Goal: Task Accomplishment & Management: Use online tool/utility

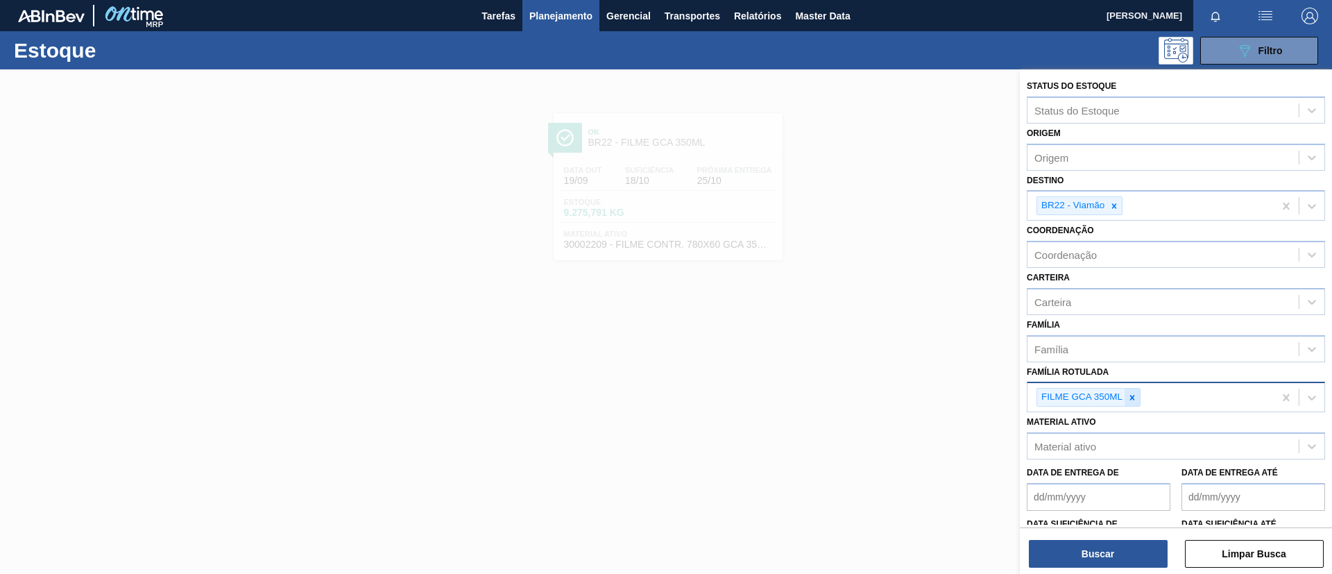
click at [1133, 393] on icon at bounding box center [1132, 398] width 10 height 10
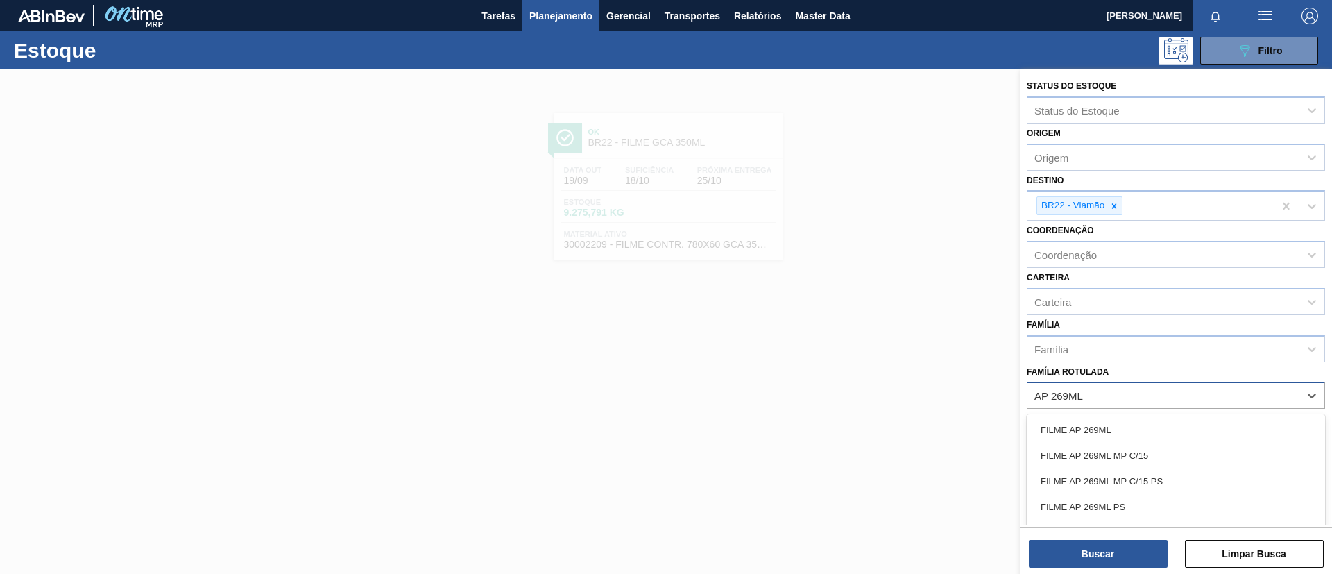
type Rotulada "AP 269ML MP"
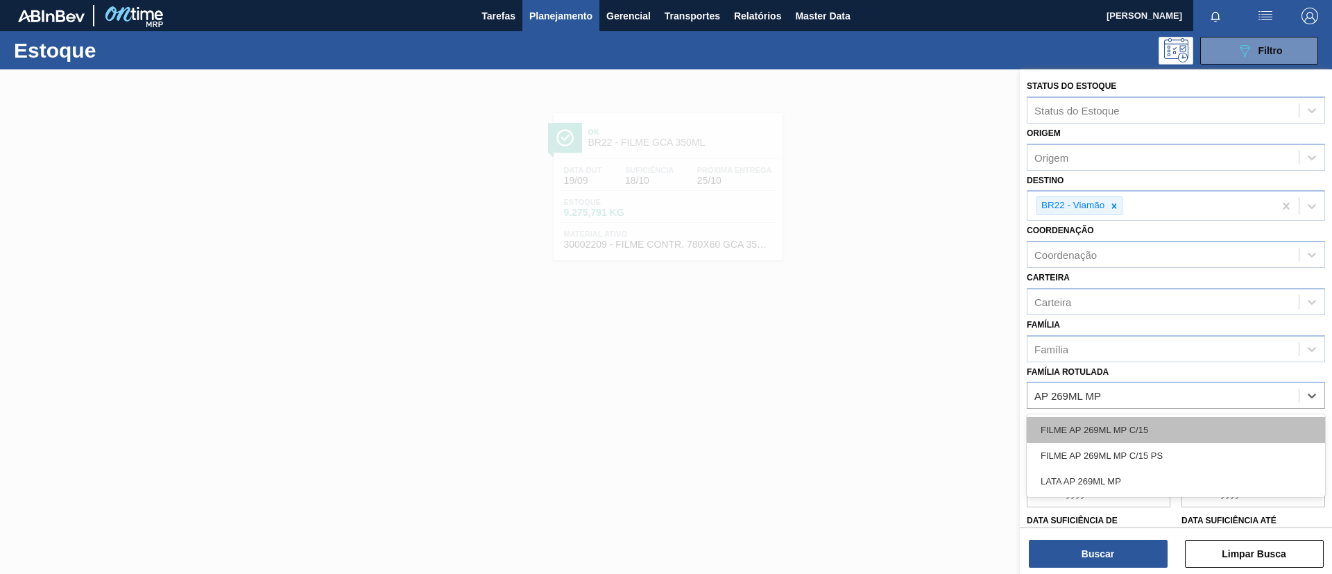
click at [1195, 424] on div "FILME AP 269ML MP C/15" at bounding box center [1176, 430] width 298 height 26
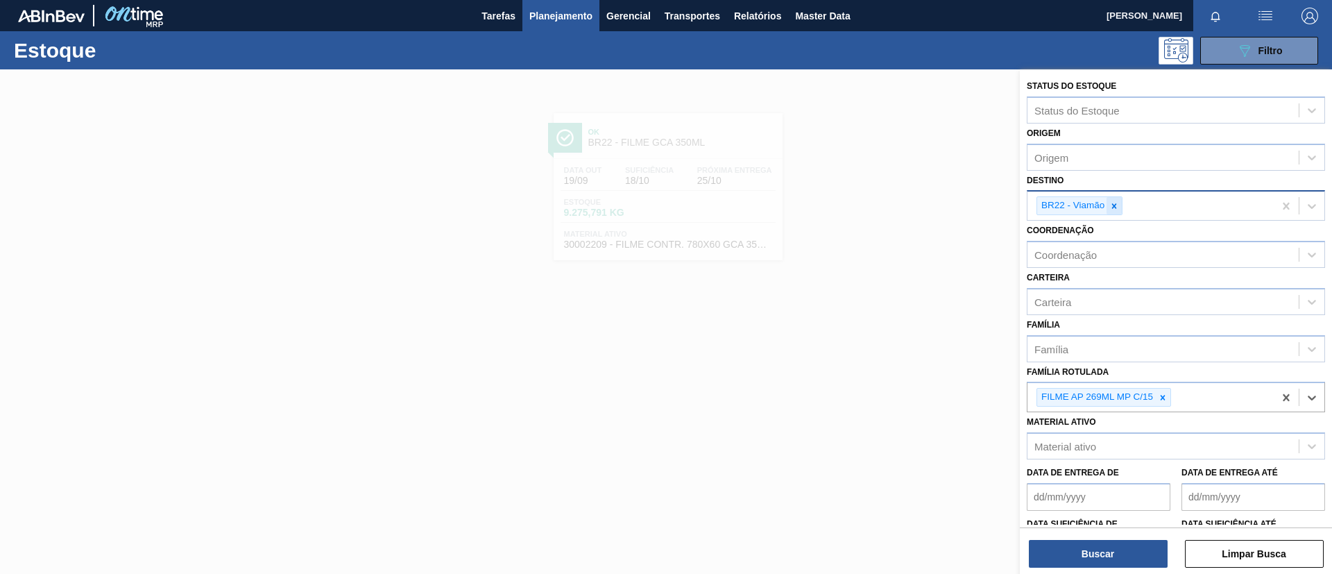
click at [1116, 199] on div at bounding box center [1114, 205] width 15 height 17
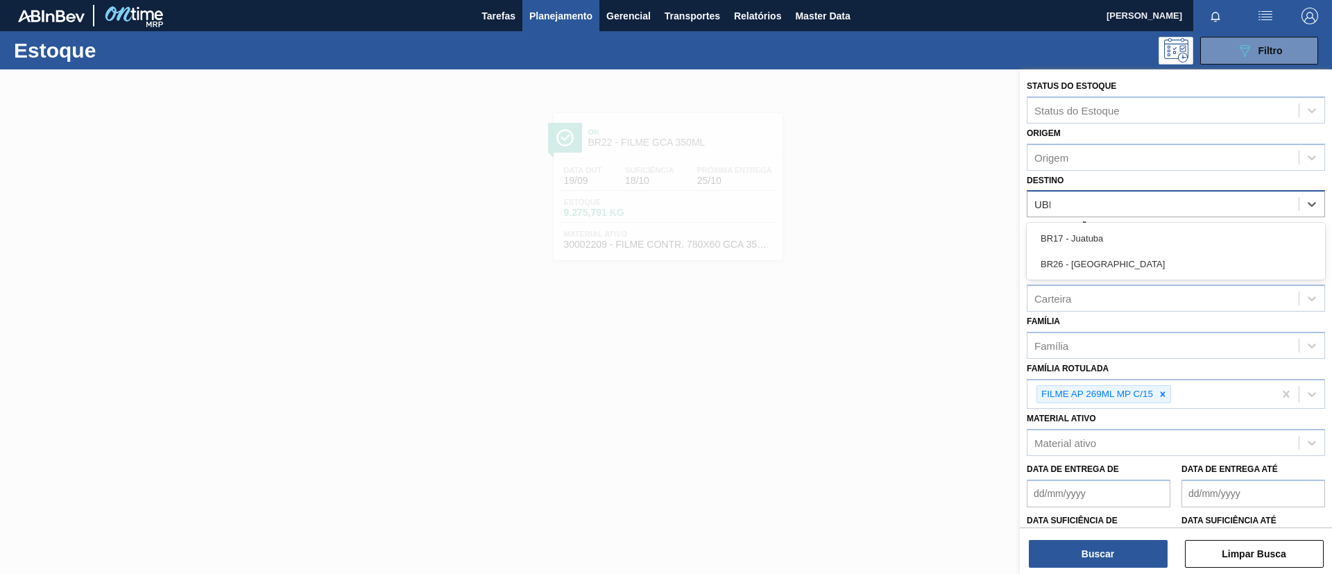
type input "UBER"
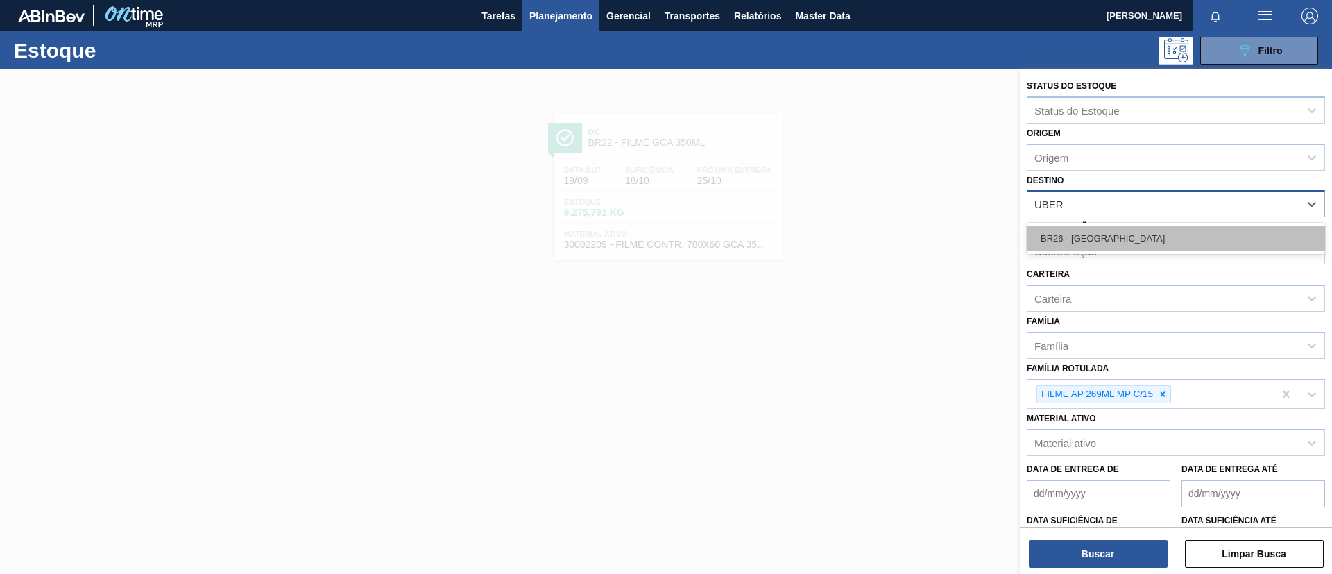
click at [1131, 227] on div "BR26 - Uberlândia" at bounding box center [1176, 238] width 298 height 26
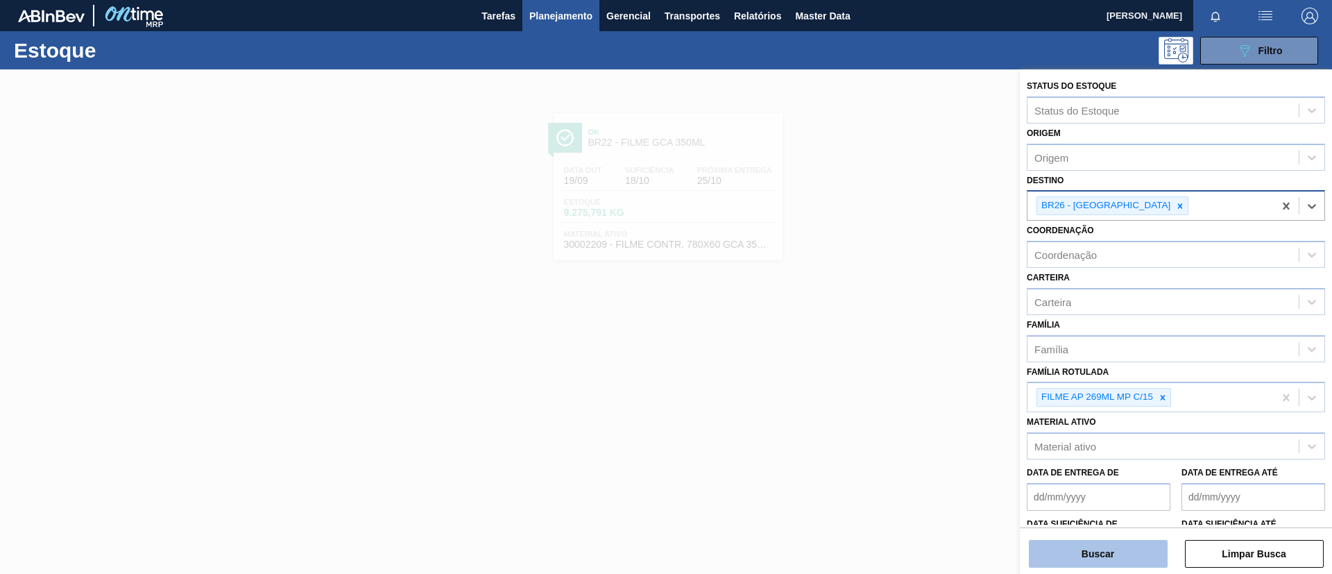
click at [1131, 543] on button "Buscar" at bounding box center [1098, 554] width 139 height 28
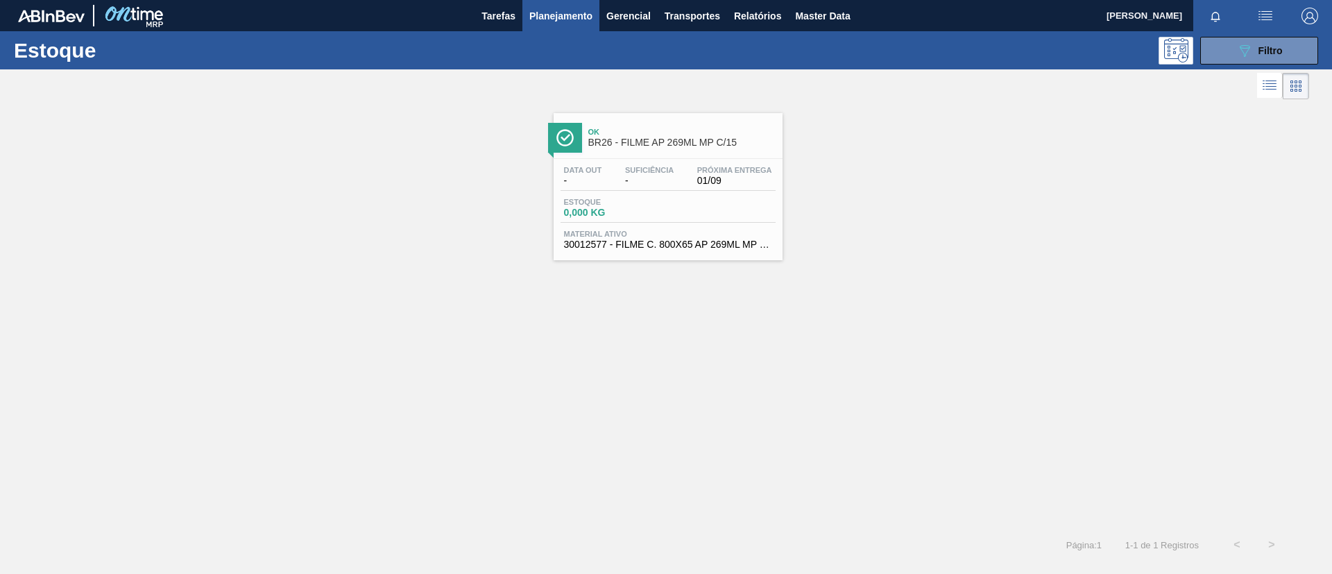
click at [619, 144] on span "BR26 - FILME AP 269ML MP C/15" at bounding box center [681, 142] width 187 height 10
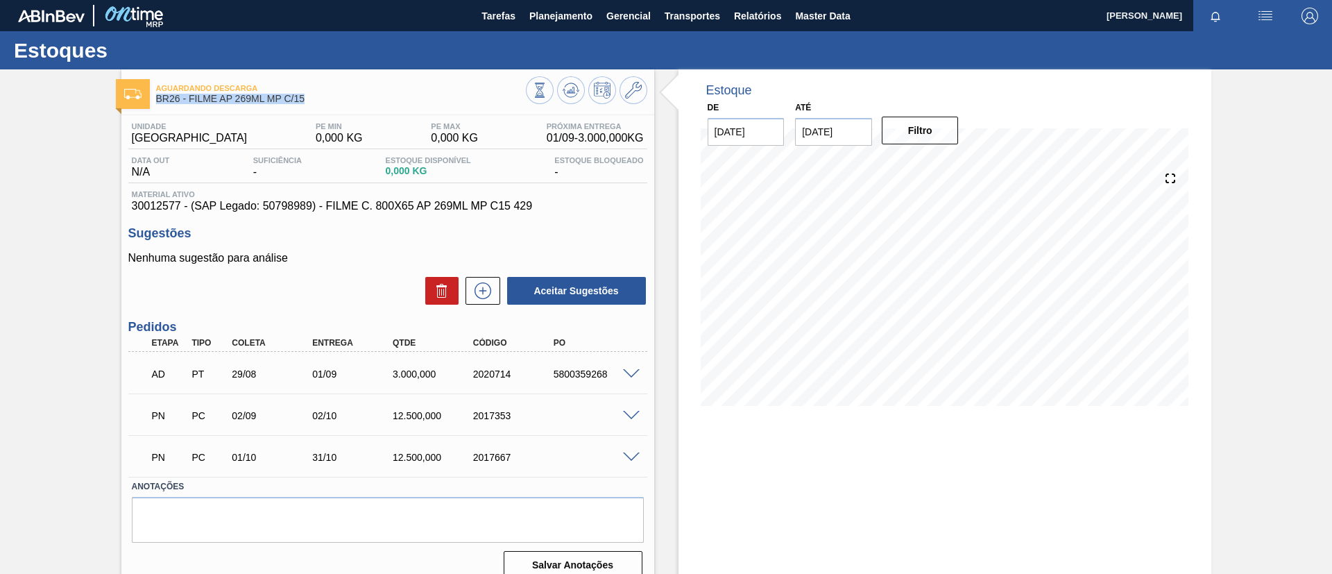
drag, startPoint x: 242, startPoint y: 108, endPoint x: 155, endPoint y: 108, distance: 87.4
click at [155, 108] on div "Aguardando Descarga BR26 - FILME AP 269ML MP C/15 Unidade Uberlândia PE MIN 0,0…" at bounding box center [387, 332] width 533 height 527
copy span "BR26 - FILME AP 269ML MP C/15"
click at [0, 194] on div "Aguardando Descarga BR26 - FILME AP 269ML MP C/15 Unidade Uberlândia PE MIN 0,0…" at bounding box center [666, 332] width 1332 height 527
click at [554, 21] on span "Planejamento" at bounding box center [560, 16] width 63 height 17
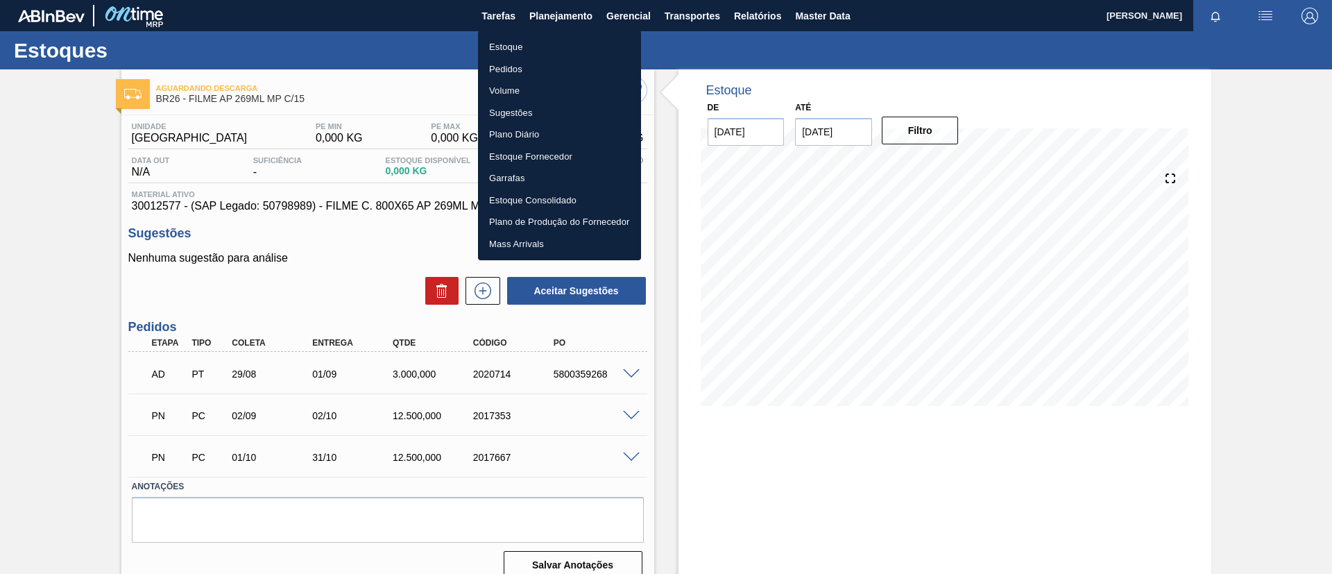
click at [554, 49] on li "Estoque" at bounding box center [559, 47] width 163 height 22
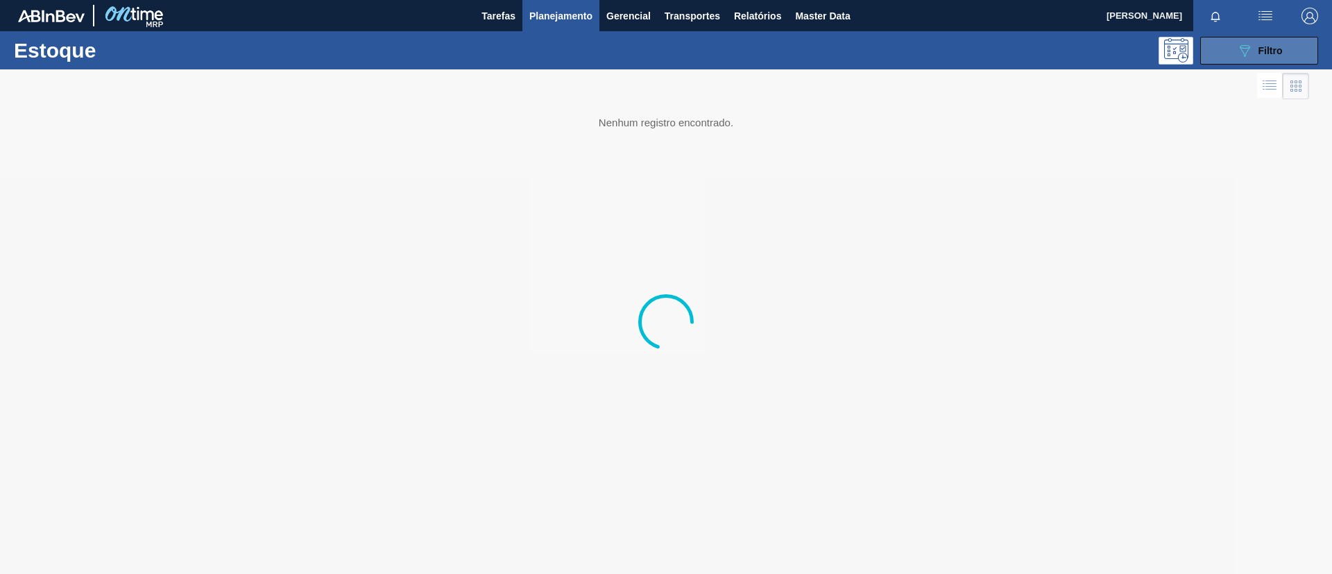
click at [1223, 53] on button "089F7B8B-B2A5-4AFE-B5C0-19BA573D28AC Filtro" at bounding box center [1259, 51] width 118 height 28
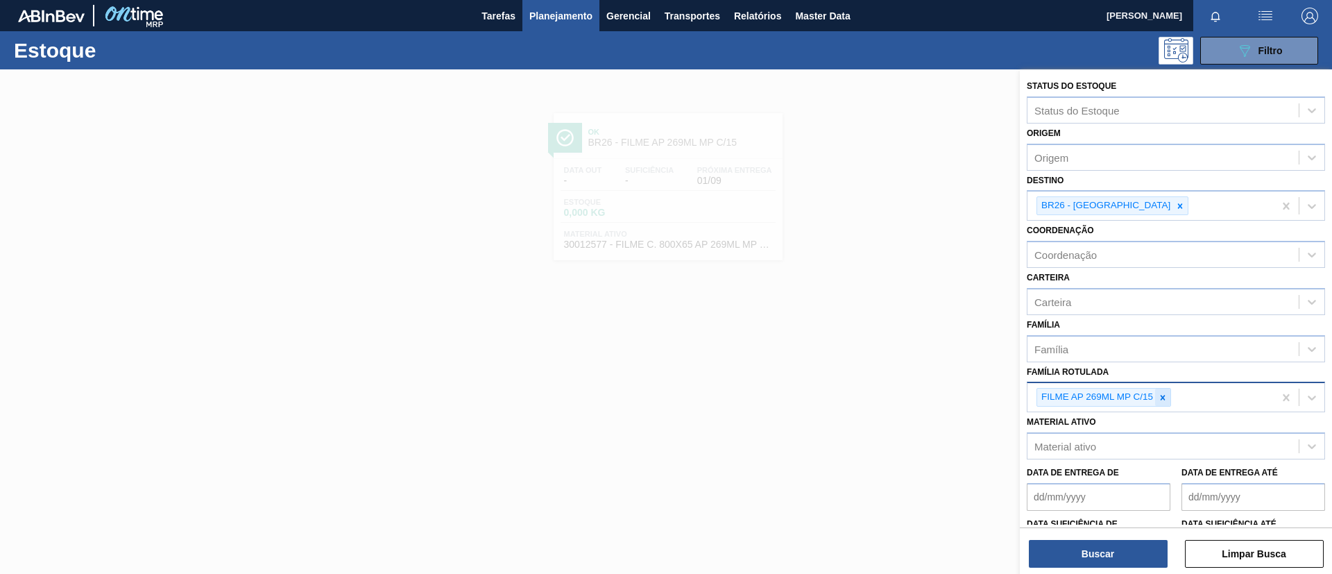
click at [1168, 398] on div at bounding box center [1162, 397] width 15 height 17
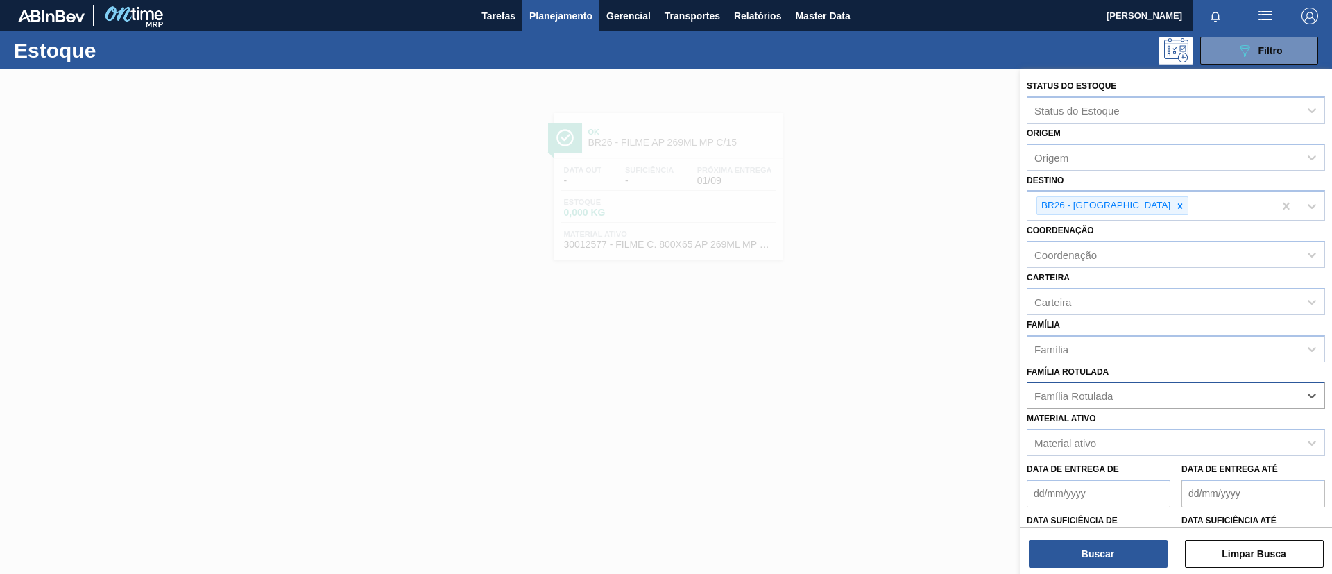
paste Rotulada "FILME BC PM 310ML MP C/15"
type Rotulada "FILME BC PM 310ML MP C/15"
click at [1165, 415] on div "FILME BC PM 310ML MP C/15" at bounding box center [1176, 429] width 298 height 31
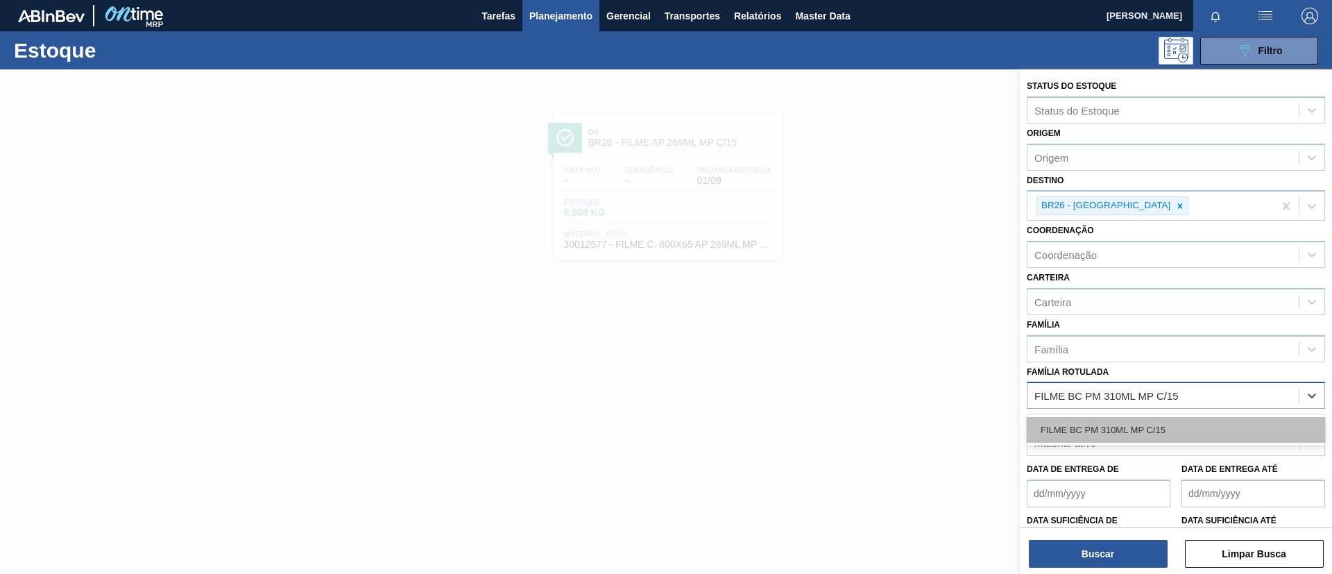
click at [1168, 423] on div "FILME BC PM 310ML MP C/15" at bounding box center [1176, 430] width 298 height 26
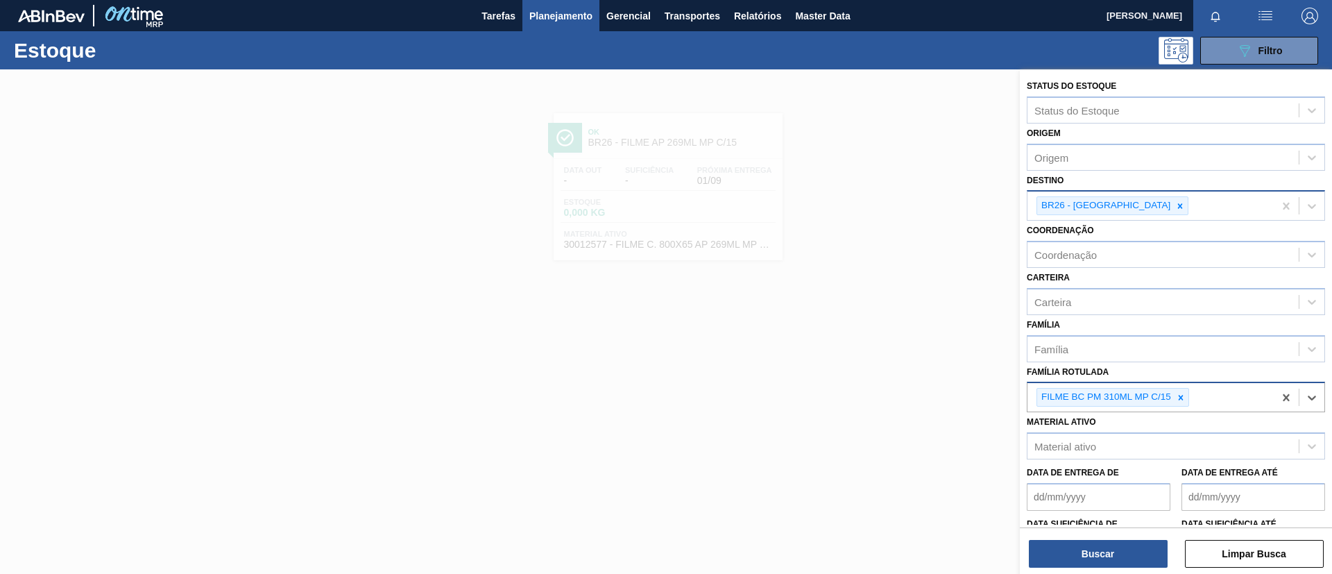
click at [1137, 202] on div "BR26 - Uberlândia" at bounding box center [1150, 205] width 246 height 28
click at [1135, 215] on div "BR26 - Uberlândia" at bounding box center [1150, 205] width 246 height 28
click at [1175, 208] on icon at bounding box center [1180, 206] width 10 height 10
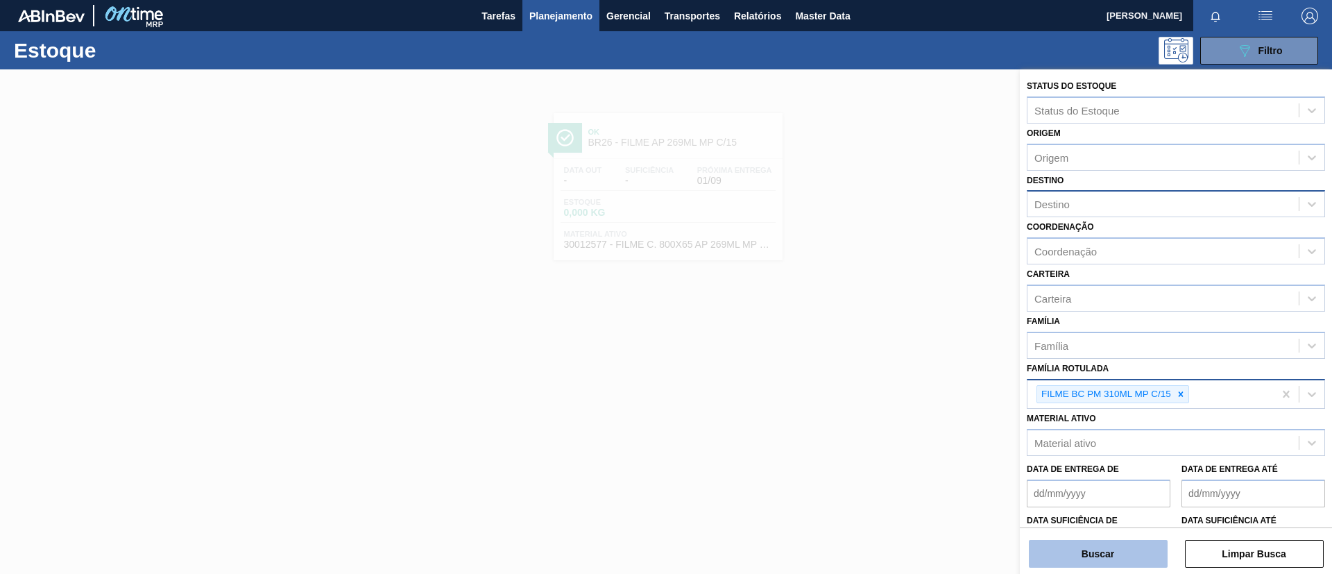
click at [1103, 545] on button "Buscar" at bounding box center [1098, 554] width 139 height 28
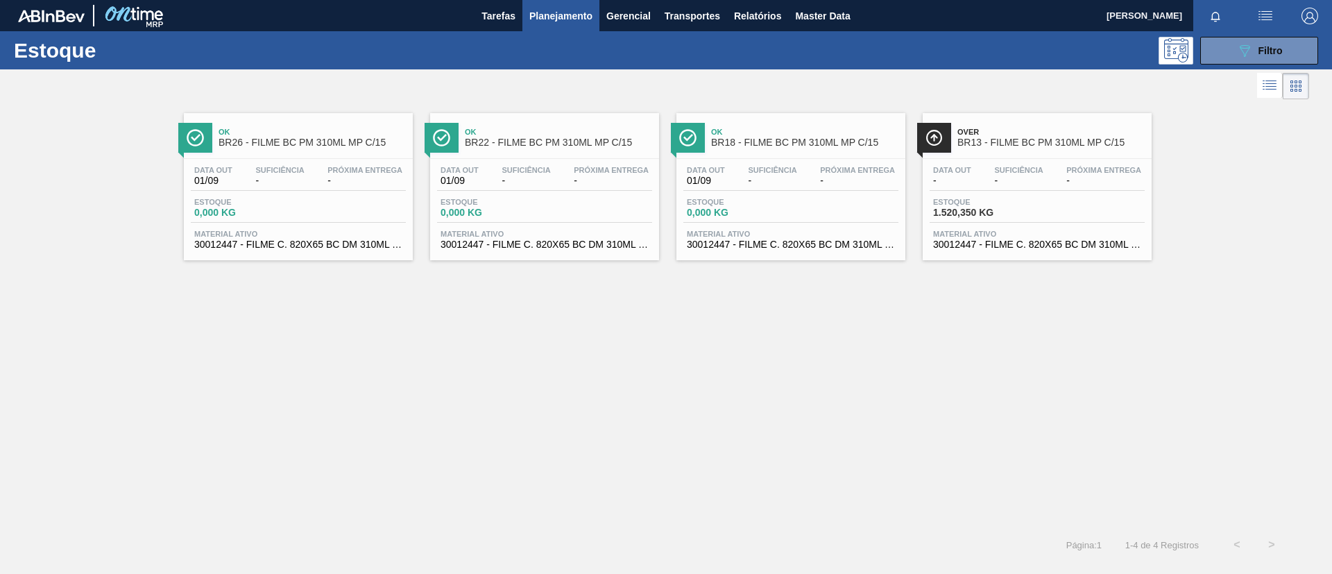
click at [978, 160] on div "Data out - Suficiência - Próxima Entrega - Estoque 1.520,350 KG Material ativo …" at bounding box center [1037, 206] width 229 height 94
click at [1253, 47] on div "089F7B8B-B2A5-4AFE-B5C0-19BA573D28AC Filtro" at bounding box center [1259, 50] width 46 height 17
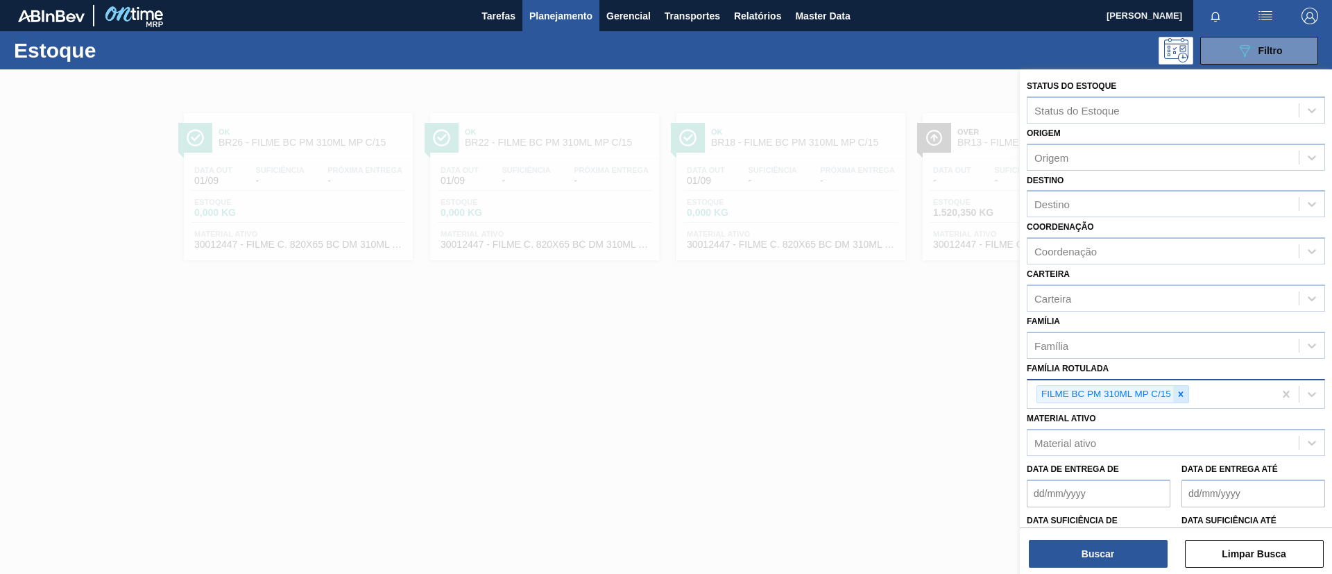
click at [1185, 398] on div at bounding box center [1180, 394] width 15 height 17
paste Rotulada "FILME SK PURO MALTE 350ML C/18 MP"
type Rotulada "FILME SK PURO MALTE 350ML C/18 MP"
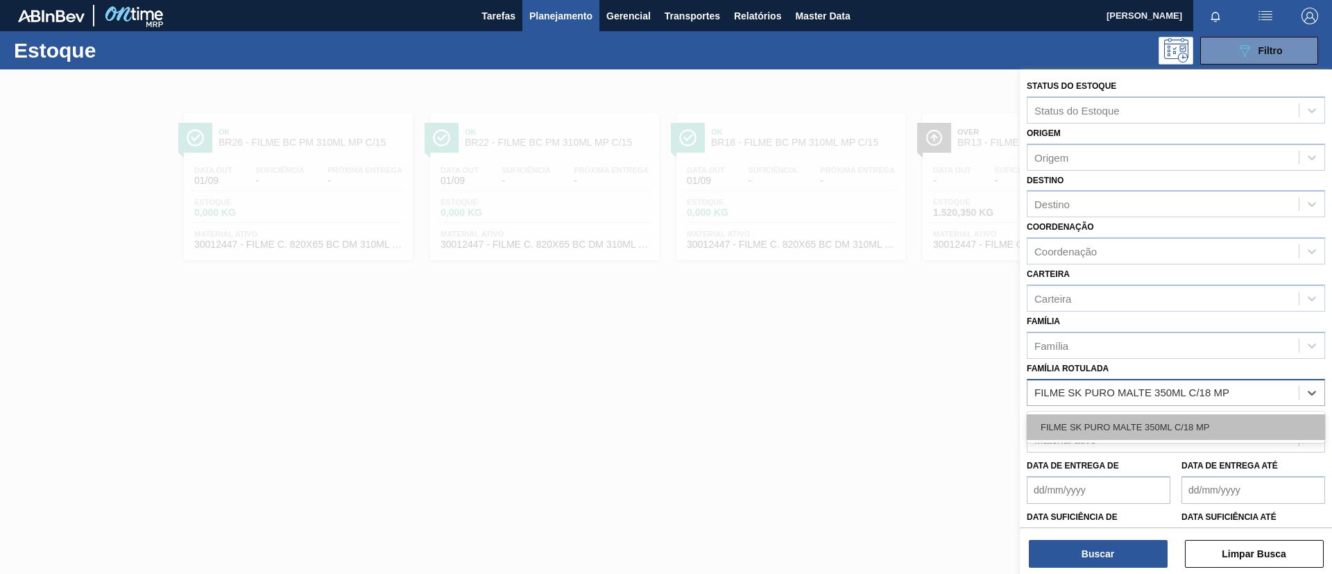
click at [1182, 431] on div "FILME SK PURO MALTE 350ML C/18 MP" at bounding box center [1176, 427] width 298 height 26
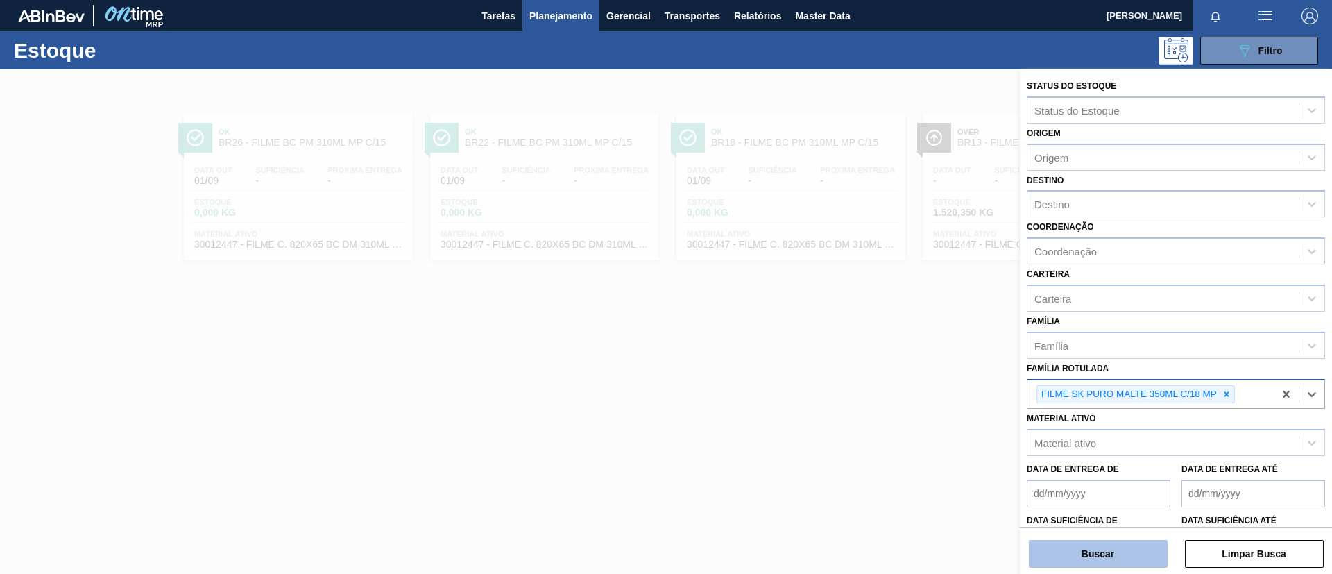
click at [1137, 544] on button "Buscar" at bounding box center [1098, 554] width 139 height 28
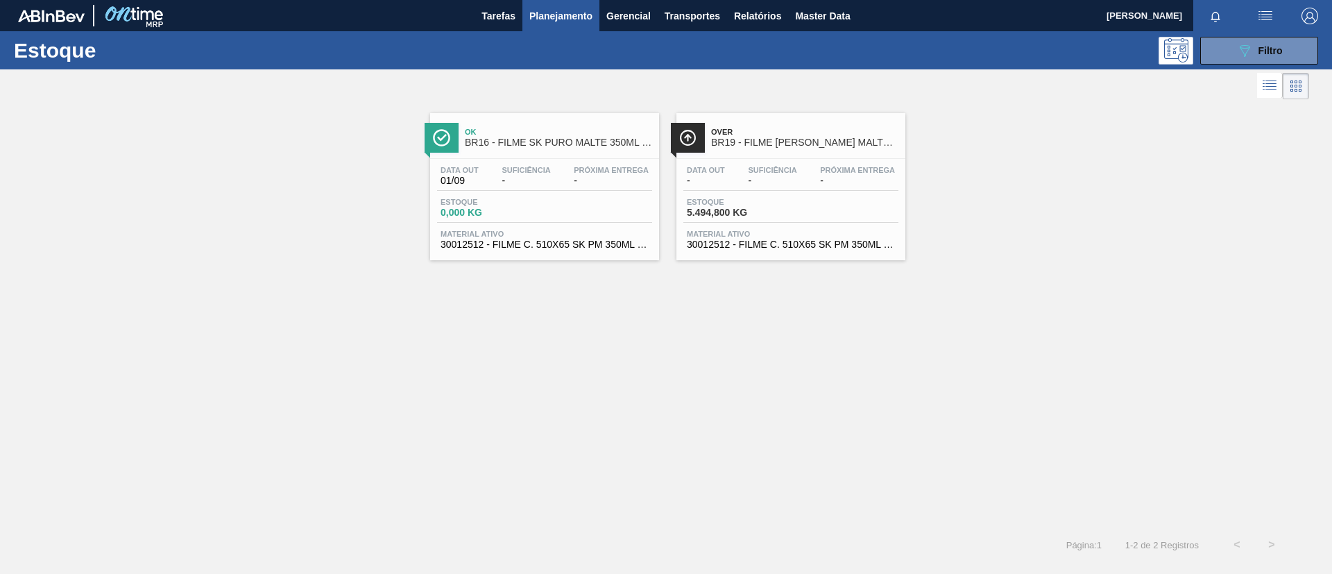
click at [889, 155] on div "Over BR19 - FILME SK PURO MALTE 350ML C/18 MP Data out - Suficiência - Próxima …" at bounding box center [790, 186] width 229 height 147
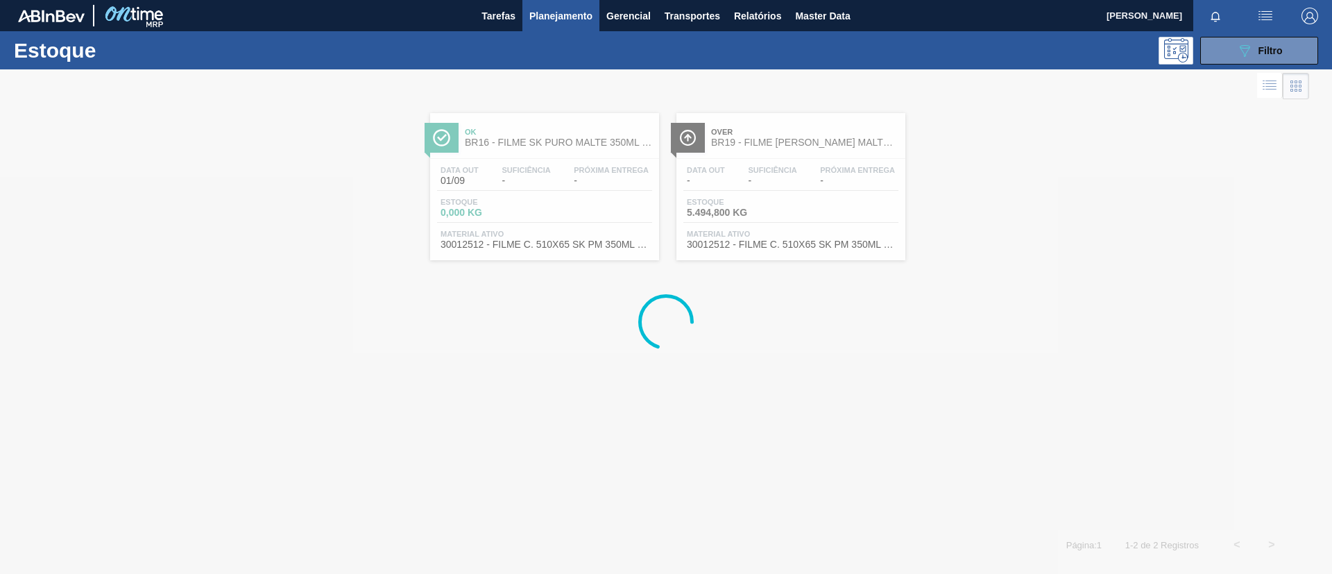
click at [1211, 27] on div at bounding box center [1218, 15] width 50 height 31
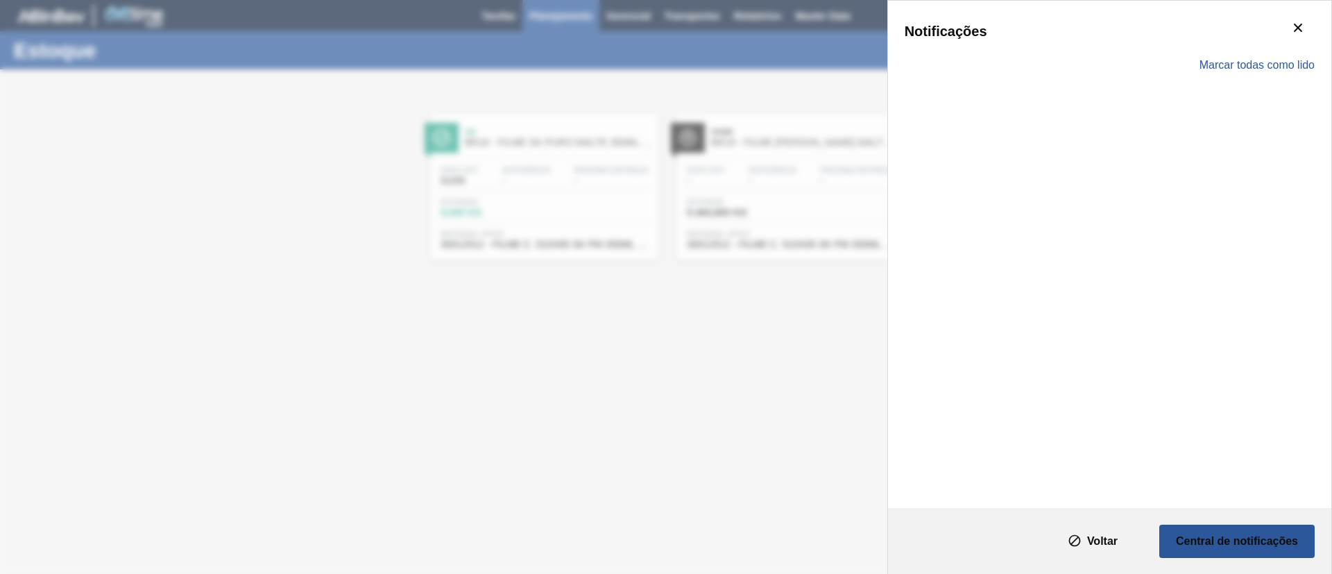
click at [1227, 46] on div "Marcar todas como lido" at bounding box center [1110, 65] width 410 height 40
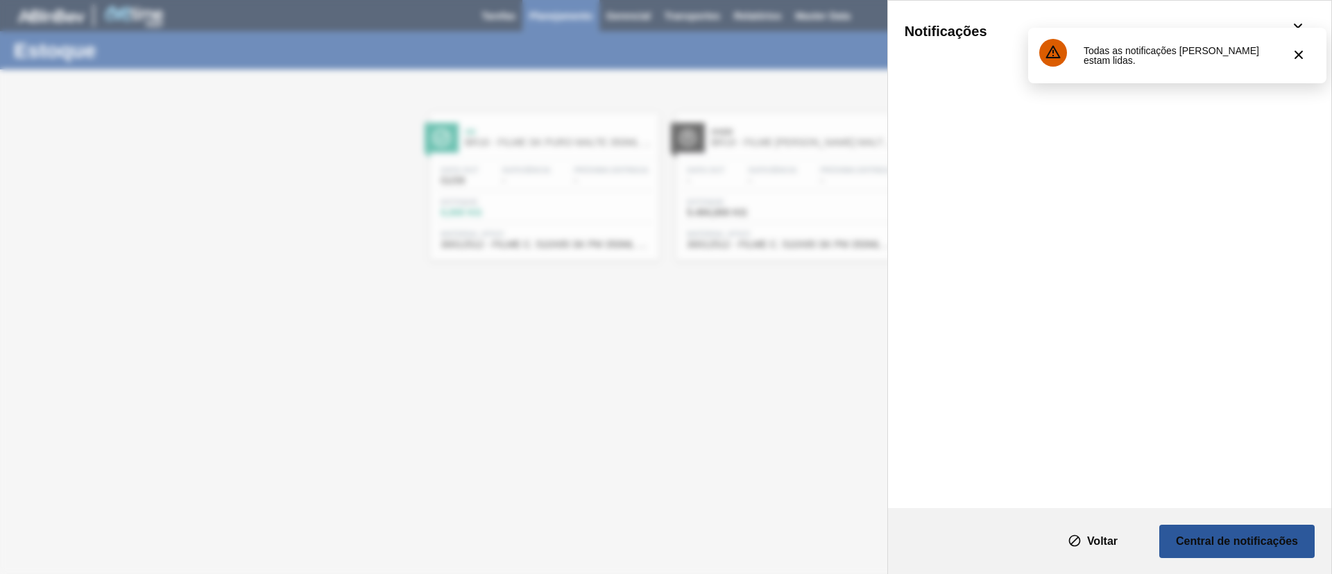
click at [785, 93] on div "Notificações Marcar todas como lido" at bounding box center [666, 287] width 1332 height 574
click at [1302, 53] on icon "botão de ícone" at bounding box center [1298, 54] width 17 height 17
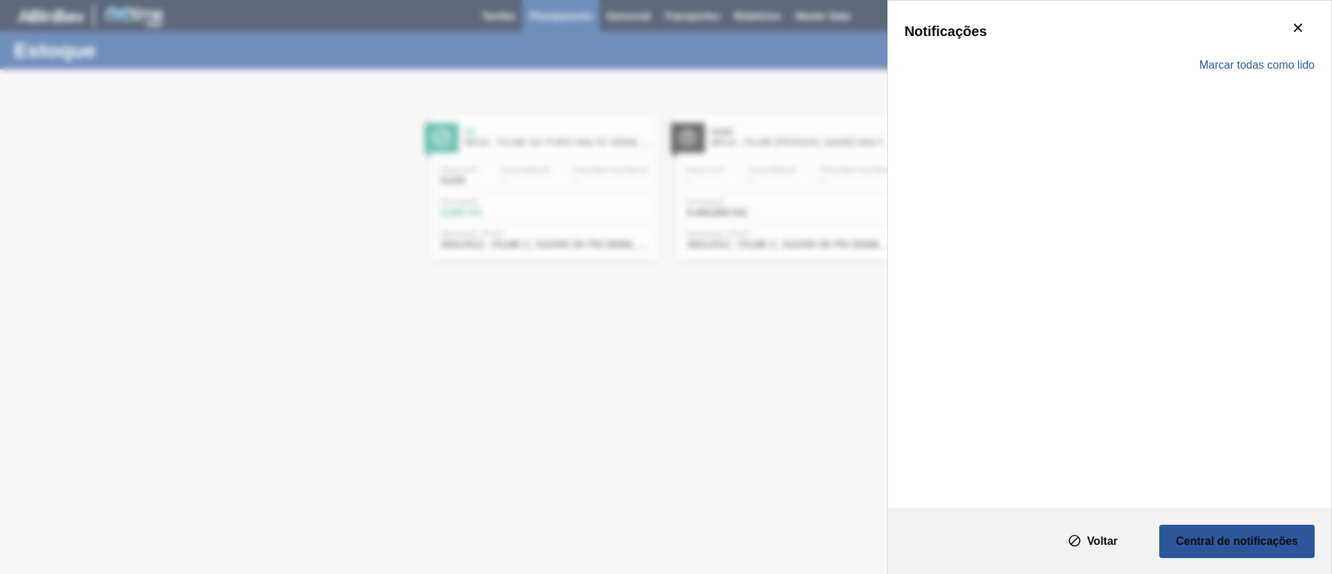
click at [604, 320] on div "Notificações Marcar todas como lido" at bounding box center [666, 287] width 1332 height 574
click at [1290, 30] on icon "botão de ícone" at bounding box center [1298, 27] width 17 height 17
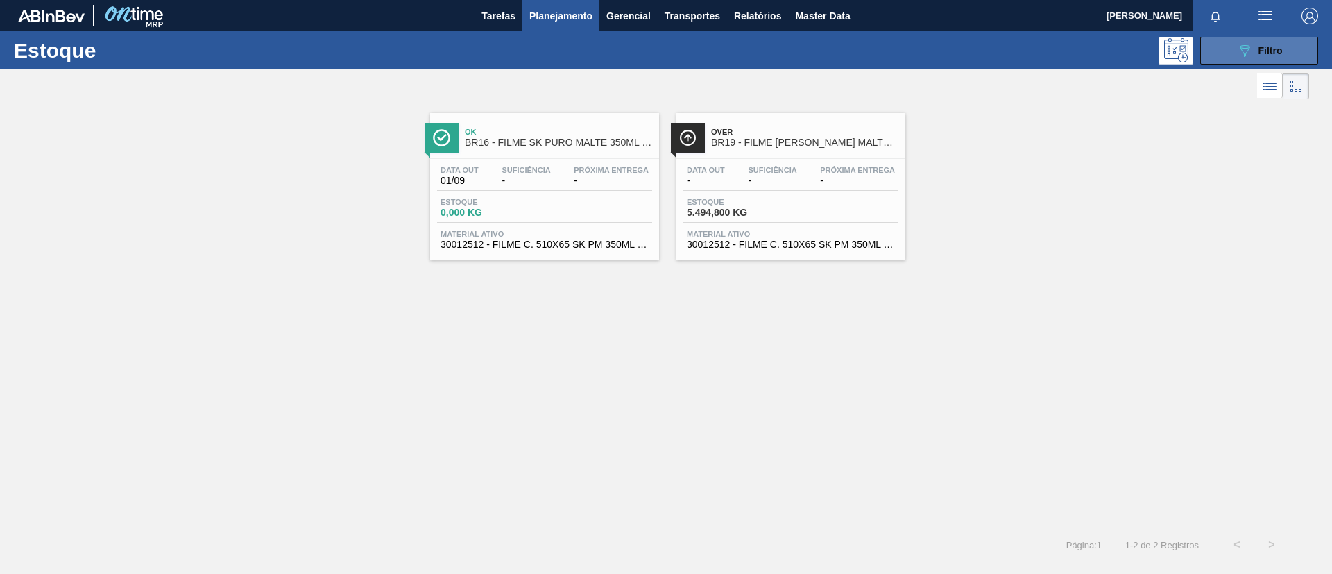
click at [1257, 52] on div "089F7B8B-B2A5-4AFE-B5C0-19BA573D28AC Filtro" at bounding box center [1259, 50] width 46 height 17
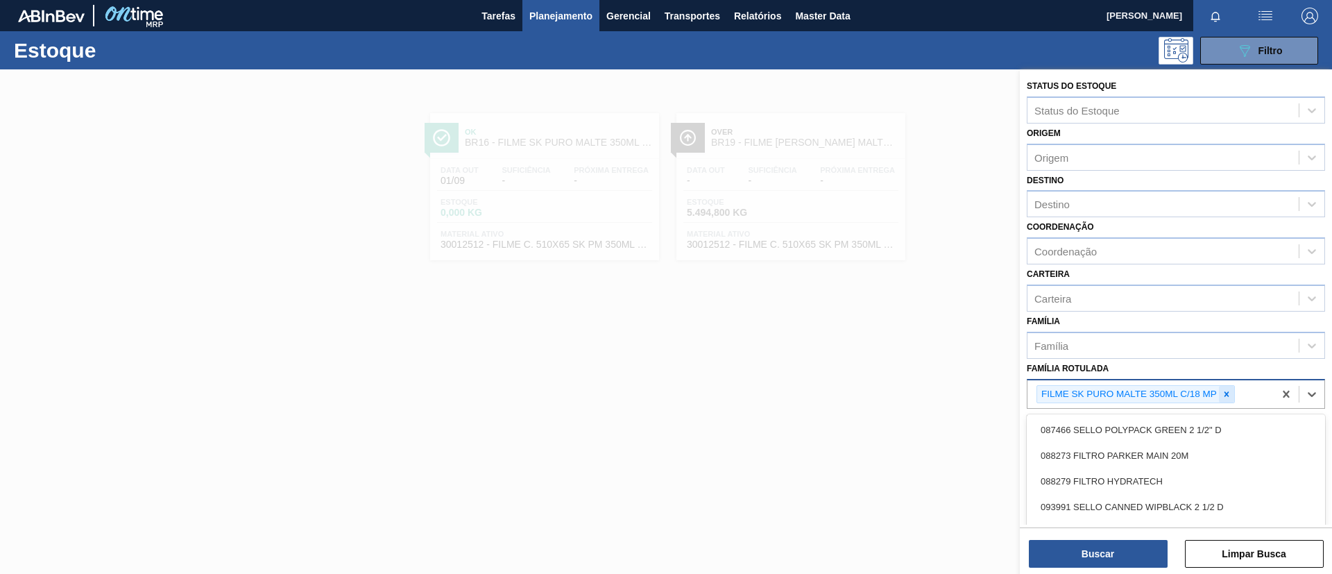
click at [1231, 388] on div "FILME SK PURO MALTE 350ML C/18 MP" at bounding box center [1150, 394] width 246 height 28
click at [1231, 391] on div at bounding box center [1226, 394] width 15 height 17
paste Rotulada "FILME PB 269ML SIMPLES"
type Rotulada "FILME PB 269ML SIMPLES"
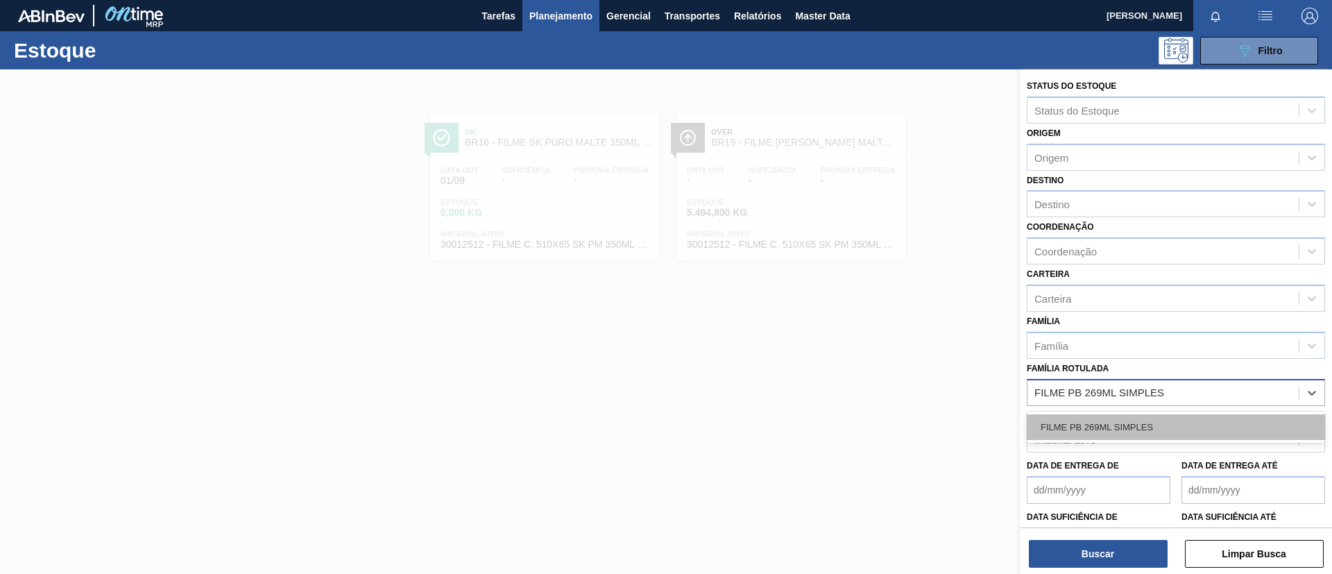
click at [1209, 420] on div "FILME PB 269ML SIMPLES" at bounding box center [1176, 427] width 298 height 26
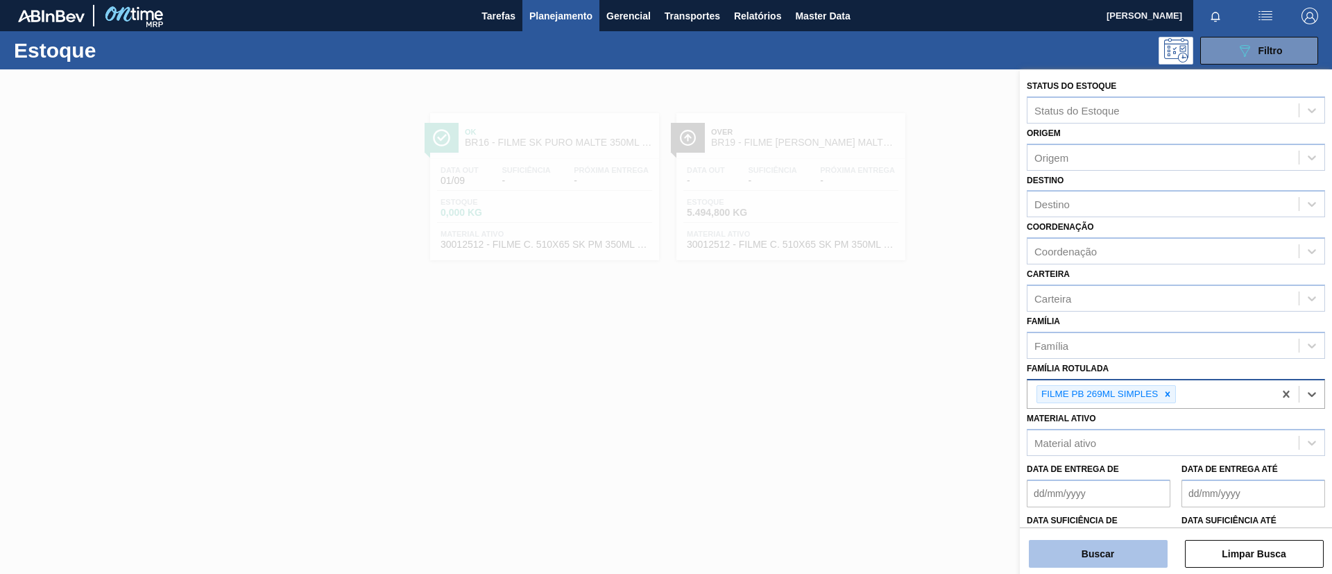
click at [1149, 540] on button "Buscar" at bounding box center [1098, 554] width 139 height 28
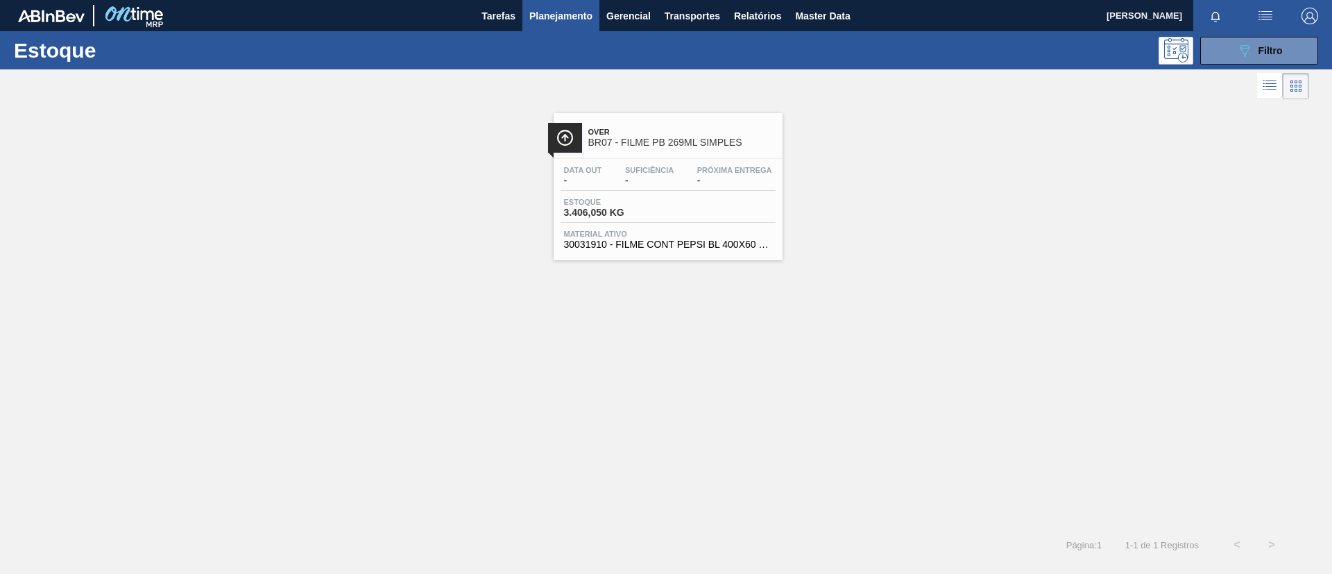
click at [642, 101] on div at bounding box center [654, 85] width 1309 height 33
click at [651, 144] on span "BR07 - FILME PB 269ML SIMPLES" at bounding box center [681, 142] width 187 height 10
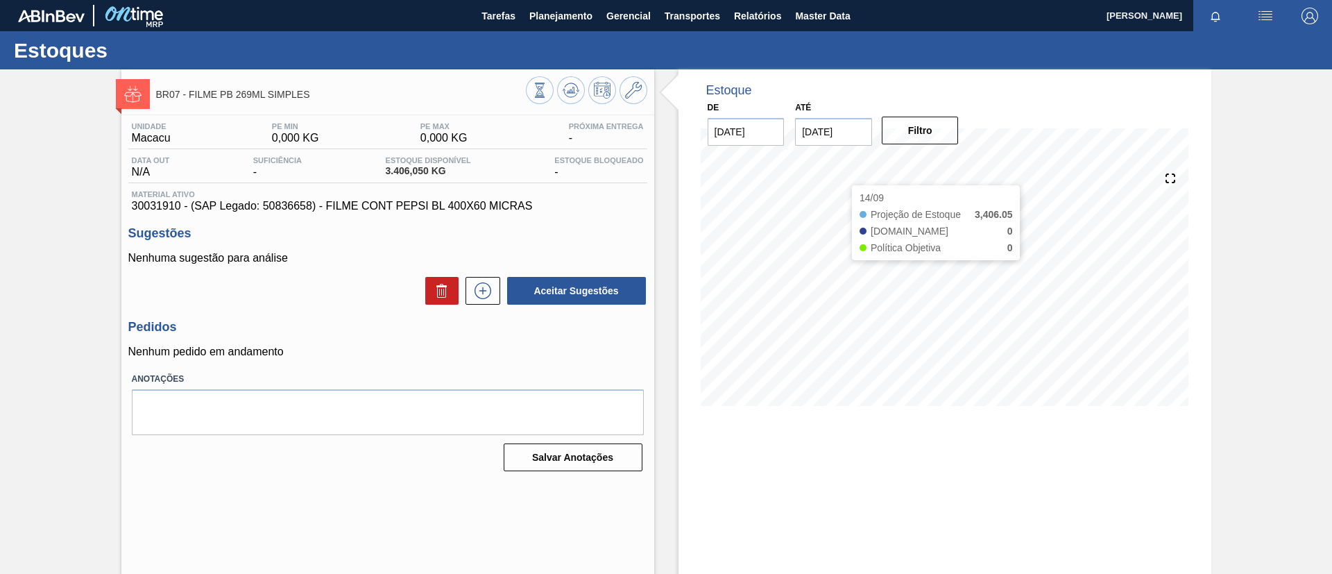
click at [855, 137] on input "[DATE]" at bounding box center [833, 132] width 77 height 28
click at [133, 206] on span "30031910 - (SAP Legado: 50836658) - FILME CONT PEPSI BL 400X60 MICRAS" at bounding box center [388, 206] width 512 height 12
click at [556, 15] on span "Planejamento" at bounding box center [560, 16] width 63 height 17
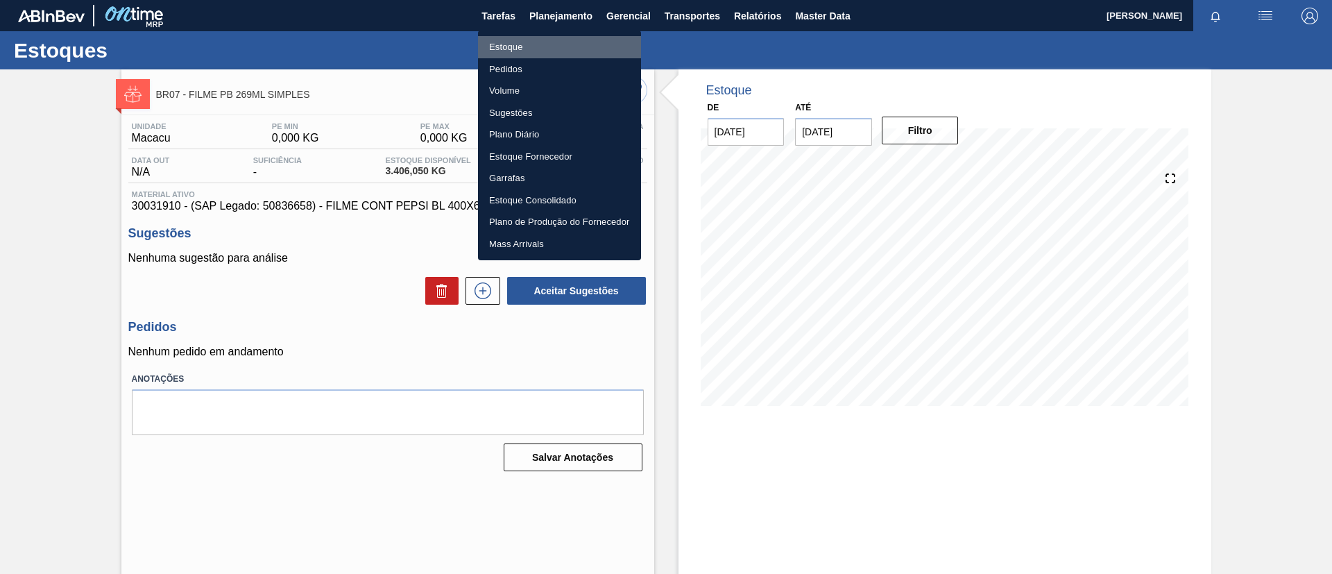
click at [558, 48] on li "Estoque" at bounding box center [559, 47] width 163 height 22
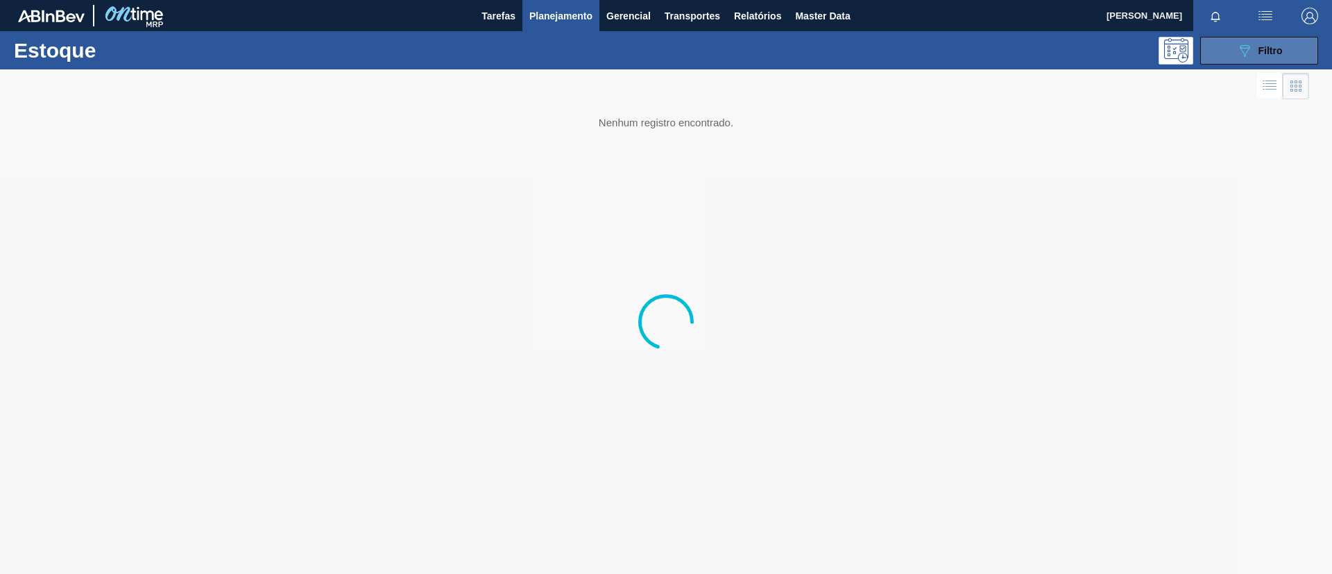
click at [1231, 52] on button "089F7B8B-B2A5-4AFE-B5C0-19BA573D28AC Filtro" at bounding box center [1259, 51] width 118 height 28
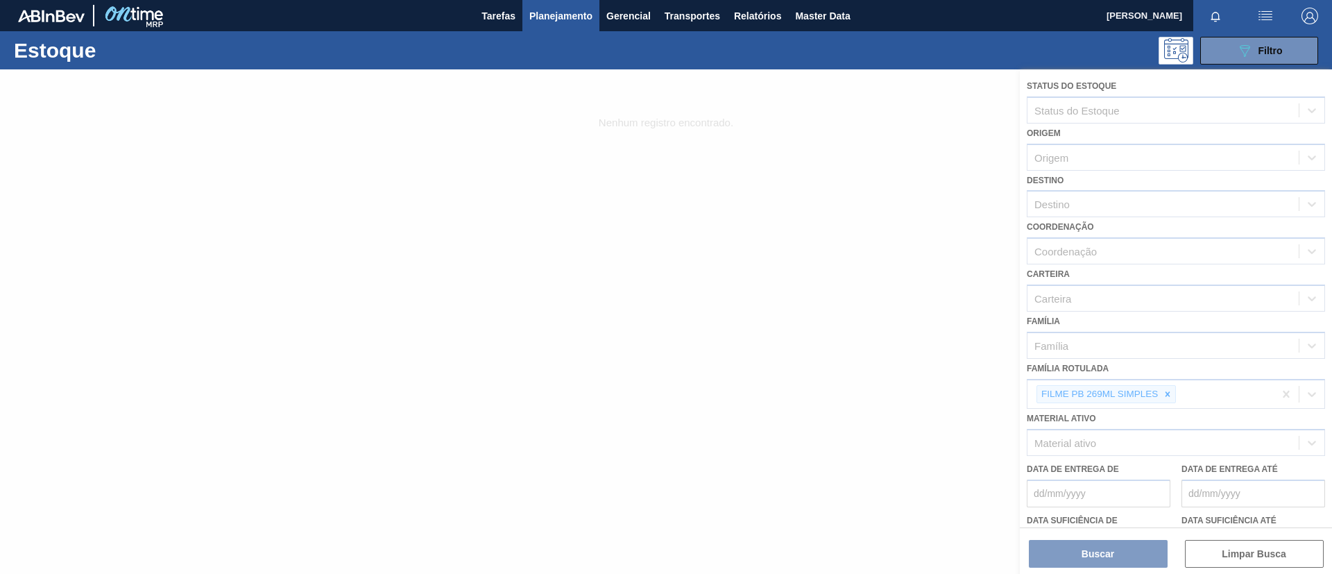
click at [1162, 393] on div at bounding box center [666, 321] width 1332 height 504
click at [1170, 395] on div at bounding box center [666, 321] width 1332 height 504
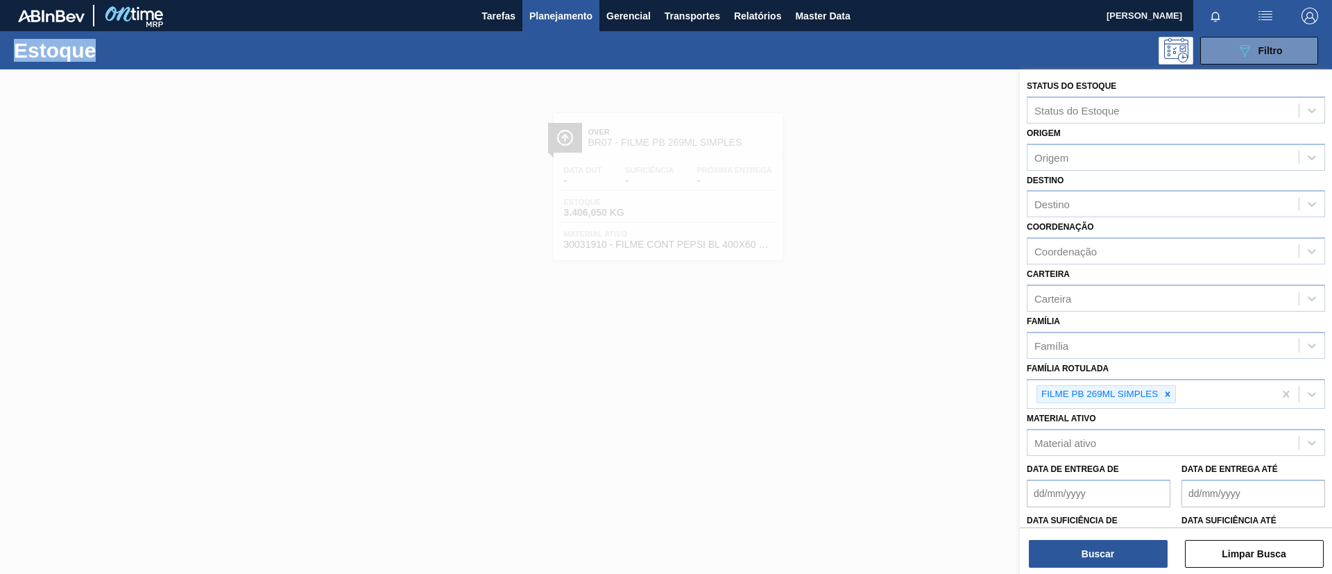
click at [1170, 395] on icon at bounding box center [1168, 394] width 10 height 10
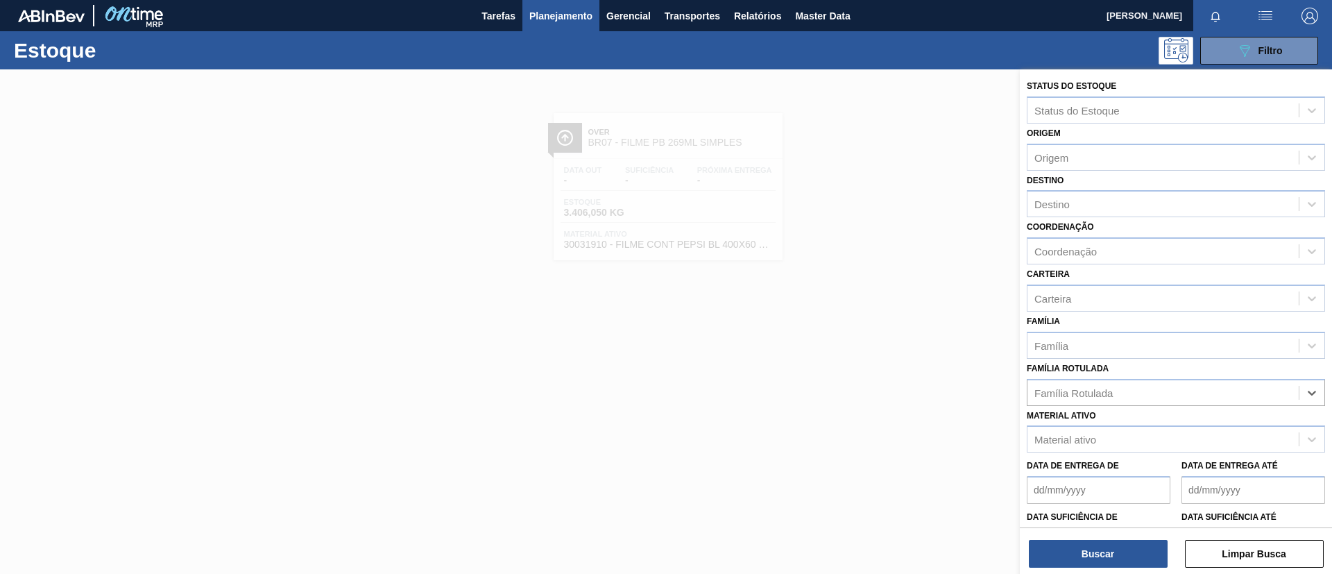
paste Rotulada "FILME BOH 473ML MP C12"
type Rotulada "FILME BOH 473ML MP C12"
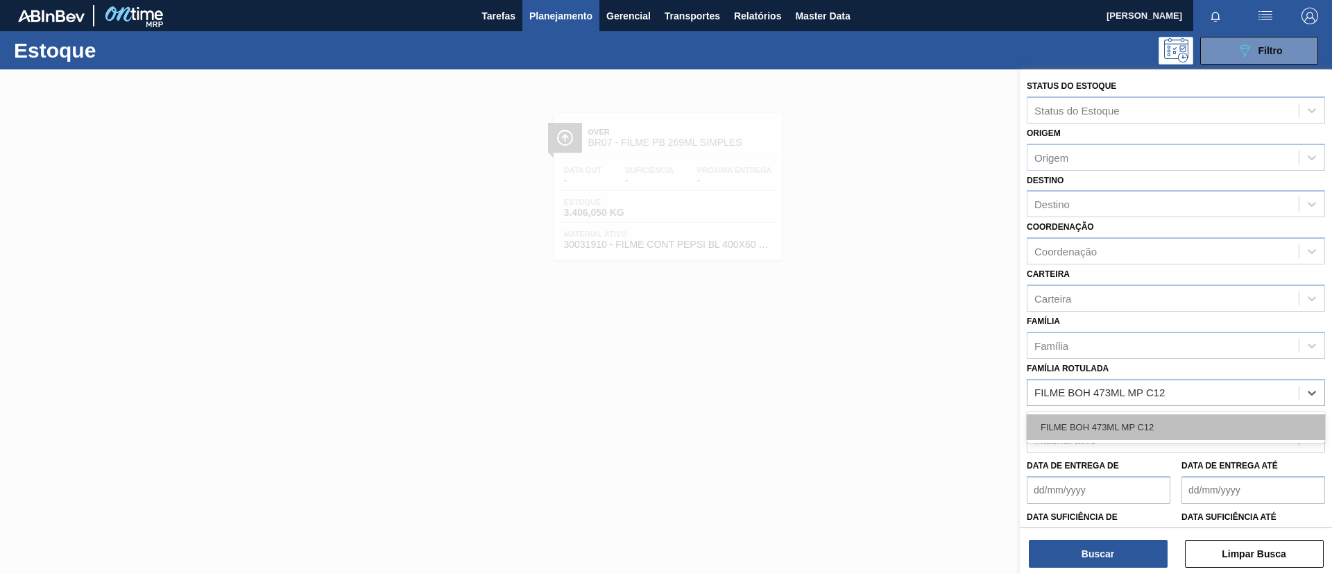
click at [1143, 436] on div "FILME BOH 473ML MP C12" at bounding box center [1176, 427] width 298 height 26
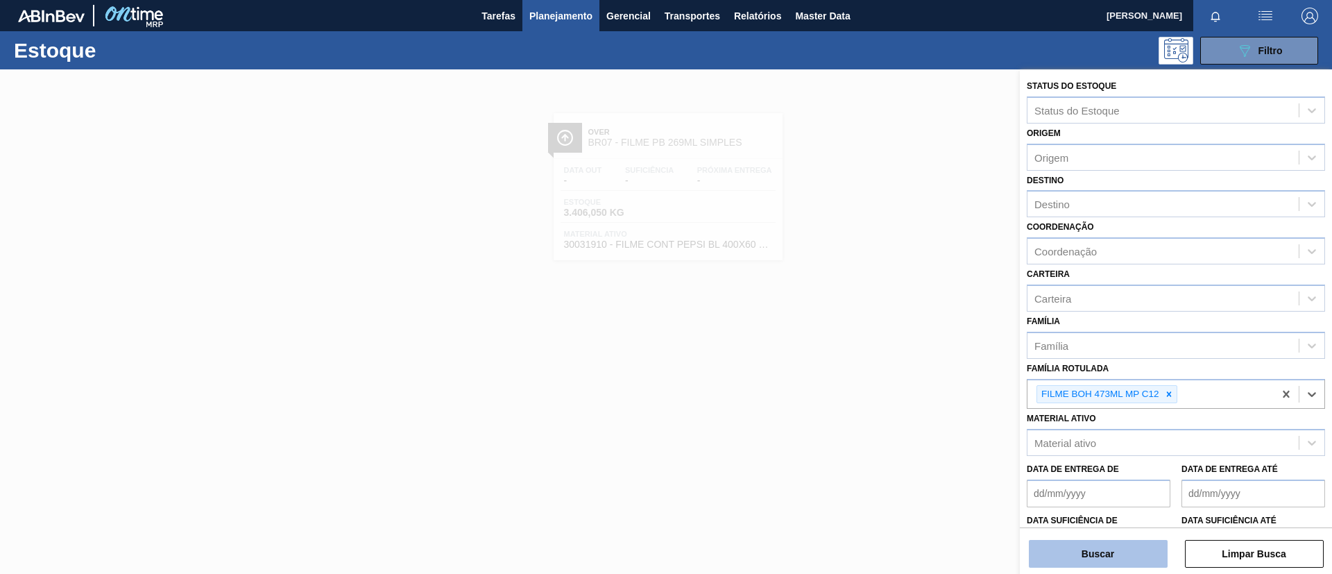
click at [1123, 564] on button "Buscar" at bounding box center [1098, 554] width 139 height 28
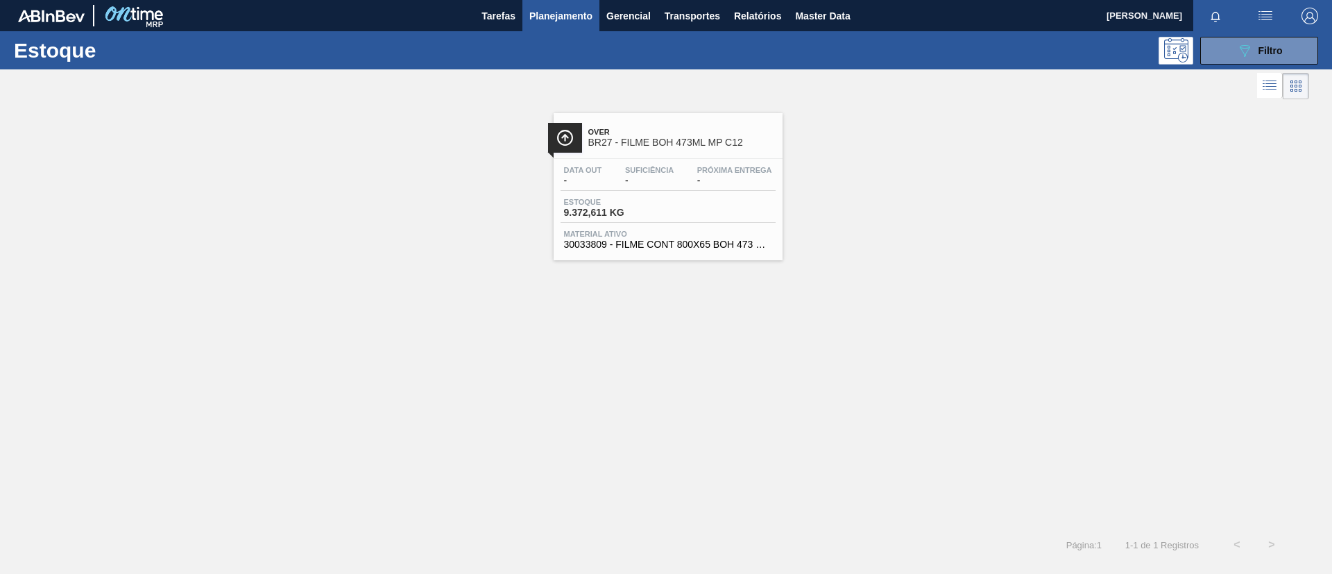
click at [769, 153] on div "Over BR27 - FILME BOH 473ML MP C12" at bounding box center [681, 137] width 187 height 31
drag, startPoint x: 565, startPoint y: 26, endPoint x: 543, endPoint y: 49, distance: 31.9
click at [563, 26] on button "Planejamento" at bounding box center [560, 15] width 77 height 31
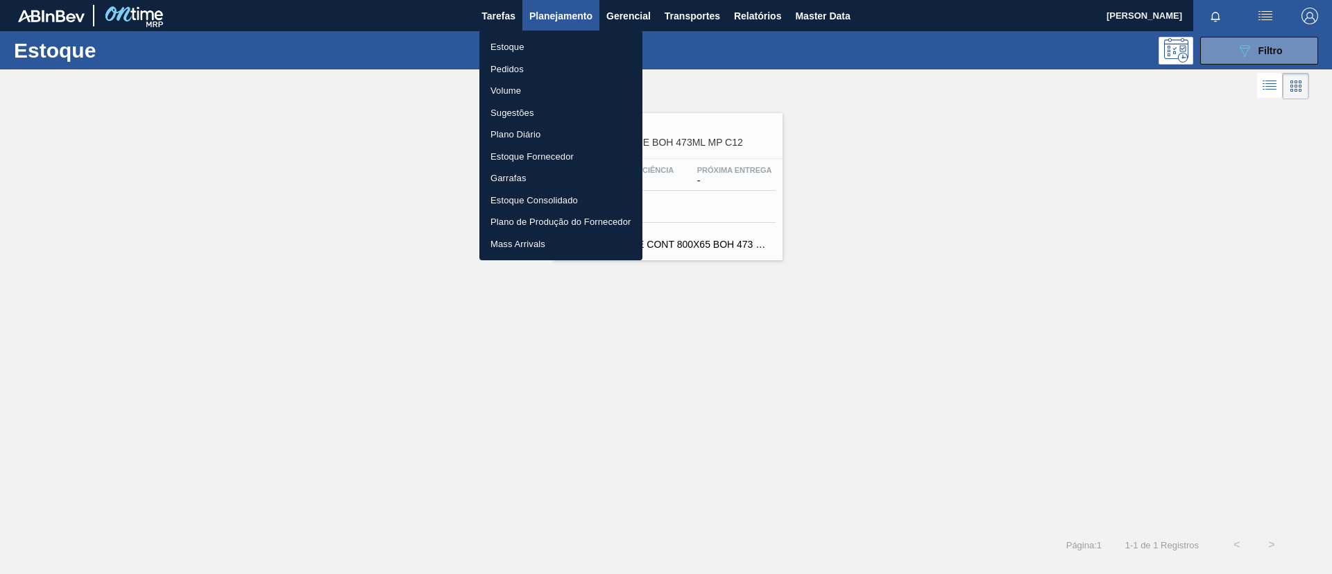
click at [536, 65] on li "Pedidos" at bounding box center [560, 69] width 163 height 22
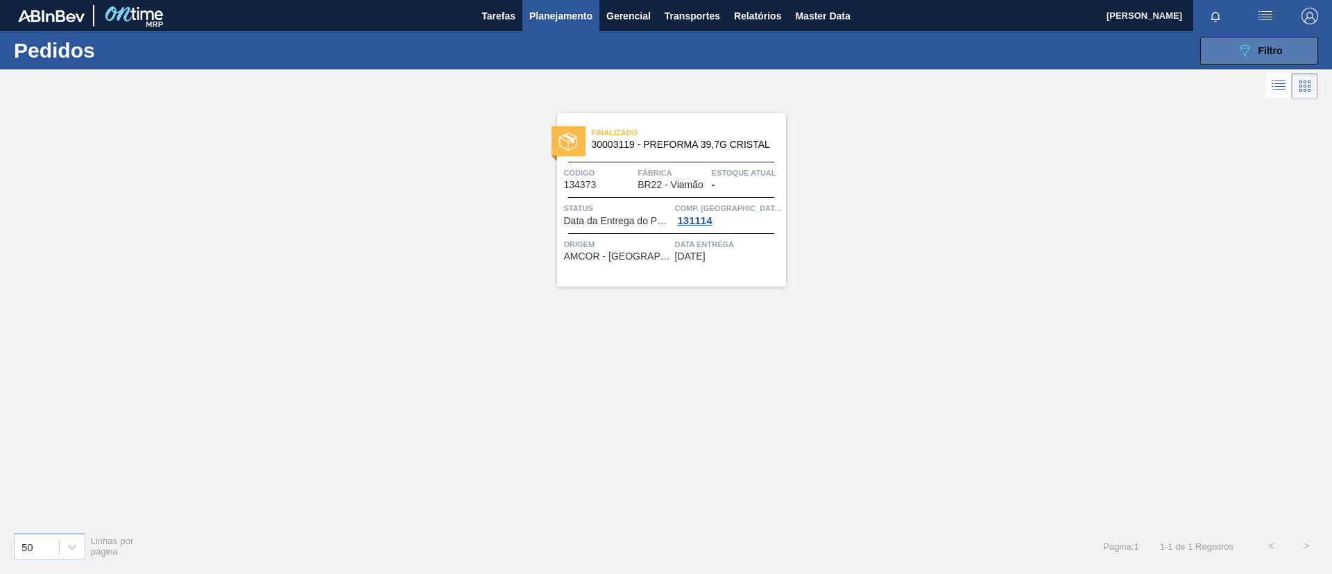
click at [1270, 49] on span "Filtro" at bounding box center [1271, 50] width 24 height 11
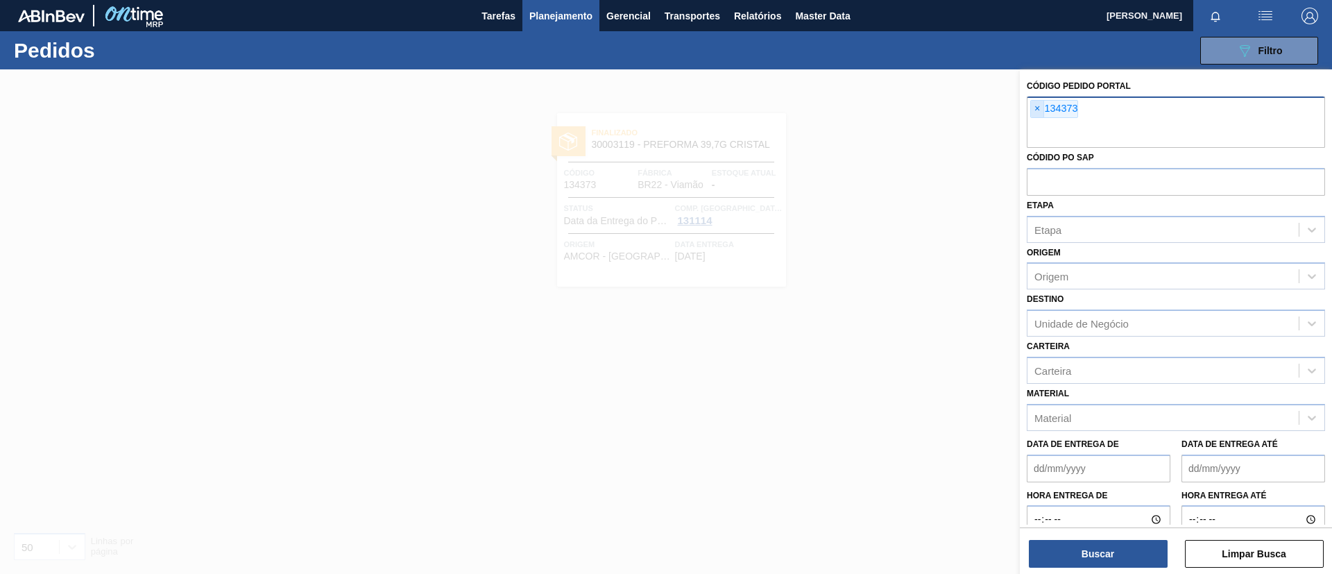
click at [1039, 101] on span "×" at bounding box center [1037, 109] width 13 height 17
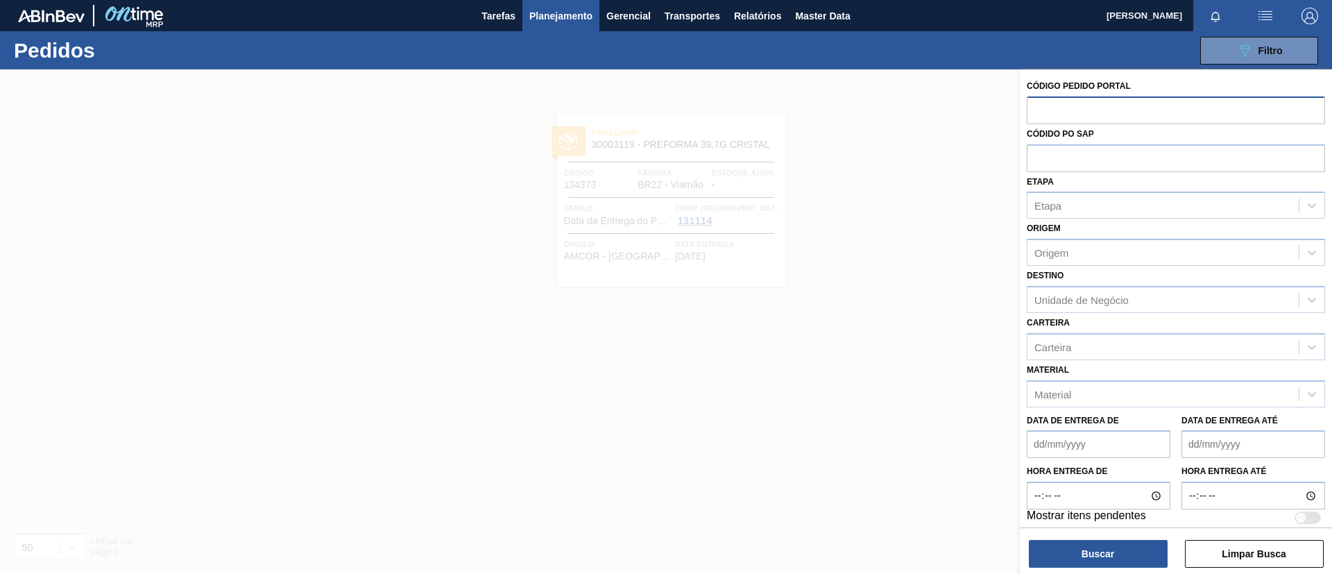
paste input "text"
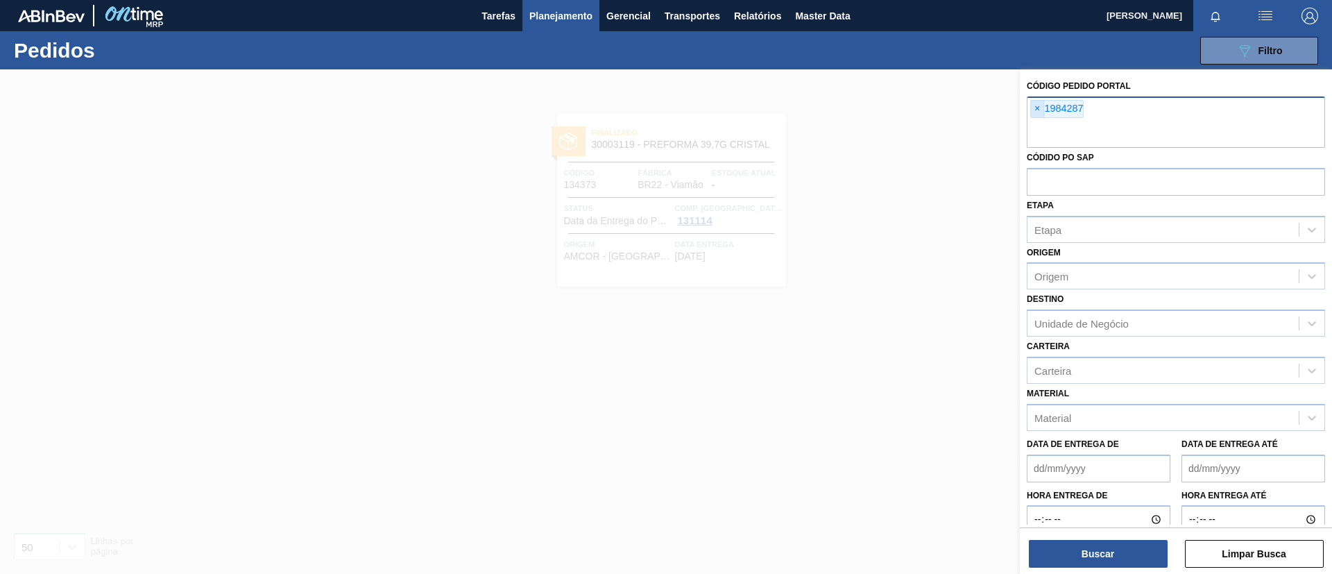
click at [1037, 106] on span "×" at bounding box center [1037, 109] width 13 height 17
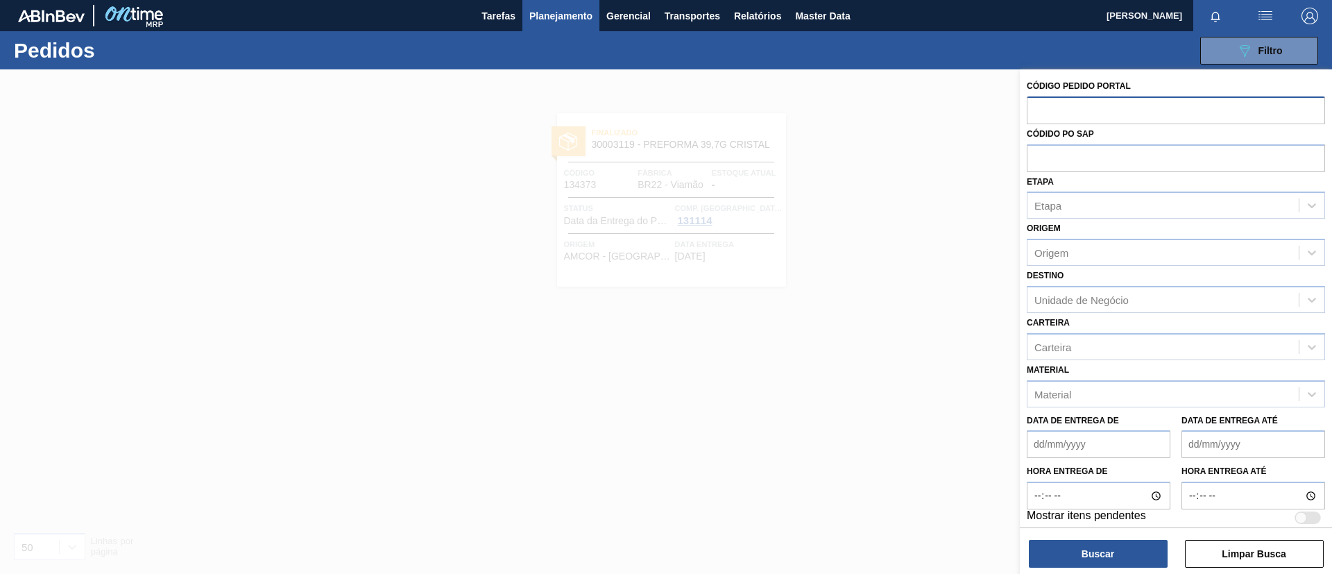
paste input "text"
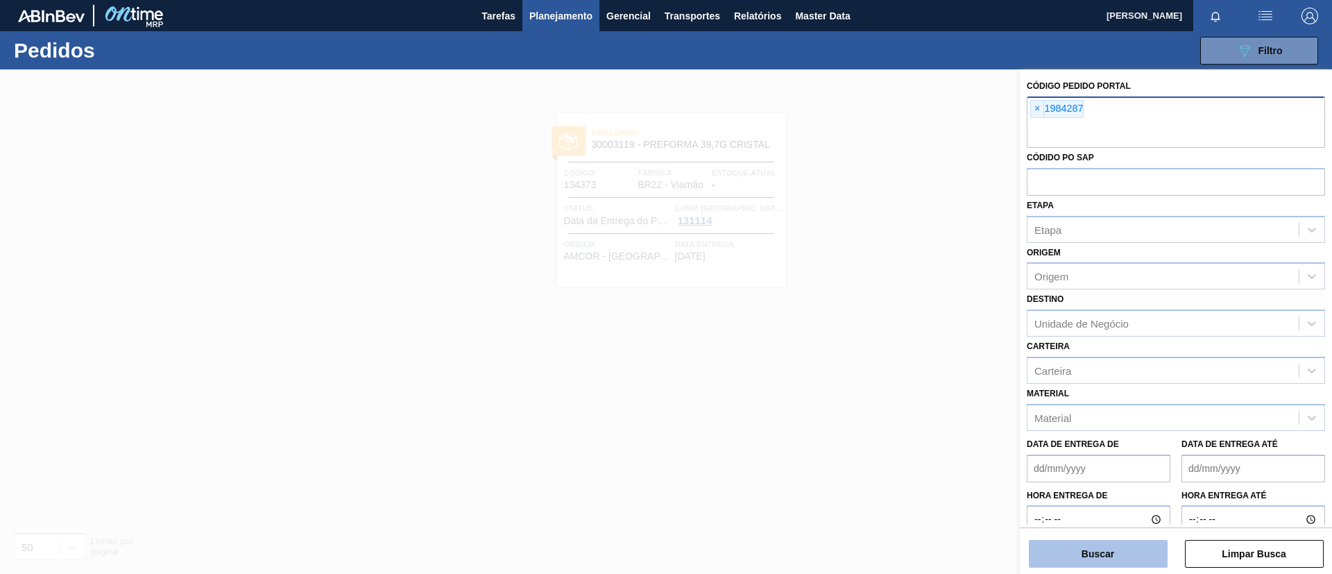
click at [1059, 540] on button "Buscar" at bounding box center [1098, 554] width 139 height 28
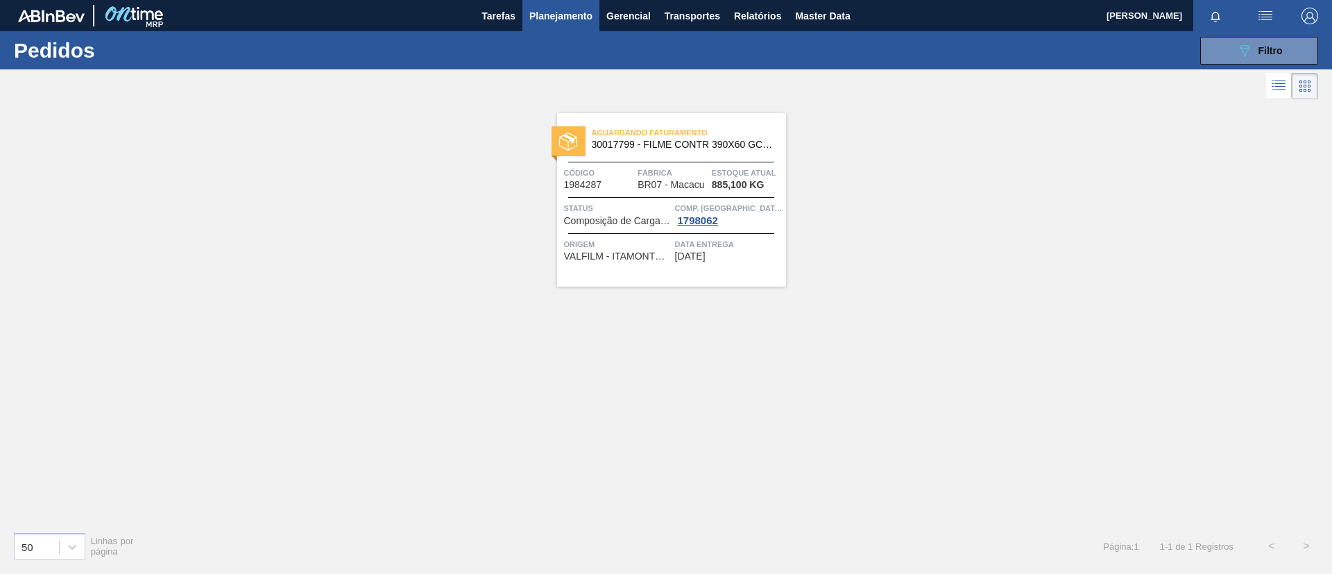
click at [676, 166] on span "Fábrica" at bounding box center [673, 173] width 71 height 14
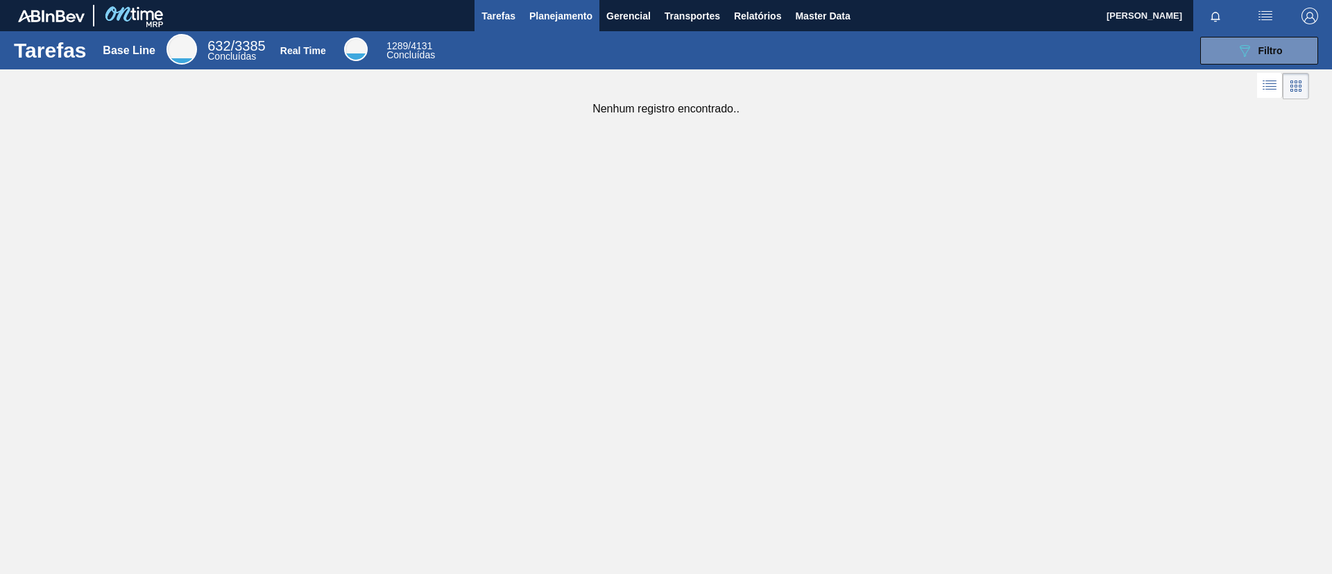
click at [550, 25] on button "Planejamento" at bounding box center [560, 15] width 77 height 31
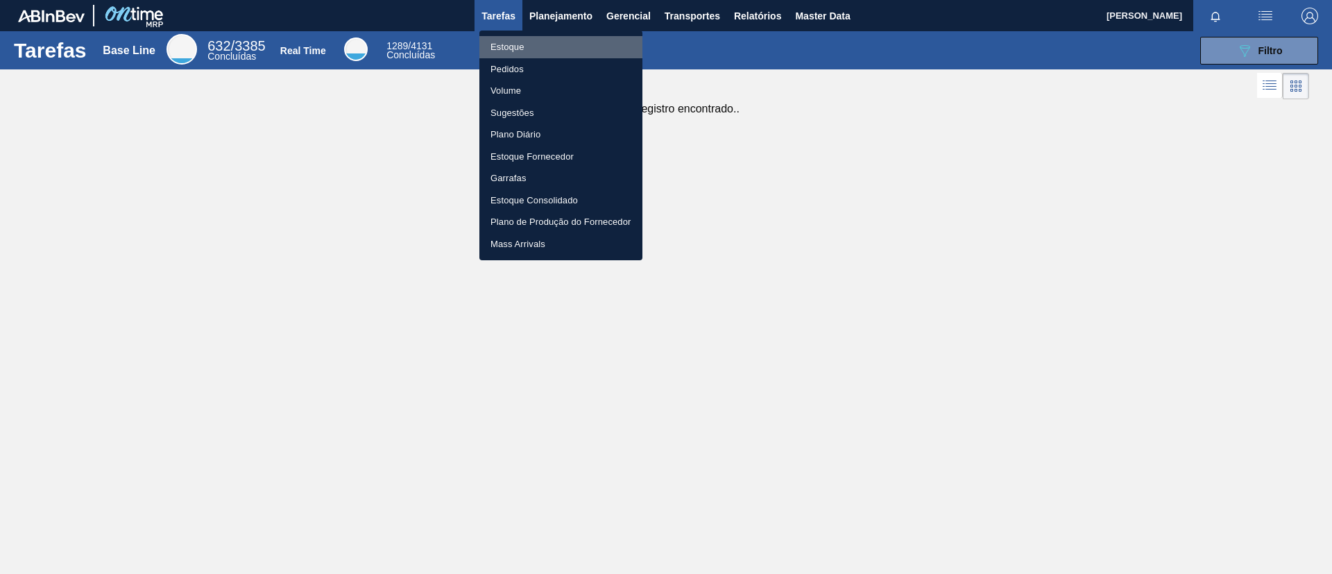
click at [561, 37] on li "Estoque" at bounding box center [560, 47] width 163 height 22
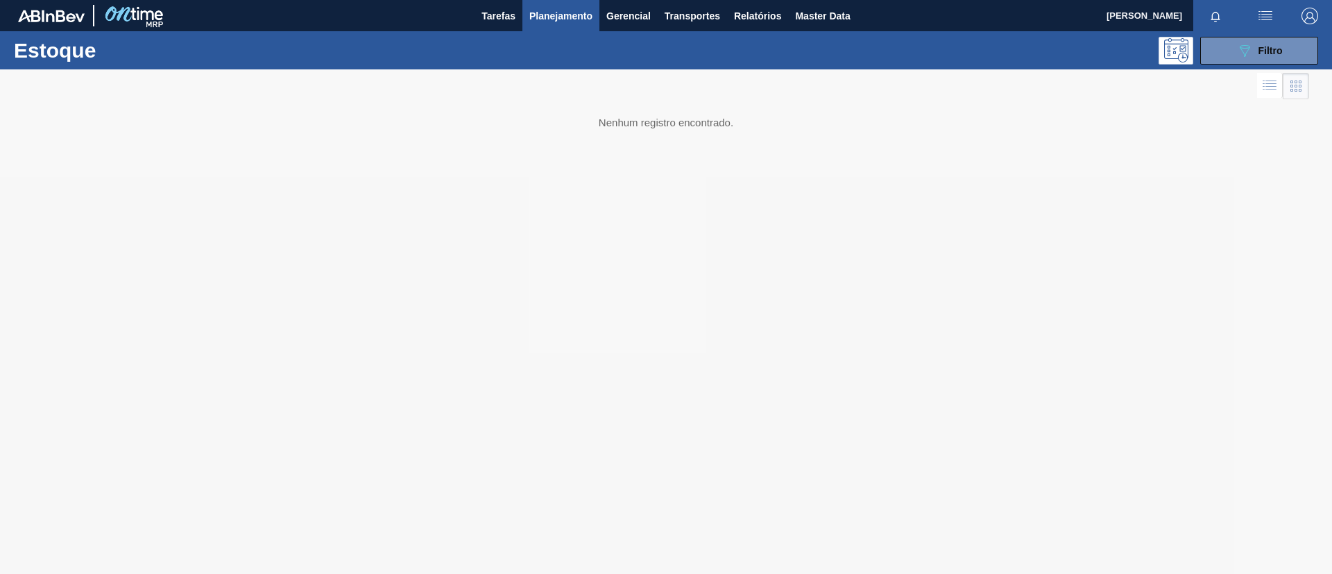
click at [583, 17] on span "Planejamento" at bounding box center [560, 16] width 63 height 17
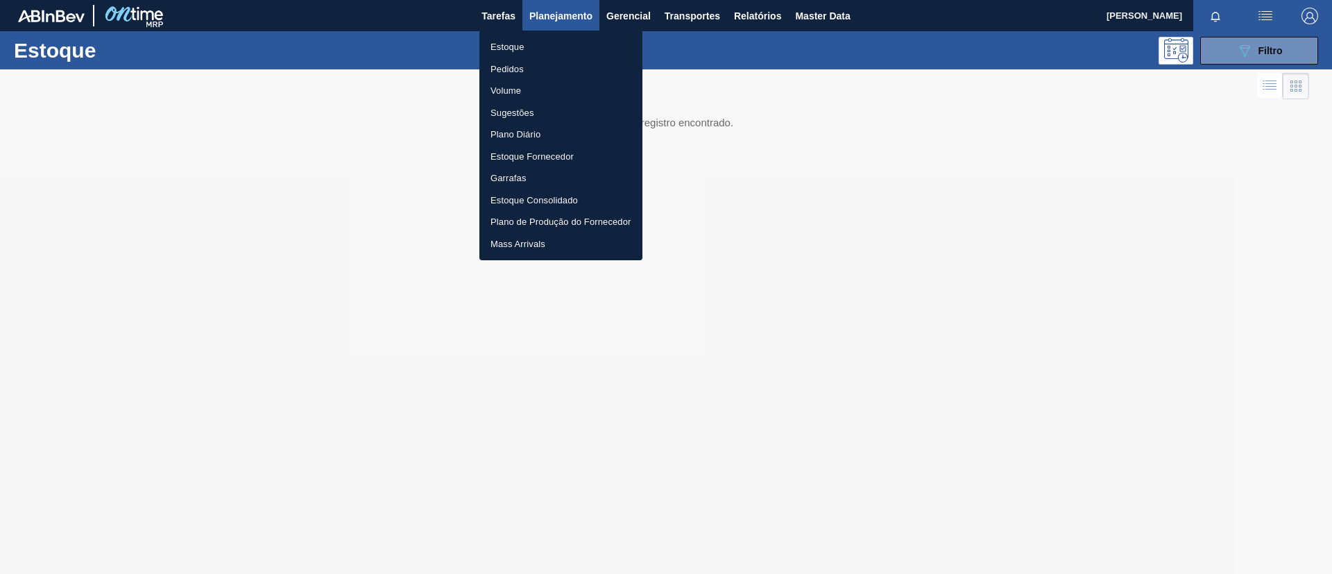
click at [570, 69] on li "Pedidos" at bounding box center [560, 69] width 163 height 22
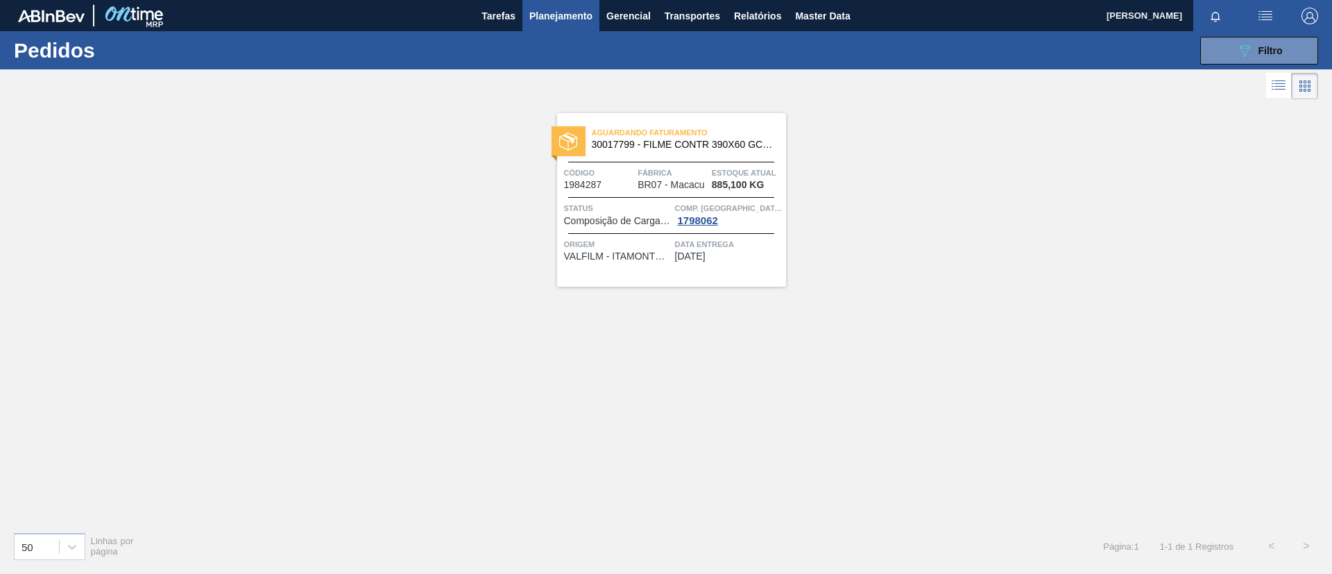
click at [565, 32] on div "089F7B8B-B2A5-4AFE-B5C0-19BA573D28AC Filtro Código Pedido Portal × 1984287 Códi…" at bounding box center [773, 51] width 1104 height 42
click at [562, 31] on div "089F7B8B-B2A5-4AFE-B5C0-19BA573D28AC Filtro Código Pedido Portal × 1984287 Códi…" at bounding box center [773, 51] width 1104 height 42
click at [1236, 57] on button "089F7B8B-B2A5-4AFE-B5C0-19BA573D28AC Filtro" at bounding box center [1259, 51] width 118 height 28
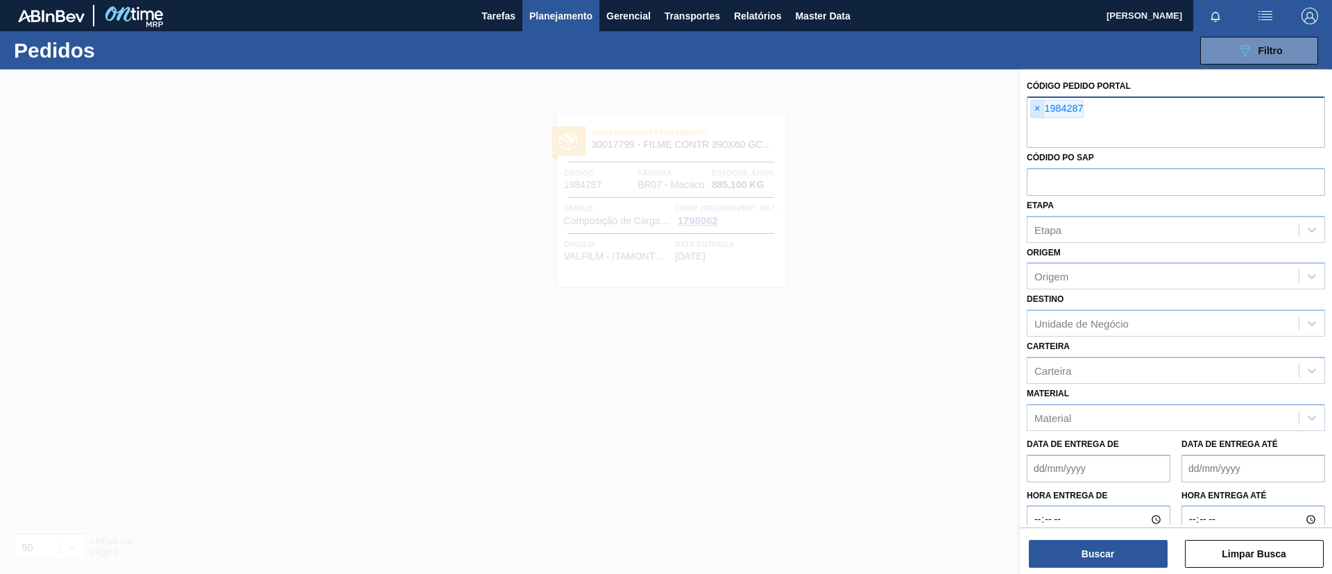
click at [1042, 106] on span "×" at bounding box center [1037, 109] width 13 height 17
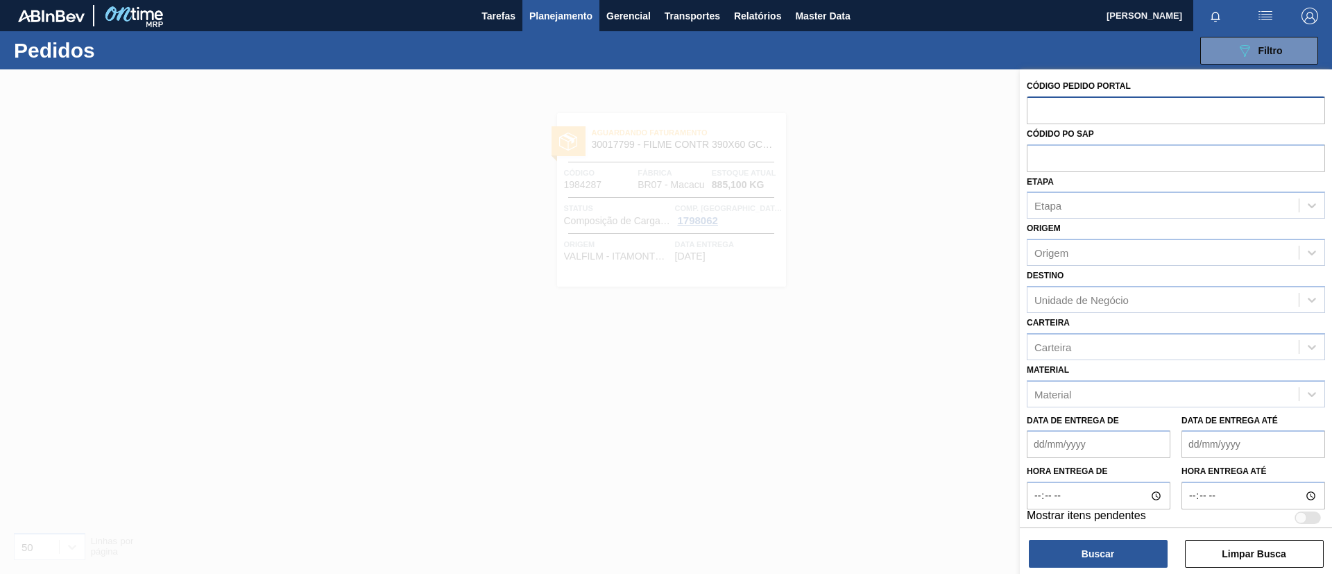
paste input "text"
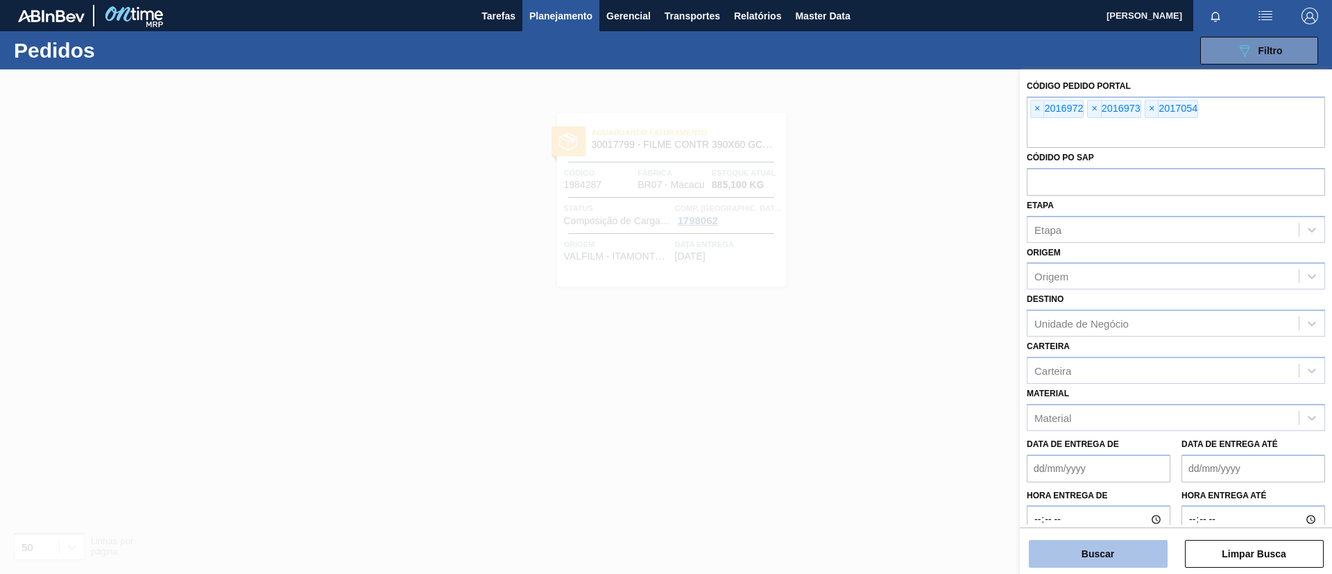
click at [1091, 560] on button "Buscar" at bounding box center [1098, 554] width 139 height 28
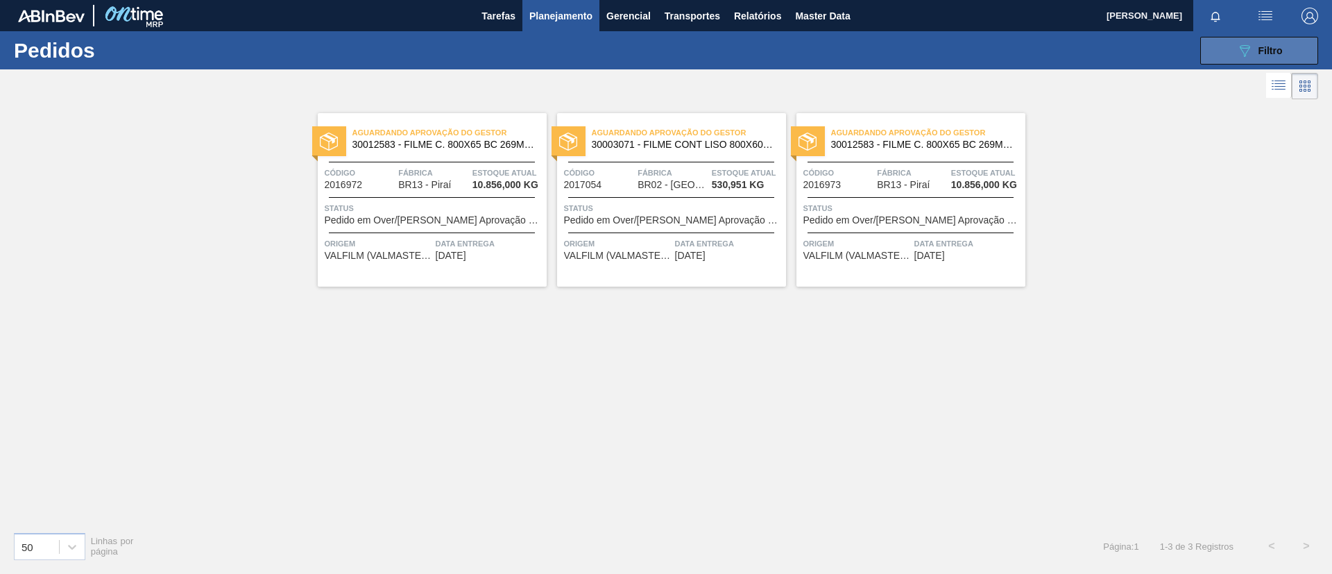
click at [1244, 56] on icon at bounding box center [1245, 51] width 10 height 12
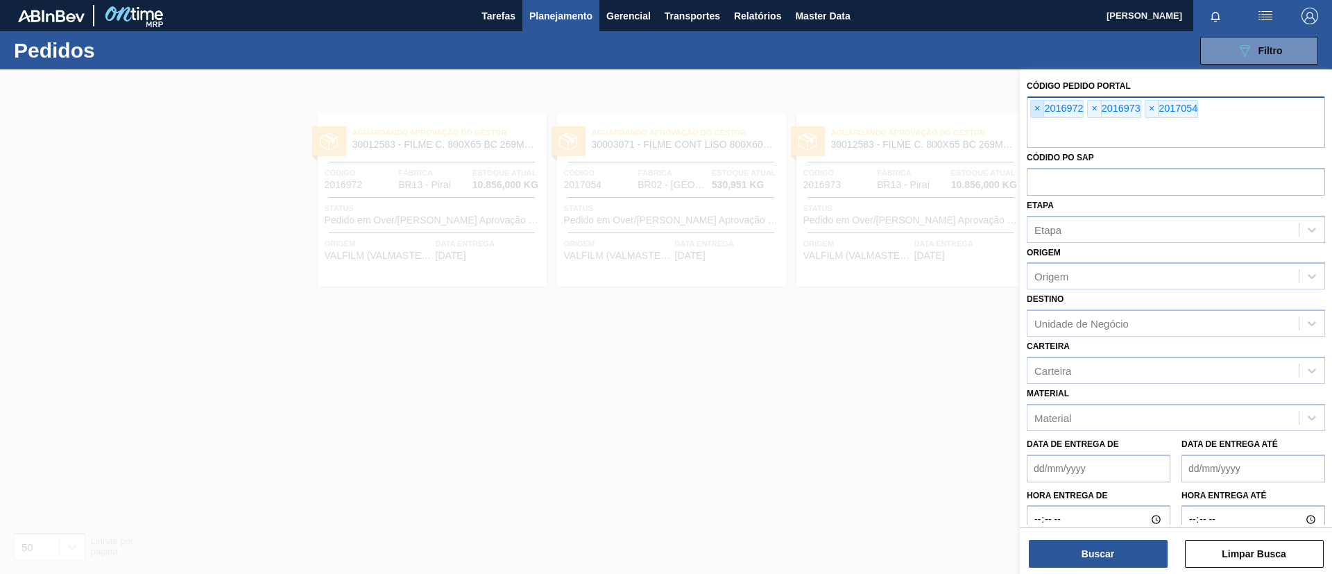
click at [1032, 114] on span "×" at bounding box center [1037, 109] width 13 height 17
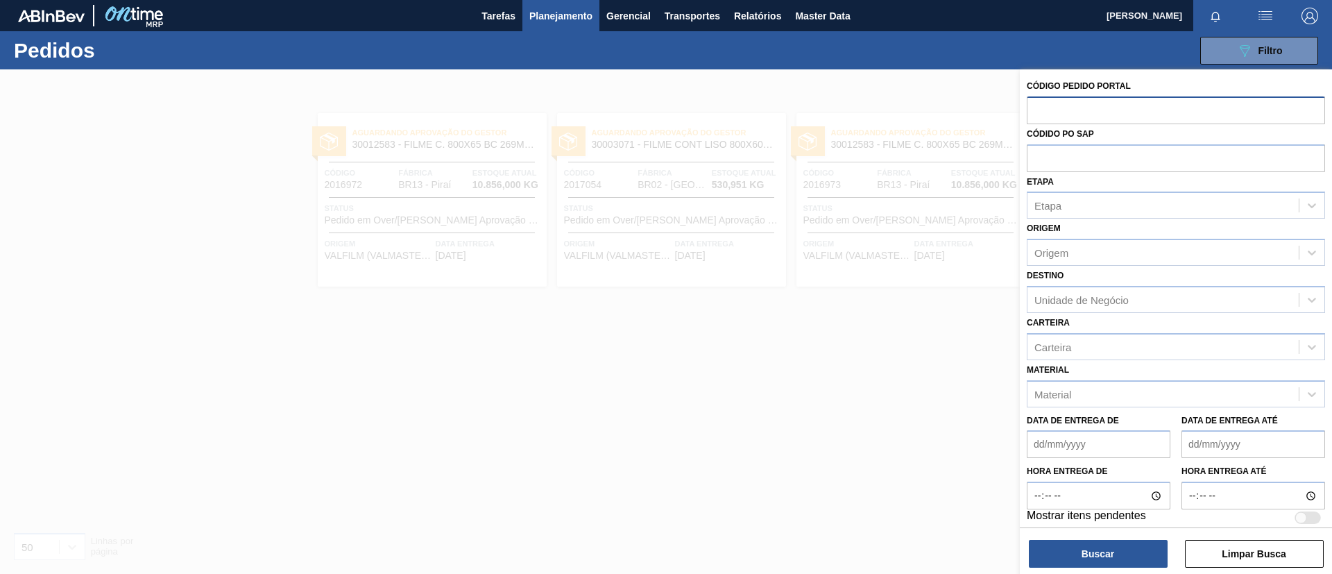
paste input "1971026"
type input "1971026"
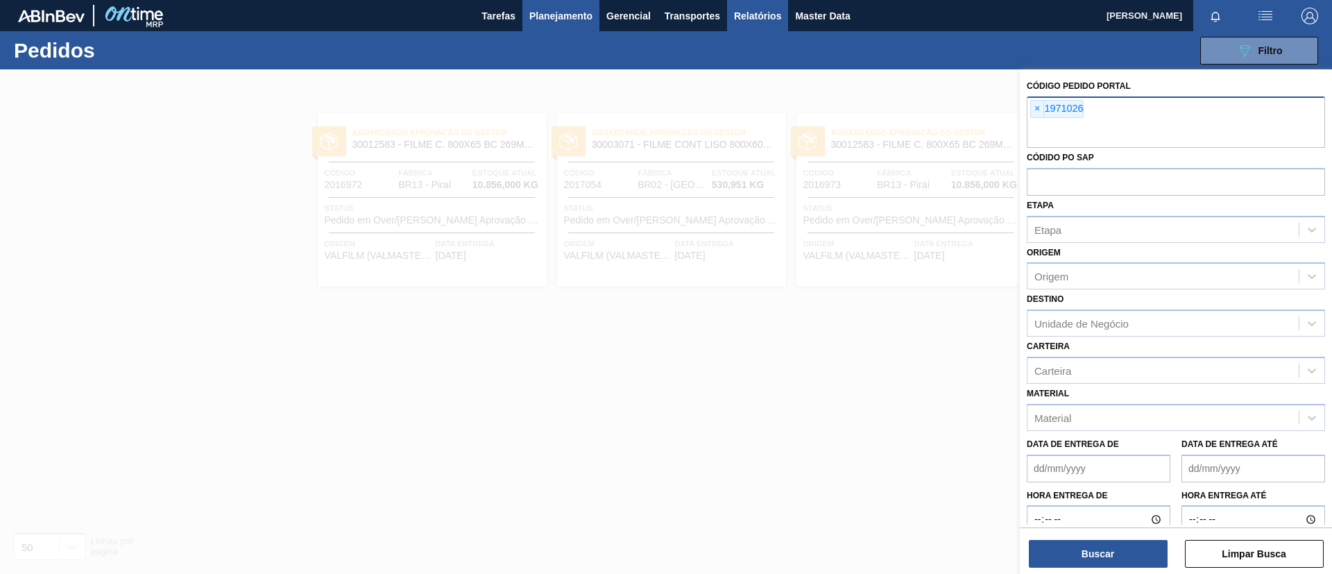
paste input "1970230"
type input "1970230"
click at [1089, 558] on button "Buscar" at bounding box center [1098, 554] width 139 height 28
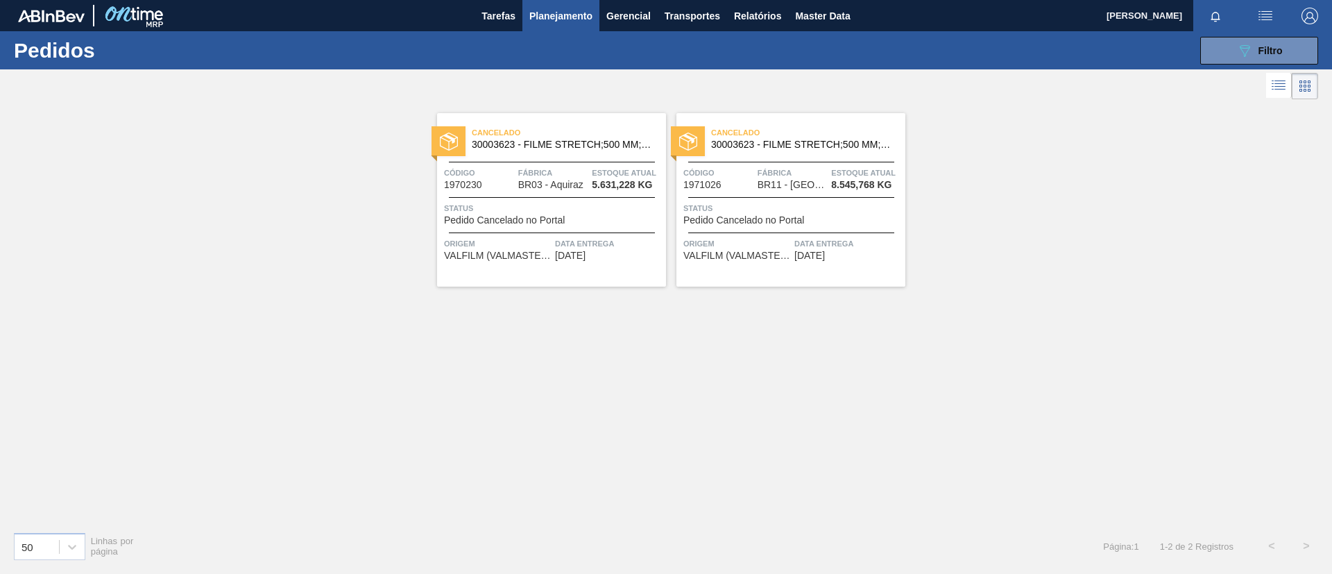
click at [563, 12] on span "Planejamento" at bounding box center [560, 16] width 63 height 17
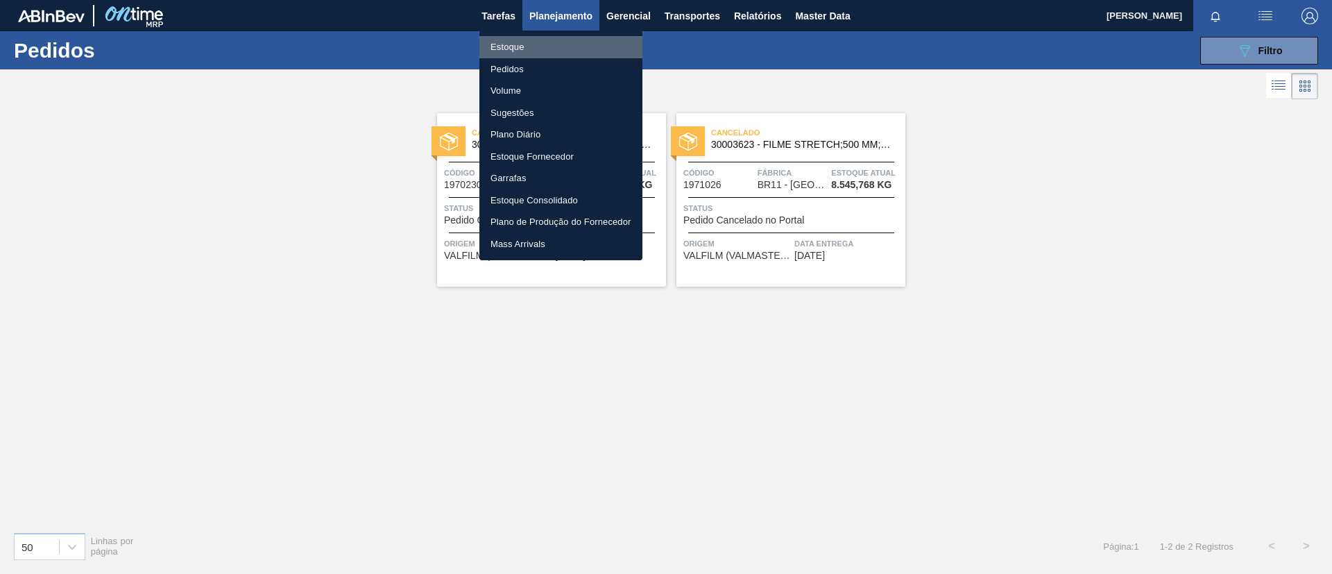
click at [572, 56] on li "Estoque" at bounding box center [560, 47] width 163 height 22
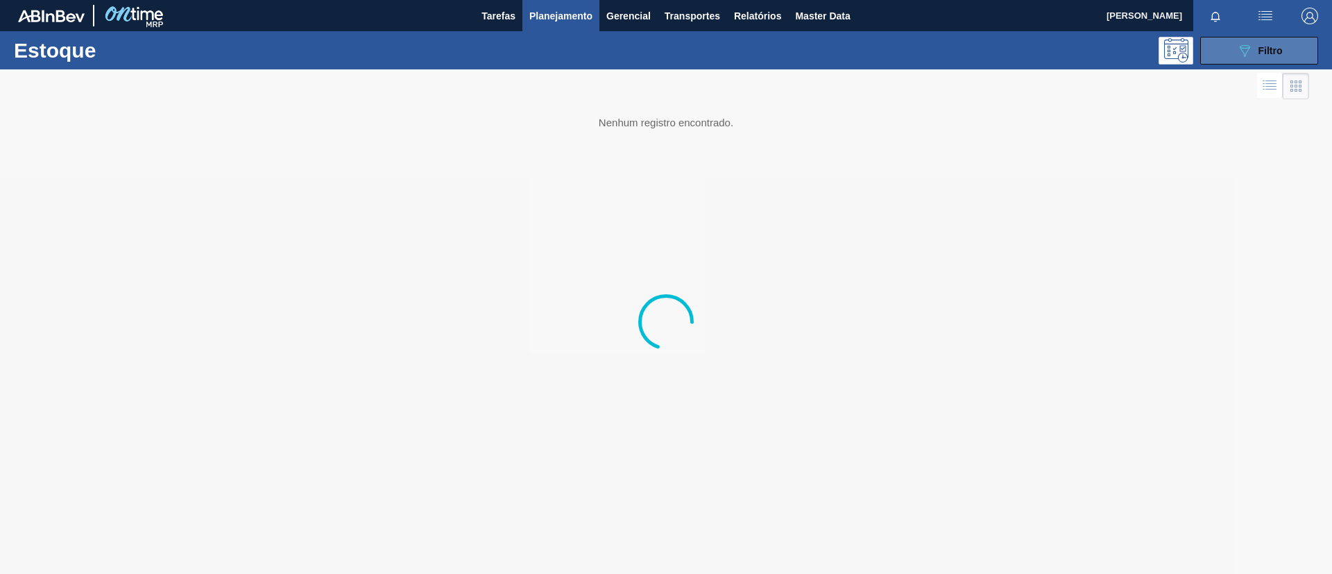
click at [1241, 62] on button "089F7B8B-B2A5-4AFE-B5C0-19BA573D28AC Filtro" at bounding box center [1259, 51] width 118 height 28
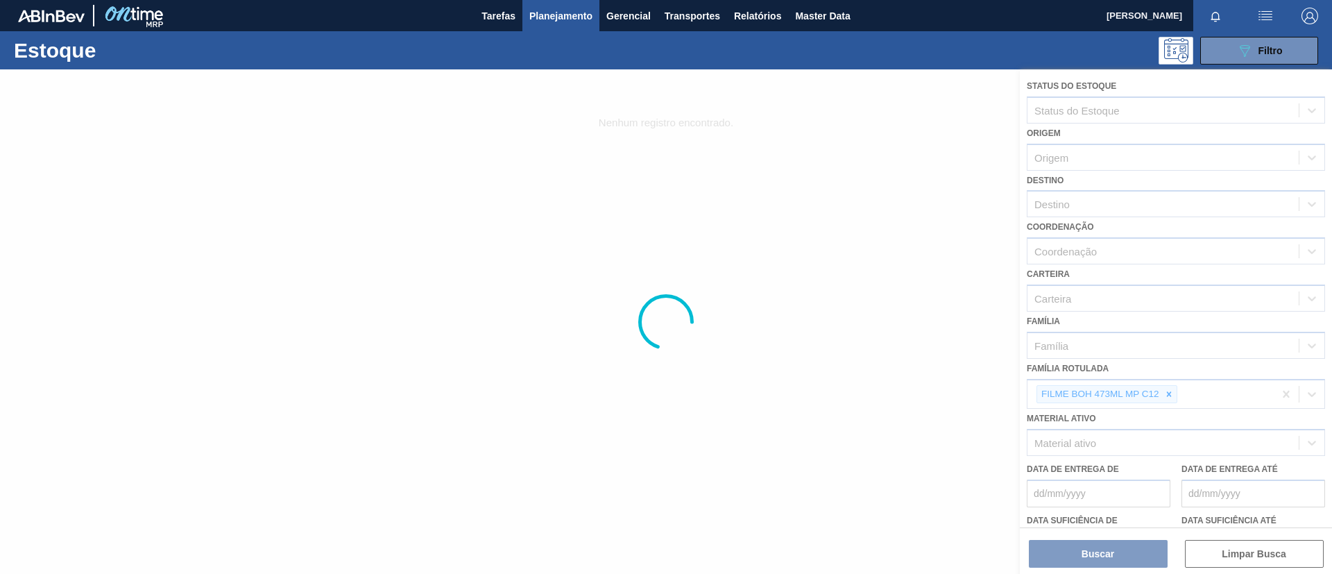
click at [1172, 393] on div at bounding box center [666, 321] width 1332 height 504
click at [1168, 393] on div at bounding box center [666, 321] width 1332 height 504
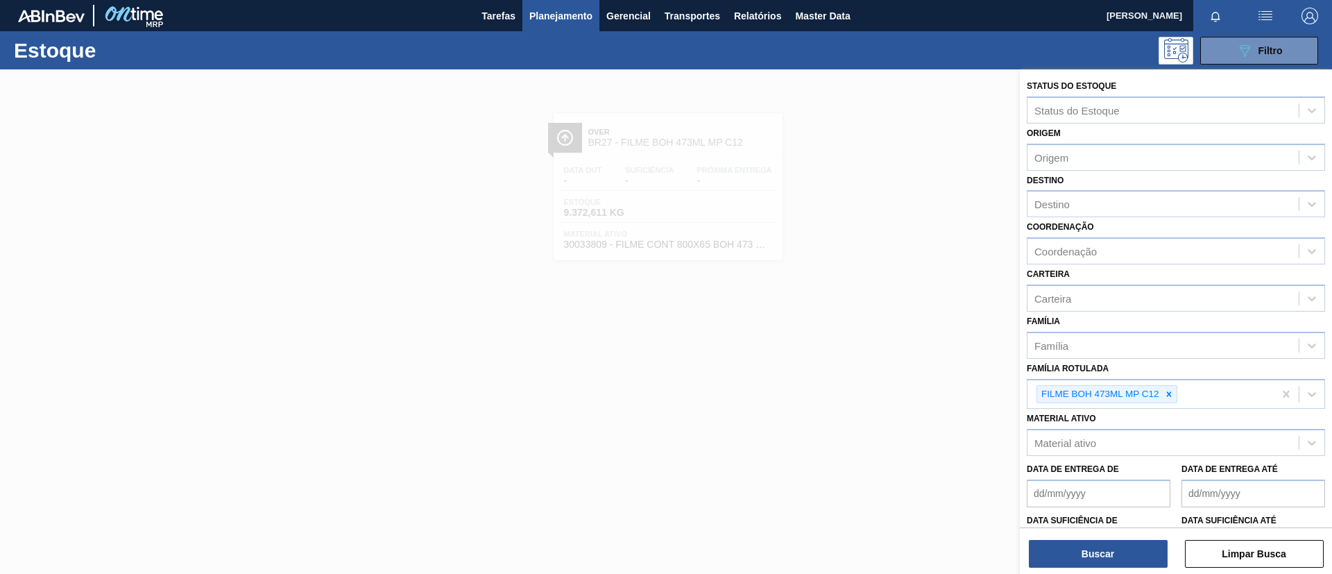
click at [1168, 393] on icon at bounding box center [1168, 393] width 5 height 5
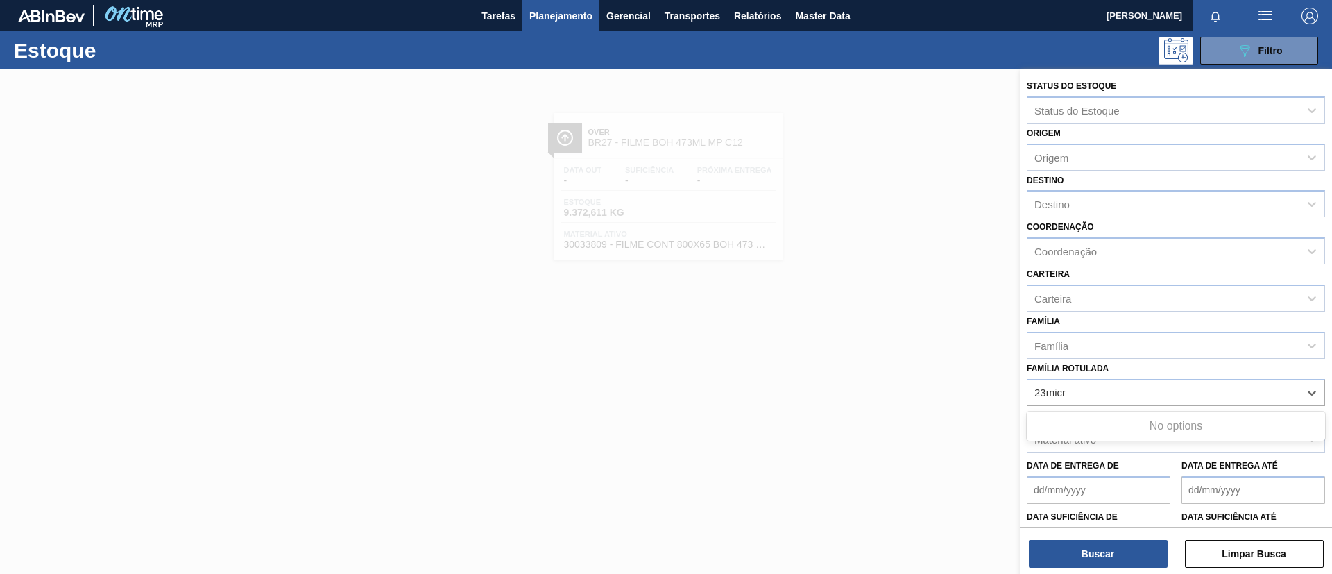
type Rotulada "23micra"
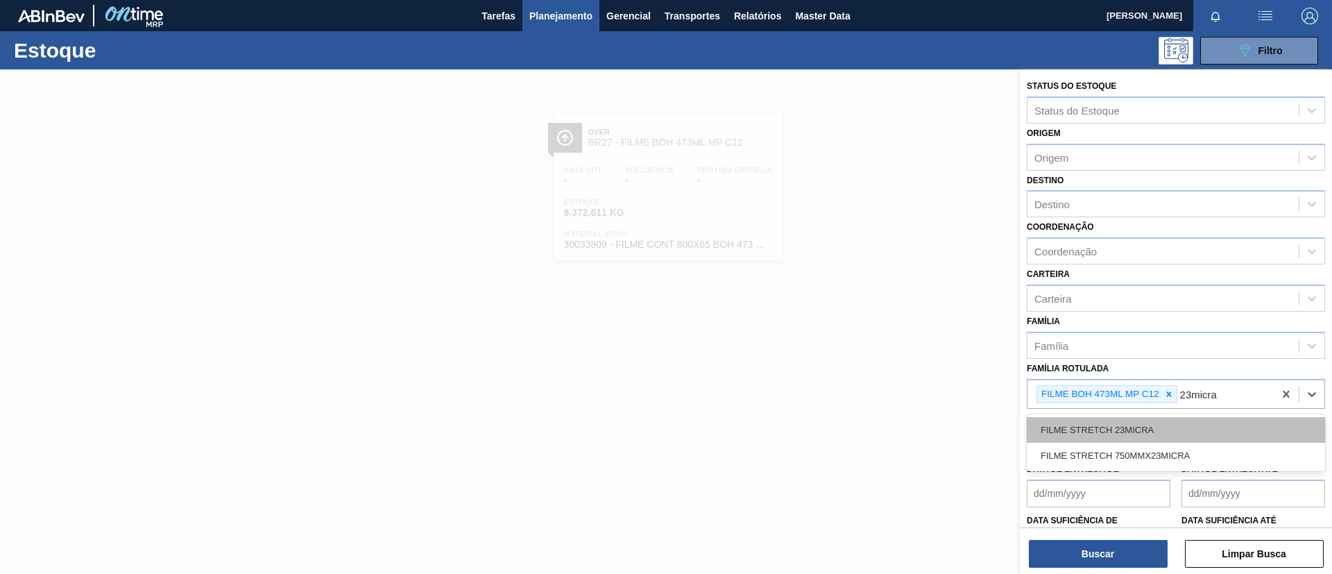
click at [1178, 424] on div "FILME STRETCH 23MICRA" at bounding box center [1176, 430] width 298 height 26
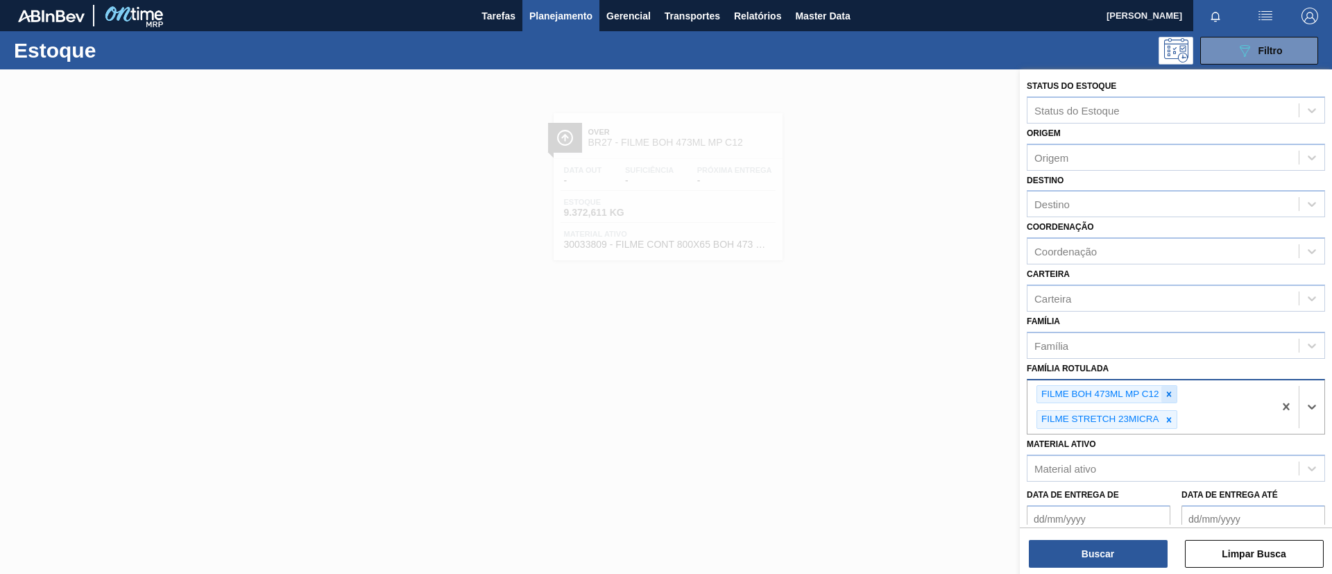
click at [1167, 396] on icon at bounding box center [1168, 393] width 5 height 5
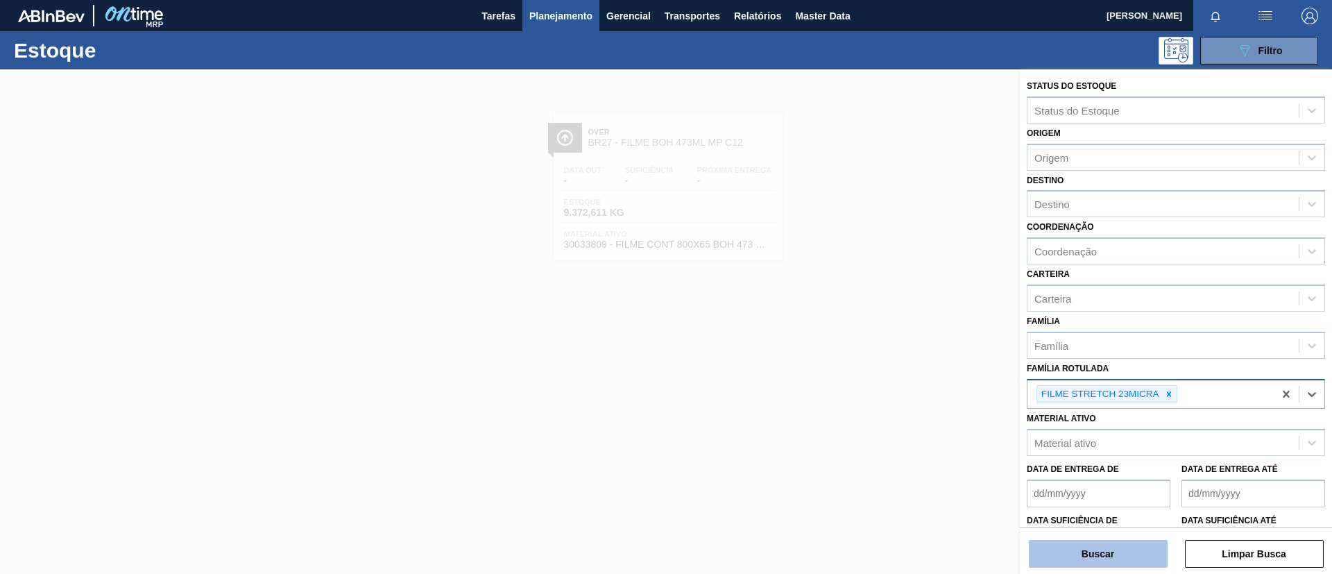
click at [1119, 549] on button "Buscar" at bounding box center [1098, 554] width 139 height 28
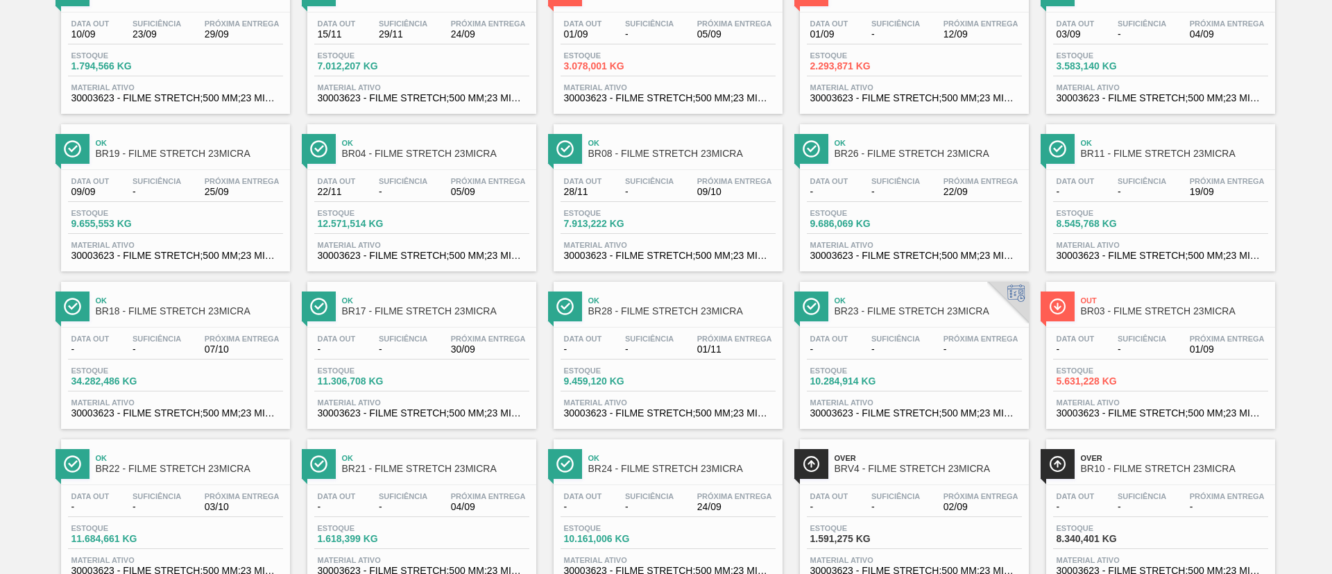
scroll to position [208, 0]
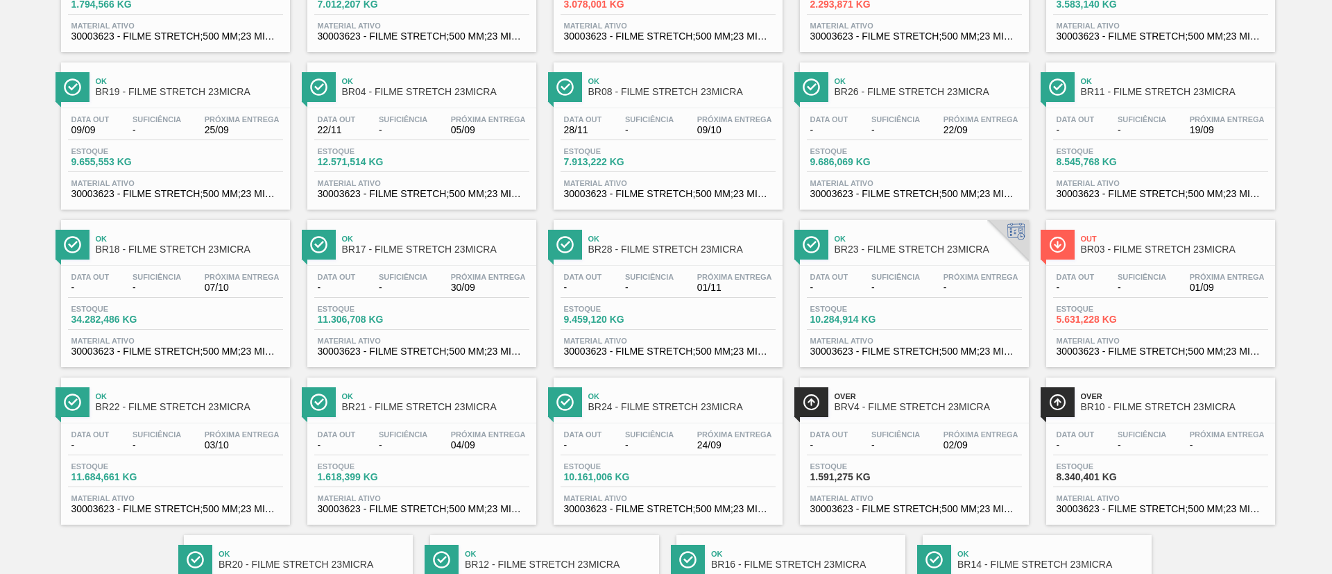
click at [223, 89] on span "BR19 - FILME STRETCH 23MICRA" at bounding box center [189, 92] width 187 height 10
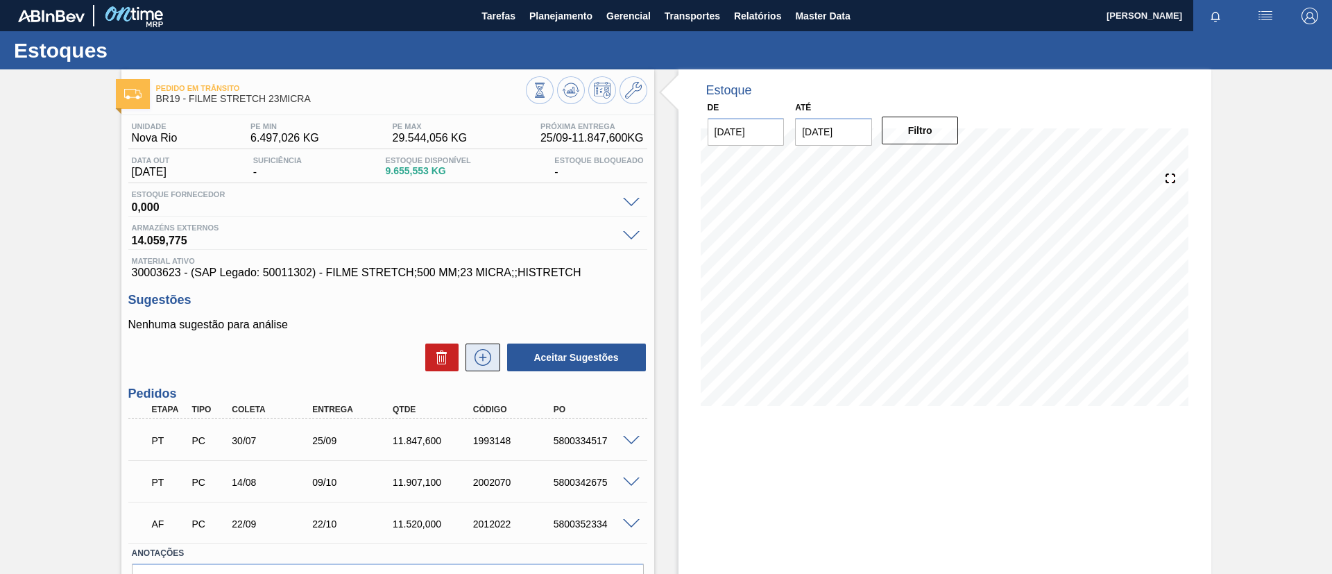
click at [482, 352] on icon at bounding box center [483, 357] width 22 height 17
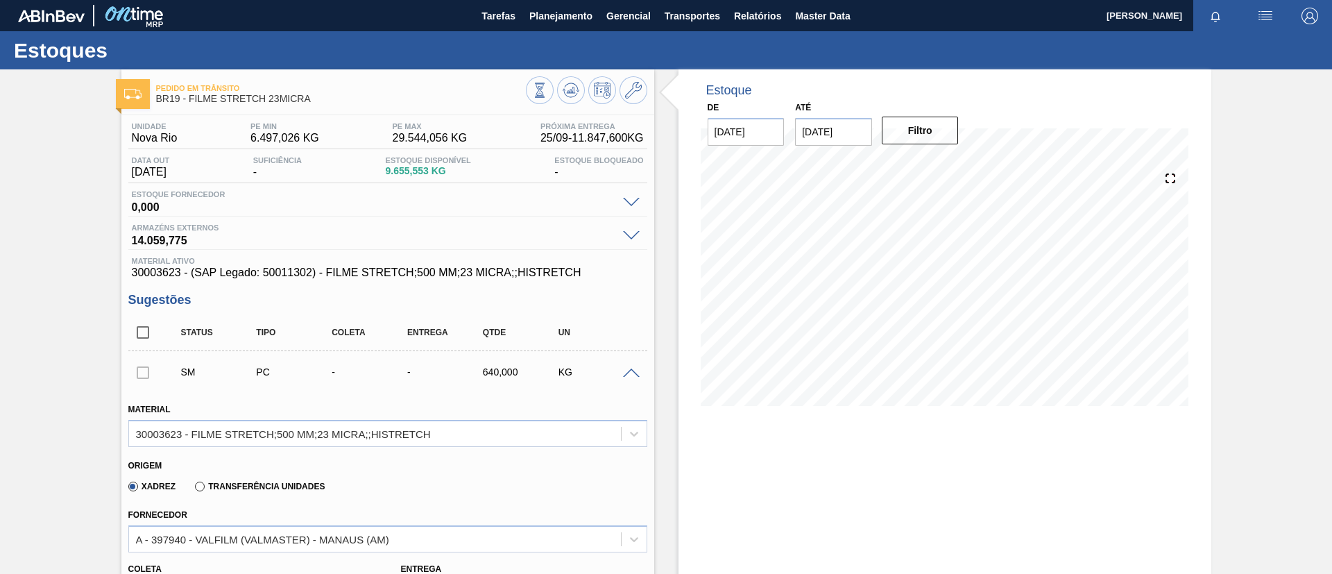
scroll to position [208, 0]
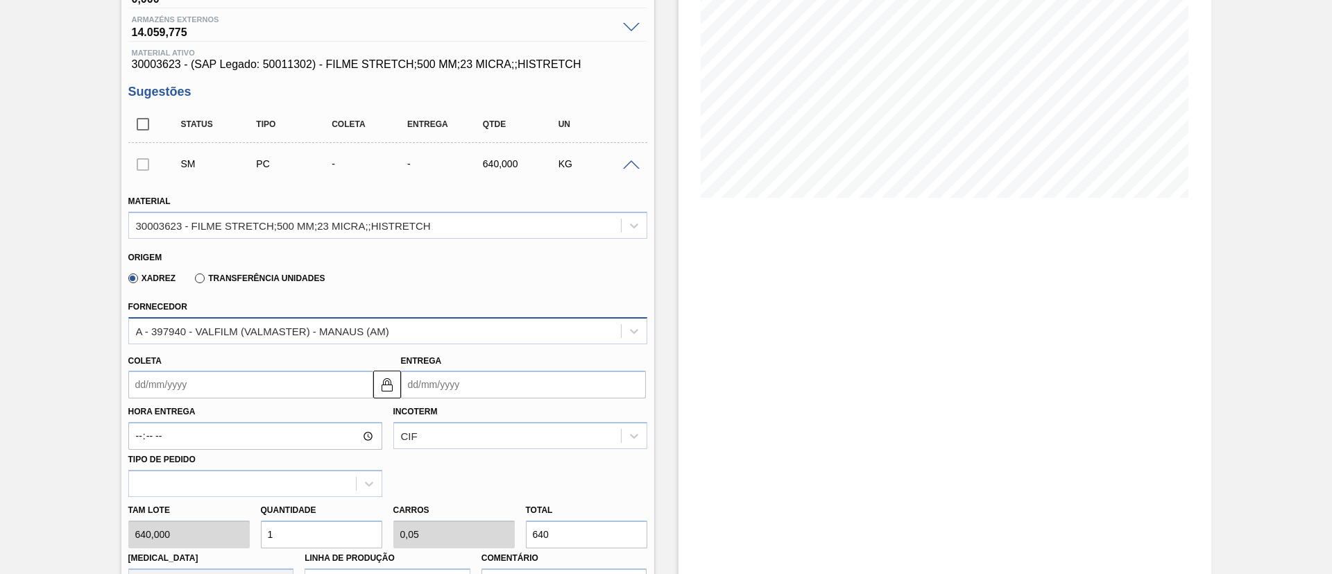
click at [404, 327] on div "A - 397940 - VALFILM (VALMASTER) - MANAUS (AM)" at bounding box center [375, 331] width 492 height 20
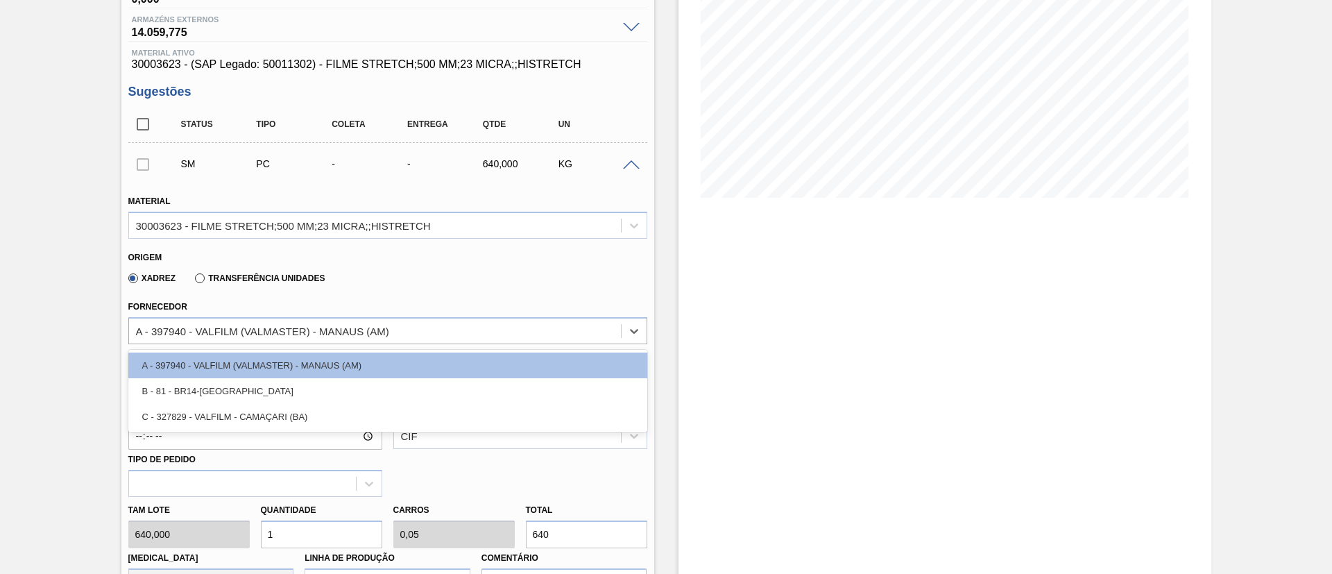
click at [9, 259] on div "Pedido em Trânsito BR19 - FILME STRETCH 23MICRA Unidade Nova Rio PE MIN 6.497,0…" at bounding box center [666, 468] width 1332 height 1214
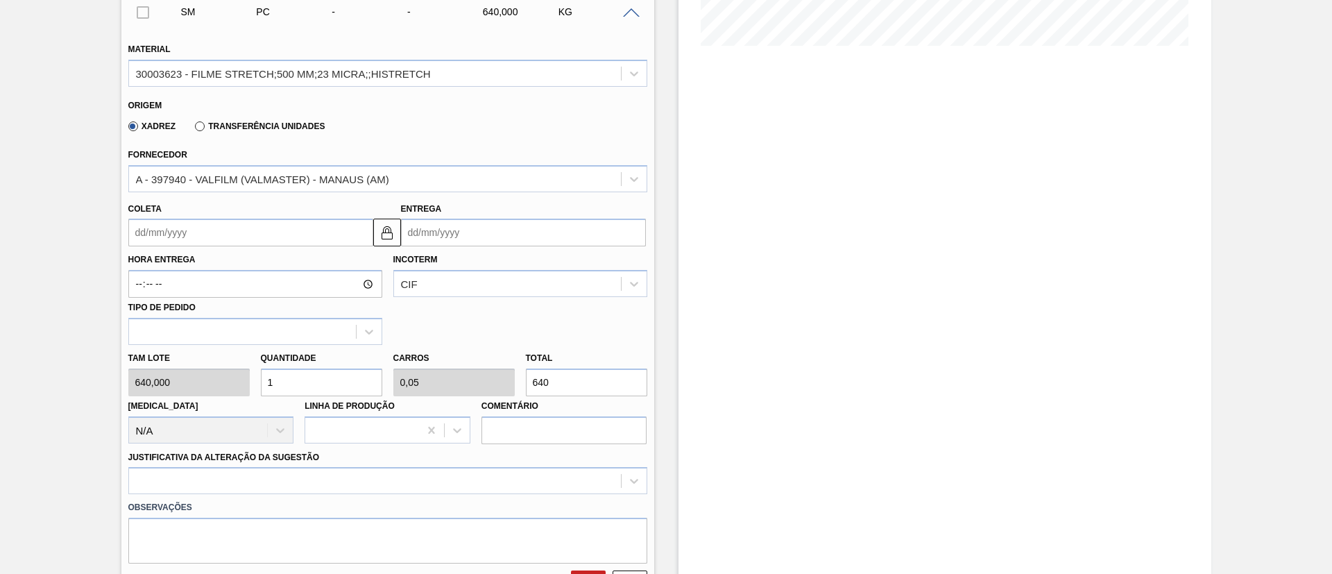
scroll to position [416, 0]
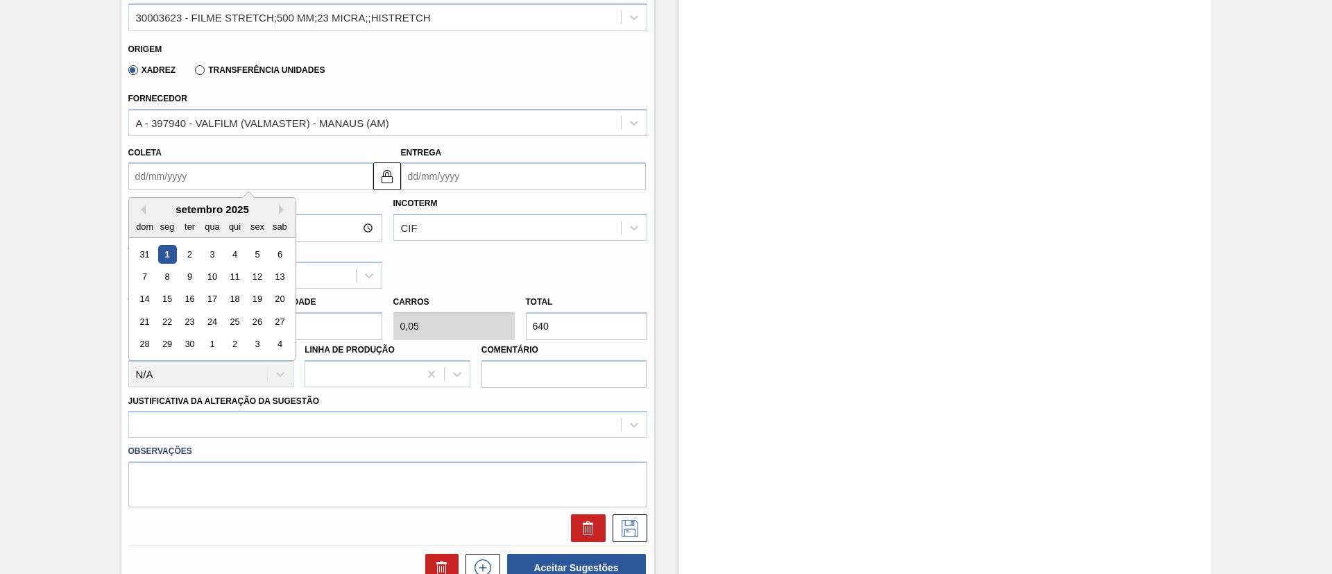
click at [243, 173] on input "Coleta" at bounding box center [250, 176] width 245 height 28
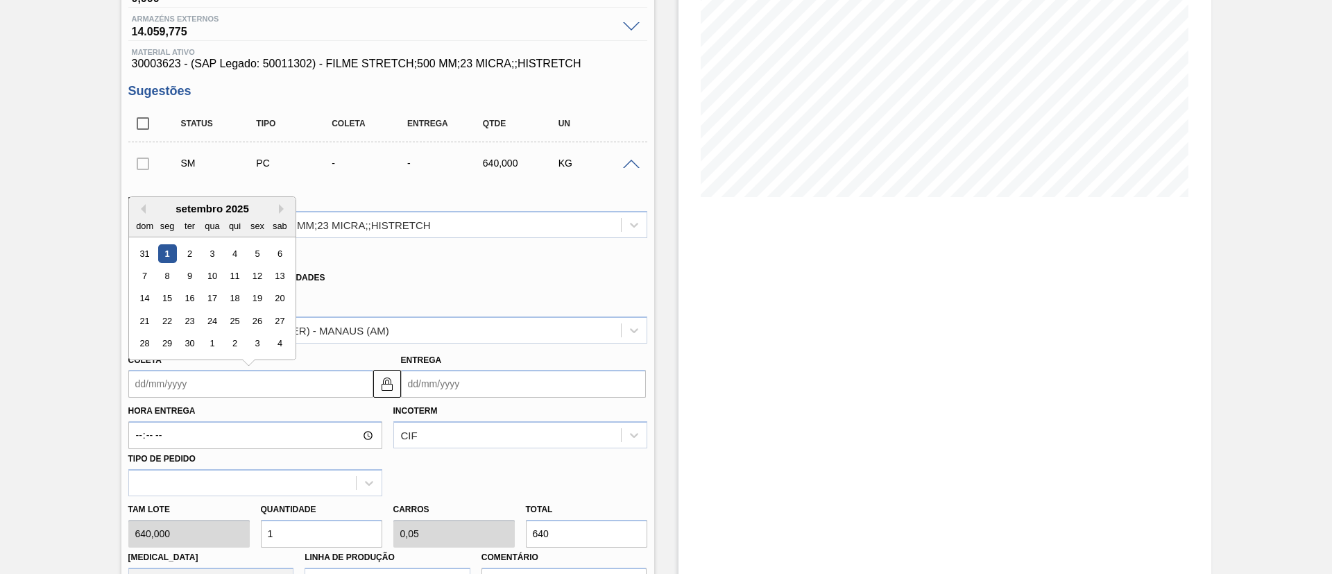
scroll to position [208, 0]
click at [248, 261] on div "5" at bounding box center [257, 254] width 19 height 19
type input "05/09/2025"
click at [246, 375] on input "05/09/2025" at bounding box center [250, 384] width 245 height 28
click at [384, 379] on img at bounding box center [387, 384] width 17 height 17
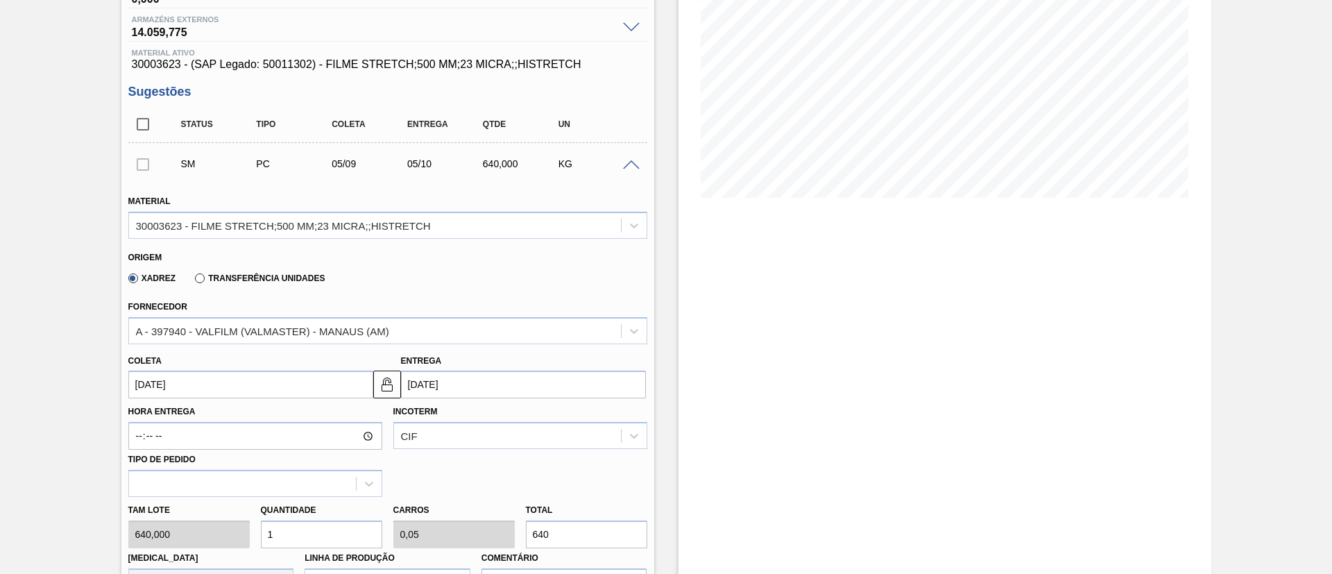
click at [466, 379] on input "05/10/2025" at bounding box center [523, 384] width 245 height 28
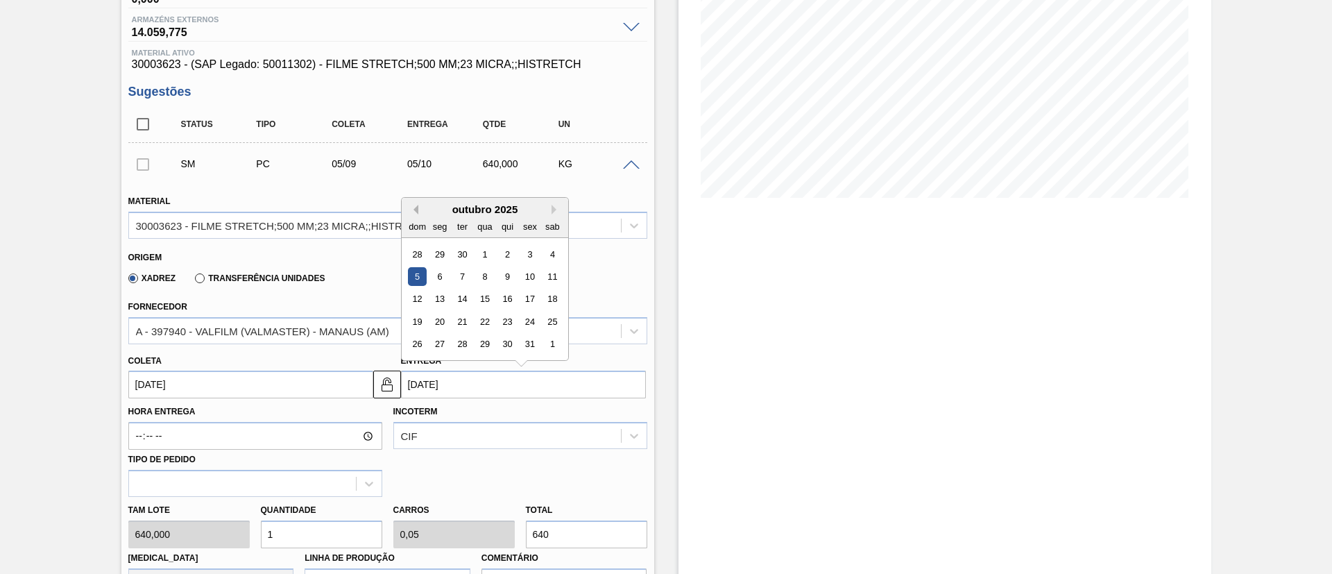
click at [413, 209] on button "Previous Month" at bounding box center [414, 210] width 10 height 10
click at [441, 280] on div "8" at bounding box center [439, 276] width 19 height 19
type input "08/09/2025"
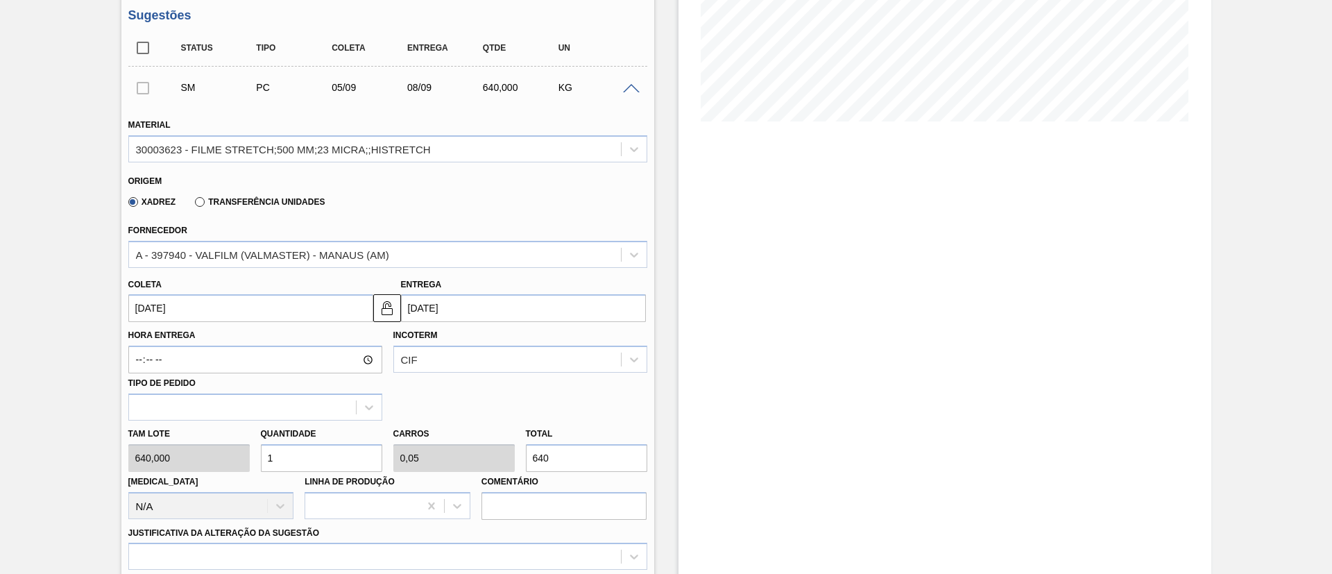
scroll to position [312, 0]
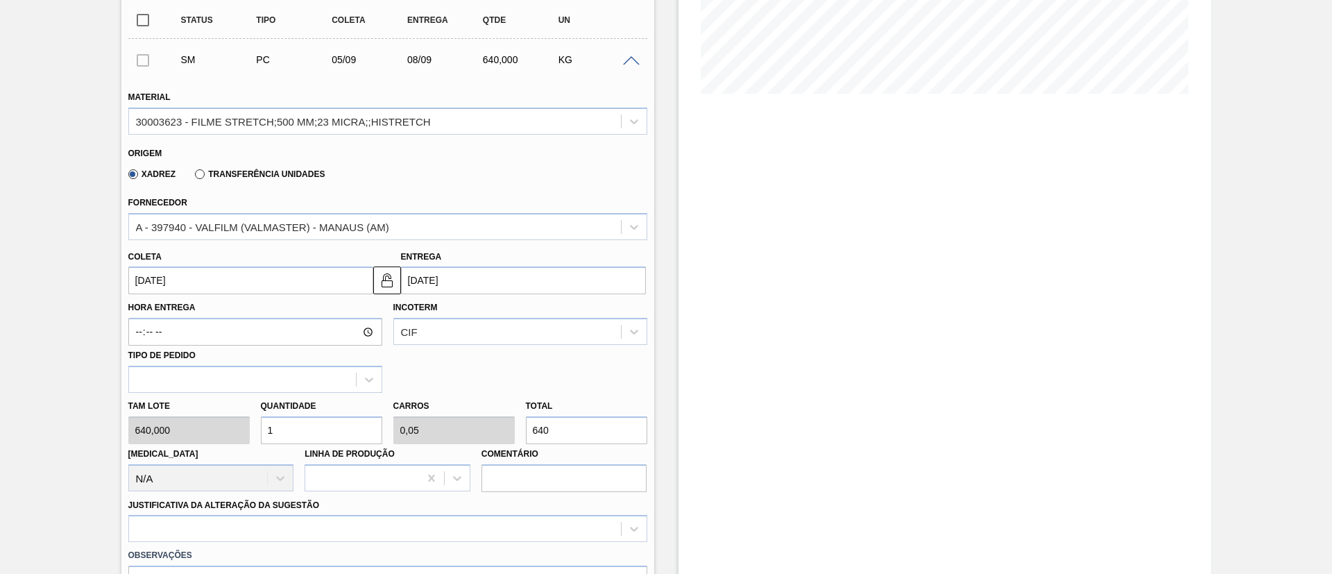
click at [422, 426] on div "Tam lote 640,000 Quantidade 1 Carros 0,05 Total 640 Doca N/A Linha de Produção …" at bounding box center [388, 442] width 530 height 99
paste input "10.664,70"
type input "16,664"
type input "0,833"
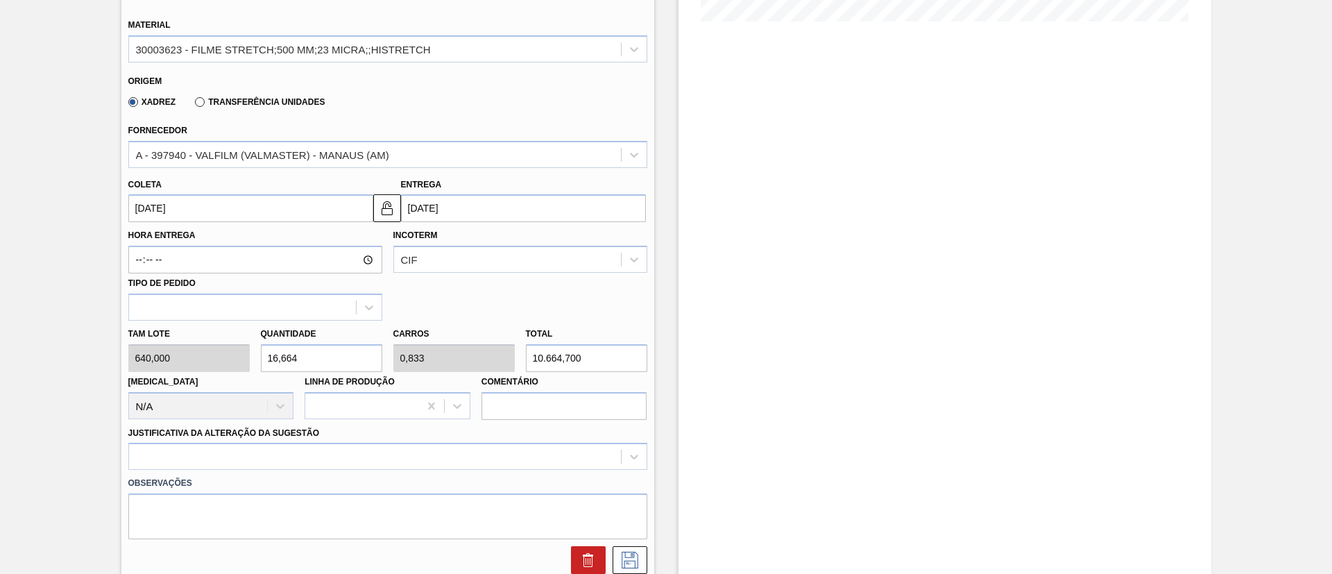
scroll to position [416, 0]
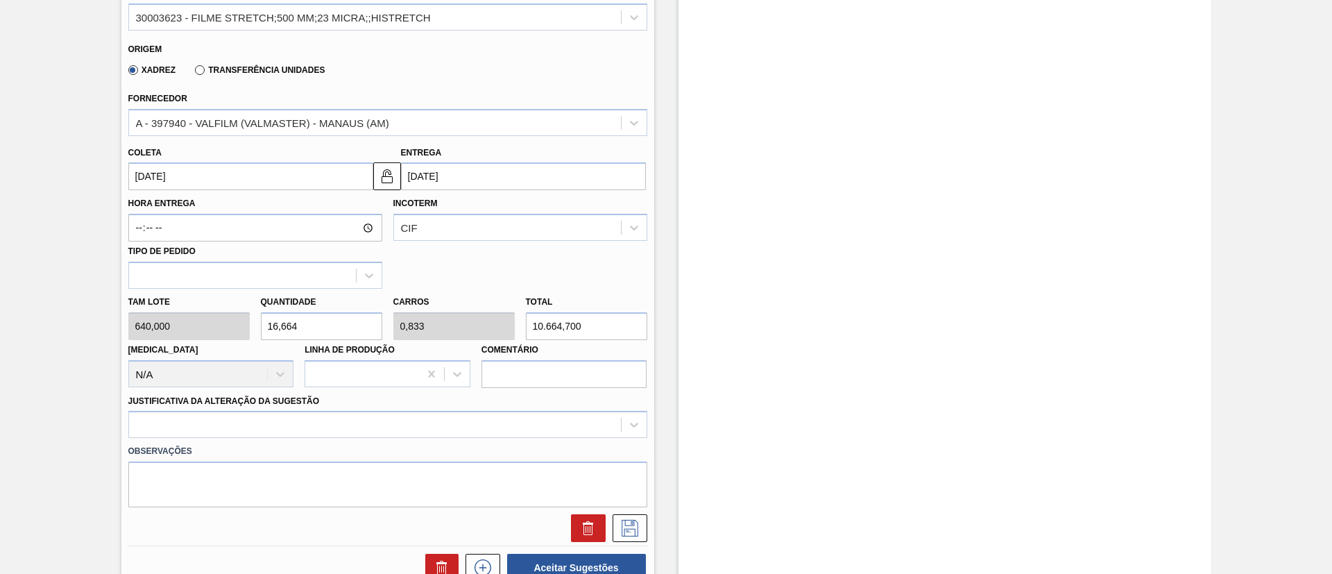
type input "10.664,700"
click at [339, 405] on div "Justificativa da Alteração da Sugestão" at bounding box center [387, 414] width 519 height 47
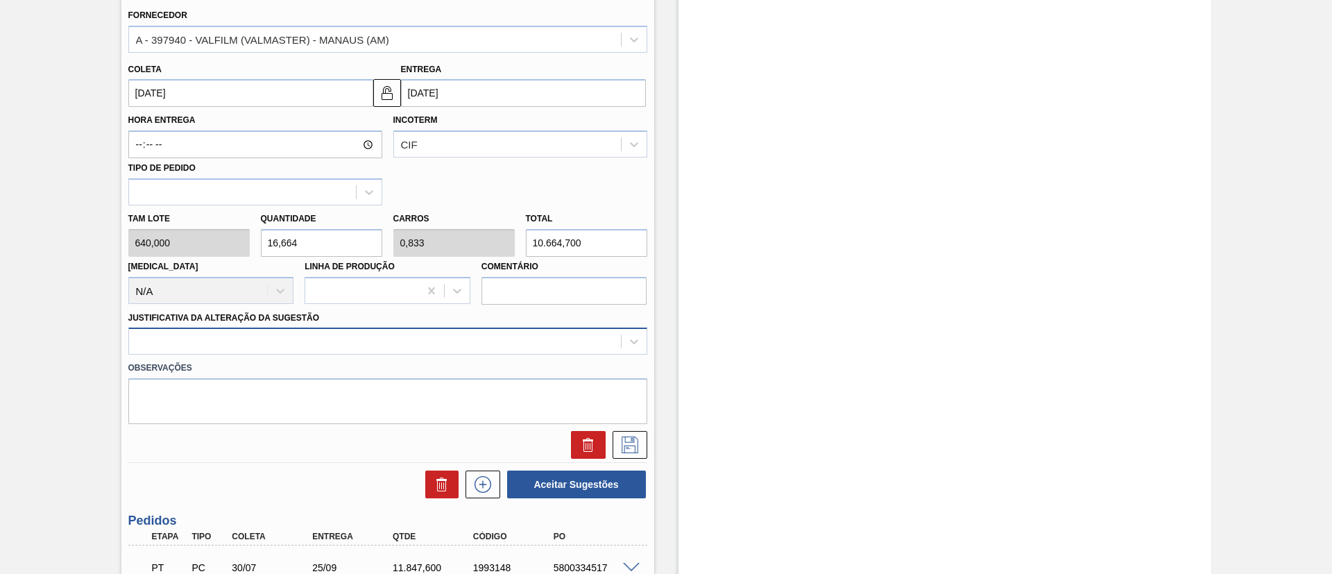
click at [347, 355] on div at bounding box center [387, 340] width 519 height 27
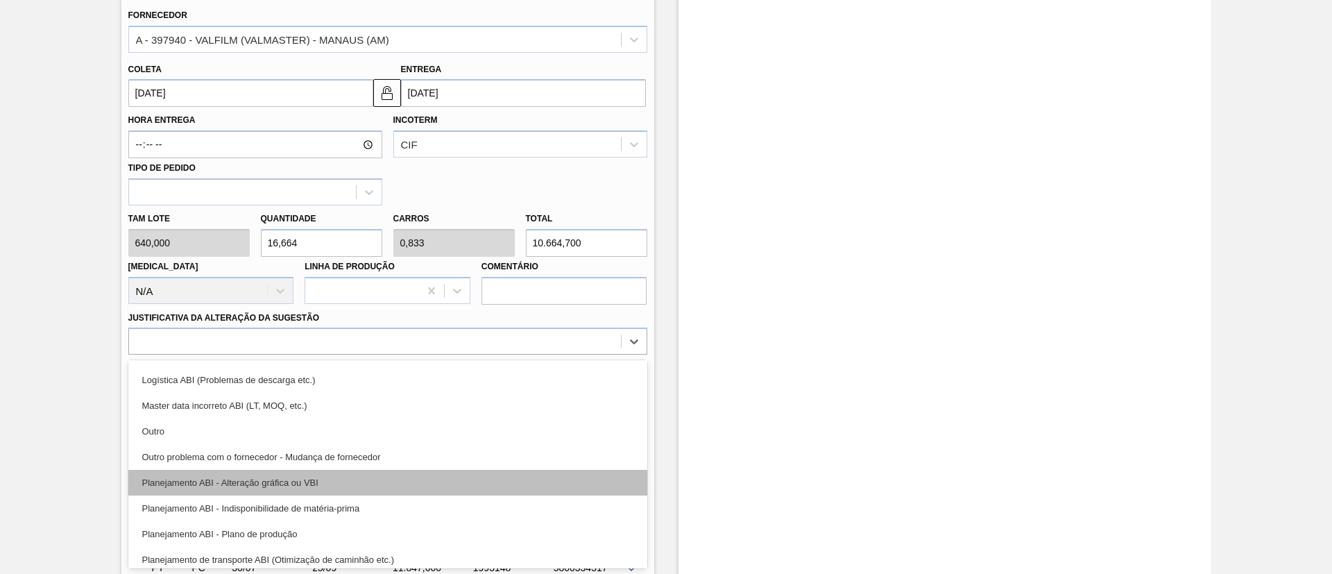
scroll to position [104, 0]
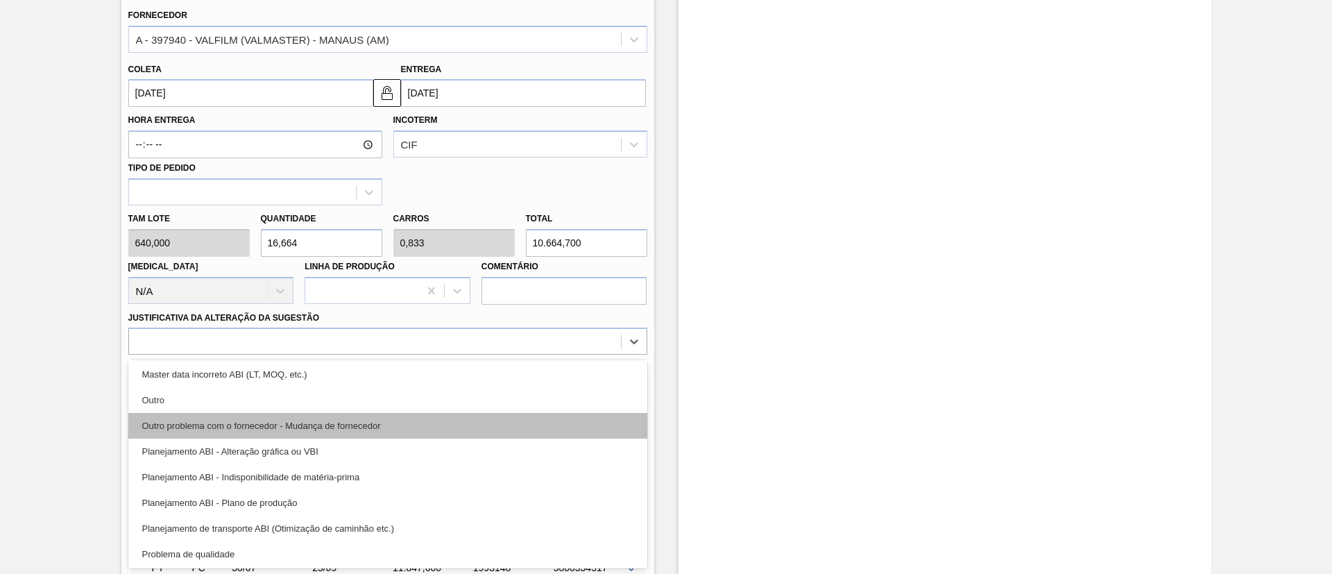
click at [330, 434] on div "Outro problema com o fornecedor - Mudança de fornecedor" at bounding box center [387, 426] width 519 height 26
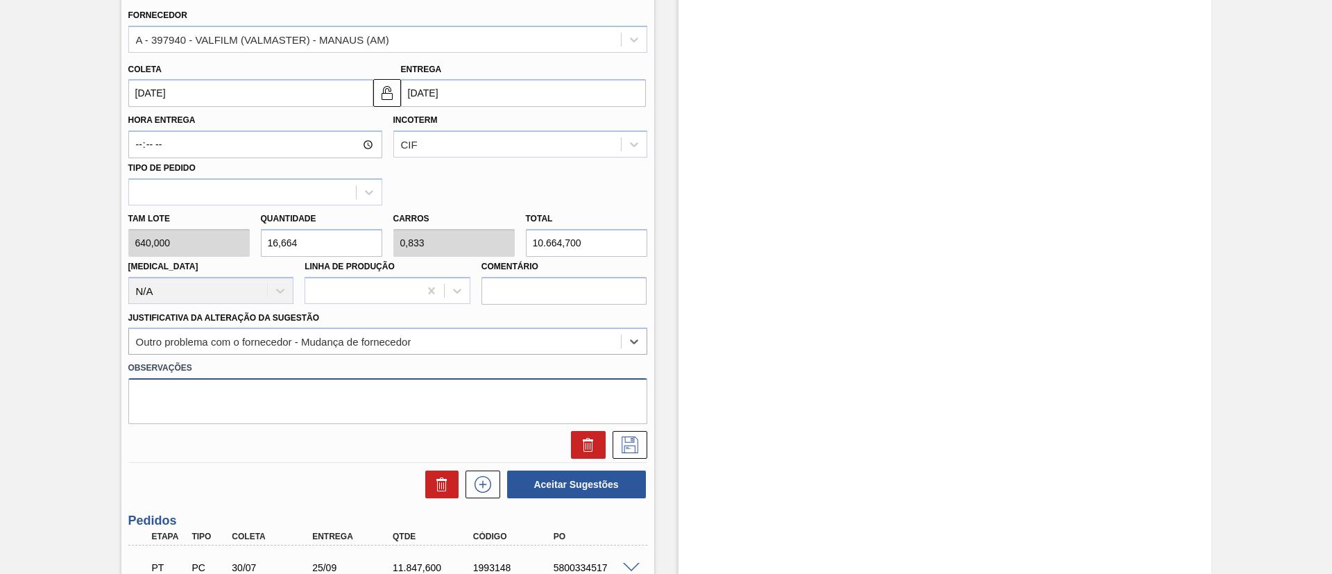
click at [353, 404] on textarea at bounding box center [387, 401] width 519 height 46
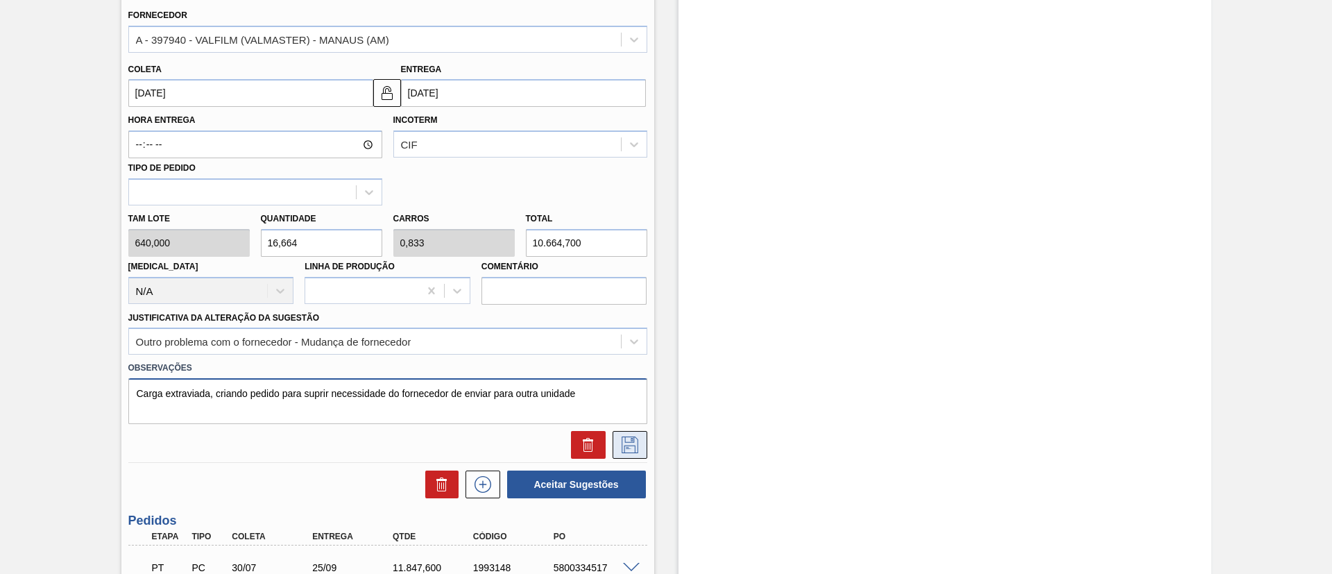
type textarea "Carga extraviada, criando pedido para suprir necessidade do fornecedor de envia…"
click at [630, 440] on icon at bounding box center [629, 443] width 7 height 11
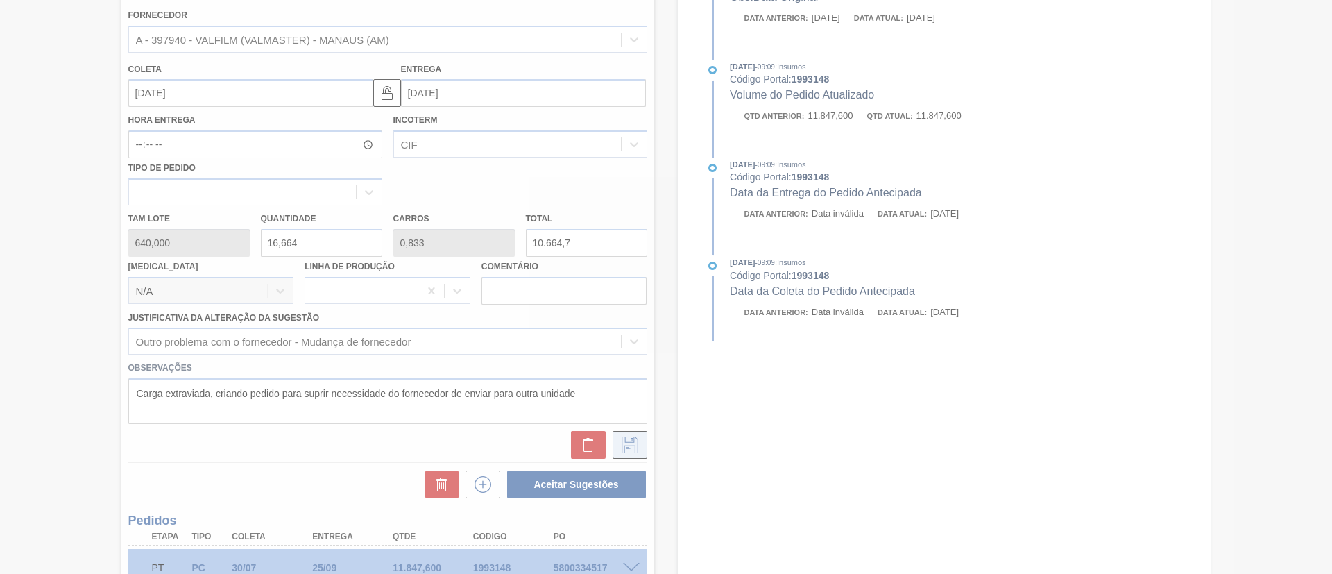
scroll to position [141, 0]
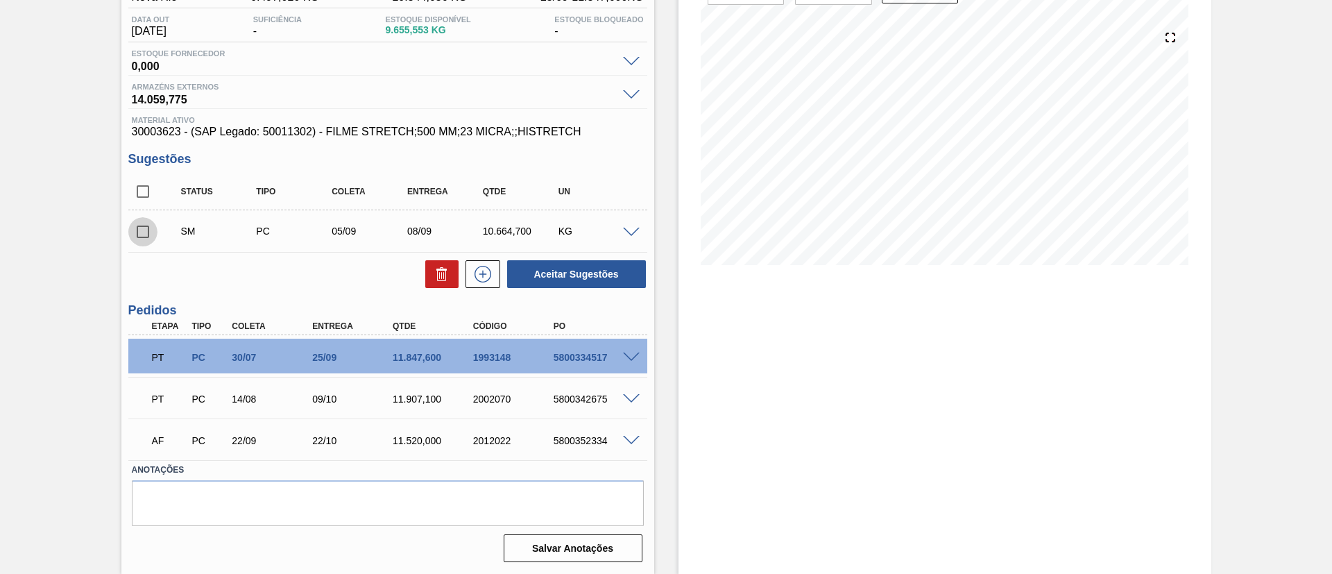
click at [144, 229] on input "checkbox" at bounding box center [142, 231] width 29 height 29
click at [583, 268] on button "Aceitar Sugestões" at bounding box center [576, 274] width 139 height 28
checkbox input "false"
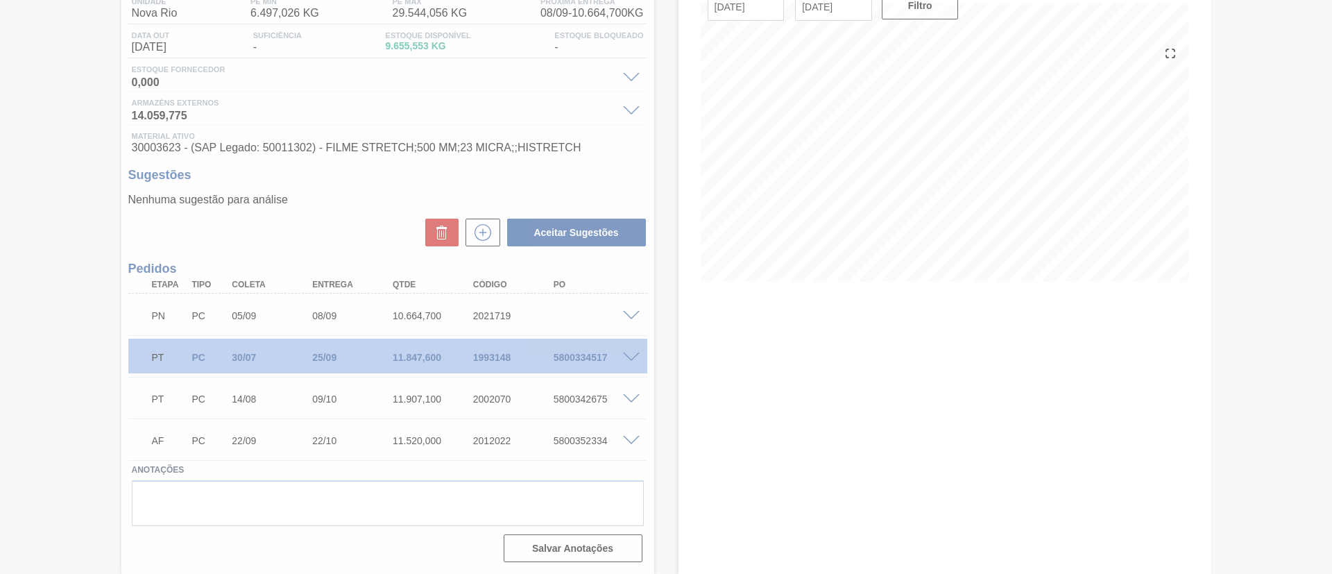
scroll to position [125, 0]
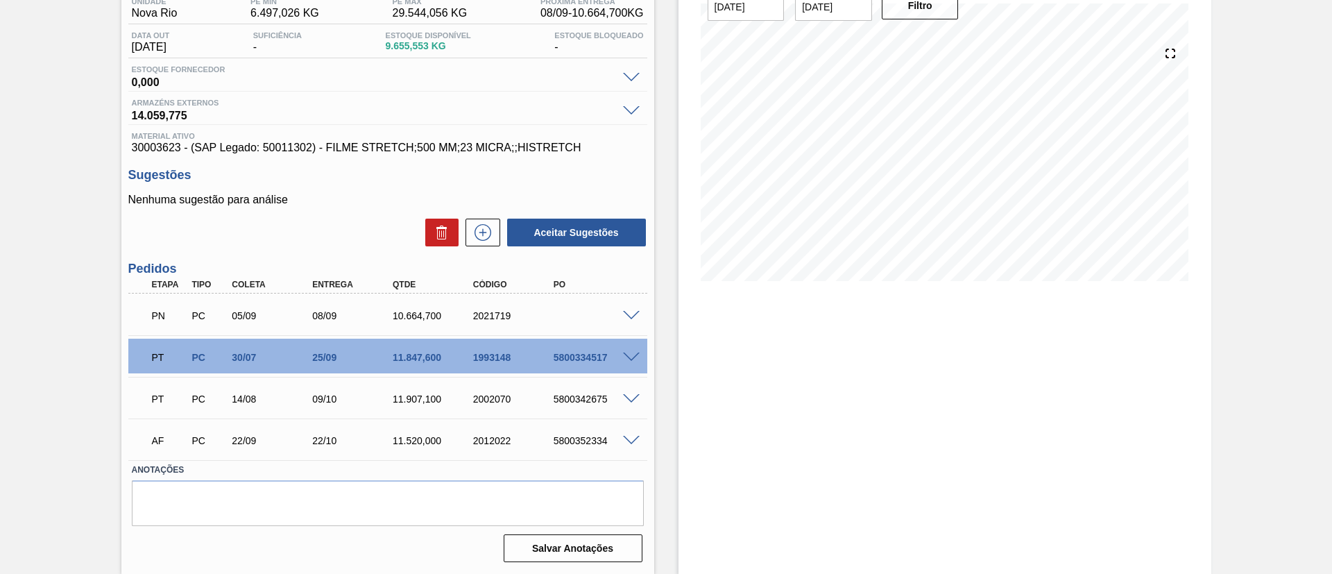
click at [631, 314] on span at bounding box center [631, 316] width 17 height 10
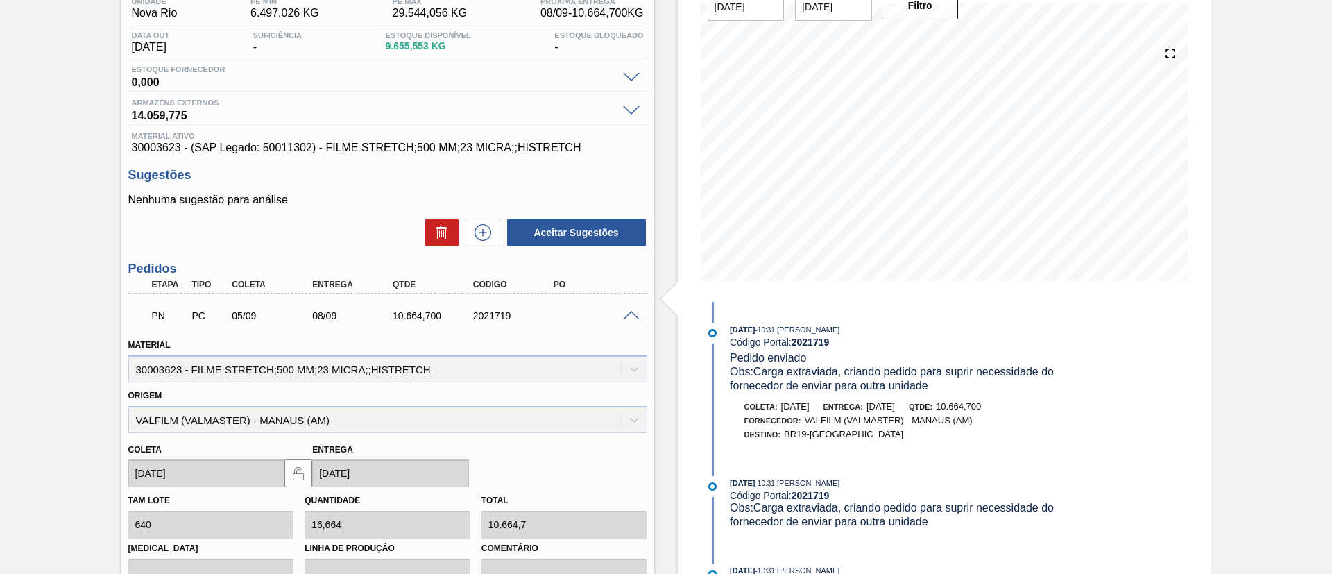
click at [632, 311] on span at bounding box center [631, 316] width 17 height 10
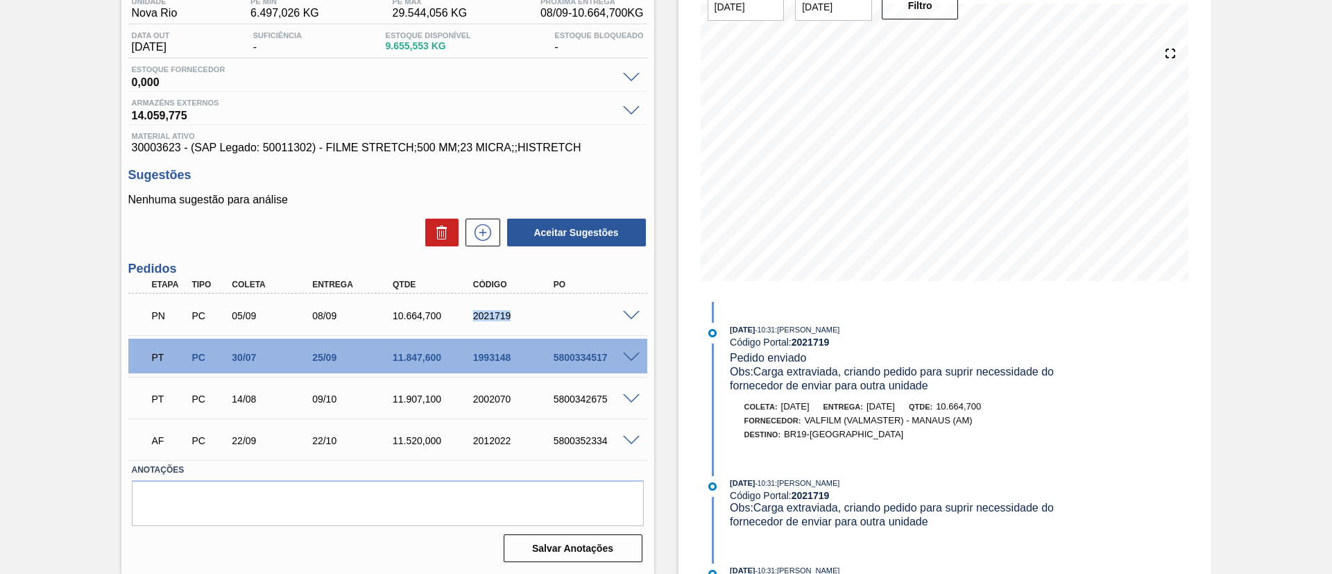
drag, startPoint x: 467, startPoint y: 313, endPoint x: 531, endPoint y: 318, distance: 64.1
click at [531, 318] on div "2021719" at bounding box center [504, 315] width 80 height 11
copy div "2021719"
click at [53, 343] on div "Pedido em Negociação BR19 - FILME STRETCH 23MICRA Unidade Nova Rio PE MIN 6.497…" at bounding box center [666, 258] width 1332 height 629
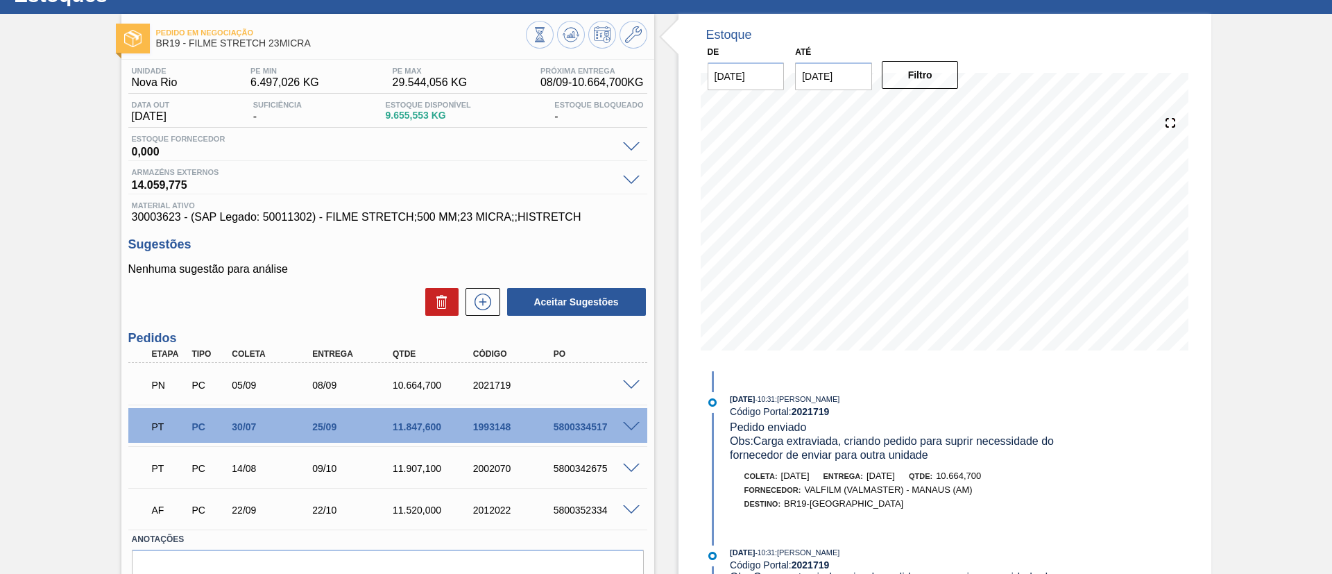
scroll to position [0, 0]
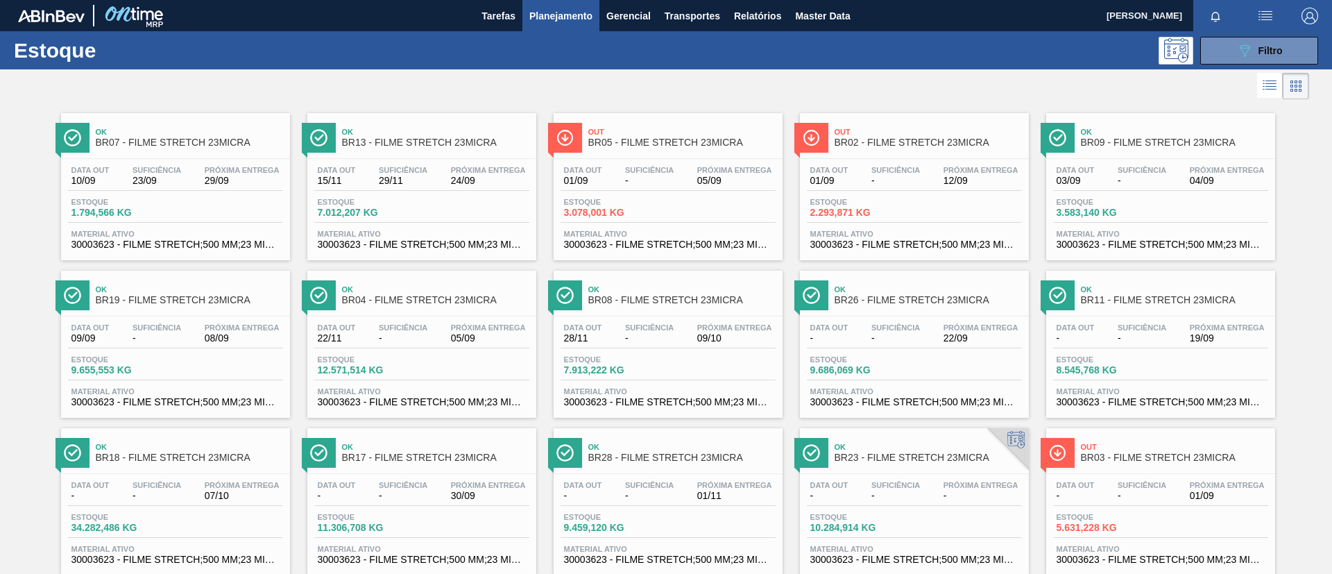
click at [1227, 208] on div "Estoque 3.583,140 KG" at bounding box center [1160, 210] width 215 height 25
click at [180, 137] on span "BR07 - FILME STRETCH 23MICRA" at bounding box center [189, 142] width 187 height 10
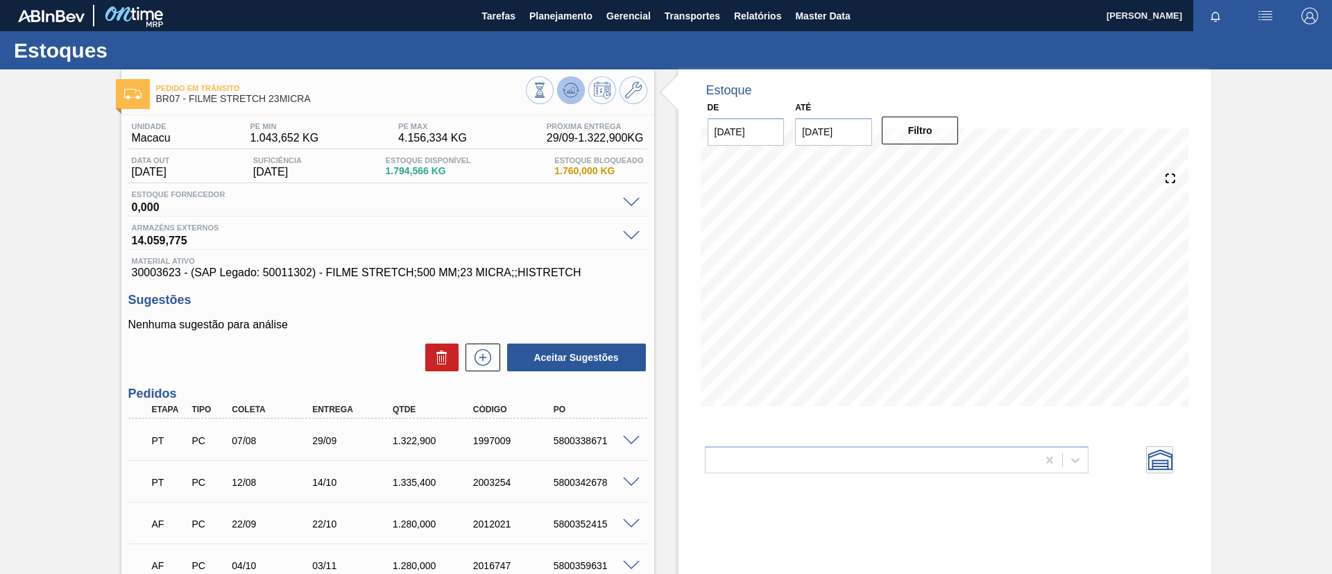
click at [574, 96] on icon at bounding box center [571, 90] width 17 height 17
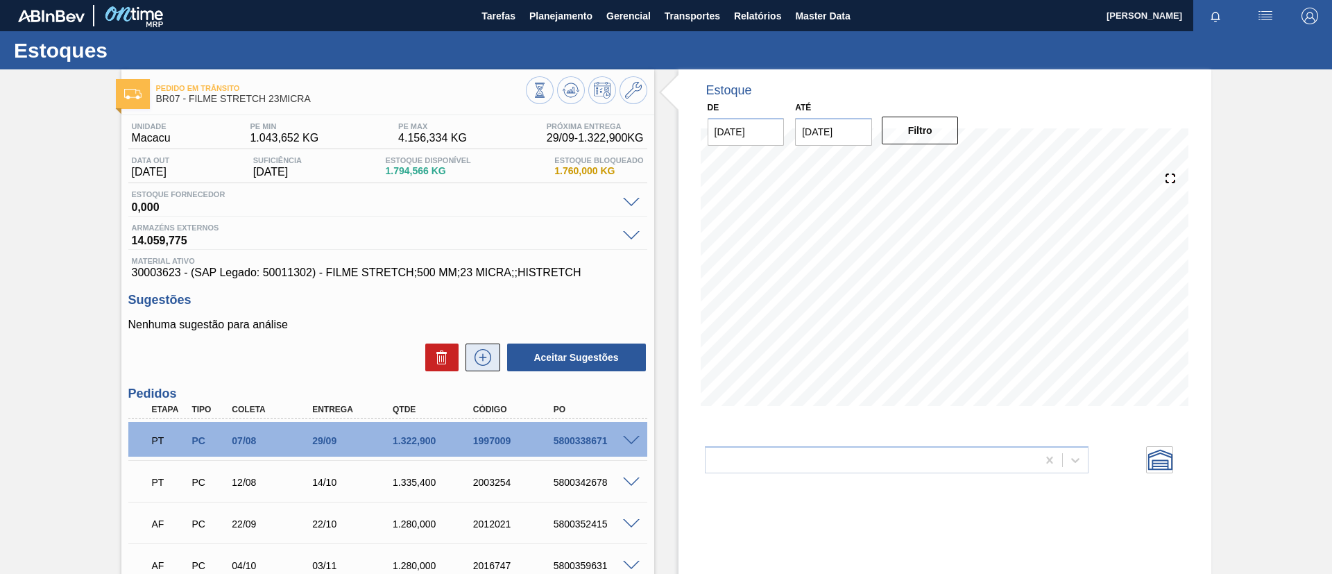
click at [491, 348] on button at bounding box center [483, 357] width 35 height 28
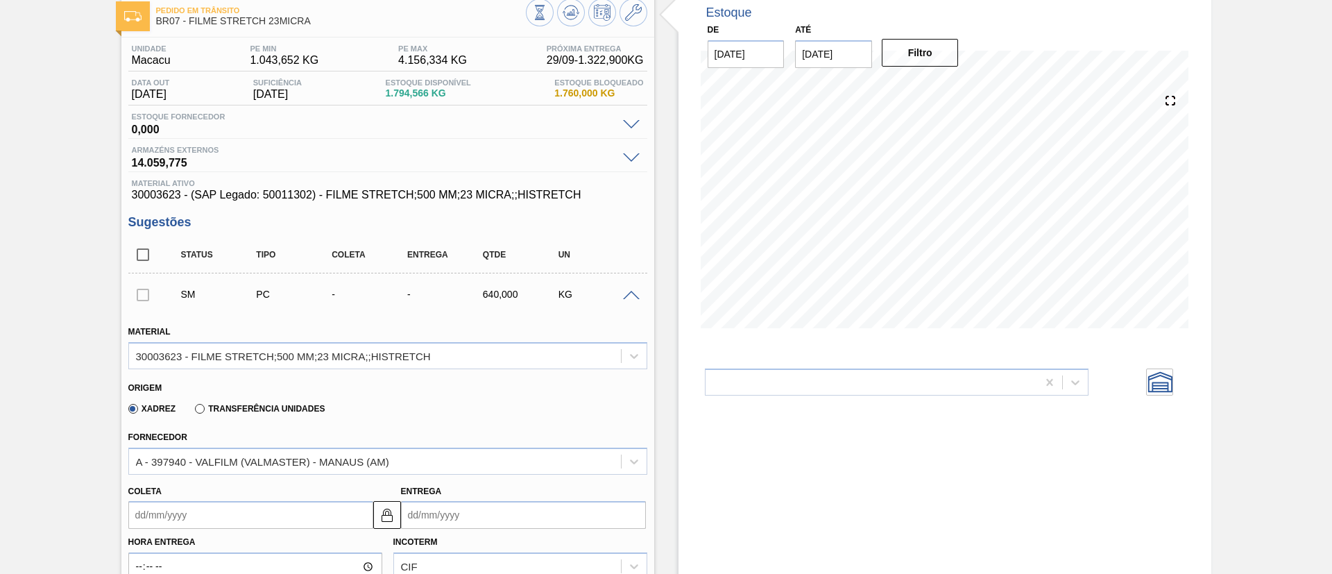
scroll to position [104, 0]
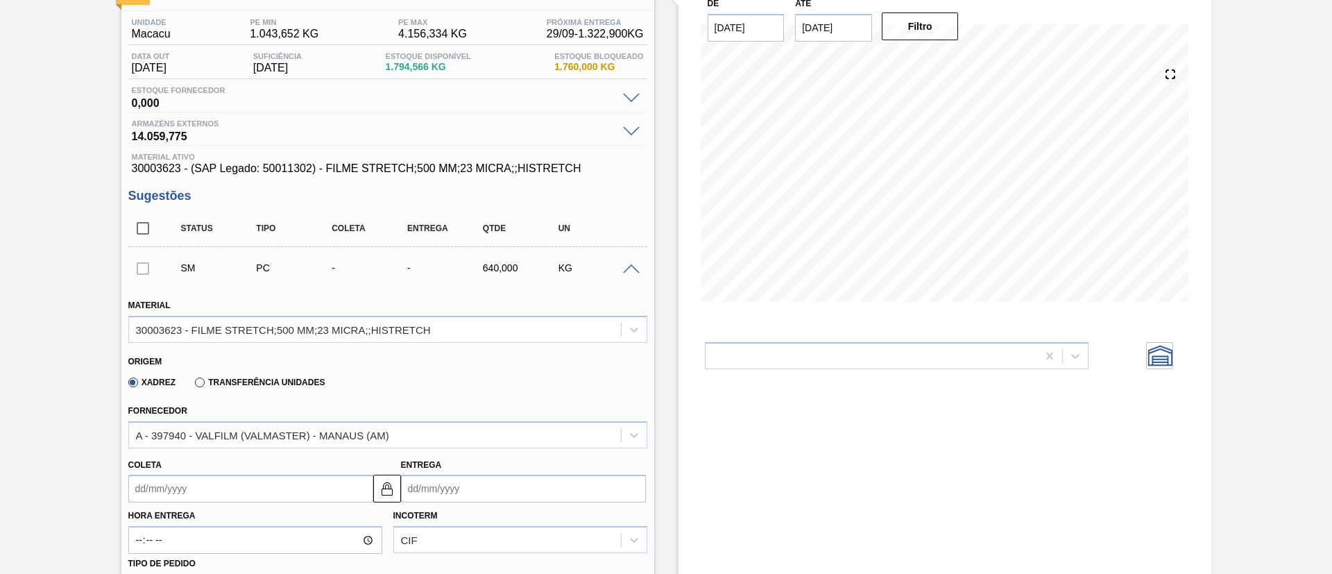
click at [260, 479] on input "Coleta" at bounding box center [250, 489] width 245 height 28
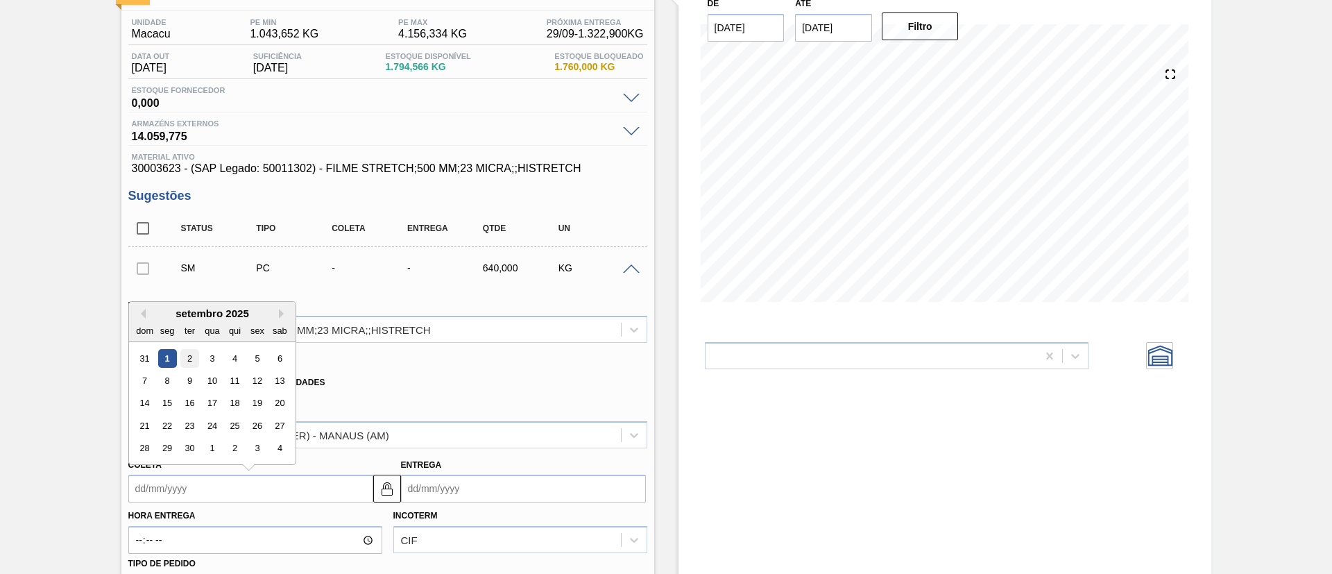
click at [189, 360] on div "2" at bounding box center [189, 358] width 19 height 19
type input "02/09/2025"
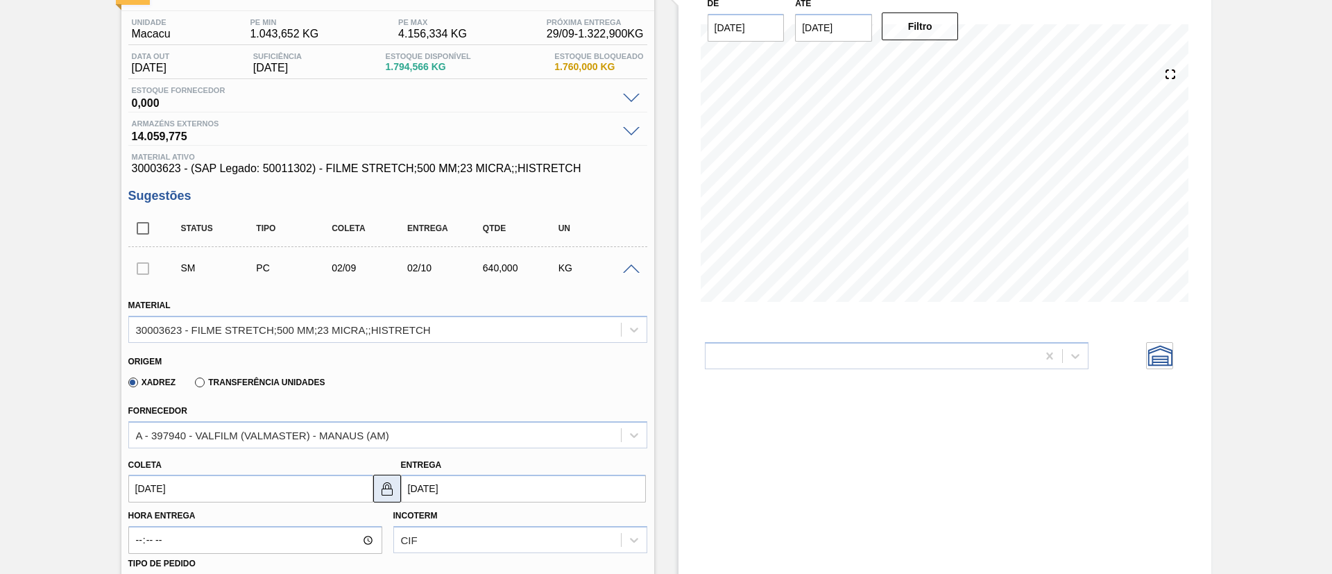
click at [387, 491] on img at bounding box center [387, 488] width 17 height 17
click at [418, 491] on input "02/10/2025" at bounding box center [523, 489] width 245 height 28
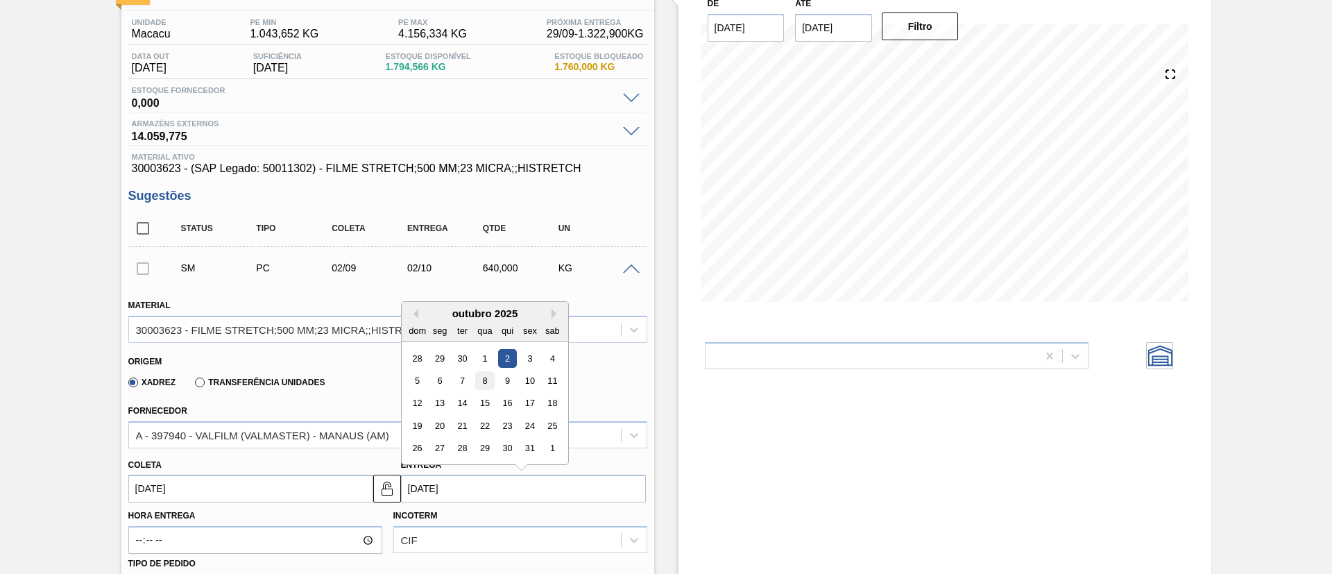
click at [481, 382] on div "8" at bounding box center [484, 380] width 19 height 19
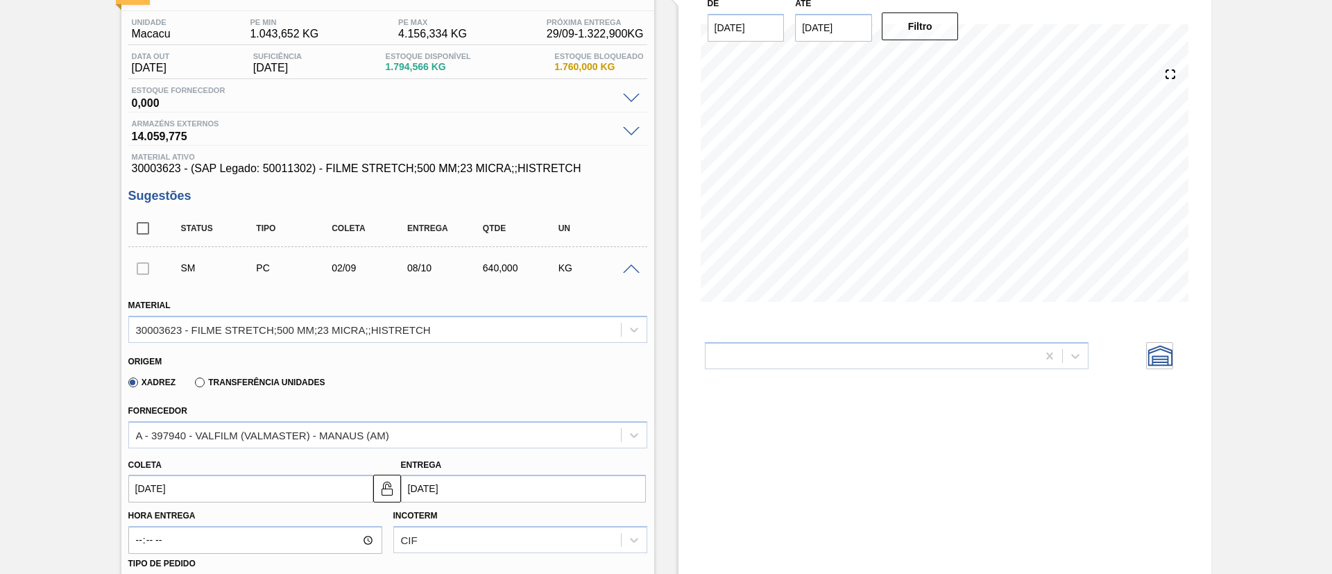
click at [468, 498] on input "08/10/2025" at bounding box center [523, 489] width 245 height 28
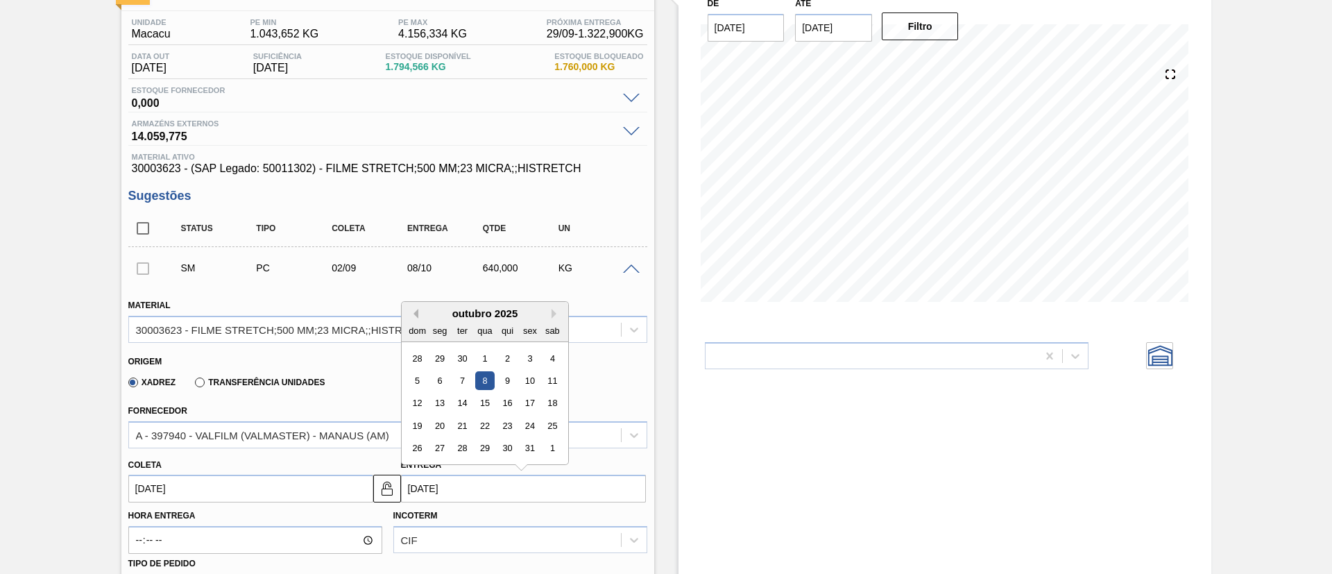
click at [413, 312] on button "Previous Month" at bounding box center [414, 314] width 10 height 10
click at [524, 362] on div "5" at bounding box center [529, 358] width 19 height 19
type input "05/09/2025"
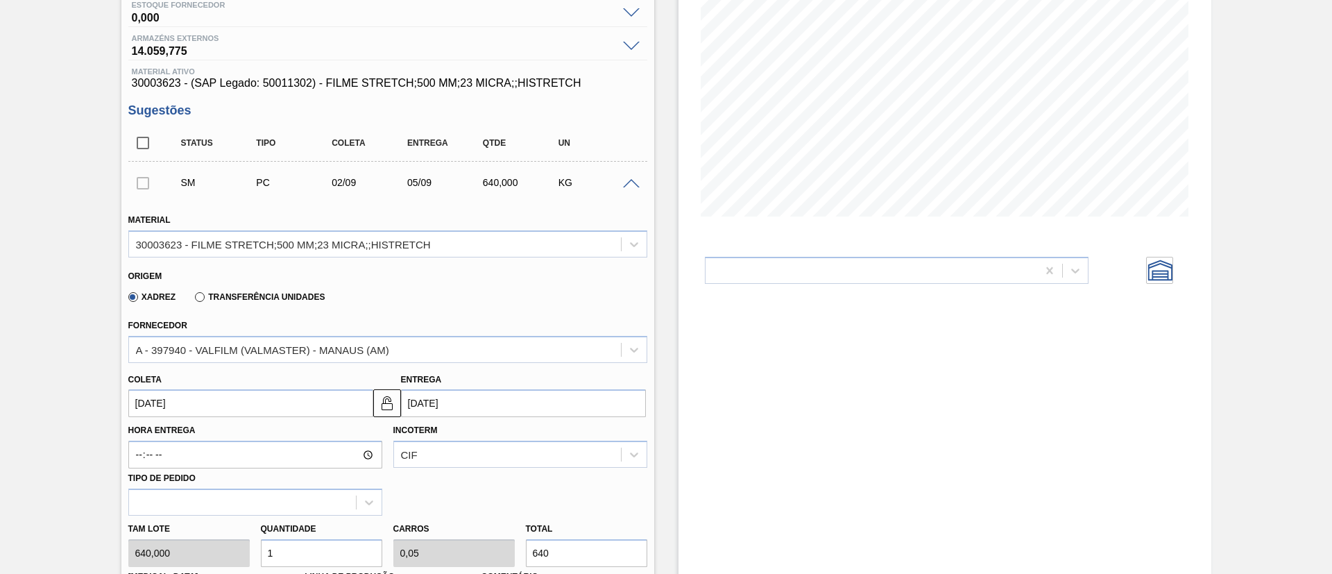
scroll to position [312, 0]
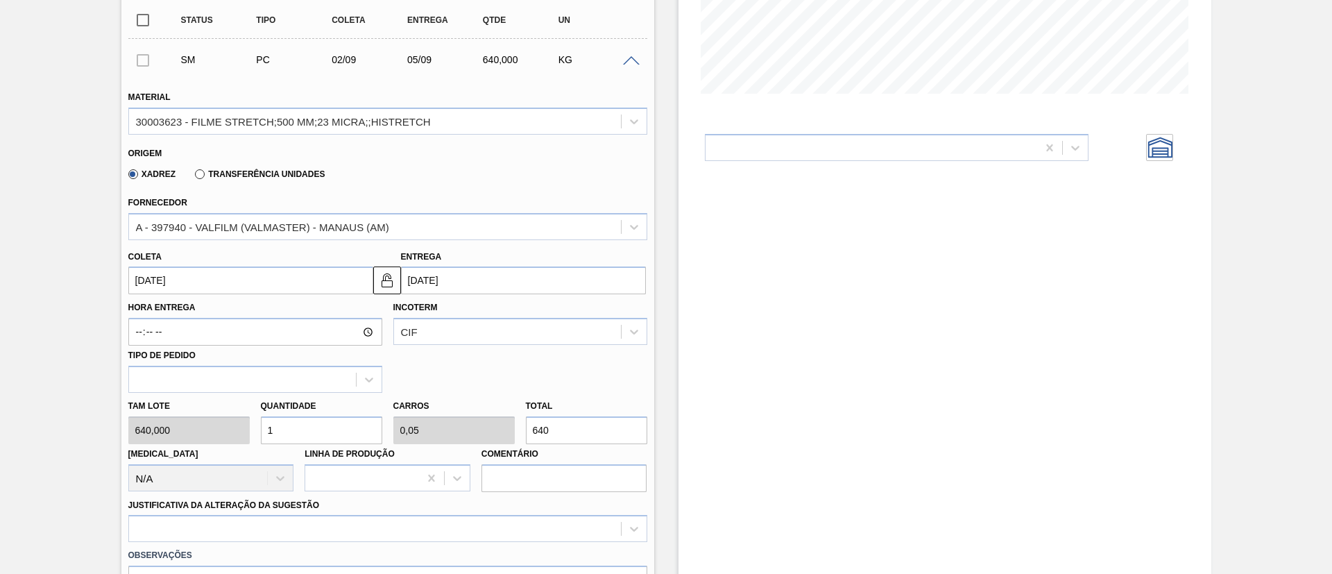
click at [412, 434] on div "Tam lote 640,000 Quantidade 1 Carros 0,05 Total 640 Doca N/A Linha de Produção …" at bounding box center [388, 442] width 530 height 99
paste input "4.659,"
type input "7,28"
type input "0,364"
type input "4.659,40"
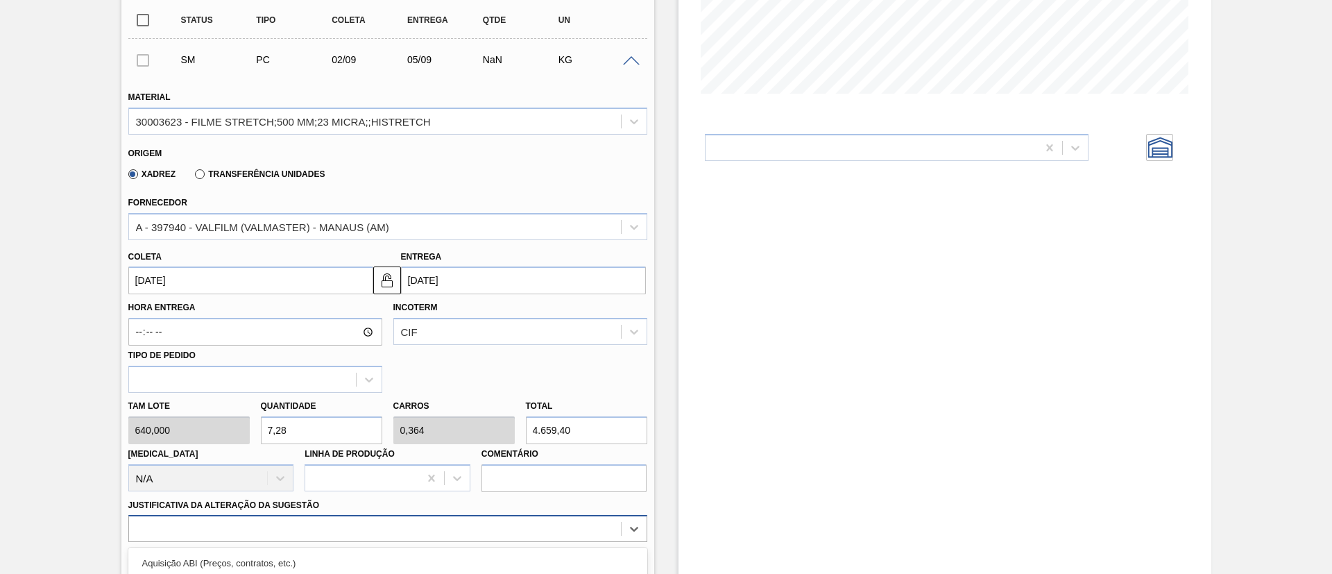
click at [261, 538] on div "option Outro problema com o fornecedor - Mudança de fornecedor focused, 7 of 18…" at bounding box center [387, 528] width 519 height 27
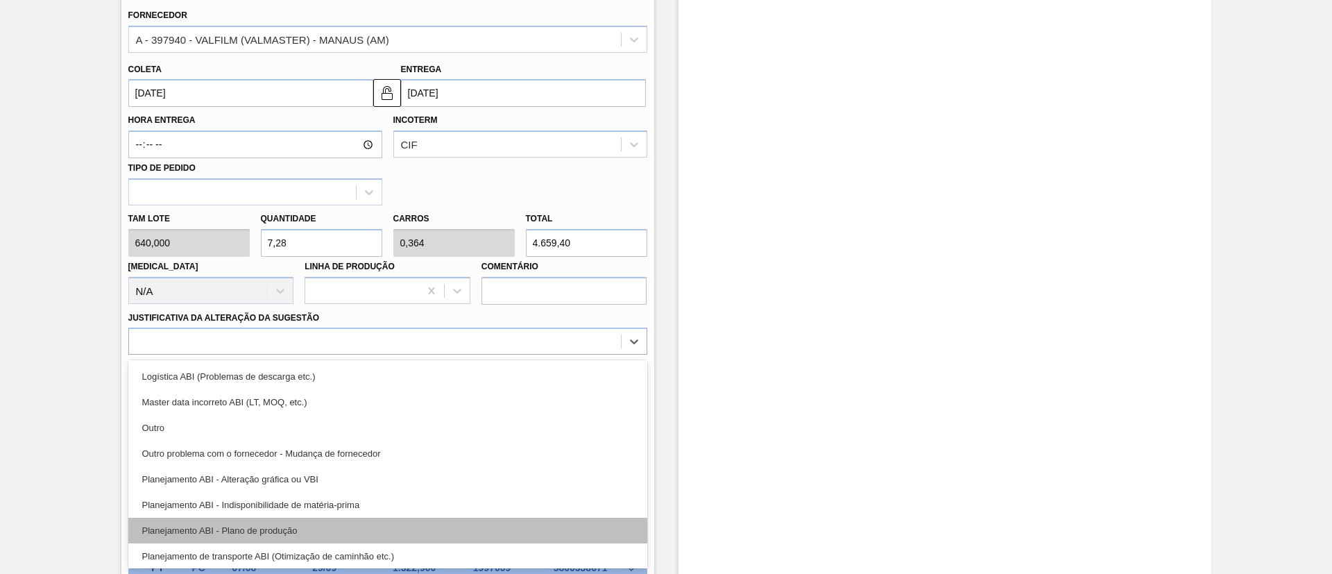
scroll to position [104, 0]
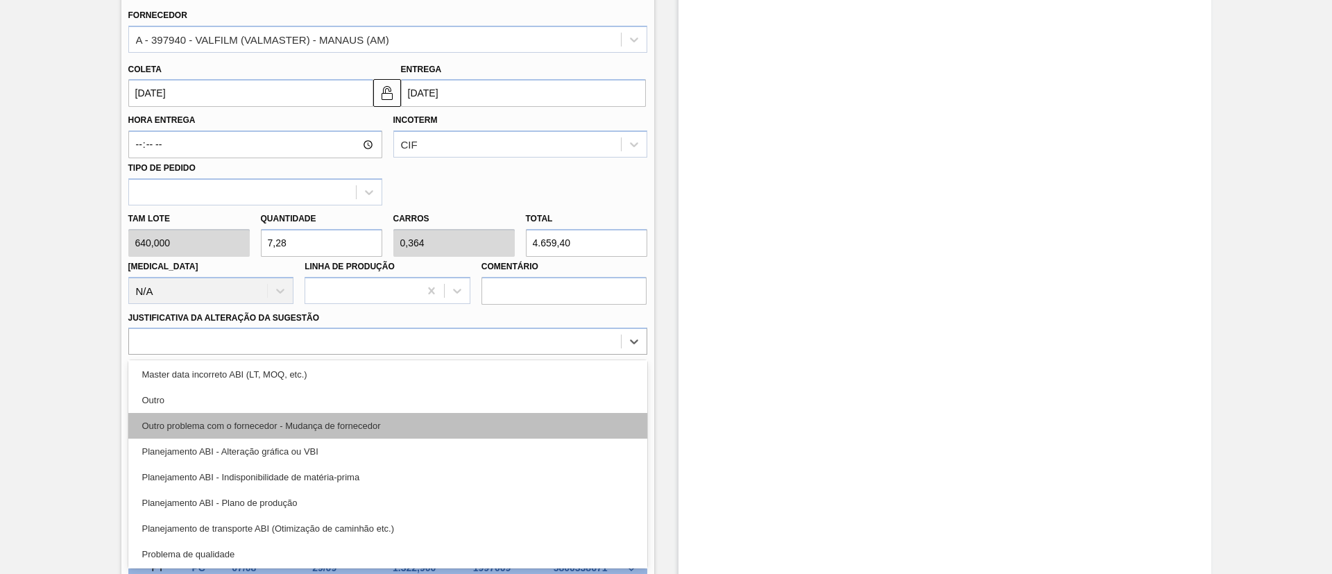
click at [354, 429] on div "Outro problema com o fornecedor - Mudança de fornecedor" at bounding box center [387, 426] width 519 height 26
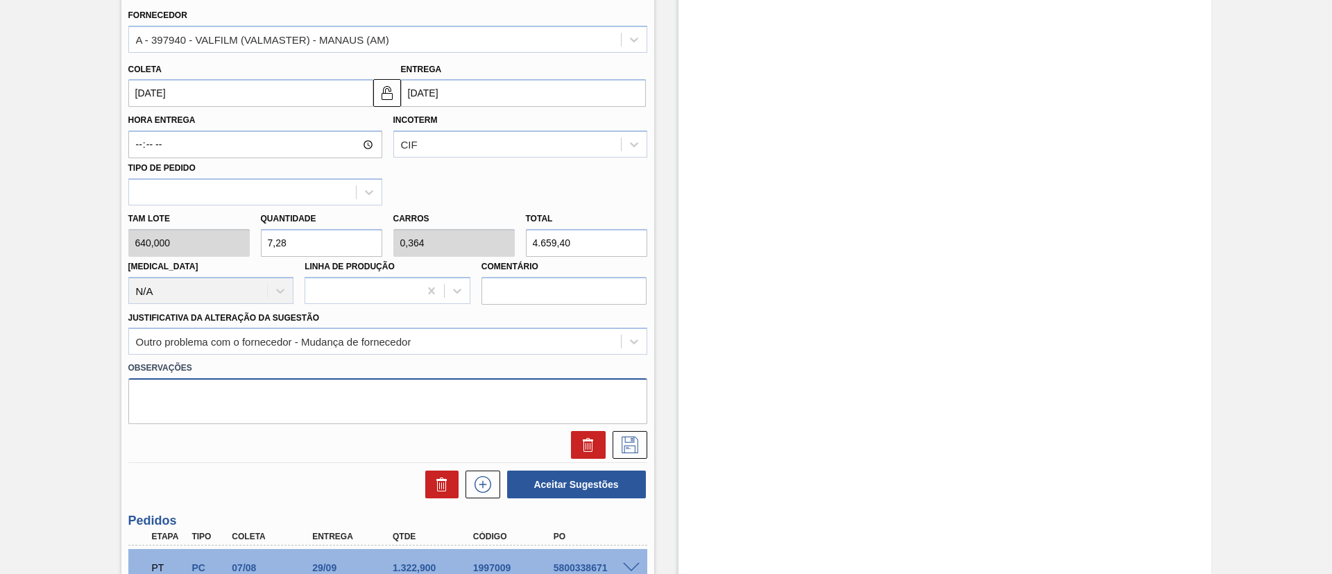
click at [289, 408] on textarea at bounding box center [387, 401] width 519 height 46
type textarea "Carga extraviada, suprindo necessidade do fornecedor"
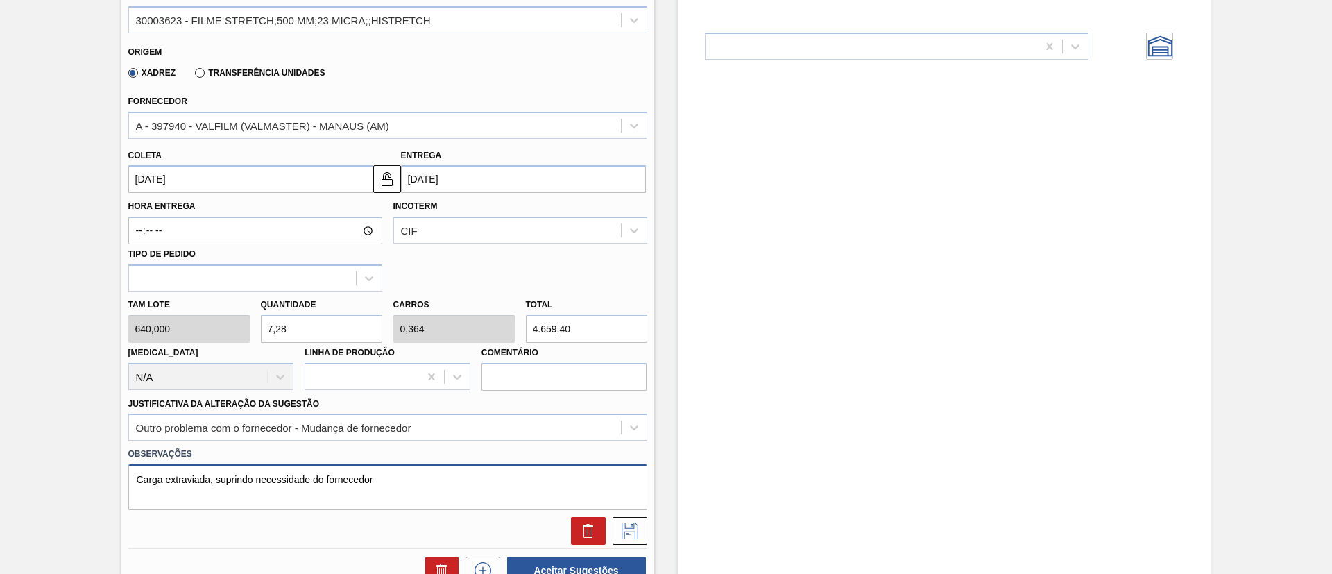
scroll to position [416, 0]
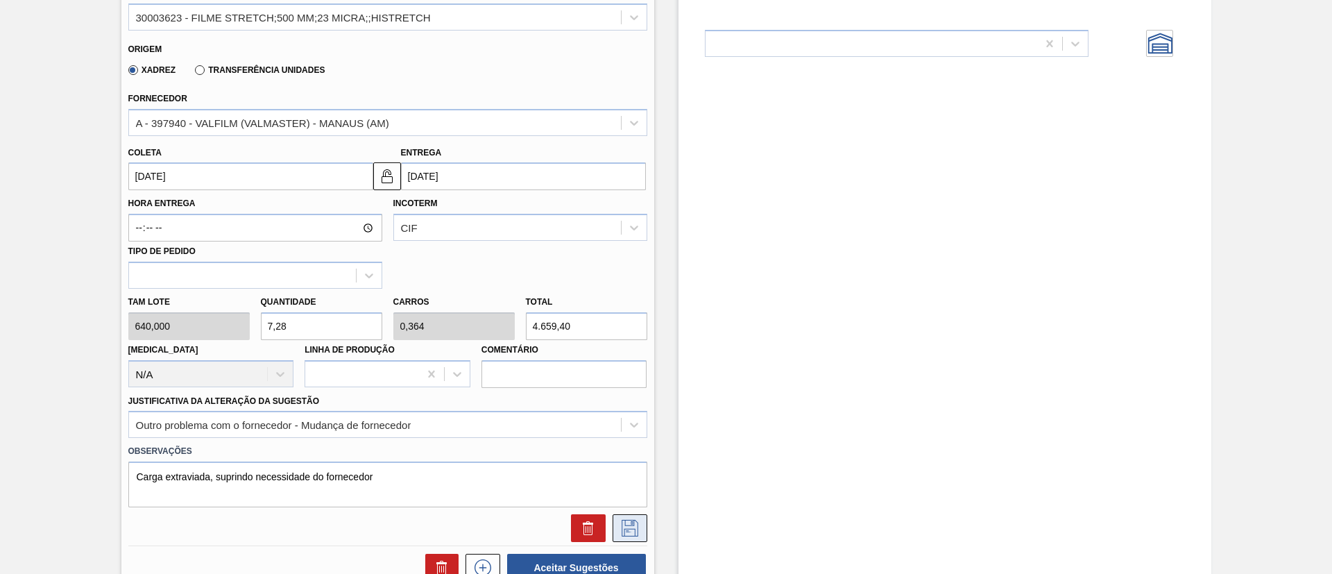
click at [635, 524] on icon at bounding box center [630, 528] width 22 height 17
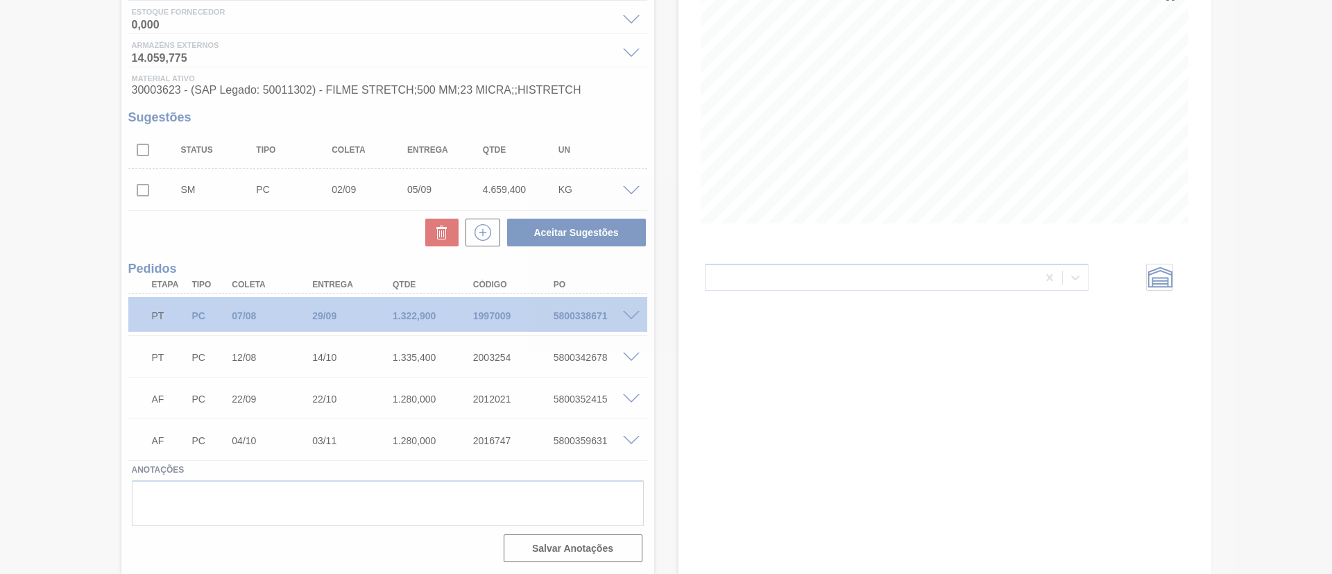
scroll to position [182, 0]
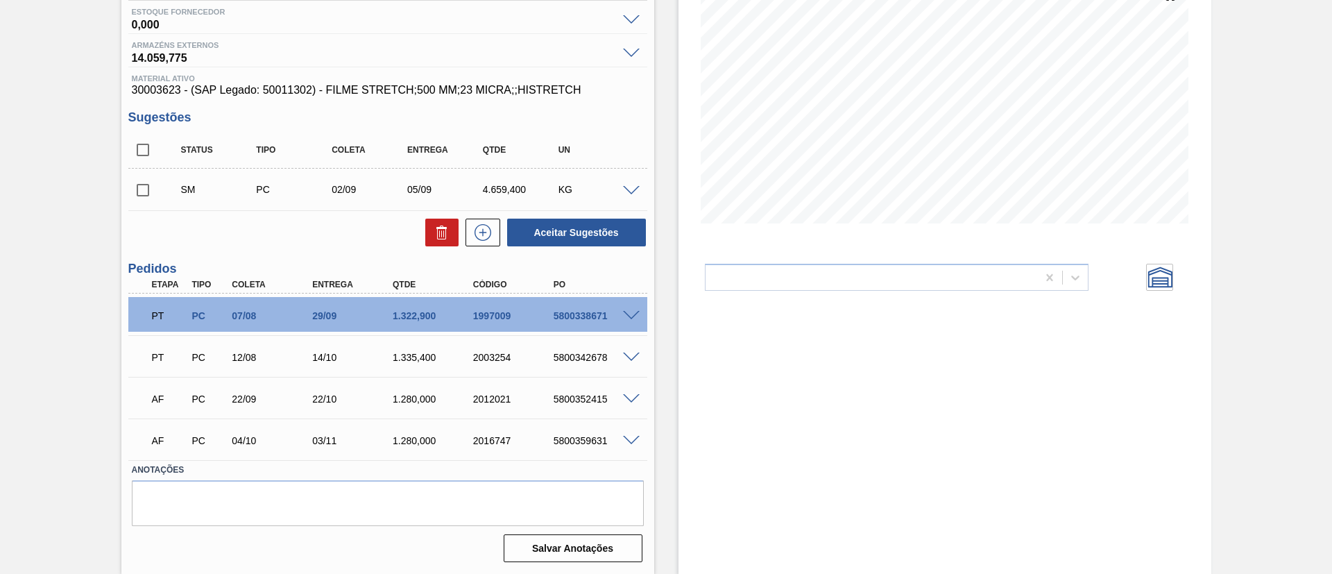
click at [145, 189] on input "checkbox" at bounding box center [142, 190] width 29 height 29
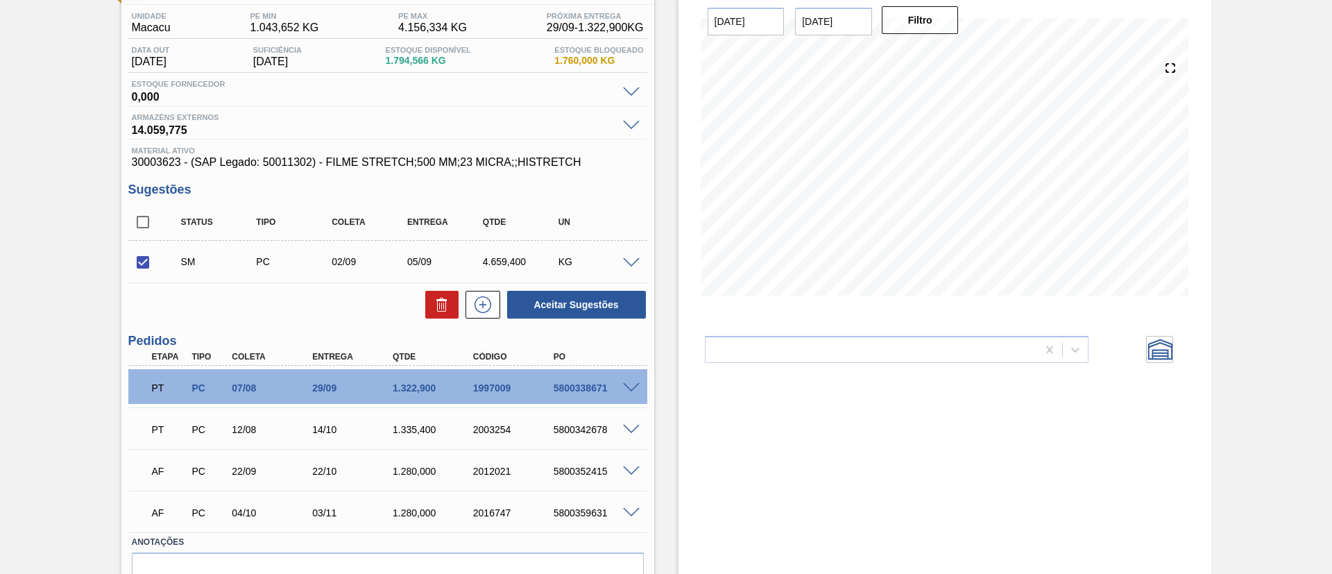
scroll to position [78, 0]
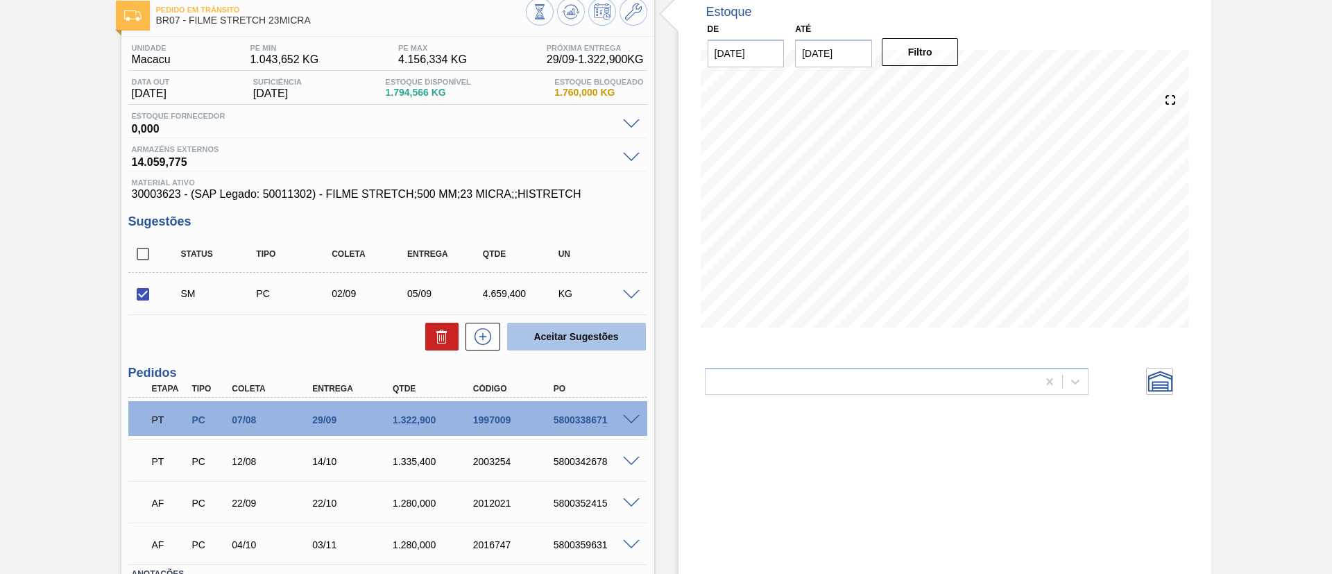
click at [595, 333] on button "Aceitar Sugestões" at bounding box center [576, 337] width 139 height 28
checkbox input "false"
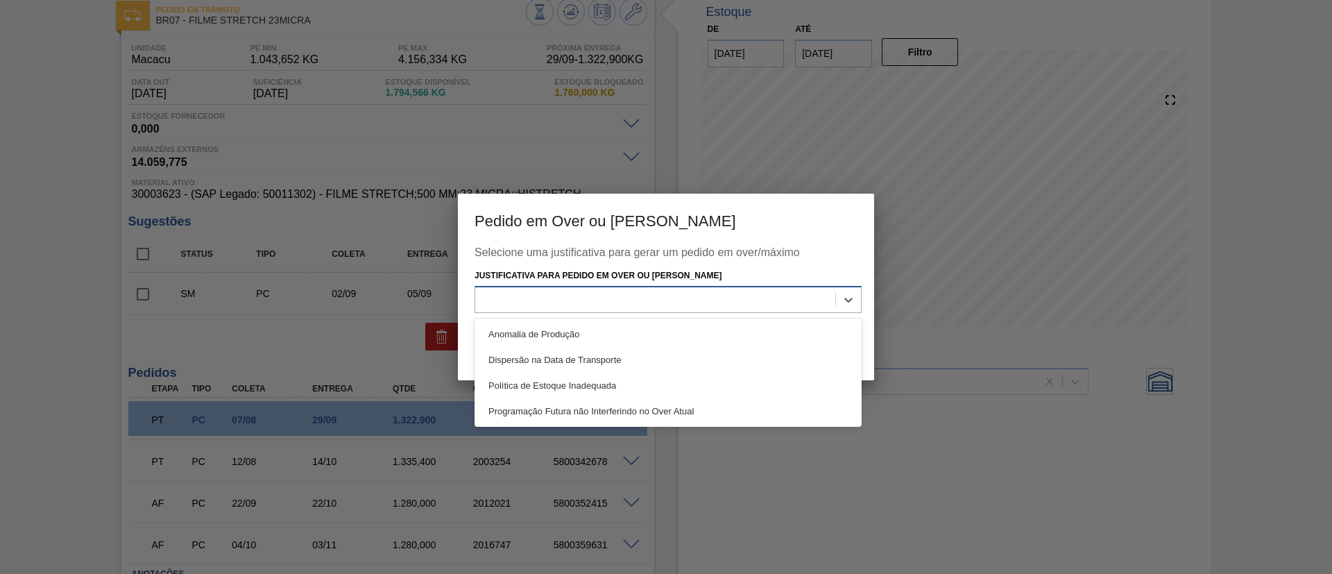
click at [626, 305] on div at bounding box center [655, 299] width 360 height 20
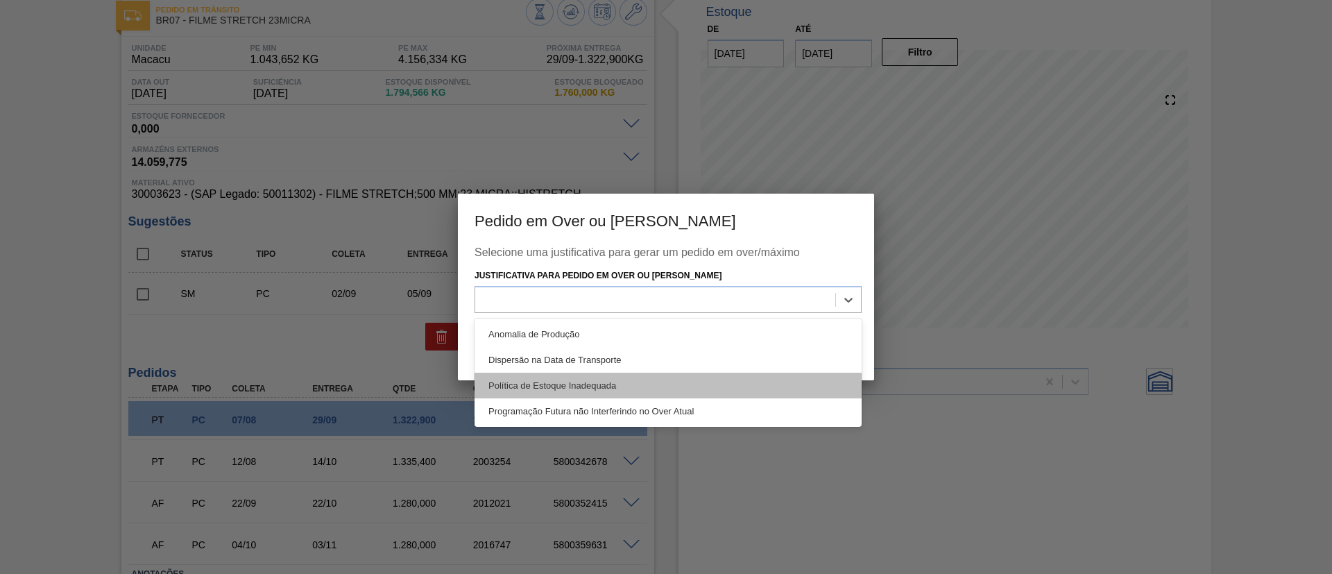
click at [618, 384] on div "Política de Estoque Inadequada" at bounding box center [668, 386] width 387 height 26
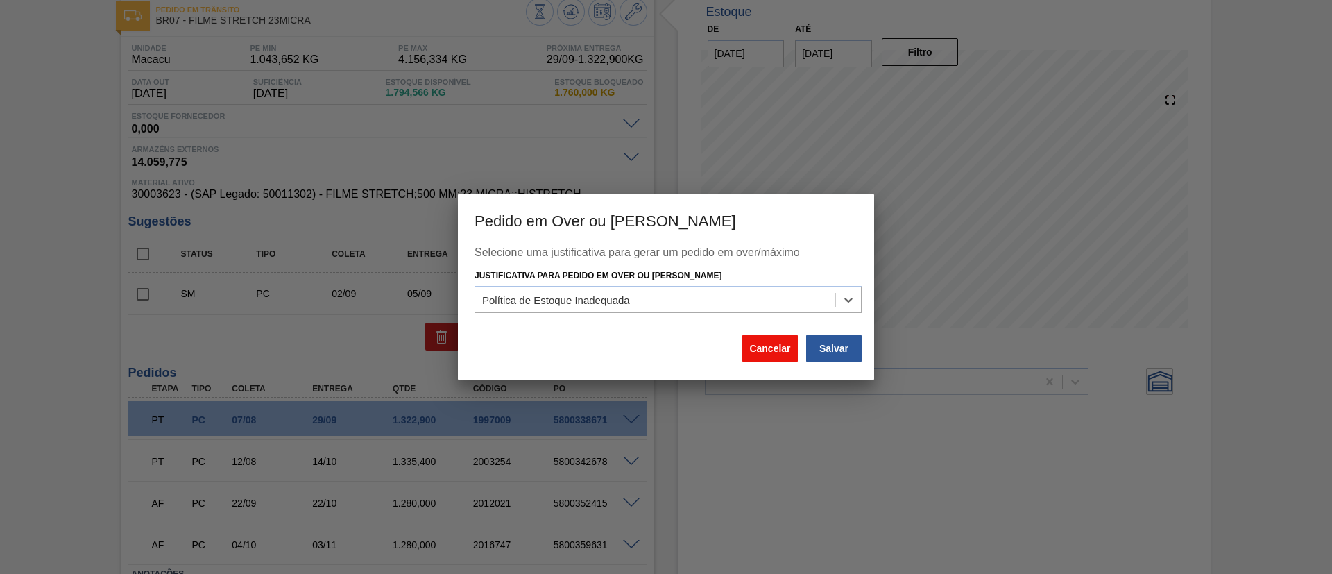
click at [752, 357] on button "Cancelar" at bounding box center [770, 348] width 56 height 28
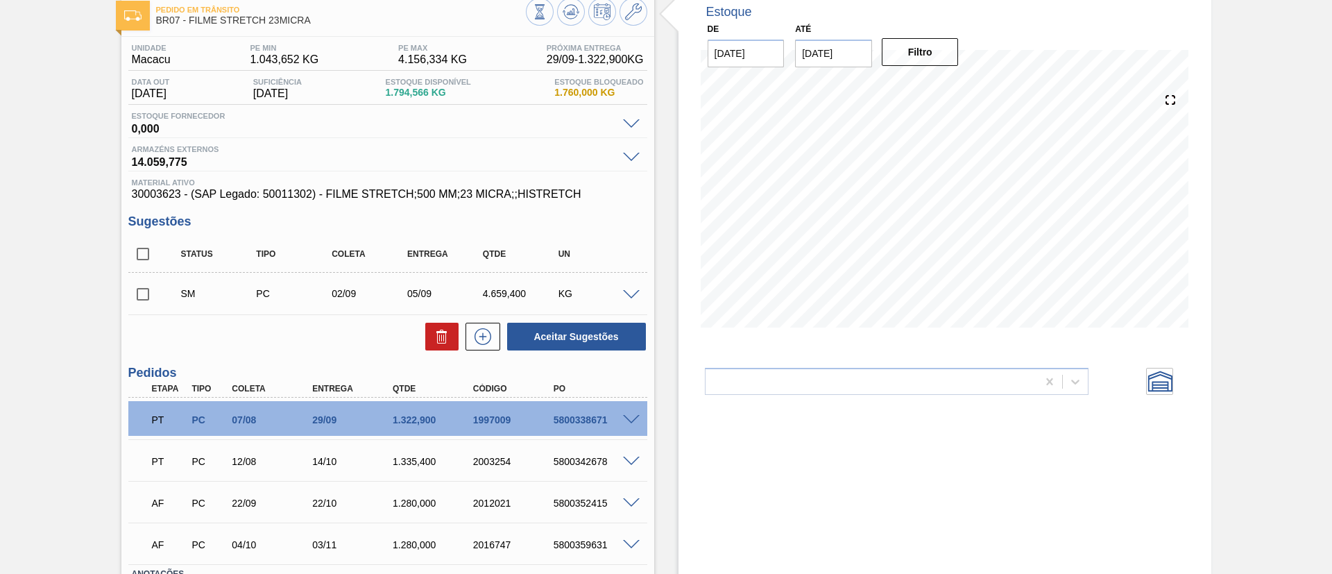
click at [626, 294] on span at bounding box center [631, 295] width 17 height 10
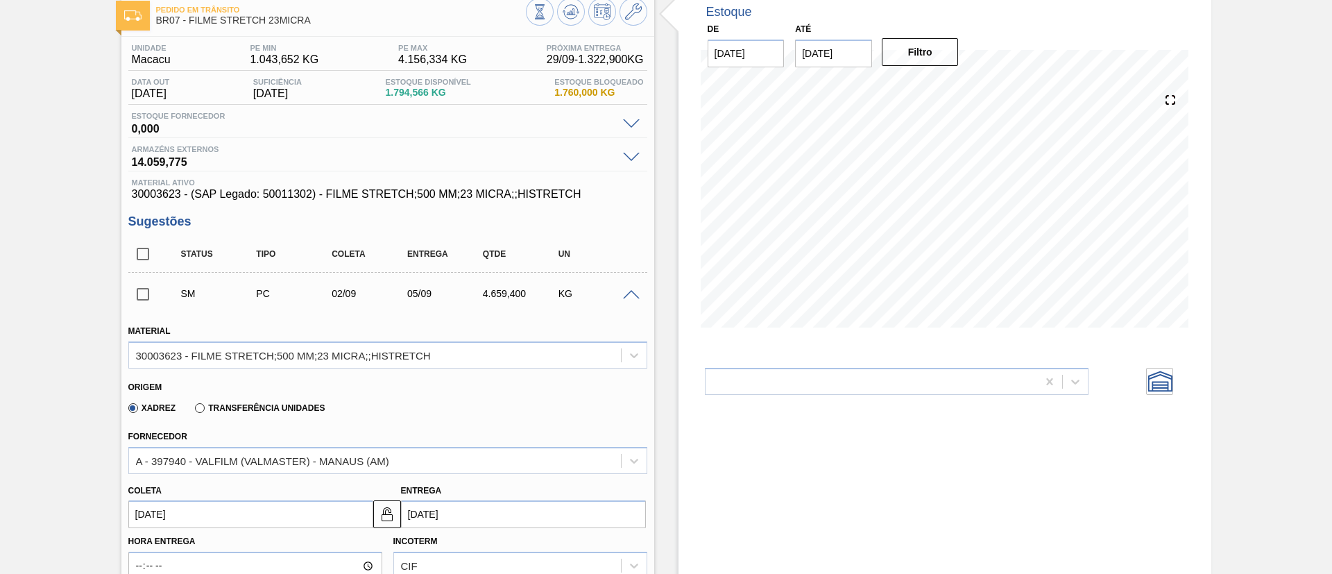
click at [250, 518] on input "02/09/2025" at bounding box center [250, 514] width 245 height 28
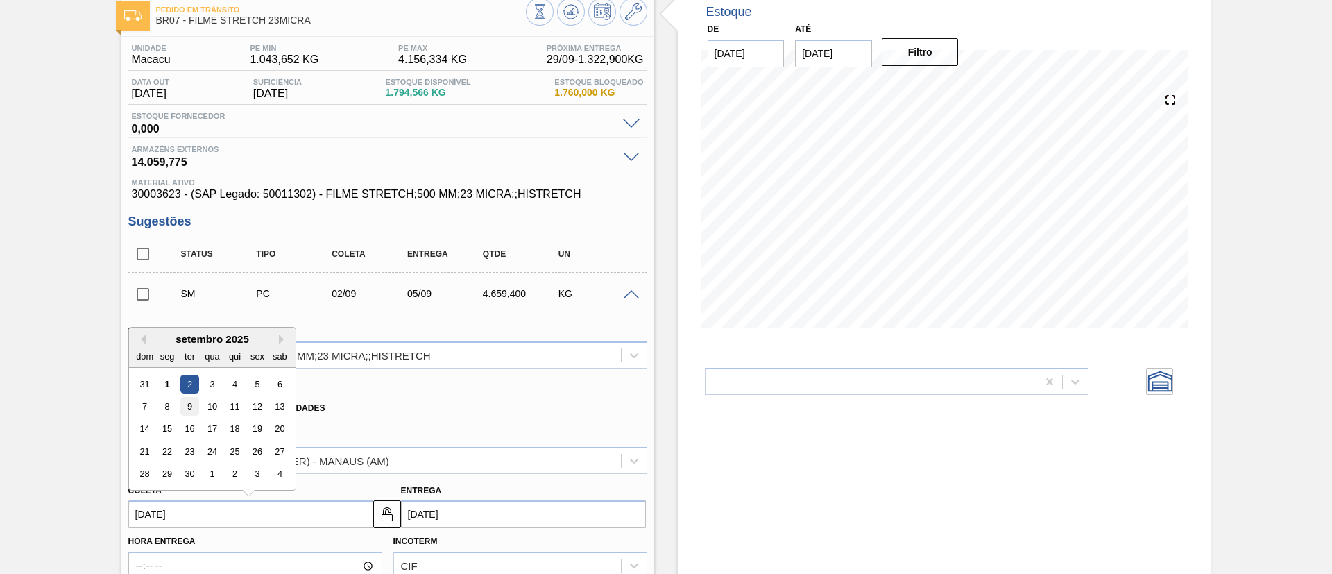
click at [195, 406] on div "9" at bounding box center [189, 406] width 19 height 19
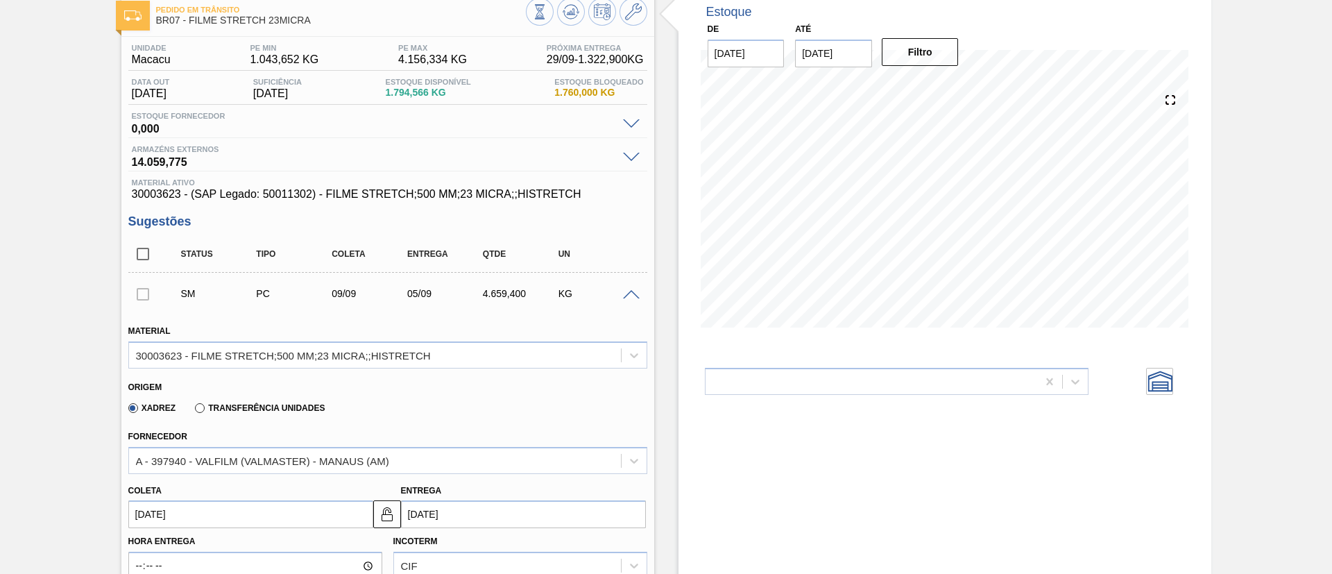
type input "09/09/2025"
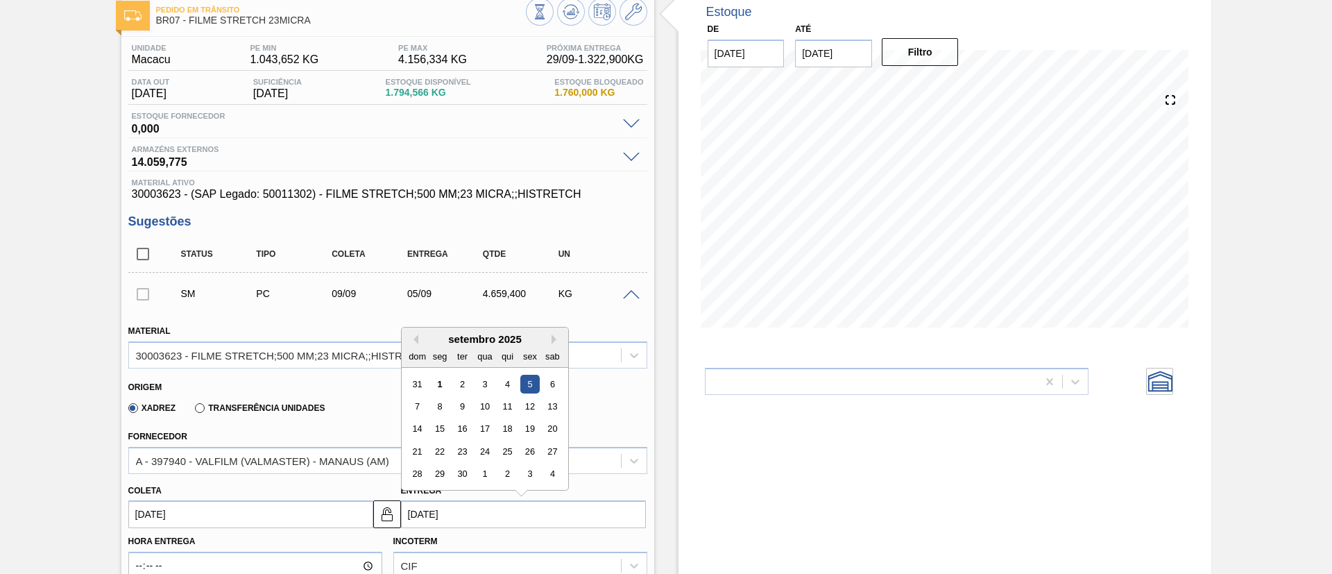
click at [504, 516] on input "05/09/2025" at bounding box center [523, 514] width 245 height 28
click at [524, 402] on div "12" at bounding box center [529, 406] width 19 height 19
type input "12/09/2025"
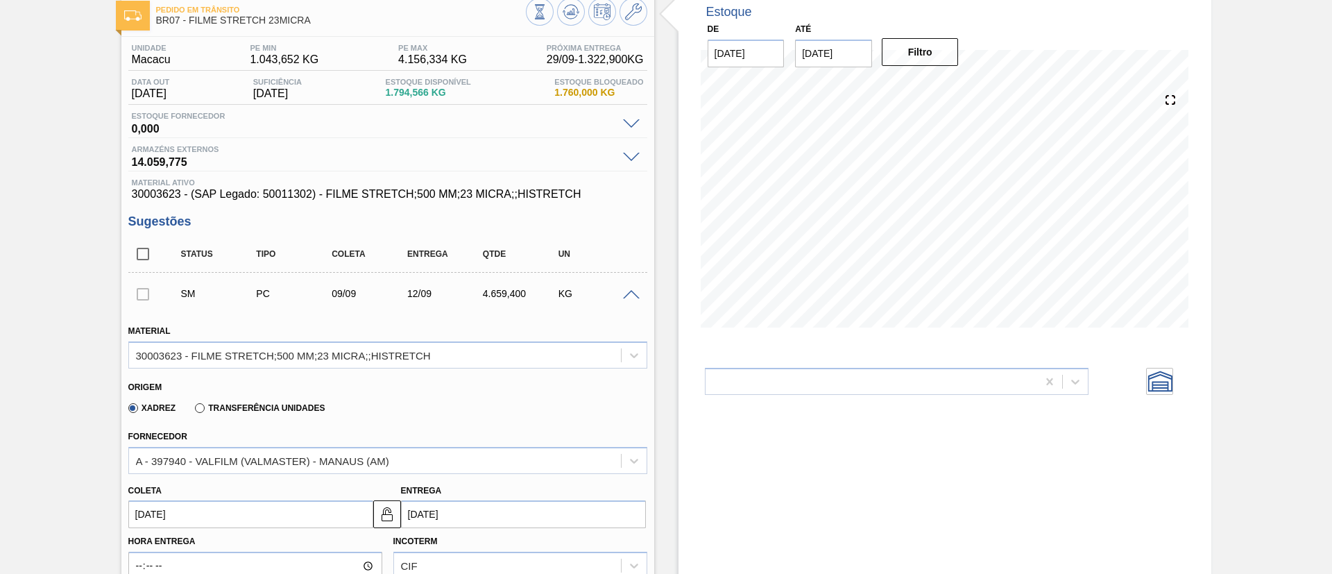
click at [624, 299] on div "SM PC 09/09 12/09 4.659,400 KG" at bounding box center [387, 293] width 519 height 35
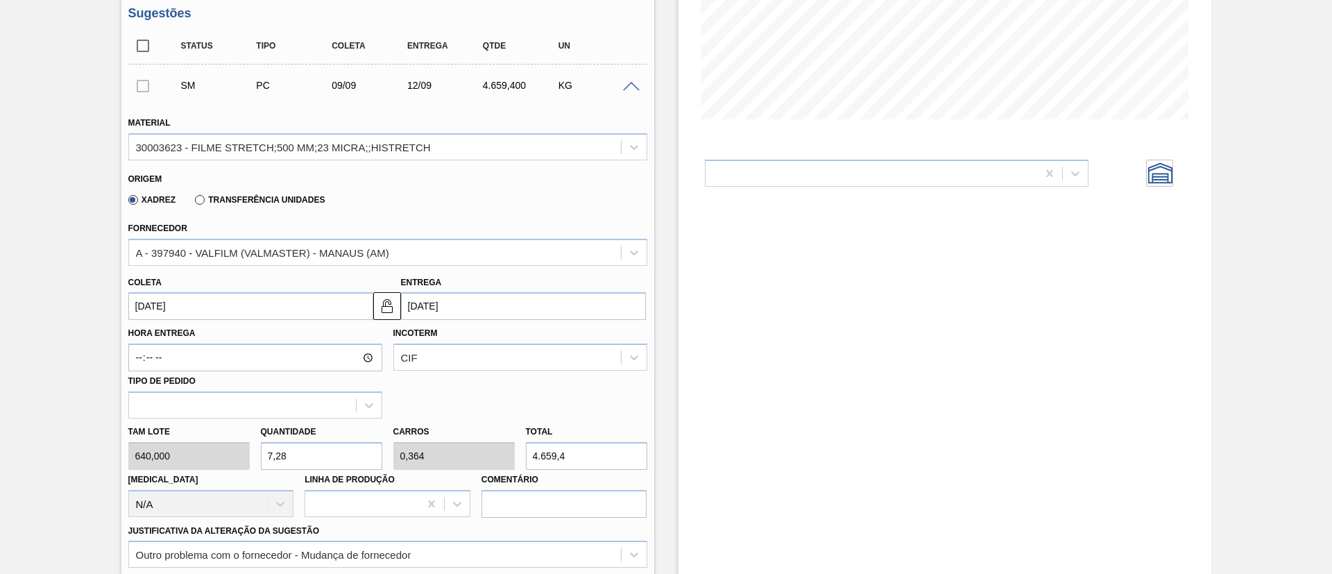
scroll to position [495, 0]
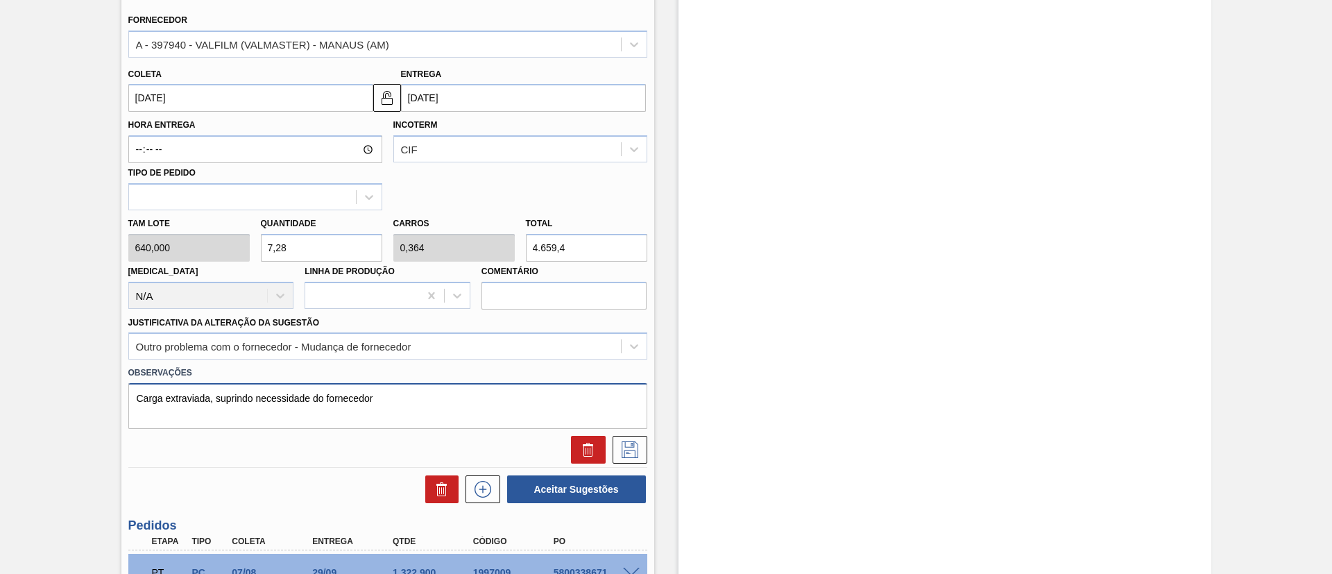
click at [429, 402] on textarea "Carga extraviada, suprindo necessidade do fornecedor" at bounding box center [387, 406] width 519 height 46
type textarea "Carga extraviada, suprindo necessidade do fornecedor - PE inadequada para aprov…"
click at [637, 452] on icon at bounding box center [630, 449] width 22 height 17
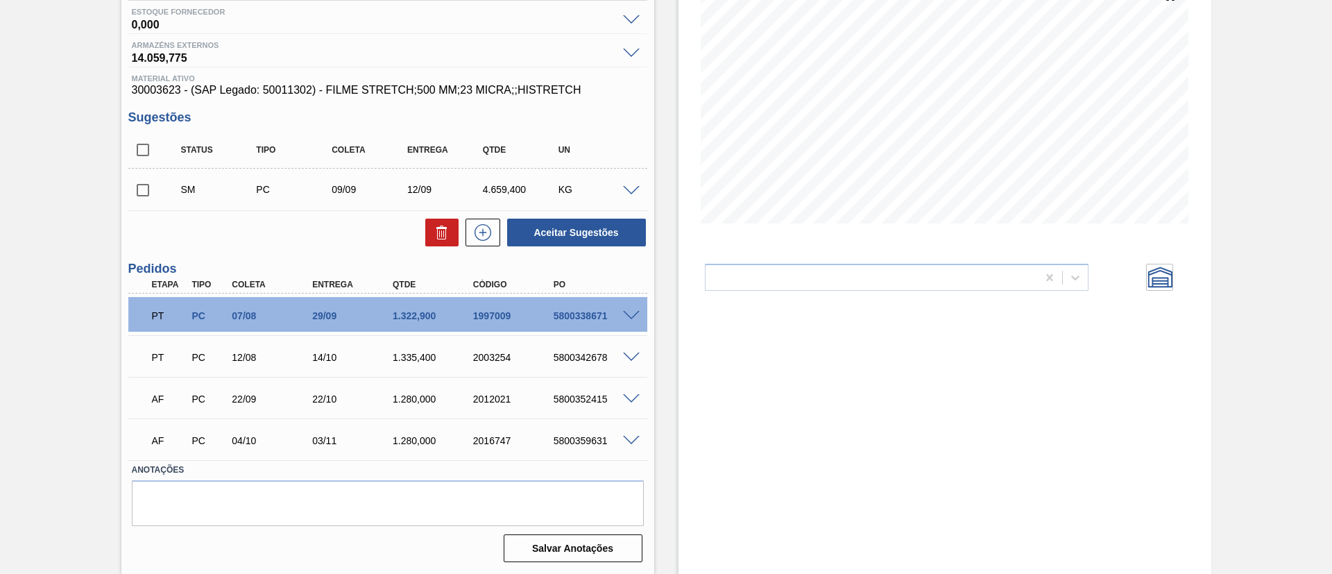
scroll to position [78, 0]
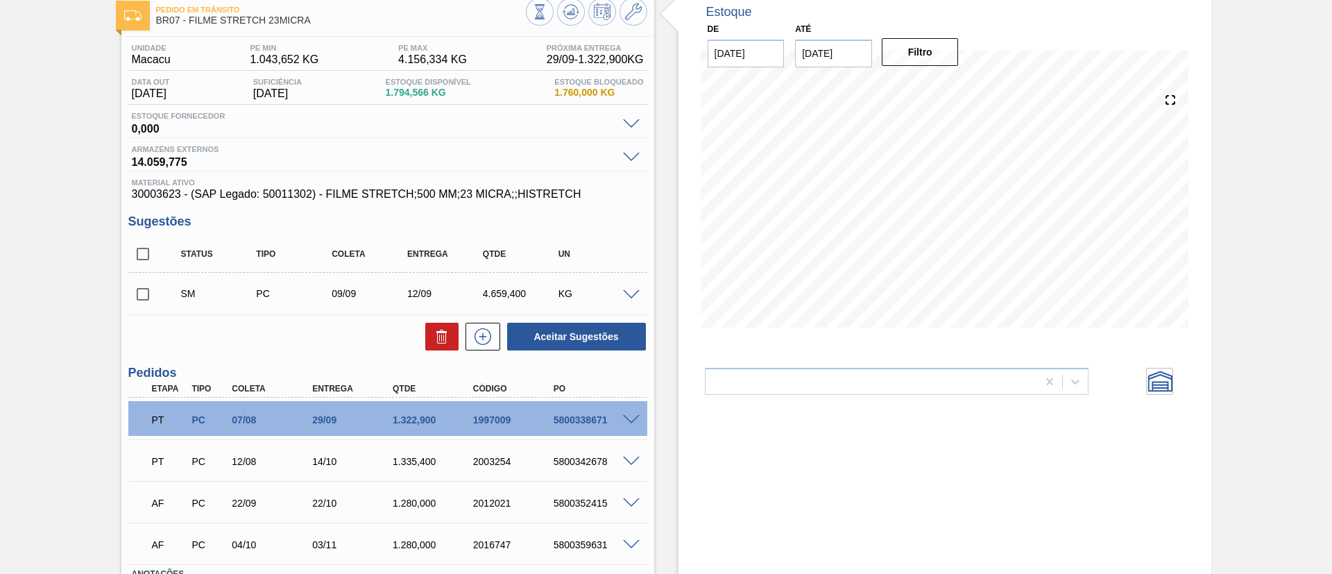
click at [118, 298] on div "Pedido em Trânsito BR07 - FILME STRETCH 23MICRA Unidade Macacu PE MIN 1.043,652…" at bounding box center [666, 334] width 1332 height 687
click at [145, 289] on input "checkbox" at bounding box center [142, 294] width 29 height 29
click at [617, 339] on button "Aceitar Sugestões" at bounding box center [576, 337] width 139 height 28
checkbox input "false"
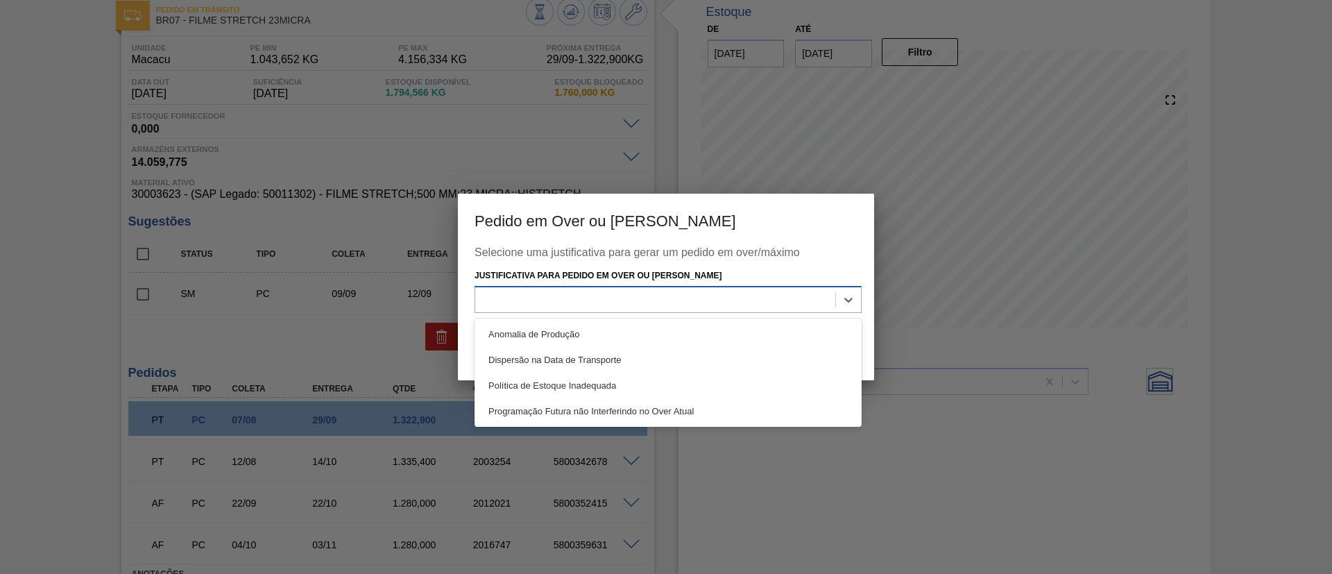
click at [669, 302] on div at bounding box center [655, 299] width 360 height 20
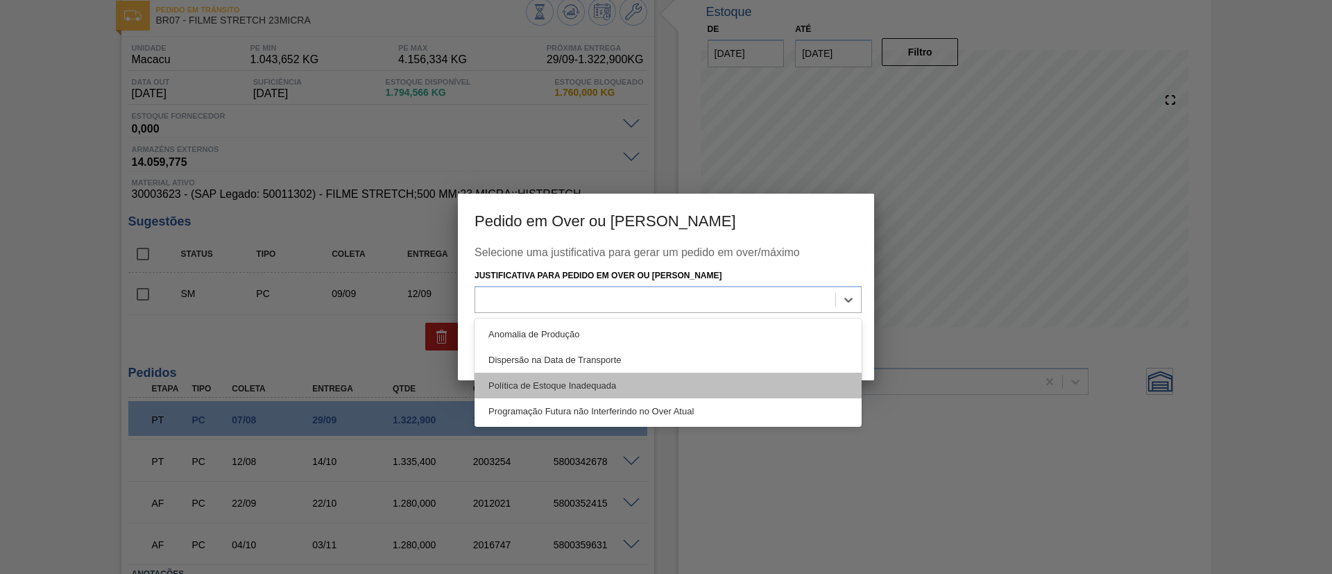
click at [639, 377] on div "Política de Estoque Inadequada" at bounding box center [668, 386] width 387 height 26
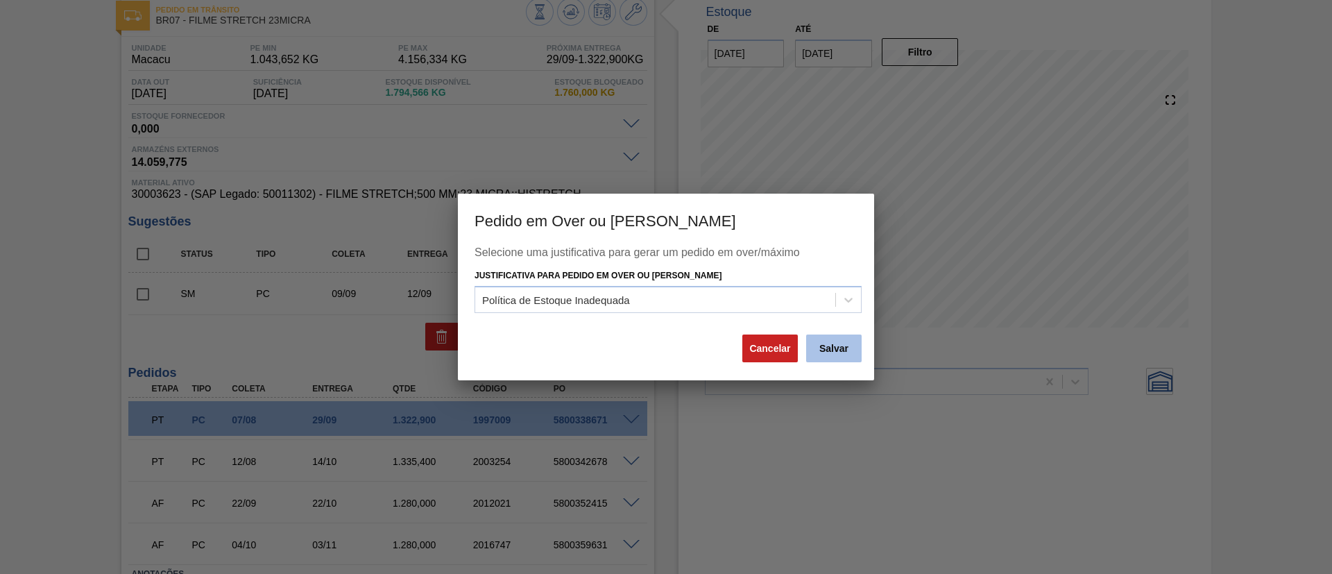
click at [824, 352] on button "Salvar" at bounding box center [834, 348] width 56 height 28
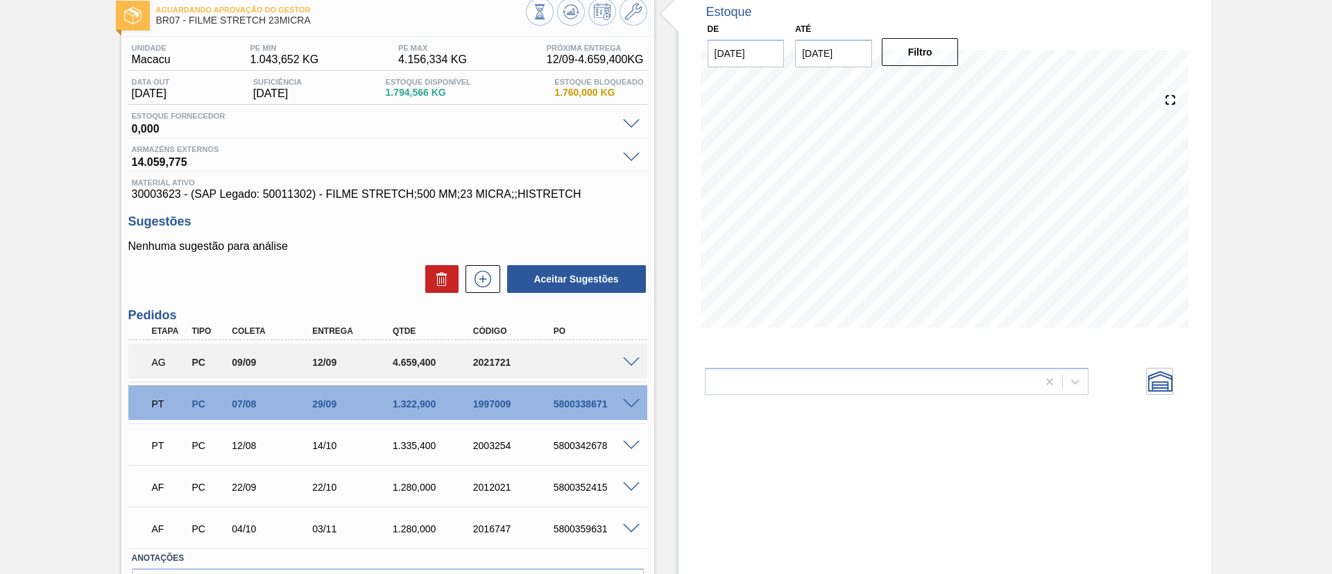
click at [0, 294] on div "Aguardando Aprovação do Gestor BR07 - FILME STRETCH 23MICRA Unidade Macacu PE M…" at bounding box center [666, 326] width 1332 height 671
drag, startPoint x: 479, startPoint y: 368, endPoint x: 522, endPoint y: 368, distance: 42.3
click at [522, 368] on div "AG PC 09/09 12/09 4.659,400 2021721" at bounding box center [384, 361] width 482 height 28
copy div "2021721"
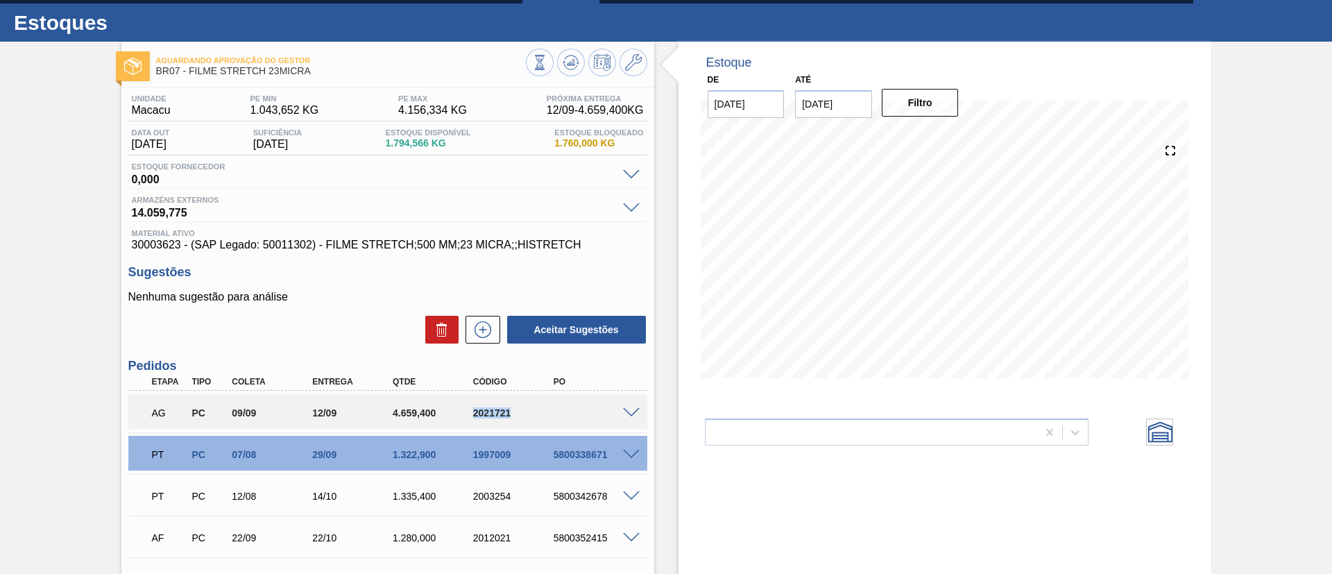
scroll to position [0, 0]
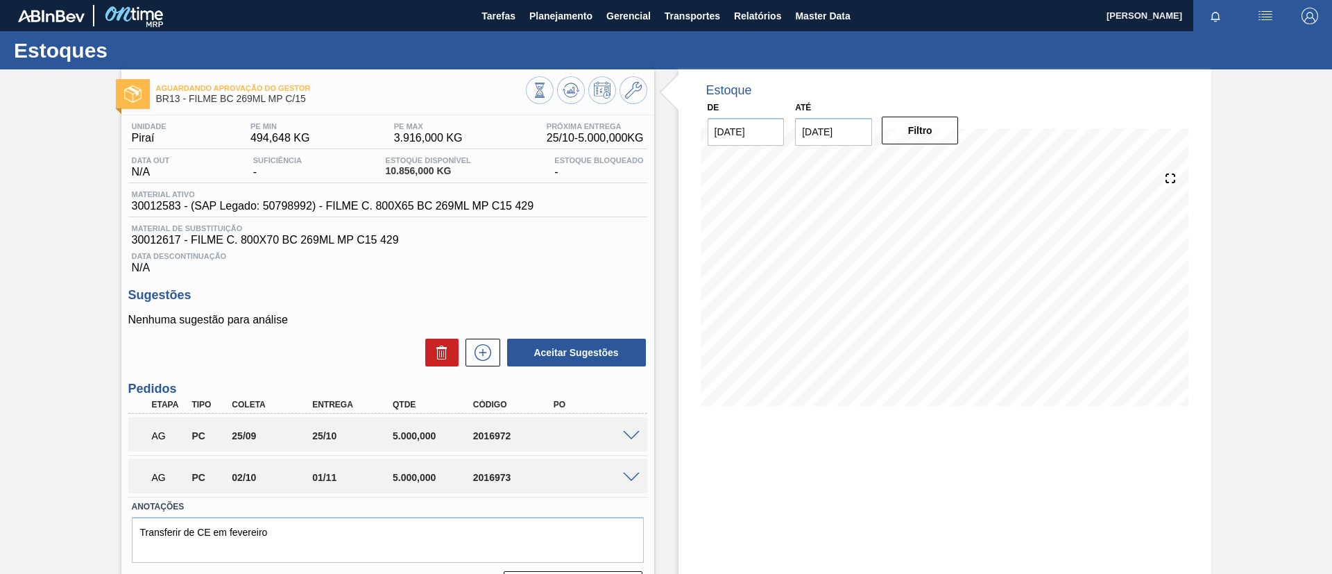
click at [10, 173] on div "Aguardando Aprovação do Gestor BR13 - FILME BC 269ML MP C/15 Unidade Piraí PE M…" at bounding box center [666, 339] width 1332 height 541
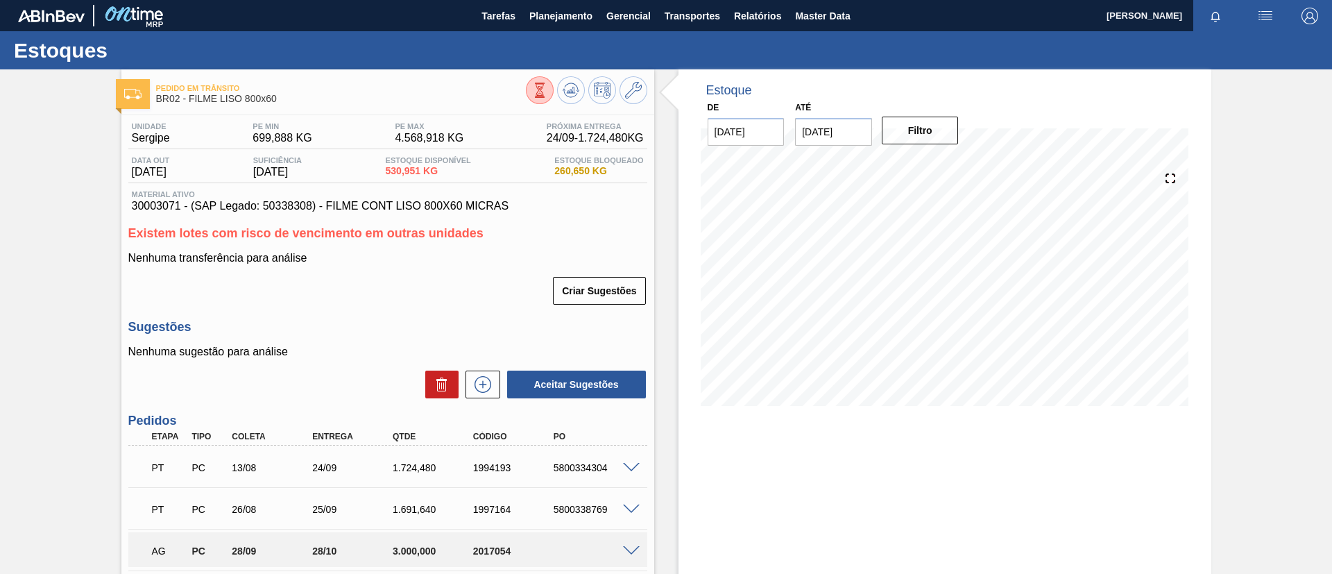
click at [0, 198] on div "Pedido em Trânsito BR02 - FILME LISO 800x60 Unidade Sergipe PE MIN 699,888 KG P…" at bounding box center [666, 397] width 1332 height 656
click at [565, 101] on button at bounding box center [571, 90] width 28 height 28
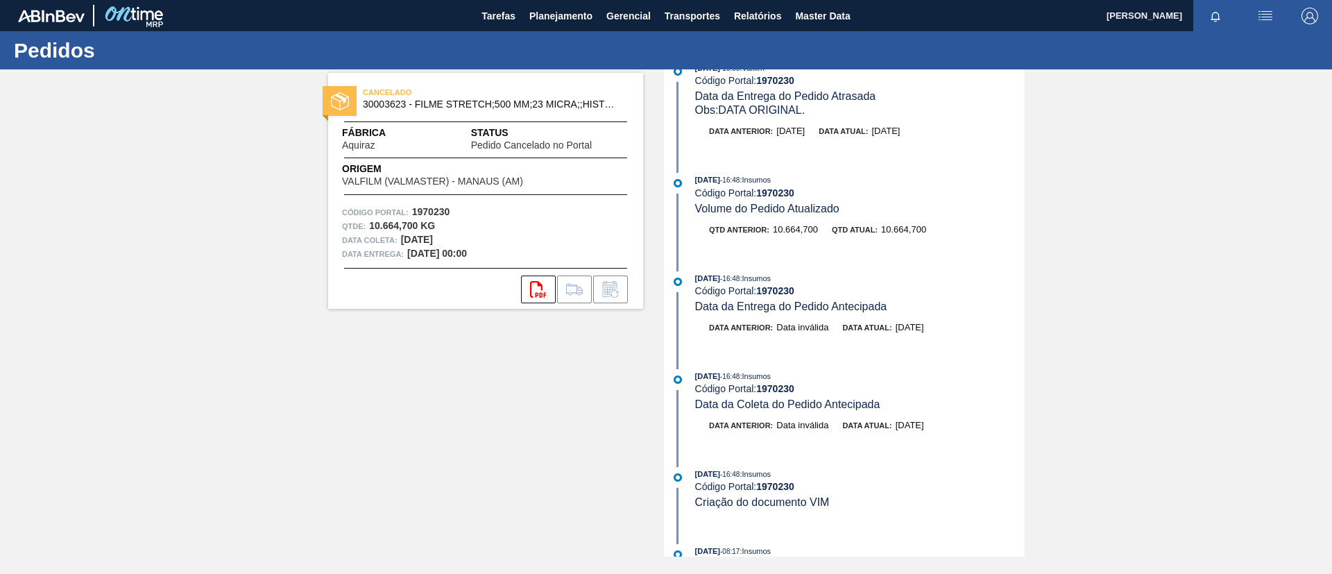
scroll to position [104, 0]
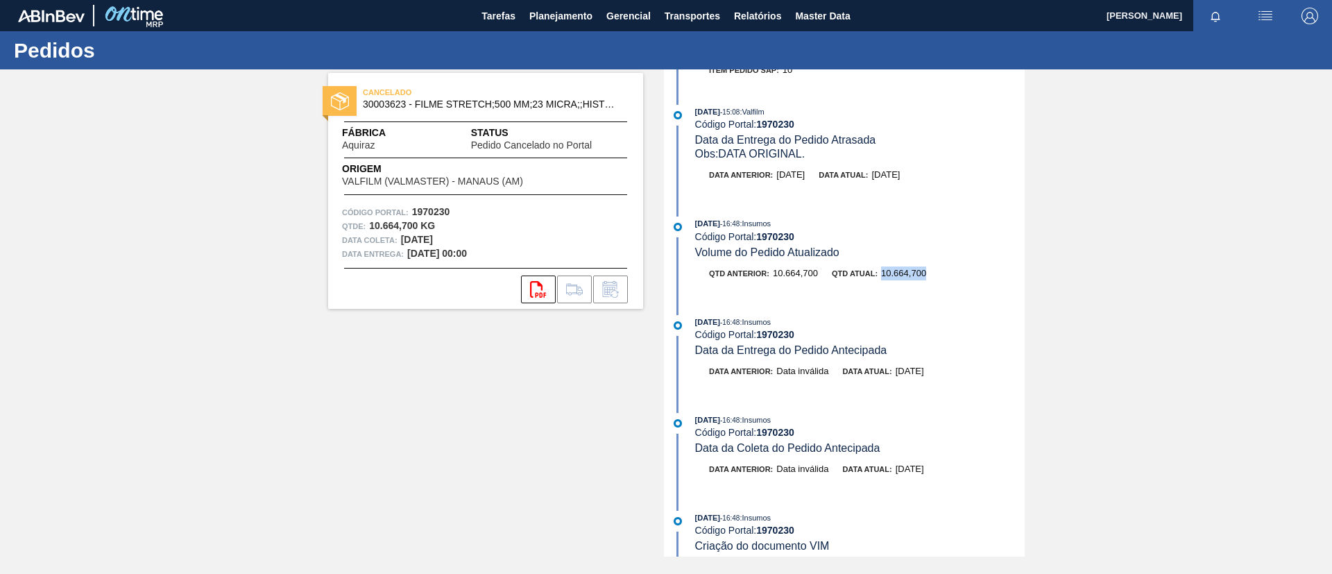
drag, startPoint x: 928, startPoint y: 273, endPoint x: 881, endPoint y: 270, distance: 47.3
click at [881, 270] on div "Qtd anterior: 10.664,700 Qtd atual: 10.664,700" at bounding box center [860, 273] width 330 height 14
copy span "10.664,700"
click at [561, 22] on span "Planejamento" at bounding box center [560, 16] width 63 height 17
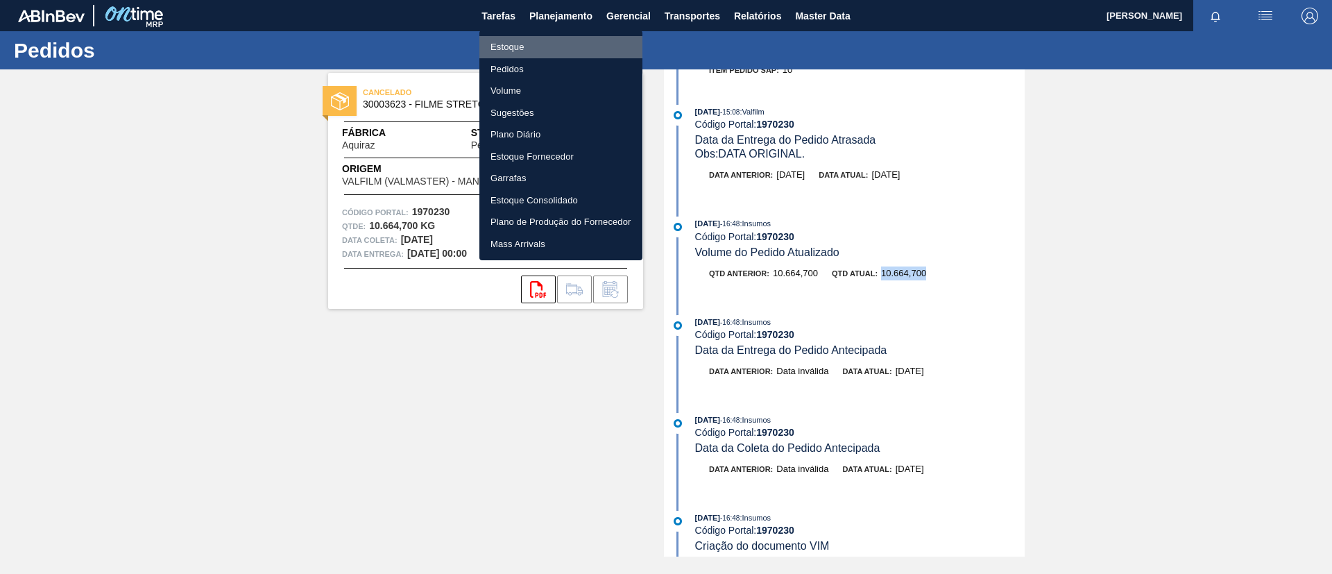
click at [560, 37] on li "Estoque" at bounding box center [560, 47] width 163 height 22
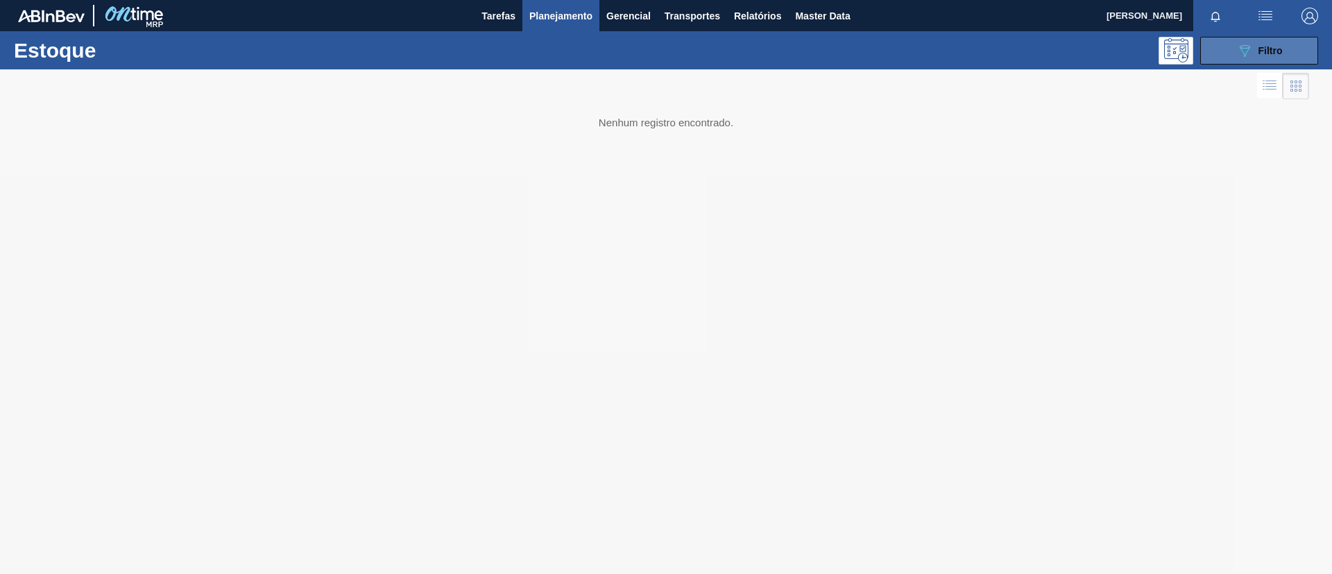
click at [1256, 44] on div "089F7B8B-B2A5-4AFE-B5C0-19BA573D28AC Filtro" at bounding box center [1259, 50] width 46 height 17
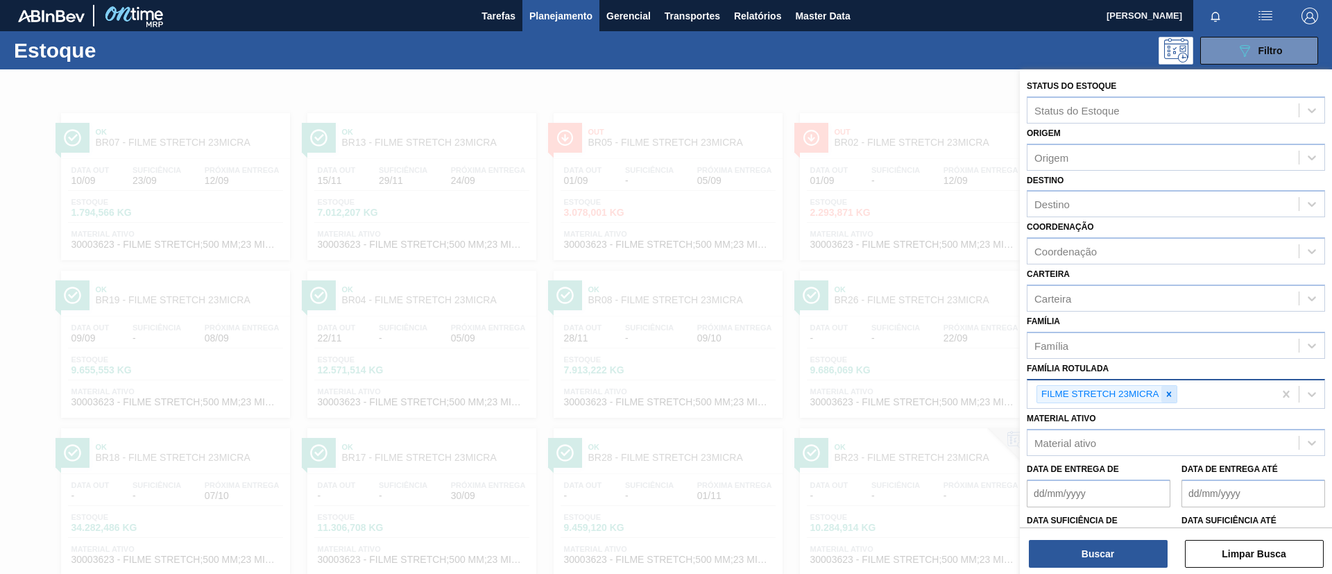
click at [1164, 398] on icon at bounding box center [1169, 394] width 10 height 10
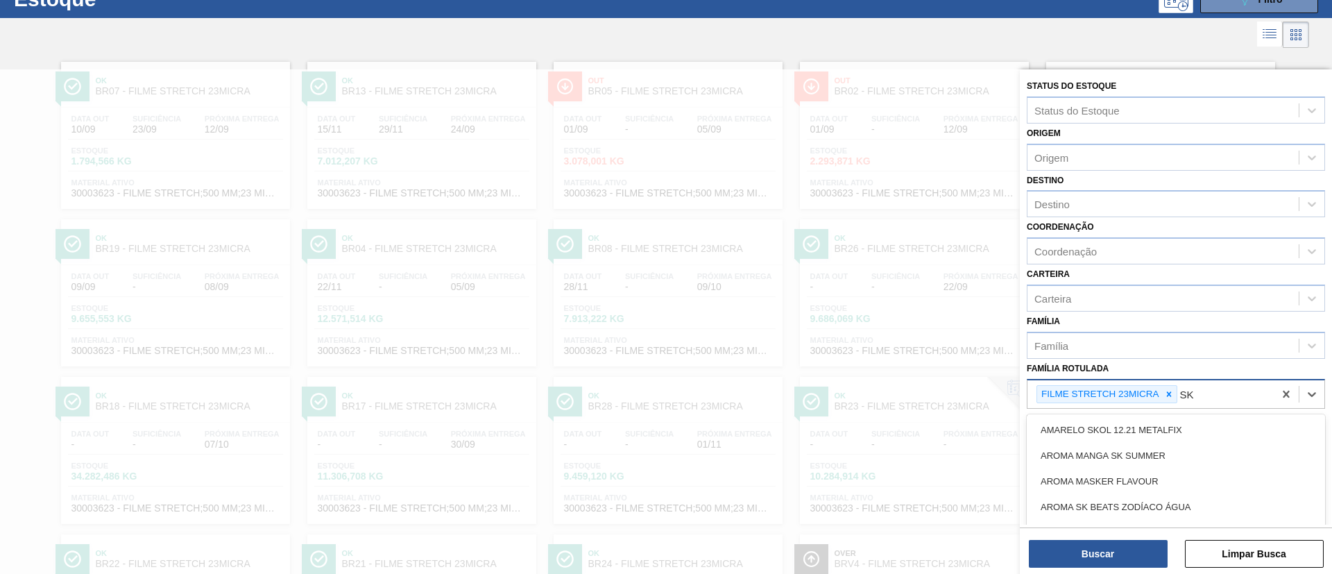
scroll to position [54, 0]
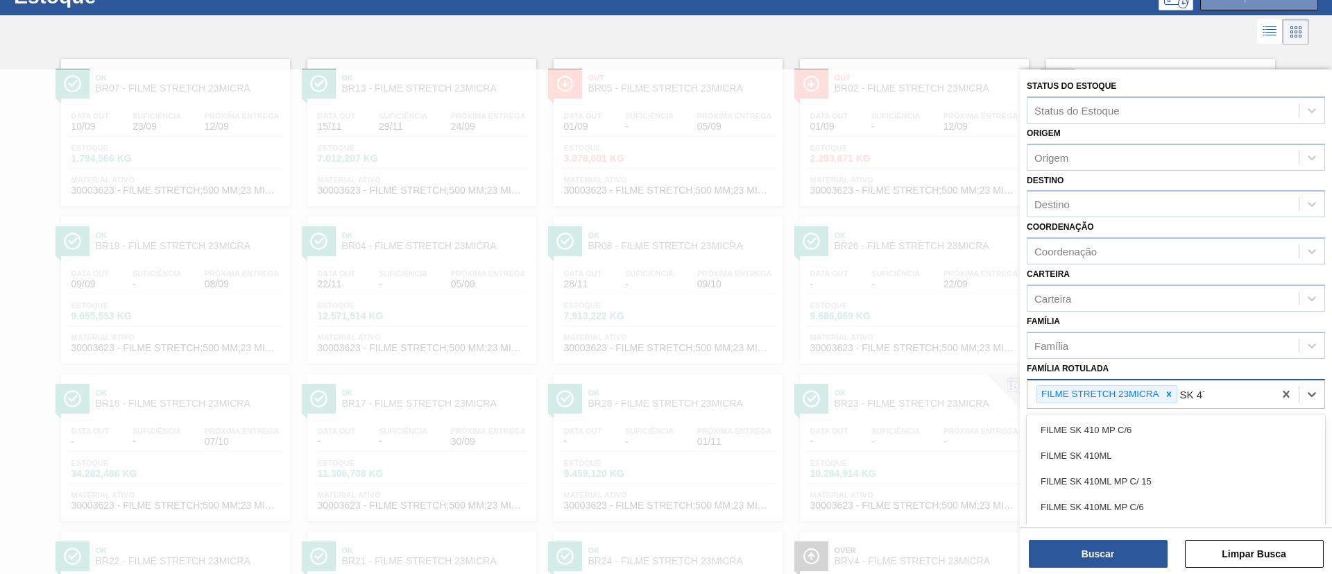
type Rotulada "SK 473"
click at [1144, 420] on div "FILME SK 473ML" at bounding box center [1176, 430] width 298 height 26
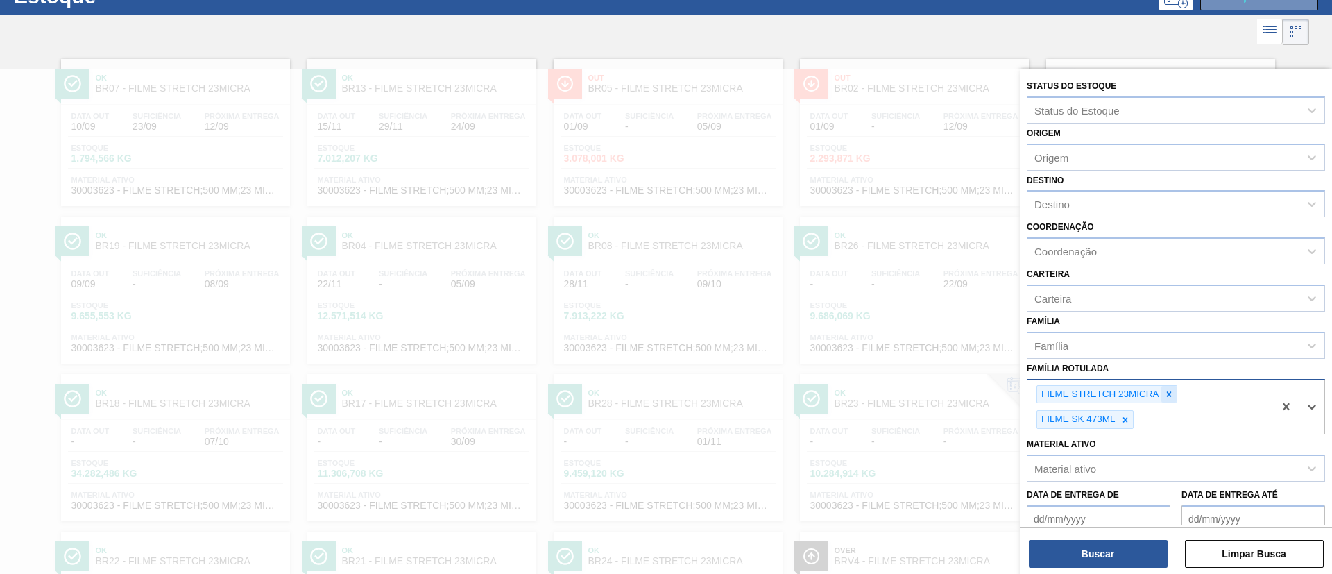
click at [1170, 395] on icon at bounding box center [1169, 394] width 10 height 10
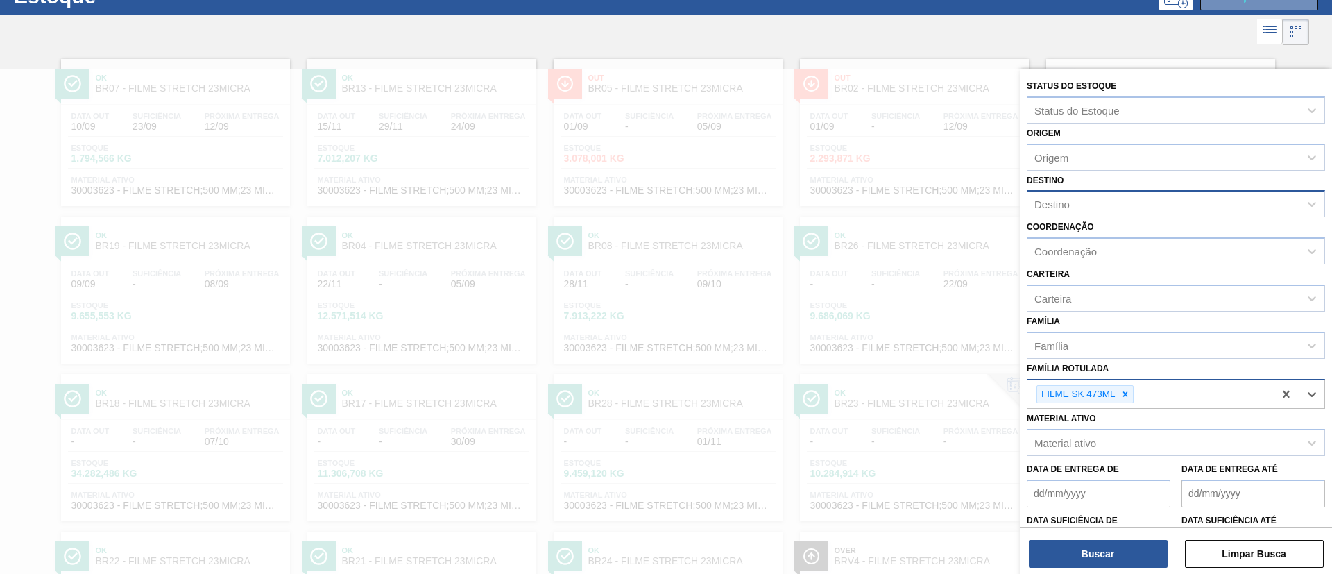
click at [1087, 207] on div "Destino" at bounding box center [1162, 204] width 271 height 20
type input "nova rio"
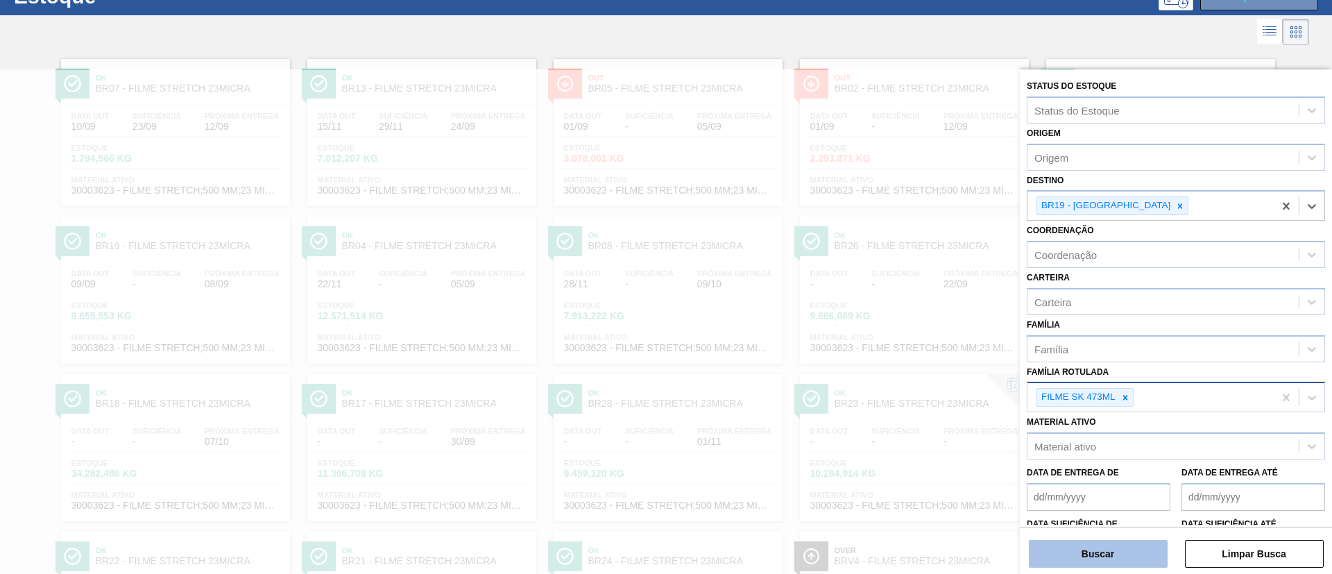
click at [1138, 545] on button "Buscar" at bounding box center [1098, 554] width 139 height 28
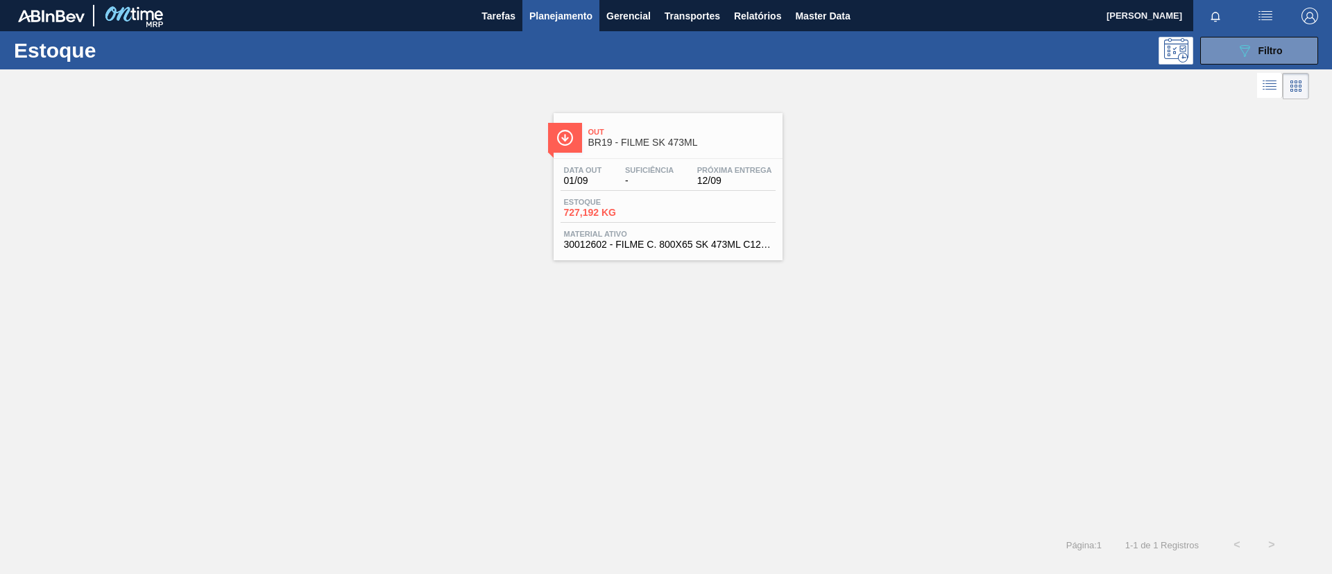
click at [656, 132] on span "Out" at bounding box center [681, 132] width 187 height 8
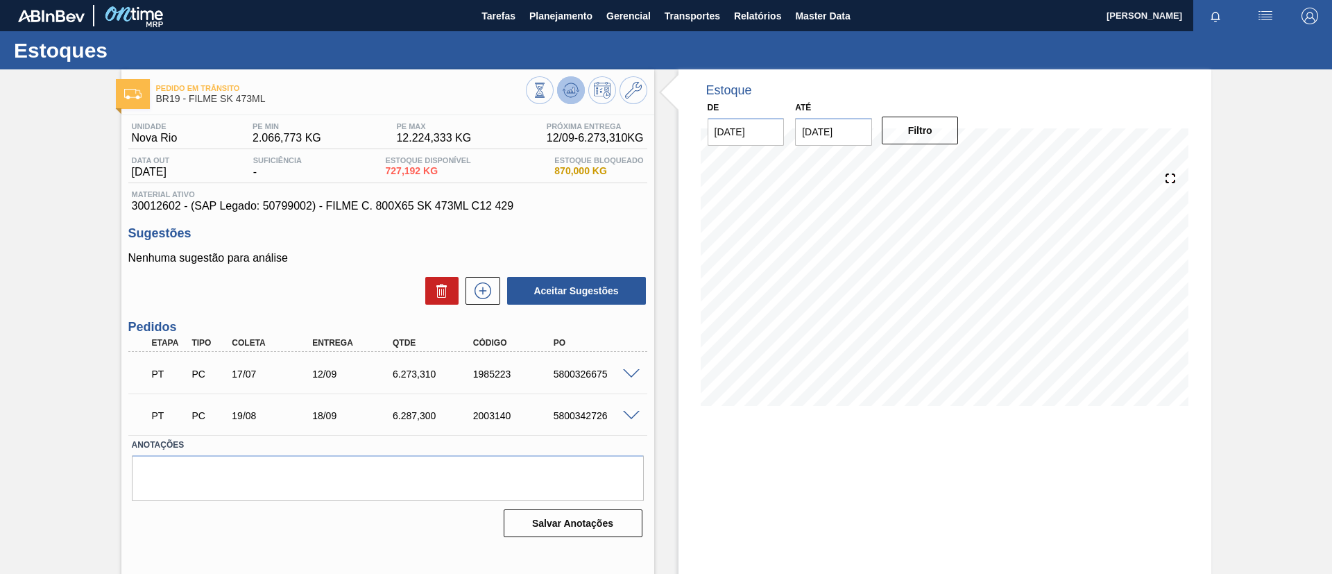
click at [572, 86] on icon at bounding box center [571, 90] width 17 height 17
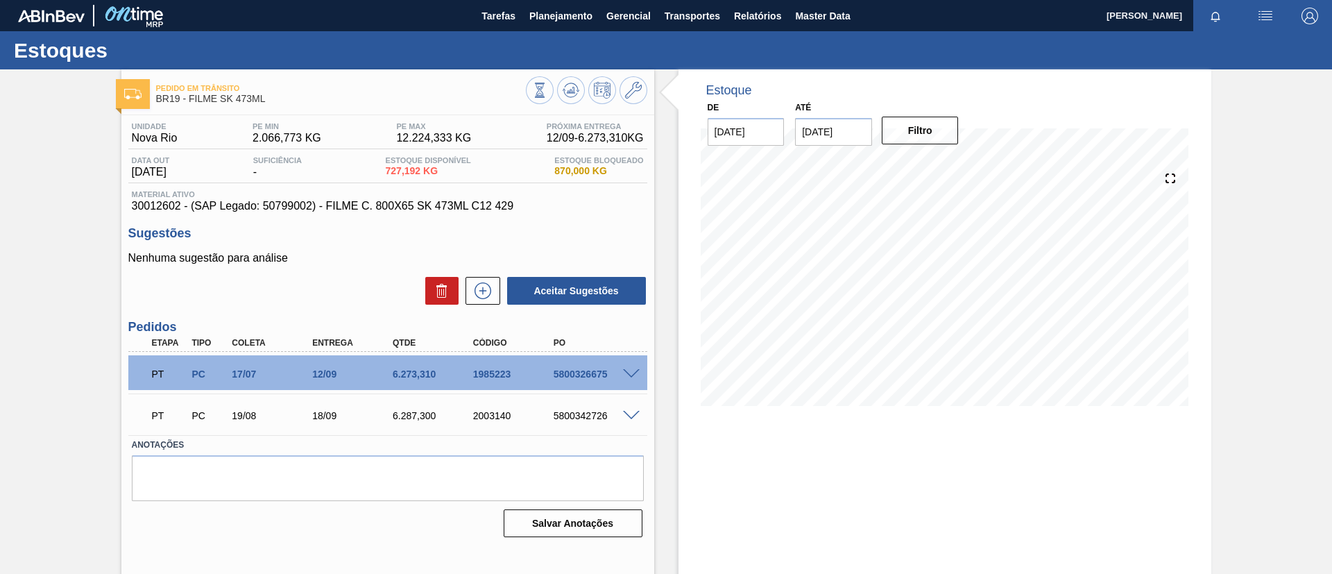
click at [625, 373] on span at bounding box center [631, 374] width 17 height 10
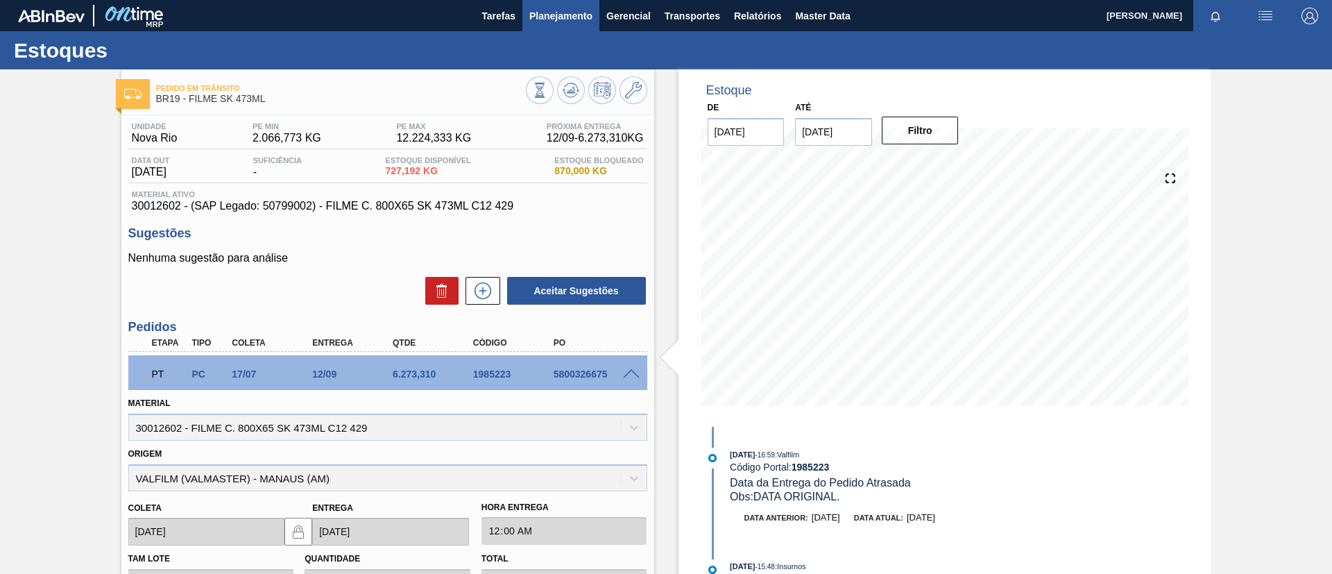
click at [564, 19] on span "Planejamento" at bounding box center [560, 16] width 63 height 17
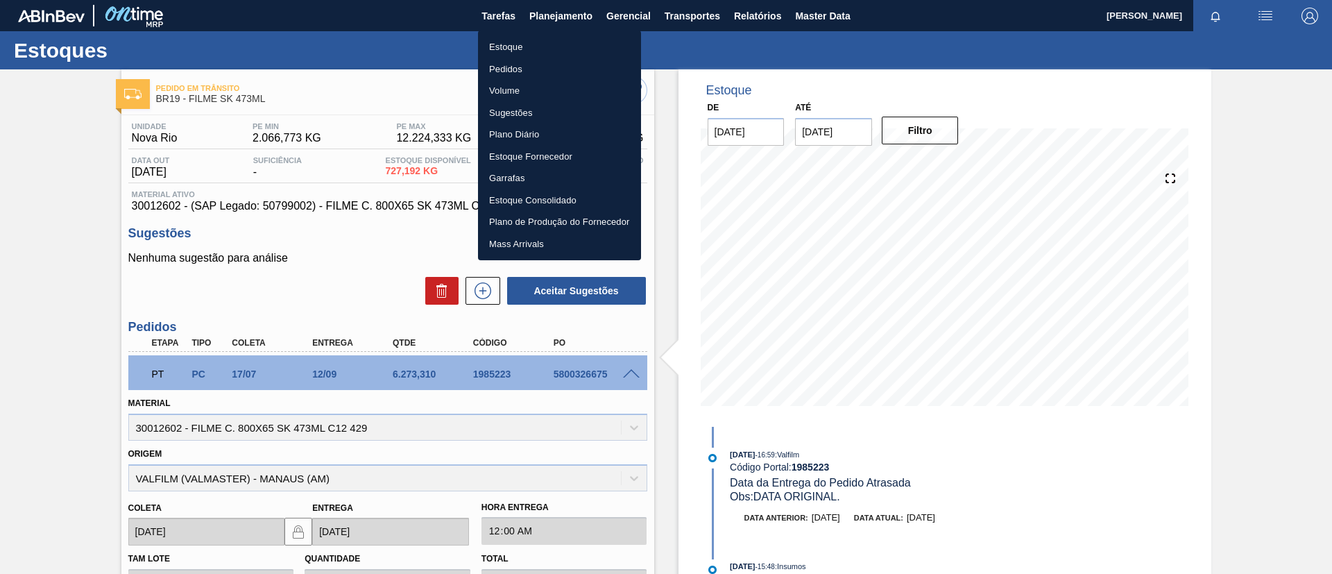
click at [551, 73] on li "Pedidos" at bounding box center [559, 69] width 163 height 22
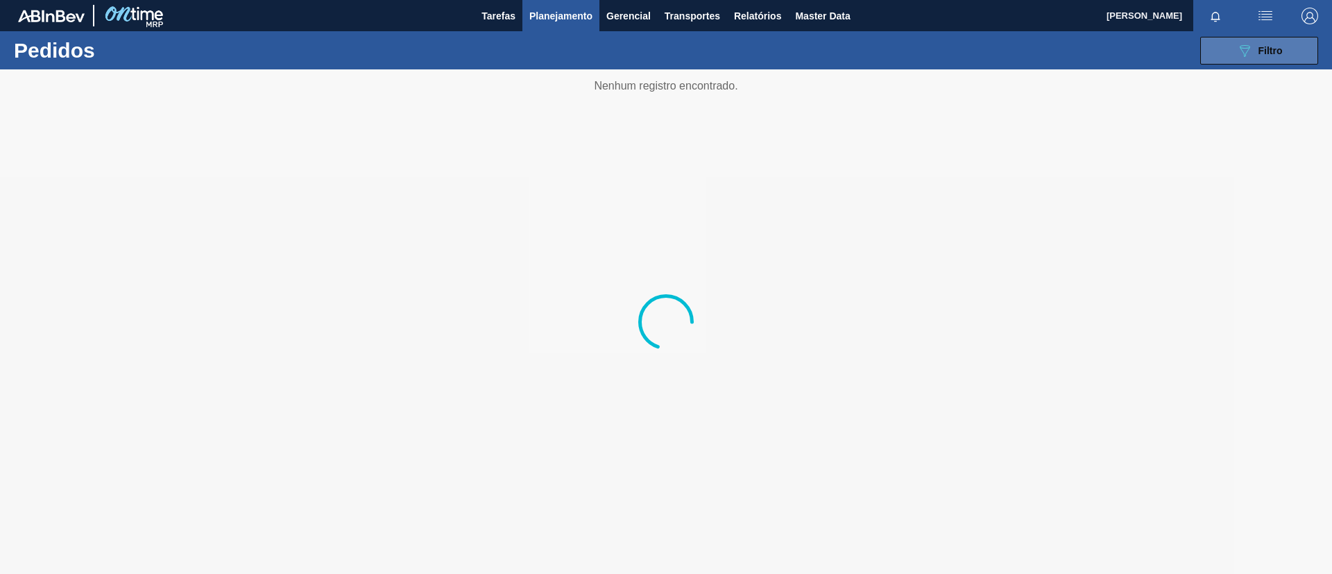
click at [1229, 59] on button "089F7B8B-B2A5-4AFE-B5C0-19BA573D28AC Filtro" at bounding box center [1259, 51] width 118 height 28
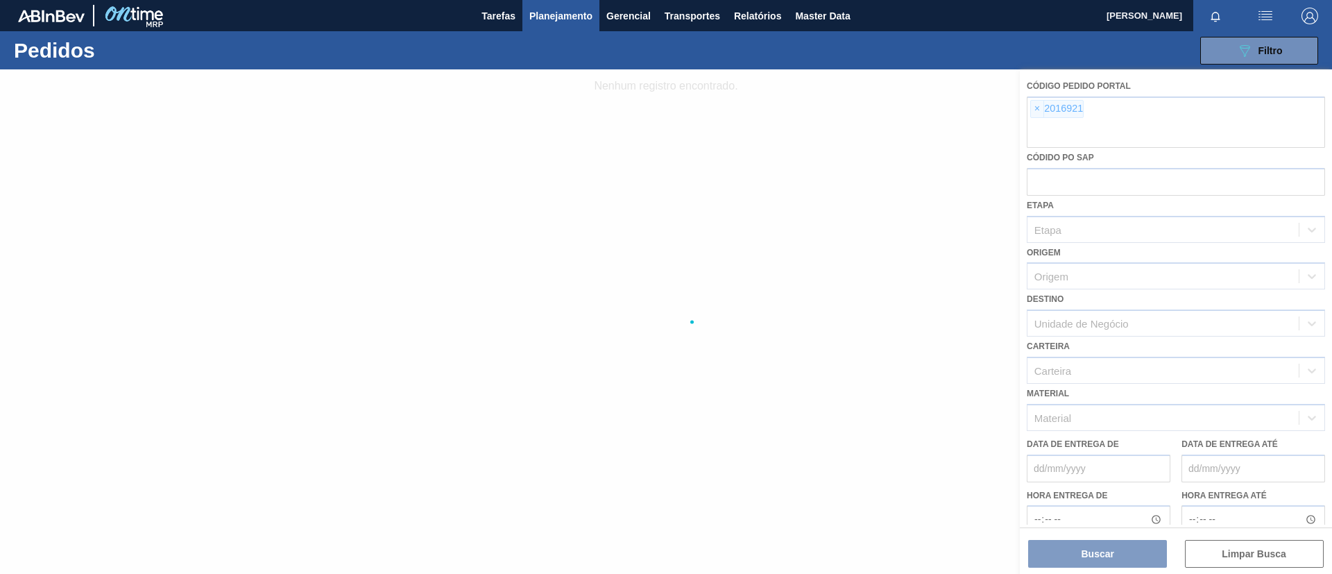
drag, startPoint x: 1035, startPoint y: 112, endPoint x: 922, endPoint y: 69, distance: 121.2
click at [1034, 112] on div at bounding box center [666, 321] width 1332 height 504
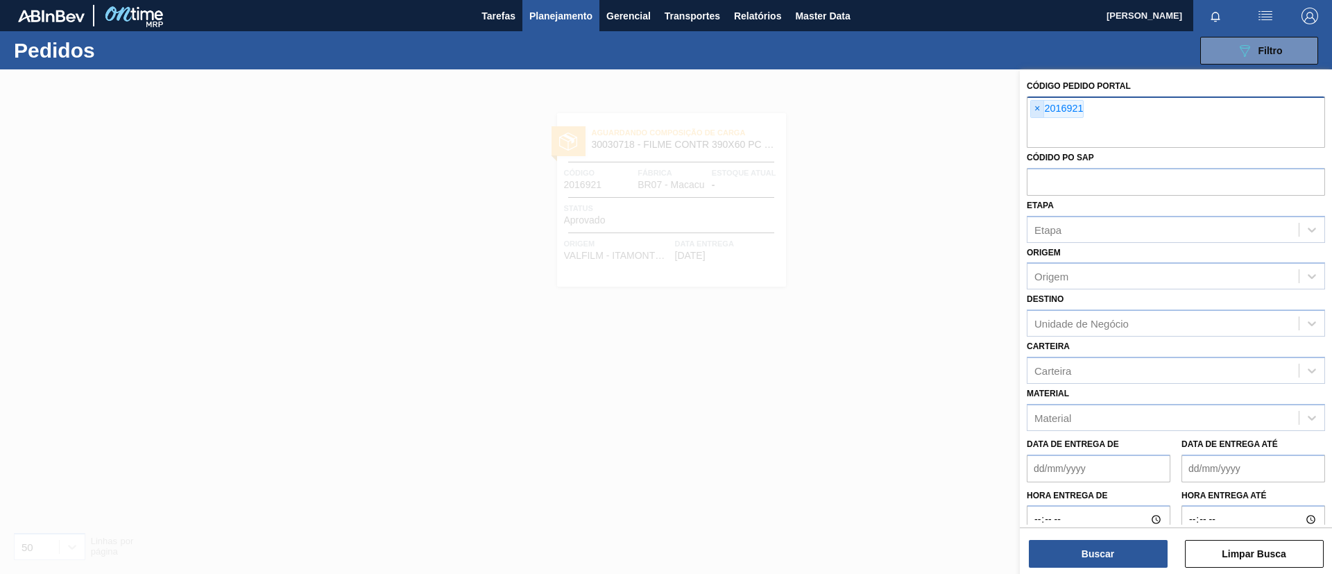
click at [1035, 111] on span "×" at bounding box center [1037, 109] width 13 height 17
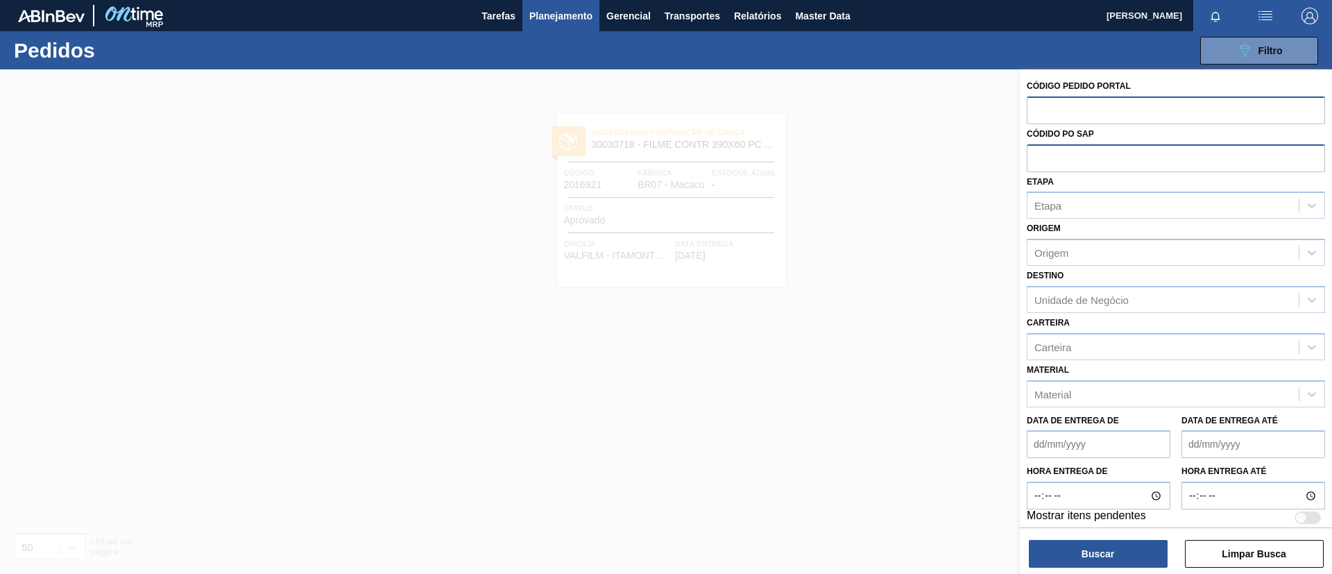
paste input "1984209"
type input "1984209"
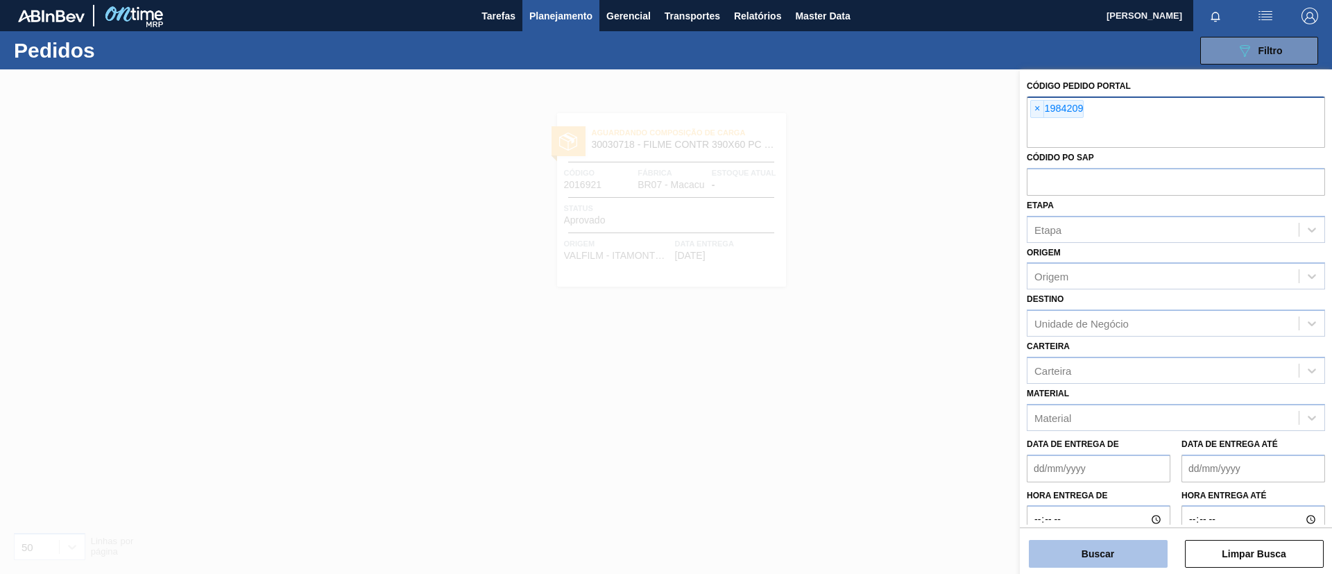
click at [1112, 553] on button "Buscar" at bounding box center [1098, 554] width 139 height 28
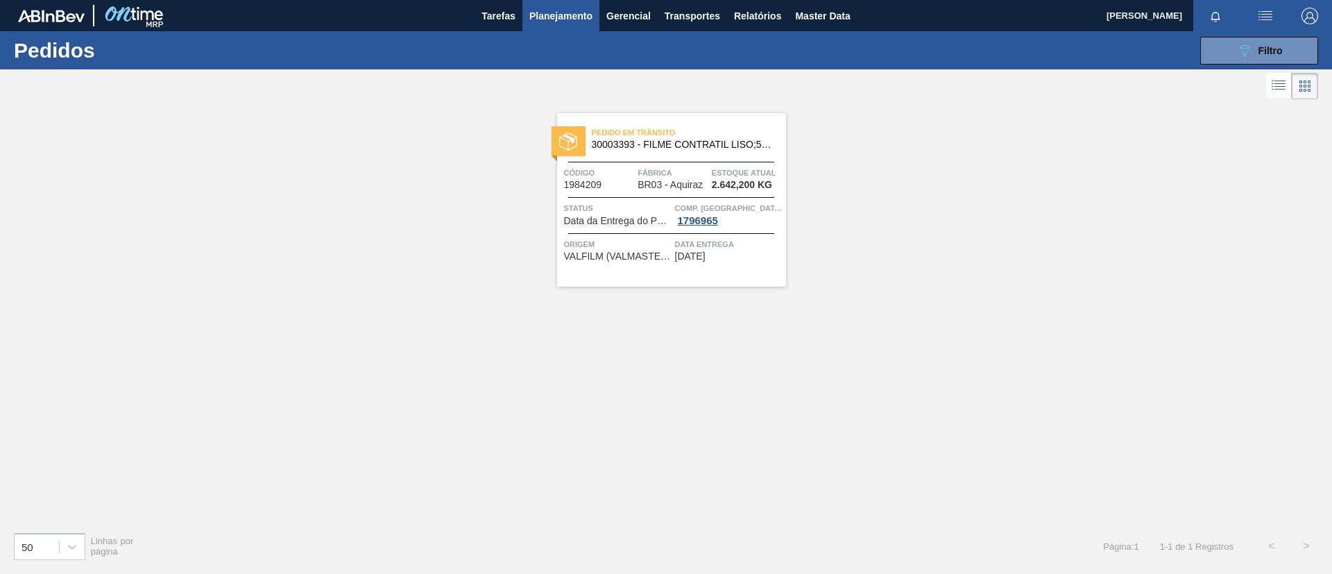
click at [676, 177] on span "Fábrica" at bounding box center [673, 173] width 71 height 14
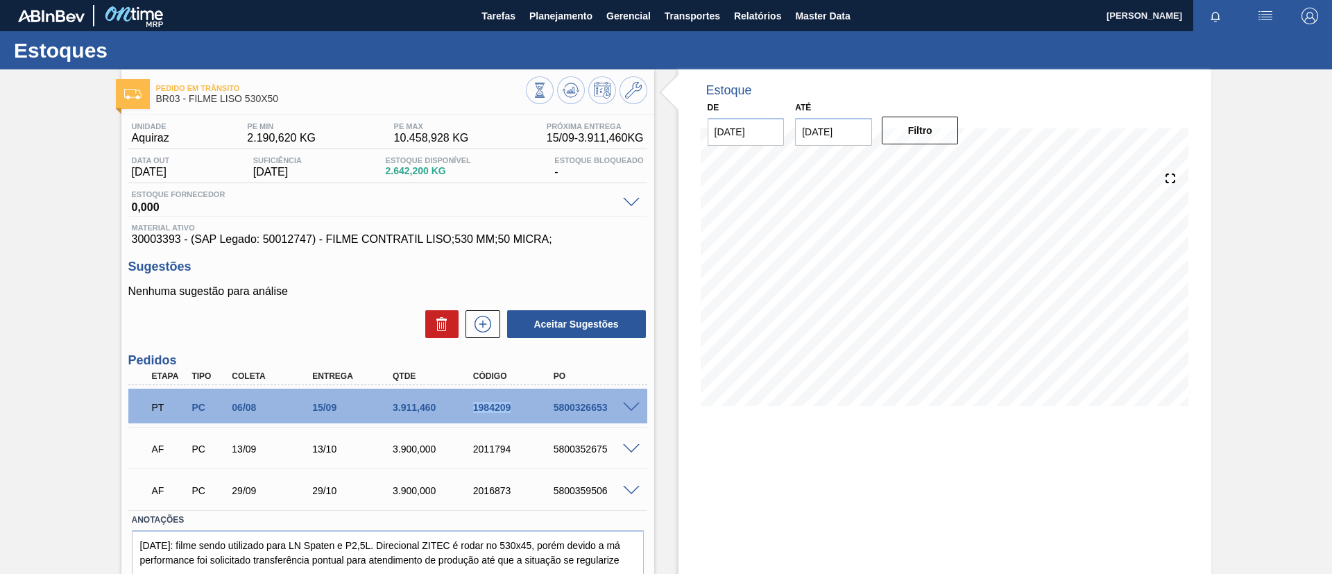
drag, startPoint x: 466, startPoint y: 409, endPoint x: 520, endPoint y: 413, distance: 53.6
click at [520, 413] on div "PT PC 06/08 15/09 3.911,460 1984209 5800326653" at bounding box center [384, 406] width 482 height 28
copy div "1984209"
click at [581, 21] on span "Planejamento" at bounding box center [560, 16] width 63 height 17
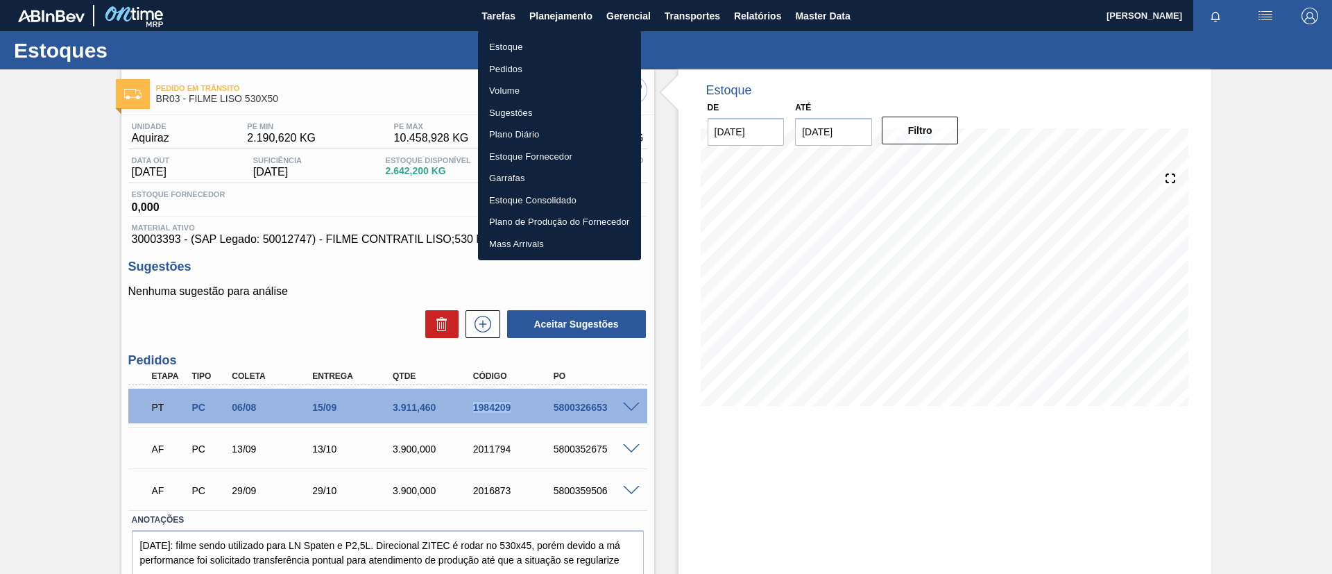
click at [527, 42] on li "Estoque" at bounding box center [559, 47] width 163 height 22
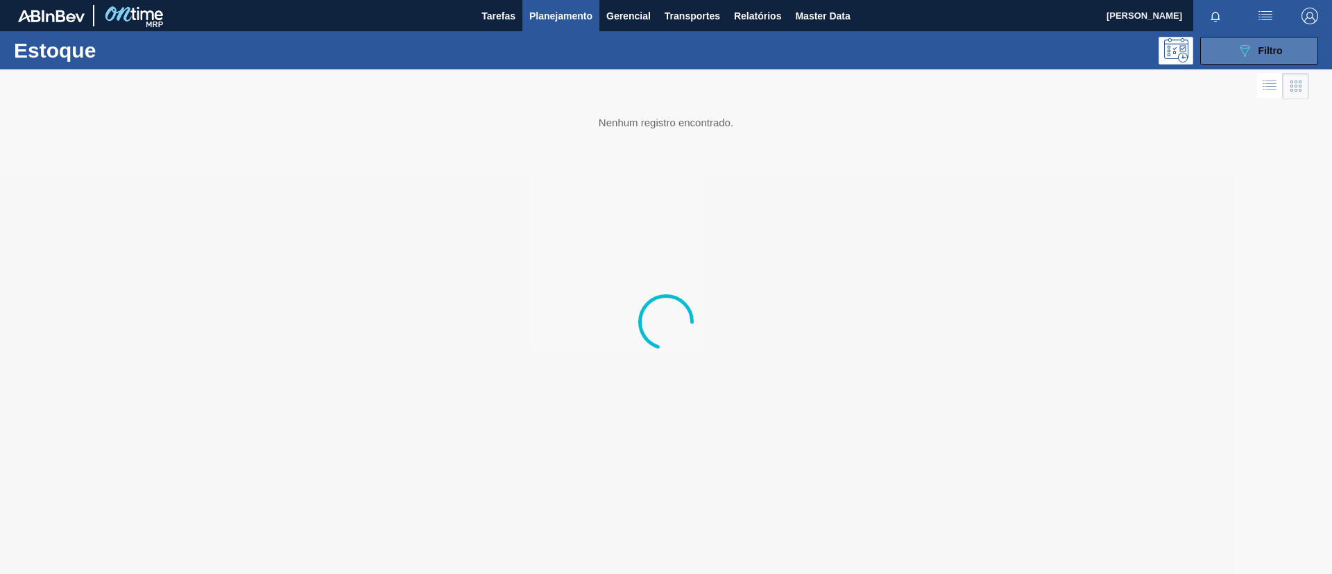
click at [1268, 42] on div "089F7B8B-B2A5-4AFE-B5C0-19BA573D28AC Filtro" at bounding box center [1259, 50] width 46 height 17
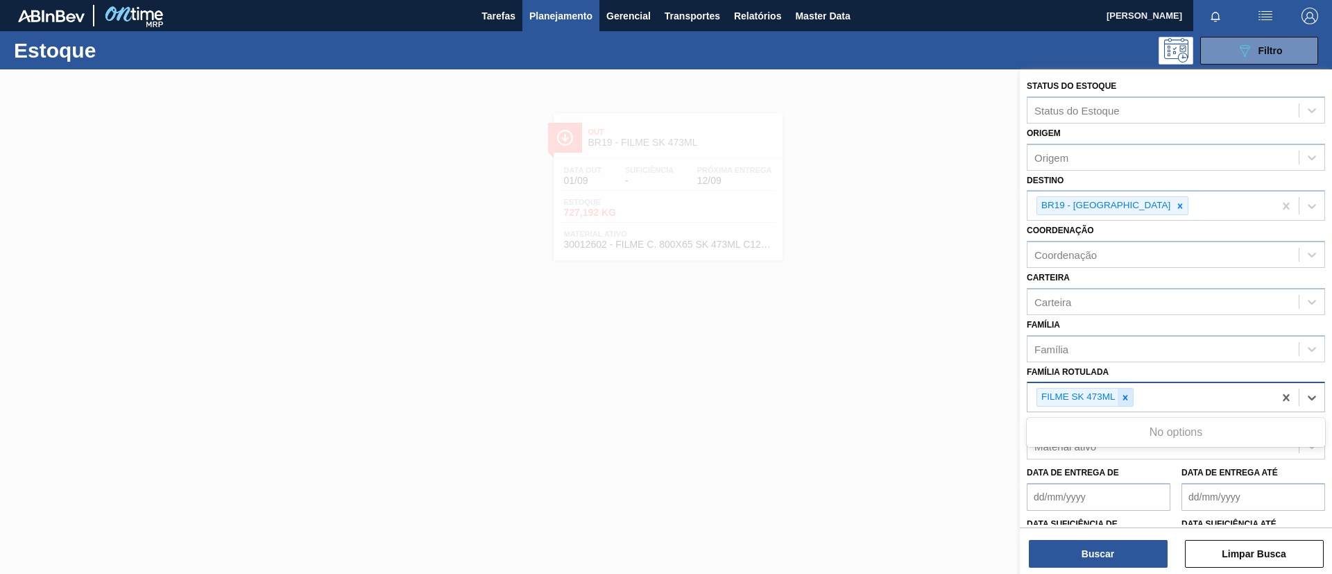
click at [1133, 399] on div "FILME SK 473ML" at bounding box center [1085, 397] width 97 height 19
click at [1133, 398] on div "FILME SK 473ML" at bounding box center [1085, 397] width 97 height 19
click at [1128, 398] on icon at bounding box center [1125, 398] width 10 height 10
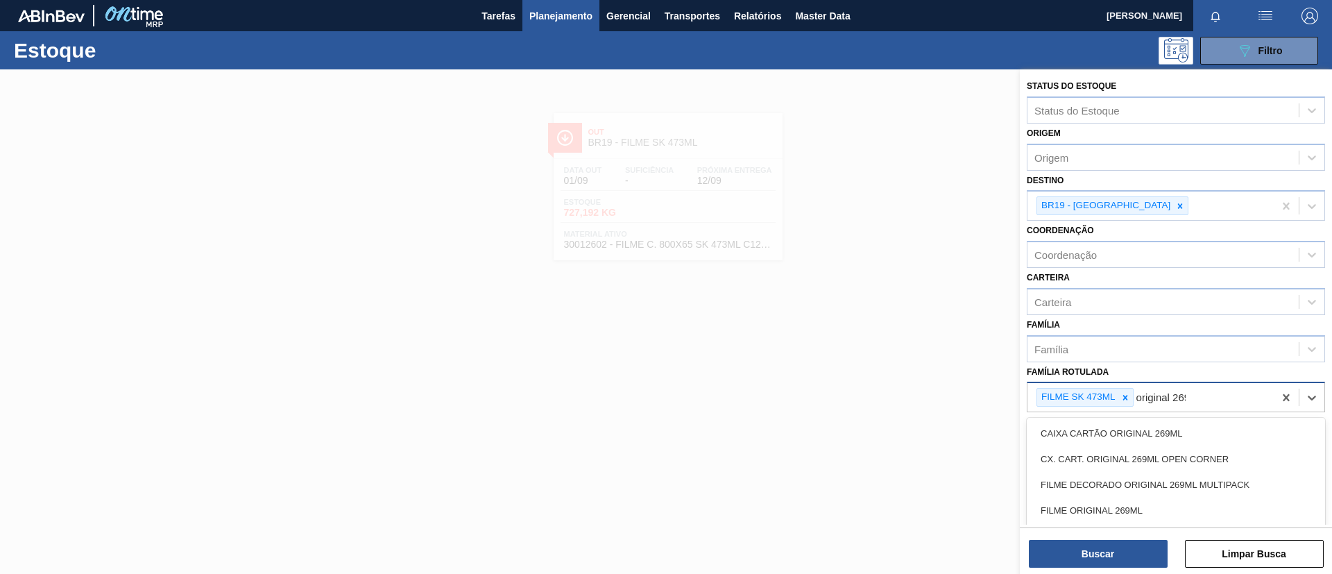
type Rotulada "original 269ml"
drag, startPoint x: 1147, startPoint y: 503, endPoint x: 1136, endPoint y: 432, distance: 71.6
click at [1147, 501] on div "FILME ORIGINAL 269ML" at bounding box center [1176, 510] width 298 height 26
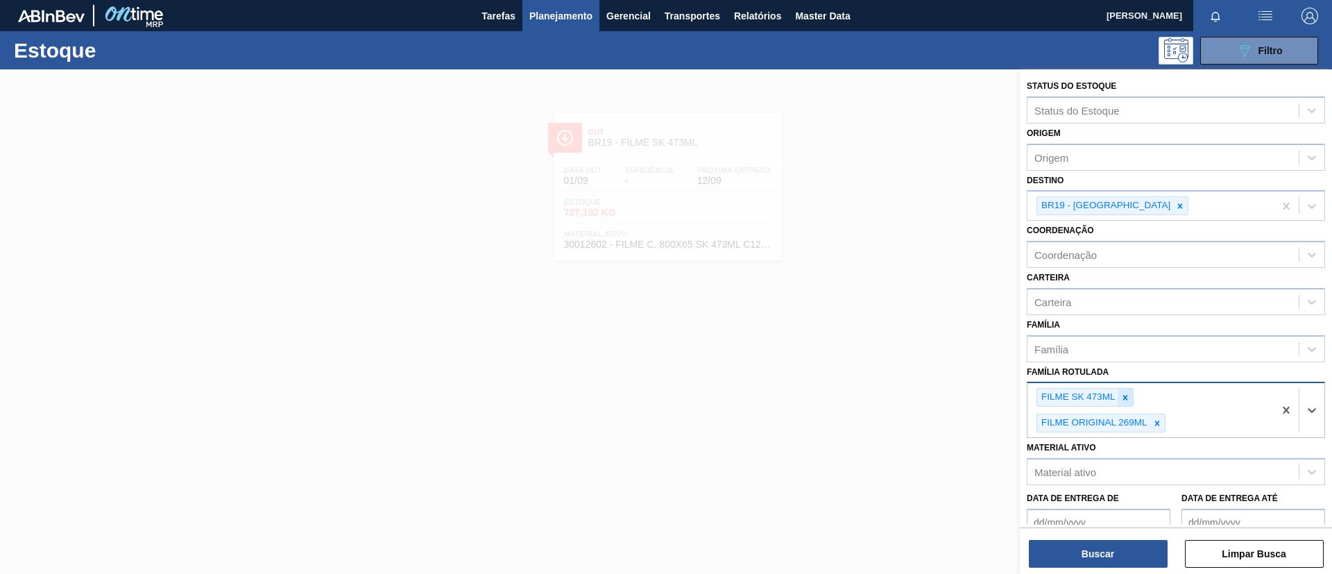
click at [1127, 389] on div at bounding box center [1125, 397] width 15 height 17
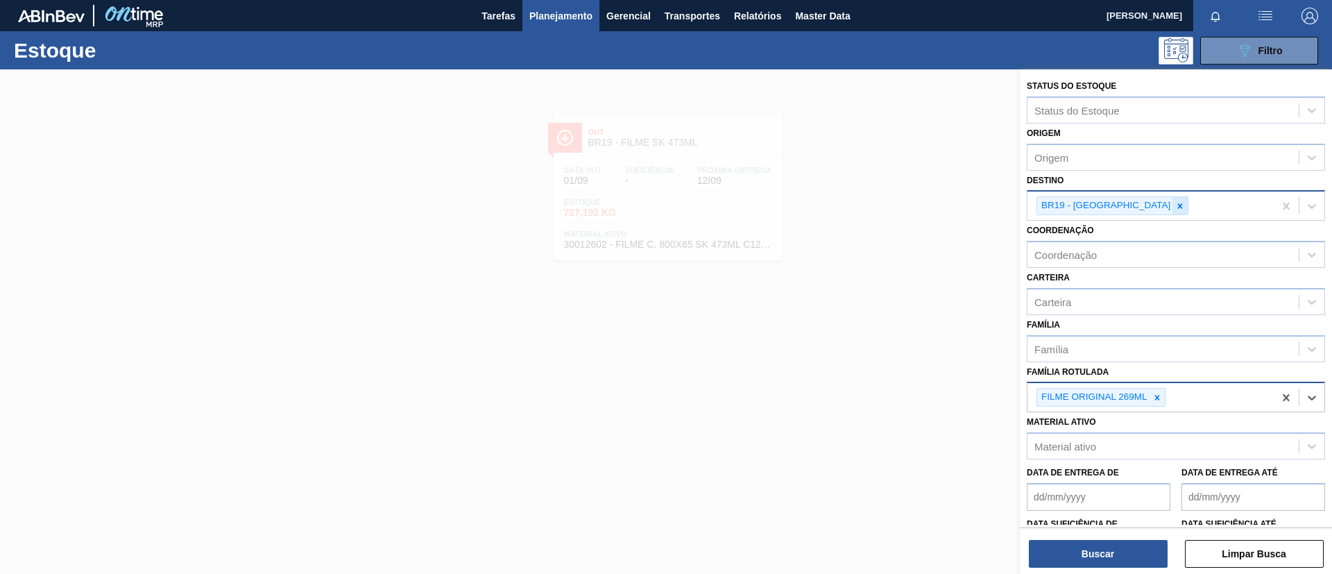
click at [1175, 207] on icon at bounding box center [1180, 206] width 10 height 10
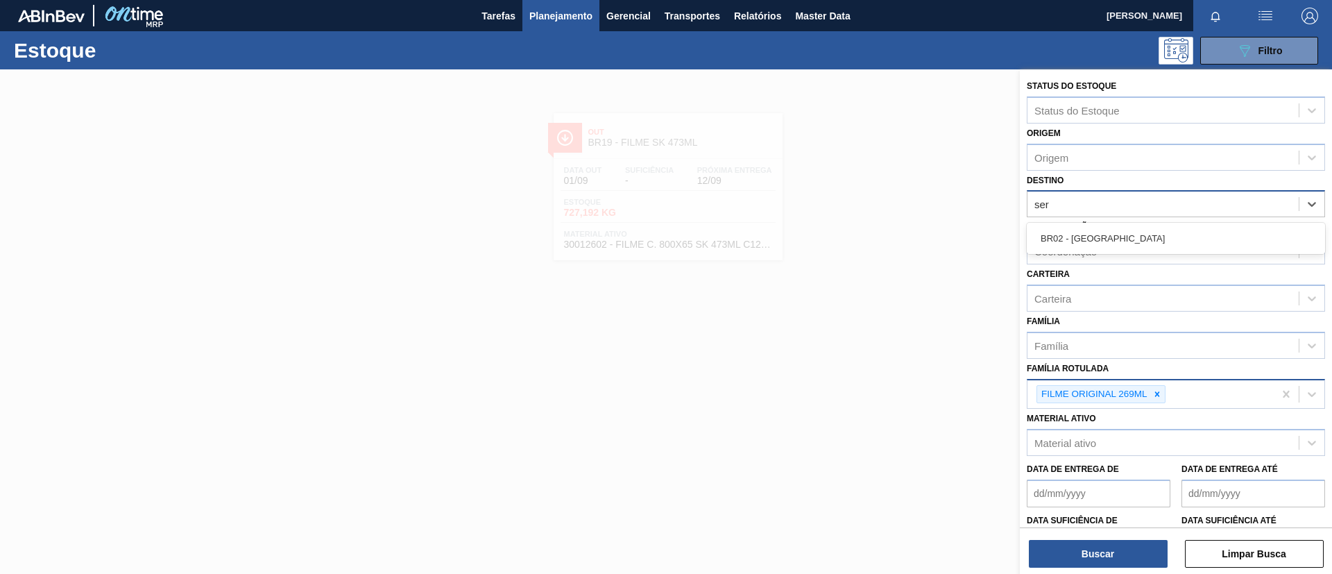
type input "serg"
click at [1124, 241] on div "BR02 - [GEOGRAPHIC_DATA]" at bounding box center [1176, 238] width 298 height 26
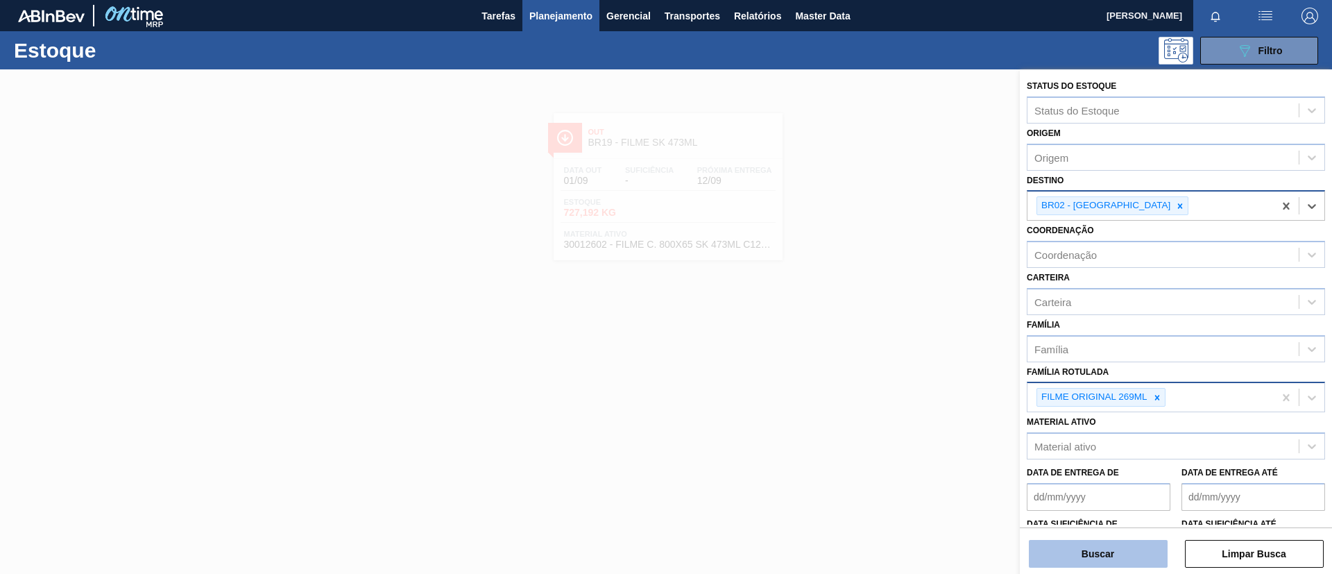
click at [1115, 548] on button "Buscar" at bounding box center [1098, 554] width 139 height 28
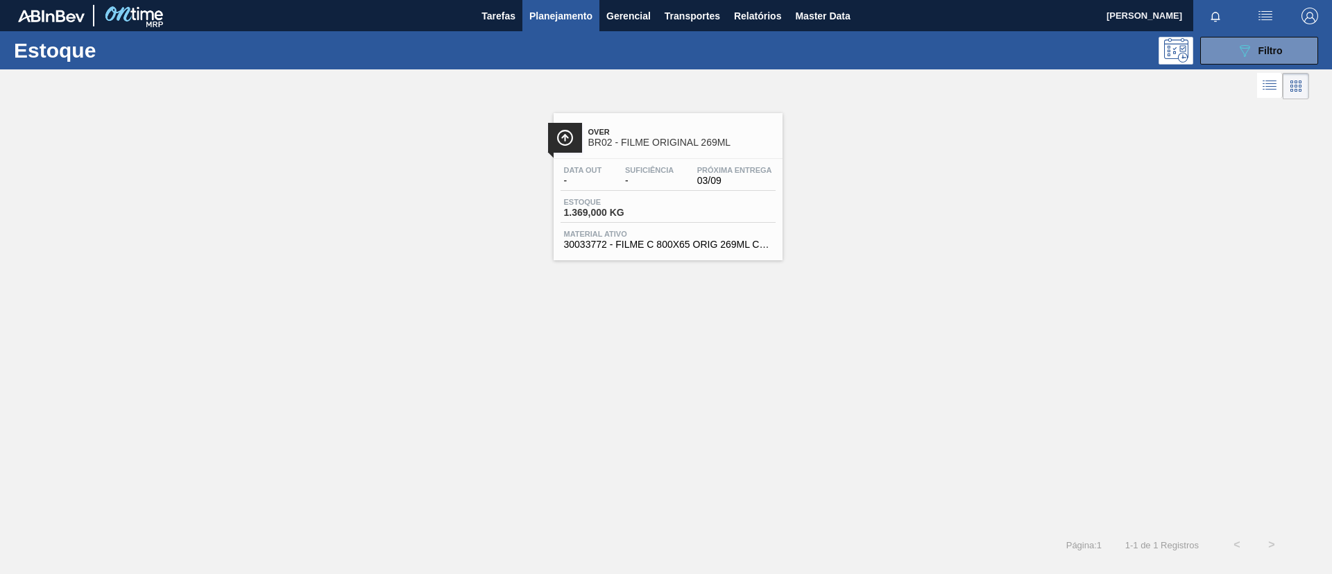
click at [723, 167] on span "Próxima Entrega" at bounding box center [734, 170] width 75 height 8
click at [1250, 62] on button "089F7B8B-B2A5-4AFE-B5C0-19BA573D28AC Filtro" at bounding box center [1259, 51] width 118 height 28
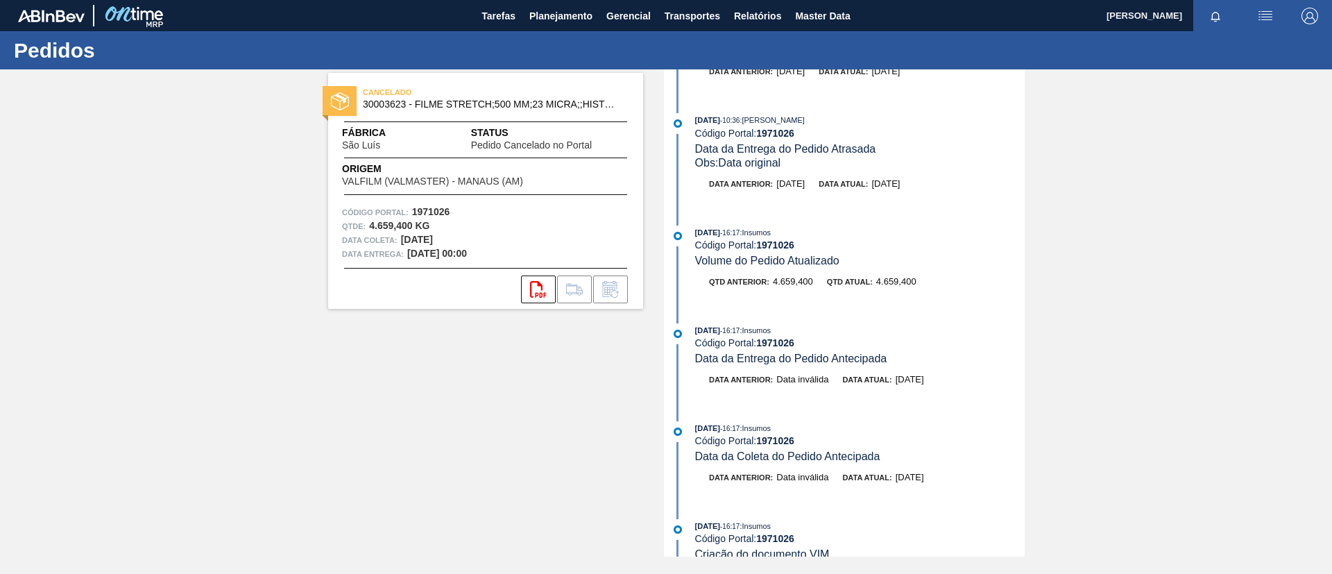
scroll to position [96, 0]
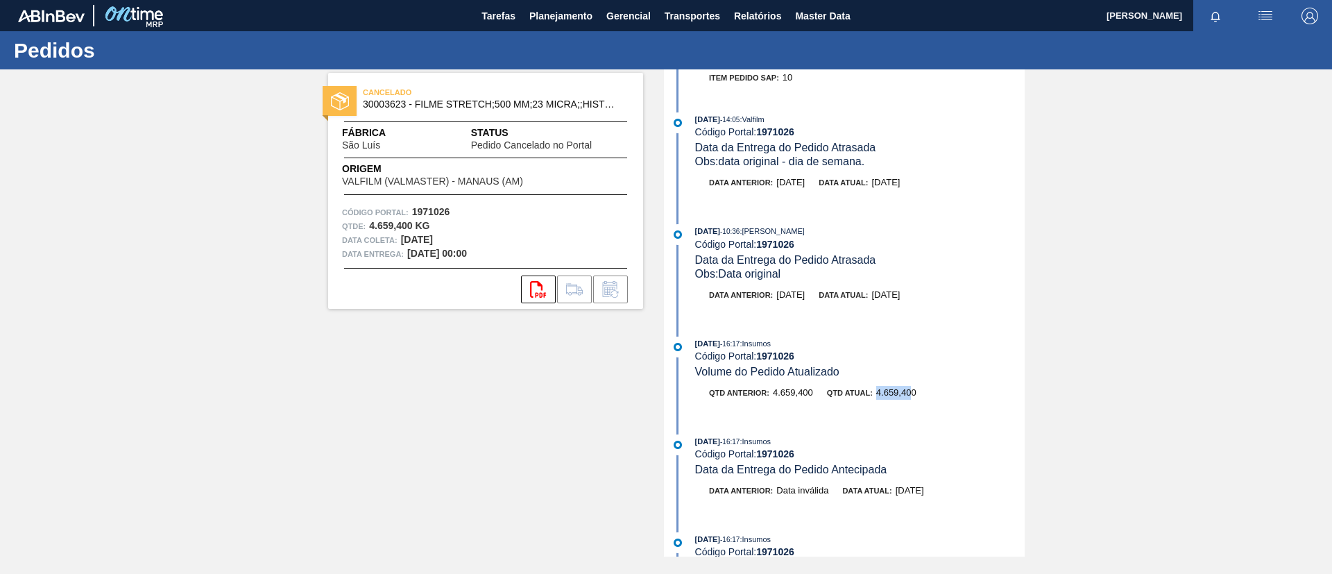
drag, startPoint x: 873, startPoint y: 398, endPoint x: 909, endPoint y: 399, distance: 36.1
click at [909, 399] on div "Qtd atual: 4.659,400" at bounding box center [871, 393] width 89 height 14
copy span "4.659,40"
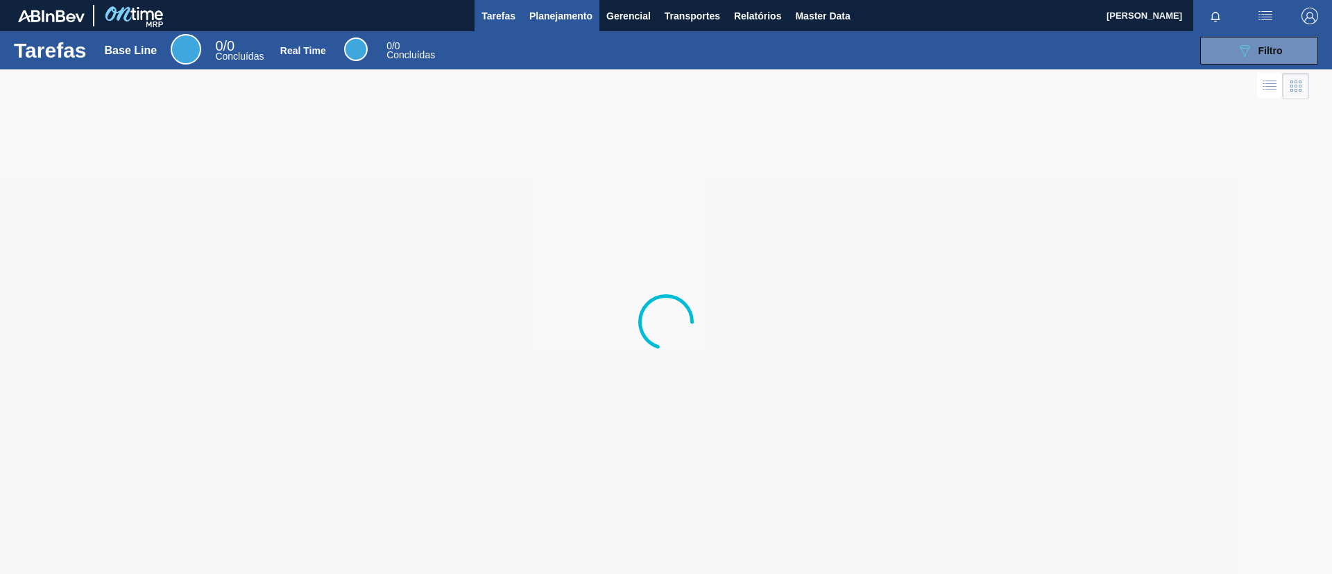
click at [542, 8] on span "Planejamento" at bounding box center [560, 16] width 63 height 17
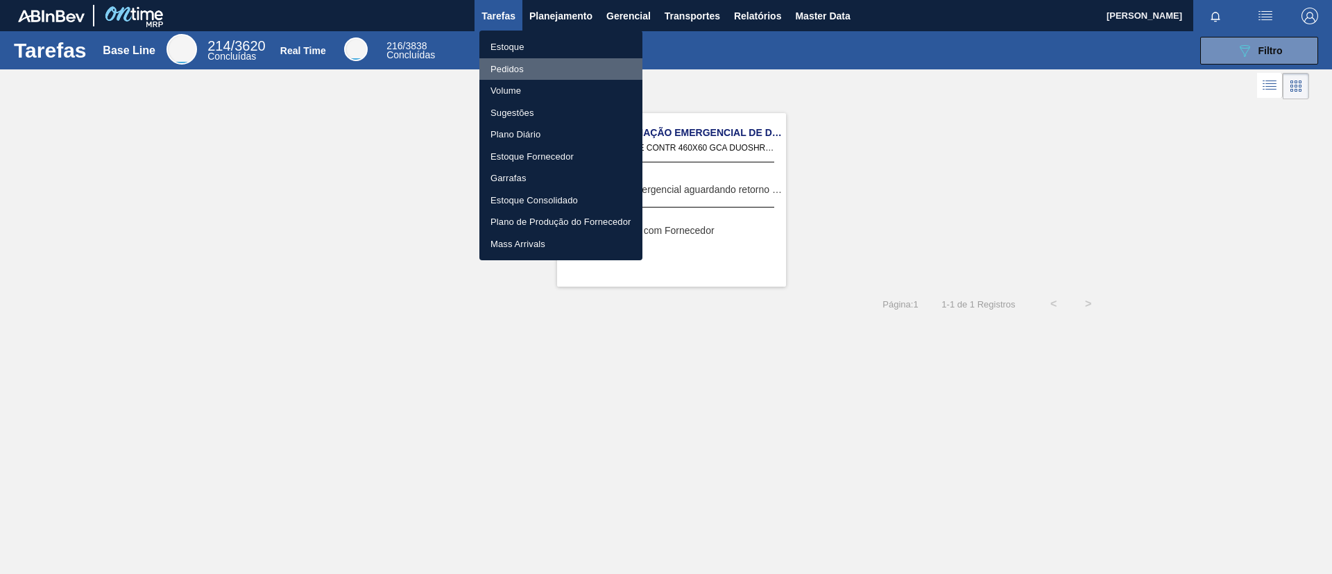
click at [538, 60] on li "Pedidos" at bounding box center [560, 69] width 163 height 22
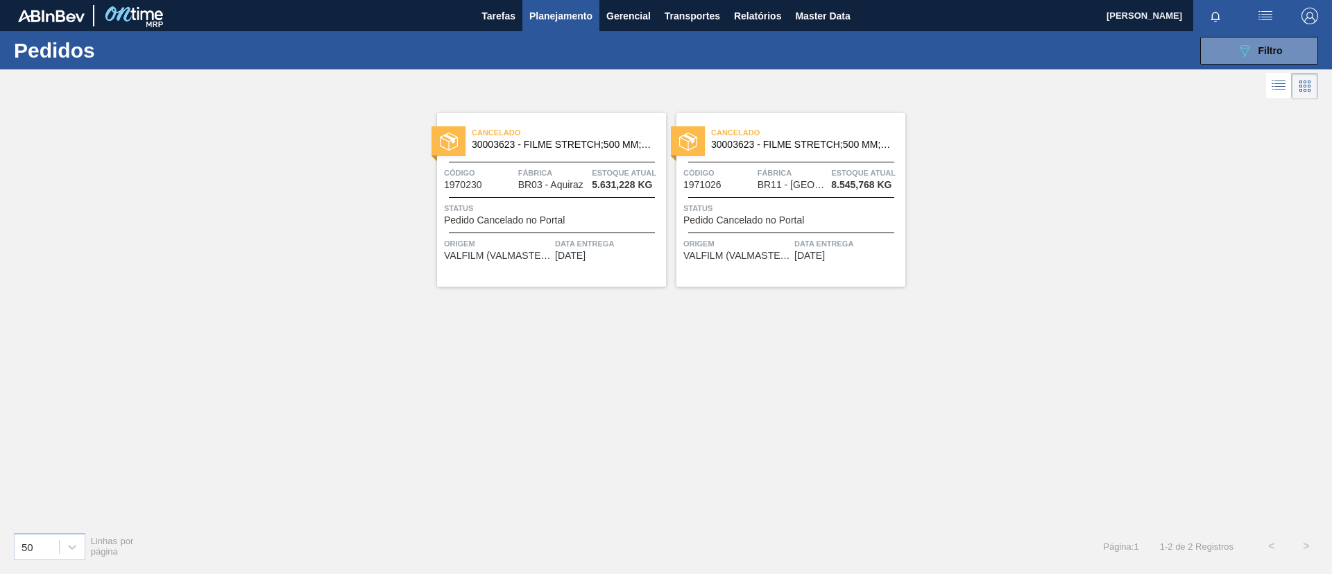
click at [1246, 64] on div "089F7B8B-B2A5-4AFE-B5C0-19BA573D28AC Filtro Código Pedido Portal × 1971026 × 19…" at bounding box center [773, 51] width 1104 height 42
click at [1247, 53] on icon "089F7B8B-B2A5-4AFE-B5C0-19BA573D28AC" at bounding box center [1244, 50] width 17 height 17
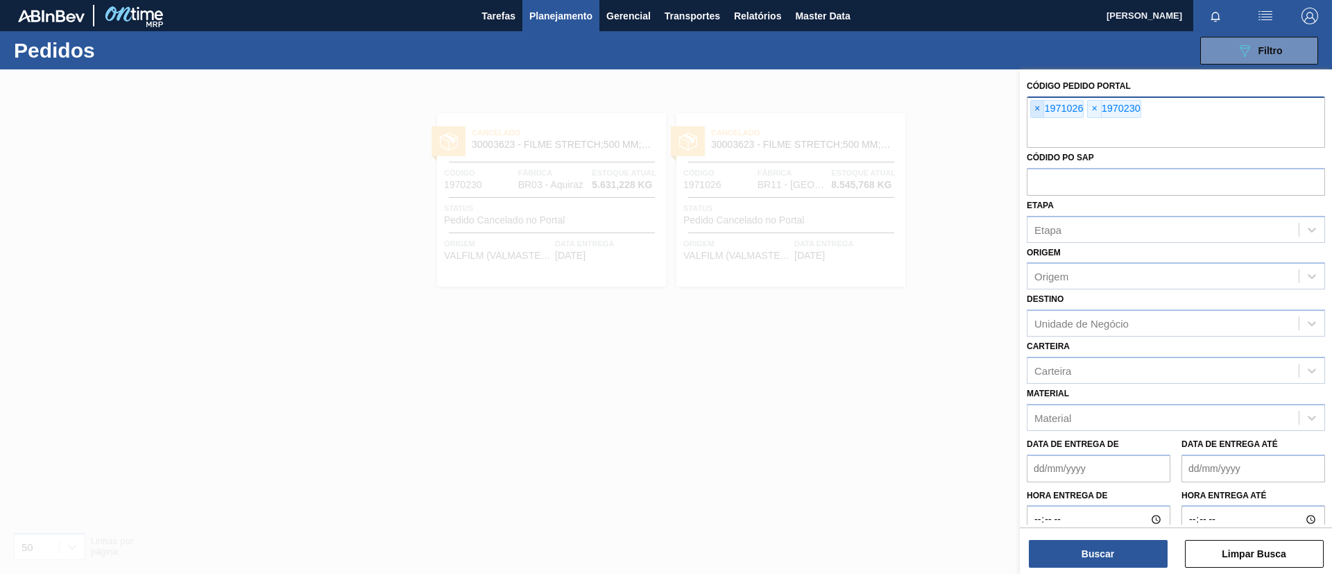
click at [1032, 108] on span "×" at bounding box center [1037, 109] width 13 height 17
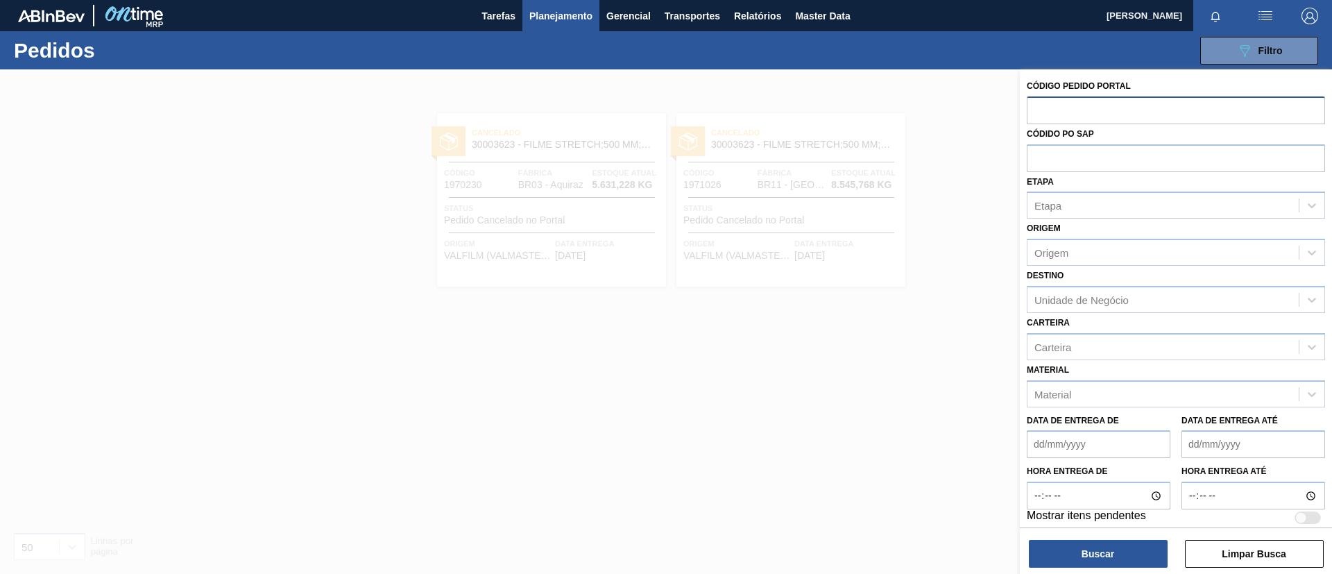
paste input "text"
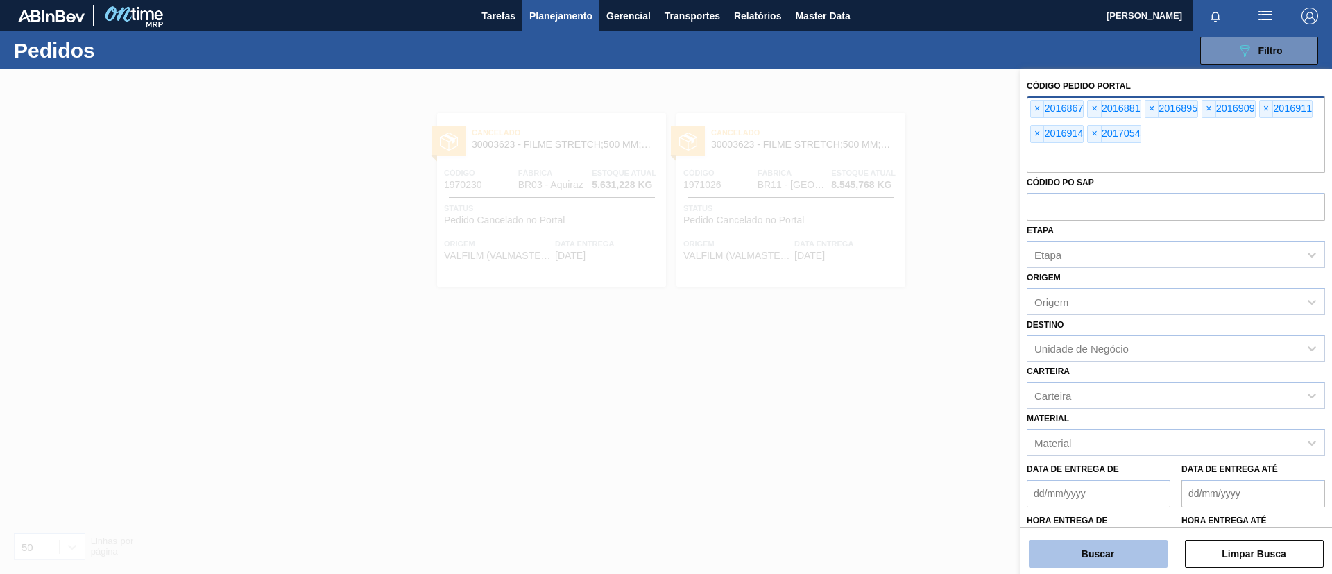
click at [1089, 546] on button "Buscar" at bounding box center [1098, 554] width 139 height 28
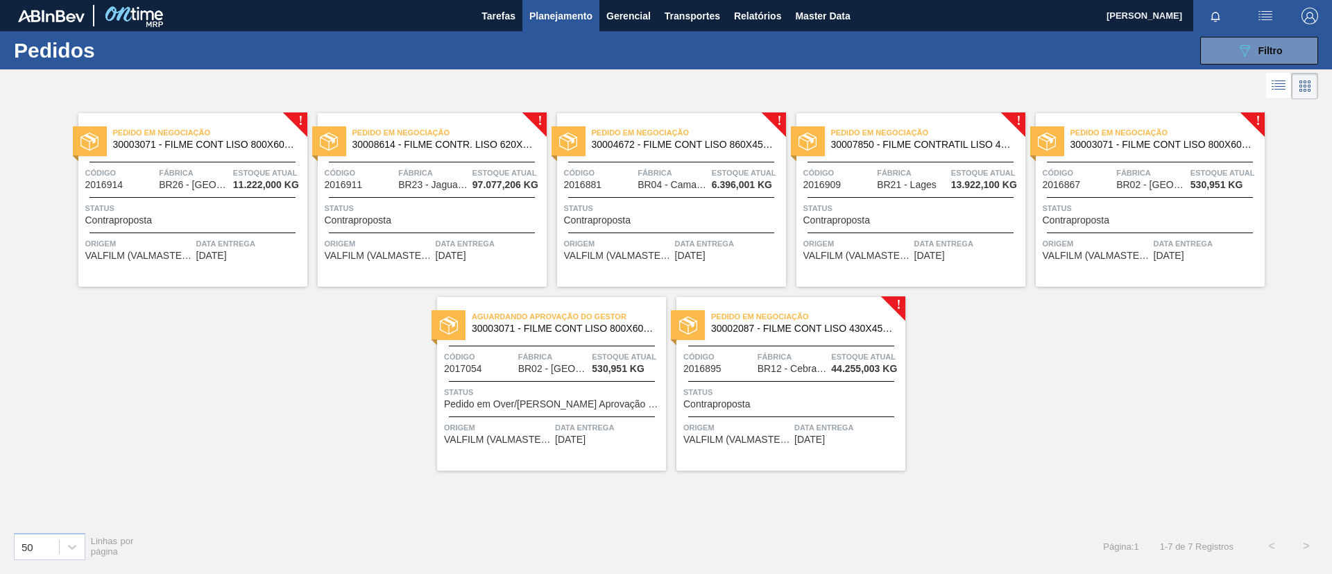
click at [160, 138] on span "Pedido em Negociação" at bounding box center [210, 133] width 194 height 14
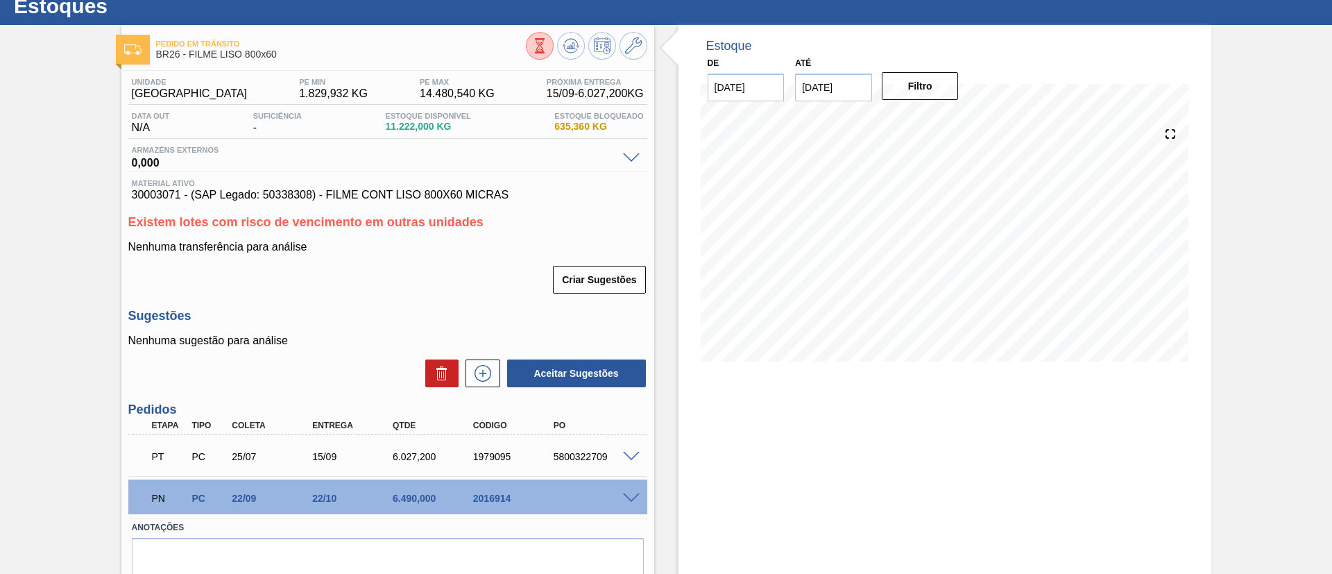
scroll to position [102, 0]
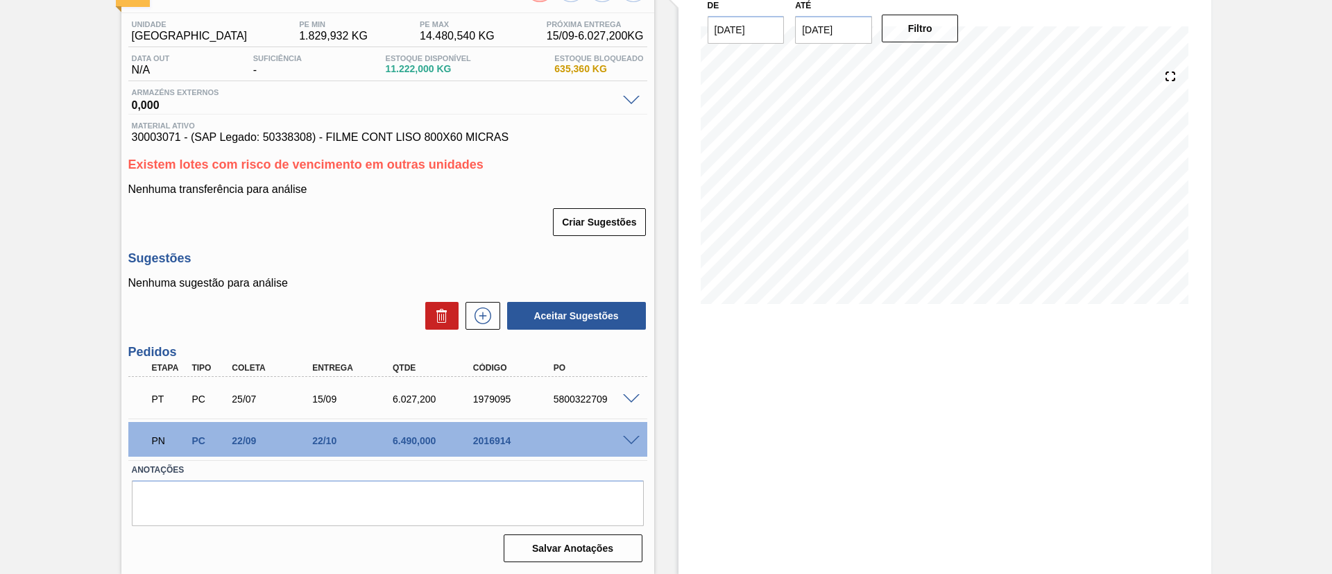
click at [633, 440] on span at bounding box center [631, 441] width 17 height 10
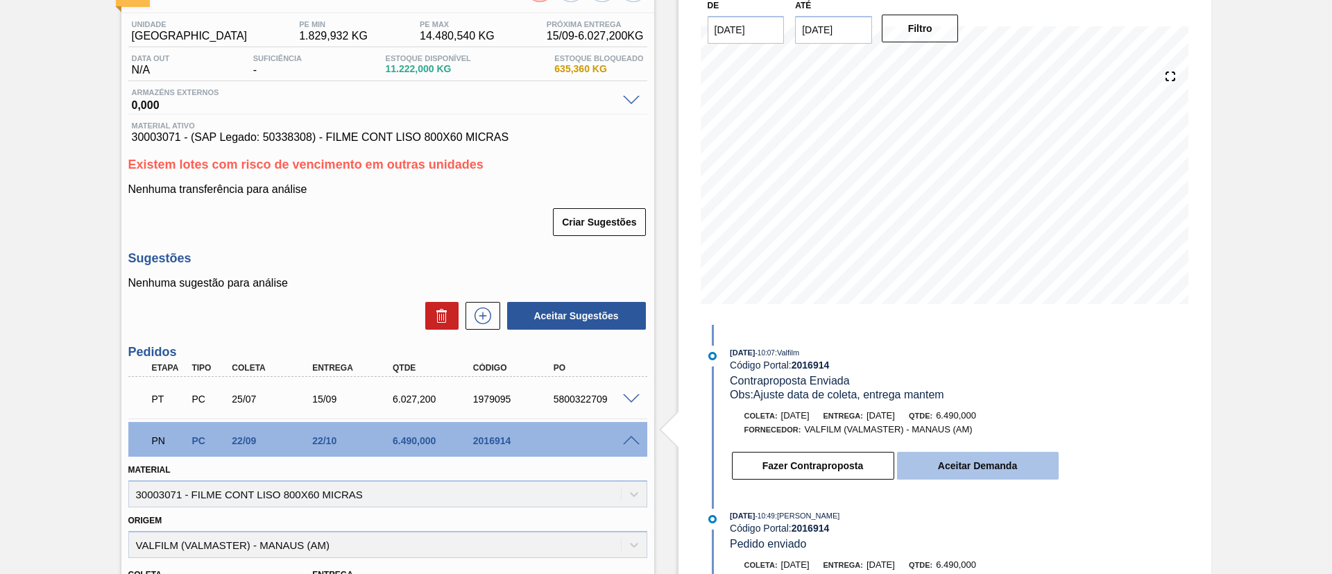
click at [964, 460] on button "Aceitar Demanda" at bounding box center [978, 466] width 162 height 28
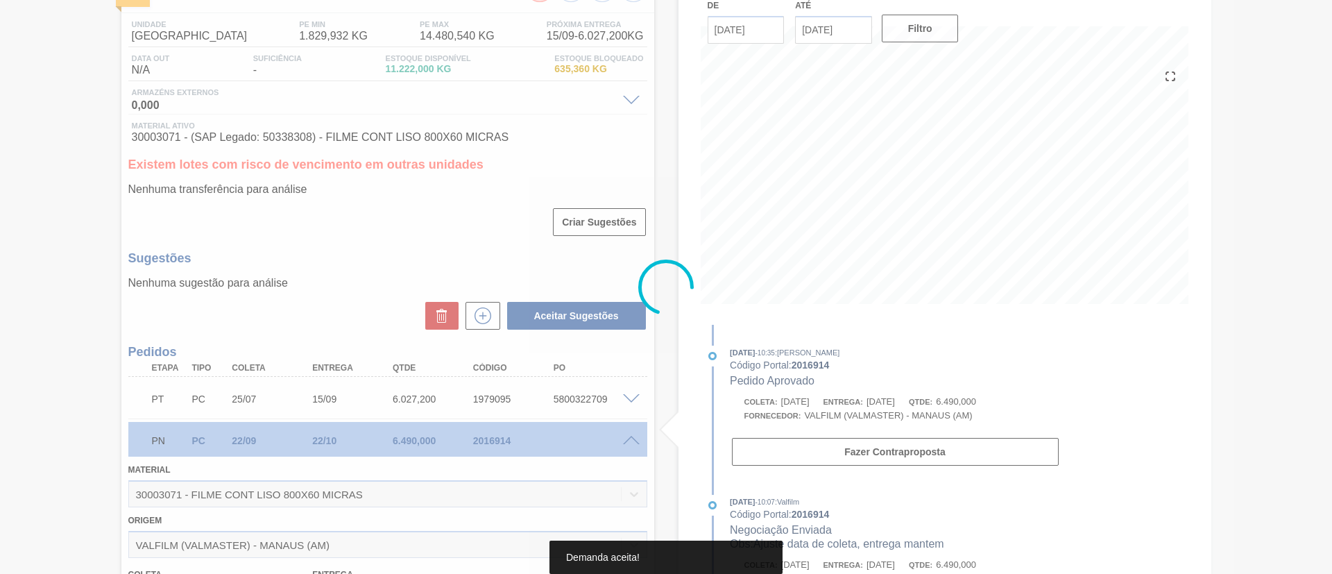
type input "[DATE]"
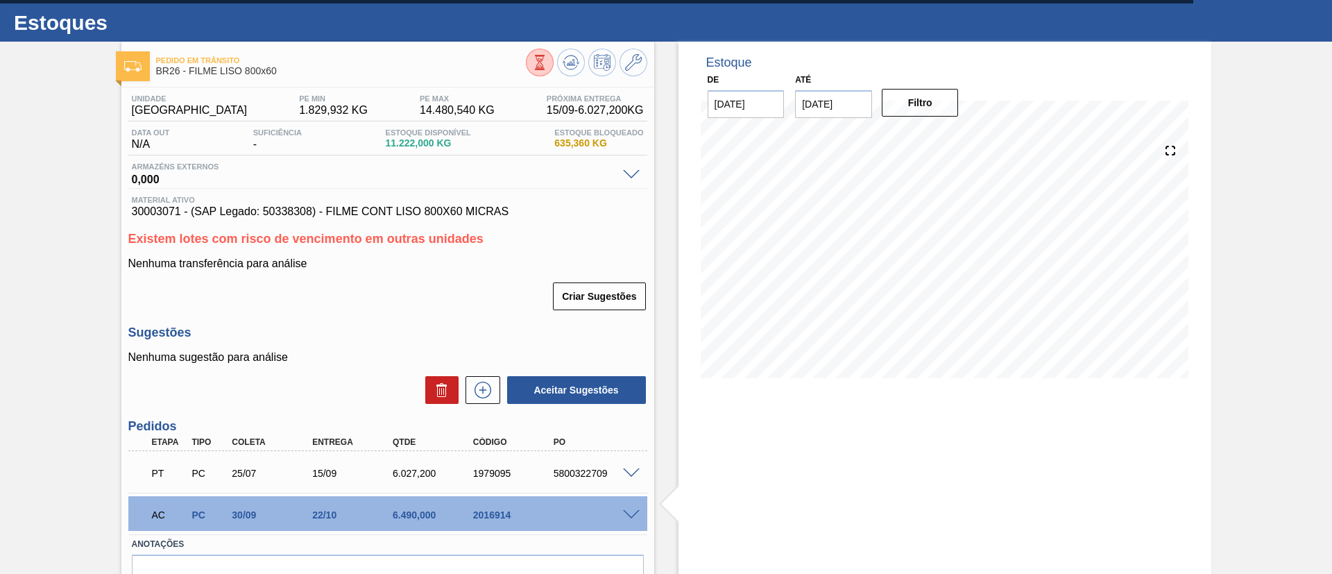
scroll to position [0, 0]
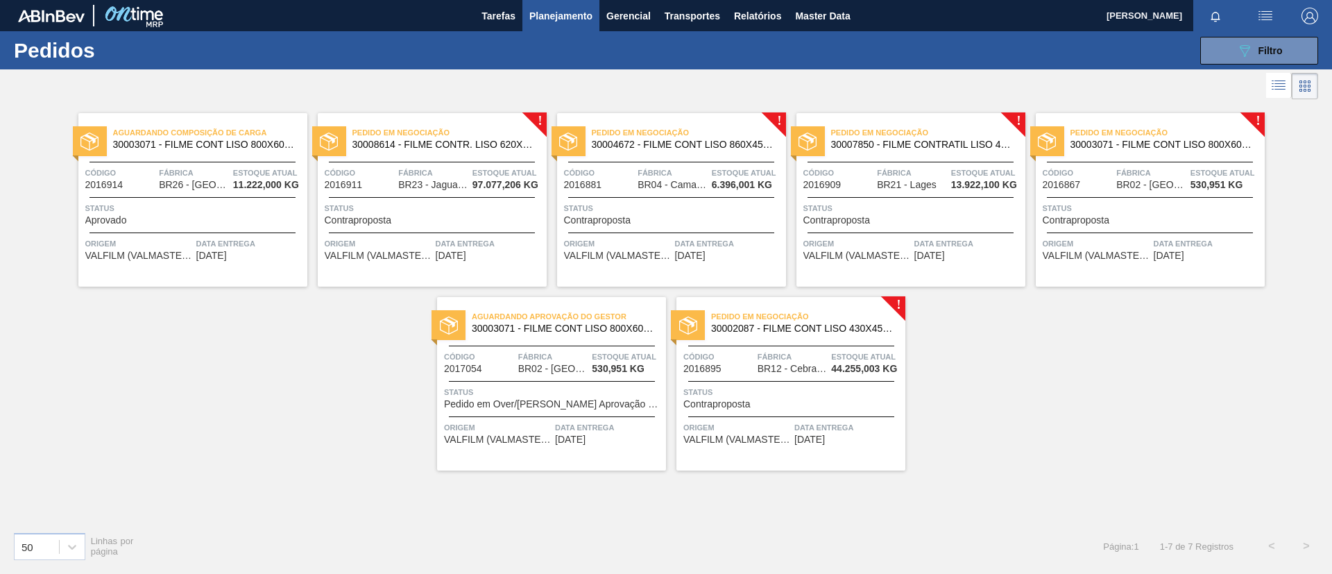
click at [452, 151] on div "Pedido em Negociação 30008614 - FILME CONTR. LISO 620X45 MICRAS" at bounding box center [432, 138] width 229 height 31
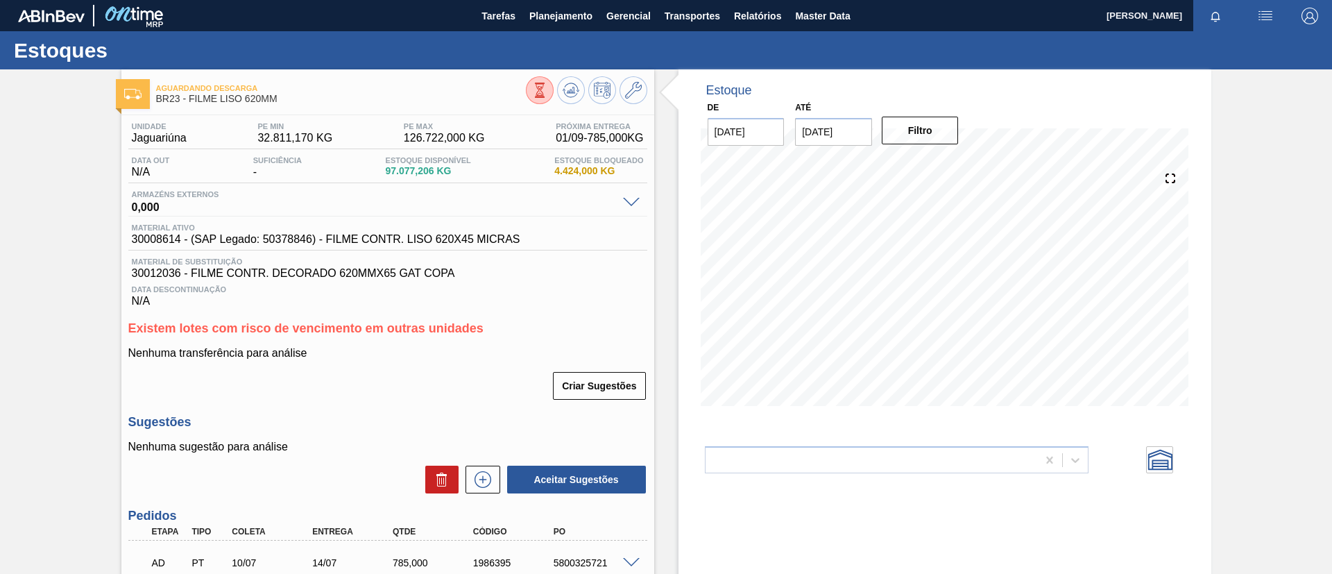
scroll to position [289, 0]
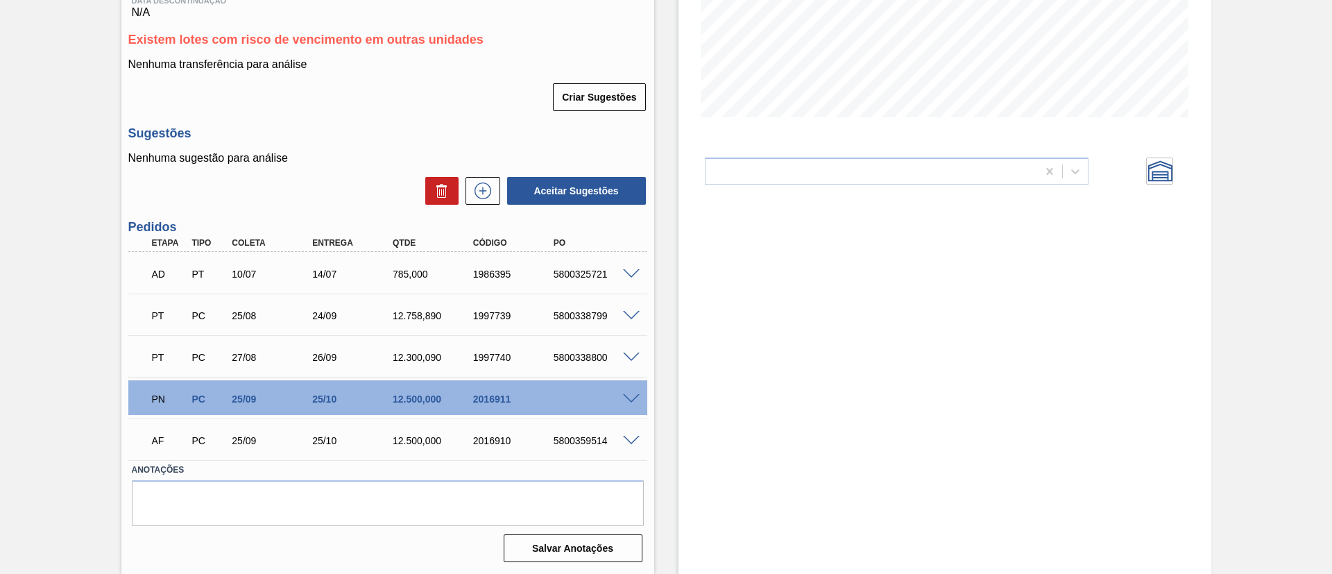
click at [631, 402] on span at bounding box center [631, 399] width 17 height 10
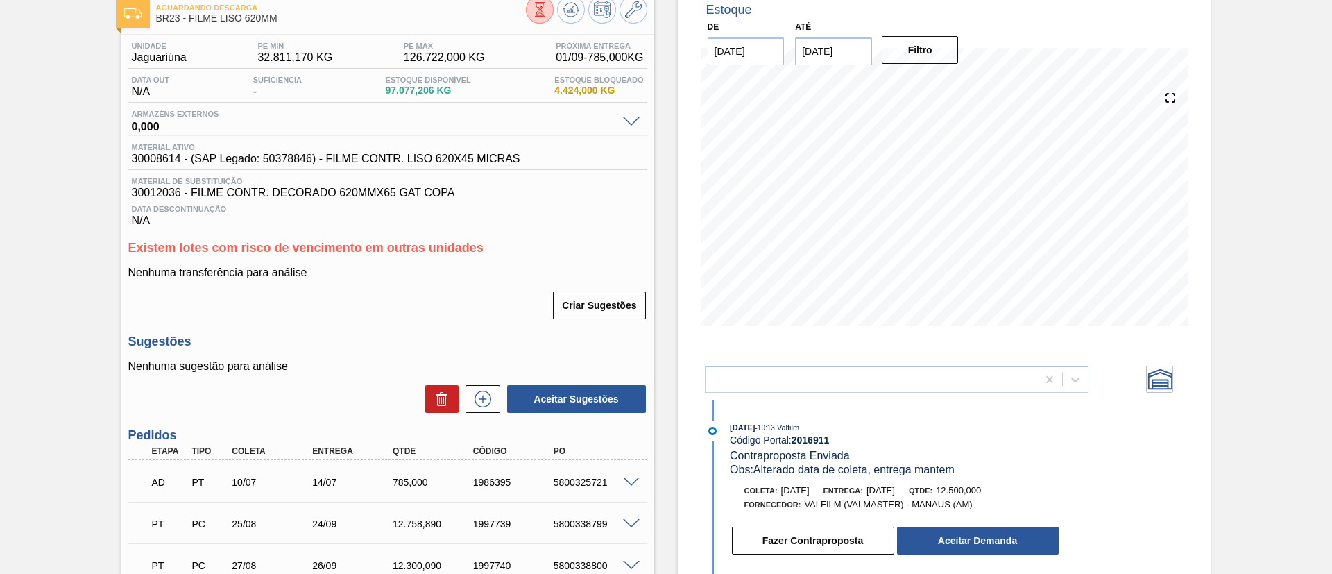
scroll to position [185, 0]
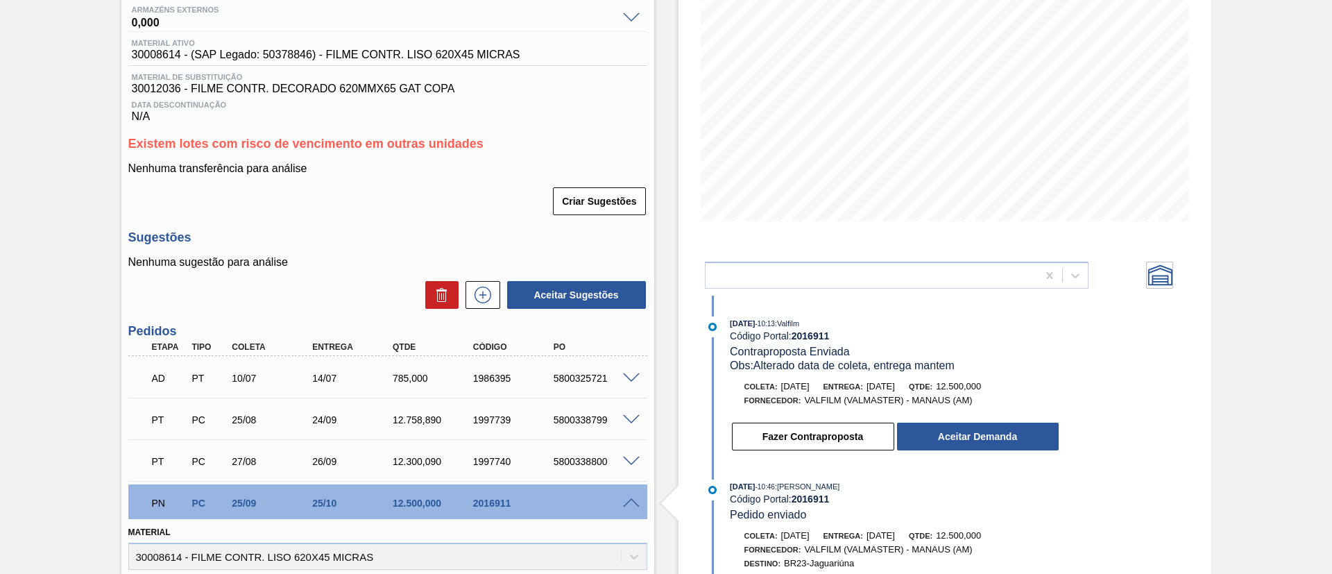
click at [991, 423] on button "Aceitar Demanda" at bounding box center [978, 437] width 162 height 28
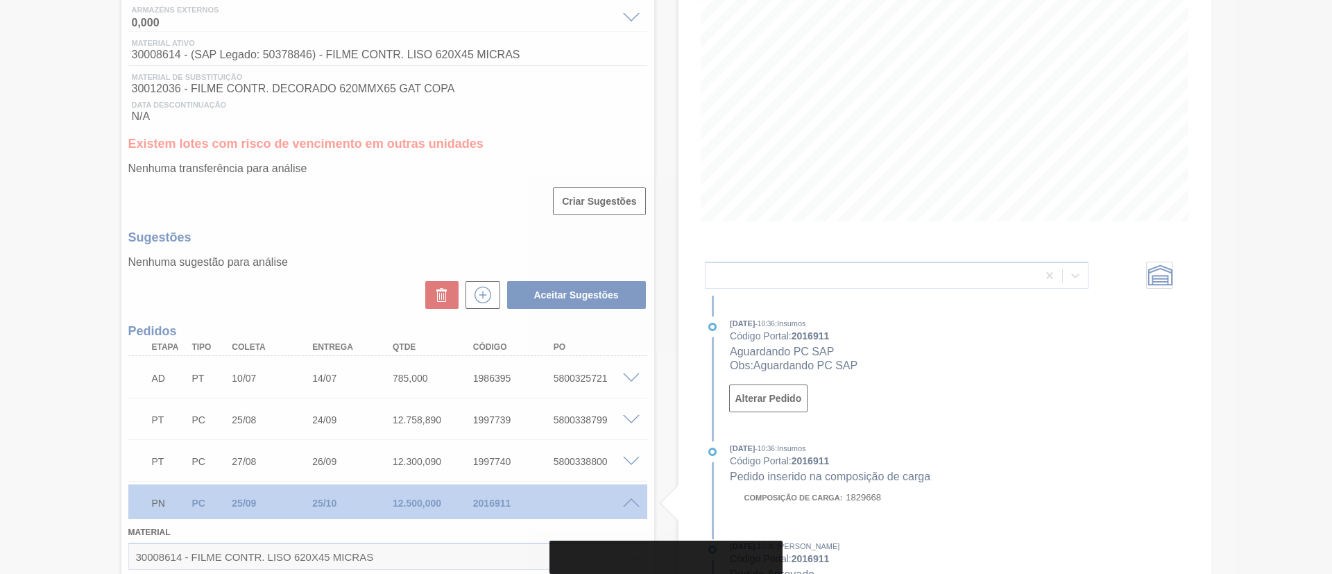
type input "[DATE]"
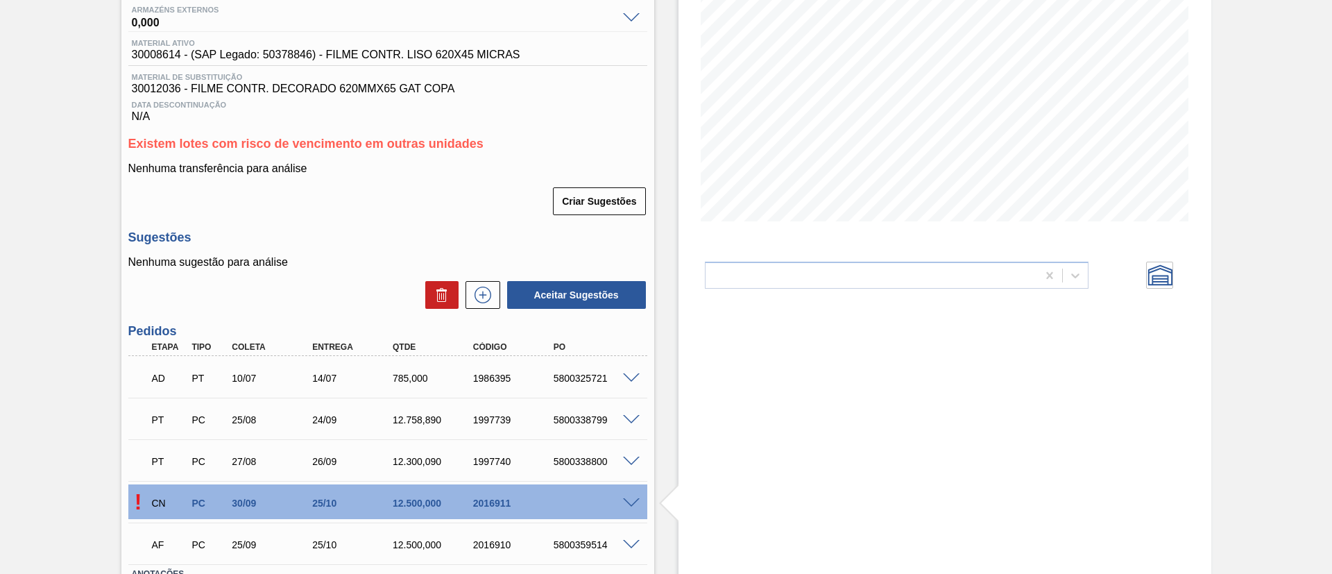
click at [629, 502] on span at bounding box center [631, 503] width 17 height 10
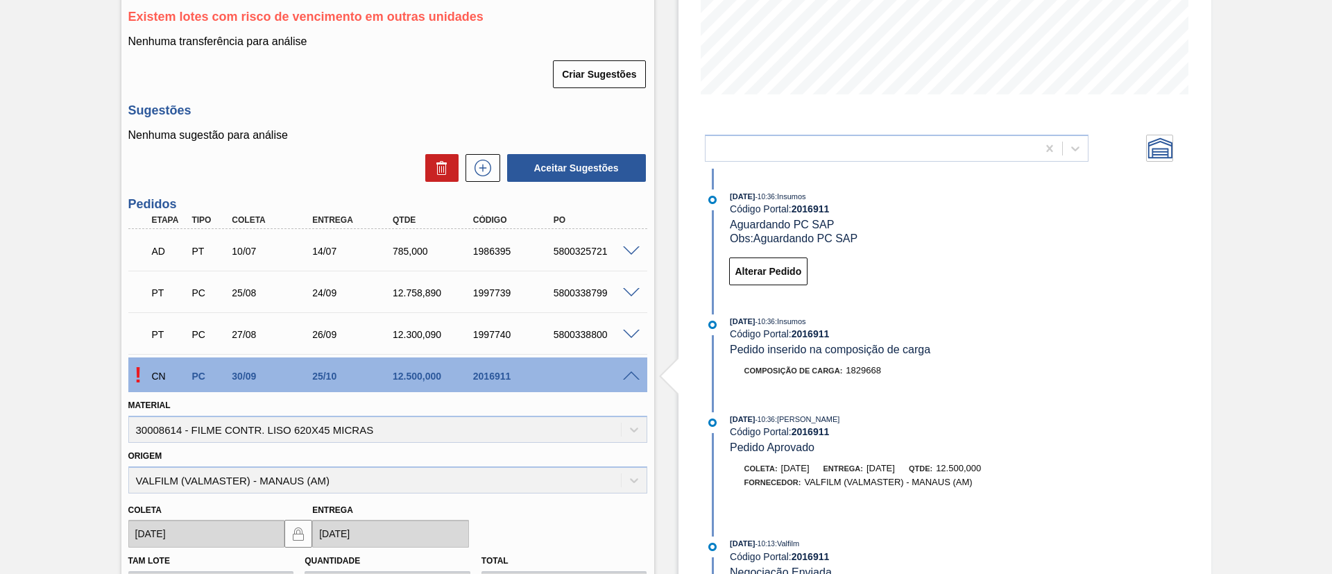
scroll to position [497, 0]
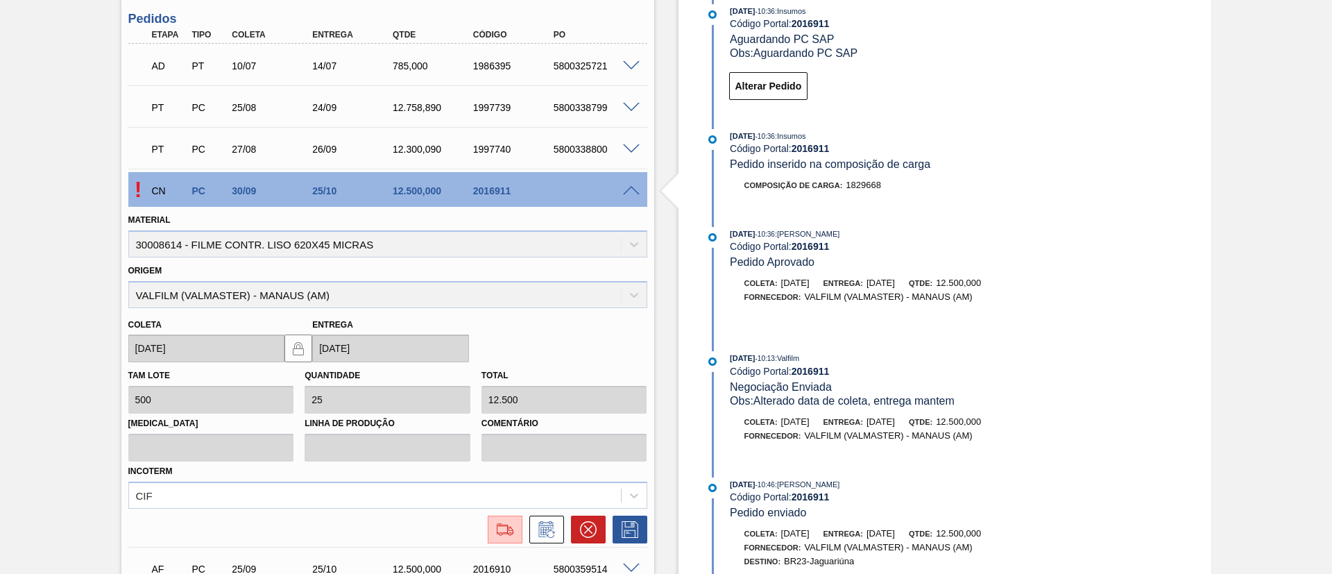
click at [630, 186] on span at bounding box center [631, 191] width 17 height 10
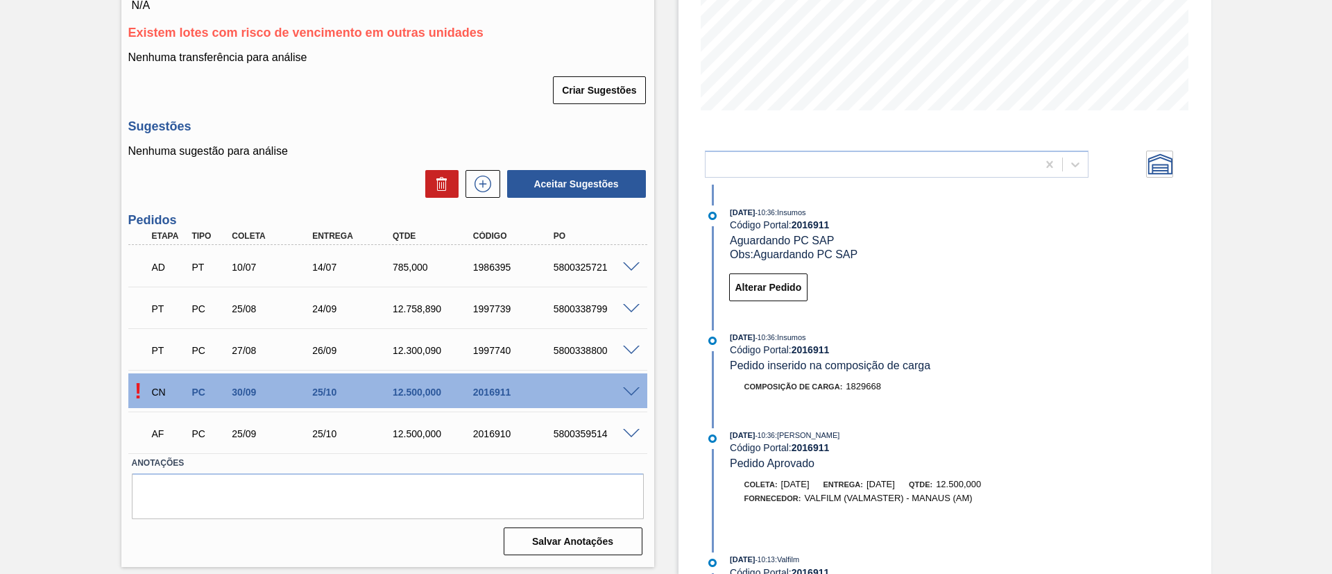
scroll to position [296, 0]
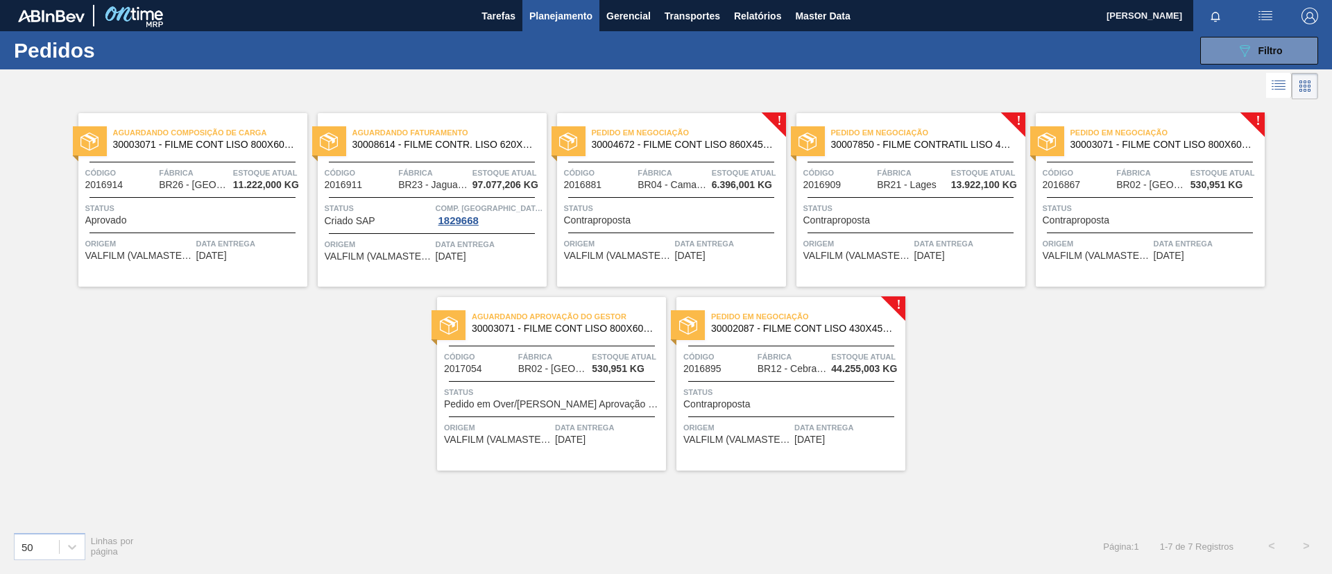
click at [690, 144] on span "30004672 - FILME CONT LISO 860X45 MICRAS" at bounding box center [683, 144] width 183 height 10
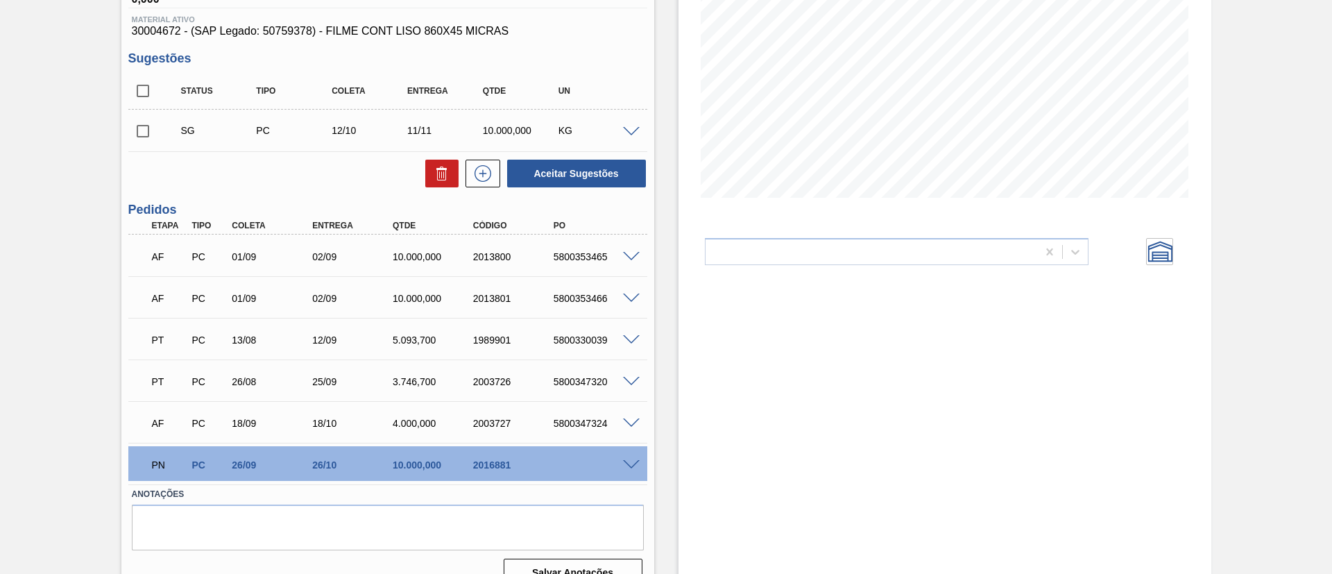
scroll to position [232, 0]
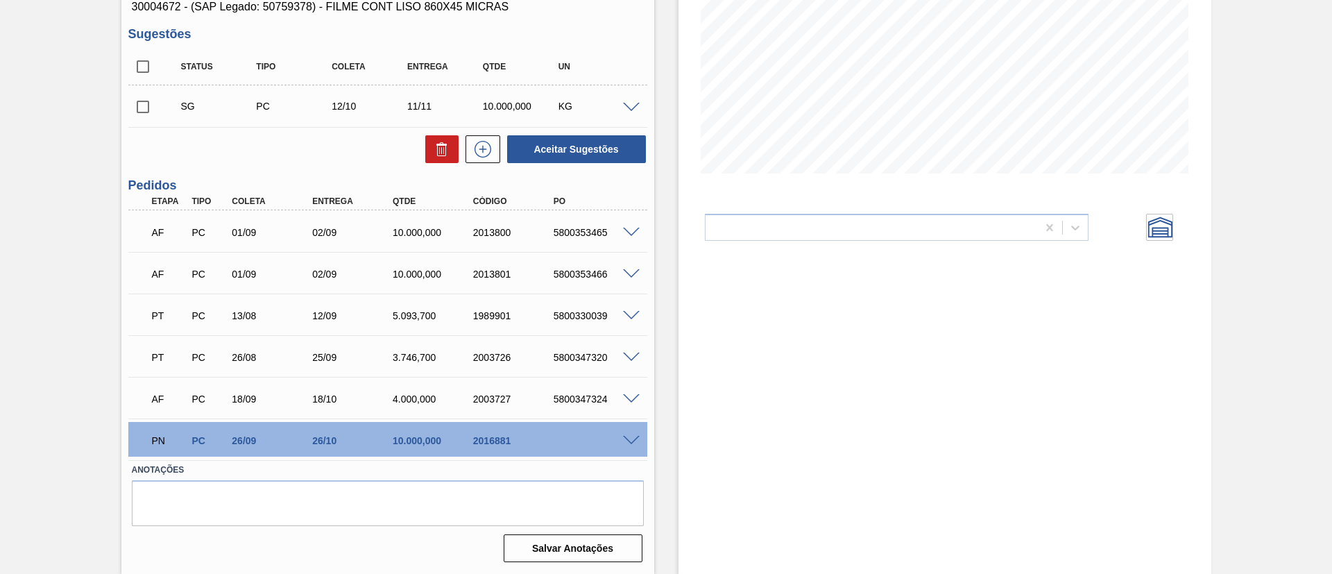
click at [633, 436] on span at bounding box center [631, 441] width 17 height 10
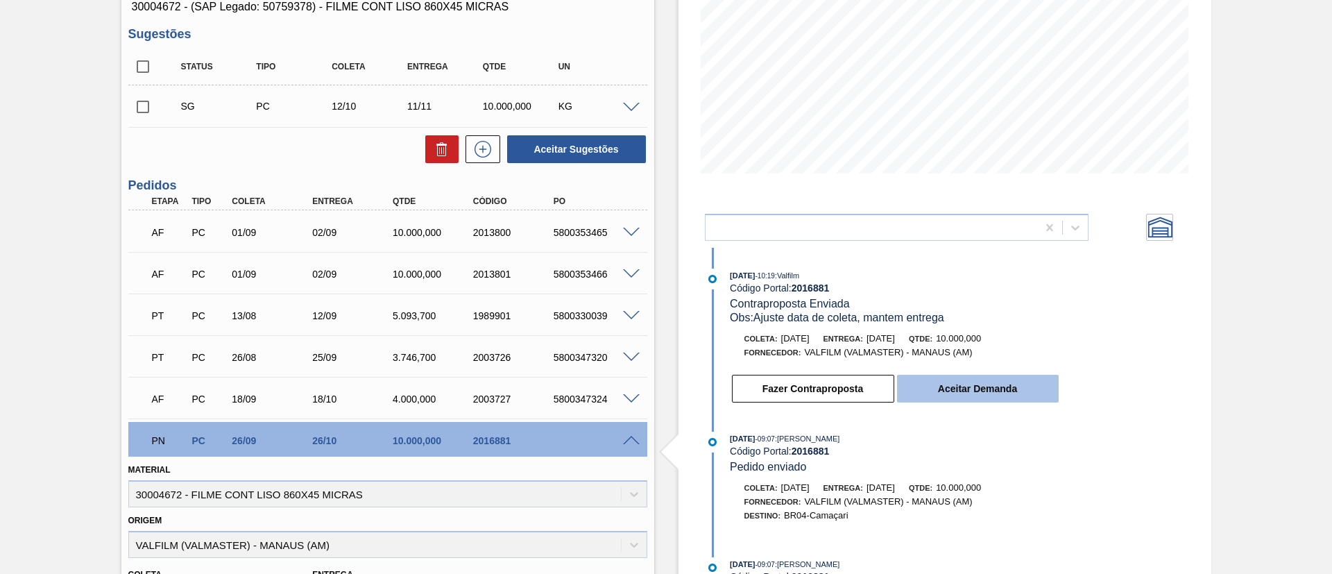
click at [921, 387] on button "Aceitar Demanda" at bounding box center [978, 389] width 162 height 28
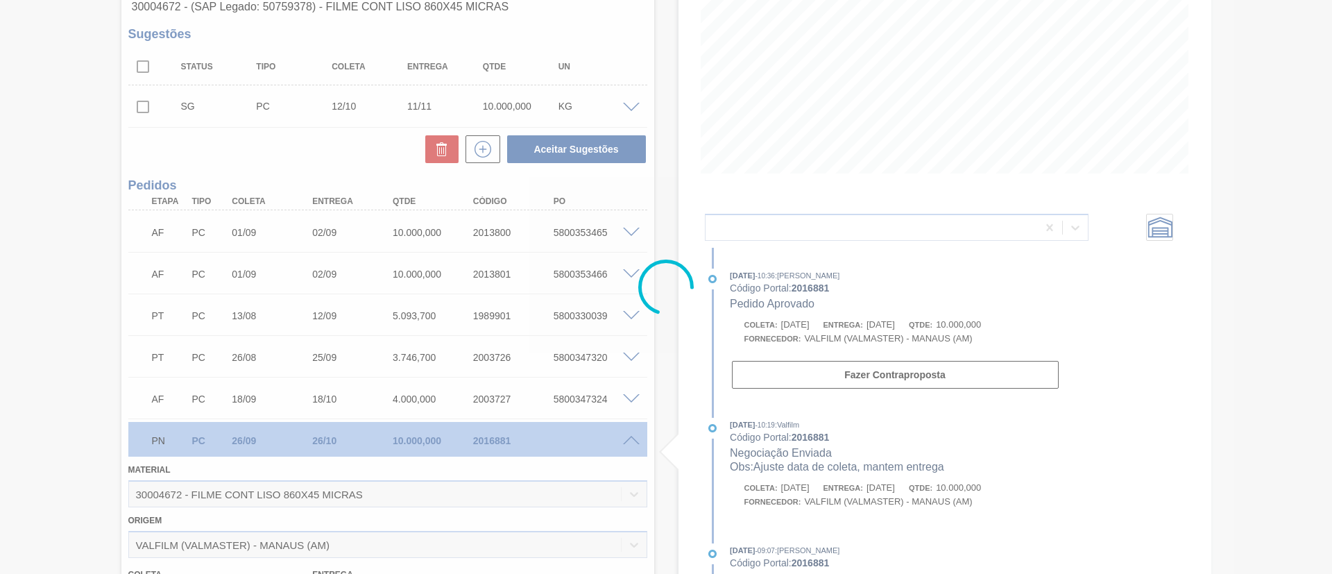
type input "[DATE]"
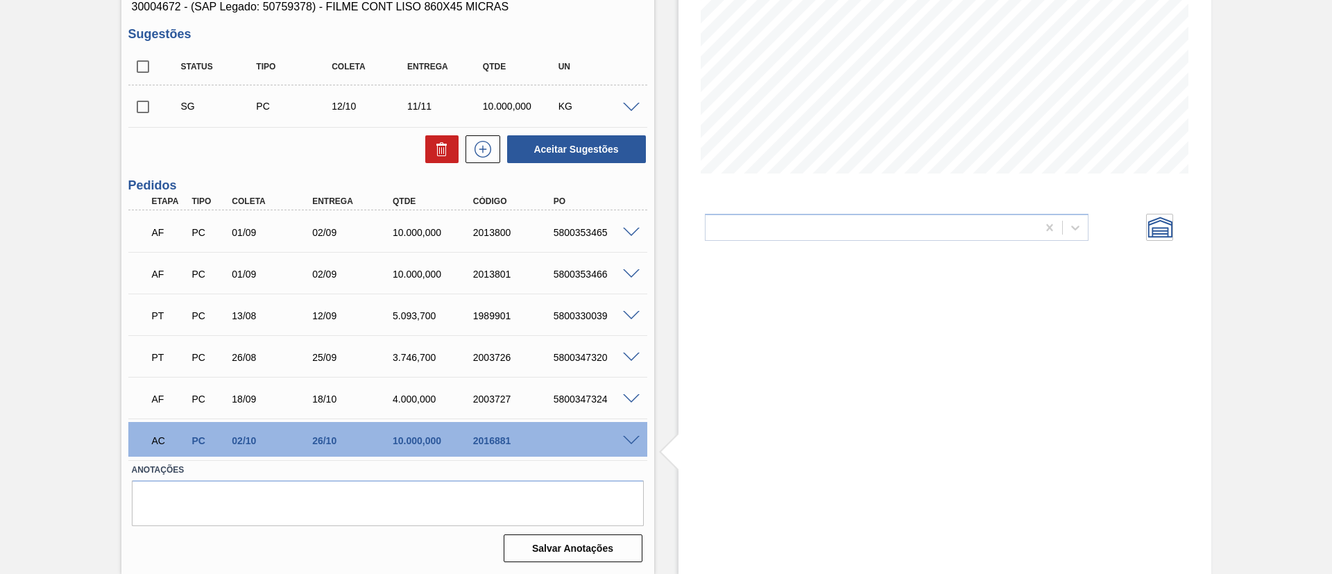
scroll to position [24, 0]
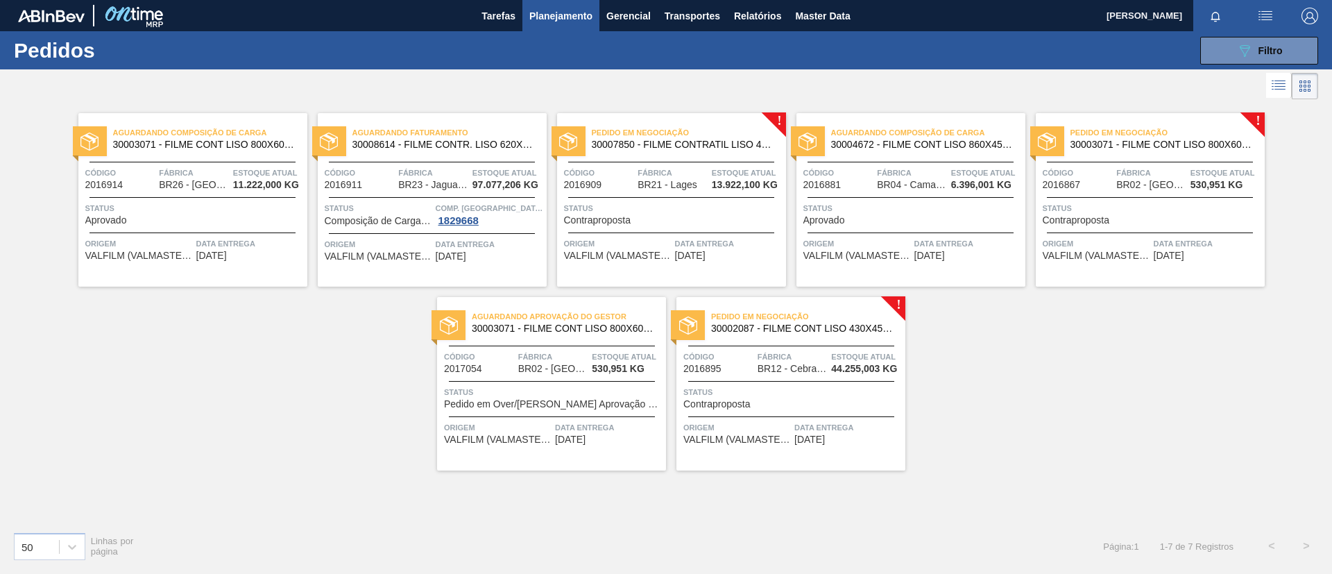
click at [716, 144] on span "30007850 - FILME CONTRATIL LISO 480x50" at bounding box center [683, 144] width 183 height 10
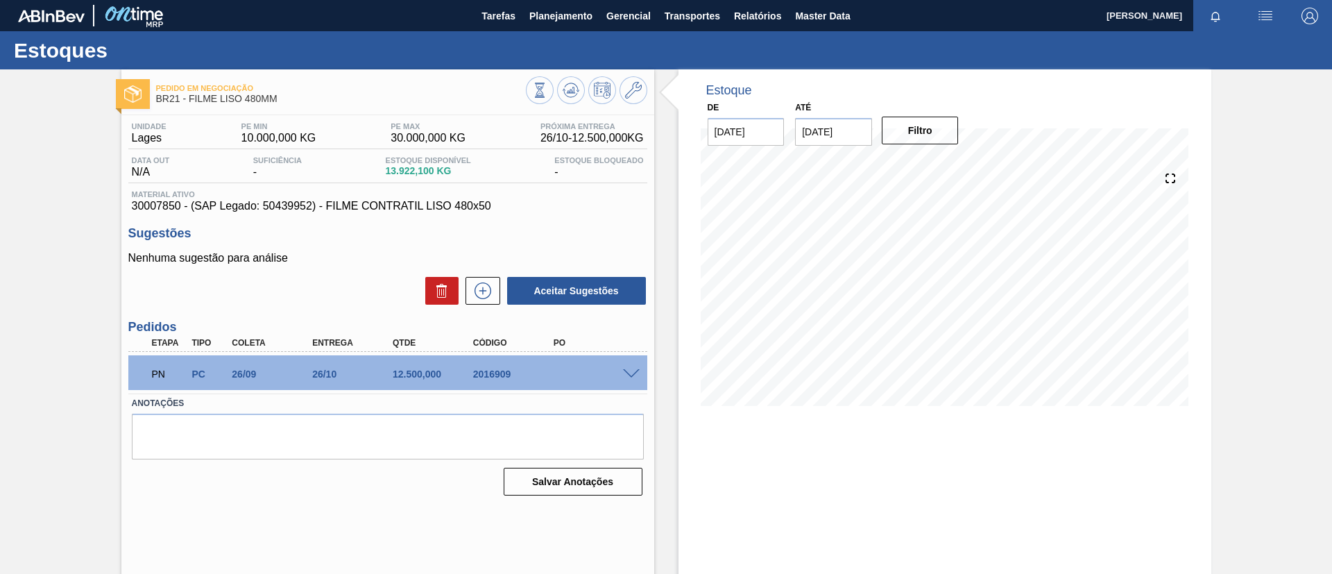
click at [631, 373] on span at bounding box center [631, 374] width 17 height 10
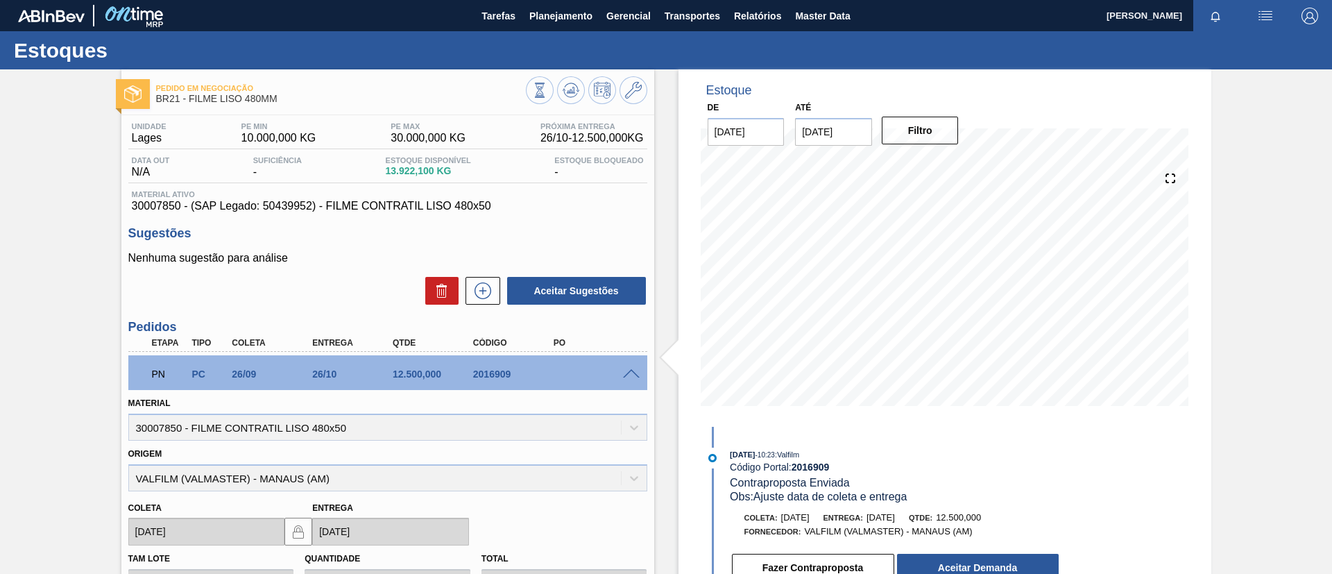
scroll to position [208, 0]
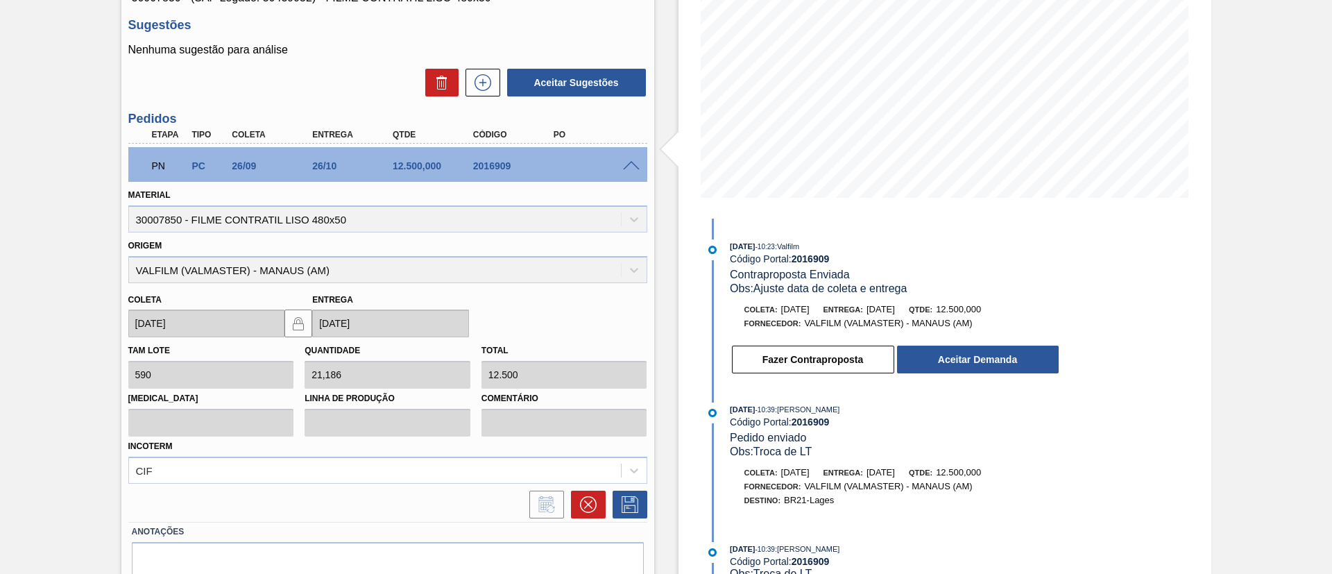
drag, startPoint x: 0, startPoint y: 317, endPoint x: 151, endPoint y: 316, distance: 151.2
click at [0, 318] on div "Pedido em Negociação BR21 - FILME LISO 480MM Unidade Lages PE MIN 10.000,000 KG…" at bounding box center [666, 248] width 1332 height 774
click at [995, 359] on button "Aceitar Demanda" at bounding box center [978, 360] width 162 height 28
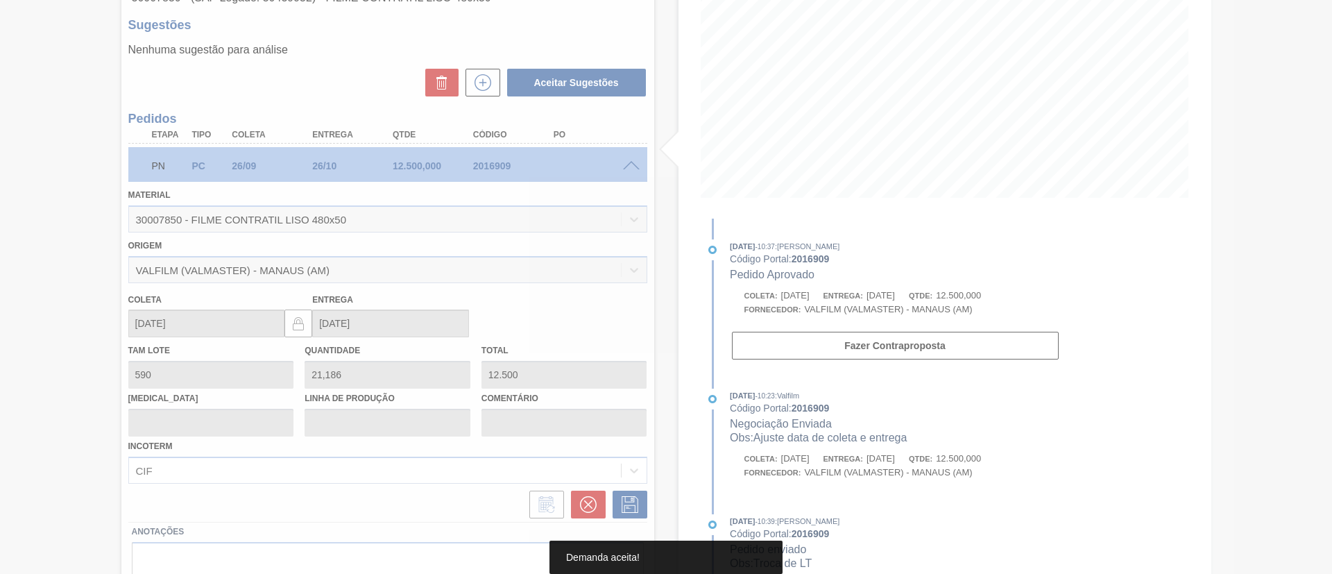
type input "[DATE]"
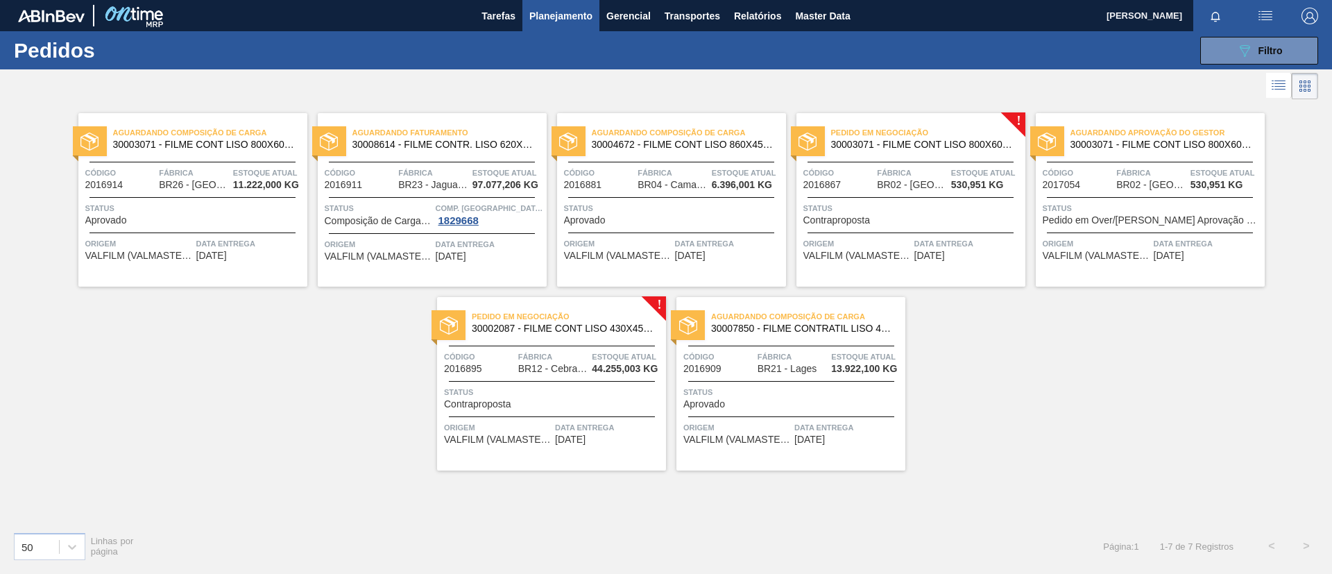
click at [960, 144] on span "30003071 - FILME CONT LISO 800X60 MICRAS" at bounding box center [922, 144] width 183 height 10
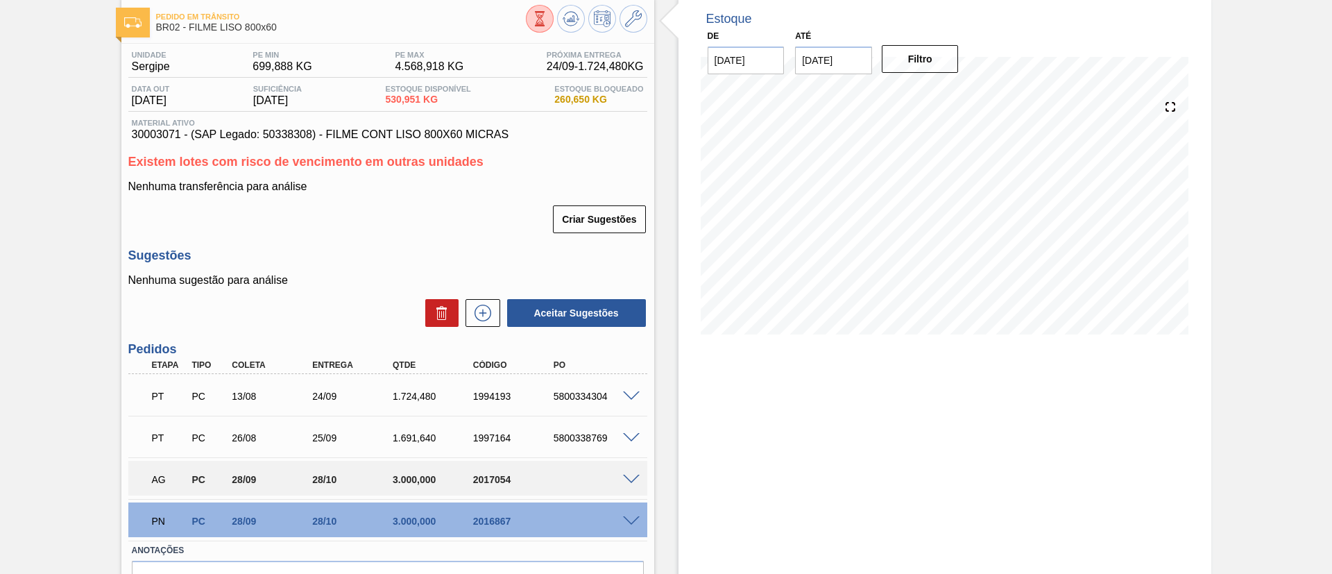
scroll to position [104, 0]
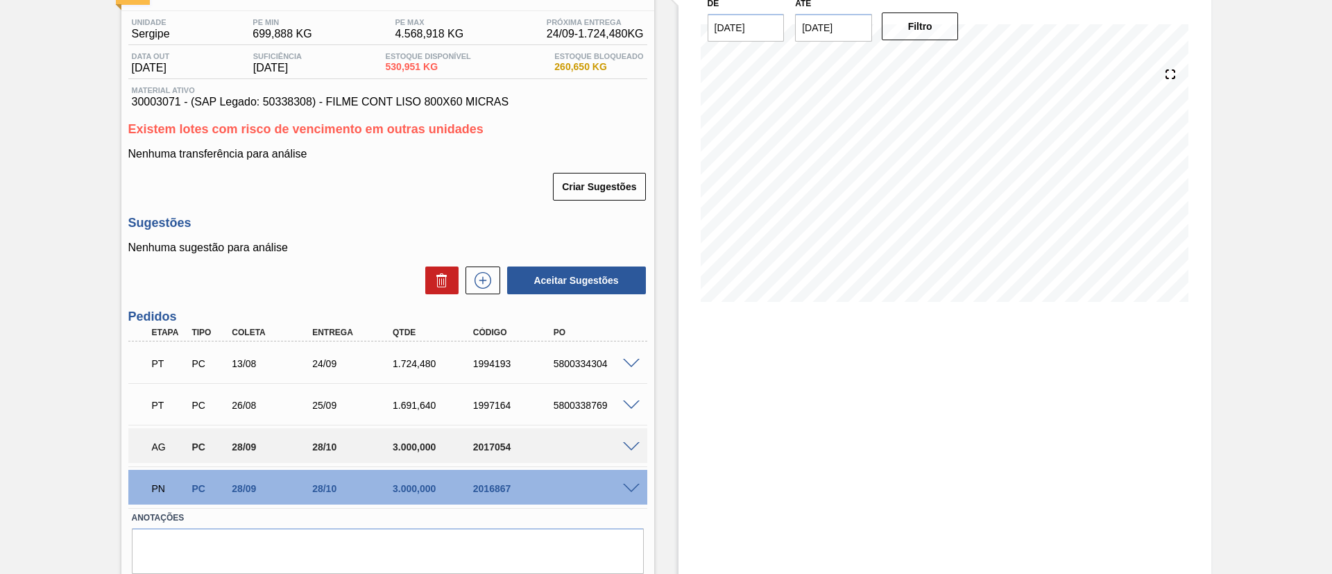
click at [626, 488] on span at bounding box center [631, 489] width 17 height 10
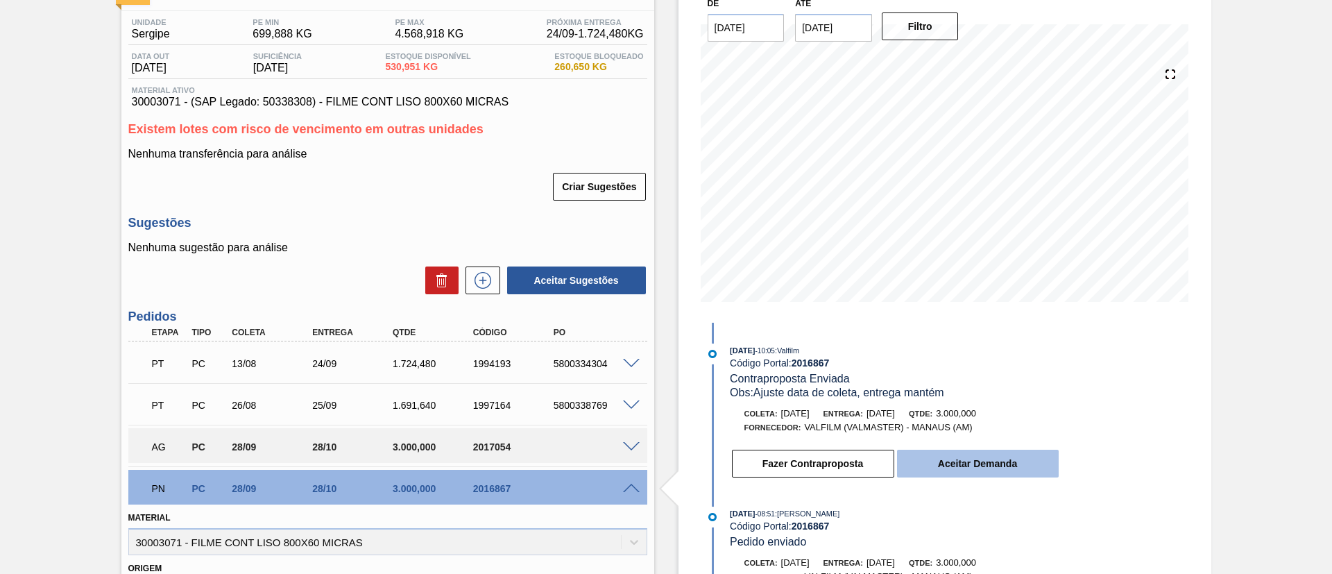
drag, startPoint x: 971, startPoint y: 439, endPoint x: 981, endPoint y: 453, distance: 17.3
click at [981, 451] on div "Coleta: [DATE] Entrega: [DATE] Qtde: 3.000,000 Fornecedor: VALFILM (VALMASTER) …" at bounding box center [881, 443] width 357 height 72
click at [982, 453] on button "Aceitar Demanda" at bounding box center [978, 464] width 162 height 28
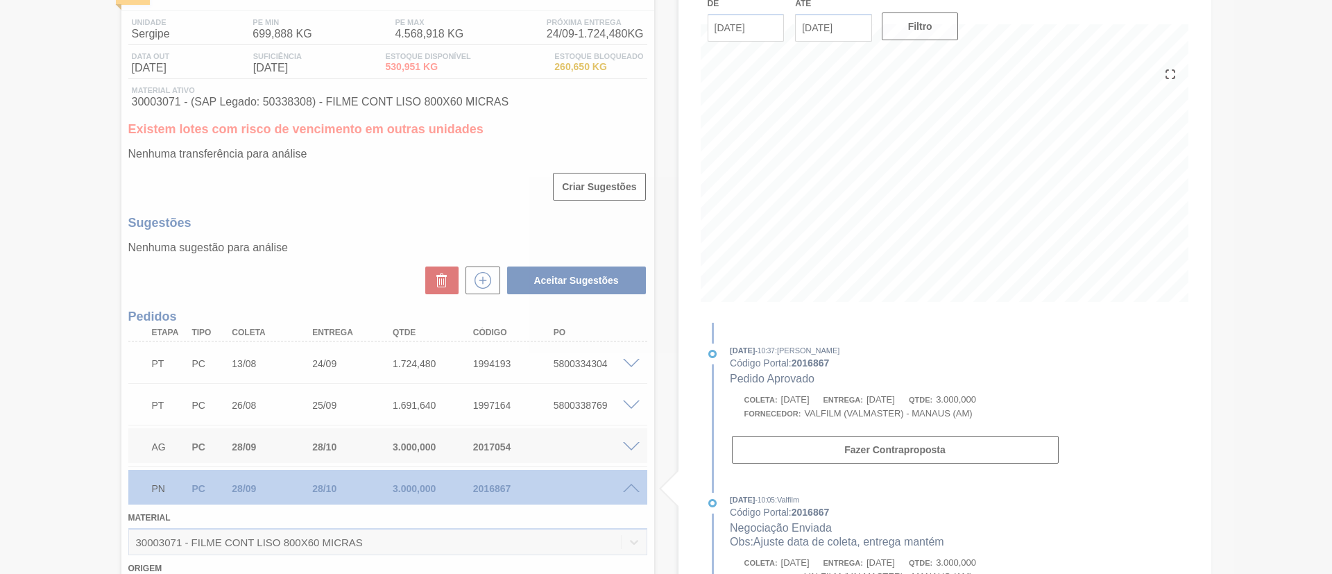
type input "[DATE]"
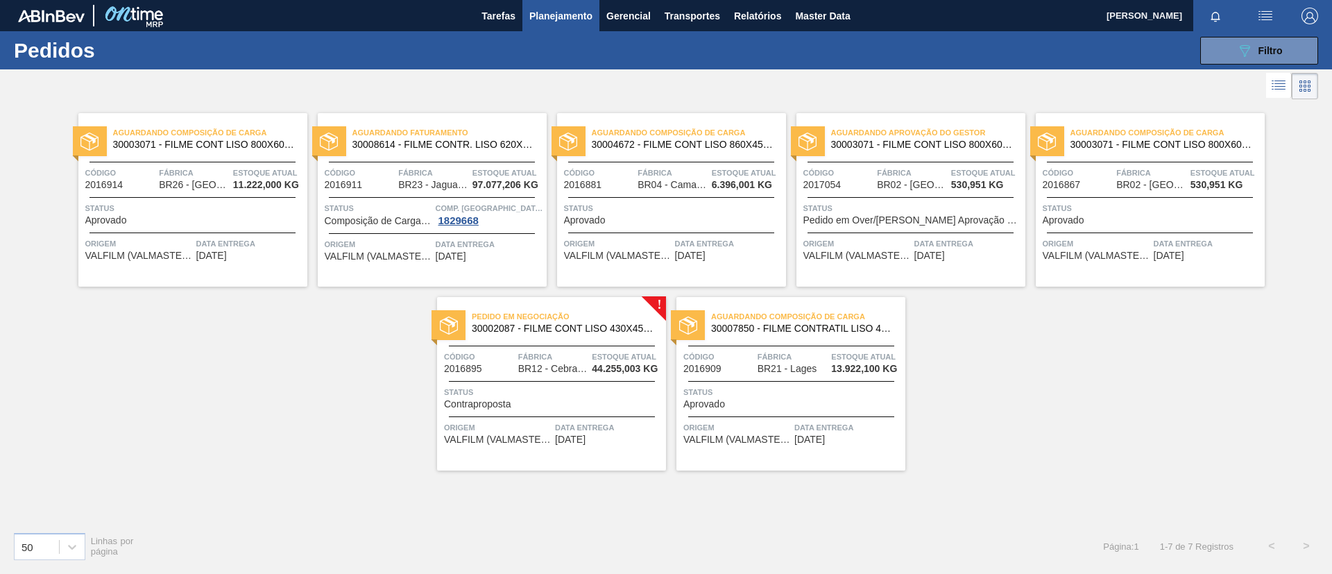
click at [592, 333] on span "30002087 - FILME CONT LISO 430X45 MICRAS" at bounding box center [563, 328] width 183 height 10
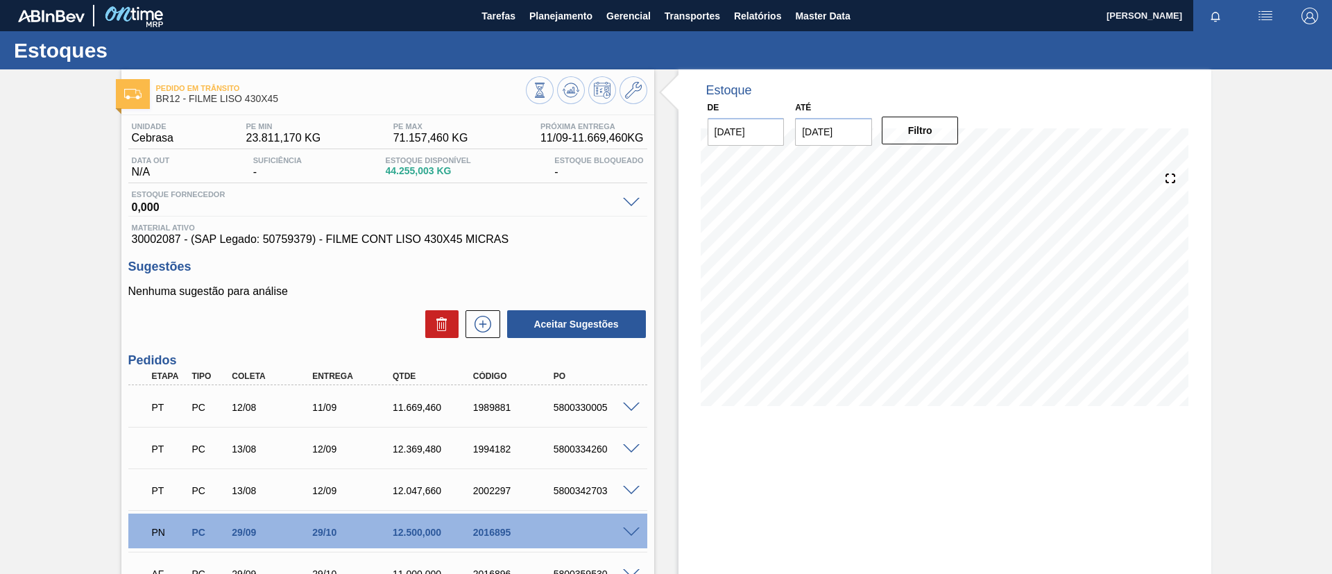
scroll to position [104, 0]
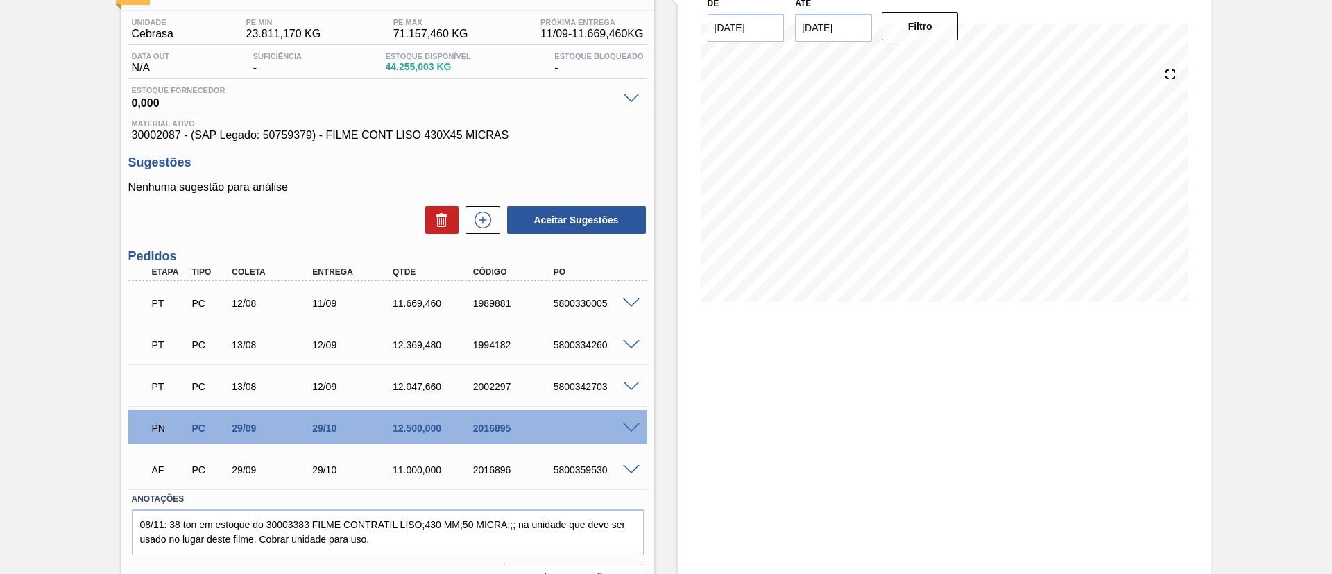
click at [630, 435] on div "PN PC 29/09 29/10 12.500,000 2016895" at bounding box center [387, 426] width 519 height 35
click at [636, 432] on div "PN PC 29/09 29/10 12.500,000 2016895" at bounding box center [387, 426] width 519 height 35
click at [635, 423] on span at bounding box center [631, 428] width 17 height 10
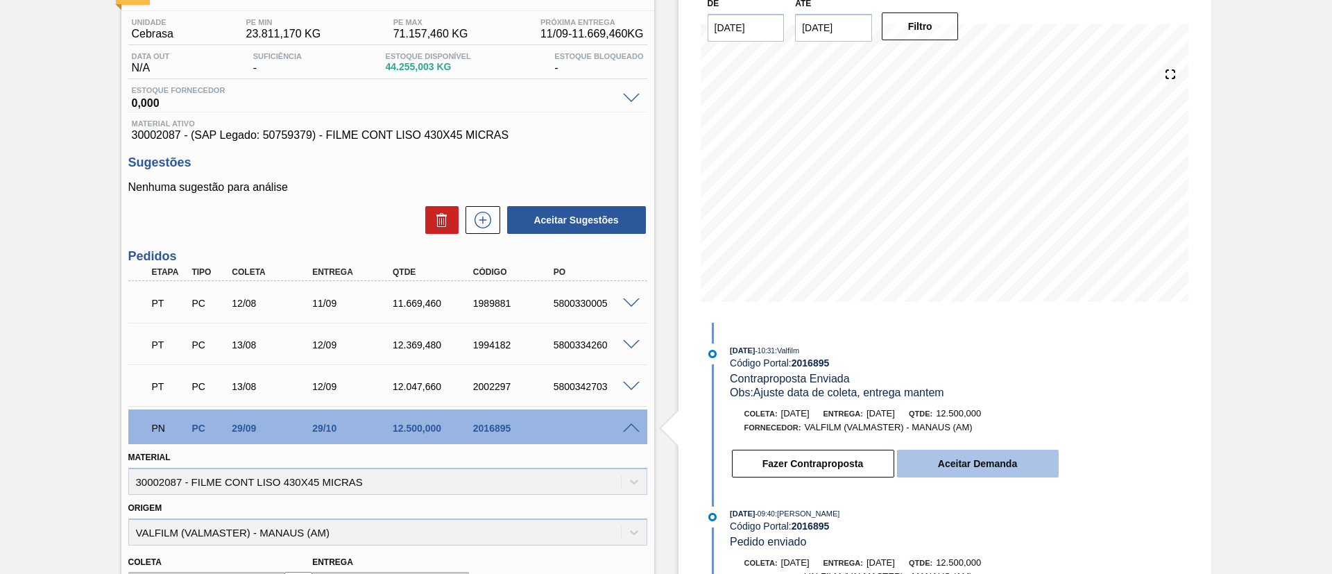
click at [1010, 460] on button "Aceitar Demanda" at bounding box center [978, 464] width 162 height 28
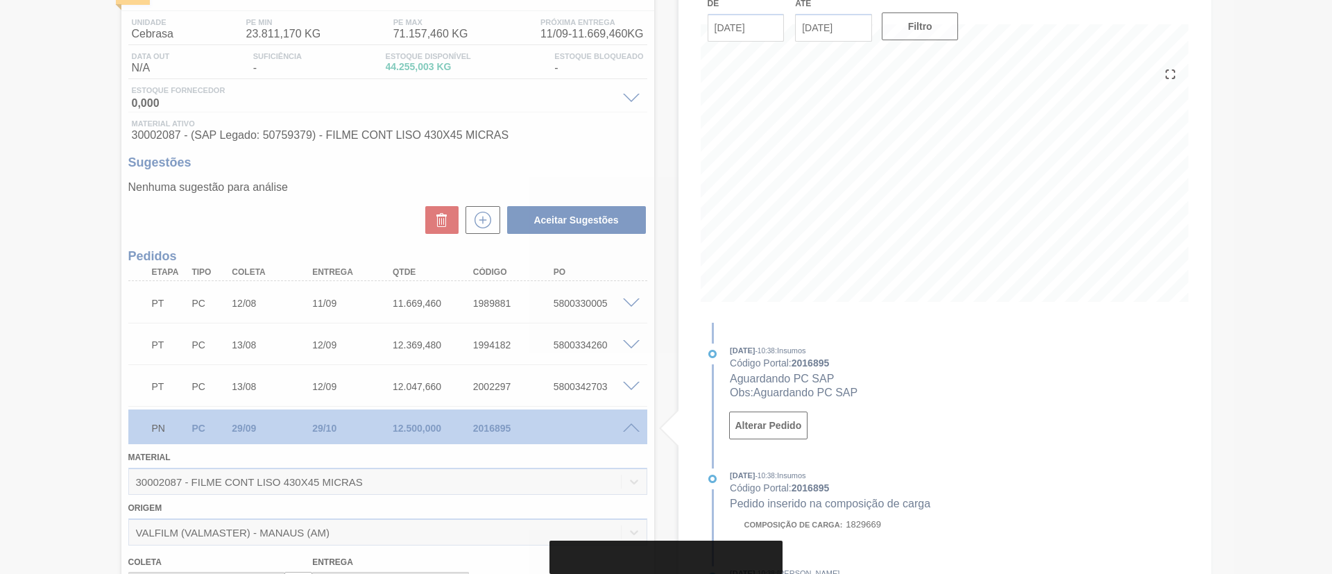
type input "02/10/2025"
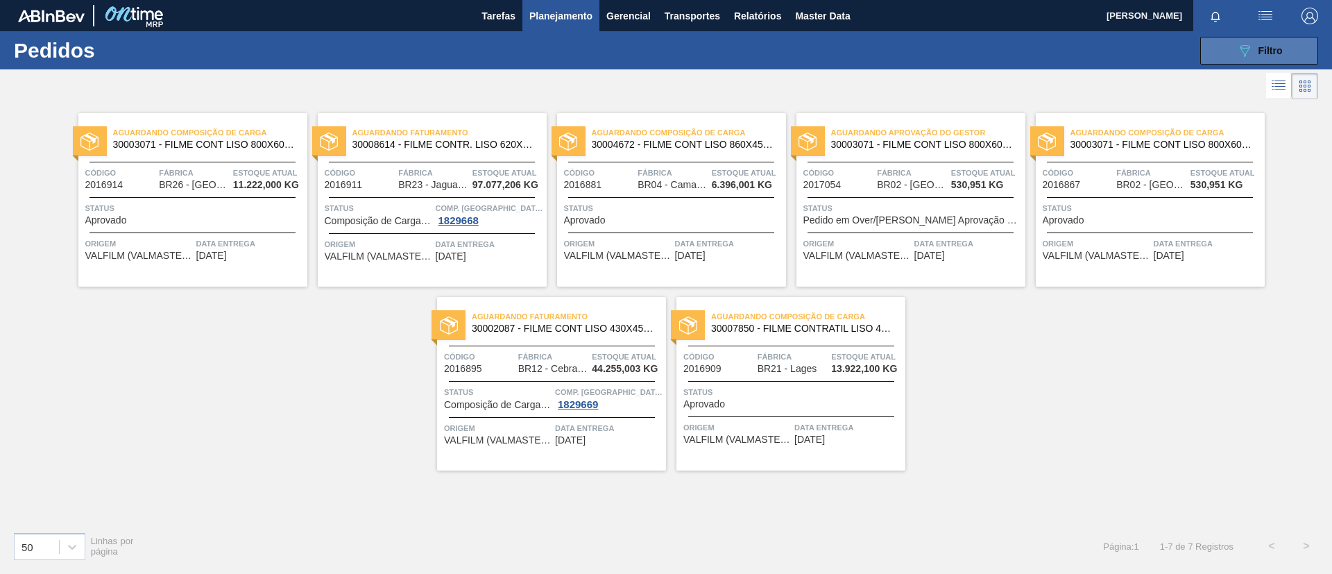
click at [1313, 53] on button "089F7B8B-B2A5-4AFE-B5C0-19BA573D28AC Filtro" at bounding box center [1259, 51] width 118 height 28
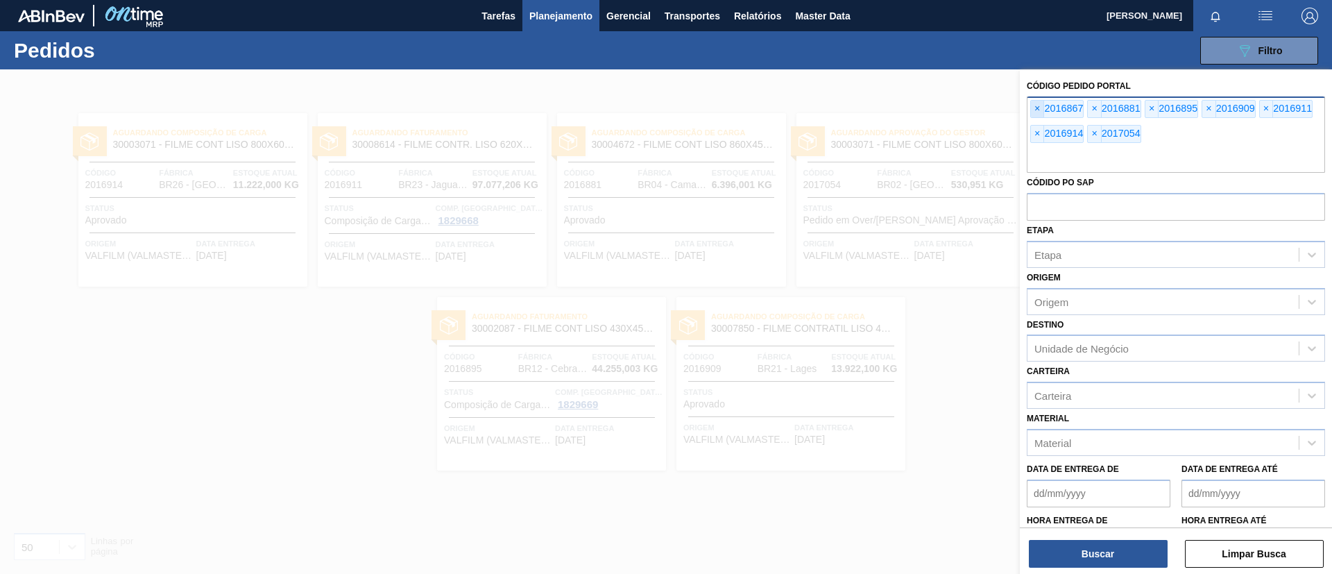
click at [1041, 112] on span "×" at bounding box center [1037, 109] width 13 height 17
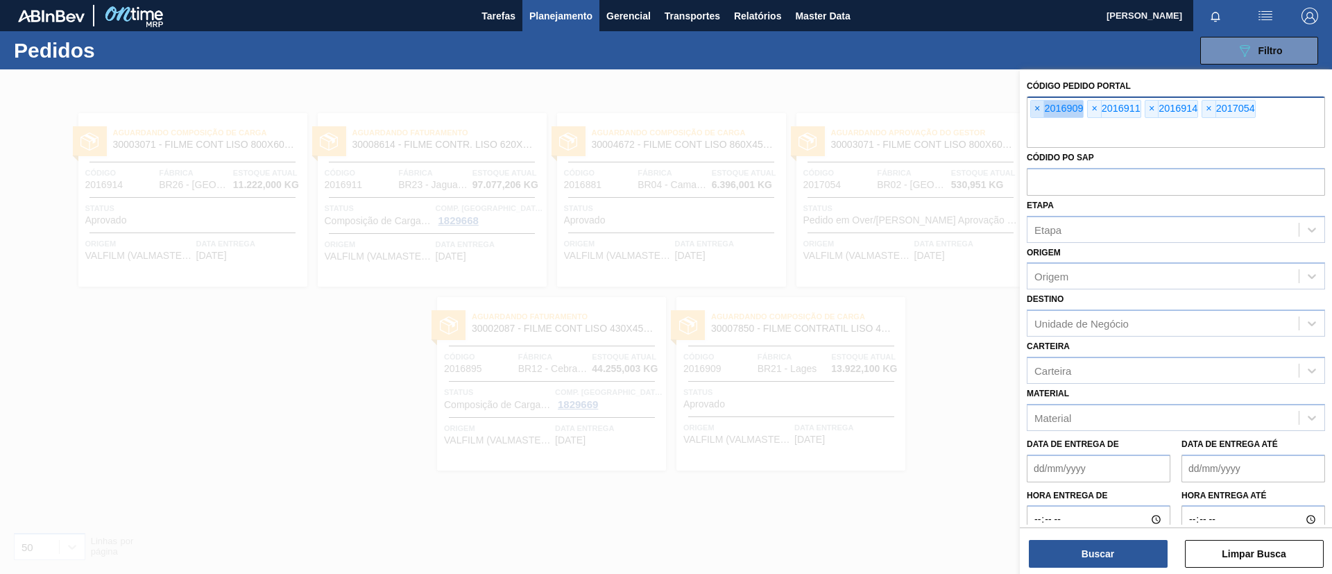
click at [1041, 112] on span "×" at bounding box center [1037, 109] width 13 height 17
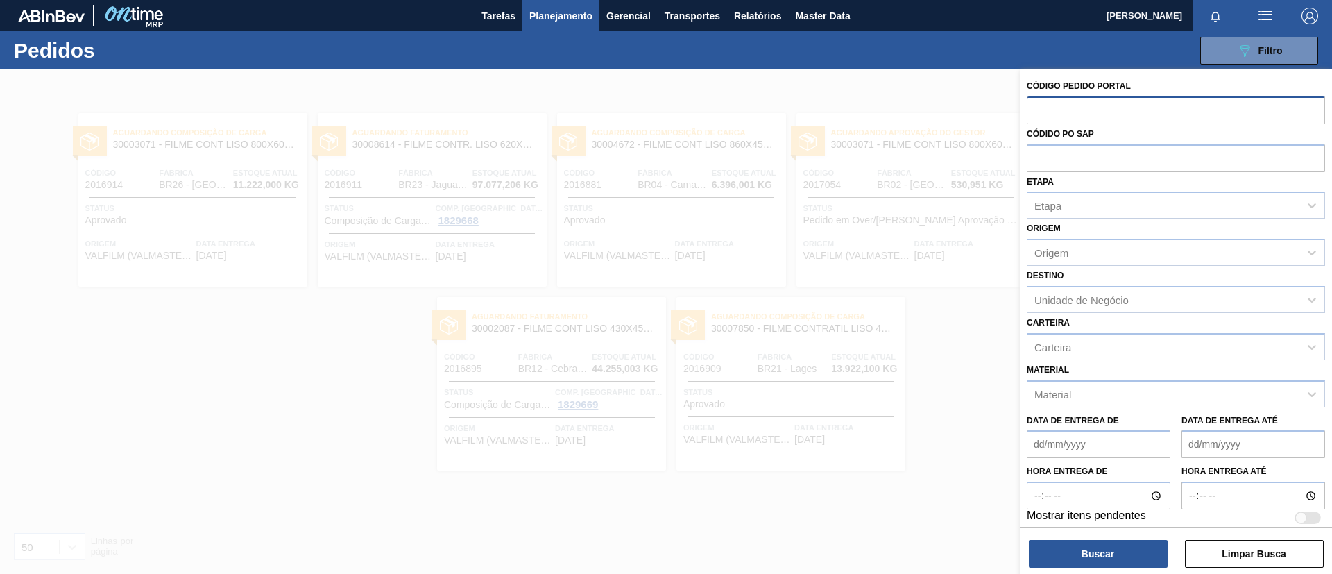
paste input "2016921"
type input "2016921"
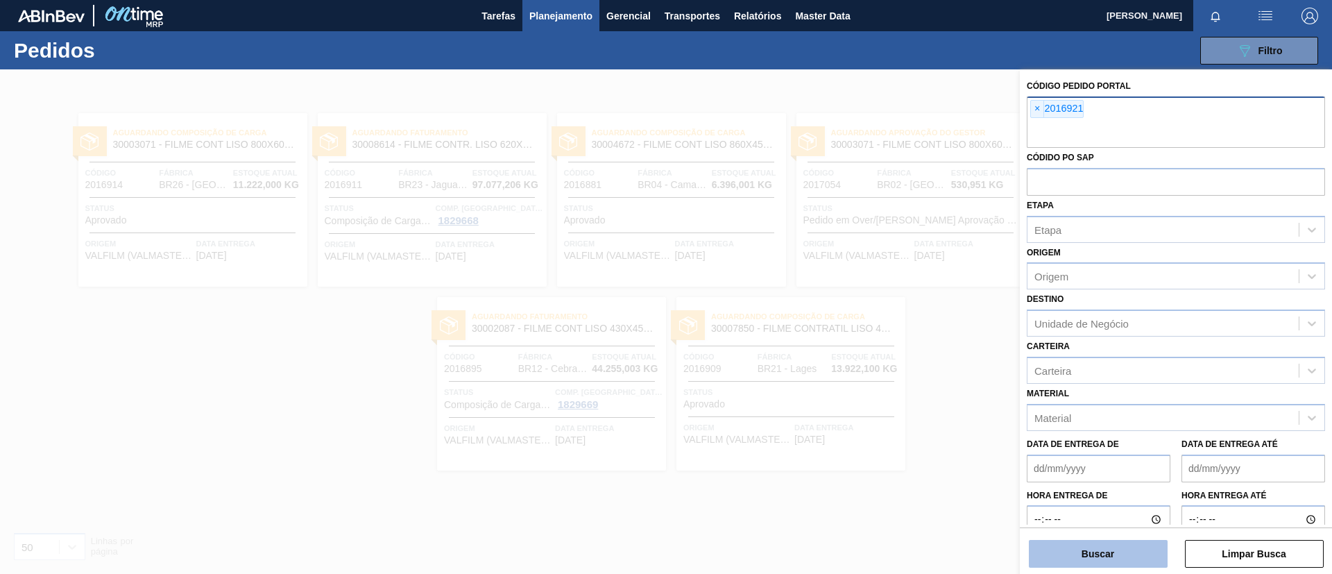
click at [1138, 548] on button "Buscar" at bounding box center [1098, 554] width 139 height 28
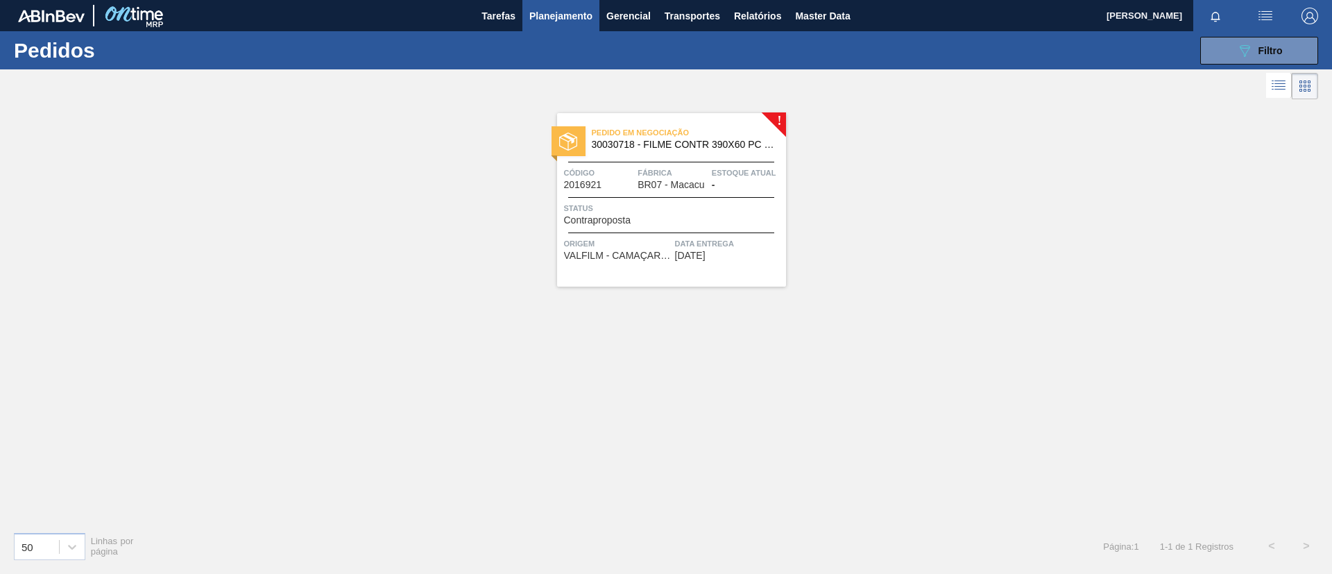
click at [674, 152] on div "Pedido em Negociação 30030718 - FILME CONTR 390X60 PC BLACK 350ML NIV24" at bounding box center [671, 138] width 229 height 31
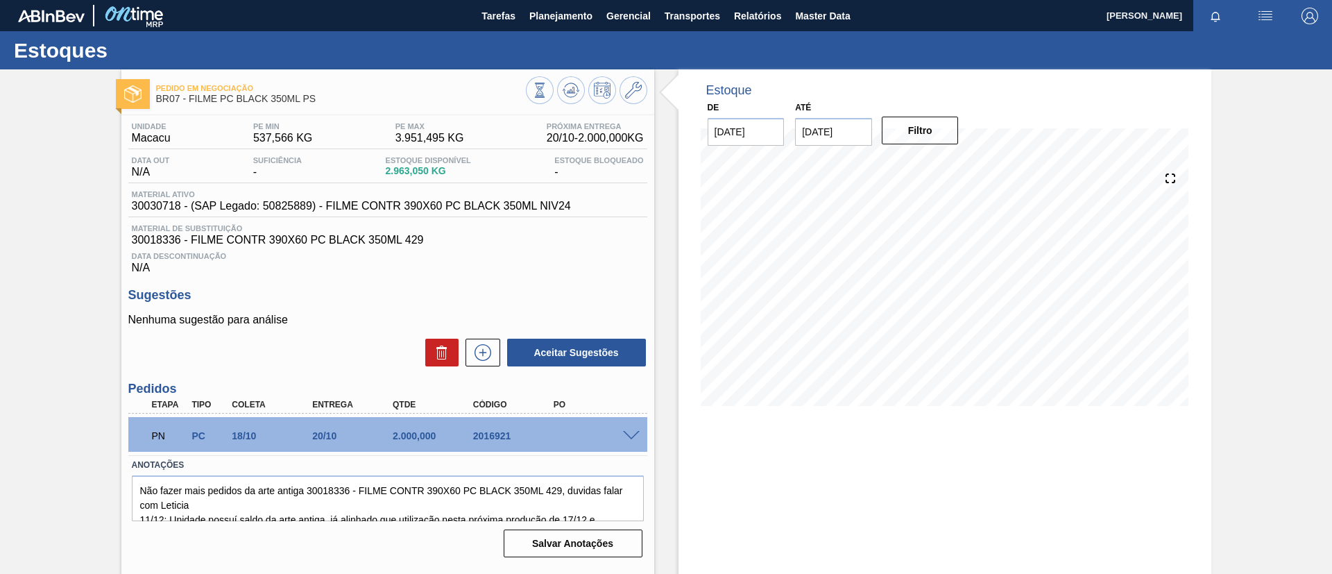
click at [645, 441] on div "PN PC 18/10 20/10 2.000,000 2016921" at bounding box center [387, 434] width 519 height 35
click at [632, 432] on span at bounding box center [631, 436] width 17 height 10
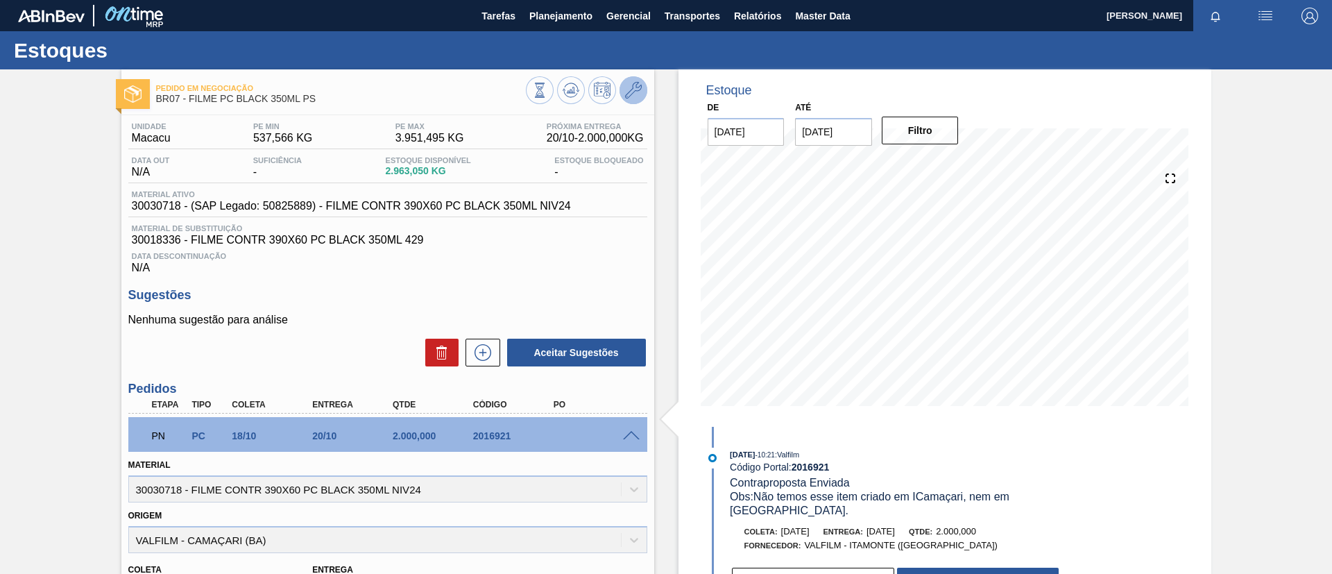
click at [629, 87] on icon at bounding box center [633, 90] width 17 height 17
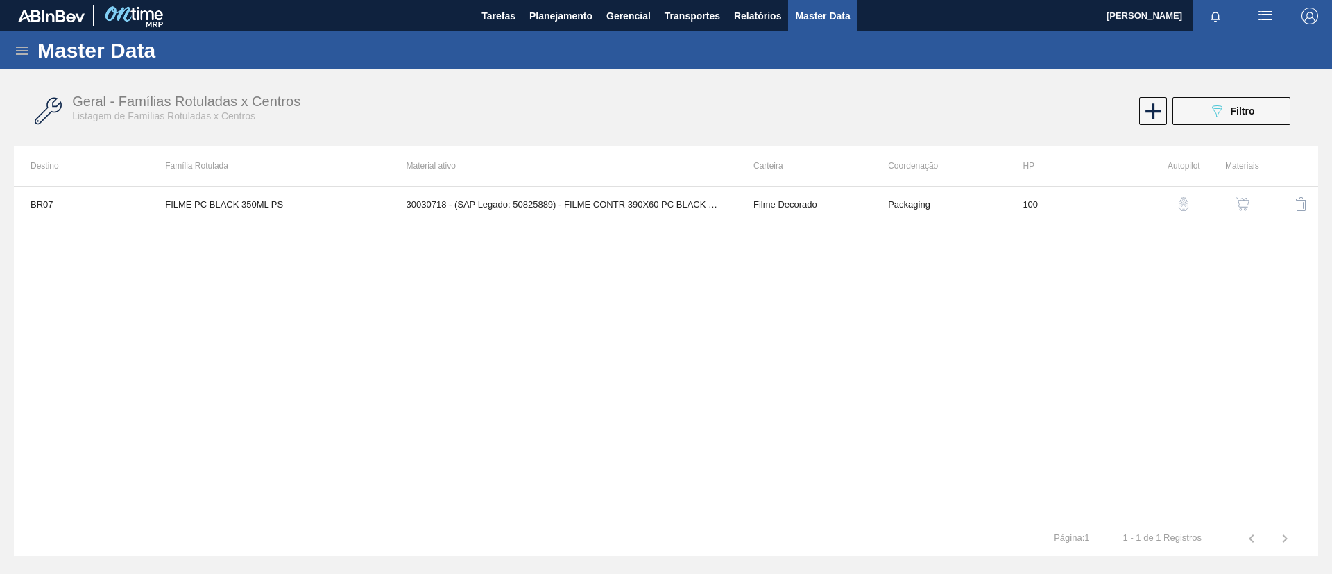
click at [1243, 207] on img "button" at bounding box center [1243, 204] width 14 height 14
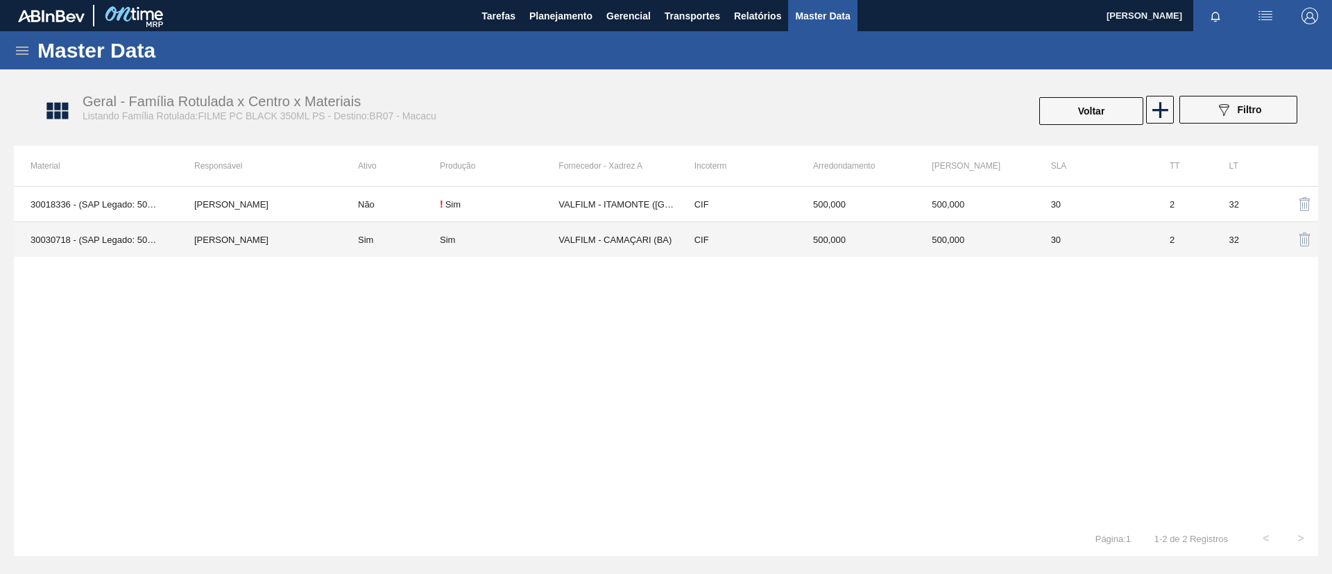
click at [434, 232] on td "Sim" at bounding box center [390, 239] width 99 height 35
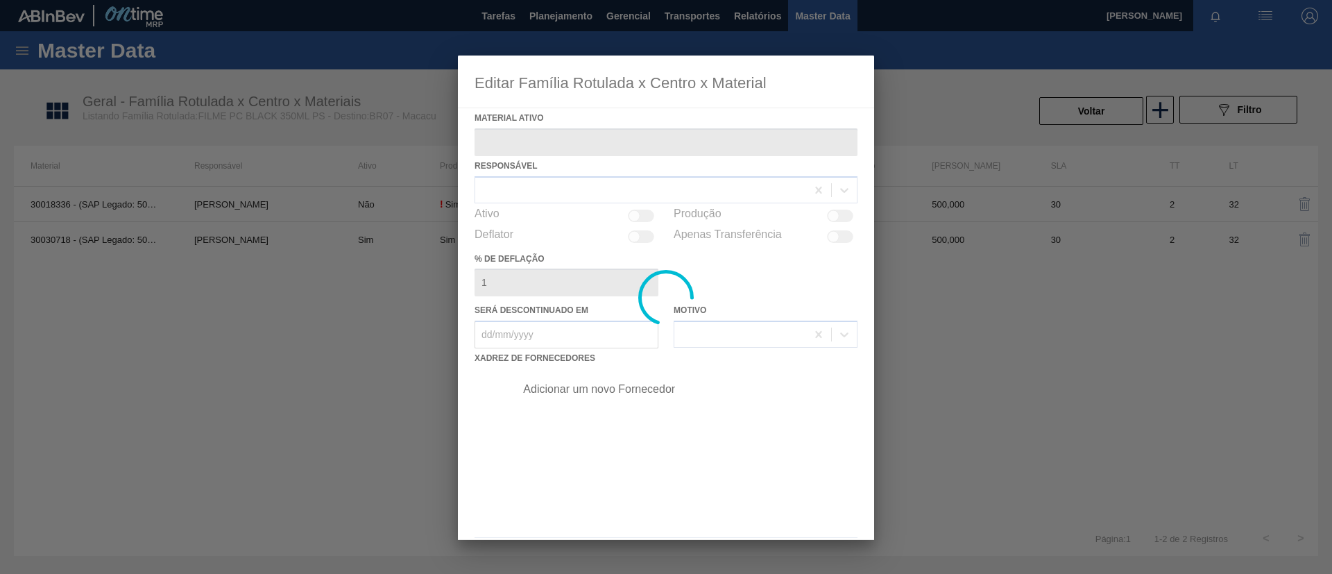
type ativo "30030718 - (SAP Legado: 50825889) - FILME CONTR 390X60 PC BLACK 350ML NIV24"
checkbox input "true"
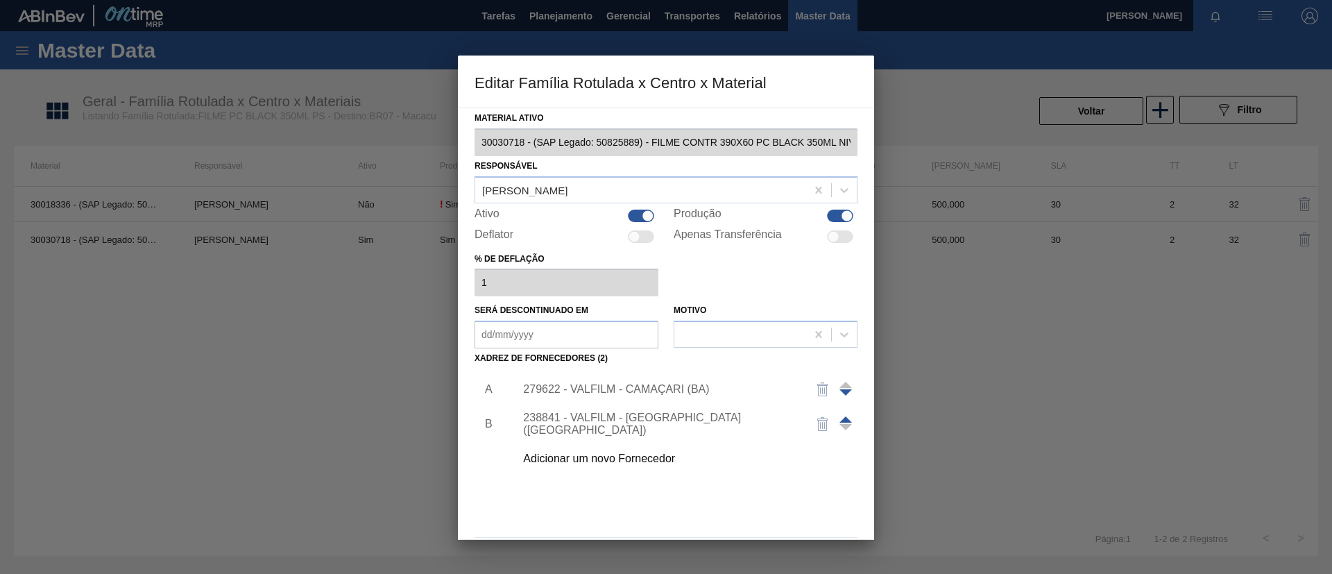
click at [845, 417] on span at bounding box center [845, 419] width 12 height 6
click at [670, 384] on div "238841 - VALFILM - ITAMONTE (MG)" at bounding box center [659, 389] width 272 height 25
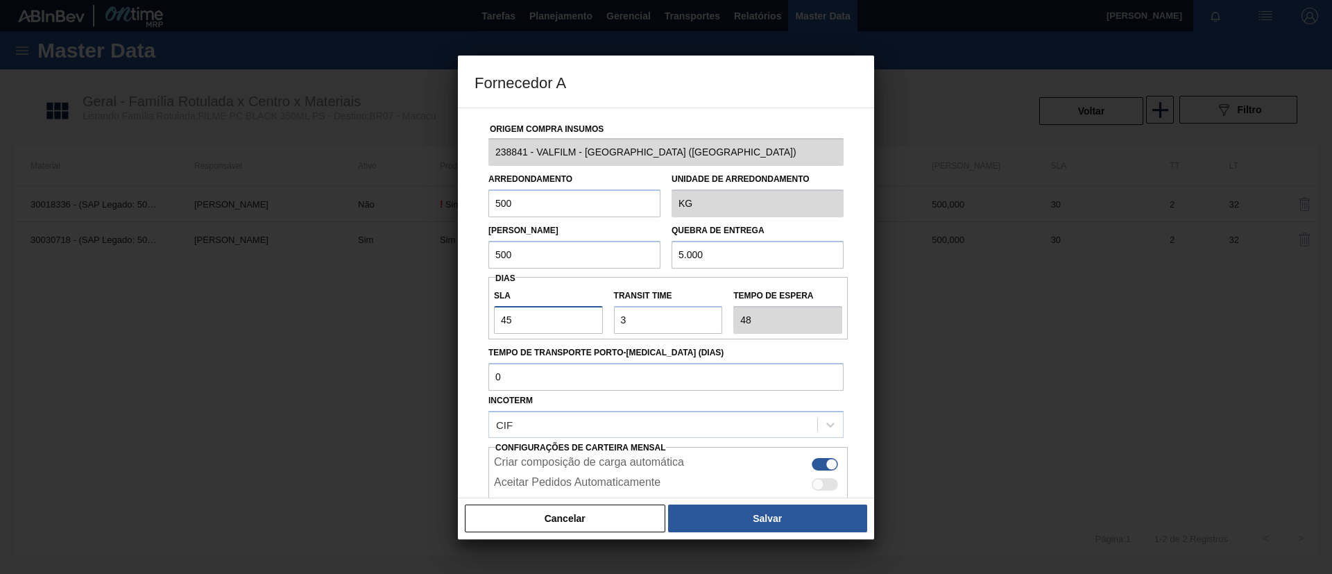
drag, startPoint x: 550, startPoint y: 315, endPoint x: 218, endPoint y: 293, distance: 333.1
click at [219, 293] on div "Fornecedor A Origem Compra Insumos 238841 - VALFILM - ITAMONTE (MG) Arredondame…" at bounding box center [666, 287] width 1332 height 574
type input "3"
type input "6"
type input "30"
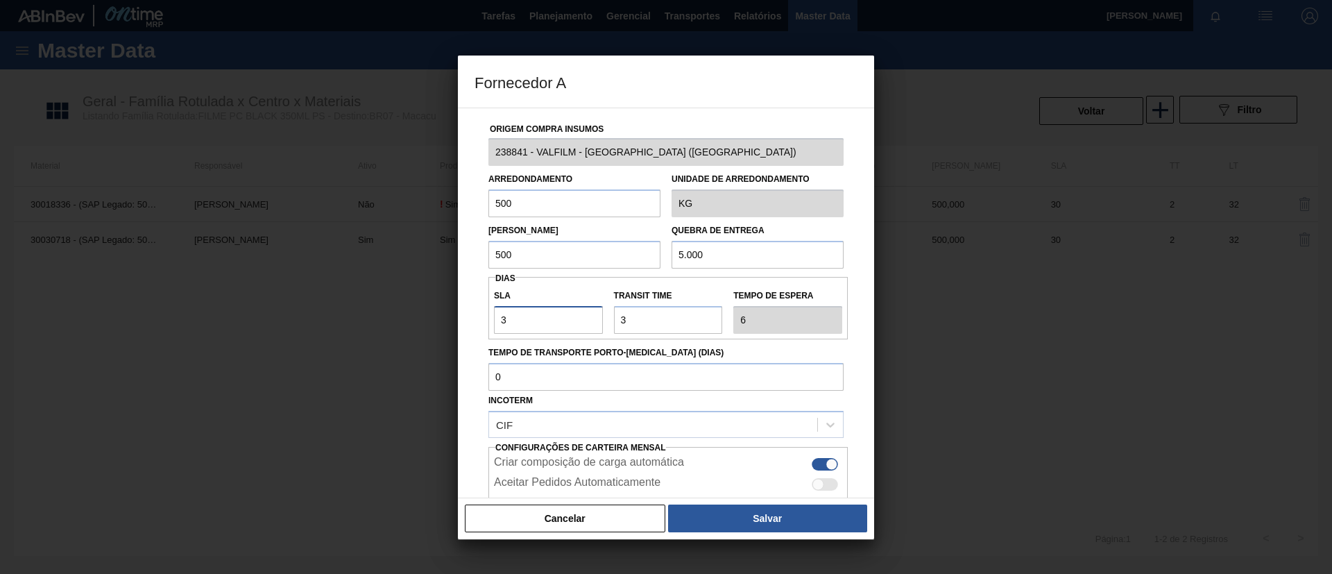
type input "33"
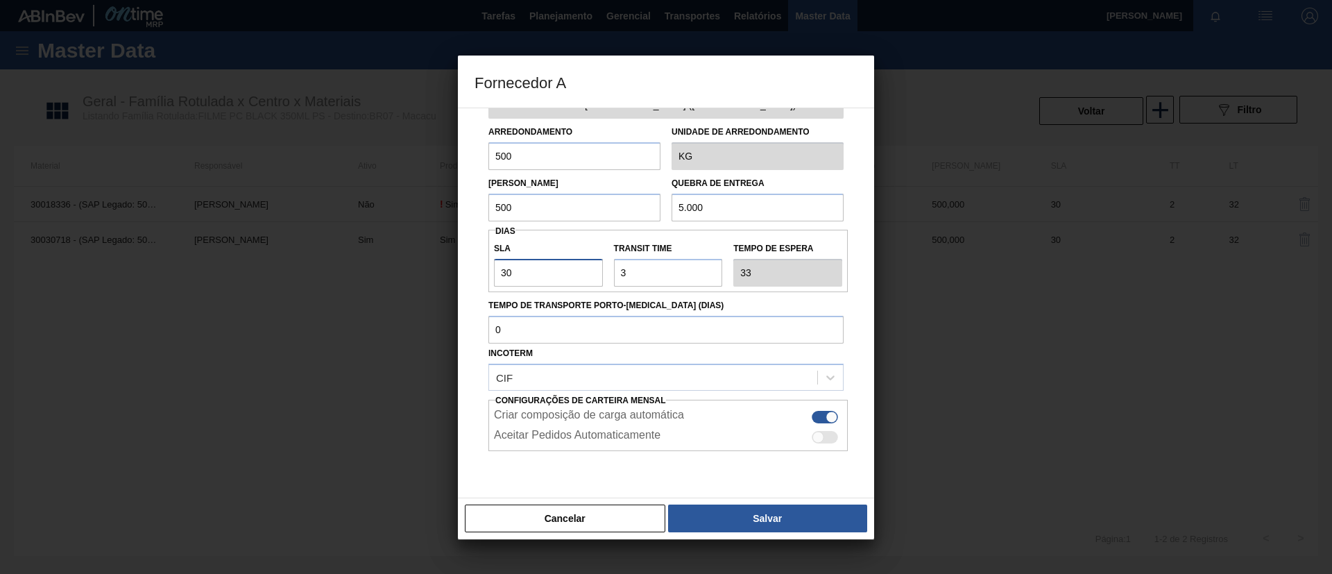
scroll to position [87, 0]
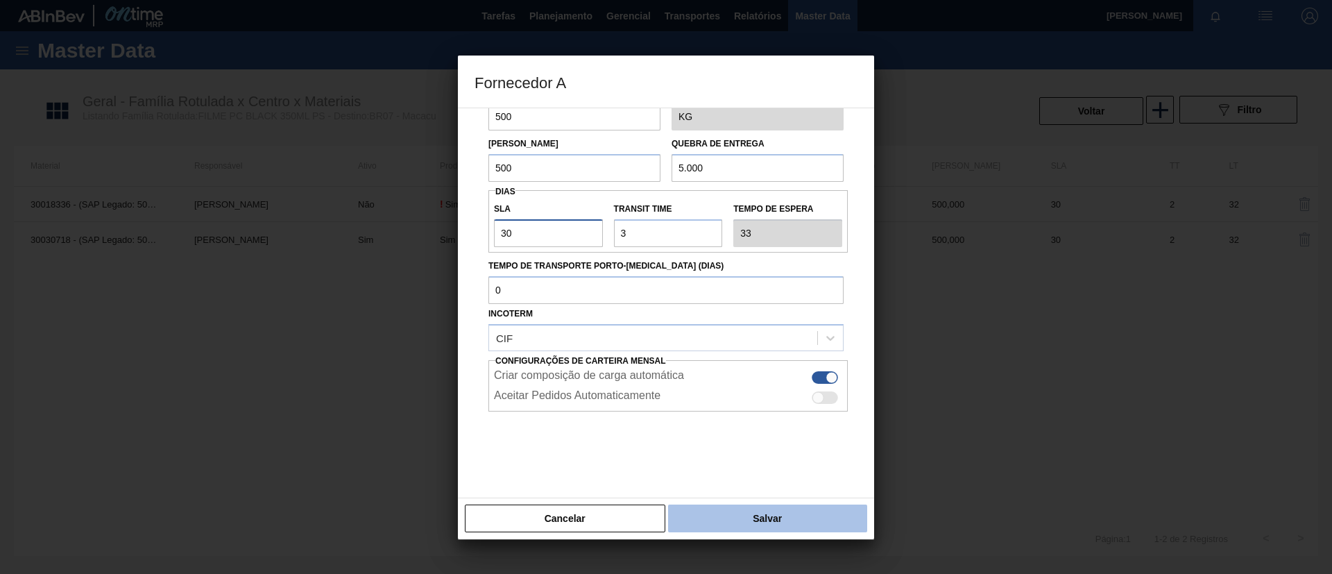
type input "30"
click at [748, 509] on button "Salvar" at bounding box center [767, 518] width 199 height 28
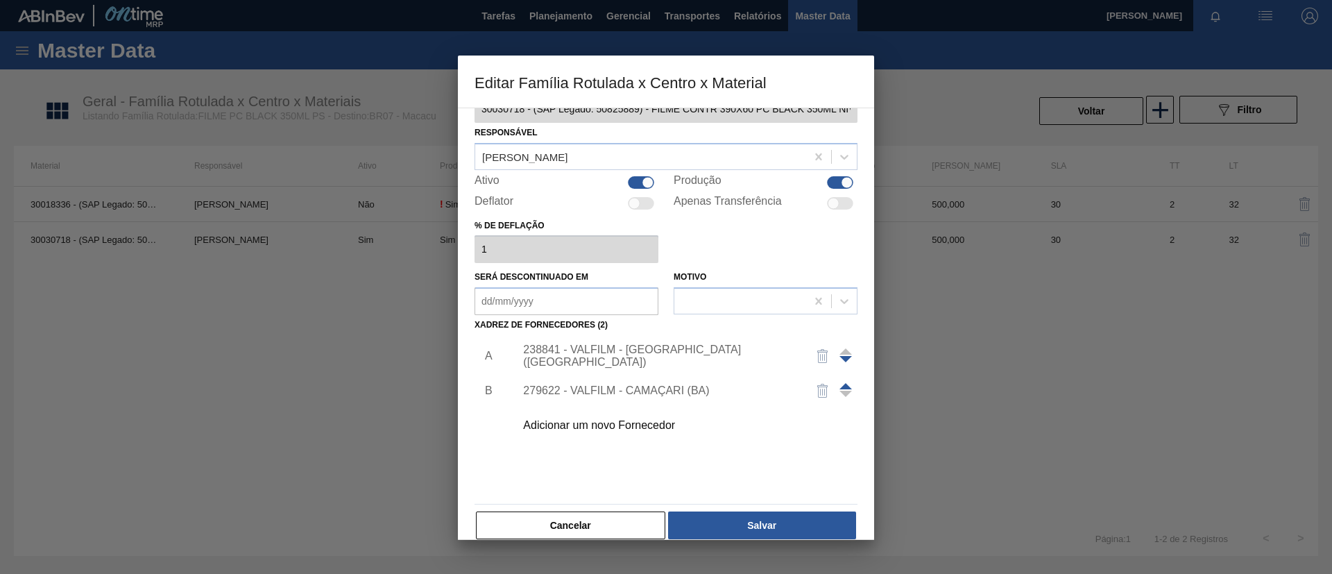
scroll to position [51, 0]
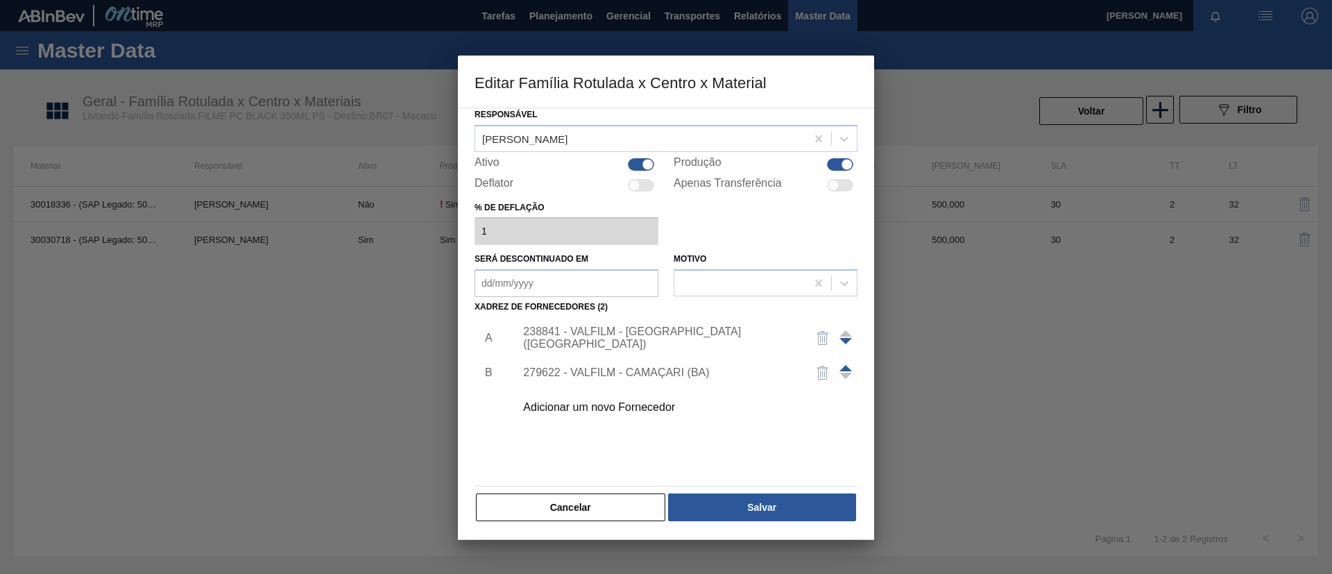
click at [817, 474] on div "A B 238841 - VALFILM - ITAMONTE (MG) 279622 - VALFILM - CAMAÇARI (BA) Adicionar…" at bounding box center [666, 398] width 383 height 163
click at [813, 499] on button "Salvar" at bounding box center [762, 507] width 188 height 28
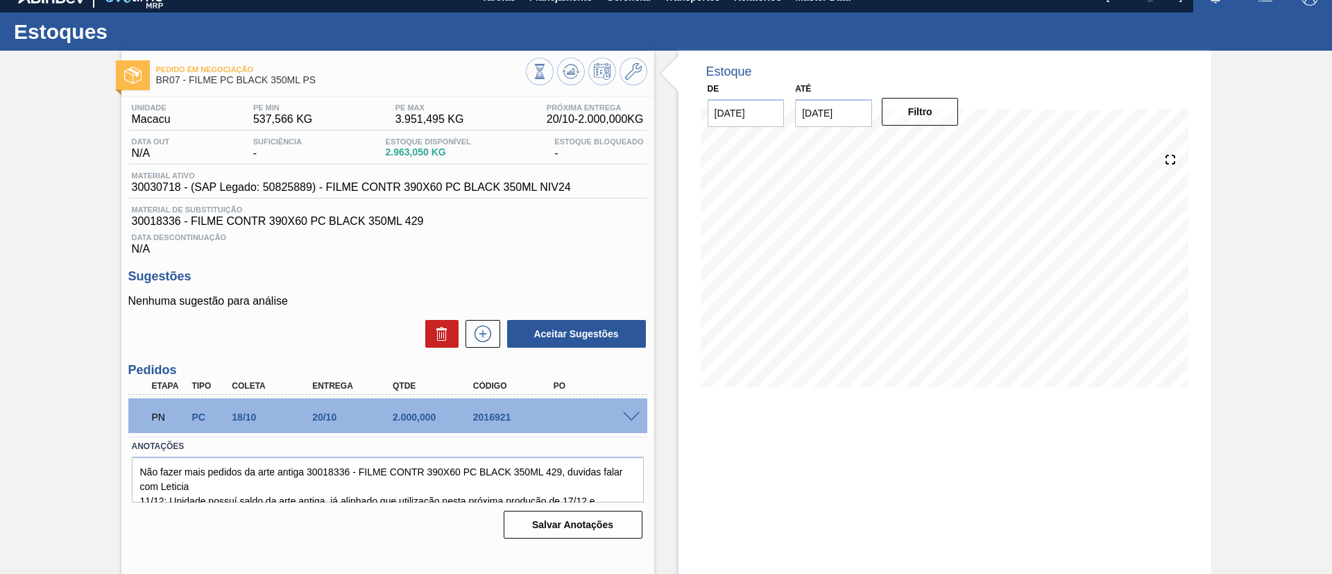
scroll to position [23, 0]
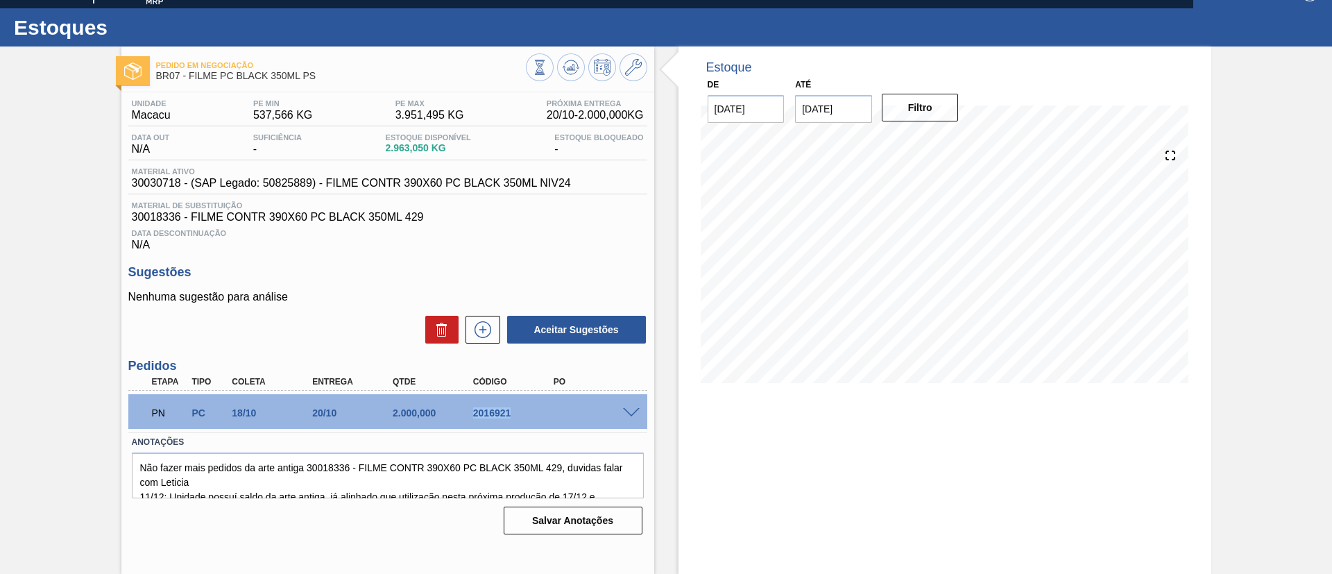
drag, startPoint x: 470, startPoint y: 407, endPoint x: 547, endPoint y: 413, distance: 76.6
click at [545, 413] on div "2016921" at bounding box center [515, 412] width 90 height 11
copy div "2016921"
click at [636, 408] on span at bounding box center [631, 413] width 17 height 10
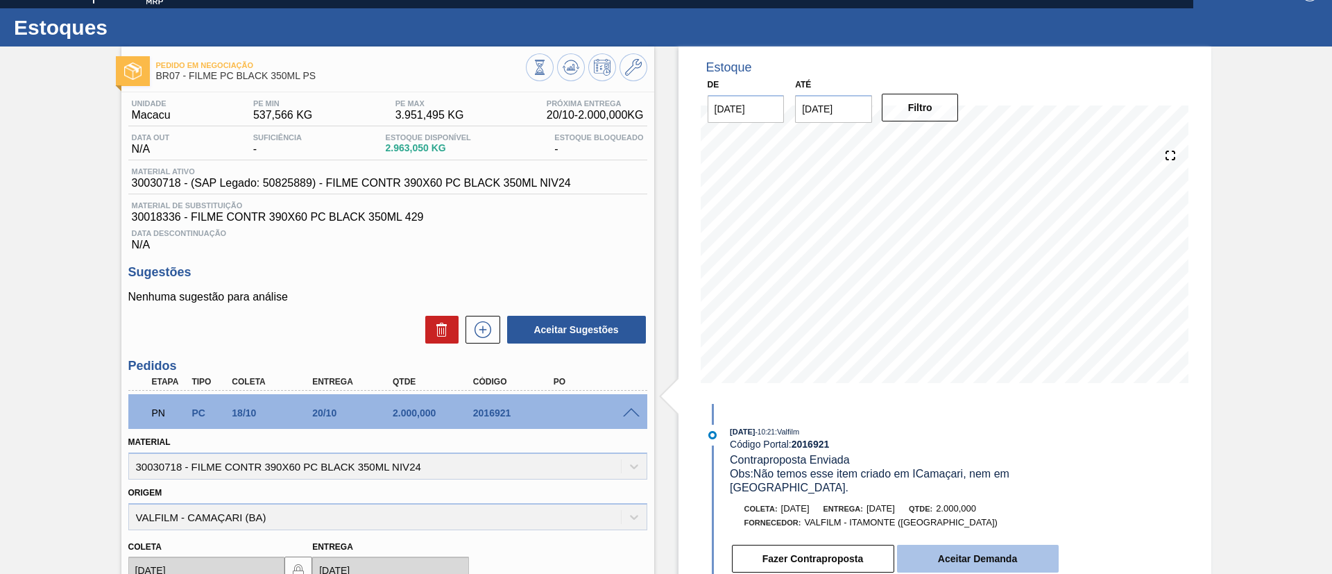
click at [973, 545] on button "Aceitar Demanda" at bounding box center [978, 559] width 162 height 28
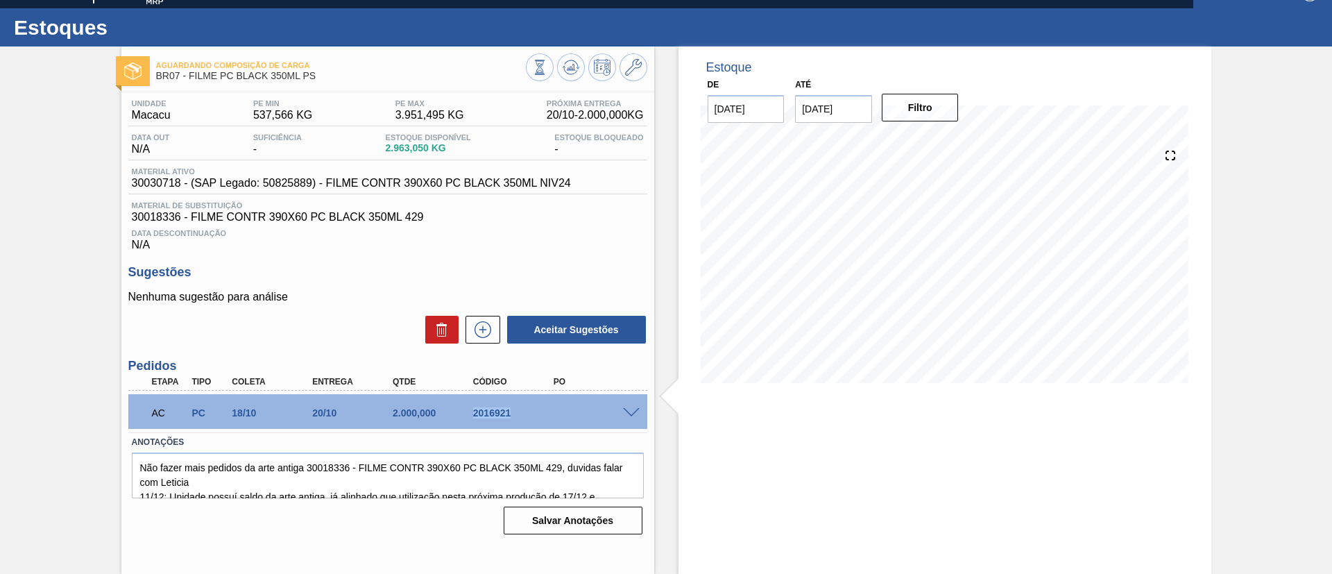
drag, startPoint x: 483, startPoint y: 419, endPoint x: 518, endPoint y: 419, distance: 35.4
click at [518, 419] on div "AC PC 18/10 20/10 2.000,000 2016921" at bounding box center [384, 412] width 482 height 28
copy div "2016921"
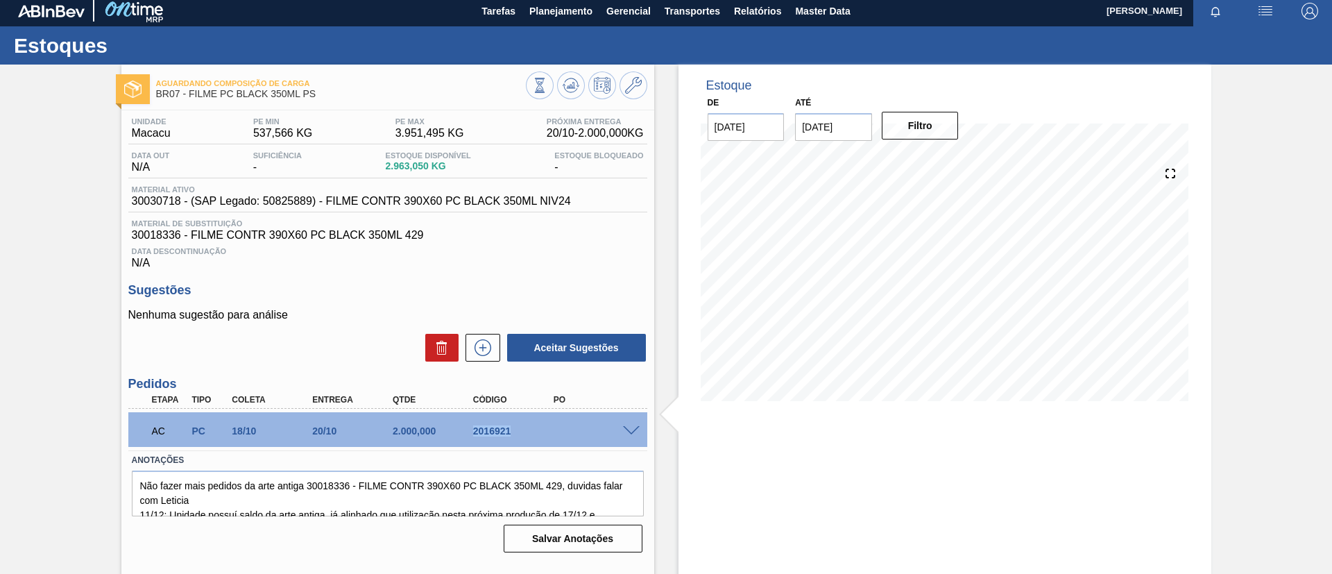
scroll to position [0, 0]
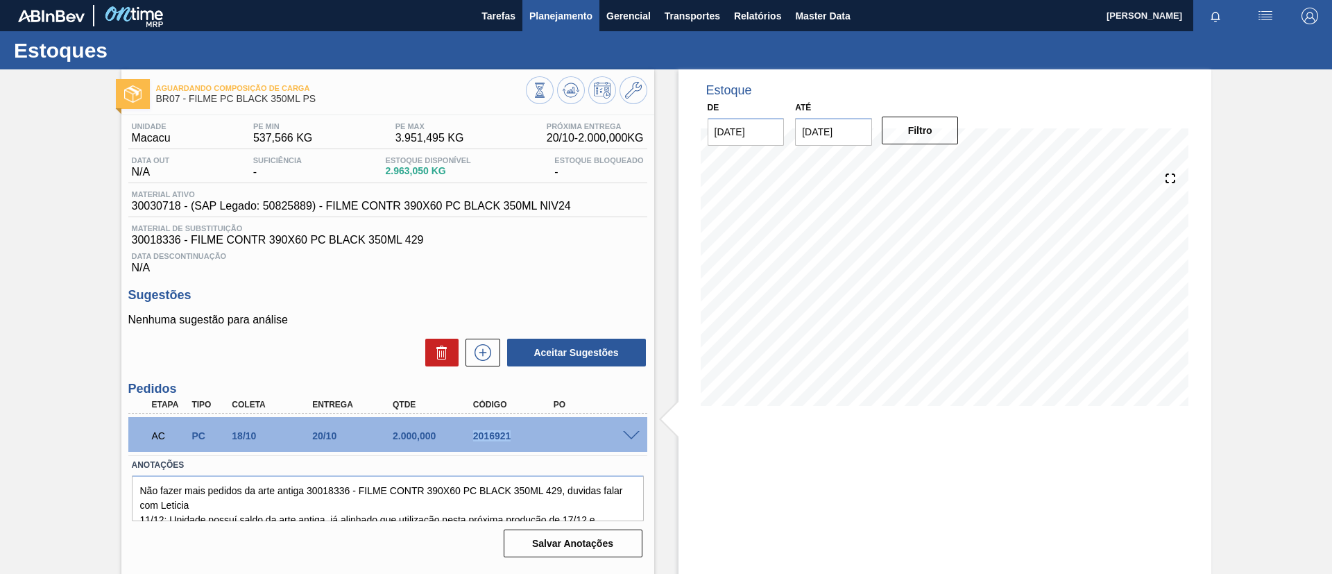
click at [536, 22] on span "Planejamento" at bounding box center [560, 16] width 63 height 17
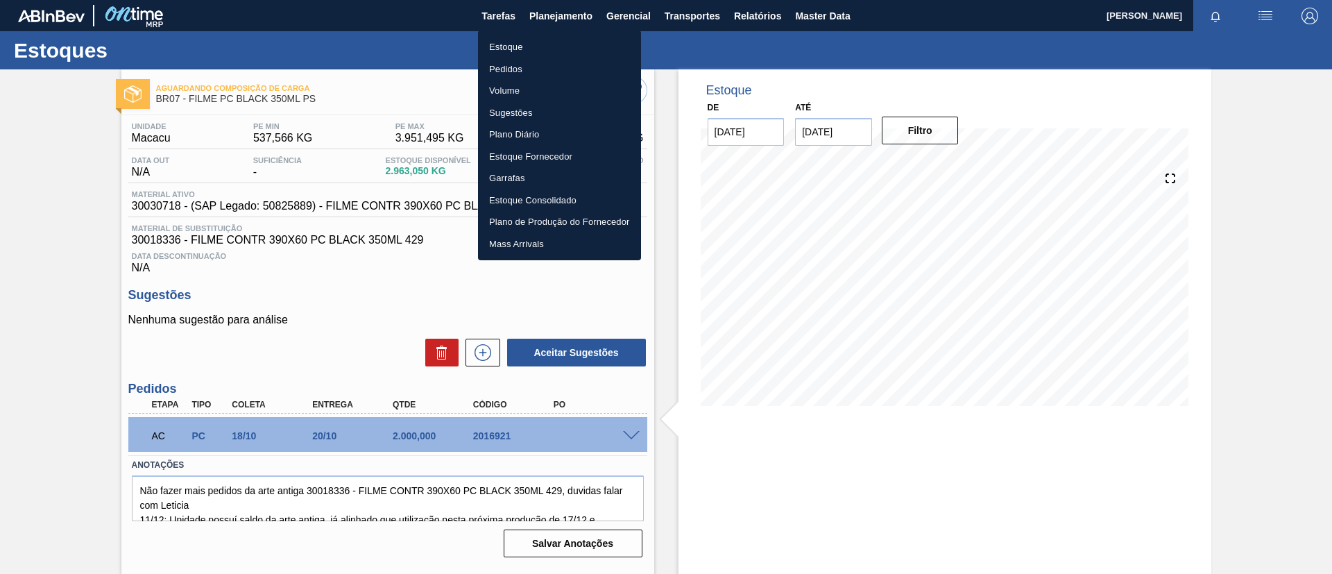
click at [0, 196] on div at bounding box center [666, 287] width 1332 height 574
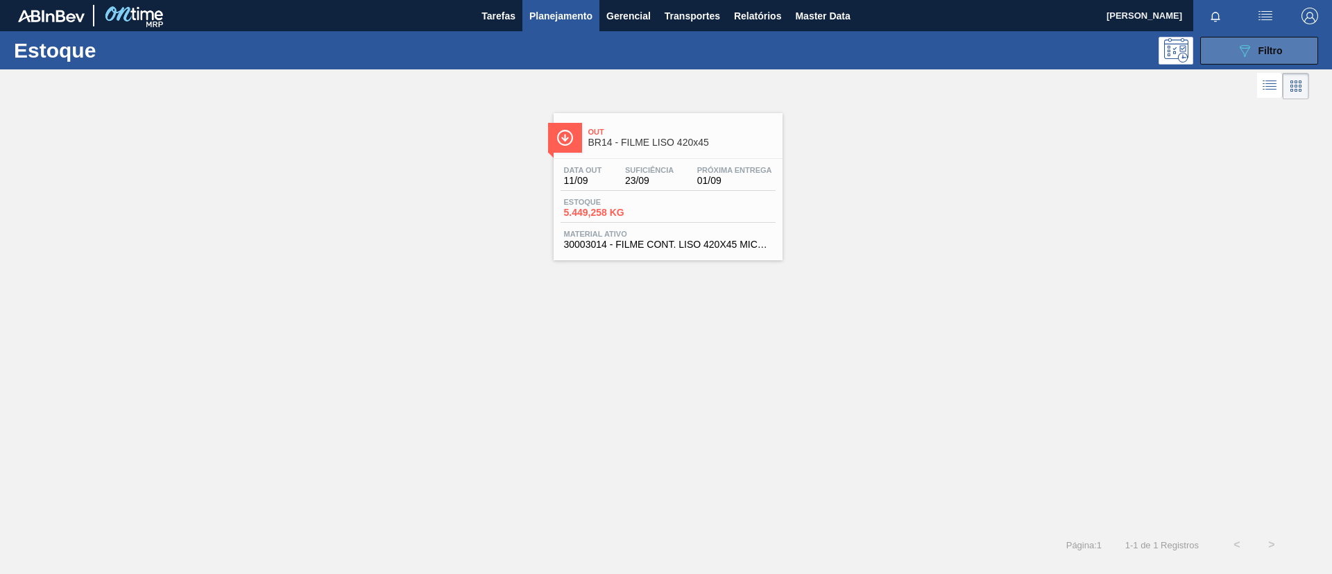
click at [1286, 53] on button "089F7B8B-B2A5-4AFE-B5C0-19BA573D28AC Filtro" at bounding box center [1259, 51] width 118 height 28
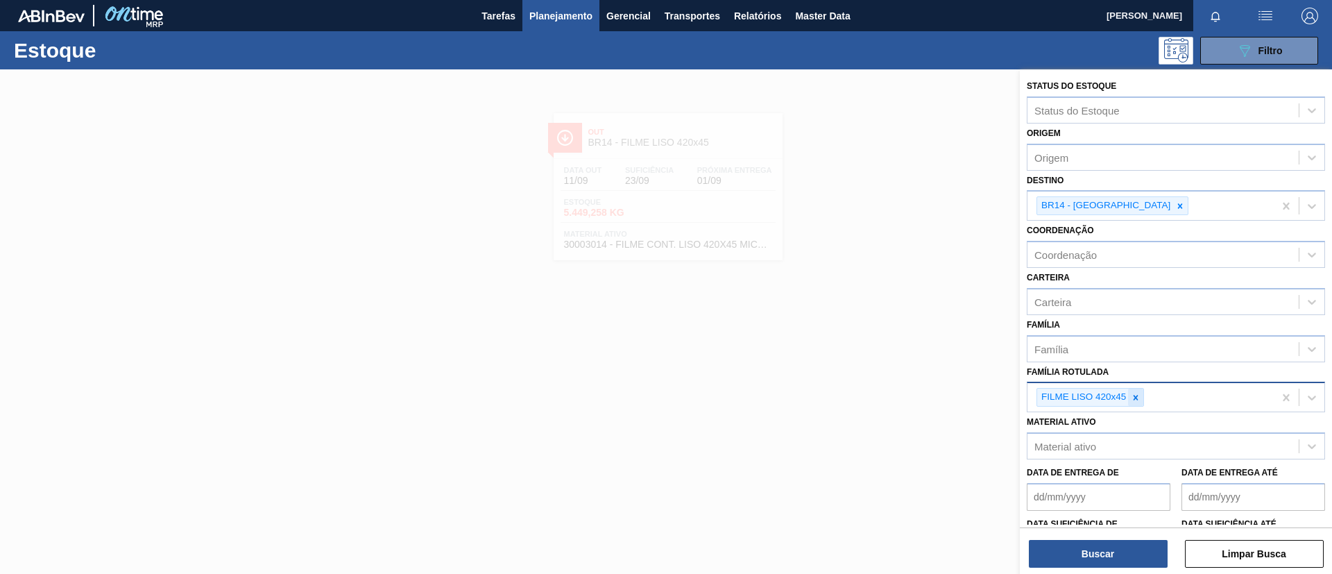
click at [1136, 398] on icon at bounding box center [1136, 397] width 5 height 5
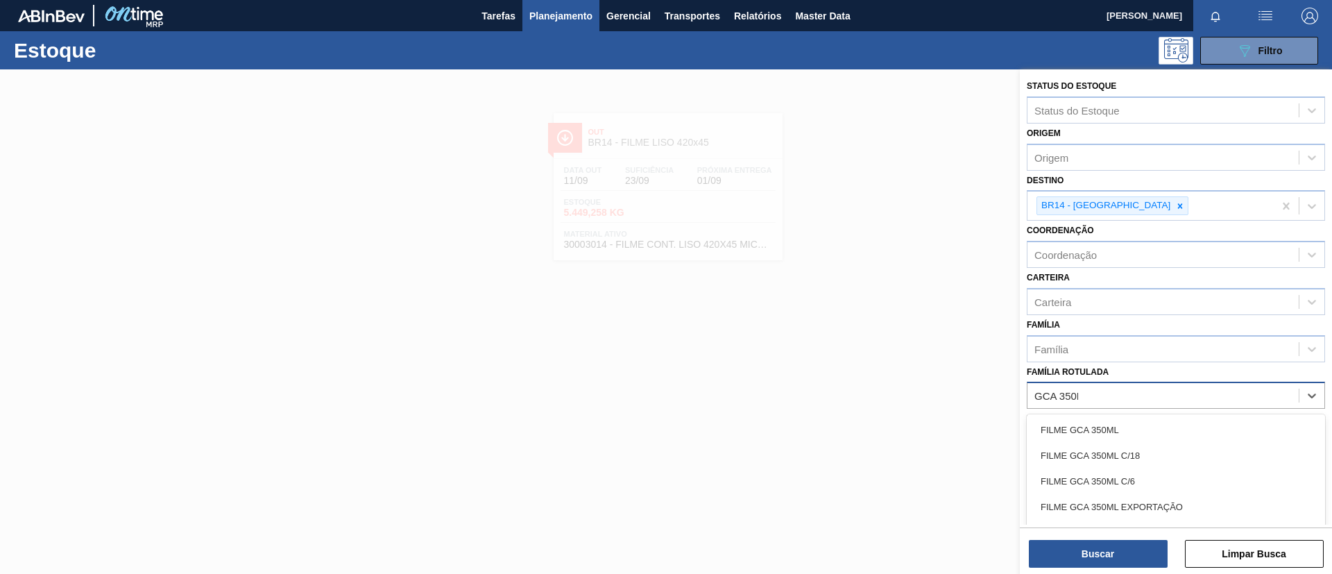
type Rotulada "GCA 350ML"
click at [1150, 417] on div "FILME GCA 350ML" at bounding box center [1176, 430] width 298 height 26
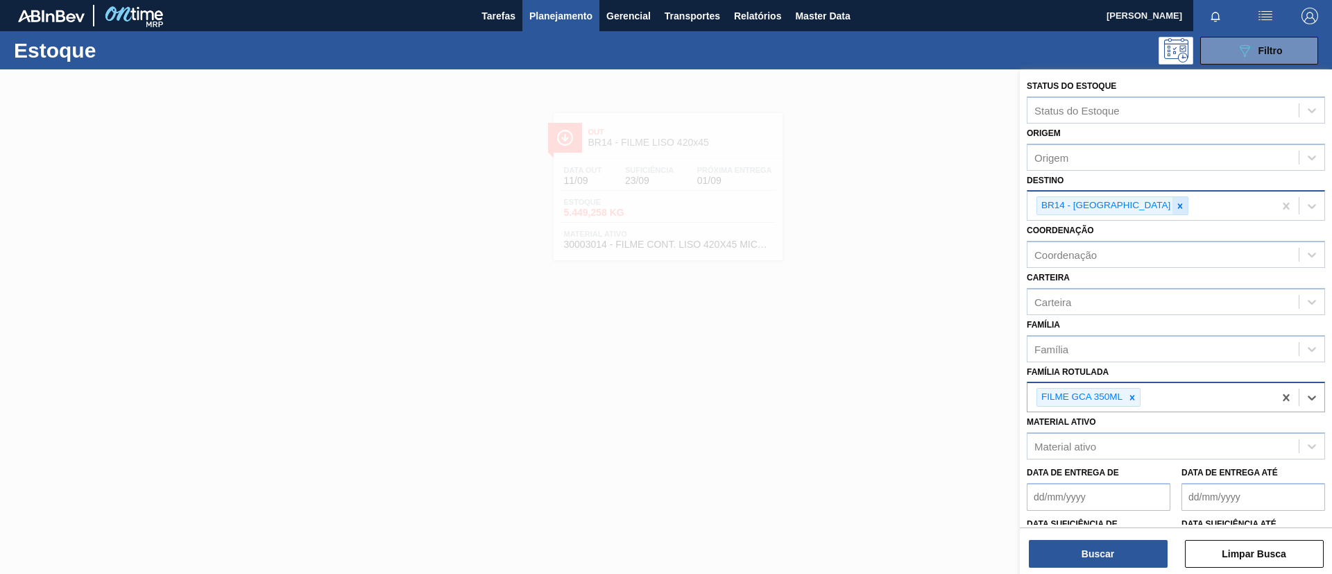
click at [1172, 199] on div at bounding box center [1179, 205] width 15 height 17
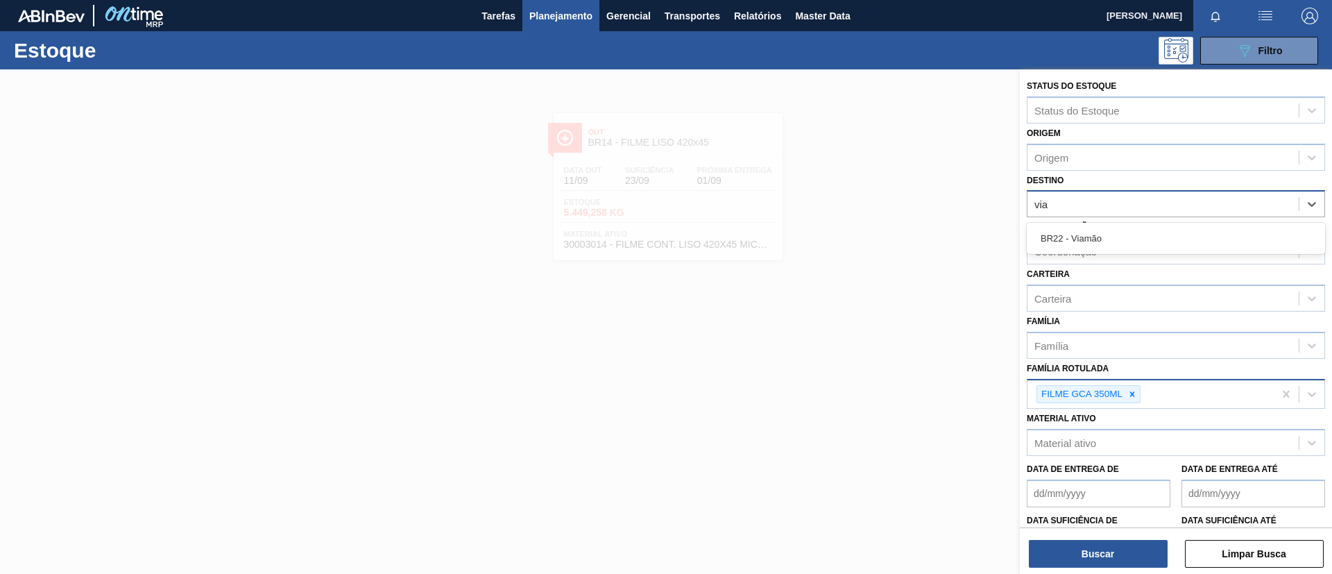
type input "viam"
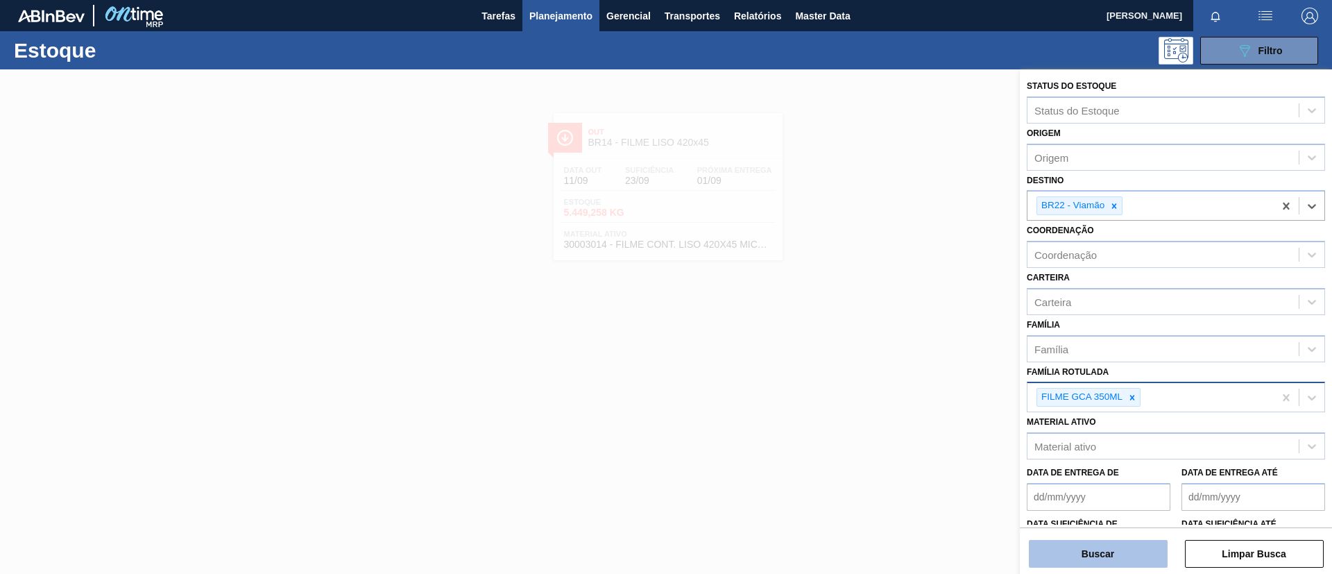
click at [1129, 543] on button "Buscar" at bounding box center [1098, 554] width 139 height 28
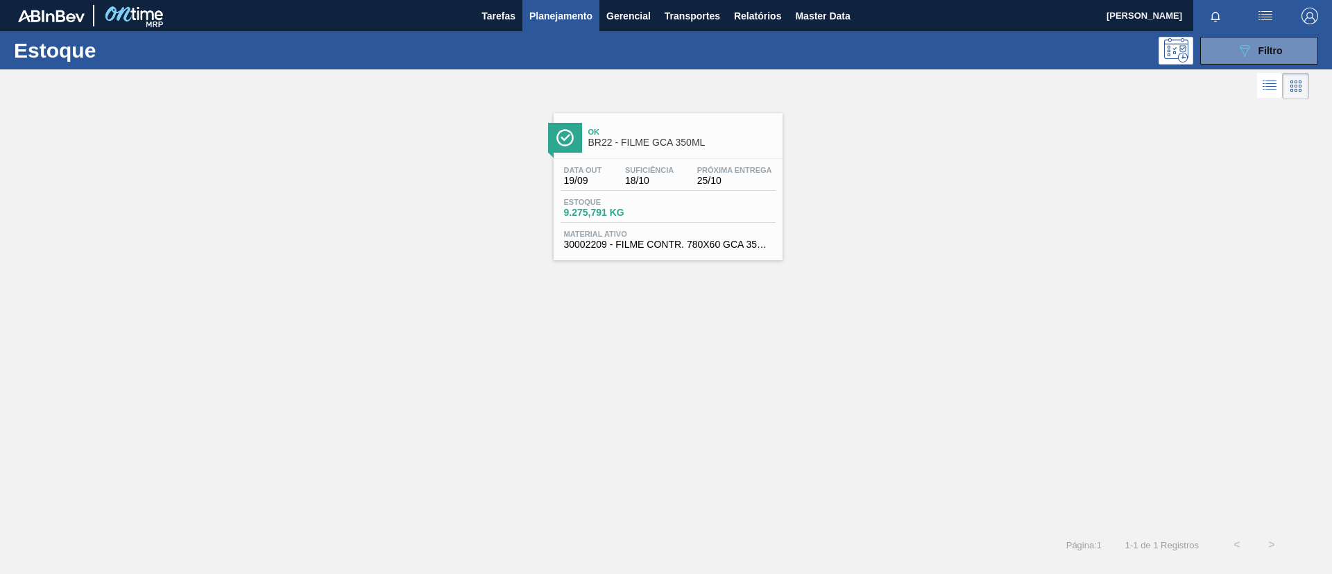
click at [596, 137] on span "BR22 - FILME GCA 350ML" at bounding box center [681, 142] width 187 height 10
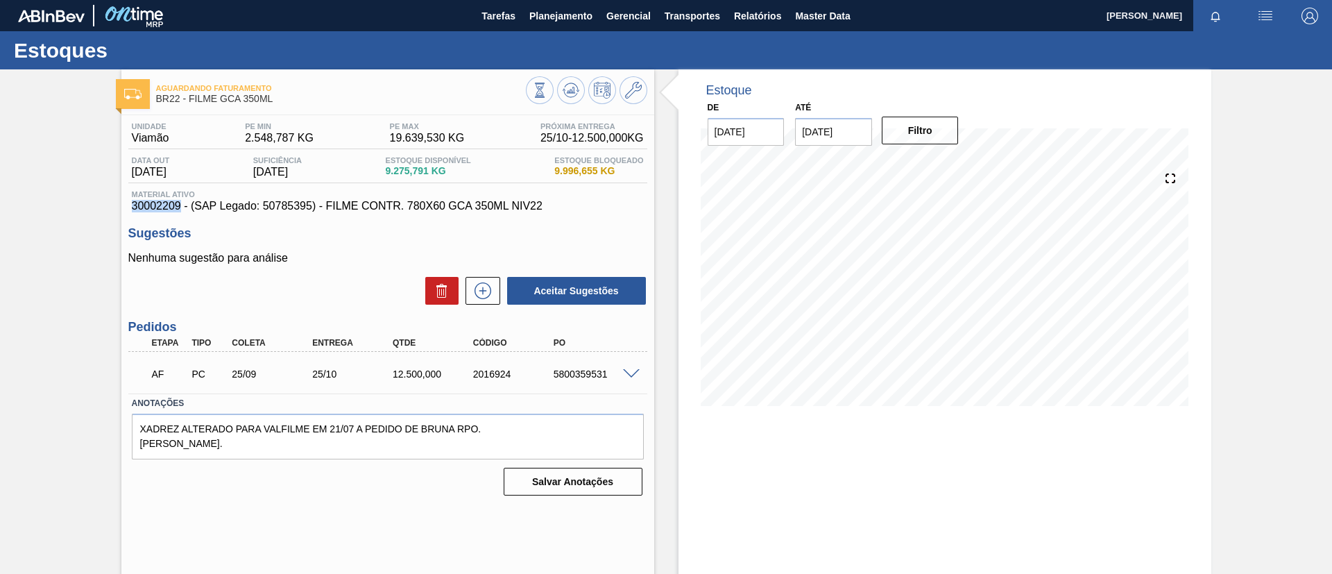
drag, startPoint x: 125, startPoint y: 212, endPoint x: 180, endPoint y: 209, distance: 55.6
click at [180, 209] on div "Unidade Viamão PE MIN 2.548,787 KG PE MAX 19.639,530 KG Próxima Entrega 25/10 -…" at bounding box center [387, 307] width 533 height 385
copy span "30002209"
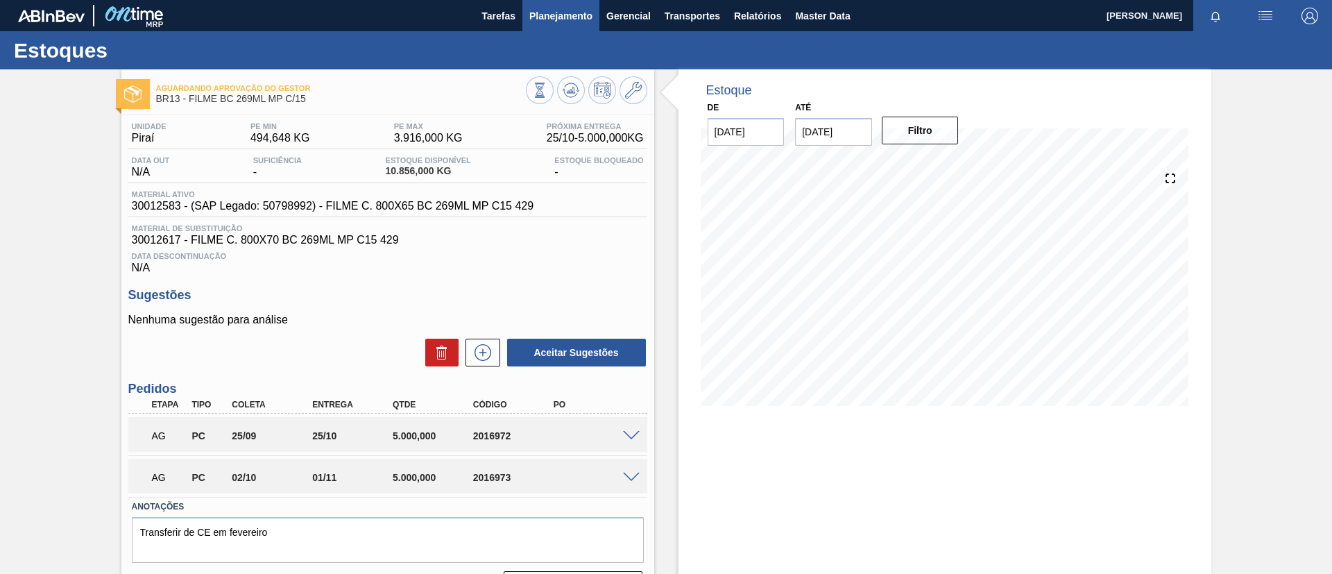
click at [570, 17] on span "Planejamento" at bounding box center [560, 16] width 63 height 17
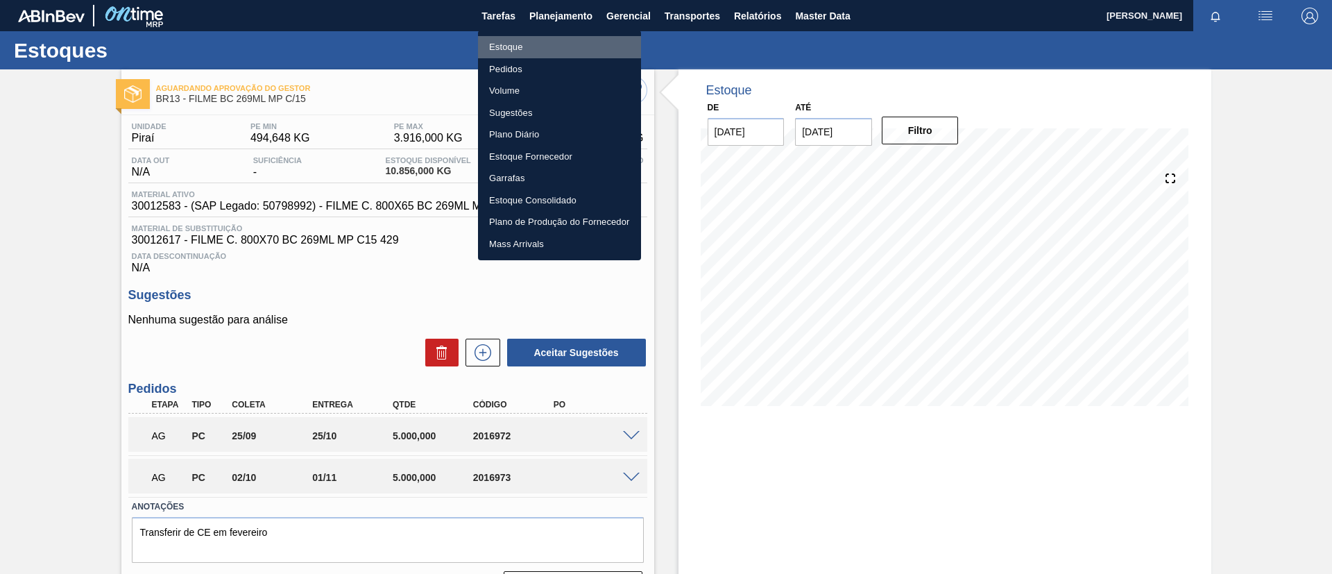
click at [553, 41] on li "Estoque" at bounding box center [559, 47] width 163 height 22
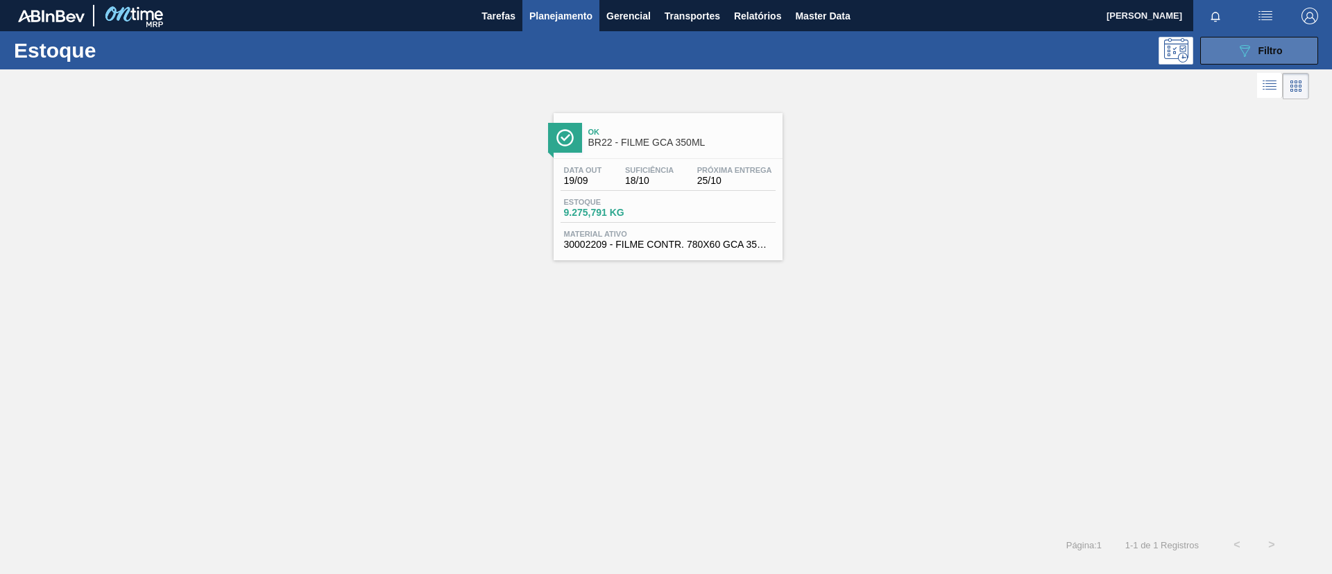
click at [1219, 60] on button "089F7B8B-B2A5-4AFE-B5C0-19BA573D28AC Filtro" at bounding box center [1259, 51] width 118 height 28
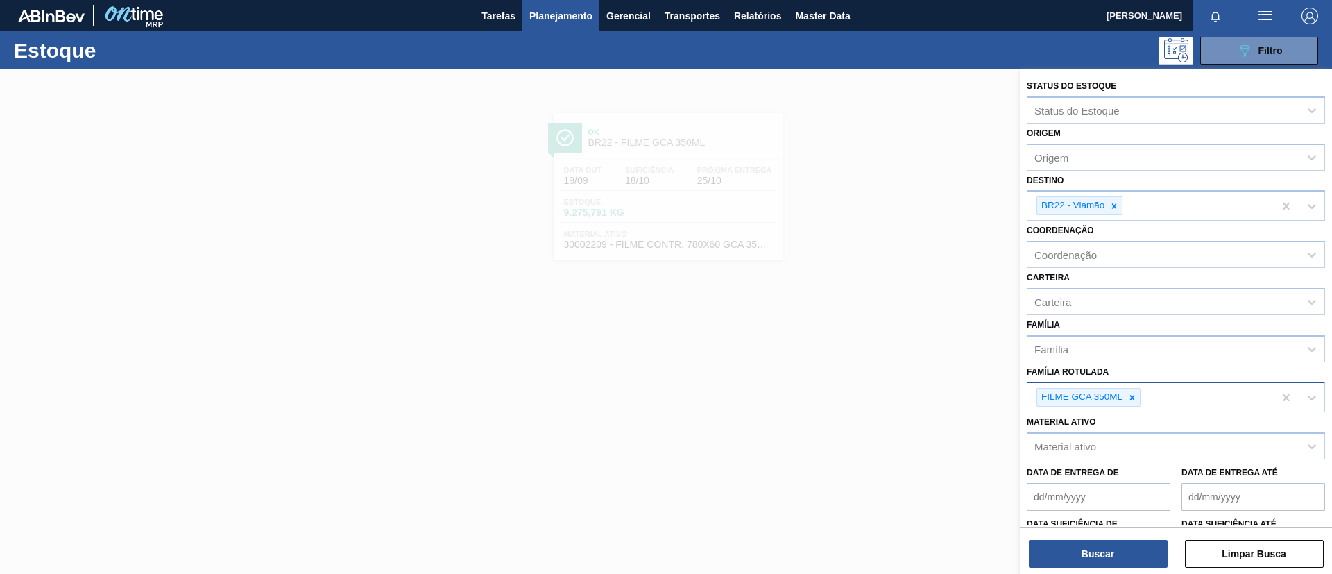
click at [1130, 396] on icon at bounding box center [1132, 398] width 10 height 10
paste Rotulada "FILME SK 269ML MP C/15"
type Rotulada "FILME SK 269ML MP C/15"
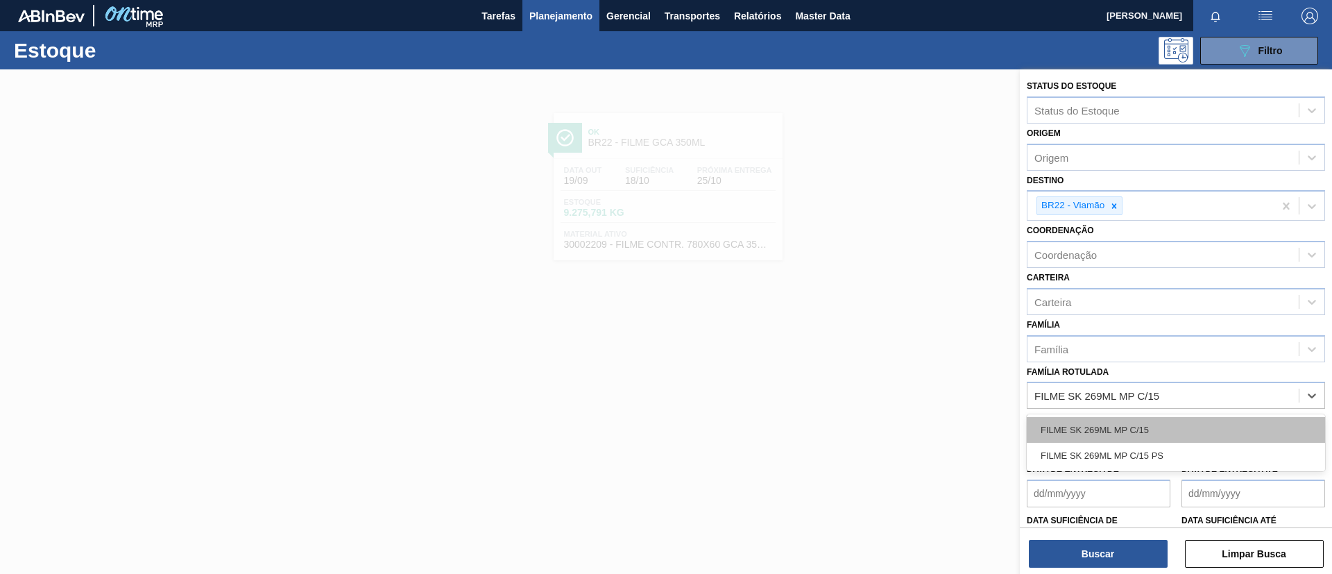
click at [1137, 425] on div "FILME SK 269ML MP C/15" at bounding box center [1176, 430] width 298 height 26
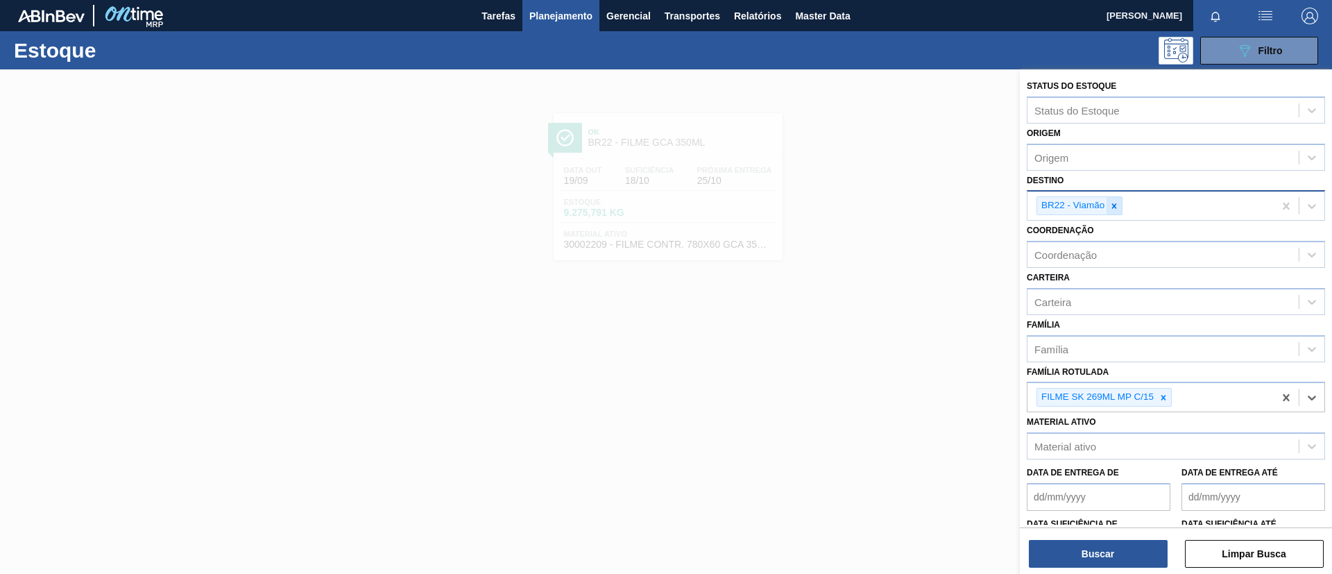
click at [1119, 208] on icon at bounding box center [1114, 206] width 10 height 10
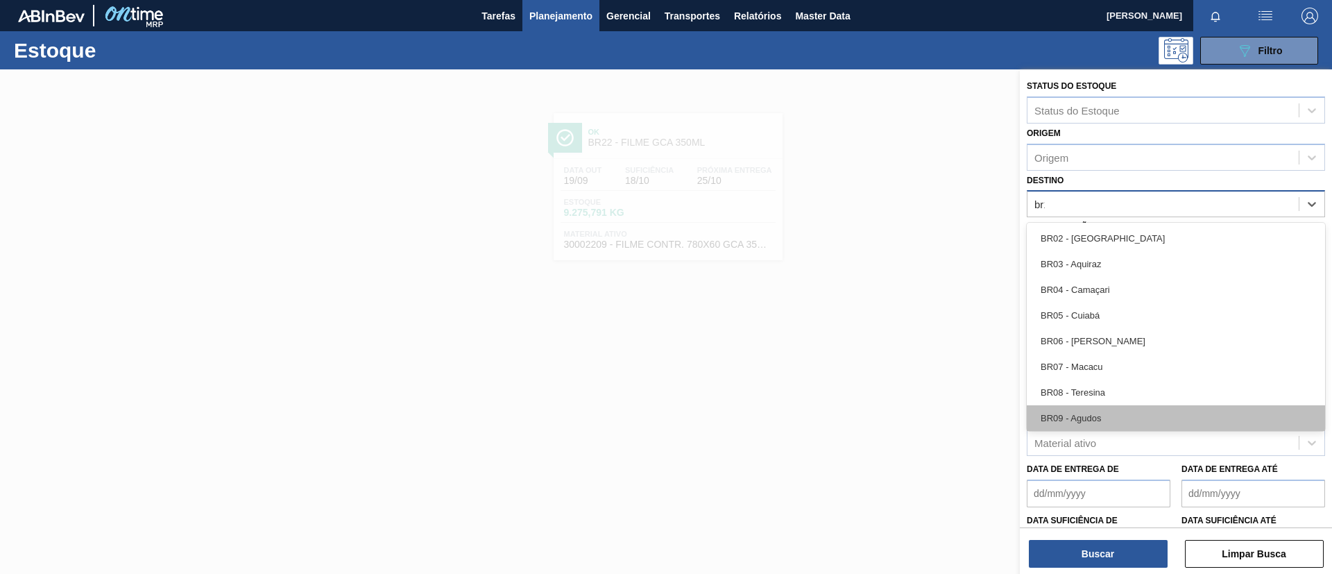
type input "br11"
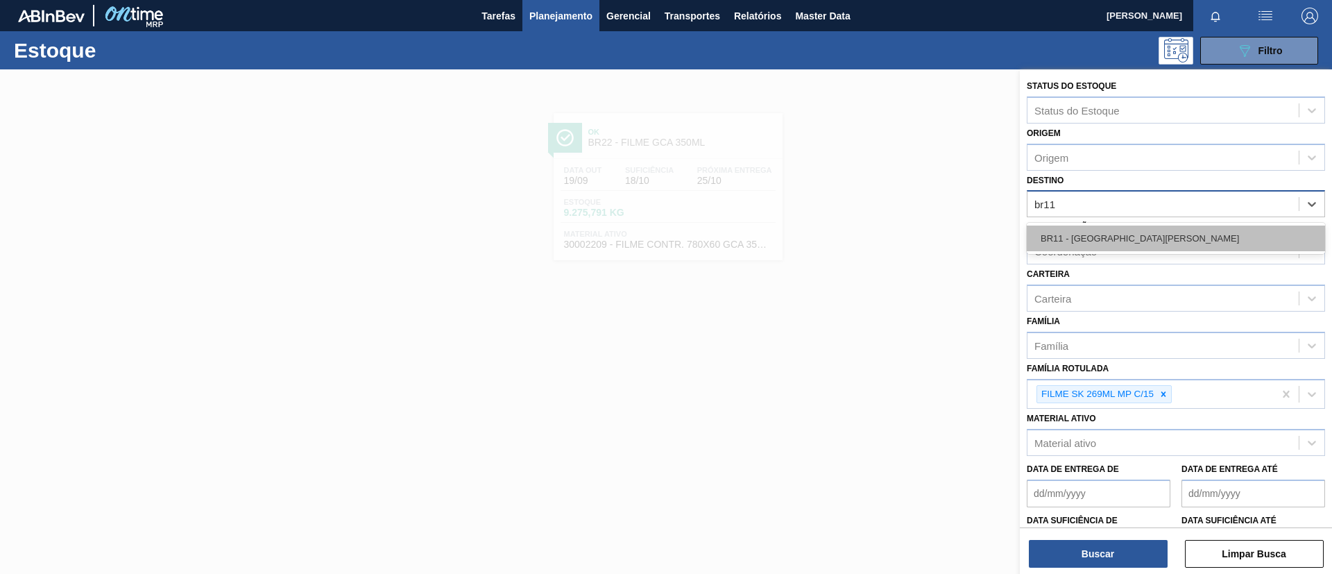
click at [1116, 225] on div "BR11 - [GEOGRAPHIC_DATA][PERSON_NAME]" at bounding box center [1176, 238] width 298 height 26
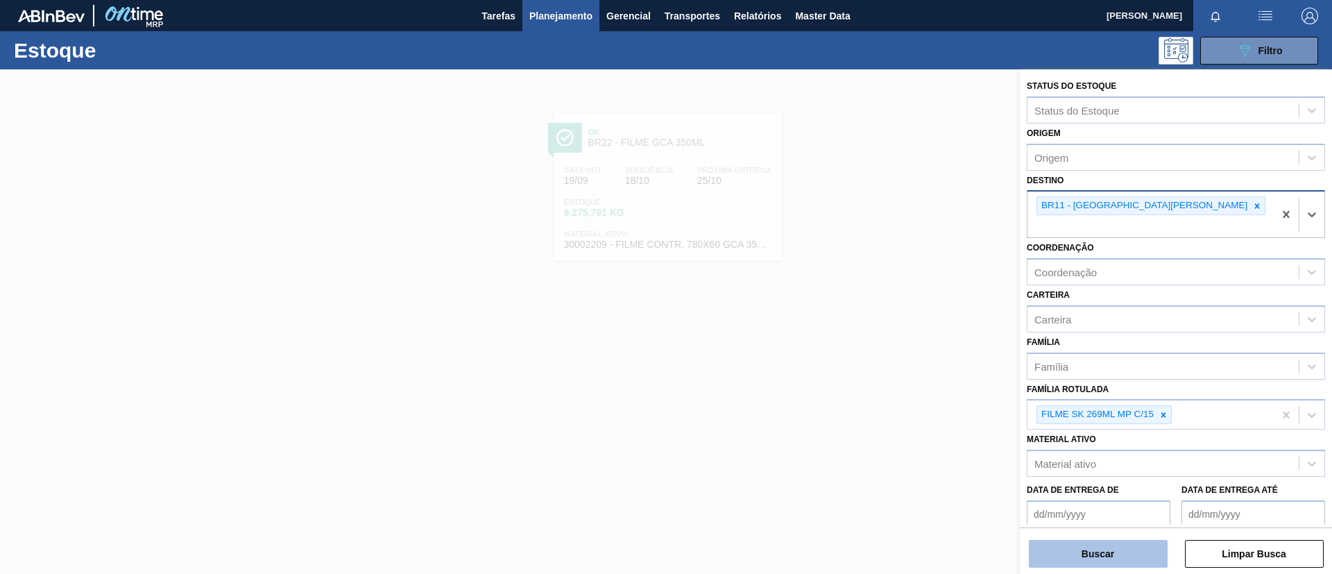
click at [1103, 545] on button "Buscar" at bounding box center [1098, 554] width 139 height 28
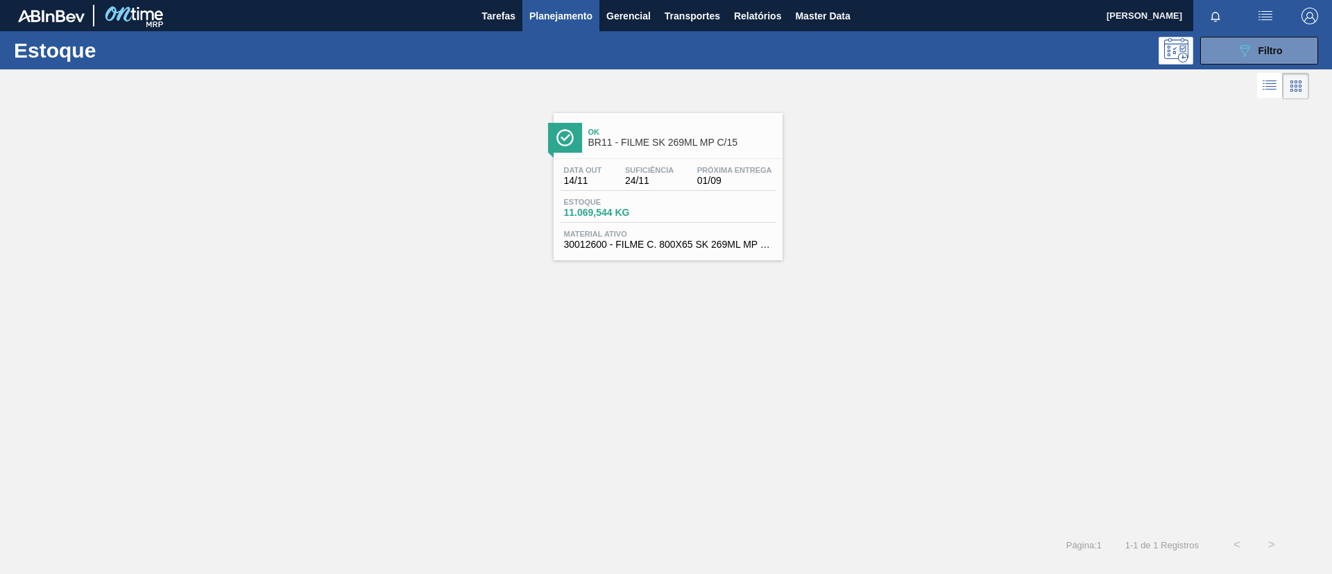
click at [658, 126] on div "Ok BR11 - FILME SK 269ML MP C/15" at bounding box center [681, 137] width 187 height 31
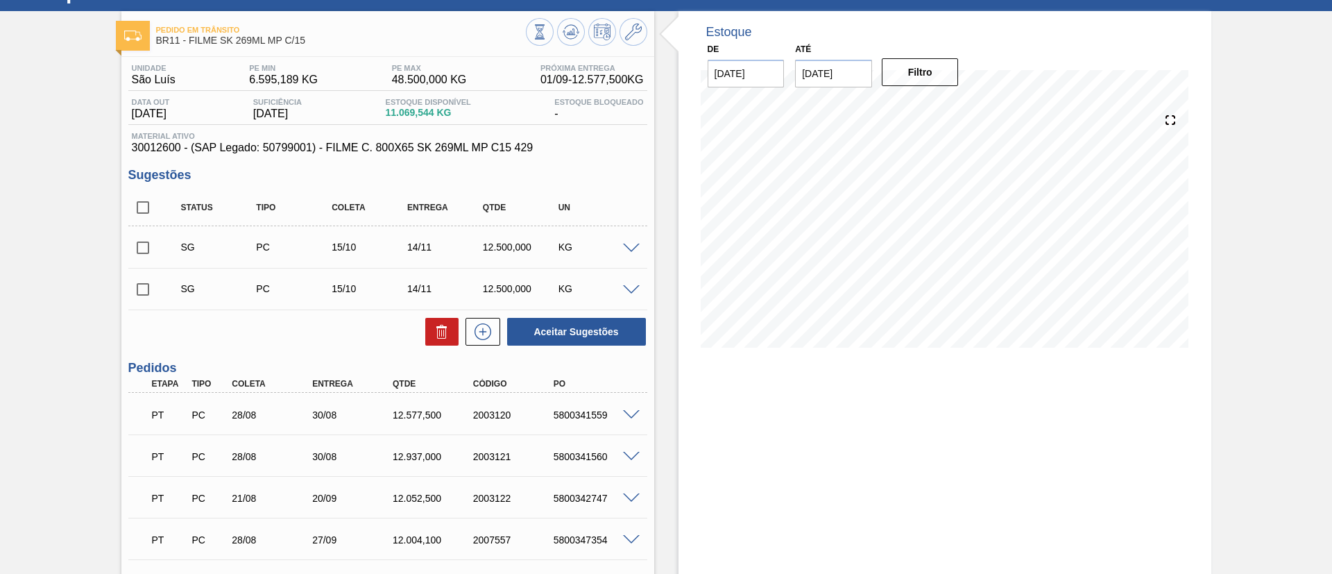
scroll to position [104, 0]
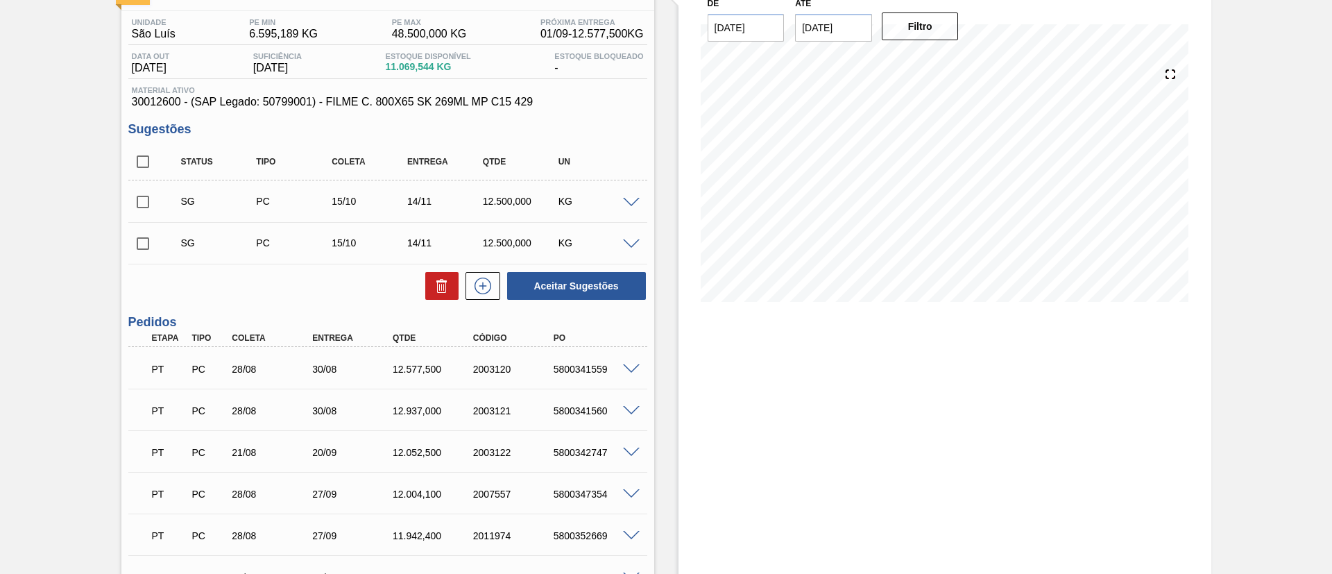
click at [632, 373] on div "5800341559" at bounding box center [595, 369] width 90 height 11
click at [631, 368] on span at bounding box center [631, 369] width 17 height 10
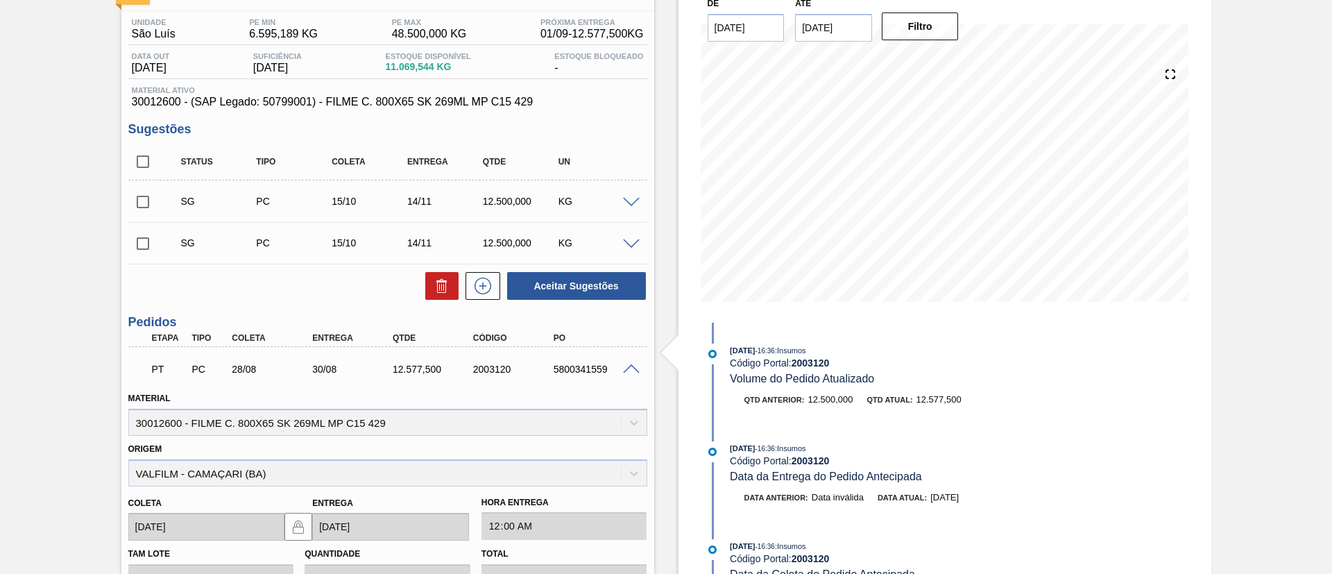
click at [631, 368] on span at bounding box center [631, 369] width 17 height 10
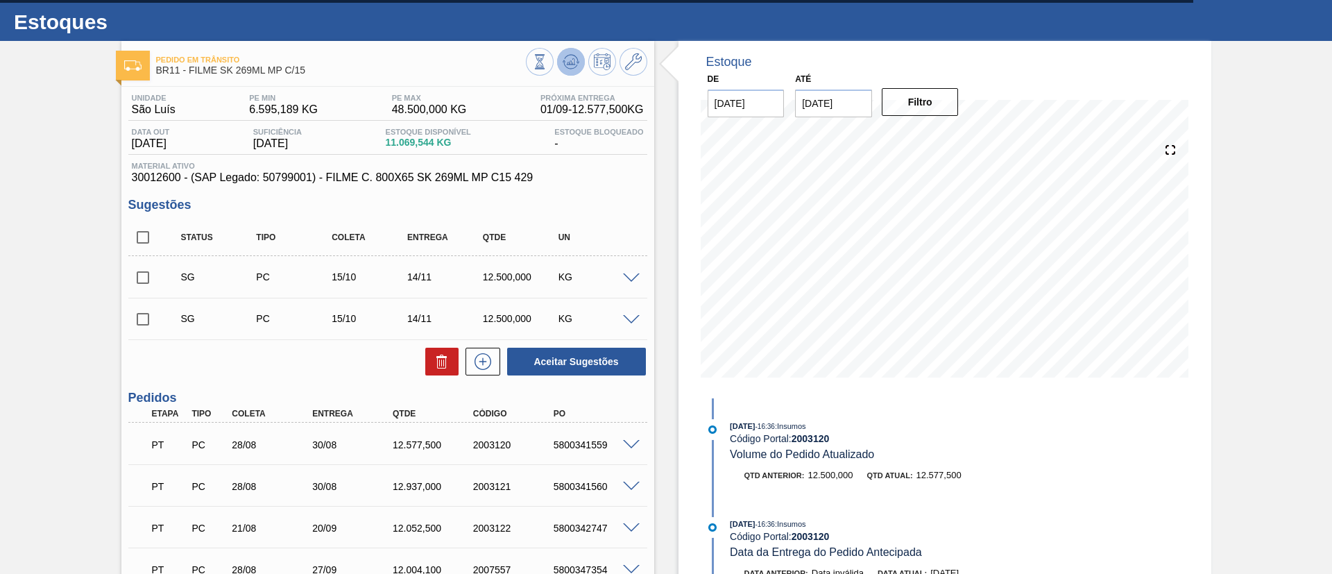
scroll to position [0, 0]
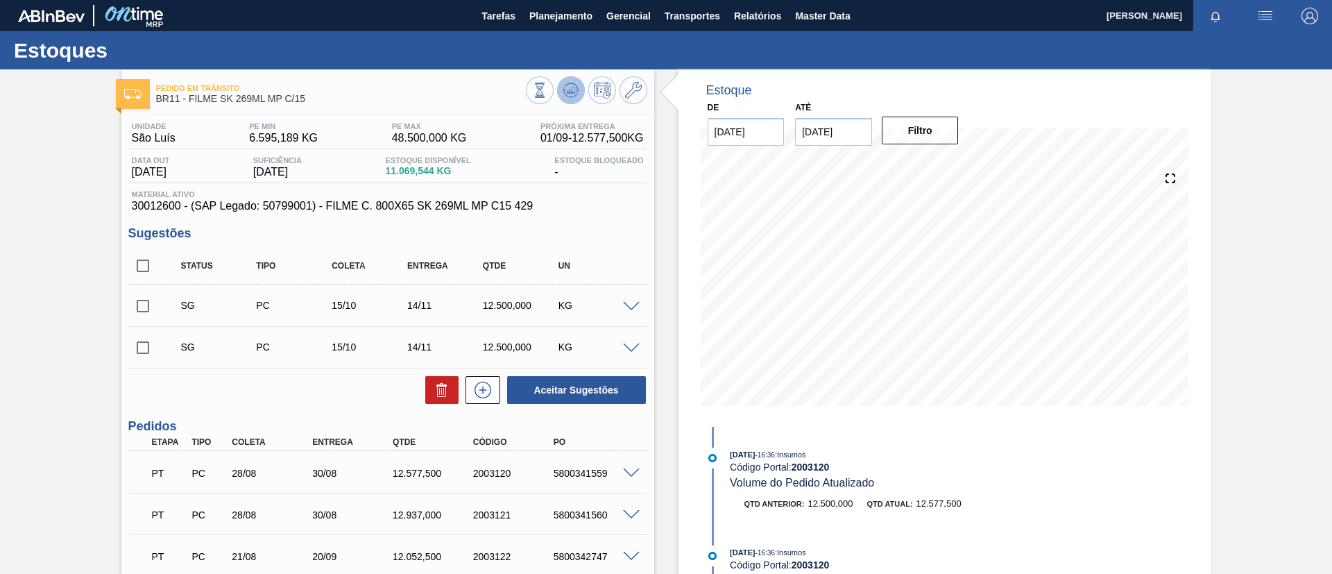
click at [570, 90] on icon at bounding box center [570, 90] width 1 height 3
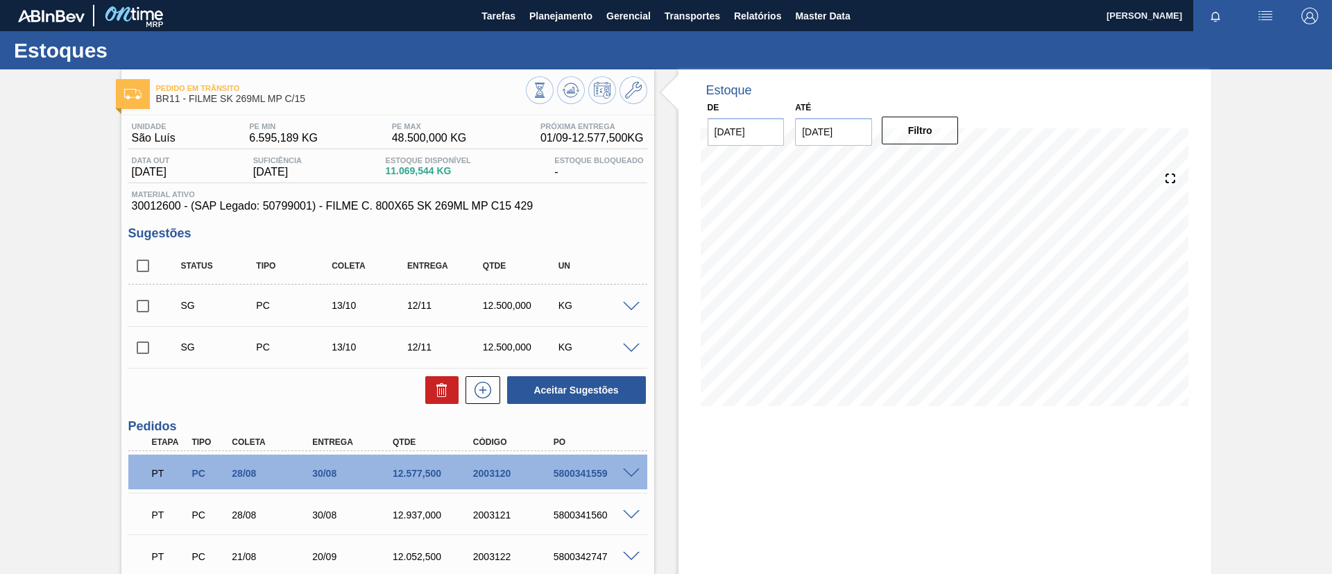
scroll to position [356, 0]
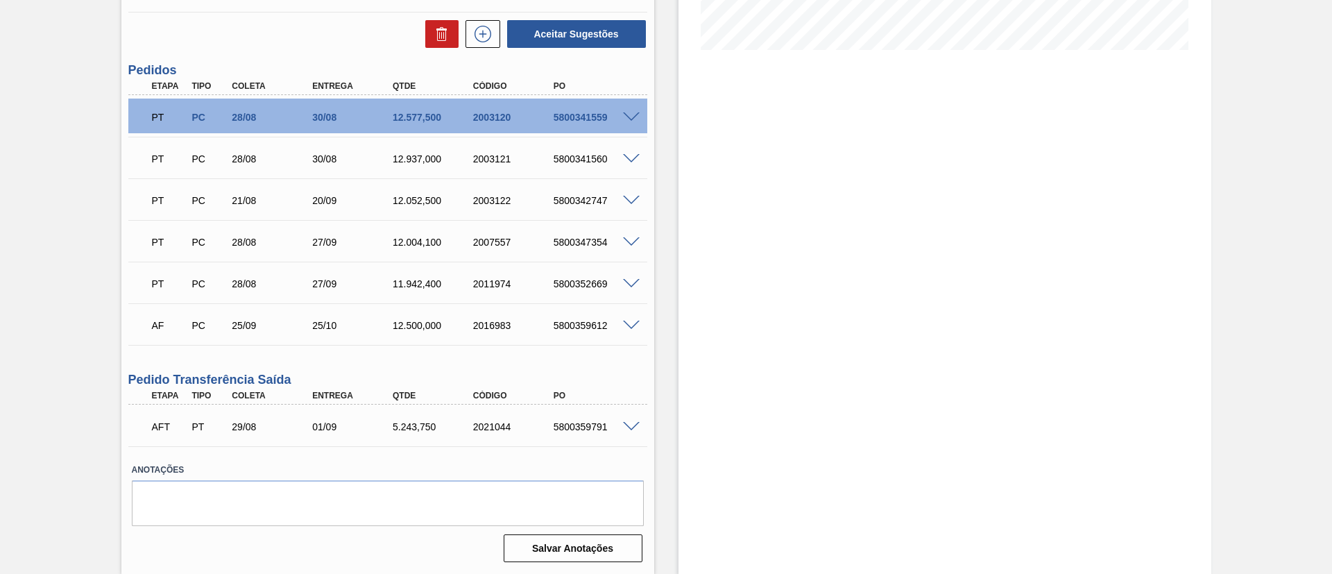
click at [631, 427] on span at bounding box center [631, 427] width 17 height 10
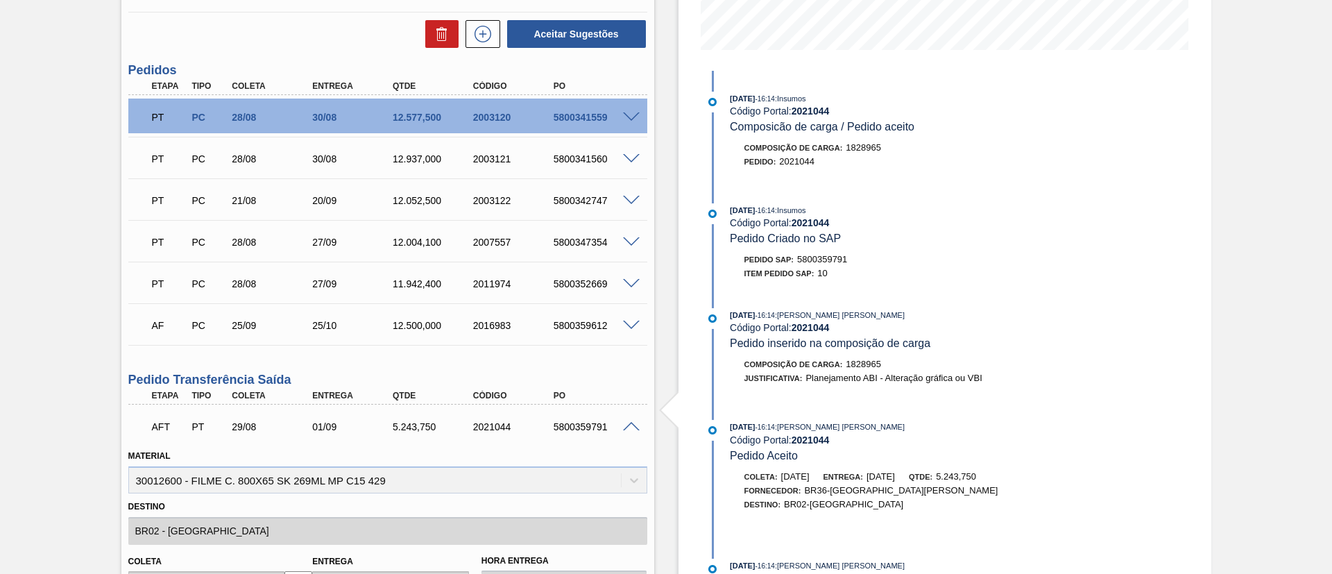
click at [632, 434] on div "AFT PT 29/08 01/09 5.243,750 2021044 5800359791" at bounding box center [387, 425] width 519 height 35
click at [623, 427] on span at bounding box center [631, 427] width 17 height 10
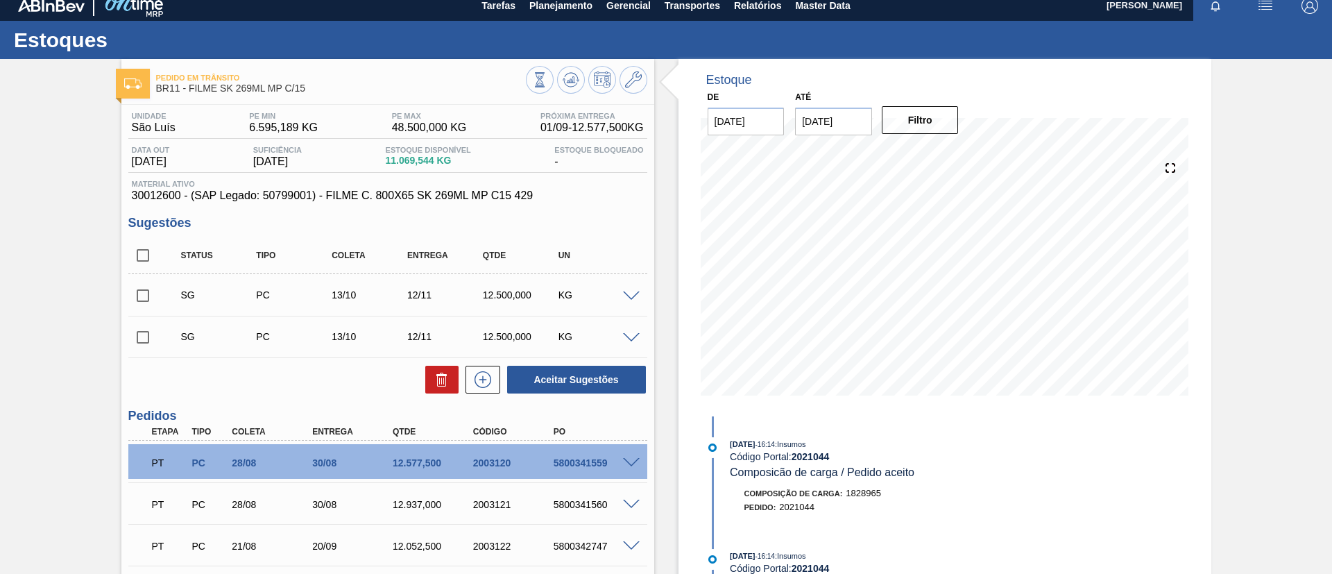
scroll to position [0, 0]
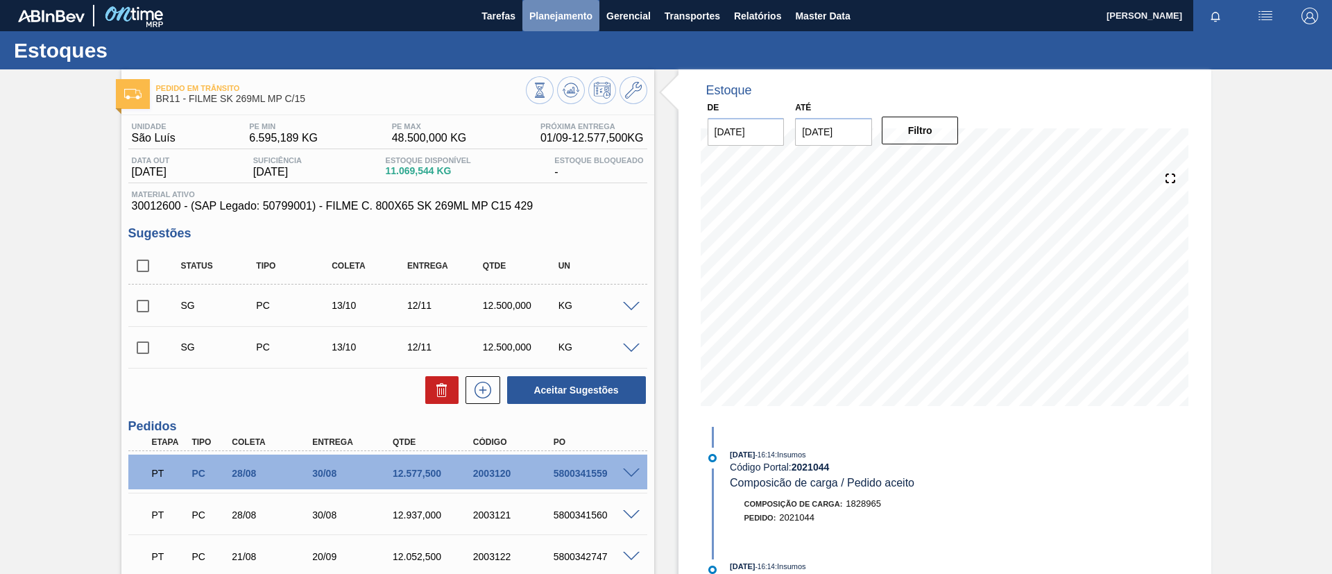
click at [554, 14] on span "Planejamento" at bounding box center [560, 16] width 63 height 17
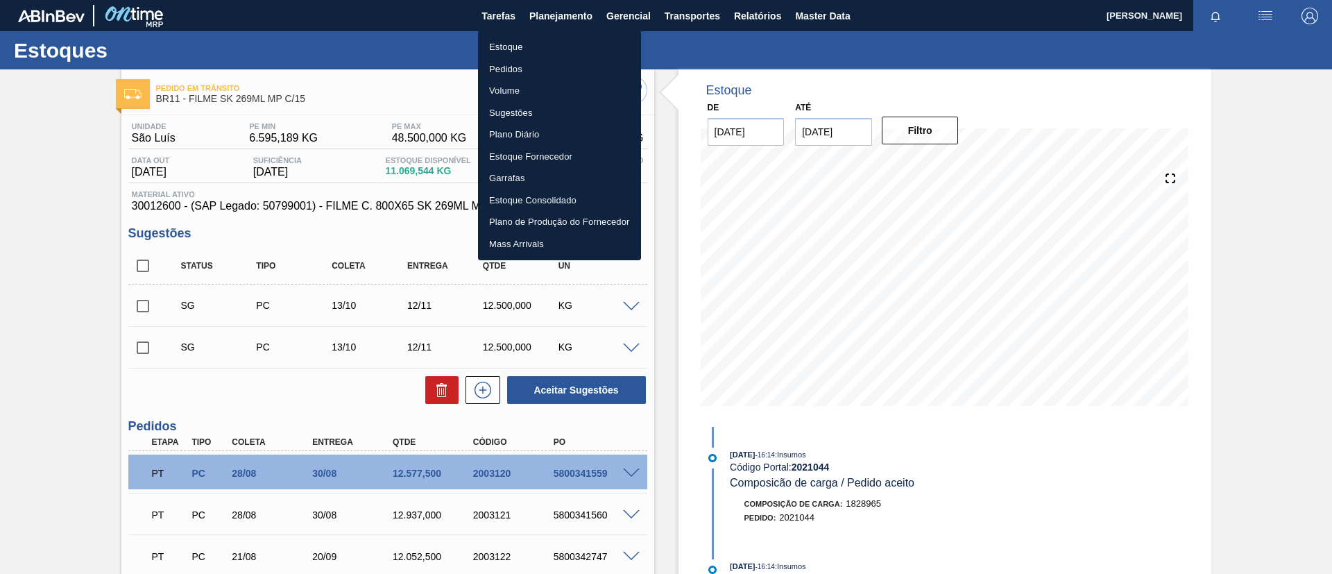
click at [570, 49] on li "Estoque" at bounding box center [559, 47] width 163 height 22
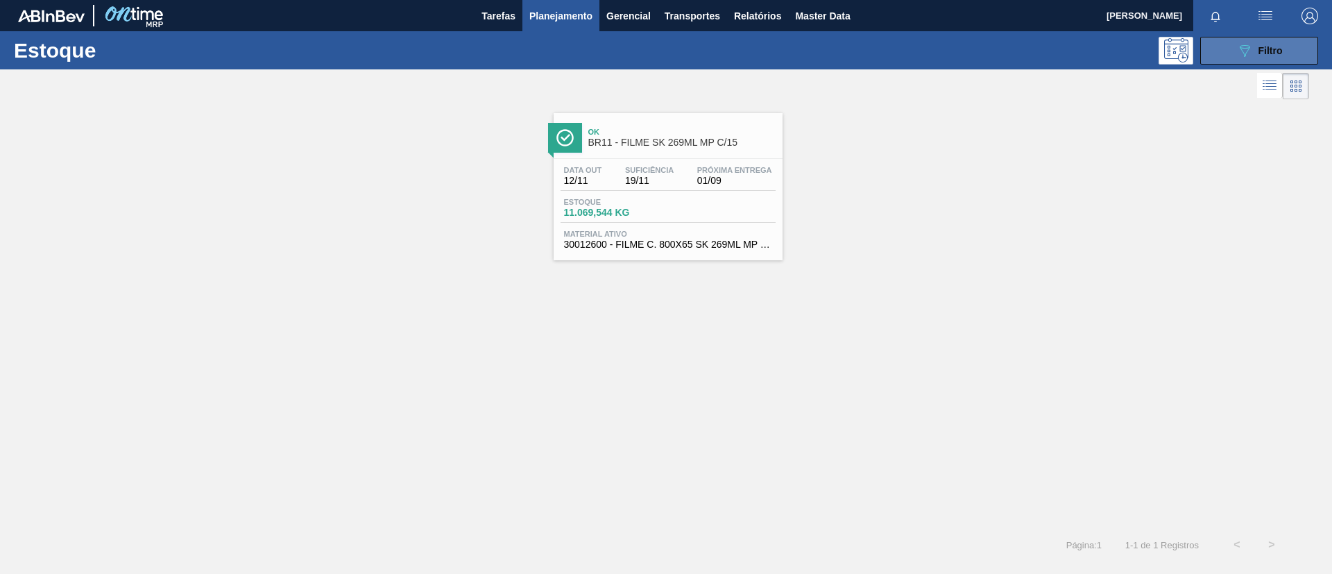
click at [1272, 46] on span "Filtro" at bounding box center [1271, 50] width 24 height 11
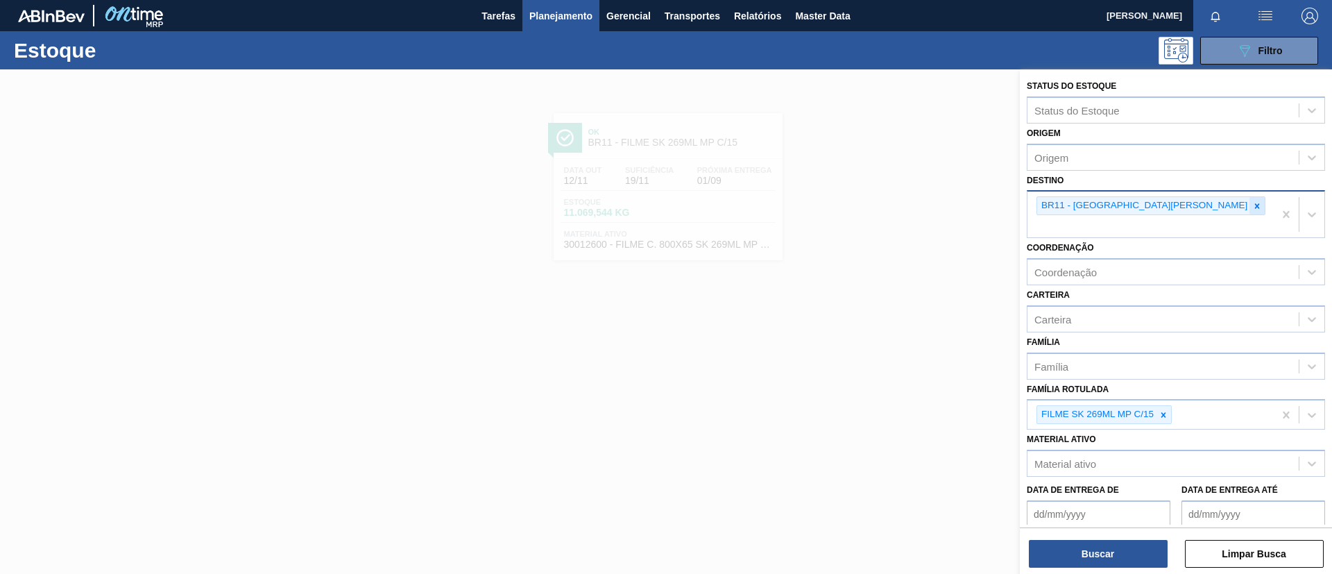
click at [1252, 202] on icon at bounding box center [1257, 206] width 10 height 10
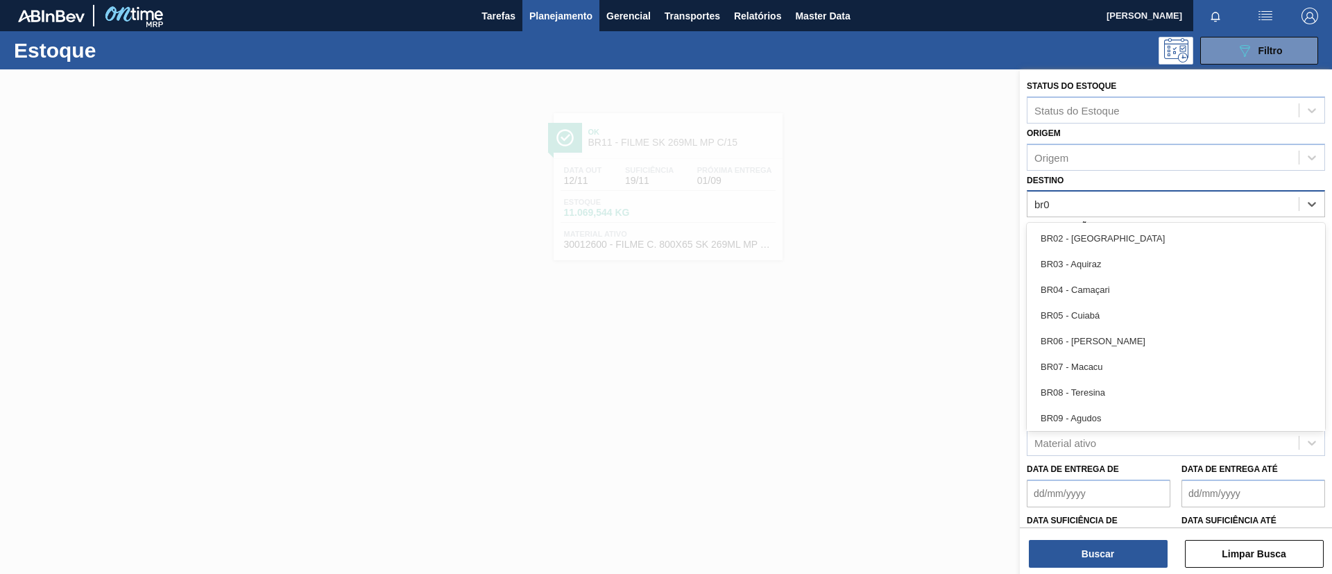
type input "br02"
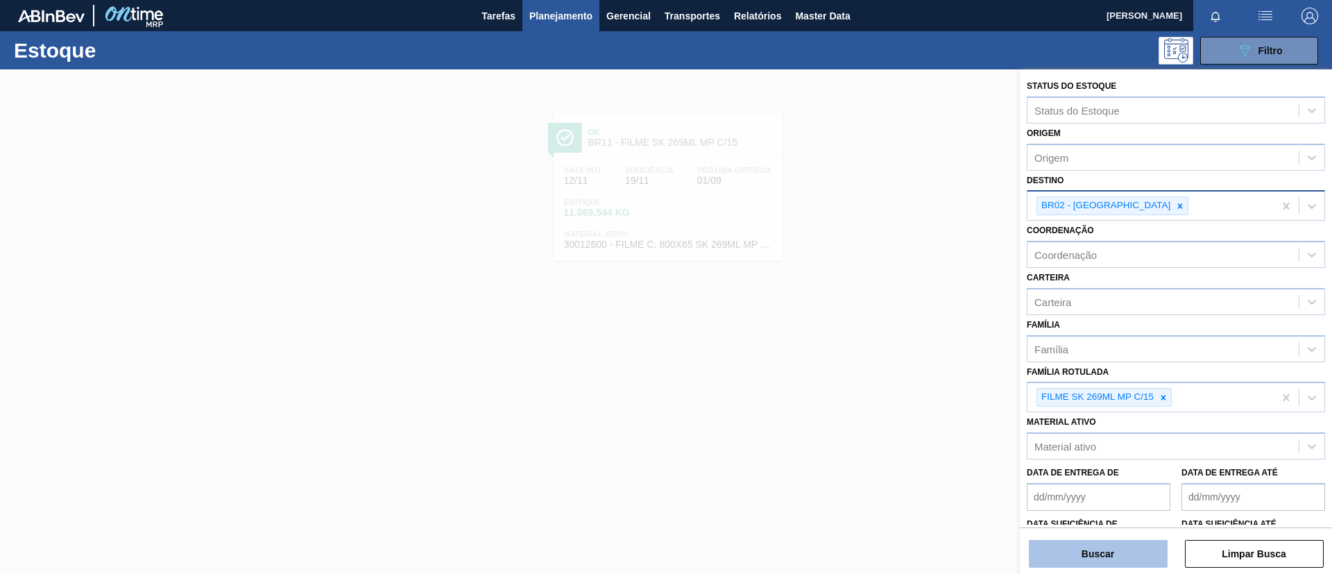
click at [1107, 558] on button "Buscar" at bounding box center [1098, 554] width 139 height 28
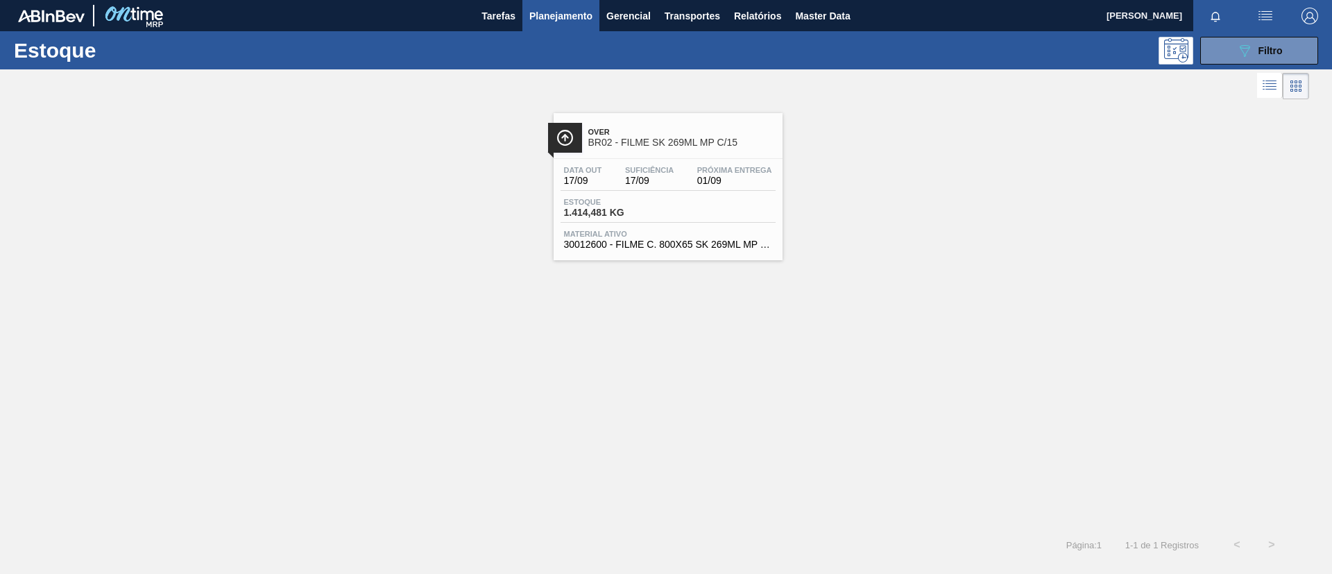
click at [686, 147] on span "BR02 - FILME SK 269ML MP C/15" at bounding box center [681, 142] width 187 height 10
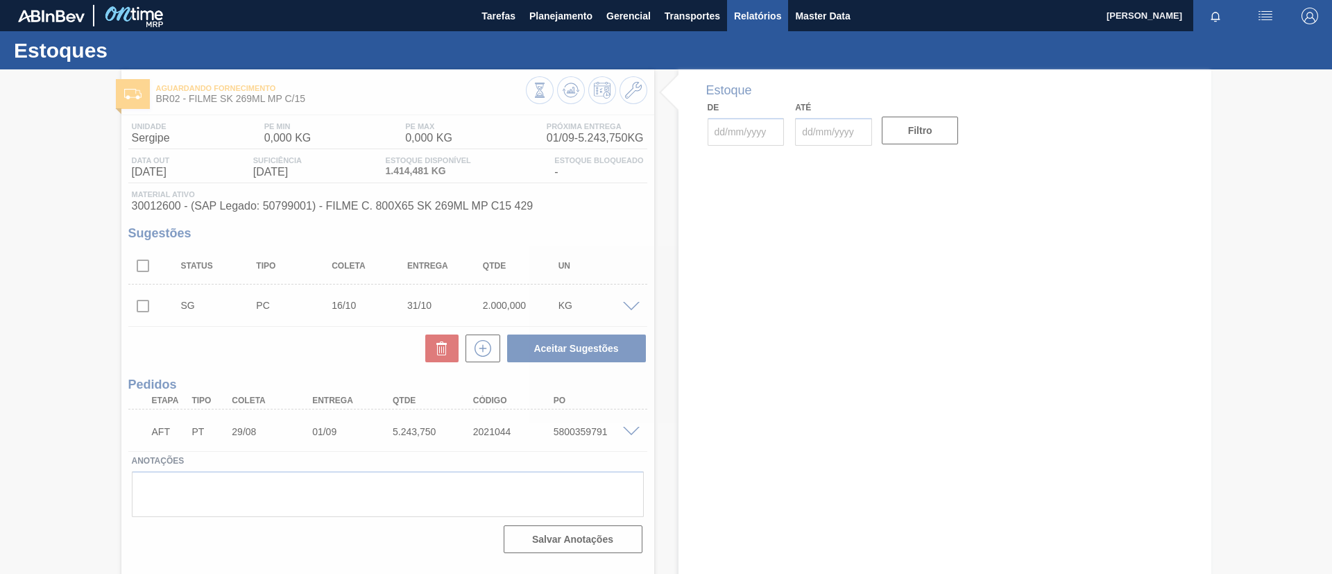
type input "[DATE]"
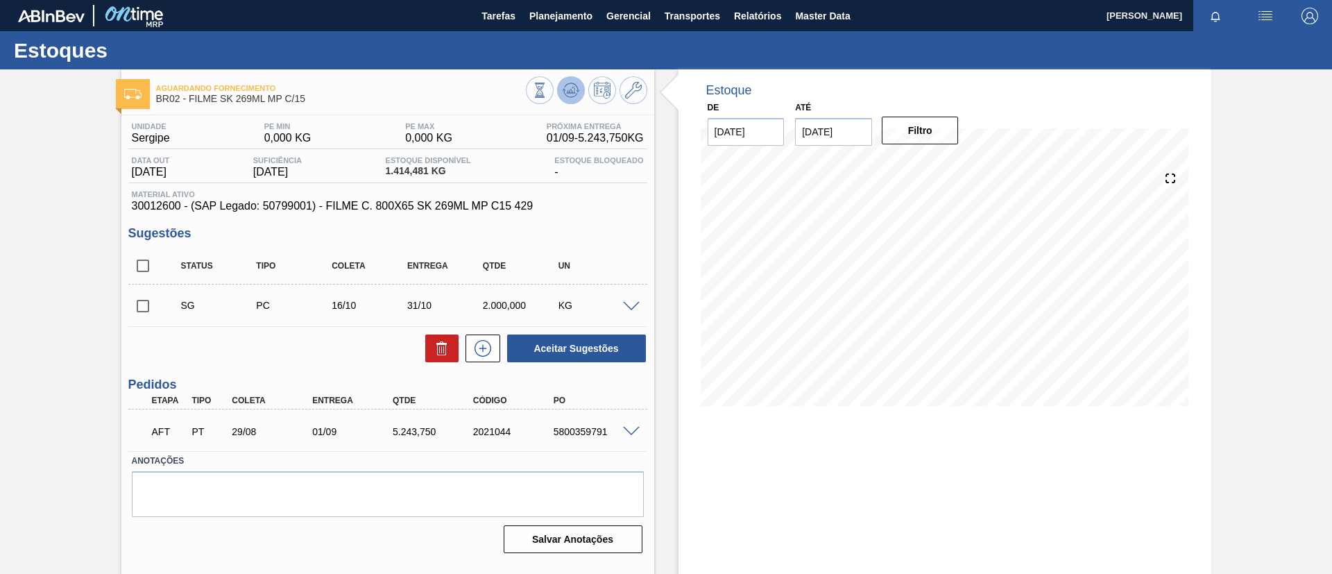
click at [570, 91] on icon at bounding box center [570, 90] width 1 height 3
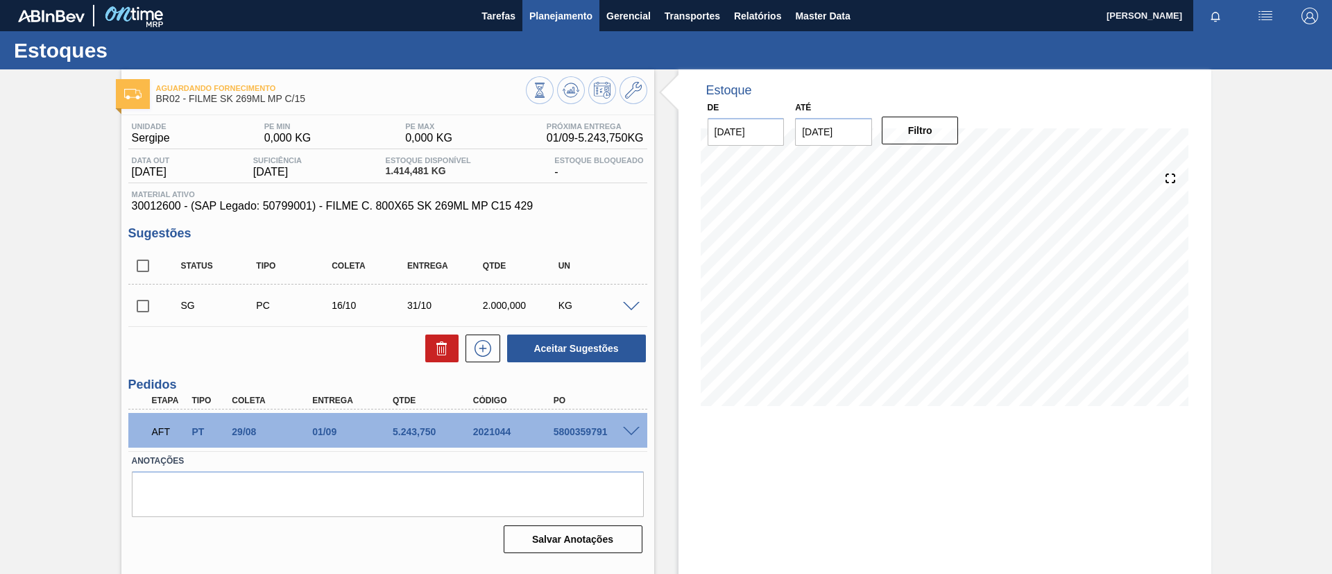
click at [579, 10] on span "Planejamento" at bounding box center [560, 16] width 63 height 17
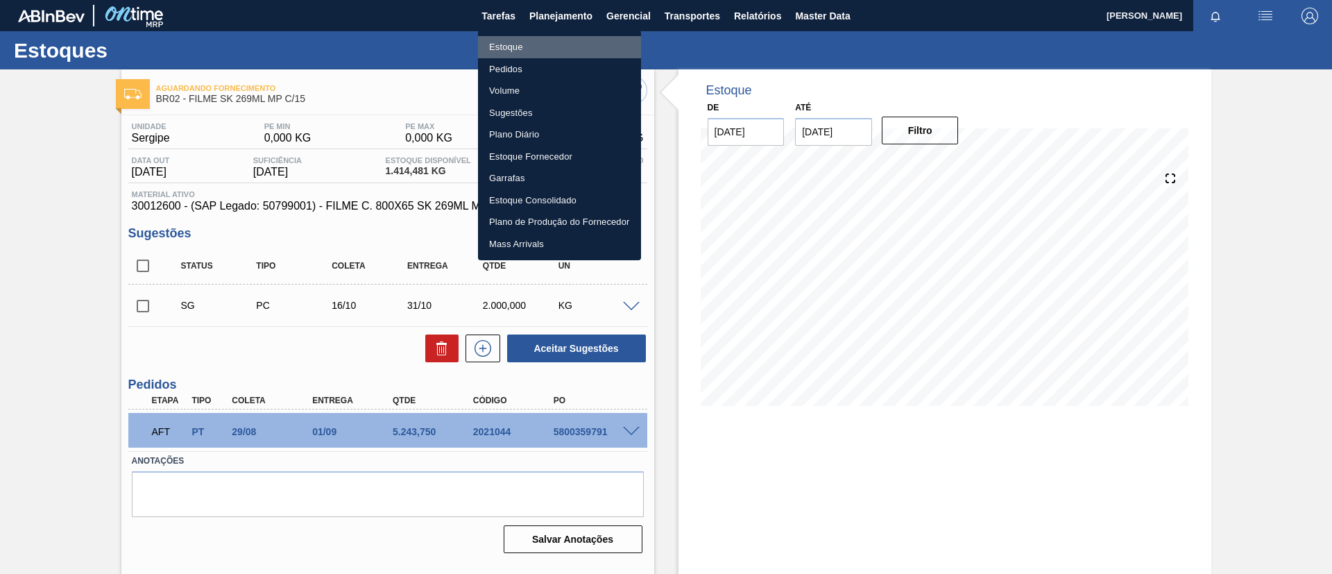
click at [576, 38] on li "Estoque" at bounding box center [559, 47] width 163 height 22
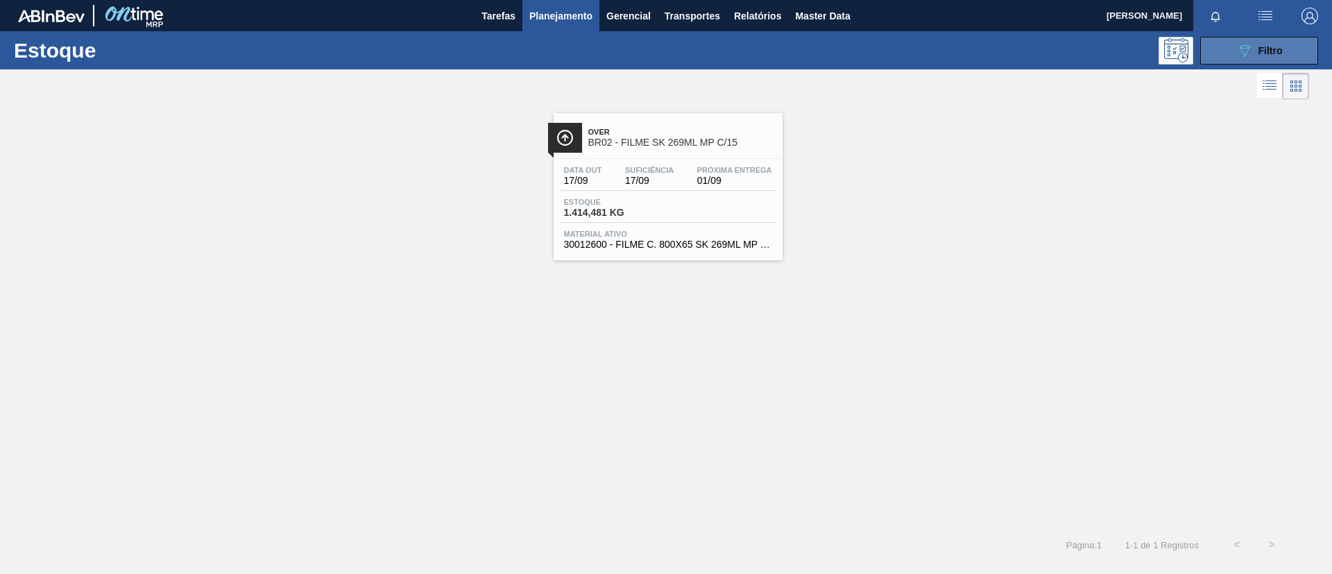
click at [1239, 43] on icon "089F7B8B-B2A5-4AFE-B5C0-19BA573D28AC" at bounding box center [1244, 50] width 17 height 17
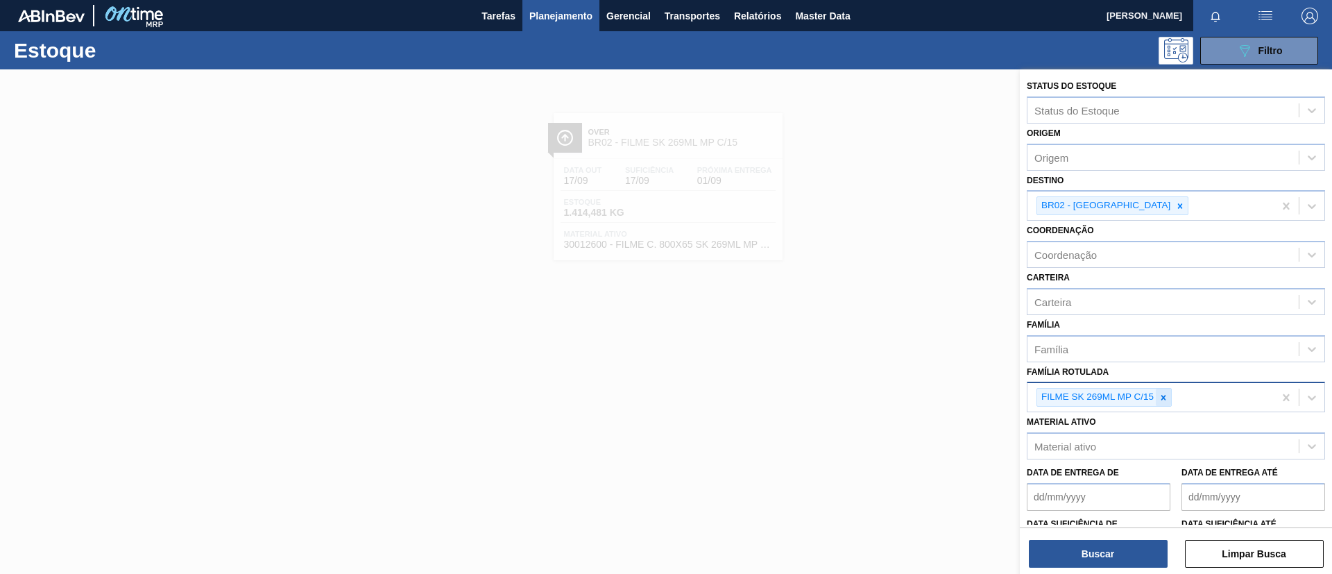
click at [1170, 400] on div at bounding box center [1163, 397] width 15 height 17
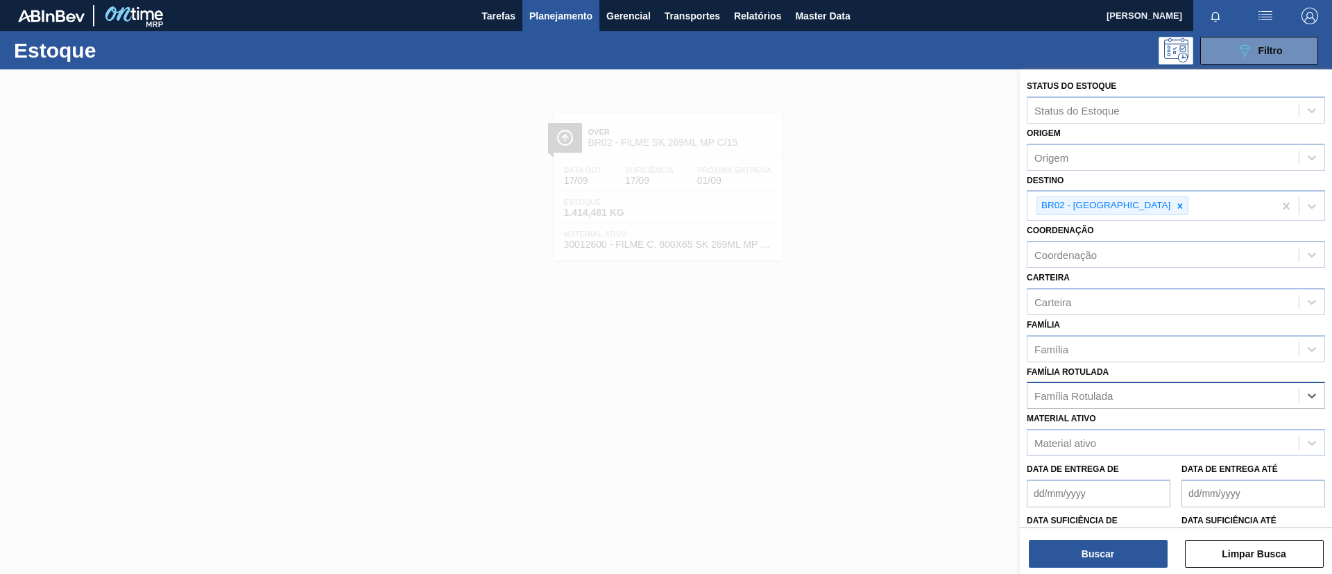
paste Rotulada "FILME LISO 420x45"
type Rotulada "FILME LISO 420x45"
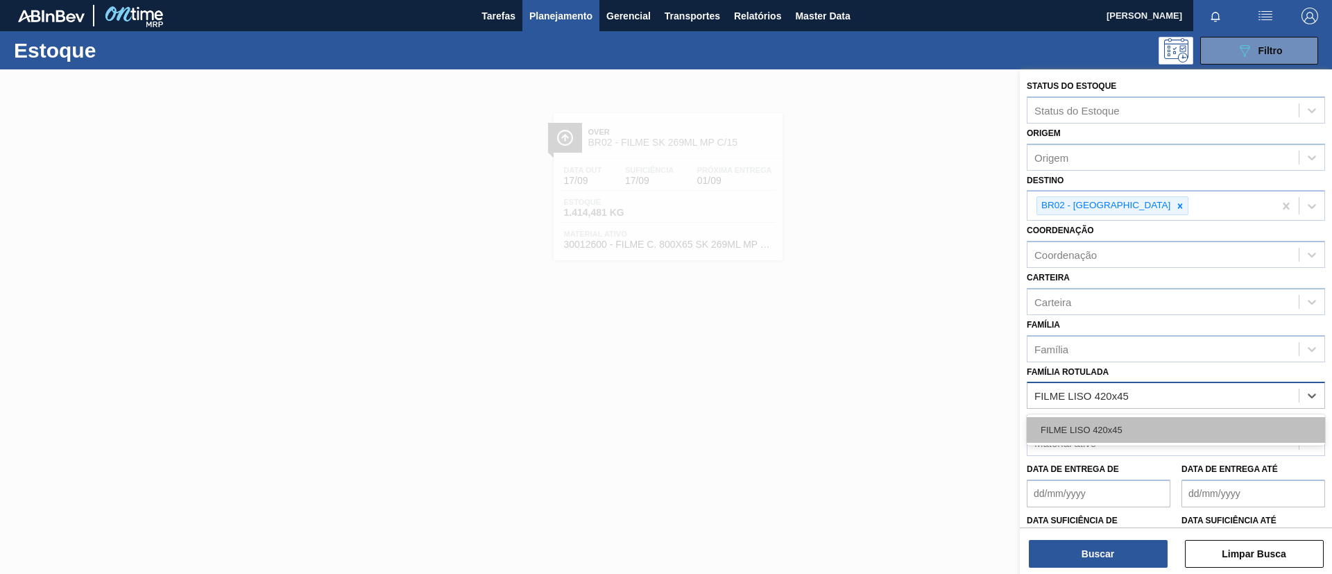
click at [1170, 427] on div "FILME LISO 420x45" at bounding box center [1176, 430] width 298 height 26
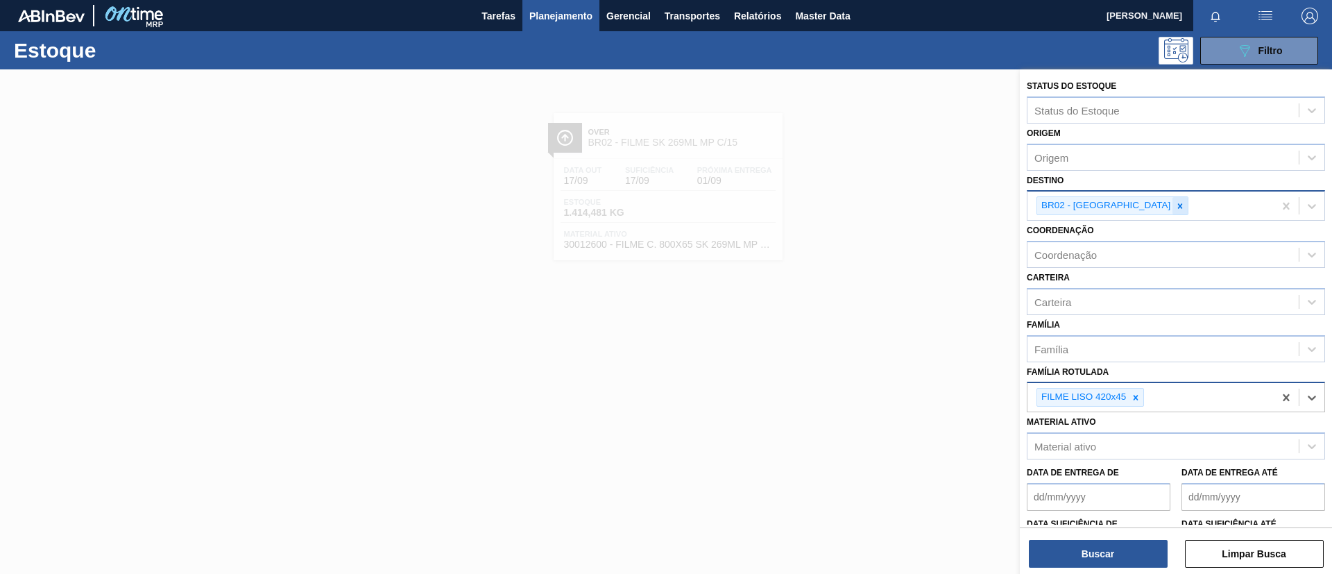
click at [1175, 207] on icon at bounding box center [1180, 206] width 10 height 10
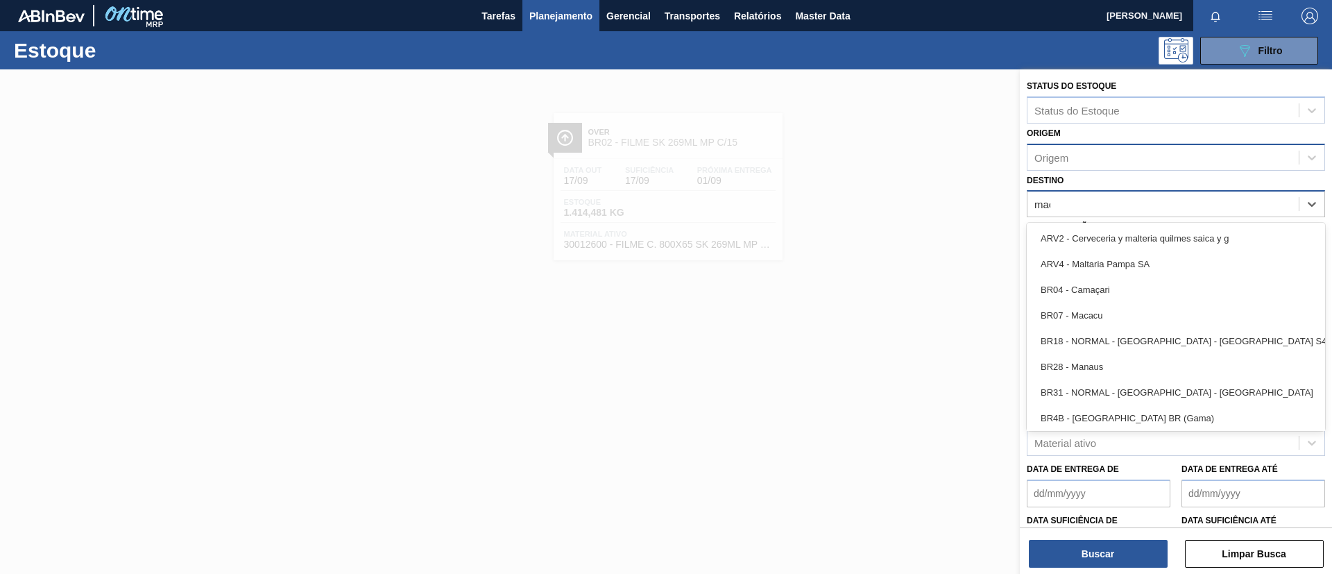
type input "macac"
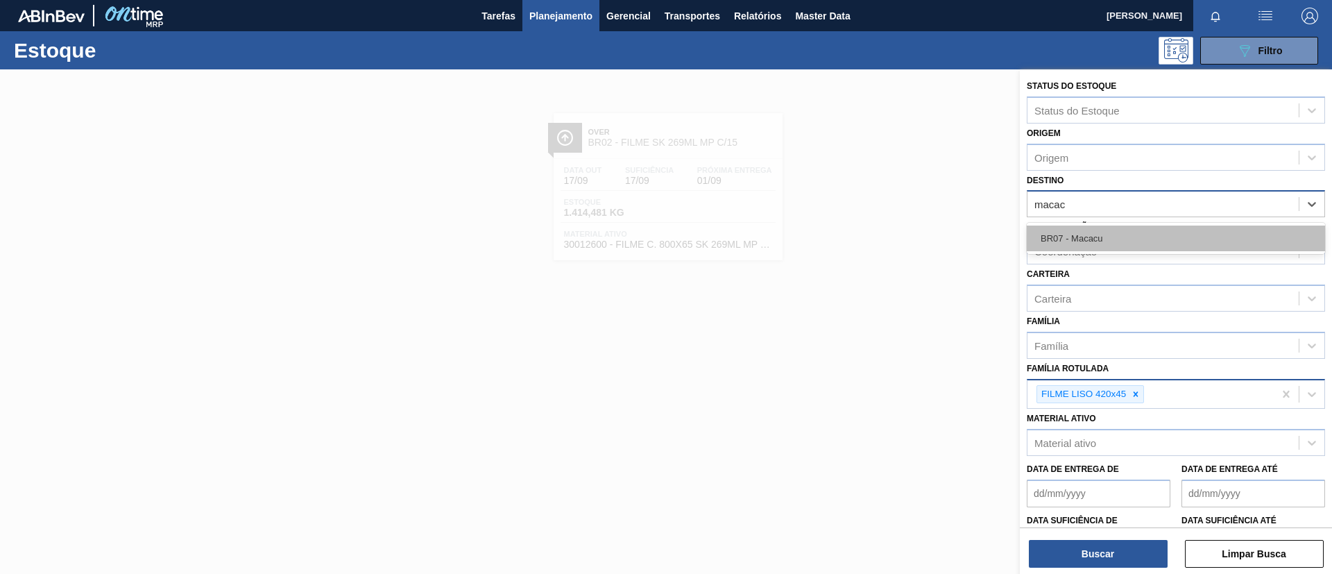
click at [1113, 228] on div "BR07 - Macacu" at bounding box center [1176, 238] width 298 height 26
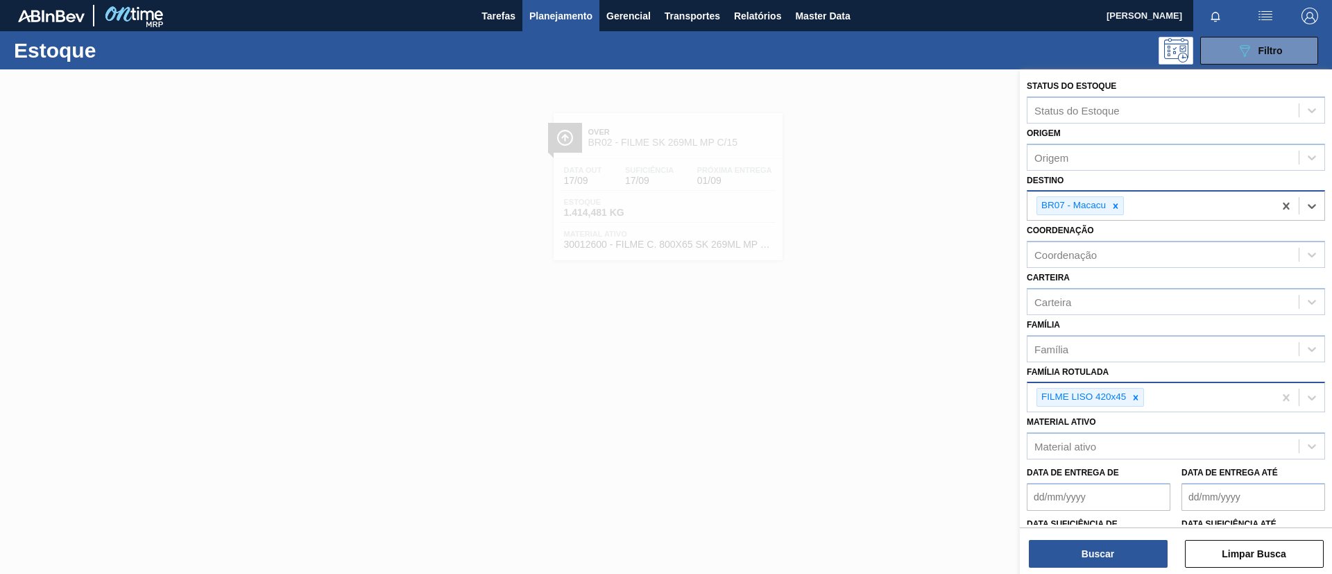
click at [1114, 538] on div "Buscar Limpar Busca" at bounding box center [1176, 546] width 312 height 39
click at [1114, 547] on button "Buscar" at bounding box center [1098, 554] width 139 height 28
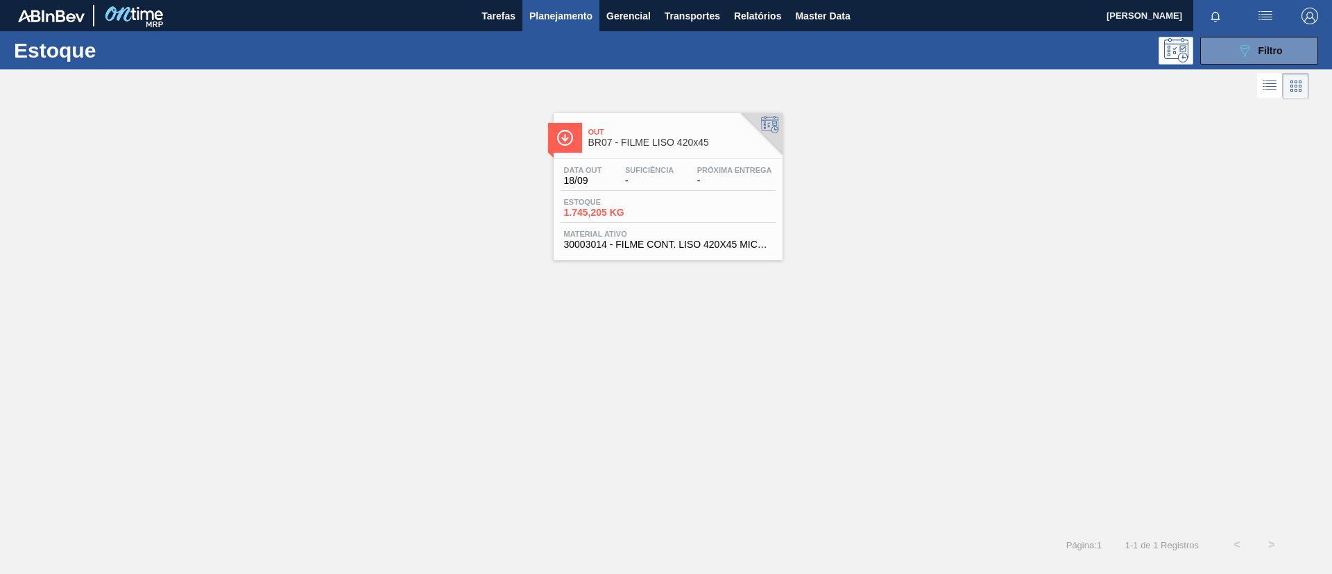
click at [656, 128] on span "Out" at bounding box center [681, 132] width 187 height 8
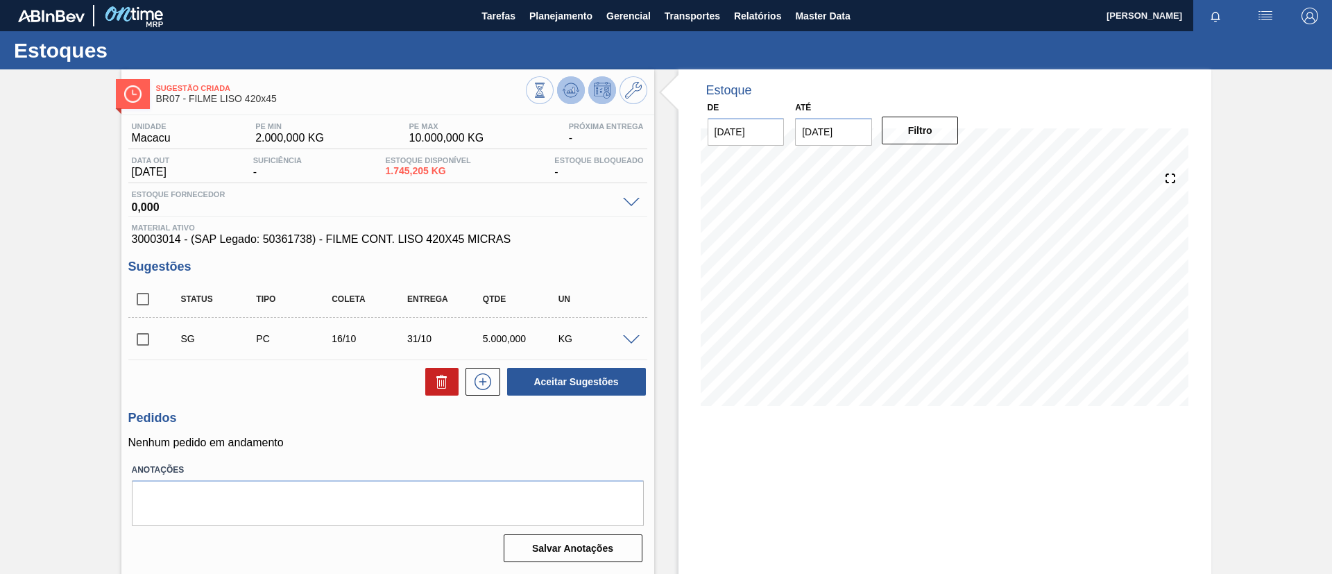
click at [564, 85] on icon at bounding box center [571, 90] width 17 height 17
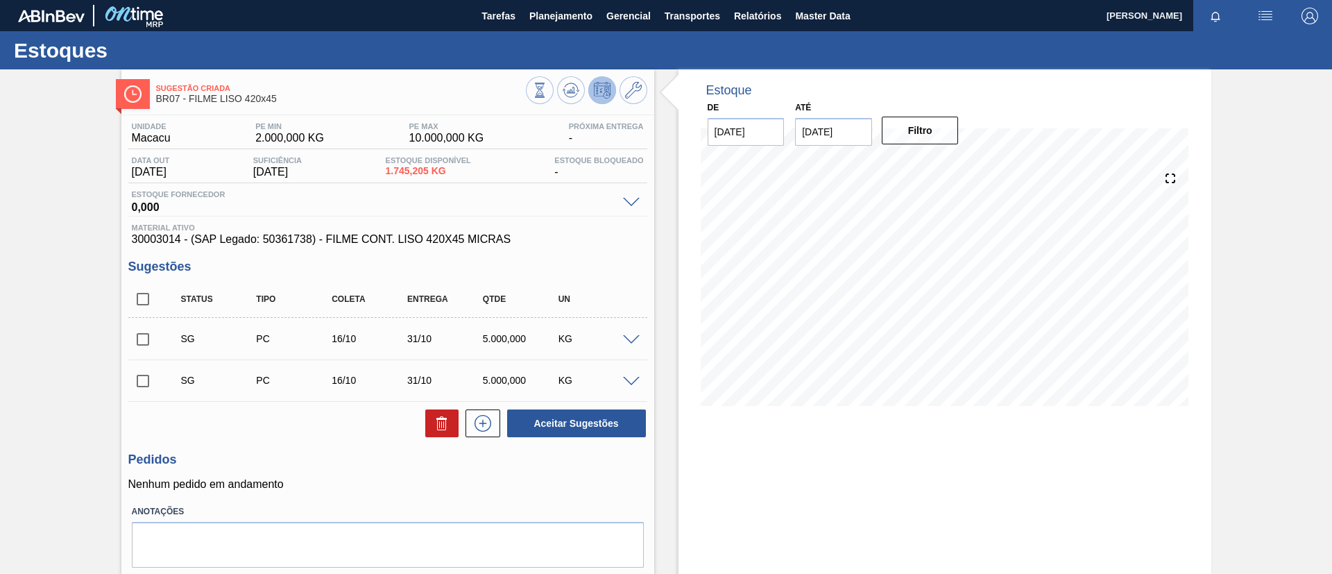
click at [144, 305] on input "checkbox" at bounding box center [142, 298] width 29 height 29
checkbox input "true"
click at [631, 336] on span at bounding box center [631, 340] width 17 height 10
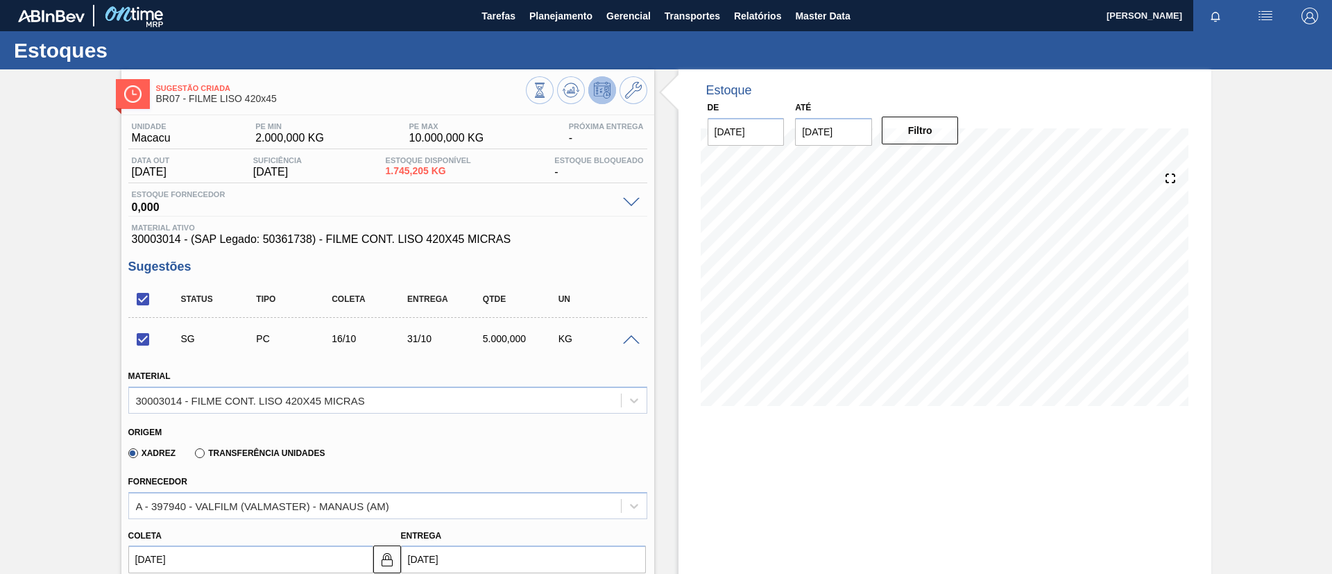
click at [631, 337] on span at bounding box center [631, 340] width 17 height 10
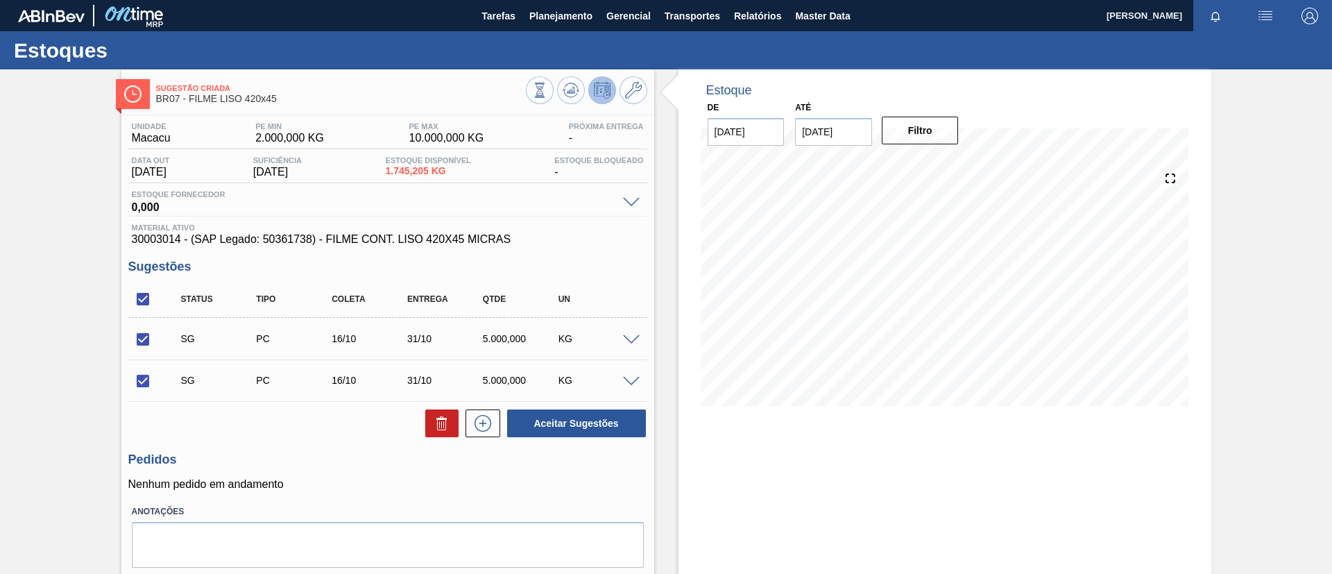
click at [564, 32] on div "Estoques" at bounding box center [666, 50] width 1332 height 38
click at [571, 18] on span "Planejamento" at bounding box center [560, 16] width 63 height 17
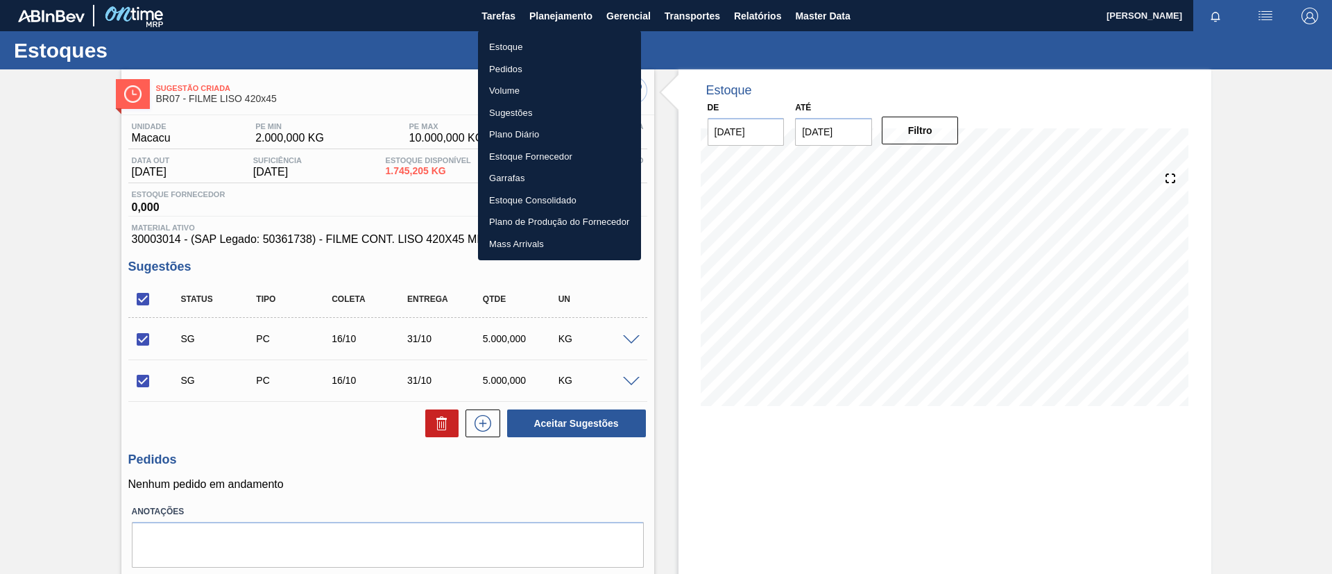
click at [525, 70] on li "Pedidos" at bounding box center [559, 69] width 163 height 22
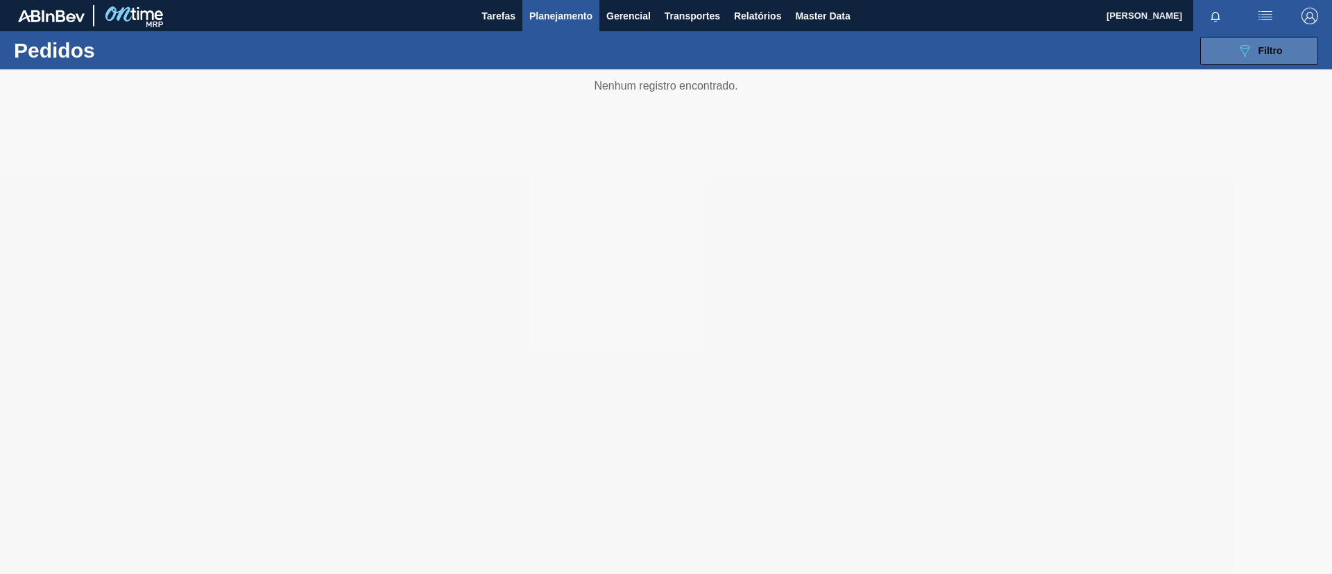
click at [1231, 59] on button "089F7B8B-B2A5-4AFE-B5C0-19BA573D28AC Filtro" at bounding box center [1259, 51] width 118 height 28
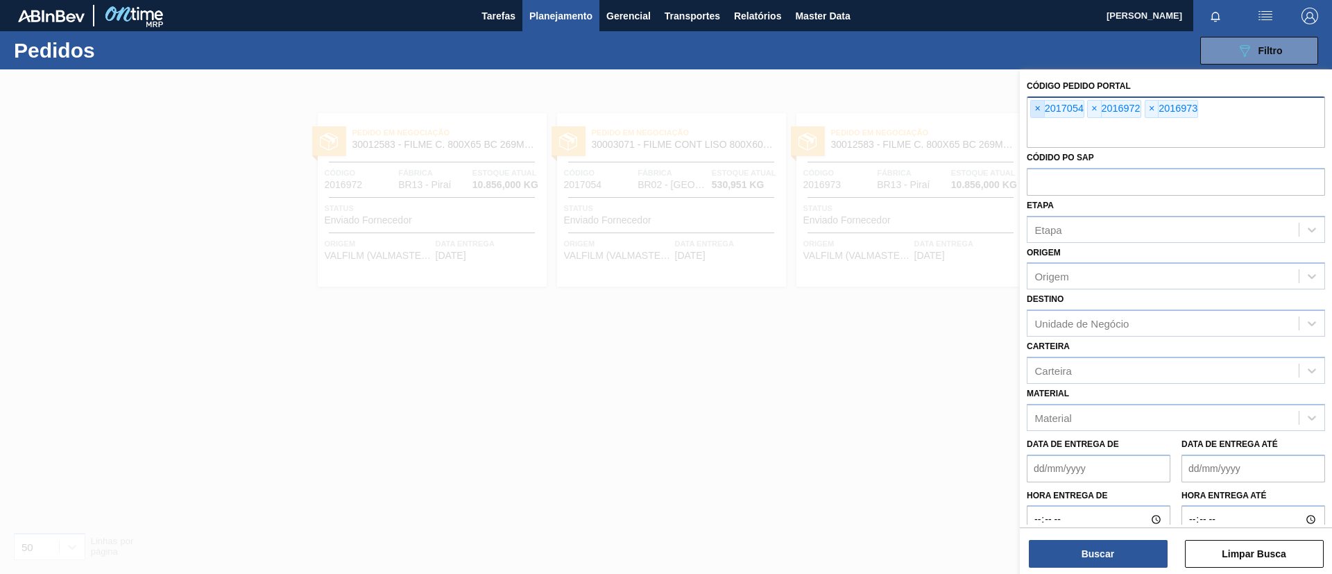
click at [1037, 105] on span "×" at bounding box center [1037, 109] width 13 height 17
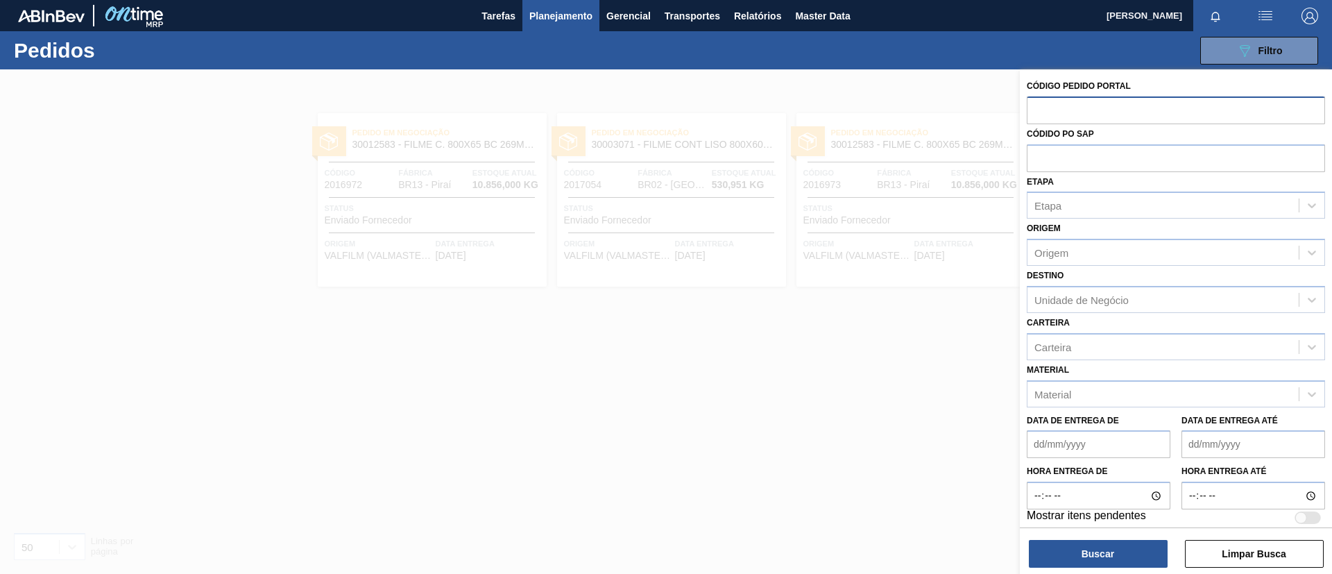
paste input "2013800"
type input "2013800"
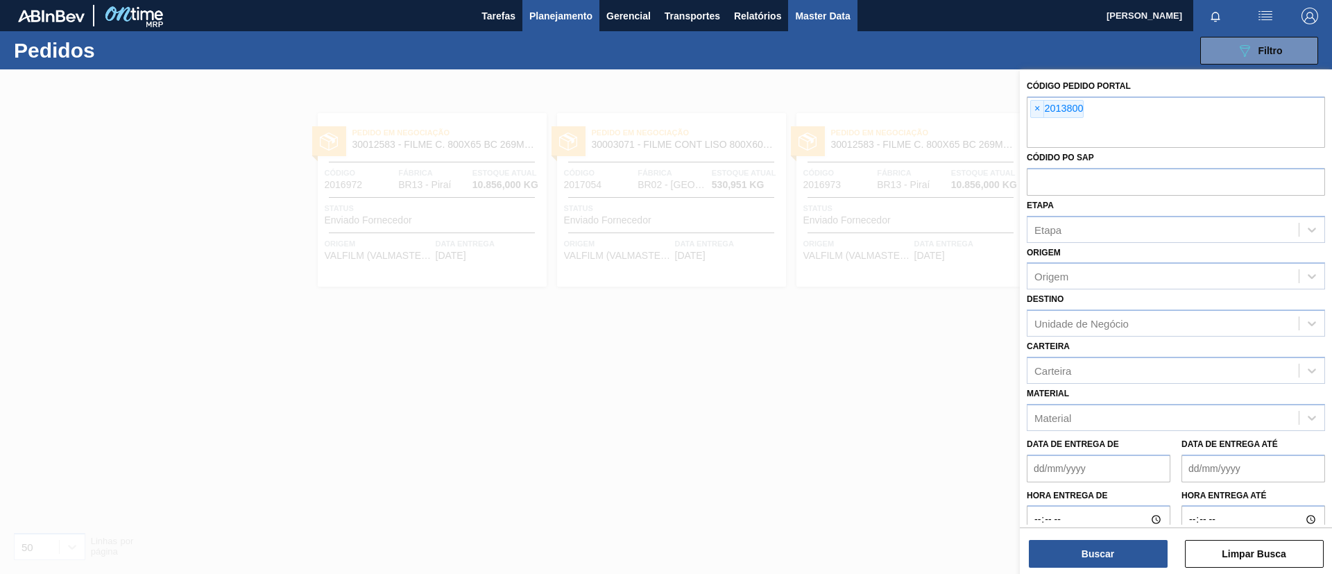
paste input "2013801"
type input "2013801"
click at [1096, 558] on button "Buscar" at bounding box center [1098, 554] width 139 height 28
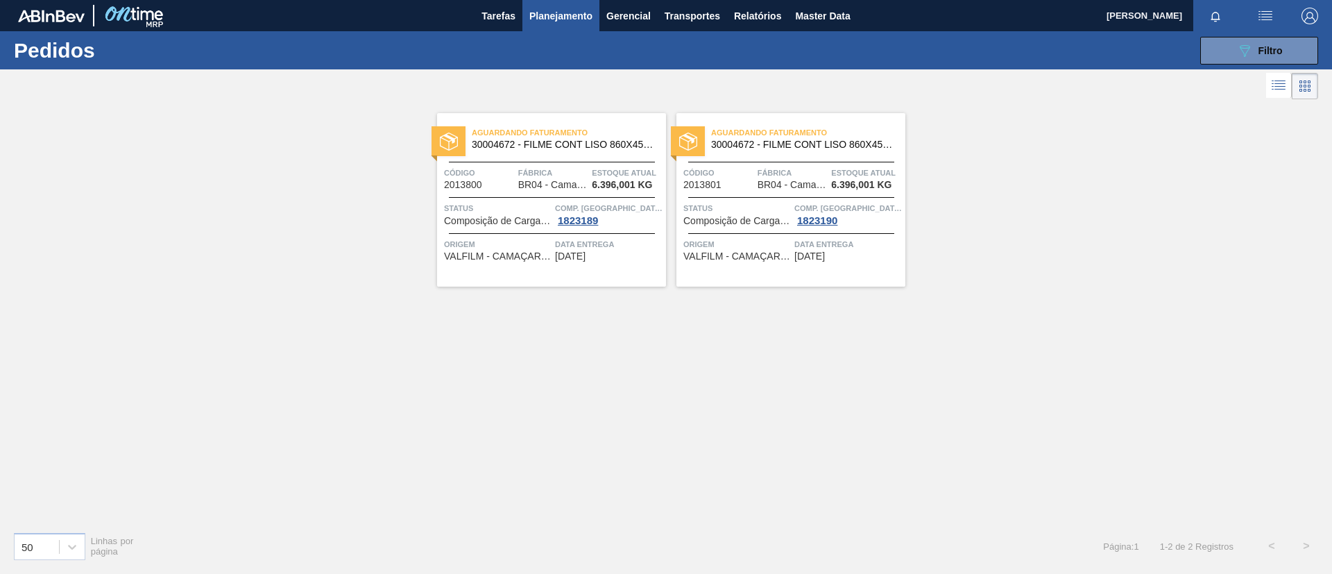
click at [563, 18] on span "Planejamento" at bounding box center [560, 16] width 63 height 17
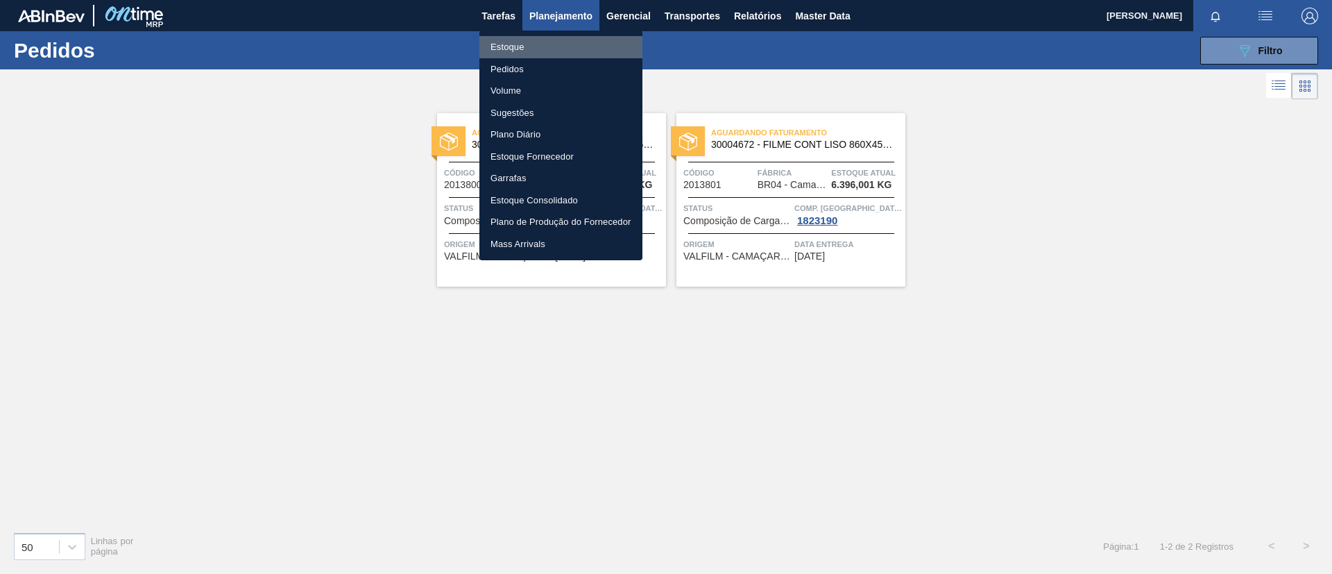
click at [562, 42] on li "Estoque" at bounding box center [560, 47] width 163 height 22
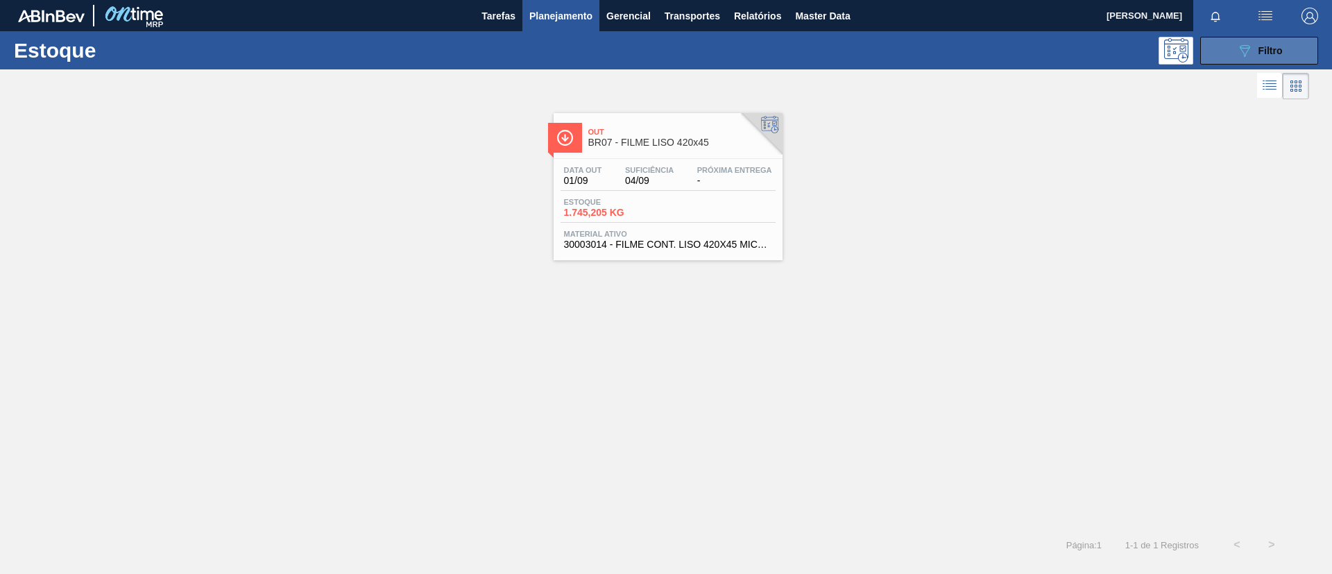
click at [1299, 51] on button "089F7B8B-B2A5-4AFE-B5C0-19BA573D28AC Filtro" at bounding box center [1259, 51] width 118 height 28
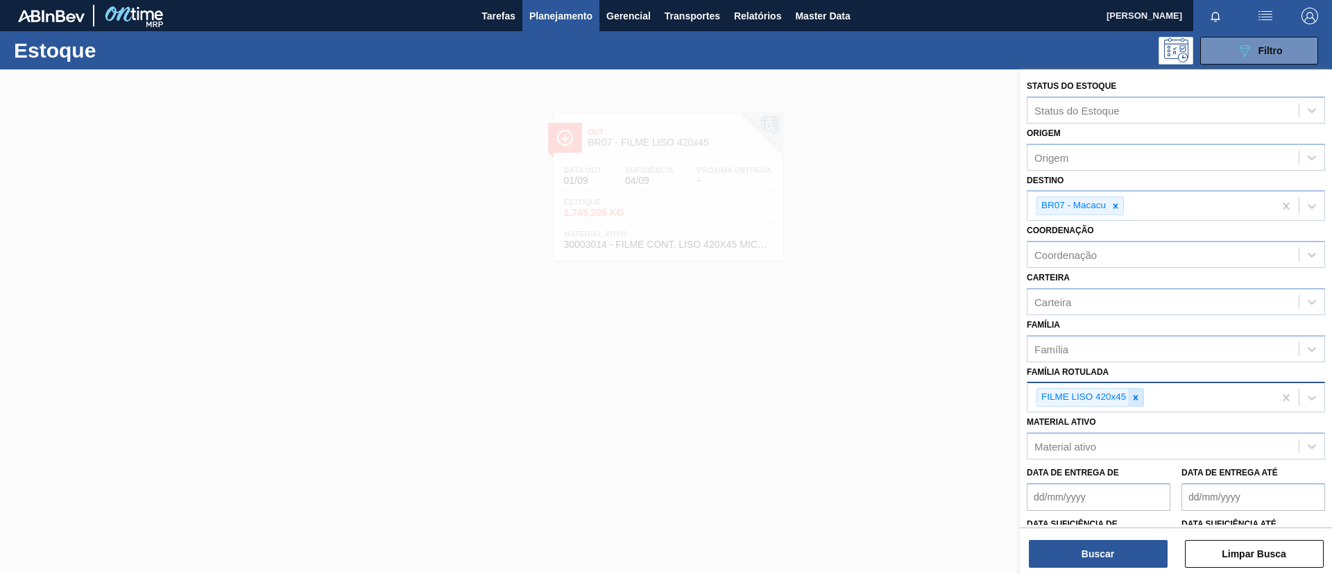
click at [1140, 397] on icon at bounding box center [1136, 398] width 10 height 10
paste Rotulada "FILME SK 269ML MP C/15"
type Rotulada "FILME SK 269ML MP C/15"
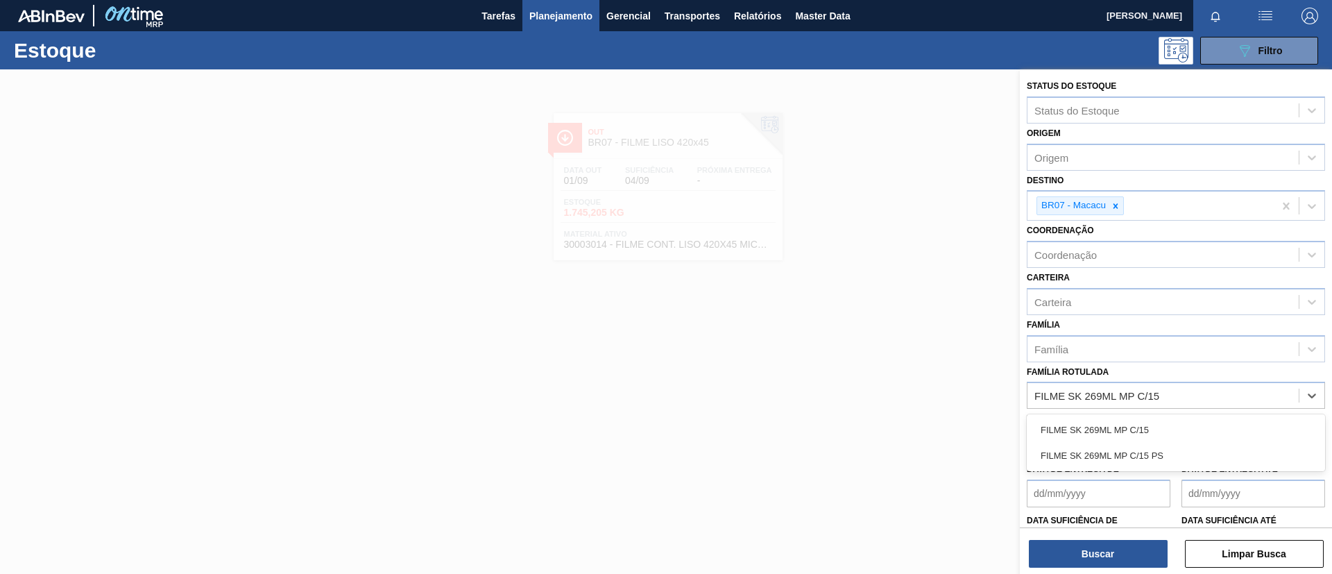
click at [1149, 420] on div "FILME SK 269ML MP C/15" at bounding box center [1176, 430] width 298 height 26
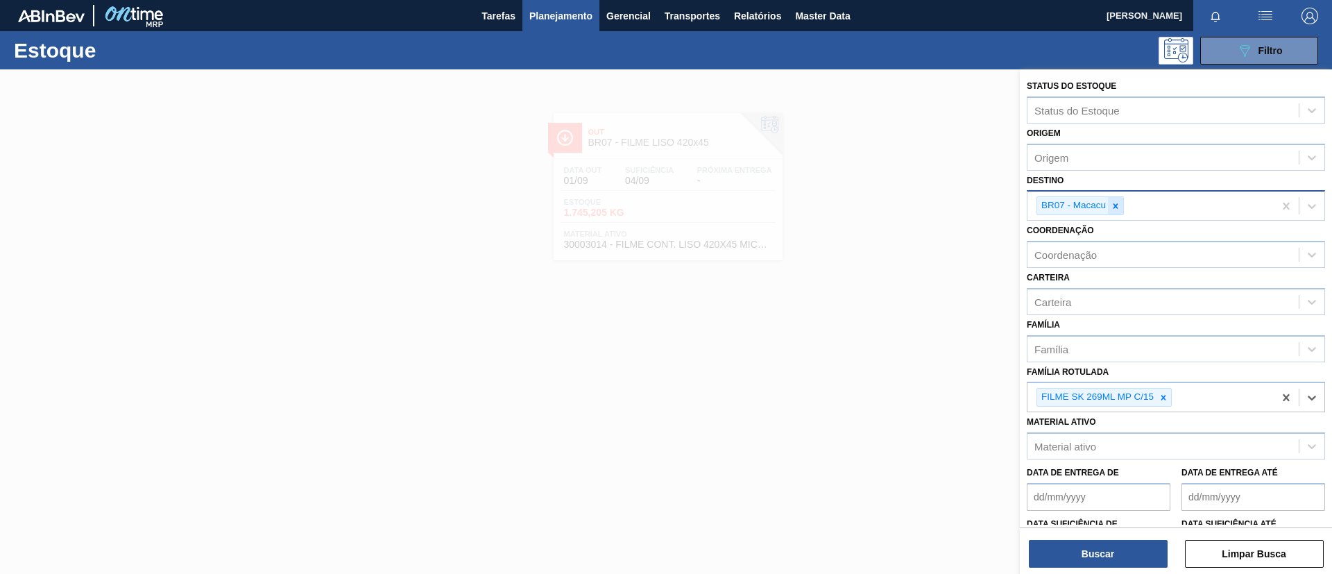
click at [1120, 202] on icon at bounding box center [1116, 206] width 10 height 10
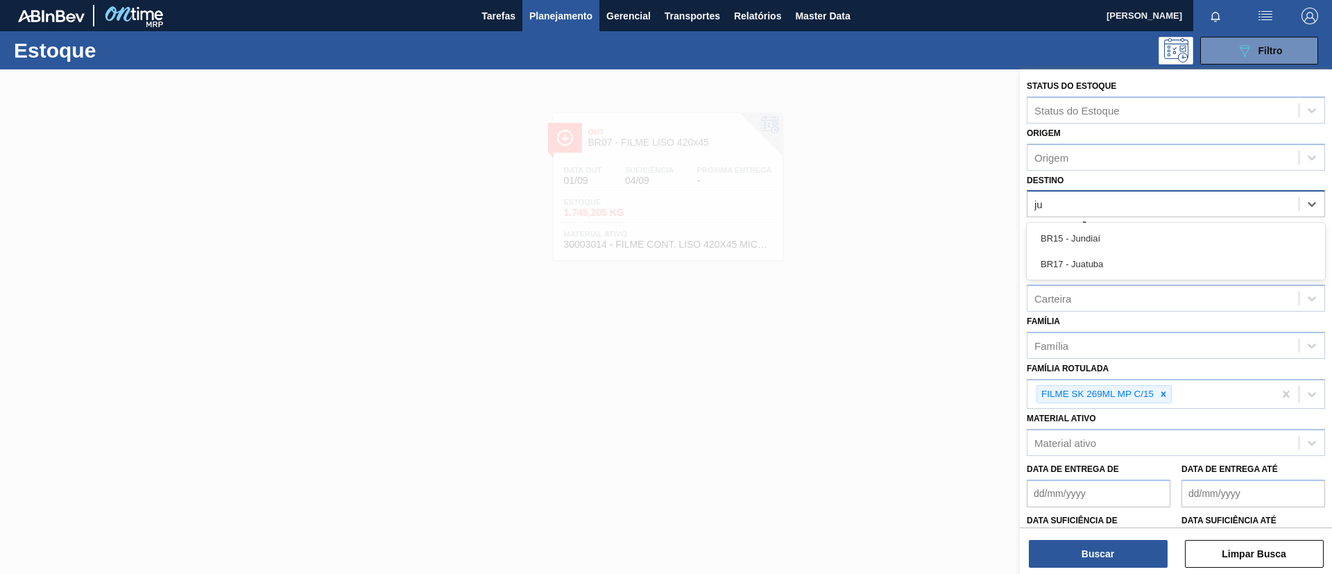
type input "jua"
drag, startPoint x: 1137, startPoint y: 239, endPoint x: 1129, endPoint y: 295, distance: 56.0
click at [1137, 240] on div "BR17 - Juatuba" at bounding box center [1176, 238] width 298 height 26
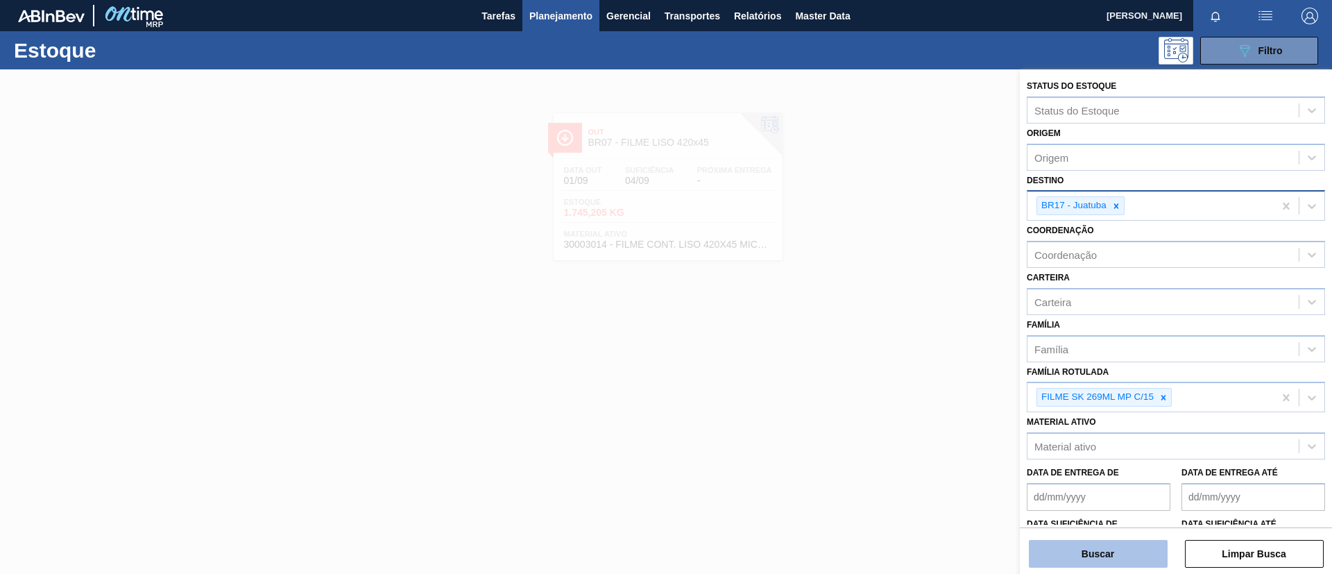
click at [1102, 552] on button "Buscar" at bounding box center [1098, 554] width 139 height 28
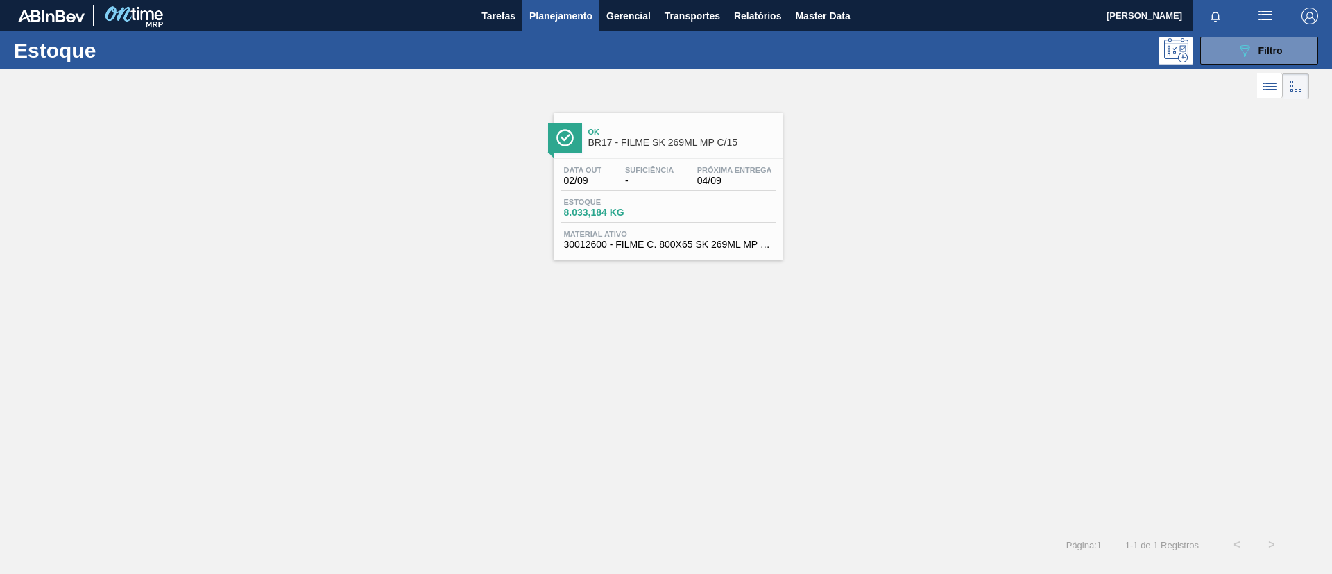
click at [709, 129] on span "Ok" at bounding box center [681, 132] width 187 height 8
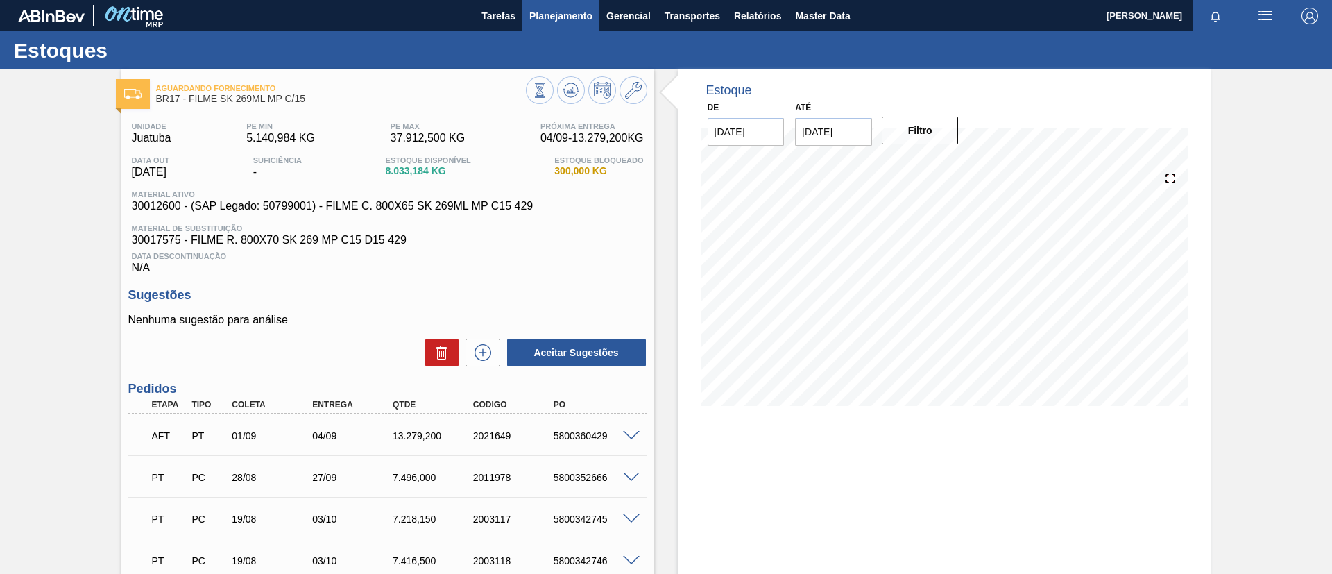
click at [577, 24] on button "Planejamento" at bounding box center [560, 15] width 77 height 31
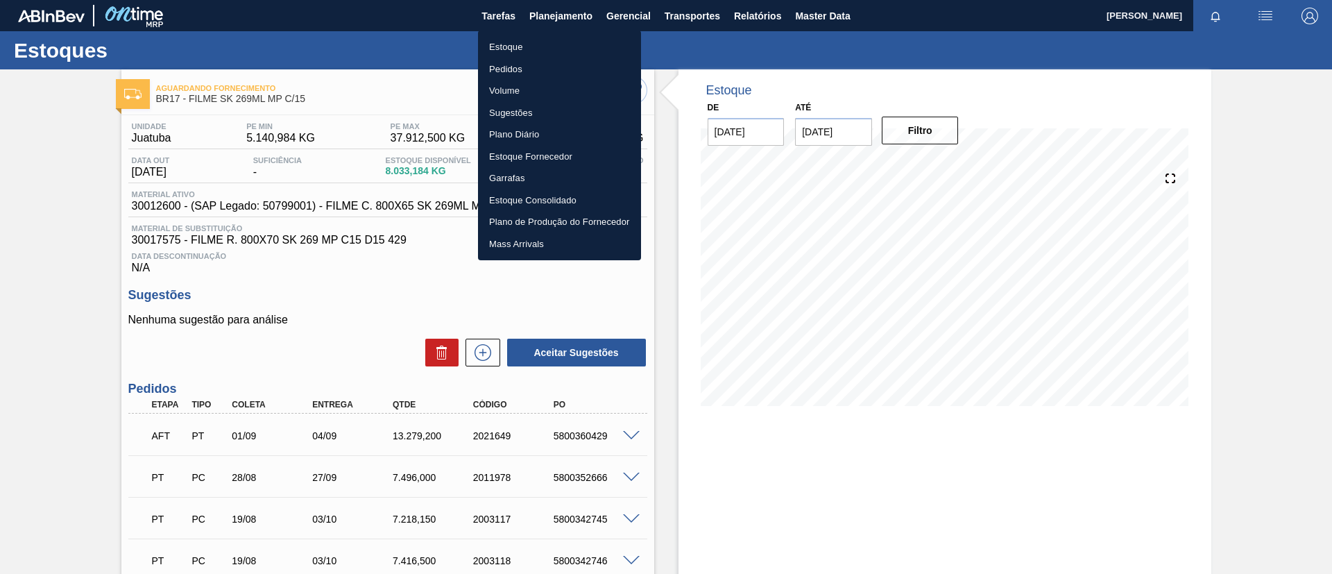
click at [558, 35] on ul "Estoque Pedidos Volume Sugestões Plano Diário Estoque Fornecedor Garrafas Estoq…" at bounding box center [559, 146] width 163 height 230
click at [560, 37] on li "Estoque" at bounding box center [559, 47] width 163 height 22
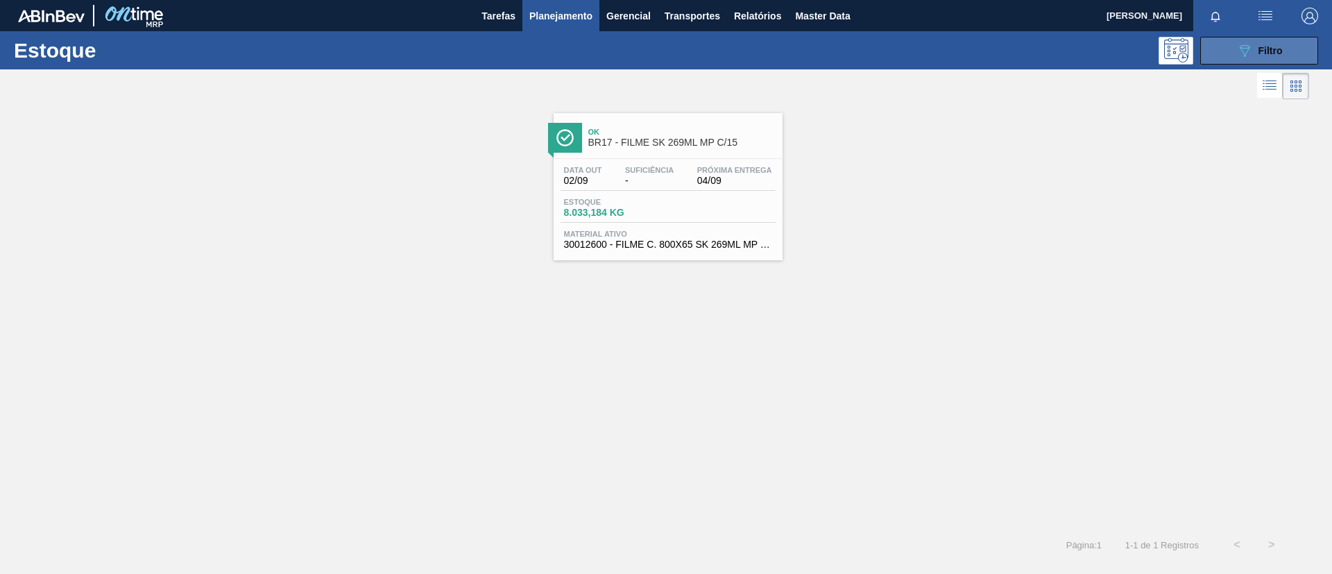
click at [1259, 46] on span "Filtro" at bounding box center [1271, 50] width 24 height 11
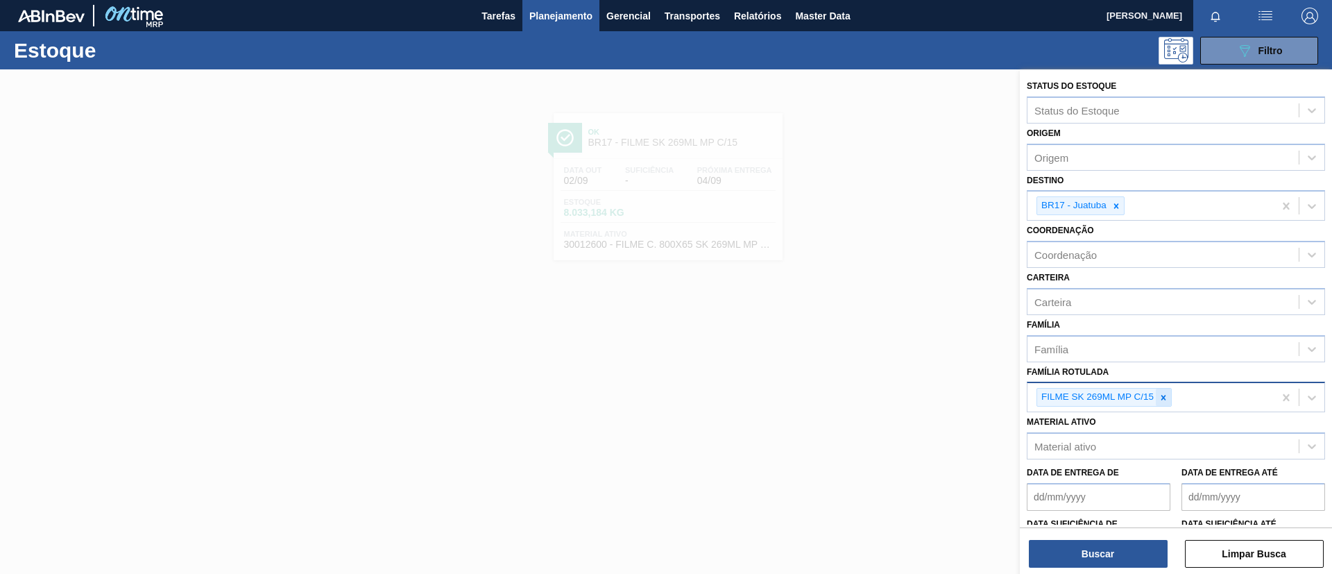
click at [1161, 393] on icon at bounding box center [1164, 398] width 10 height 10
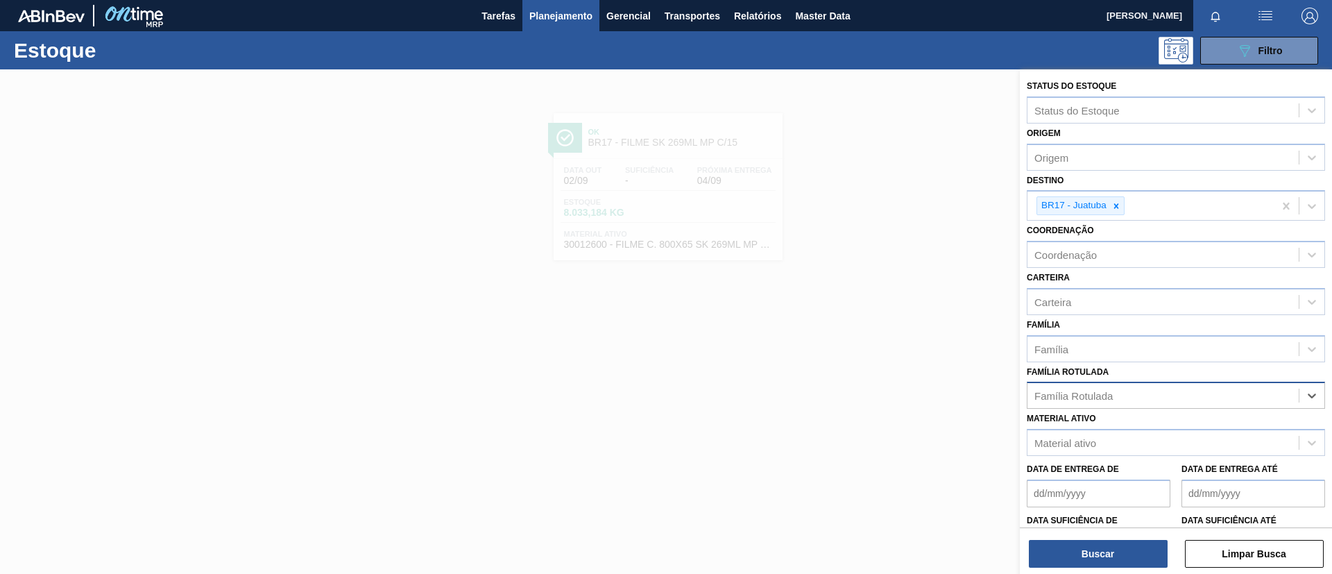
paste Rotulada "FILME AP 473ML"
type Rotulada "FILME AP 473ML"
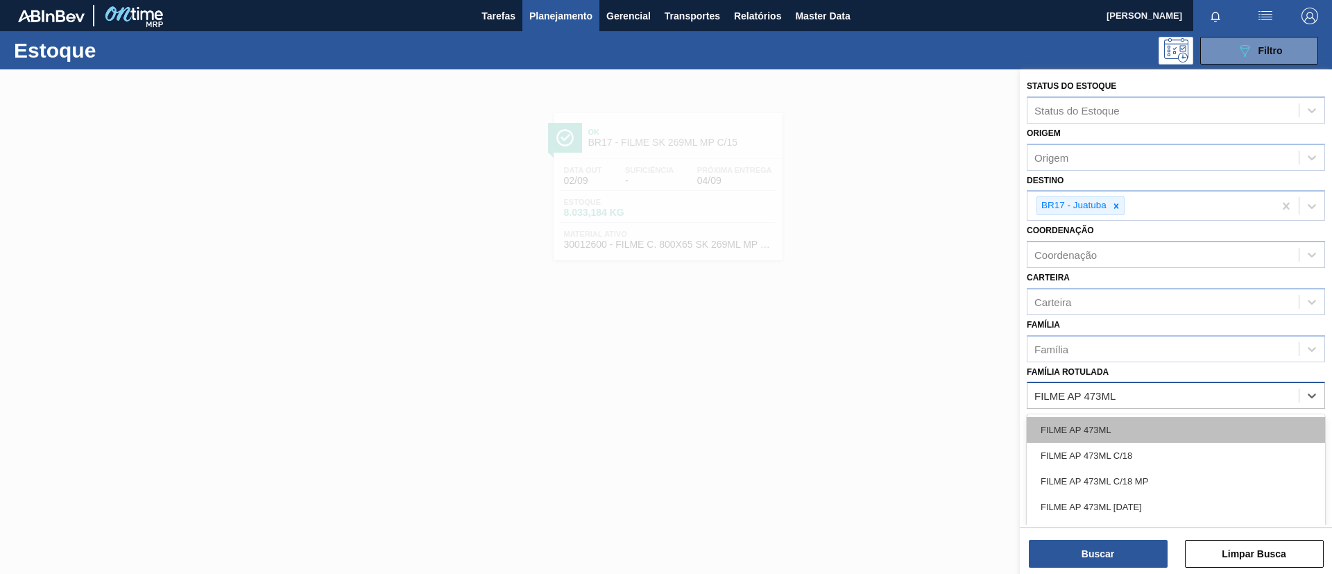
click at [1157, 425] on div "FILME AP 473ML" at bounding box center [1176, 430] width 298 height 26
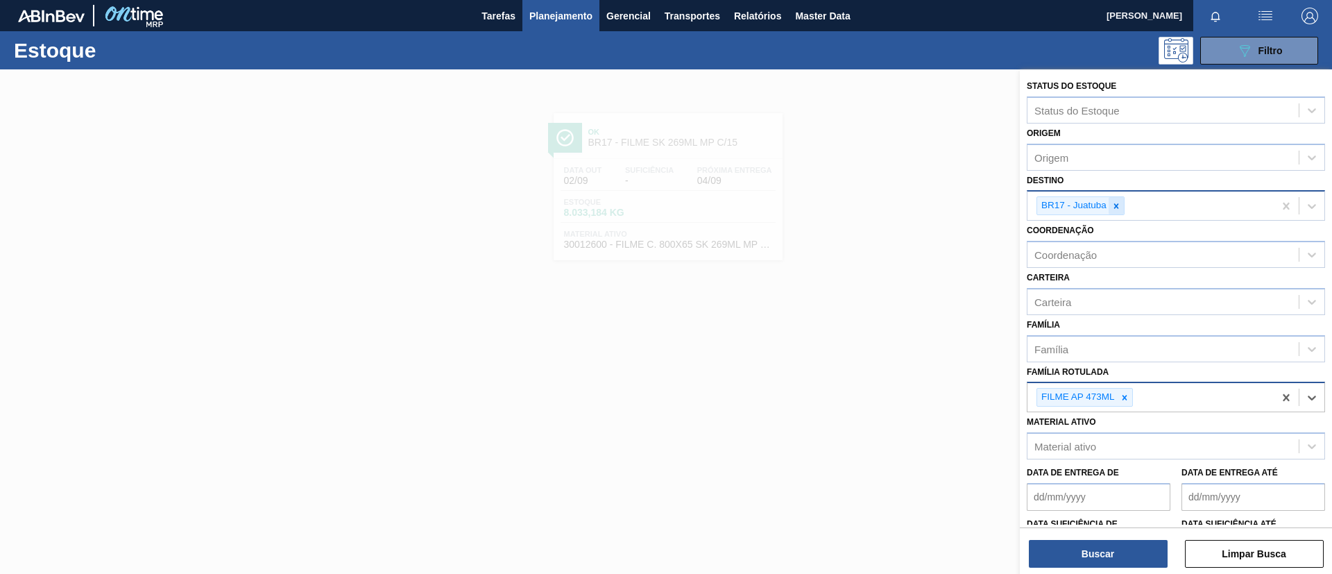
click at [1117, 207] on icon at bounding box center [1116, 205] width 5 height 5
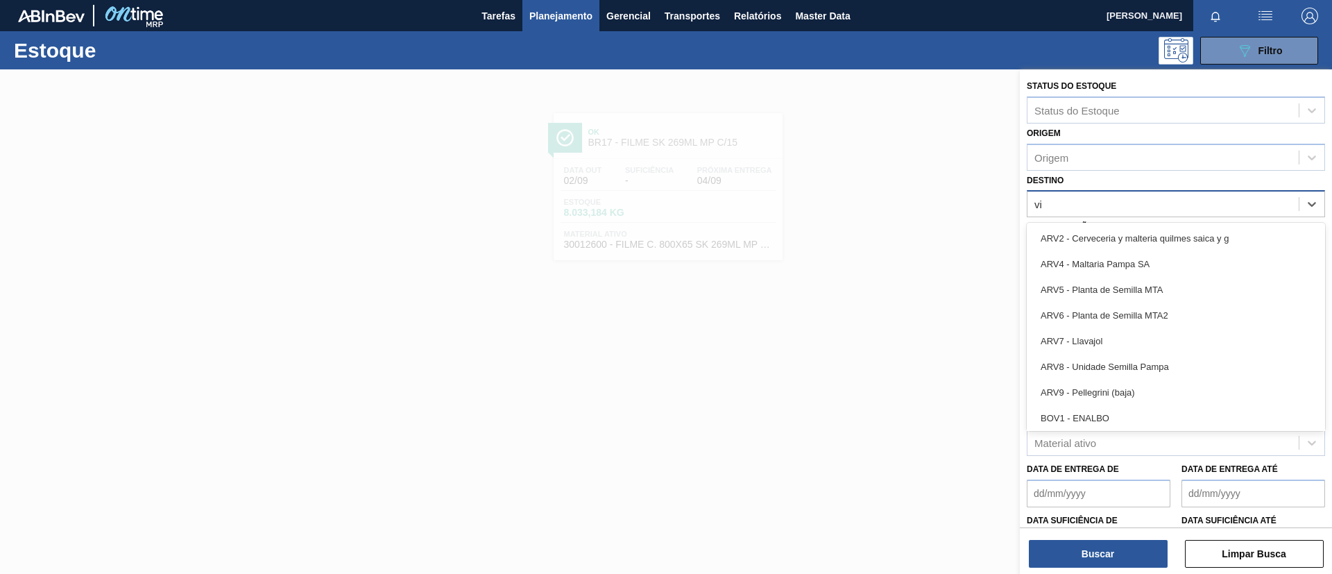
type input "via"
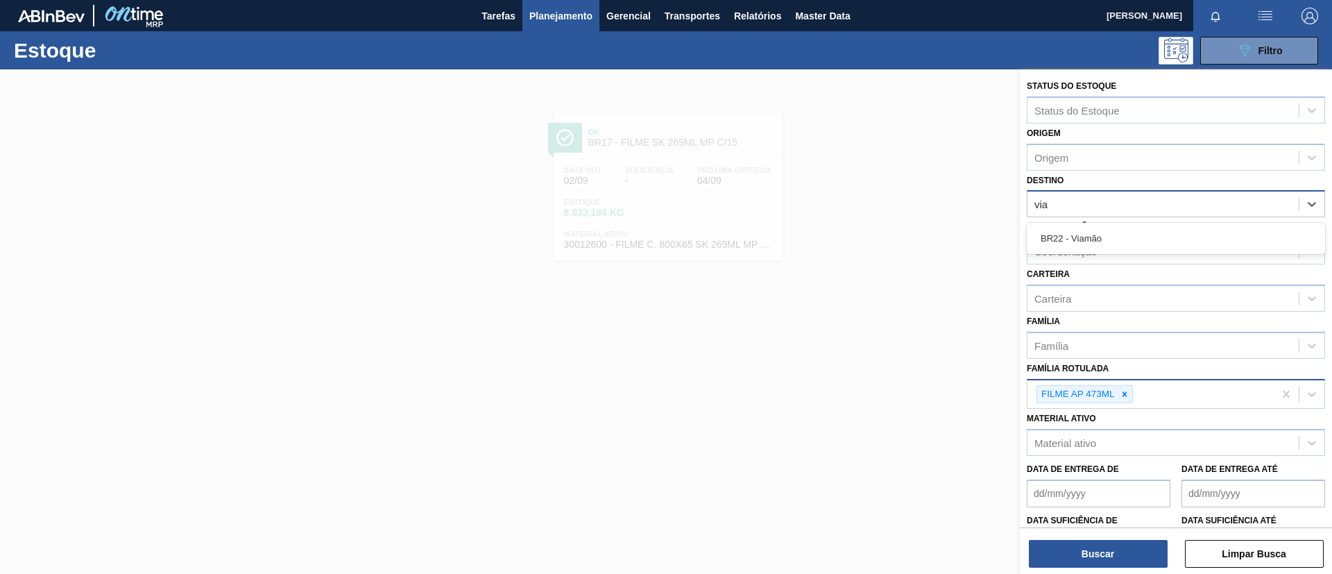
click at [1138, 231] on div "BR22 - Viamão" at bounding box center [1176, 238] width 298 height 26
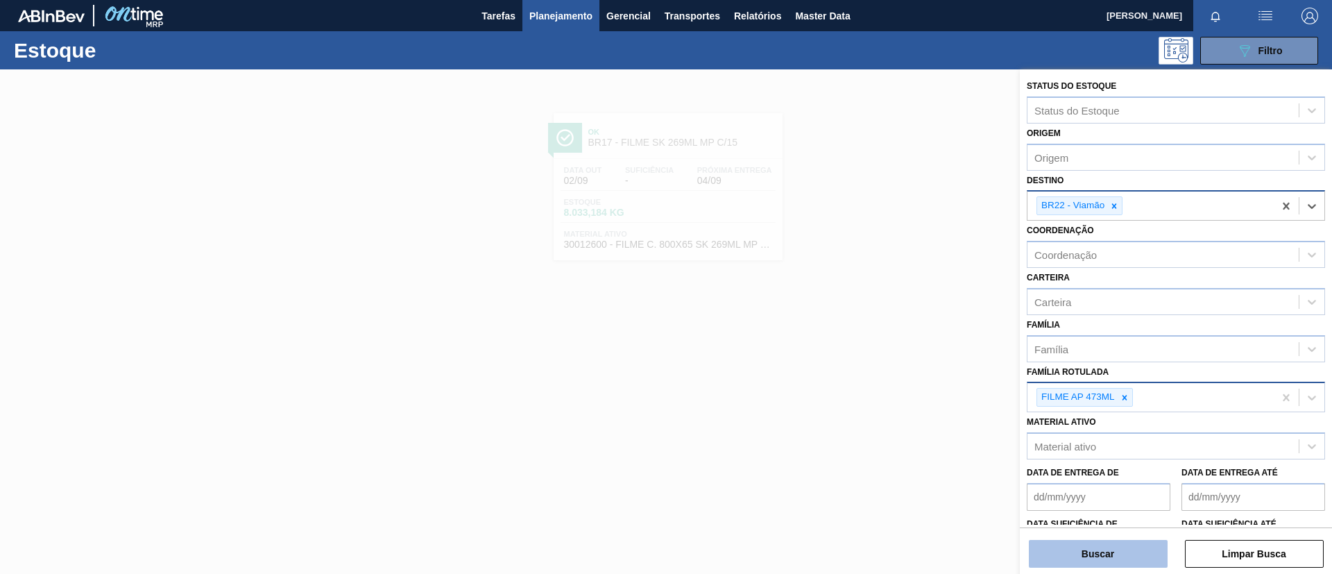
click at [1111, 547] on button "Buscar" at bounding box center [1098, 554] width 139 height 28
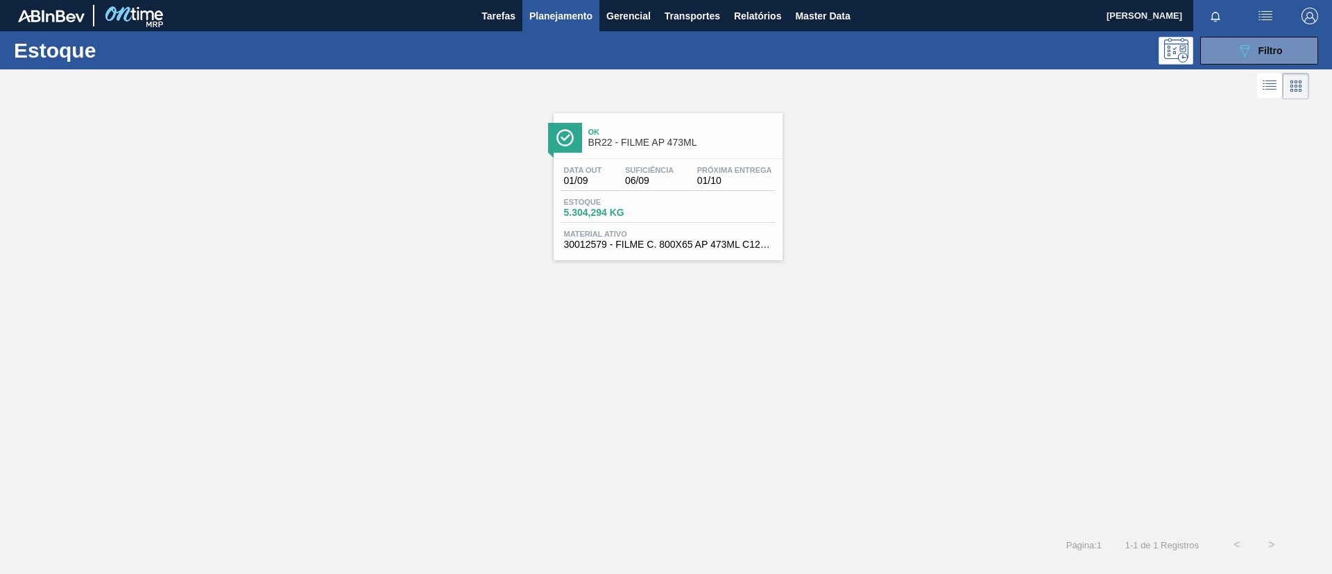
click at [692, 148] on div "Ok BR22 - FILME AP 473ML" at bounding box center [681, 137] width 187 height 31
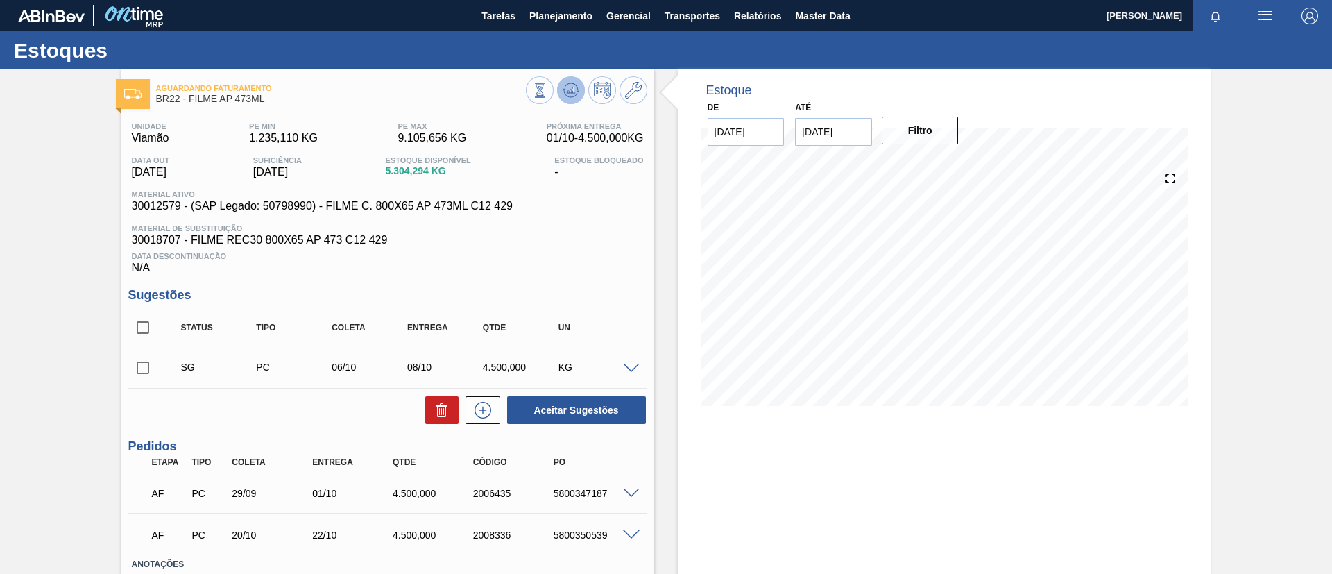
click at [565, 84] on icon at bounding box center [571, 90] width 17 height 17
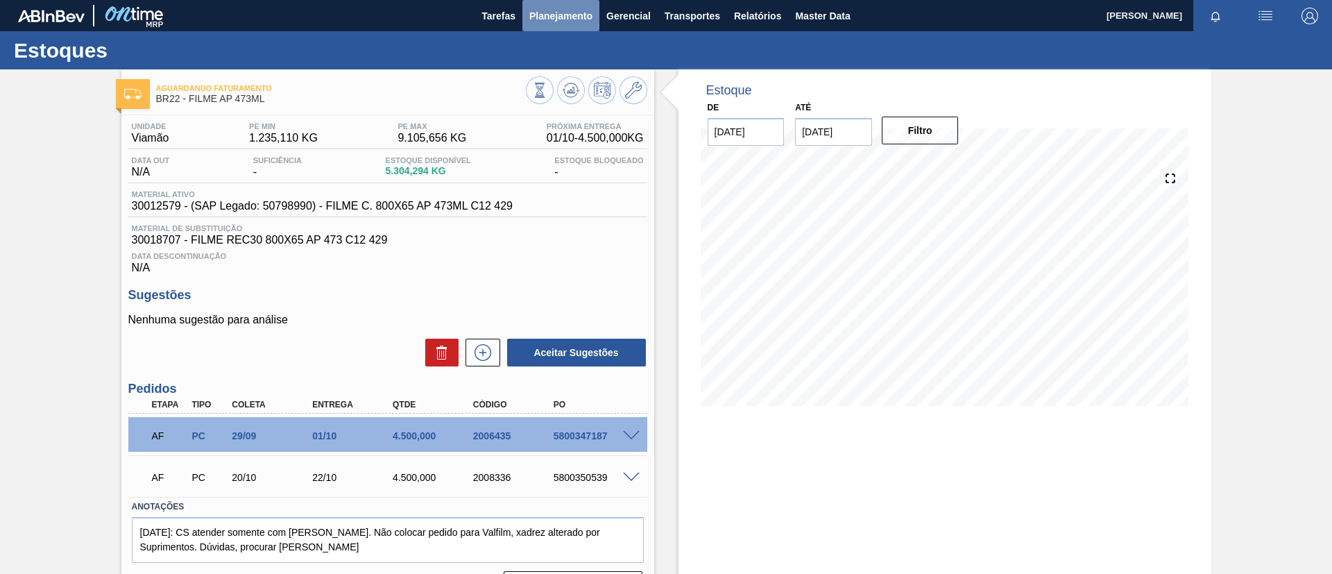
click at [549, 18] on span "Planejamento" at bounding box center [560, 16] width 63 height 17
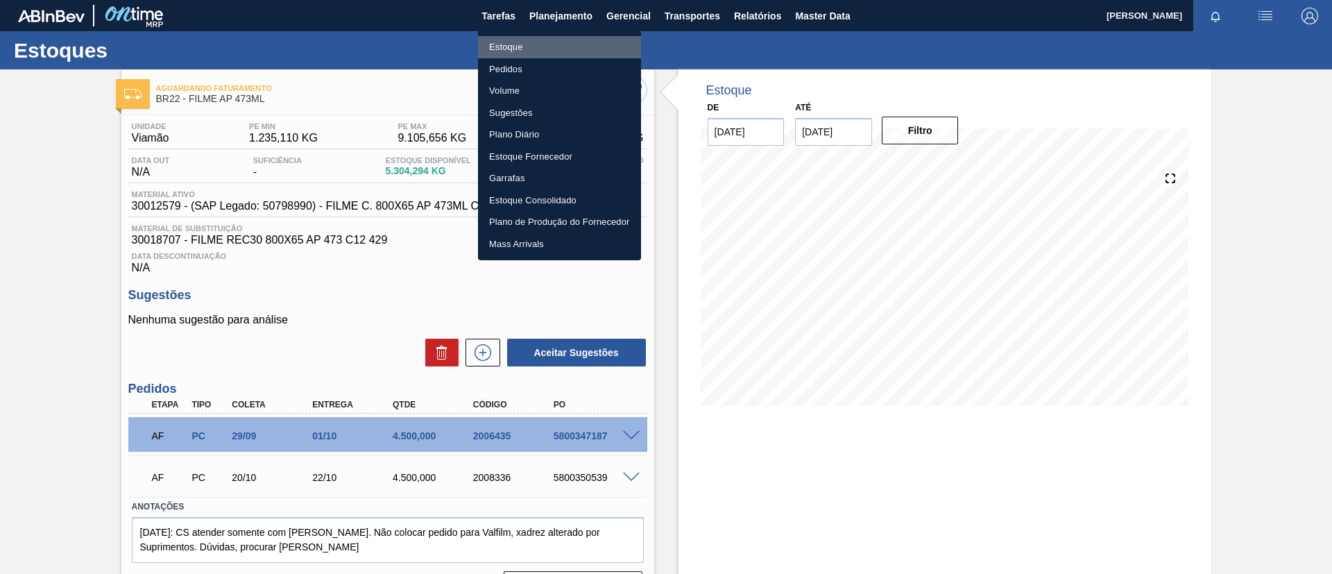
click at [533, 40] on li "Estoque" at bounding box center [559, 47] width 163 height 22
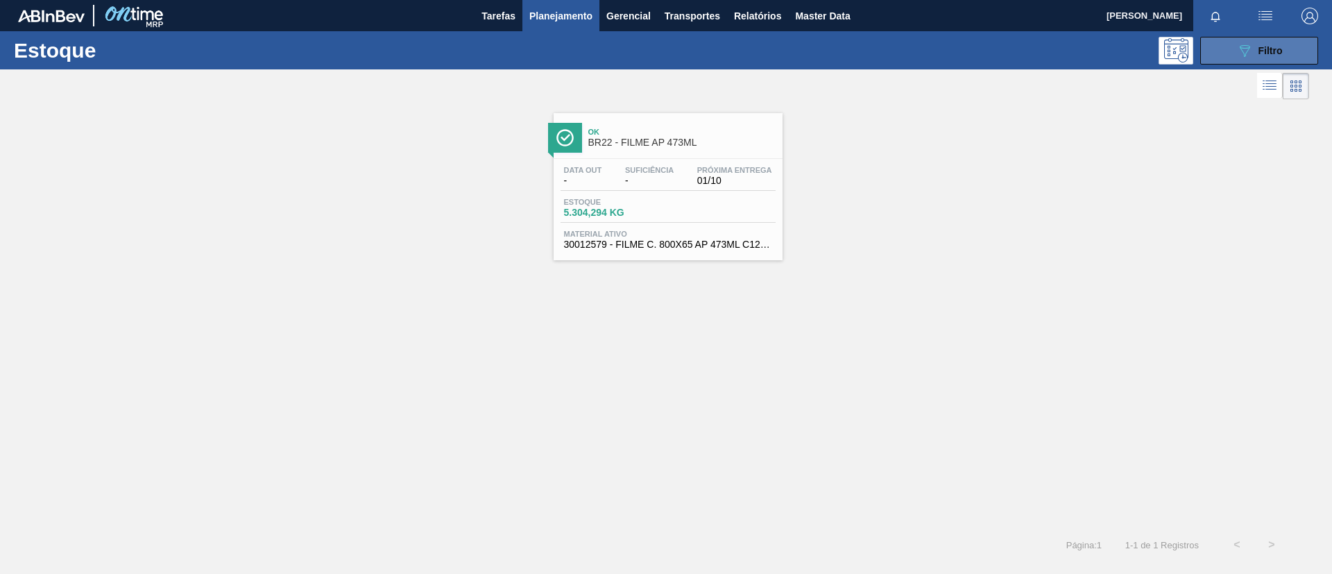
click at [1249, 41] on button "089F7B8B-B2A5-4AFE-B5C0-19BA573D28AC Filtro" at bounding box center [1259, 51] width 118 height 28
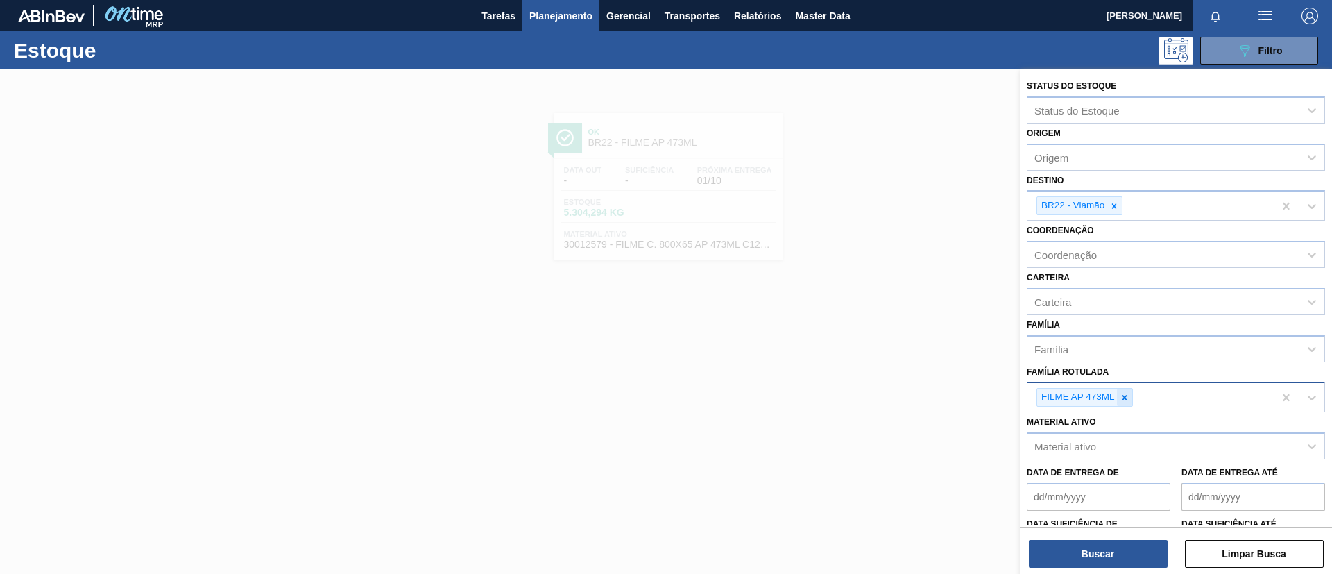
click at [1123, 404] on div at bounding box center [1124, 397] width 15 height 17
paste Rotulada "FILME BUD 269ML C/15"
type Rotulada "FILME BUD 269ML C/15"
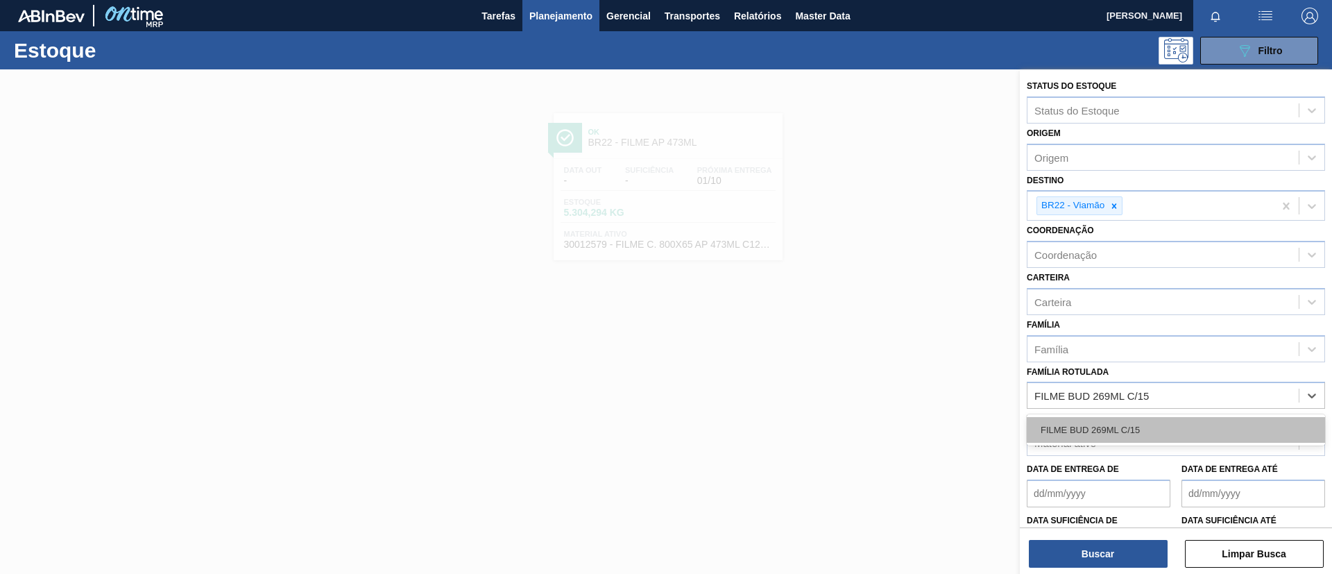
click at [1133, 417] on div "FILME BUD 269ML C/15" at bounding box center [1176, 430] width 298 height 26
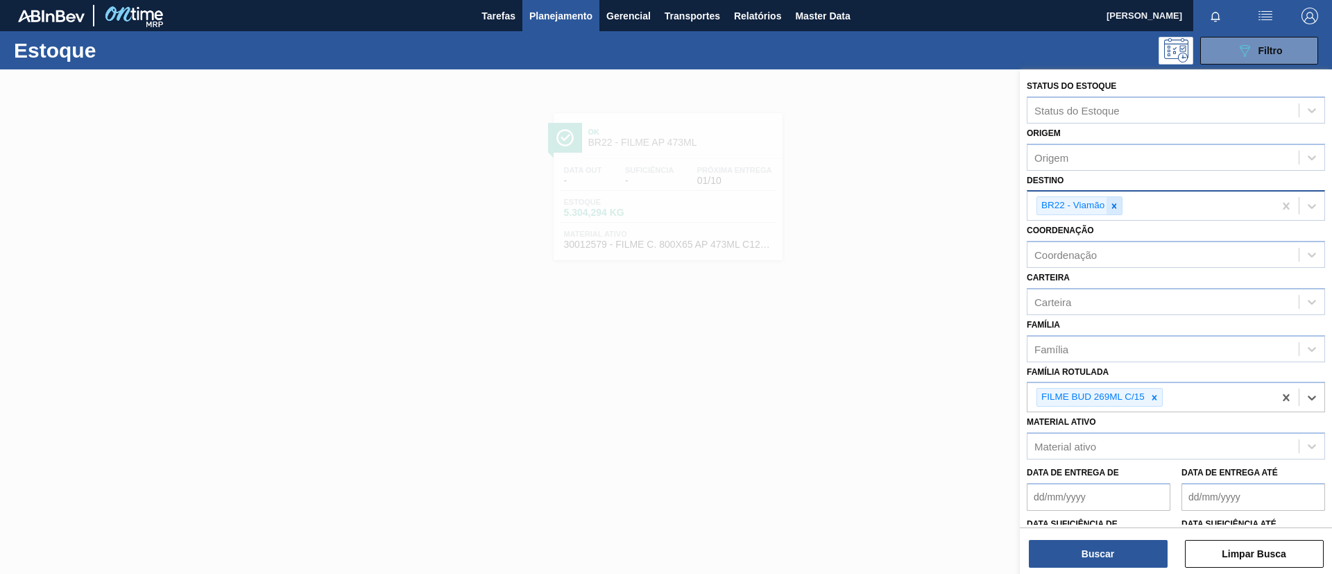
click at [1114, 203] on icon at bounding box center [1114, 206] width 10 height 10
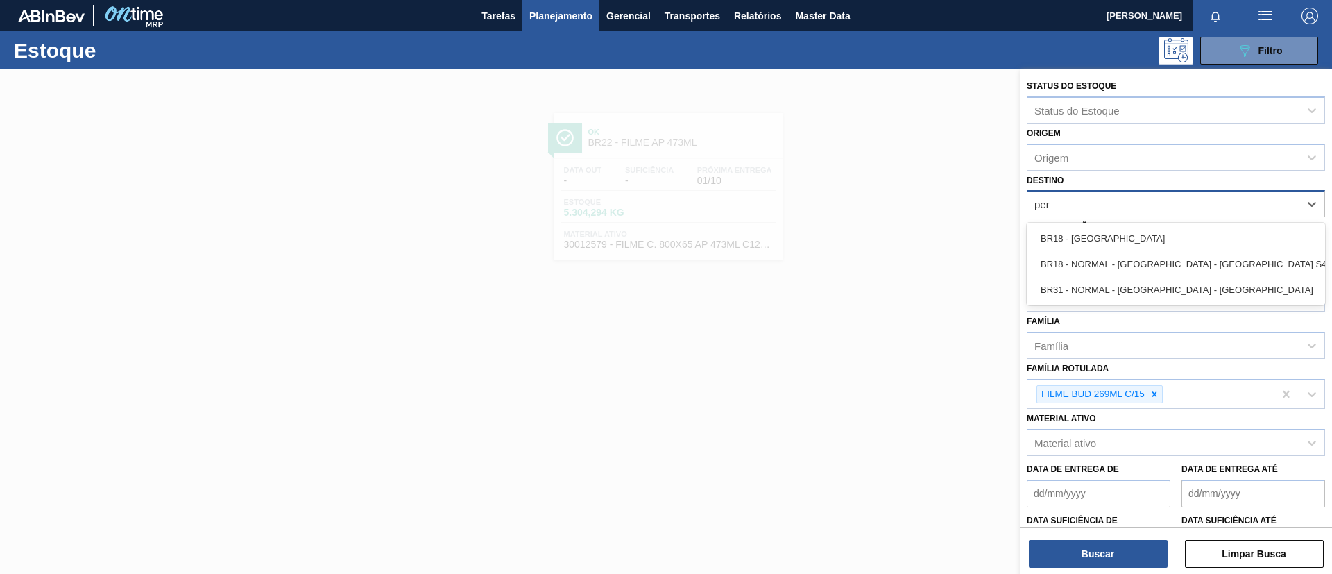
type input "pern"
click at [1116, 228] on div "BR18 - [GEOGRAPHIC_DATA]" at bounding box center [1176, 238] width 298 height 26
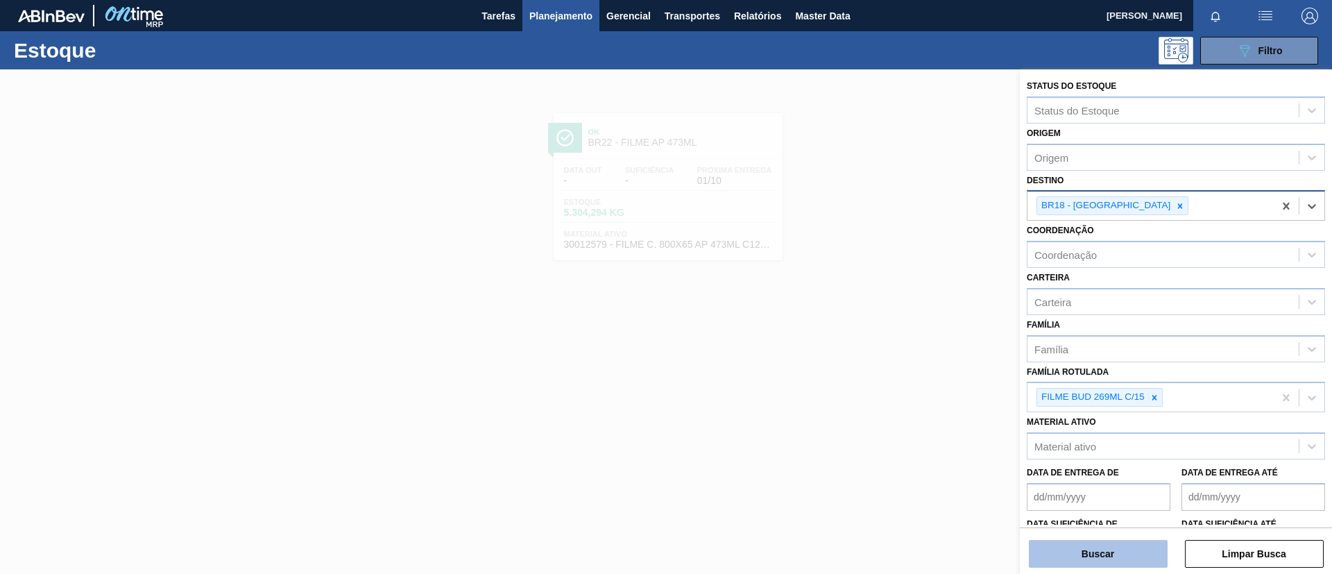
click at [1085, 553] on button "Buscar" at bounding box center [1098, 554] width 139 height 28
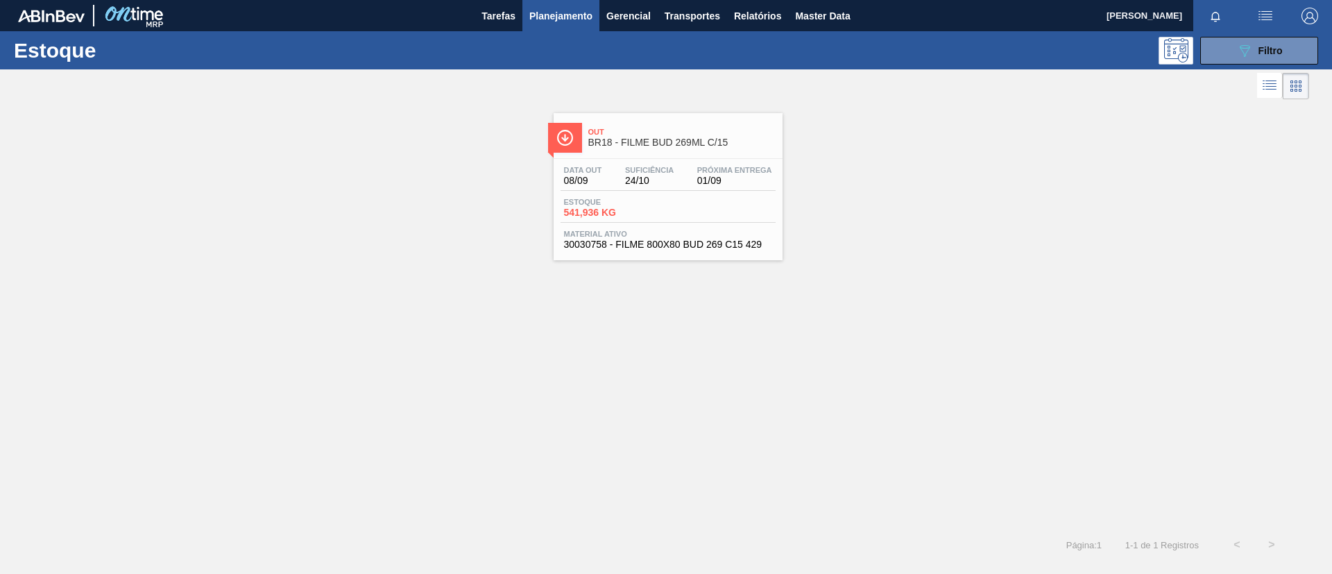
click at [666, 122] on div "Out BR18 - FILME BUD 269ML C/15" at bounding box center [681, 137] width 187 height 31
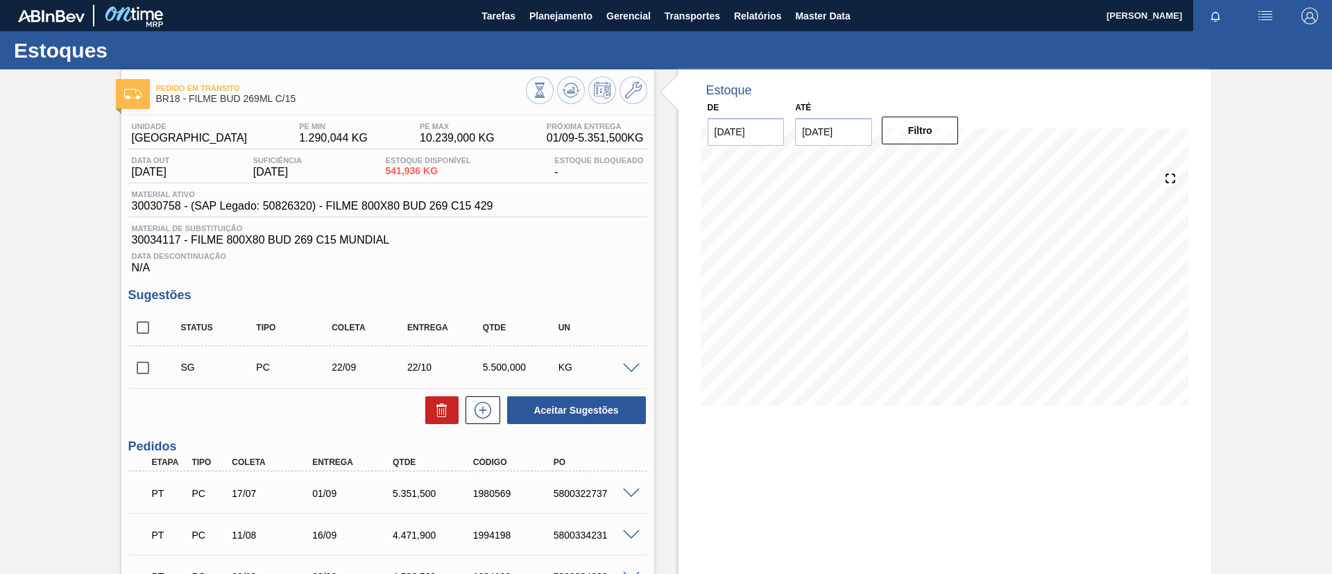
click at [626, 364] on span at bounding box center [631, 369] width 17 height 10
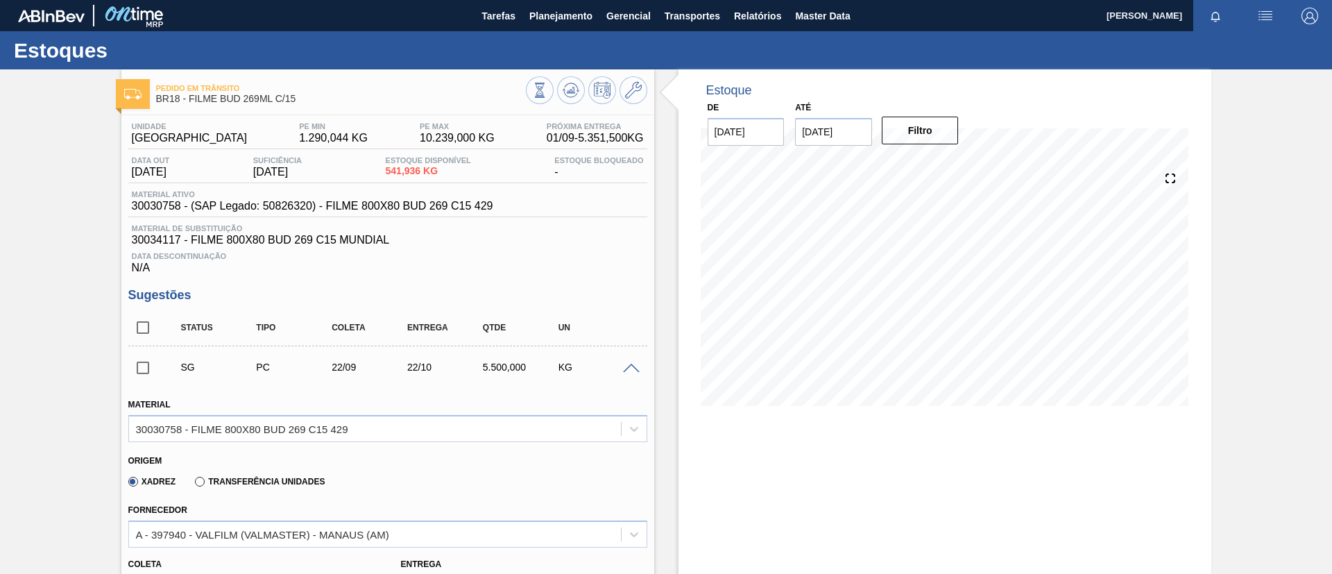
click at [626, 364] on span at bounding box center [631, 369] width 17 height 10
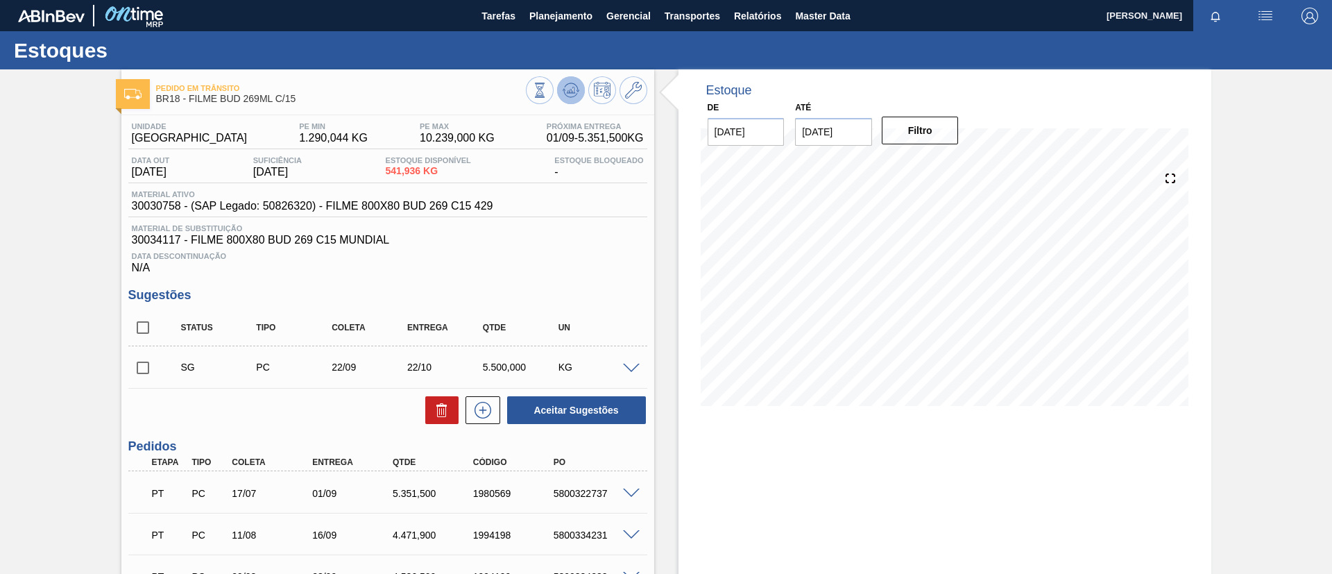
click at [574, 76] on div at bounding box center [586, 91] width 121 height 31
click at [579, 85] on button at bounding box center [571, 90] width 28 height 28
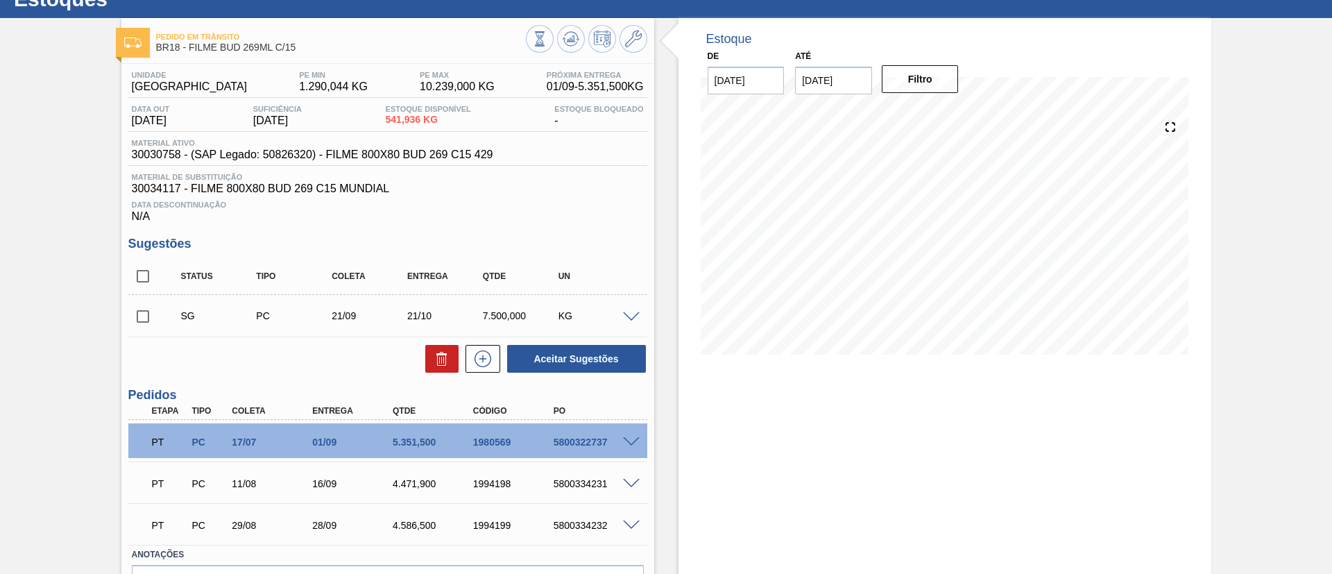
scroll to position [32, 0]
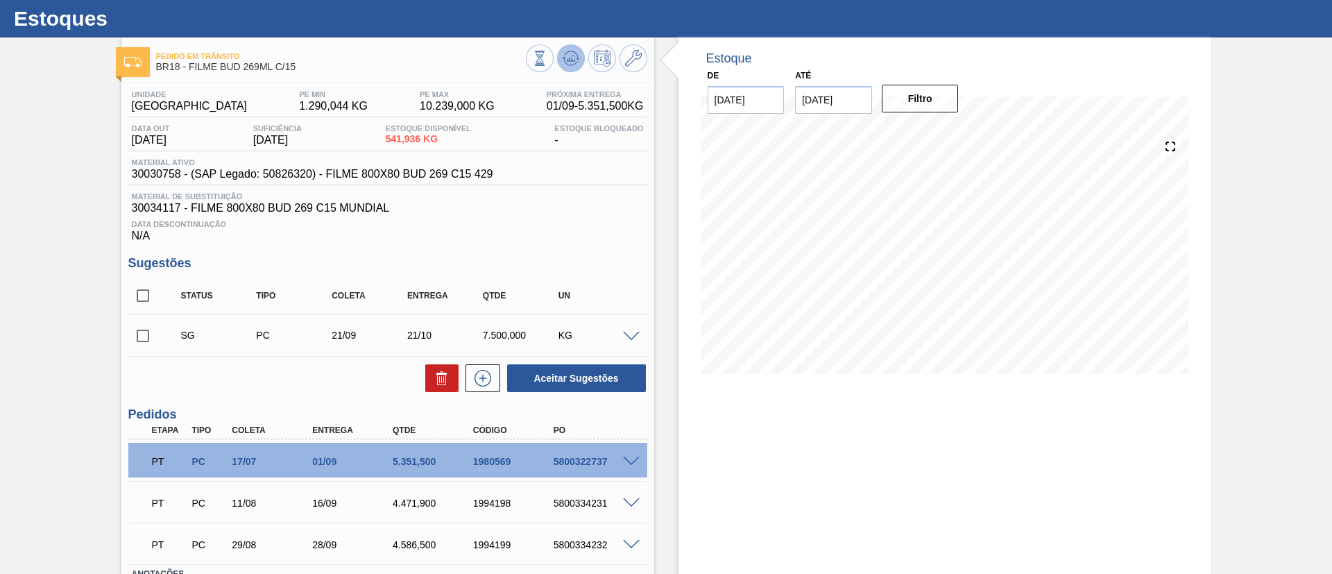
click at [576, 59] on icon at bounding box center [577, 59] width 3 height 2
click at [572, 61] on icon at bounding box center [571, 58] width 17 height 17
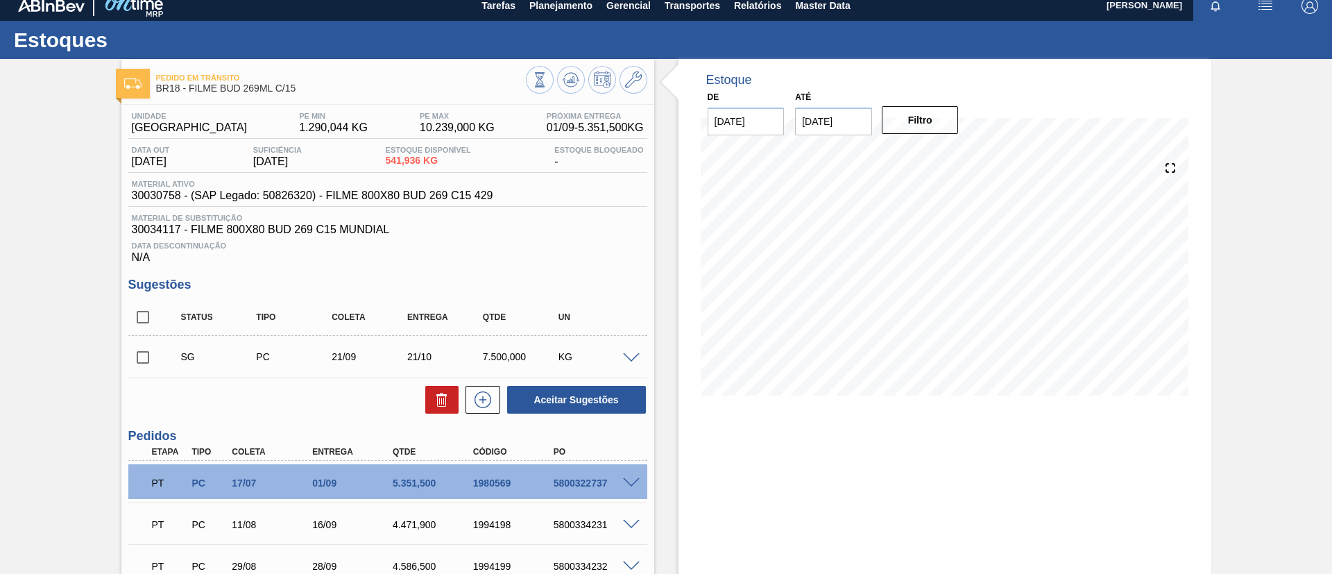
scroll to position [0, 0]
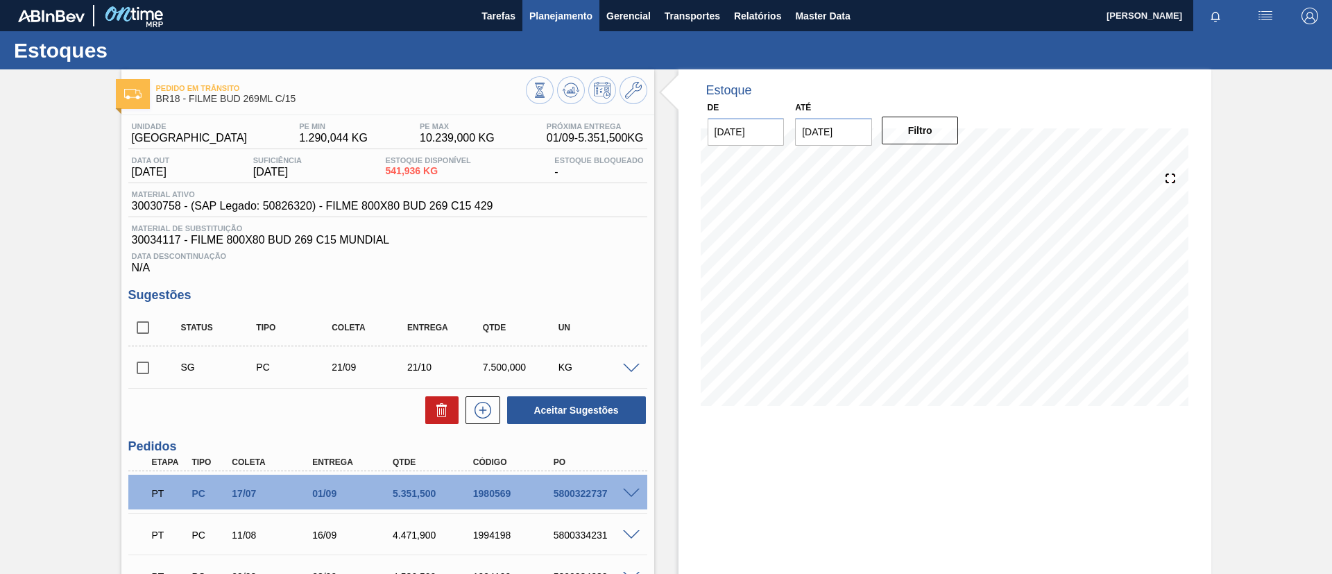
click at [552, 22] on span "Planejamento" at bounding box center [560, 16] width 63 height 17
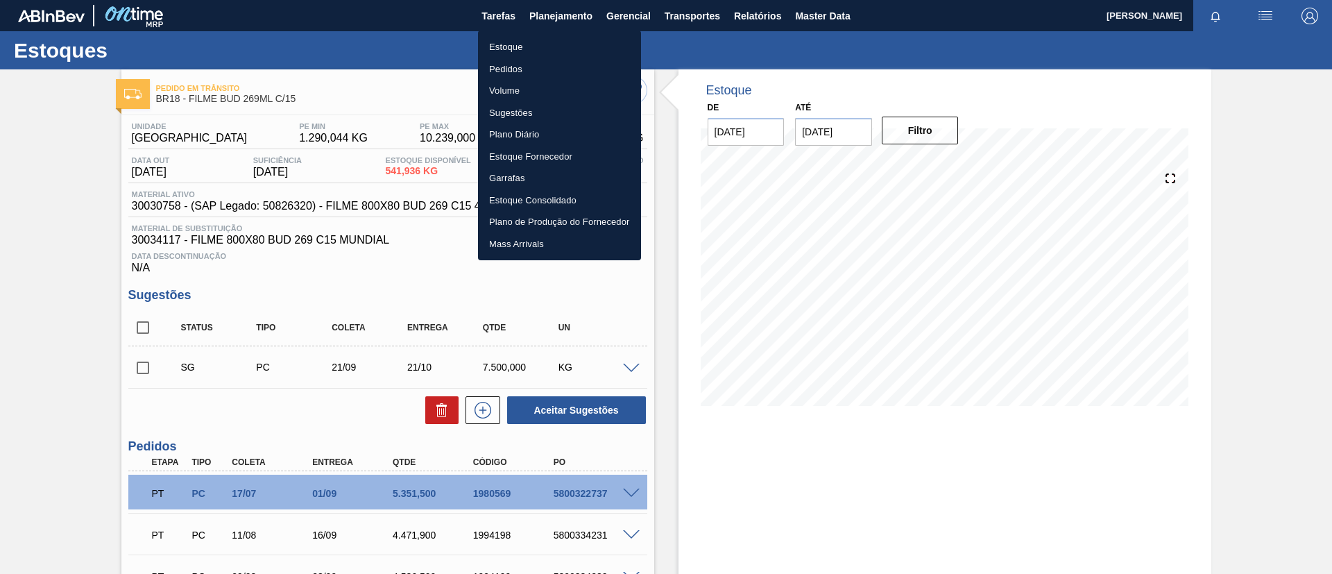
click at [570, 43] on li "Estoque" at bounding box center [559, 47] width 163 height 22
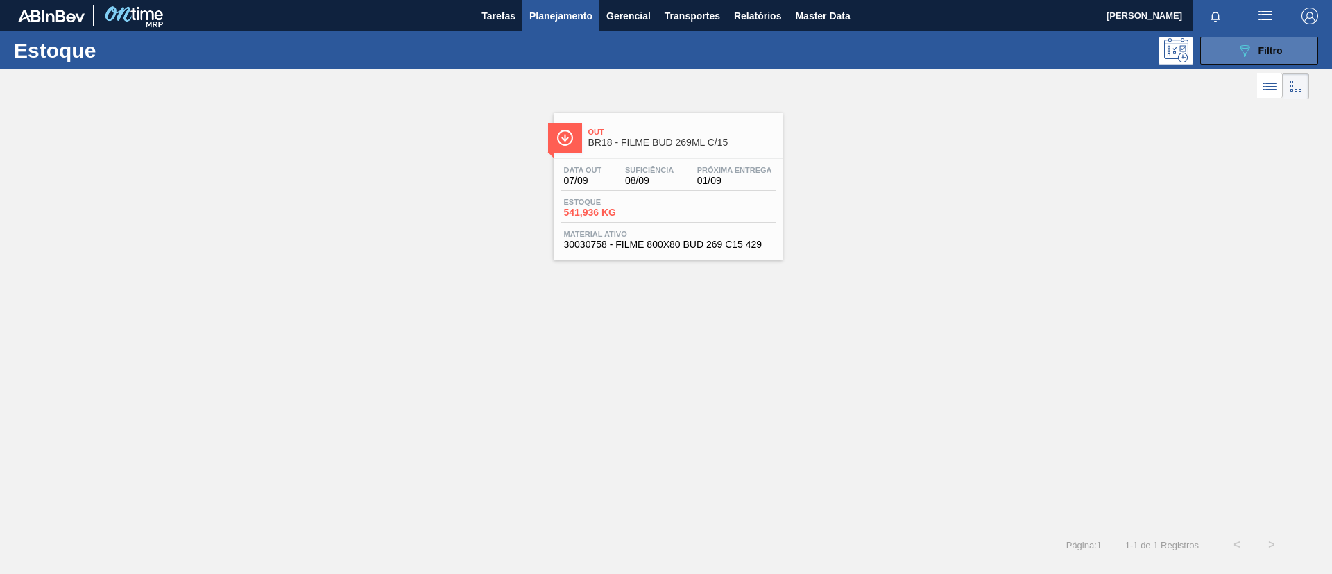
click at [1259, 43] on div "089F7B8B-B2A5-4AFE-B5C0-19BA573D28AC Filtro" at bounding box center [1259, 50] width 46 height 17
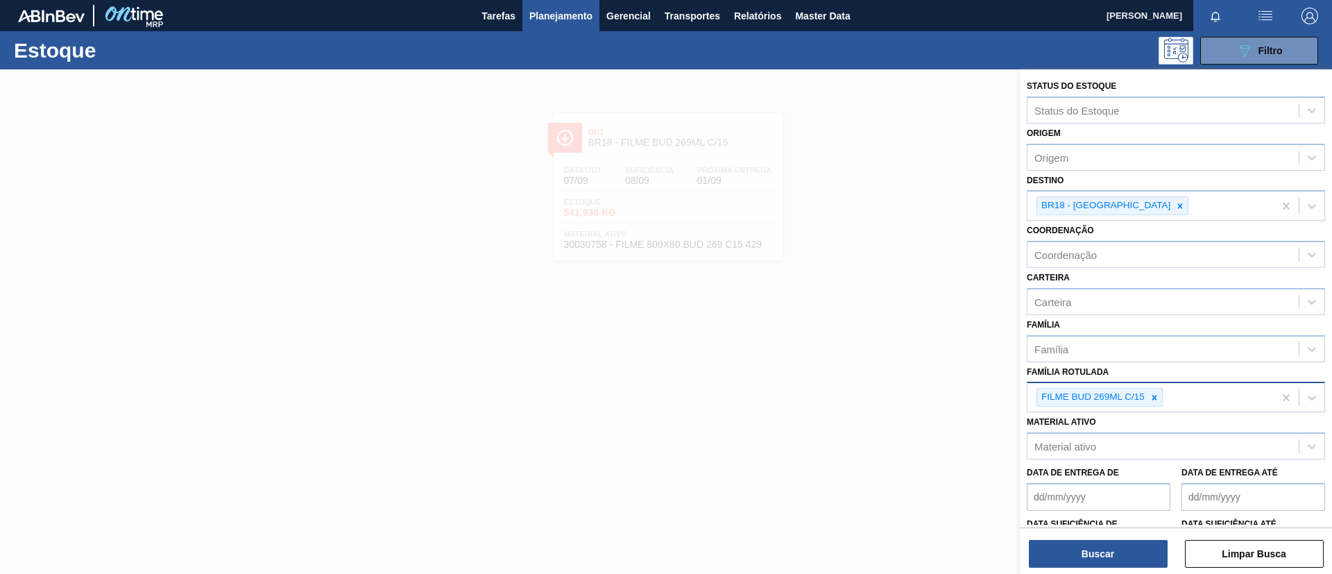
click at [1154, 386] on div "FILME BUD 269ML C/15" at bounding box center [1150, 397] width 246 height 28
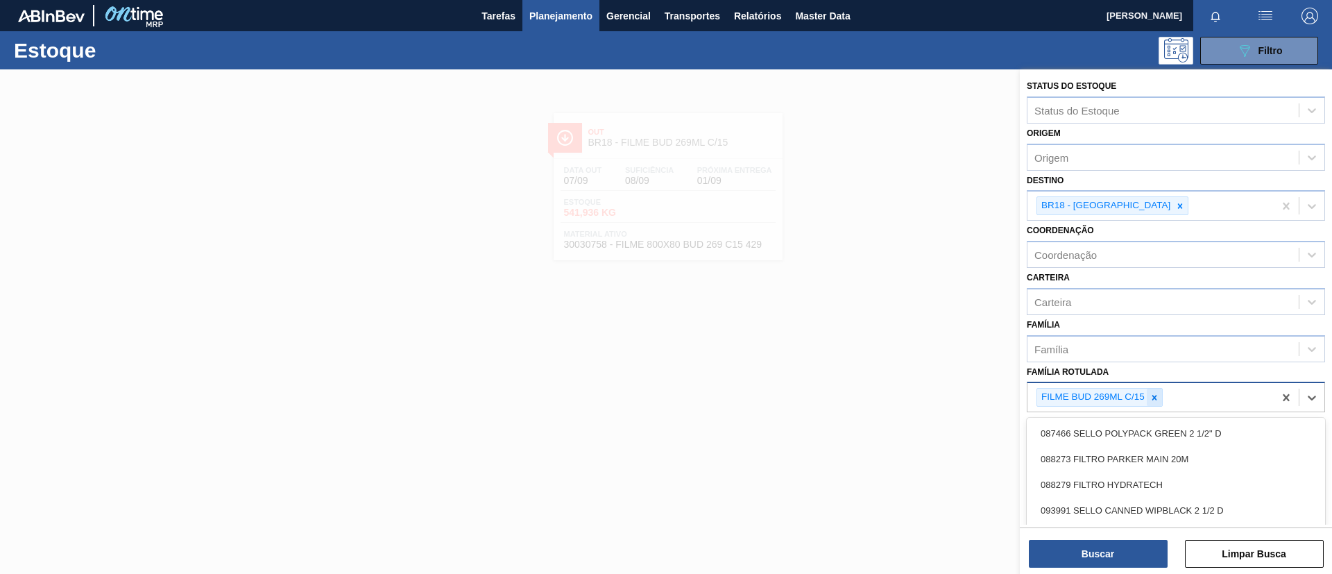
click at [1157, 395] on icon at bounding box center [1155, 398] width 10 height 10
paste Rotulada "FILME LISO 800x60"
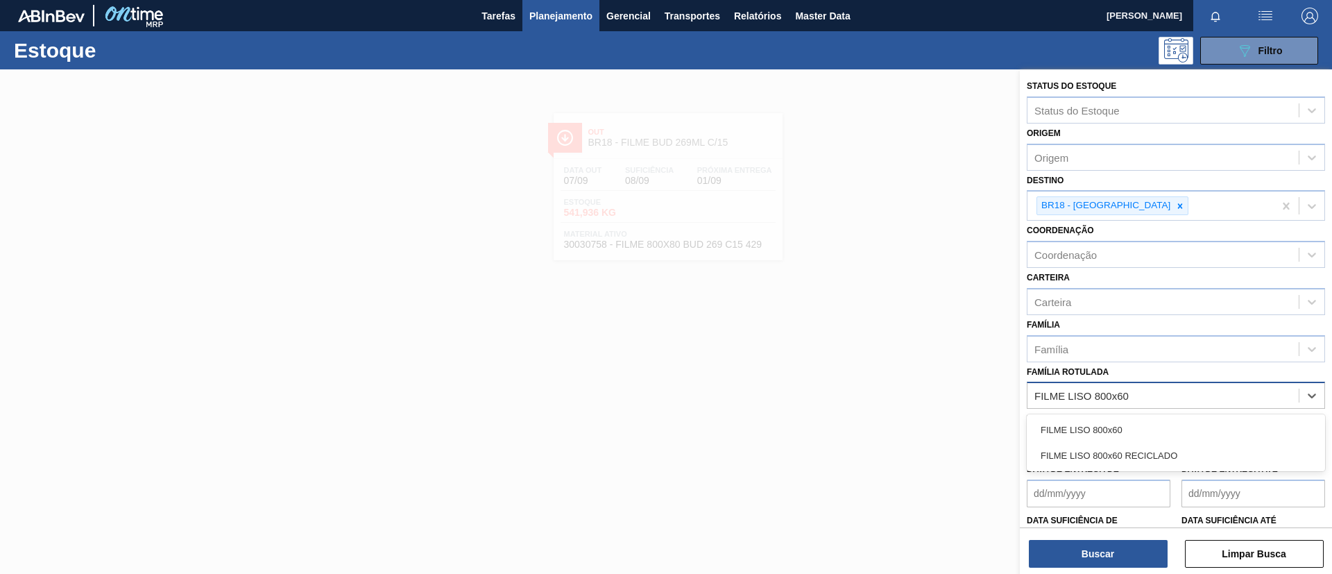
type Rotulada "FILME LISO 800x60"
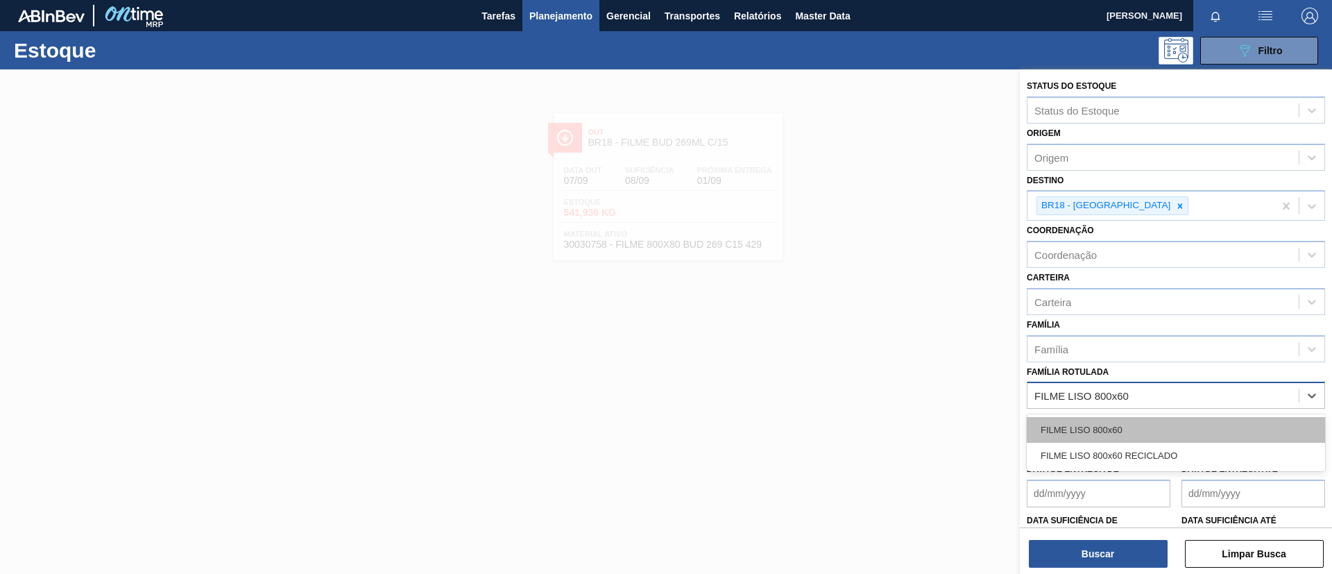
click at [1154, 417] on div "FILME LISO 800x60" at bounding box center [1176, 430] width 298 height 26
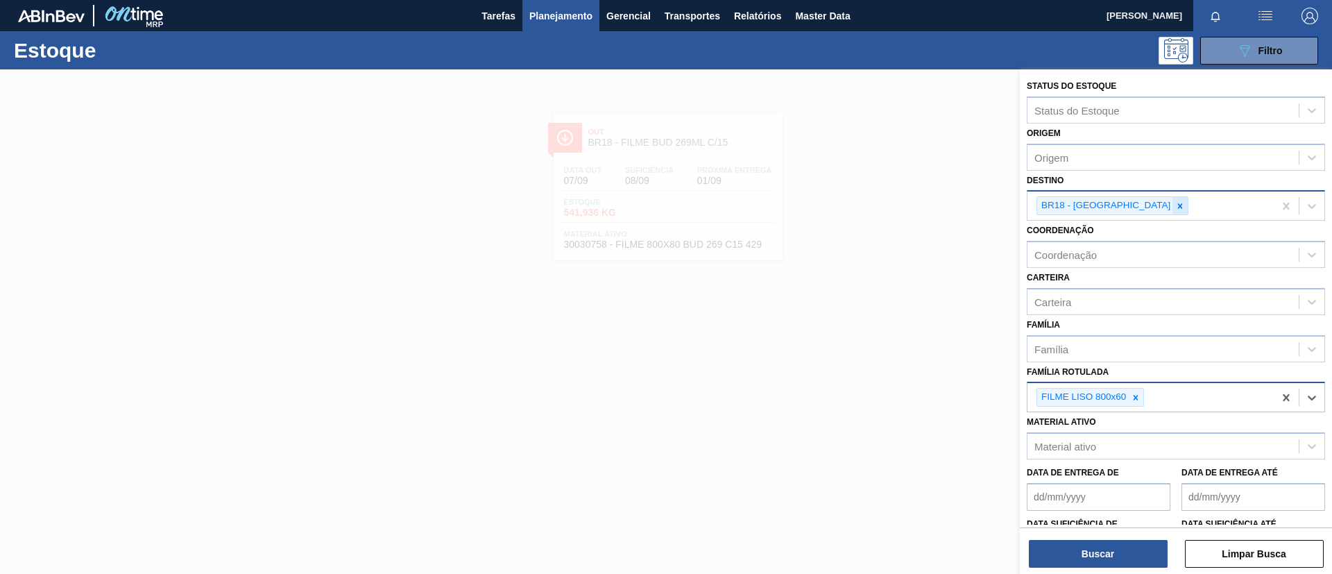
click at [1175, 210] on icon at bounding box center [1180, 206] width 10 height 10
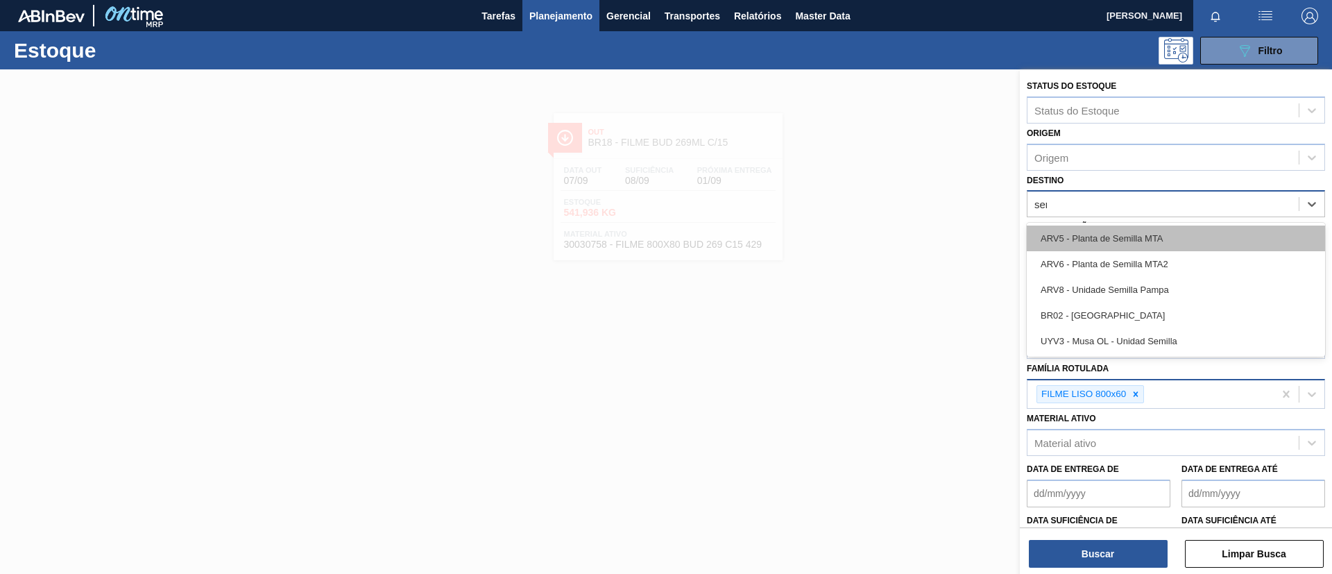
type input "serg"
click at [1134, 226] on div "BR02 - [GEOGRAPHIC_DATA]" at bounding box center [1176, 238] width 298 height 26
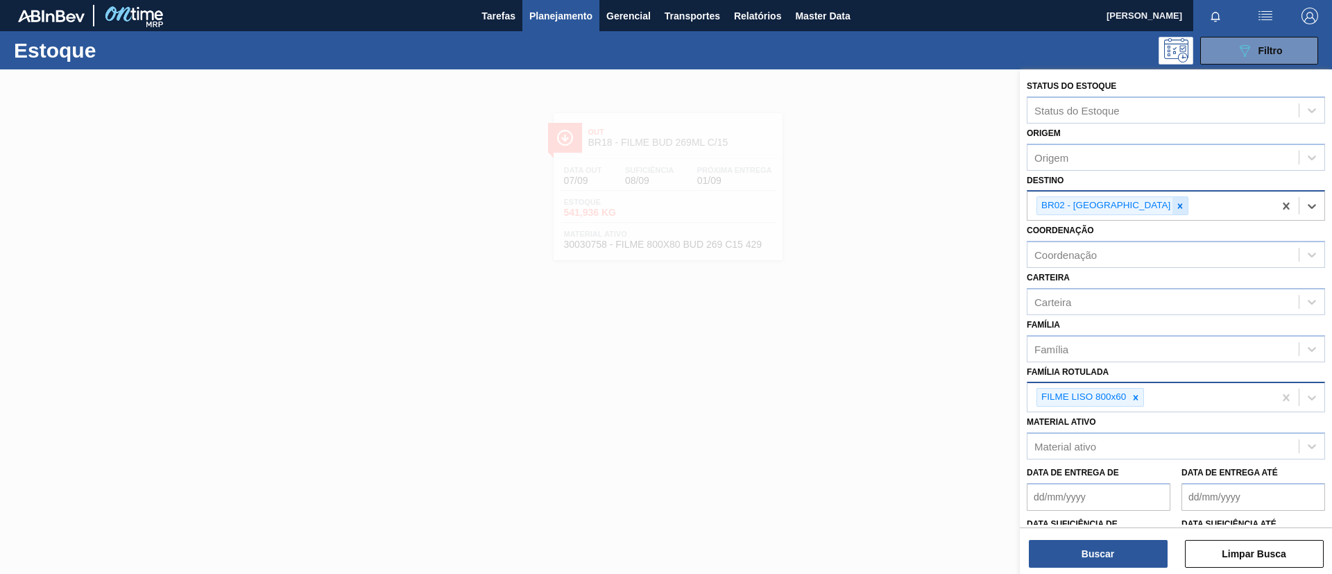
click at [1175, 207] on icon at bounding box center [1180, 206] width 10 height 10
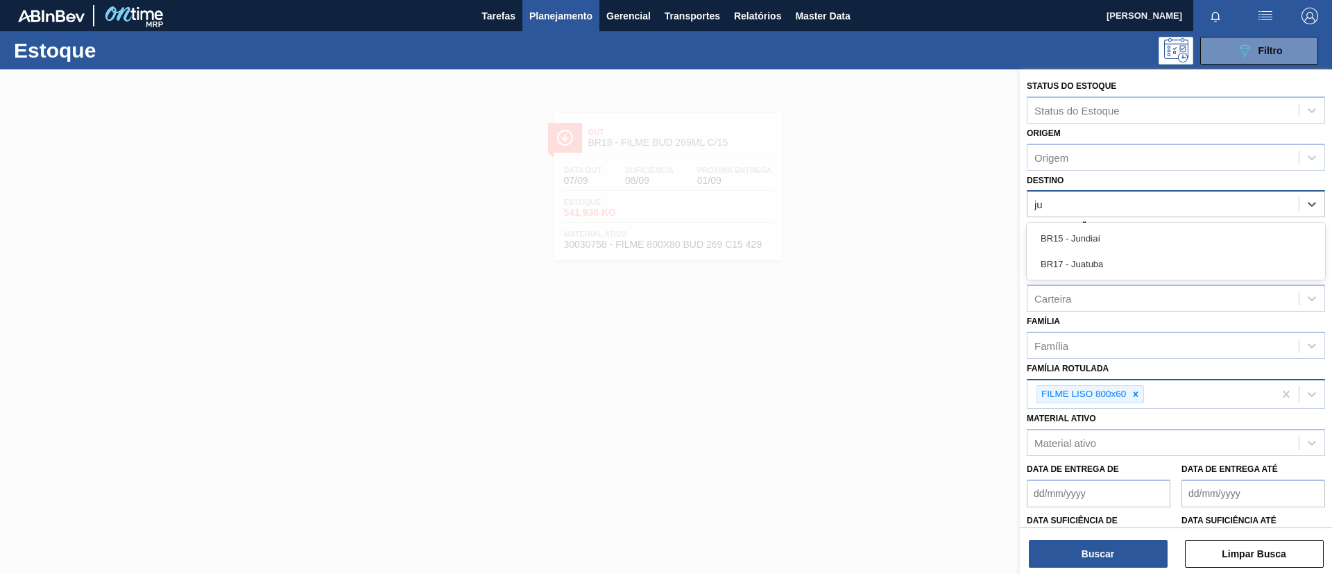
type input "jun"
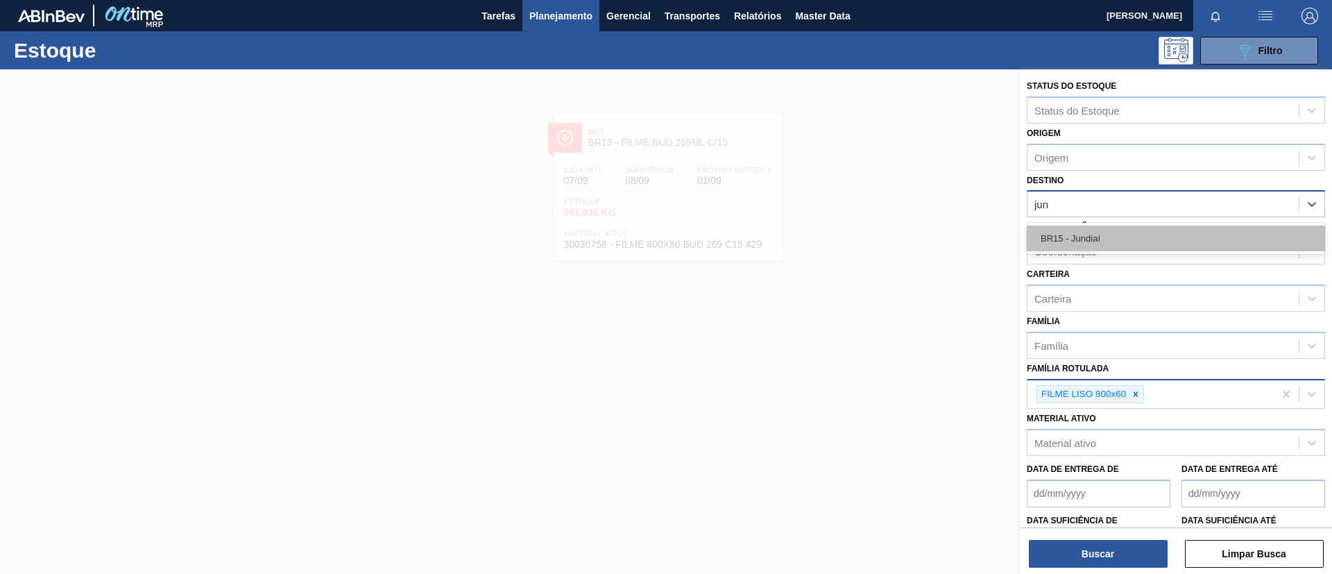
click at [1127, 225] on div "BR15 - Jundiaí" at bounding box center [1176, 238] width 298 height 26
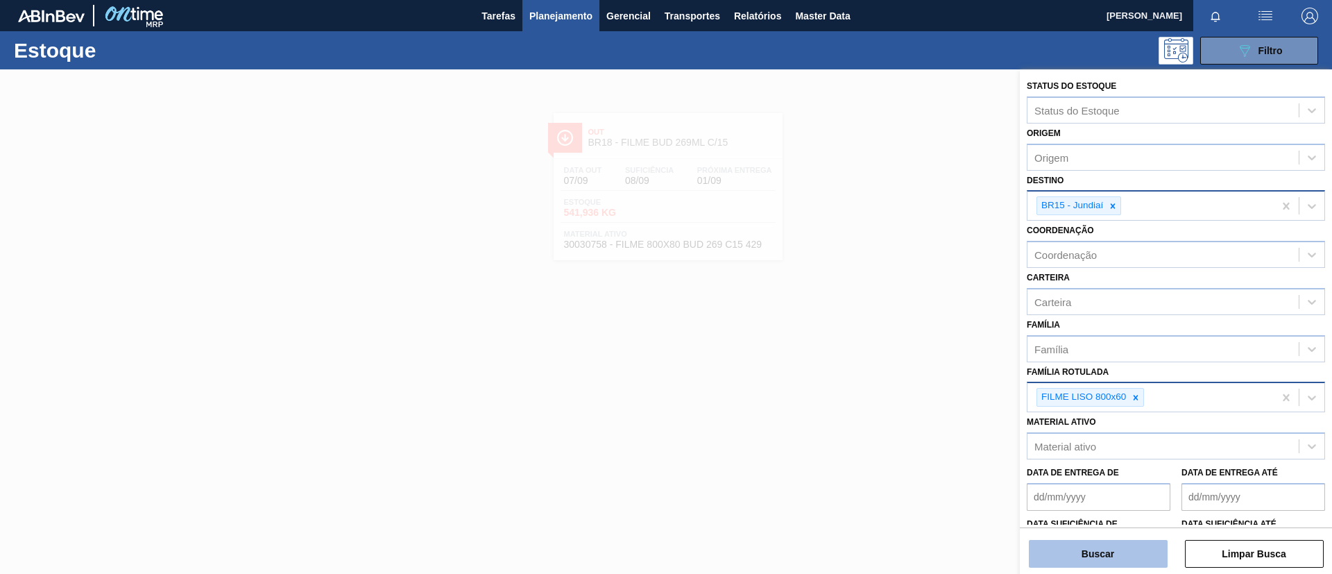
click at [1098, 544] on button "Buscar" at bounding box center [1098, 554] width 139 height 28
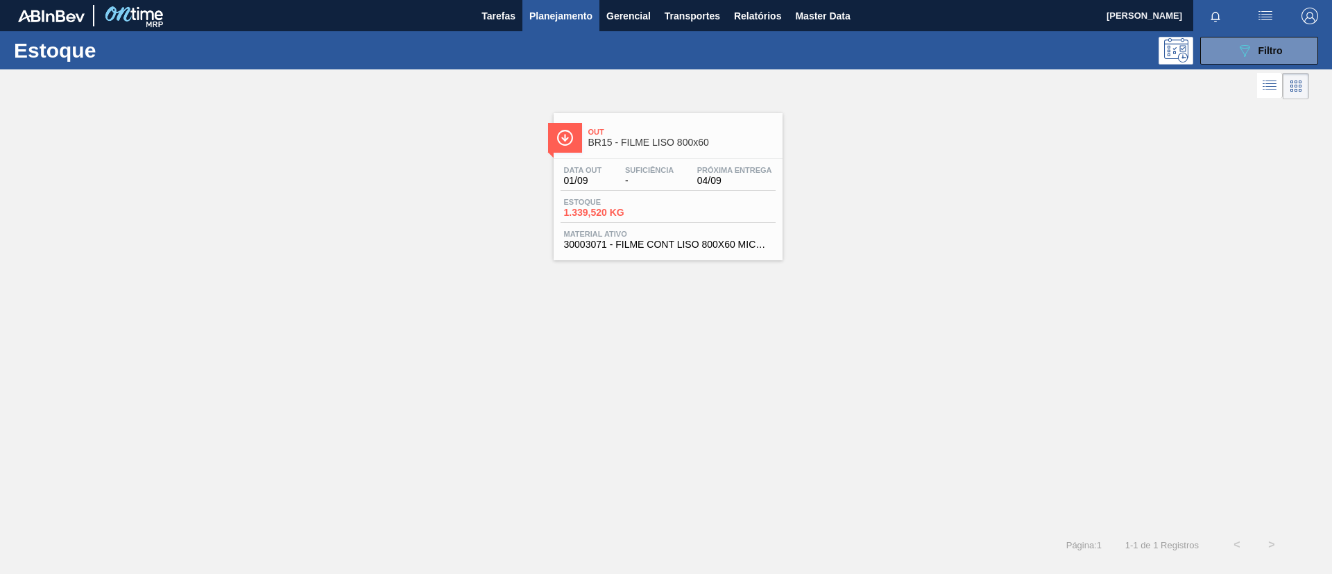
click at [690, 134] on span "Out" at bounding box center [681, 132] width 187 height 8
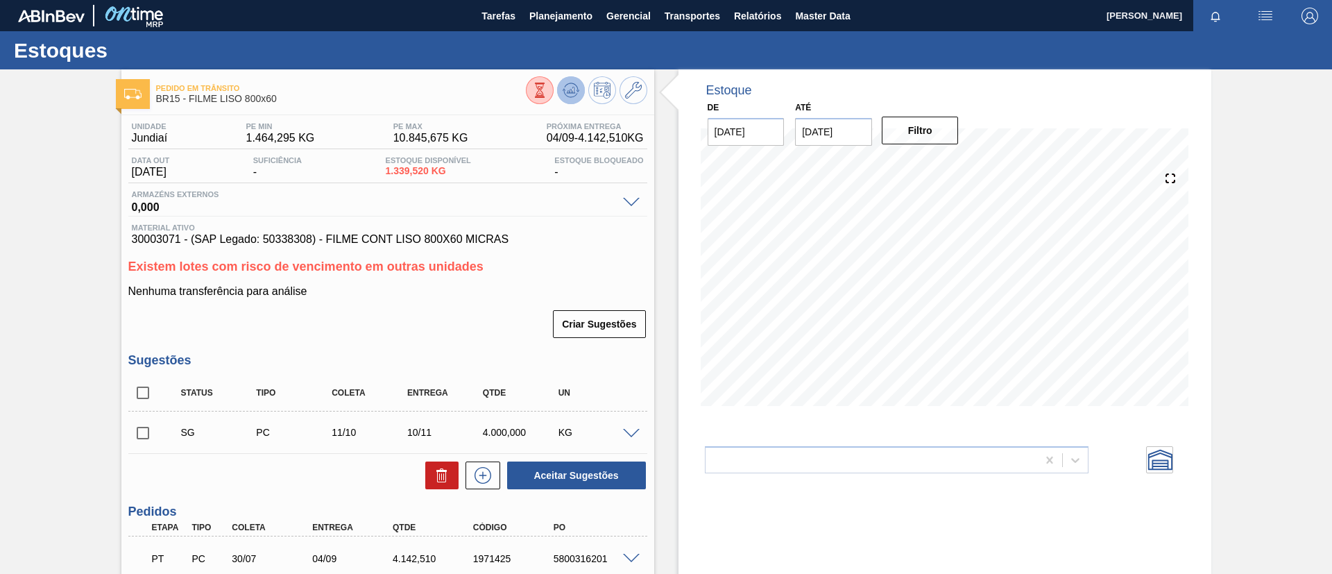
click at [574, 84] on icon at bounding box center [571, 90] width 17 height 17
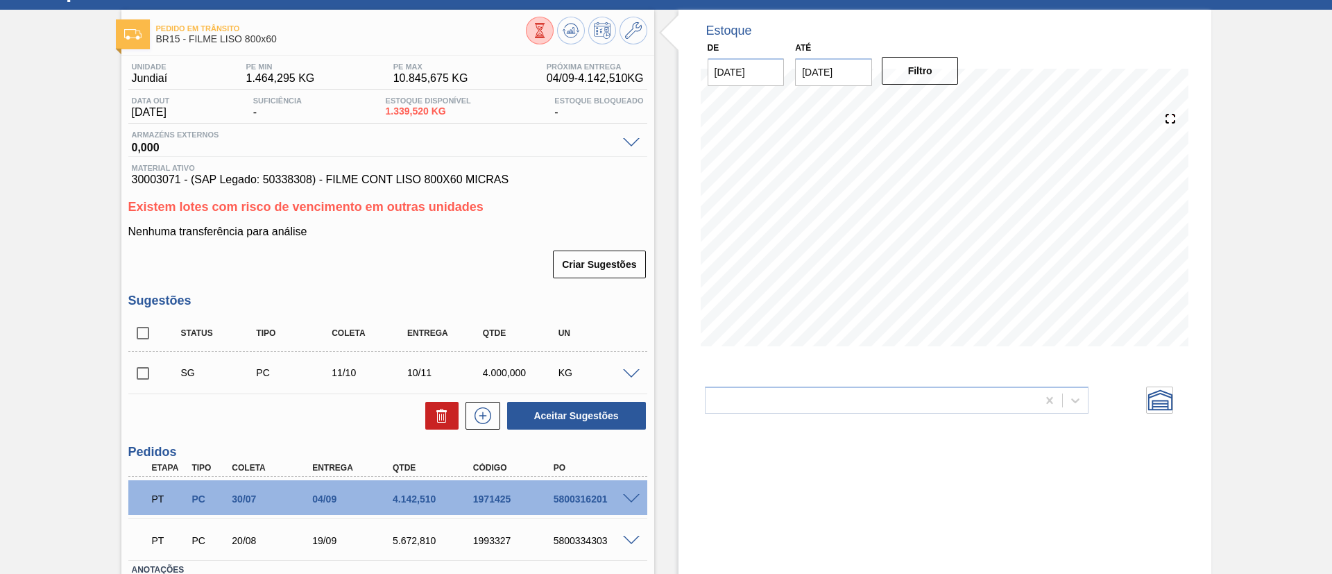
scroll to position [160, 0]
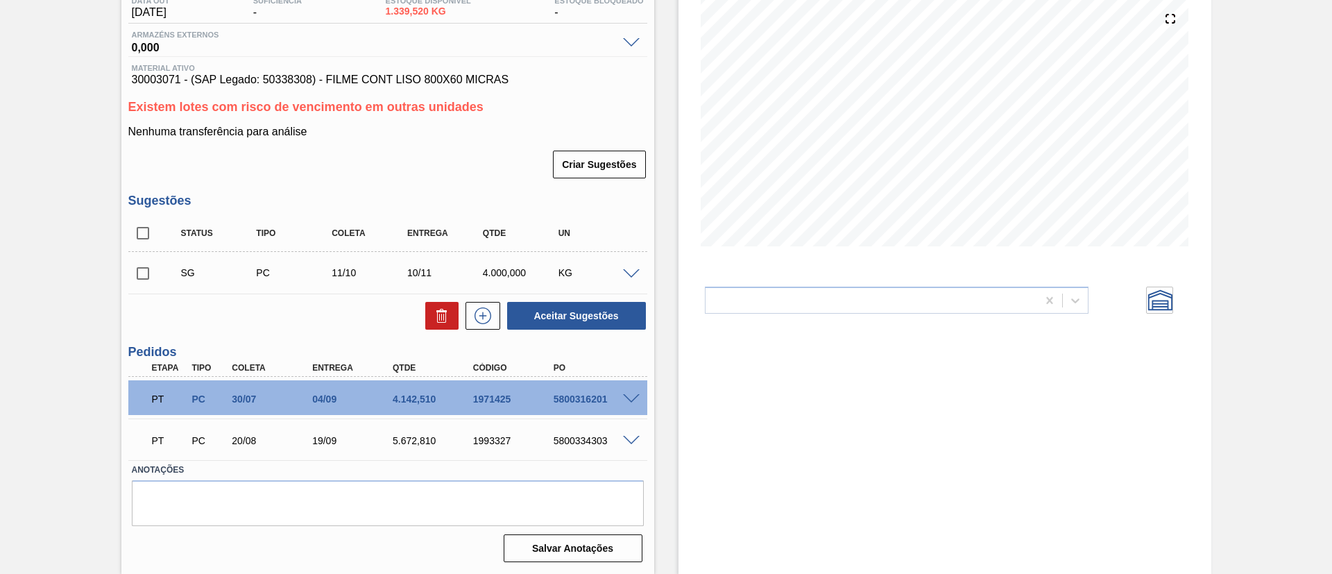
click at [639, 395] on div at bounding box center [634, 398] width 28 height 10
click at [638, 404] on div "5800316201" at bounding box center [595, 398] width 90 height 11
click at [637, 404] on div "5800316201" at bounding box center [595, 398] width 90 height 11
click at [631, 404] on div "5800316201" at bounding box center [595, 398] width 90 height 11
click at [629, 400] on span at bounding box center [631, 399] width 17 height 10
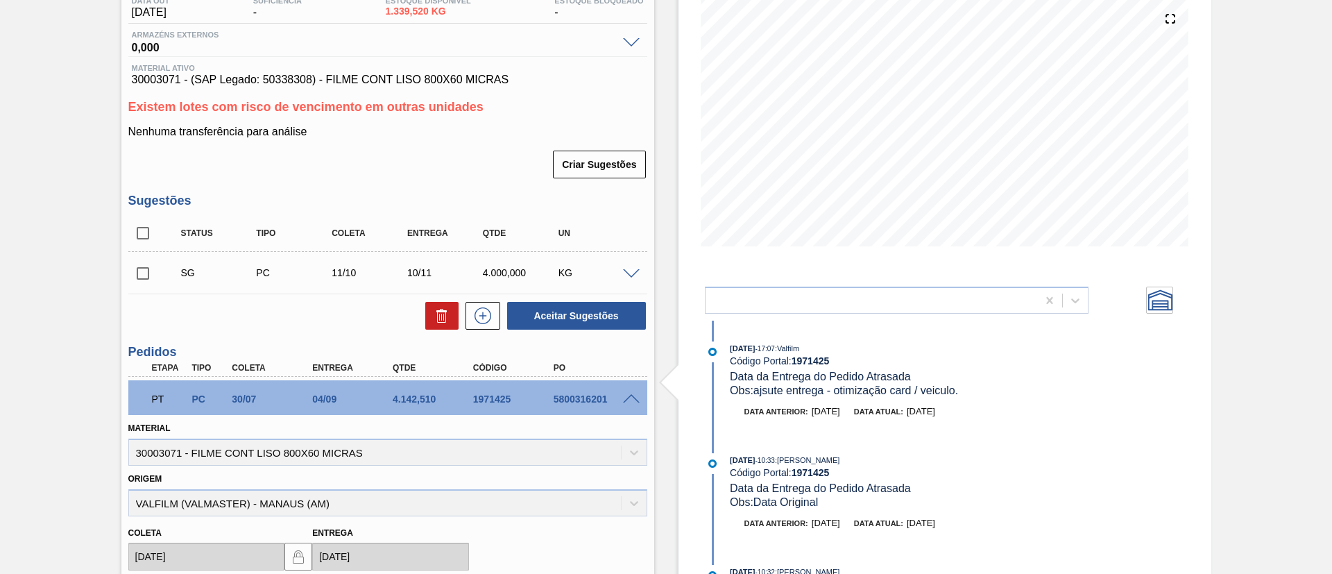
click at [624, 394] on span at bounding box center [631, 399] width 17 height 10
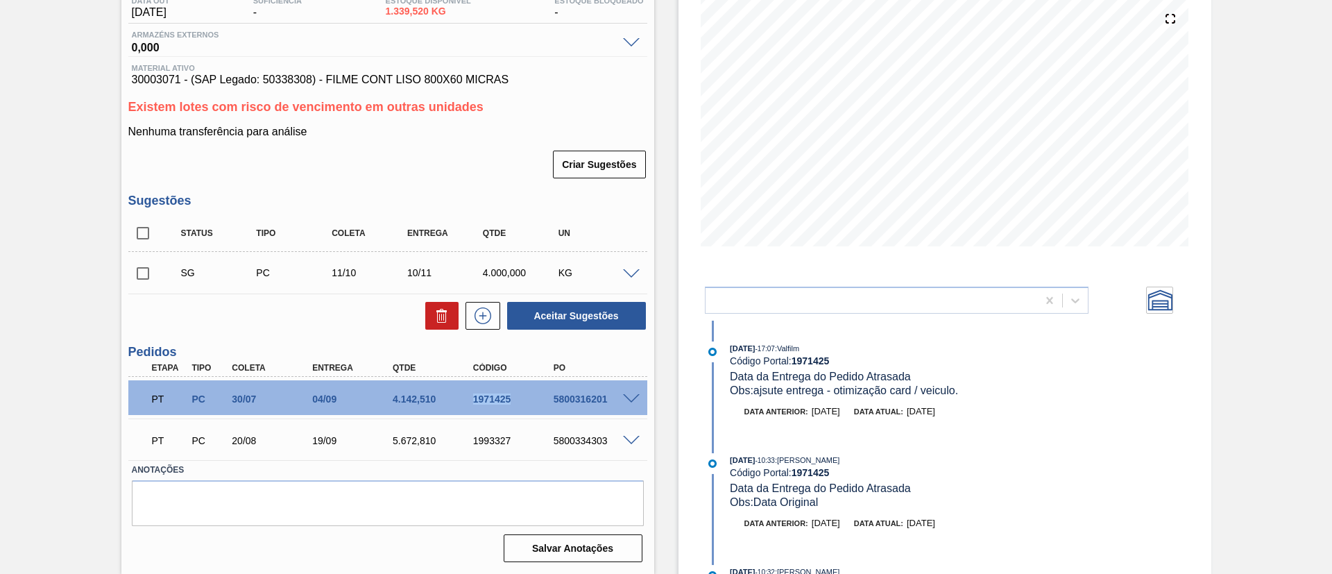
drag, startPoint x: 464, startPoint y: 398, endPoint x: 512, endPoint y: 407, distance: 48.8
click at [512, 407] on div "PT PC 30/07 04/09 4.142,510 1971425 5800316201" at bounding box center [384, 398] width 482 height 28
copy div "1971425"
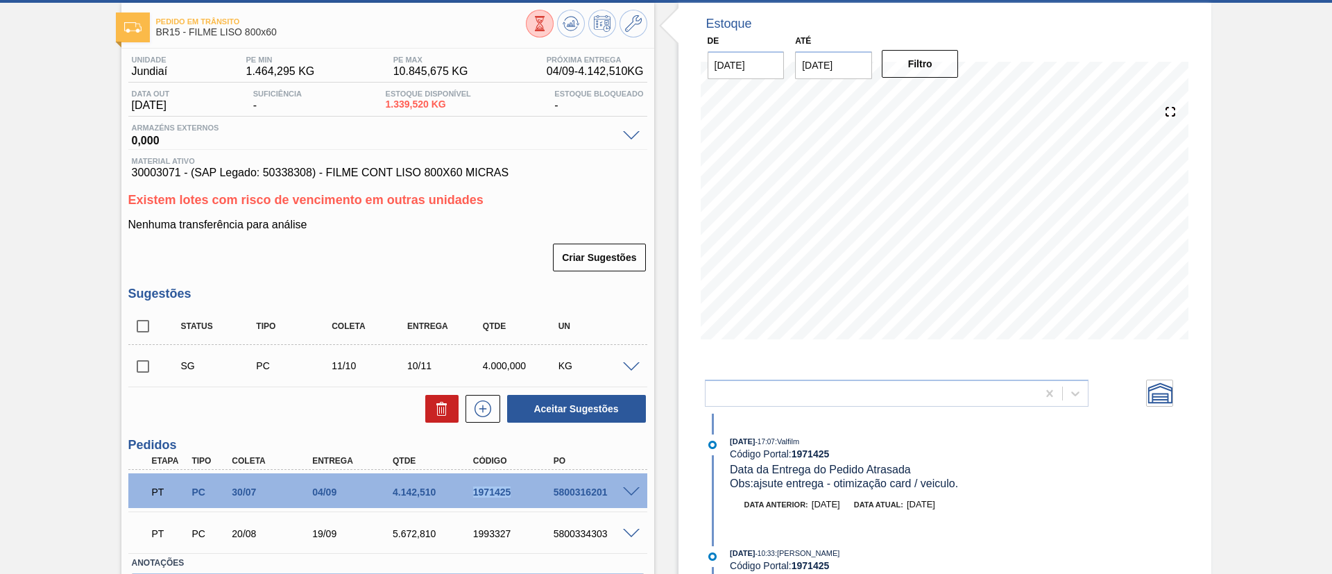
scroll to position [0, 0]
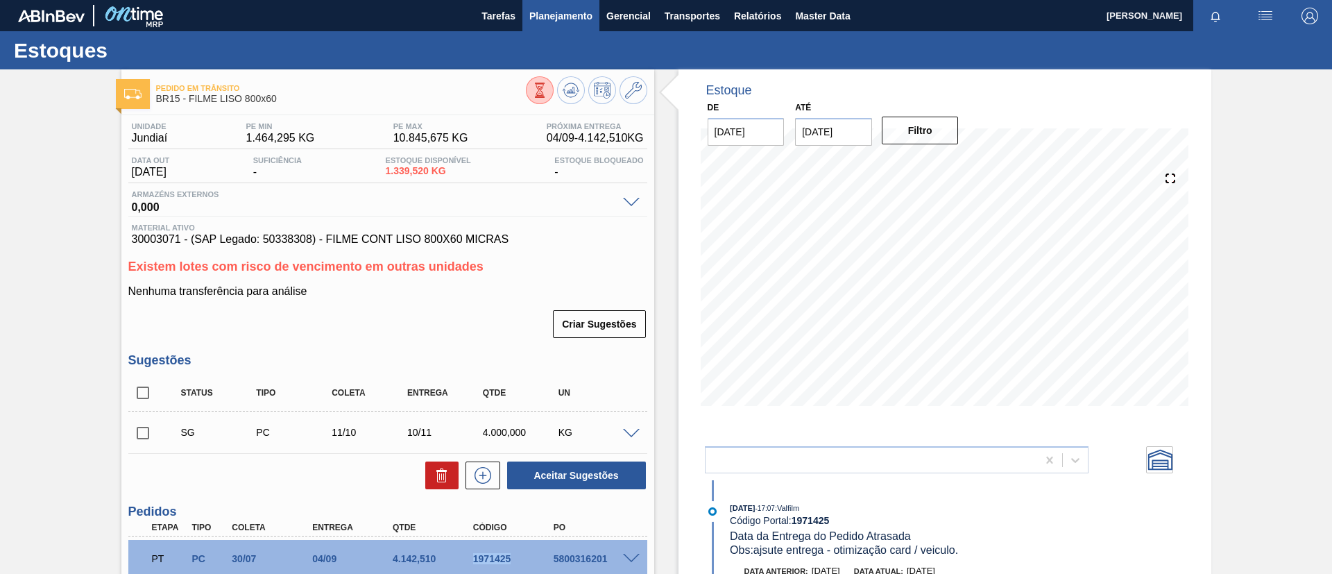
click at [573, 19] on span "Planejamento" at bounding box center [560, 16] width 63 height 17
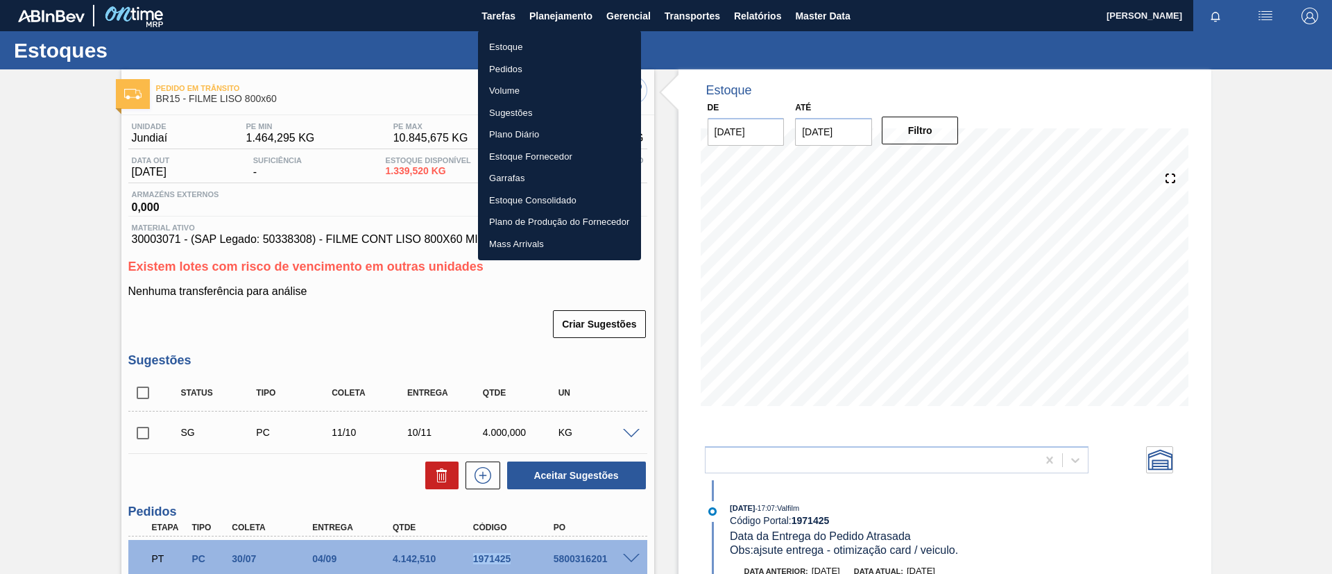
drag, startPoint x: 579, startPoint y: 37, endPoint x: 682, endPoint y: 12, distance: 106.3
click at [579, 37] on li "Estoque" at bounding box center [559, 47] width 163 height 22
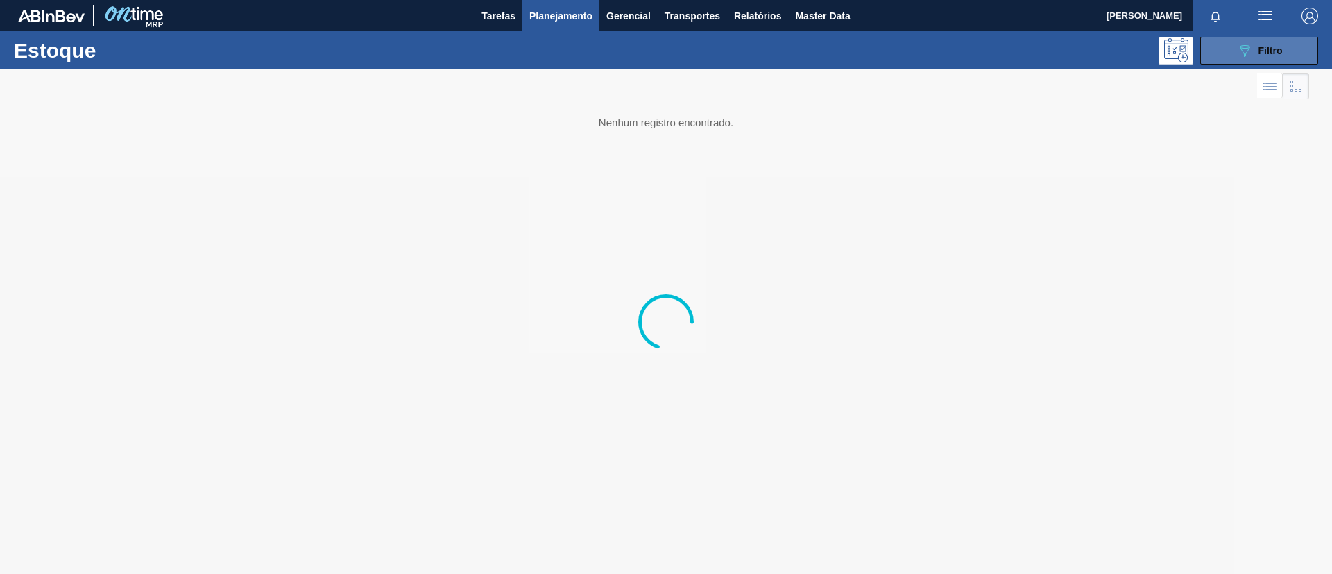
click at [1268, 55] on span "Filtro" at bounding box center [1271, 50] width 24 height 11
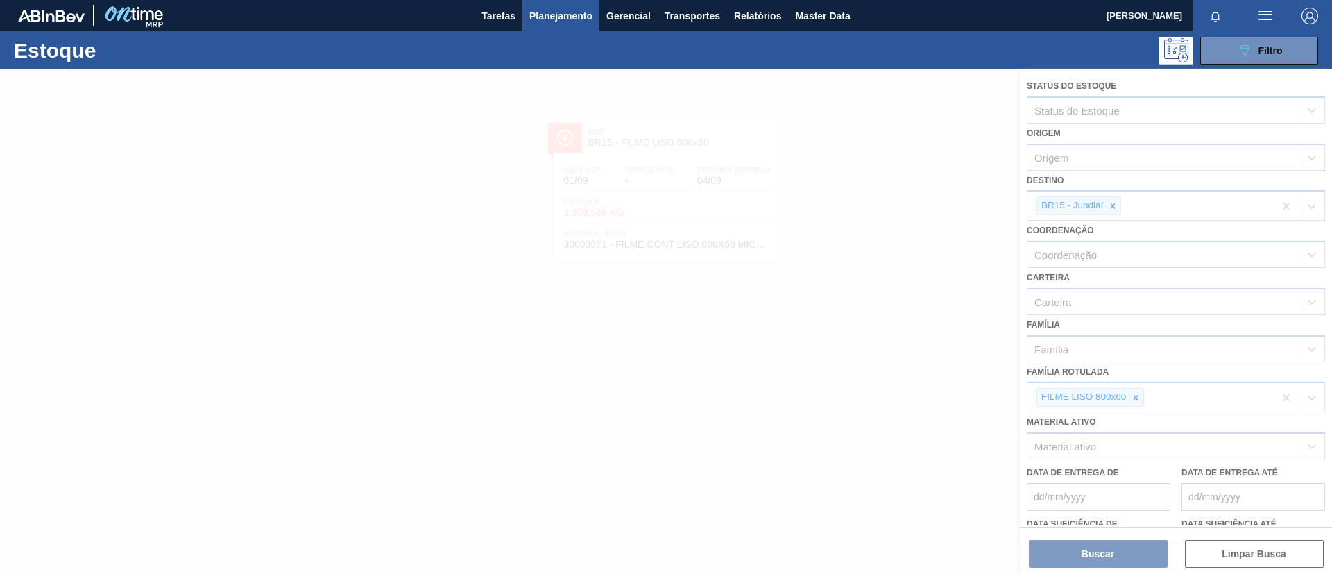
click at [1134, 395] on div at bounding box center [666, 321] width 1332 height 504
click at [1136, 396] on div at bounding box center [666, 321] width 1332 height 504
click at [1137, 397] on div at bounding box center [666, 321] width 1332 height 504
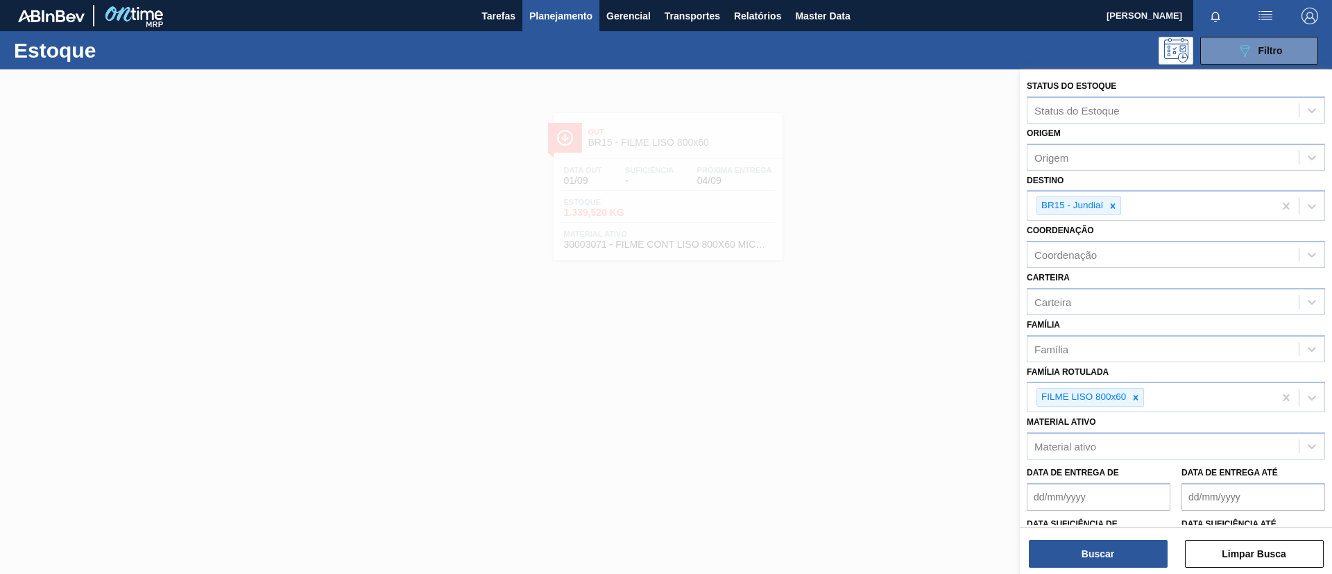
click at [1137, 397] on icon at bounding box center [1136, 398] width 10 height 10
paste Rotulada "FILME SK 269ML"
type Rotulada "FILME SK 269ML"
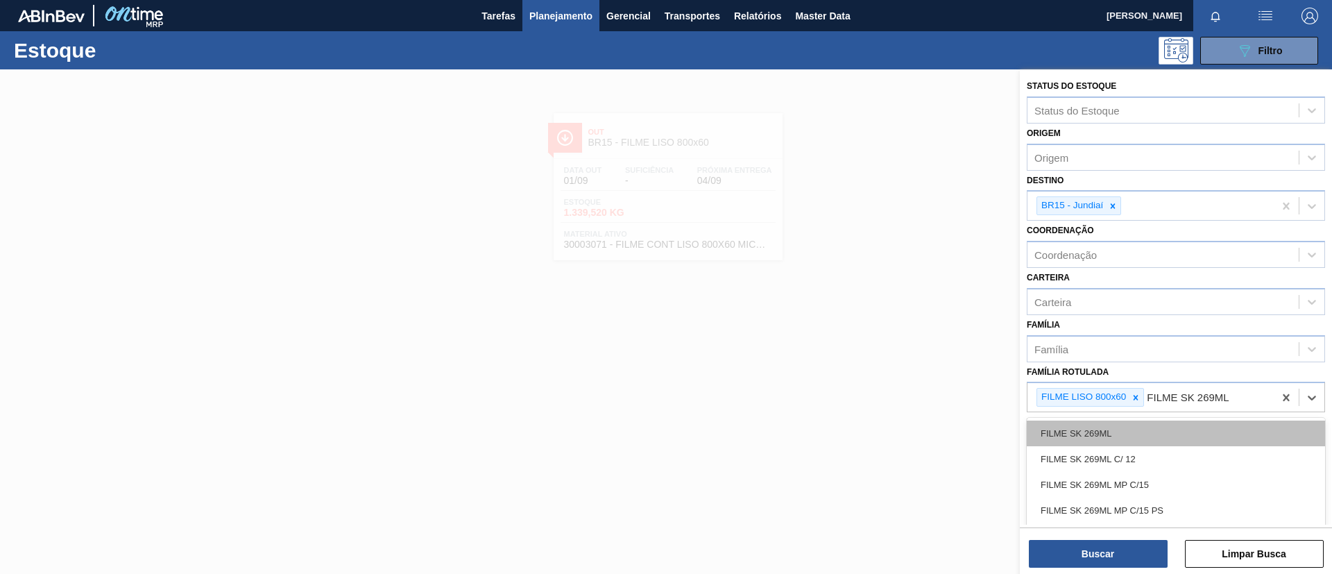
click at [1150, 425] on div "FILME SK 269ML" at bounding box center [1176, 433] width 298 height 26
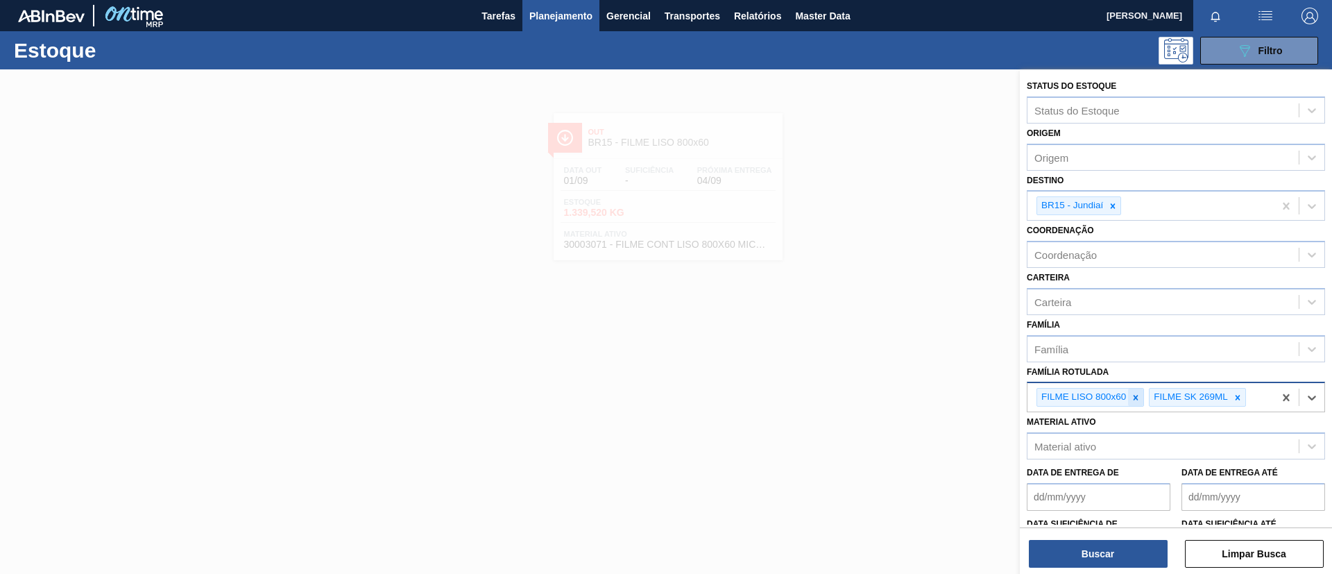
click at [1129, 403] on div at bounding box center [1135, 397] width 15 height 17
click at [1111, 203] on icon at bounding box center [1113, 206] width 10 height 10
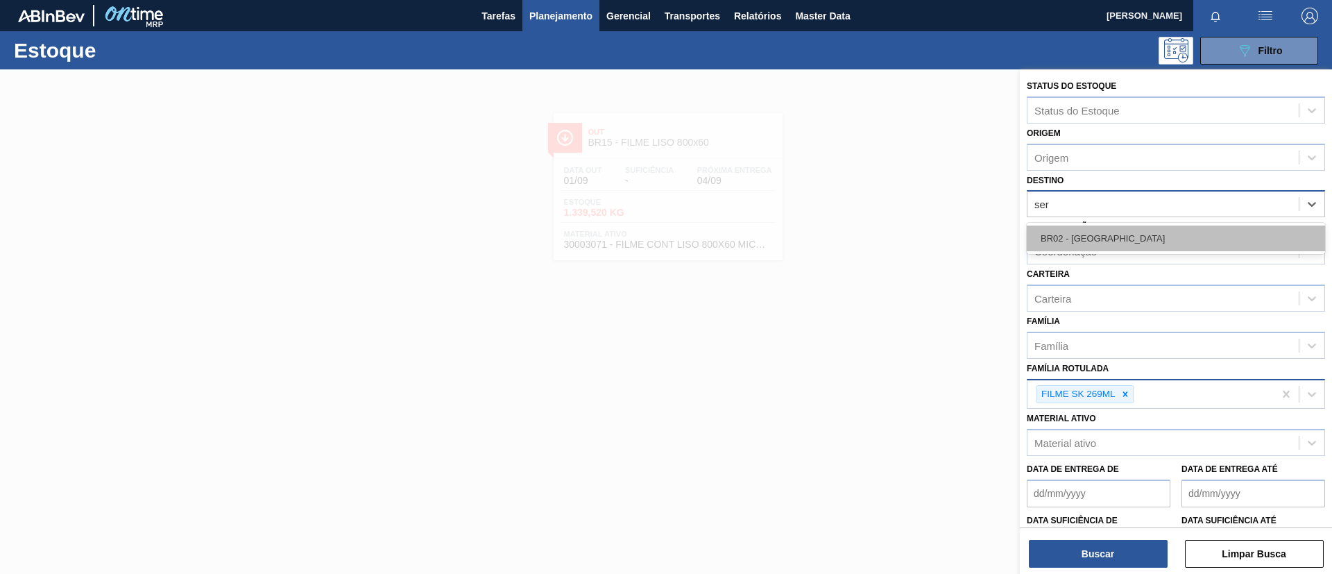
type input "serg"
click at [1109, 228] on div "BR02 - [GEOGRAPHIC_DATA]" at bounding box center [1176, 238] width 298 height 26
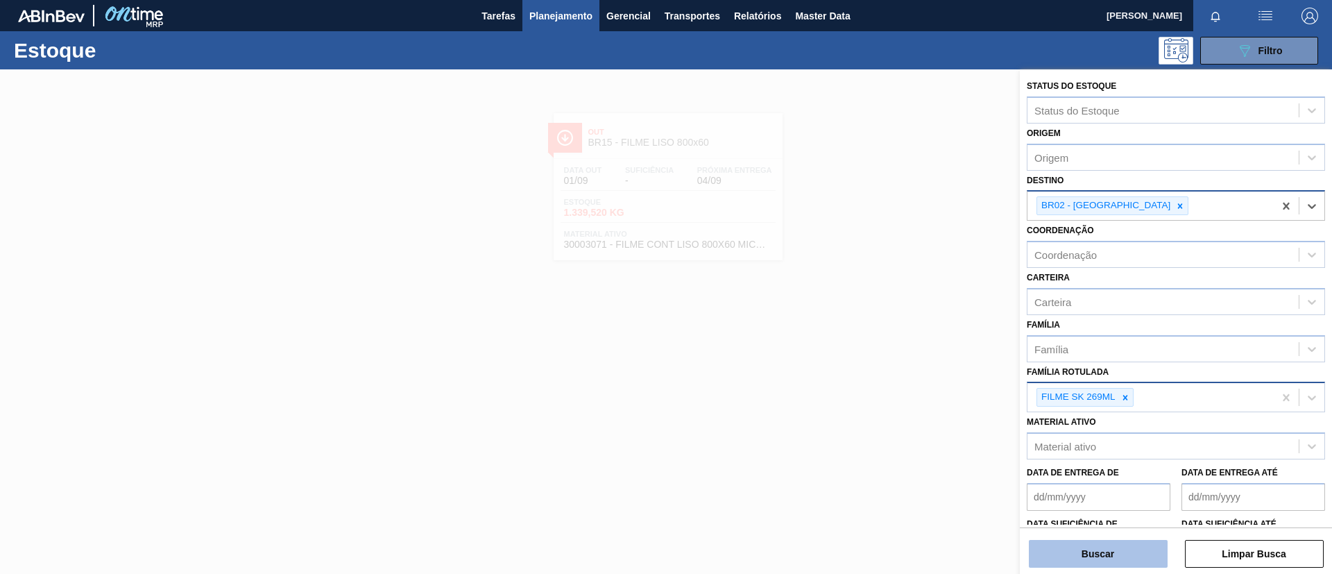
click at [1096, 547] on button "Buscar" at bounding box center [1098, 554] width 139 height 28
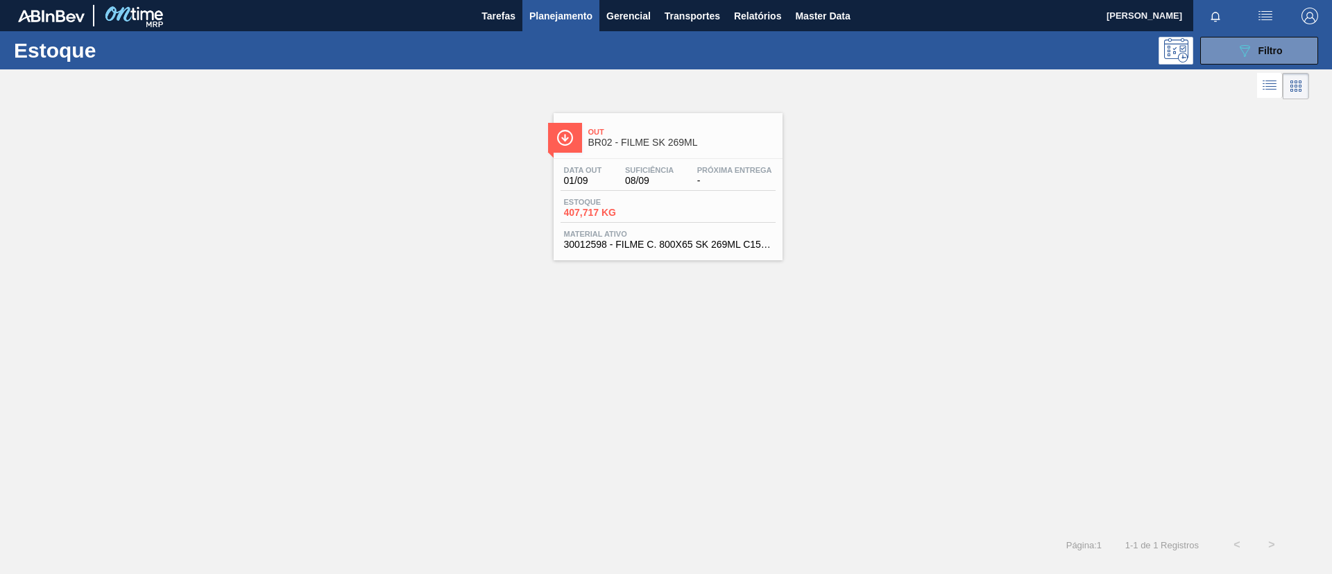
click at [733, 153] on div "Out BR02 - FILME SK 269ML Data out 01/09 Suficiência 08/09 Próxima Entrega - Es…" at bounding box center [668, 186] width 229 height 147
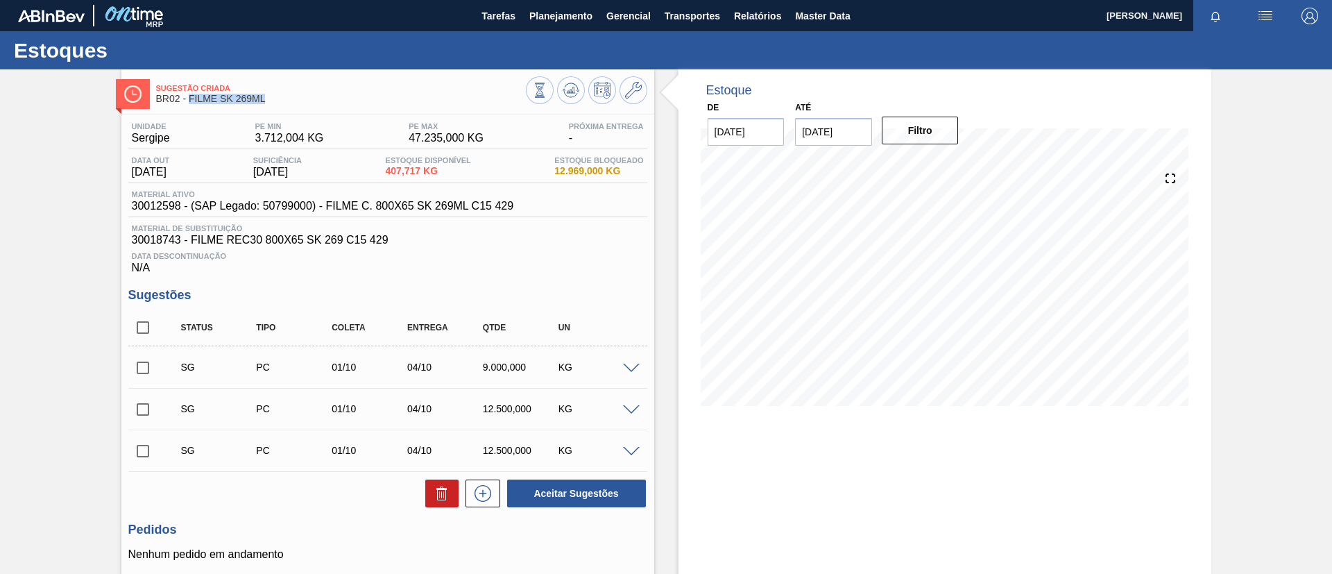
drag, startPoint x: 289, startPoint y: 99, endPoint x: 189, endPoint y: 98, distance: 99.2
click at [189, 98] on span "BR02 - FILME SK 269ML" at bounding box center [341, 99] width 370 height 10
copy span "FILME SK 269ML"
click at [558, 8] on span "Planejamento" at bounding box center [560, 16] width 63 height 17
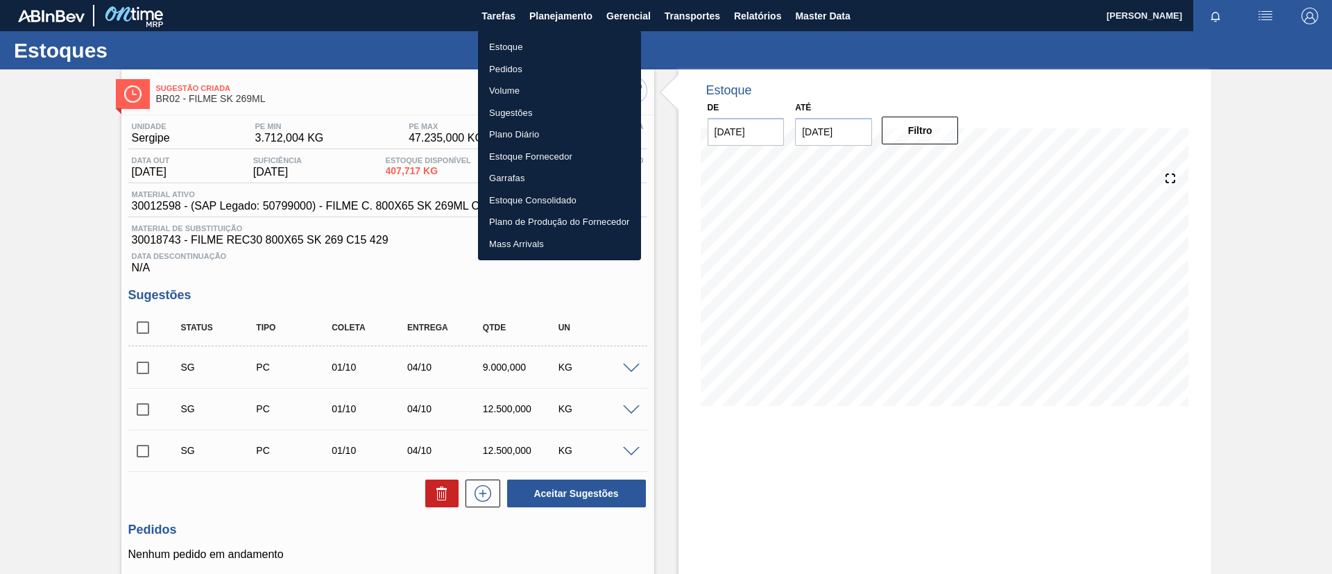
click at [558, 33] on ul "Estoque Pedidos Volume Sugestões Plano Diário Estoque Fornecedor Garrafas Estoq…" at bounding box center [559, 146] width 163 height 230
drag, startPoint x: 566, startPoint y: 42, endPoint x: 624, endPoint y: 4, distance: 69.3
click at [566, 43] on li "Estoque" at bounding box center [559, 47] width 163 height 22
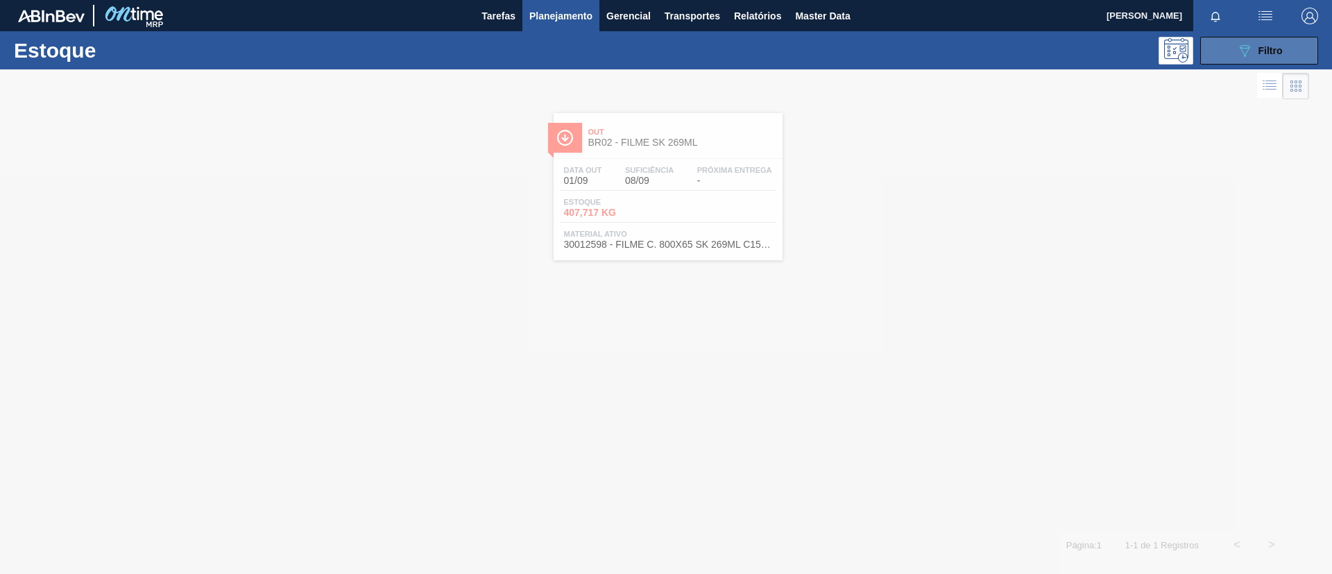
click at [1292, 46] on button "089F7B8B-B2A5-4AFE-B5C0-19BA573D28AC Filtro" at bounding box center [1259, 51] width 118 height 28
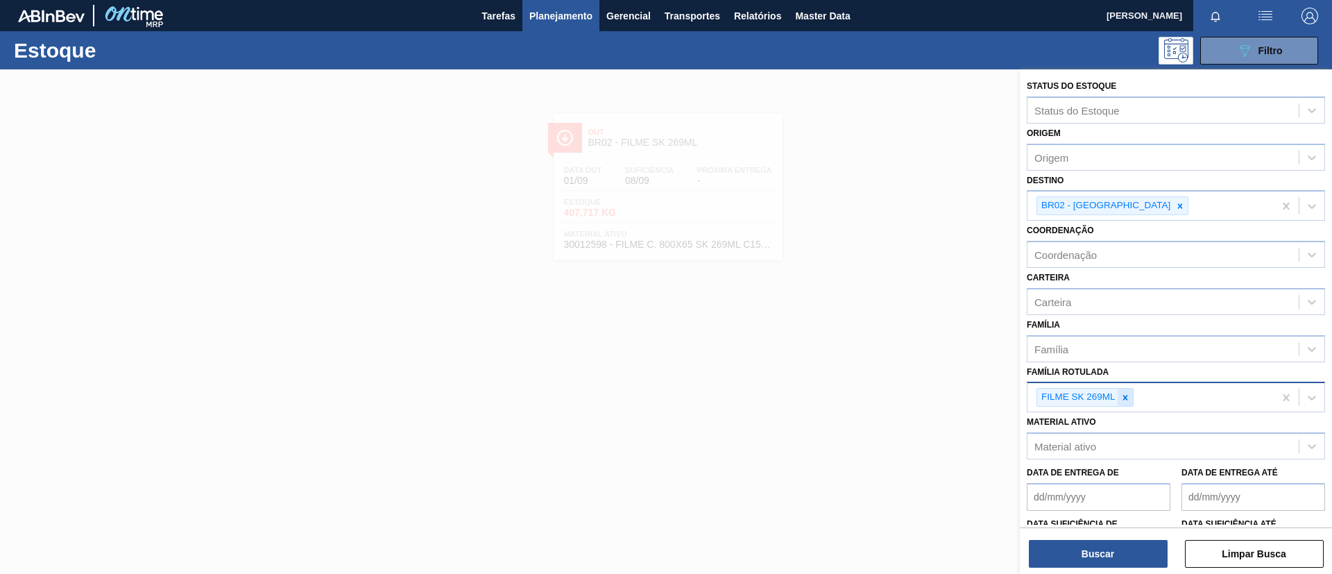
click at [1127, 393] on icon at bounding box center [1125, 398] width 10 height 10
paste Rotulada "FILME AP 269ML MP C/15"
type Rotulada "FILME AP 269ML MP C/15"
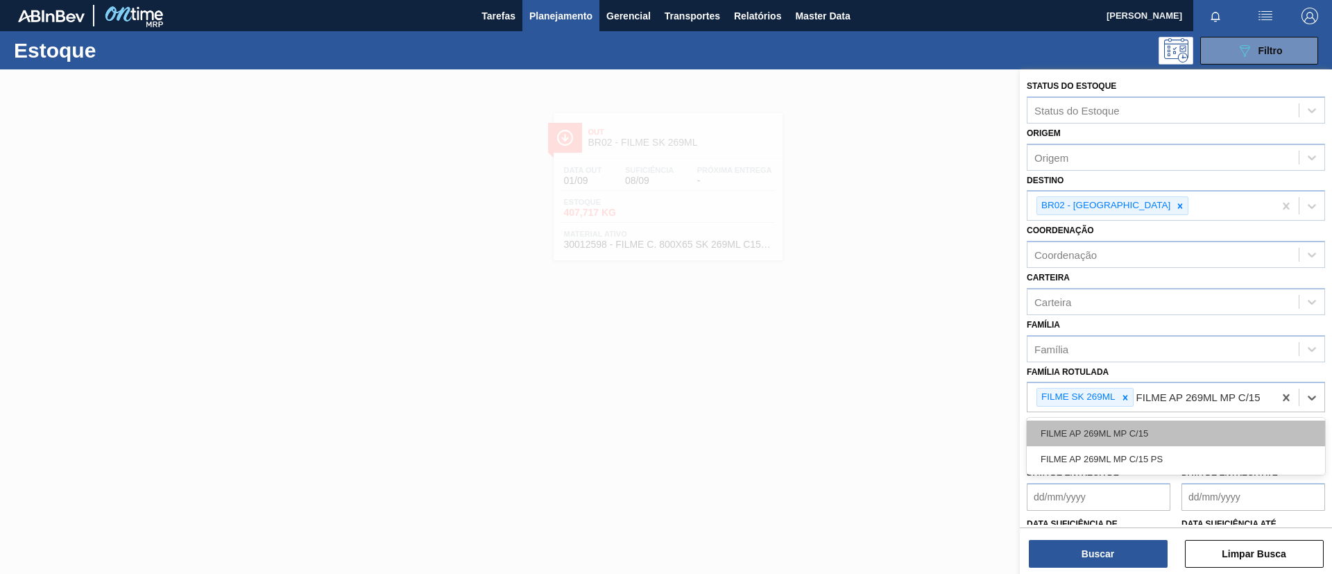
click at [1153, 430] on div "FILME AP 269ML MP C/15" at bounding box center [1176, 433] width 298 height 26
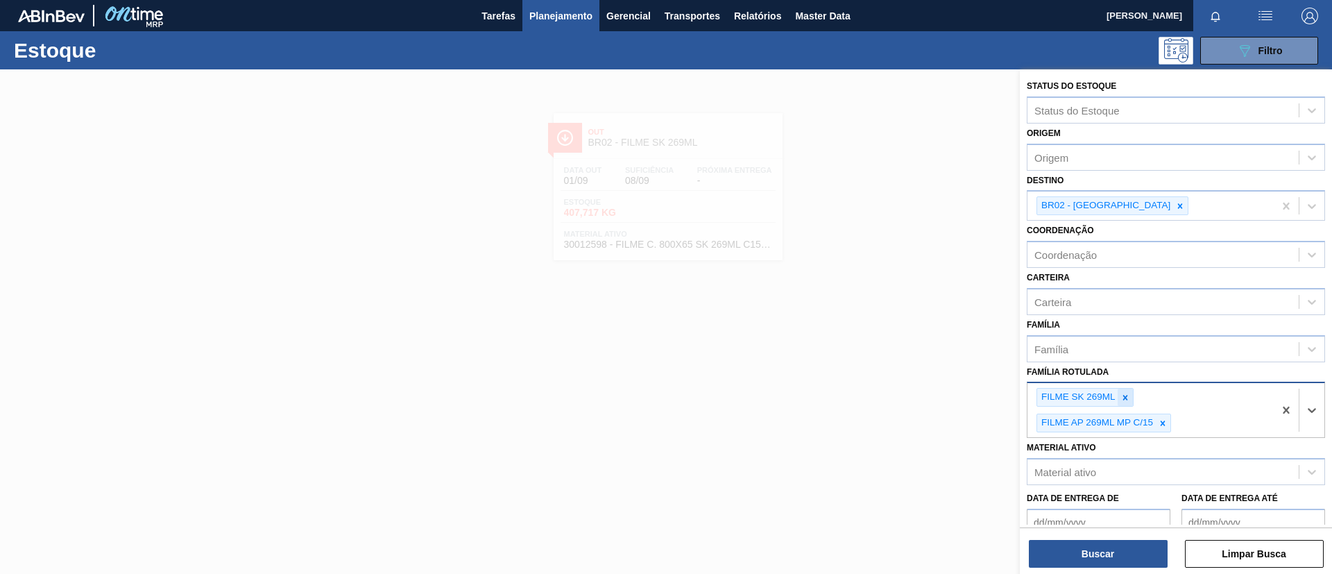
click at [1124, 397] on icon at bounding box center [1125, 398] width 10 height 10
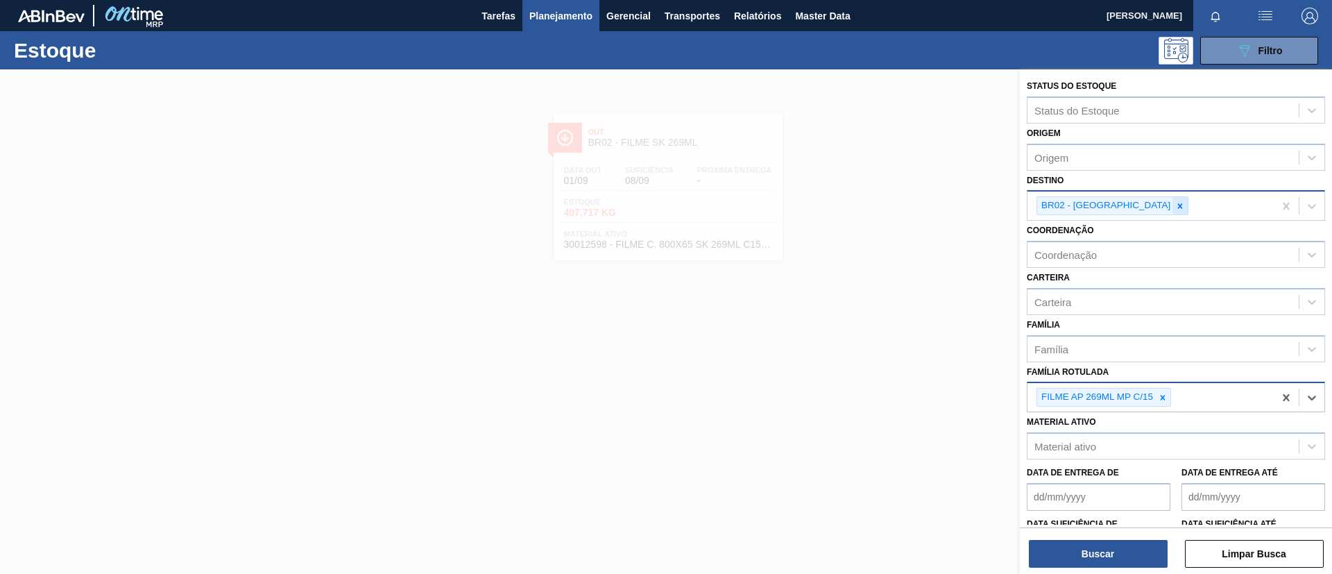
click at [1172, 198] on div at bounding box center [1179, 205] width 15 height 17
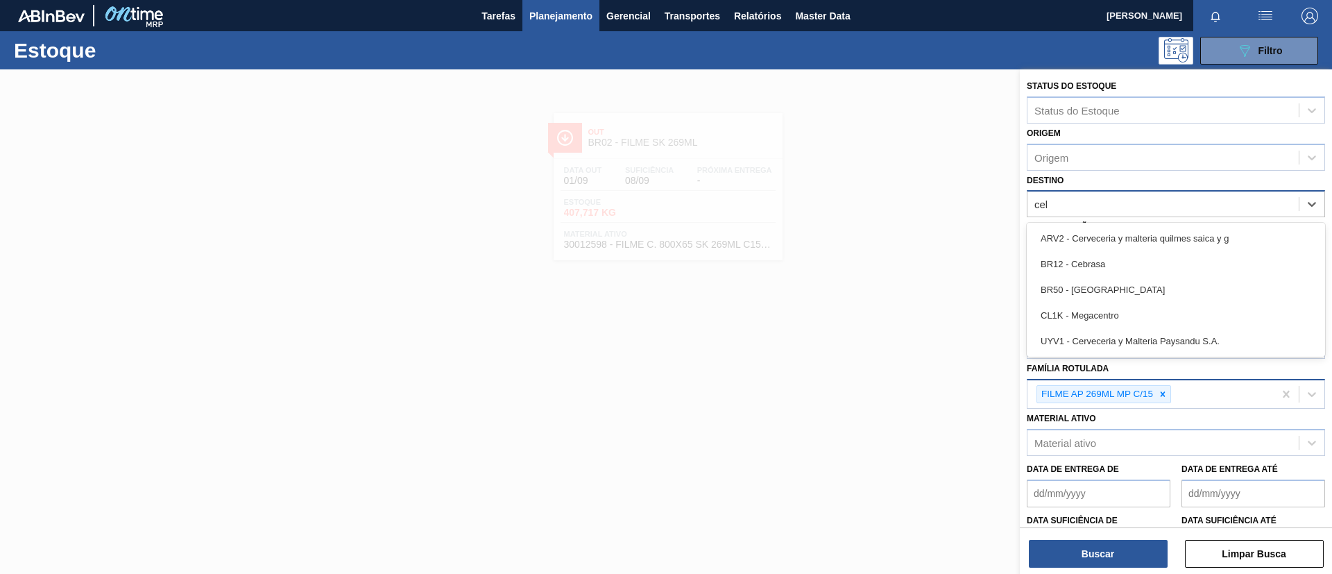
type input "cebr"
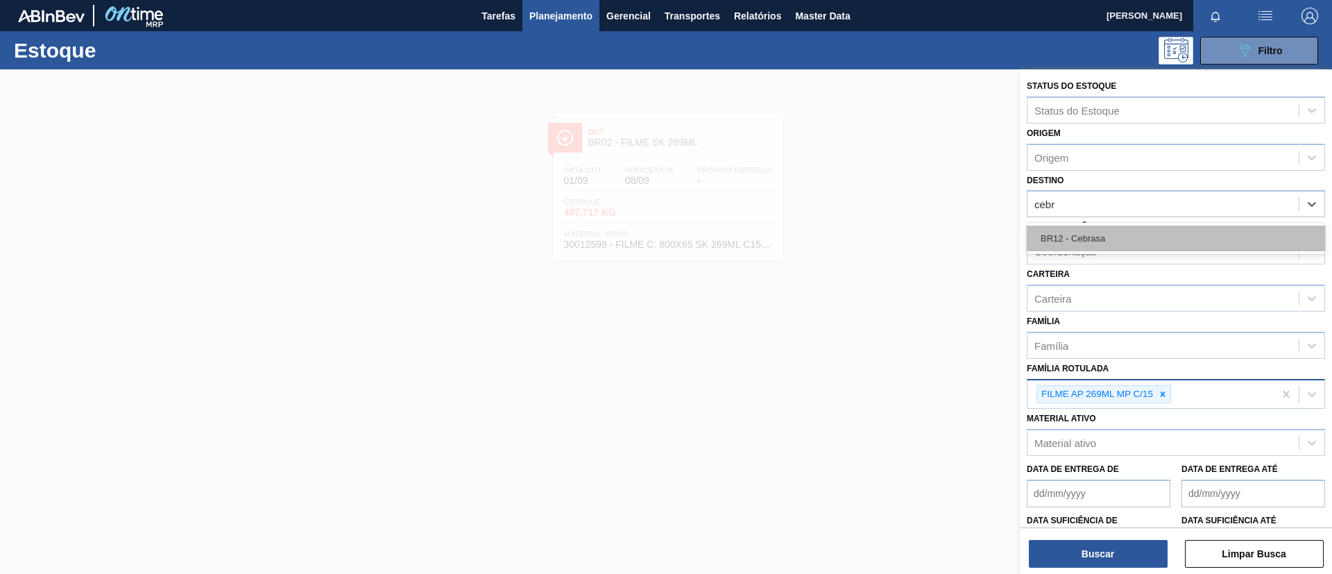
click at [1116, 232] on div "BR12 - Cebrasa" at bounding box center [1176, 238] width 298 height 26
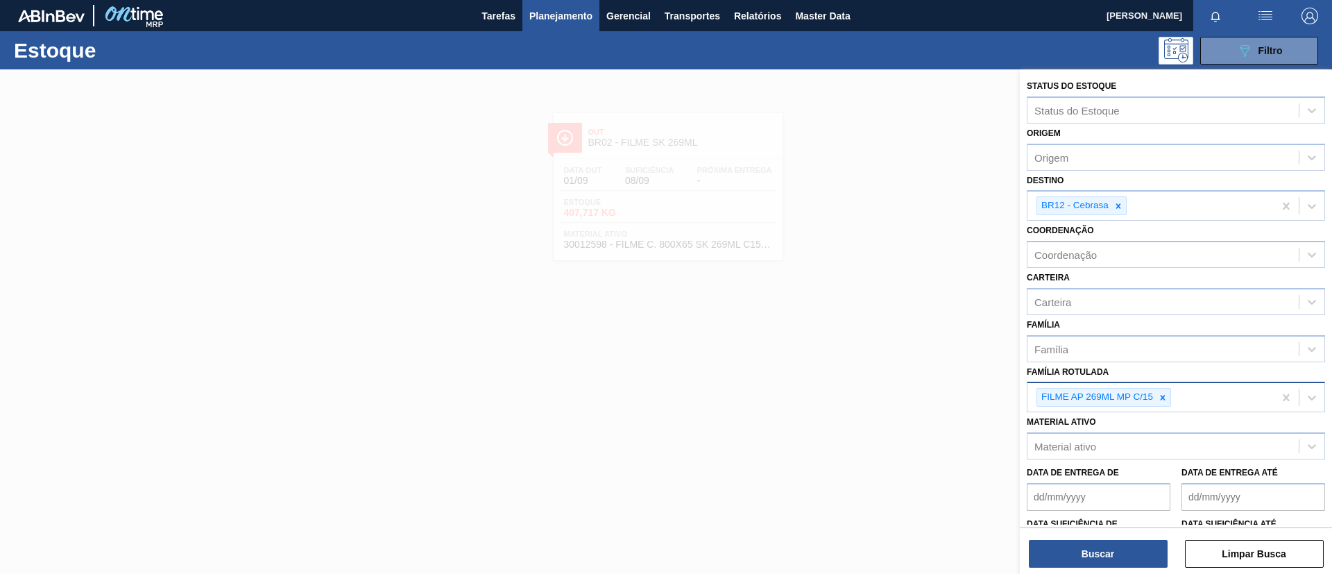
click at [1118, 537] on div "Buscar Limpar Busca" at bounding box center [1176, 546] width 312 height 39
click at [1119, 543] on button "Buscar" at bounding box center [1098, 554] width 139 height 28
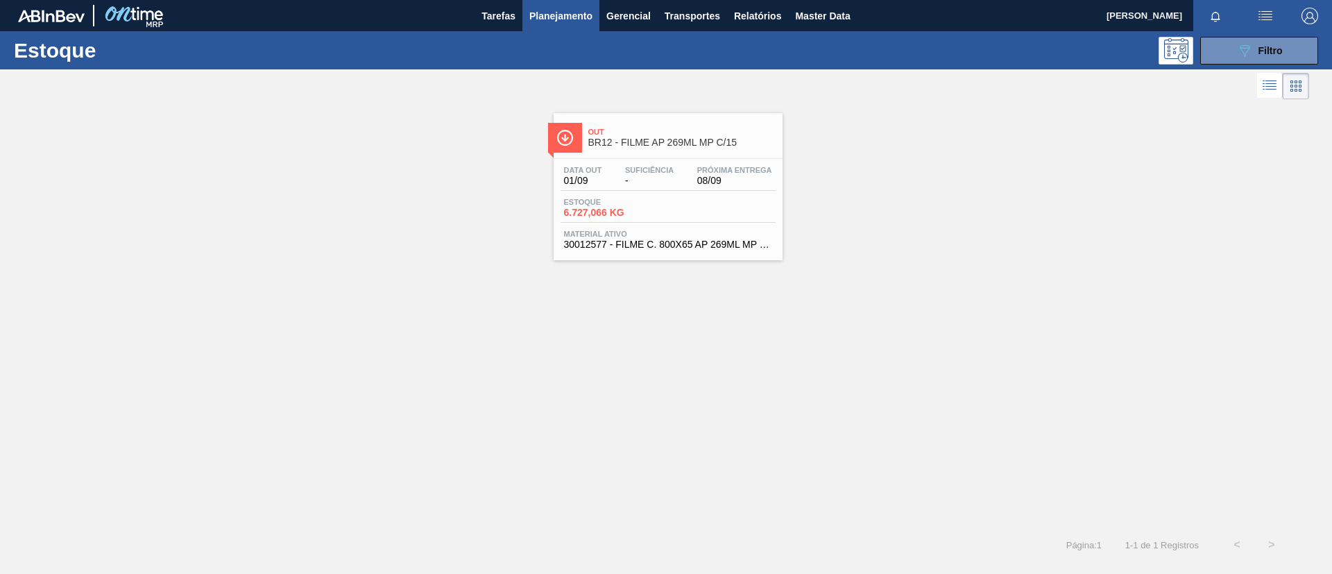
click at [717, 153] on div "Out BR12 - FILME AP 269ML MP C/15 Data out 01/09 Suficiência - Próxima Entrega …" at bounding box center [668, 186] width 229 height 147
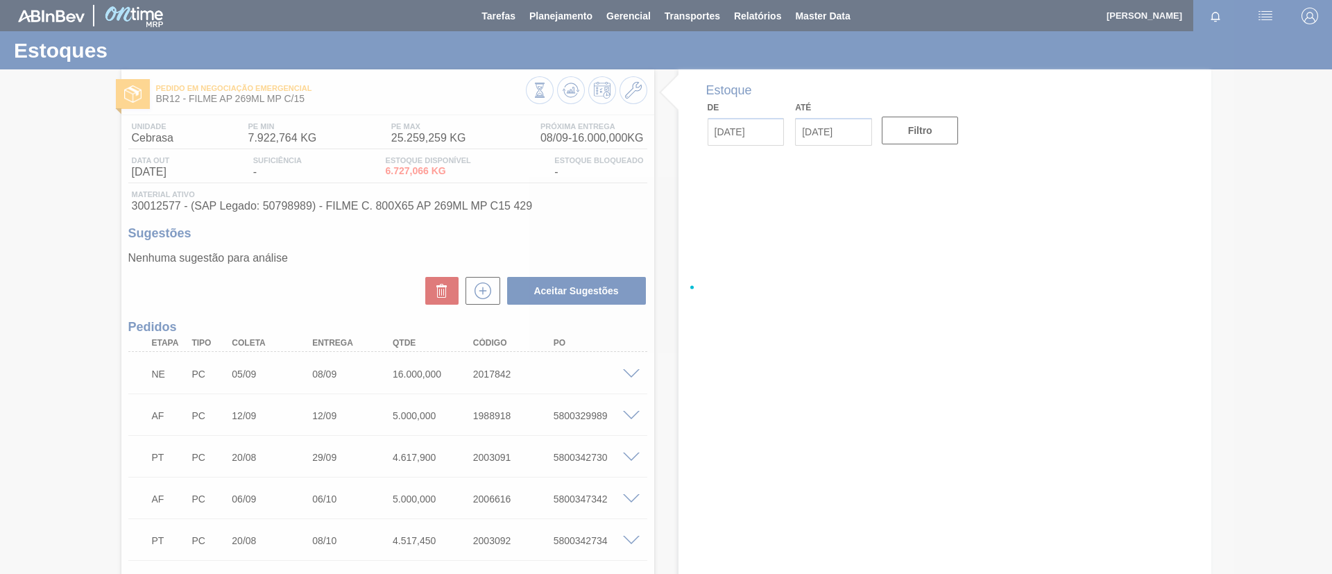
click at [0, 390] on div at bounding box center [666, 287] width 1332 height 574
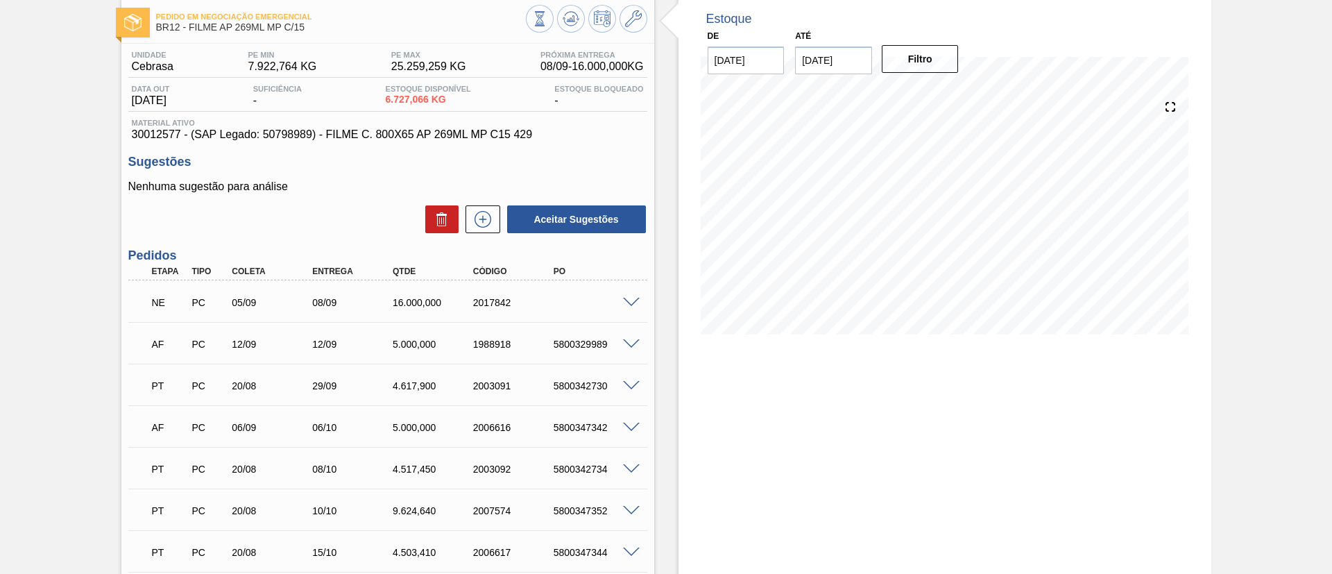
scroll to position [104, 0]
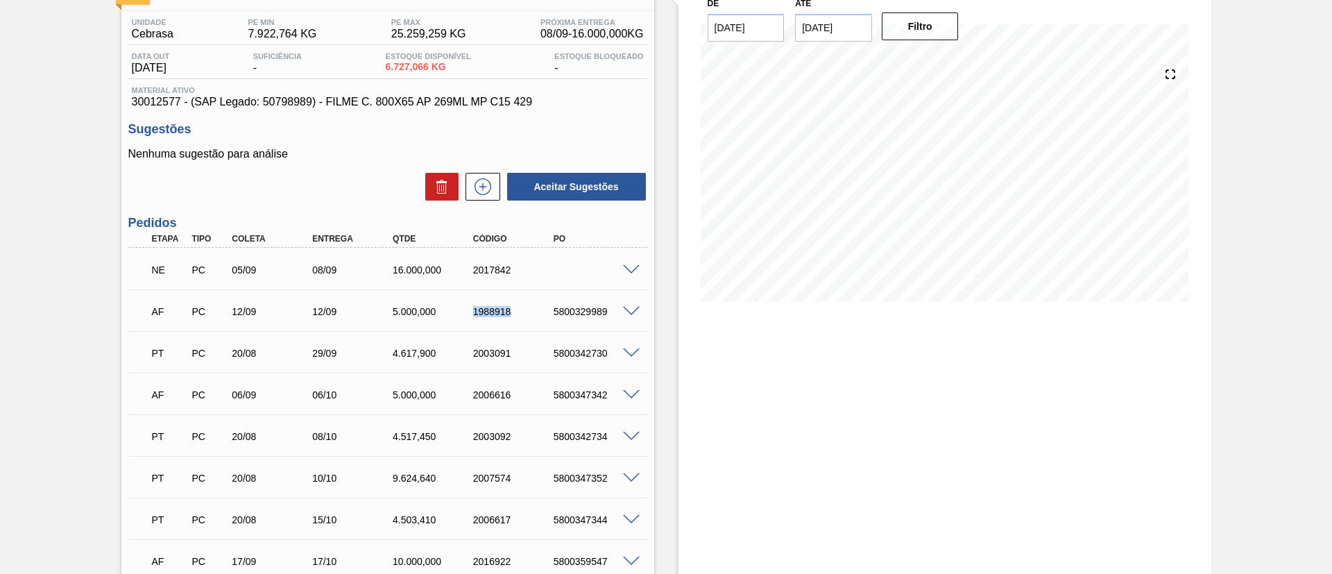
drag, startPoint x: 468, startPoint y: 312, endPoint x: 516, endPoint y: 314, distance: 48.6
click at [515, 313] on div "1988918" at bounding box center [504, 311] width 80 height 11
copy div "1988918"
click at [630, 309] on span at bounding box center [631, 312] width 17 height 10
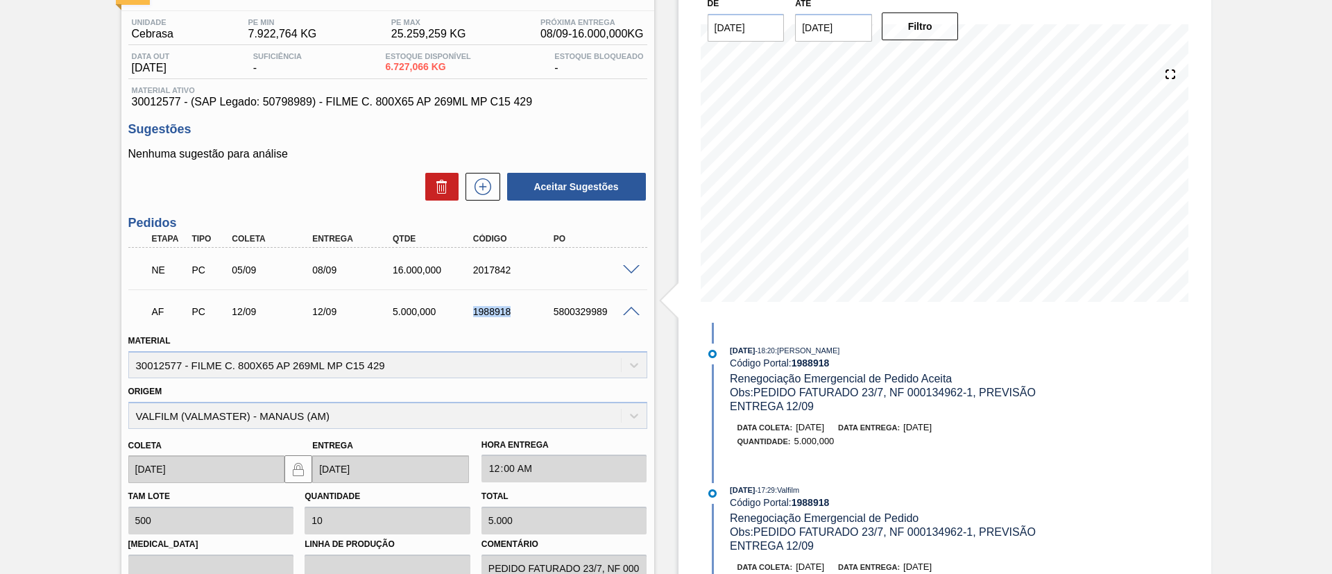
drag, startPoint x: 467, startPoint y: 314, endPoint x: 521, endPoint y: 316, distance: 54.1
click at [521, 316] on div "1988918" at bounding box center [504, 311] width 80 height 11
copy div "1988918"
click at [522, 316] on div "1988918" at bounding box center [515, 311] width 90 height 11
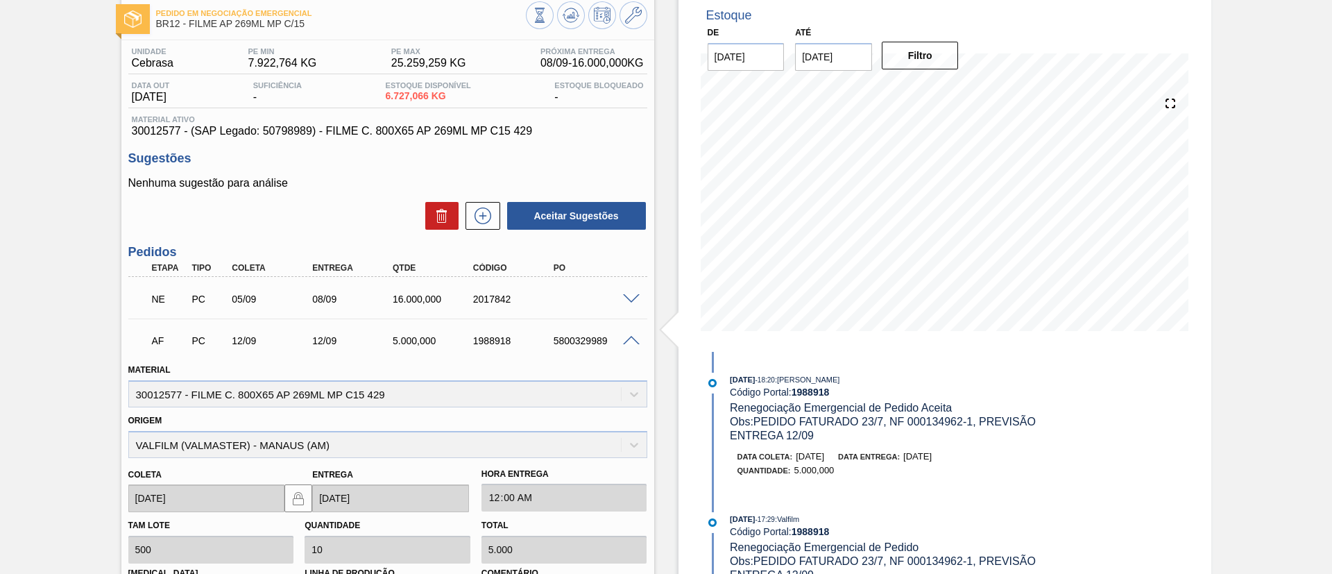
scroll to position [0, 0]
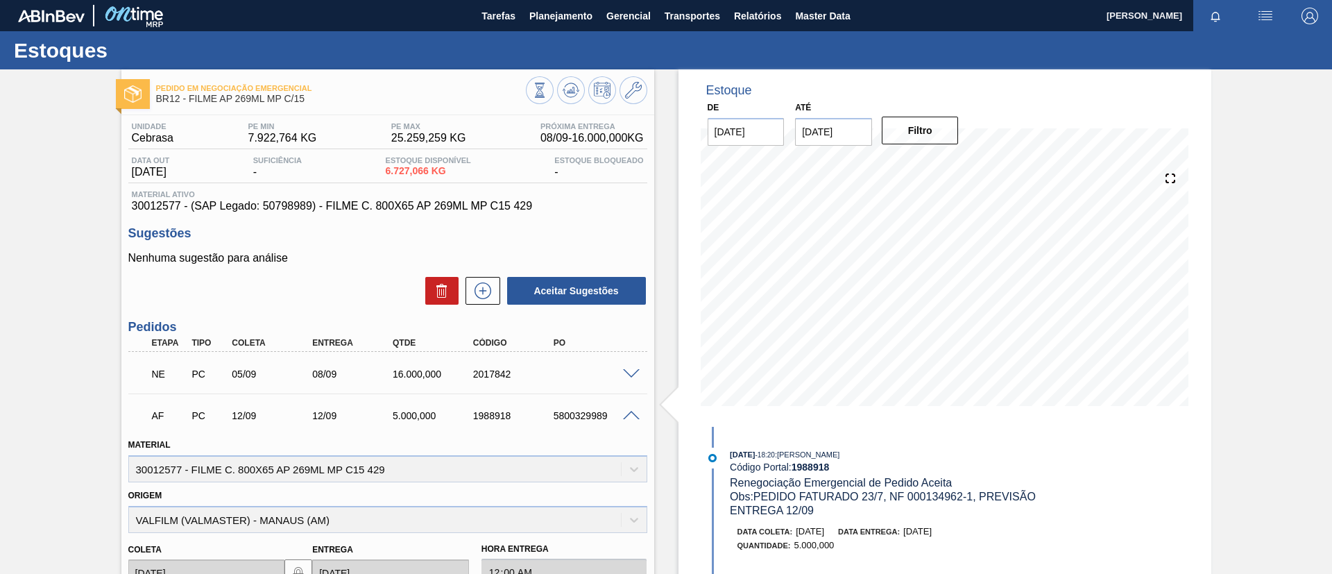
click at [635, 408] on div "AF PC 12/09 12/09 5.000,000 1988918 5800329989" at bounding box center [387, 414] width 519 height 35
click at [570, 14] on span "Planejamento" at bounding box center [560, 16] width 63 height 17
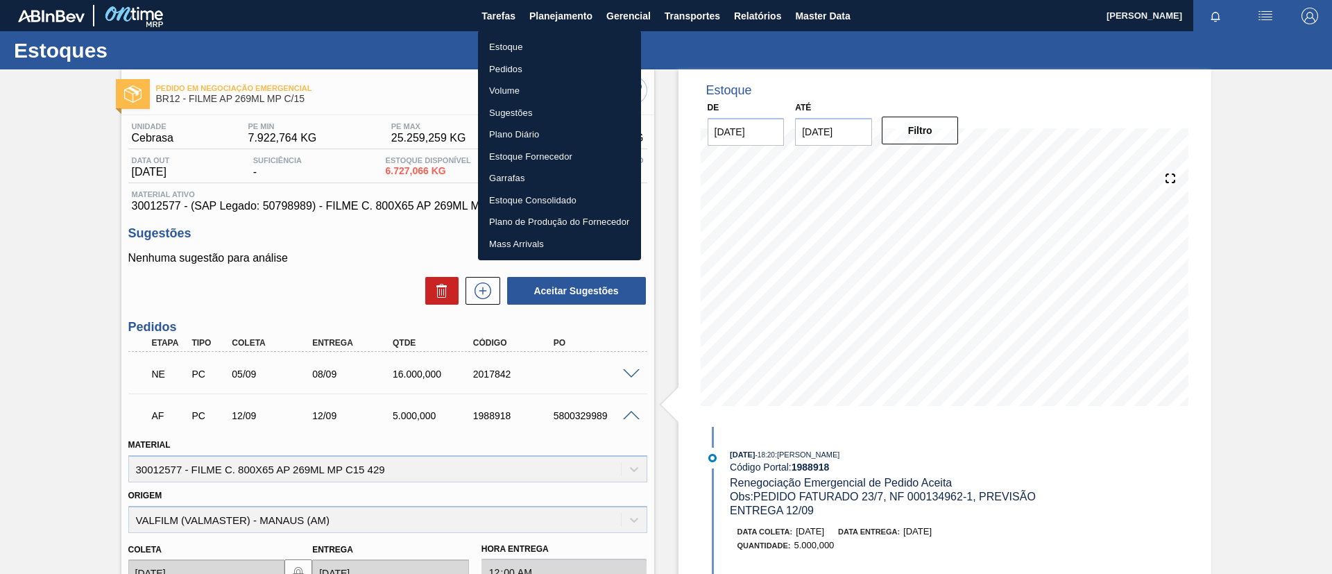
click at [558, 51] on li "Estoque" at bounding box center [559, 47] width 163 height 22
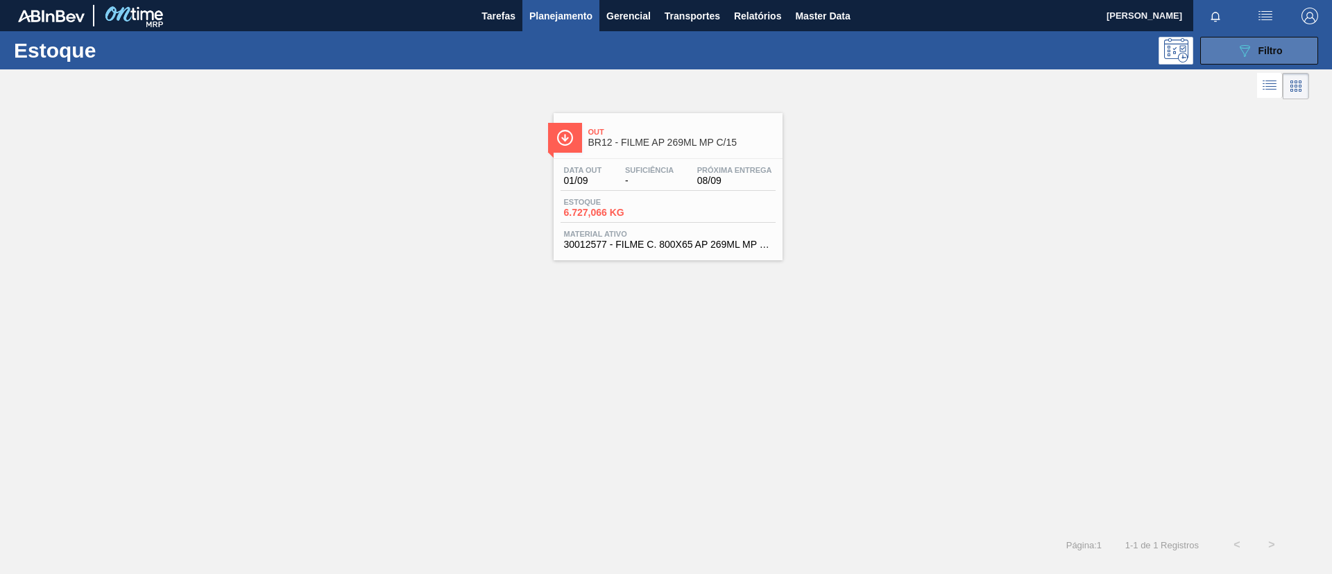
click at [1253, 51] on div "089F7B8B-B2A5-4AFE-B5C0-19BA573D28AC Filtro" at bounding box center [1259, 50] width 46 height 17
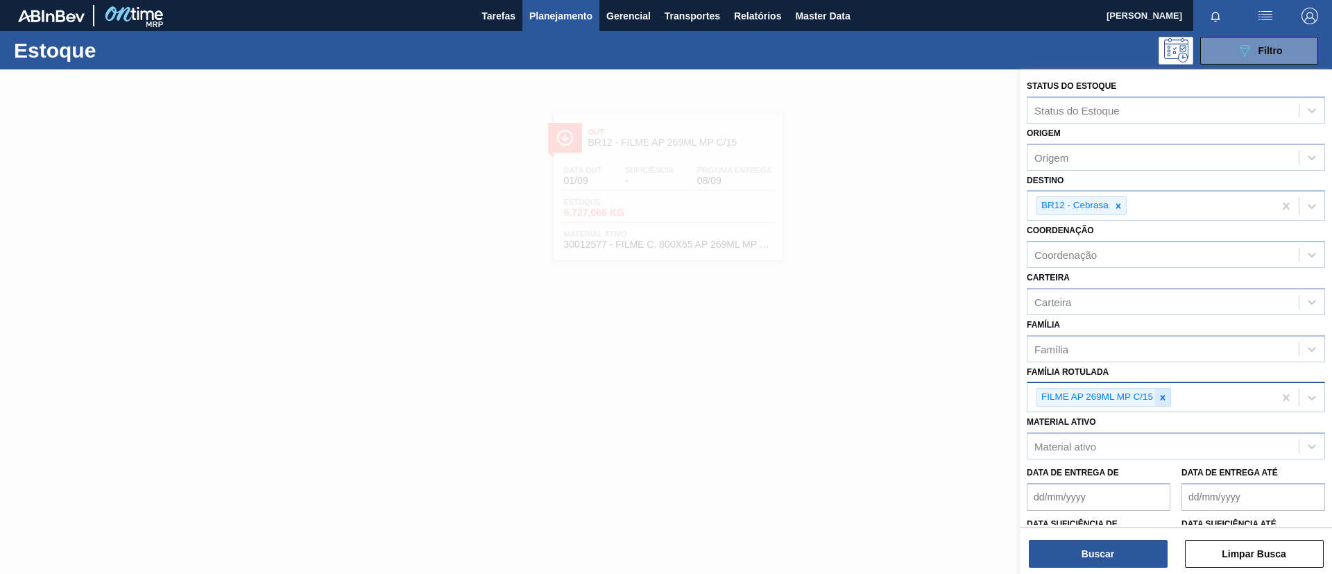
click at [1166, 391] on div at bounding box center [1162, 397] width 15 height 17
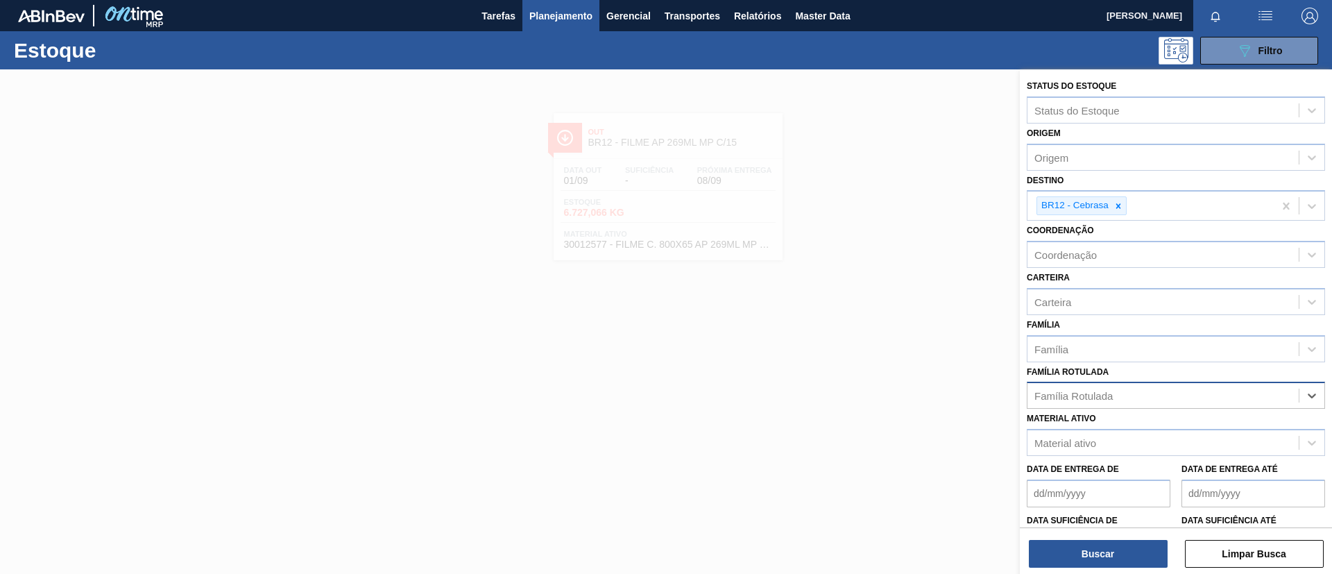
paste Rotulada "FILME SK 473ML"
type Rotulada "FILME SK 473ML"
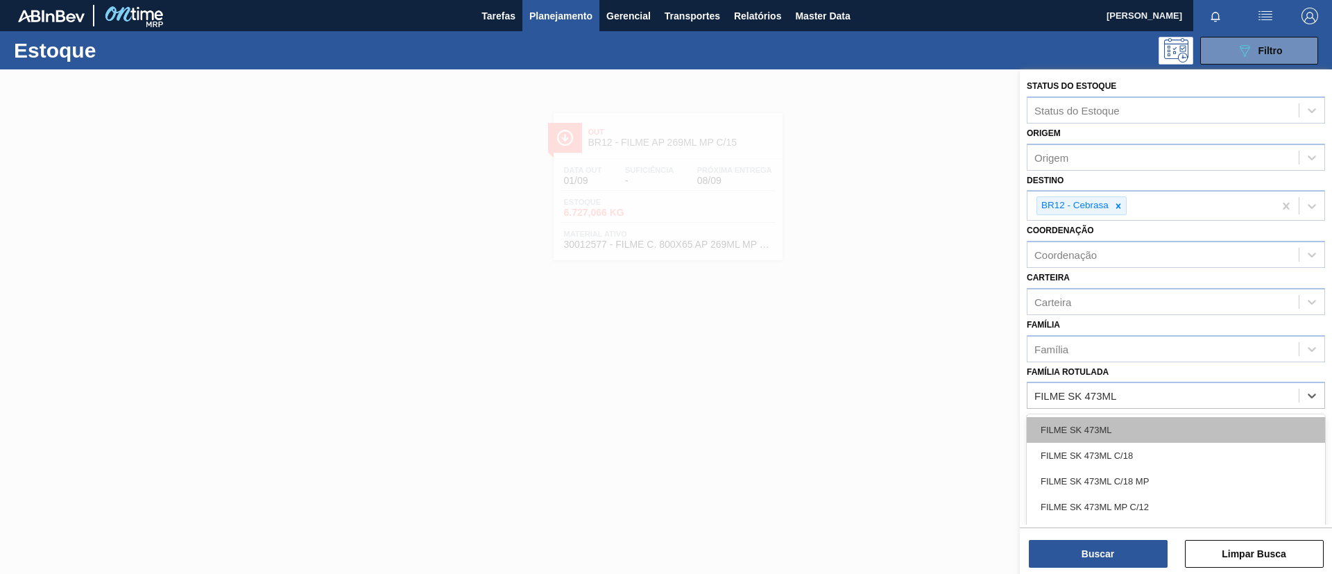
click at [1148, 418] on div "FILME SK 473ML" at bounding box center [1176, 430] width 298 height 26
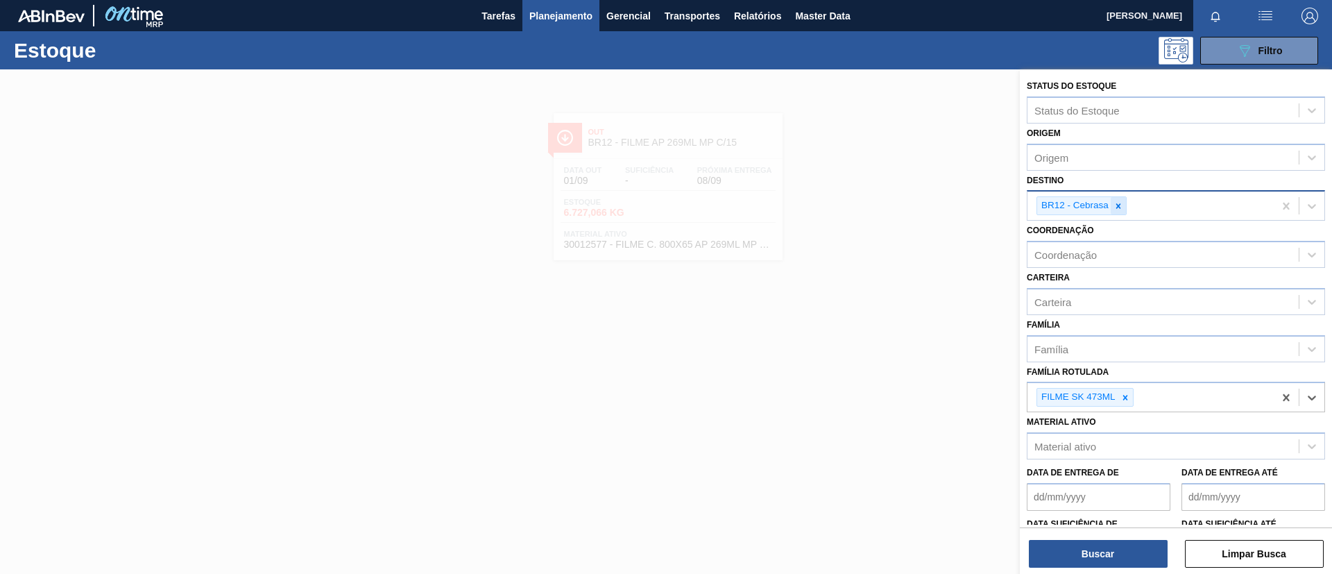
click at [1123, 209] on icon at bounding box center [1119, 206] width 10 height 10
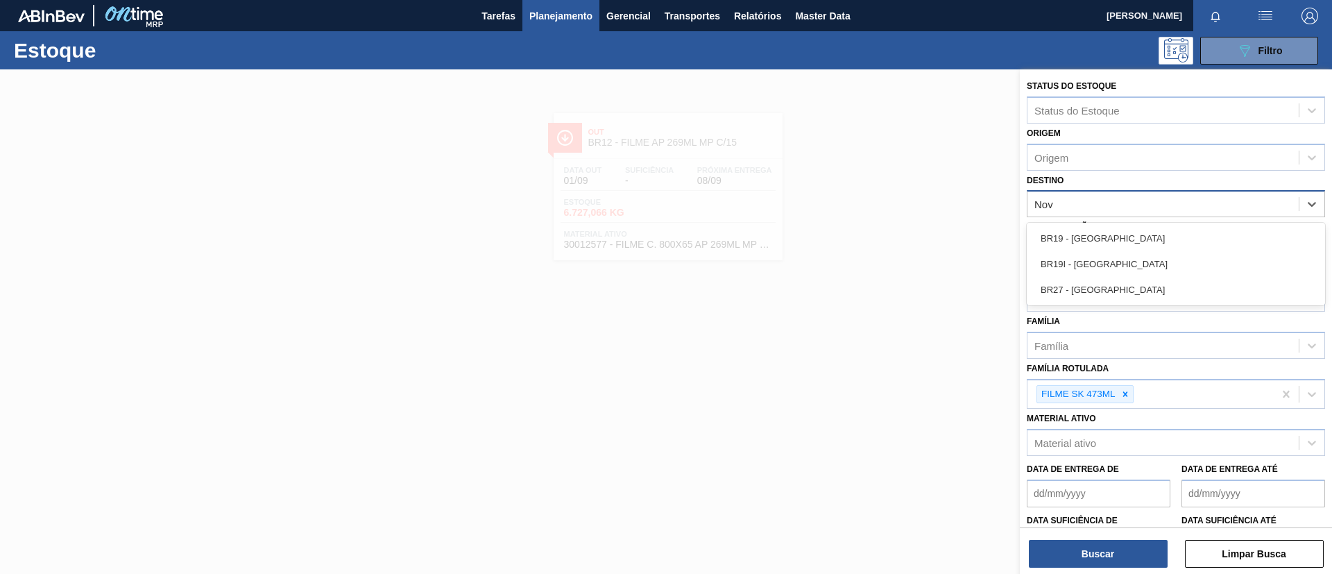
type input "Nova"
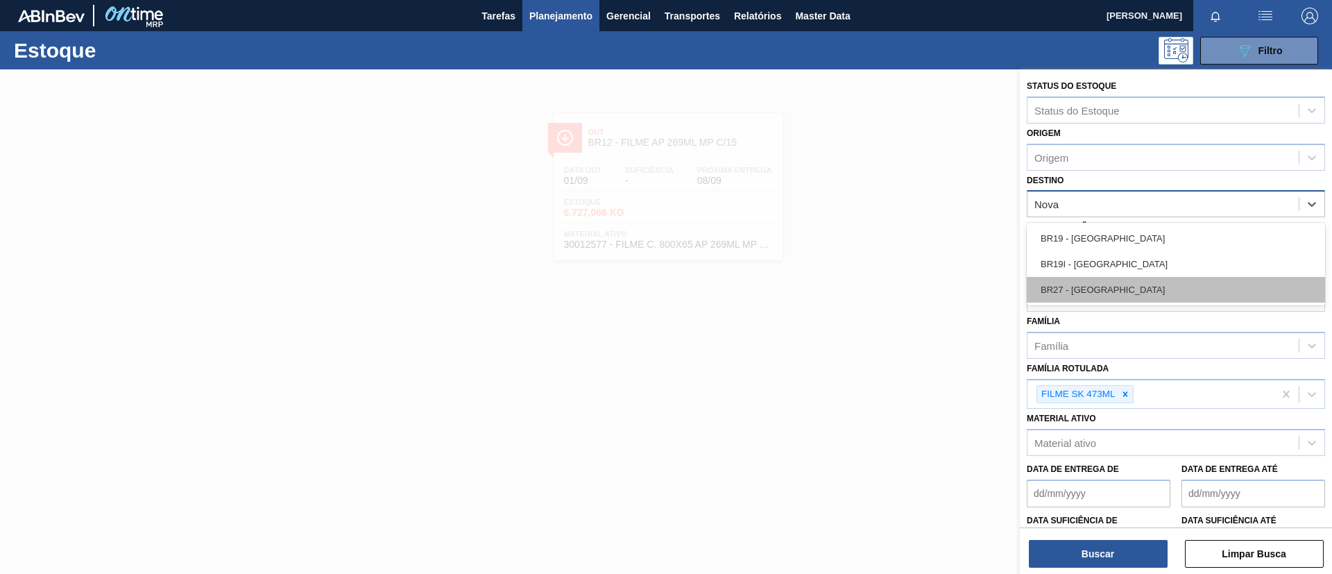
click at [1117, 289] on div "BR27 - Nova Minas" at bounding box center [1176, 290] width 298 height 26
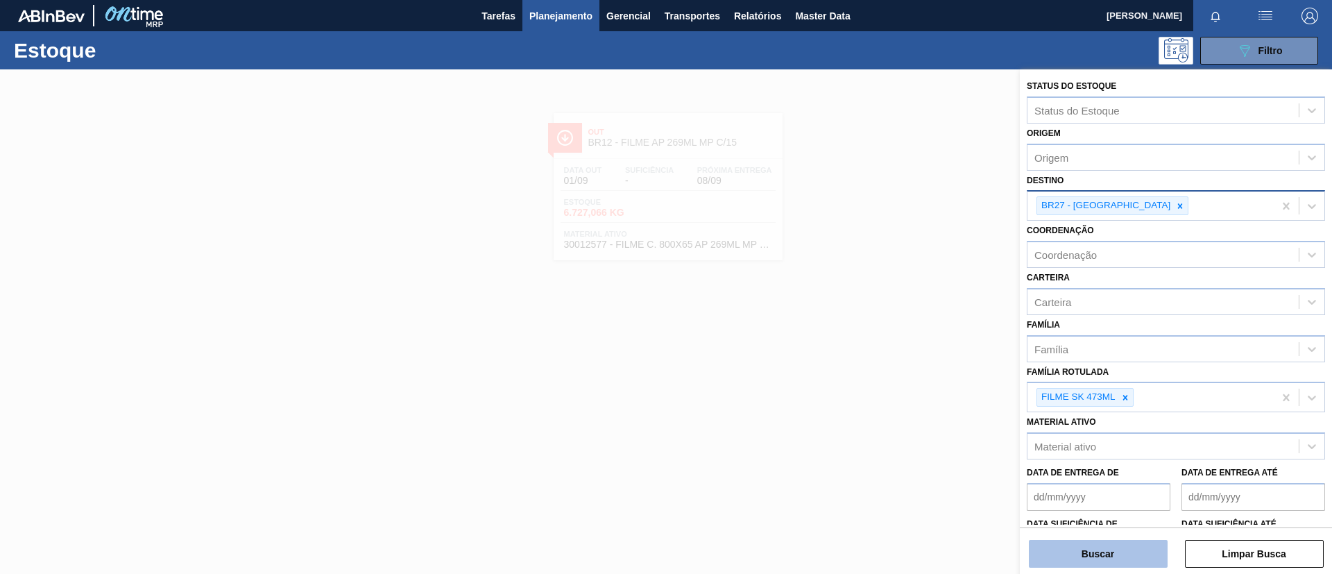
click at [1119, 547] on button "Buscar" at bounding box center [1098, 554] width 139 height 28
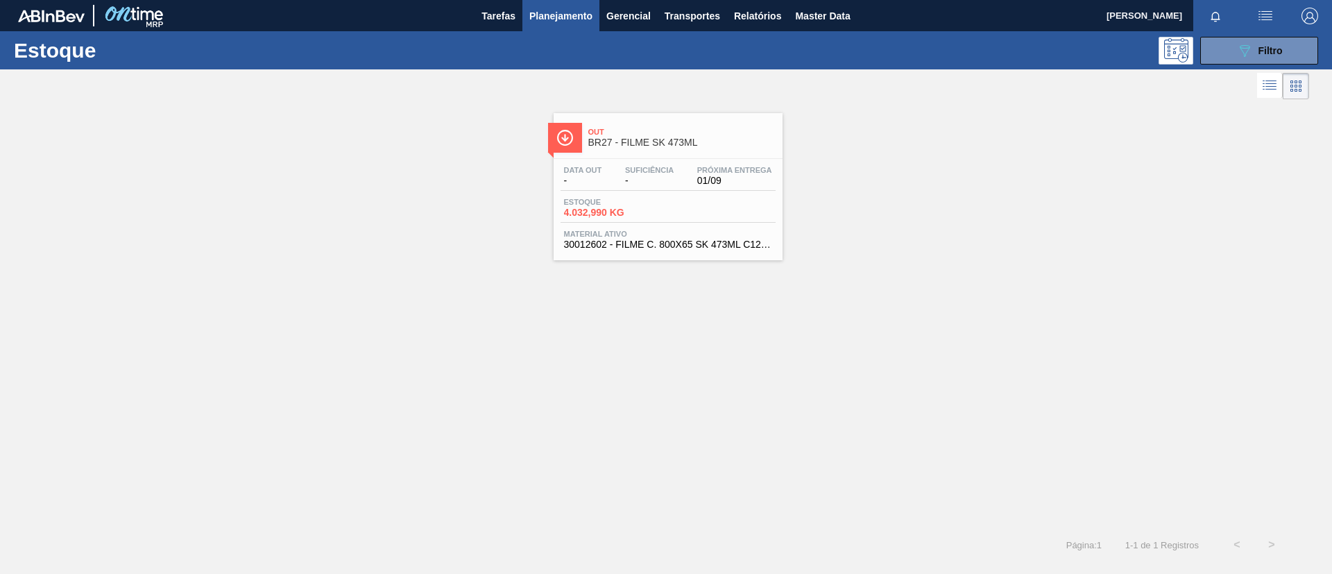
click at [632, 139] on span "BR27 - FILME SK 473ML" at bounding box center [681, 142] width 187 height 10
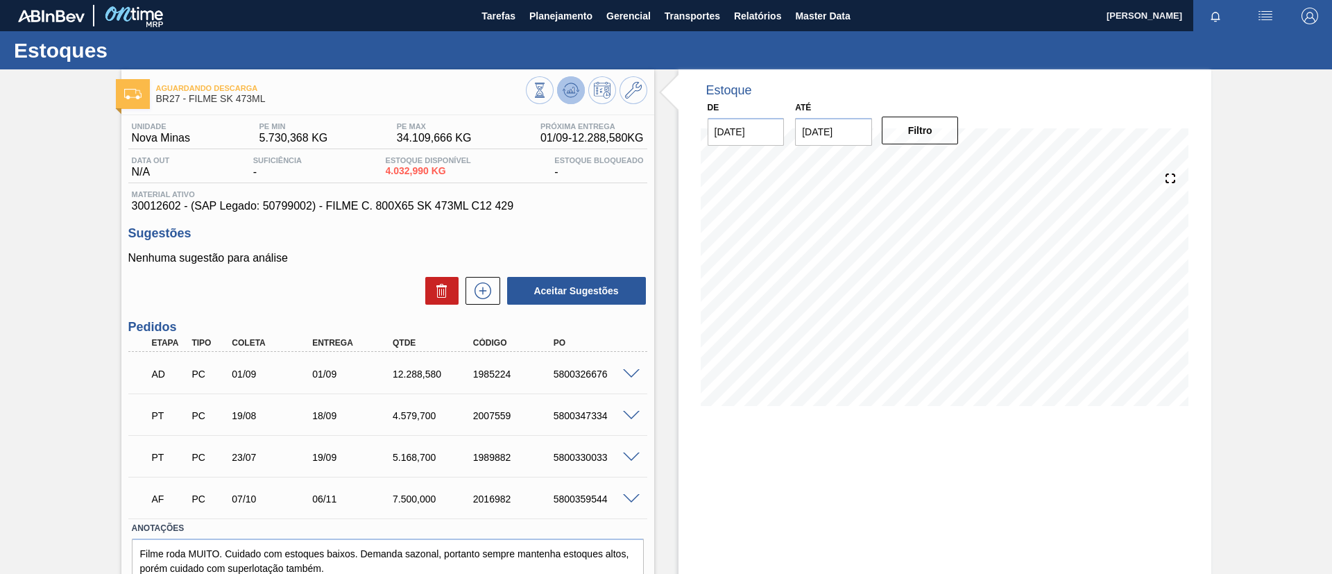
click at [565, 101] on button at bounding box center [571, 90] width 28 height 28
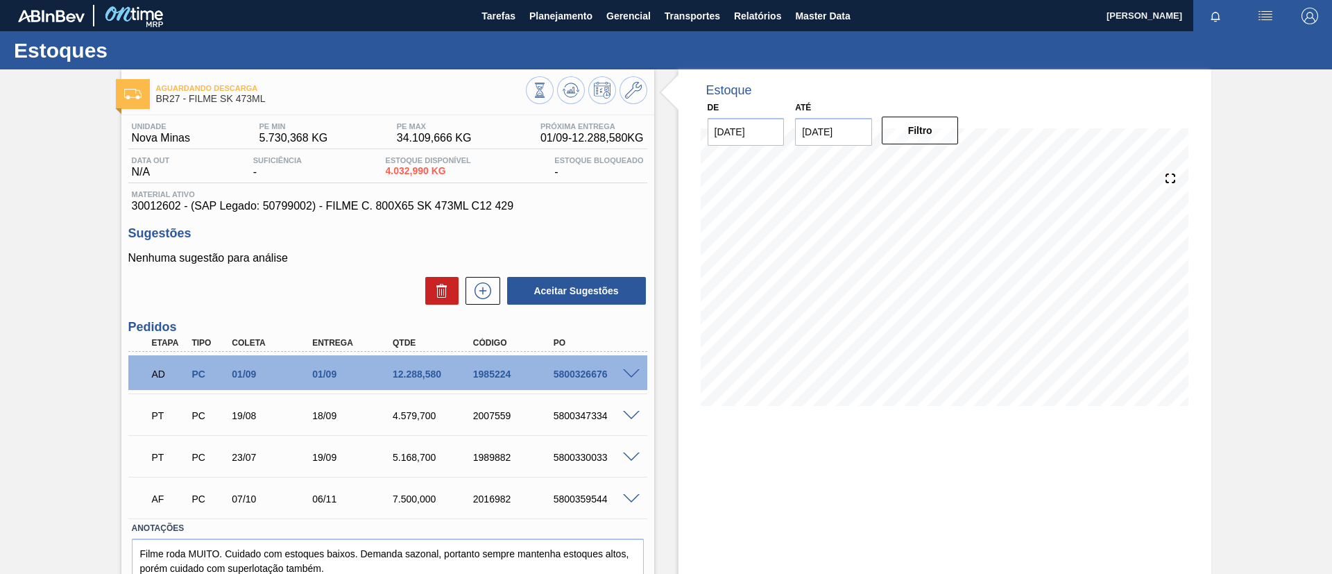
click at [624, 370] on span at bounding box center [631, 374] width 17 height 10
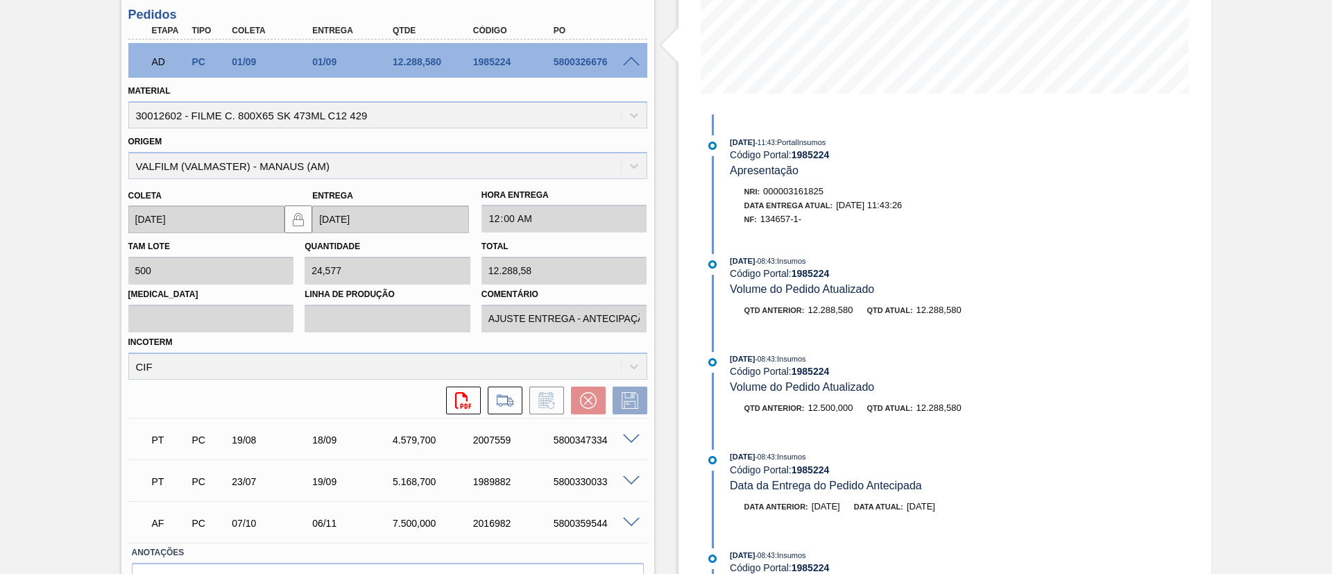
click at [624, 62] on span at bounding box center [631, 62] width 17 height 10
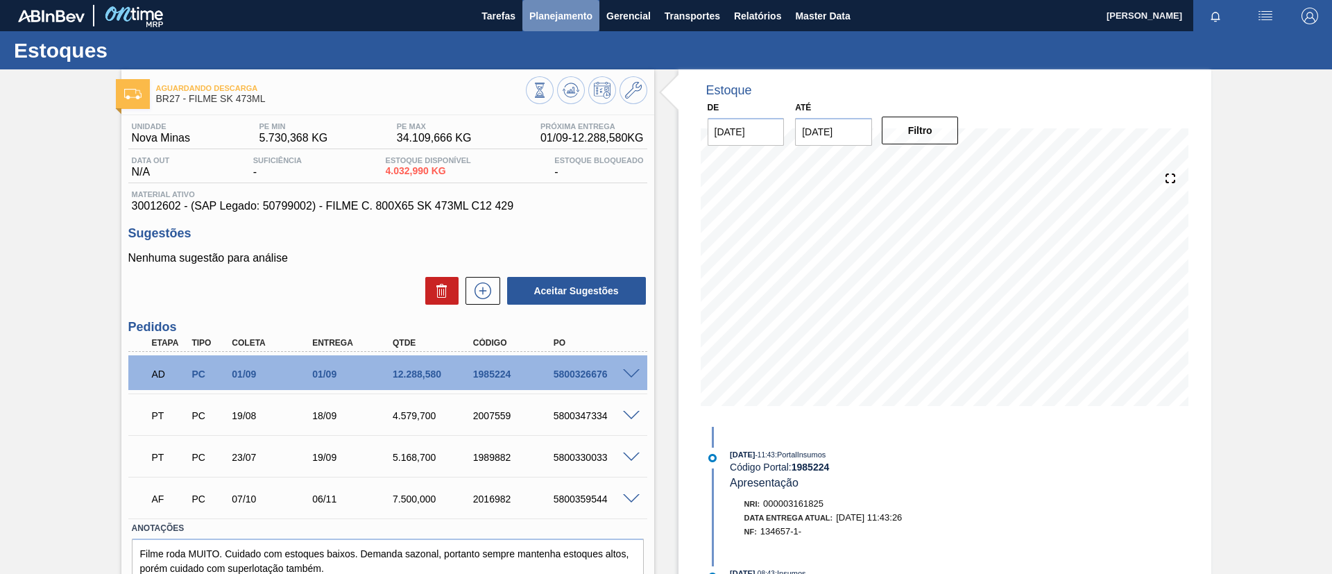
click at [570, 20] on span "Planejamento" at bounding box center [560, 16] width 63 height 17
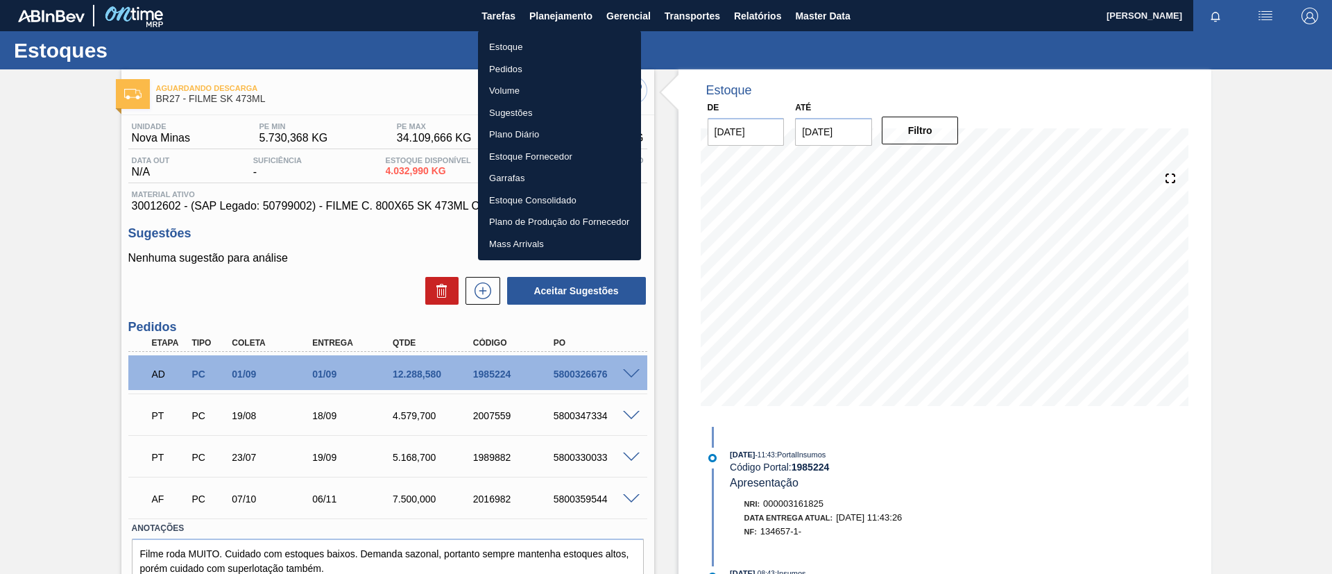
click at [570, 36] on li "Estoque" at bounding box center [559, 47] width 163 height 22
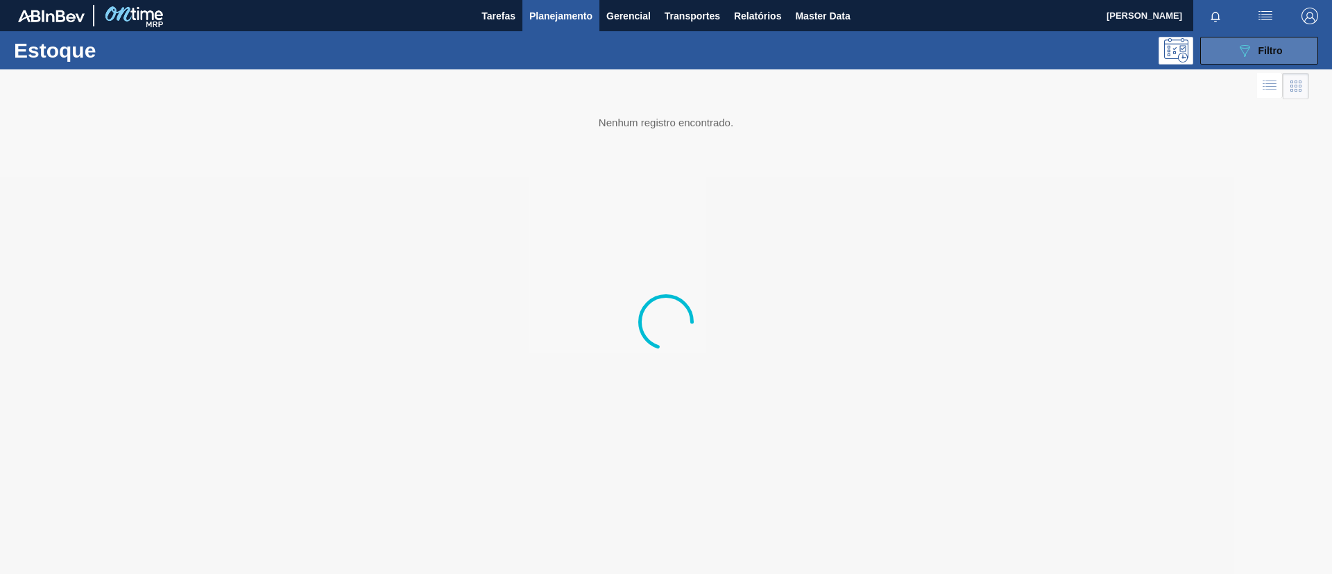
click at [1262, 58] on div "089F7B8B-B2A5-4AFE-B5C0-19BA573D28AC Filtro" at bounding box center [1259, 50] width 46 height 17
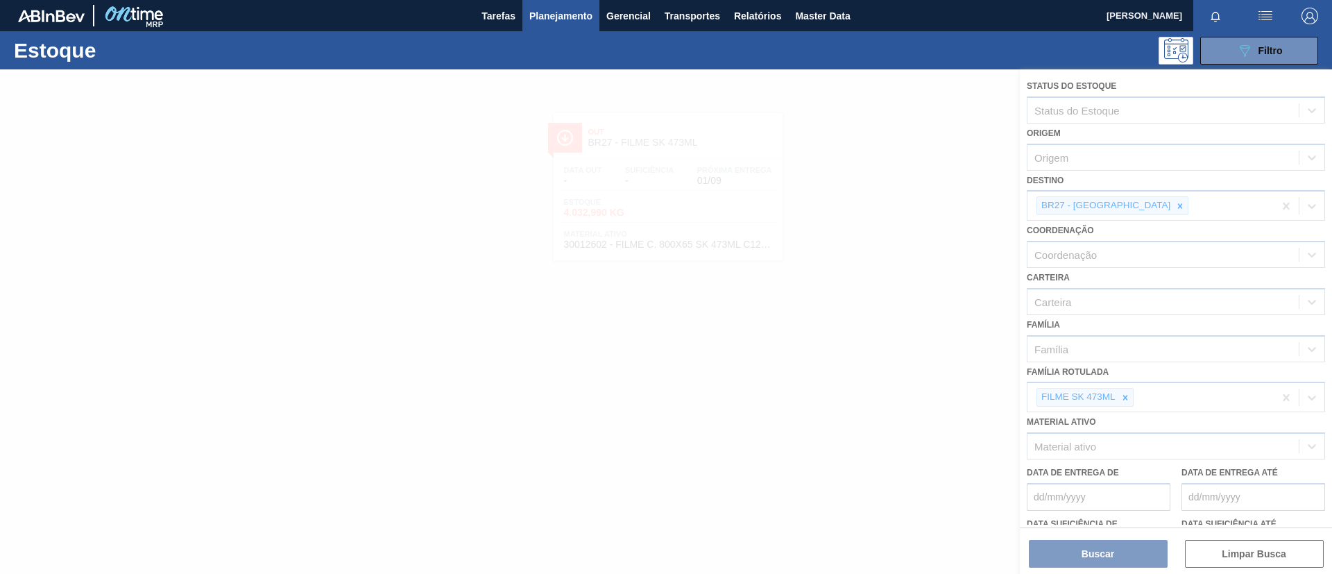
click at [1123, 387] on div at bounding box center [666, 321] width 1332 height 504
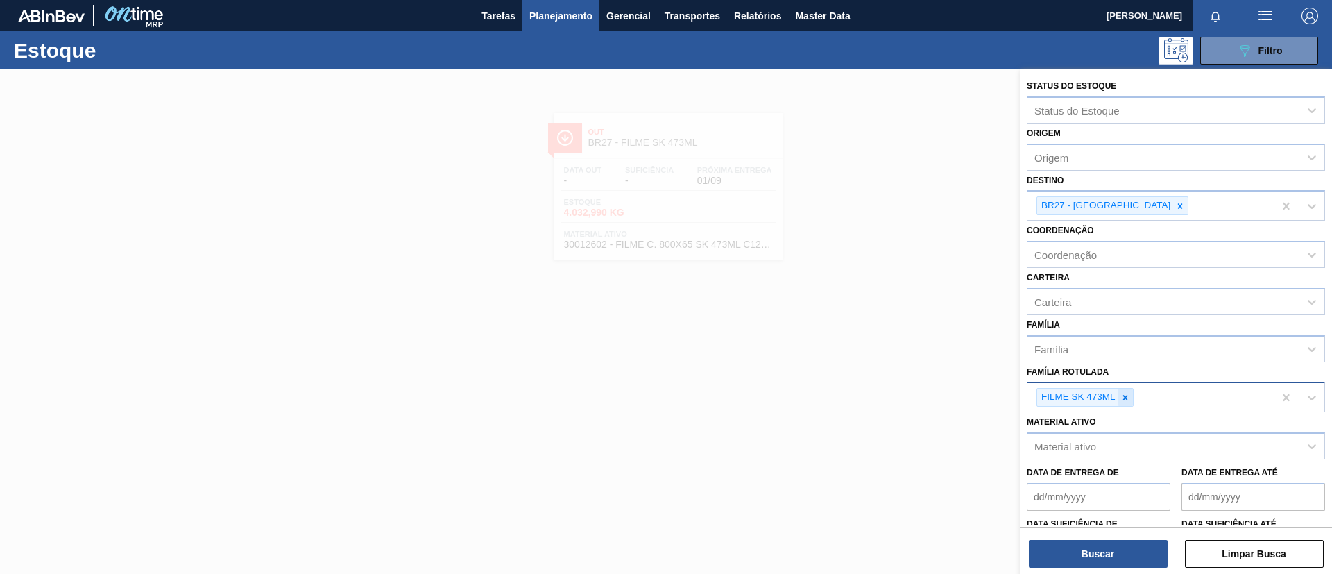
click at [1125, 402] on icon at bounding box center [1125, 398] width 10 height 10
paste Rotulada "FILME LISO 620MM"
type Rotulada "FILME LISO 620MM"
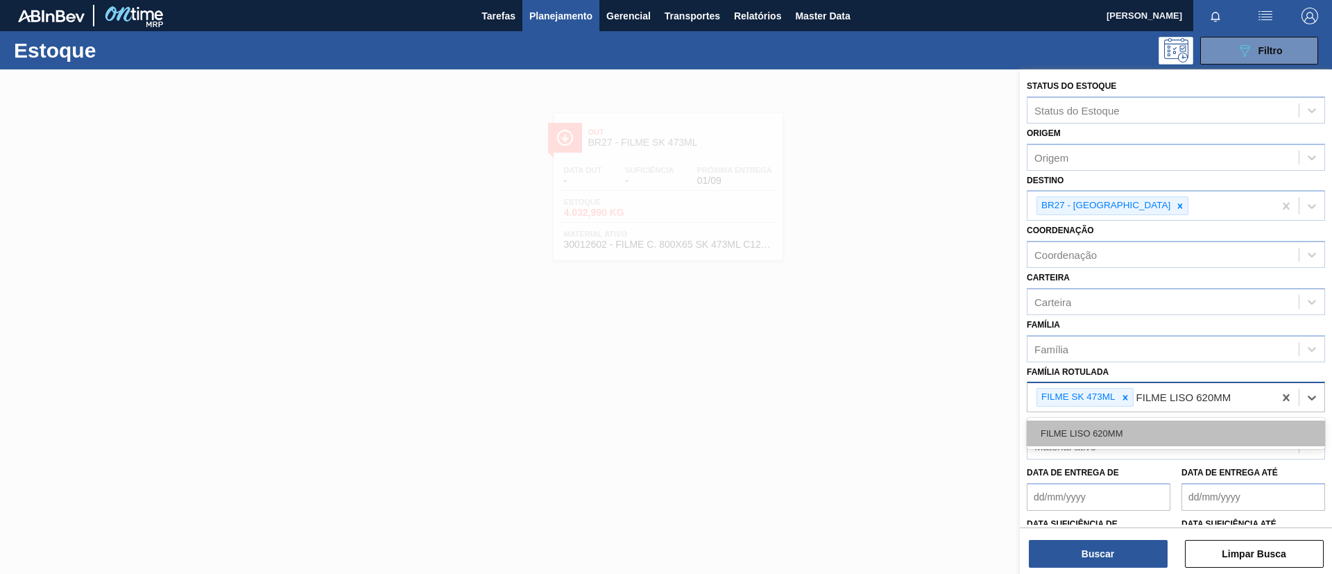
click at [1135, 425] on div "FILME LISO 620MM" at bounding box center [1176, 433] width 298 height 26
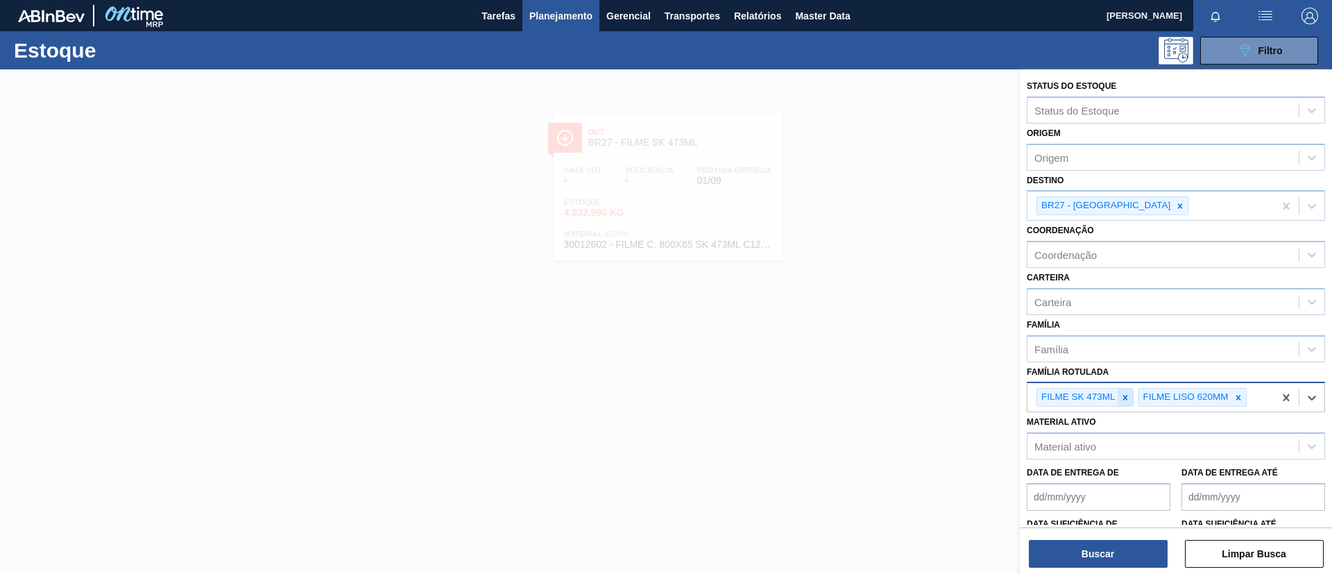
click at [1127, 400] on icon at bounding box center [1125, 398] width 10 height 10
click at [1172, 203] on div at bounding box center [1179, 205] width 15 height 17
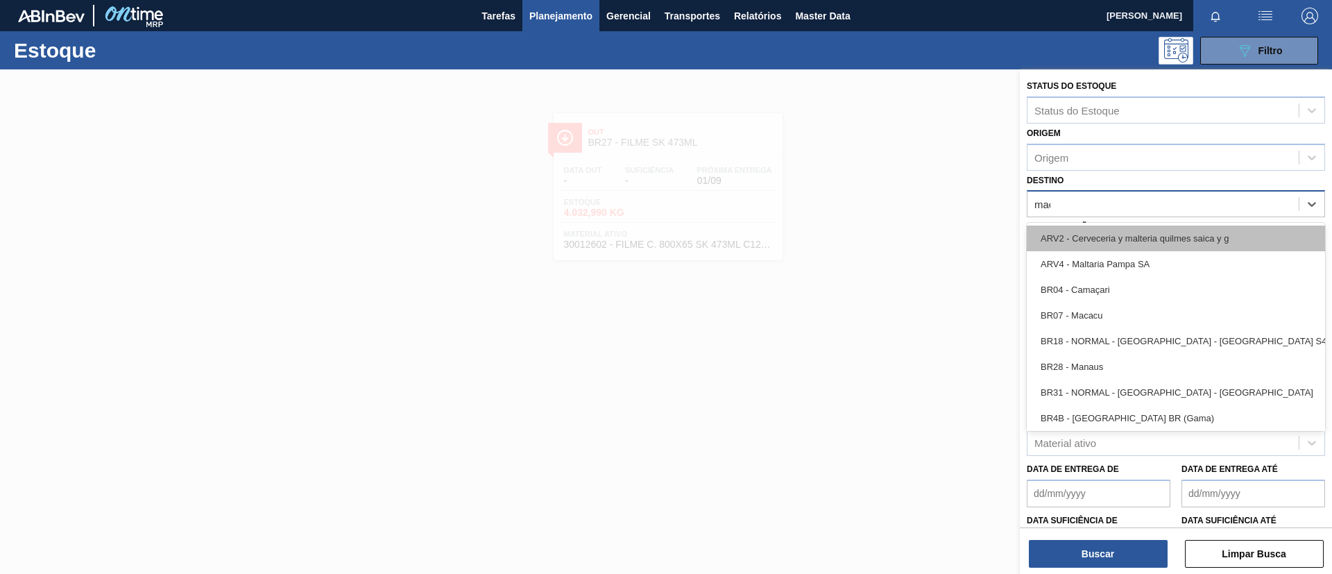
type input "macac"
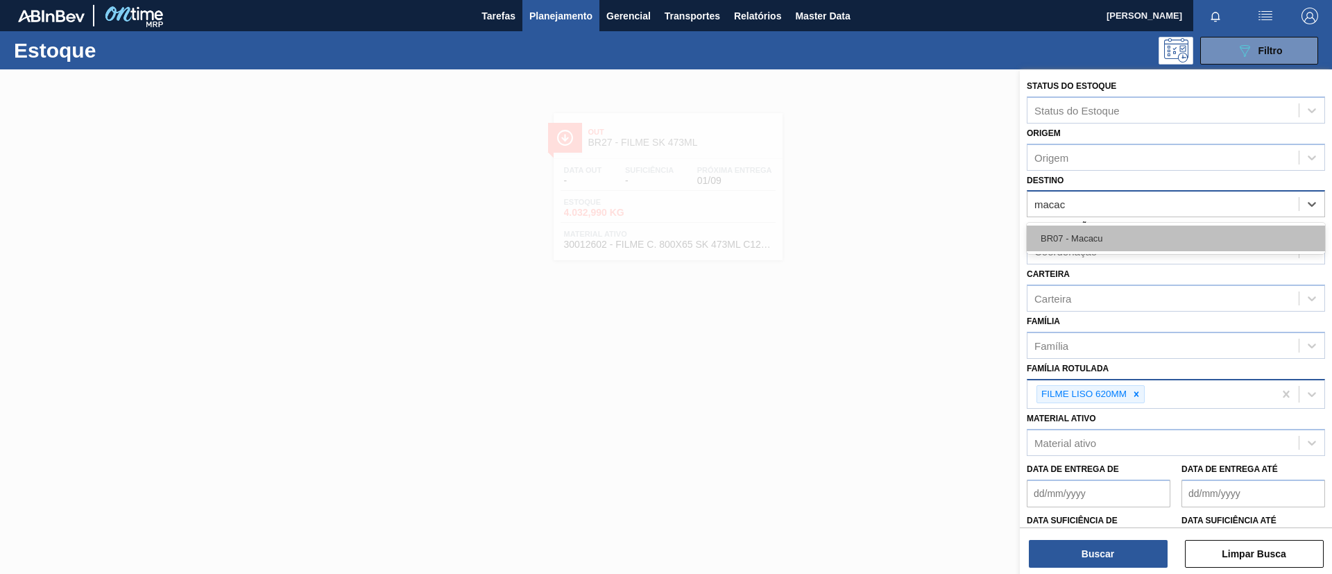
click at [1145, 236] on div "BR07 - Macacu" at bounding box center [1176, 238] width 298 height 26
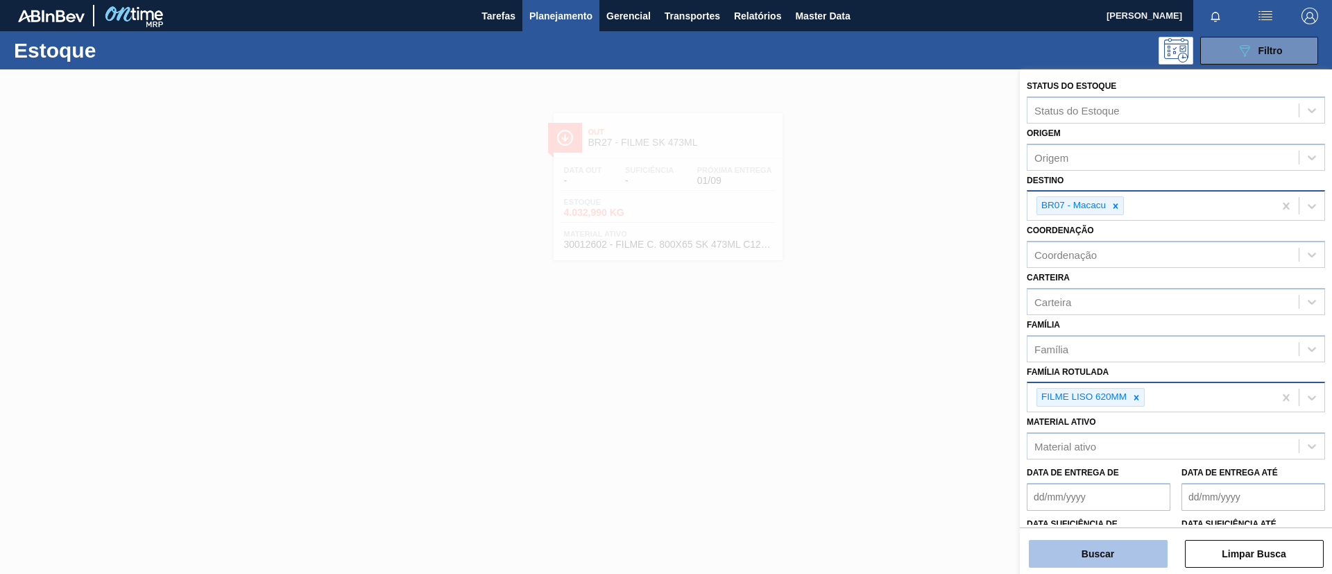
click at [1116, 554] on button "Buscar" at bounding box center [1098, 554] width 139 height 28
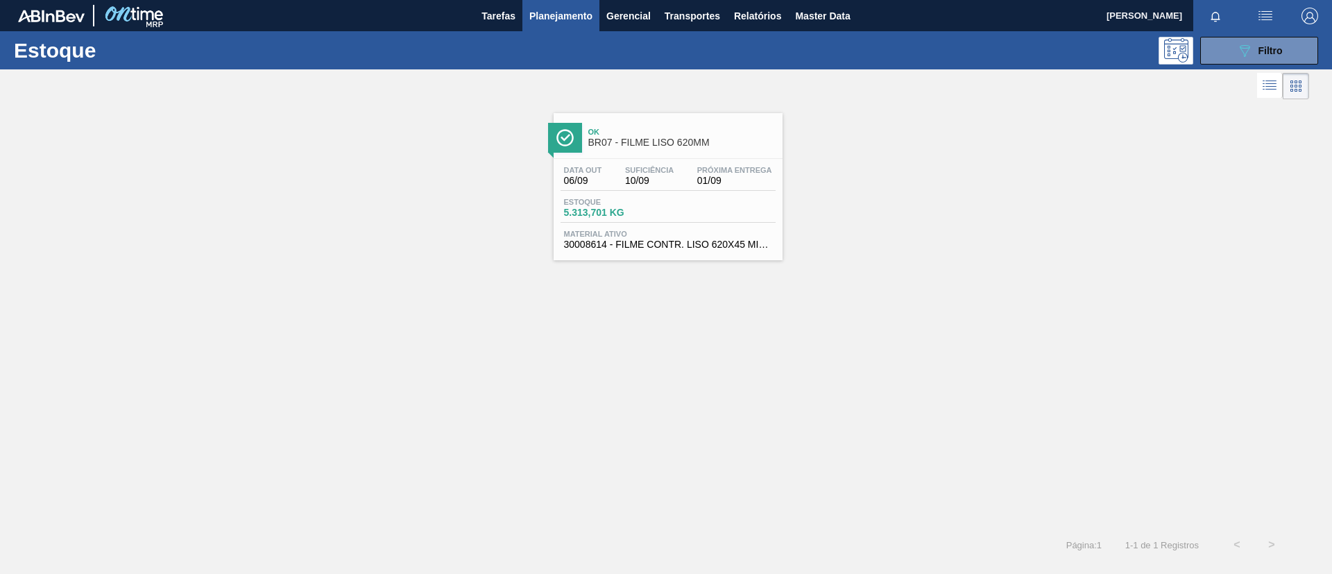
click at [695, 163] on div "Data out 06/09 Suficiência 10/09 Próxima Entrega 01/09 Estoque 5.313,701 KG Mat…" at bounding box center [668, 206] width 229 height 94
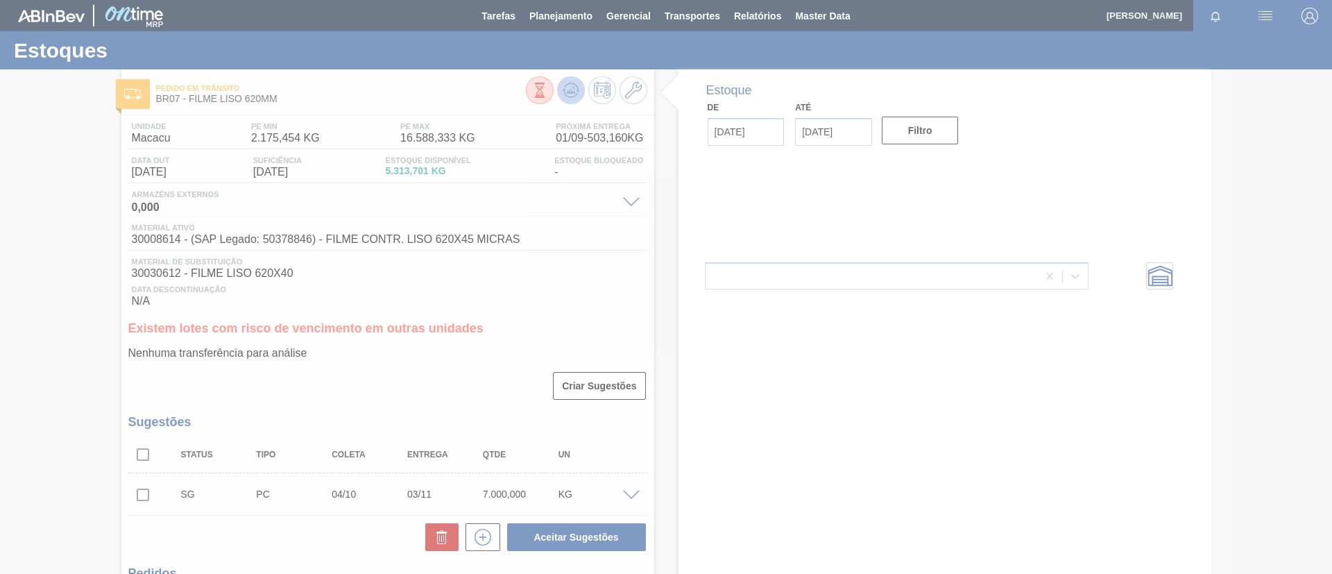
click at [568, 90] on icon at bounding box center [570, 90] width 9 height 6
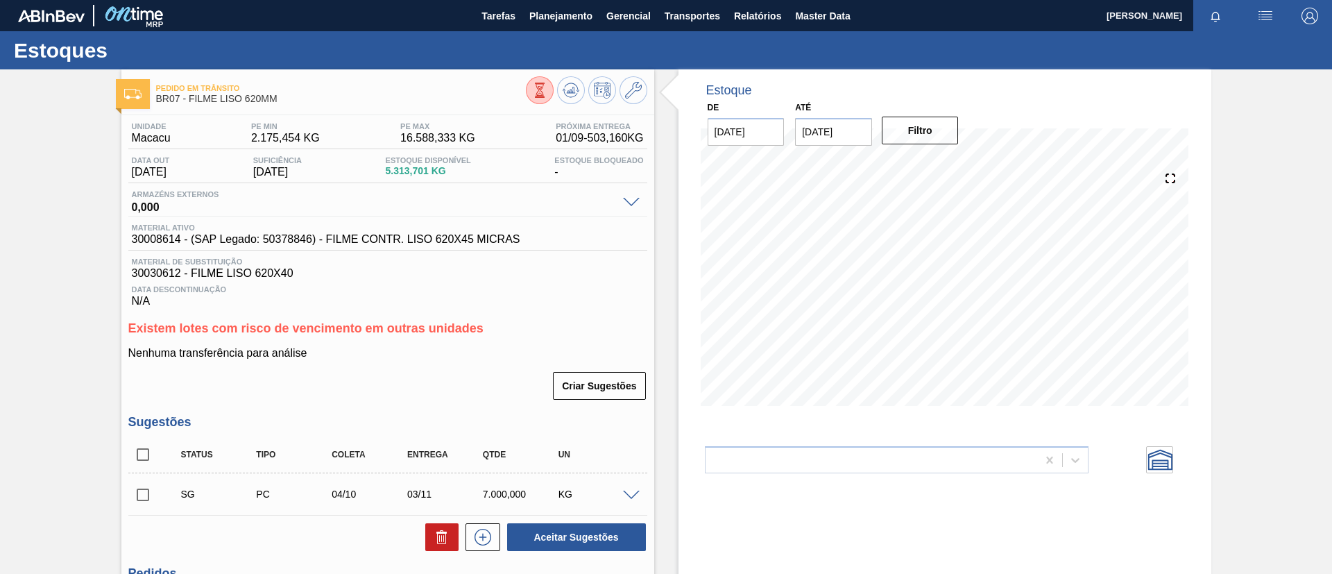
scroll to position [312, 0]
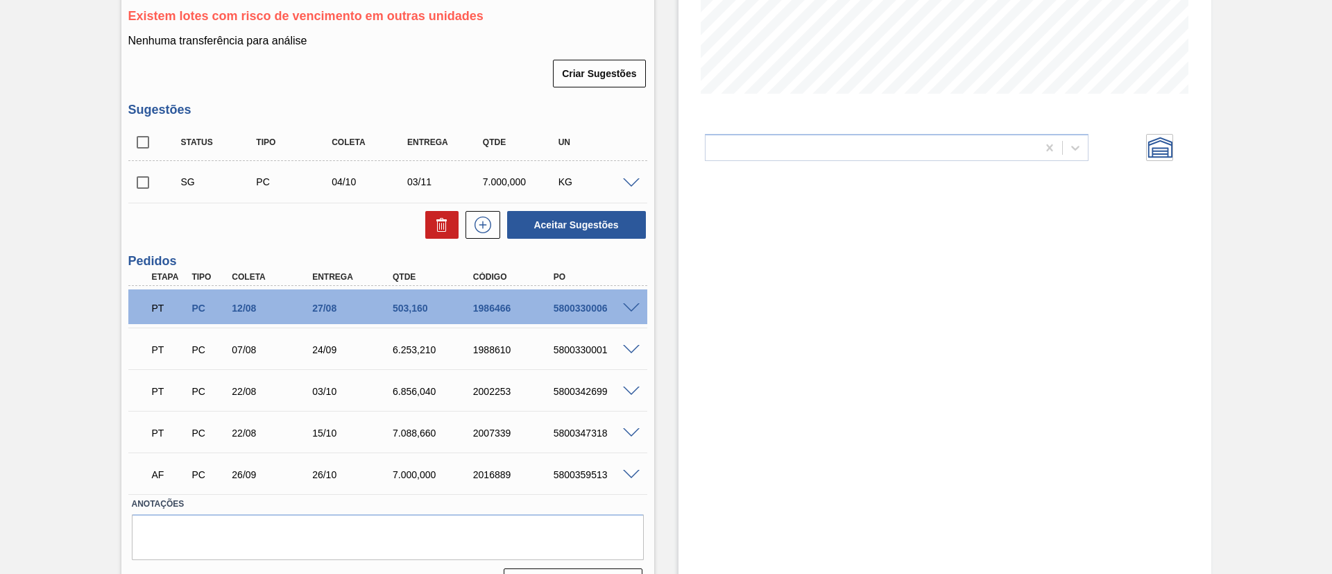
click at [631, 174] on div "SG PC 04/10 03/11 7.000,000 KG" at bounding box center [387, 181] width 519 height 35
click at [634, 181] on span at bounding box center [631, 183] width 17 height 10
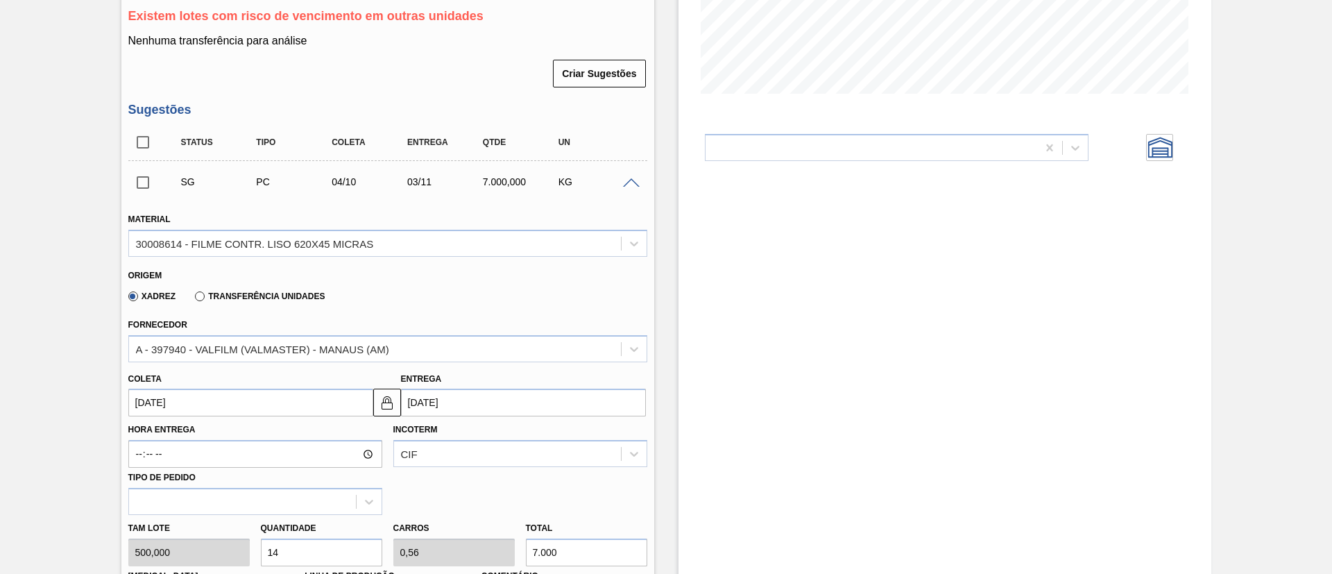
click at [634, 181] on span at bounding box center [631, 183] width 17 height 10
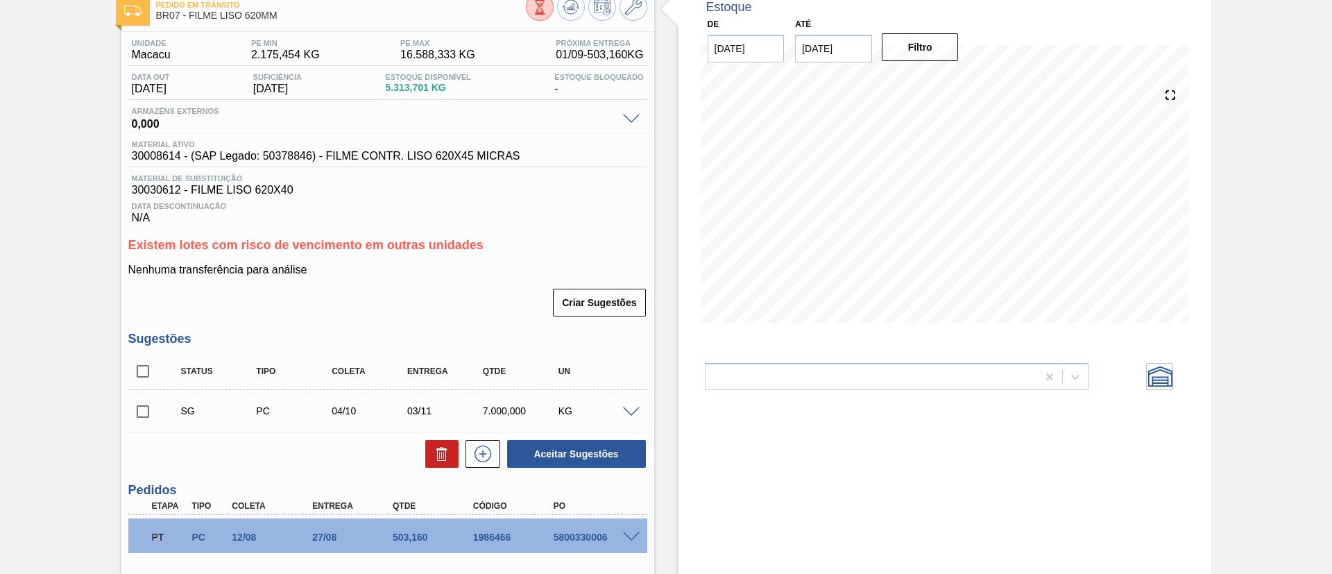
scroll to position [0, 0]
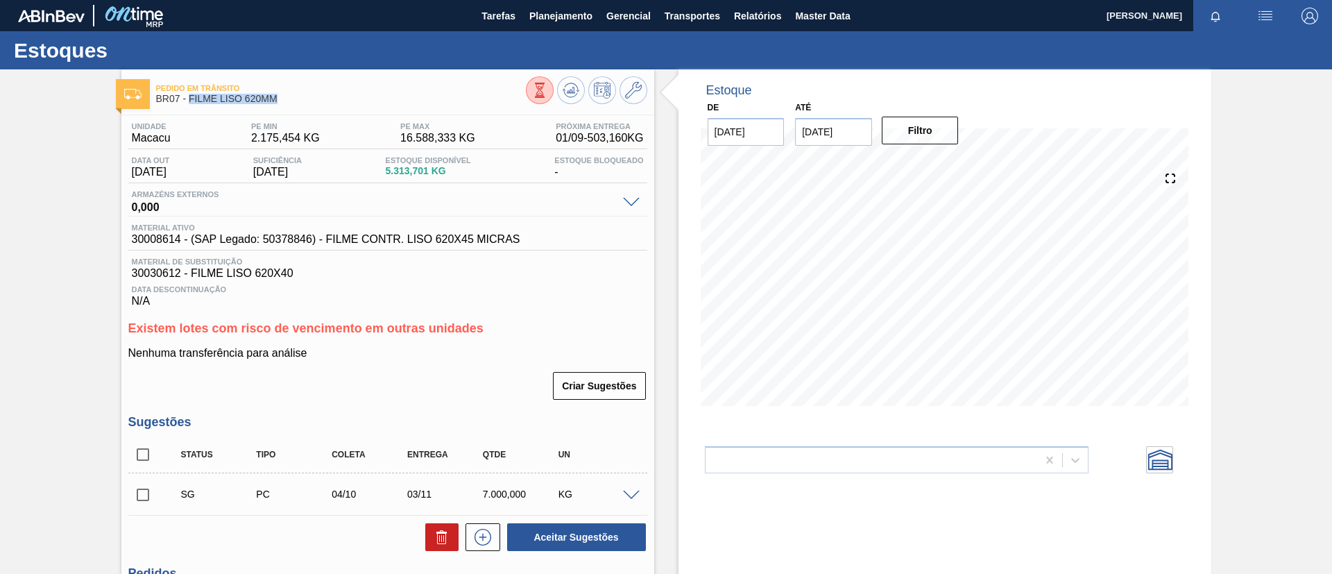
drag, startPoint x: 289, startPoint y: 100, endPoint x: 189, endPoint y: 101, distance: 99.2
click at [189, 101] on span "BR07 - FILME LISO 620MM" at bounding box center [341, 99] width 370 height 10
copy span "FILME LISO 620MM"
drag, startPoint x: 561, startPoint y: 26, endPoint x: 563, endPoint y: 36, distance: 9.9
click at [560, 27] on button "Planejamento" at bounding box center [560, 15] width 77 height 31
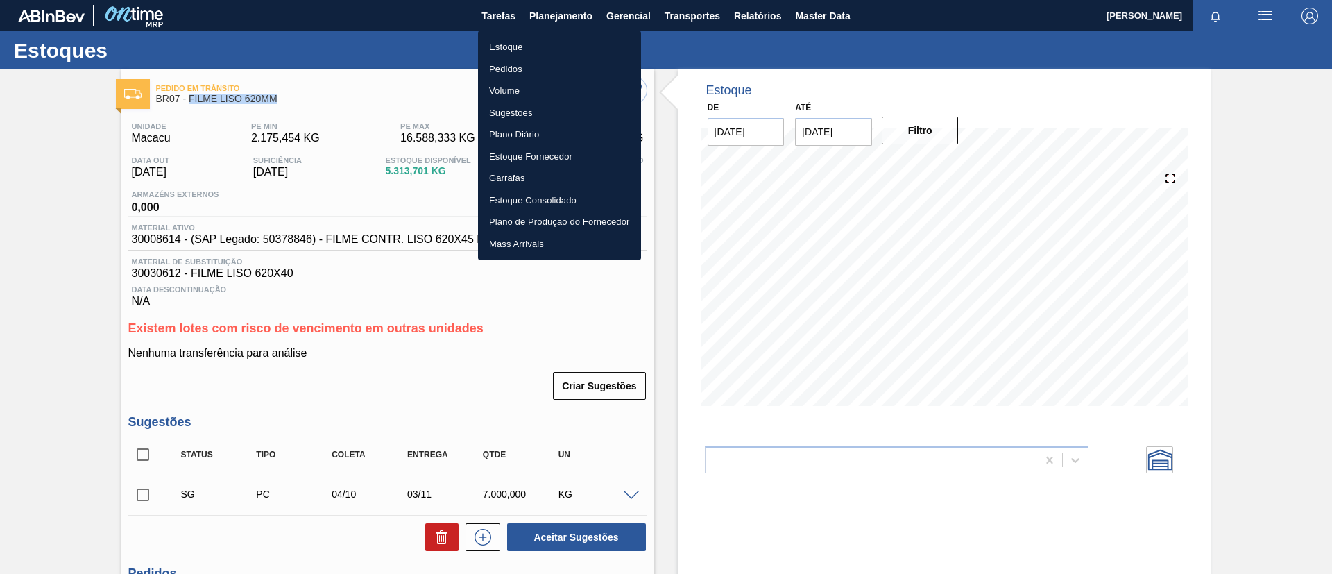
click at [563, 40] on li "Estoque" at bounding box center [559, 47] width 163 height 22
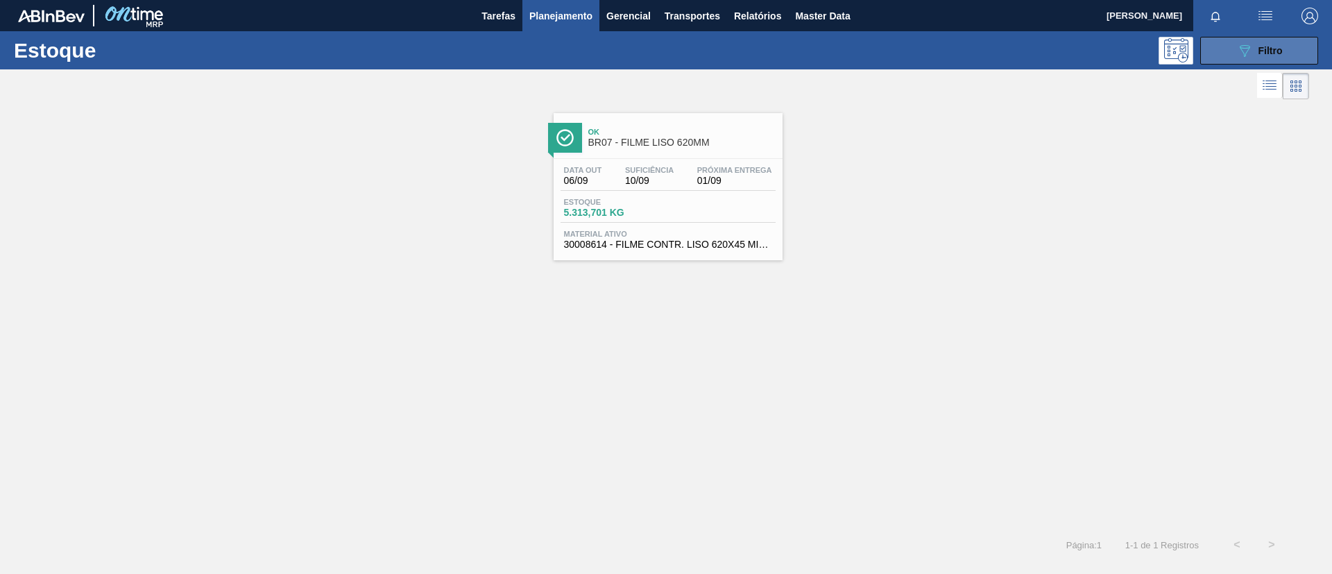
click at [1285, 50] on button "089F7B8B-B2A5-4AFE-B5C0-19BA573D28AC Filtro" at bounding box center [1259, 51] width 118 height 28
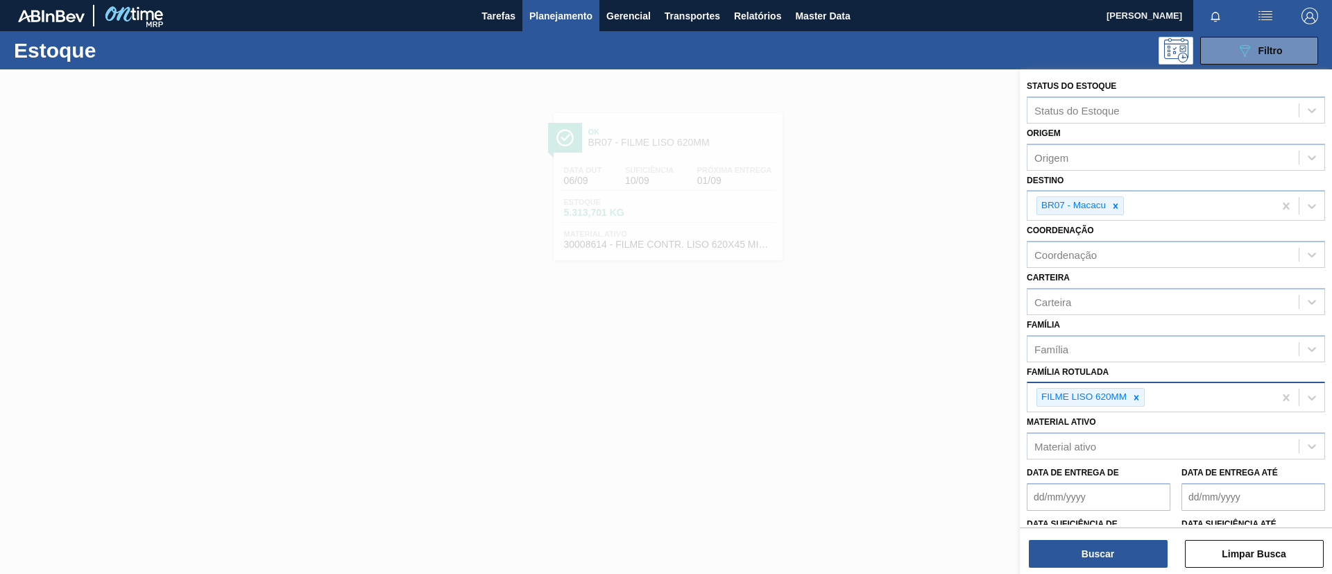
click at [1133, 393] on icon at bounding box center [1137, 398] width 10 height 10
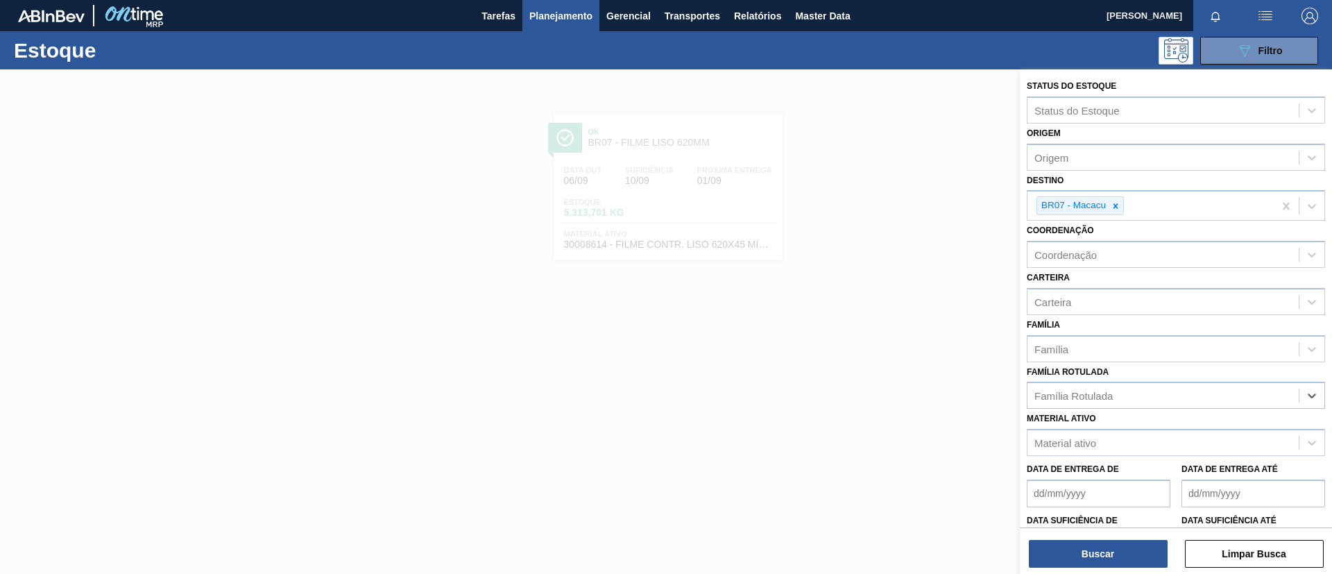
paste Rotulada "FILME SK 350ML"
type Rotulada "FILME SK 350ML"
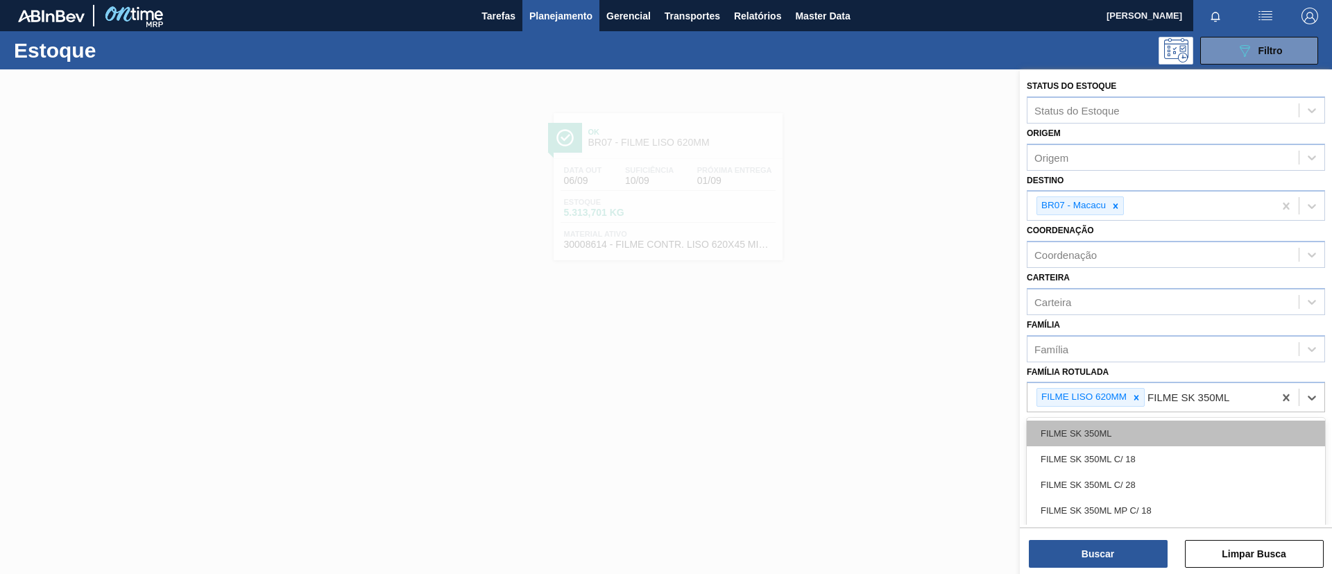
click at [1132, 425] on div "FILME SK 350ML" at bounding box center [1176, 433] width 298 height 26
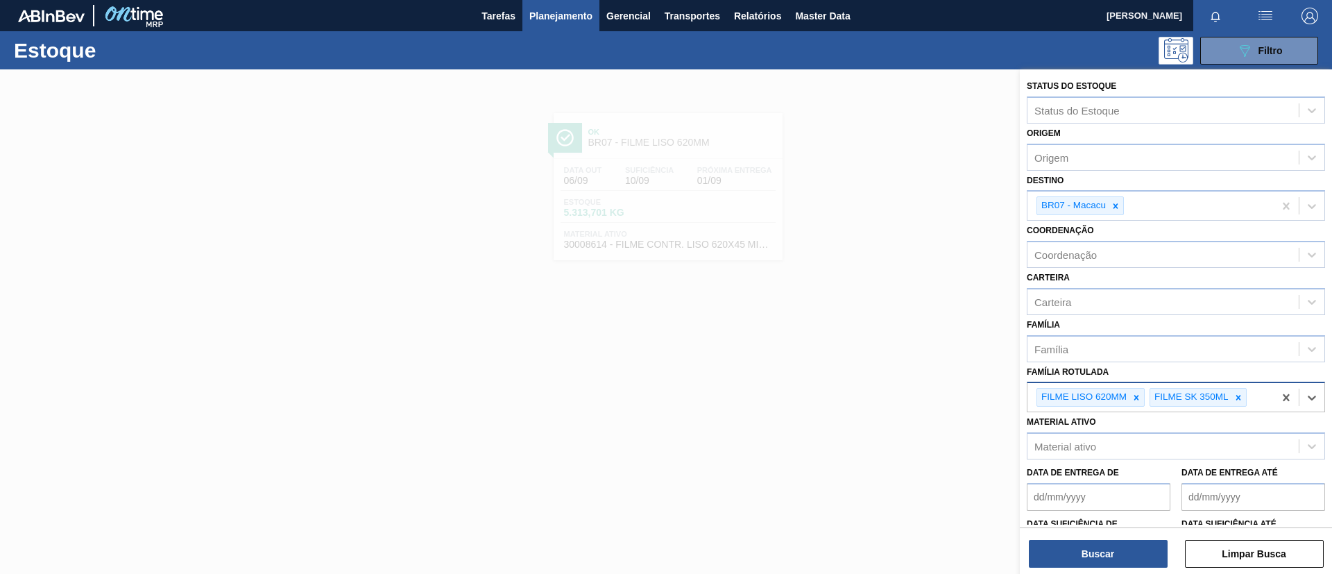
click at [1145, 398] on div "FILME LISO 620MM" at bounding box center [1091, 397] width 108 height 19
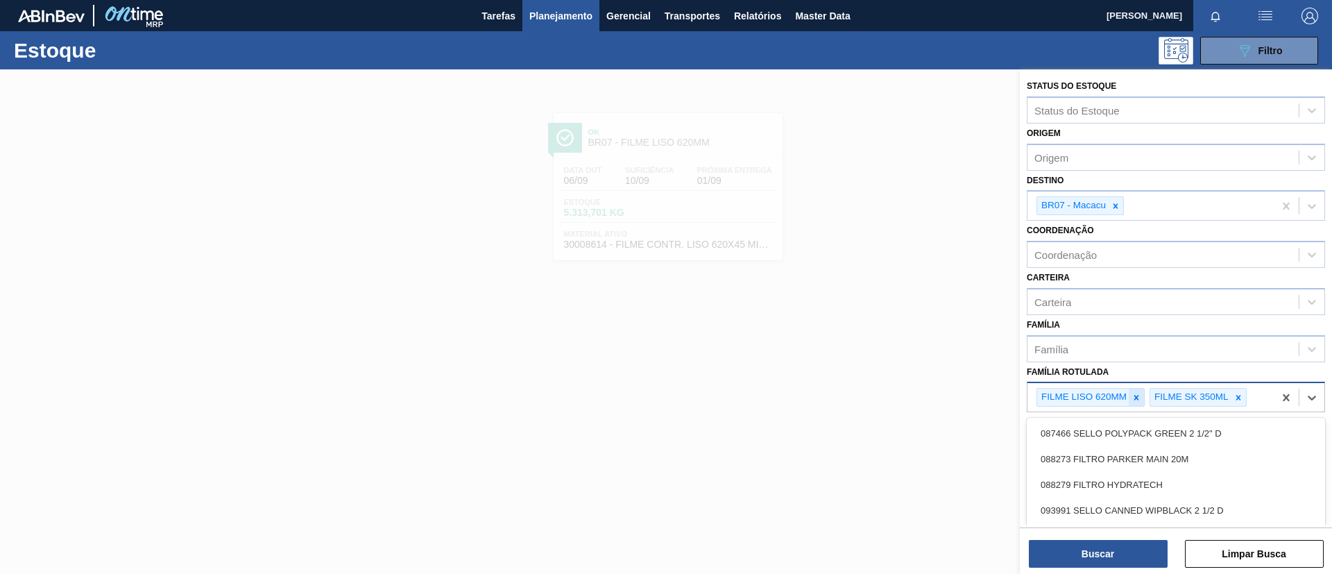
click at [1138, 398] on icon at bounding box center [1137, 398] width 10 height 10
click at [1117, 205] on icon at bounding box center [1116, 205] width 5 height 5
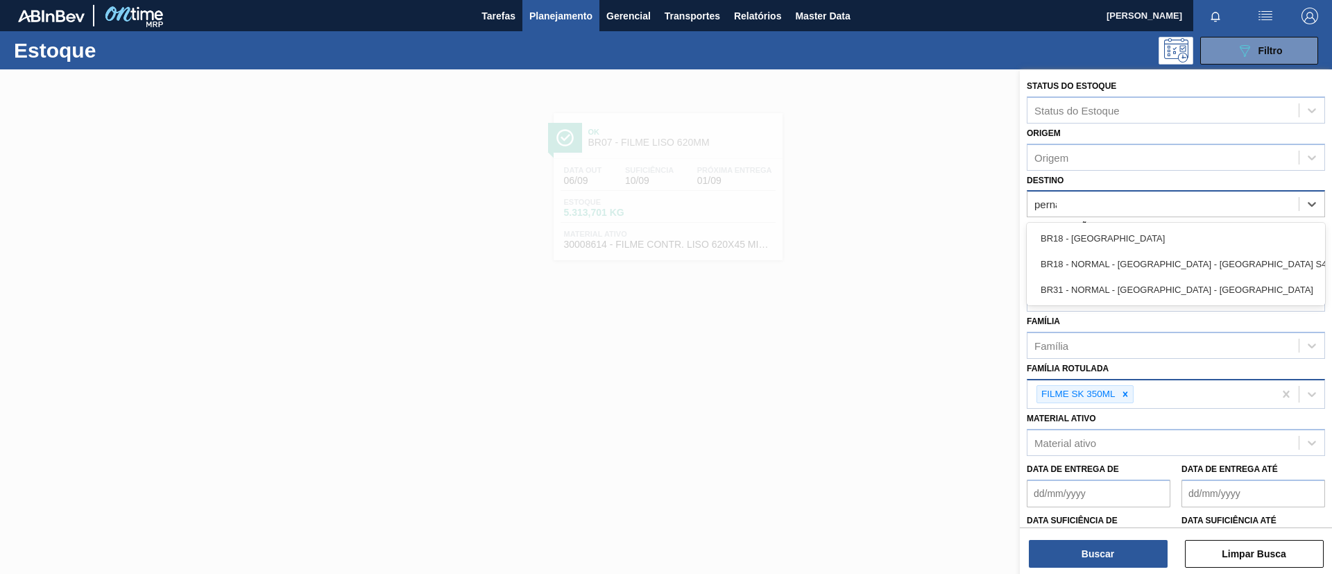
type input "pernam"
click at [1132, 235] on div "BR18 - Pernambuco" at bounding box center [1176, 238] width 298 height 26
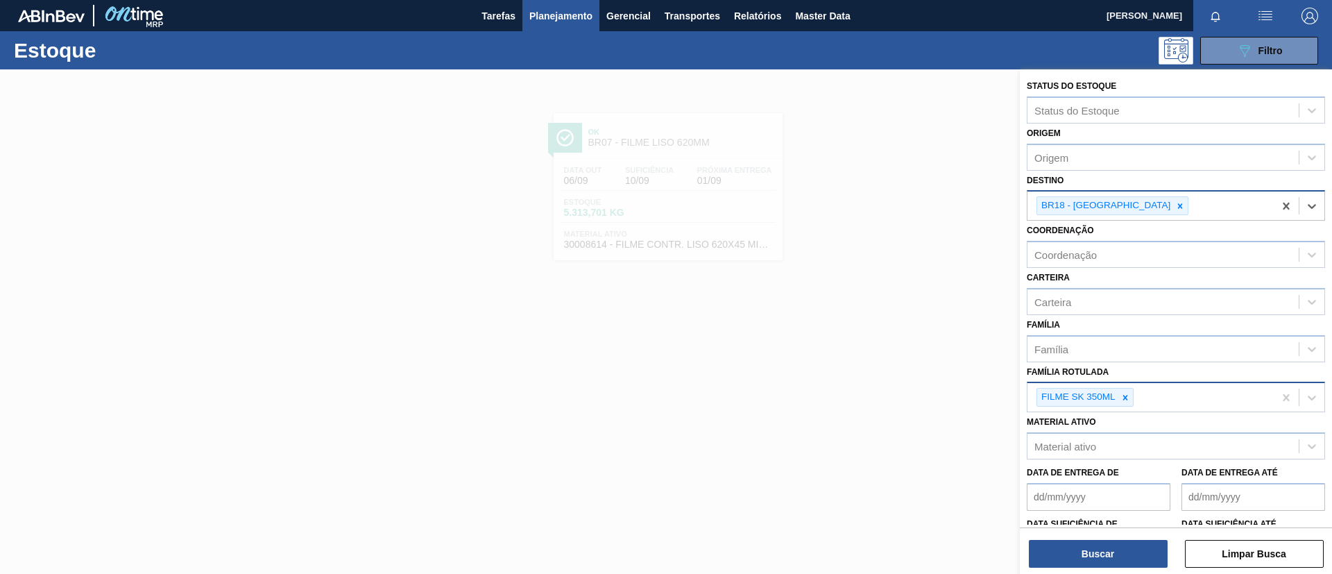
click at [1125, 536] on div "Buscar Limpar Busca" at bounding box center [1176, 546] width 312 height 39
click at [1127, 540] on button "Buscar" at bounding box center [1098, 554] width 139 height 28
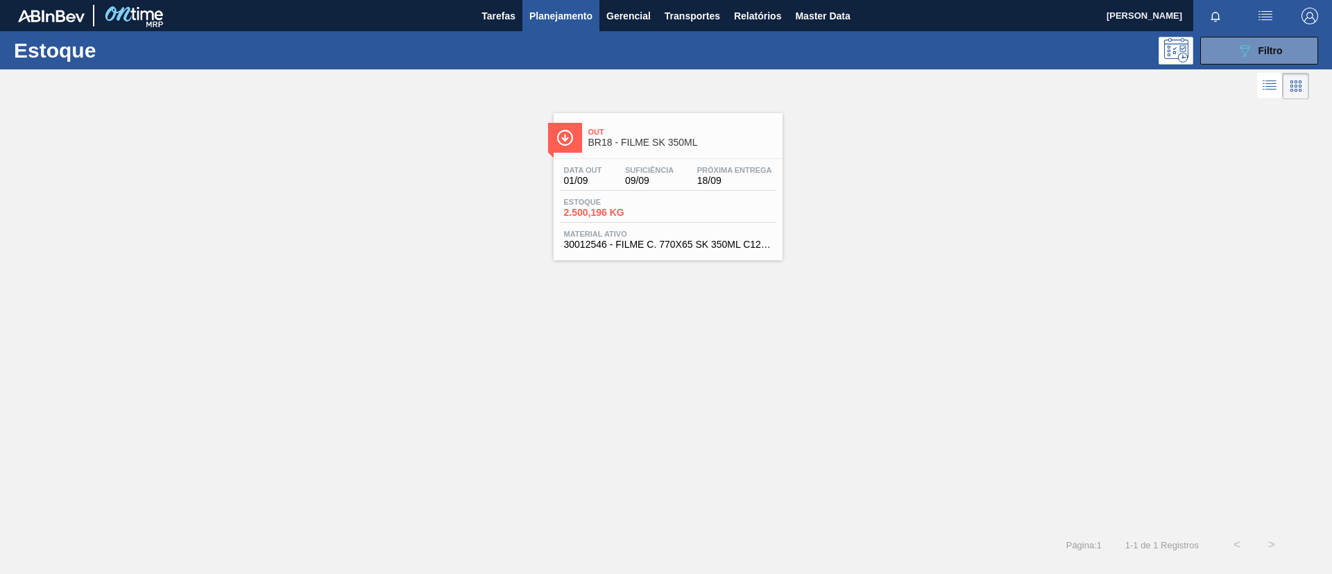
click at [694, 156] on div "Out BR18 - FILME SK 350ML Data out 01/09 Suficiência 09/09 Próxima Entrega 18/0…" at bounding box center [668, 186] width 229 height 147
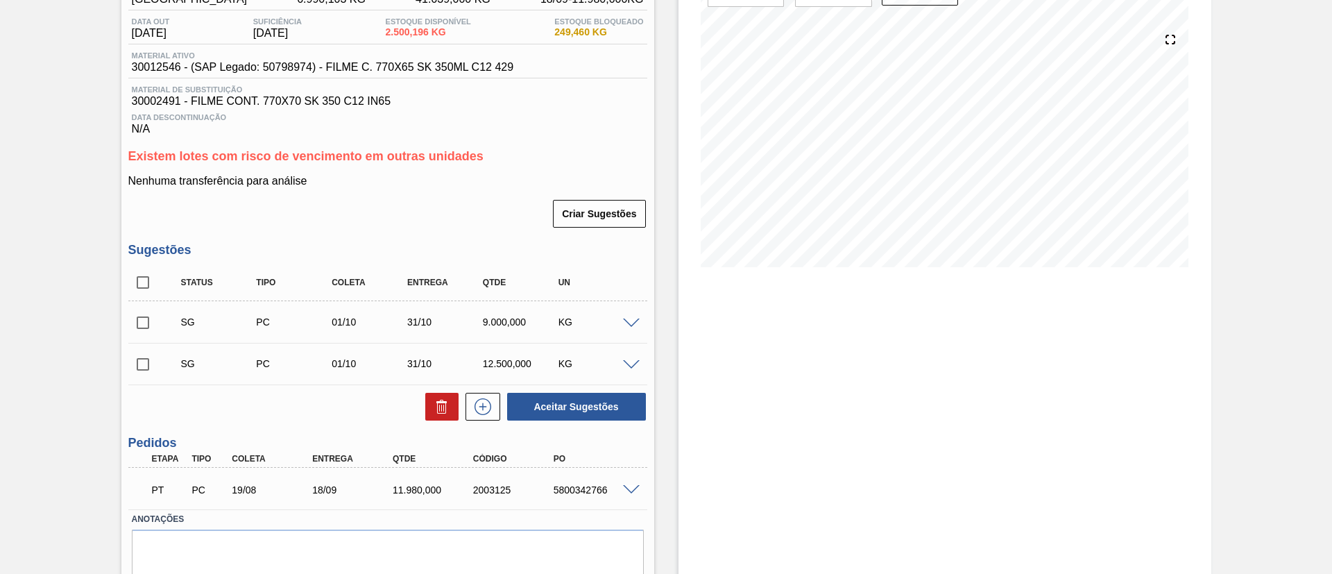
scroll to position [188, 0]
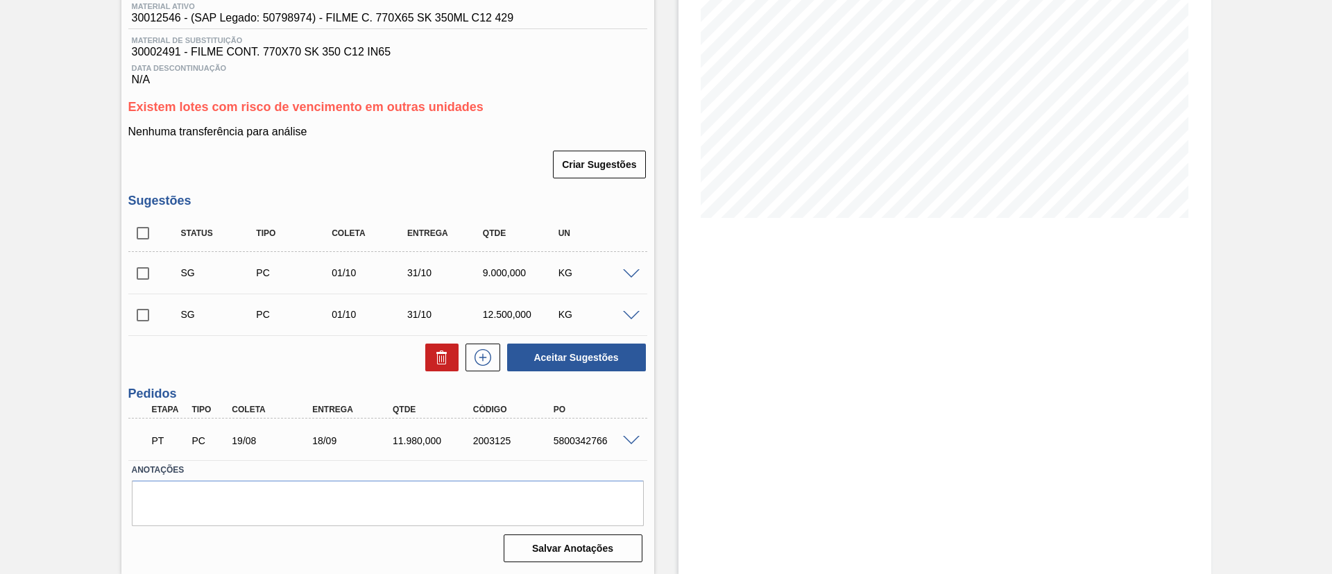
click at [627, 443] on span at bounding box center [631, 441] width 17 height 10
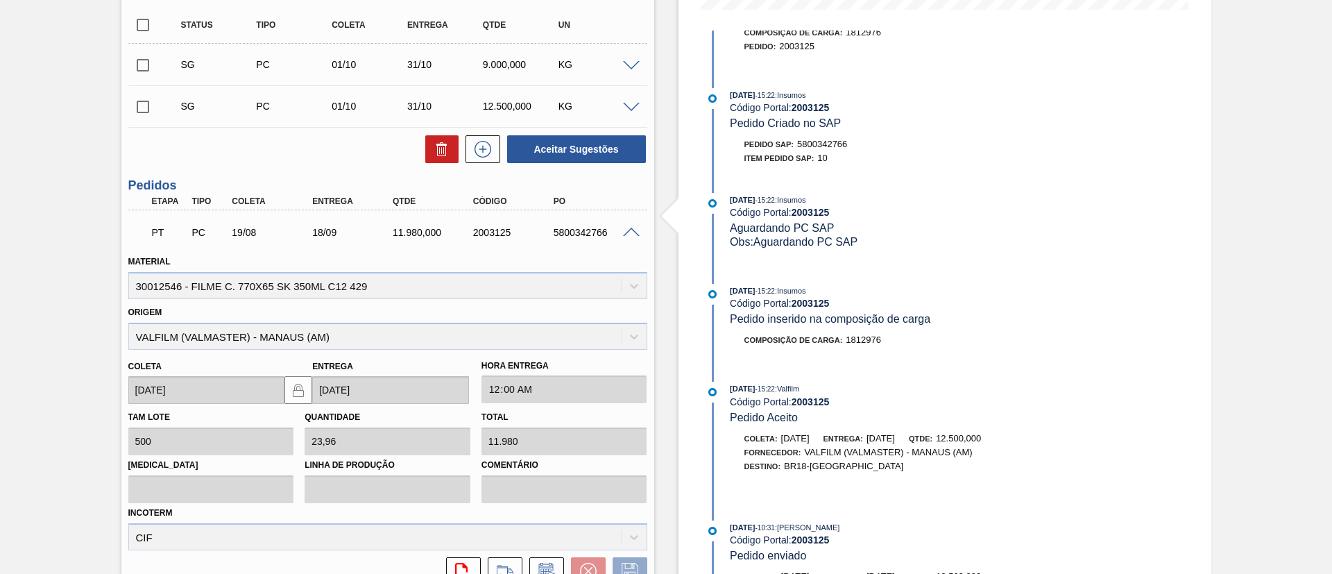
scroll to position [524, 0]
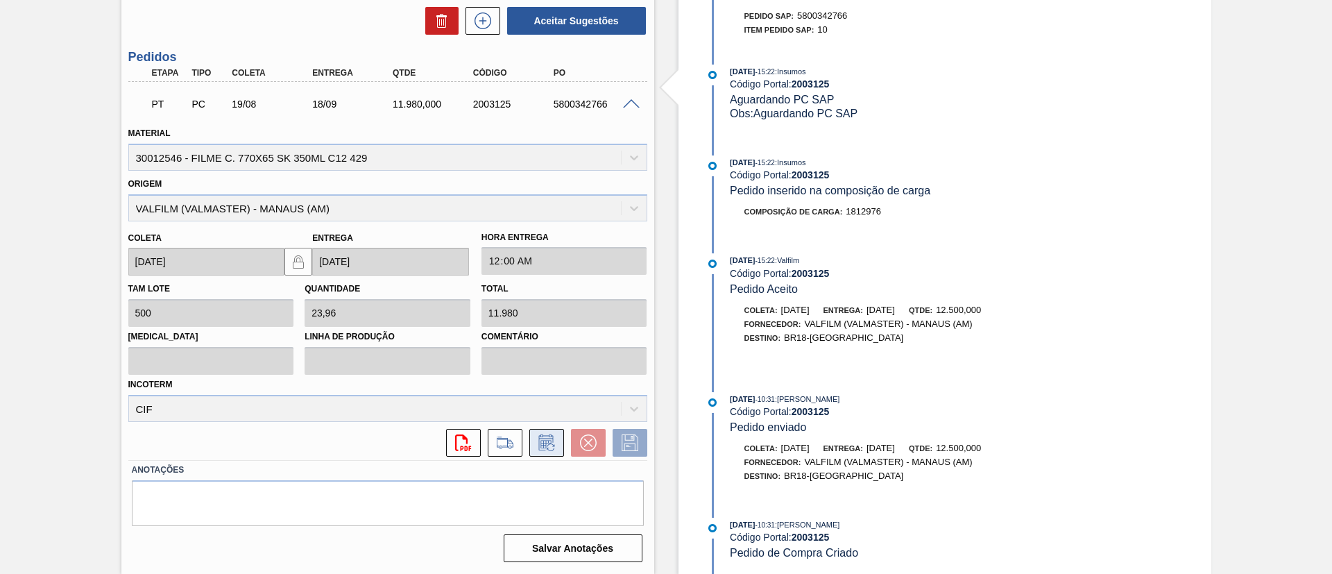
click at [547, 452] on button at bounding box center [546, 443] width 35 height 28
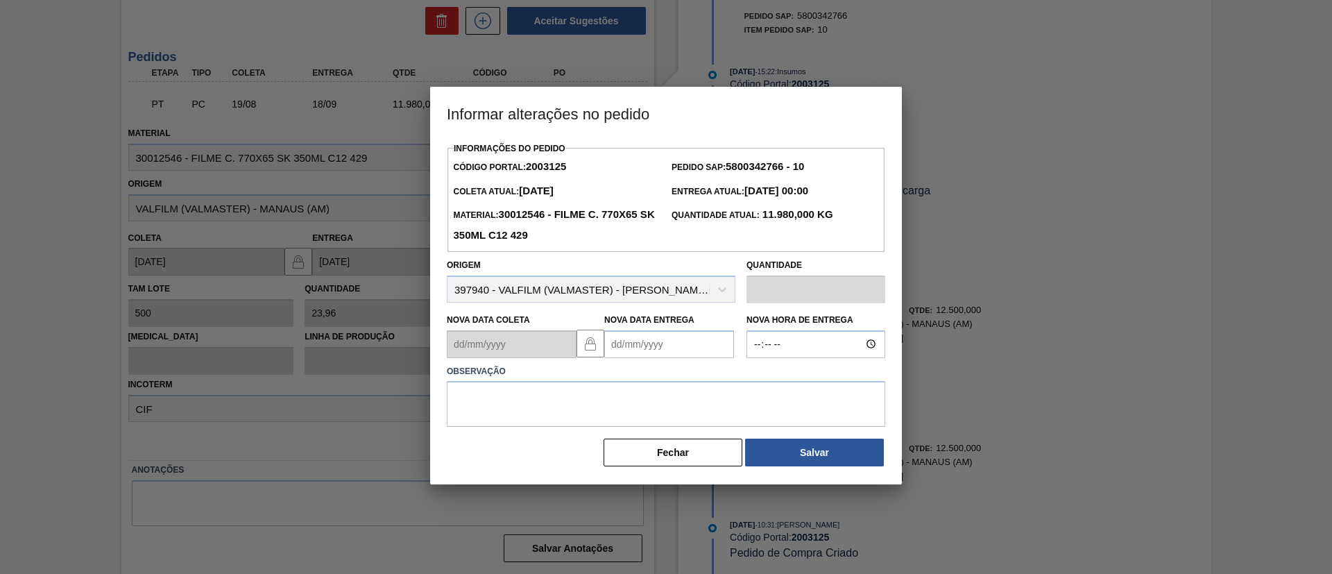
click at [658, 339] on Entrega2003125 "Nova Data Entrega" at bounding box center [669, 344] width 130 height 28
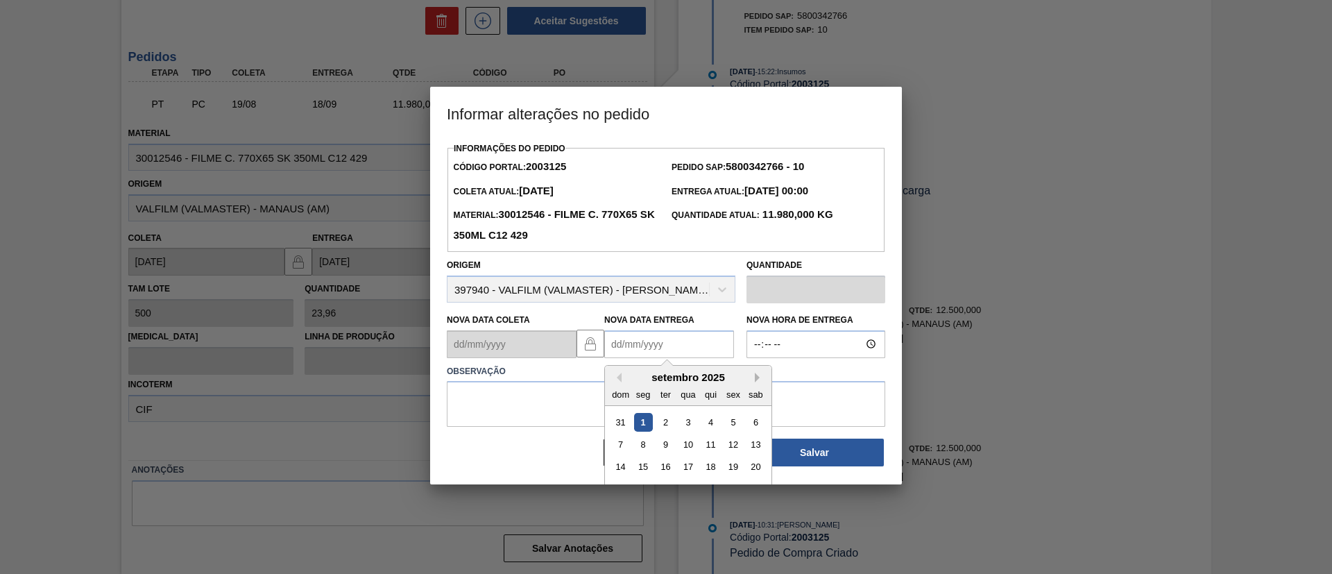
click at [761, 382] on button "Next Month" at bounding box center [760, 378] width 10 height 10
click at [760, 382] on button "Next Month" at bounding box center [760, 378] width 10 height 10
click at [620, 385] on div "dom seg ter qua qui sex sab" at bounding box center [688, 394] width 167 height 22
click at [612, 379] on button "Previous Month" at bounding box center [617, 378] width 10 height 10
click at [736, 424] on div "3" at bounding box center [733, 421] width 19 height 19
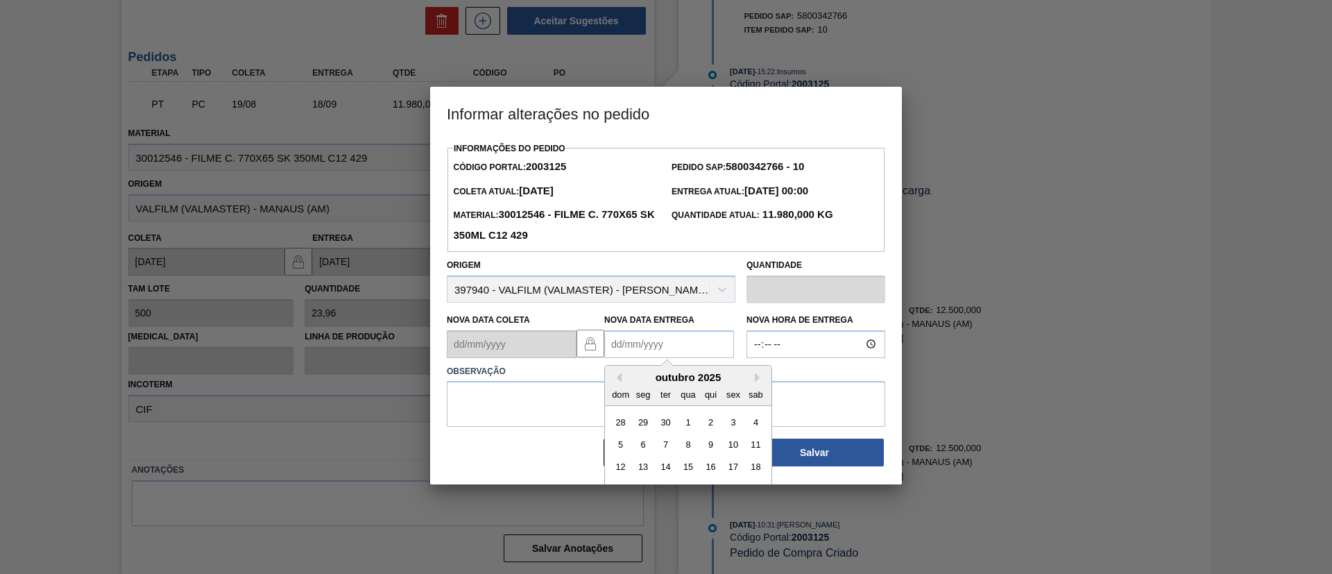
type Entrega2003125 "[DATE]"
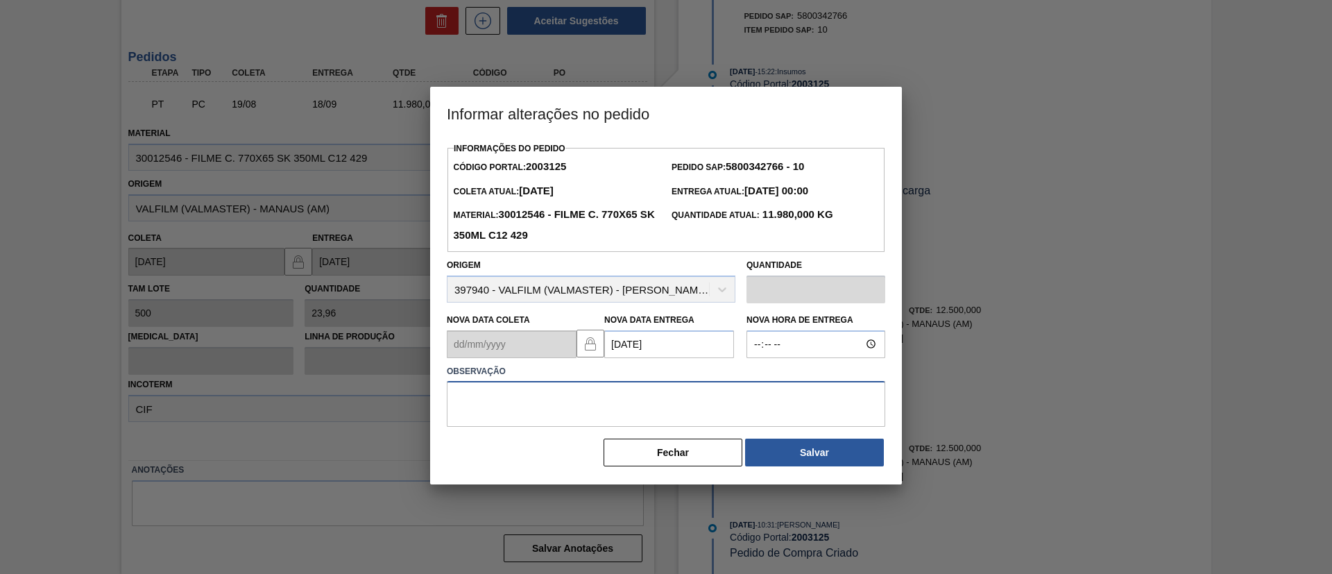
click at [656, 395] on textarea at bounding box center [666, 404] width 438 height 46
type textarea "Data Original"
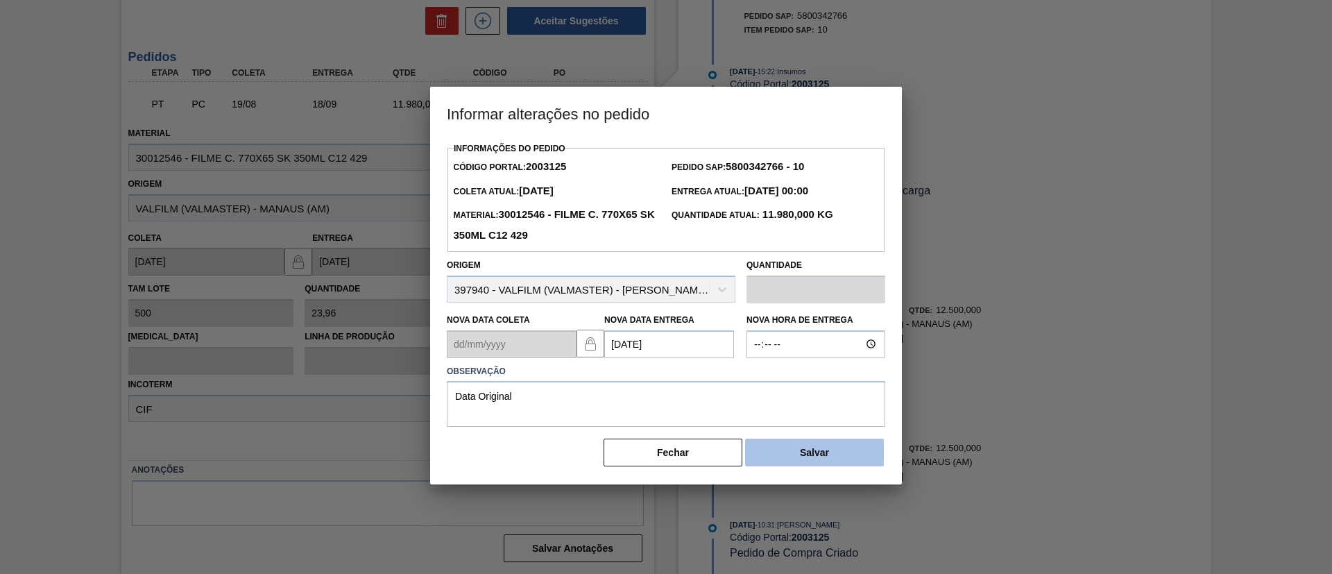
click at [779, 443] on div "Fechar Salvar" at bounding box center [666, 452] width 438 height 31
click at [782, 446] on button "Salvar" at bounding box center [814, 452] width 139 height 28
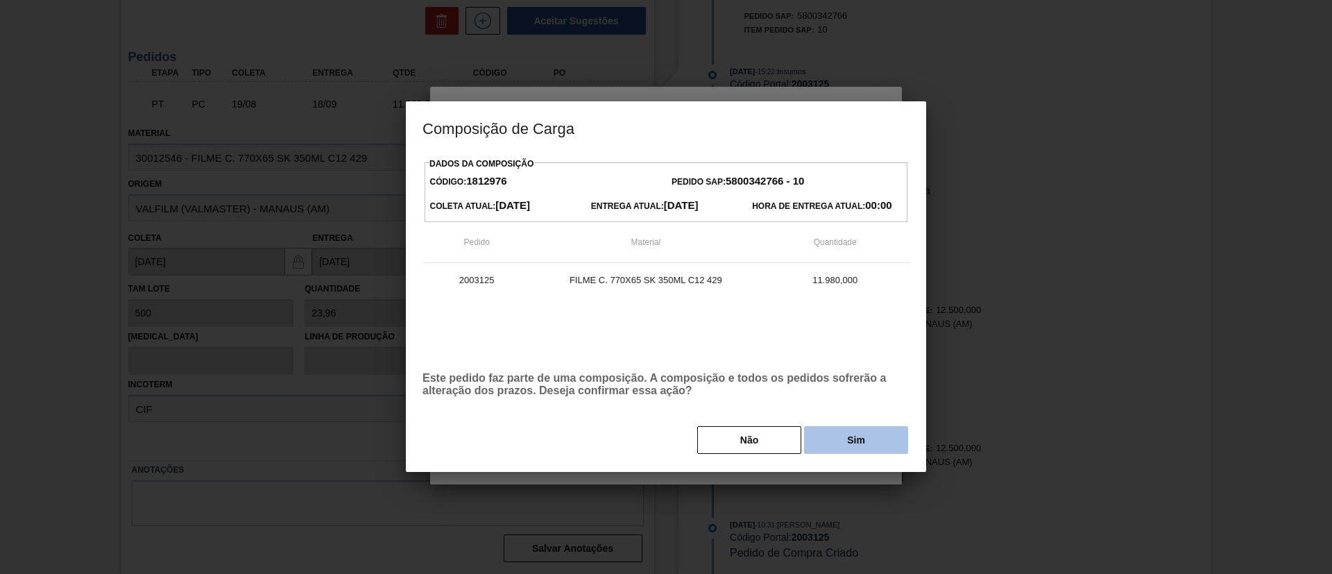
click at [853, 431] on button "Sim" at bounding box center [856, 440] width 104 height 28
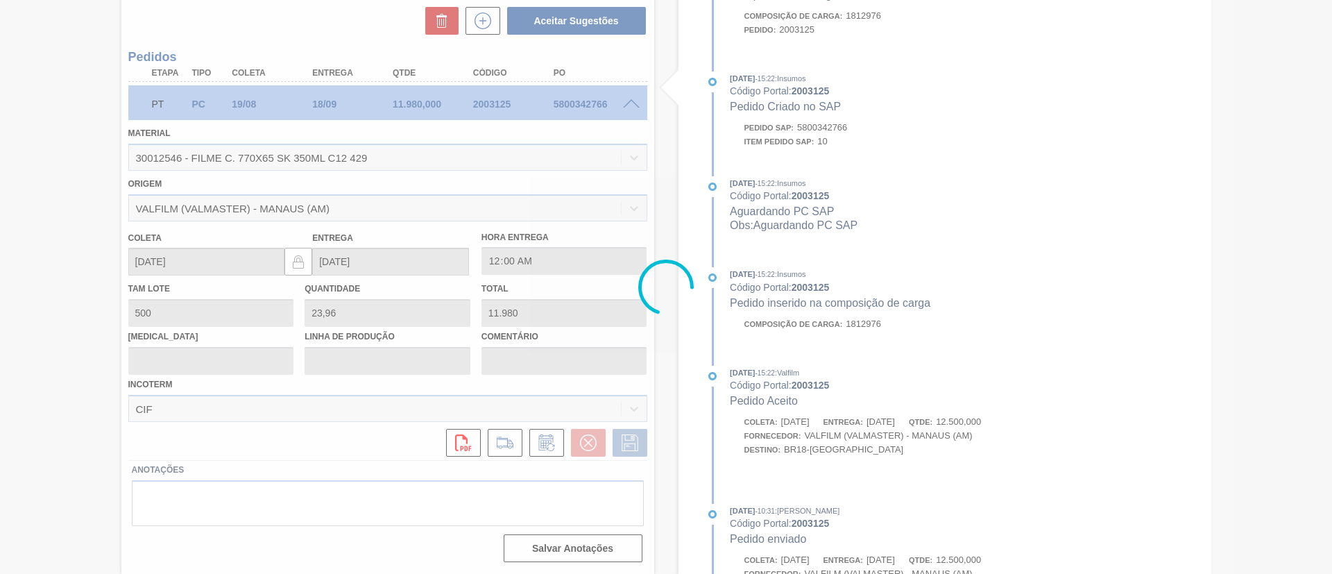
scroll to position [558, 0]
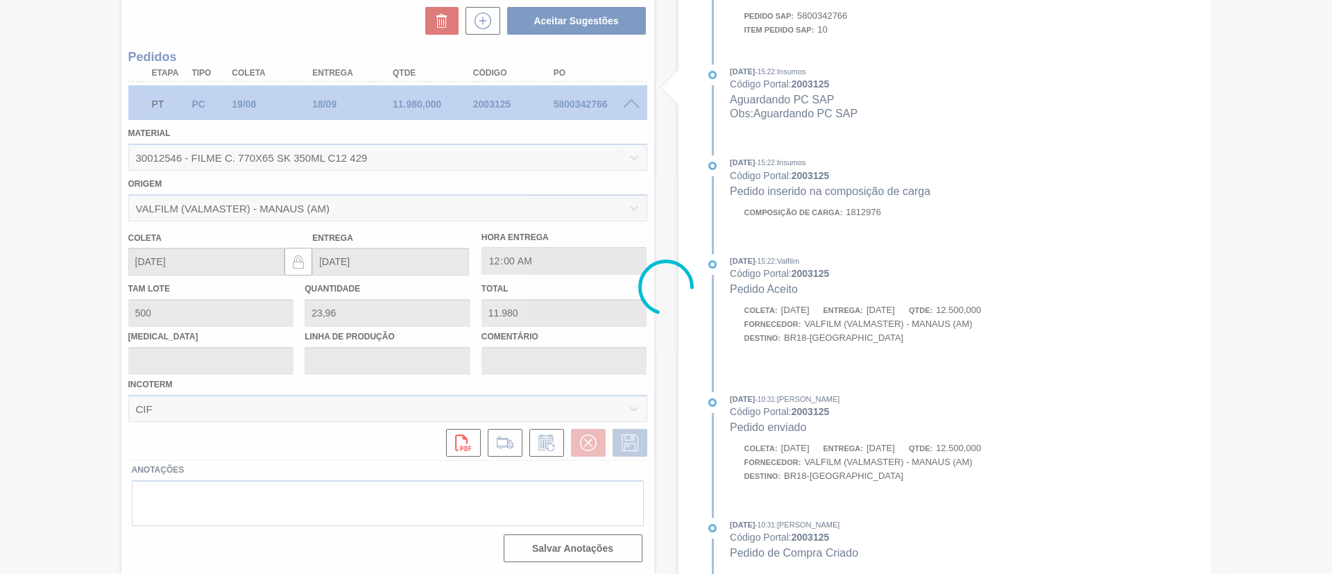
type input "Data Original"
type input "[DATE]"
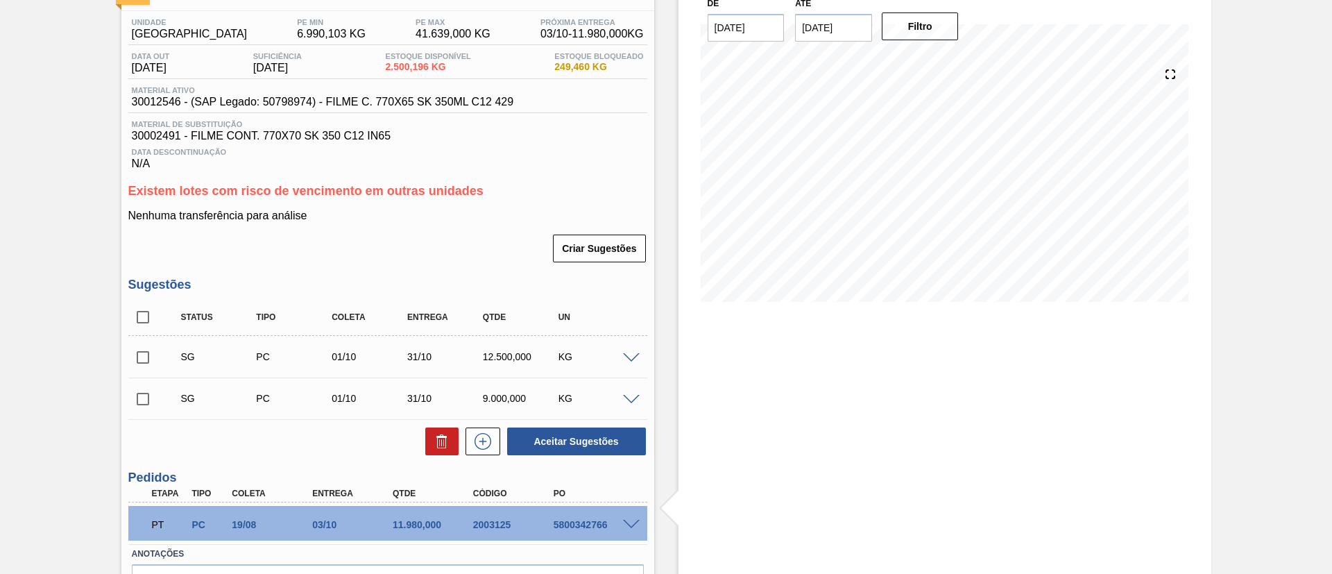
scroll to position [0, 0]
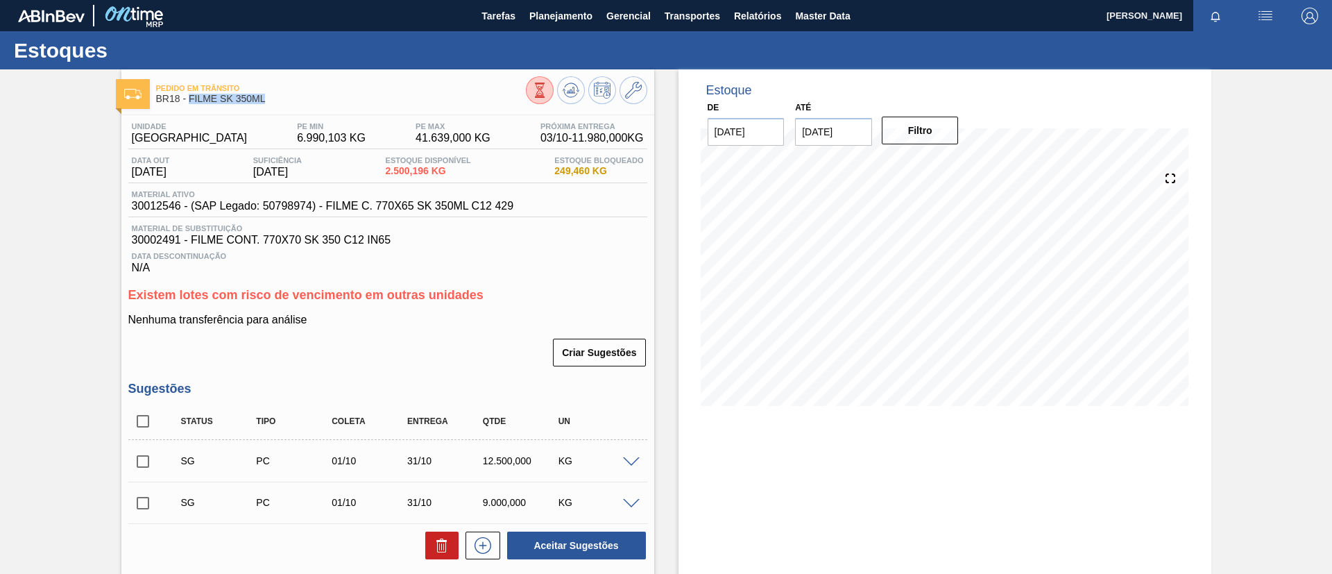
drag, startPoint x: 275, startPoint y: 107, endPoint x: 202, endPoint y: 71, distance: 81.0
click at [187, 100] on div "Pedido em Trânsito BR18 - FILME SK 350ML" at bounding box center [341, 93] width 370 height 31
copy span "FILME SK 350ML"
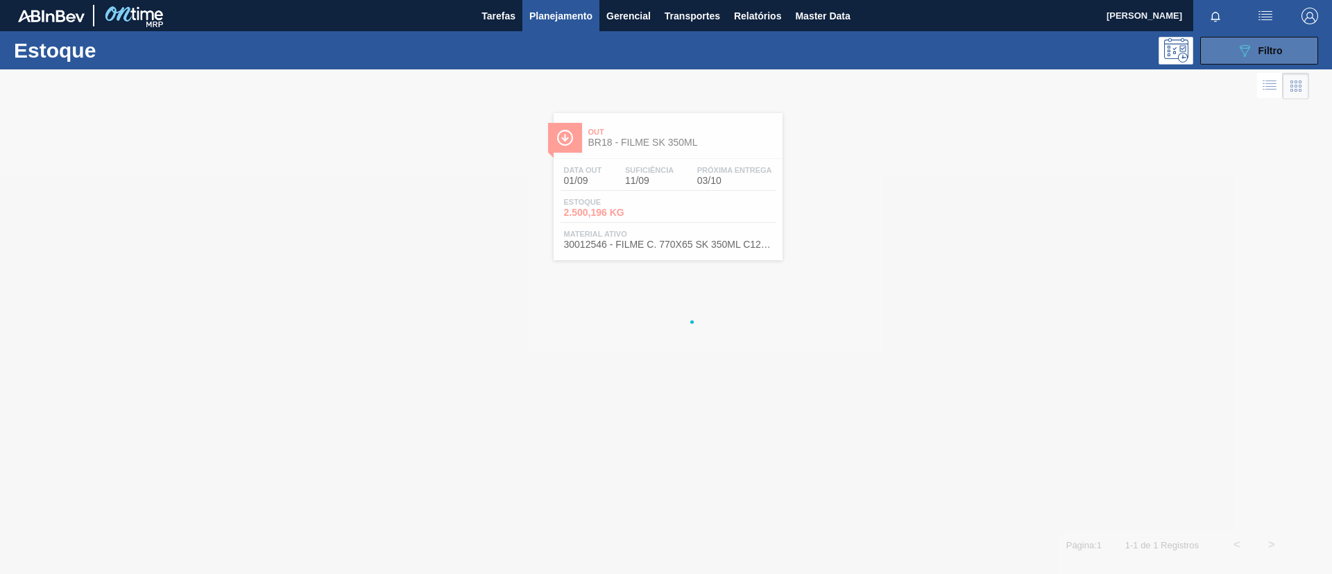
click at [1247, 43] on icon "089F7B8B-B2A5-4AFE-B5C0-19BA573D28AC" at bounding box center [1244, 50] width 17 height 17
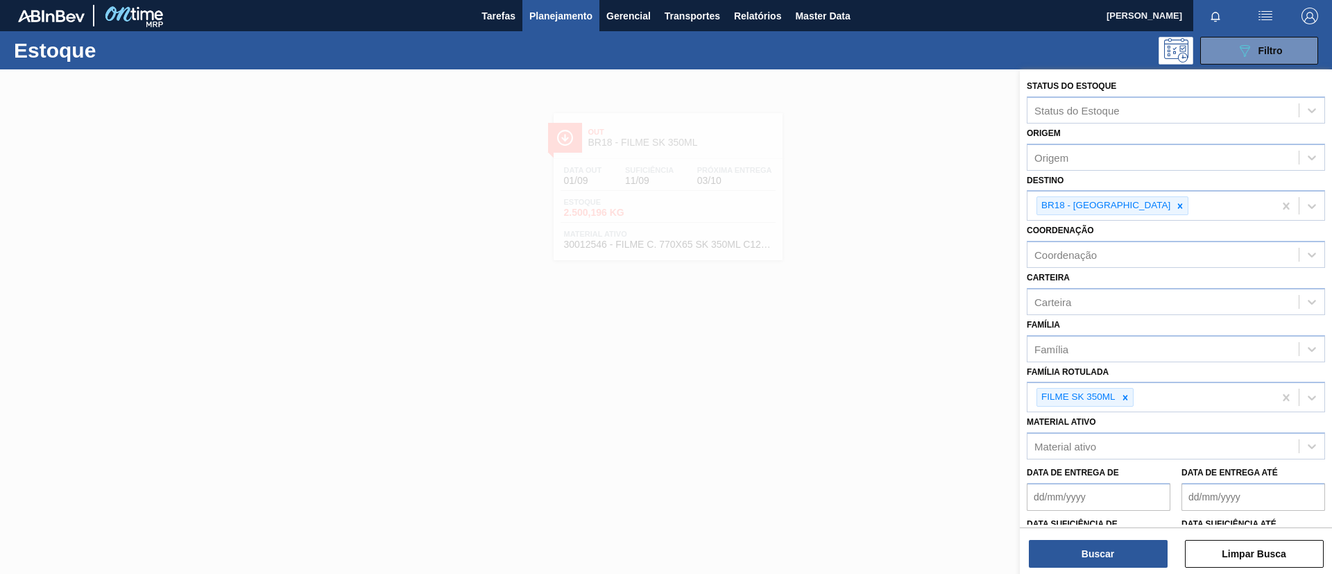
click at [1160, 210] on div "BR18 - Pernambuco" at bounding box center [1150, 205] width 246 height 28
type input "ser"
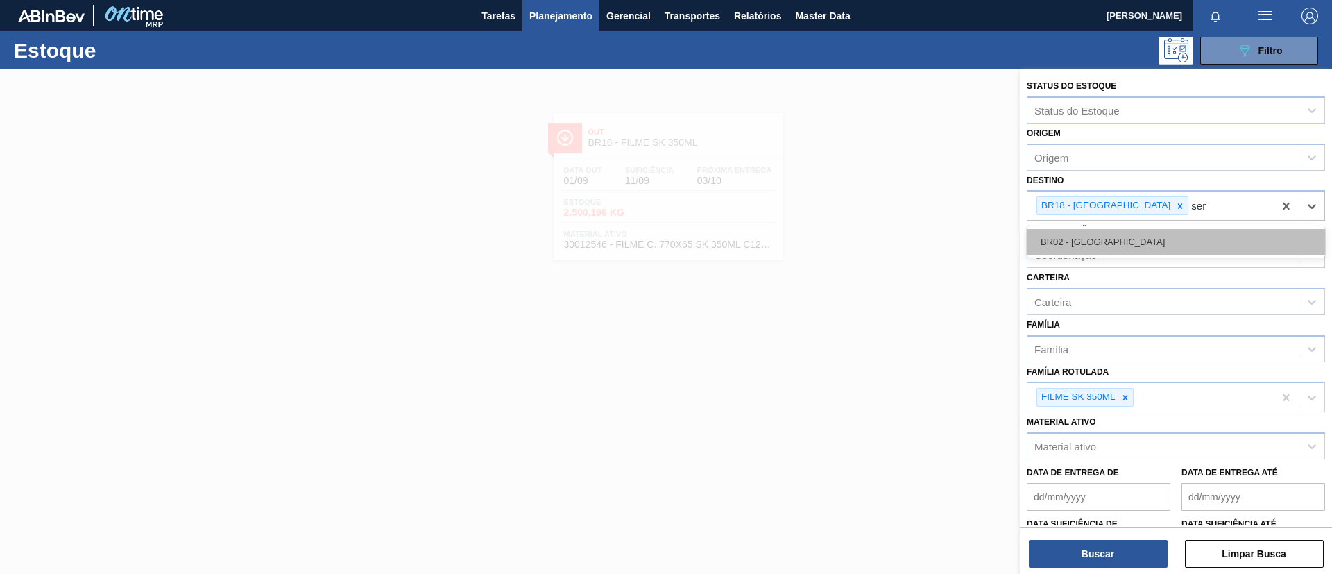
click at [1161, 236] on div "BR02 - [GEOGRAPHIC_DATA]" at bounding box center [1176, 242] width 298 height 26
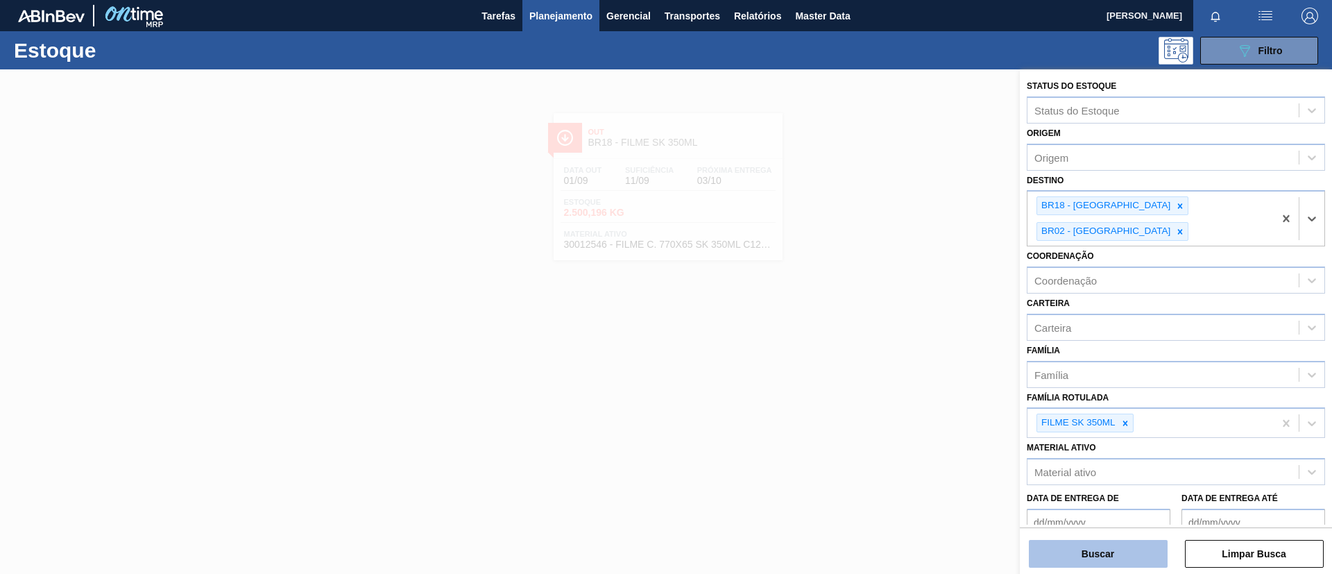
click at [1139, 556] on button "Buscar" at bounding box center [1098, 554] width 139 height 28
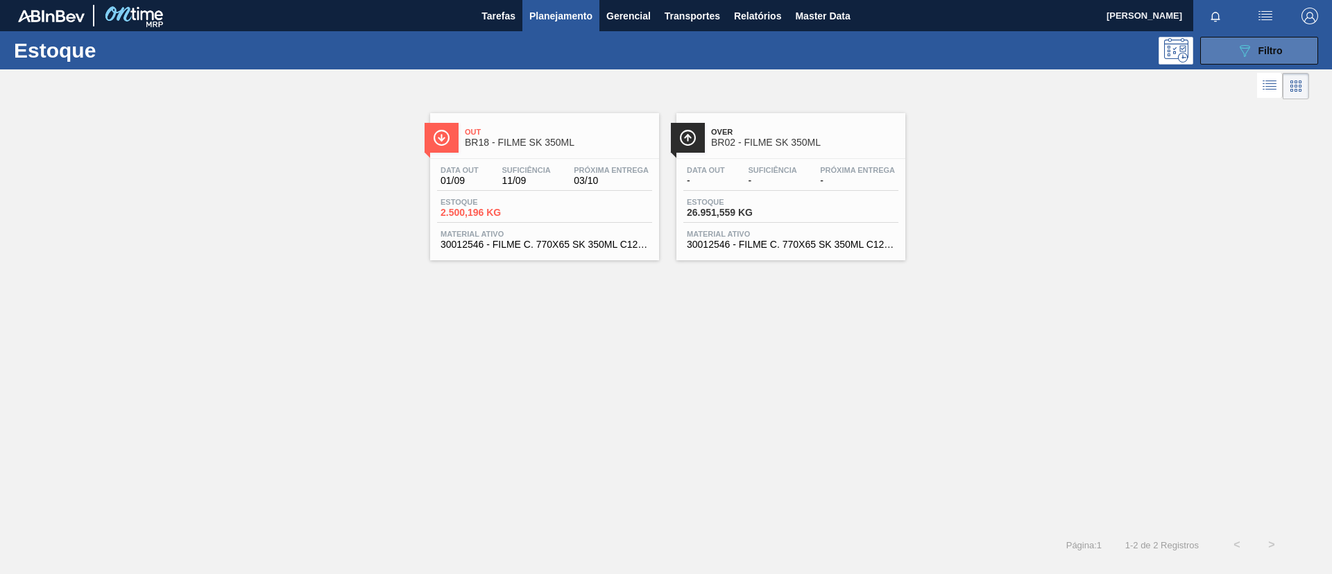
click at [1253, 57] on div "089F7B8B-B2A5-4AFE-B5C0-19BA573D28AC Filtro" at bounding box center [1259, 50] width 46 height 17
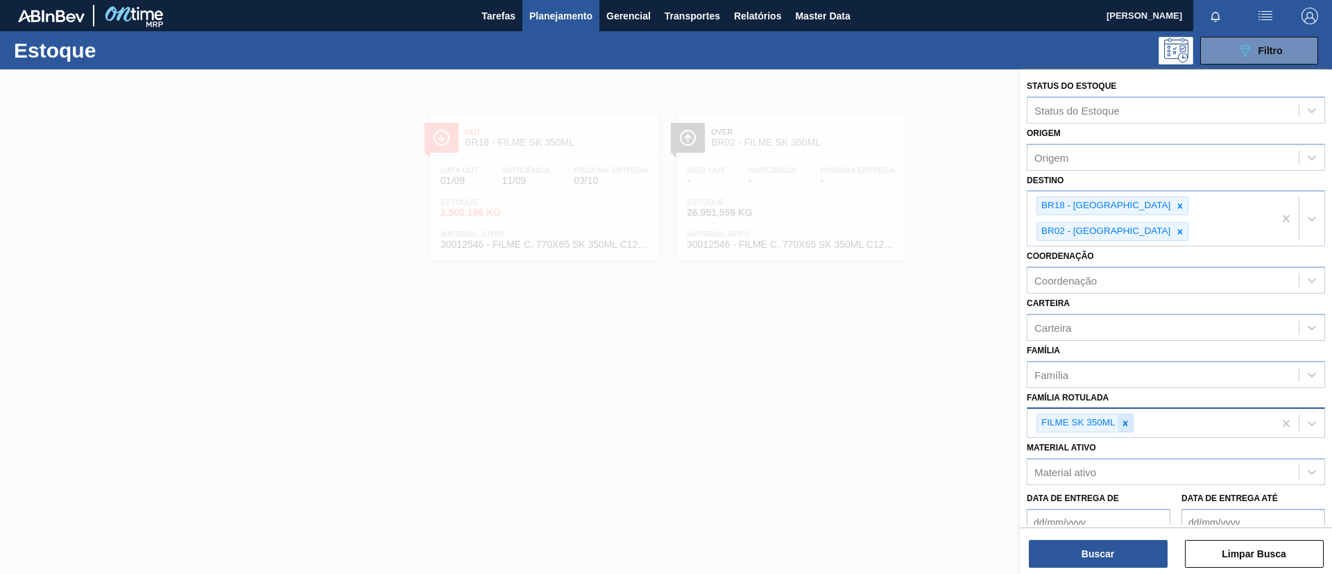
click at [1125, 418] on icon at bounding box center [1125, 423] width 10 height 10
paste Rotulada "FILME BC 350ML"
type Rotulada "FILME BC 350ML"
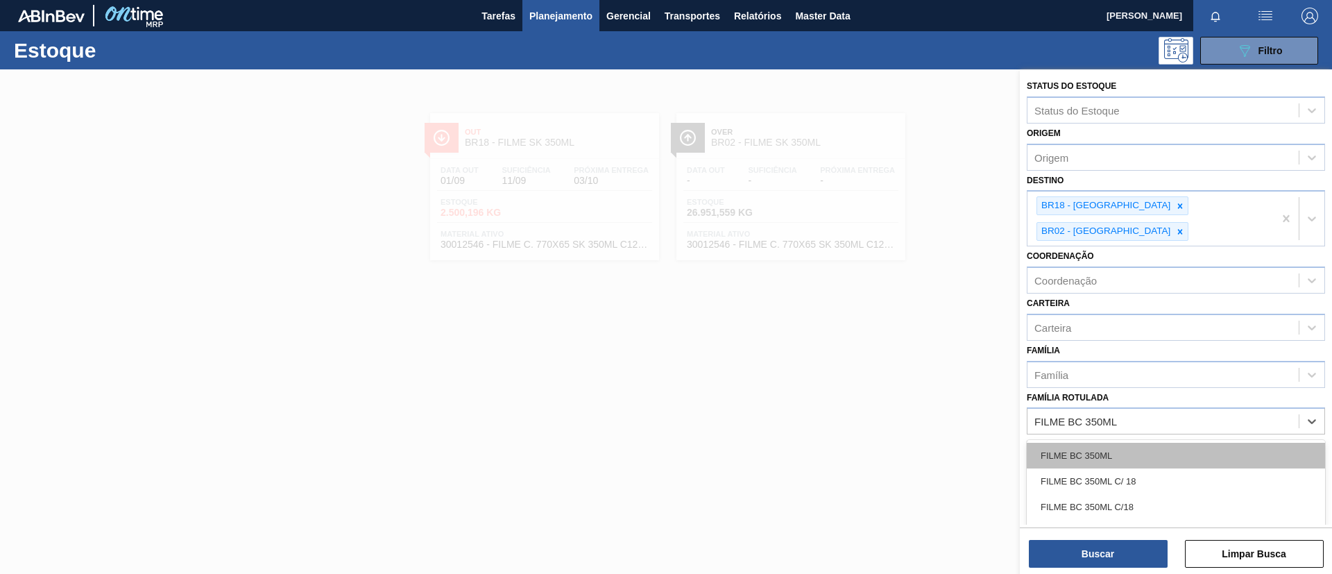
click at [1135, 443] on div "FILME BC 350ML" at bounding box center [1176, 456] width 298 height 26
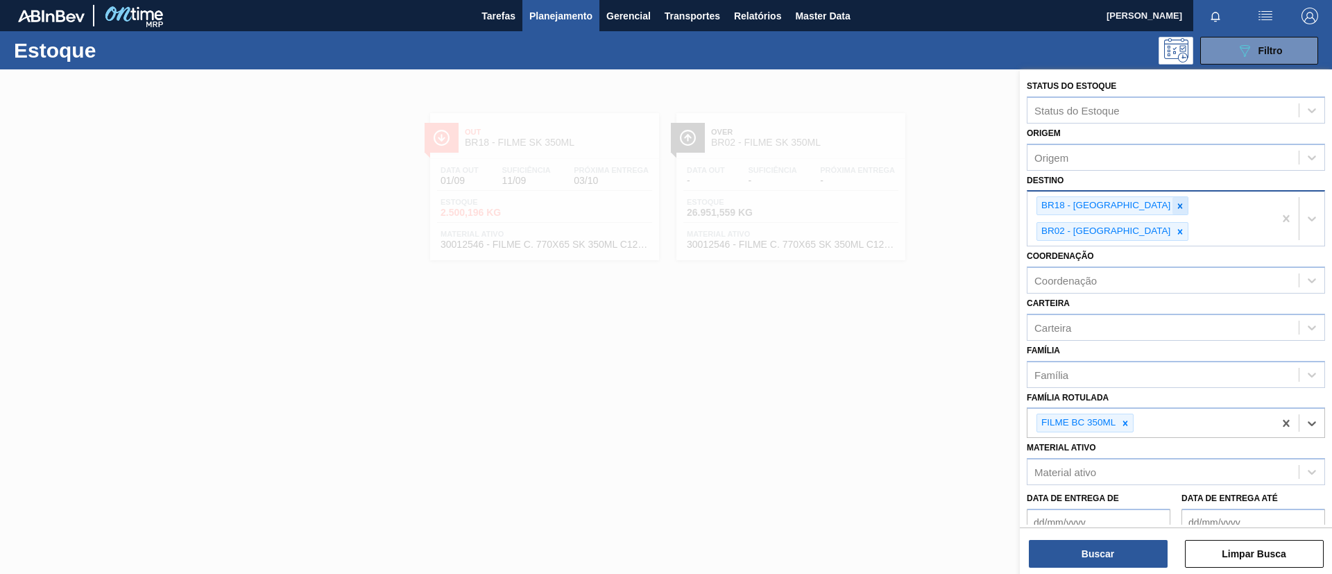
click at [1172, 212] on div at bounding box center [1179, 205] width 15 height 17
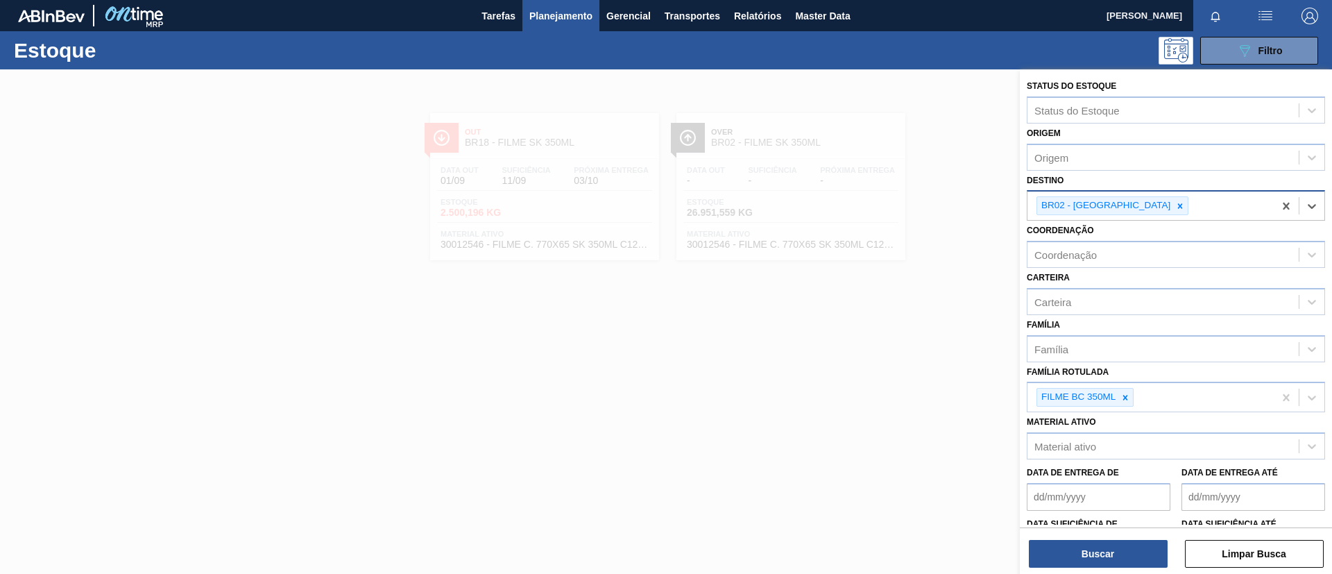
click at [1107, 200] on div "BR02 - [GEOGRAPHIC_DATA]" at bounding box center [1104, 205] width 135 height 17
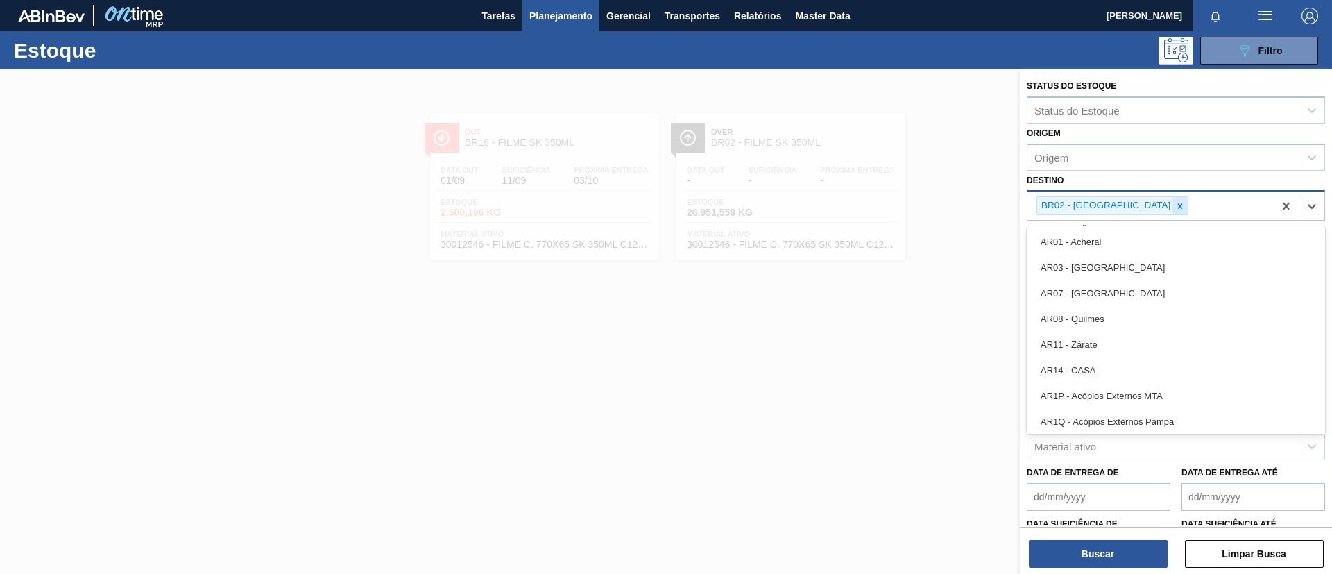
click at [1178, 205] on icon at bounding box center [1180, 205] width 5 height 5
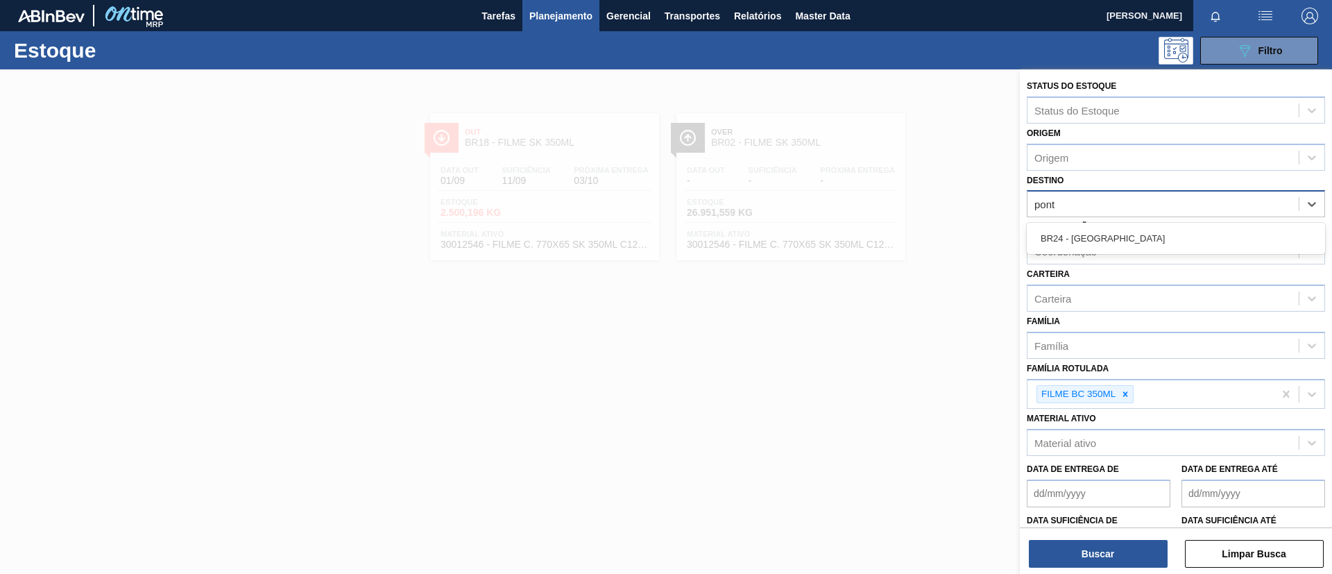
type input "ponta"
click at [1123, 223] on div "BR24 - Ponta Grossa" at bounding box center [1176, 238] width 298 height 31
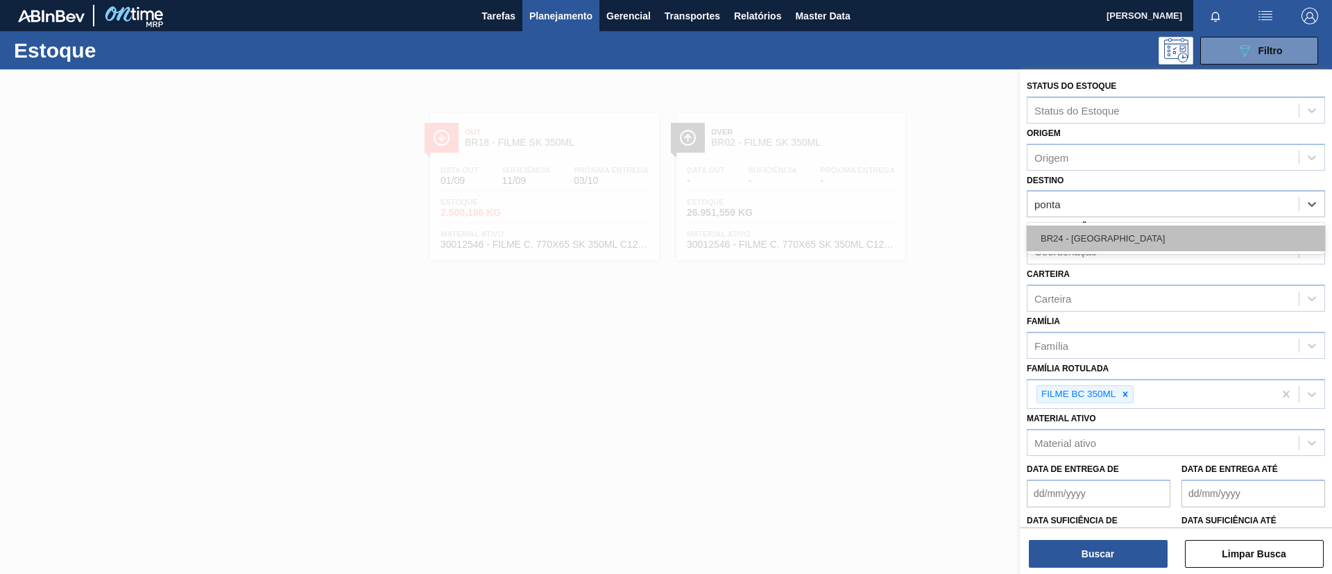
click at [1133, 234] on div "BR24 - Ponta Grossa" at bounding box center [1176, 238] width 298 height 26
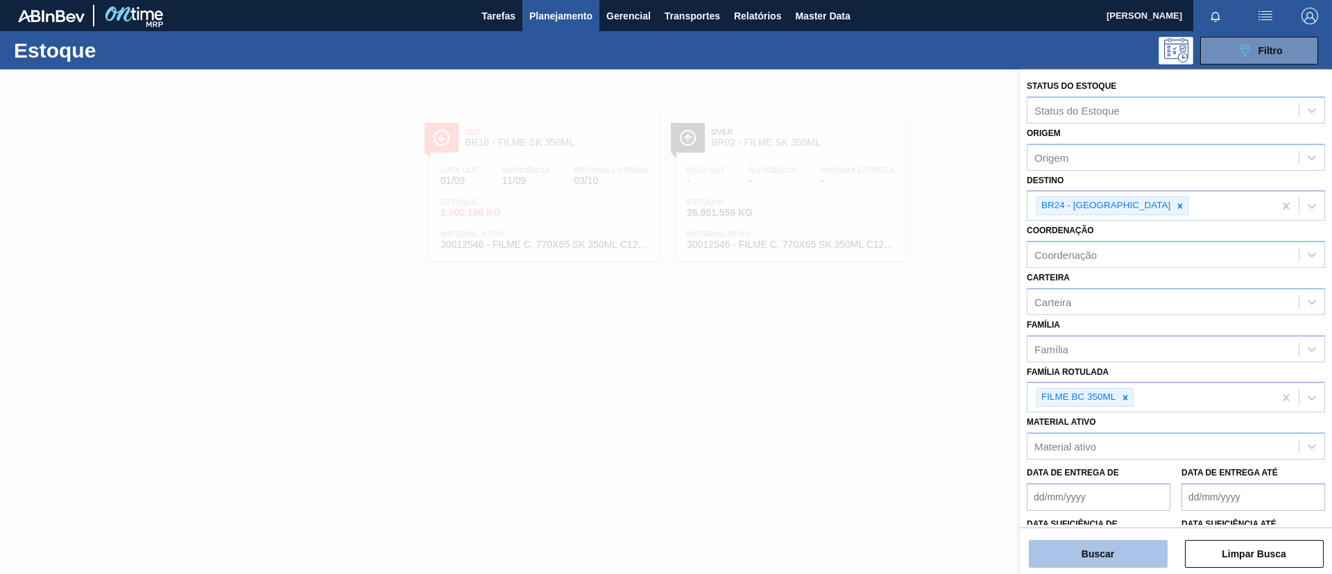
click at [1106, 557] on button "Buscar" at bounding box center [1098, 554] width 139 height 28
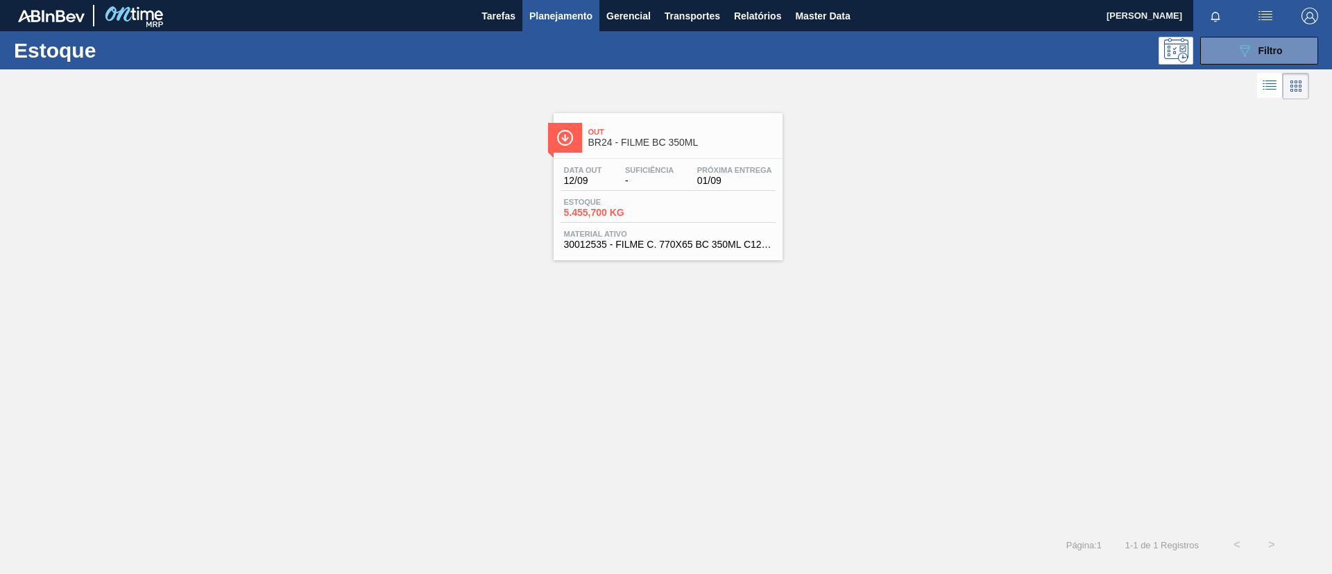
click at [667, 128] on div "Out BR24 - FILME BC 350ML" at bounding box center [681, 137] width 187 height 31
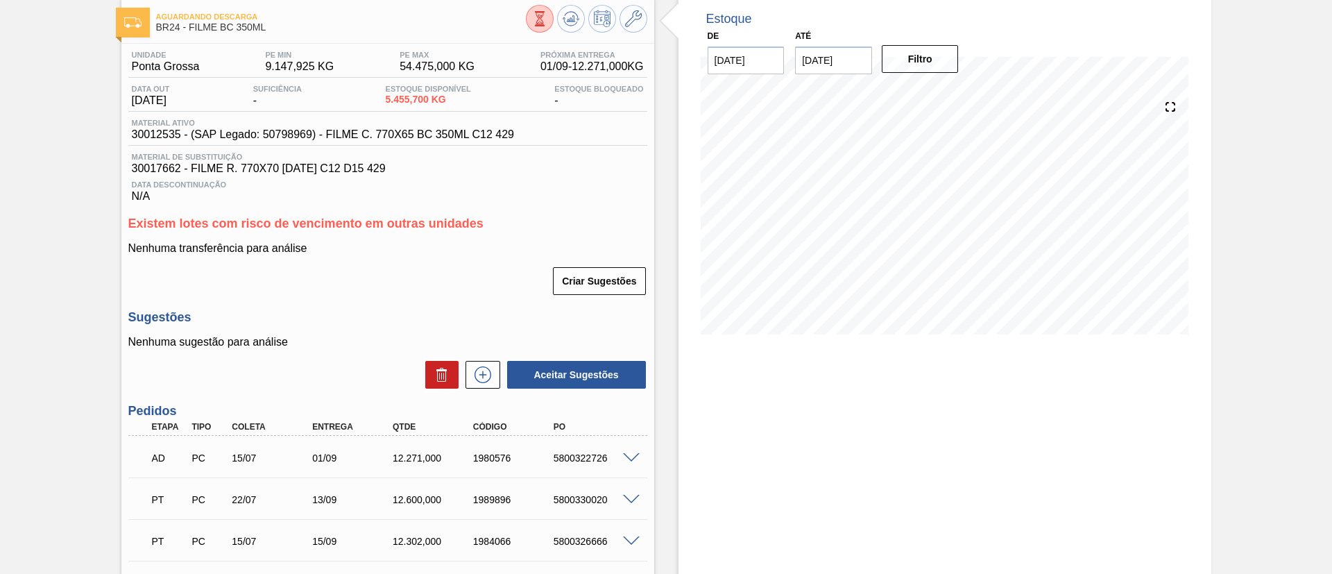
scroll to position [104, 0]
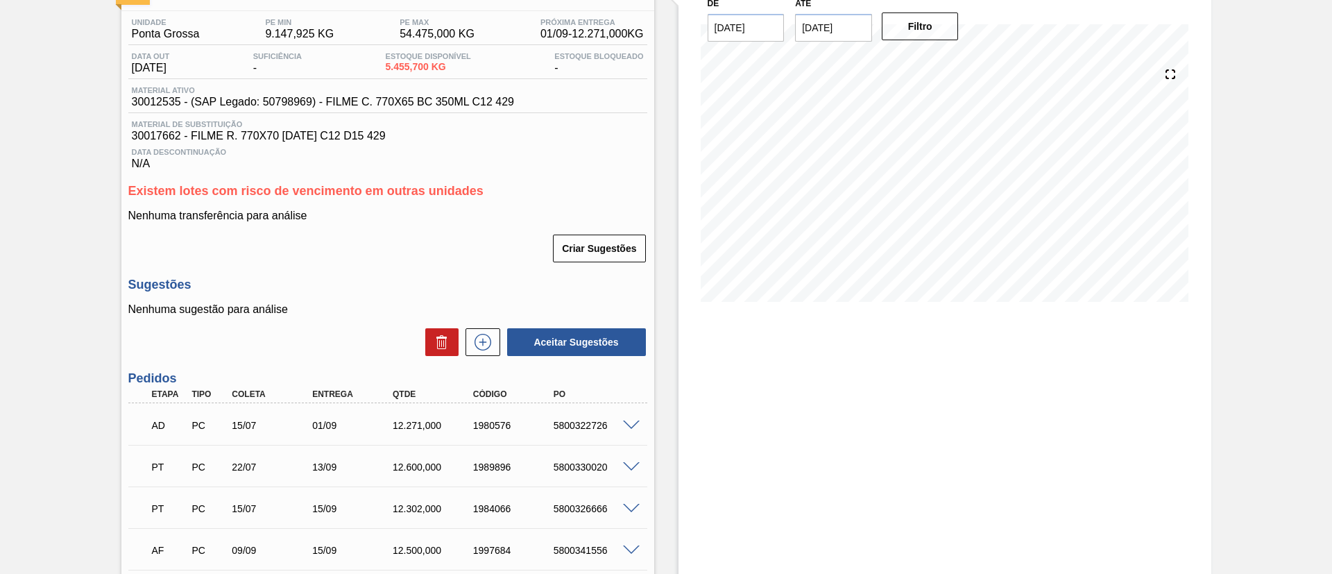
click at [627, 420] on span at bounding box center [631, 425] width 17 height 10
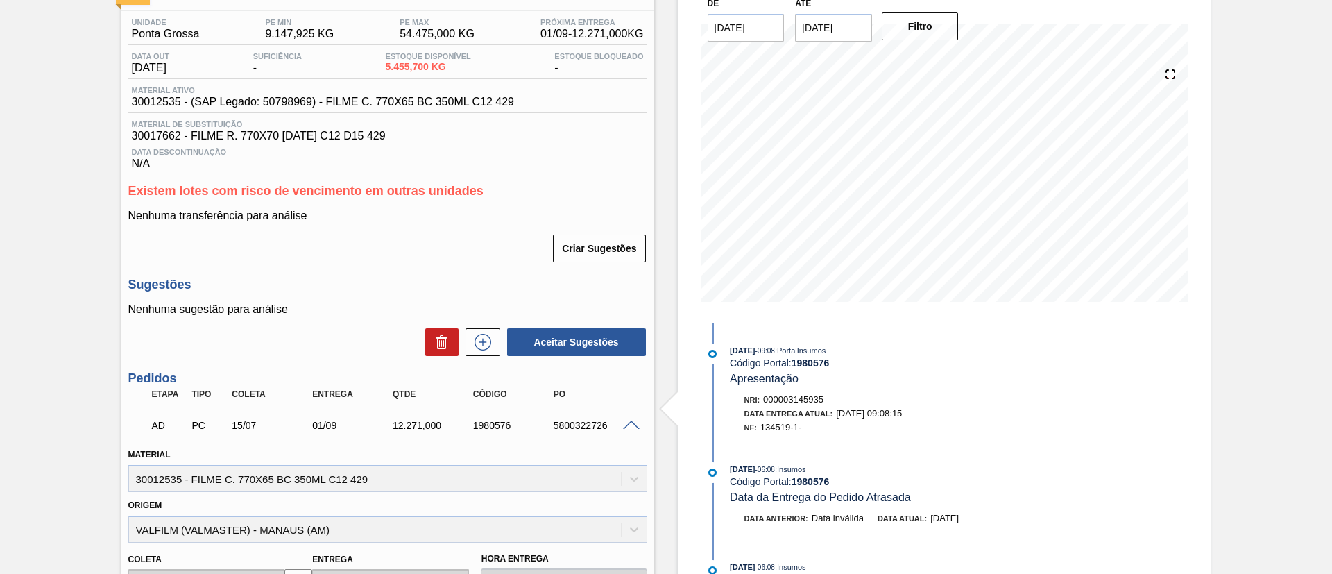
click at [631, 424] on span at bounding box center [631, 425] width 17 height 10
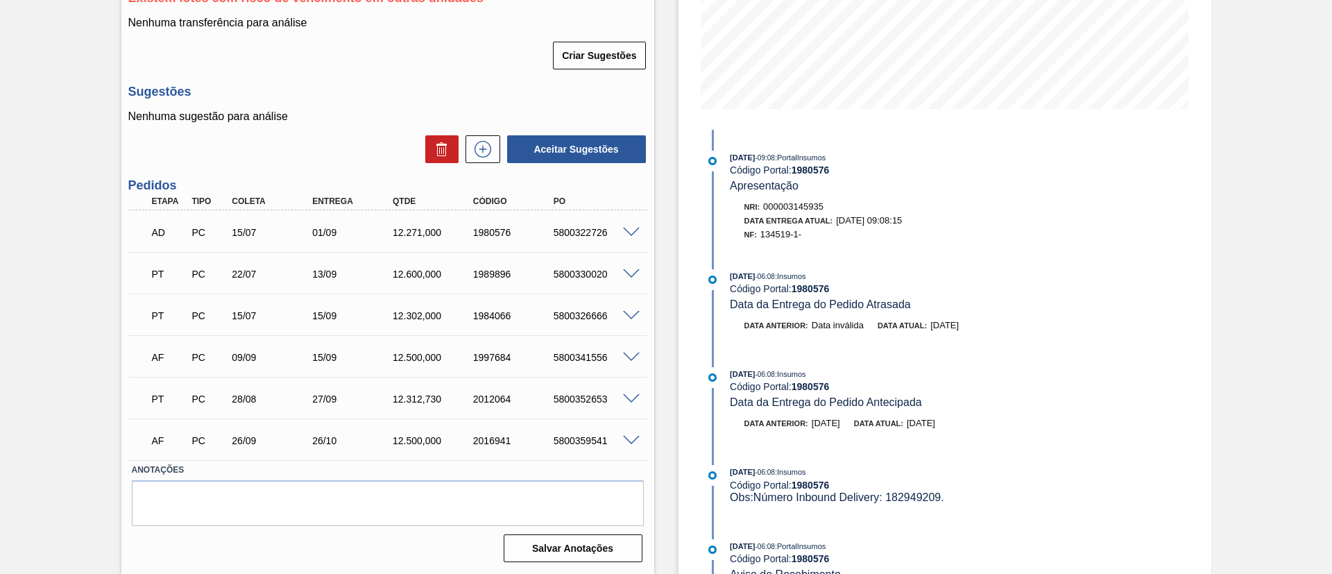
scroll to position [0, 0]
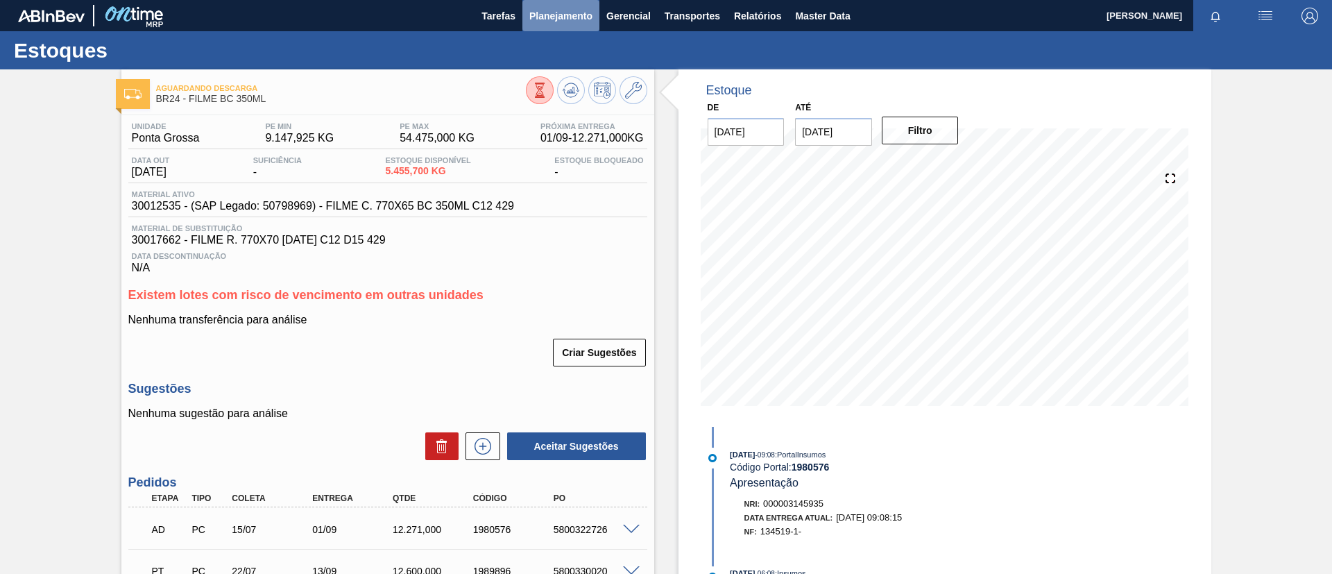
click at [540, 23] on span "Planejamento" at bounding box center [560, 16] width 63 height 17
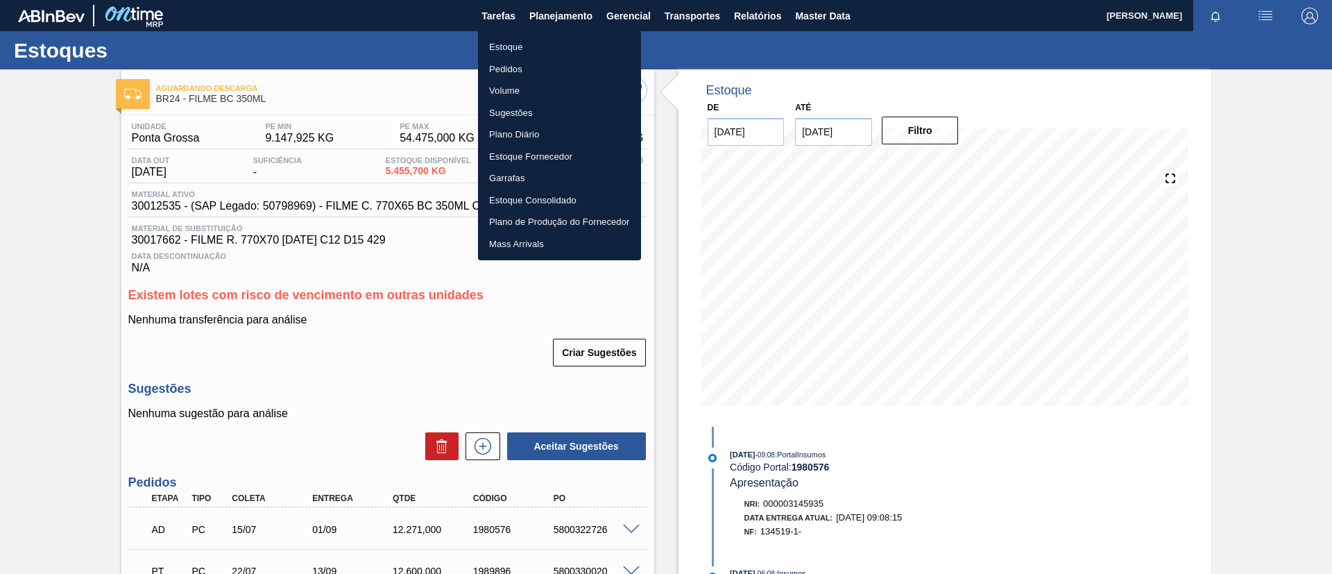
drag, startPoint x: 539, startPoint y: 37, endPoint x: 593, endPoint y: 10, distance: 60.8
click at [540, 38] on li "Estoque" at bounding box center [559, 47] width 163 height 22
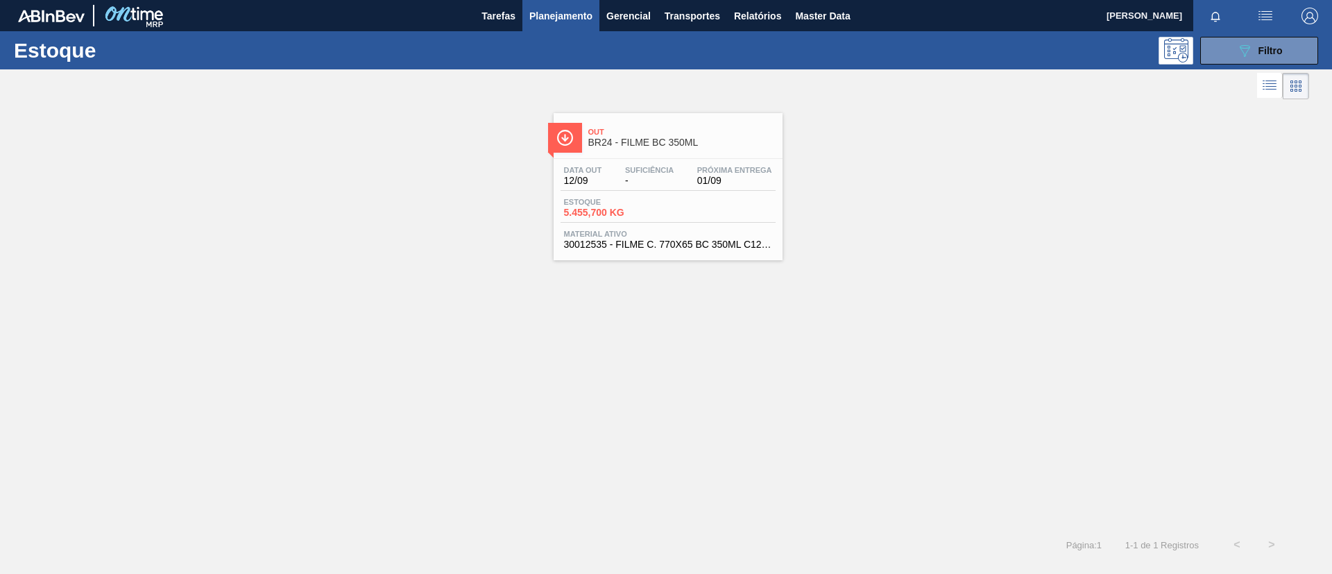
click at [651, 384] on div "Out BR24 - FILME BC 350ML Data out 12/09 Suficiência - Próxima Entrega 01/09 Es…" at bounding box center [666, 315] width 1332 height 425
click at [1255, 47] on div "089F7B8B-B2A5-4AFE-B5C0-19BA573D28AC Filtro" at bounding box center [1259, 50] width 46 height 17
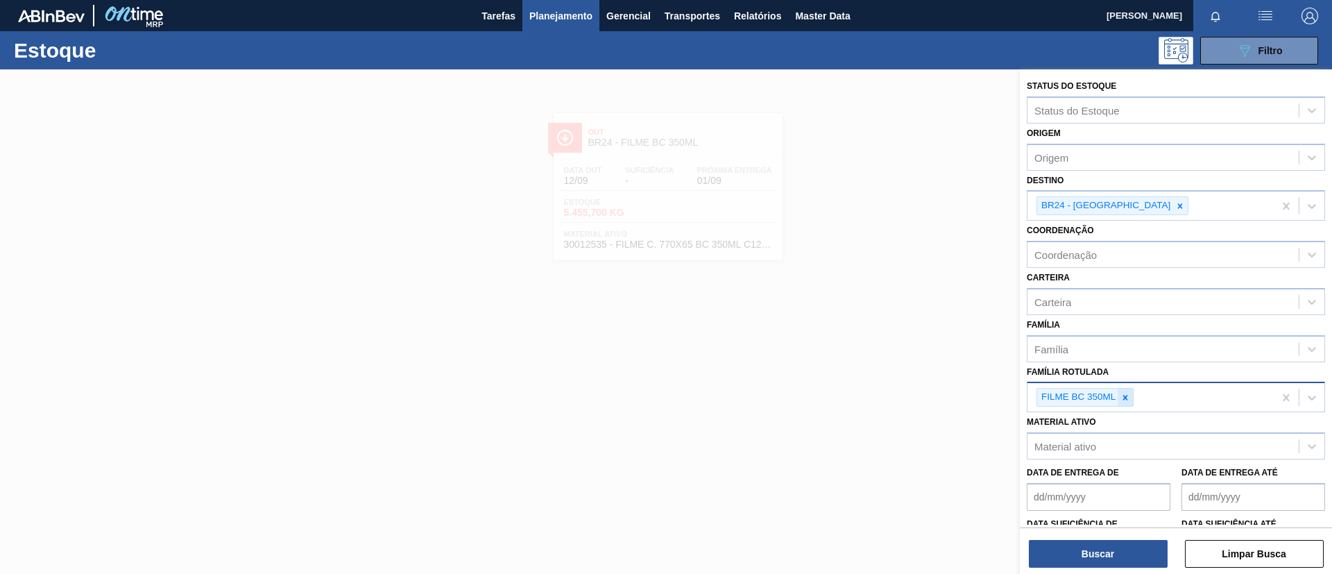
click at [1123, 397] on icon at bounding box center [1125, 398] width 10 height 10
paste Rotulada "FILME PC 350ML"
type Rotulada "FILME PC 350ML"
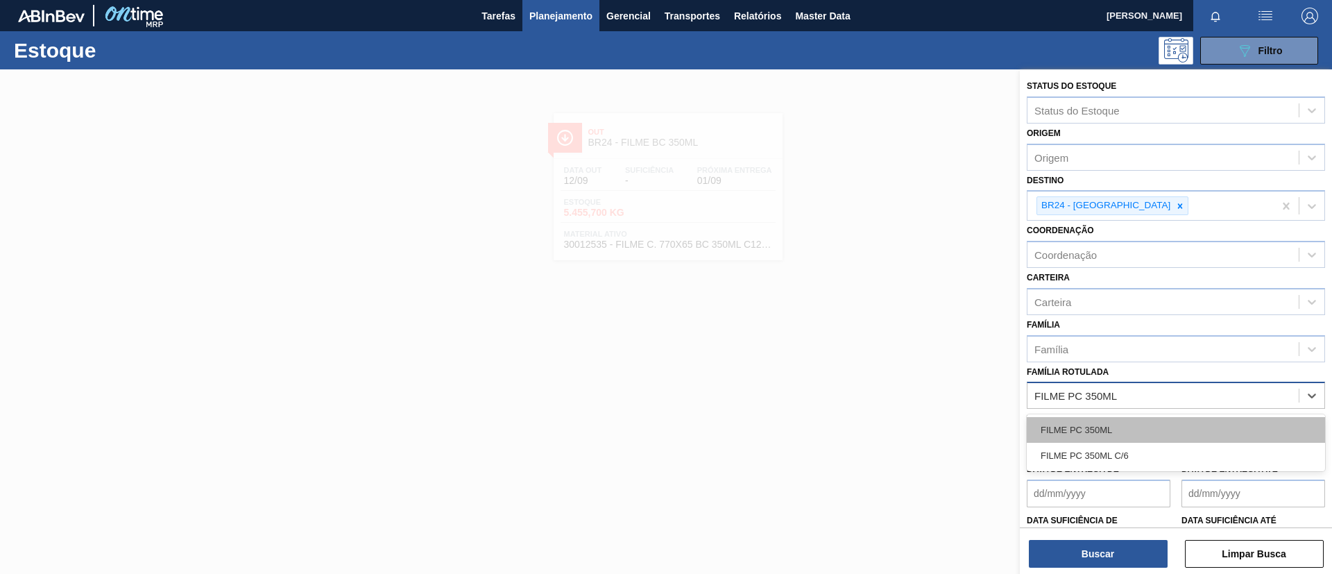
click at [1126, 419] on div "FILME PC 350ML" at bounding box center [1176, 430] width 298 height 26
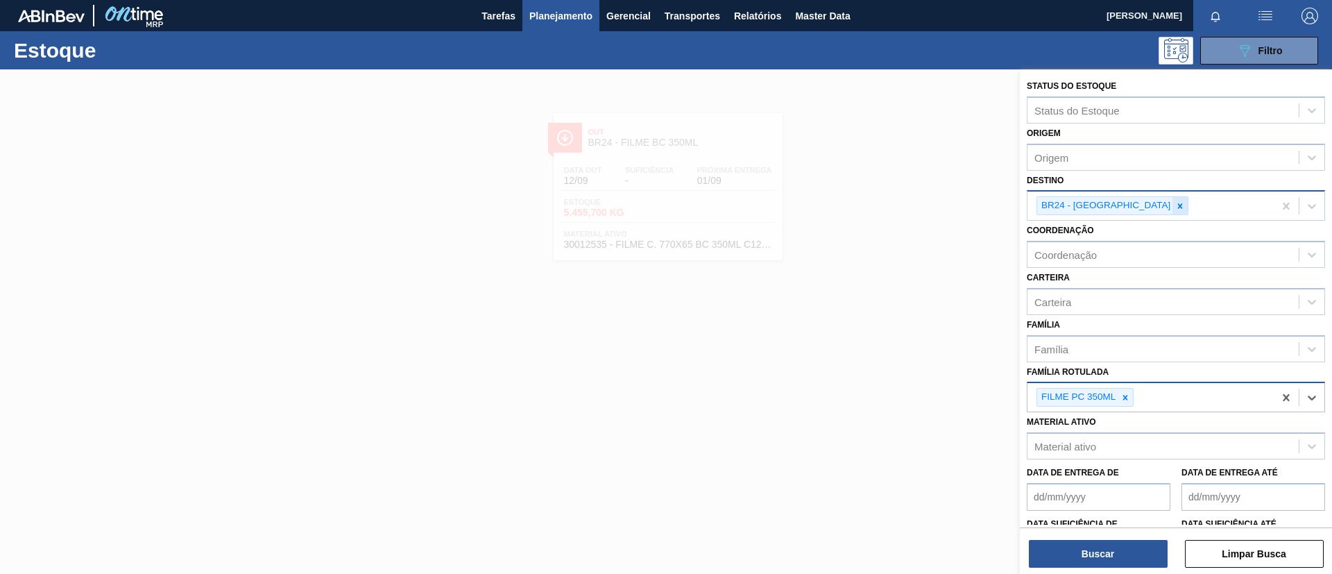
click at [1178, 207] on icon at bounding box center [1180, 205] width 5 height 5
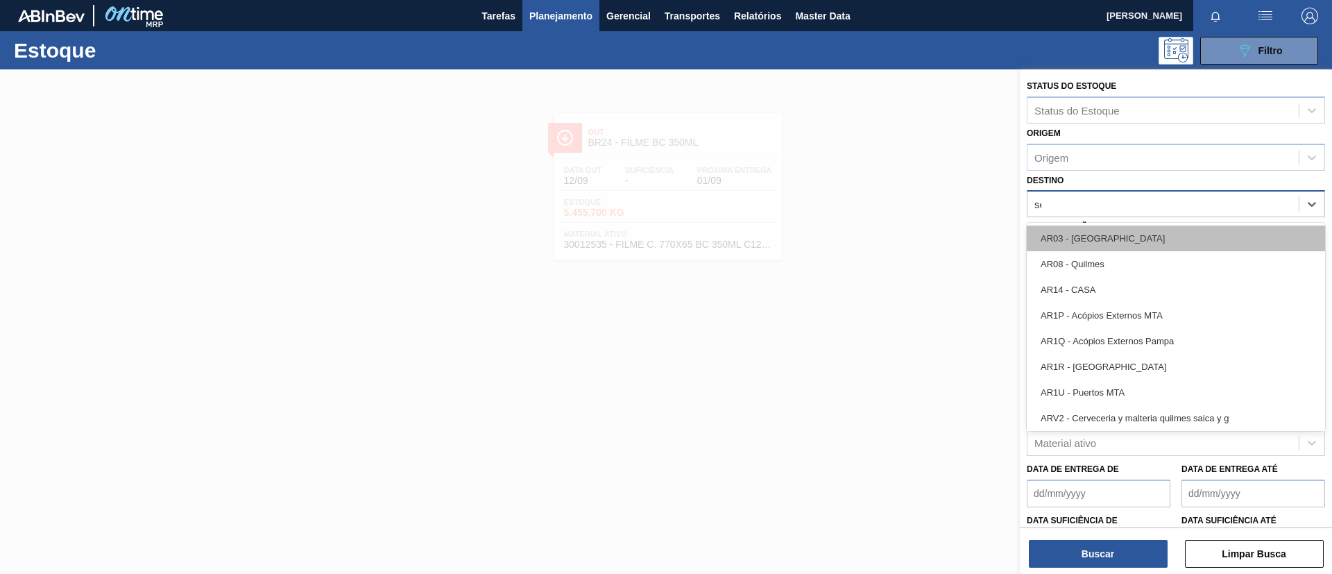
type input "serg"
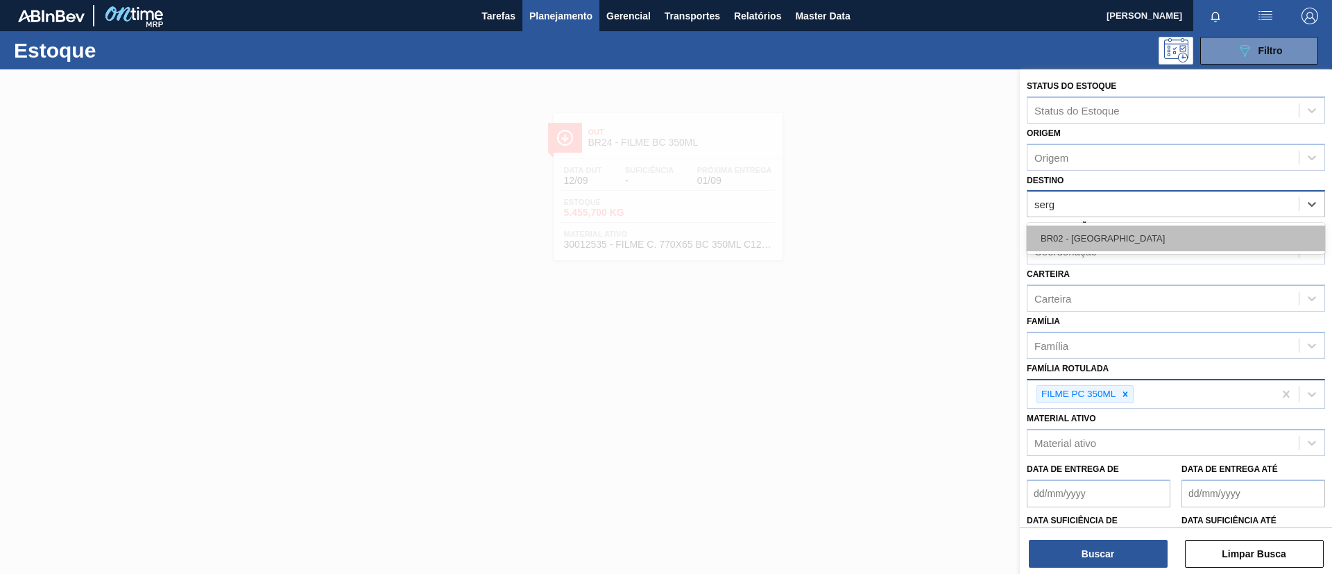
click at [1130, 235] on div "BR02 - [GEOGRAPHIC_DATA]" at bounding box center [1176, 238] width 298 height 26
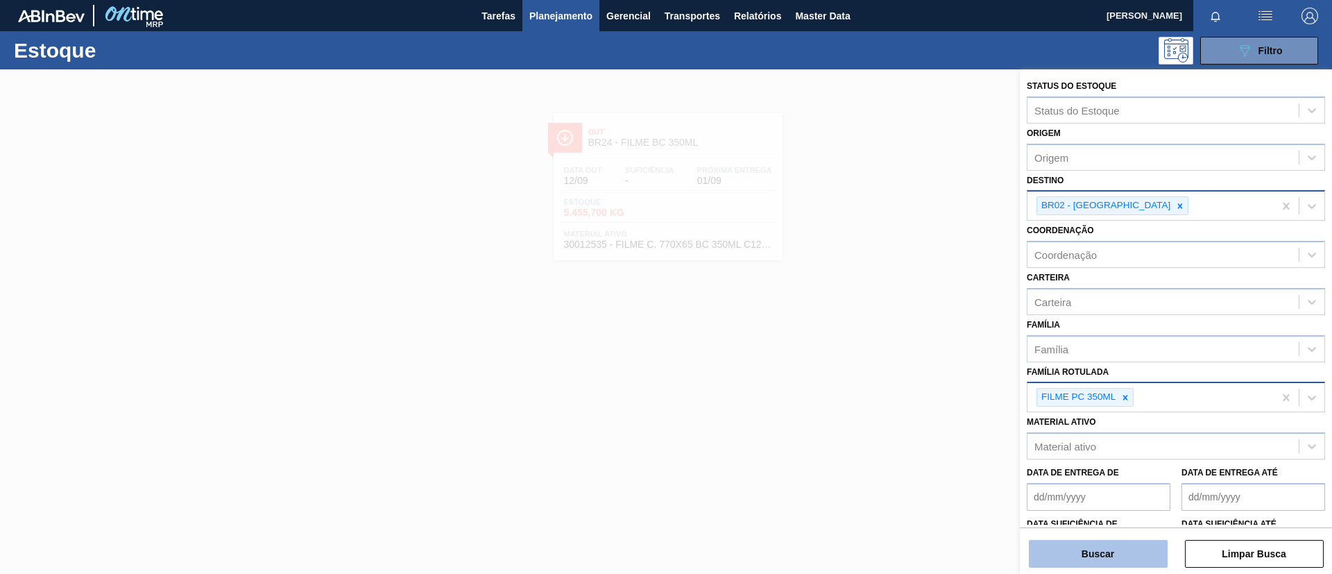
click at [1121, 547] on button "Buscar" at bounding box center [1098, 554] width 139 height 28
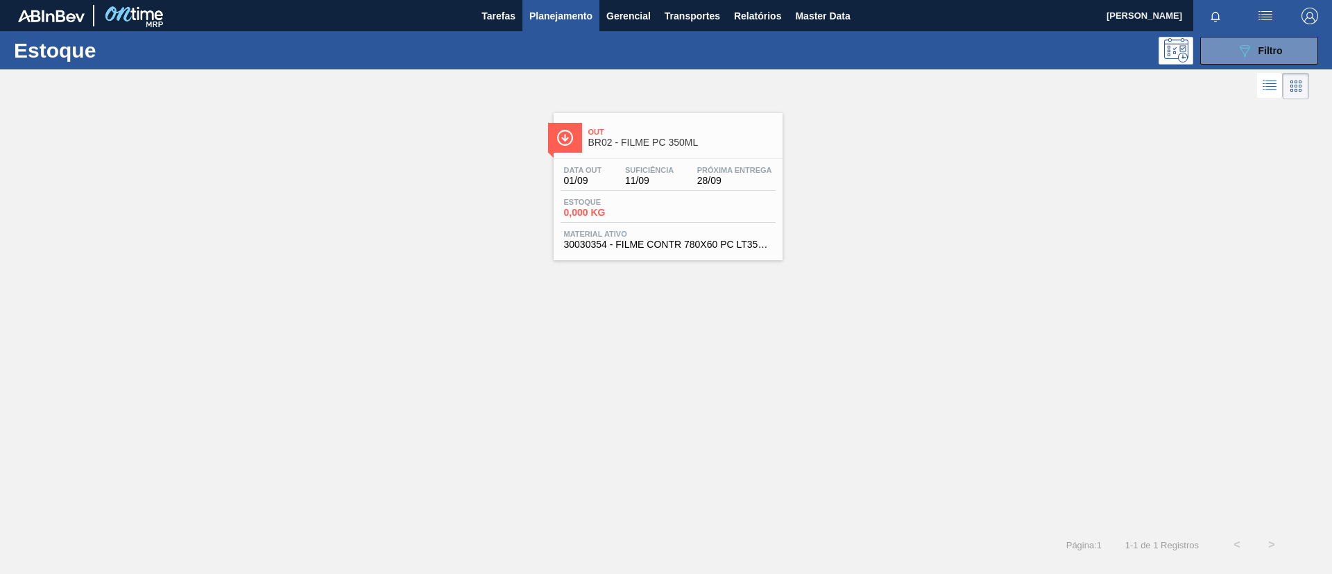
click at [705, 150] on div "Out BR02 - FILME PC 350ML" at bounding box center [681, 137] width 187 height 31
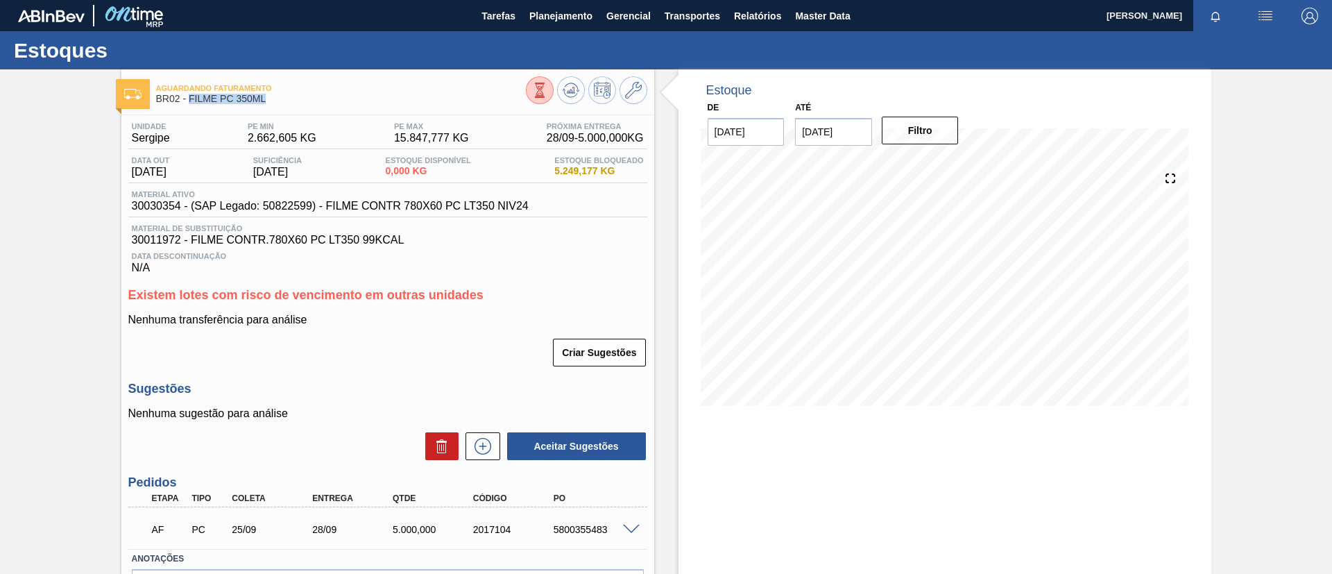
drag, startPoint x: 272, startPoint y: 101, endPoint x: 191, endPoint y: 97, distance: 81.2
click at [191, 97] on span "BR02 - FILME PC 350ML" at bounding box center [341, 99] width 370 height 10
copy span "FILME PC 350ML"
click at [628, 519] on div "AF PC 25/09 28/09 5.000,000 2017104 5800355483" at bounding box center [387, 528] width 519 height 35
click at [631, 522] on div "AF PC 25/09 28/09 5.000,000 2017104 5800355483" at bounding box center [387, 528] width 519 height 35
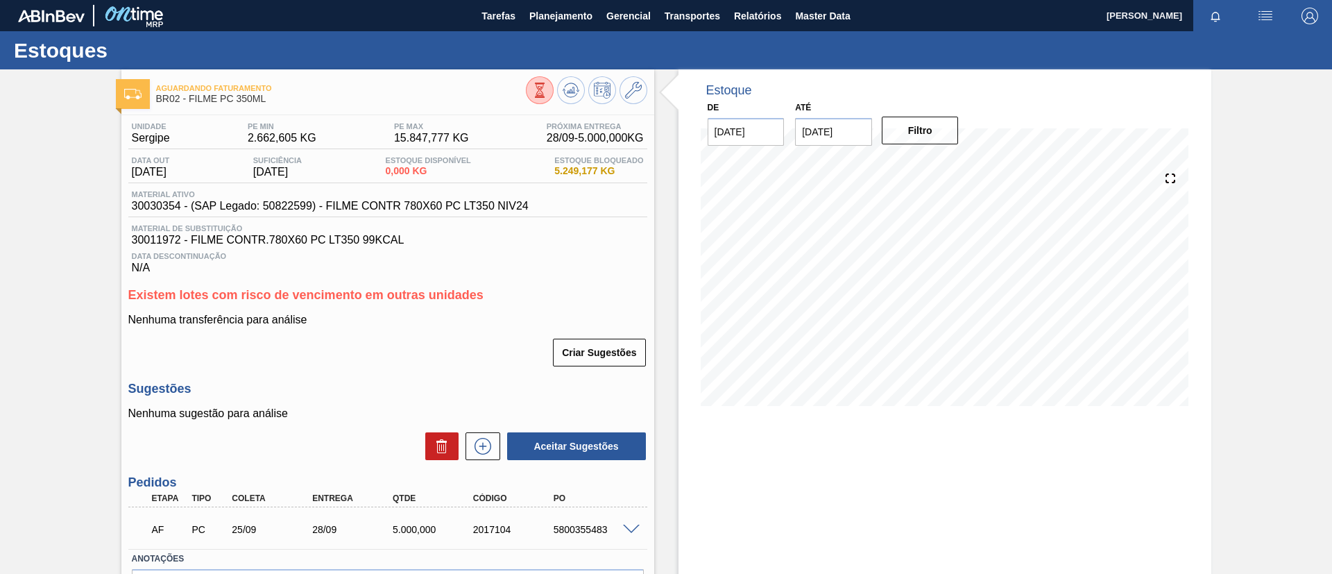
click at [631, 527] on span at bounding box center [631, 529] width 17 height 10
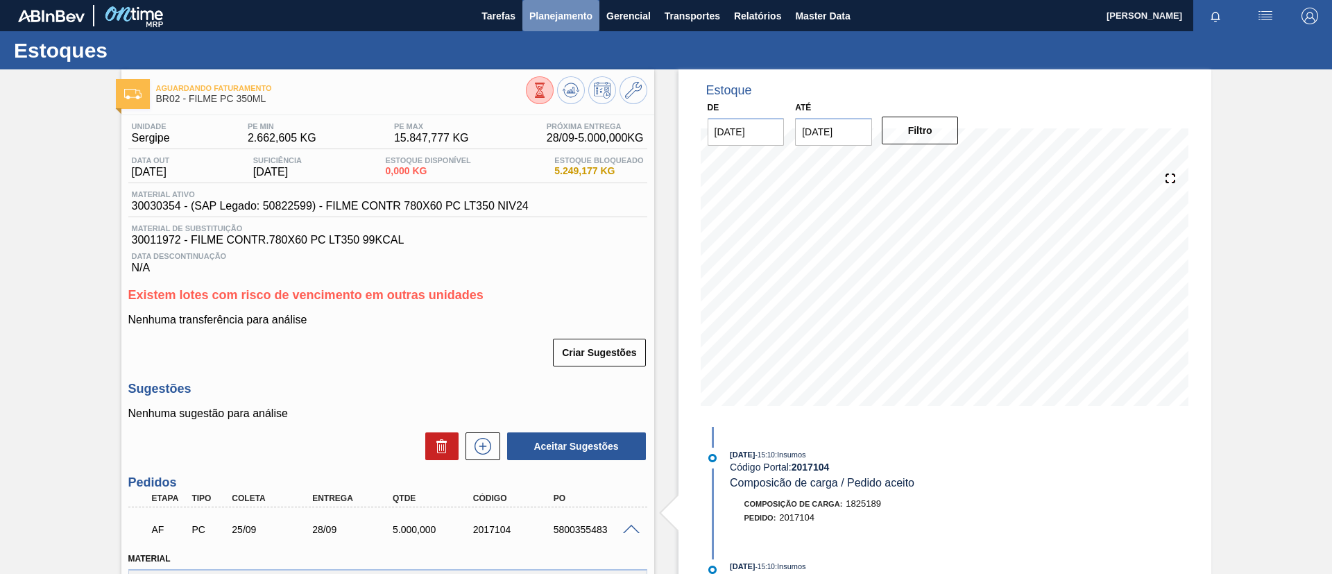
click at [581, 15] on span "Planejamento" at bounding box center [560, 16] width 63 height 17
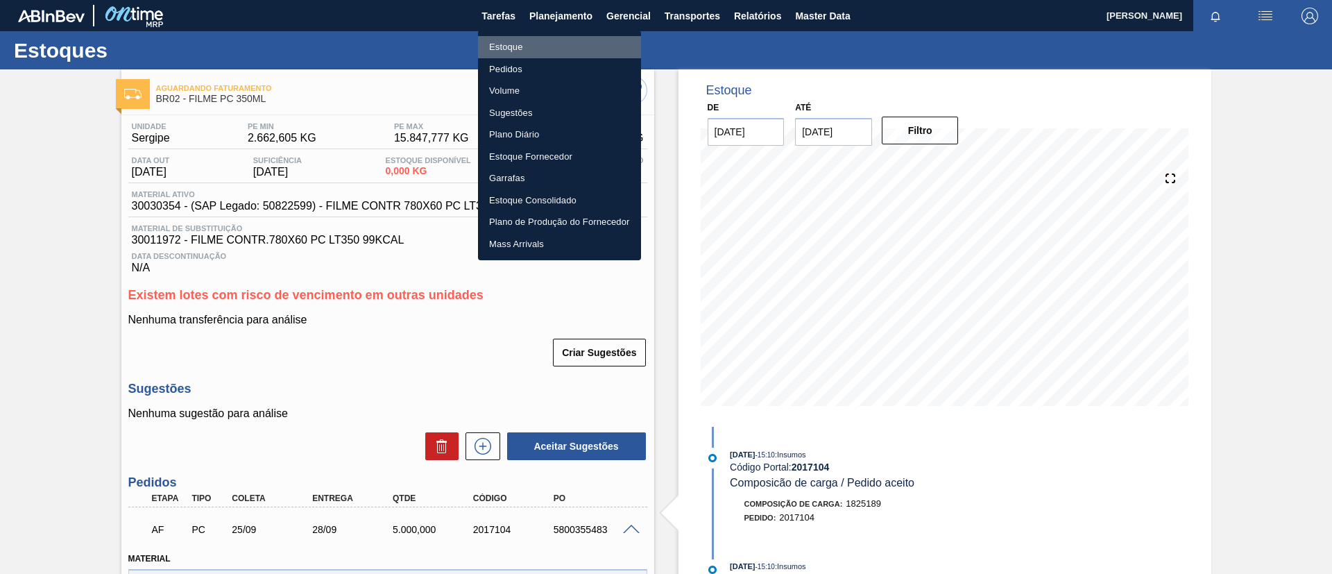
click at [531, 39] on li "Estoque" at bounding box center [559, 47] width 163 height 22
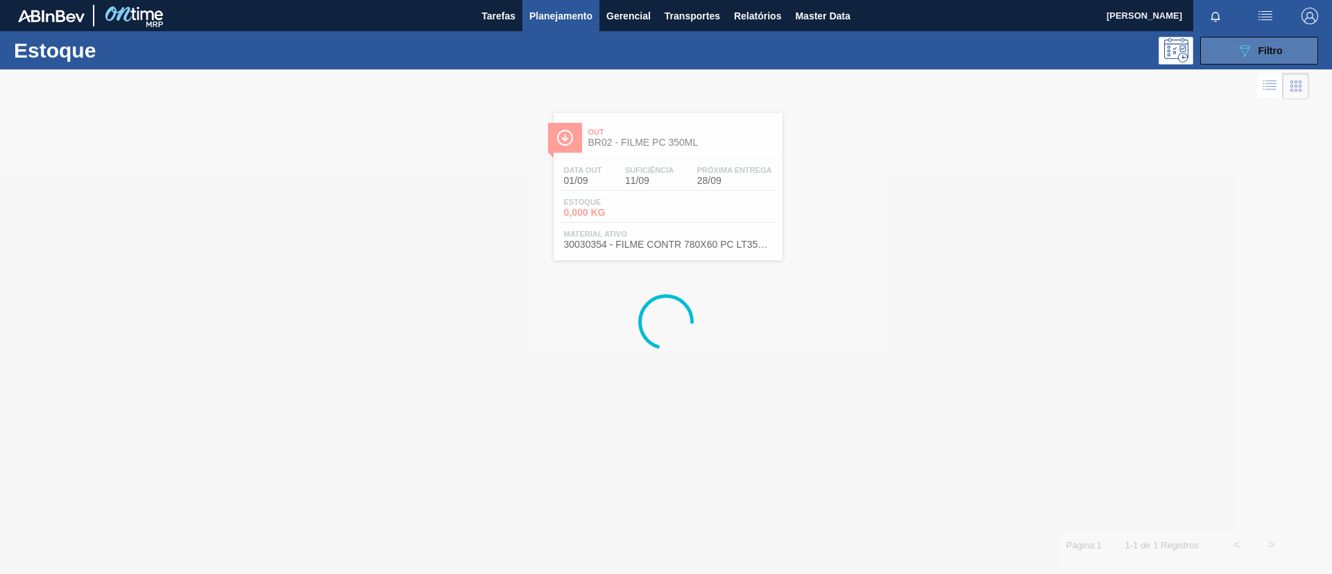
click at [1293, 49] on button "089F7B8B-B2A5-4AFE-B5C0-19BA573D28AC Filtro" at bounding box center [1259, 51] width 118 height 28
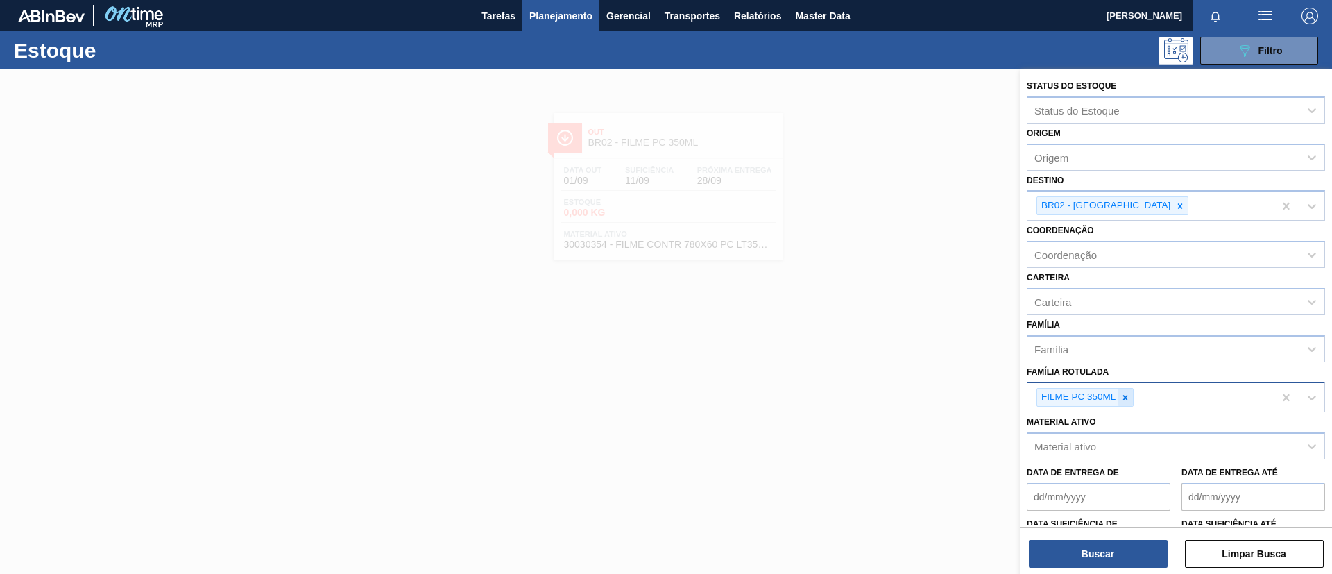
click at [1127, 394] on icon at bounding box center [1125, 398] width 10 height 10
paste Rotulada "FILME BC ZERO 350ML"
type Rotulada "FILME BC ZERO 350ML"
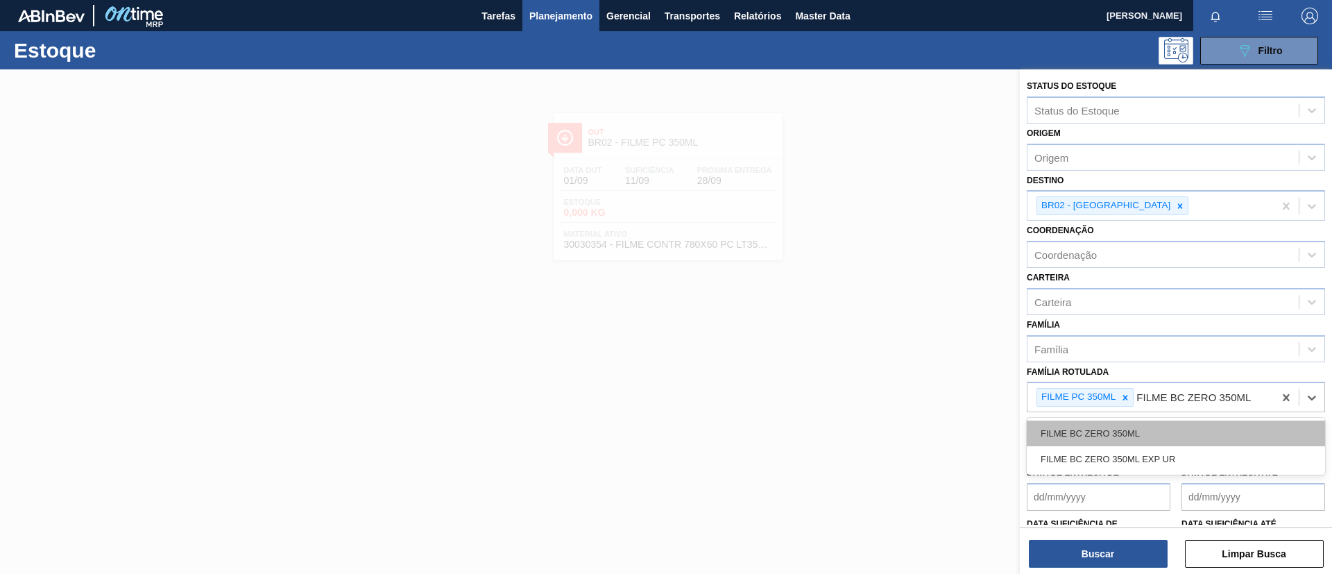
click at [1143, 429] on div "FILME BC ZERO 350ML" at bounding box center [1176, 433] width 298 height 26
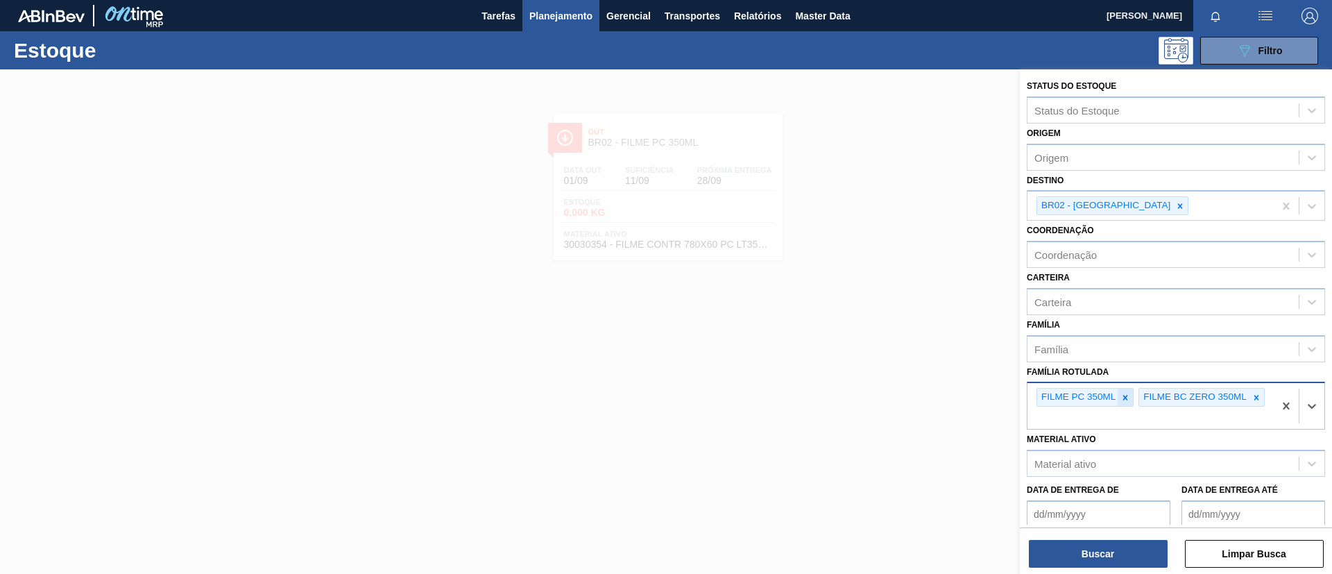
click at [1125, 398] on icon at bounding box center [1125, 397] width 5 height 5
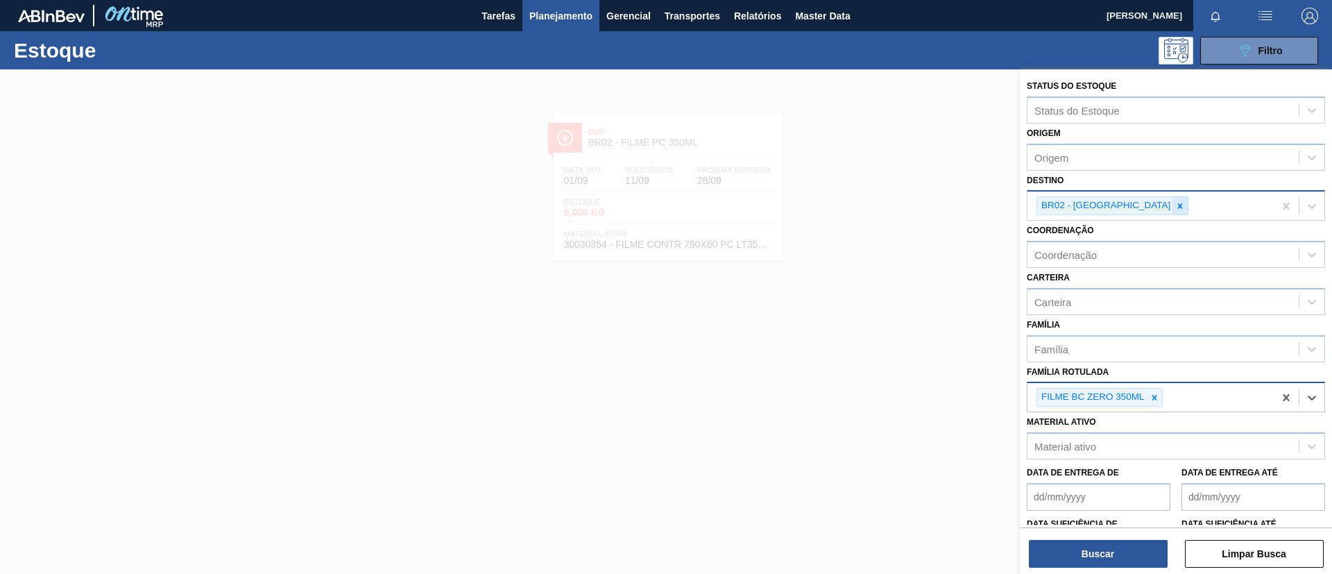
click at [1172, 213] on div at bounding box center [1179, 205] width 15 height 17
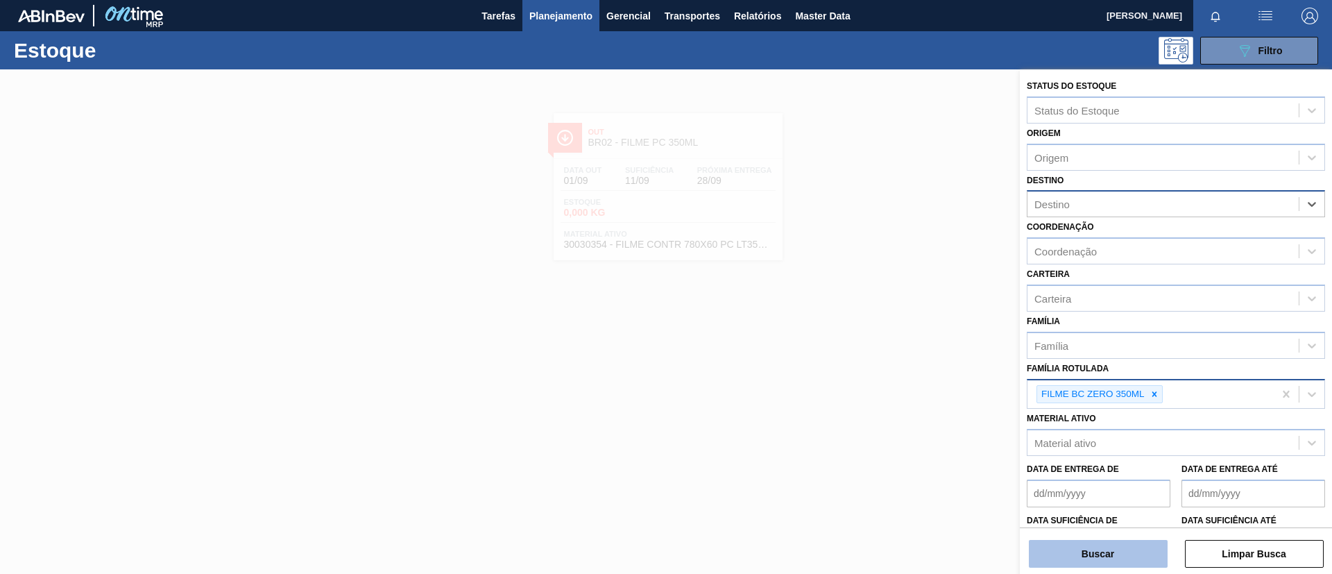
click at [1127, 558] on button "Buscar" at bounding box center [1098, 554] width 139 height 28
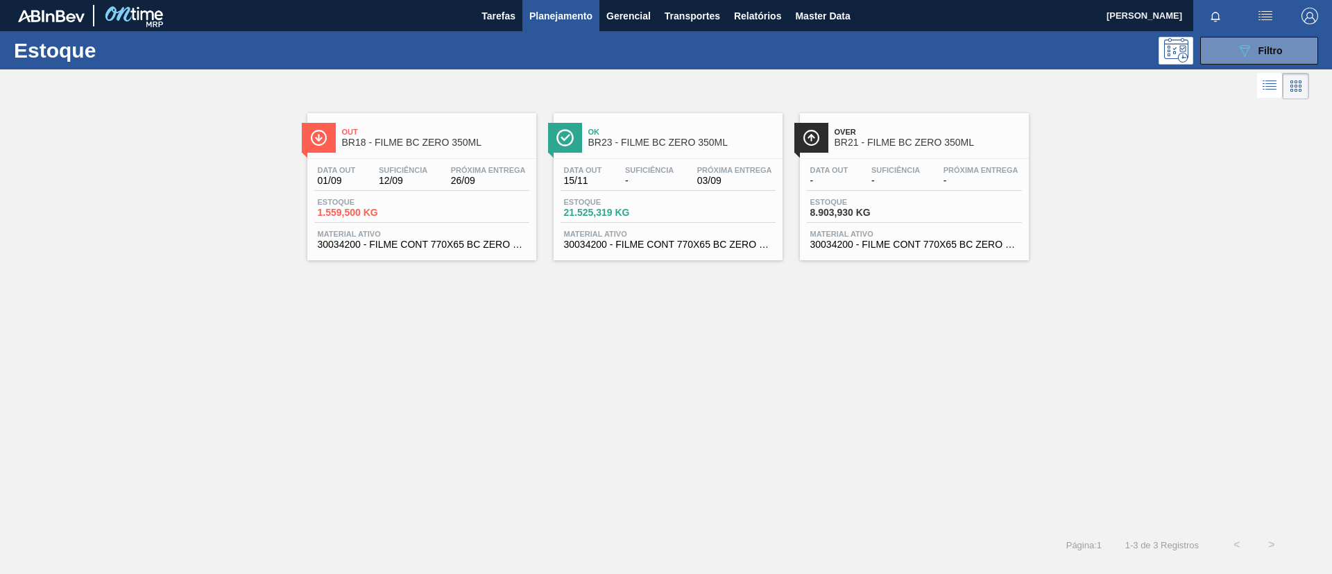
click at [429, 144] on span "BR18 - FILME BC ZERO 350ML" at bounding box center [435, 142] width 187 height 10
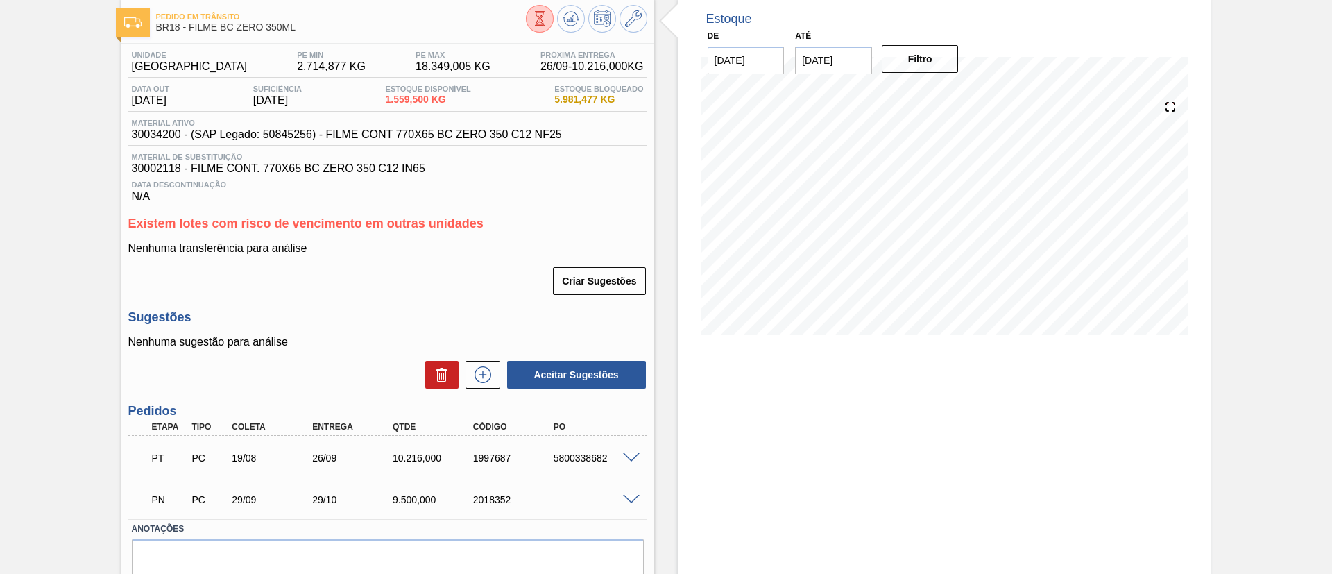
scroll to position [104, 0]
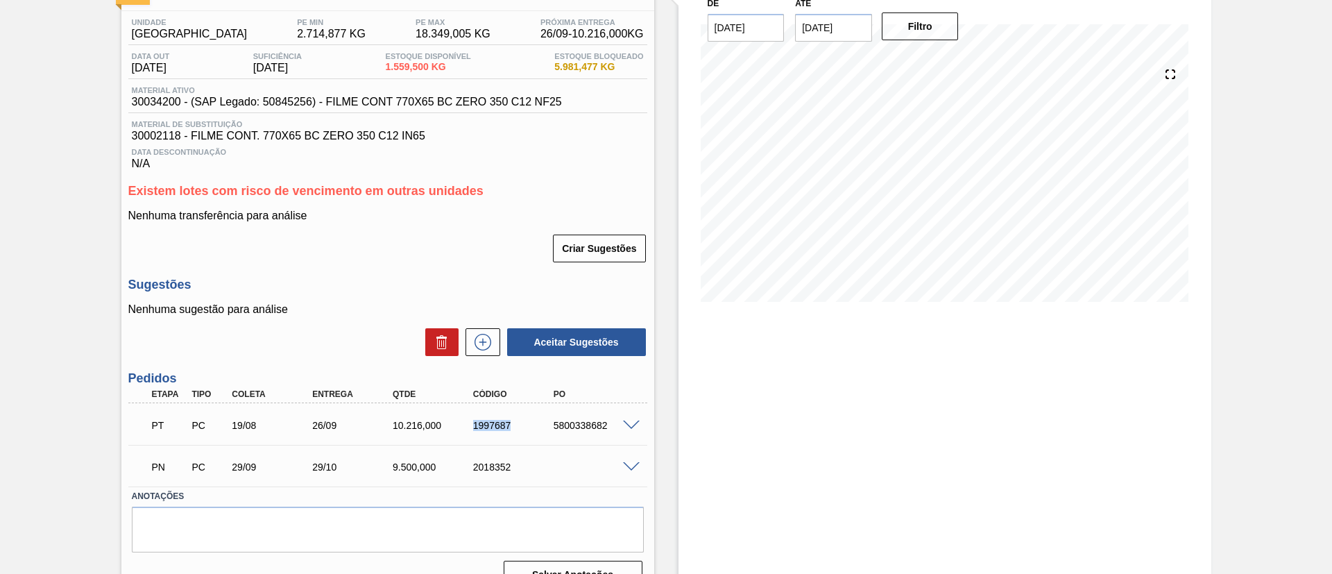
drag, startPoint x: 461, startPoint y: 430, endPoint x: 522, endPoint y: 432, distance: 61.8
click at [522, 432] on div "PT PC 19/08 26/09 10.216,000 1997687 5800338682" at bounding box center [384, 424] width 482 height 28
copy div "1997687"
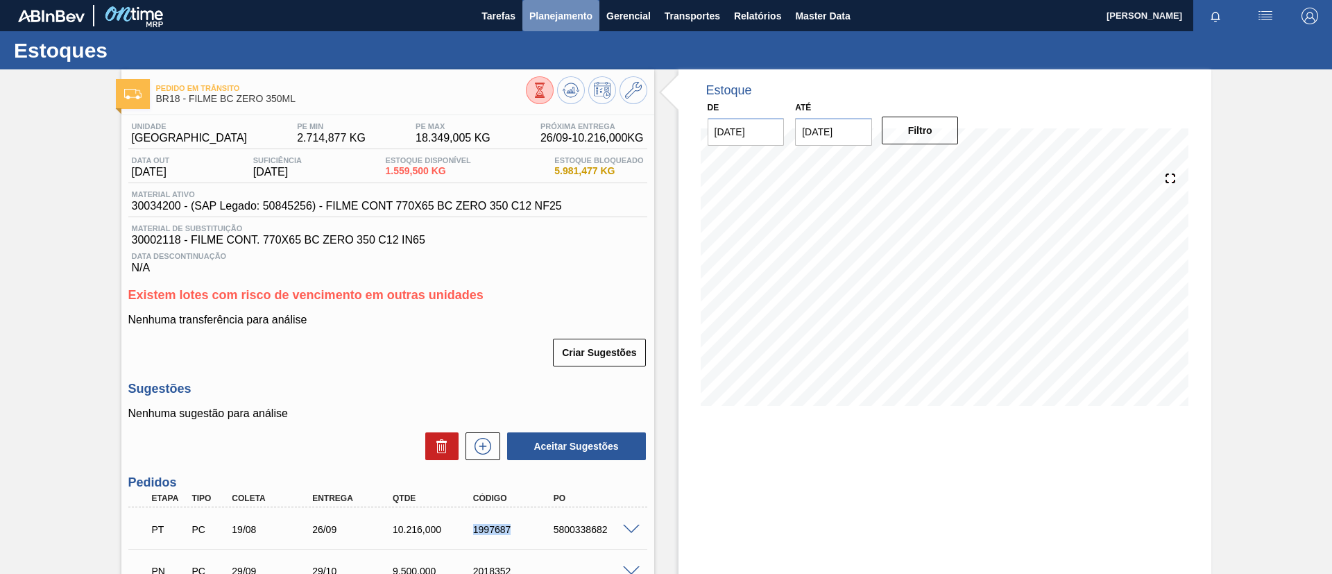
click at [557, 22] on span "Planejamento" at bounding box center [560, 16] width 63 height 17
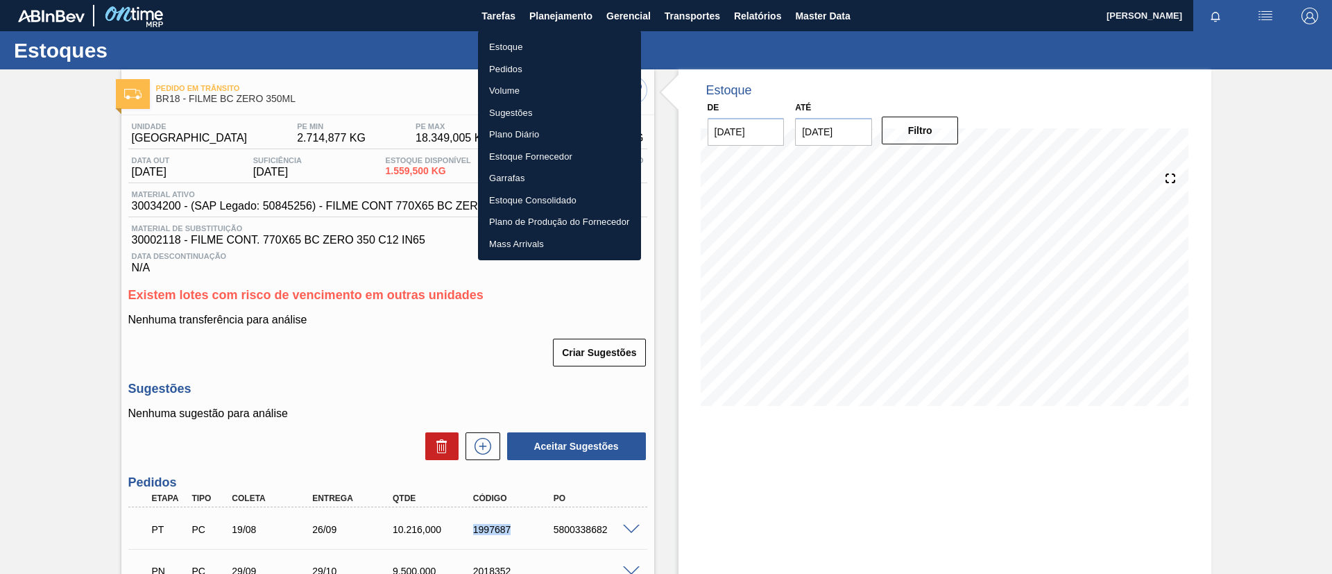
click at [563, 41] on li "Estoque" at bounding box center [559, 47] width 163 height 22
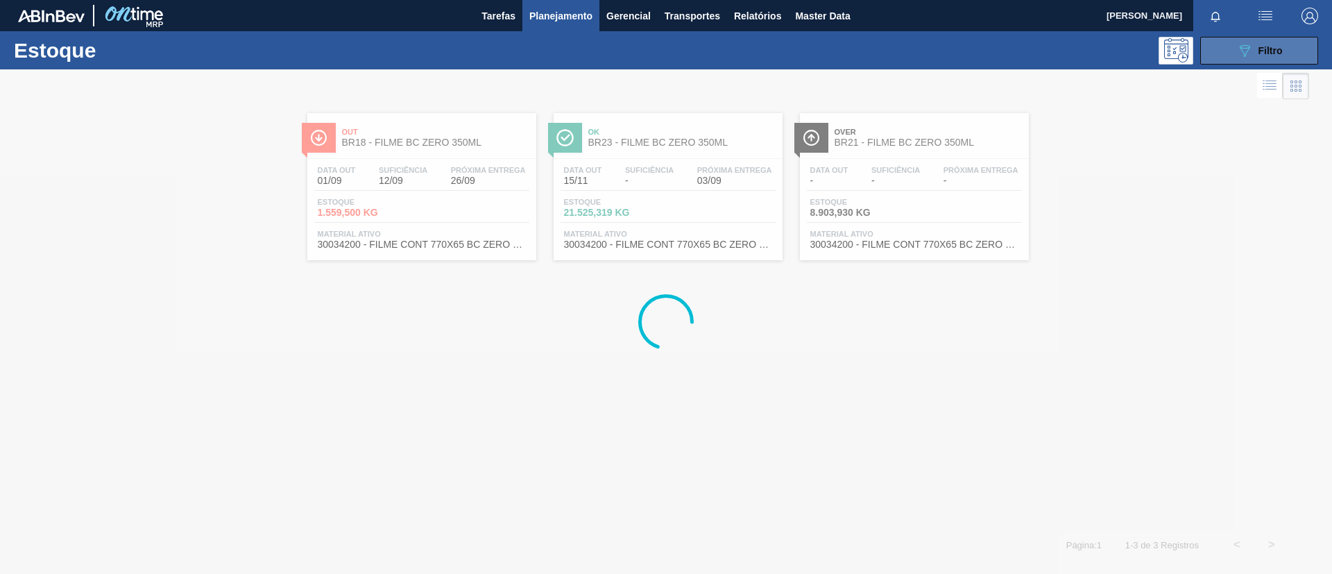
click at [1270, 40] on button "089F7B8B-B2A5-4AFE-B5C0-19BA573D28AC Filtro" at bounding box center [1259, 51] width 118 height 28
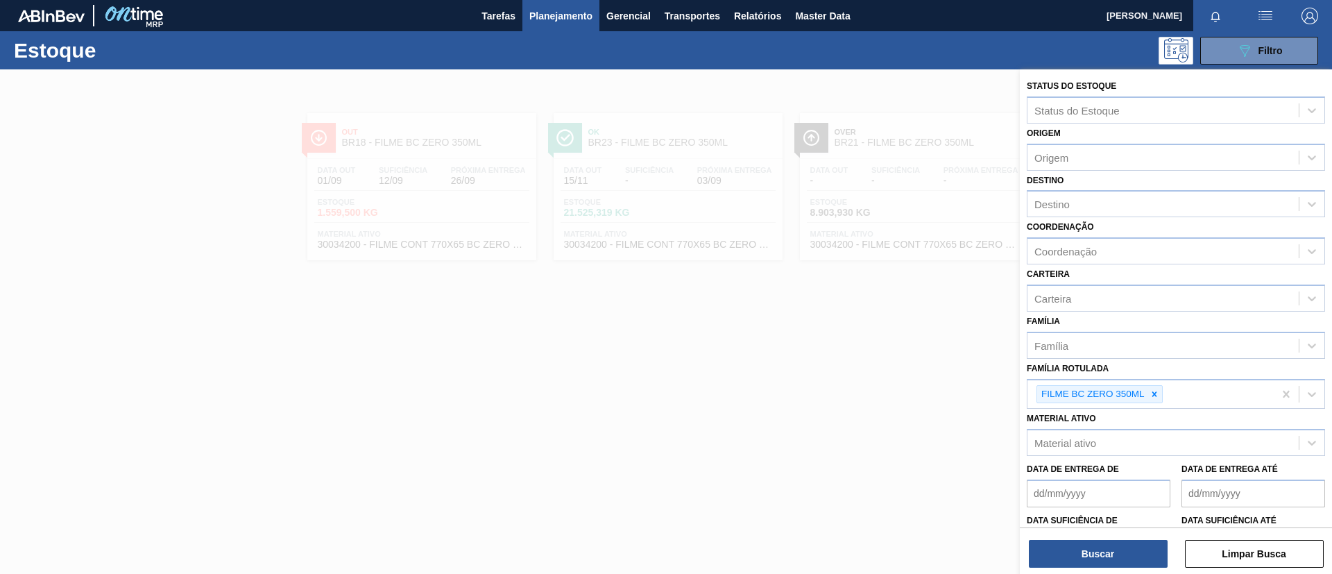
click at [1152, 396] on icon at bounding box center [1155, 394] width 10 height 10
paste Rotulada "FILME LISO 530X50"
type Rotulada "FILME LISO 530X50"
click at [1175, 429] on div "FILME LISO 530X50" at bounding box center [1176, 430] width 298 height 26
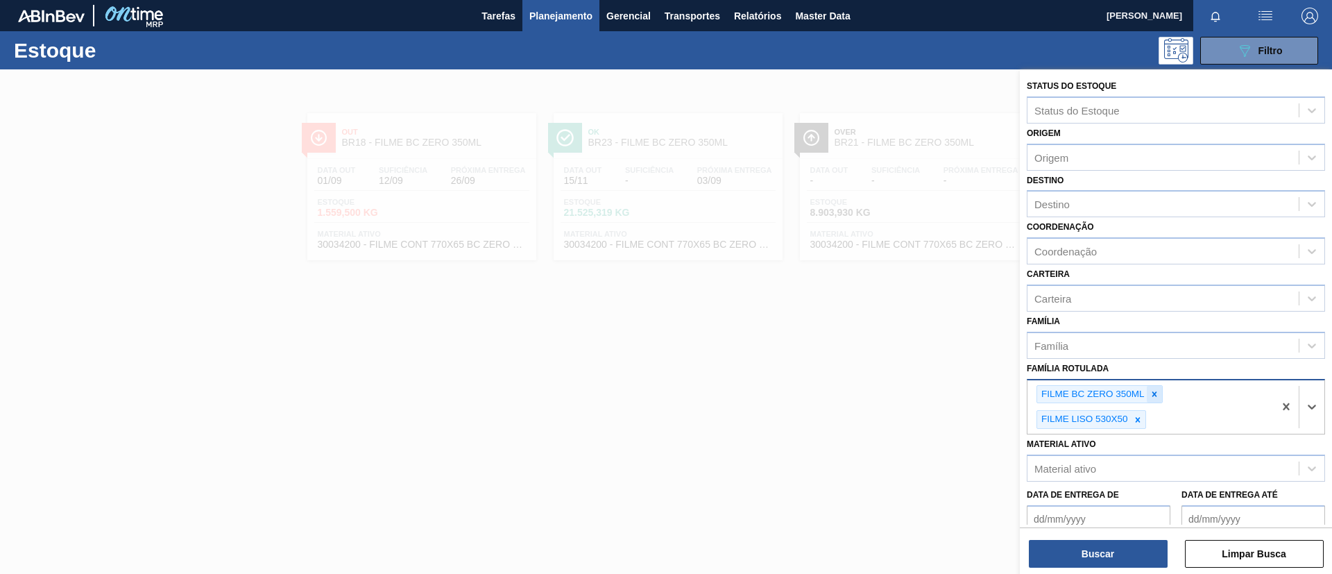
click at [1154, 401] on div at bounding box center [1154, 394] width 15 height 17
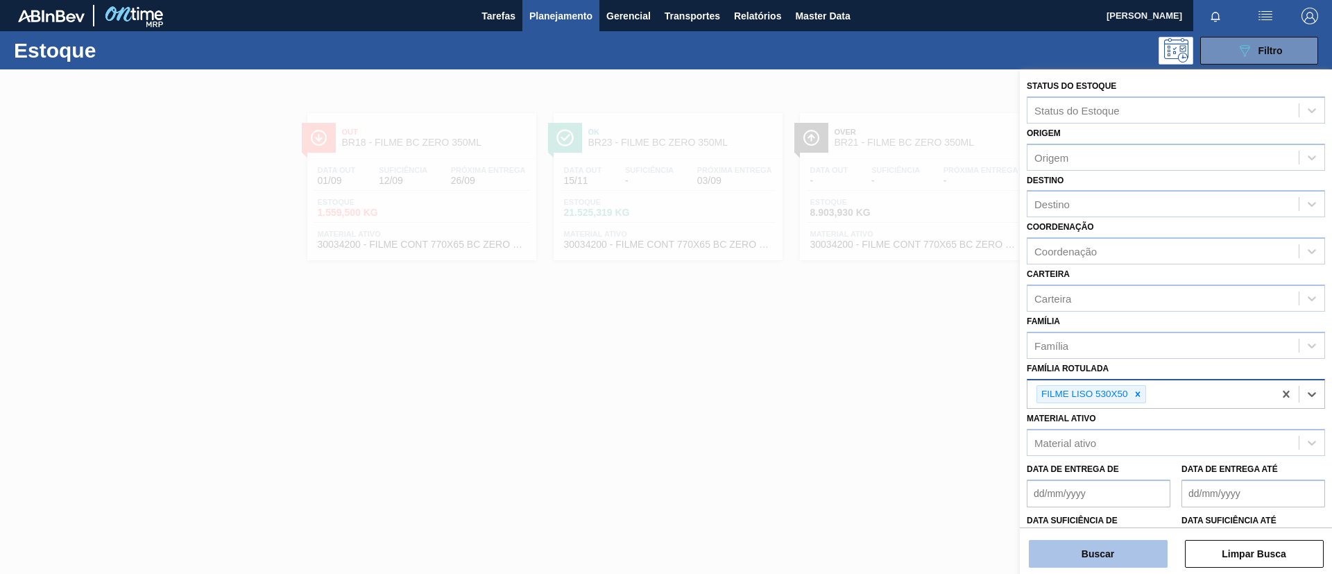
click at [1115, 548] on button "Buscar" at bounding box center [1098, 554] width 139 height 28
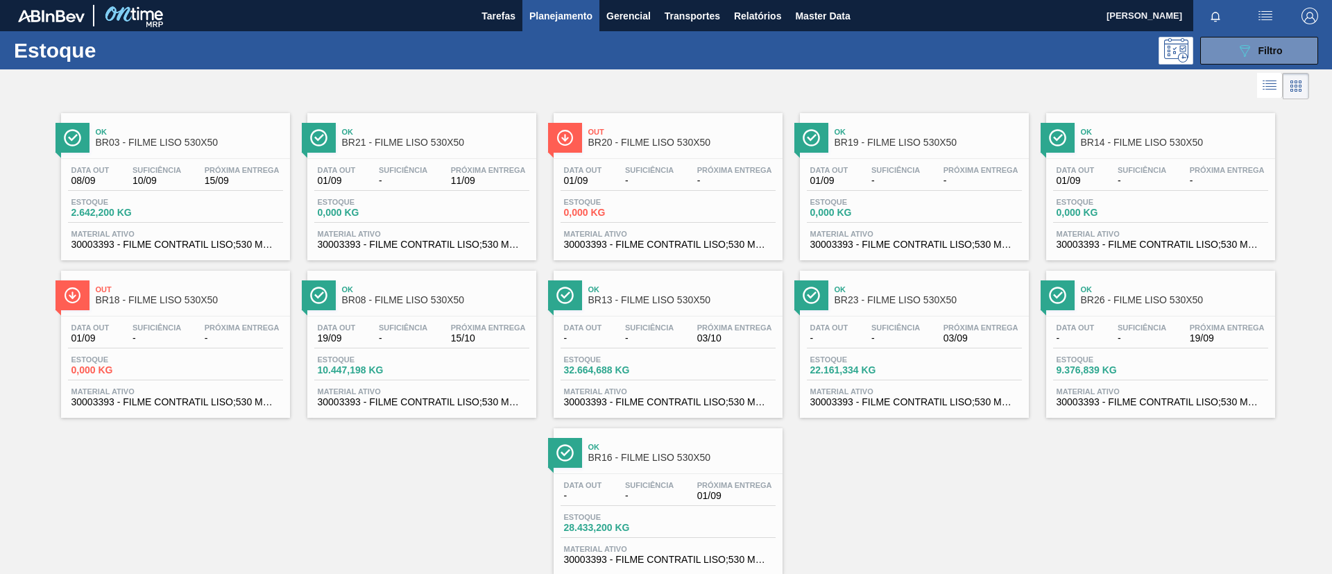
click at [480, 302] on span "BR08 - FILME LISO 530X50" at bounding box center [435, 300] width 187 height 10
click at [209, 160] on div "Data out 08/09 Suficiência 10/09 Próxima Entrega 15/09 Estoque 2.642,200 KG Mat…" at bounding box center [175, 206] width 229 height 94
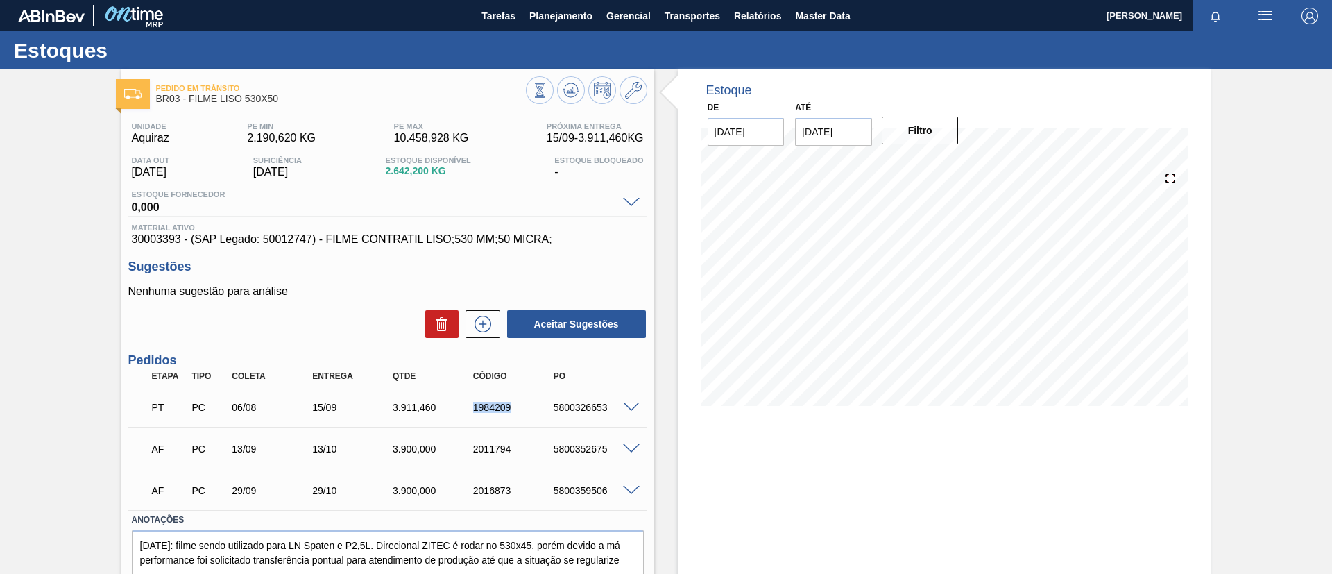
drag, startPoint x: 515, startPoint y: 415, endPoint x: 526, endPoint y: 415, distance: 10.4
click at [526, 415] on div "PT PC 06/08 15/09 3.911,460 1984209 5800326653" at bounding box center [384, 406] width 482 height 28
copy div "1984209"
click at [575, 13] on span "Planejamento" at bounding box center [560, 16] width 63 height 17
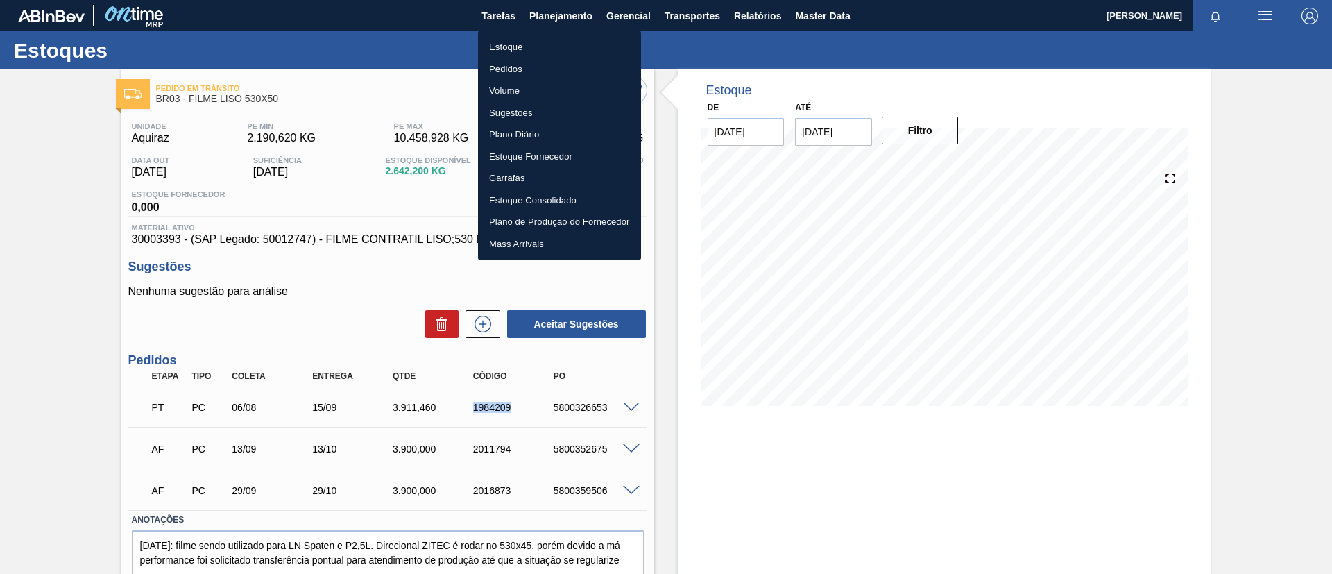
click at [568, 37] on li "Estoque" at bounding box center [559, 47] width 163 height 22
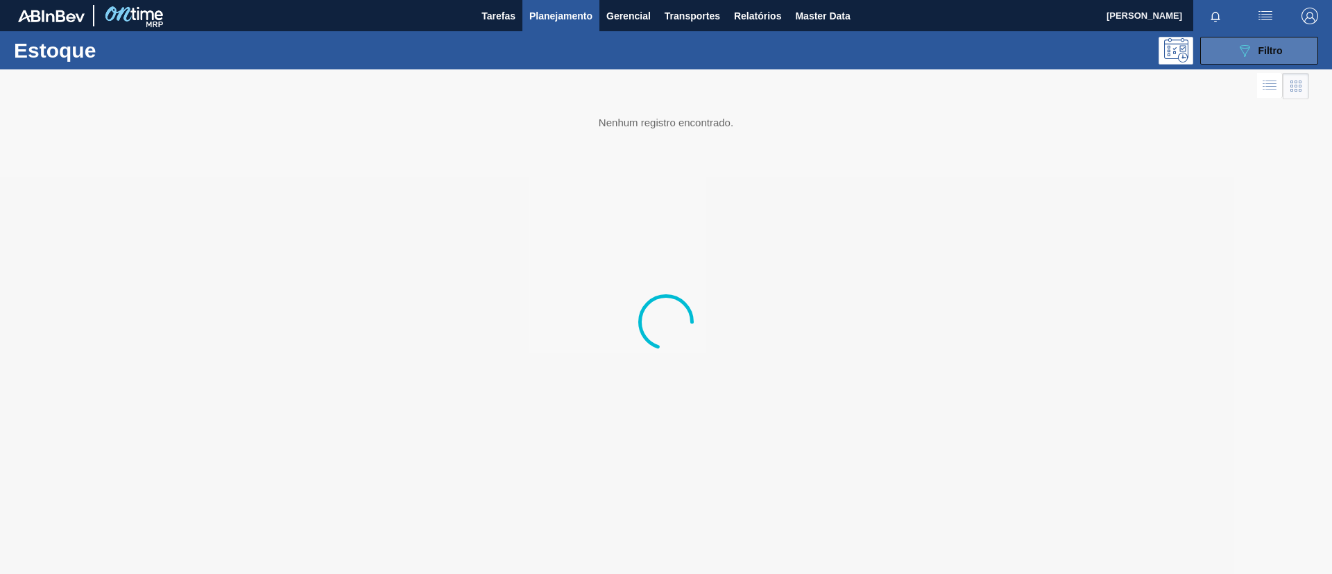
click at [1253, 49] on div "089F7B8B-B2A5-4AFE-B5C0-19BA573D28AC Filtro" at bounding box center [1259, 50] width 46 height 17
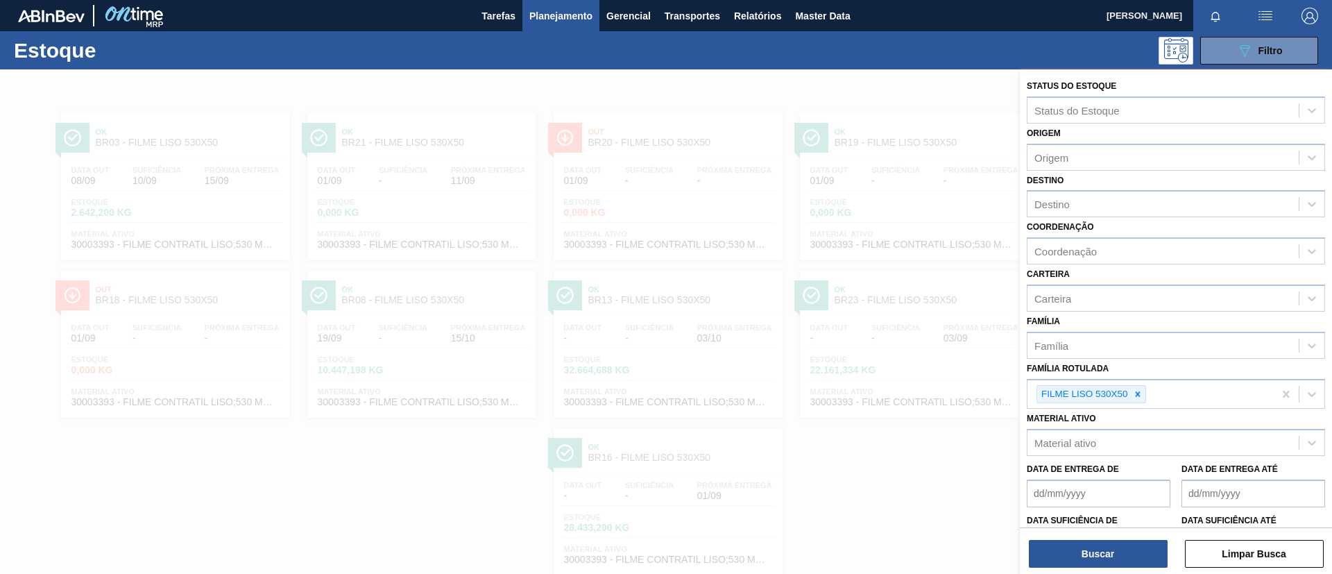
click at [1134, 390] on icon at bounding box center [1138, 394] width 10 height 10
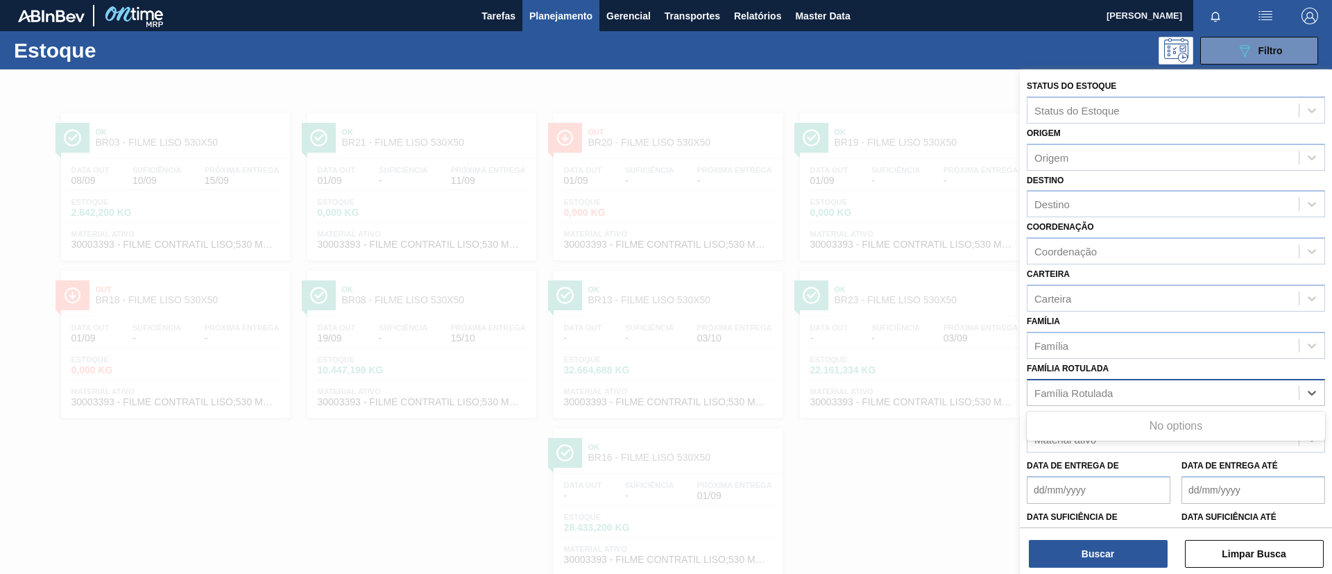
click at [1136, 391] on div "Família Rotulada" at bounding box center [1162, 392] width 271 height 20
paste Rotulada "FILME STRETCH 23MICRA"
type Rotulada "FILME STRETCH 23MICRA"
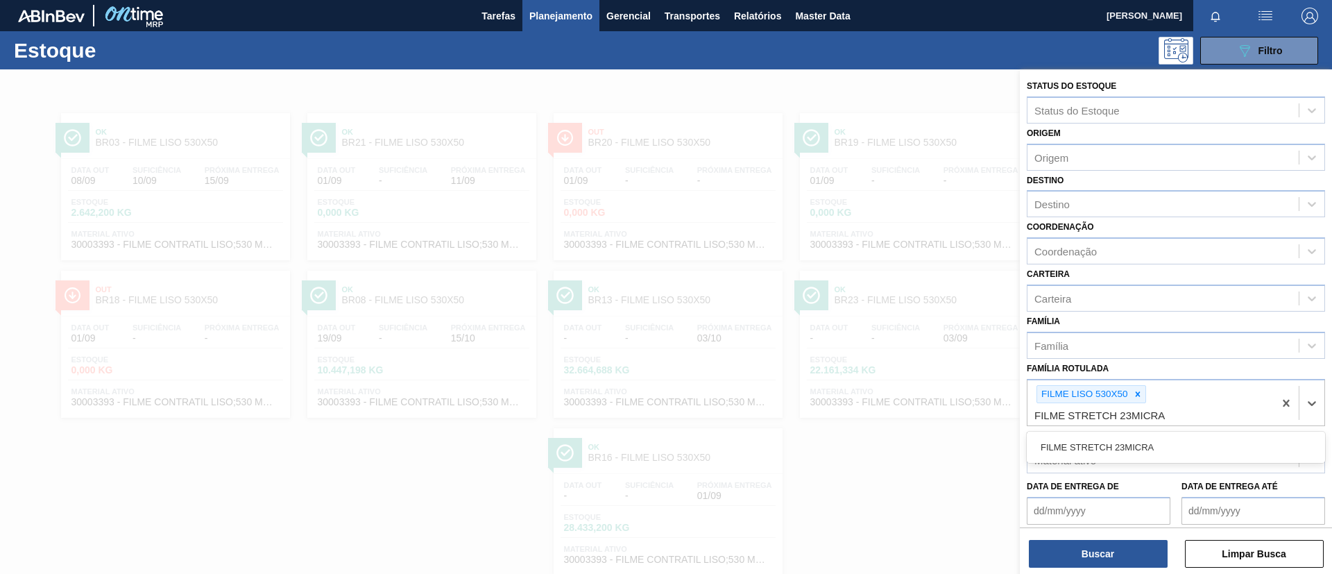
click at [1152, 442] on div "FILME STRETCH 23MICRA" at bounding box center [1176, 447] width 298 height 26
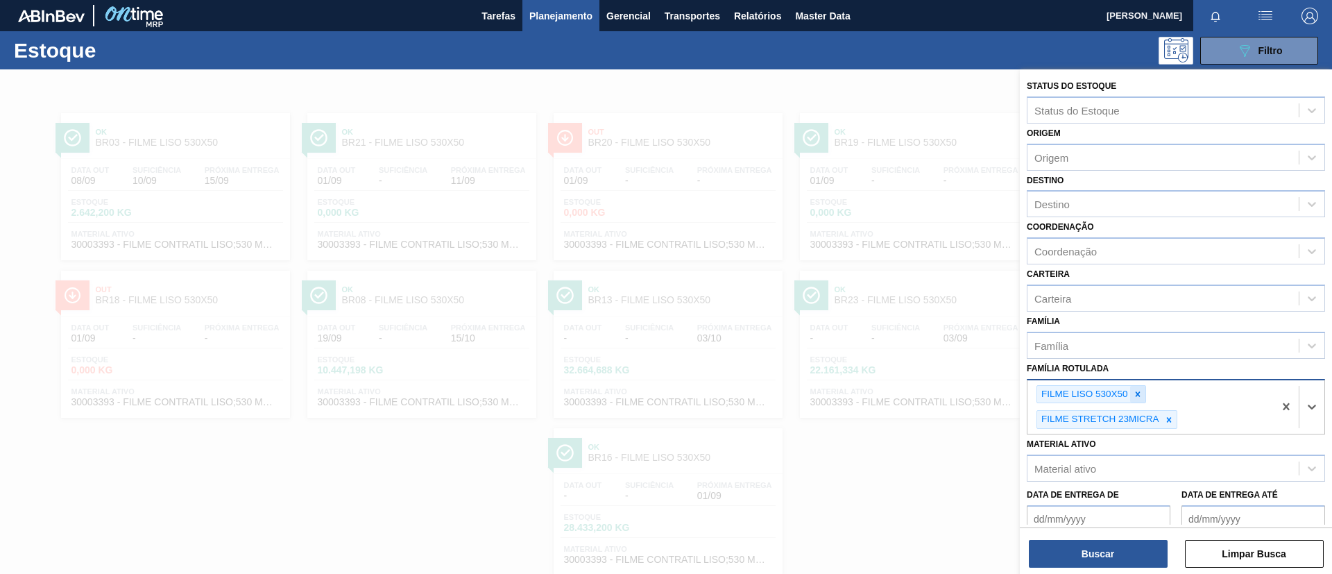
click at [1138, 389] on icon at bounding box center [1138, 394] width 10 height 10
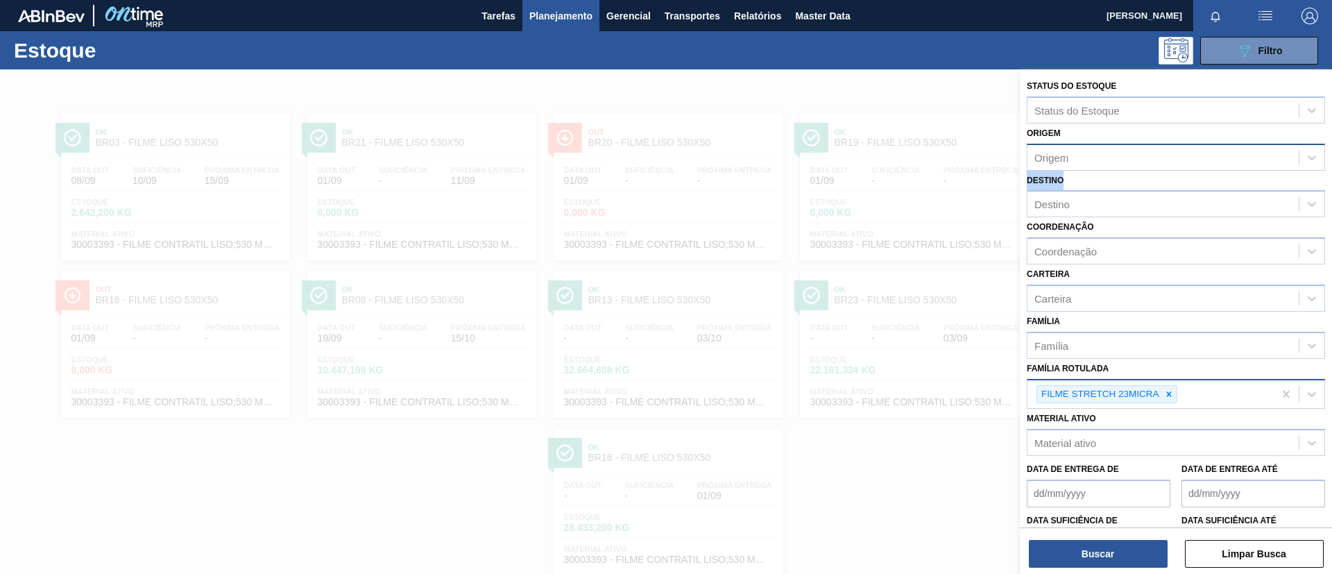
click at [1107, 160] on div "Status do Estoque Status do Estoque Origem Origem Destino Destino Coordenação C…" at bounding box center [1176, 342] width 312 height 547
click at [1116, 187] on div "Destino Destino" at bounding box center [1176, 194] width 298 height 47
click at [1124, 207] on div "Destino" at bounding box center [1162, 204] width 271 height 20
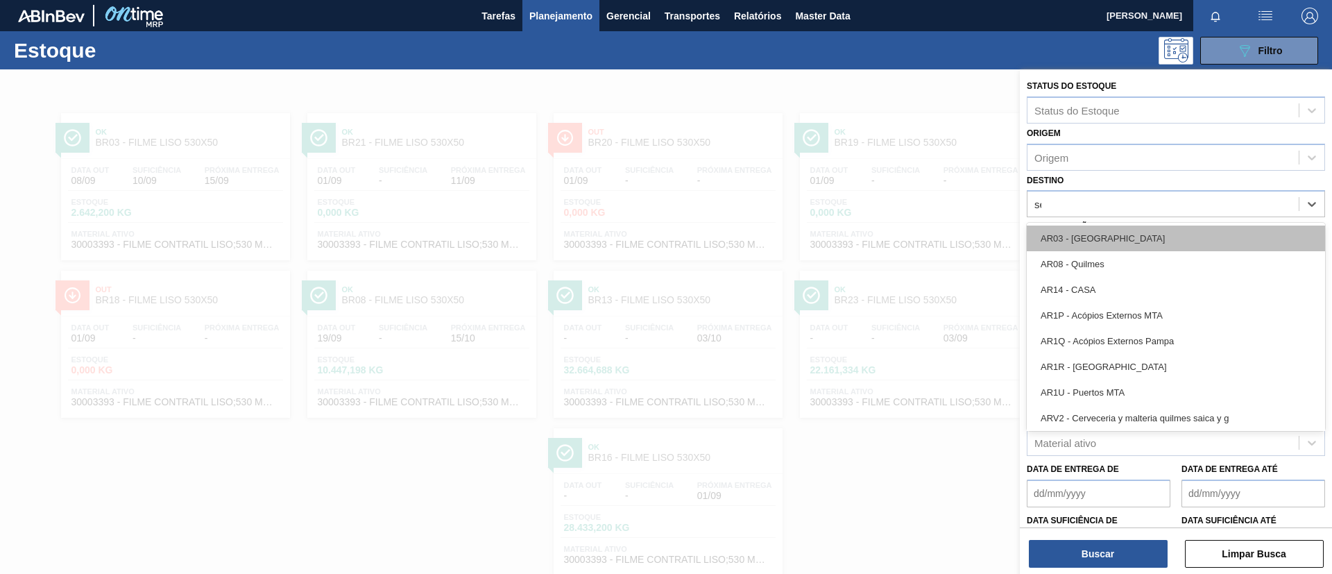
type input "ser"
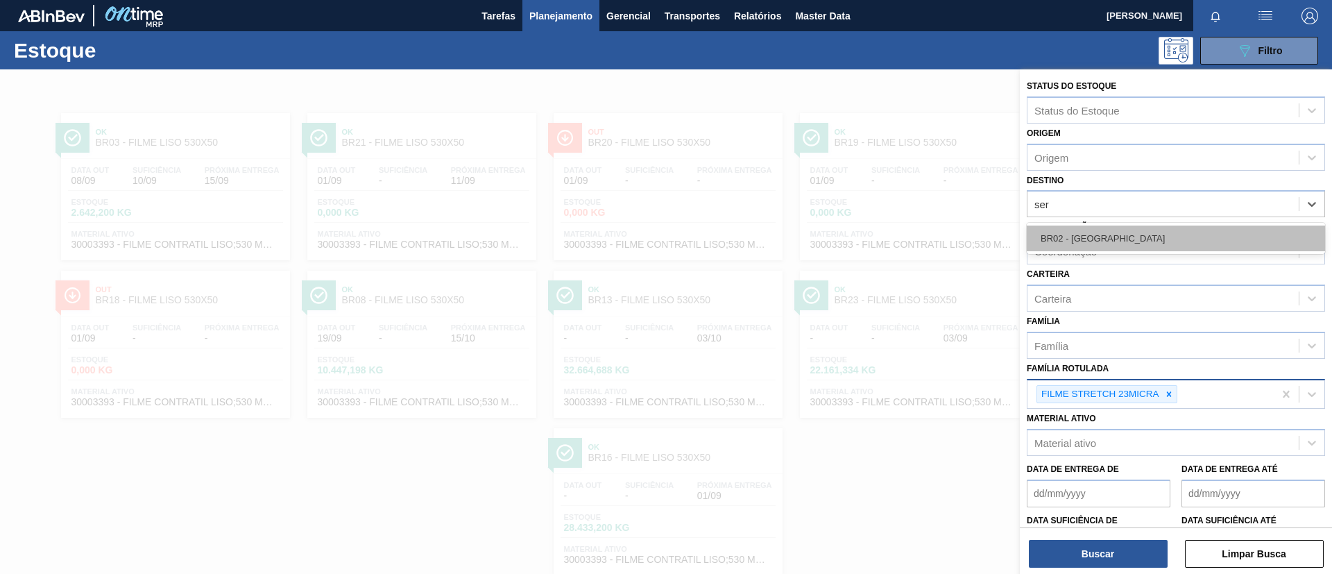
click at [1122, 233] on div "BR02 - [GEOGRAPHIC_DATA]" at bounding box center [1176, 238] width 298 height 26
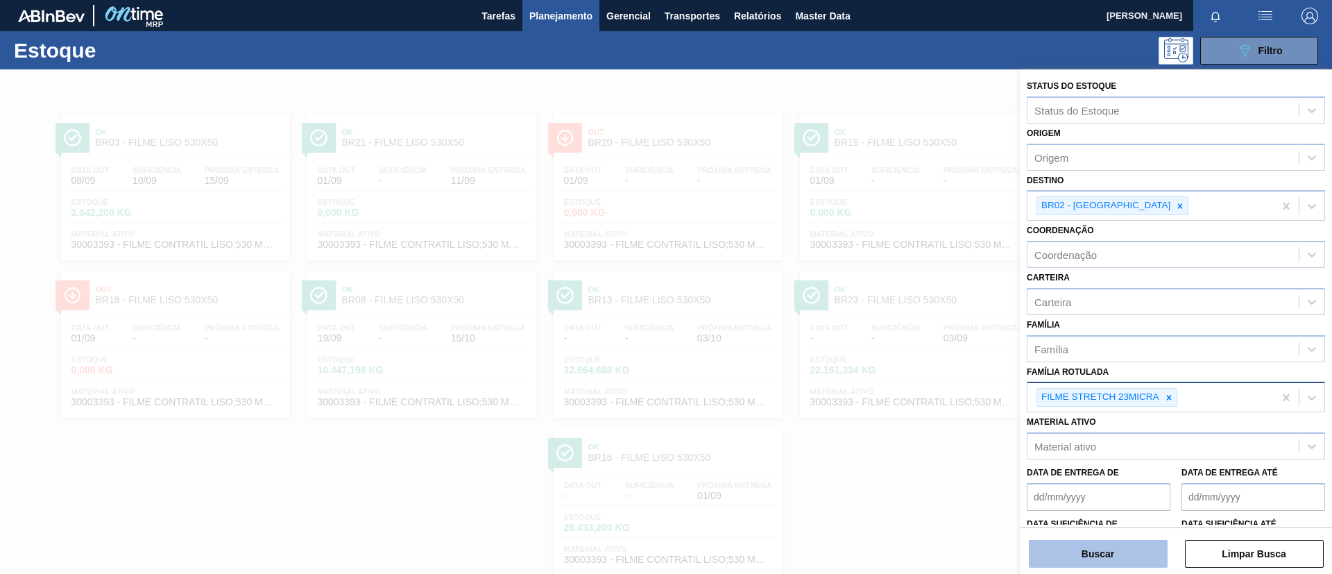
click at [1105, 542] on button "Buscar" at bounding box center [1098, 554] width 139 height 28
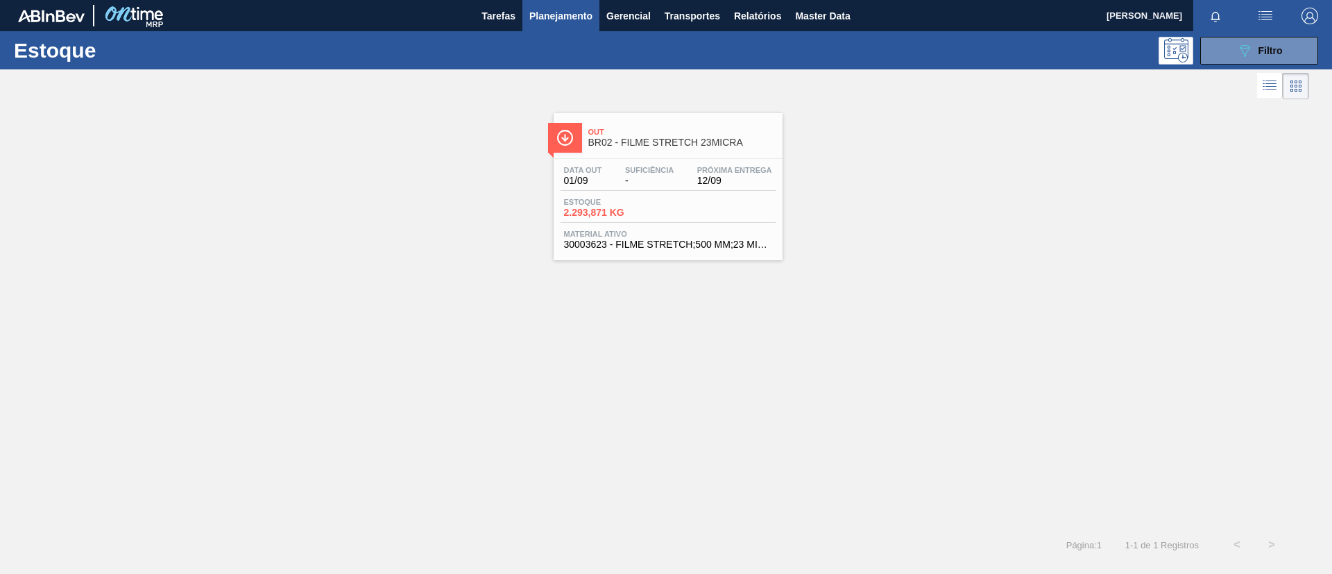
click at [642, 144] on span "BR02 - FILME STRETCH 23MICRA" at bounding box center [681, 142] width 187 height 10
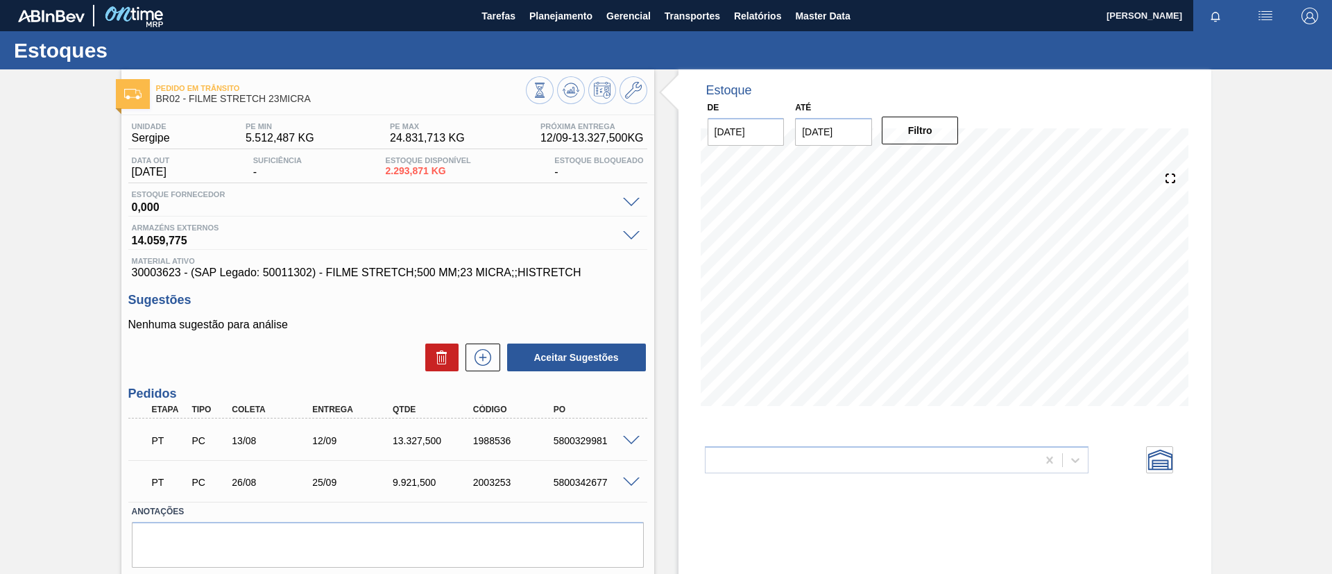
click at [631, 438] on span at bounding box center [631, 441] width 17 height 10
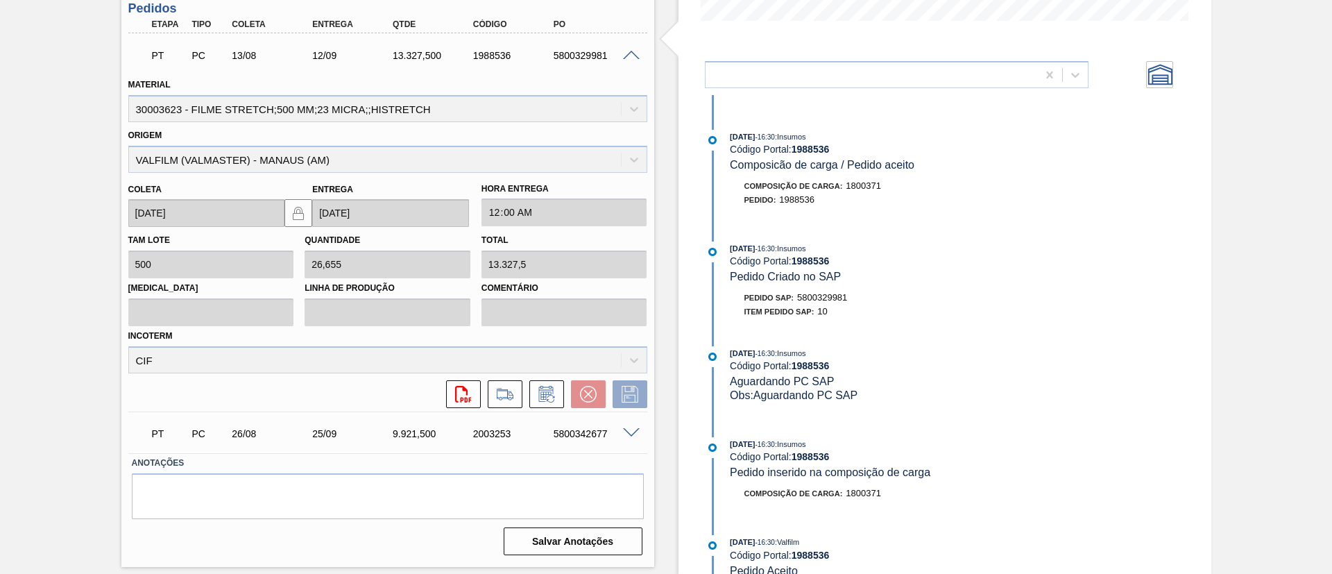
scroll to position [699, 0]
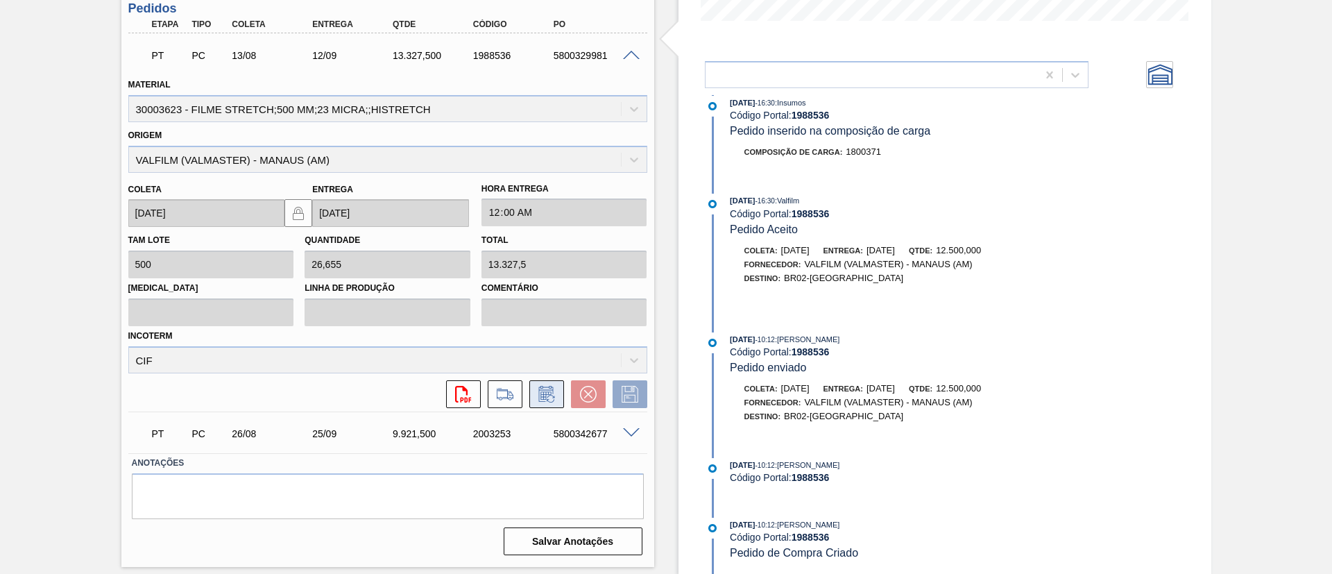
click at [545, 390] on icon at bounding box center [547, 394] width 22 height 17
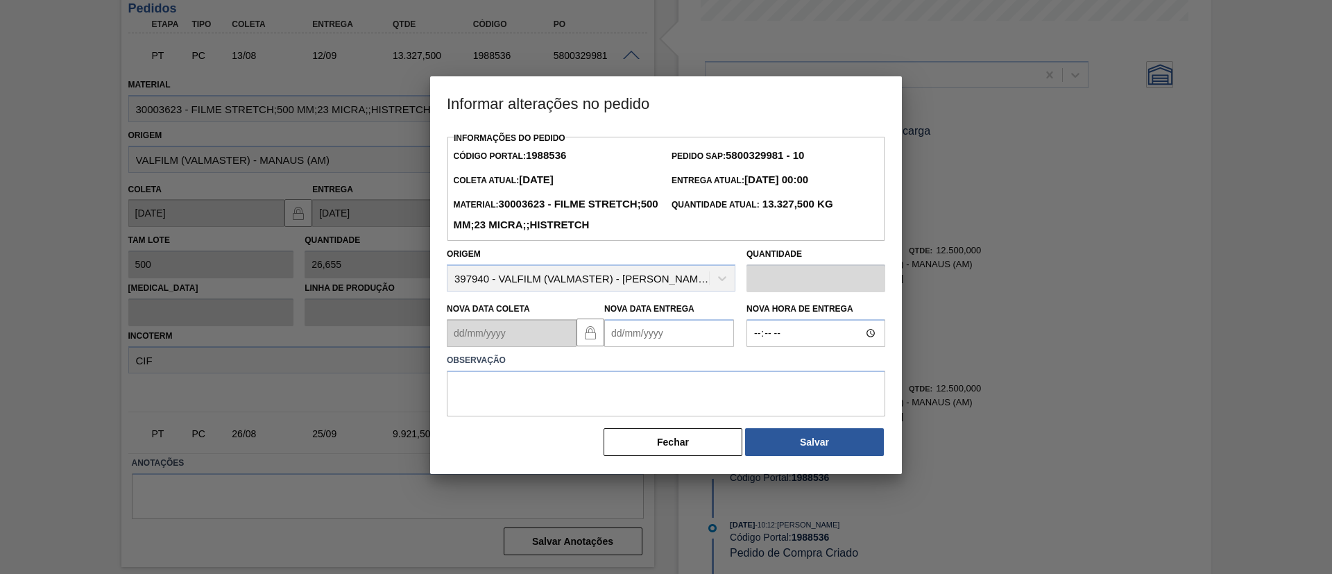
click at [673, 314] on label "Nova Data Entrega" at bounding box center [649, 309] width 90 height 10
click at [673, 336] on Entrega1988536 "Nova Data Entrega" at bounding box center [669, 333] width 130 height 28
click at [681, 345] on Entrega1988536 "Nova Data Entrega" at bounding box center [669, 333] width 130 height 28
click at [759, 393] on div "sab" at bounding box center [756, 383] width 19 height 19
click at [757, 371] on button "Next Month" at bounding box center [760, 366] width 10 height 10
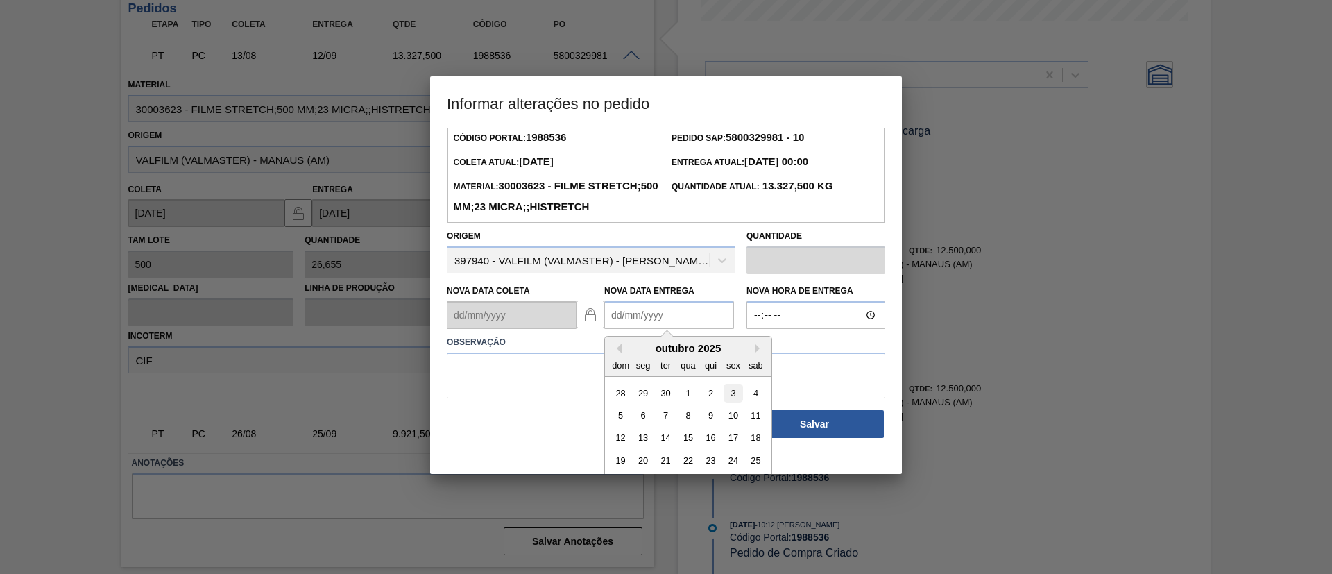
scroll to position [46, 0]
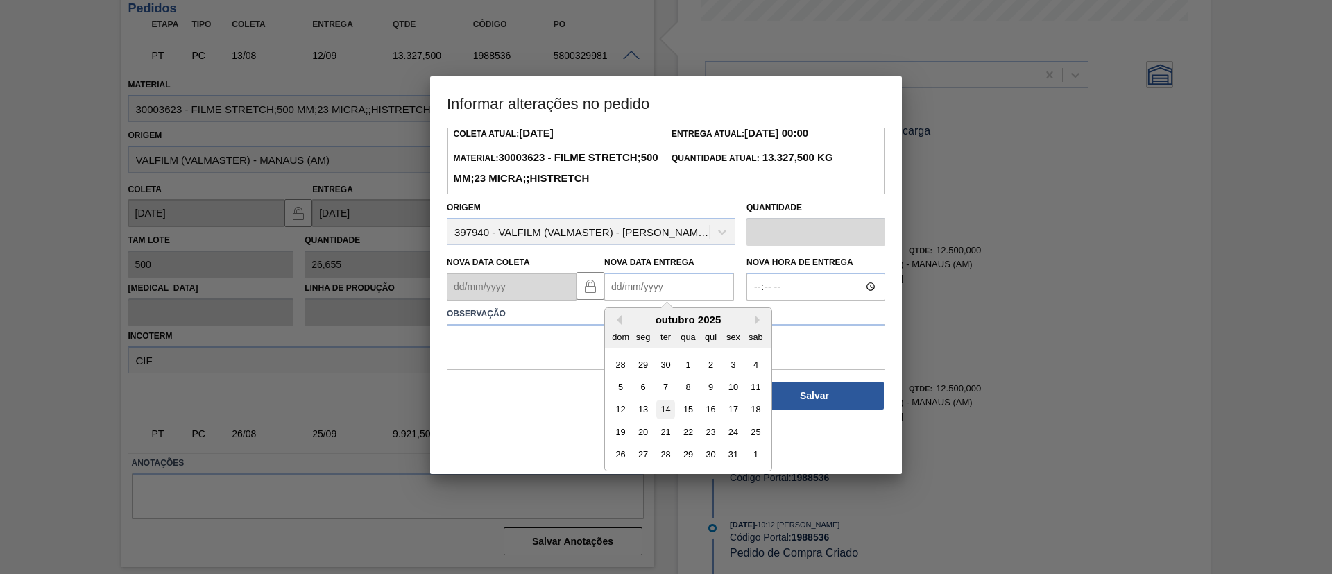
click at [663, 419] on div "14" at bounding box center [665, 409] width 19 height 19
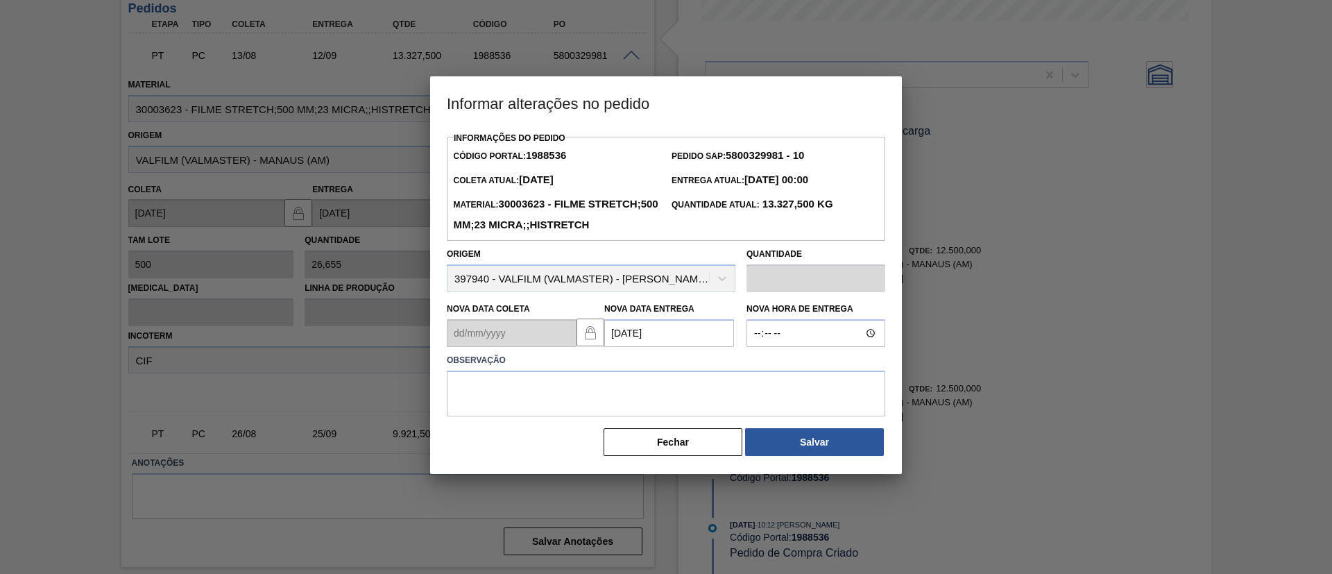
click at [663, 347] on Entrega1988536 "14/10/2025" at bounding box center [669, 333] width 130 height 28
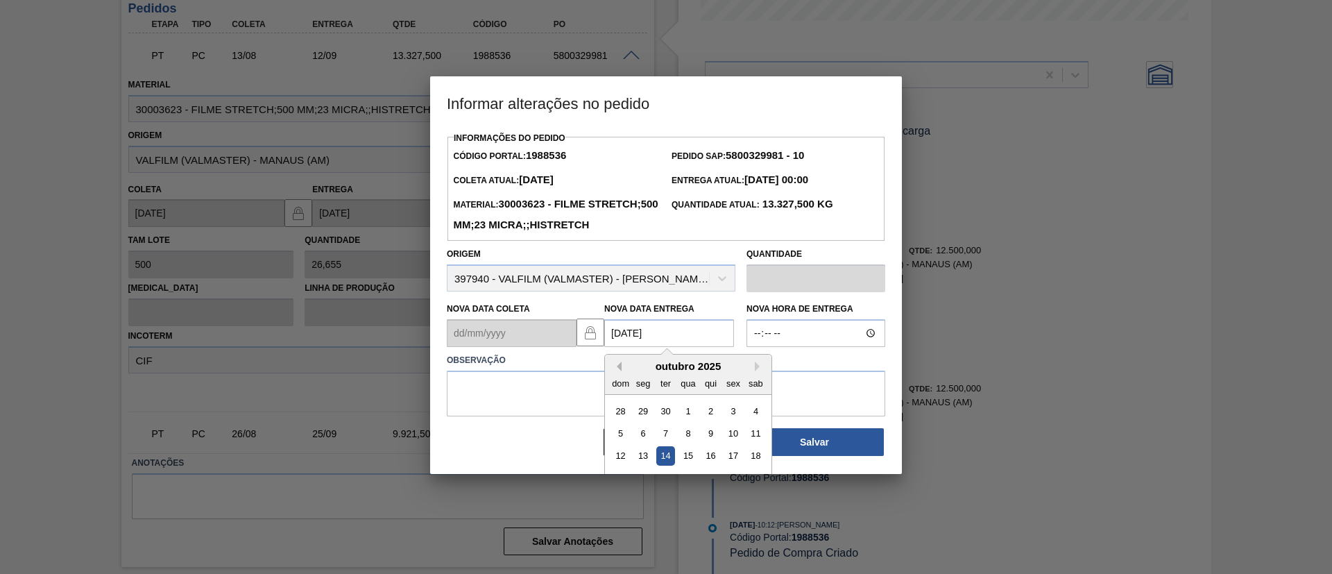
click at [617, 371] on button "Previous Month" at bounding box center [617, 366] width 10 height 10
click at [731, 443] on div "12" at bounding box center [733, 433] width 19 height 19
type Entrega1988536 "12/09/2025"
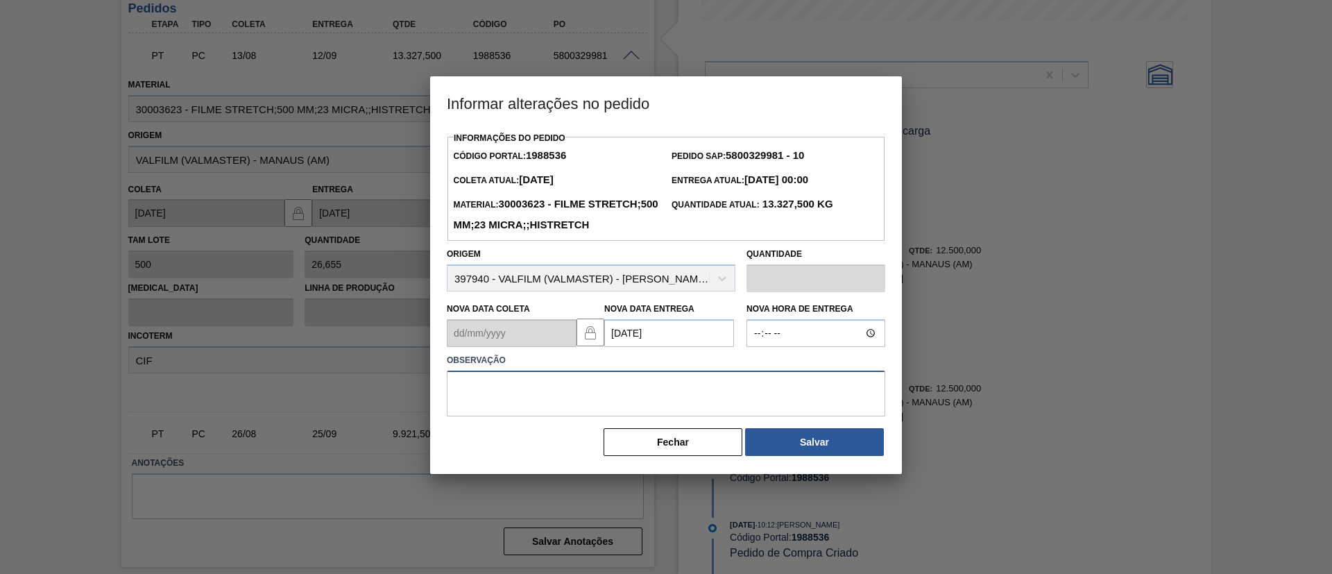
click at [669, 416] on textarea at bounding box center [666, 393] width 438 height 46
click at [275, 336] on div at bounding box center [666, 287] width 1332 height 574
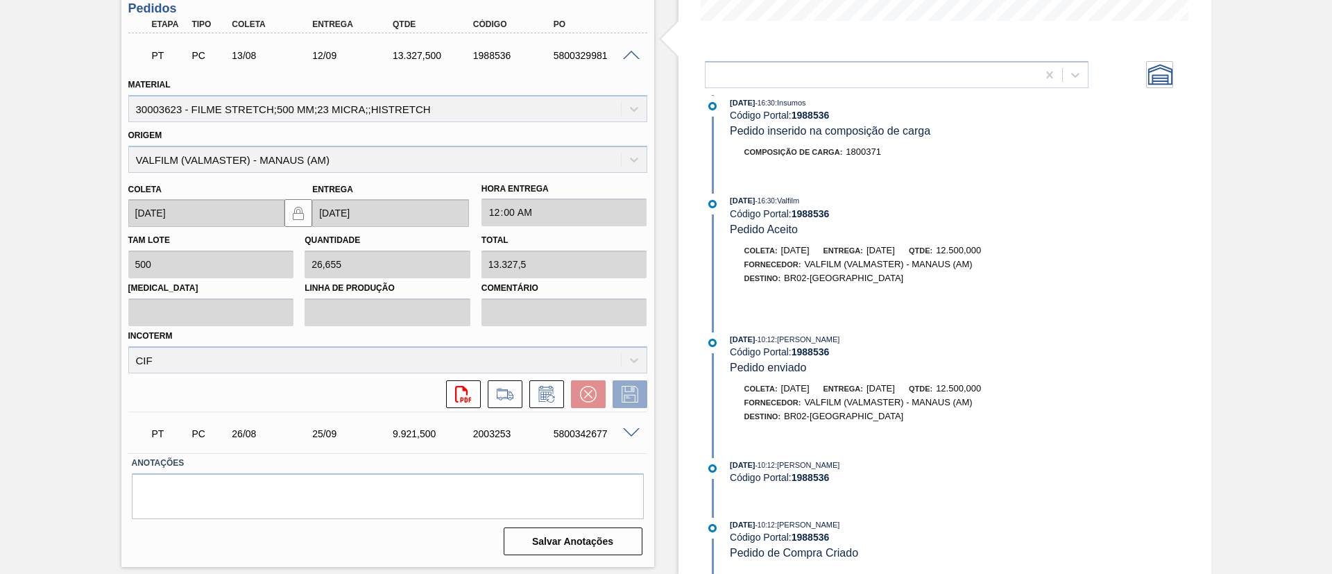
click at [622, 427] on div at bounding box center [634, 432] width 28 height 10
click at [626, 431] on span at bounding box center [631, 433] width 17 height 10
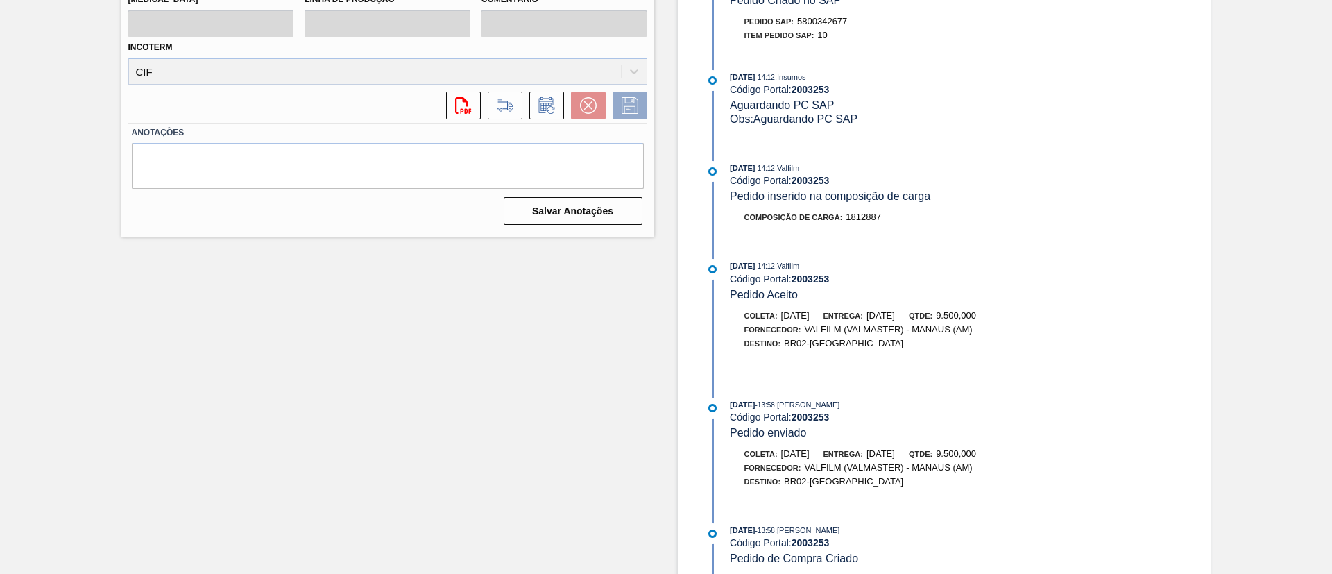
scroll to position [721, 0]
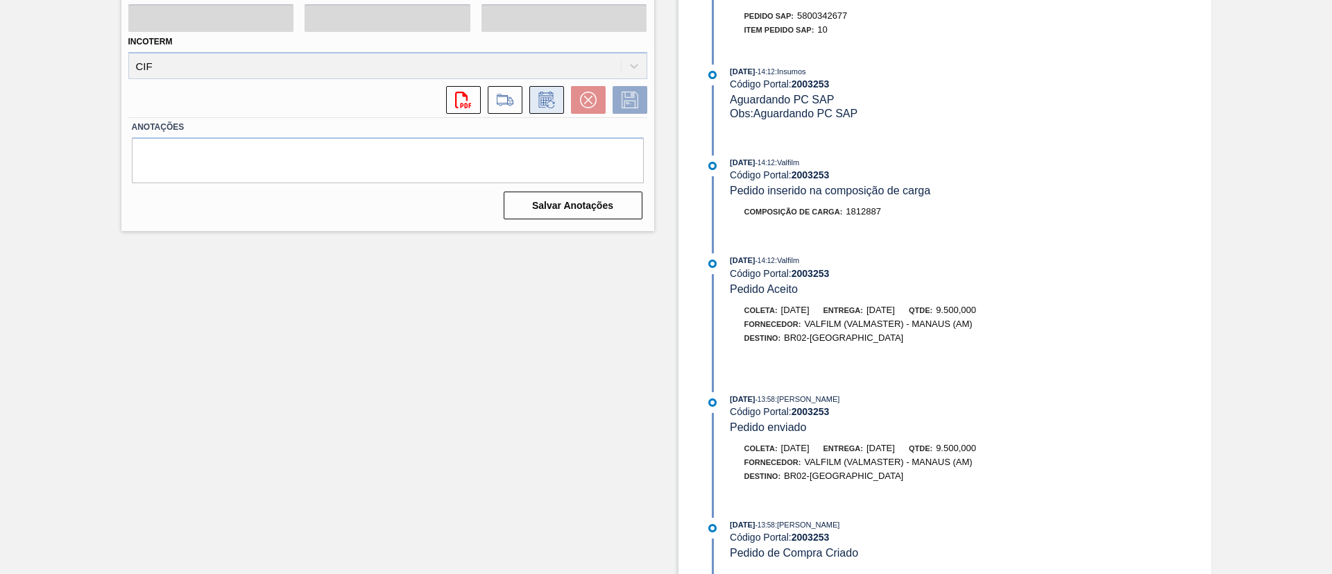
click at [543, 109] on button at bounding box center [546, 100] width 35 height 28
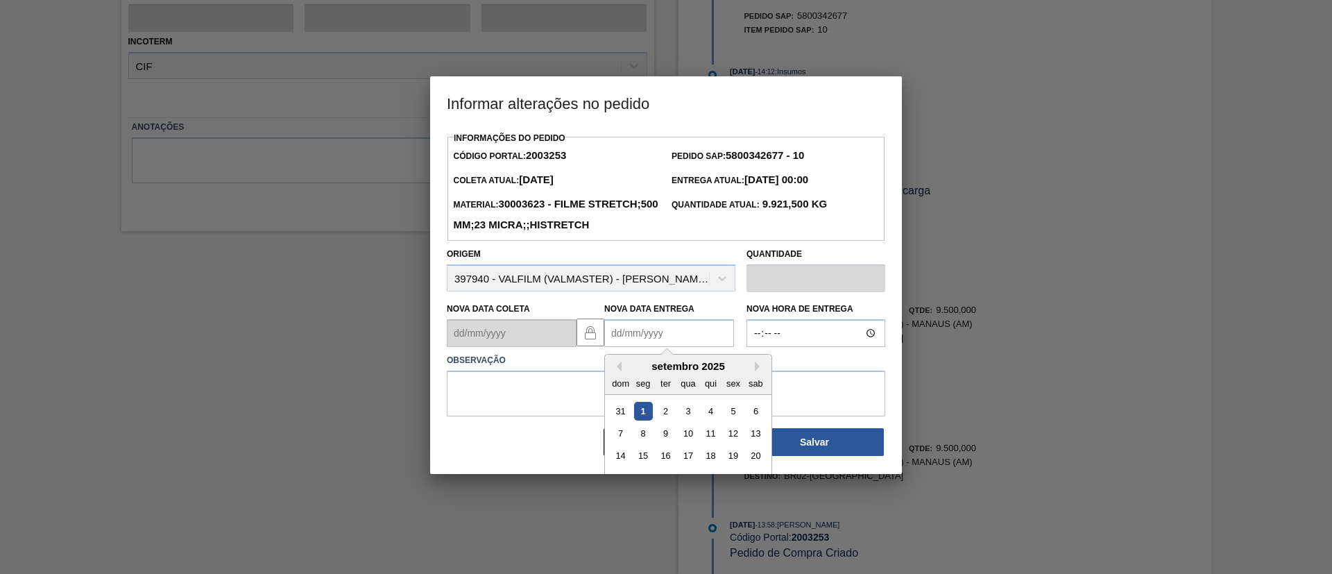
click at [647, 347] on Entrega2003253 "Nova Data Entrega" at bounding box center [669, 333] width 130 height 28
click at [756, 371] on button "Next Month" at bounding box center [760, 366] width 10 height 10
click at [710, 443] on div "6" at bounding box center [710, 433] width 19 height 19
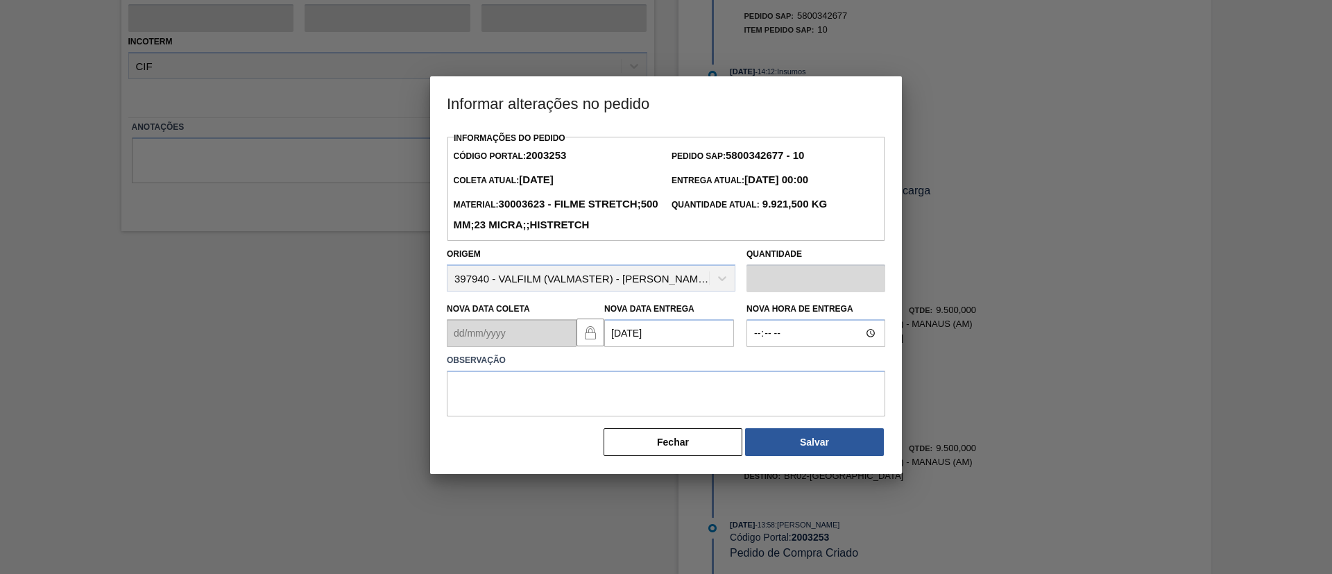
click at [628, 347] on Entrega2003253 "[DATE]" at bounding box center [669, 333] width 130 height 28
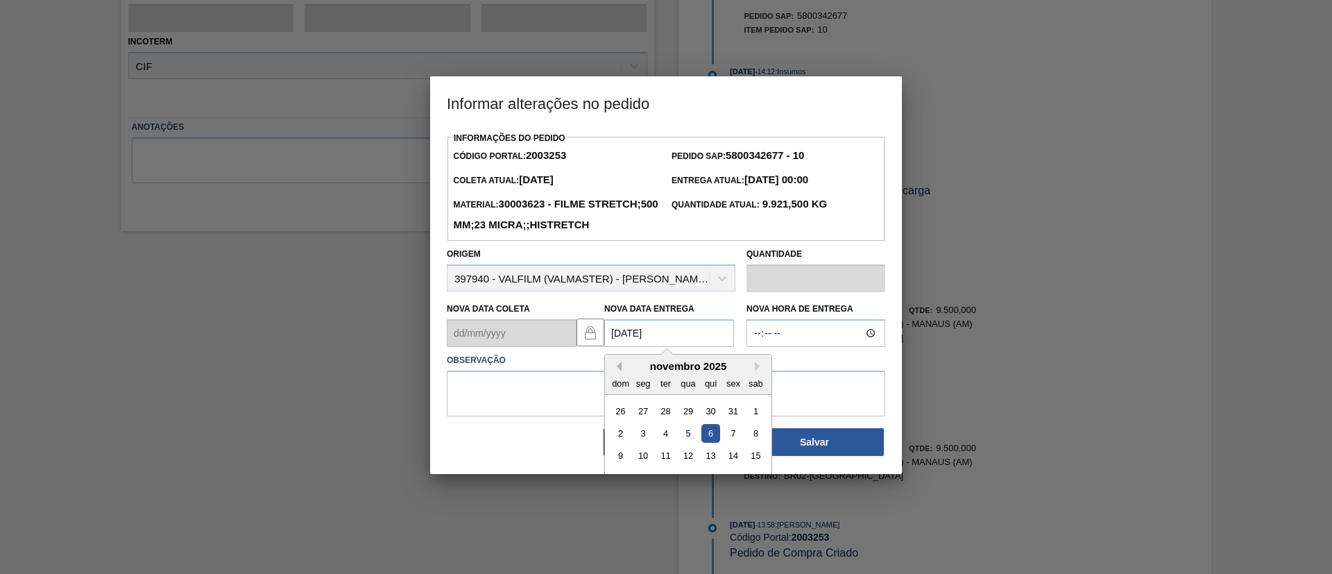
click at [614, 371] on button "Previous Month" at bounding box center [617, 366] width 10 height 10
click at [643, 443] on div "6" at bounding box center [643, 433] width 19 height 19
type Entrega2003253 "06/10/2025"
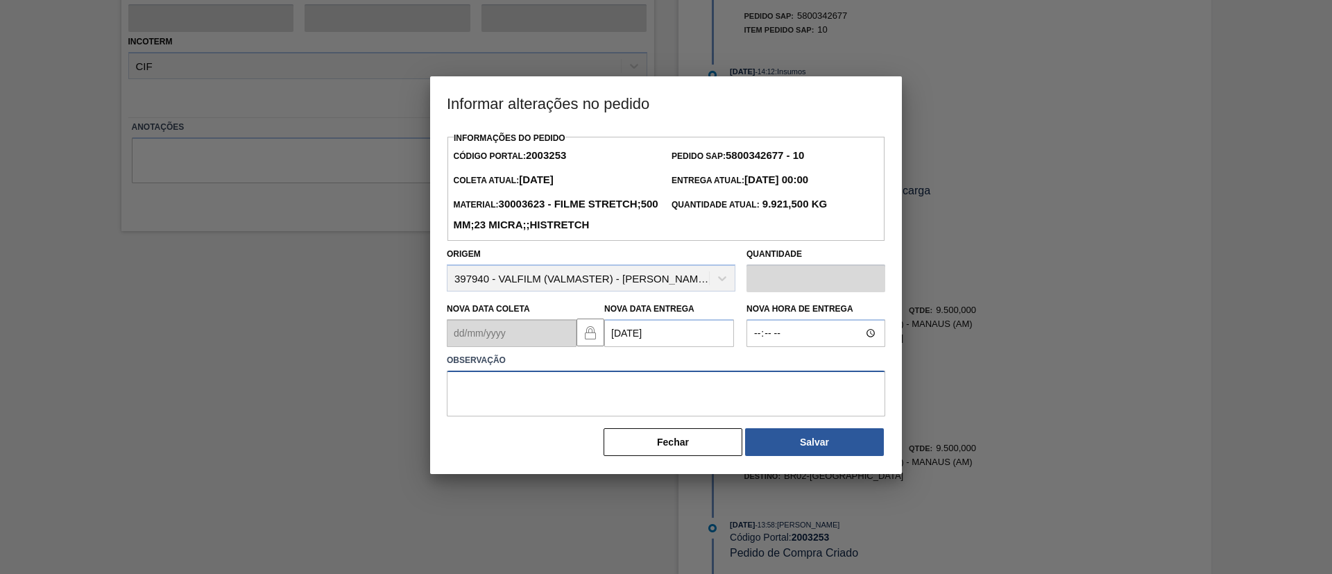
click at [651, 416] on textarea at bounding box center [666, 393] width 438 height 46
type textarea "Data Original"
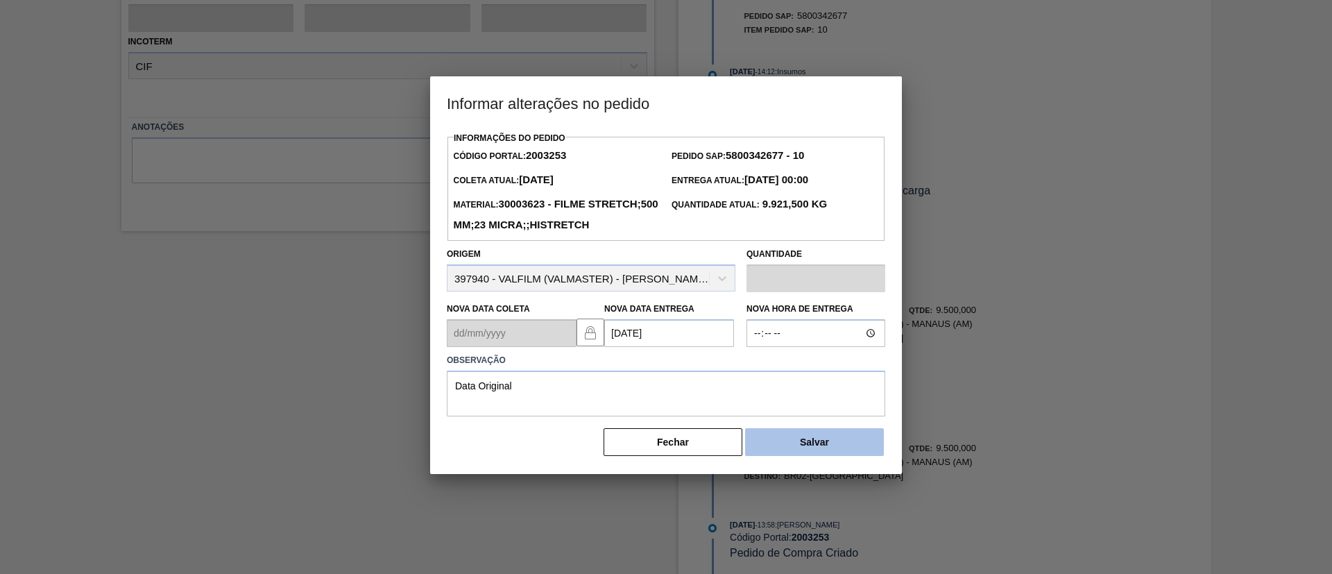
click at [843, 456] on button "Salvar" at bounding box center [814, 442] width 139 height 28
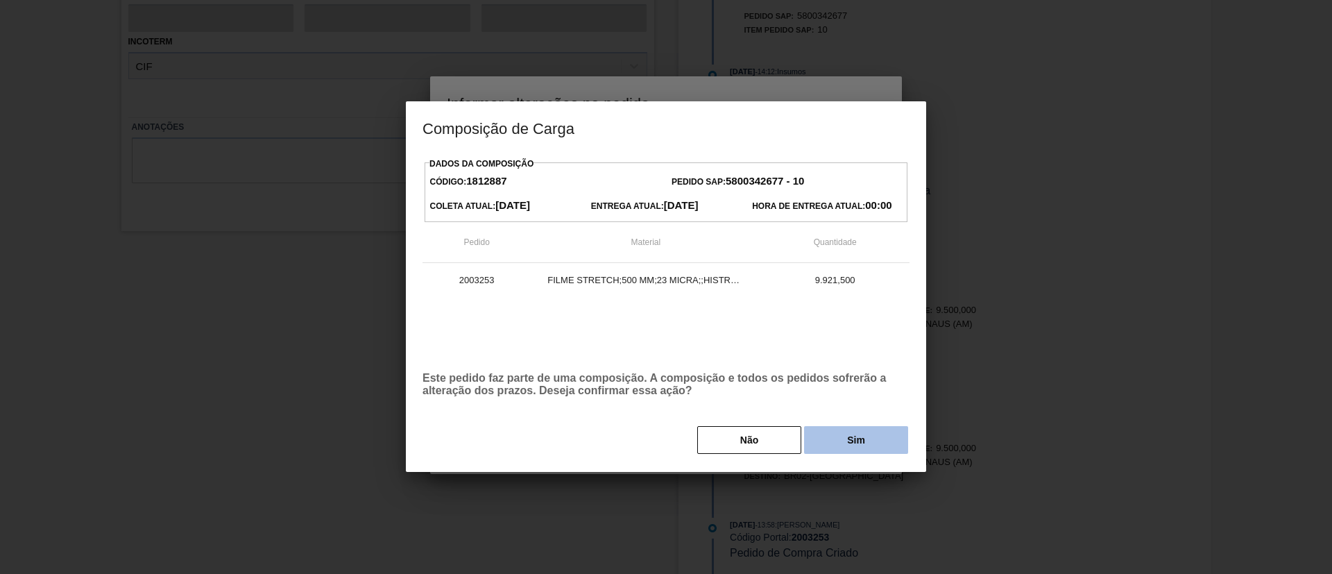
click at [848, 436] on button "Sim" at bounding box center [856, 440] width 104 height 28
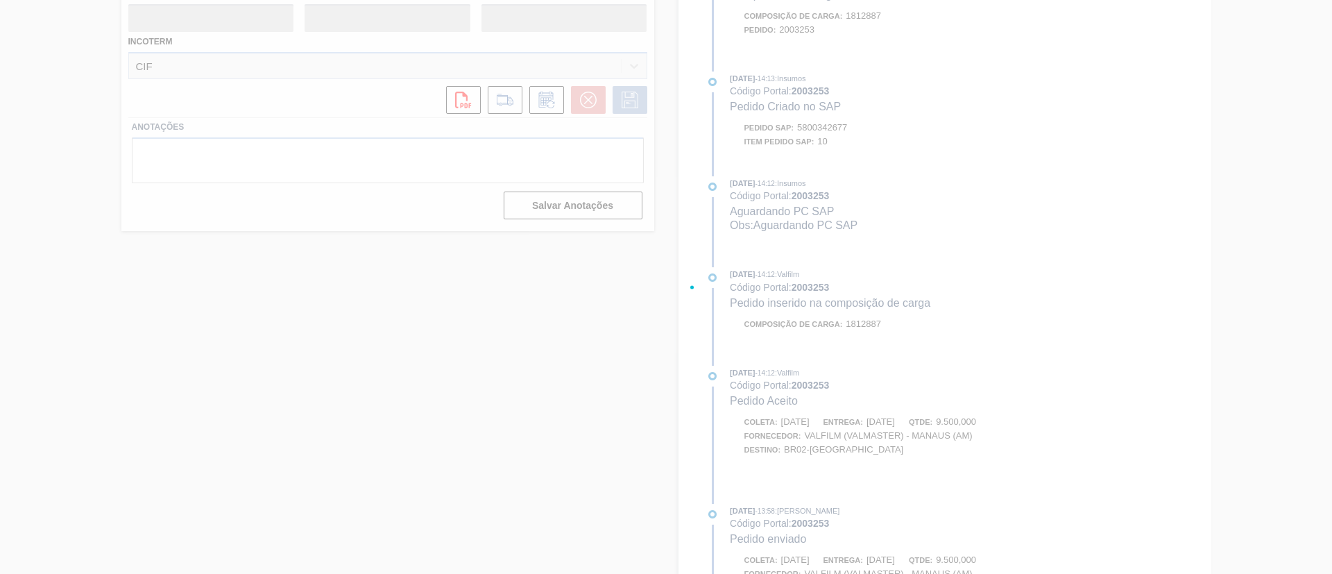
scroll to position [363, 0]
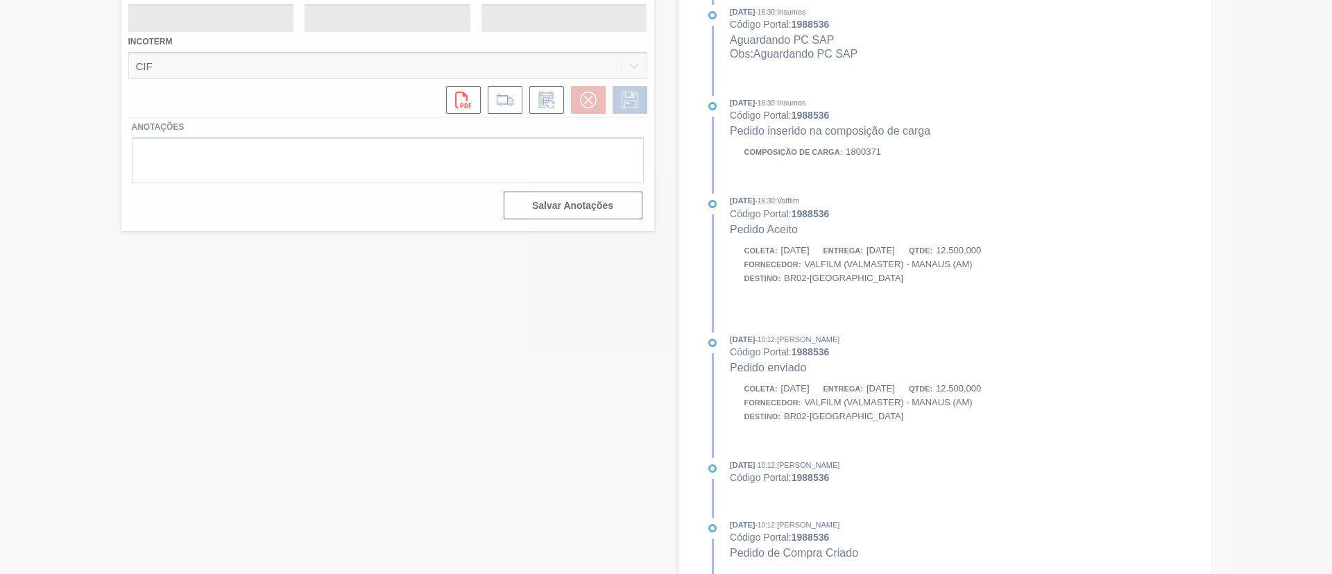
type input "Data Original"
type input "06/10/2025"
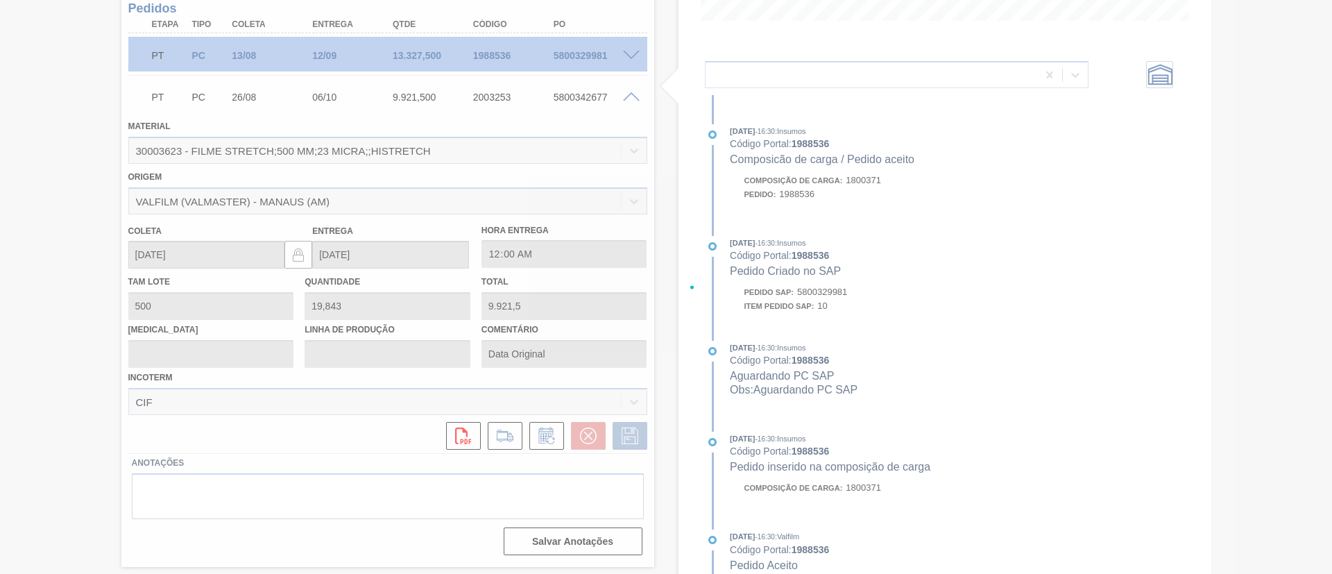
scroll to position [42, 0]
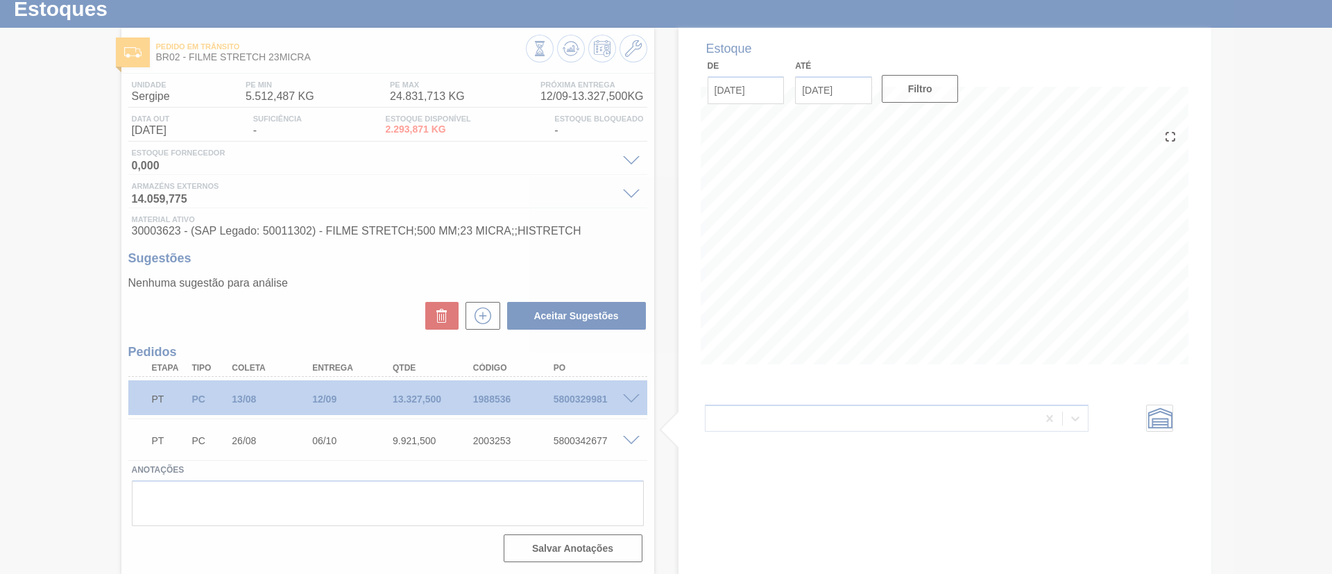
click at [295, 308] on div at bounding box center [666, 287] width 1332 height 574
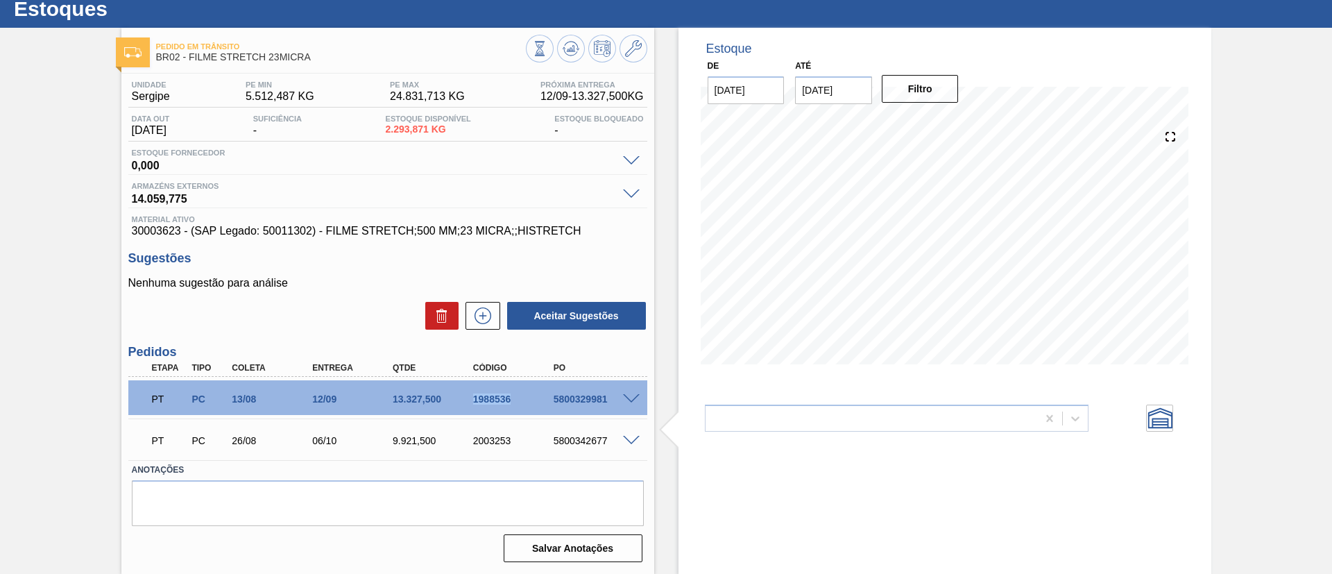
drag, startPoint x: 474, startPoint y: 400, endPoint x: 529, endPoint y: 404, distance: 55.6
click at [529, 404] on div "1988536" at bounding box center [515, 398] width 90 height 11
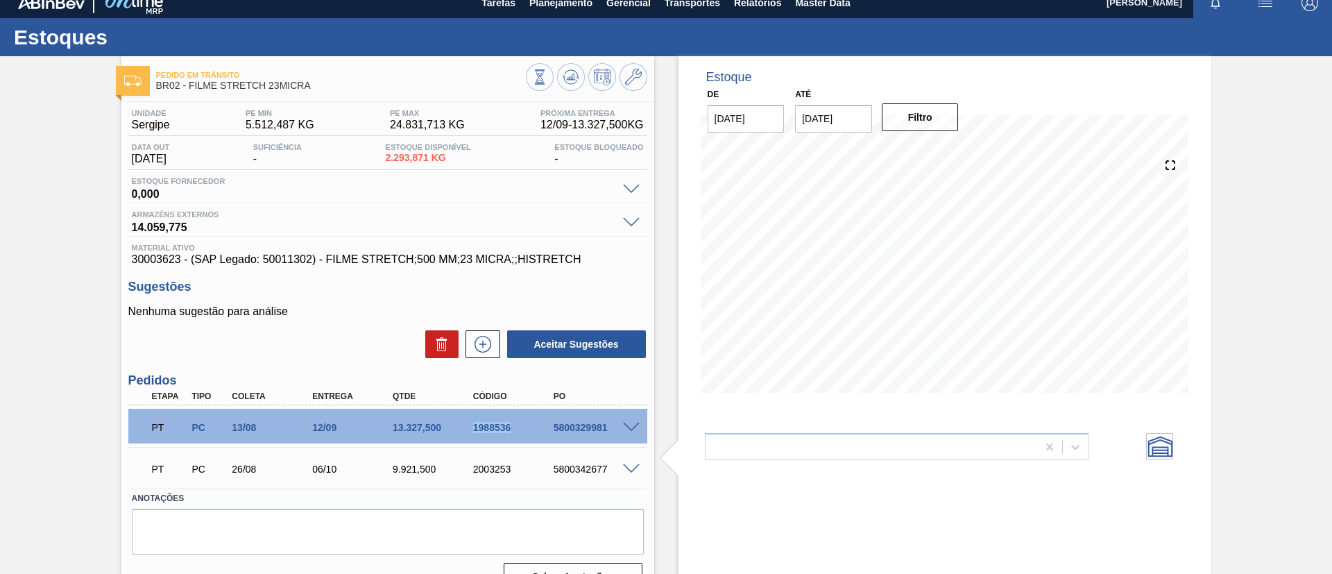
scroll to position [0, 0]
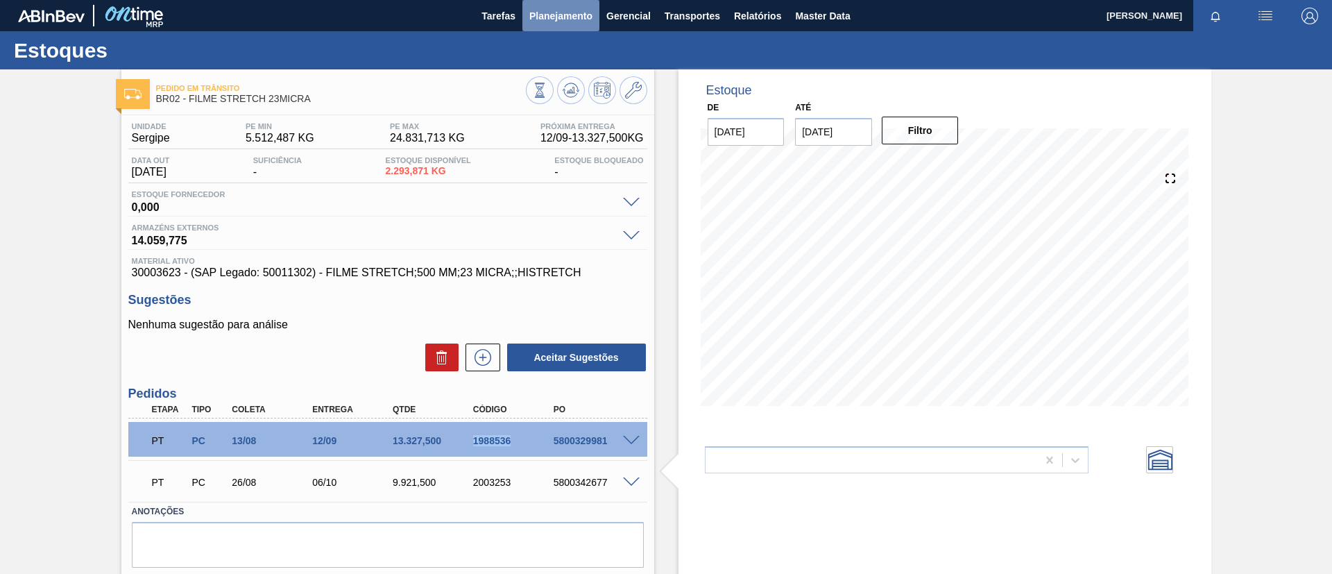
click at [563, 17] on span "Planejamento" at bounding box center [560, 16] width 63 height 17
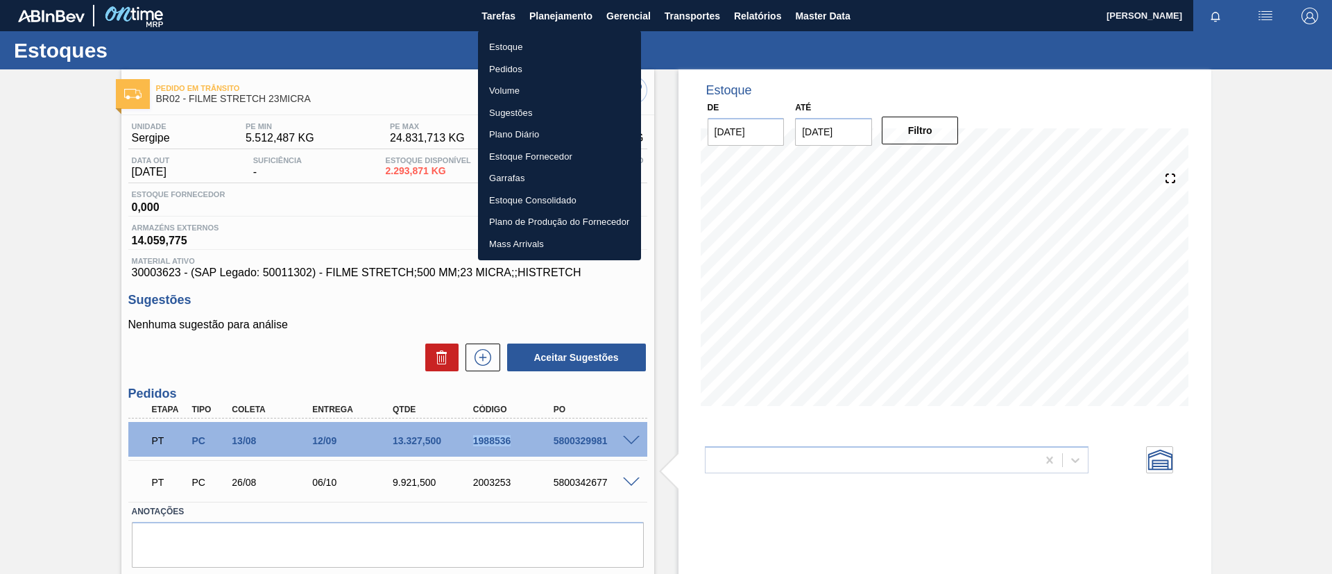
click at [567, 40] on li "Estoque" at bounding box center [559, 47] width 163 height 22
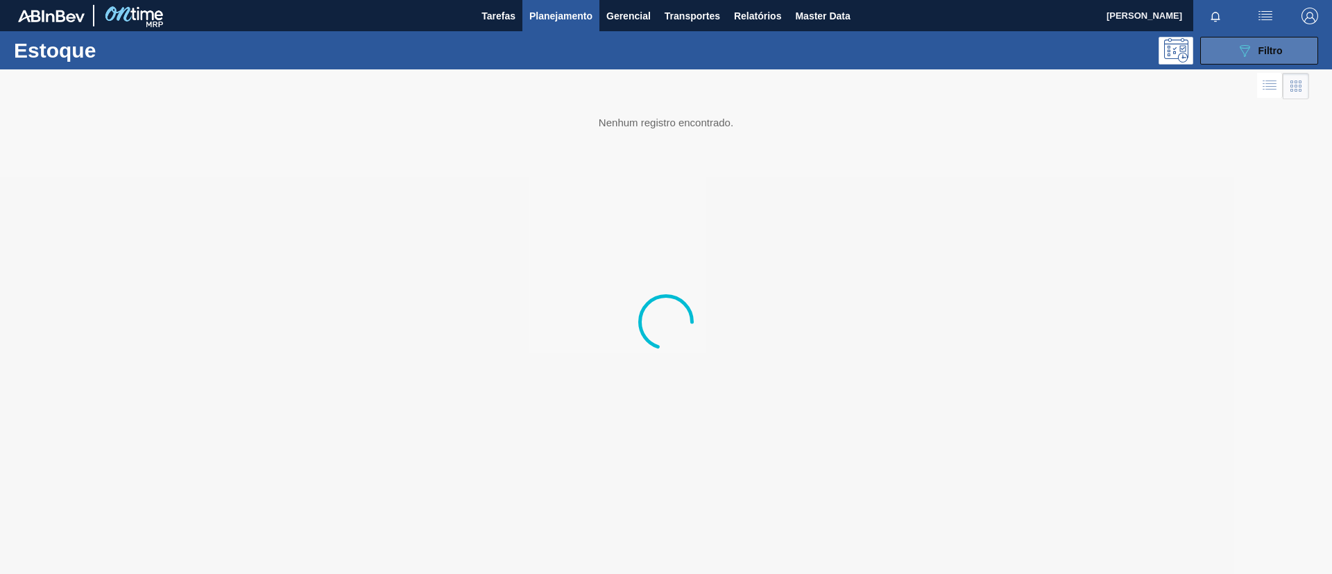
click at [1263, 55] on span "Filtro" at bounding box center [1271, 50] width 24 height 11
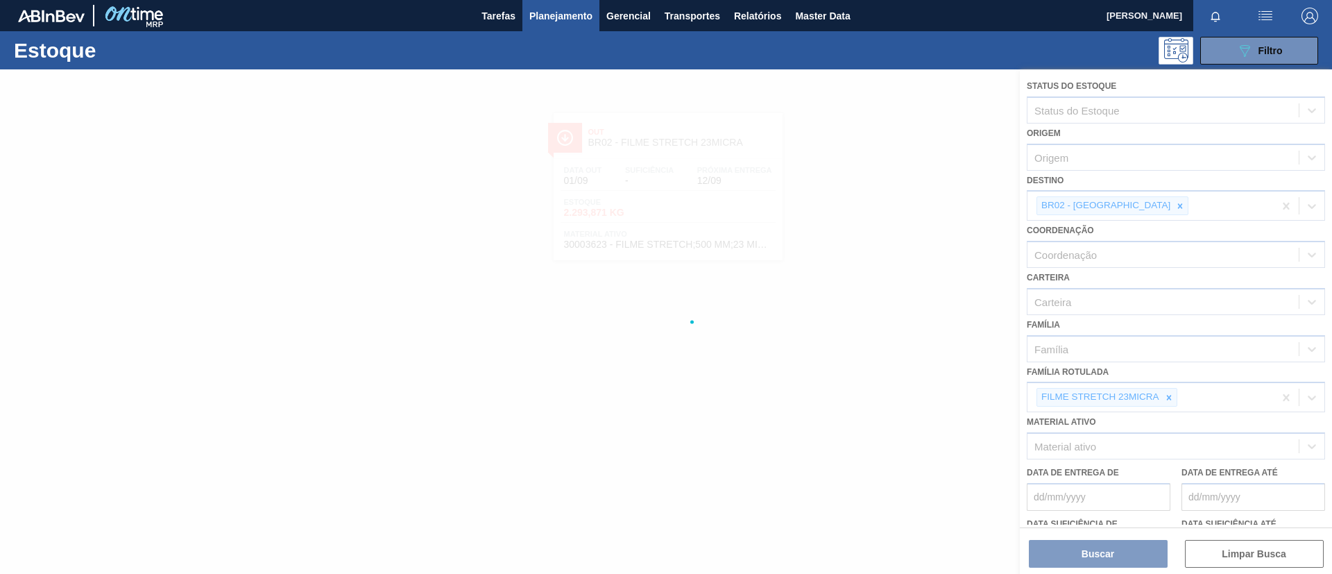
click at [1168, 393] on div at bounding box center [666, 321] width 1332 height 504
click at [1170, 397] on div at bounding box center [666, 321] width 1332 height 504
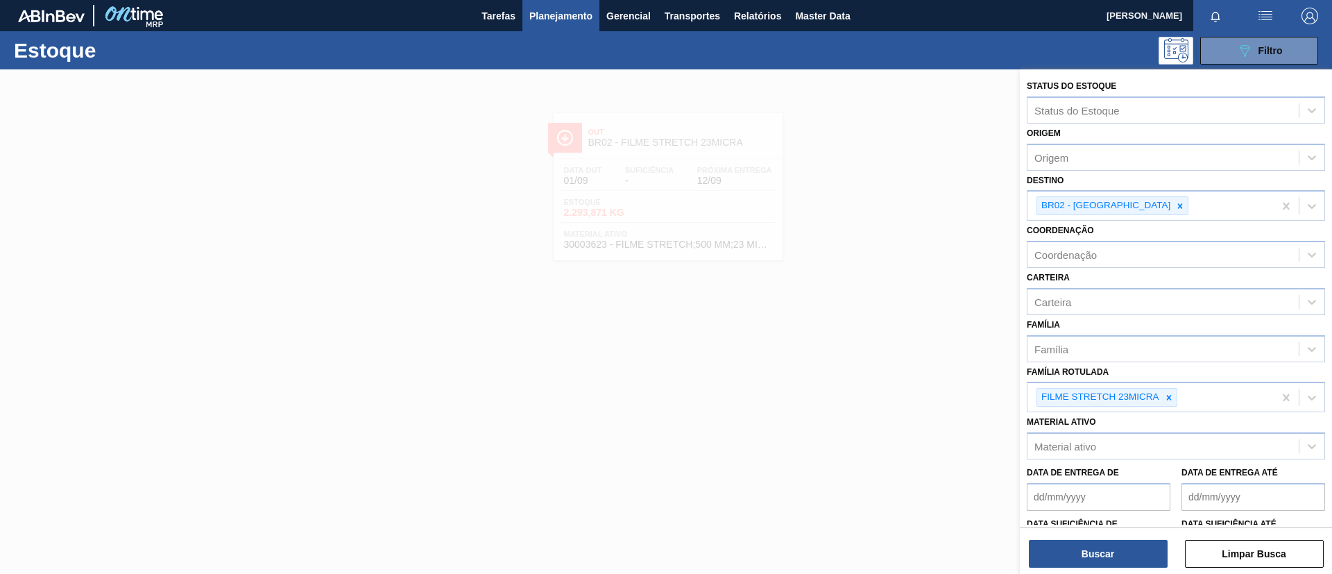
click at [1170, 397] on icon at bounding box center [1169, 398] width 10 height 10
paste Rotulada "FILME BC 269ML"
type Rotulada "FILME BC 269ML"
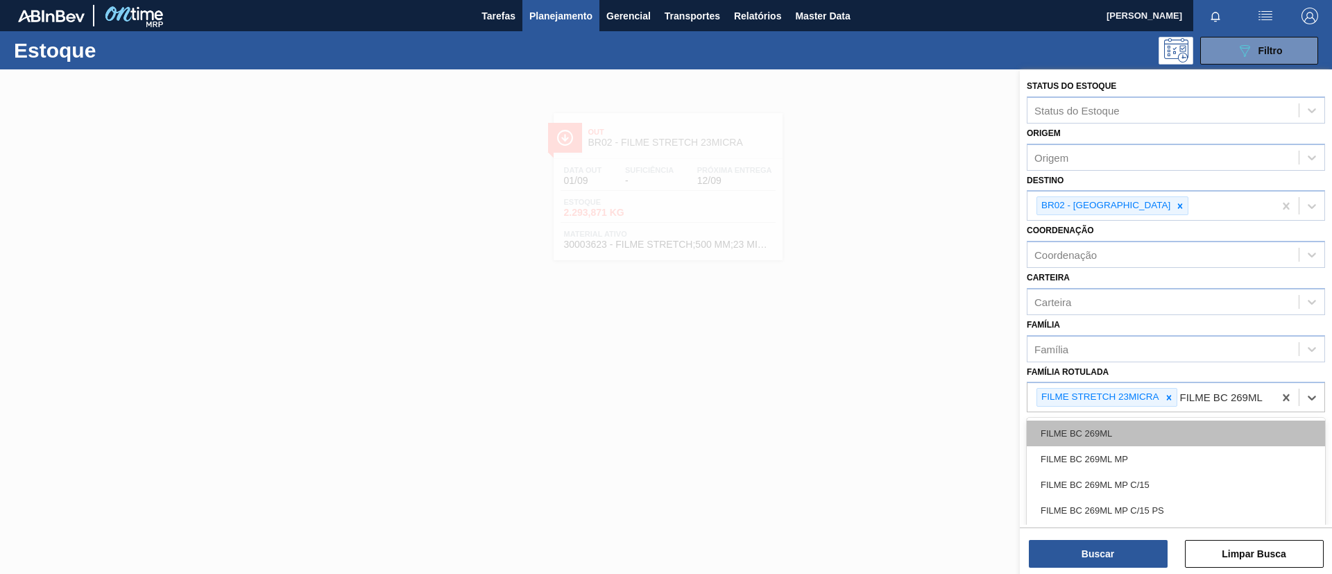
click at [1146, 428] on div "FILME BC 269ML" at bounding box center [1176, 433] width 298 height 26
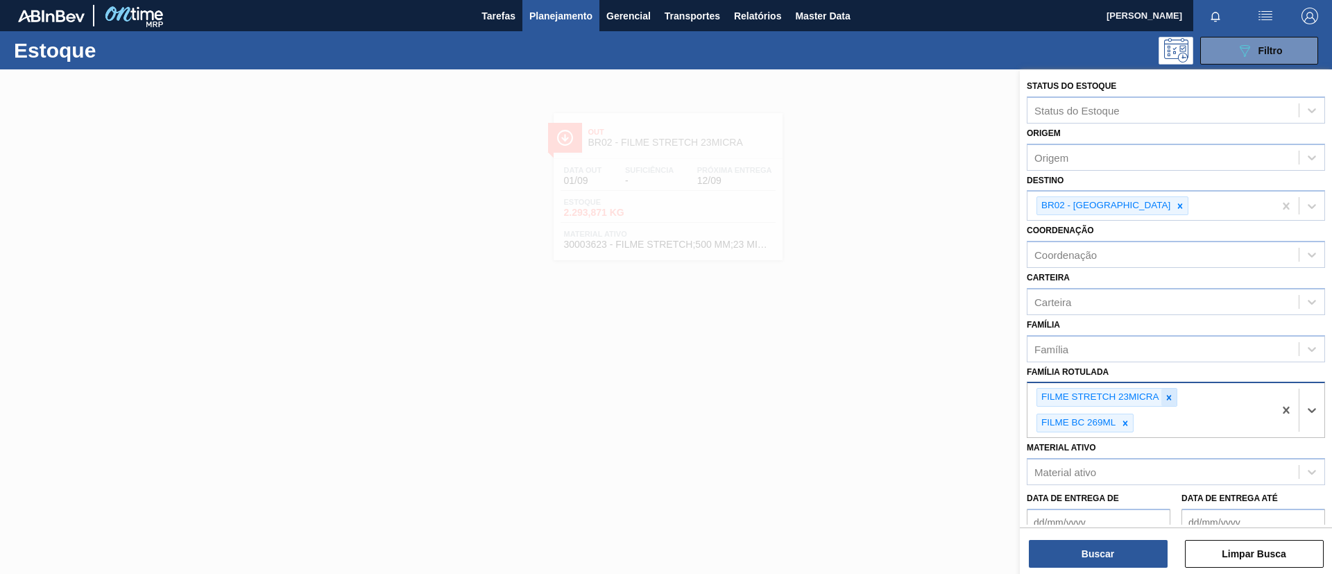
click at [1168, 399] on icon at bounding box center [1169, 398] width 10 height 10
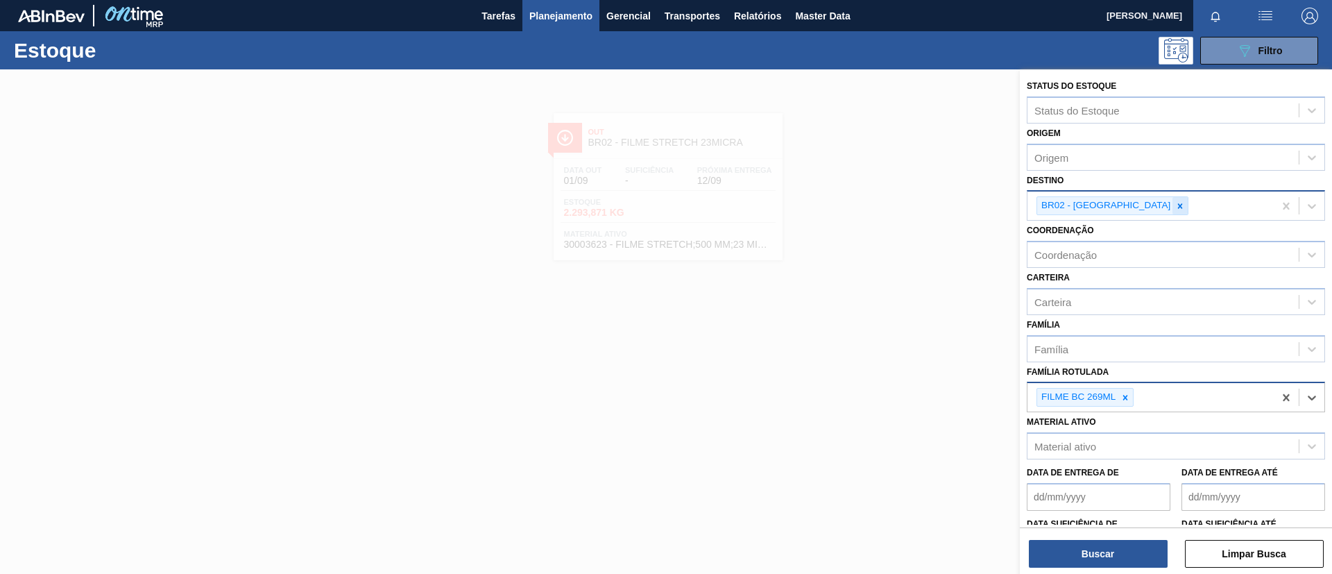
click at [1175, 208] on icon at bounding box center [1180, 206] width 10 height 10
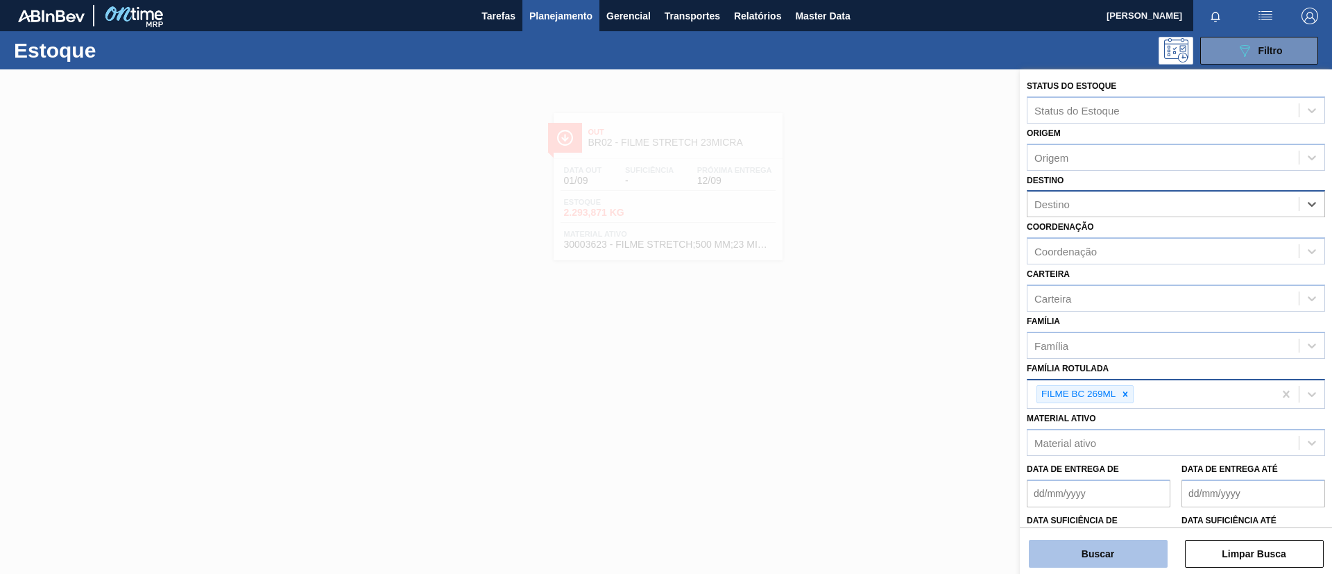
click at [1123, 548] on button "Buscar" at bounding box center [1098, 554] width 139 height 28
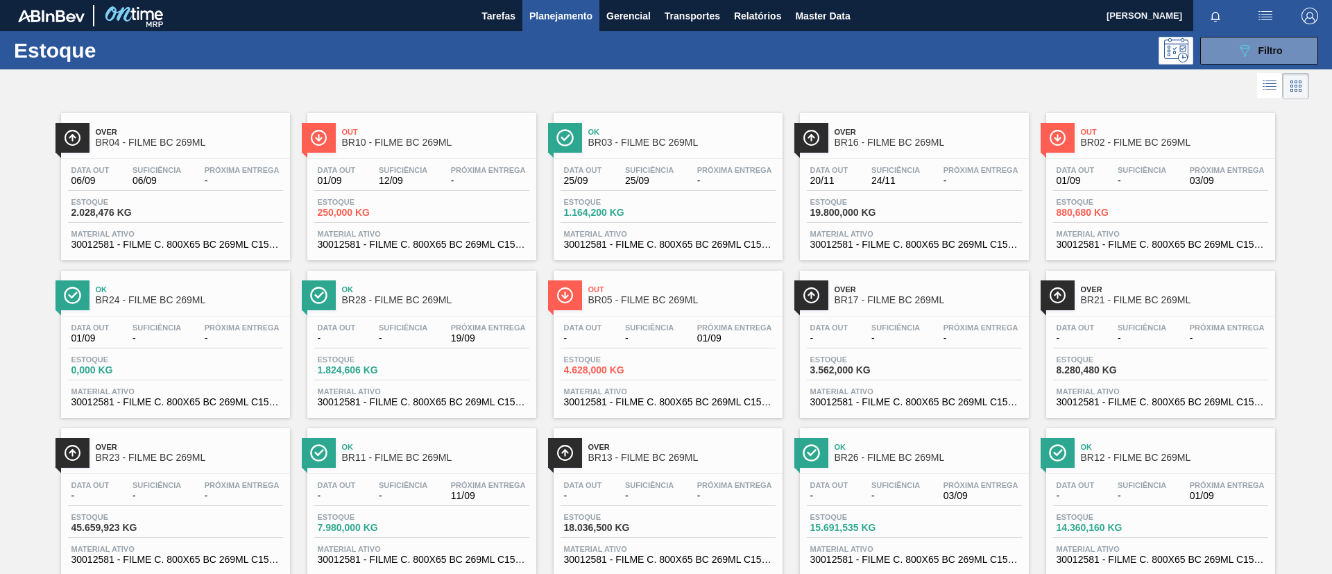
scroll to position [36, 0]
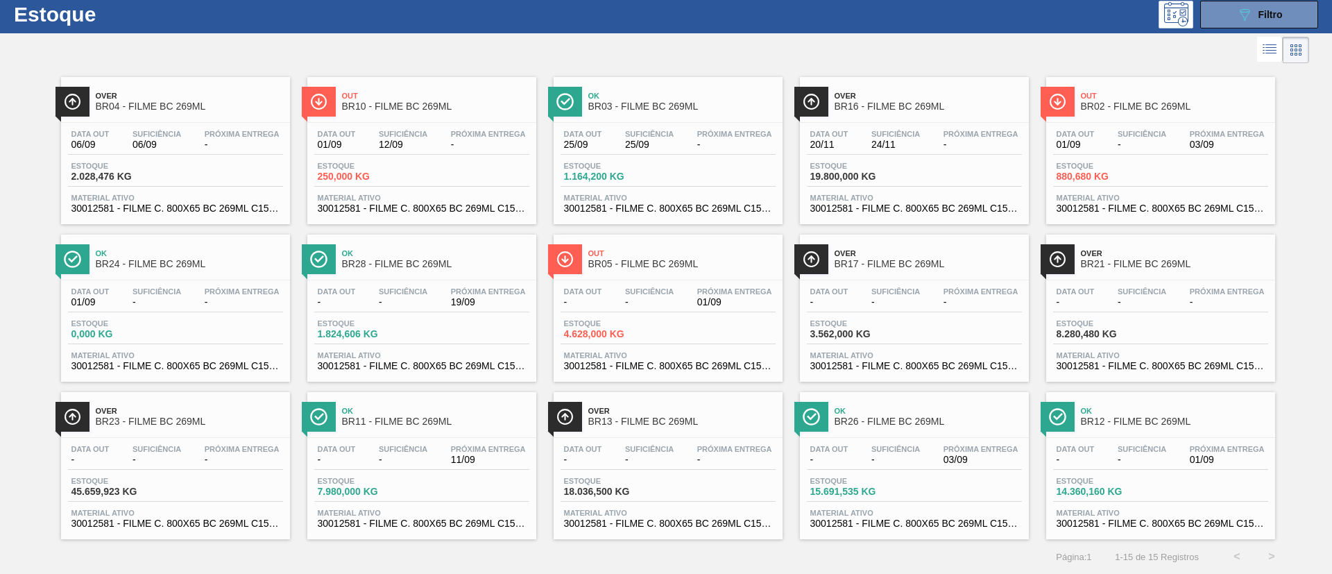
click at [882, 123] on div "Data out 20/11 Suficiência 24/11 Próxima Entrega - Estoque 19.800,000 KG Materi…" at bounding box center [914, 170] width 229 height 94
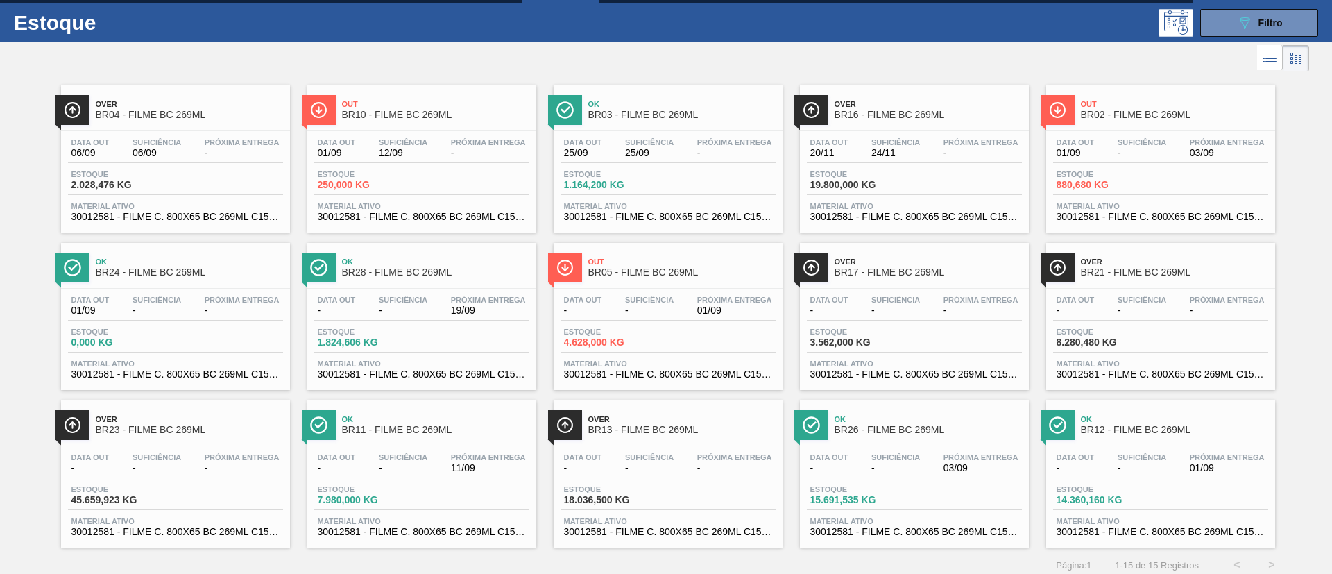
scroll to position [36, 0]
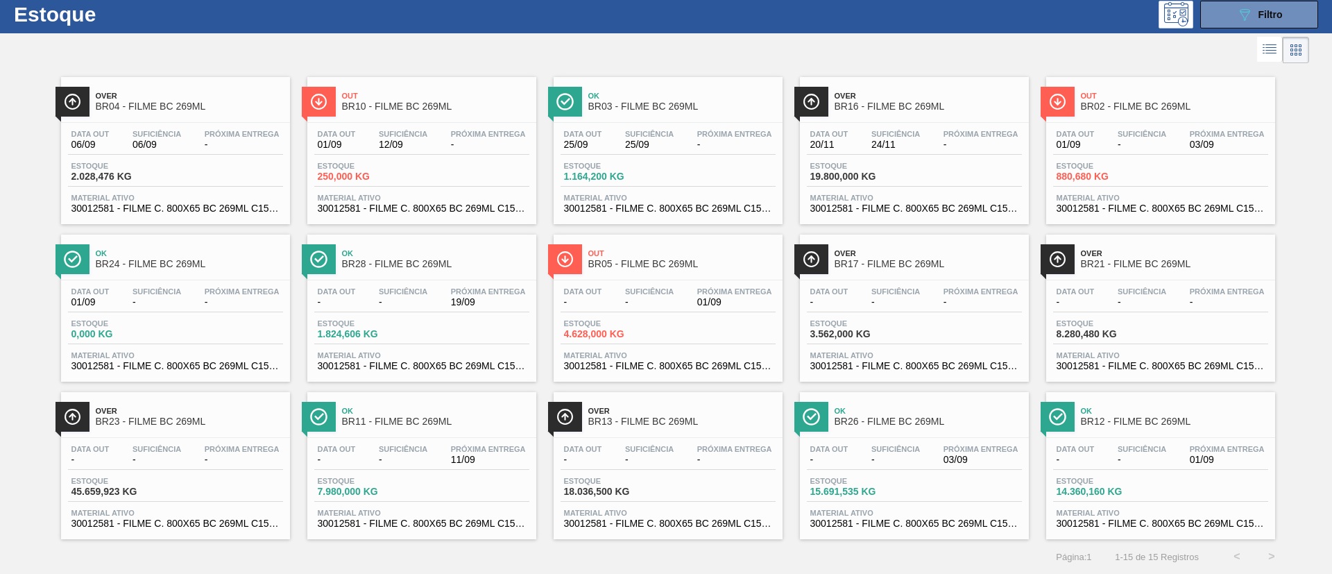
click at [744, 420] on span "BR13 - FILME BC 269ML" at bounding box center [681, 421] width 187 height 10
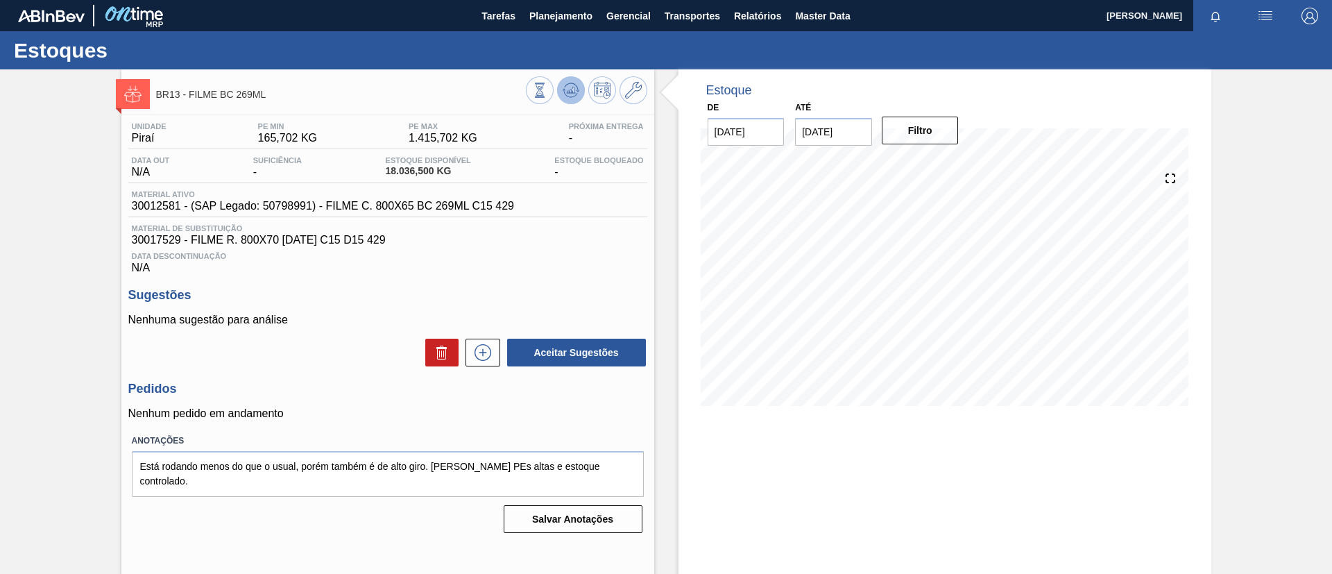
click at [572, 85] on icon at bounding box center [571, 90] width 17 height 17
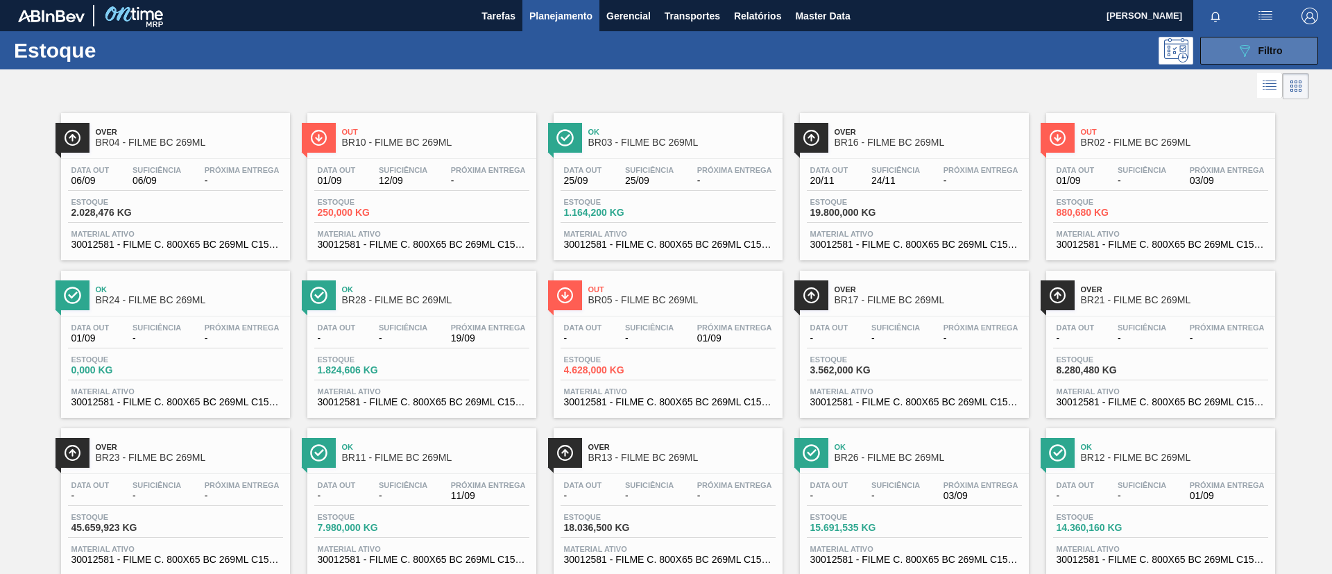
click at [1244, 47] on icon at bounding box center [1245, 51] width 10 height 12
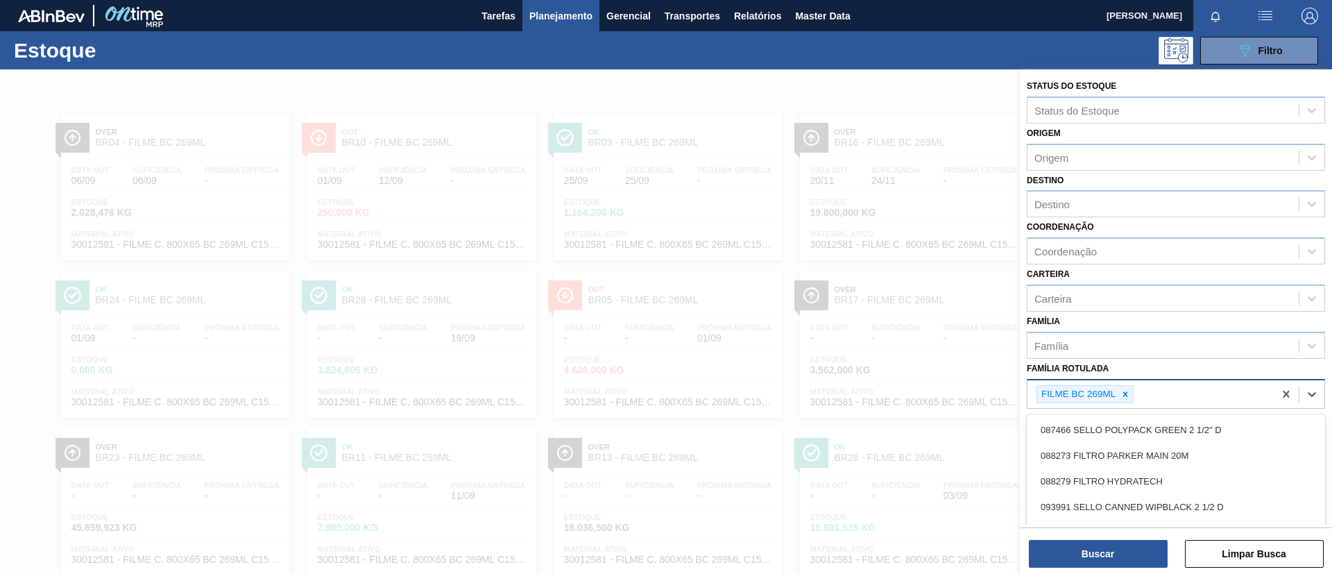
scroll to position [36, 0]
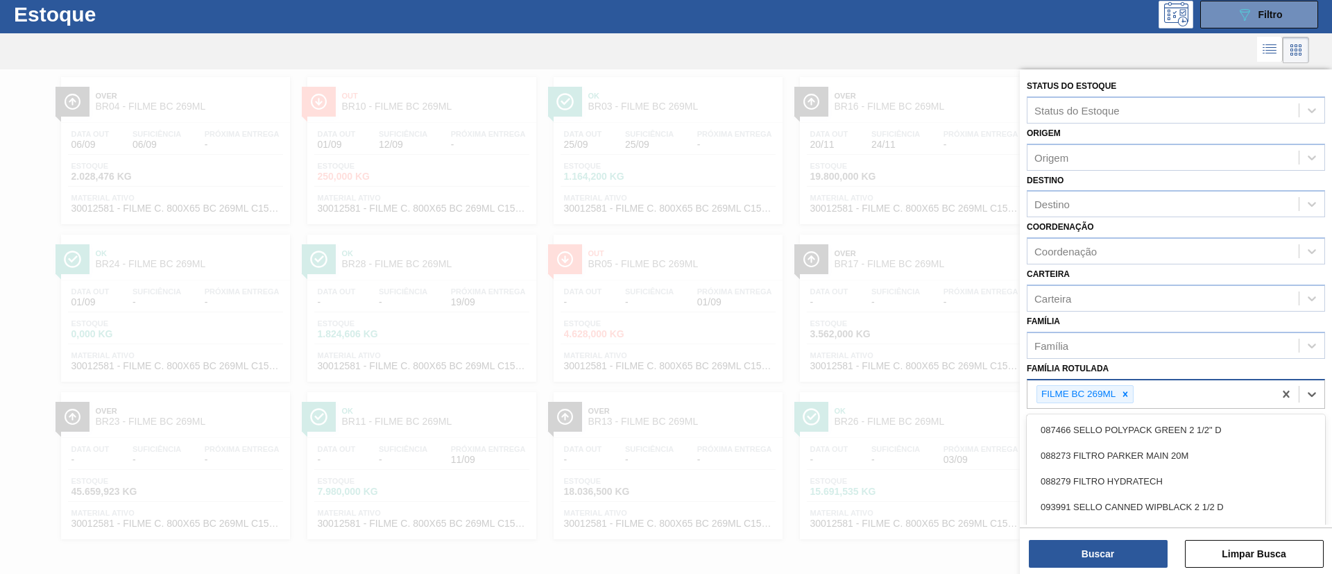
click at [1137, 397] on Rotulada "Família Rotulada" at bounding box center [1136, 395] width 1 height 12
click at [1128, 392] on icon at bounding box center [1125, 394] width 10 height 10
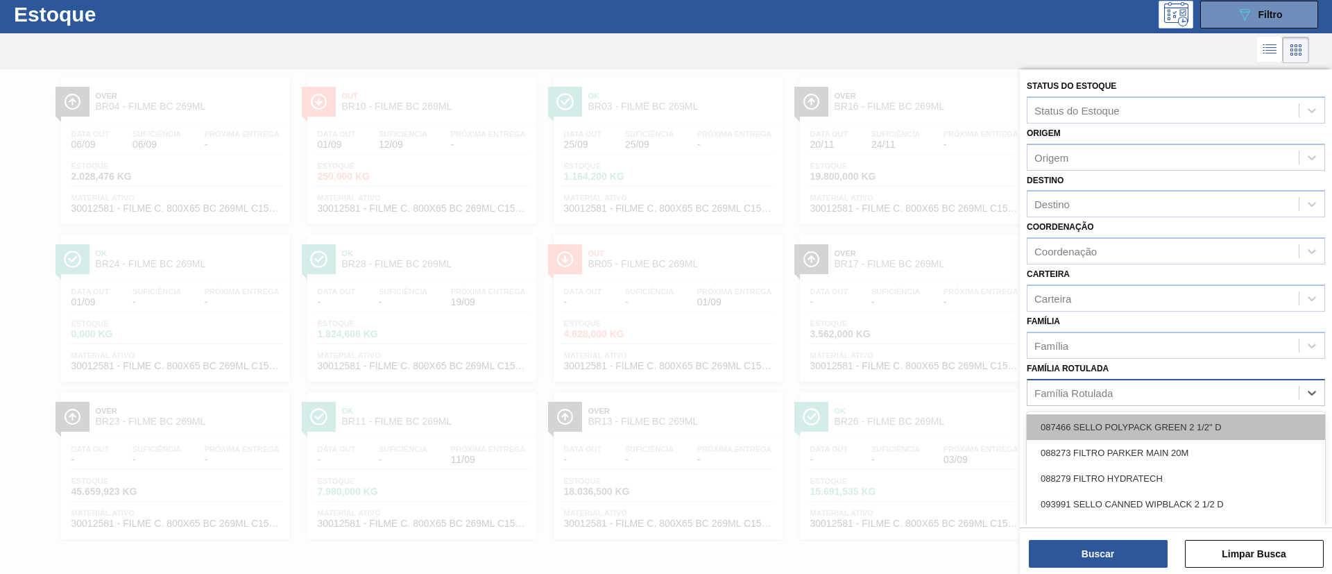
paste Rotulada "FILME PC 350ML"
type Rotulada "FILME PC 350ML"
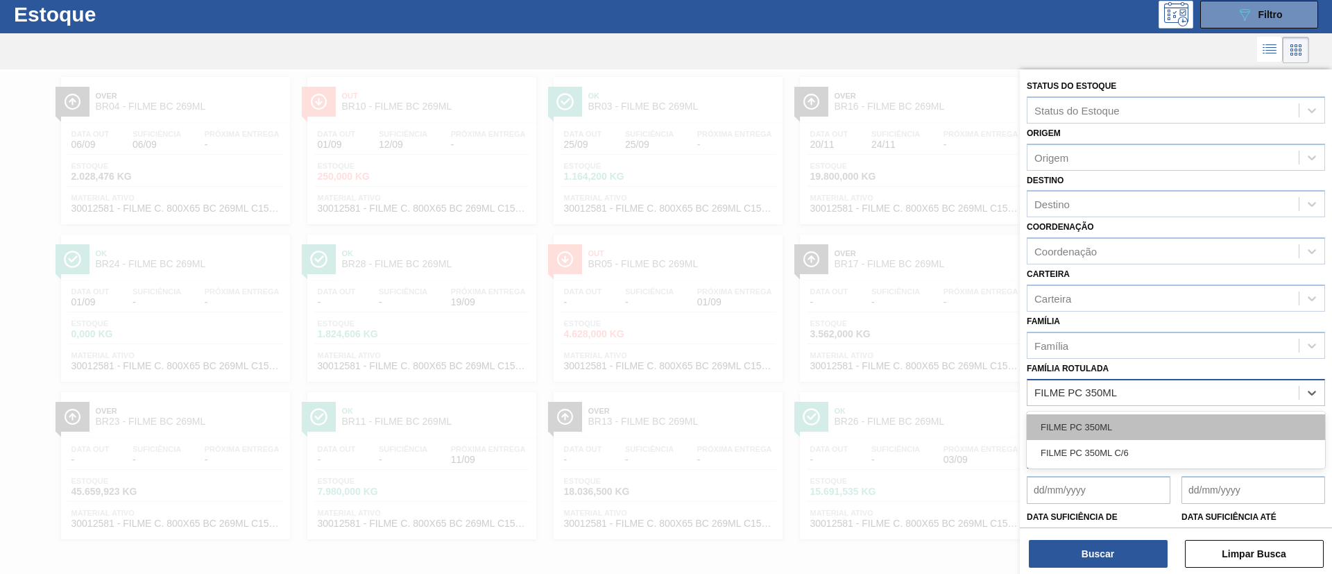
click at [1134, 419] on div "FILME PC 350ML" at bounding box center [1176, 427] width 298 height 26
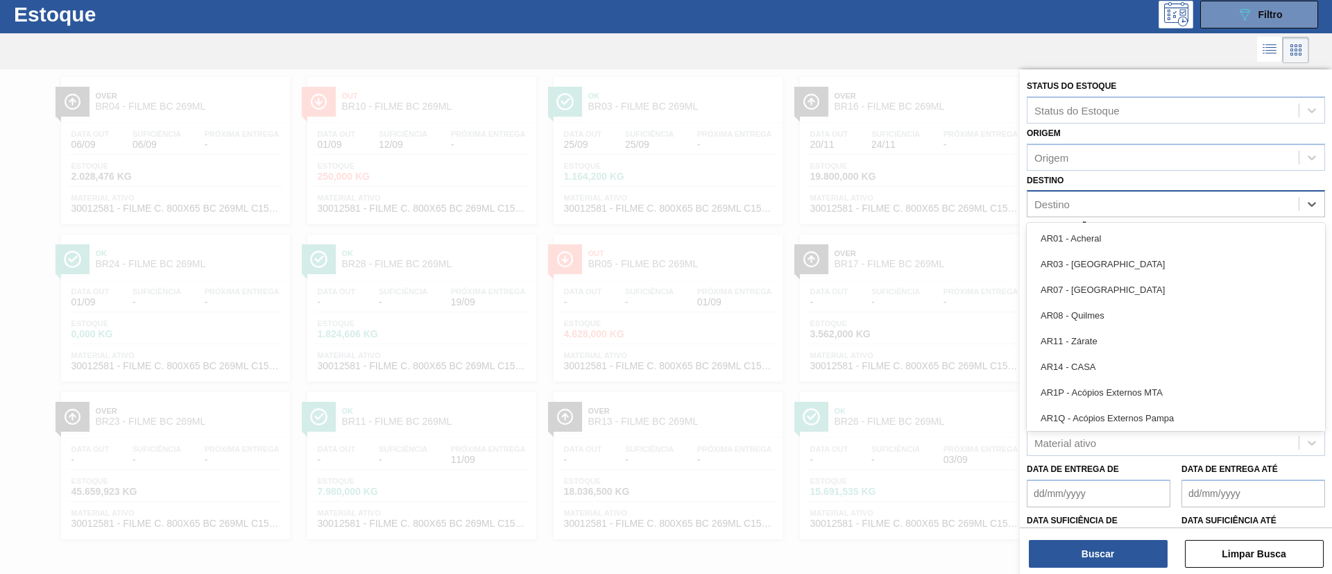
click at [1118, 199] on div "Destino" at bounding box center [1162, 204] width 271 height 20
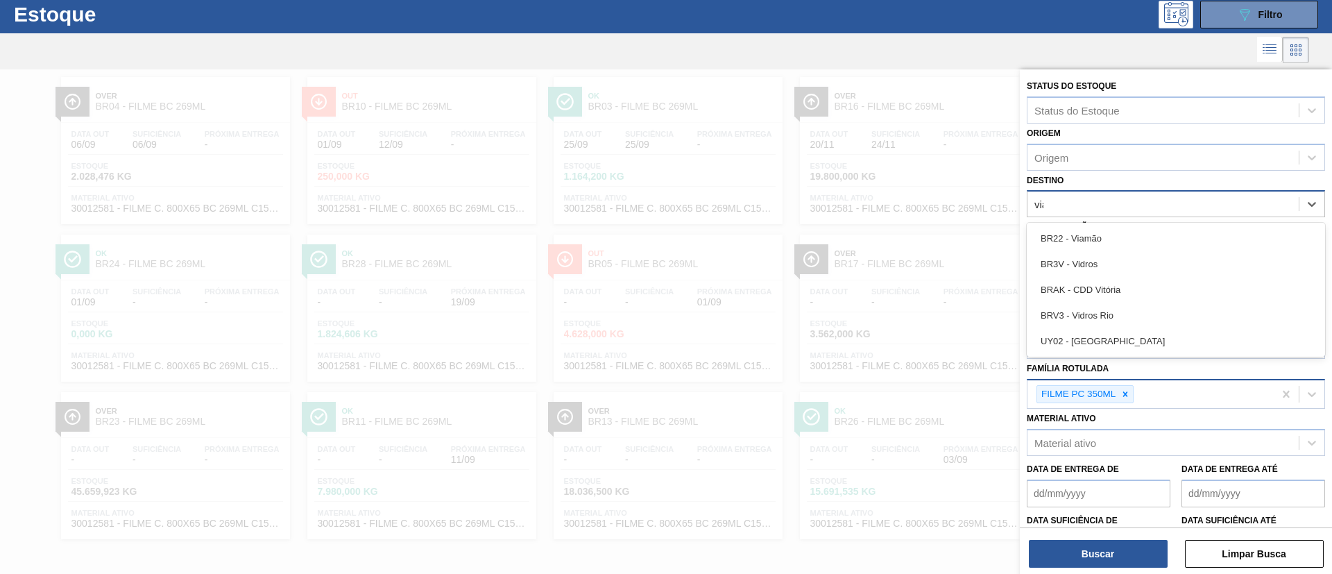
type input "viam"
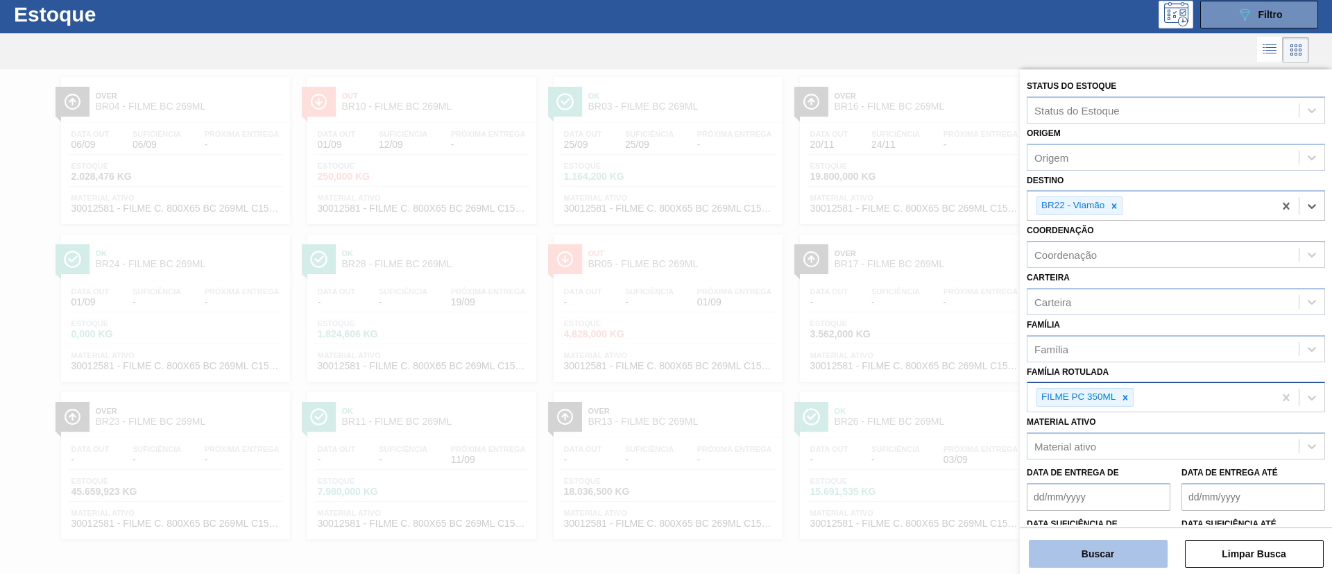
click at [1076, 557] on button "Buscar" at bounding box center [1098, 554] width 139 height 28
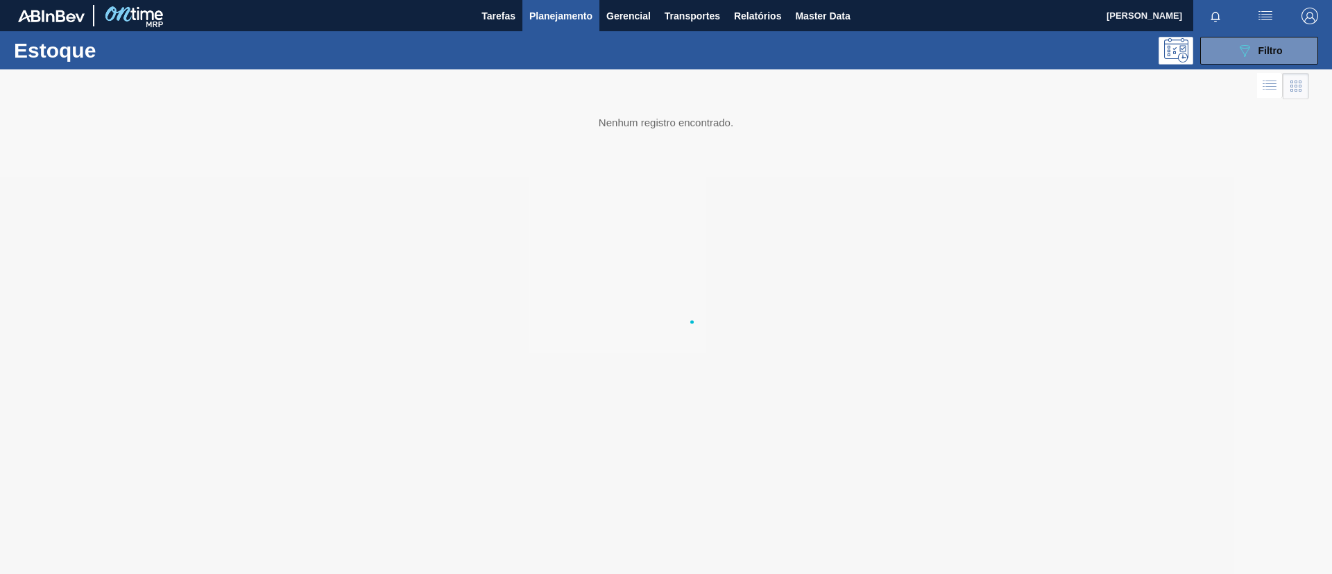
scroll to position [0, 0]
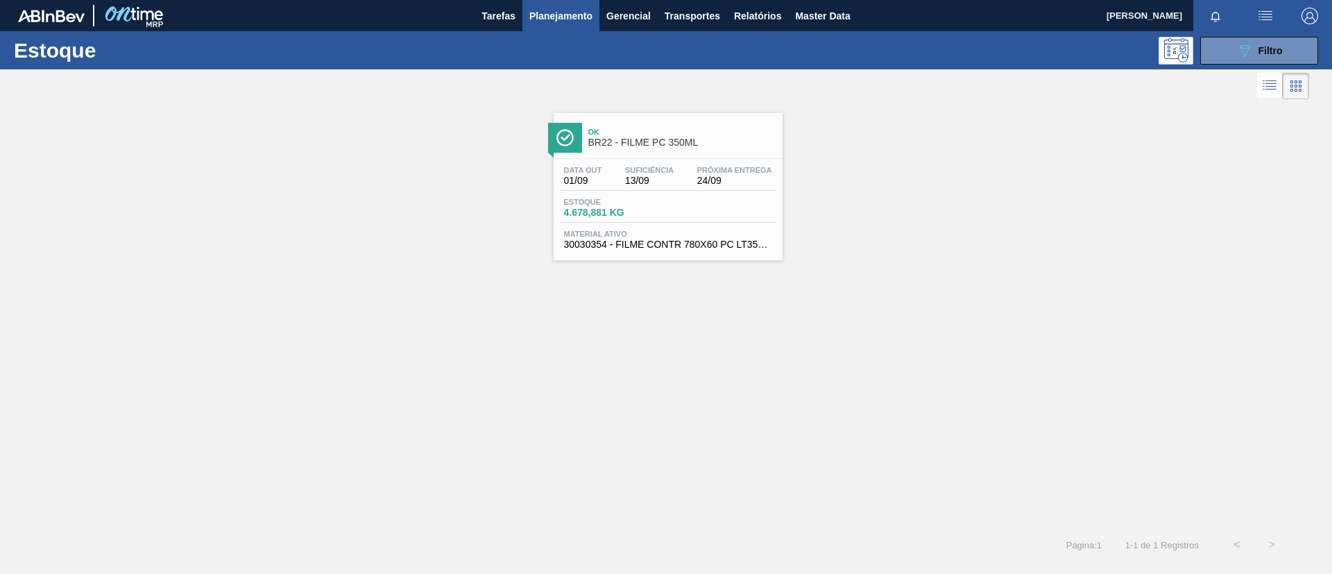
click at [685, 171] on div "Data out 01/09 Suficiência 13/09 Próxima Entrega 24/09" at bounding box center [668, 178] width 215 height 25
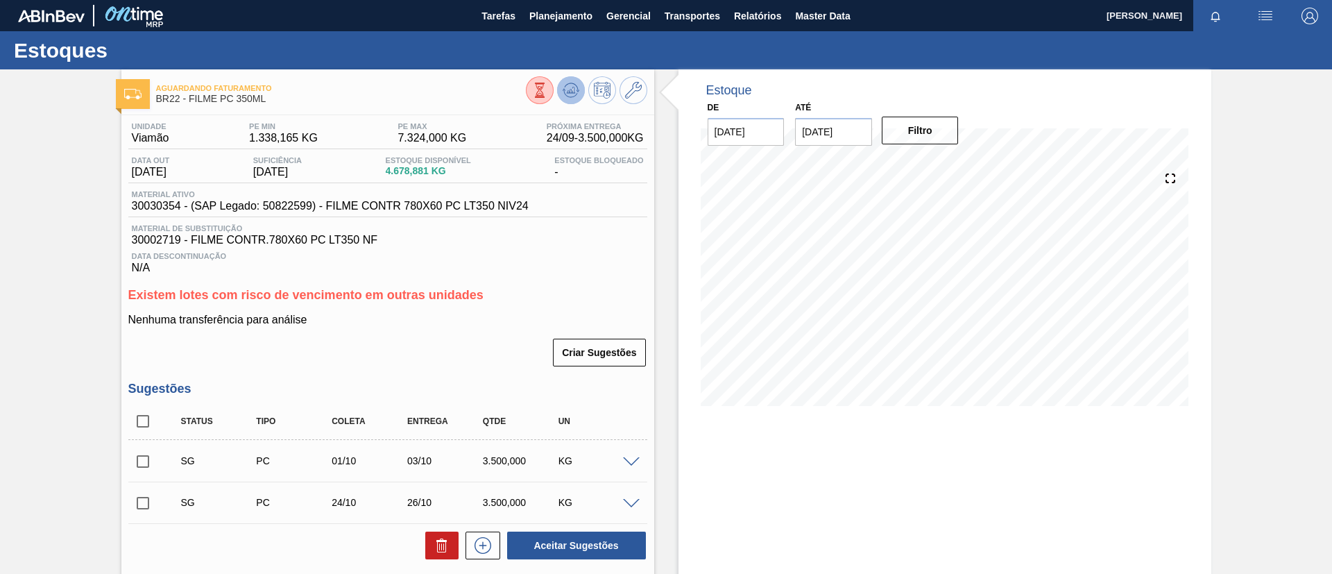
click at [577, 87] on icon at bounding box center [571, 90] width 17 height 17
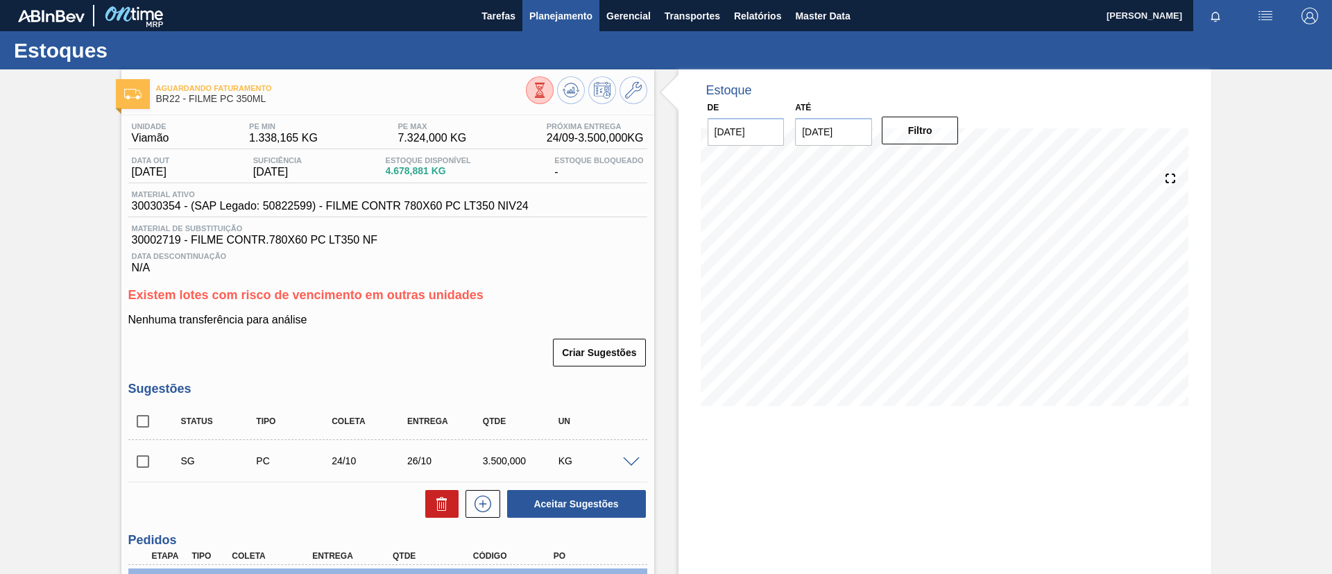
click at [577, 18] on span "Planejamento" at bounding box center [560, 16] width 63 height 17
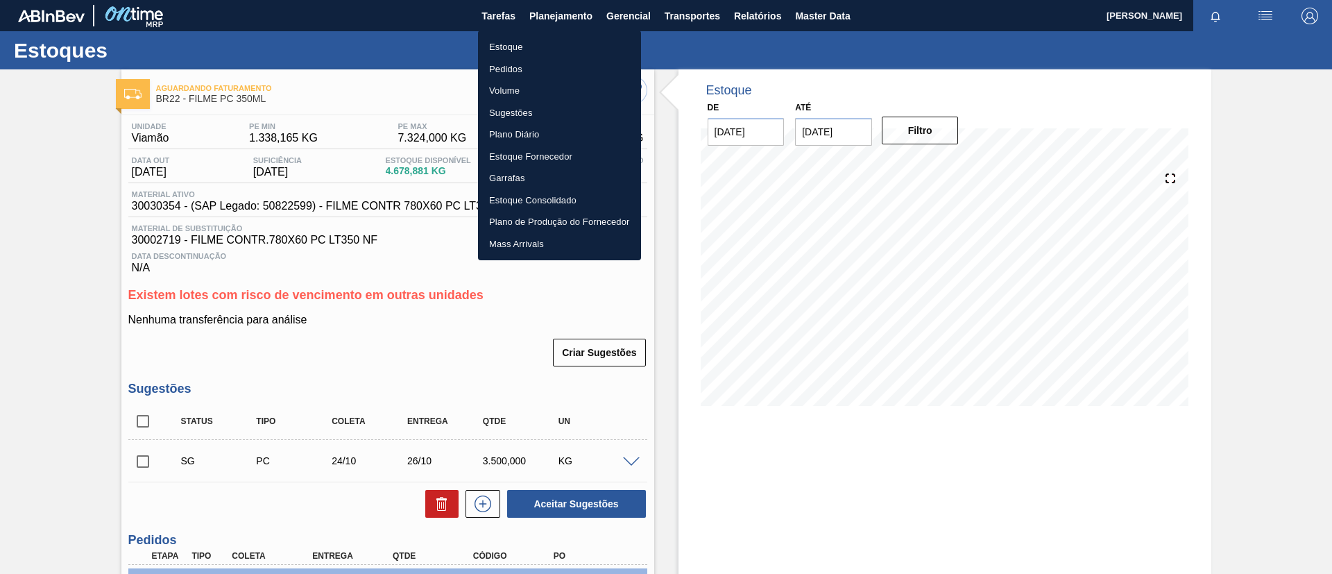
click at [580, 43] on li "Estoque" at bounding box center [559, 47] width 163 height 22
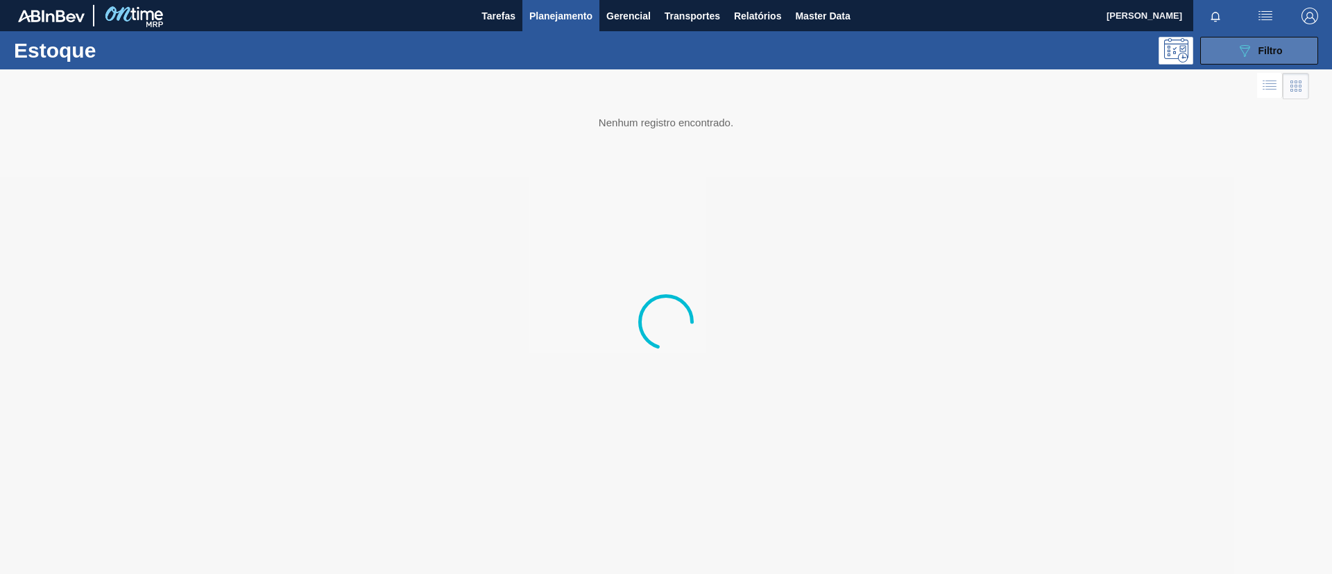
click at [1272, 53] on span "Filtro" at bounding box center [1271, 50] width 24 height 11
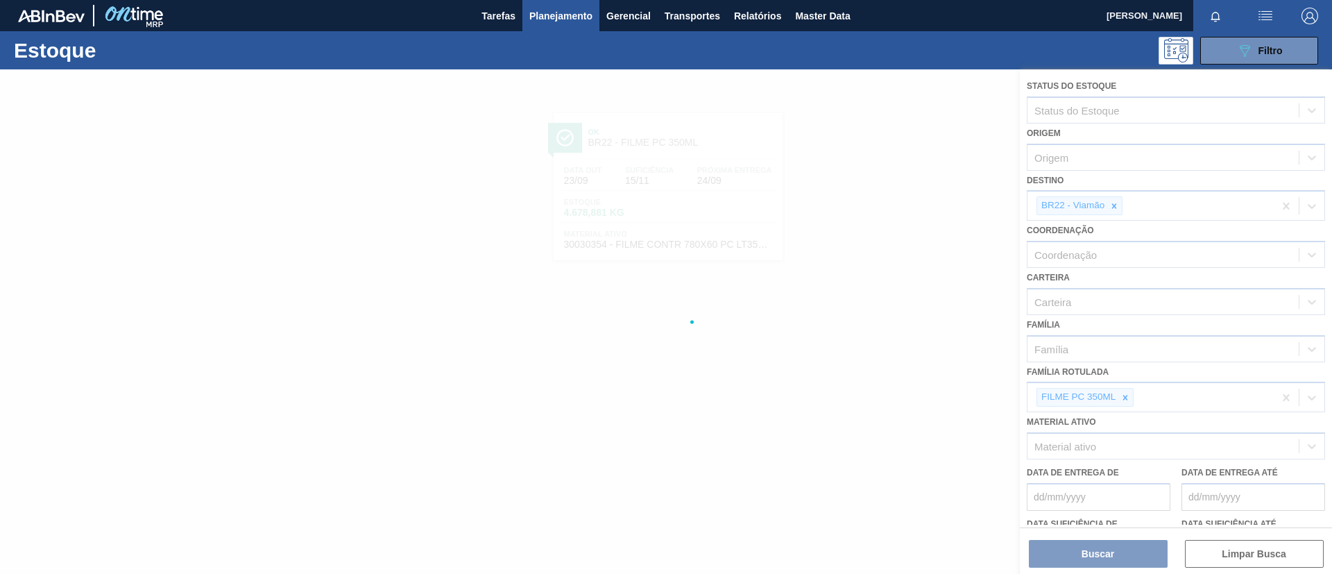
click at [1120, 395] on div at bounding box center [666, 321] width 1332 height 504
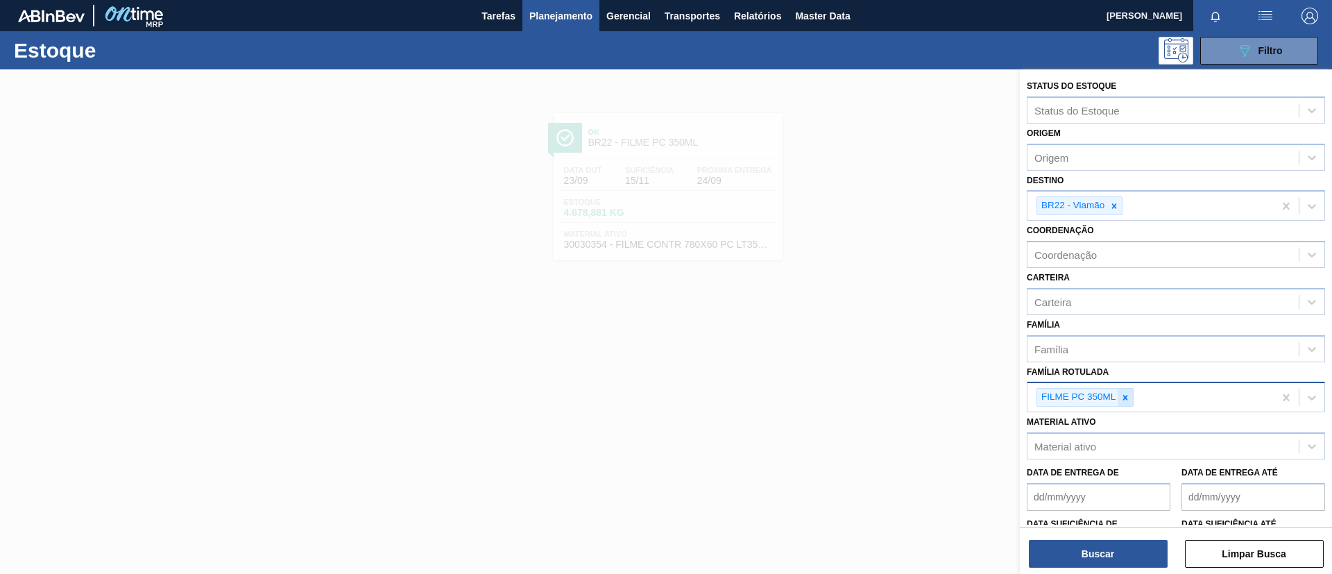
click at [1122, 396] on icon at bounding box center [1125, 398] width 10 height 10
paste Rotulada "FILME BC 269ML"
type Rotulada "FILME BC 269ML"
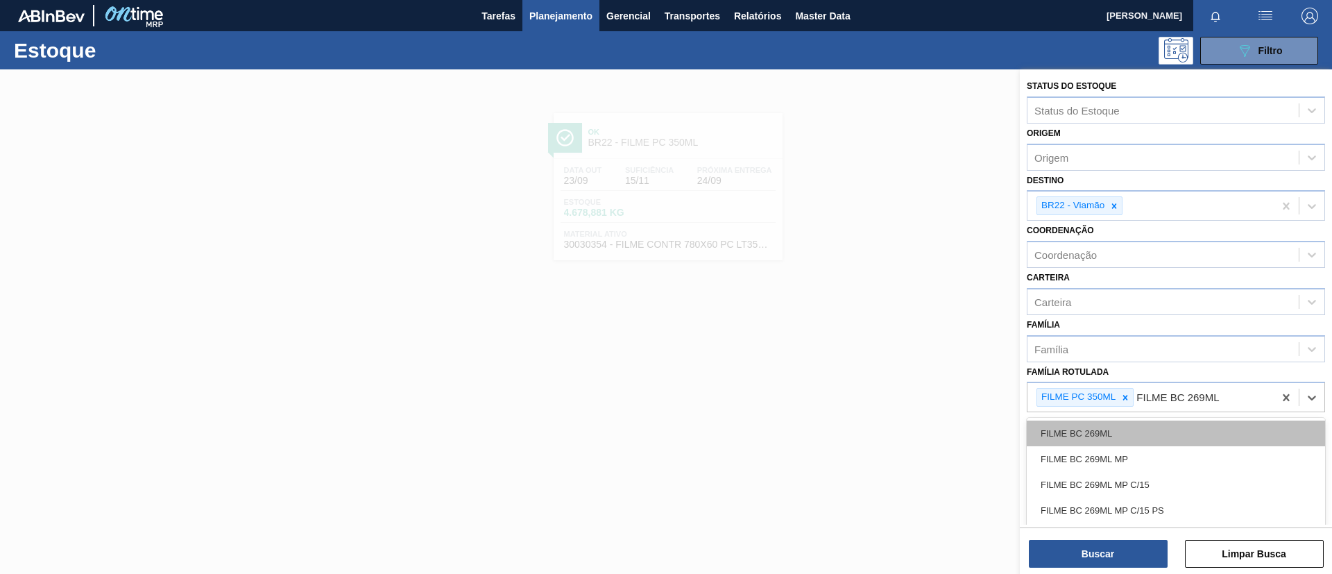
click at [1143, 425] on div "FILME BC 269ML" at bounding box center [1176, 433] width 298 height 26
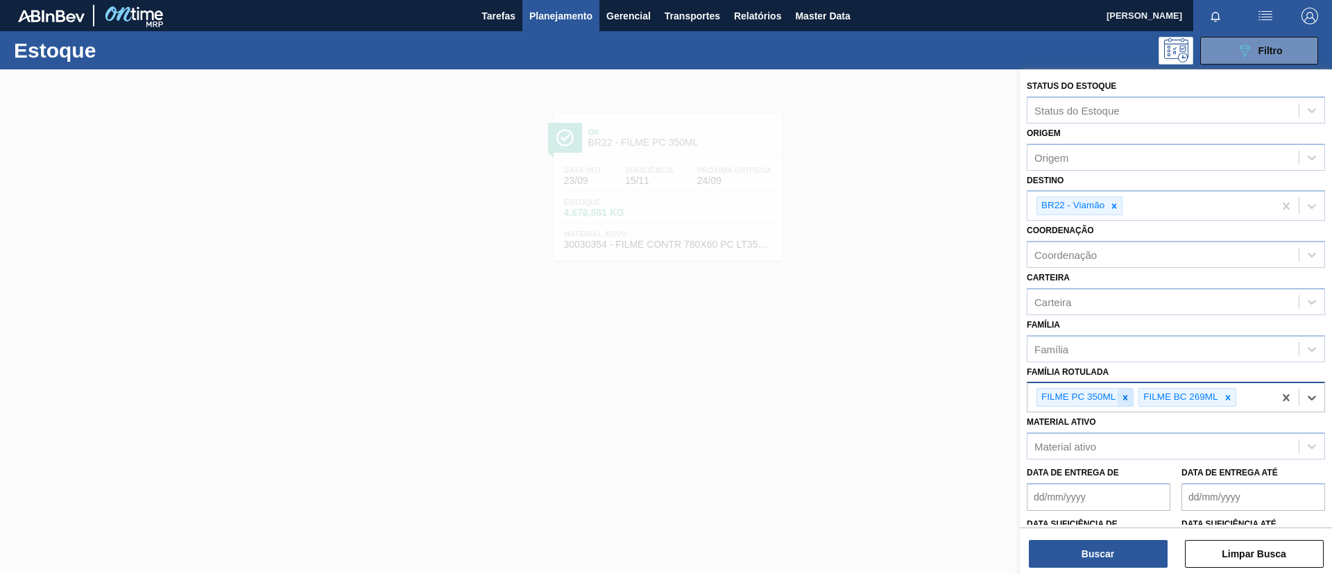
click at [1125, 393] on icon at bounding box center [1125, 398] width 10 height 10
click at [1120, 202] on div at bounding box center [1114, 205] width 15 height 17
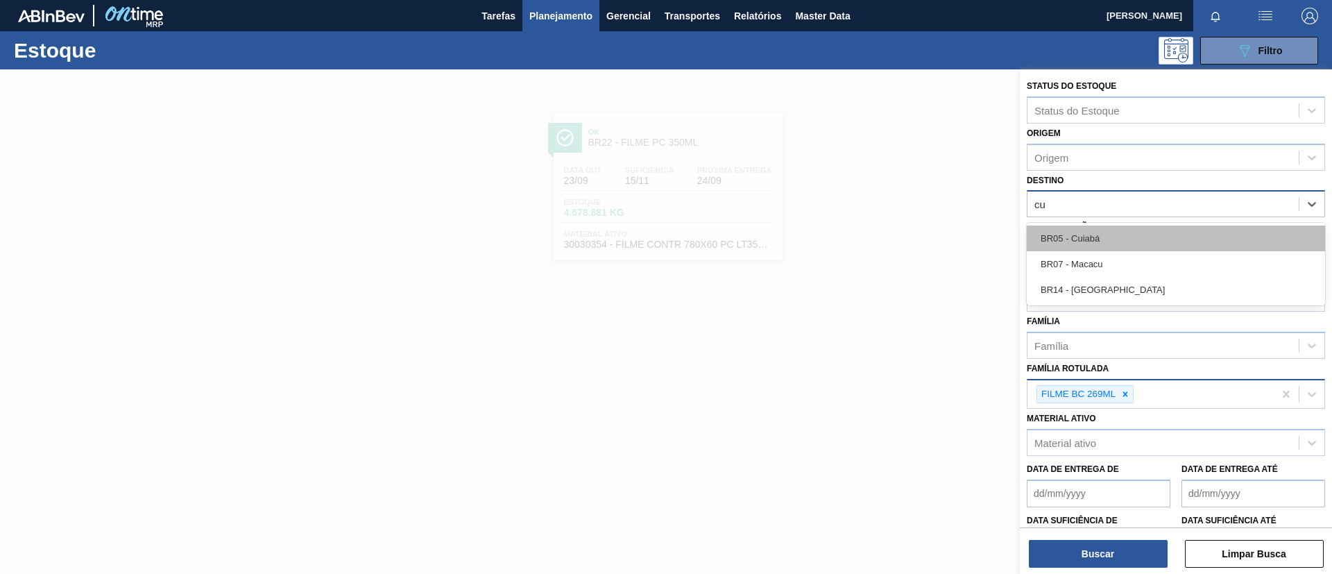
type input "cui"
click at [1129, 247] on div "BR05 - Cuiabá" at bounding box center [1176, 238] width 298 height 26
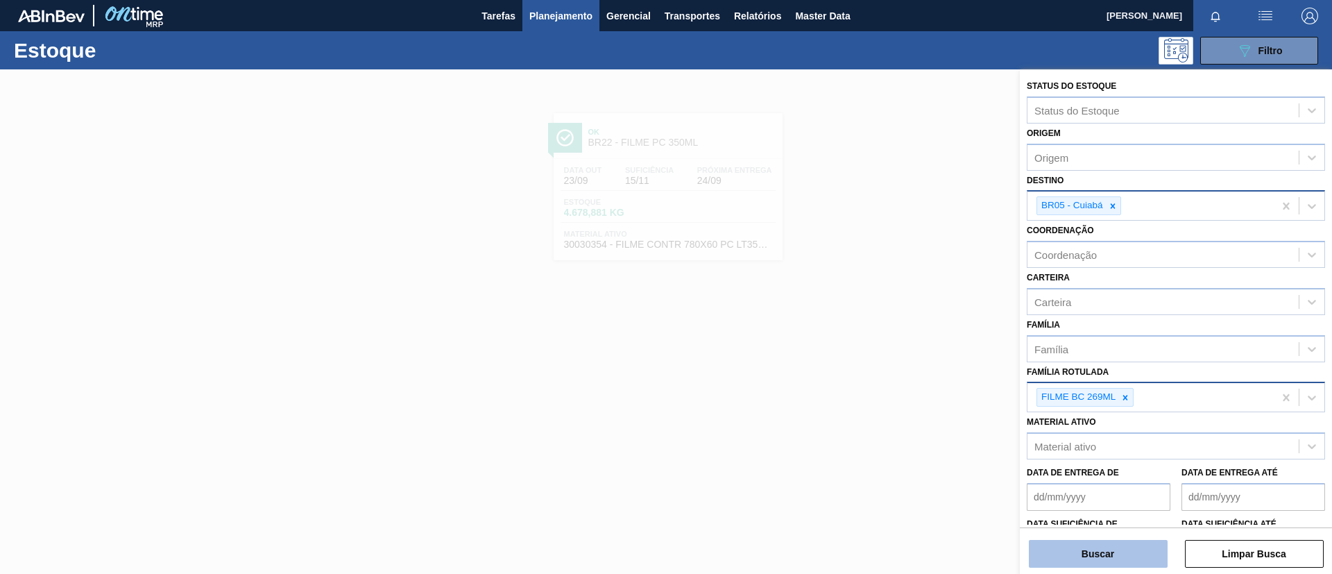
click at [1109, 541] on button "Buscar" at bounding box center [1098, 554] width 139 height 28
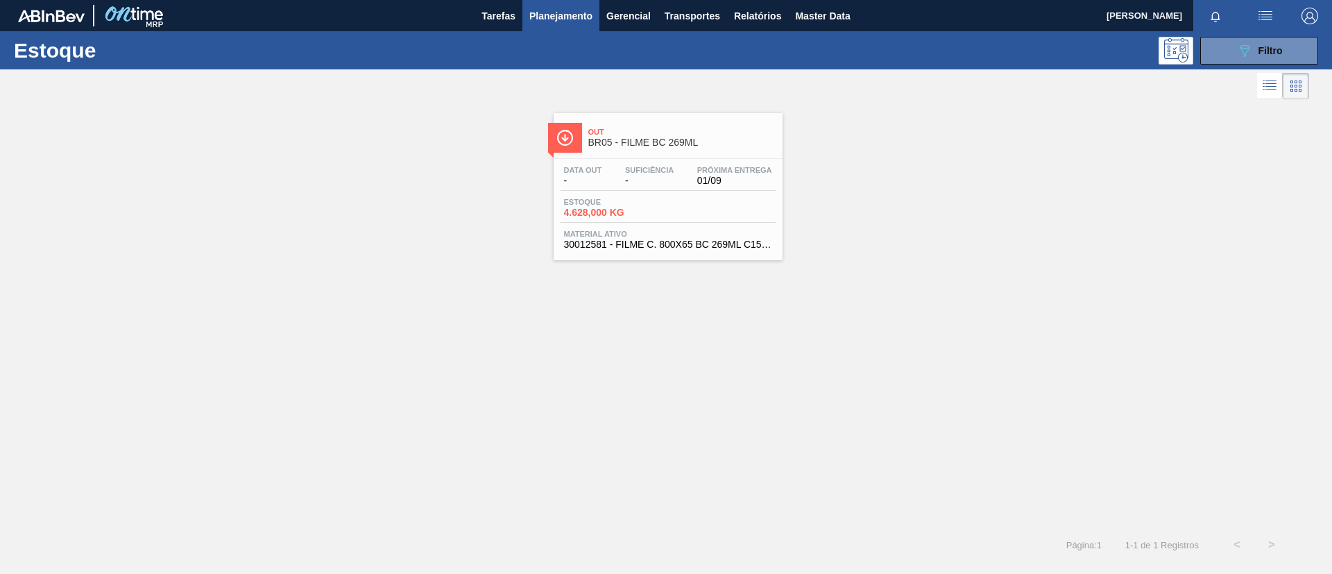
click at [715, 153] on div "Out BR05 - FILME BC 269ML Data out - Suficiência - Próxima Entrega 01/09 Estoqu…" at bounding box center [668, 186] width 229 height 147
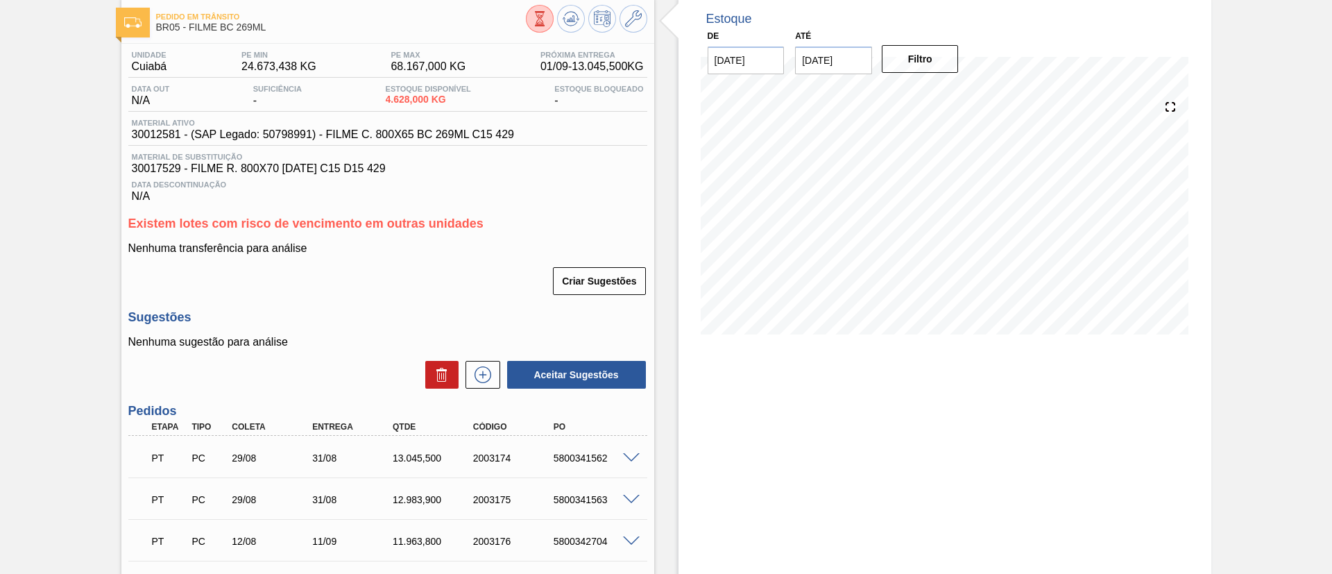
scroll to position [104, 0]
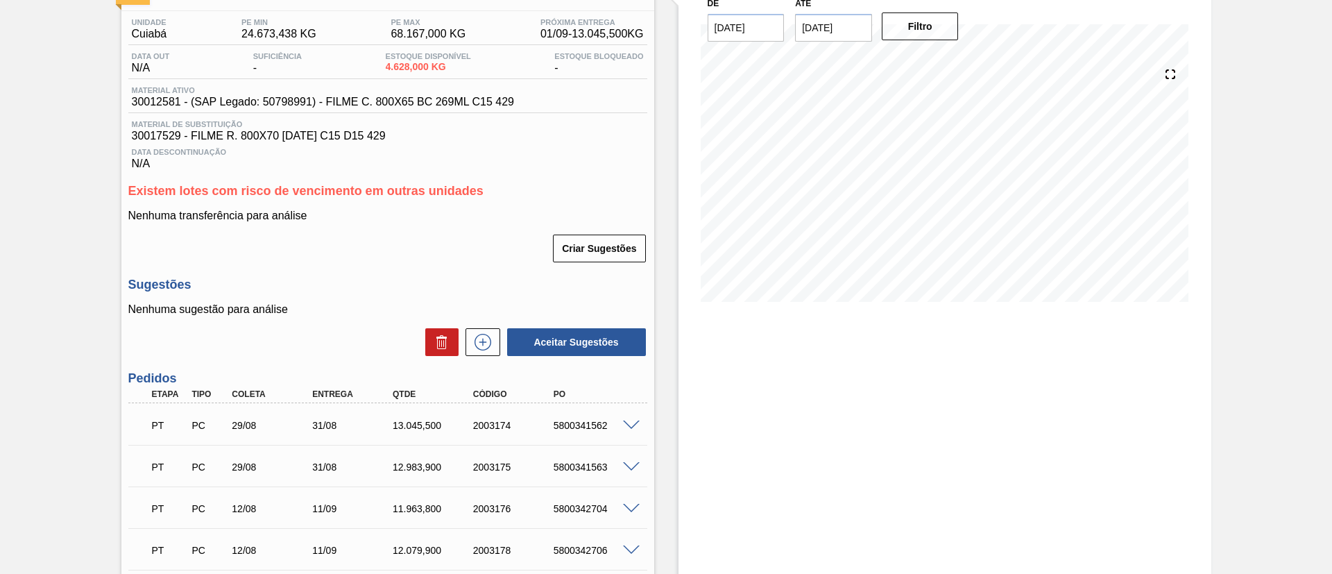
click at [633, 419] on div at bounding box center [634, 424] width 28 height 10
click at [636, 420] on span at bounding box center [631, 425] width 17 height 10
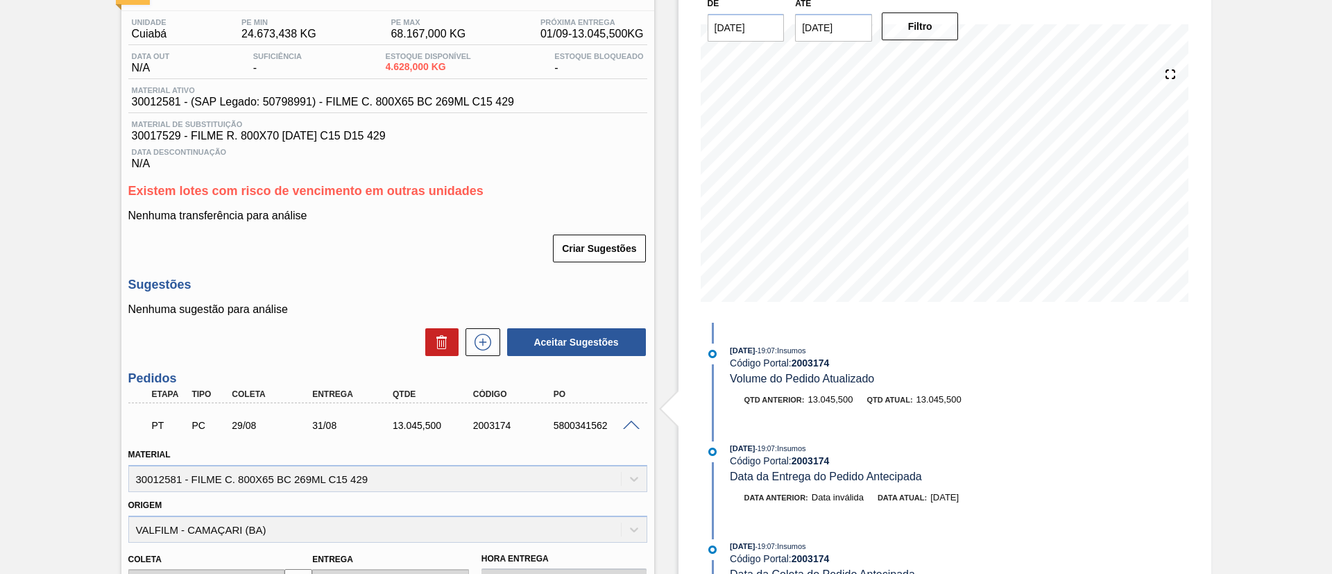
click at [629, 423] on span at bounding box center [631, 425] width 17 height 10
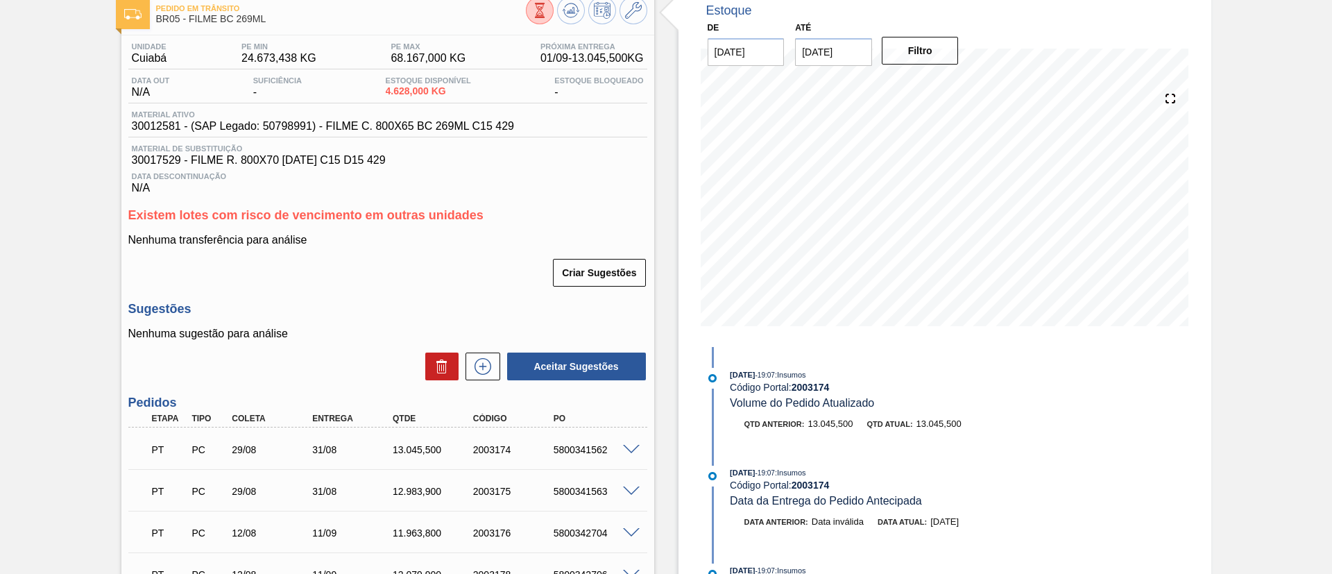
scroll to position [47, 0]
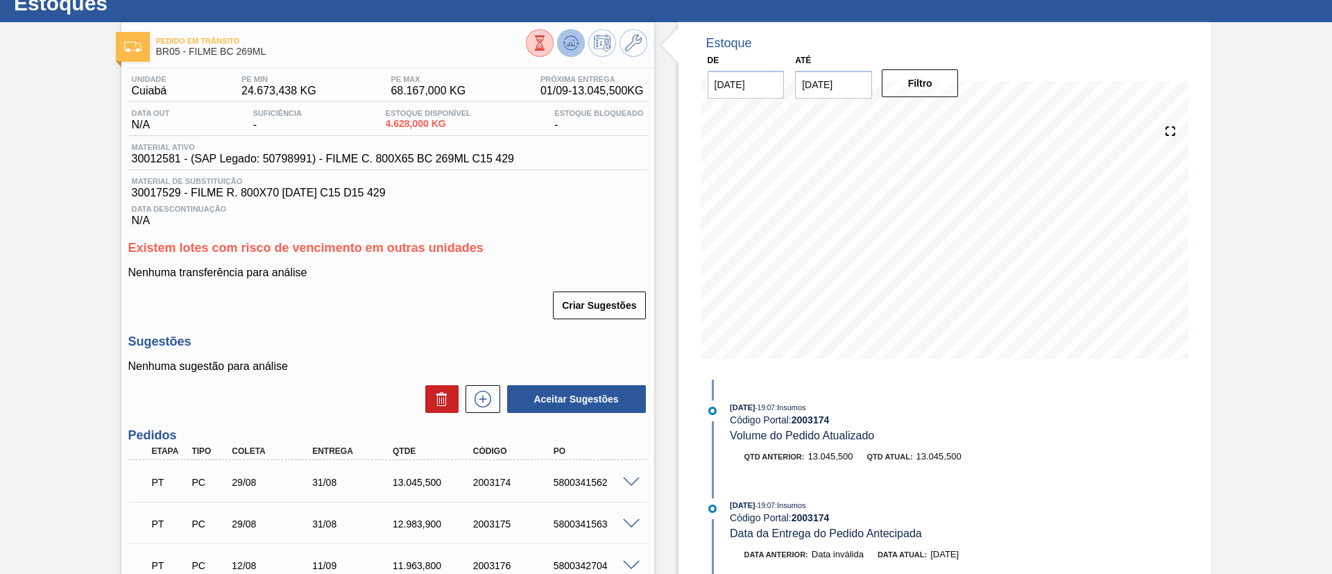
click at [565, 46] on icon at bounding box center [571, 43] width 17 height 17
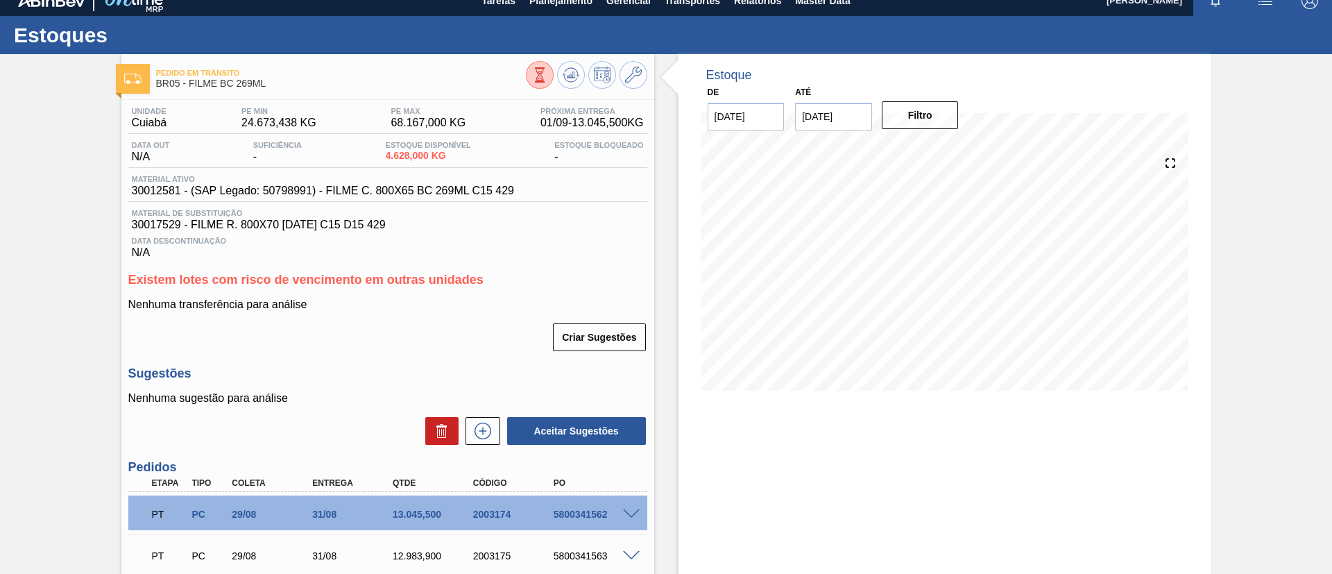
scroll to position [0, 0]
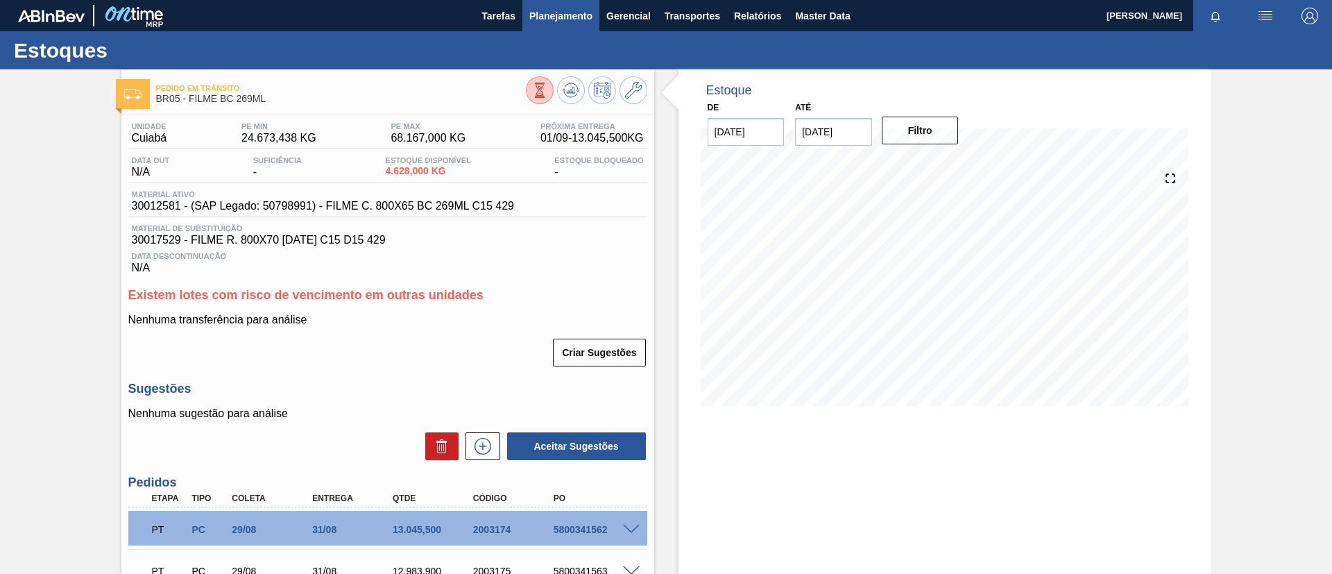
click at [559, 13] on span "Planejamento" at bounding box center [560, 16] width 63 height 17
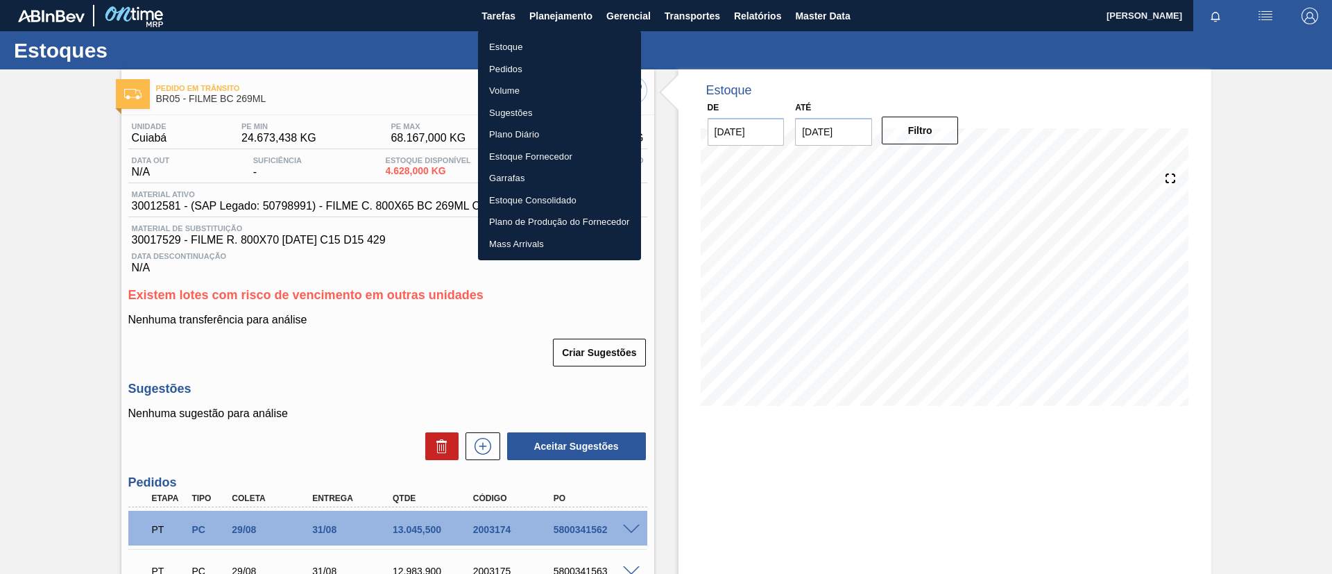
click at [558, 33] on ul "Estoque Pedidos Volume Sugestões Plano Diário Estoque Fornecedor Garrafas Estoq…" at bounding box center [559, 146] width 163 height 230
click at [565, 43] on li "Estoque" at bounding box center [559, 47] width 163 height 22
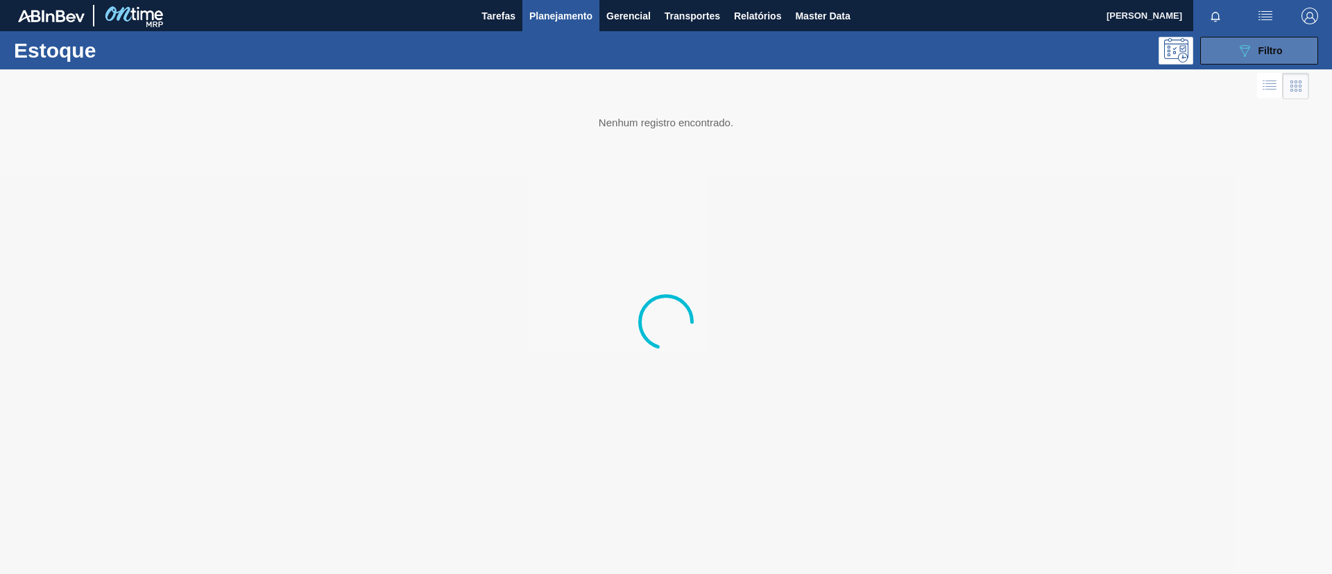
click at [1258, 43] on div "089F7B8B-B2A5-4AFE-B5C0-19BA573D28AC Filtro" at bounding box center [1259, 50] width 46 height 17
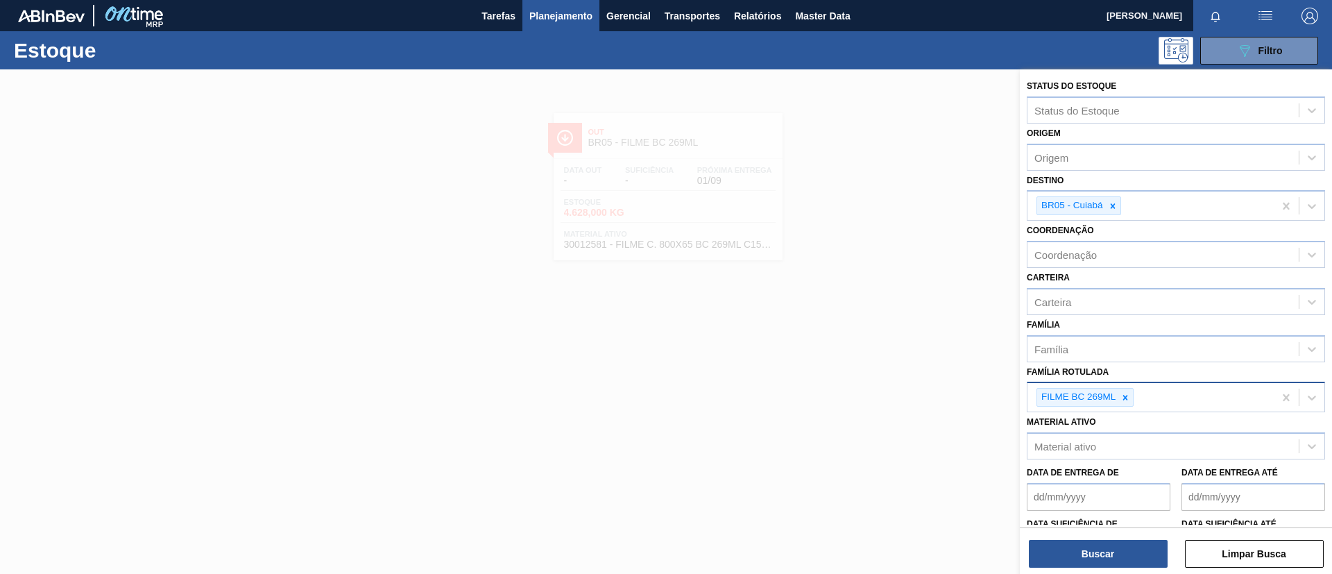
click at [1121, 389] on div at bounding box center [1125, 397] width 15 height 17
paste Rotulada "FILME STRETCH 750MMX25MICRA"
type Rotulada "FILME STRETCH 750MMX25MICRA"
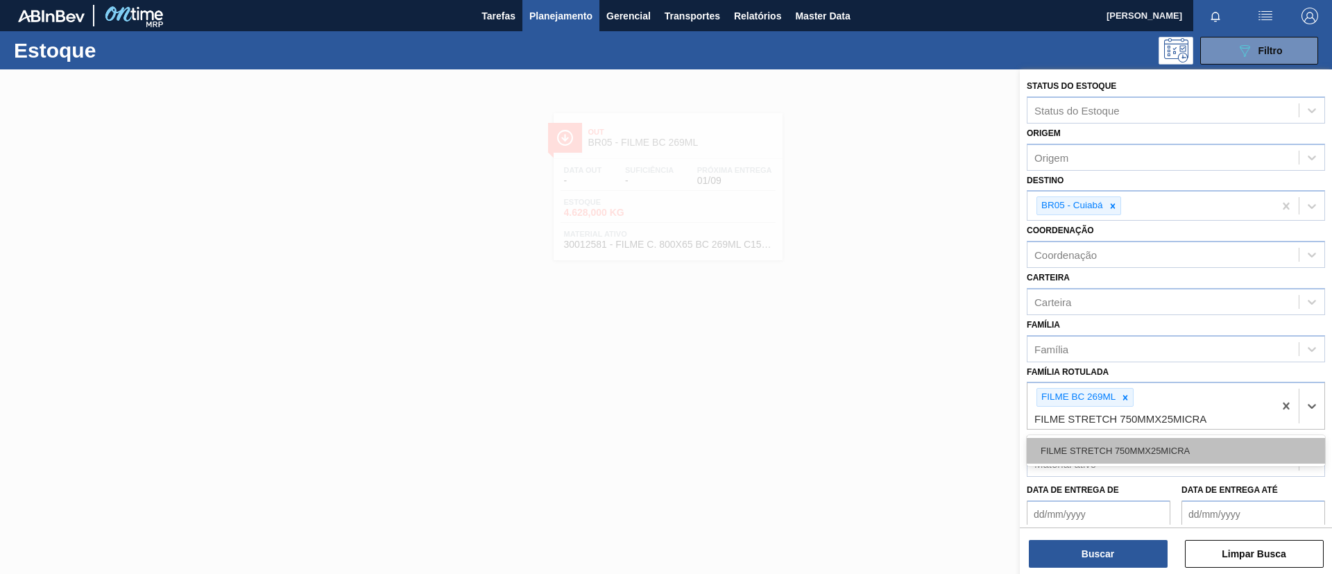
click at [1168, 445] on div "FILME STRETCH 750MMX25MICRA" at bounding box center [1176, 451] width 298 height 26
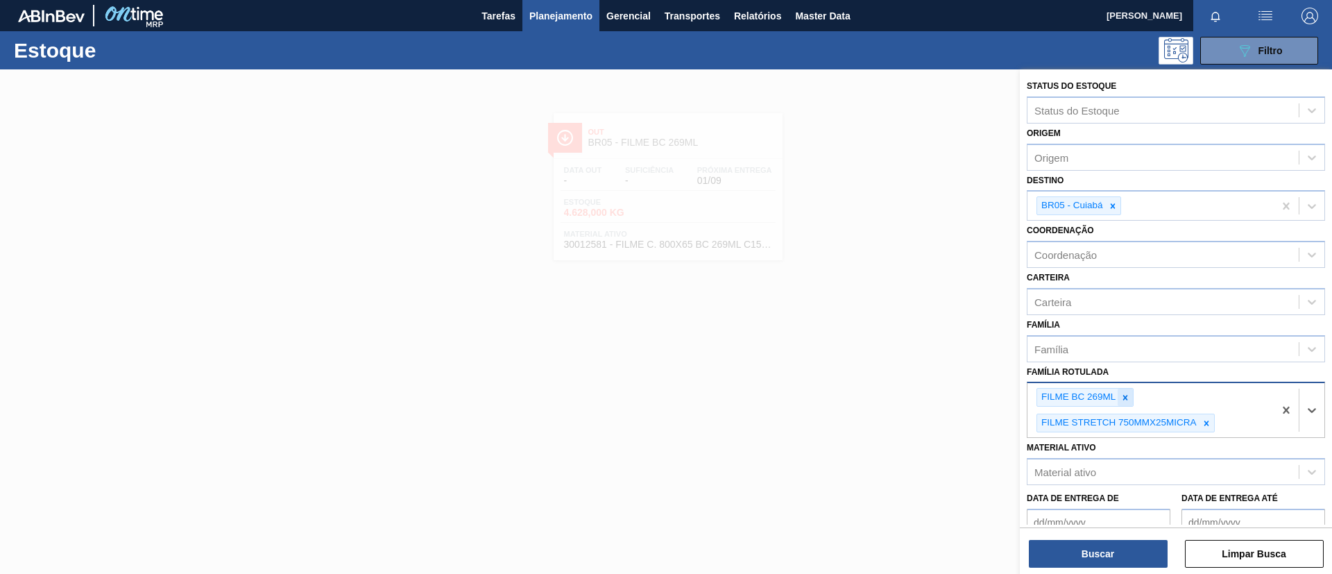
click at [1122, 393] on icon at bounding box center [1125, 398] width 10 height 10
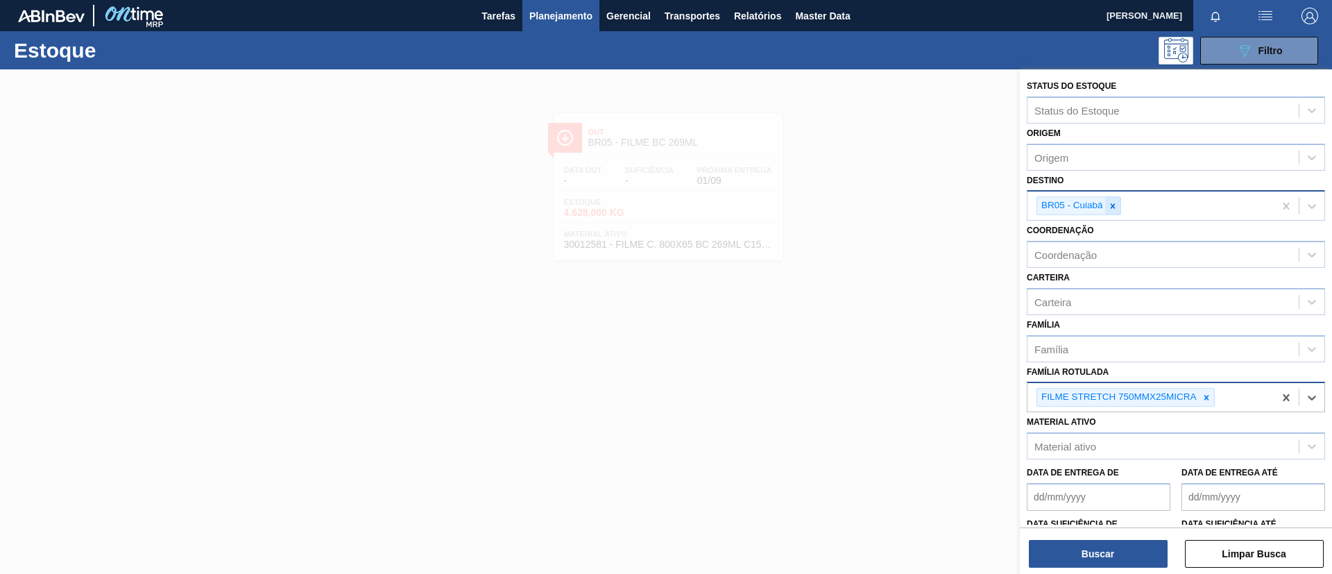
click at [1115, 207] on icon at bounding box center [1113, 206] width 10 height 10
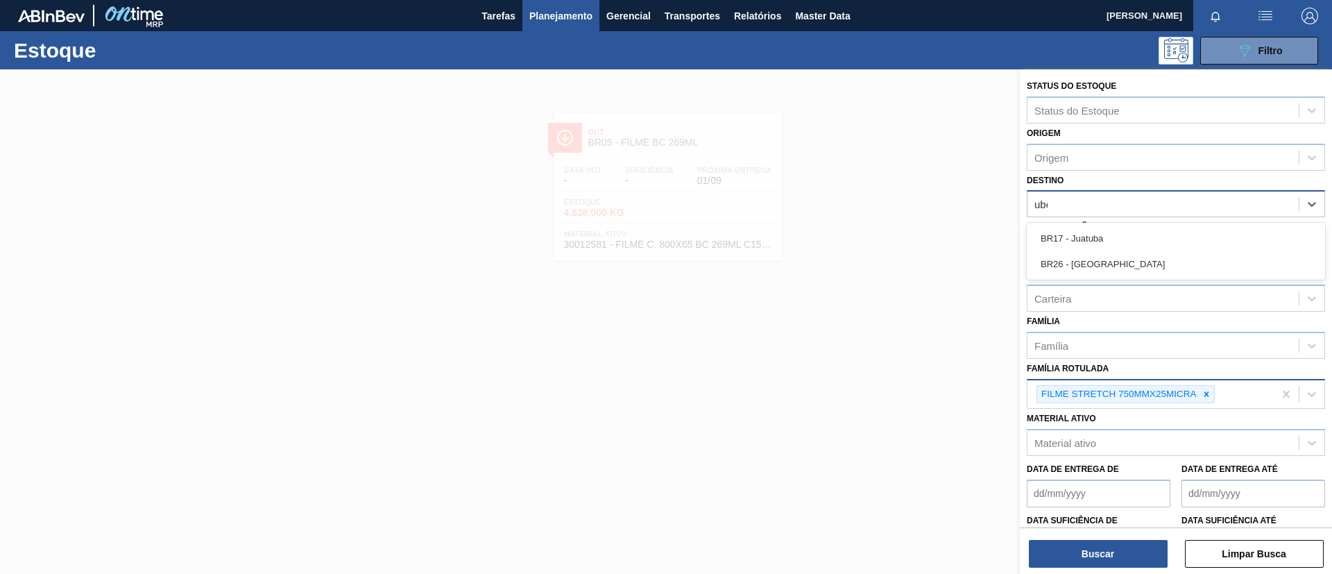
type input "uber"
click at [1134, 253] on div "BR26 - [GEOGRAPHIC_DATA]" at bounding box center [1176, 238] width 298 height 31
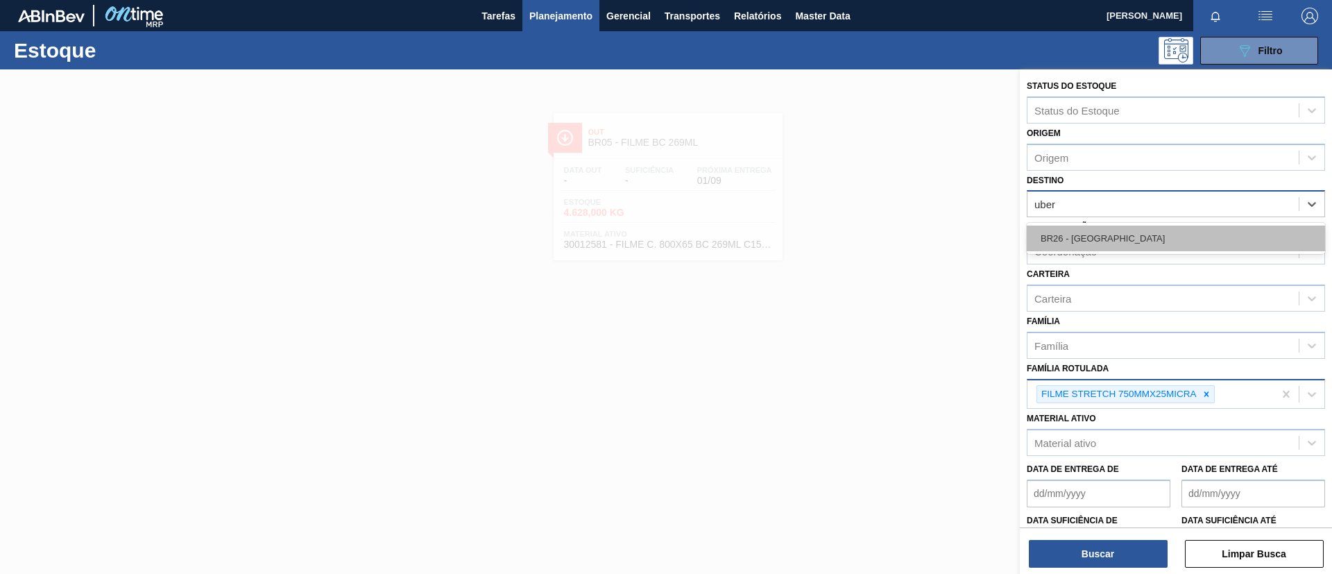
click at [1128, 241] on div "BR26 - [GEOGRAPHIC_DATA]" at bounding box center [1176, 238] width 298 height 26
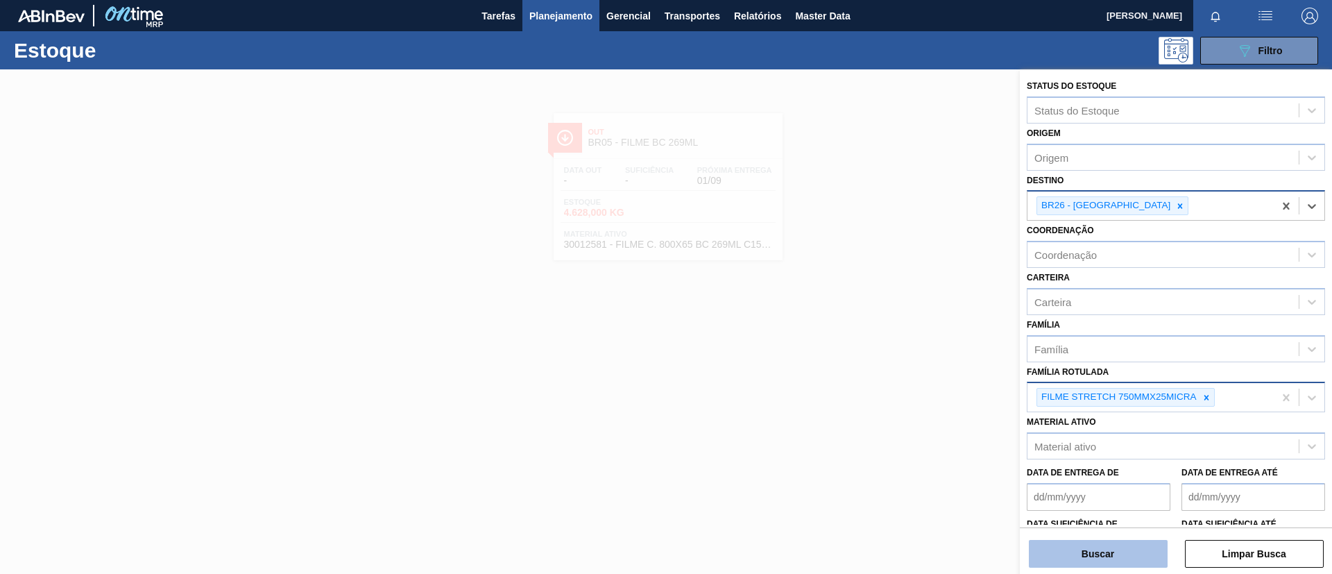
click at [1118, 542] on button "Buscar" at bounding box center [1098, 554] width 139 height 28
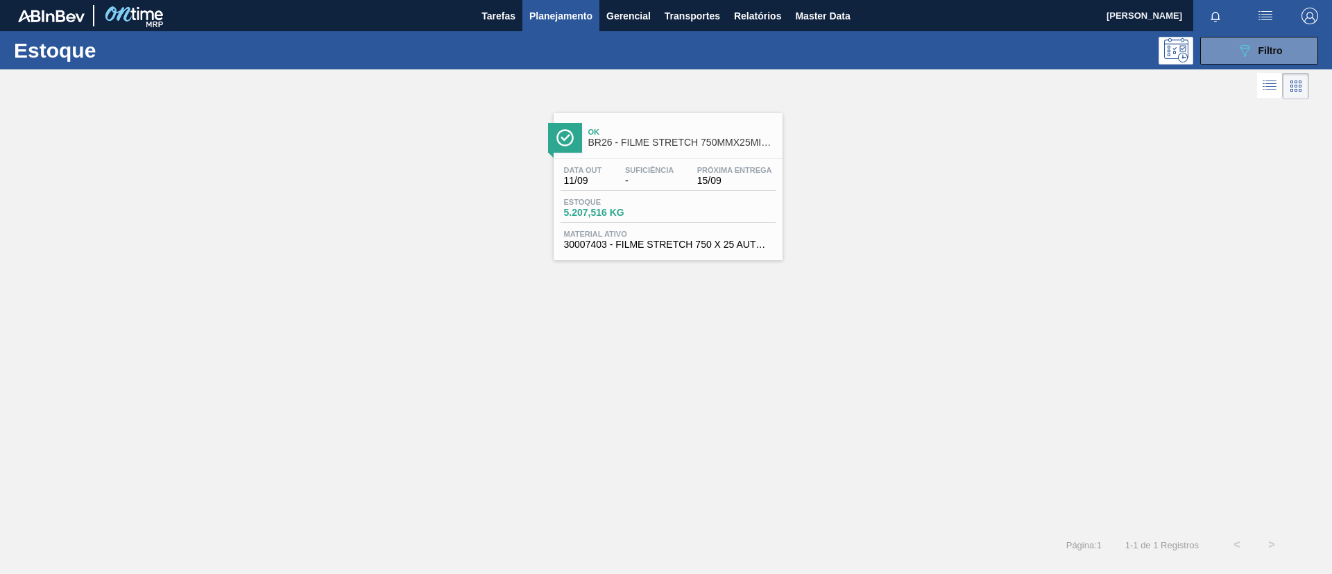
click at [726, 153] on div "Ok BR26 - FILME STRETCH 750MMX25MICRA" at bounding box center [681, 137] width 187 height 31
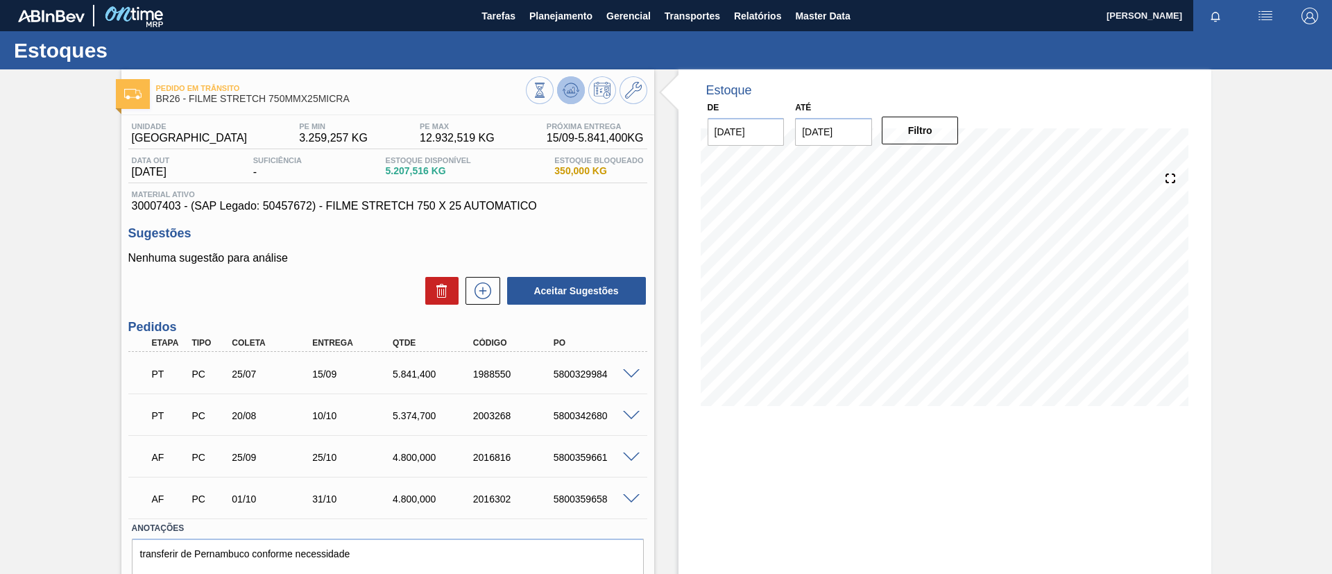
click at [577, 94] on icon at bounding box center [571, 90] width 17 height 17
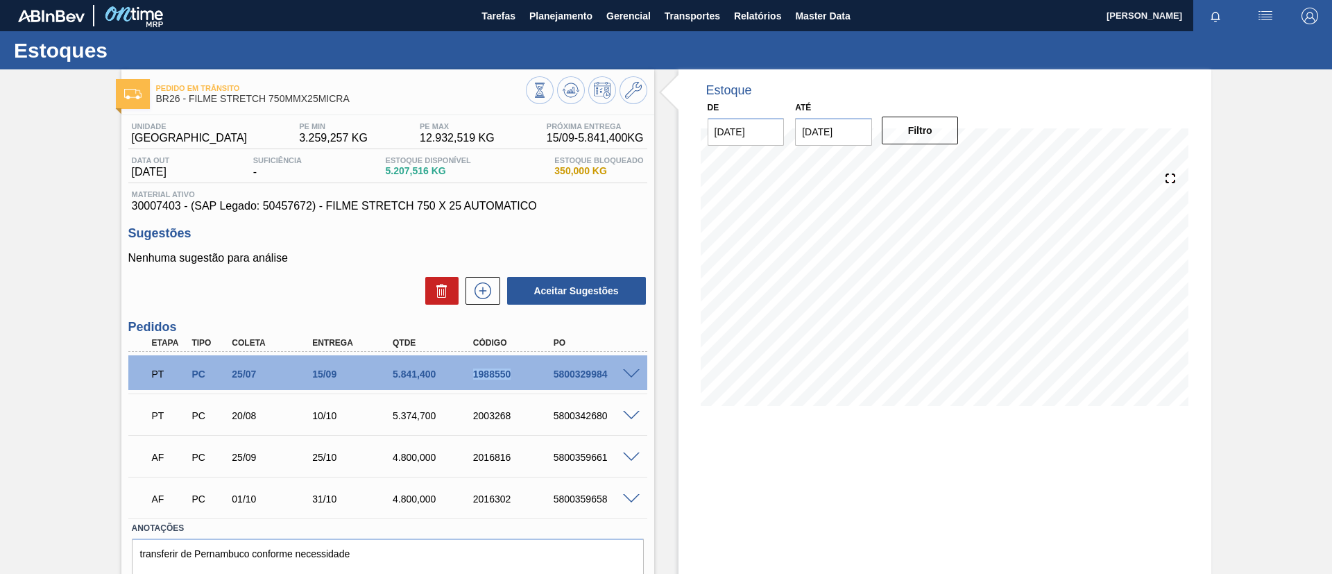
drag, startPoint x: 469, startPoint y: 377, endPoint x: 547, endPoint y: 371, distance: 77.9
click at [547, 371] on div "PT PC 25/07 15/09 5.841,400 1988550 5800329984" at bounding box center [384, 373] width 482 height 28
click at [578, 17] on span "Planejamento" at bounding box center [560, 16] width 63 height 17
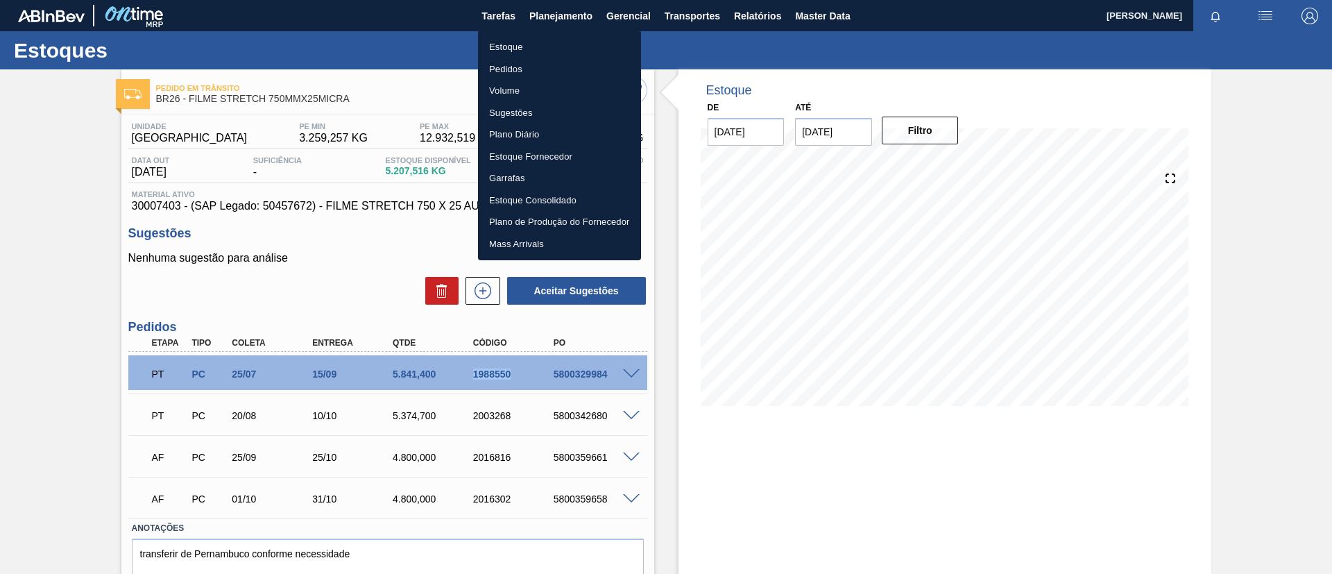
click at [566, 46] on li "Estoque" at bounding box center [559, 47] width 163 height 22
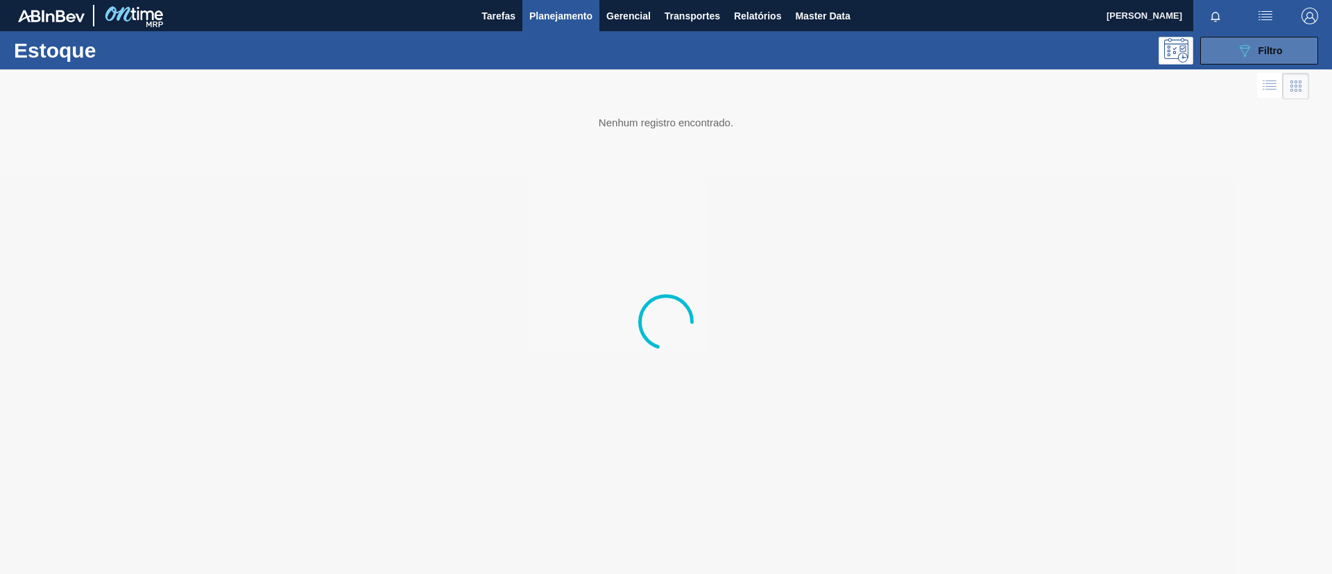
click at [1275, 52] on span "Filtro" at bounding box center [1271, 50] width 24 height 11
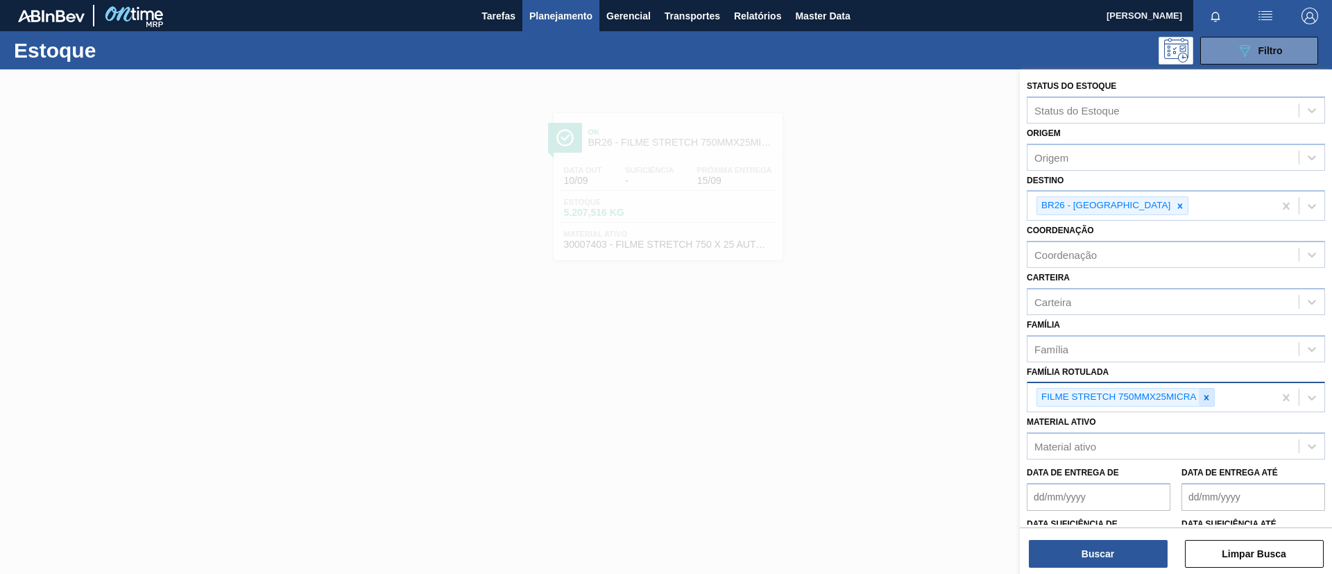
click at [1203, 394] on icon at bounding box center [1207, 398] width 10 height 10
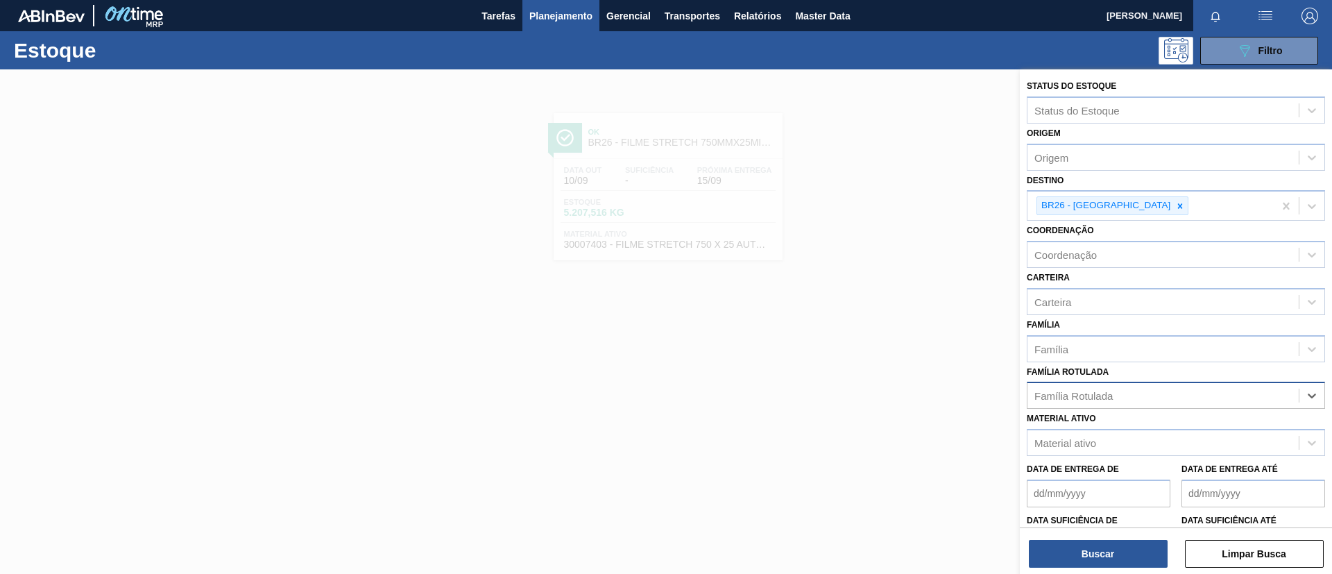
paste Rotulada "FILME SK 269ML MP C/15"
type Rotulada "FILME SK 269ML MP C/15"
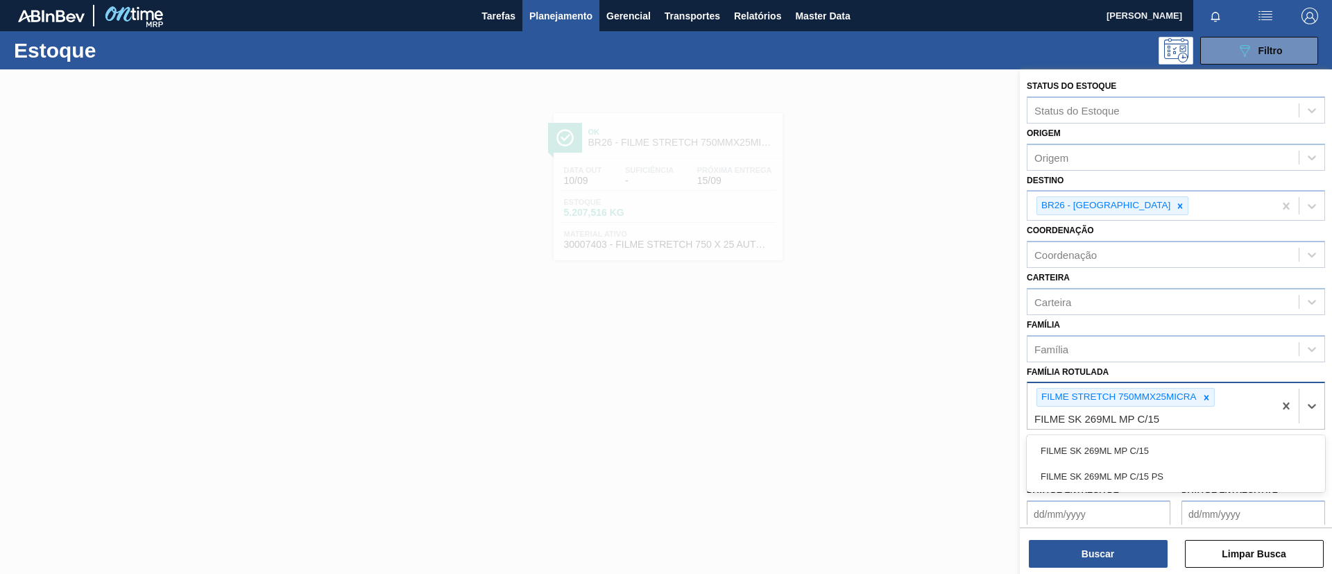
drag, startPoint x: 1172, startPoint y: 445, endPoint x: 1176, endPoint y: 427, distance: 19.2
click at [1172, 443] on div "FILME SK 269ML MP C/15" at bounding box center [1176, 451] width 298 height 26
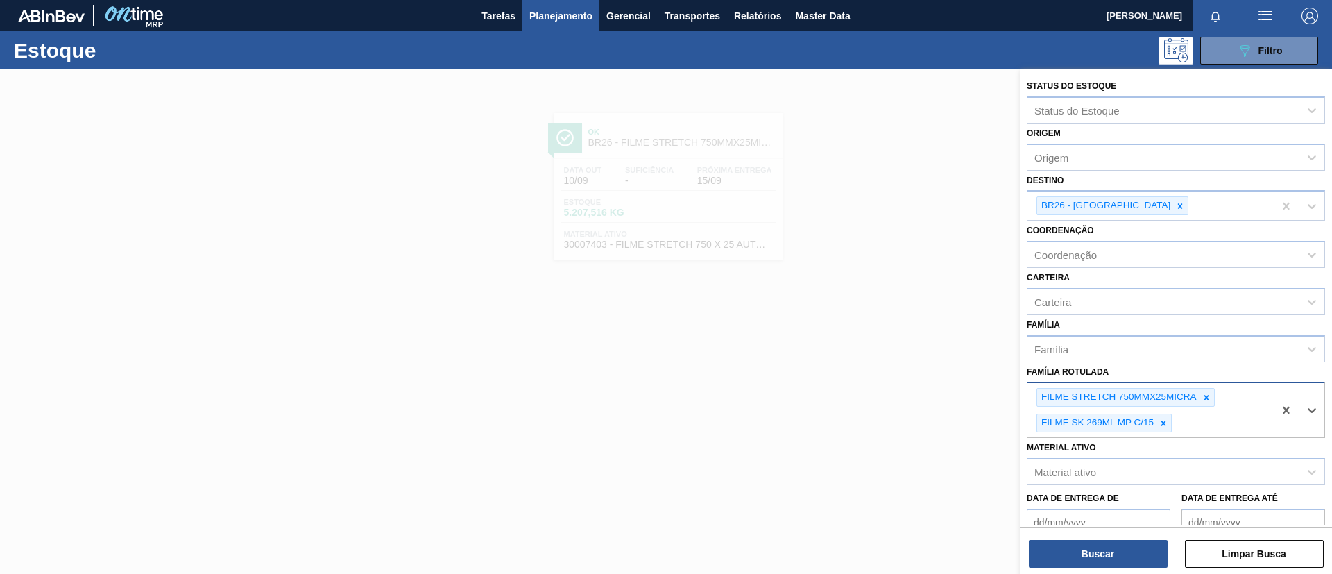
click at [1195, 385] on div "FILME STRETCH 750MMX25MICRA FILME SK 269ML MP C/15" at bounding box center [1150, 410] width 246 height 54
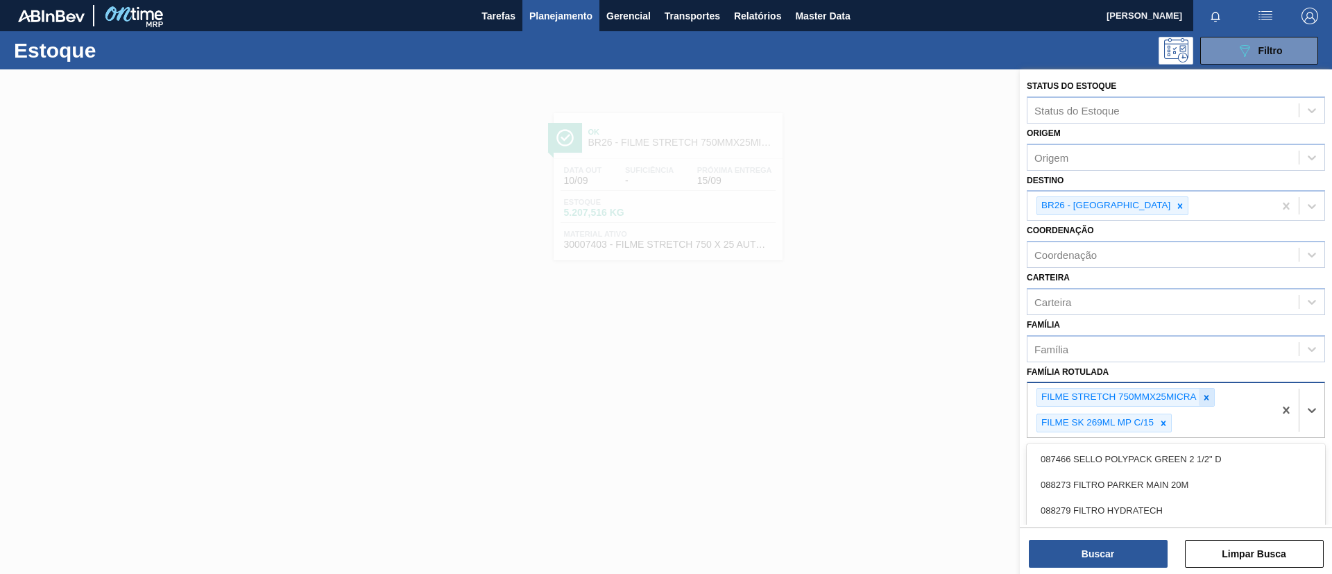
click at [1203, 394] on icon at bounding box center [1207, 398] width 10 height 10
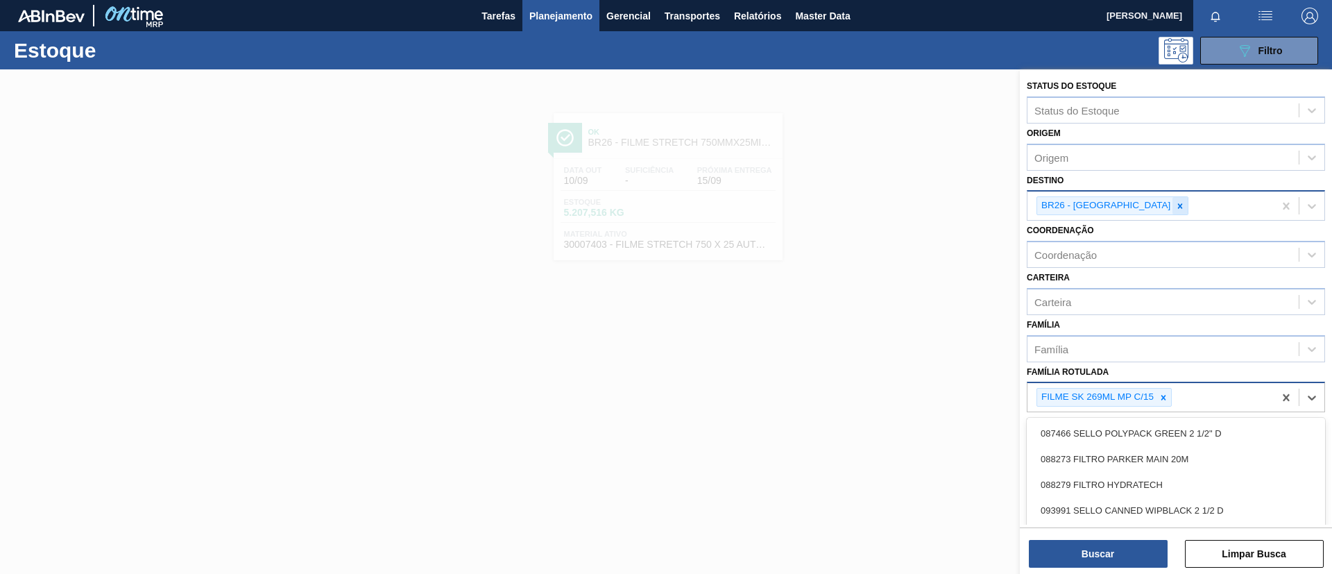
click at [1175, 210] on icon at bounding box center [1180, 206] width 10 height 10
type input "aq"
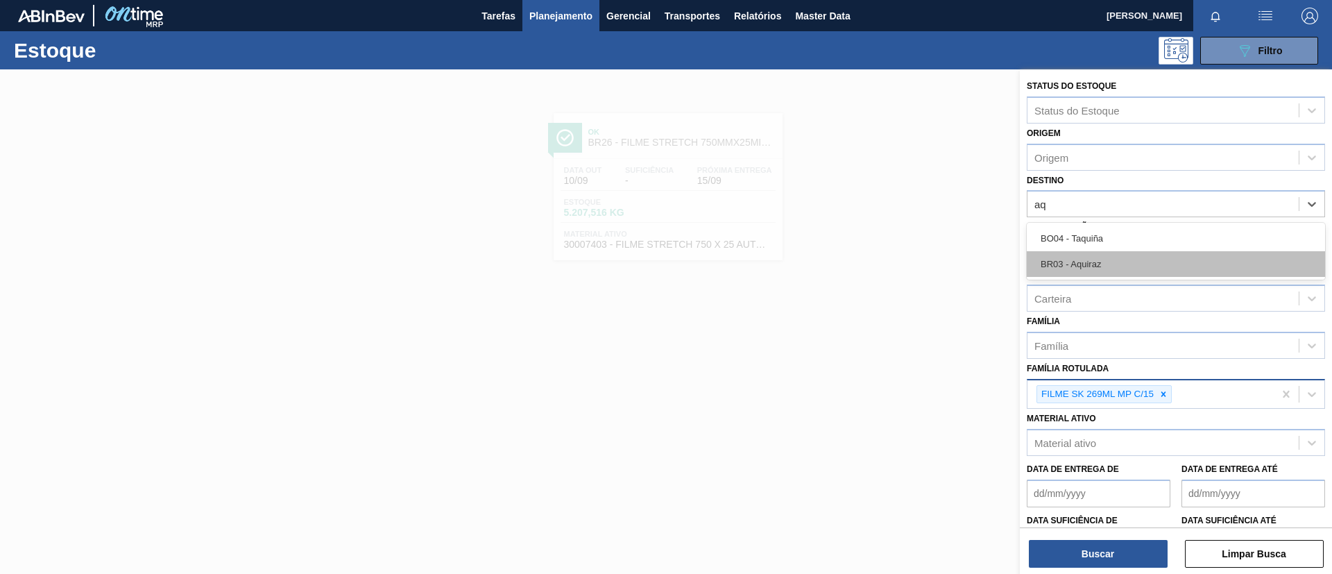
click at [1138, 266] on div "BR03 - Aquiraz" at bounding box center [1176, 264] width 298 height 26
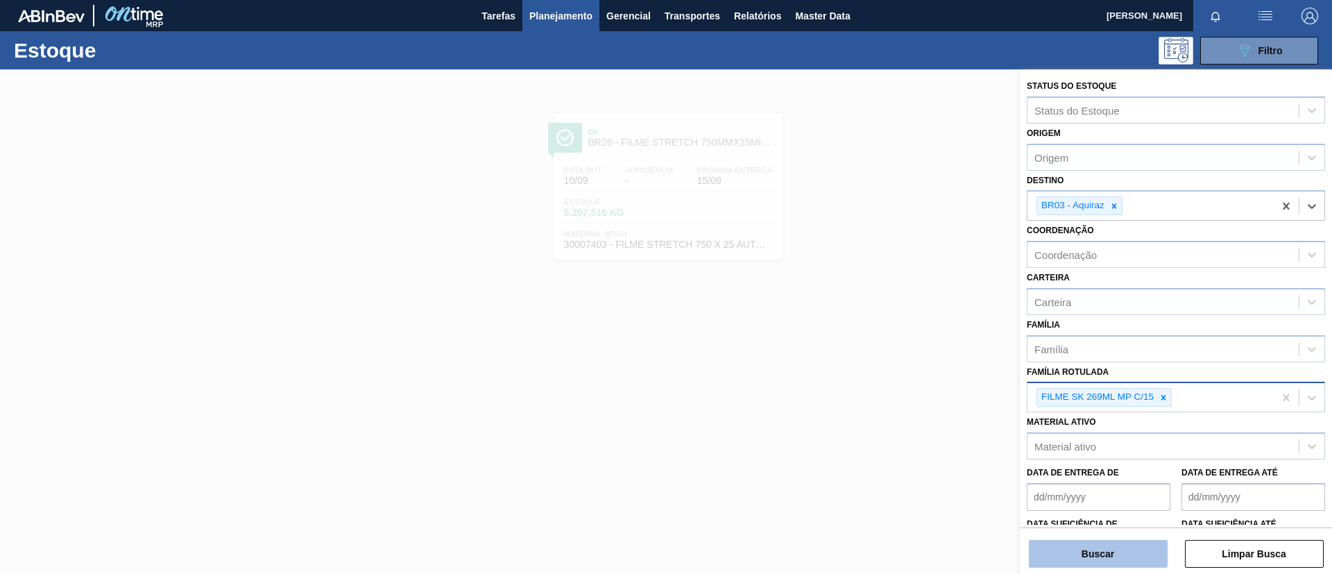
click at [1109, 556] on button "Buscar" at bounding box center [1098, 554] width 139 height 28
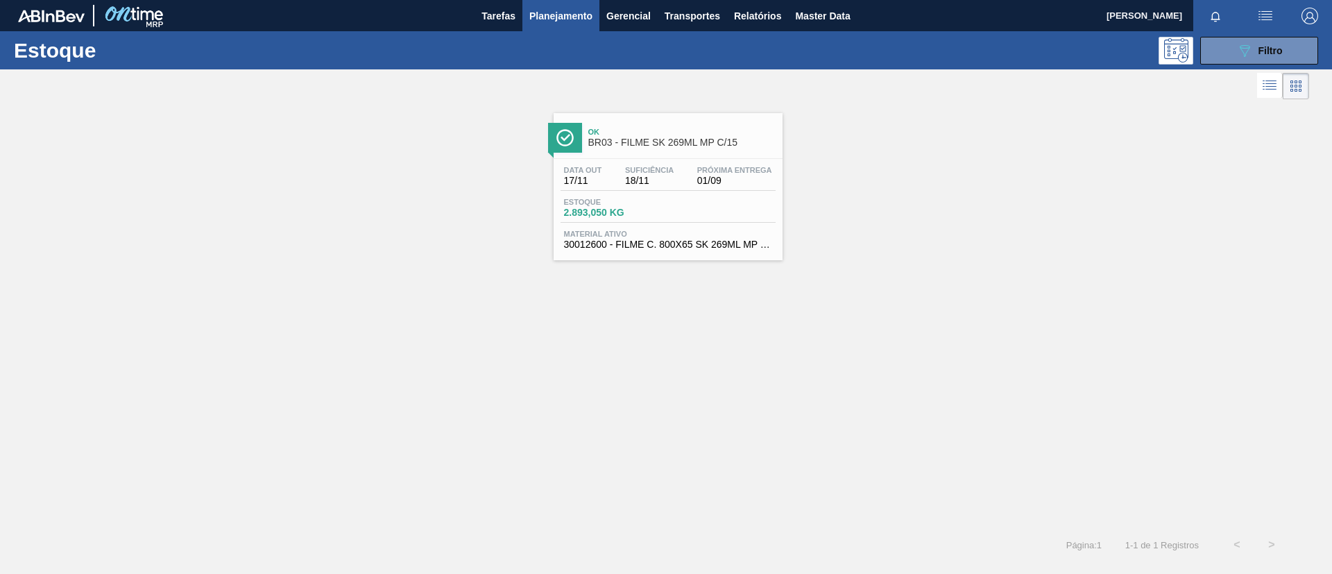
click at [681, 125] on div "Ok BR03 - FILME SK 269ML MP C/15" at bounding box center [681, 137] width 187 height 31
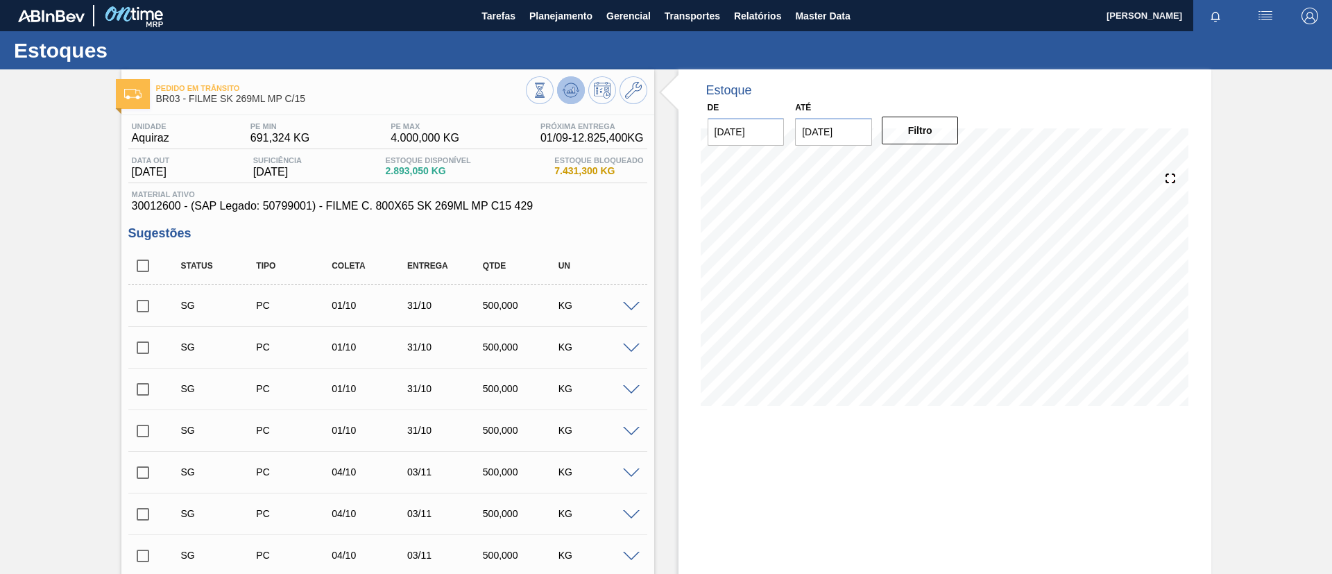
click at [563, 97] on icon at bounding box center [571, 90] width 17 height 17
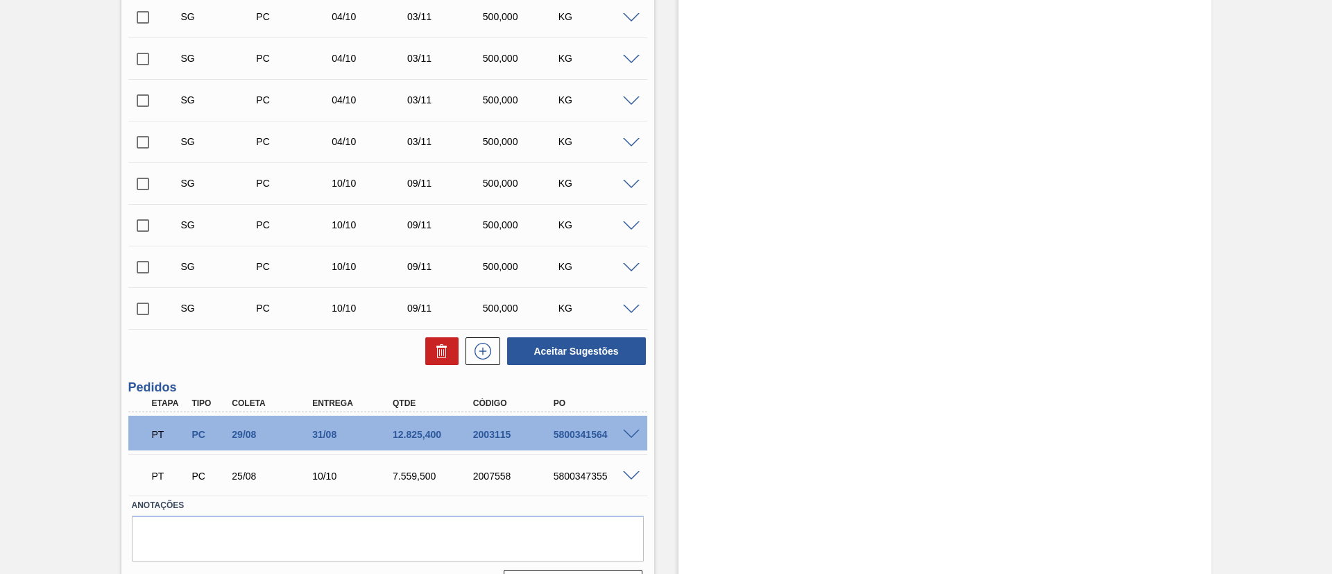
scroll to position [491, 0]
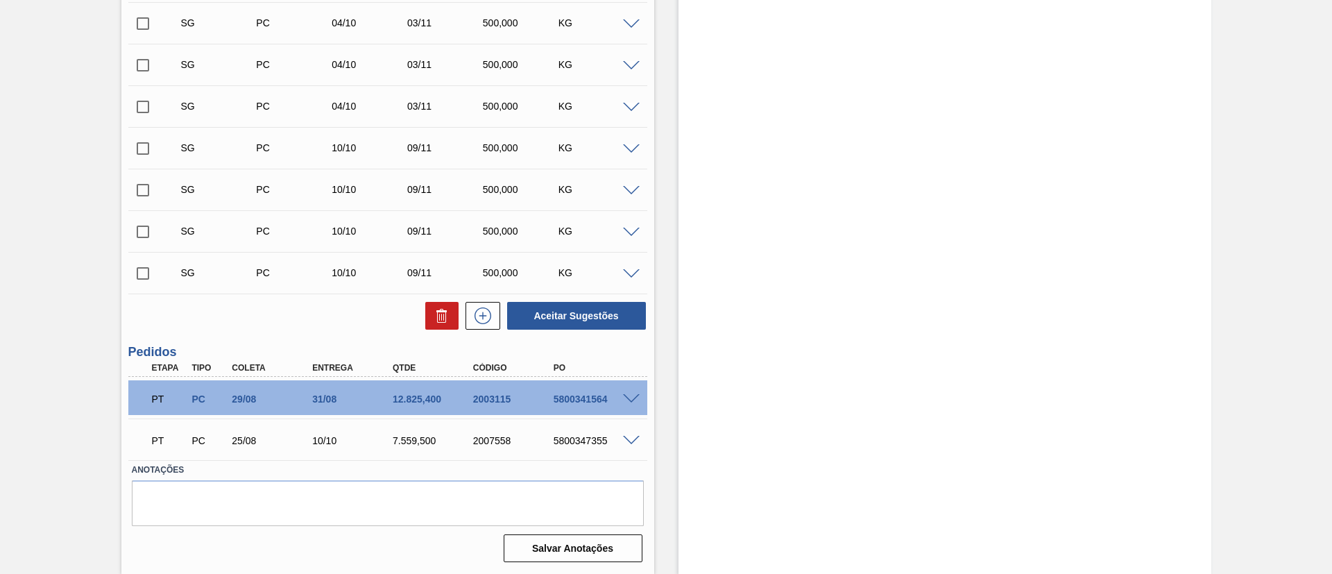
click at [635, 395] on span at bounding box center [631, 399] width 17 height 10
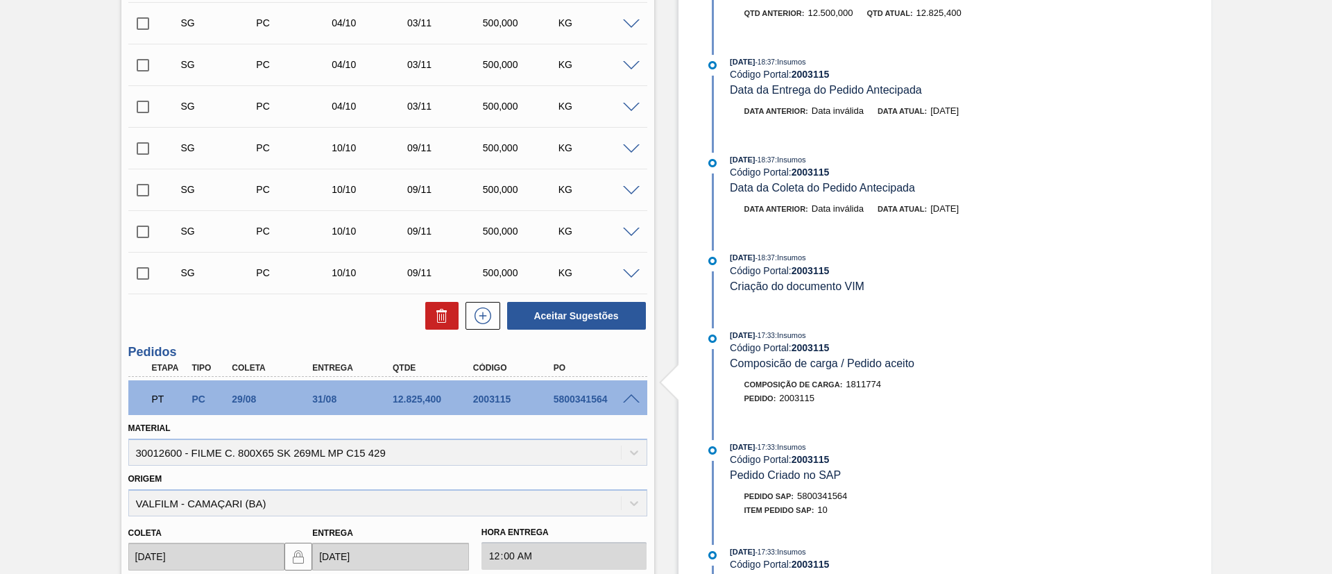
scroll to position [486, 0]
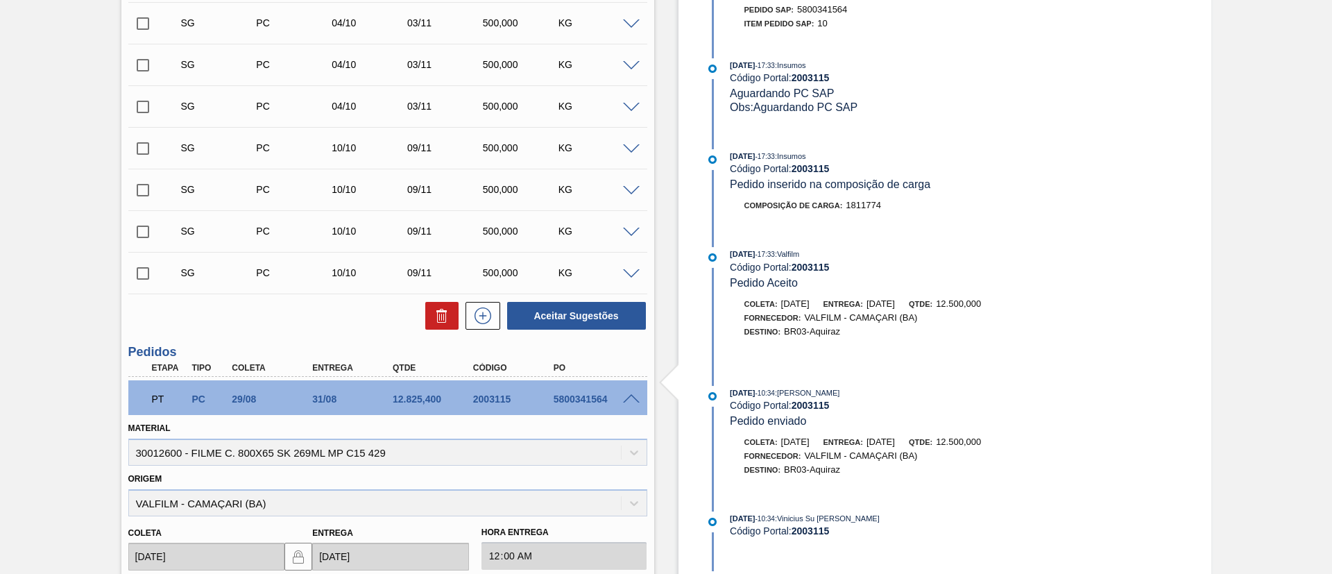
click at [633, 393] on div at bounding box center [634, 398] width 28 height 10
click at [624, 397] on span at bounding box center [631, 399] width 17 height 10
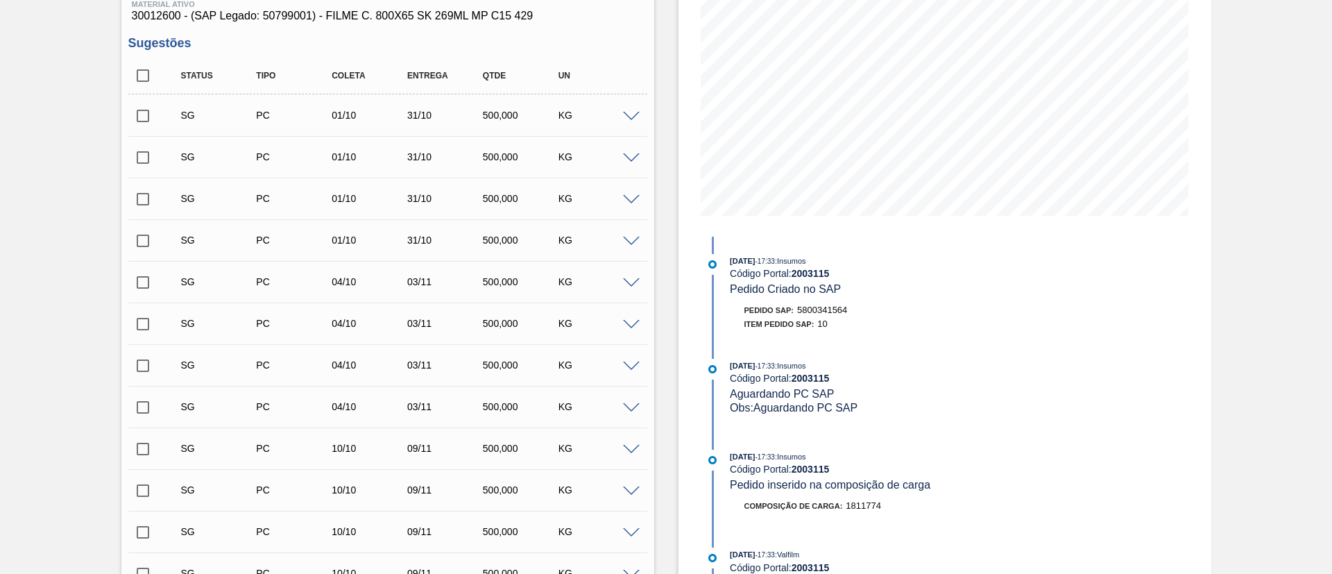
scroll to position [0, 0]
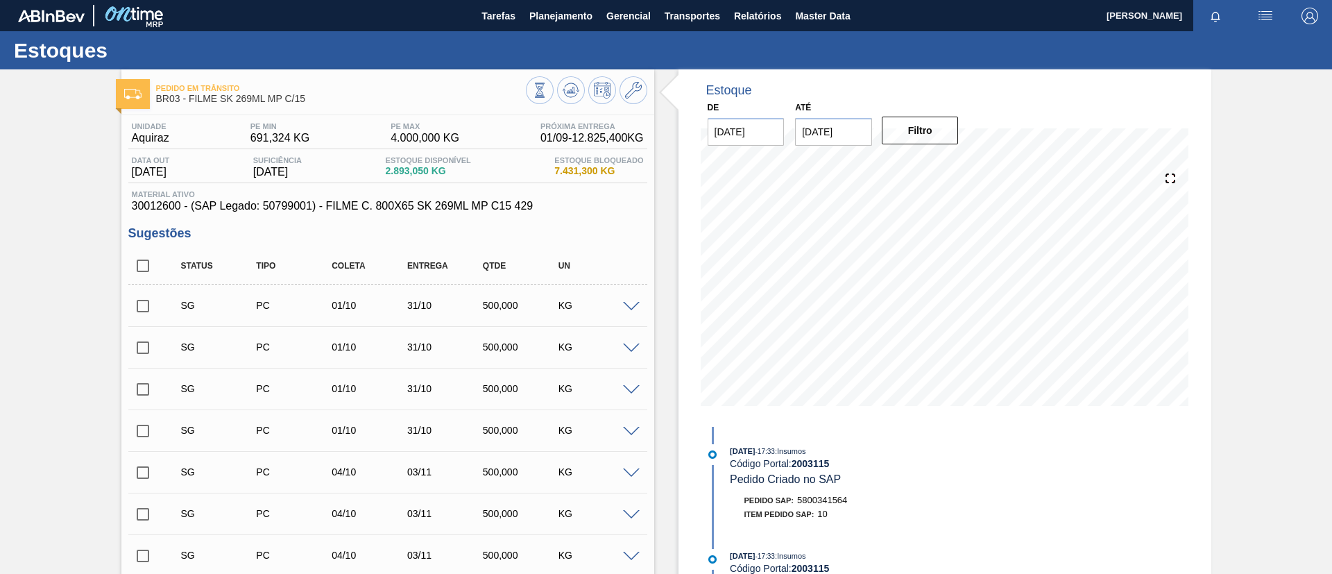
click at [545, 39] on div "Estoques" at bounding box center [666, 50] width 1332 height 38
click at [555, 22] on span "Planejamento" at bounding box center [560, 16] width 63 height 17
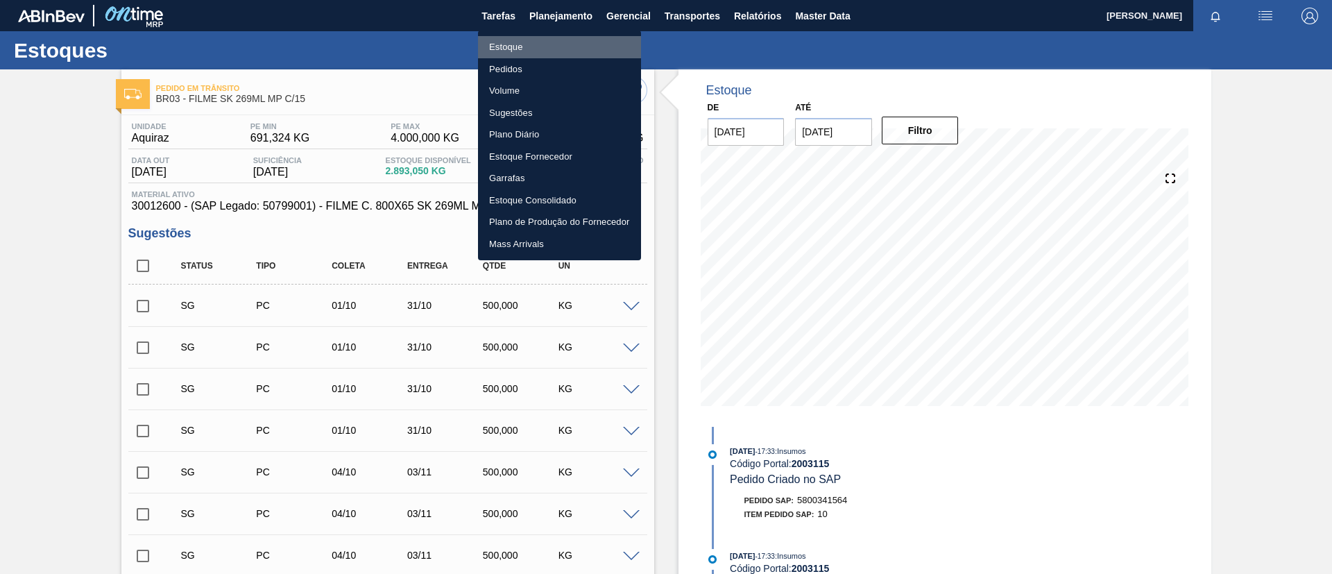
click at [548, 42] on li "Estoque" at bounding box center [559, 47] width 163 height 22
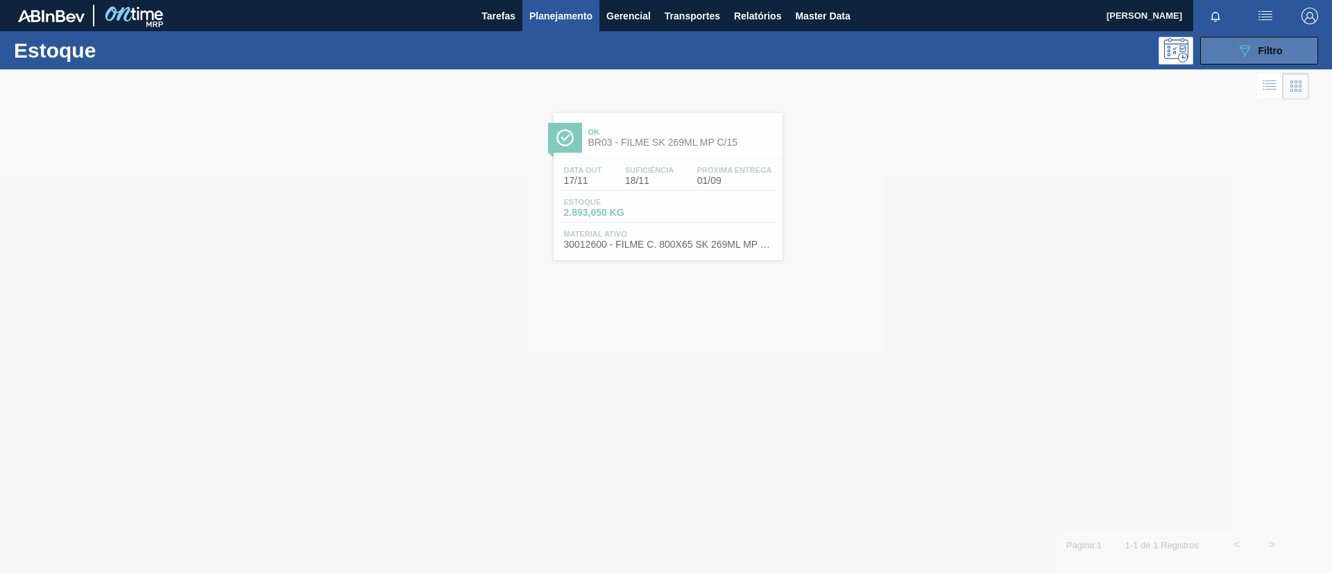
click at [1283, 51] on button "089F7B8B-B2A5-4AFE-B5C0-19BA573D28AC Filtro" at bounding box center [1259, 51] width 118 height 28
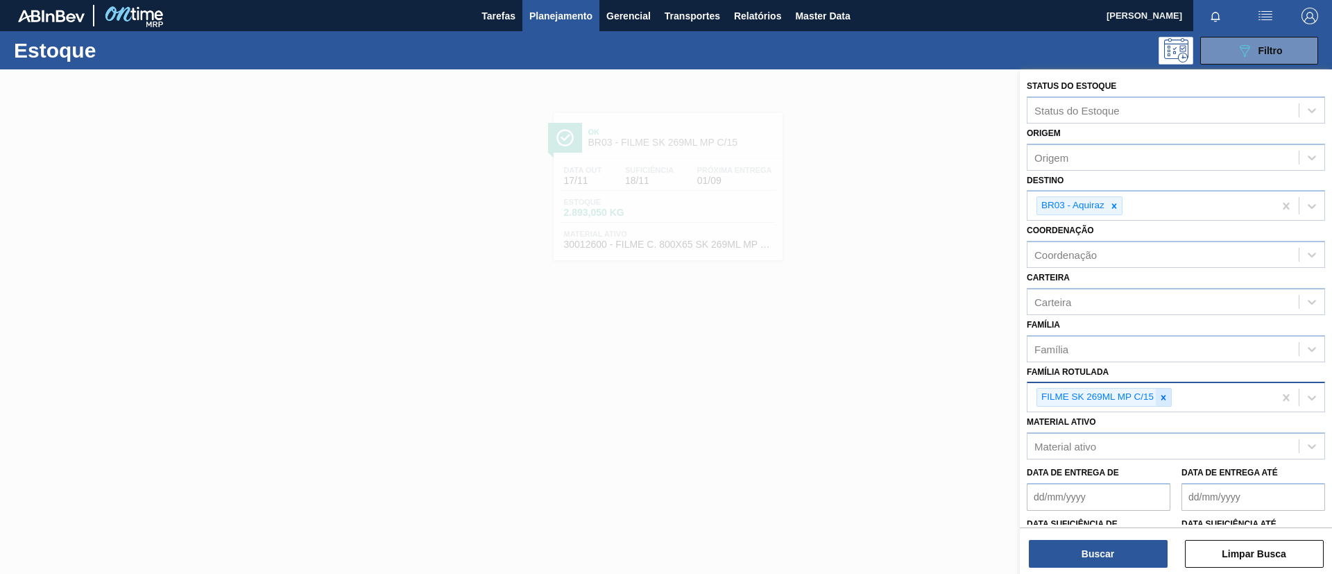
click at [1161, 395] on icon at bounding box center [1164, 398] width 10 height 10
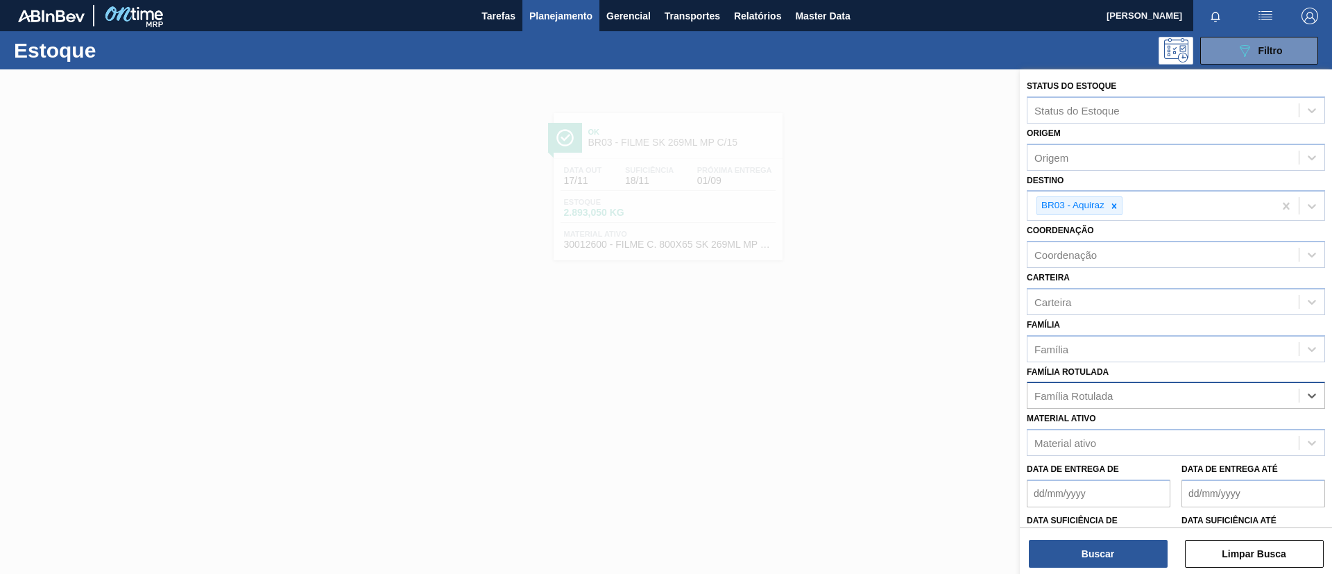
paste Rotulada "FILME AP 350ML MP C/ 18"
type Rotulada "FILME AP 350ML MP C/ 18"
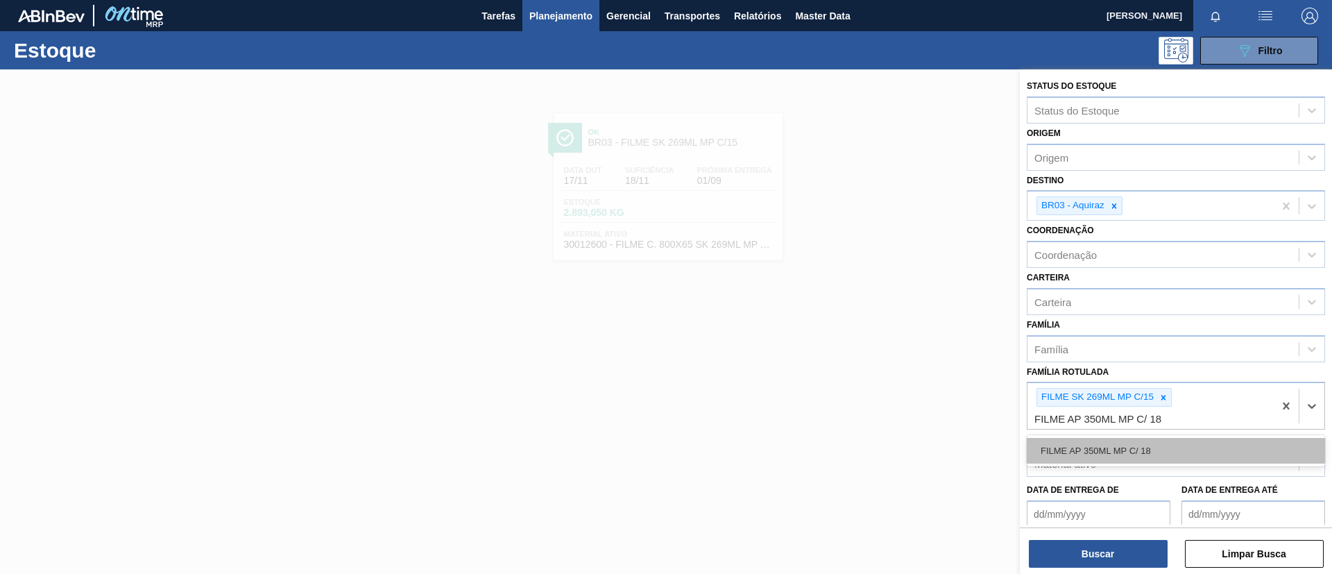
click at [1150, 438] on div "FILME AP 350ML MP C/ 18" at bounding box center [1176, 451] width 298 height 26
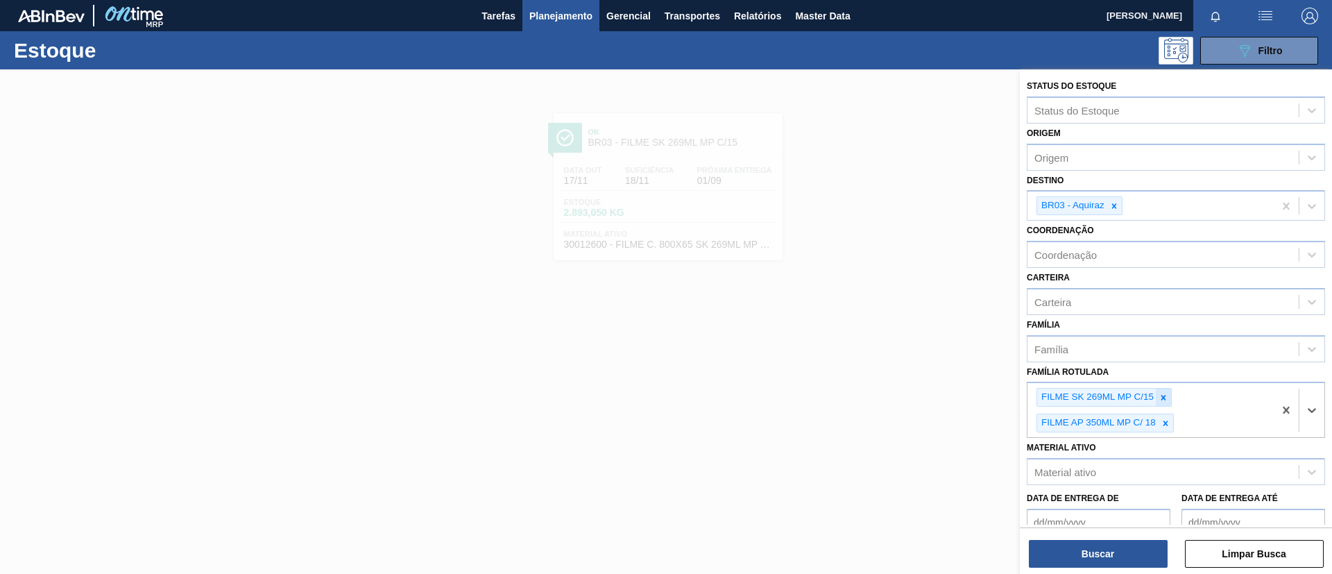
click at [1167, 402] on icon at bounding box center [1164, 398] width 10 height 10
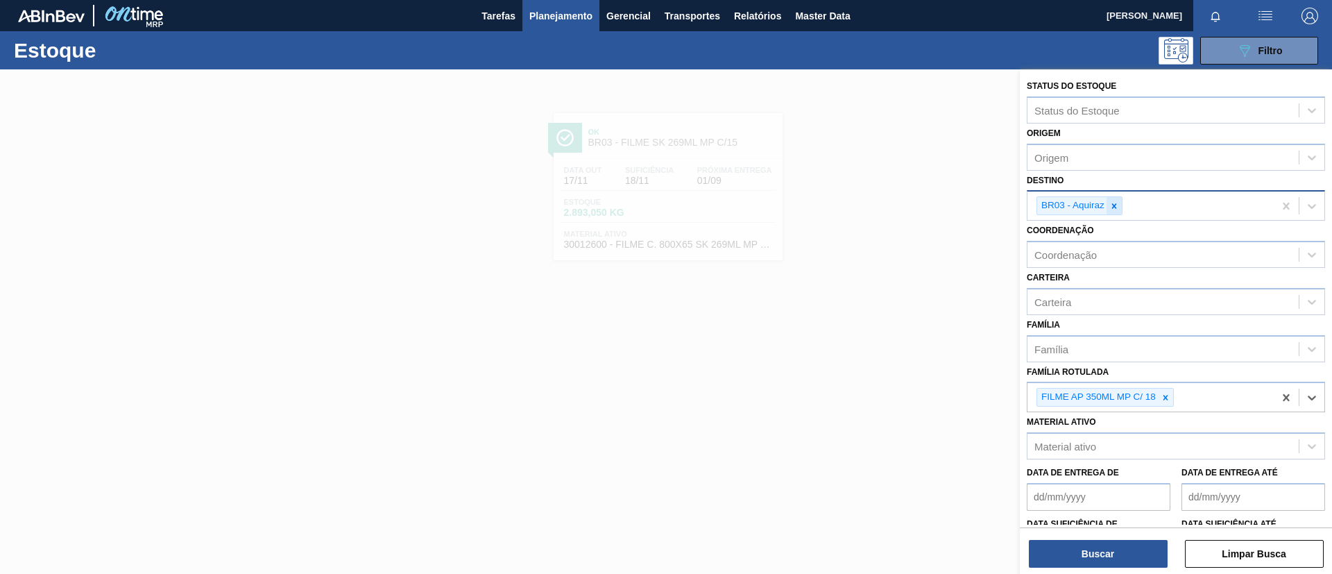
click at [1113, 197] on div at bounding box center [1114, 205] width 15 height 17
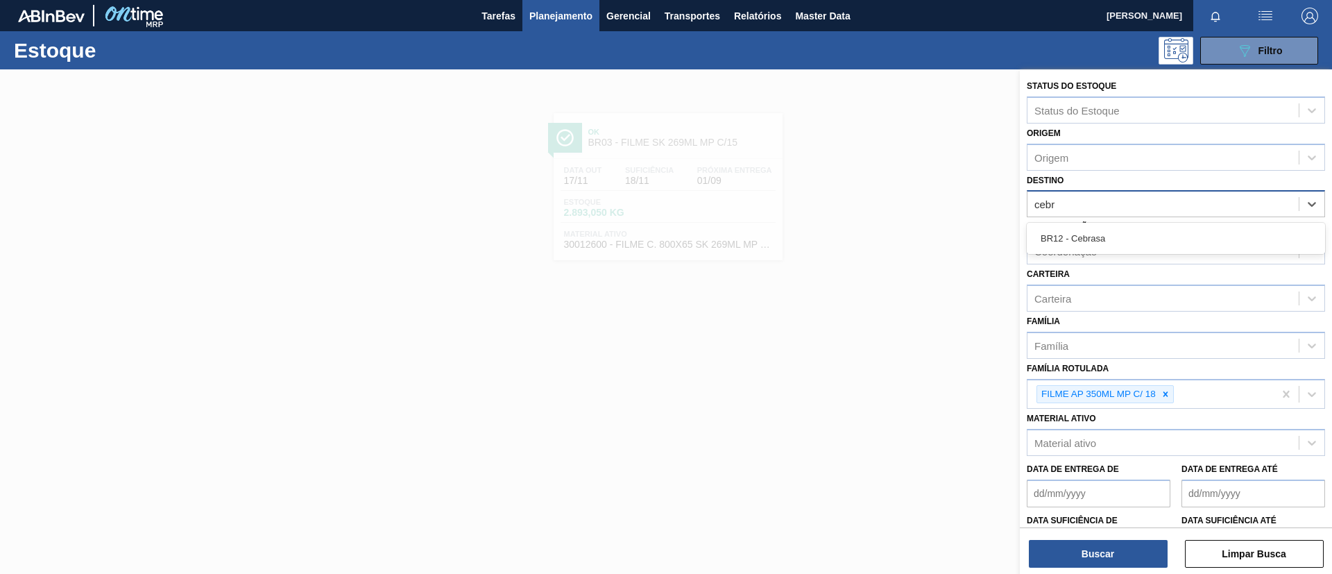
type input "cebr"
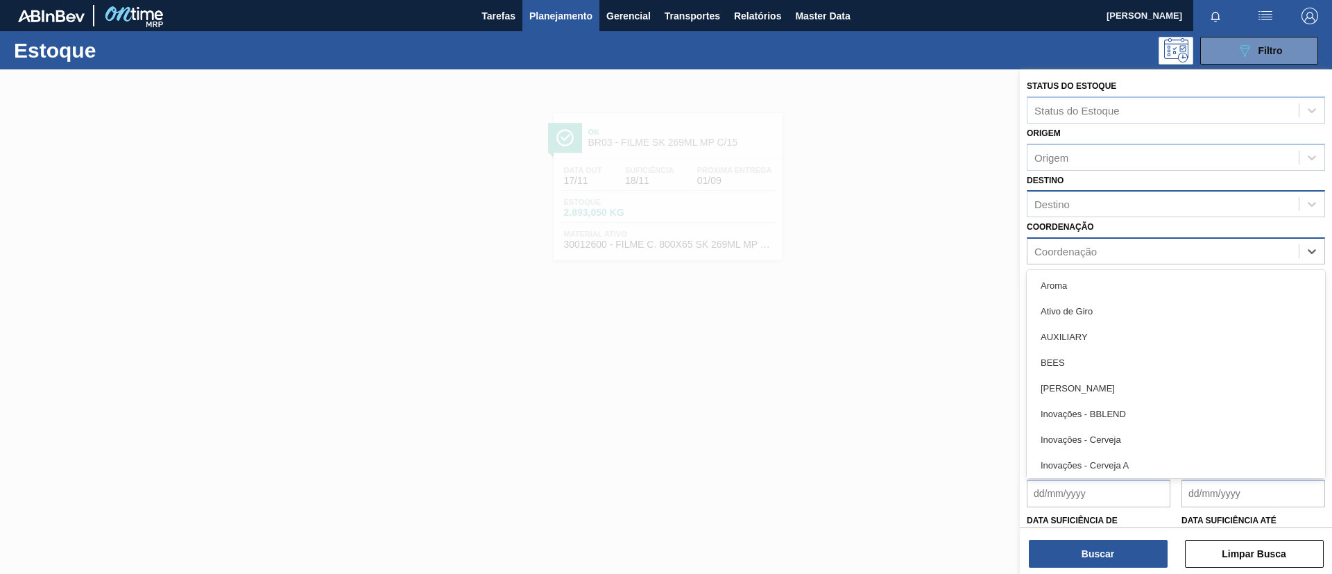
click at [1113, 256] on div "Coordenação" at bounding box center [1162, 251] width 271 height 20
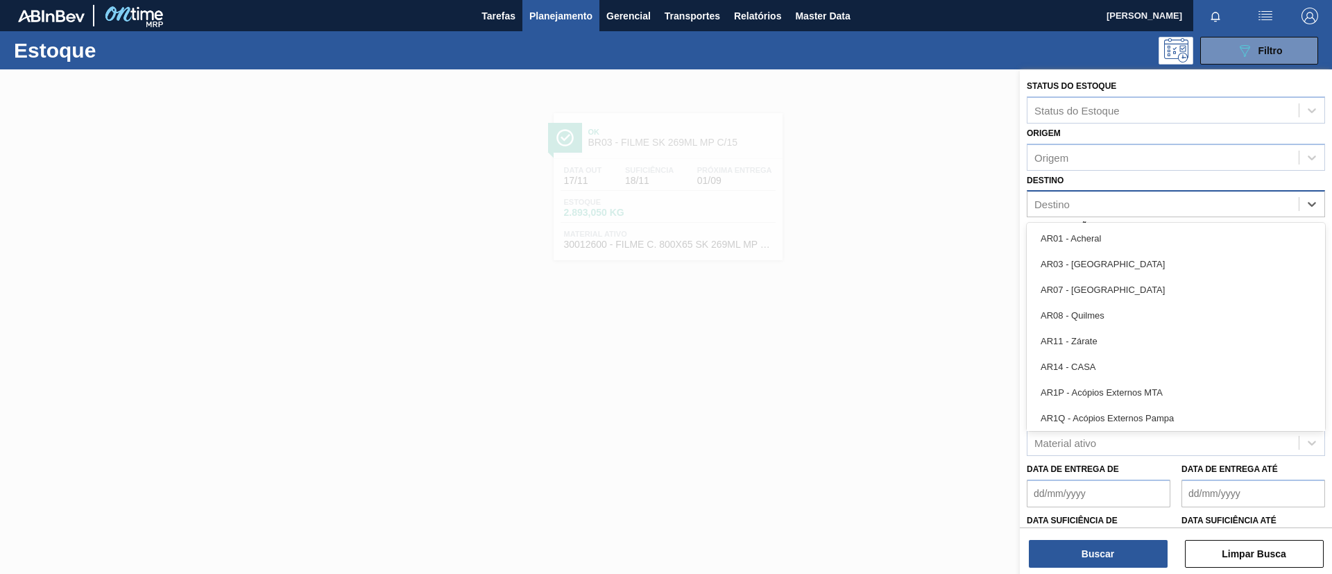
click at [1108, 212] on div "Destino" at bounding box center [1162, 204] width 271 height 20
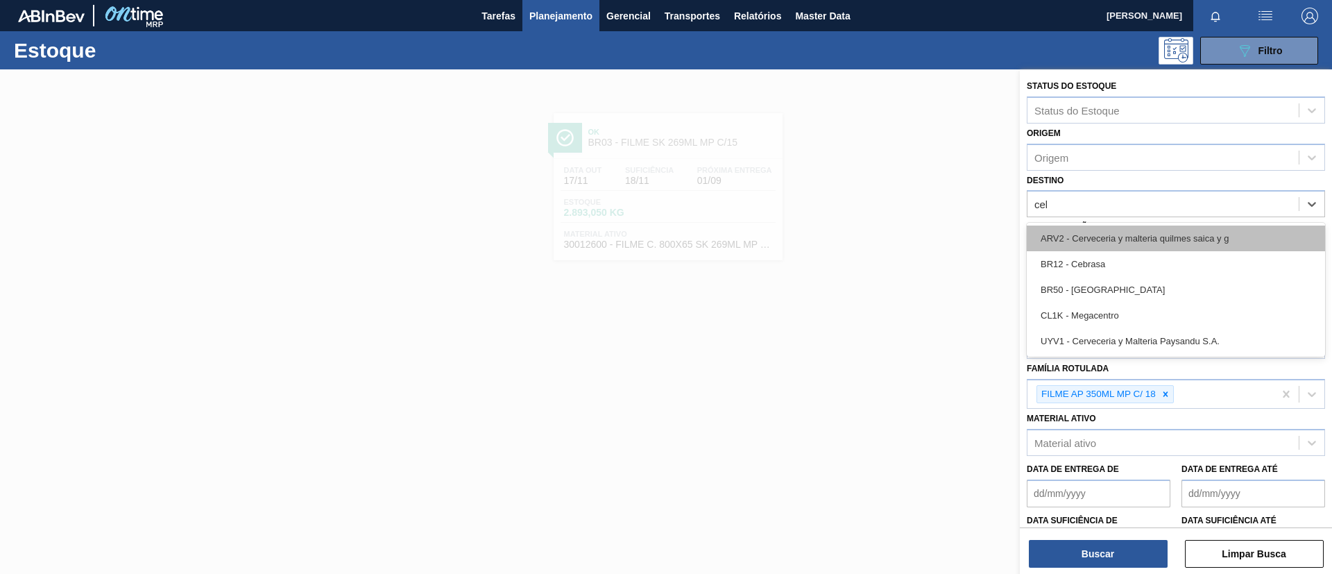
type input "cebr"
click at [1113, 237] on div "BR12 - Cebrasa" at bounding box center [1176, 238] width 298 height 26
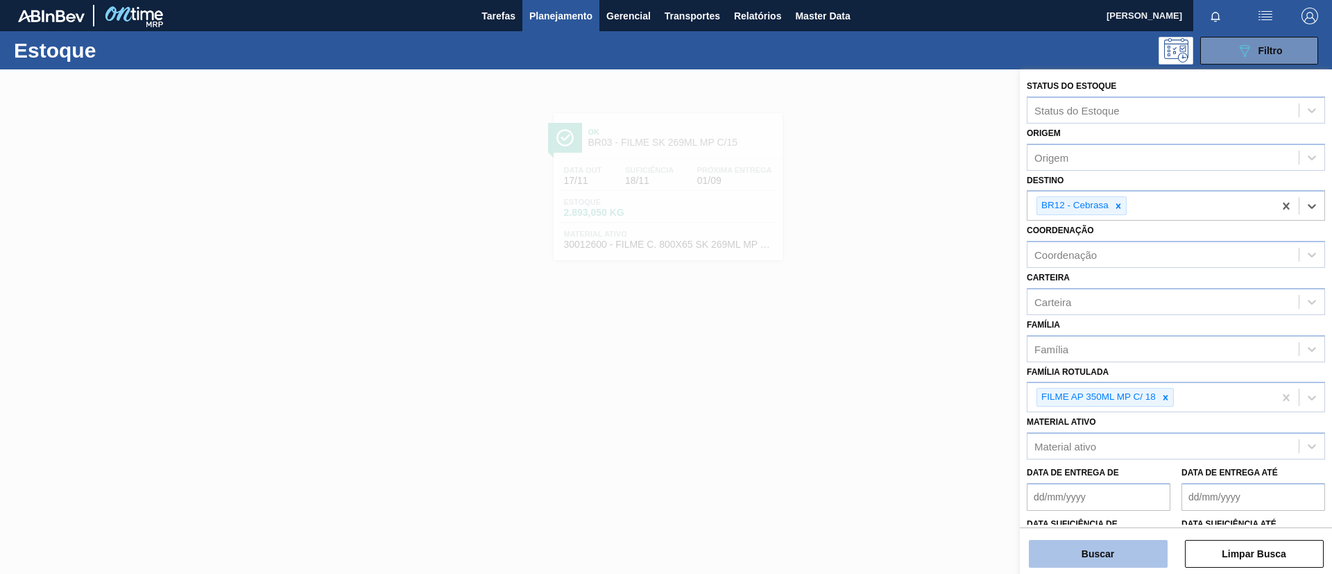
click at [1093, 554] on button "Buscar" at bounding box center [1098, 554] width 139 height 28
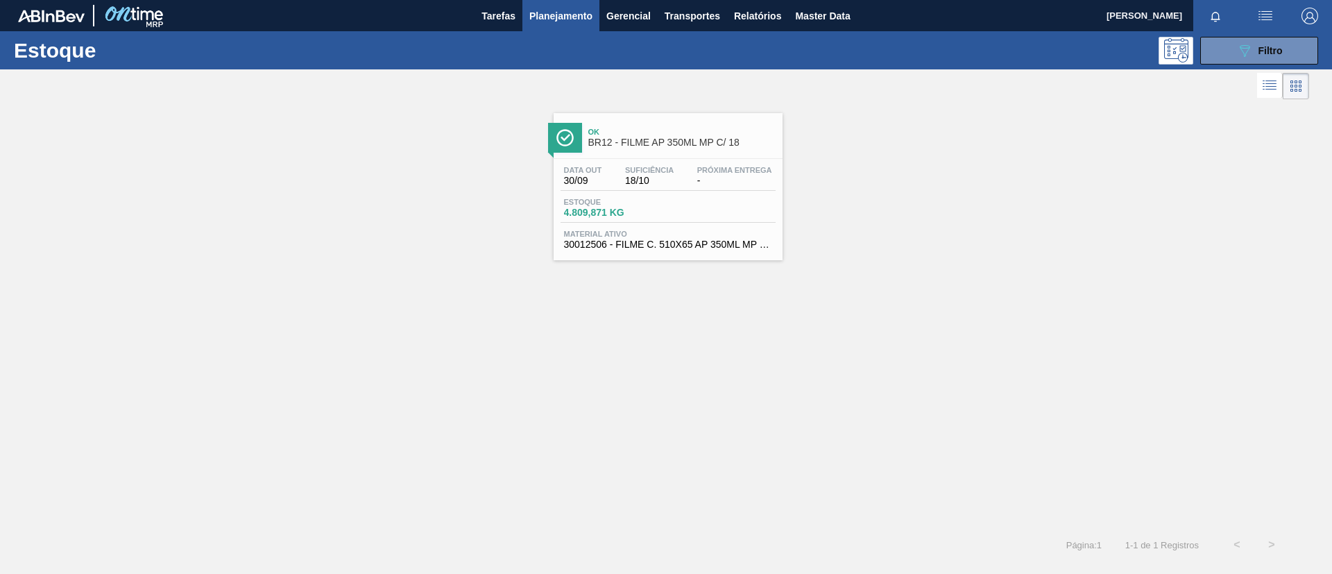
click at [708, 139] on span "BR12 - FILME AP 350ML MP C/ 18" at bounding box center [681, 142] width 187 height 10
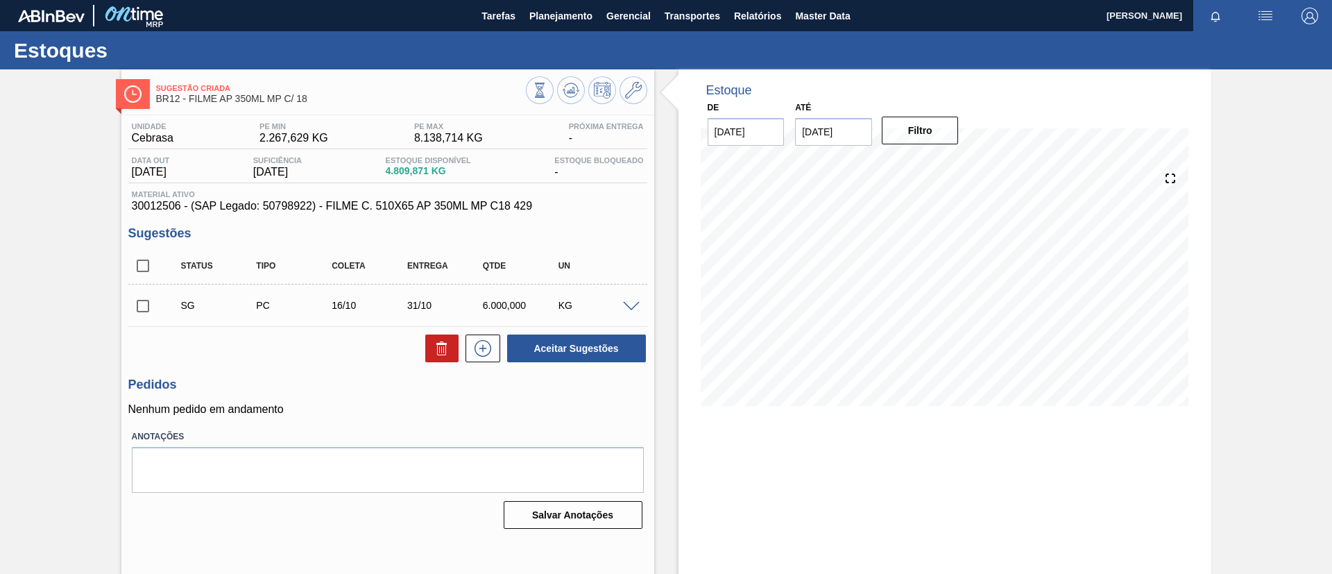
click at [628, 300] on div at bounding box center [634, 305] width 28 height 10
click at [631, 301] on div at bounding box center [634, 305] width 28 height 10
click at [634, 304] on span at bounding box center [631, 307] width 17 height 10
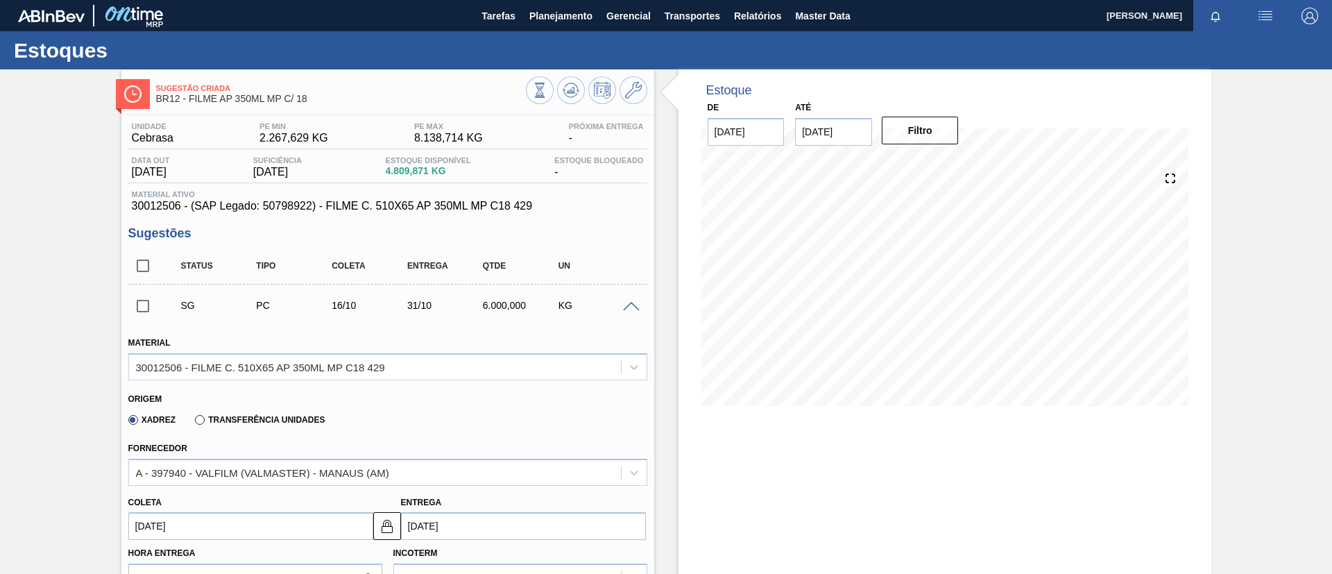
click at [635, 304] on span at bounding box center [631, 307] width 17 height 10
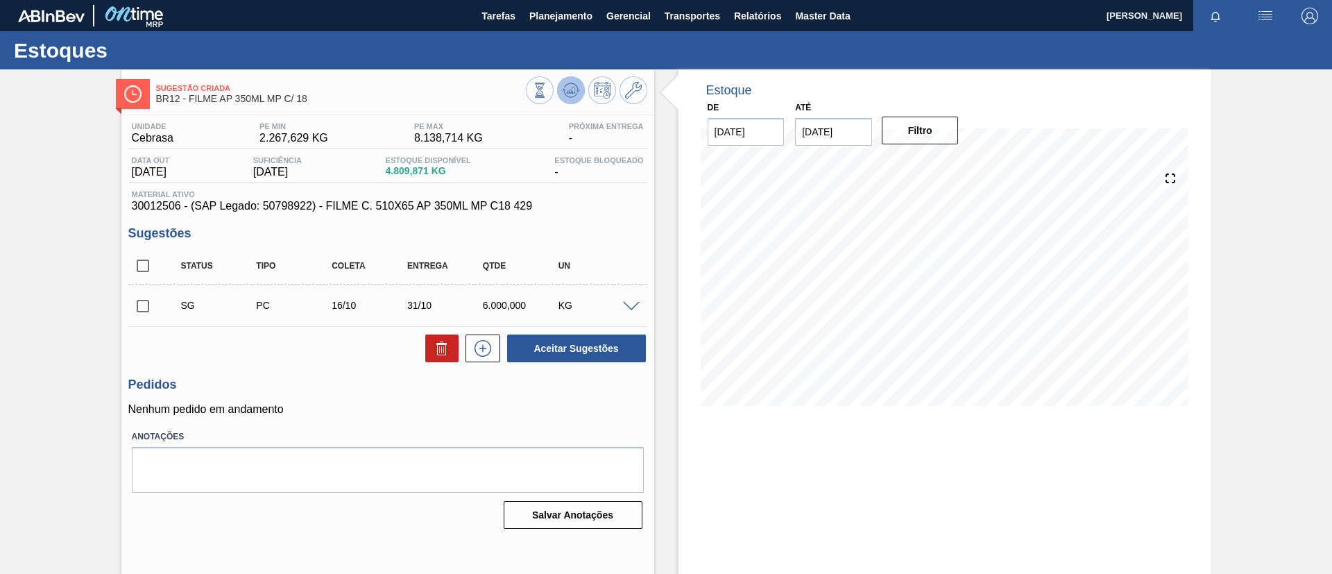
click at [574, 91] on icon at bounding box center [571, 90] width 17 height 17
click at [557, 14] on span "Planejamento" at bounding box center [560, 16] width 63 height 17
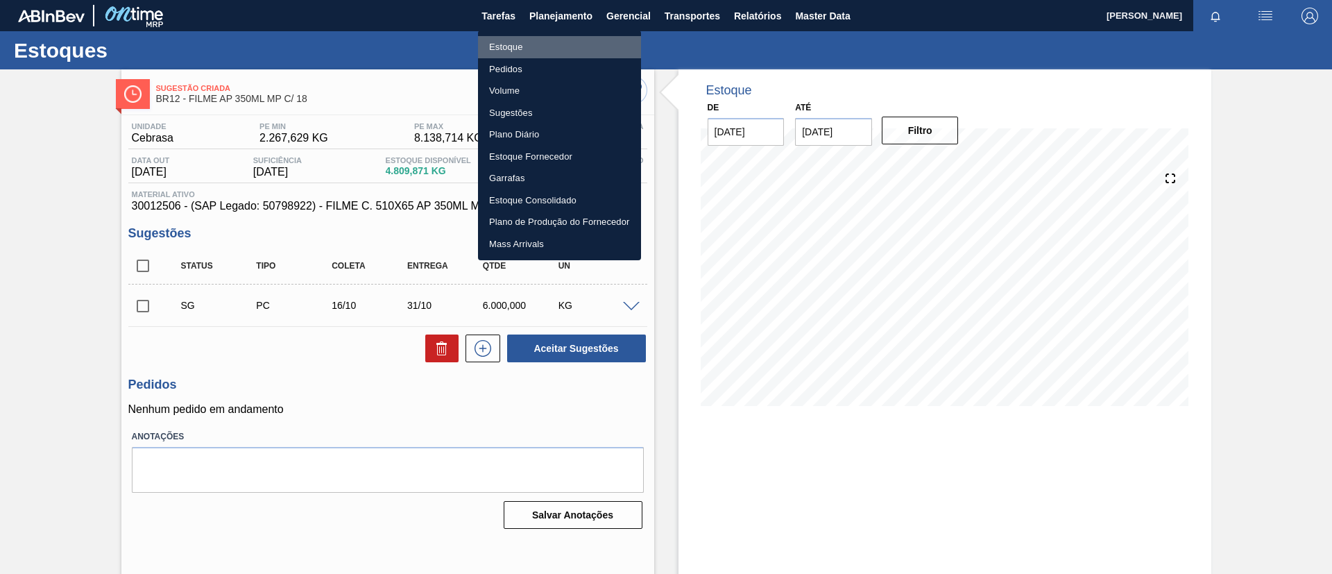
click at [552, 36] on li "Estoque" at bounding box center [559, 47] width 163 height 22
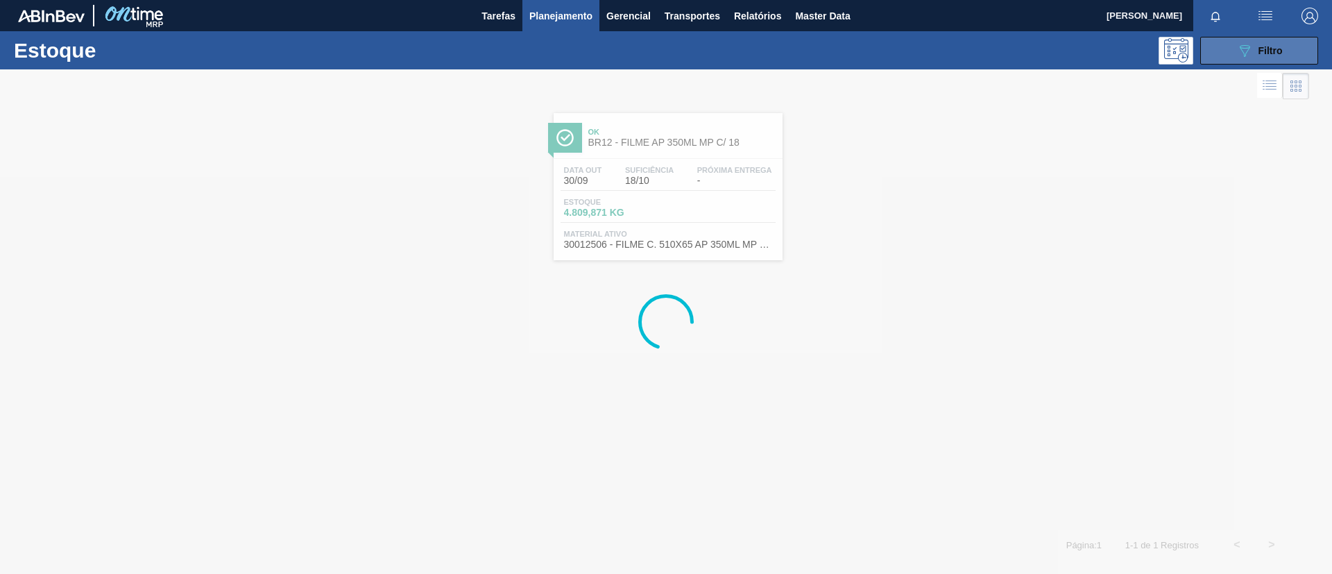
click at [1238, 44] on icon "089F7B8B-B2A5-4AFE-B5C0-19BA573D28AC" at bounding box center [1244, 50] width 17 height 17
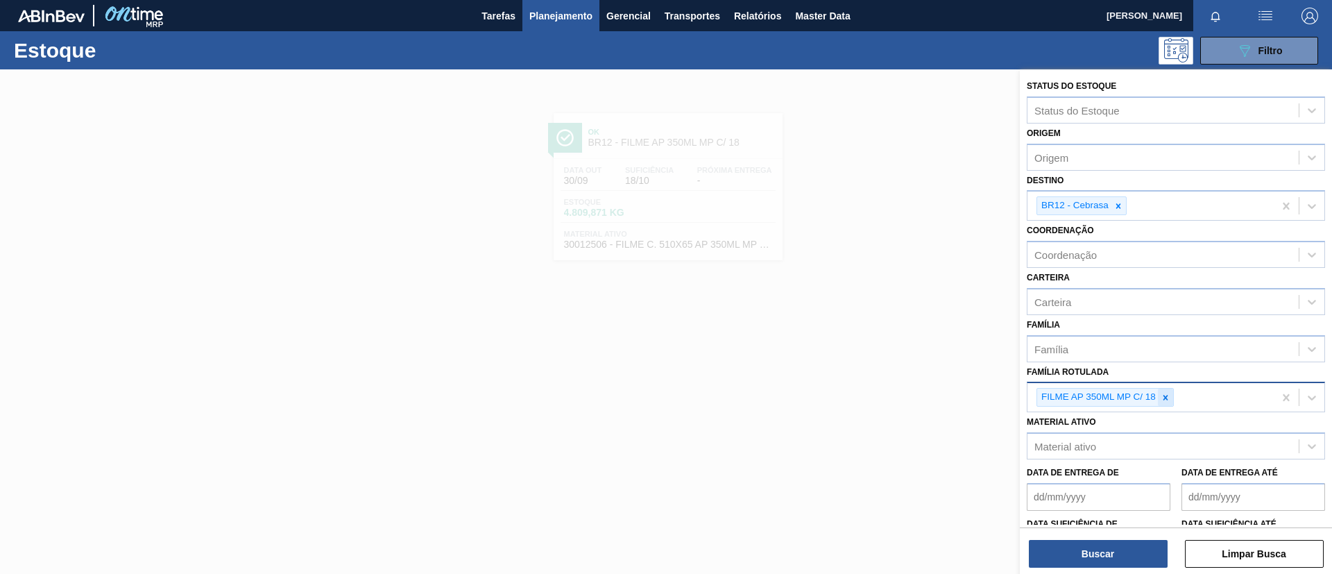
click at [1164, 396] on icon at bounding box center [1165, 397] width 5 height 5
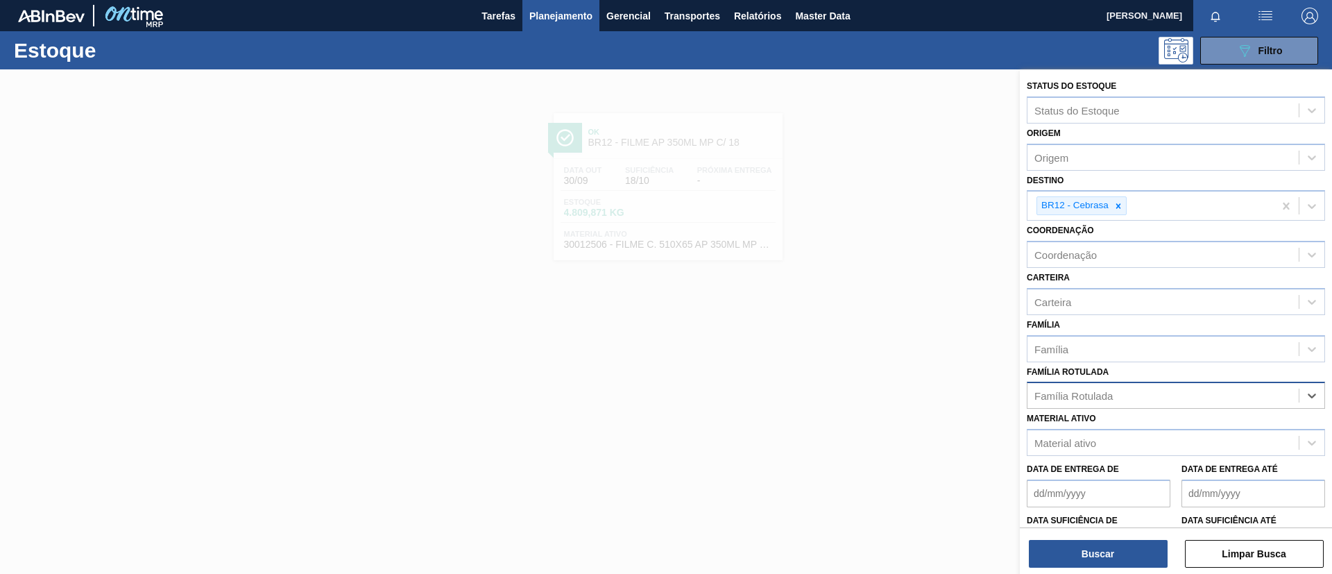
paste Rotulada "FILME SK 269ML"
type Rotulada "FILME SK 269ML"
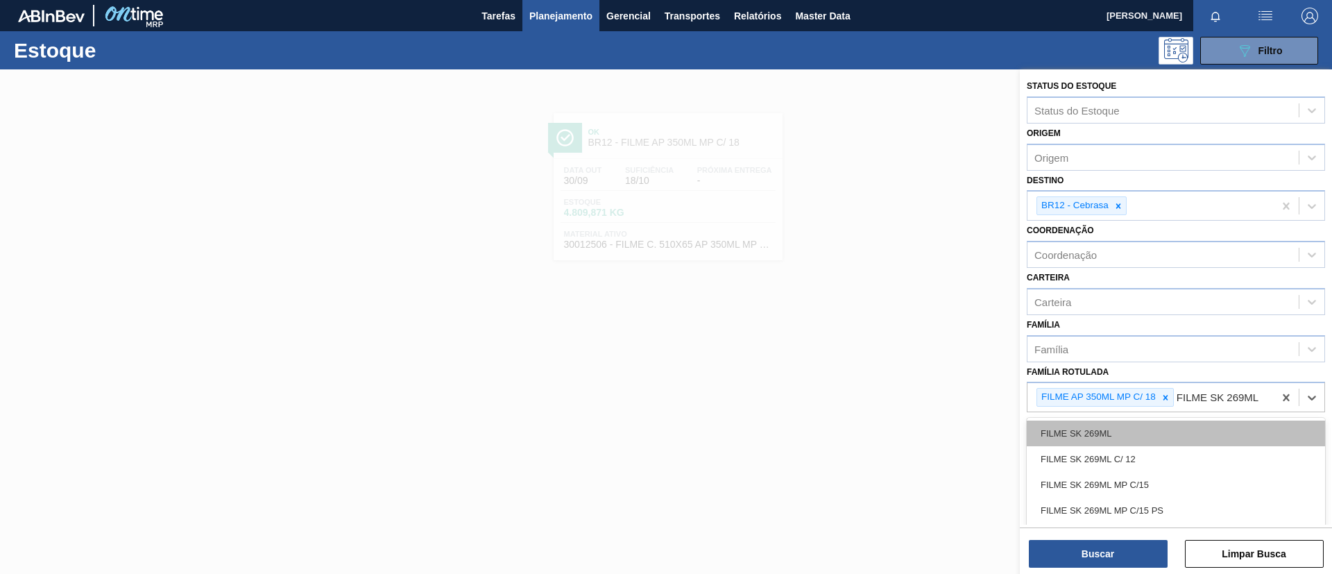
click at [1142, 438] on div "FILME SK 269ML" at bounding box center [1176, 433] width 298 height 26
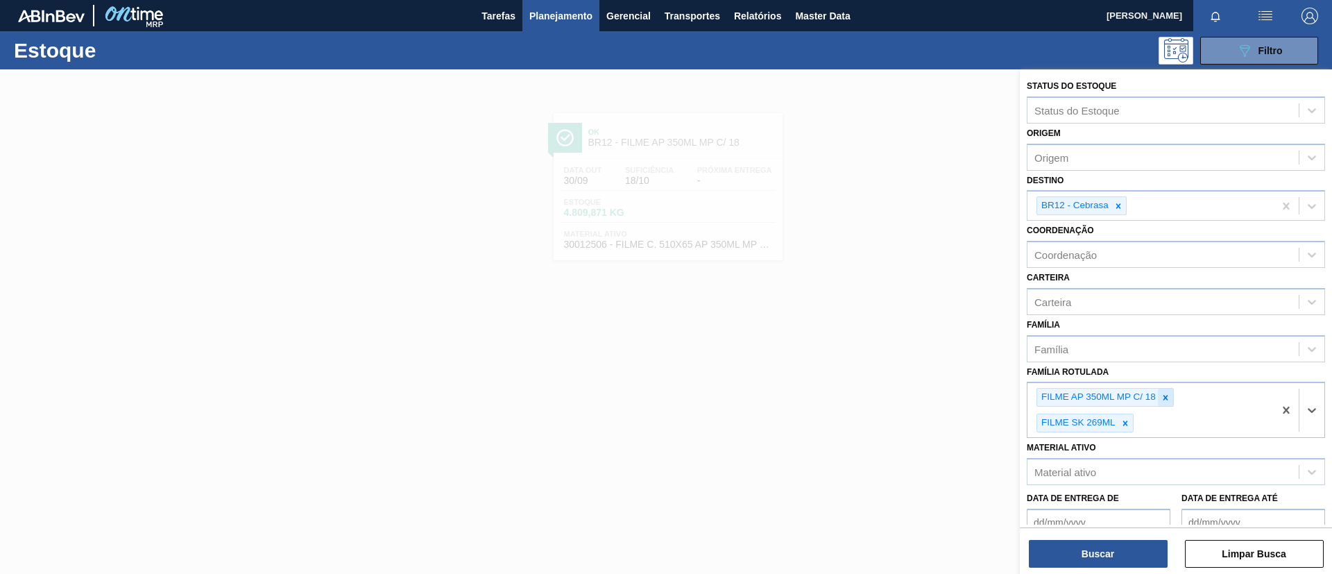
click at [1165, 395] on icon at bounding box center [1166, 398] width 10 height 10
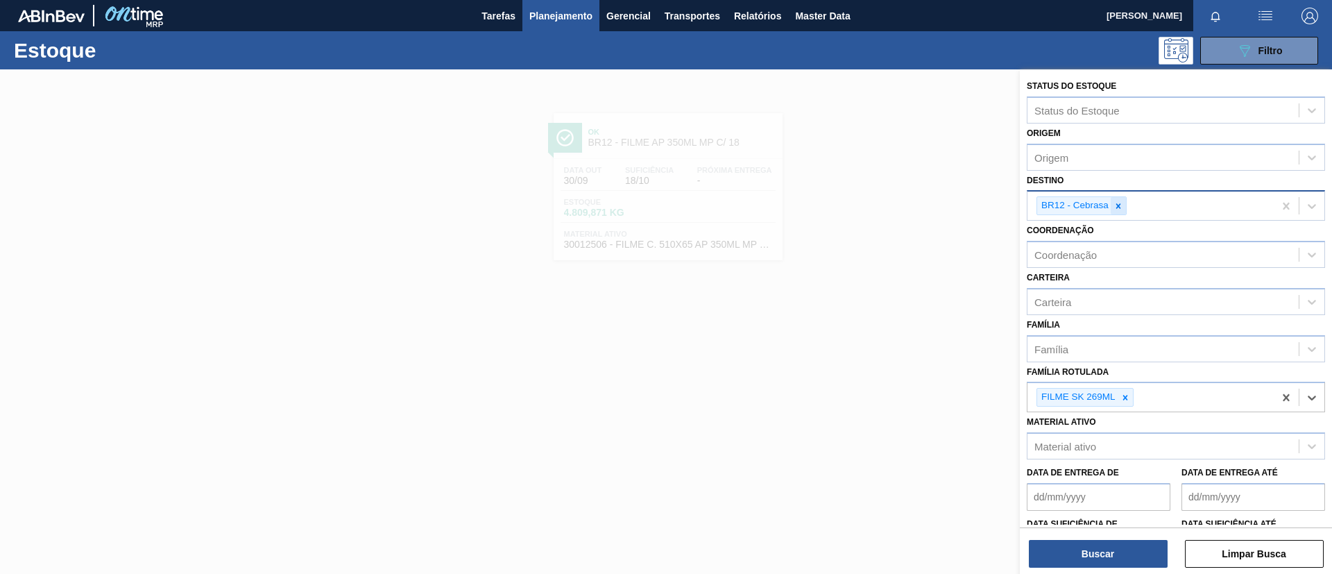
click at [1124, 207] on div at bounding box center [1118, 205] width 15 height 17
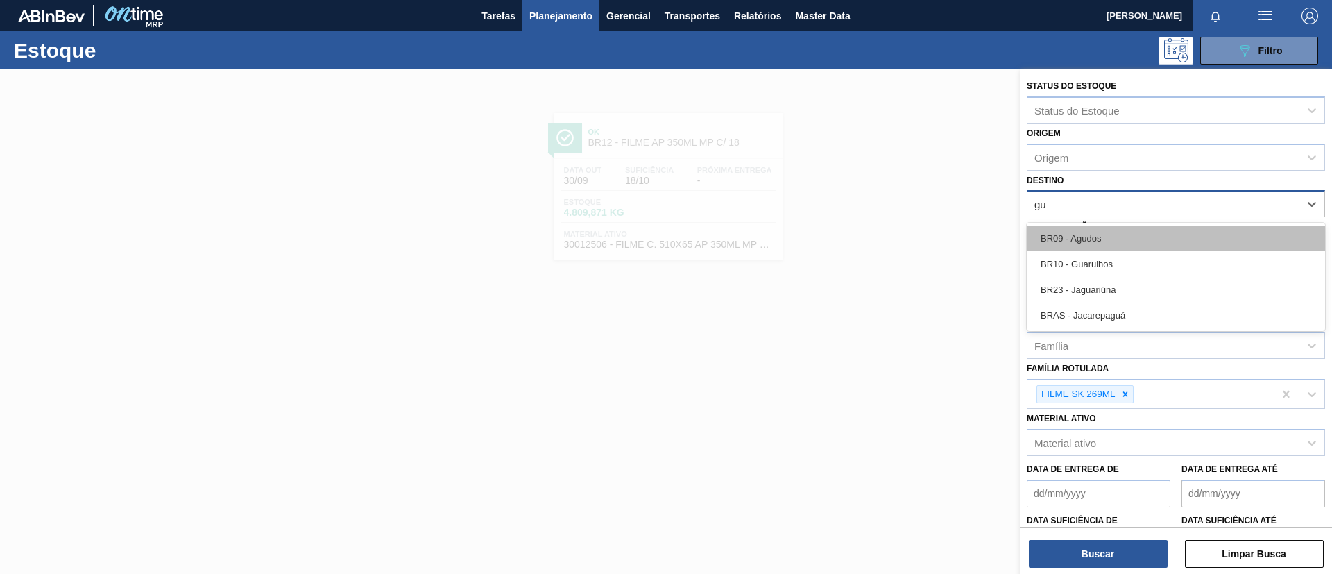
type input "gua"
click at [1136, 241] on div "BR10 - Guarulhos" at bounding box center [1176, 238] width 298 height 26
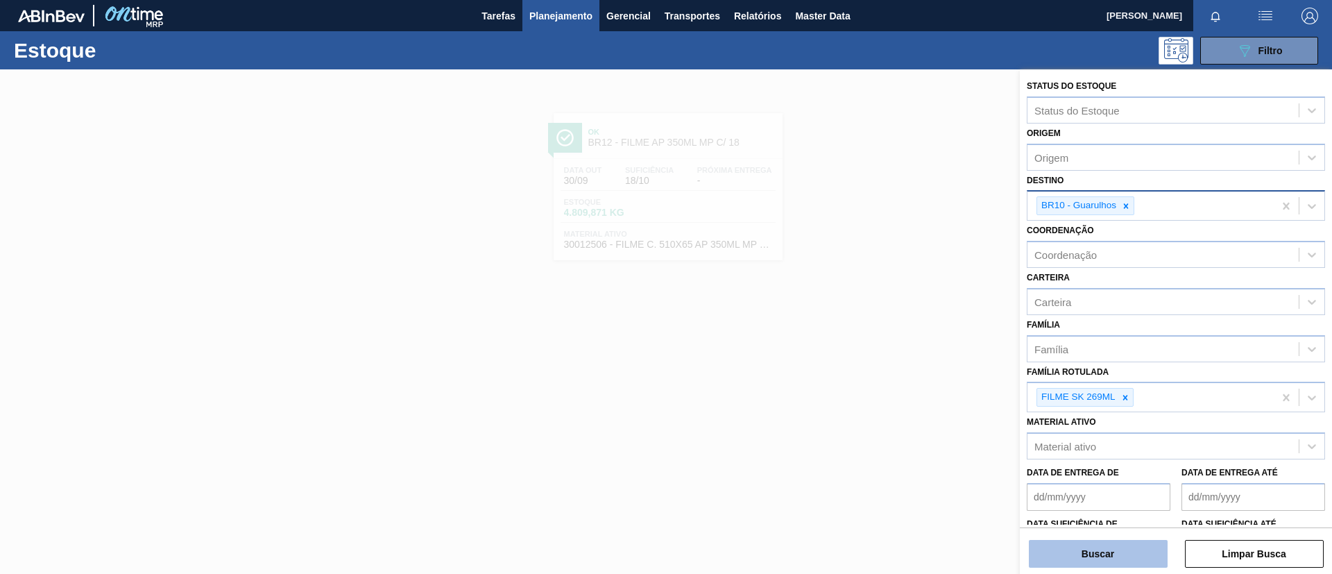
click at [1098, 552] on button "Buscar" at bounding box center [1098, 554] width 139 height 28
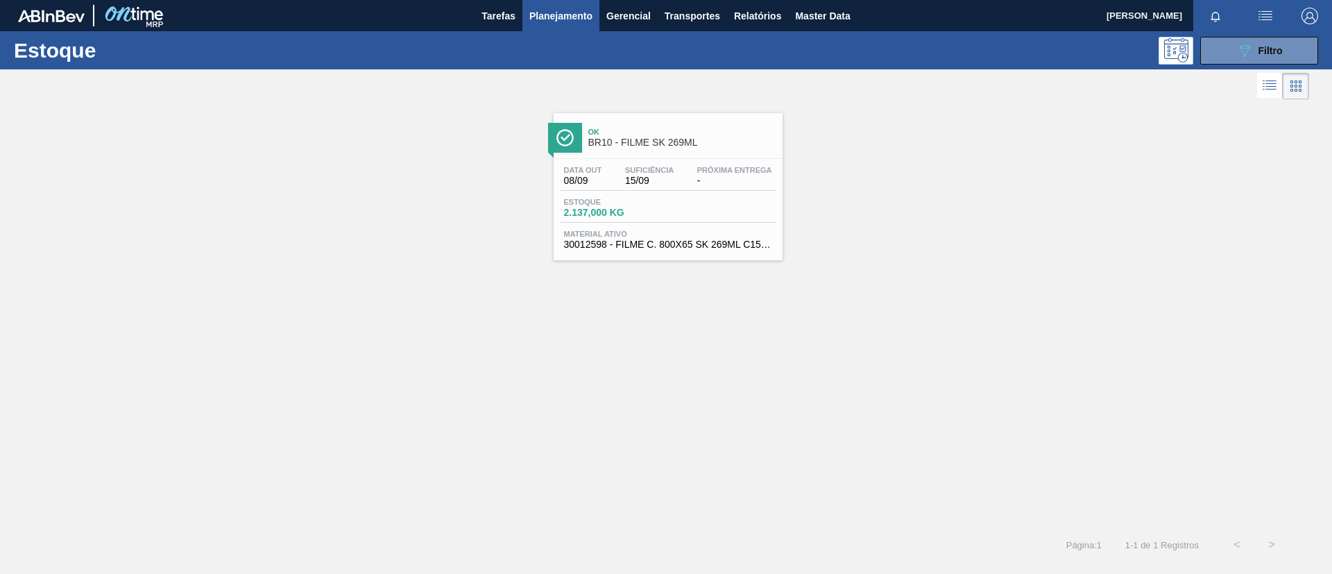
click at [706, 139] on span "BR10 - FILME SK 269ML" at bounding box center [681, 142] width 187 height 10
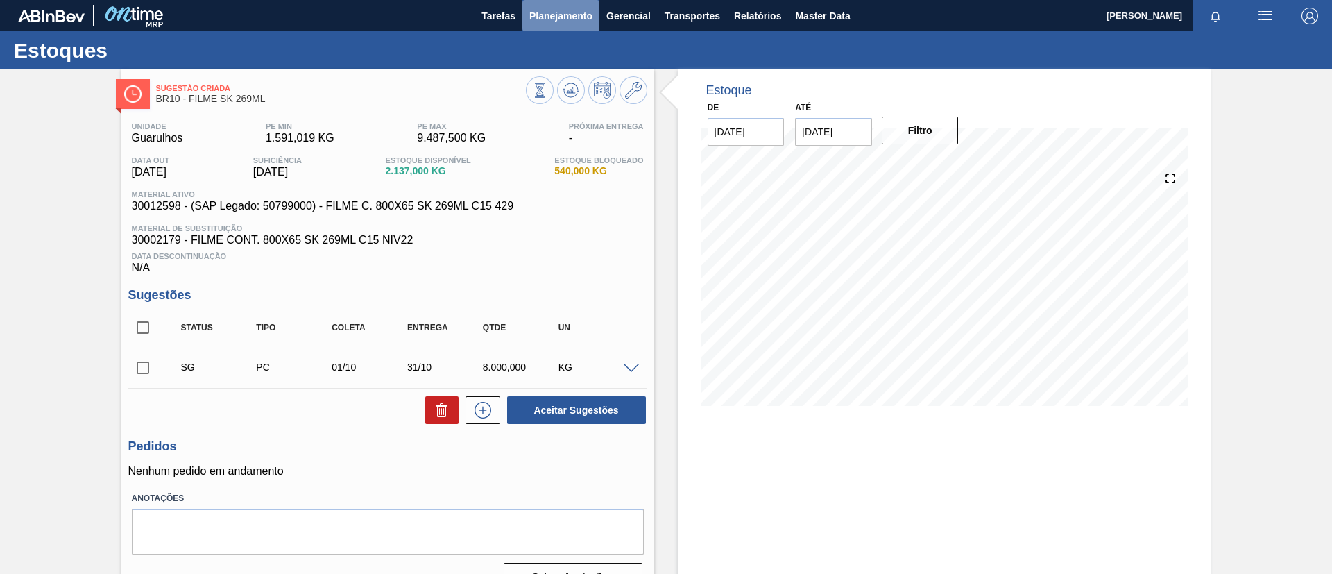
click at [589, 24] on button "Planejamento" at bounding box center [560, 15] width 77 height 31
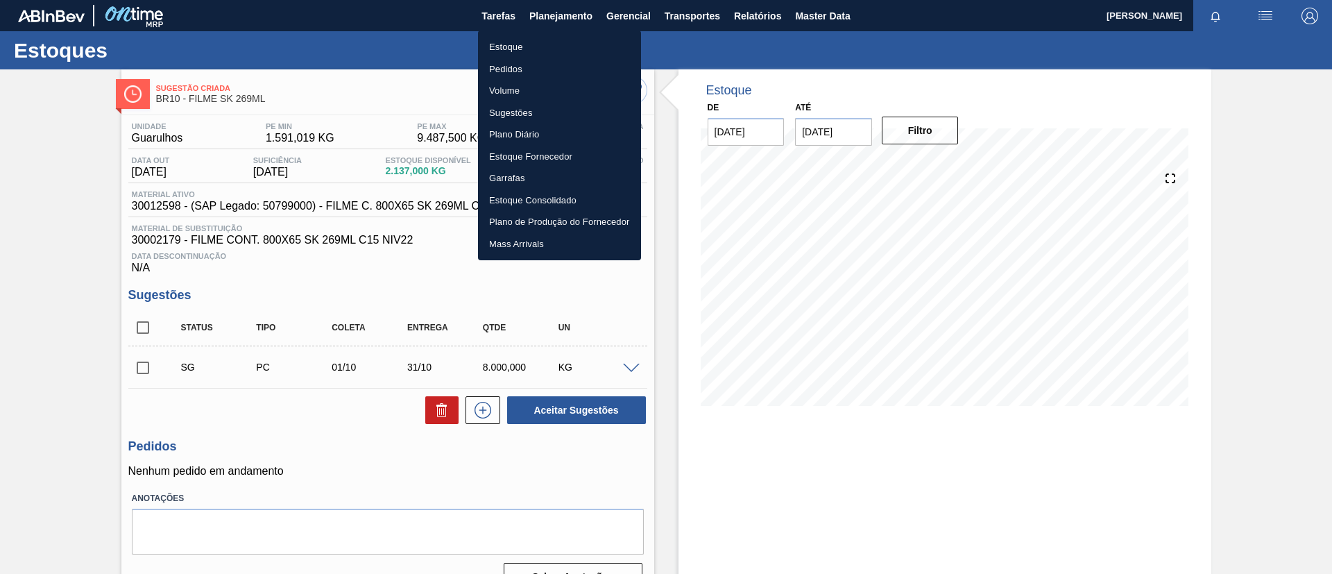
click at [576, 37] on li "Estoque" at bounding box center [559, 47] width 163 height 22
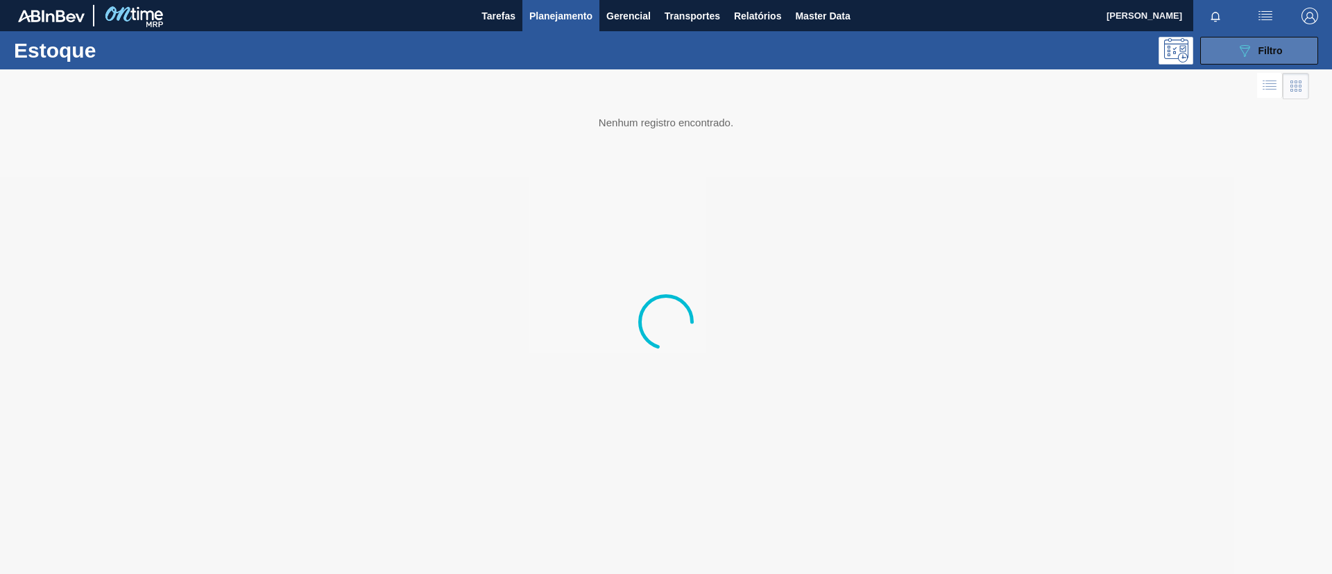
click at [1252, 56] on icon "089F7B8B-B2A5-4AFE-B5C0-19BA573D28AC" at bounding box center [1244, 50] width 17 height 17
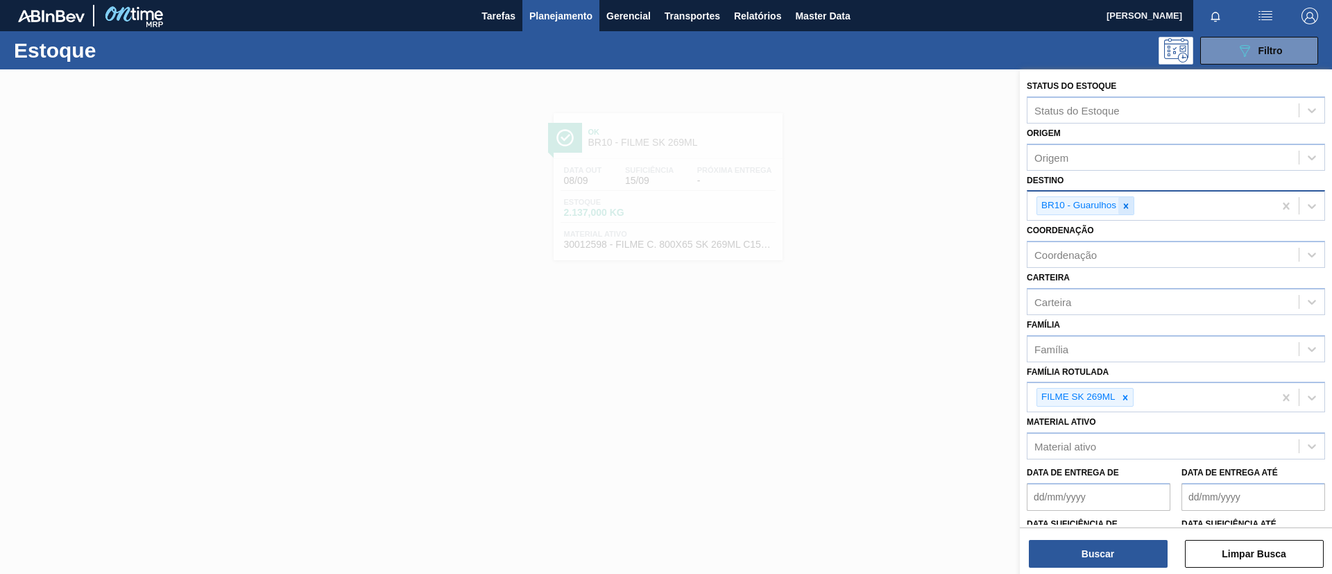
click at [1125, 198] on div at bounding box center [1125, 205] width 15 height 17
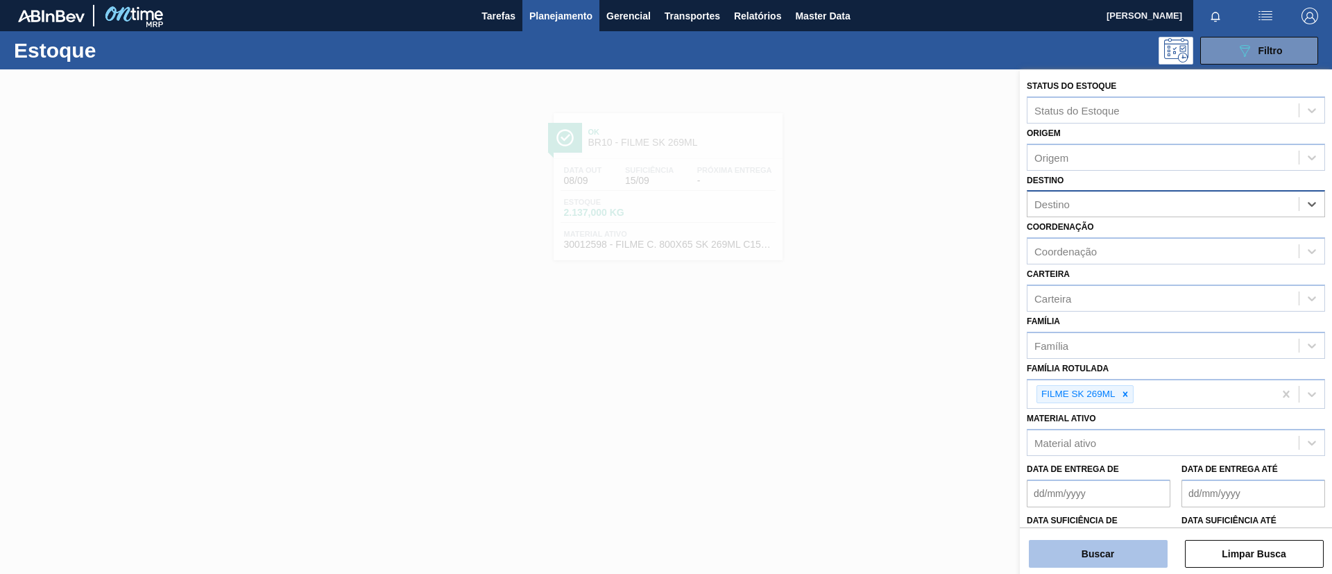
click at [1112, 543] on button "Buscar" at bounding box center [1098, 554] width 139 height 28
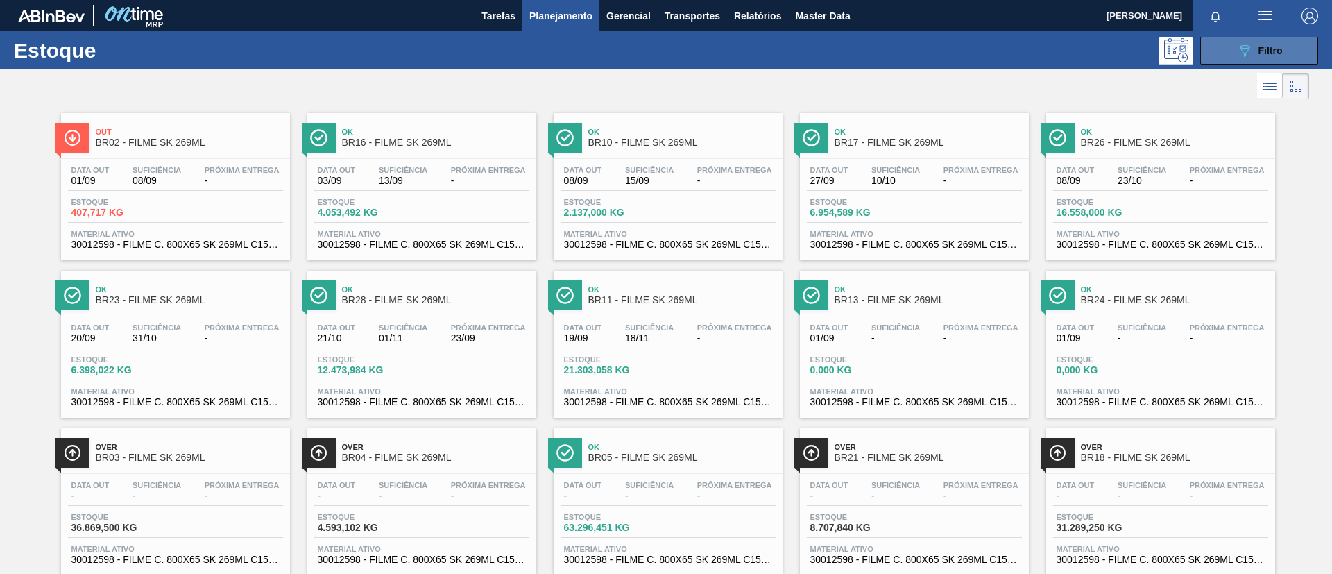
click at [1280, 60] on button "089F7B8B-B2A5-4AFE-B5C0-19BA573D28AC Filtro" at bounding box center [1259, 51] width 118 height 28
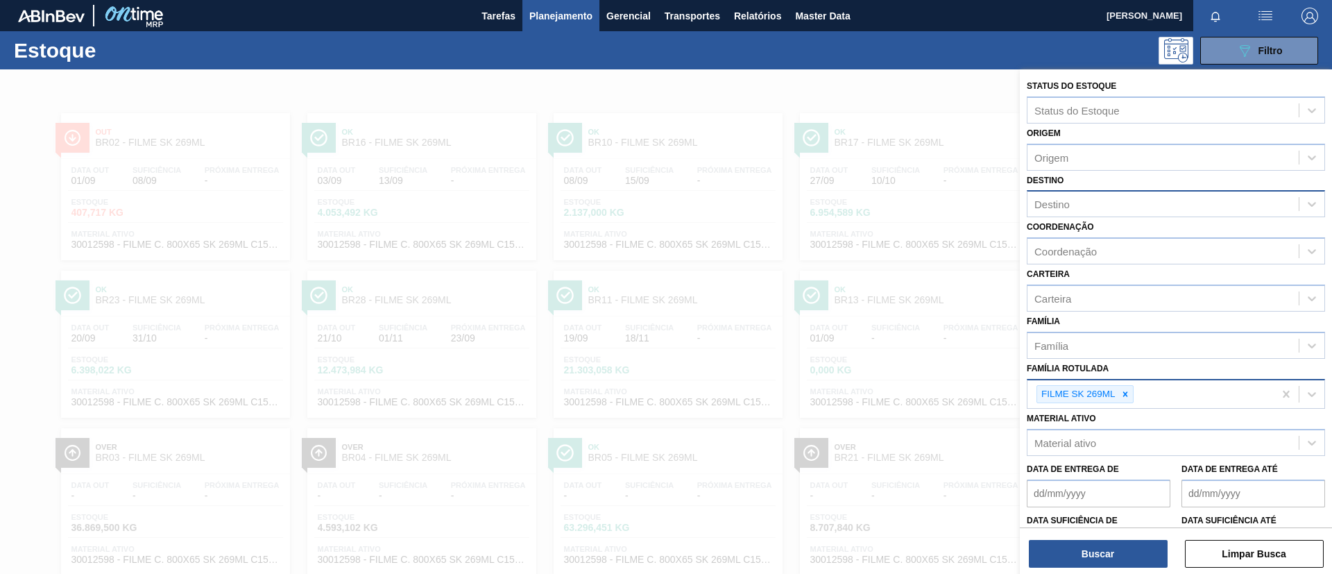
click at [1156, 388] on div "FILME SK 269ML" at bounding box center [1150, 394] width 246 height 28
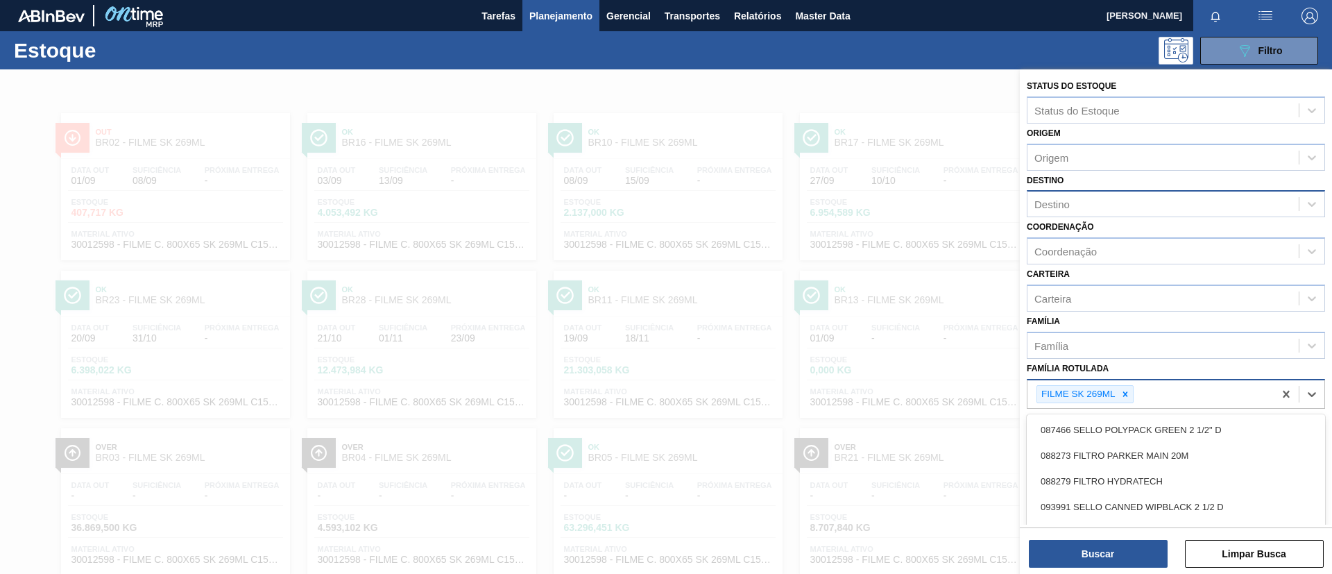
scroll to position [54, 0]
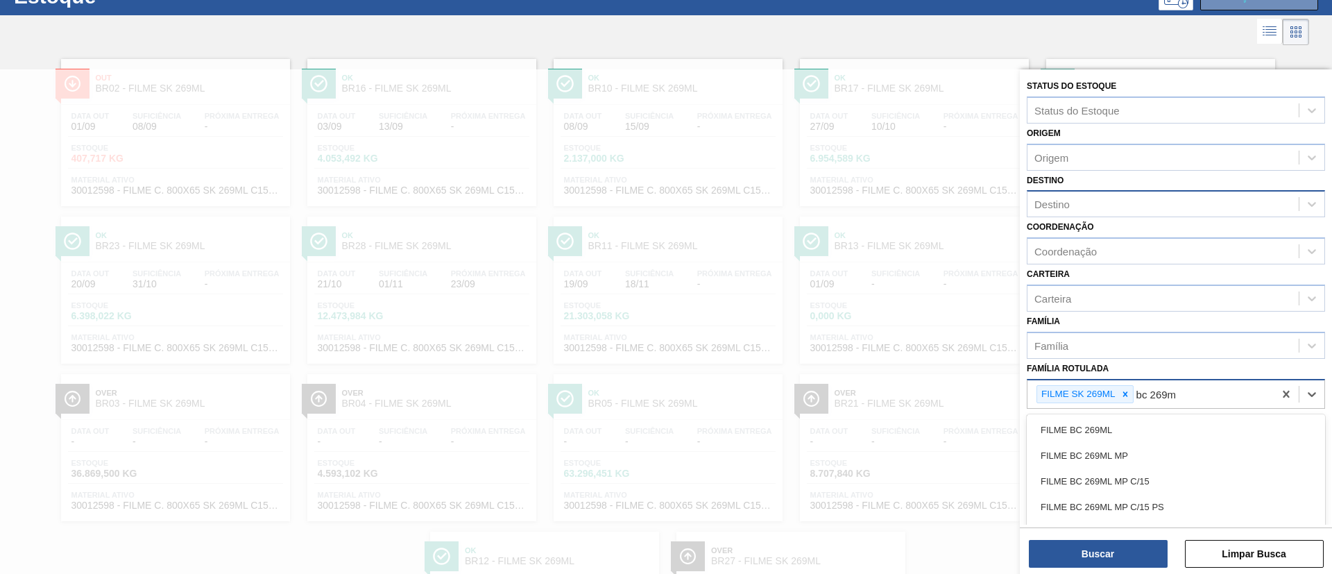
type Rotulada "bc 269ml"
click at [1153, 389] on Rotulada "bc 269ml" at bounding box center [1158, 395] width 44 height 12
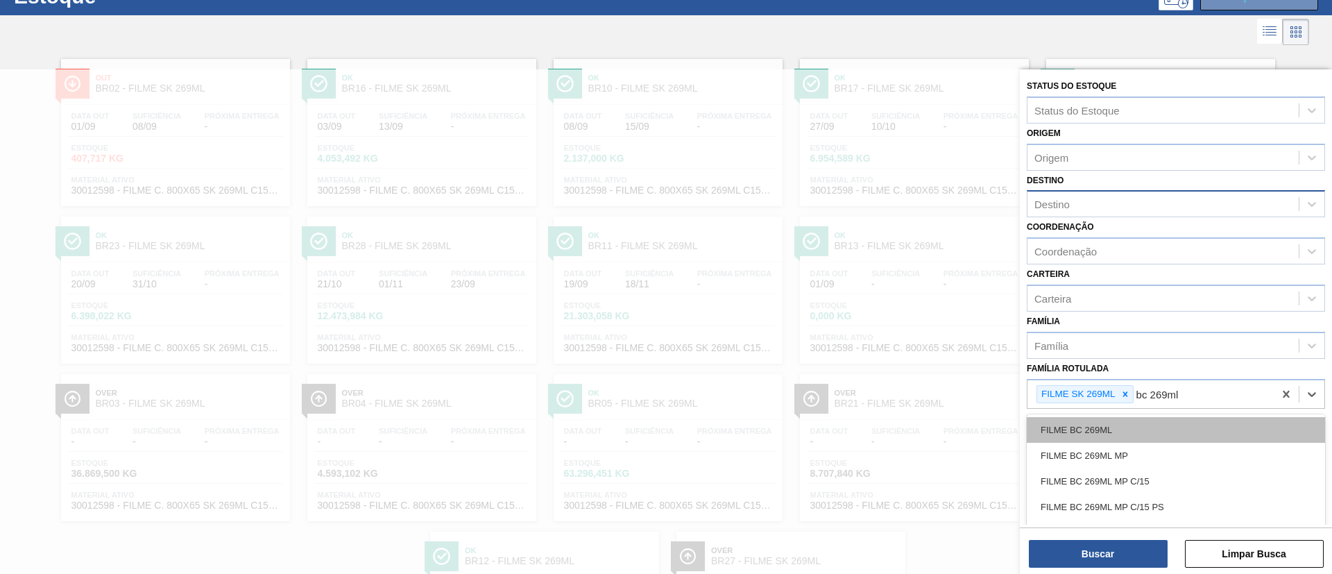
click at [1160, 430] on div "FILME BC 269ML" at bounding box center [1176, 430] width 298 height 26
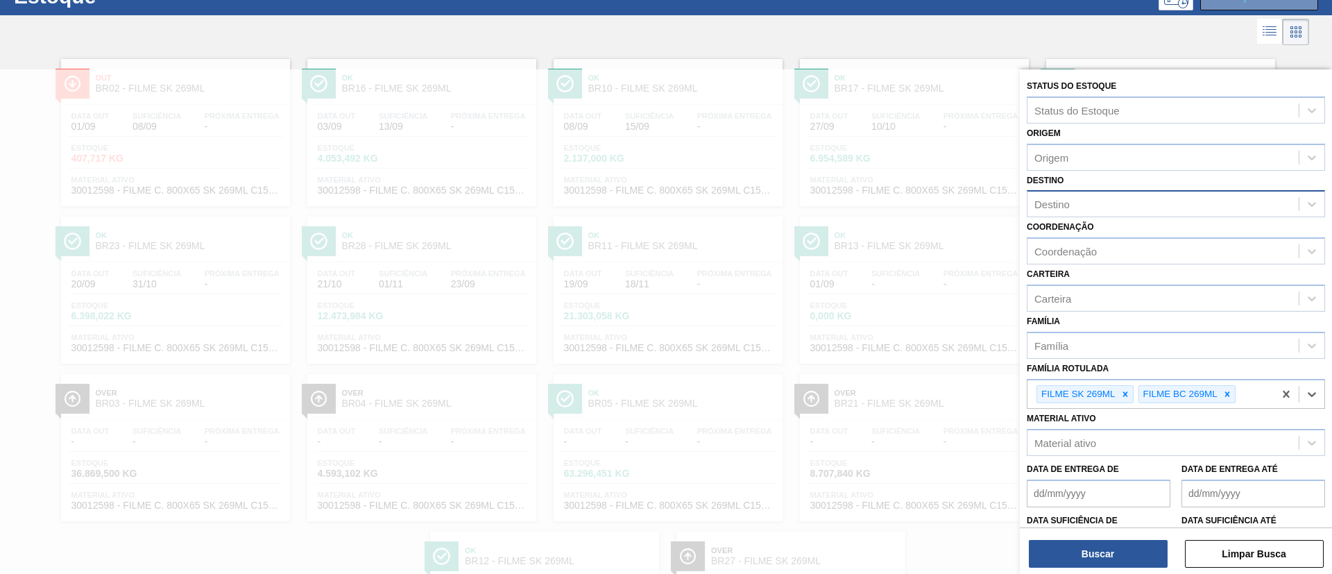
click at [1112, 200] on div "Destino" at bounding box center [1162, 204] width 271 height 20
type input "cui"
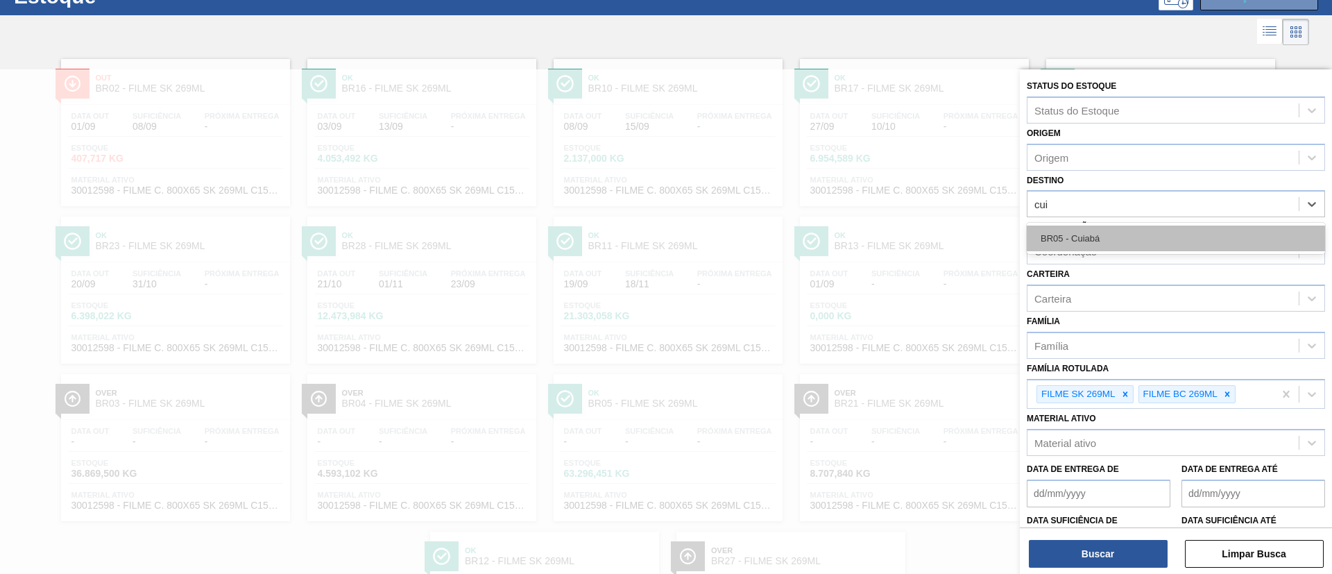
click at [1127, 245] on div "BR05 - Cuiabá" at bounding box center [1176, 238] width 298 height 26
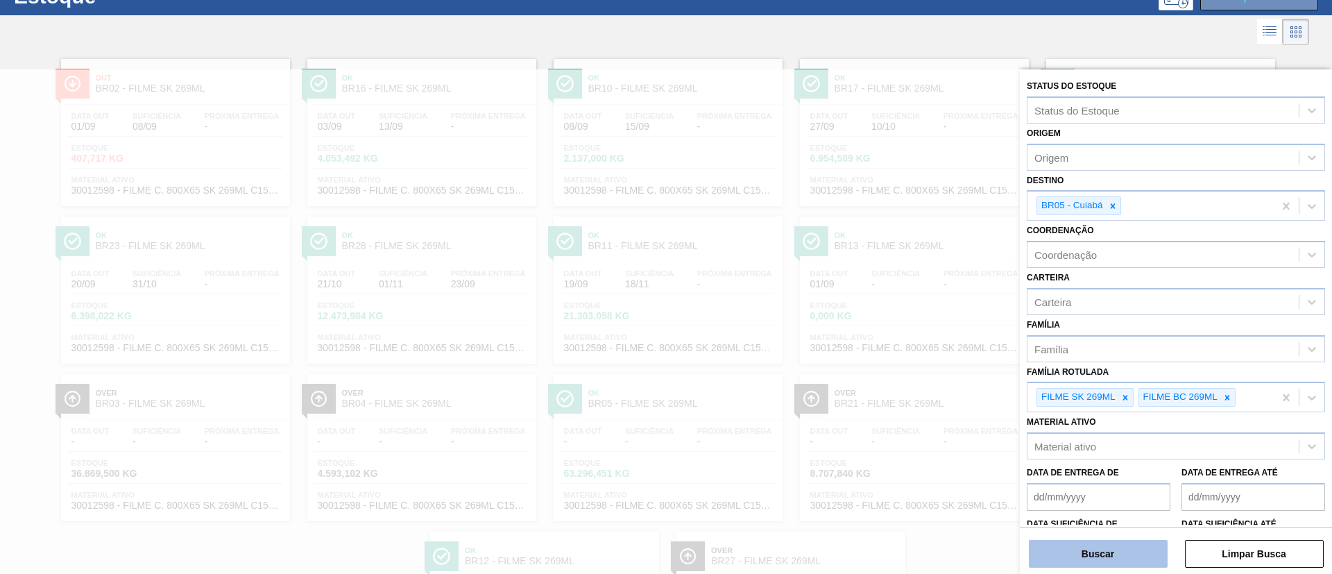
click at [1089, 556] on button "Buscar" at bounding box center [1098, 554] width 139 height 28
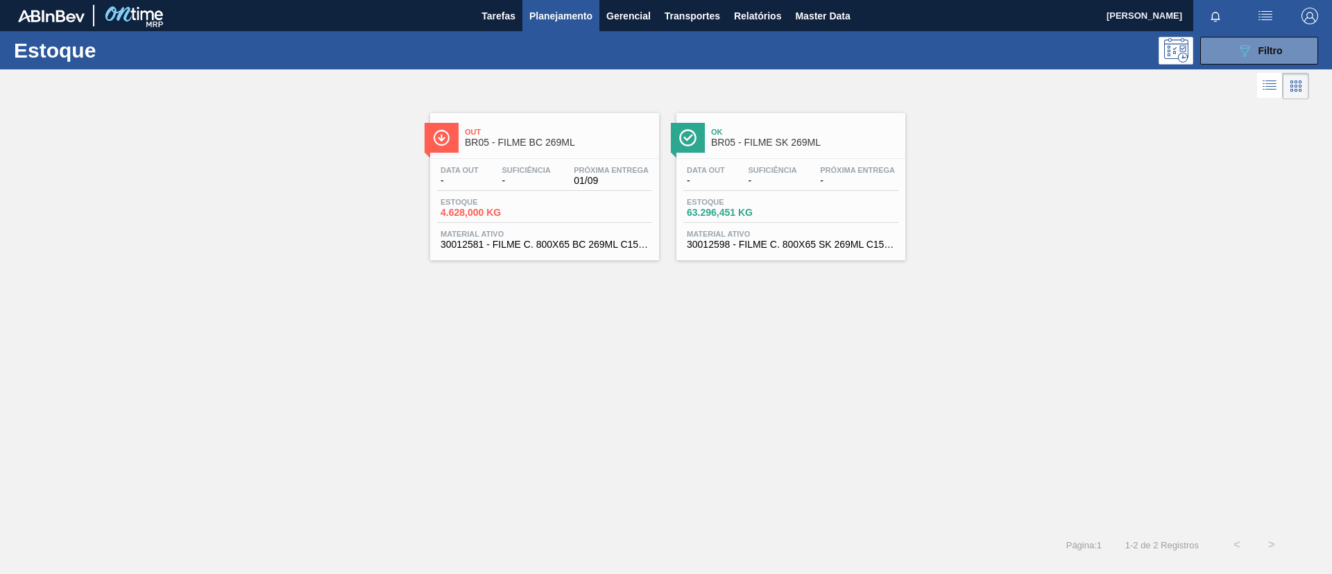
click at [607, 148] on div "Out BR05 - FILME BC 269ML" at bounding box center [558, 137] width 187 height 31
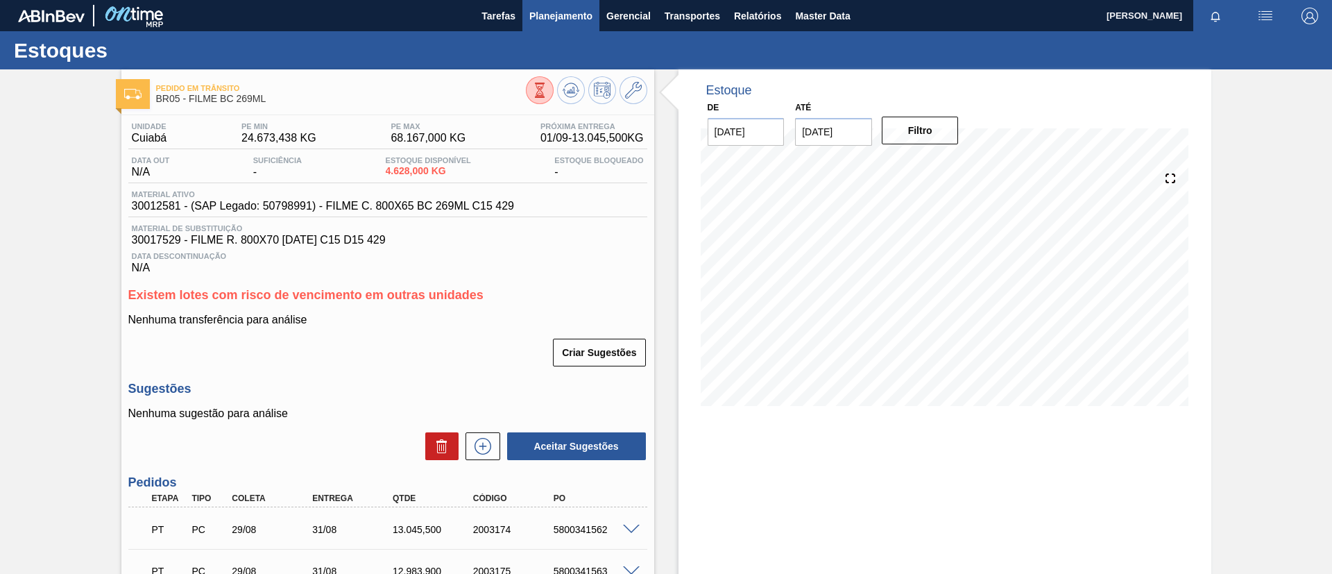
click at [527, 6] on button "Planejamento" at bounding box center [560, 15] width 77 height 31
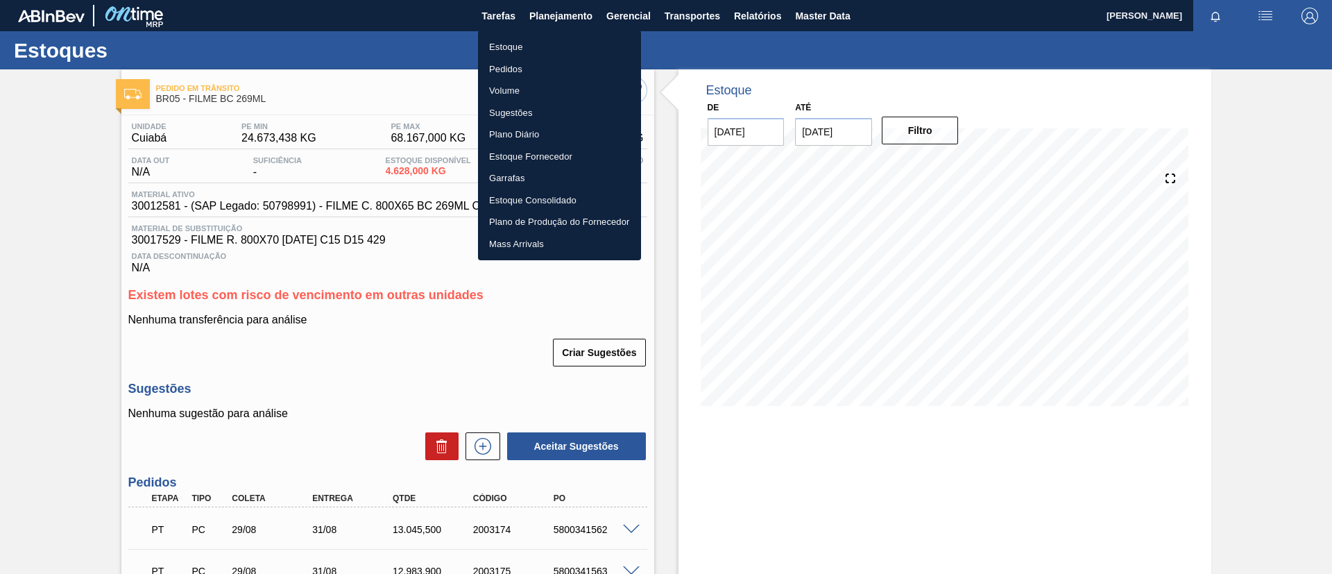
click at [548, 40] on li "Estoque" at bounding box center [559, 47] width 163 height 22
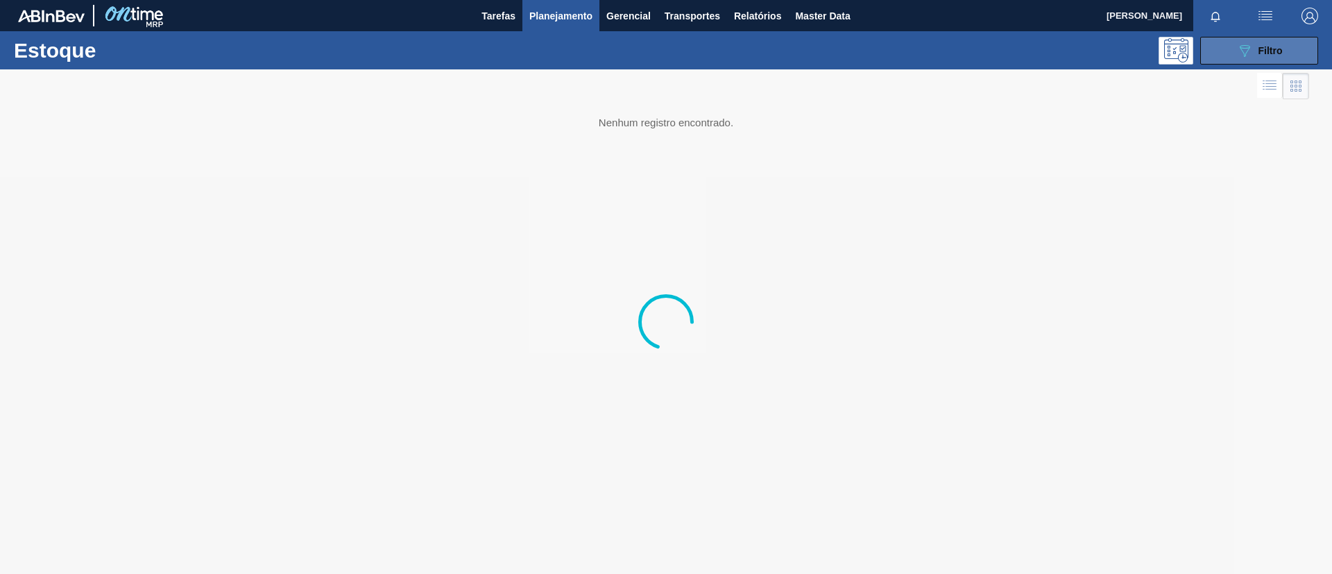
click at [1209, 54] on button "089F7B8B-B2A5-4AFE-B5C0-19BA573D28AC Filtro" at bounding box center [1259, 51] width 118 height 28
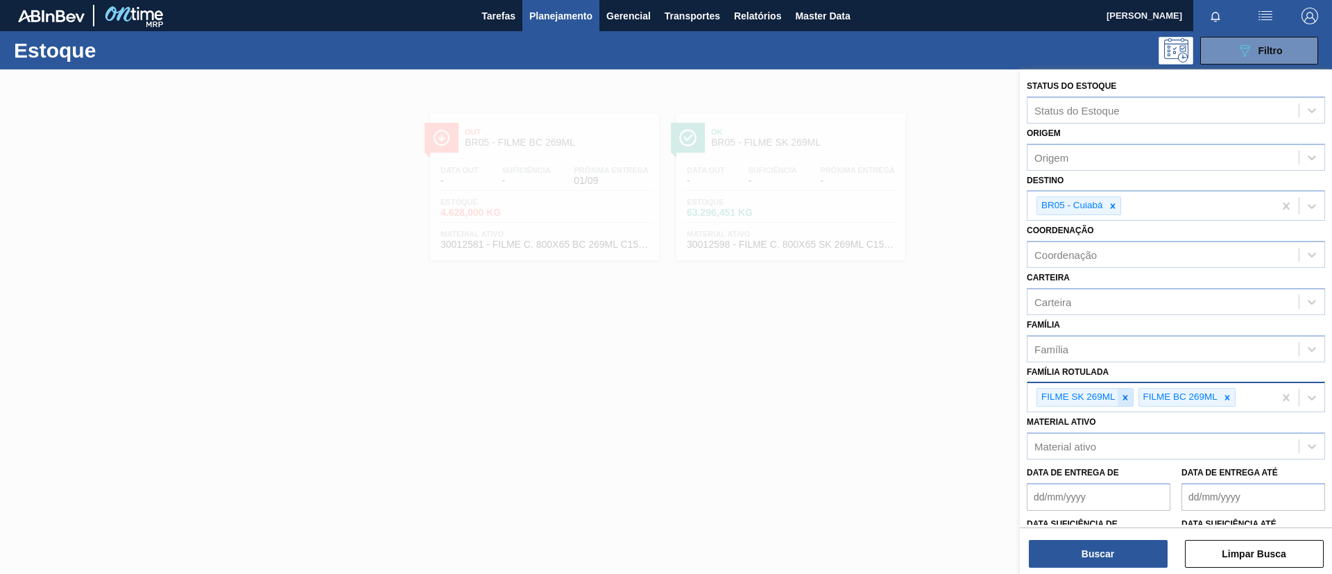
click at [1123, 397] on icon at bounding box center [1125, 398] width 10 height 10
paste Rotulada "FILME LISO 800x60"
type Rotulada "FILME LISO 800x60"
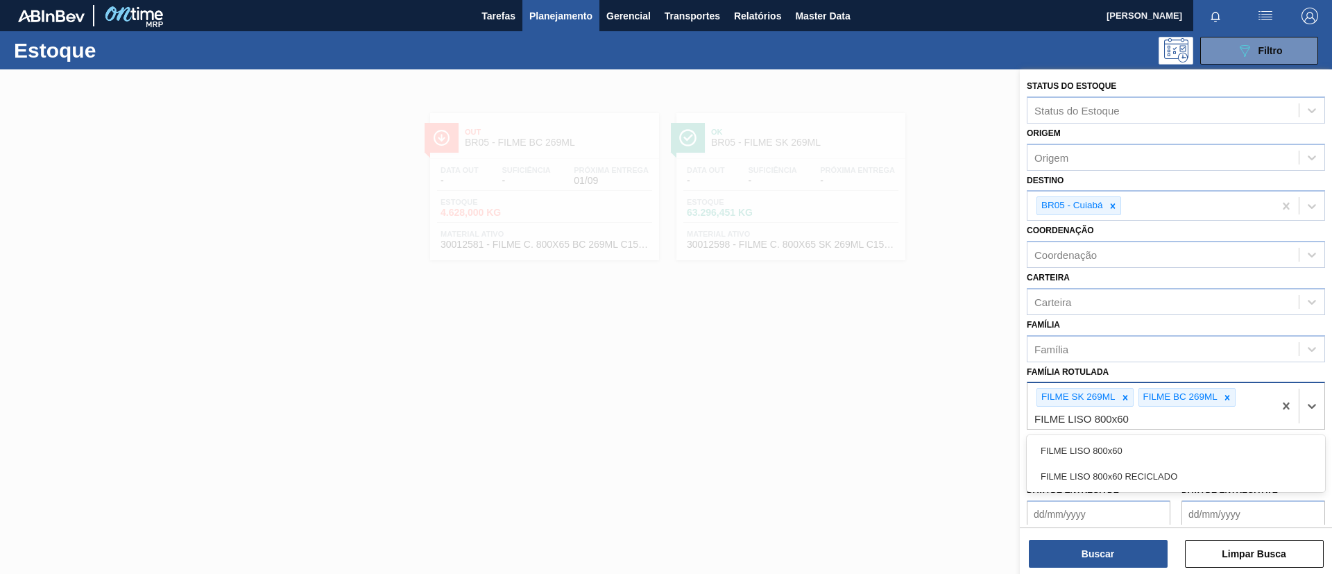
click at [1134, 441] on div "FILME LISO 800x60" at bounding box center [1176, 451] width 298 height 26
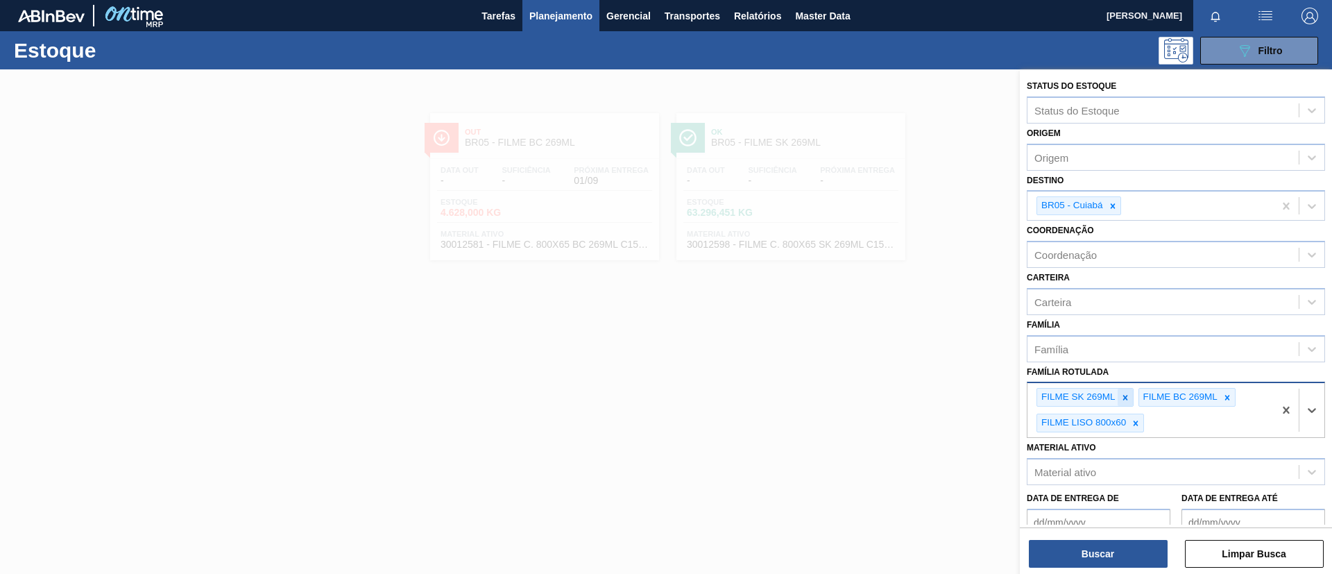
click at [1124, 399] on icon at bounding box center [1125, 397] width 5 height 5
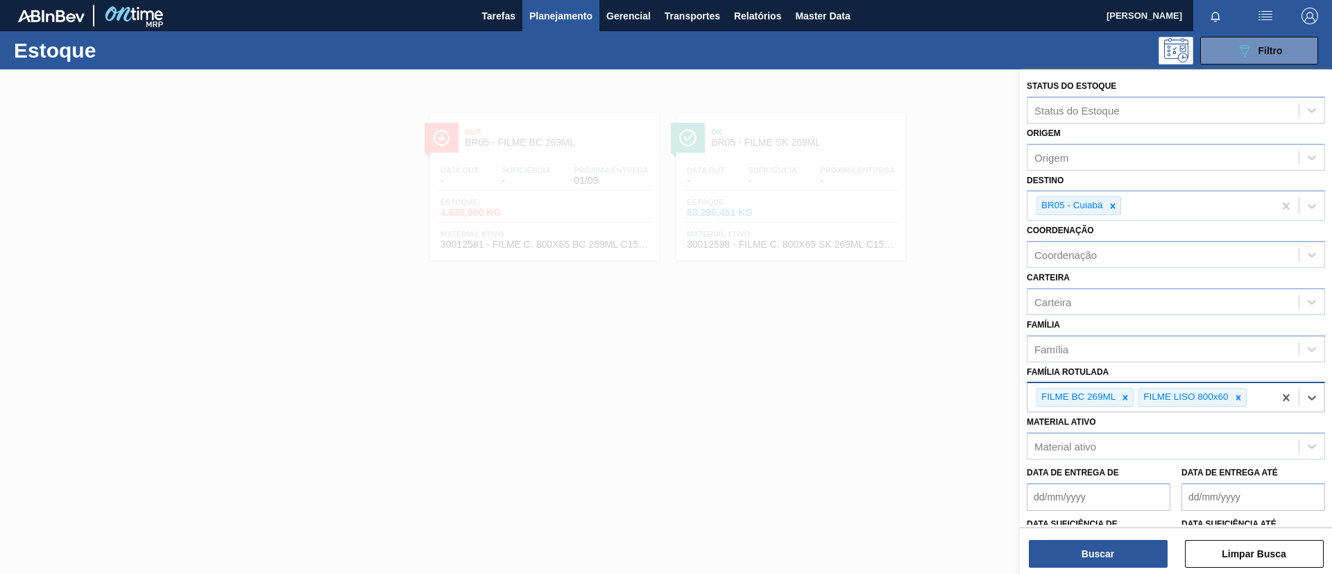
click at [1125, 399] on icon at bounding box center [1125, 397] width 5 height 5
click at [1113, 205] on icon at bounding box center [1112, 205] width 5 height 5
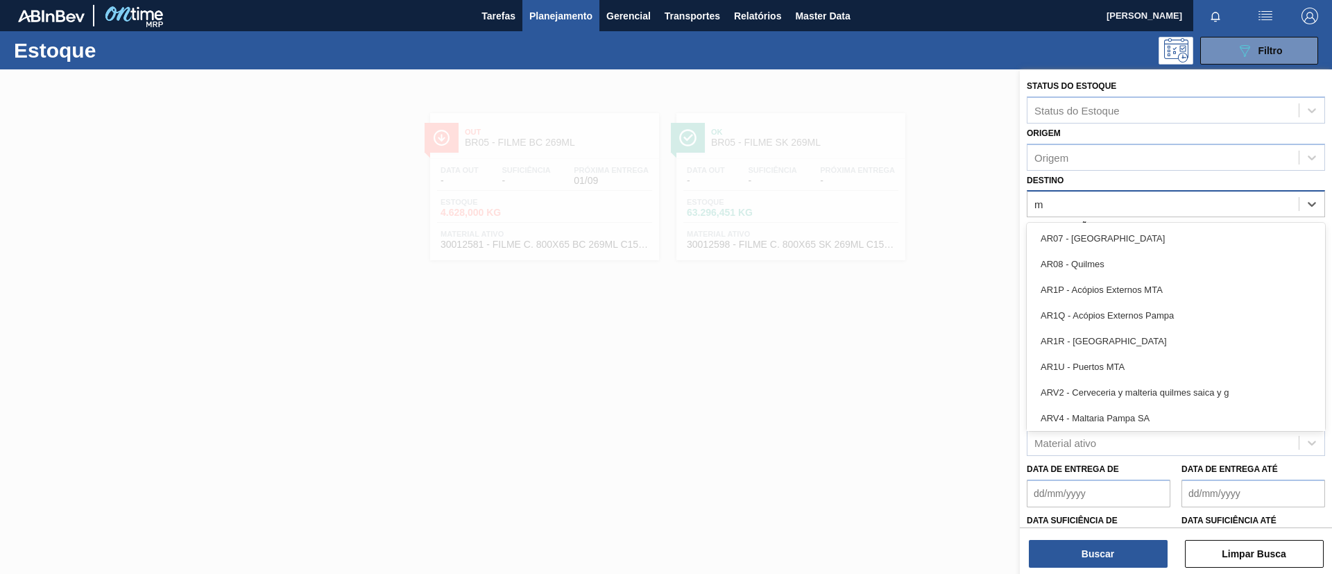
type input "ma"
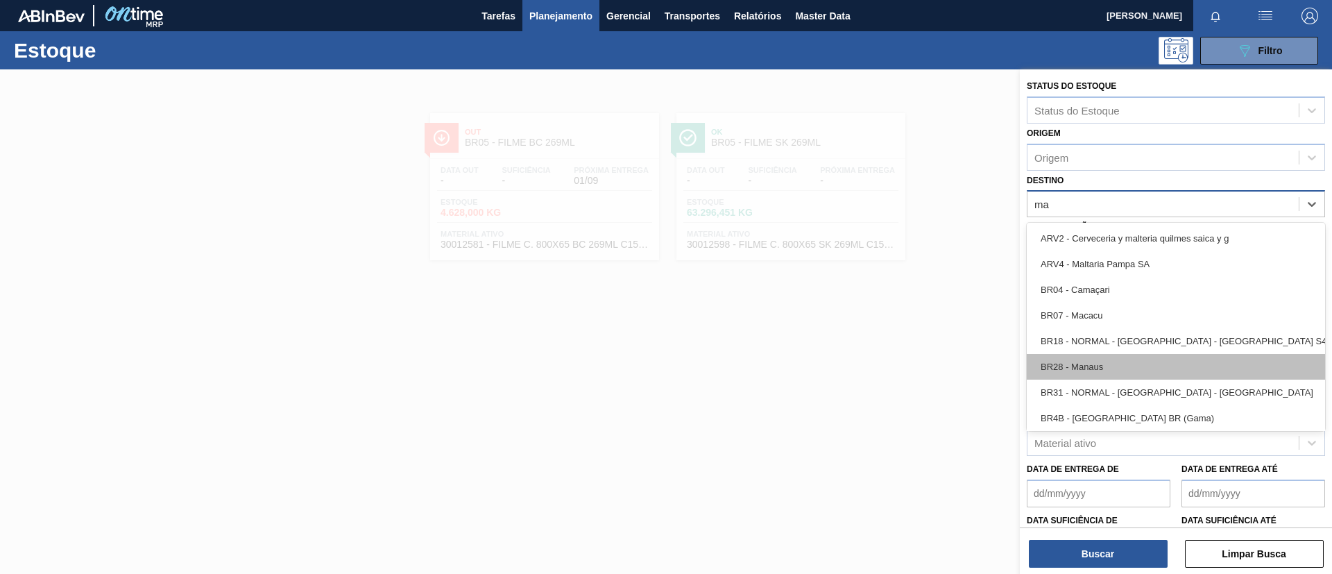
click at [1123, 366] on div "BR28 - Manaus" at bounding box center [1176, 367] width 298 height 26
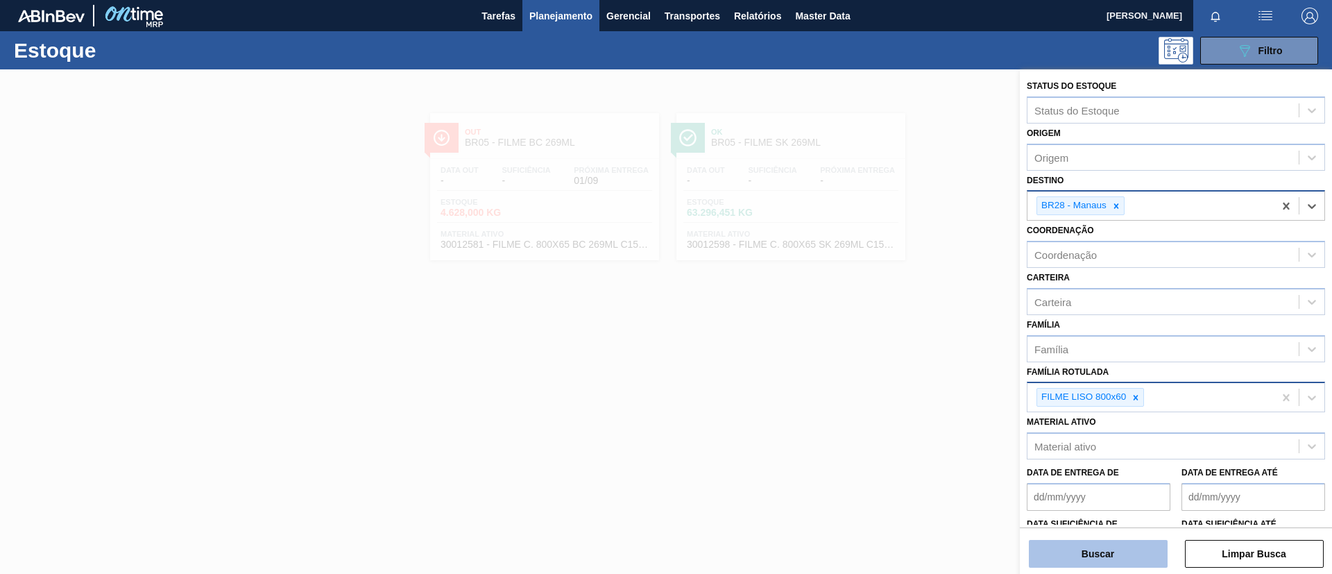
click at [1112, 547] on button "Buscar" at bounding box center [1098, 554] width 139 height 28
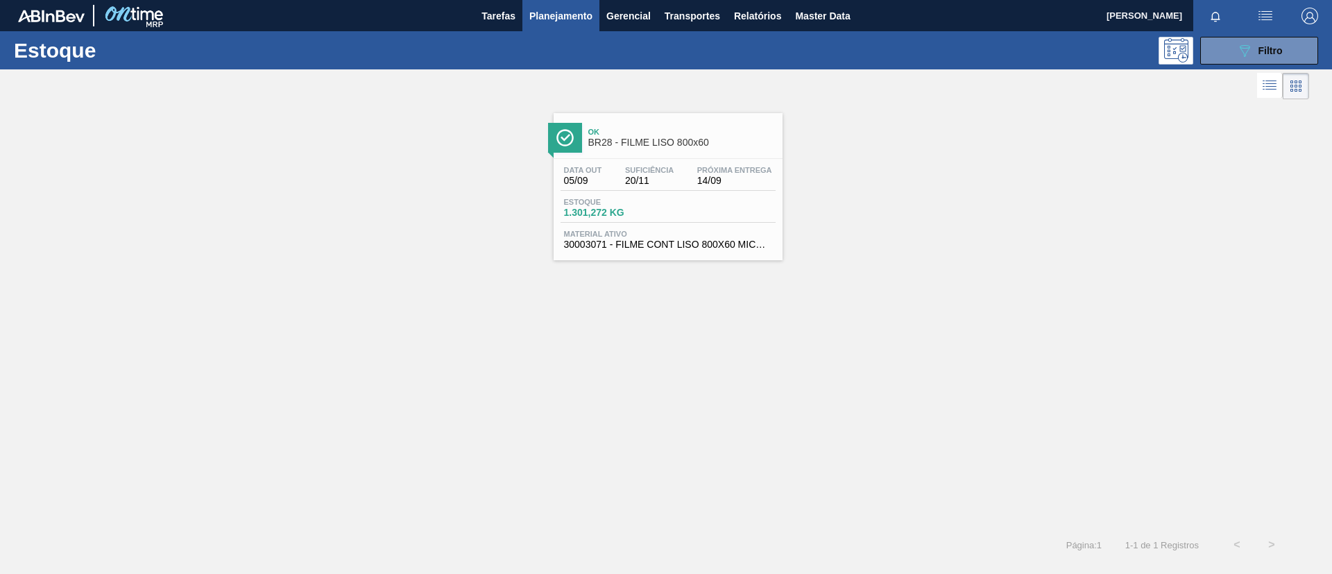
click at [715, 151] on div "Ok BR28 - FILME LISO 800x60" at bounding box center [681, 137] width 187 height 31
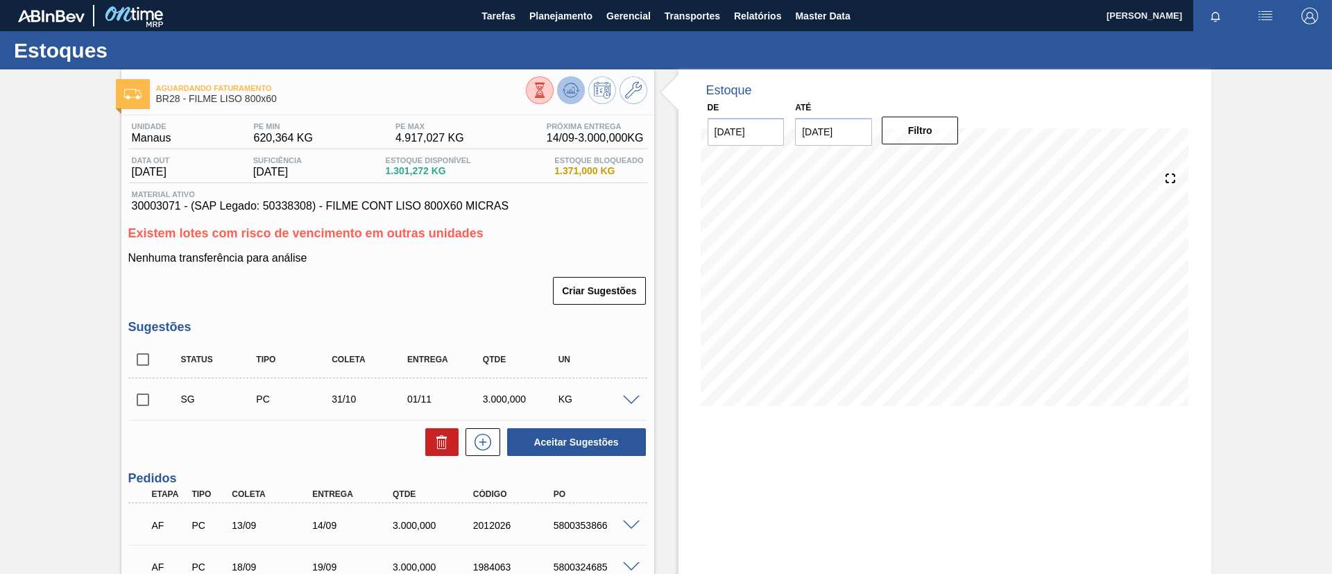
click at [577, 88] on icon at bounding box center [571, 90] width 17 height 17
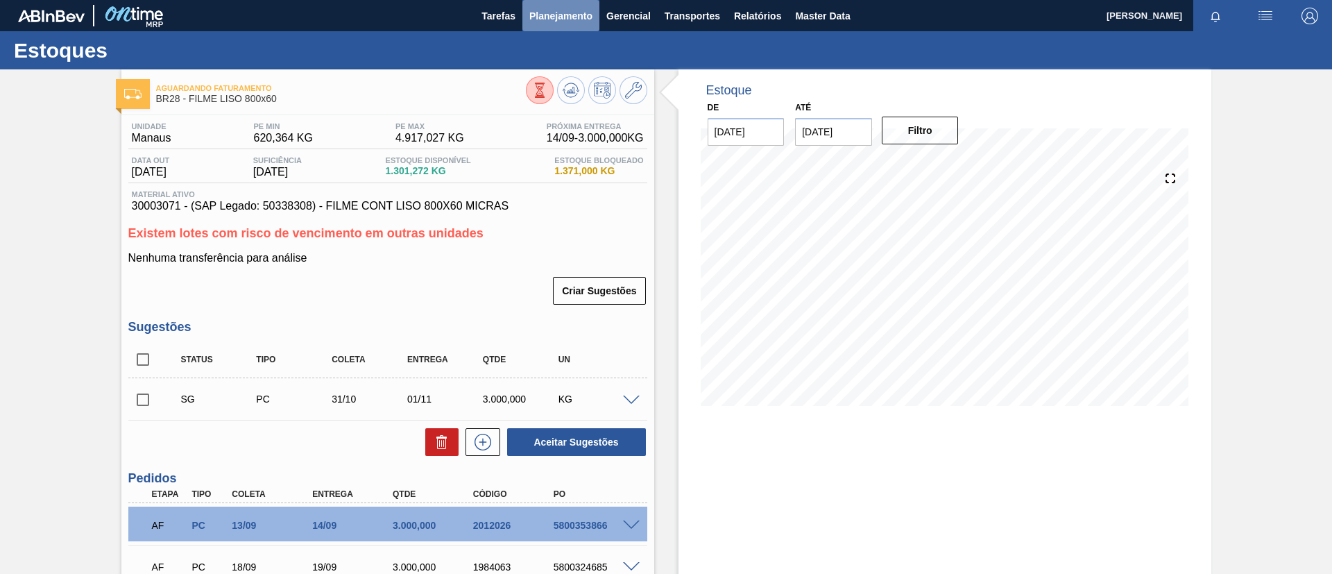
click at [531, 26] on button "Planejamento" at bounding box center [560, 15] width 77 height 31
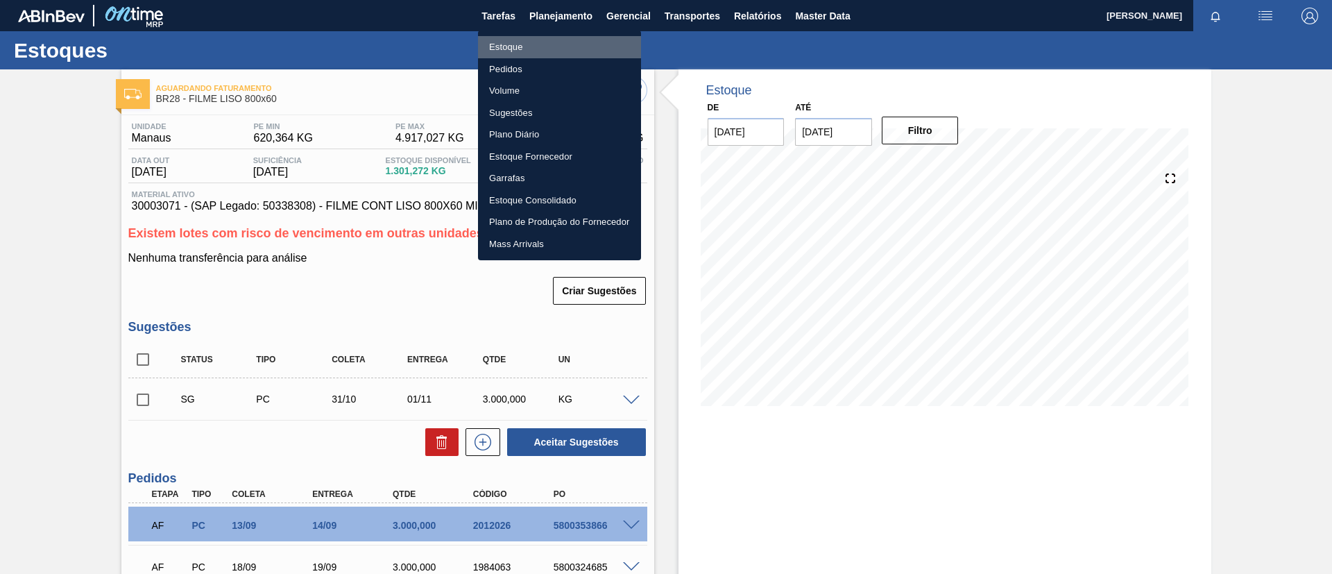
click at [544, 36] on li "Estoque" at bounding box center [559, 47] width 163 height 22
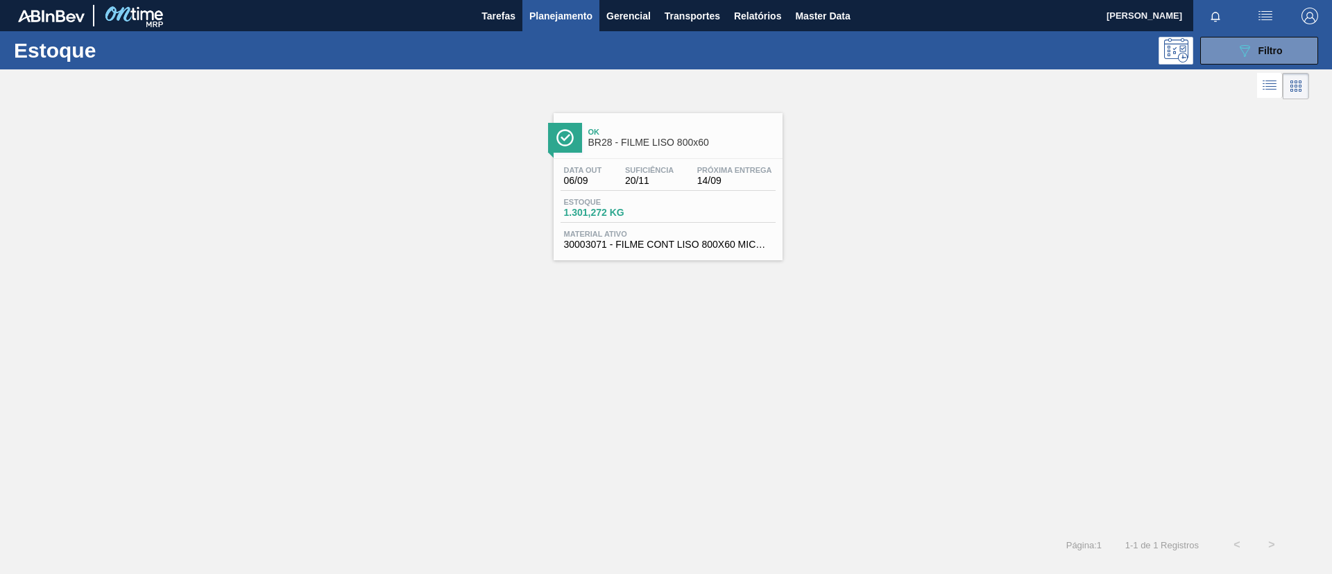
click at [595, 12] on button "Planejamento" at bounding box center [560, 15] width 77 height 31
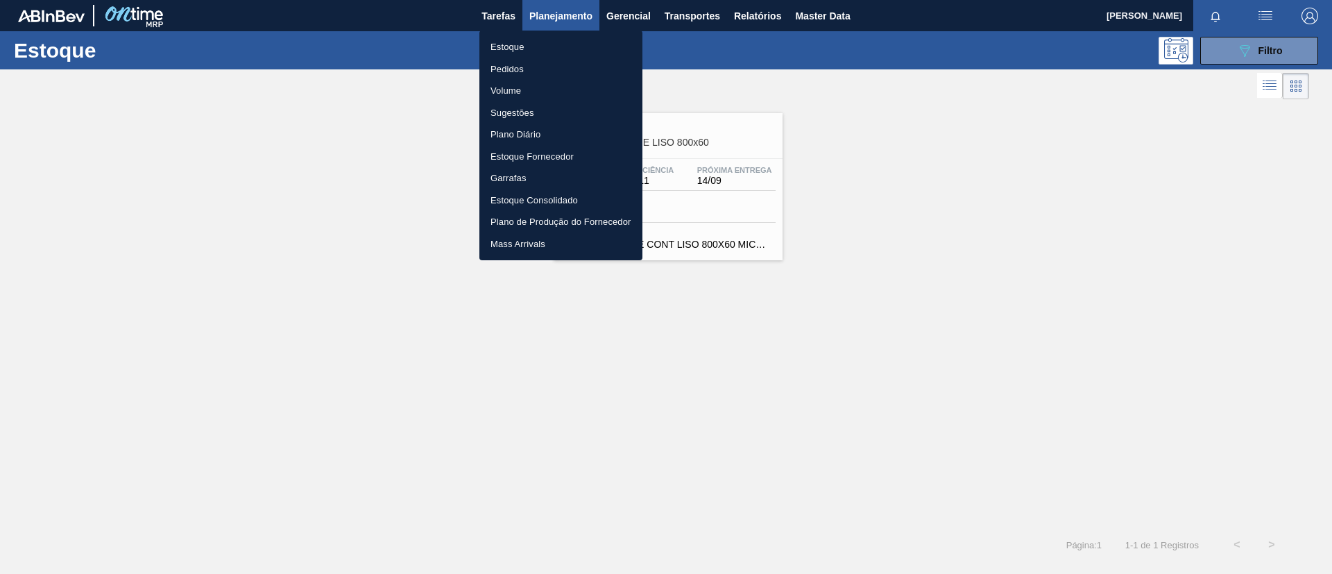
click at [1225, 48] on div at bounding box center [666, 287] width 1332 height 574
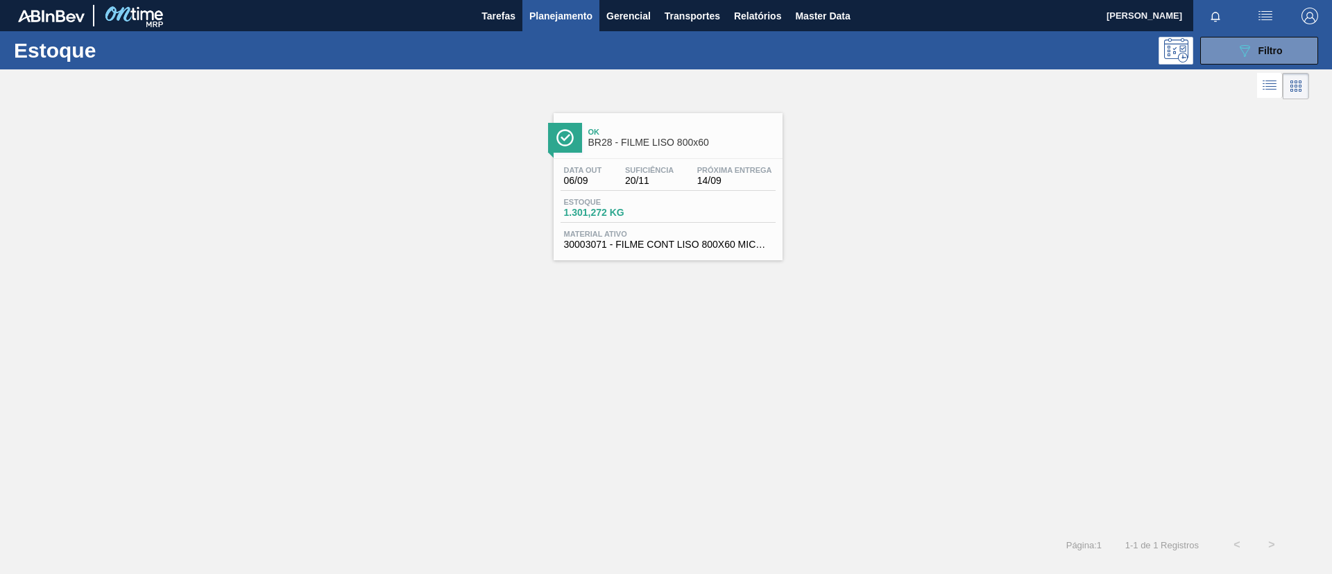
click at [1230, 51] on div "Estoque Pedidos Volume Sugestões Plano Diário Estoque Fornecedor Garrafas Estoq…" at bounding box center [666, 287] width 1332 height 574
click at [1250, 46] on icon "089F7B8B-B2A5-4AFE-B5C0-19BA573D28AC" at bounding box center [1244, 50] width 17 height 17
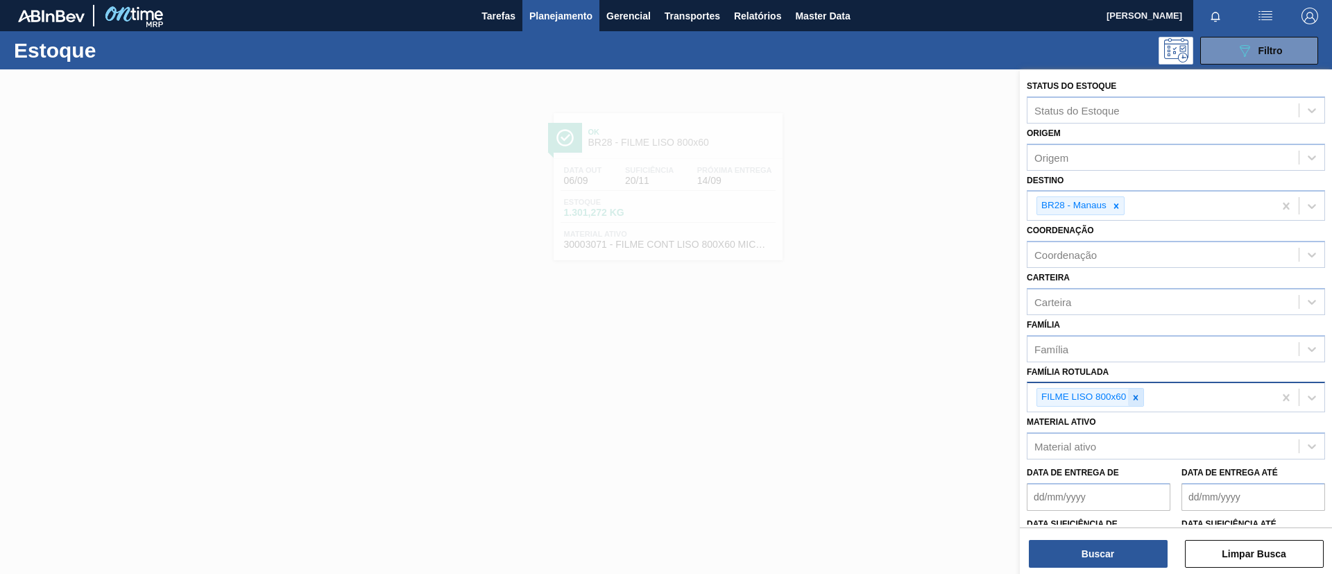
click at [1134, 397] on icon at bounding box center [1136, 398] width 10 height 10
paste Rotulada "FILME STRETCH 23MICRA"
type Rotulada "FILME STRETCH 23MICRA"
drag, startPoint x: 1149, startPoint y: 423, endPoint x: 1150, endPoint y: 409, distance: 13.9
click at [1150, 424] on div "FILME STRETCH 23MICRA" at bounding box center [1176, 430] width 298 height 26
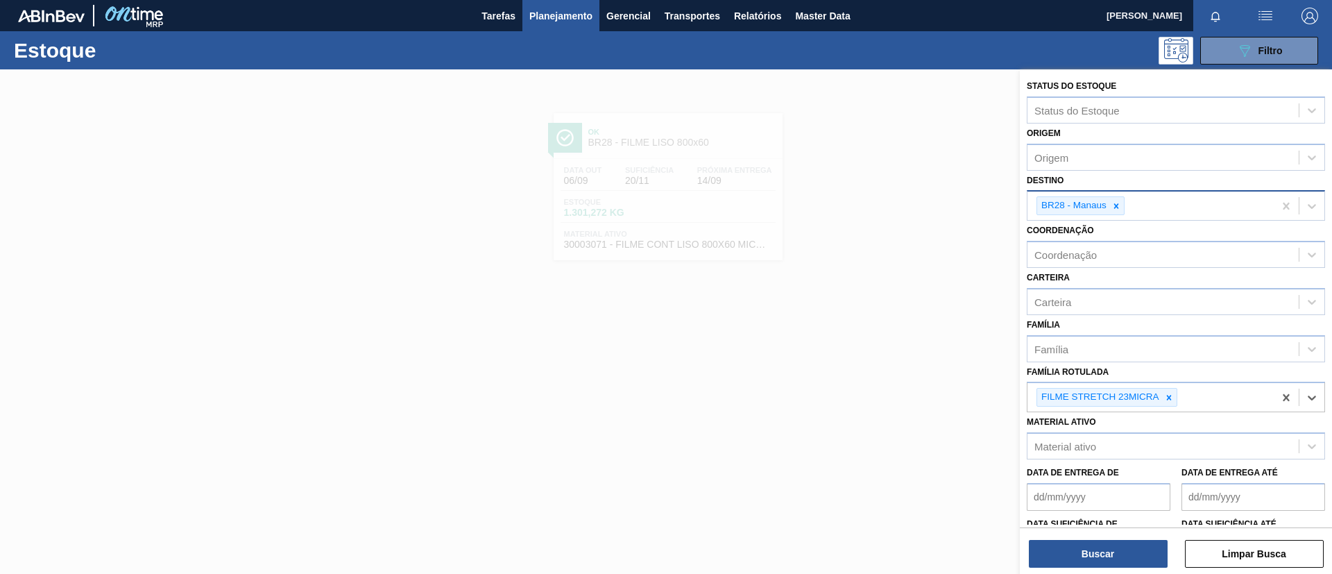
click at [1119, 200] on div at bounding box center [1116, 205] width 15 height 17
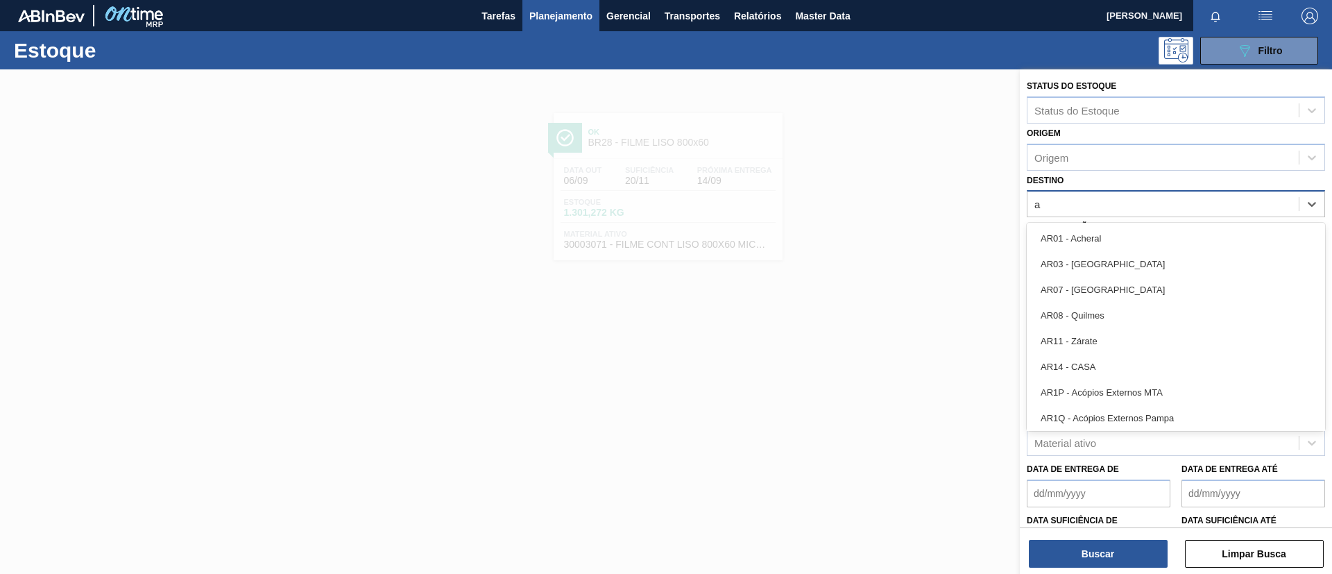
type input "ag"
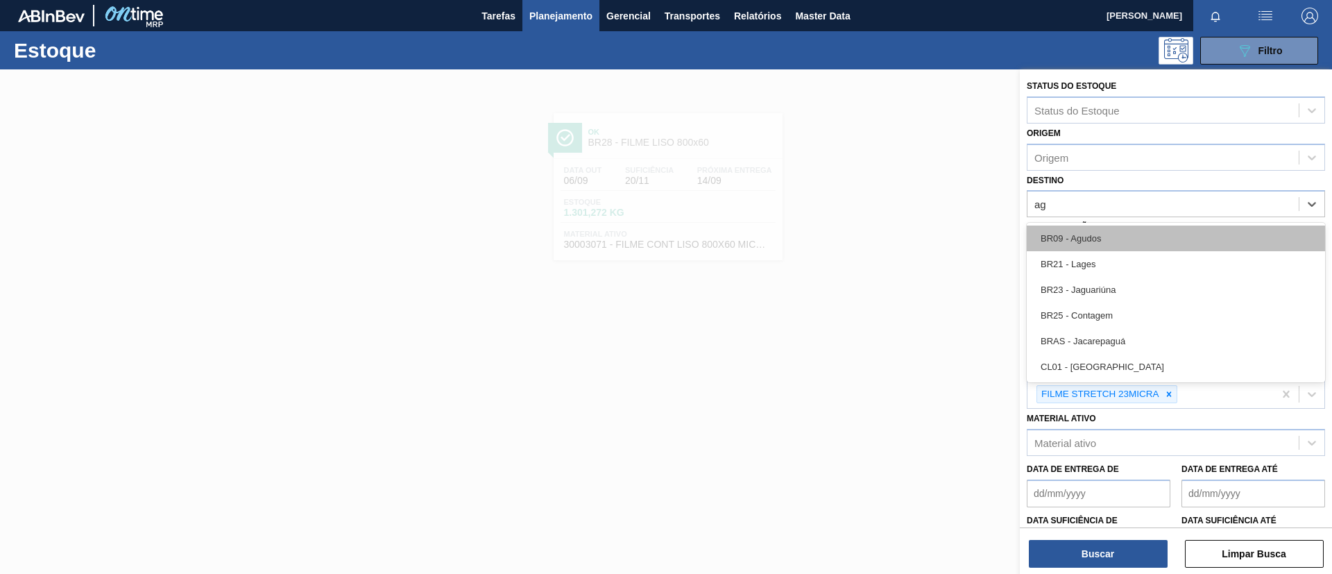
click at [1126, 236] on div "BR09 - Agudos" at bounding box center [1176, 238] width 298 height 26
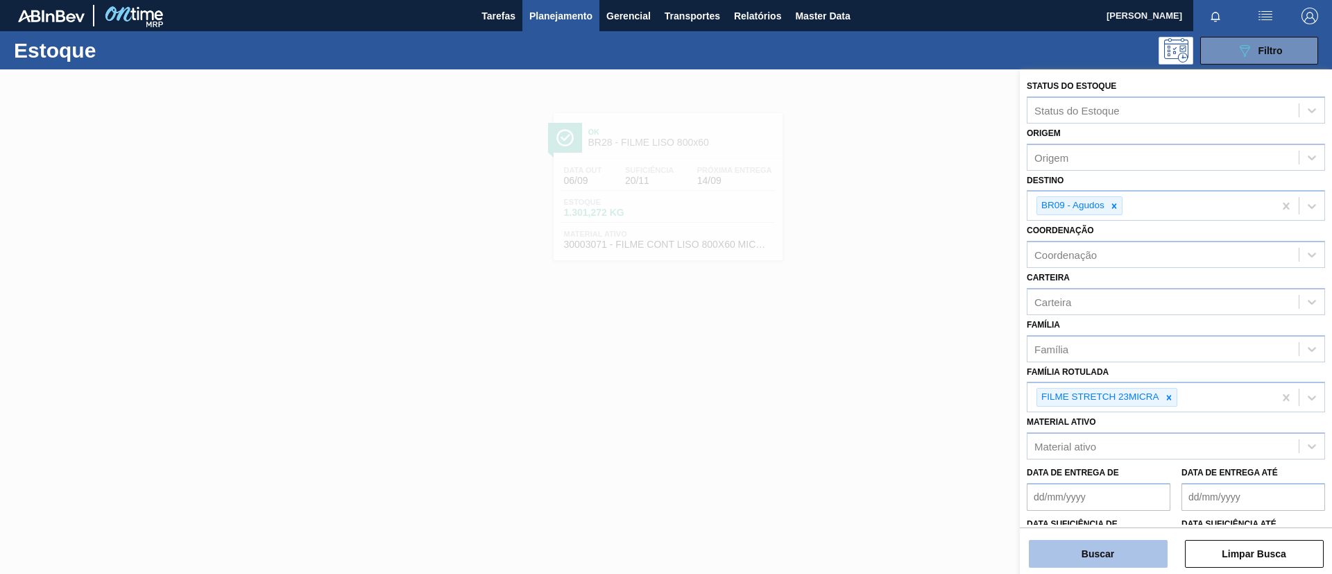
click at [1105, 543] on button "Buscar" at bounding box center [1098, 554] width 139 height 28
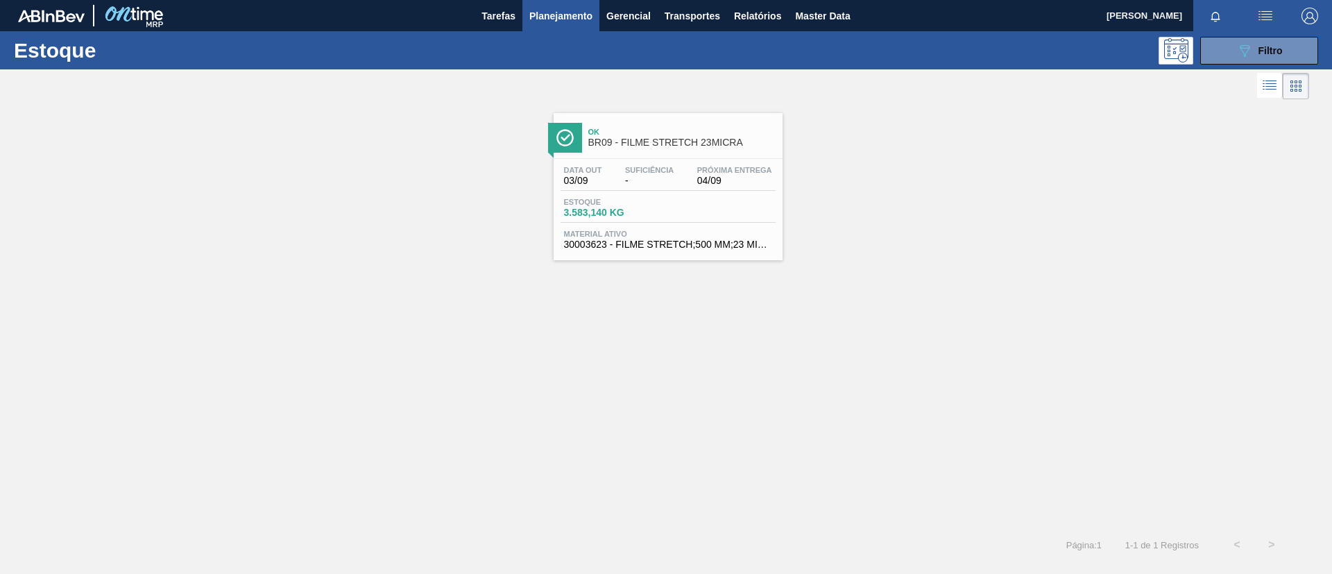
click at [669, 126] on div "Ok BR09 - FILME STRETCH 23MICRA" at bounding box center [681, 137] width 187 height 31
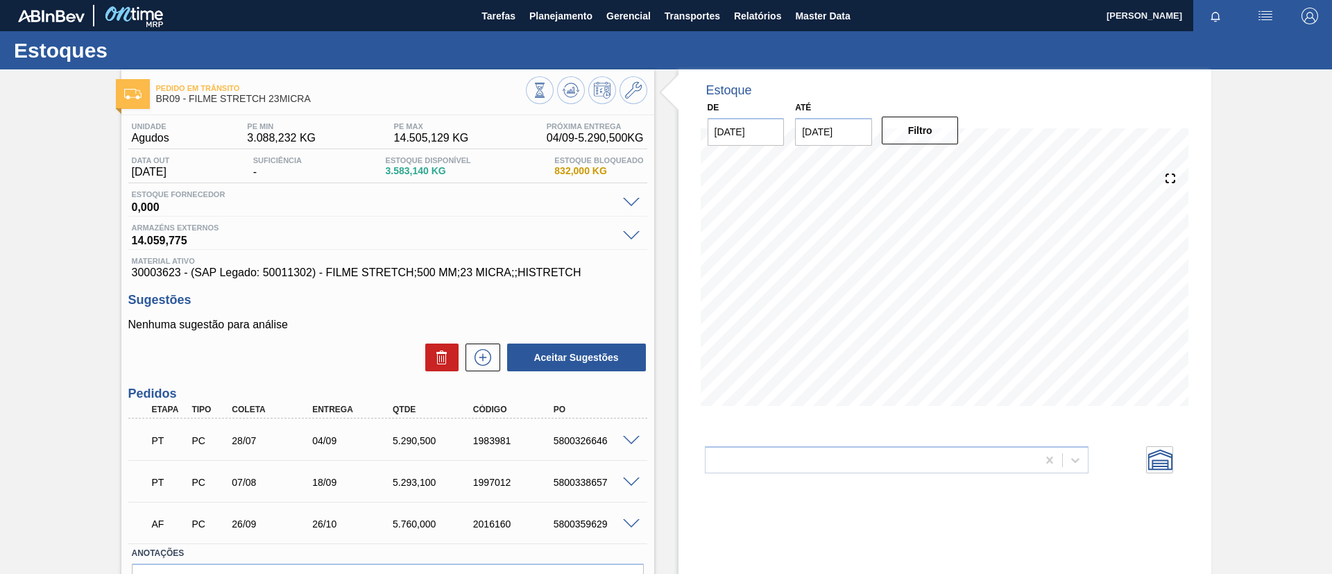
click at [631, 436] on span at bounding box center [631, 441] width 17 height 10
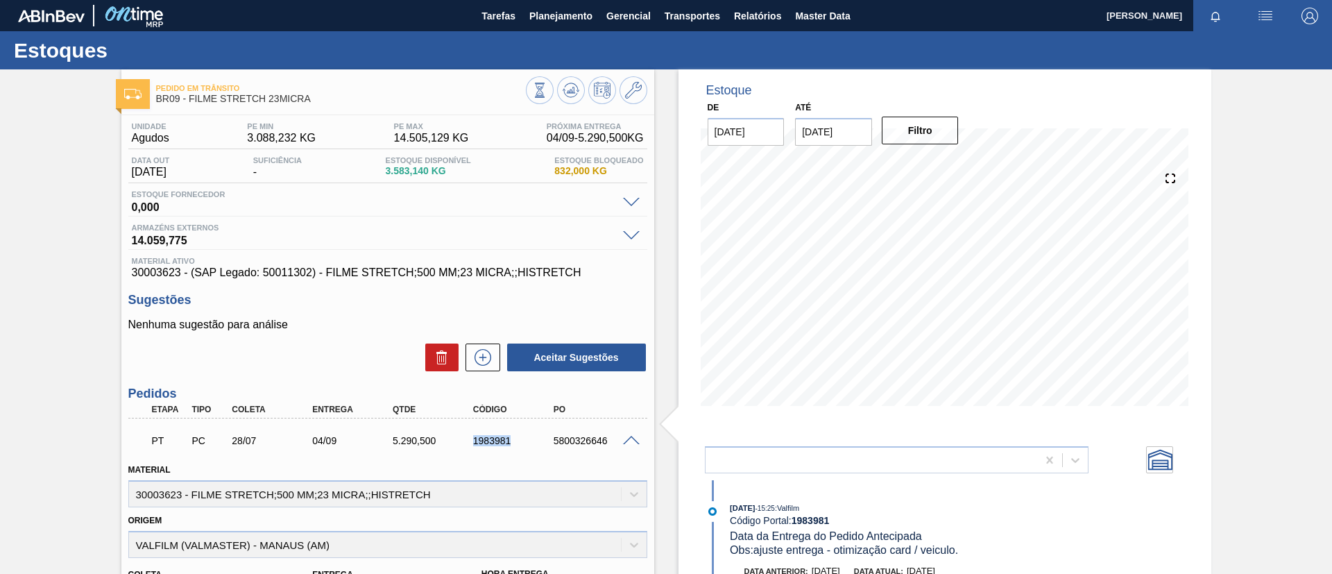
drag, startPoint x: 464, startPoint y: 447, endPoint x: 529, endPoint y: 441, distance: 64.8
click at [529, 441] on div "PT PC 28/07 04/09 5.290,500 1983981 5800326646" at bounding box center [384, 439] width 482 height 28
click at [561, 25] on button "Planejamento" at bounding box center [560, 15] width 77 height 31
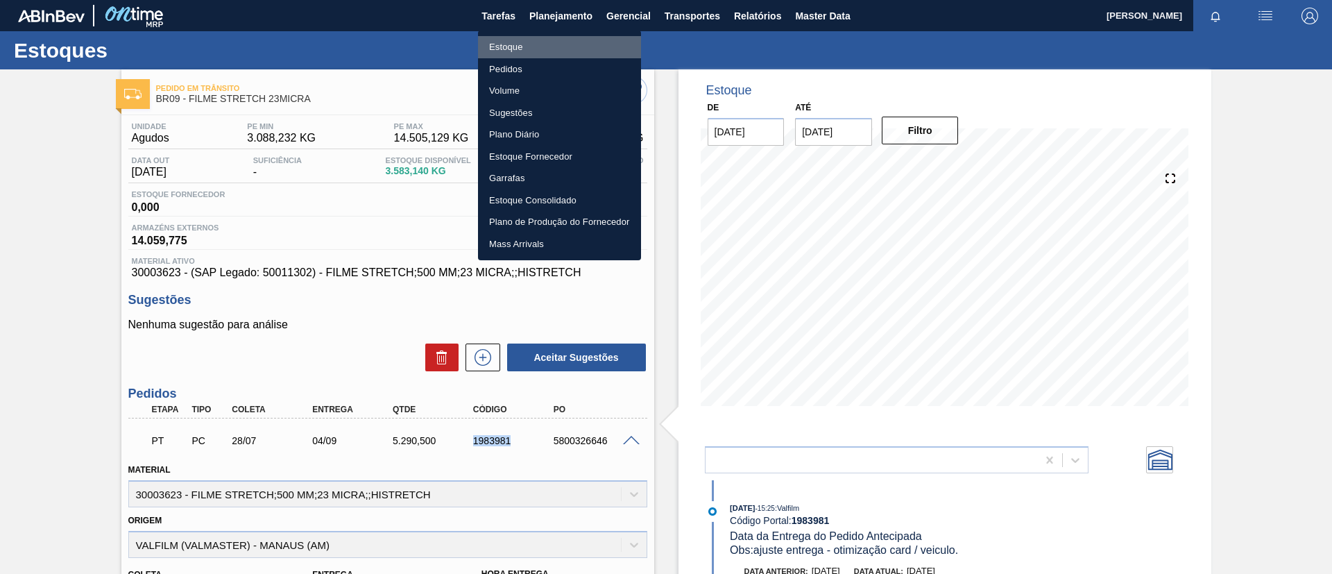
click at [560, 42] on li "Estoque" at bounding box center [559, 47] width 163 height 22
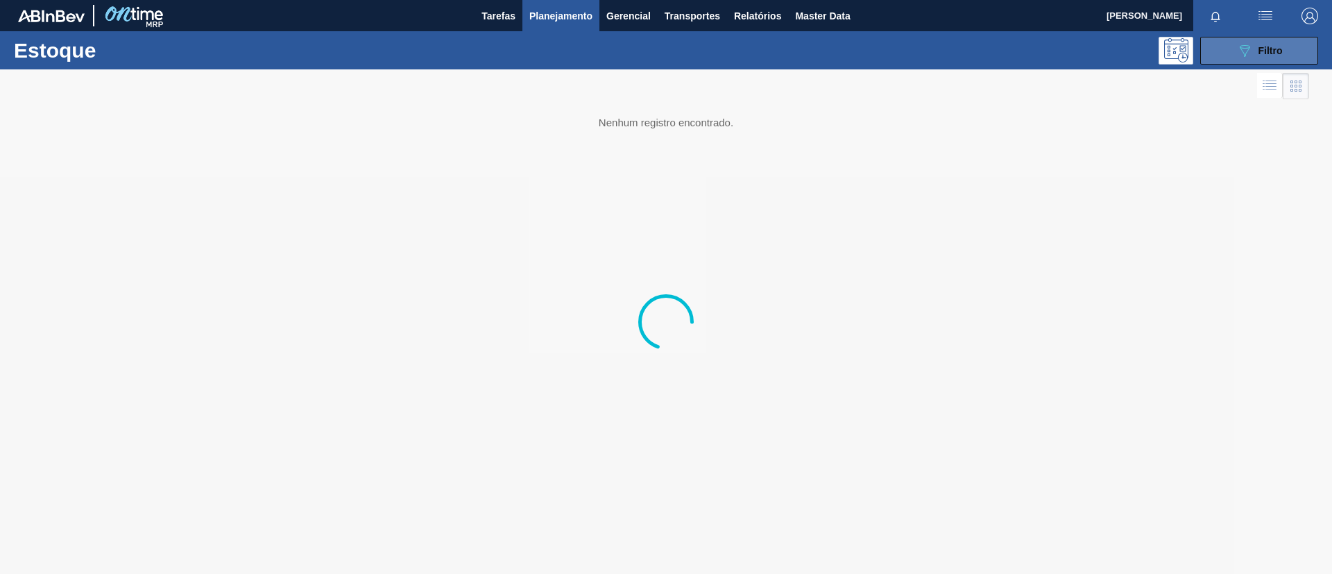
click at [1268, 56] on div "089F7B8B-B2A5-4AFE-B5C0-19BA573D28AC Filtro" at bounding box center [1259, 50] width 46 height 17
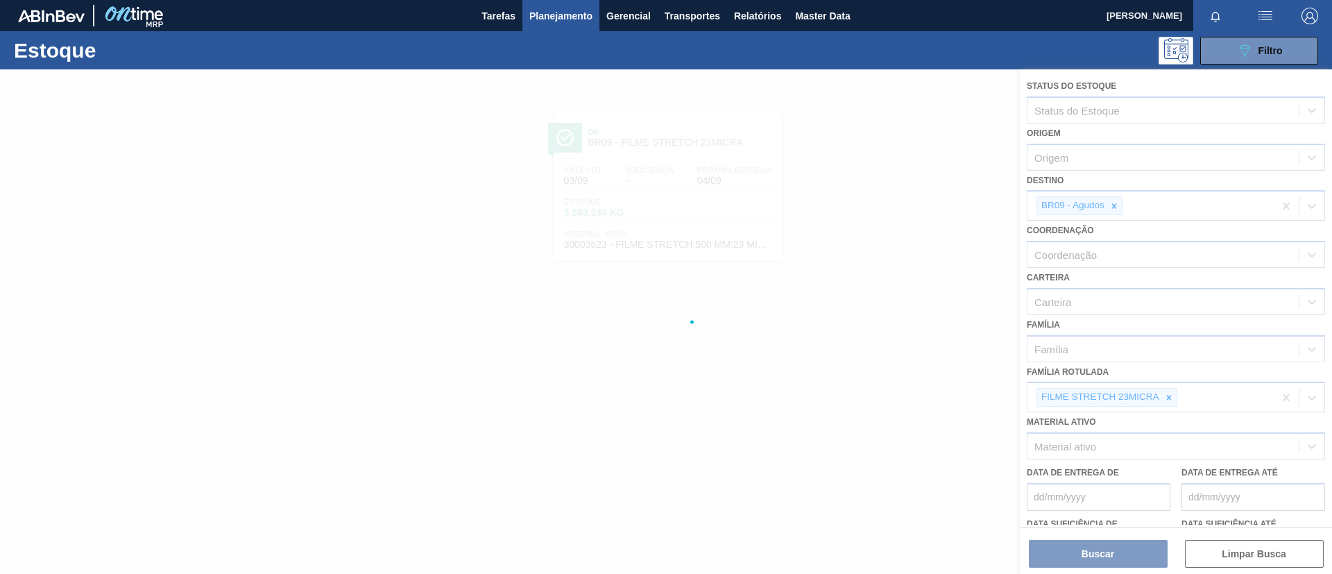
click at [1167, 398] on div at bounding box center [666, 321] width 1332 height 504
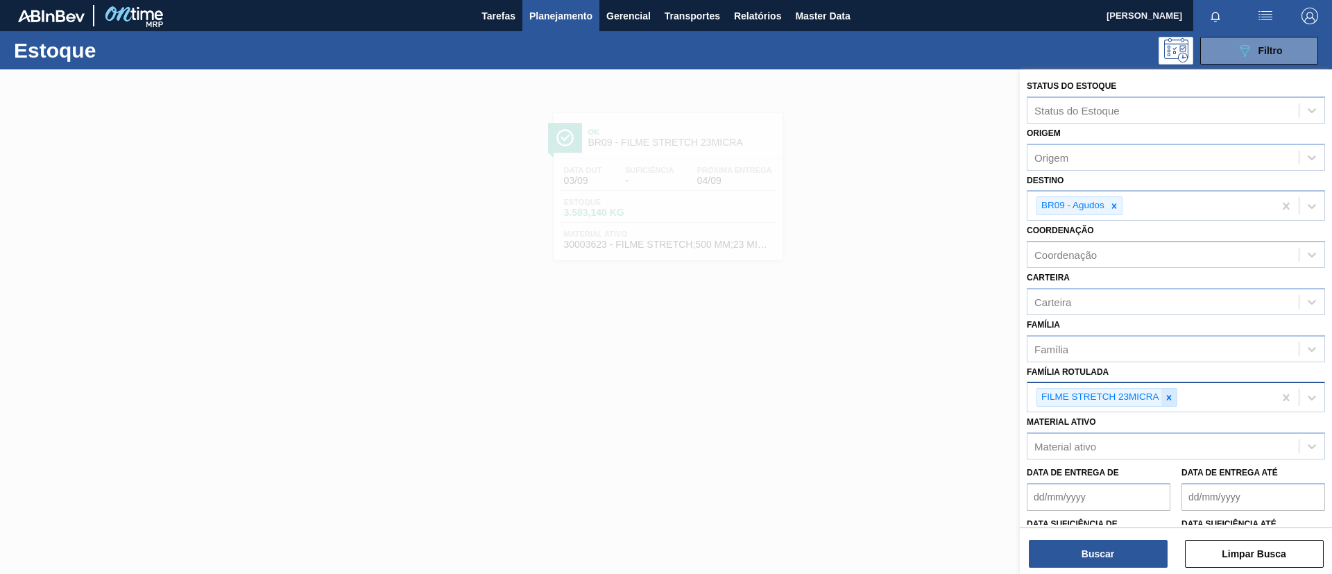
click at [1169, 399] on icon at bounding box center [1169, 398] width 10 height 10
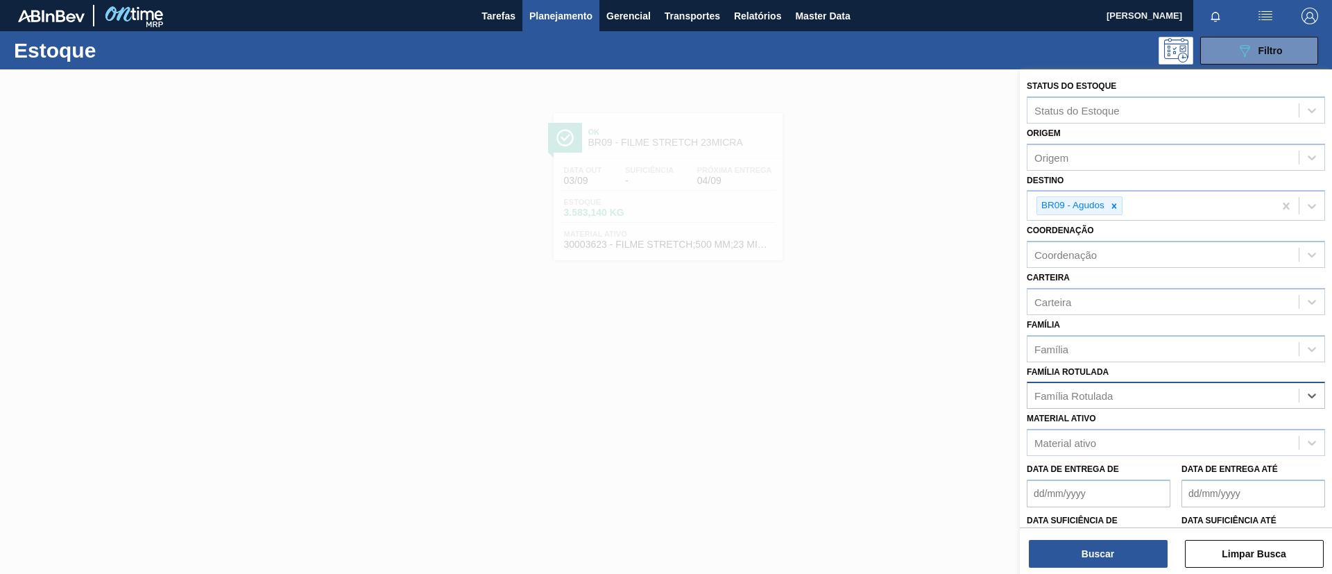
paste Rotulada "FILME ORIGINAL 350ML"
type Rotulada "FILME ORIGINAL 350ML"
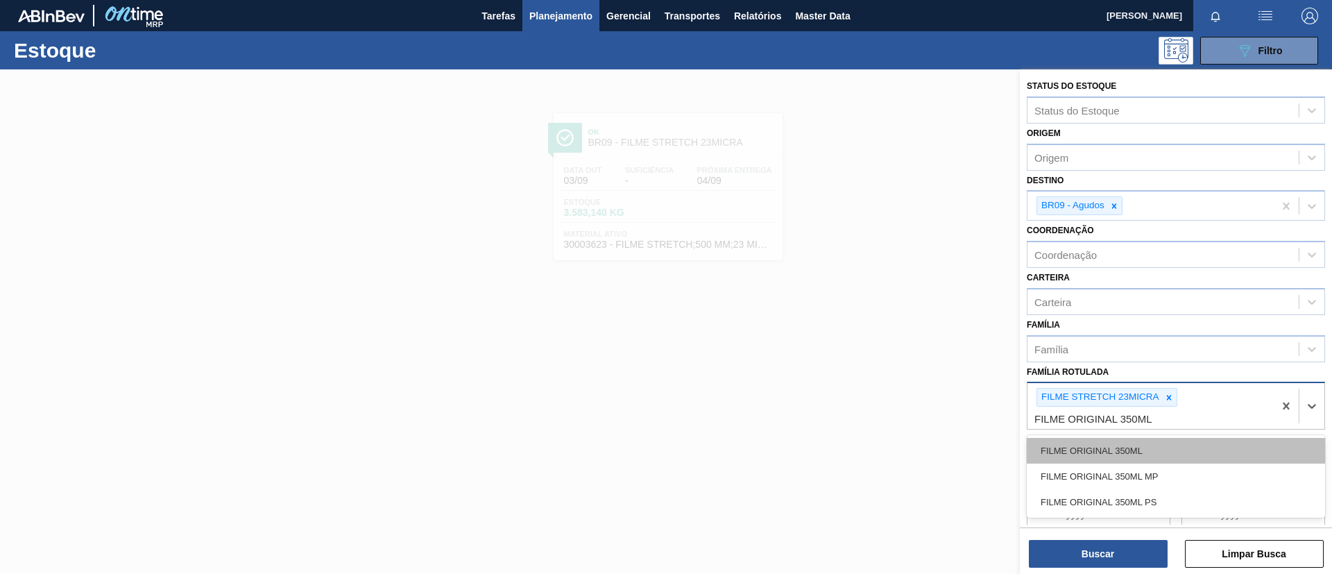
click at [1160, 441] on div "FILME ORIGINAL 350ML" at bounding box center [1176, 451] width 298 height 26
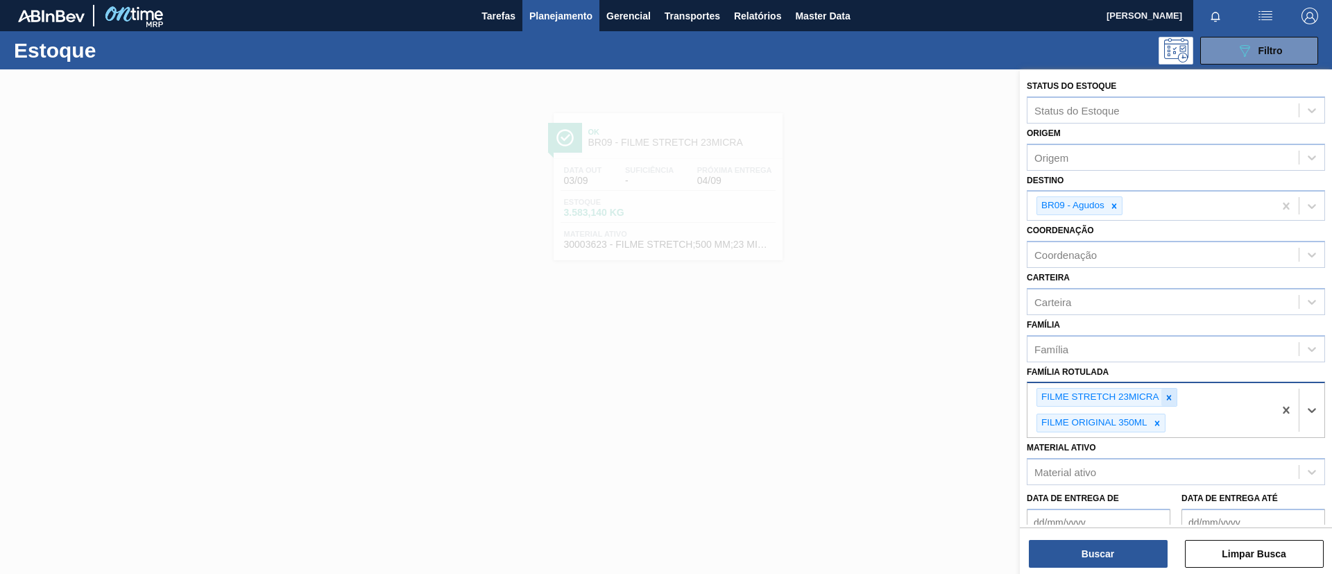
click at [1171, 404] on div at bounding box center [1168, 397] width 15 height 17
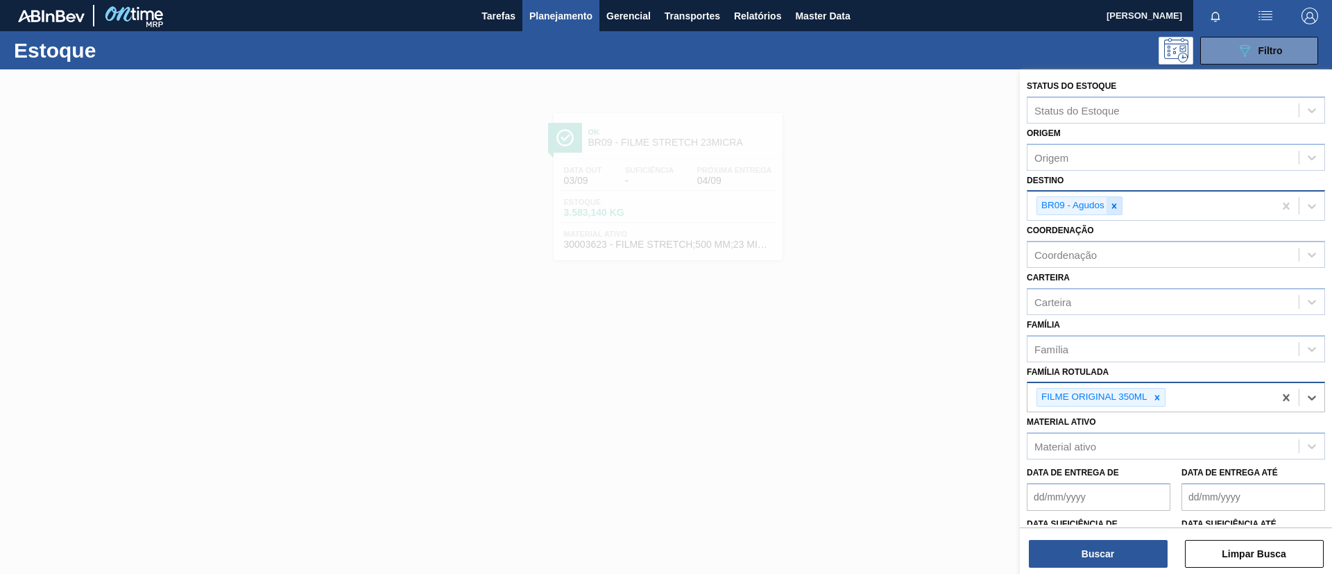
click at [1120, 205] on div at bounding box center [1114, 205] width 15 height 17
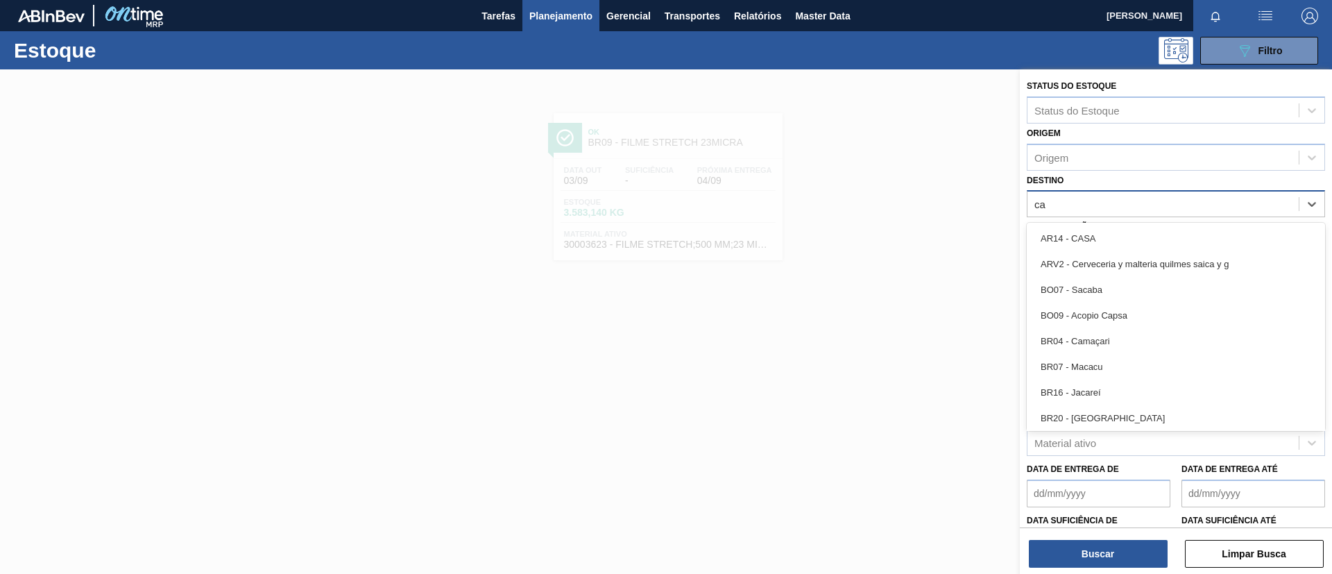
type input "cam"
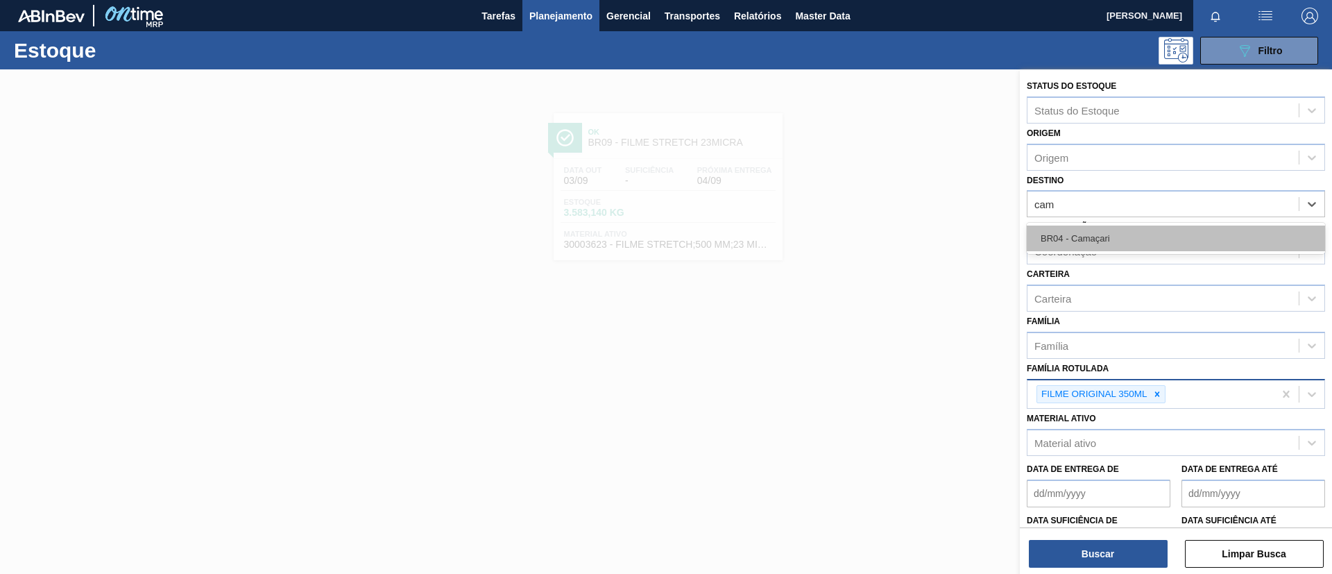
click at [1125, 247] on div "BR04 - Camaçari" at bounding box center [1176, 238] width 298 height 26
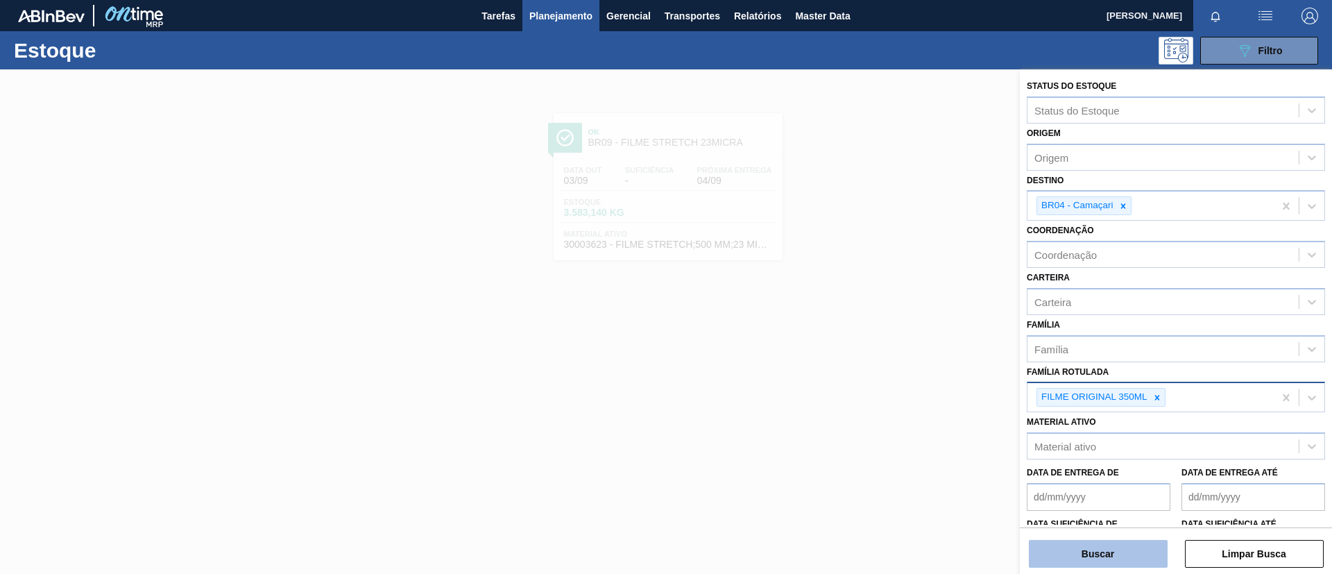
click at [1118, 549] on button "Buscar" at bounding box center [1098, 554] width 139 height 28
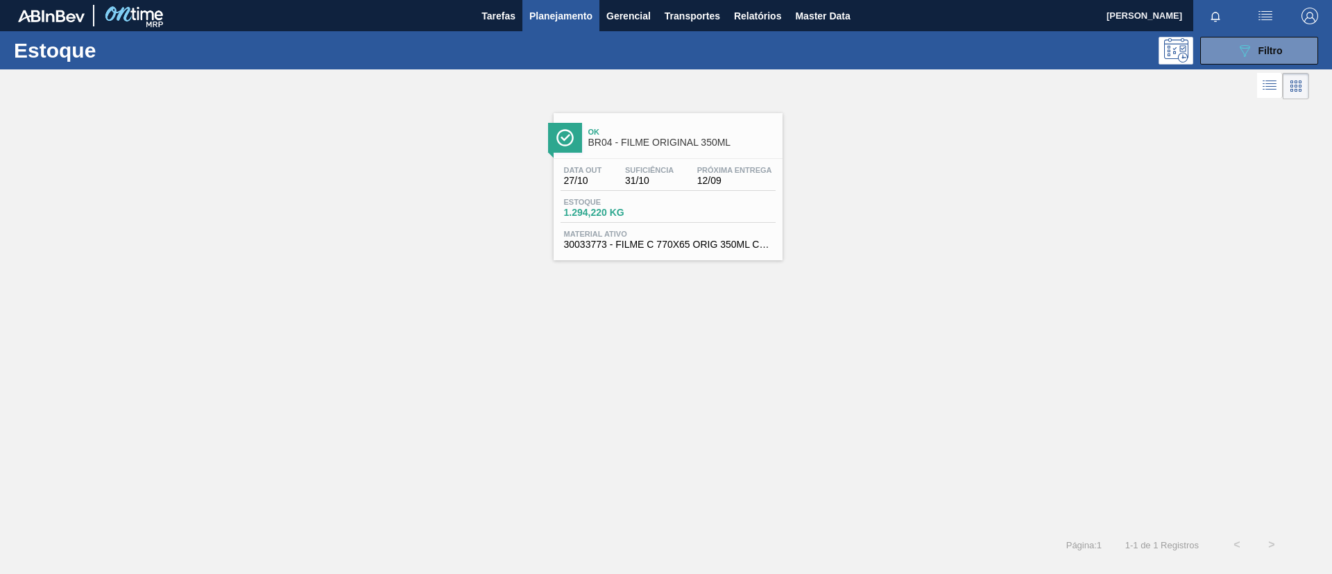
click at [716, 146] on span "BR04 - FILME ORIGINAL 350ML" at bounding box center [681, 142] width 187 height 10
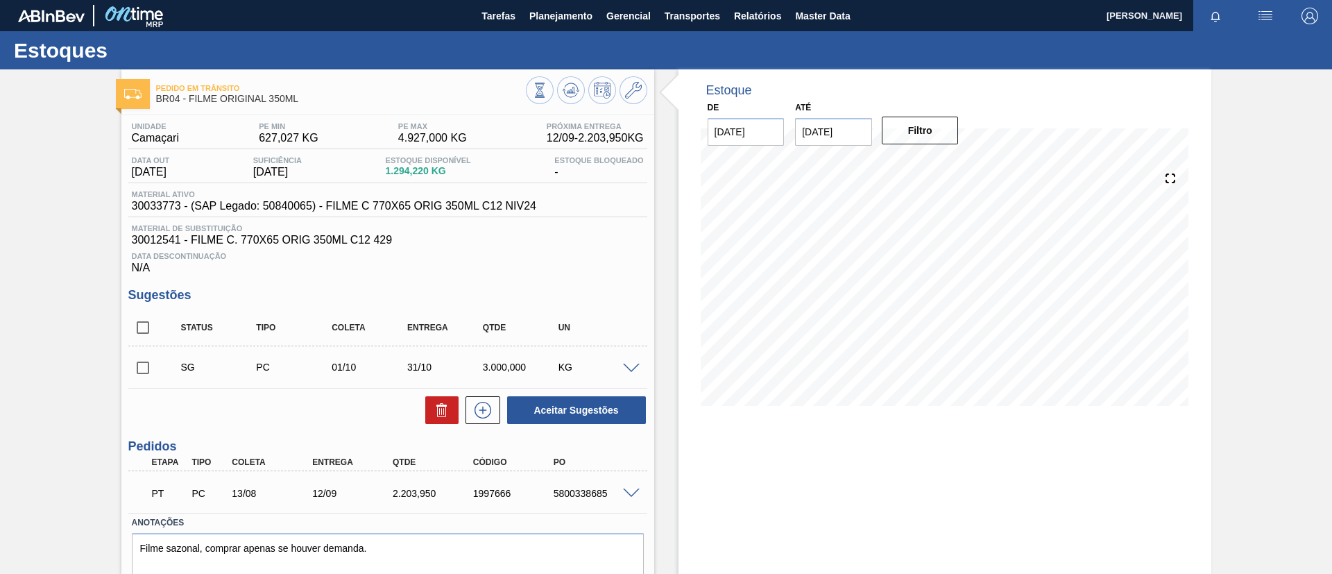
click at [630, 495] on span at bounding box center [631, 493] width 17 height 10
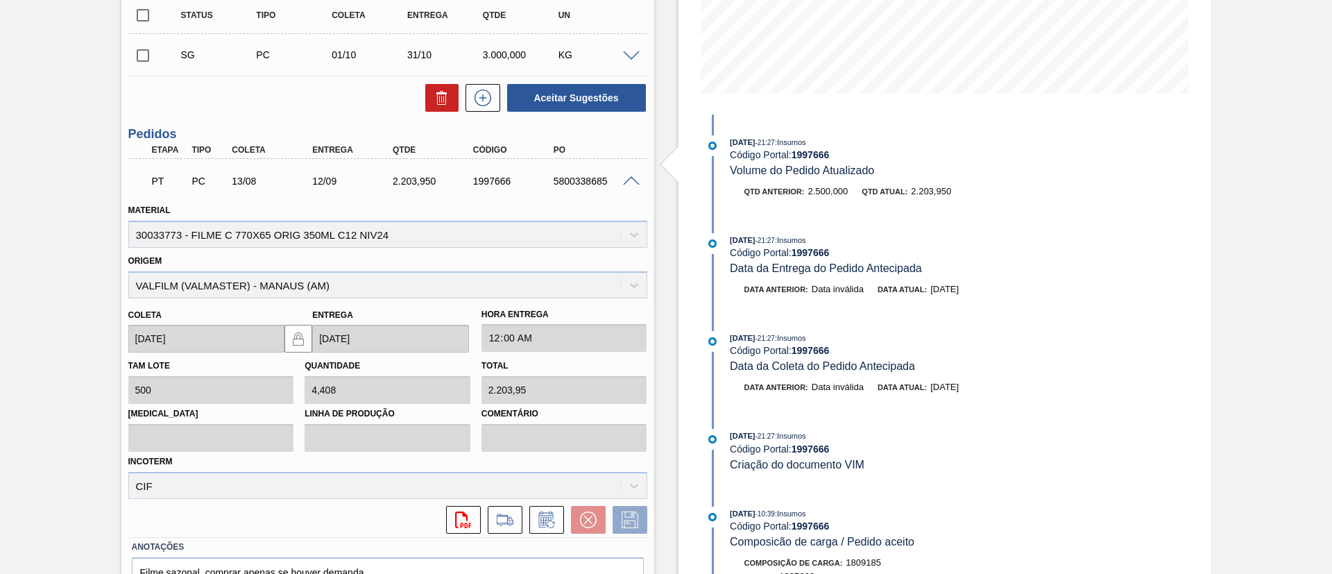
scroll to position [693, 0]
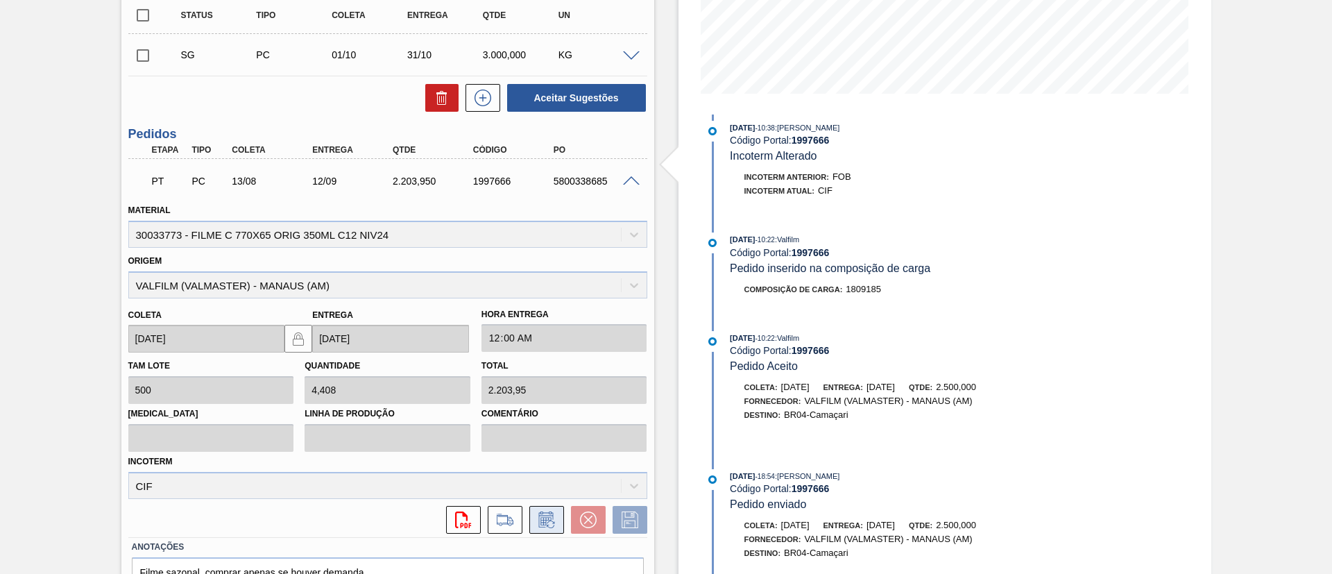
click at [549, 513] on icon at bounding box center [547, 519] width 22 height 17
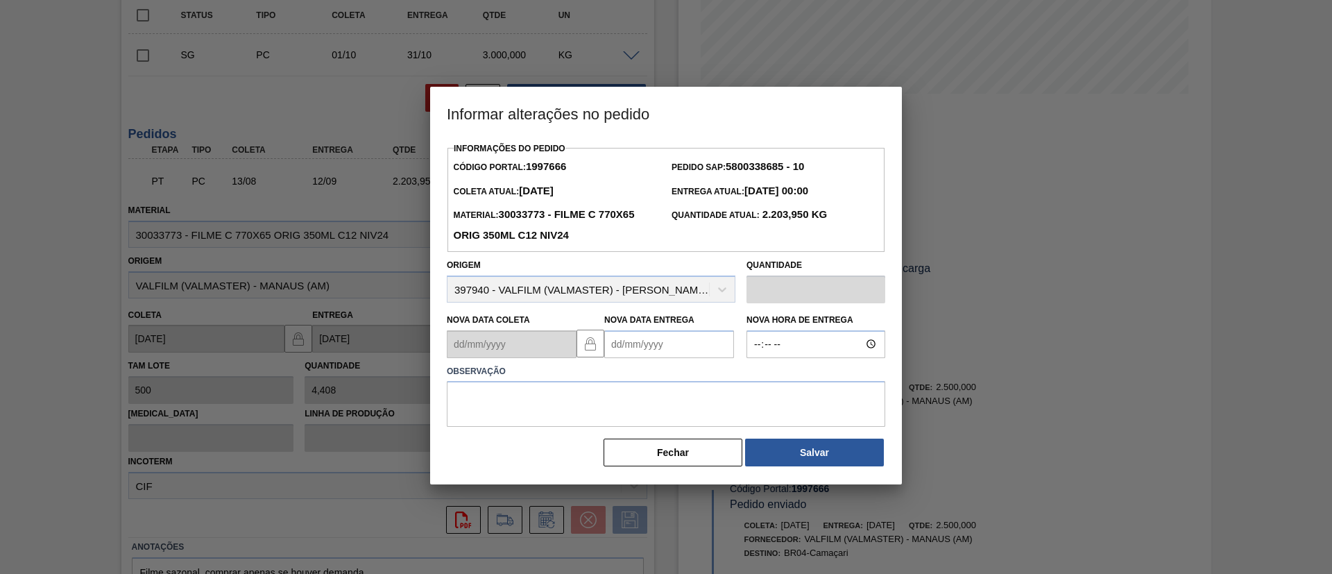
click at [663, 332] on div "Nova Data Entrega" at bounding box center [669, 334] width 130 height 48
click at [671, 341] on Entrega1997666 "Nova Data Entrega" at bounding box center [669, 344] width 130 height 28
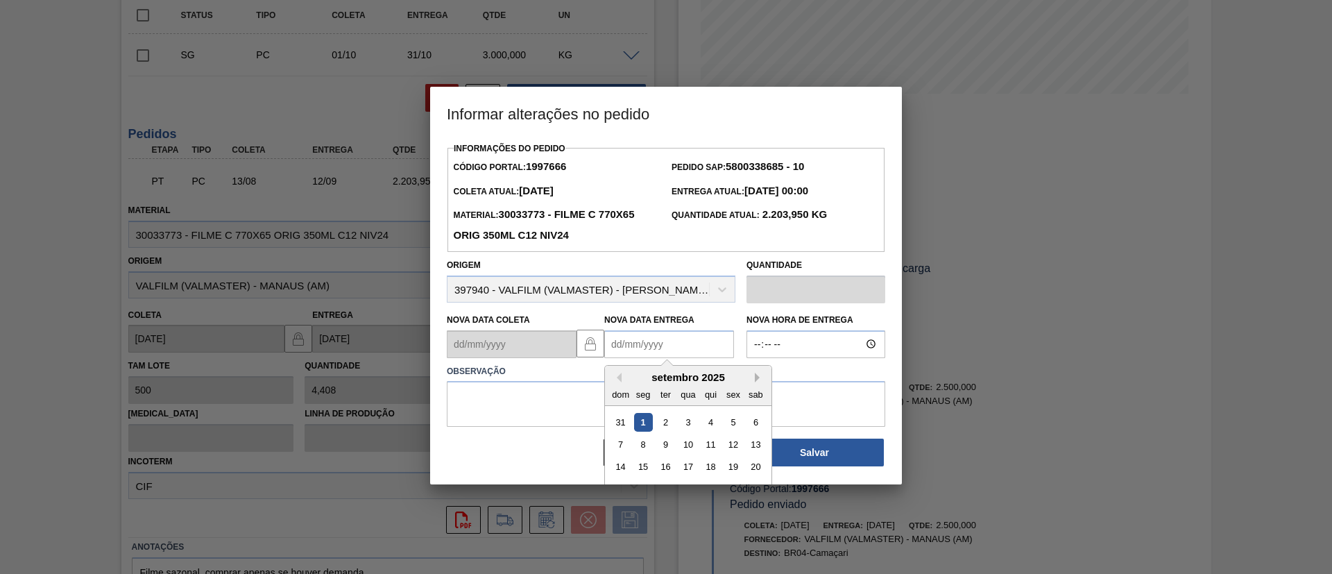
click at [756, 376] on button "Next Month" at bounding box center [760, 378] width 10 height 10
click at [685, 418] on div "1" at bounding box center [688, 421] width 19 height 19
type Entrega1997666 "[DATE]"
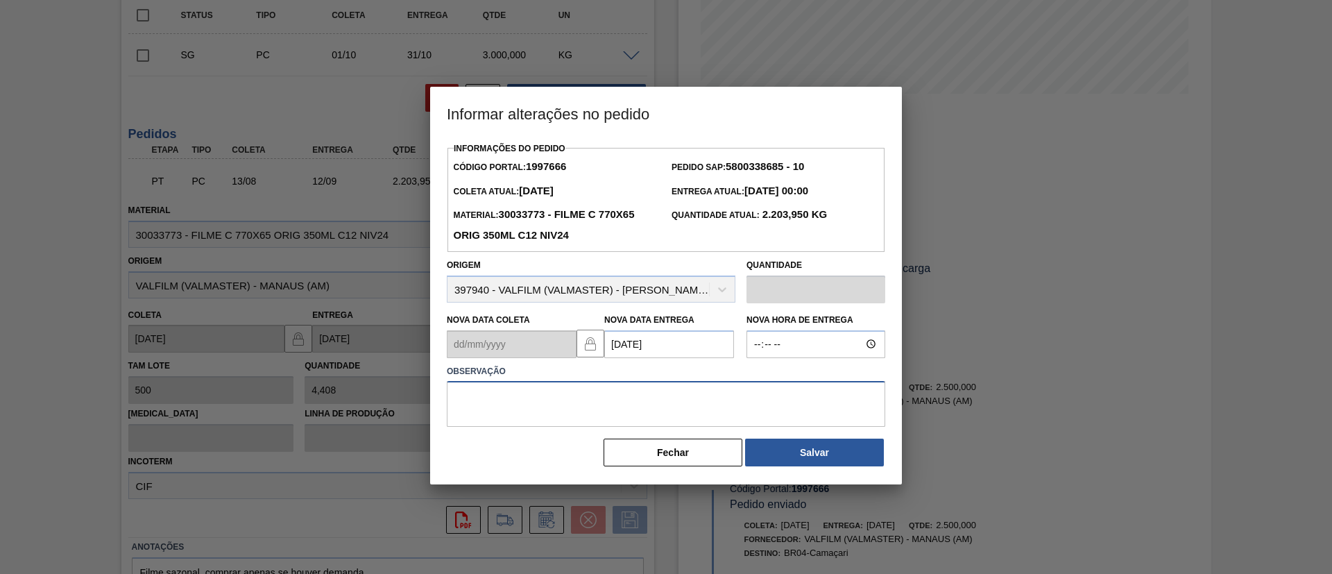
click at [679, 410] on textarea at bounding box center [666, 404] width 438 height 46
type textarea "Data Original"
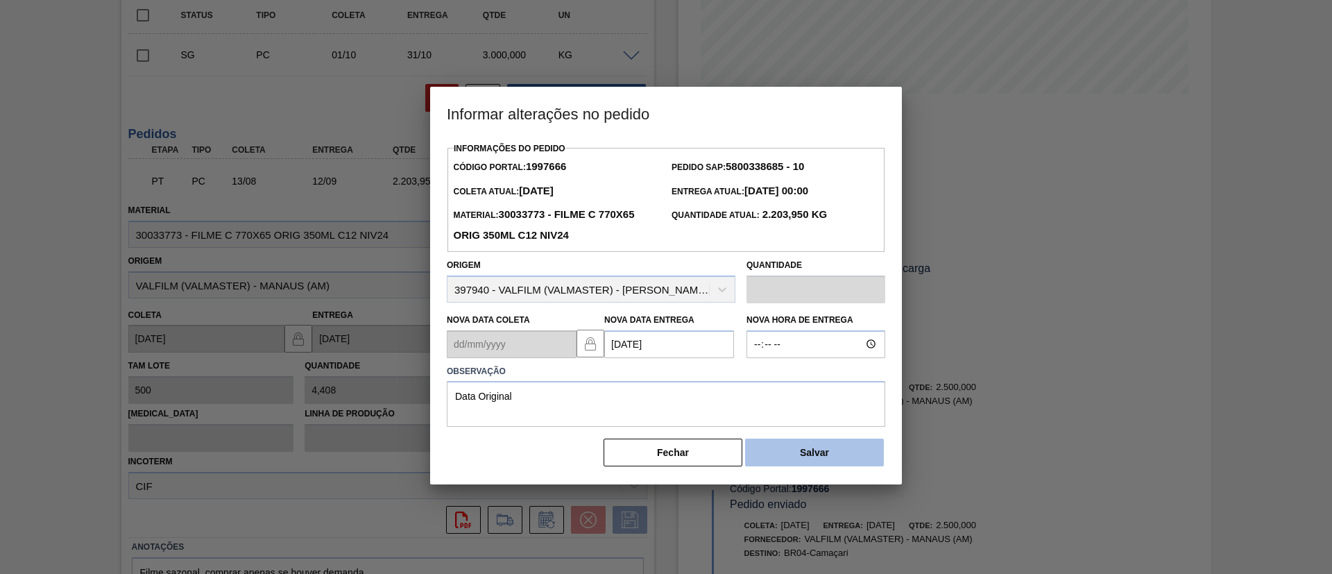
click at [812, 459] on button "Salvar" at bounding box center [814, 452] width 139 height 28
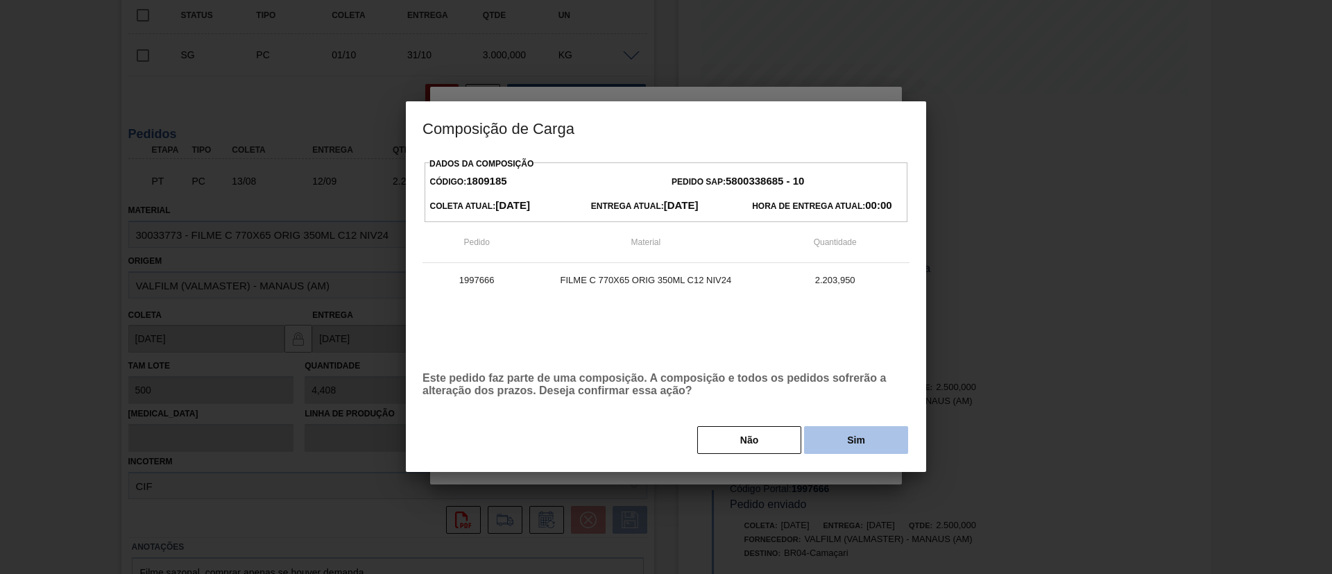
click at [854, 433] on button "Sim" at bounding box center [856, 440] width 104 height 28
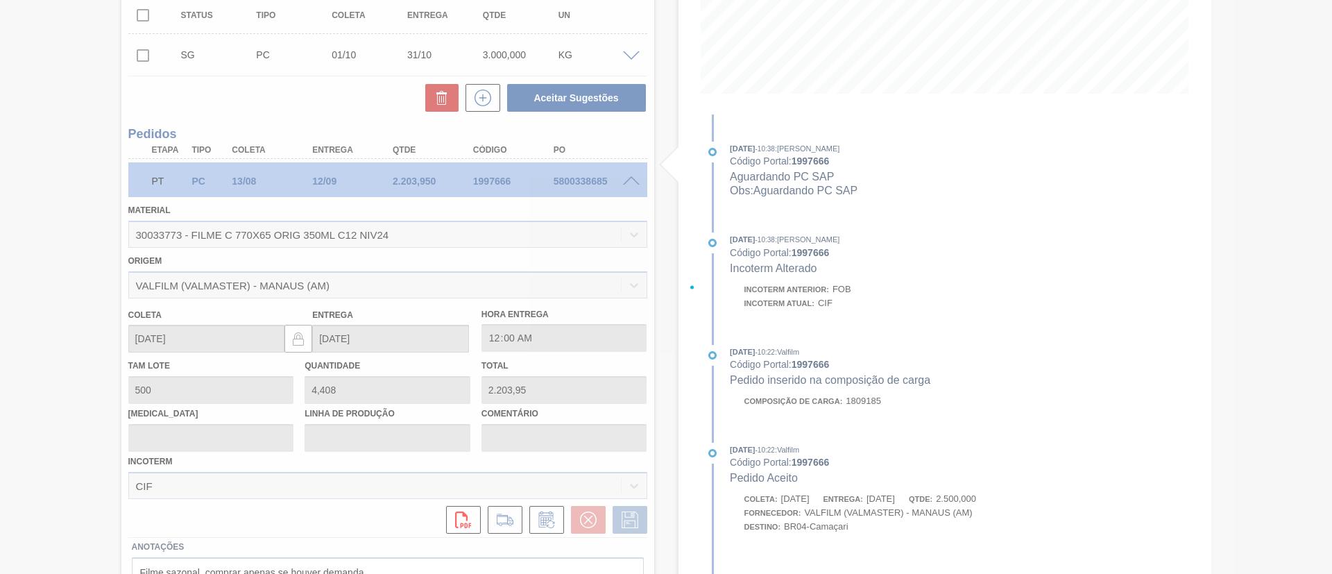
scroll to position [805, 0]
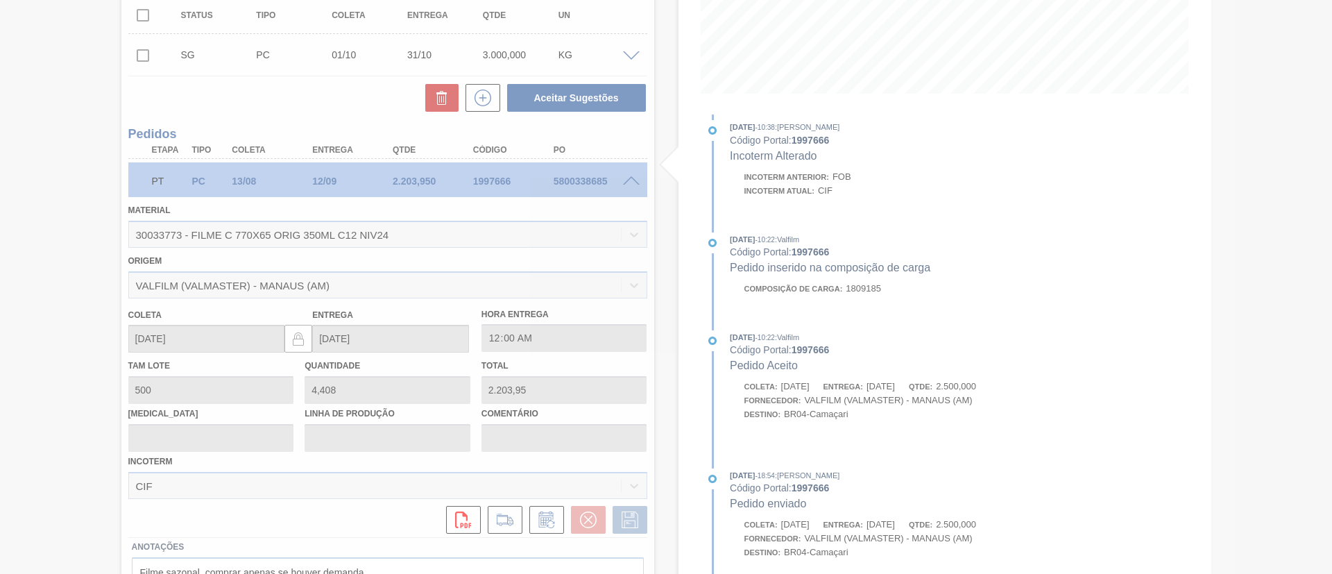
type input "Data Original"
type input "[DATE]"
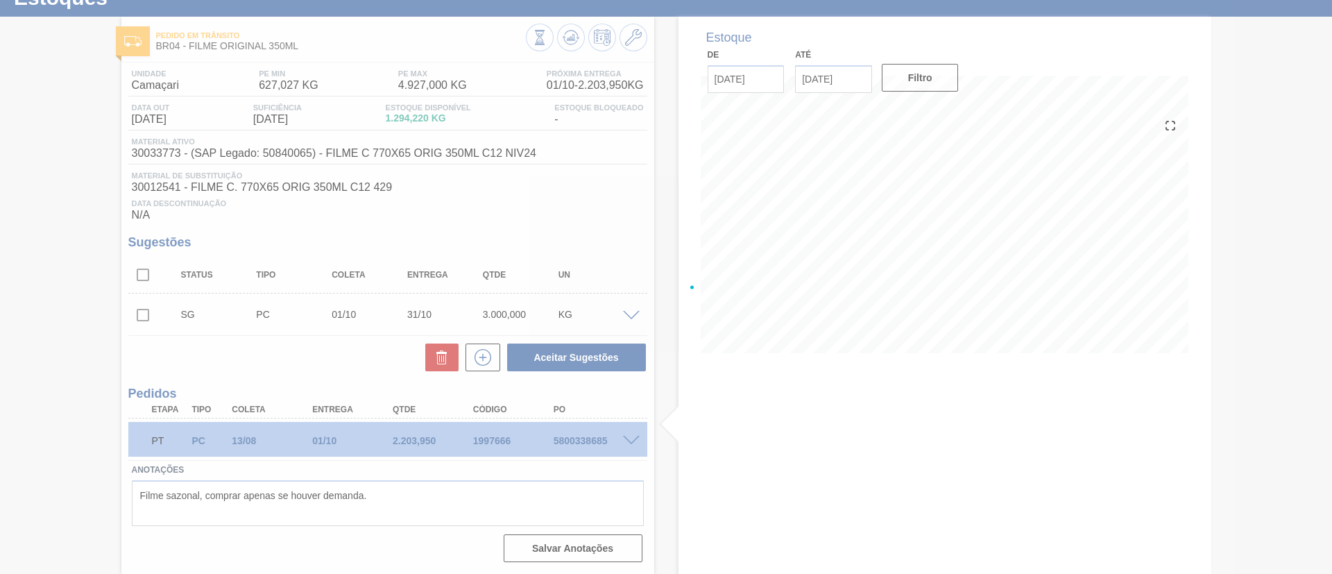
scroll to position [53, 0]
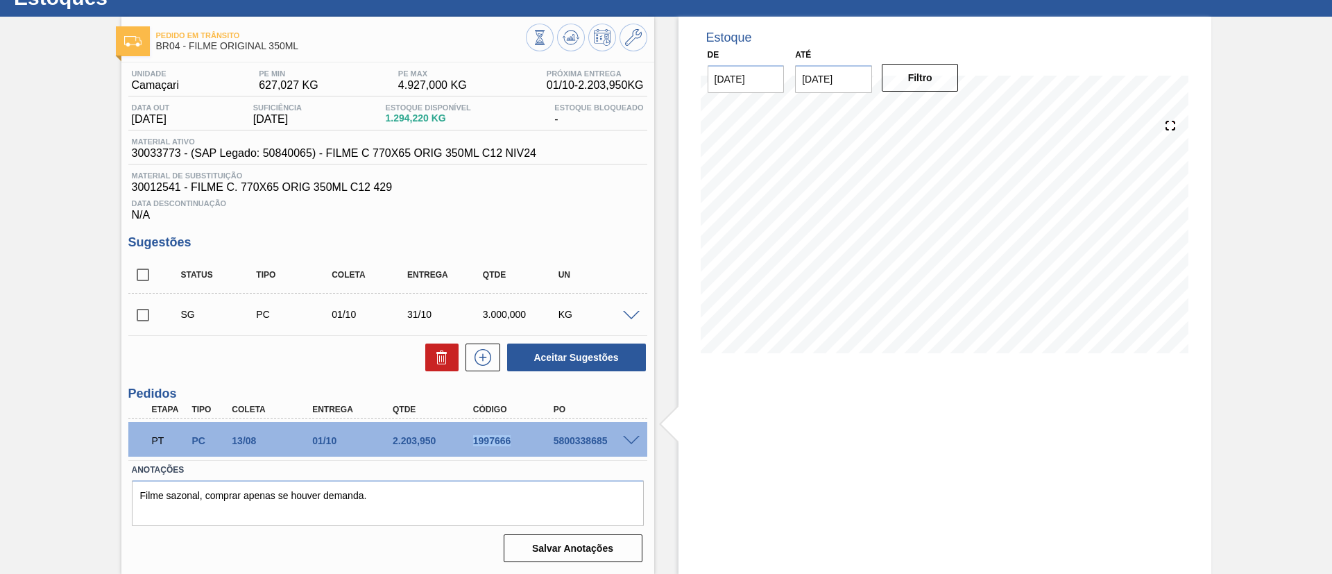
drag, startPoint x: 471, startPoint y: 443, endPoint x: 512, endPoint y: 445, distance: 41.0
click at [512, 445] on div "1997666" at bounding box center [515, 440] width 90 height 11
click at [55, 422] on div "Pedido em Trânsito BR04 - FILME ORIGINAL 350ML Unidade Camaçari PE MIN 627,027 …" at bounding box center [666, 295] width 1332 height 557
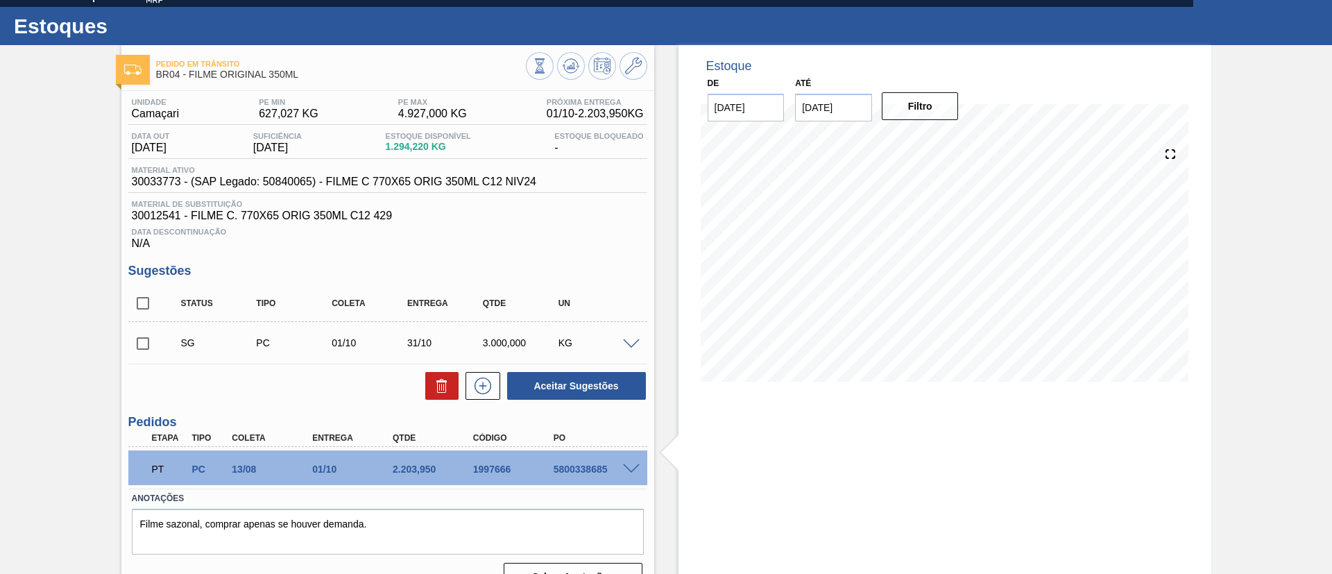
scroll to position [0, 0]
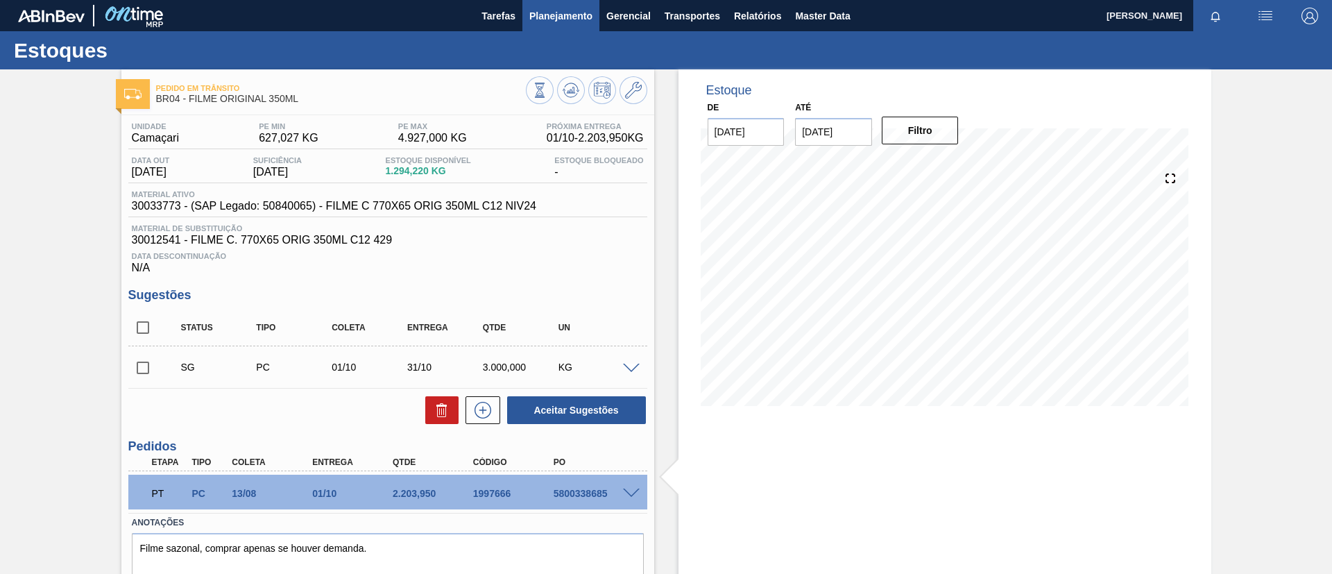
click at [565, 26] on button "Planejamento" at bounding box center [560, 15] width 77 height 31
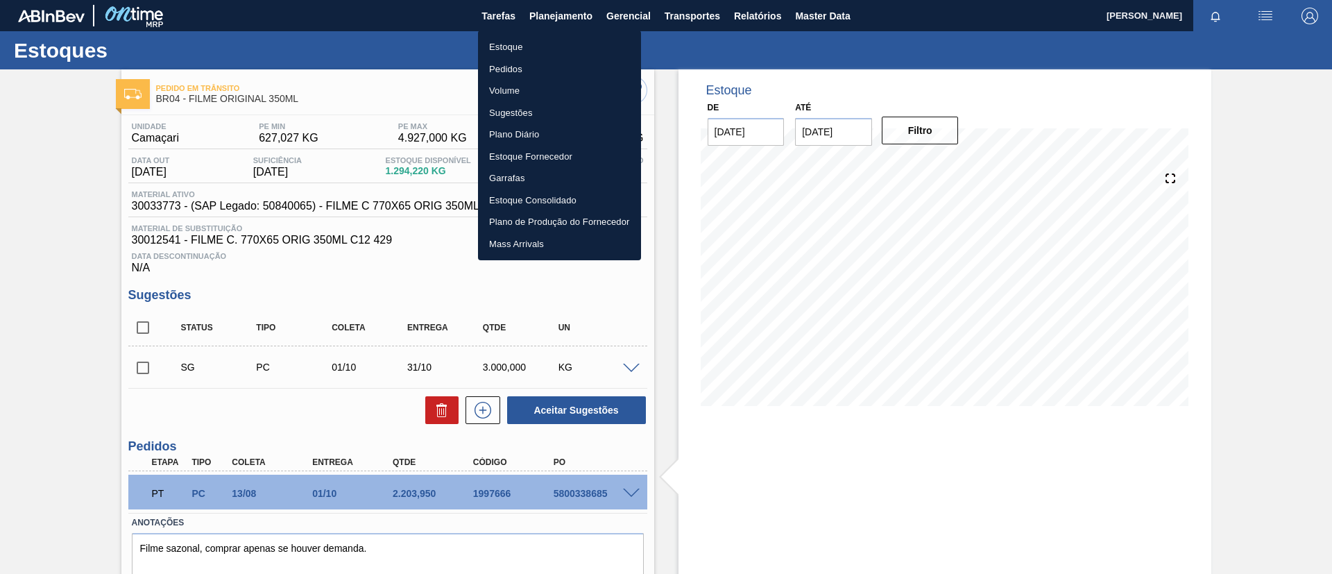
click at [569, 44] on li "Estoque" at bounding box center [559, 47] width 163 height 22
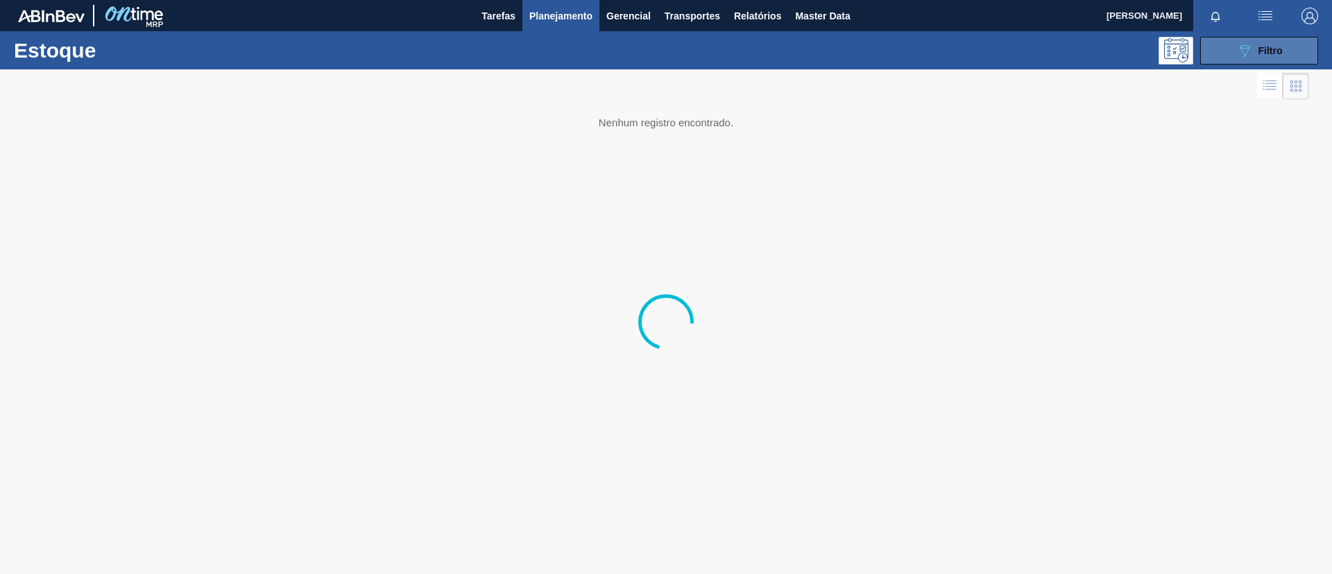
click at [1256, 43] on div "089F7B8B-B2A5-4AFE-B5C0-19BA573D28AC Filtro" at bounding box center [1259, 50] width 46 height 17
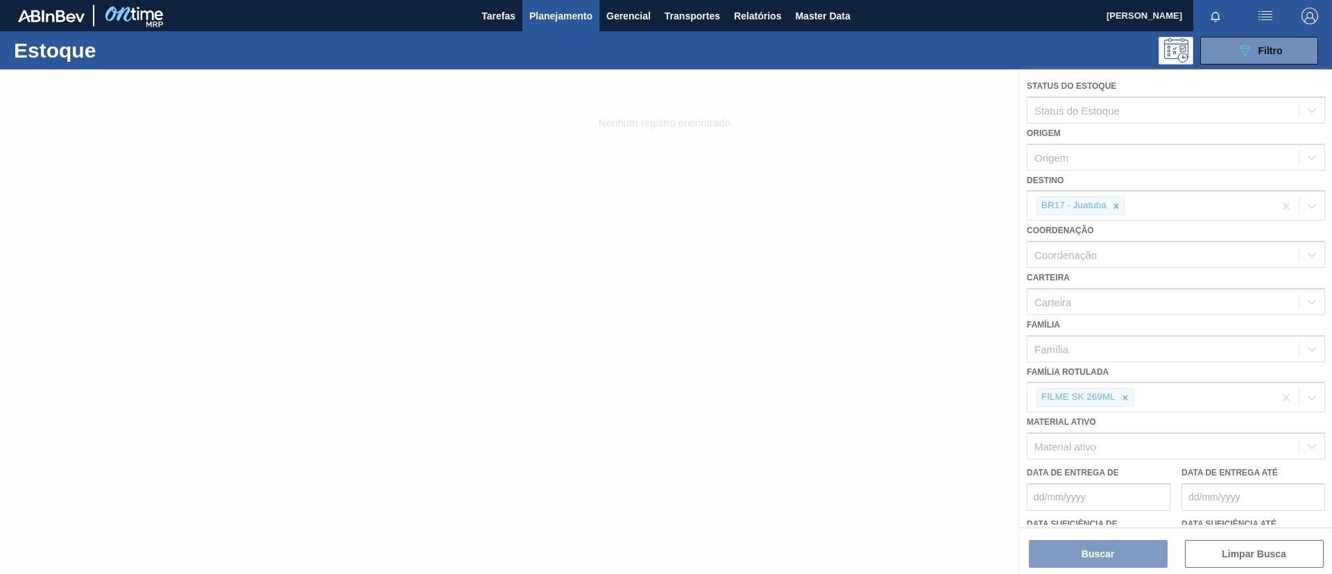
click at [1118, 396] on div at bounding box center [666, 321] width 1332 height 504
click at [1122, 399] on div at bounding box center [666, 321] width 1332 height 504
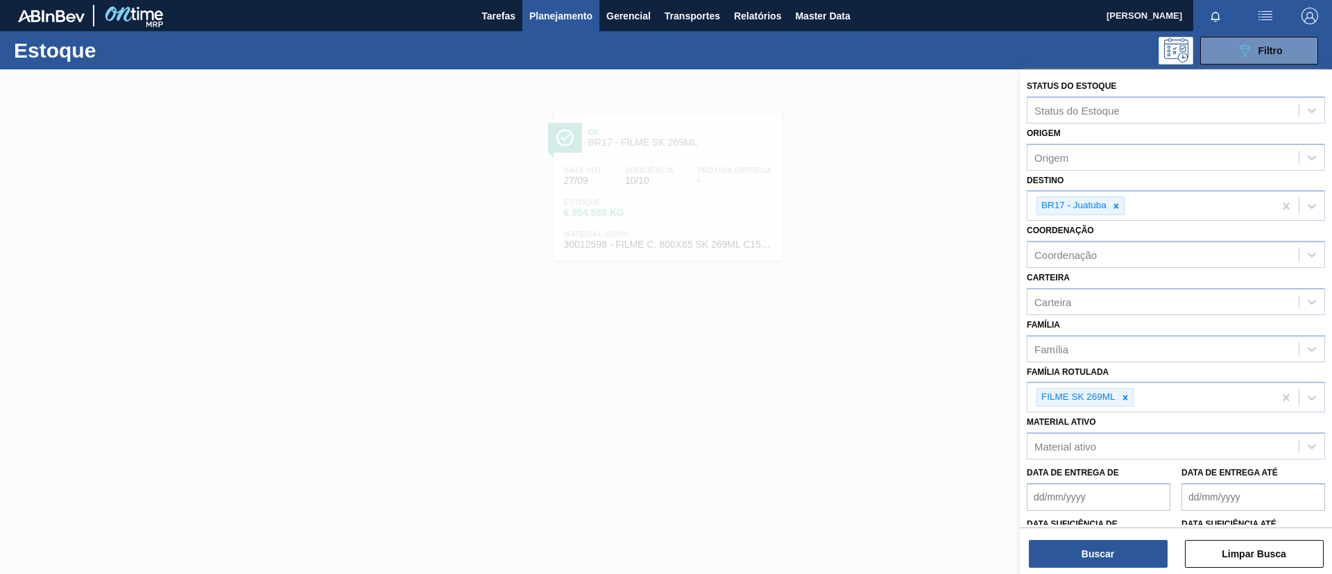
click at [1127, 400] on icon at bounding box center [1125, 397] width 5 height 5
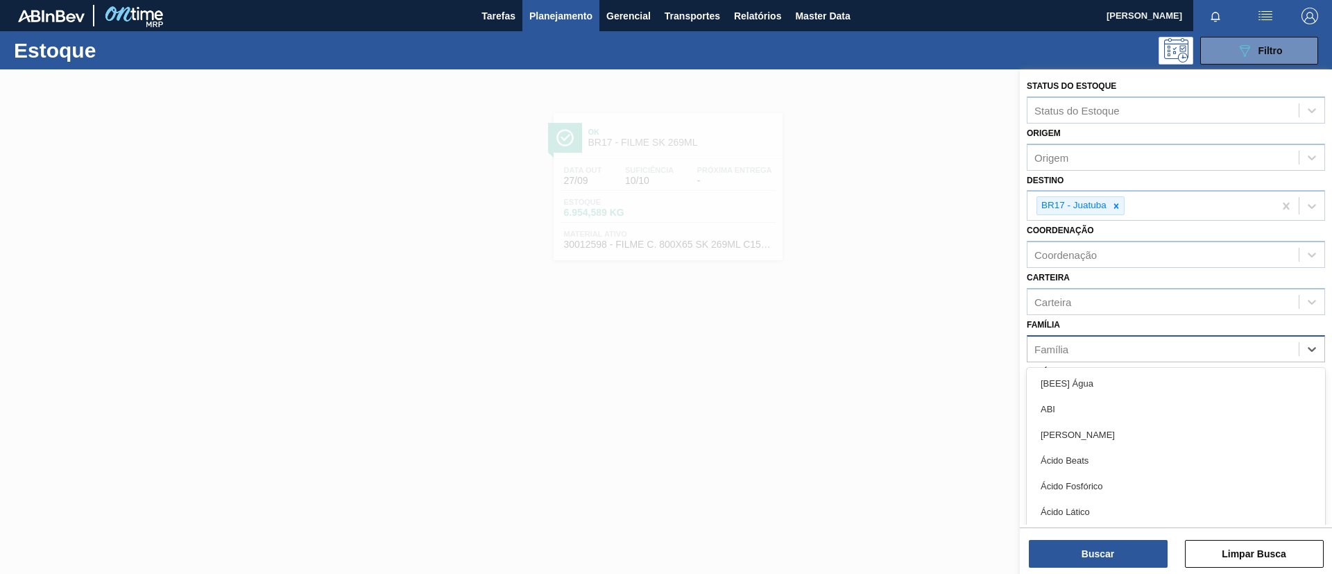
click at [1118, 350] on div "Família" at bounding box center [1162, 349] width 271 height 20
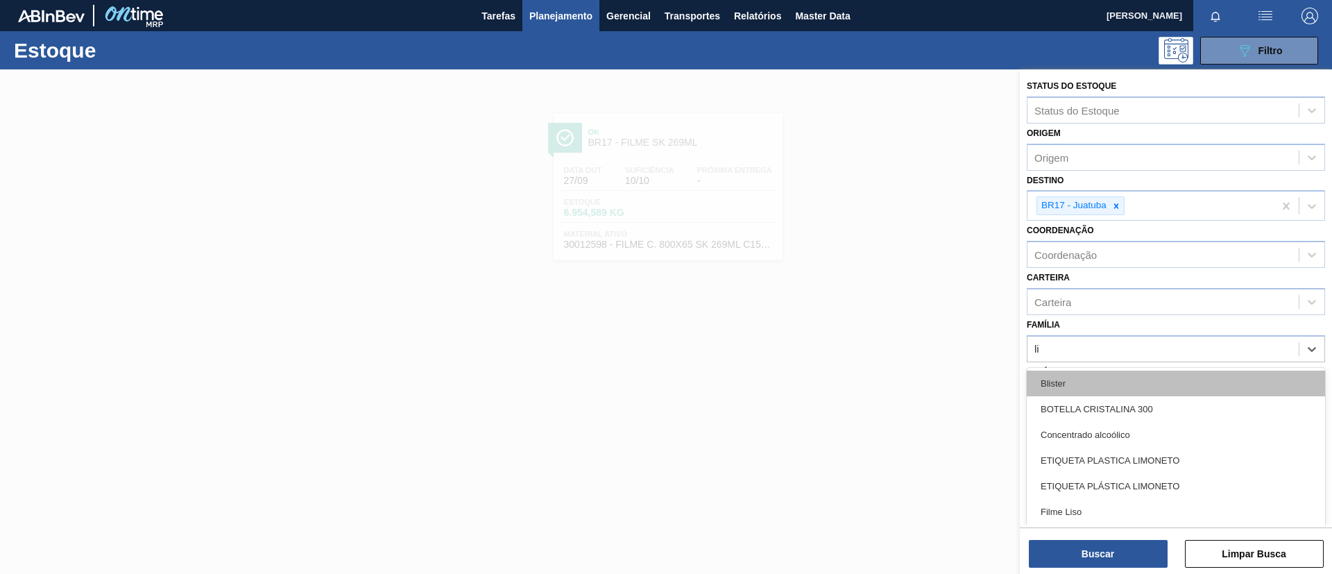
type input "lis"
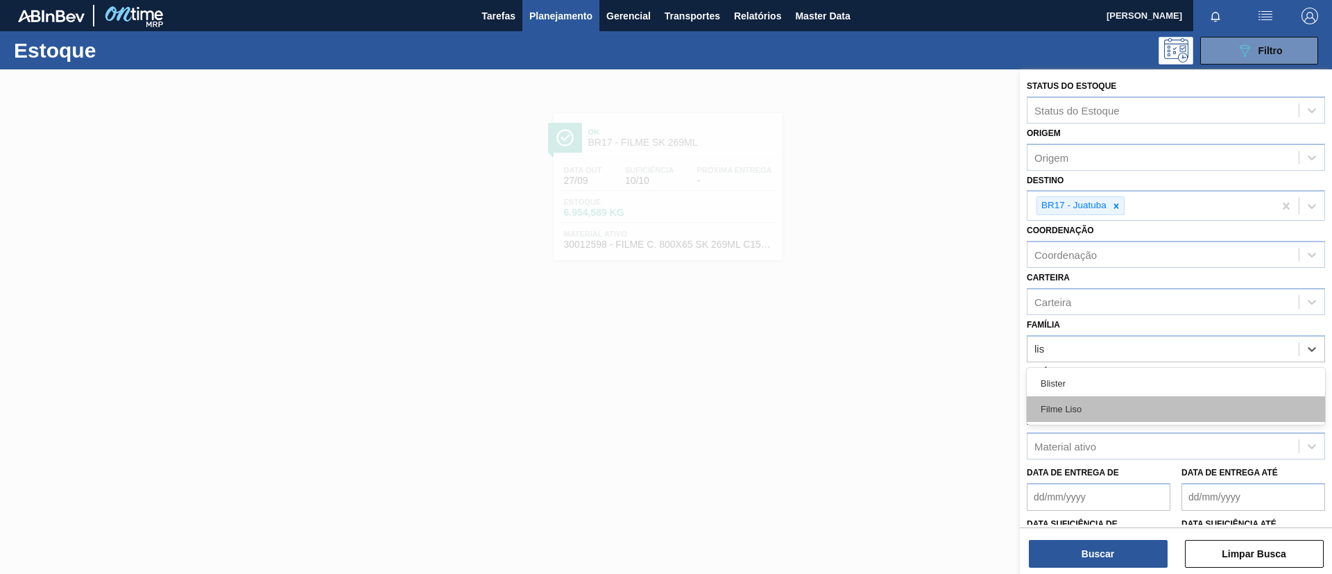
click at [1141, 403] on div "Filme Liso" at bounding box center [1176, 409] width 298 height 26
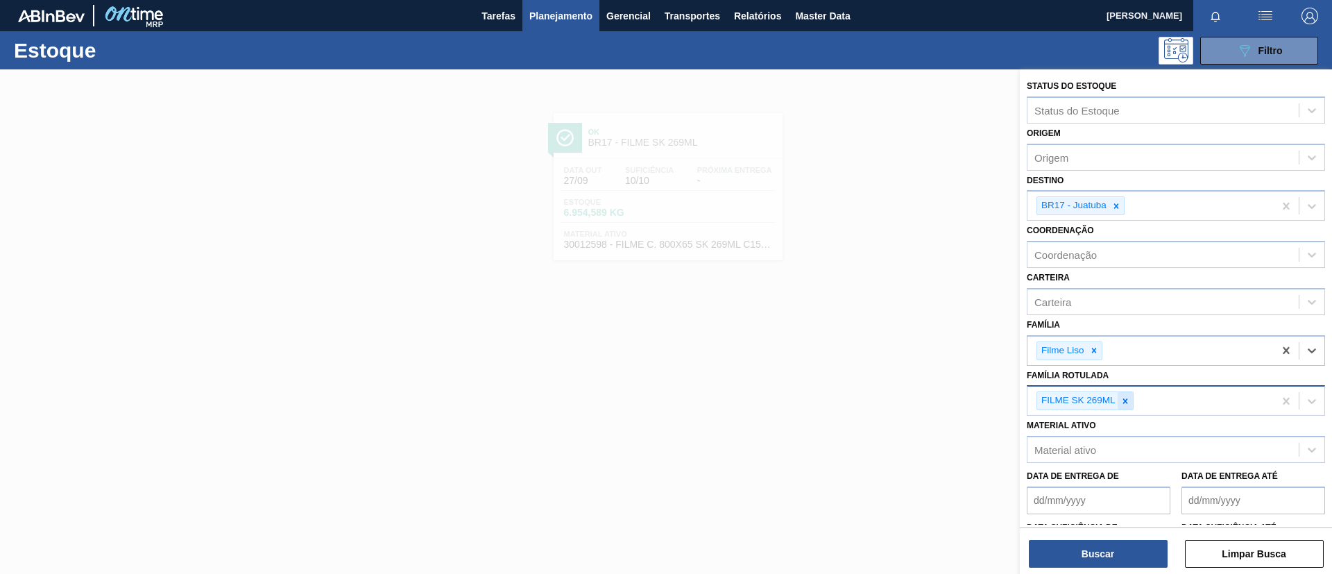
click at [1133, 400] on div "FILME SK 269ML" at bounding box center [1085, 400] width 97 height 19
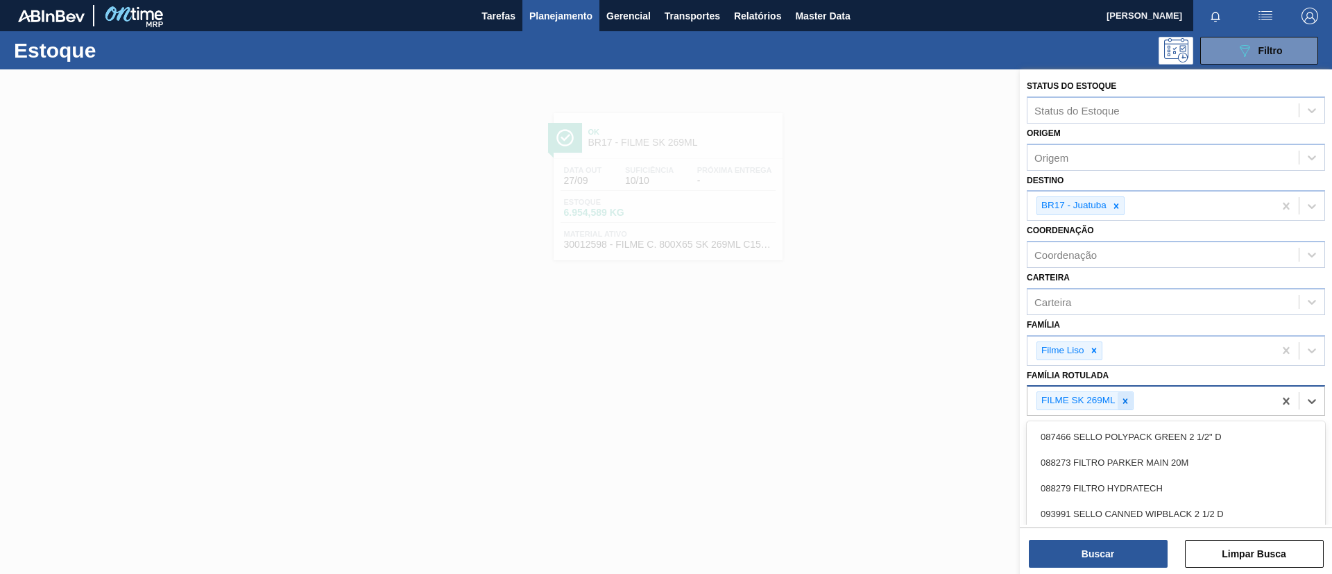
click at [1125, 394] on div at bounding box center [1125, 400] width 15 height 17
click at [1118, 208] on icon at bounding box center [1116, 206] width 10 height 10
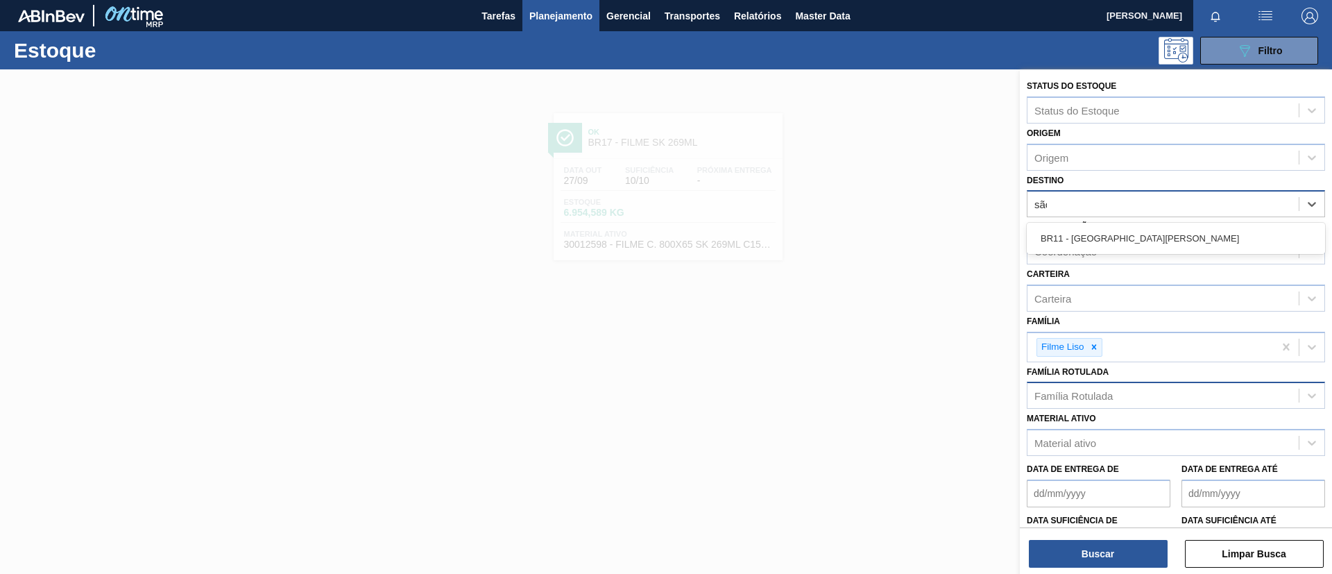
type input "são l"
click at [1124, 248] on div "BR11 - São Luís" at bounding box center [1176, 238] width 298 height 26
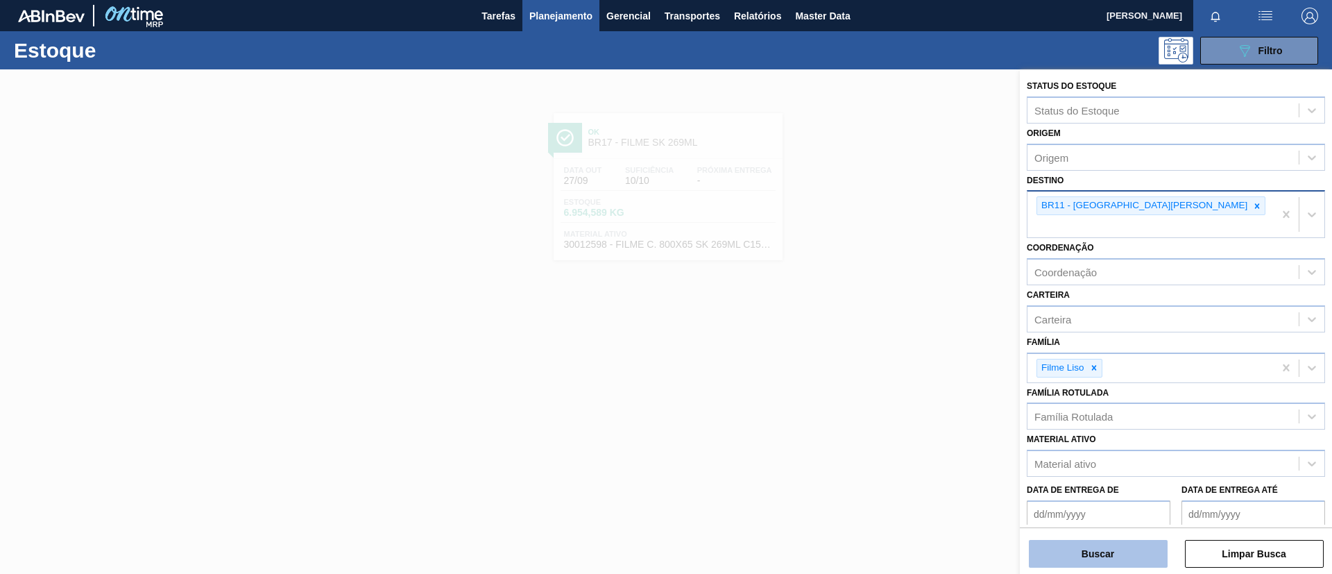
click at [1118, 548] on button "Buscar" at bounding box center [1098, 554] width 139 height 28
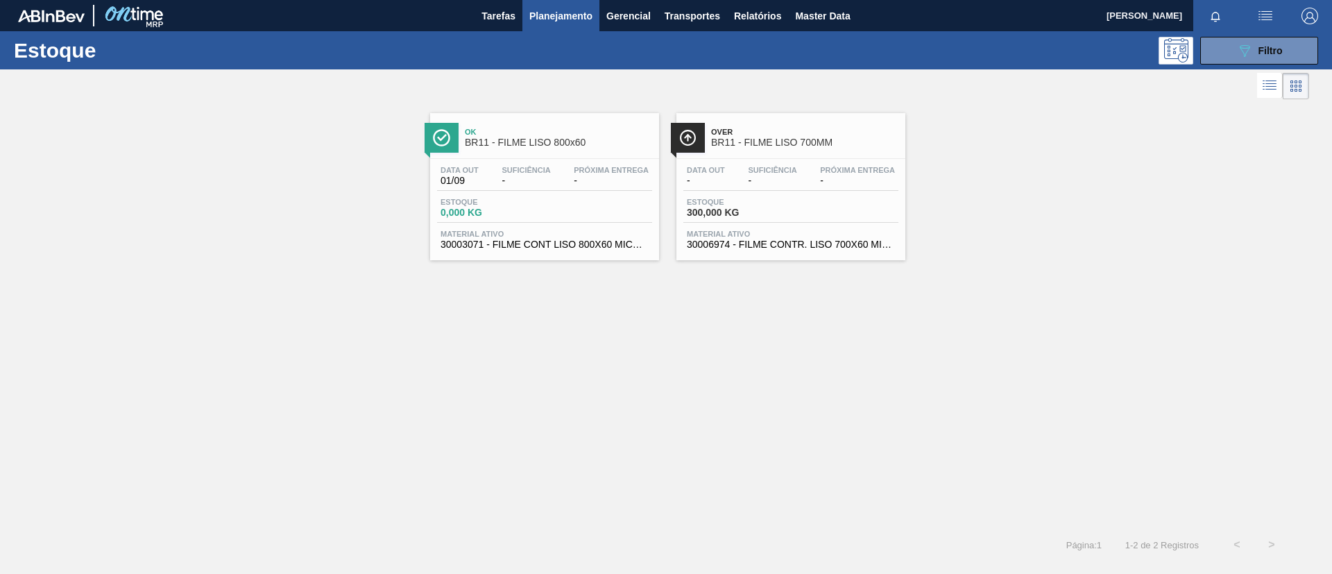
click at [777, 146] on span "BR11 - FILME LISO 700MM" at bounding box center [804, 142] width 187 height 10
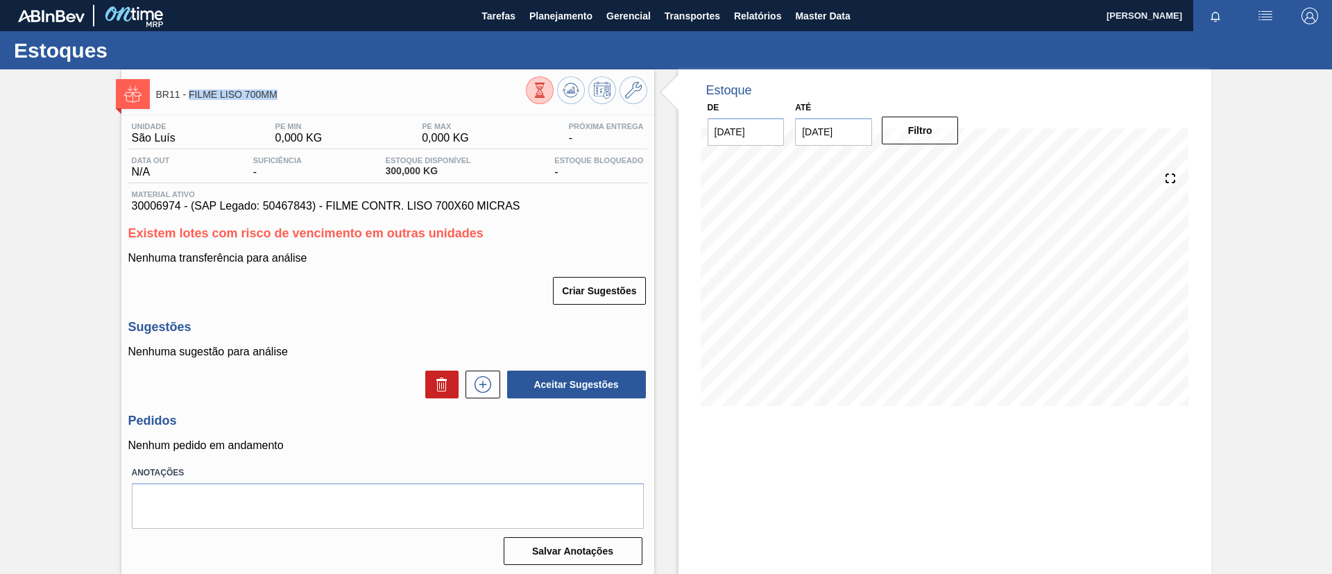
drag, startPoint x: 279, startPoint y: 100, endPoint x: 189, endPoint y: 98, distance: 90.2
click at [189, 98] on div "BR11 - FILME LISO 700MM" at bounding box center [341, 93] width 370 height 31
click at [558, 8] on span "Planejamento" at bounding box center [560, 16] width 63 height 17
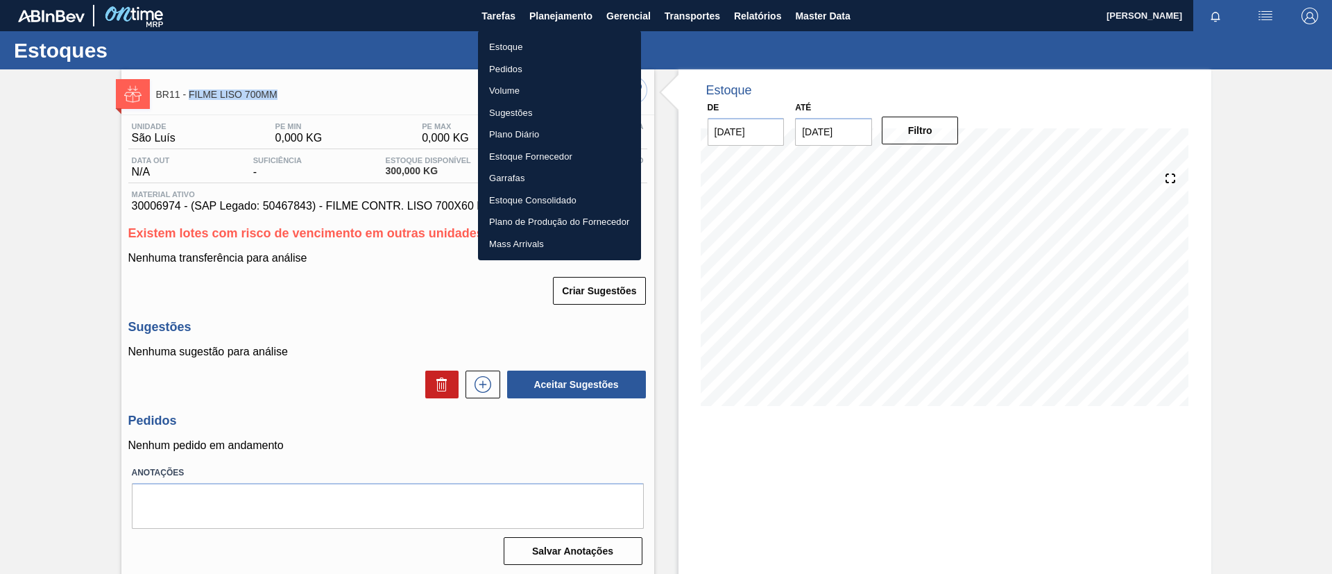
click at [569, 37] on li "Estoque" at bounding box center [559, 47] width 163 height 22
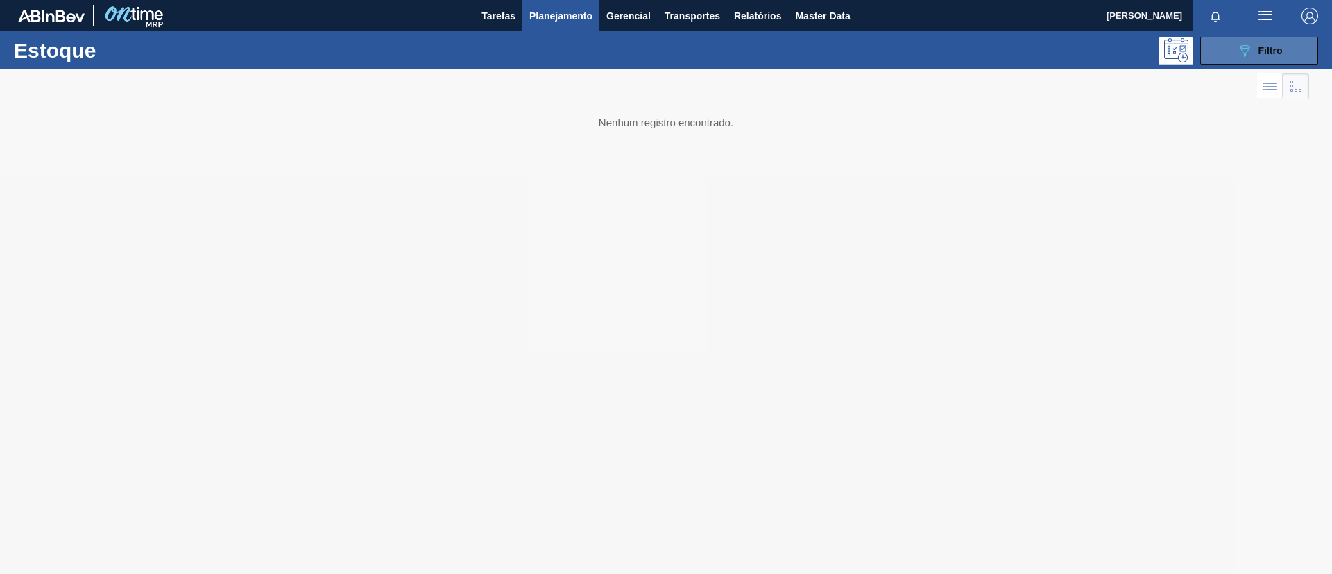
click at [1250, 53] on icon "089F7B8B-B2A5-4AFE-B5C0-19BA573D28AC" at bounding box center [1244, 50] width 17 height 17
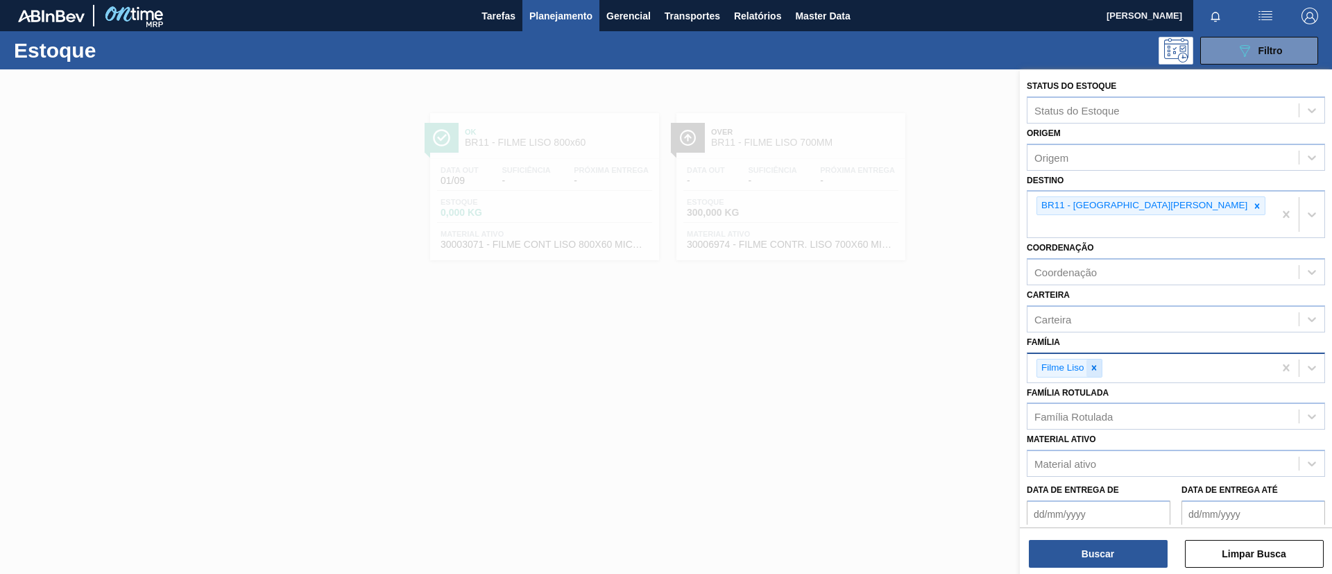
click at [1095, 363] on icon at bounding box center [1094, 368] width 10 height 10
click at [1089, 363] on icon at bounding box center [1094, 368] width 10 height 10
click at [1113, 399] on div "Família Rotulada" at bounding box center [1176, 412] width 298 height 27
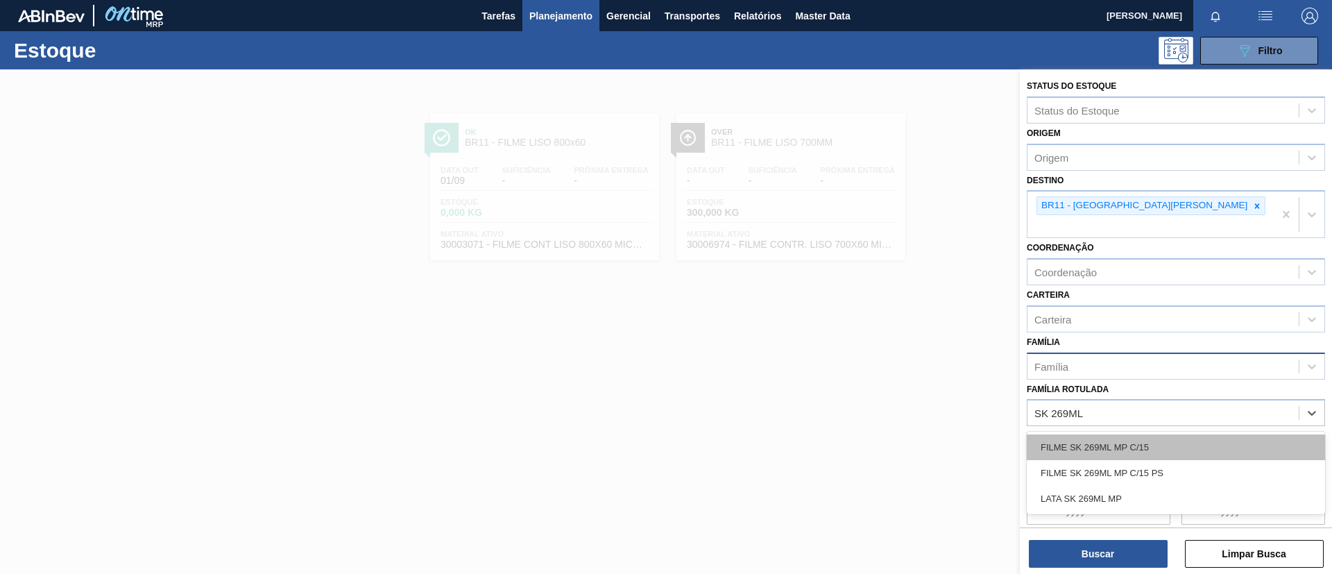
type Rotulada "SK 269ML"
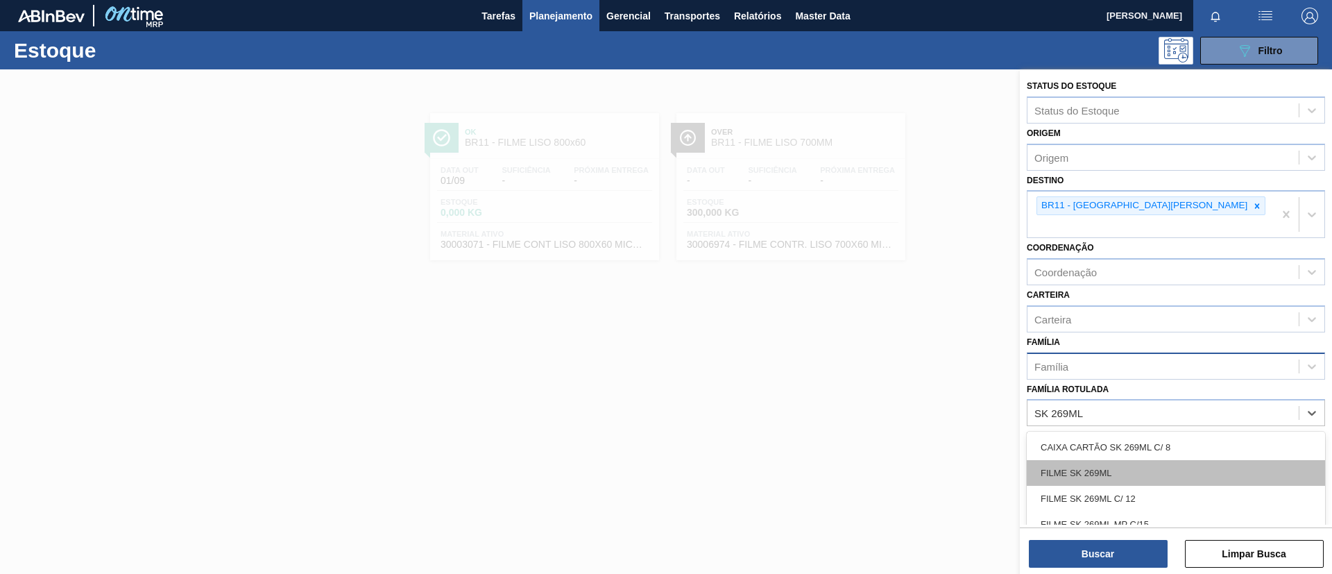
click at [1146, 460] on div "FILME SK 269ML" at bounding box center [1176, 473] width 298 height 26
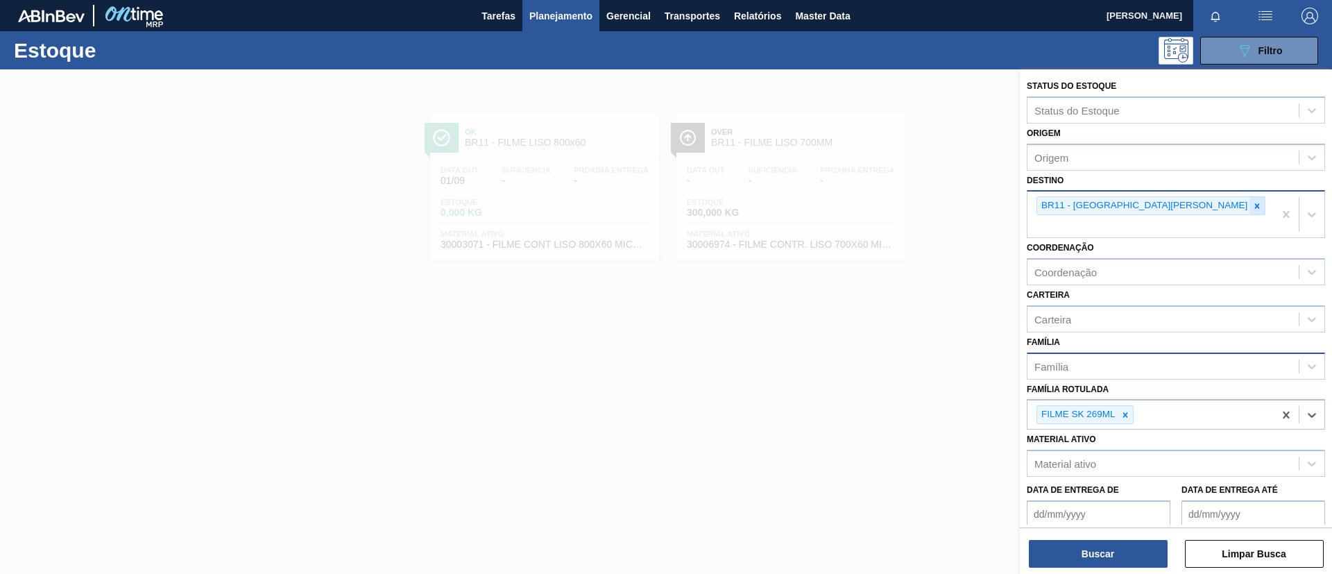
click at [1255, 207] on icon at bounding box center [1257, 205] width 5 height 5
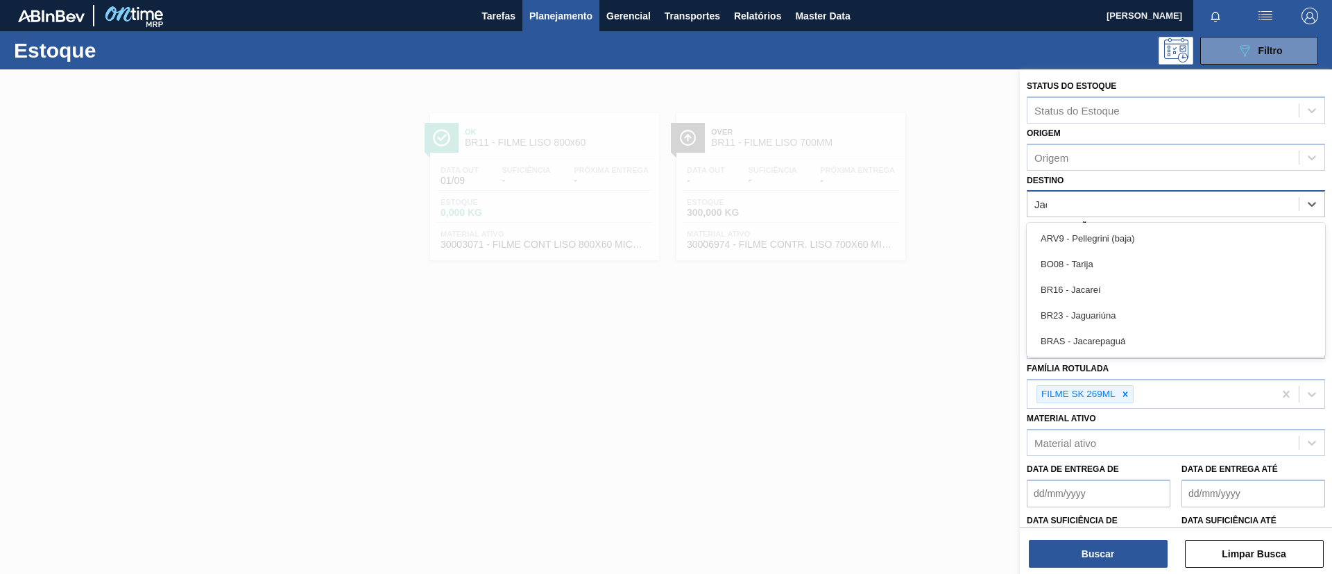
type input "Jaca"
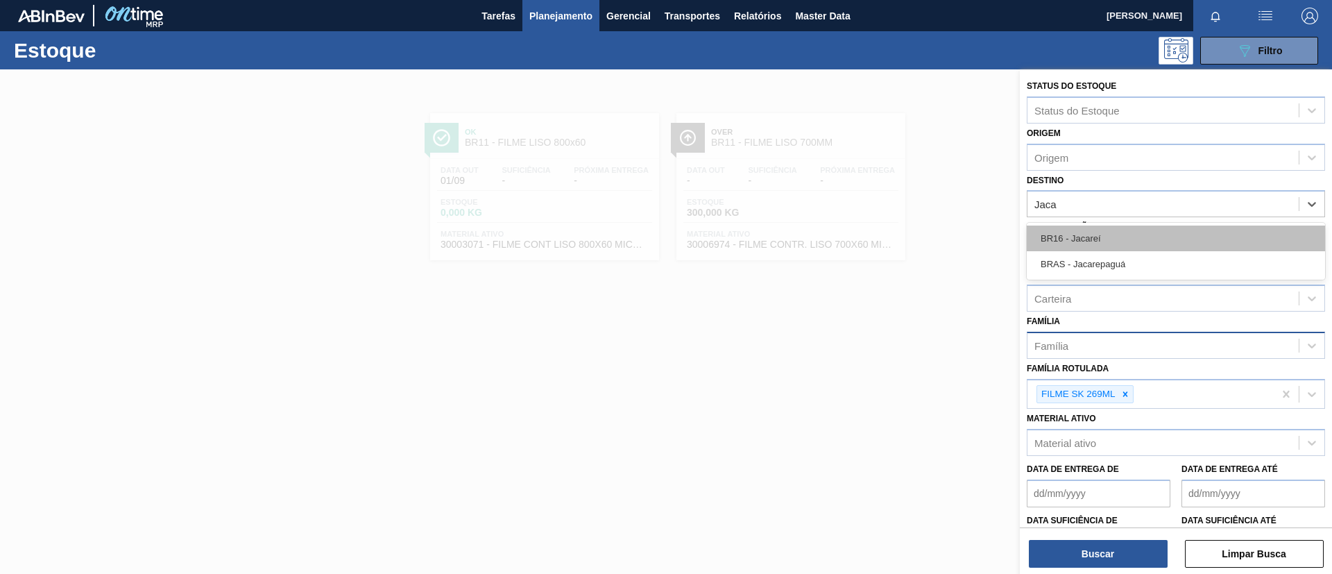
click at [1123, 233] on div "BR16 - Jacareí" at bounding box center [1176, 238] width 298 height 26
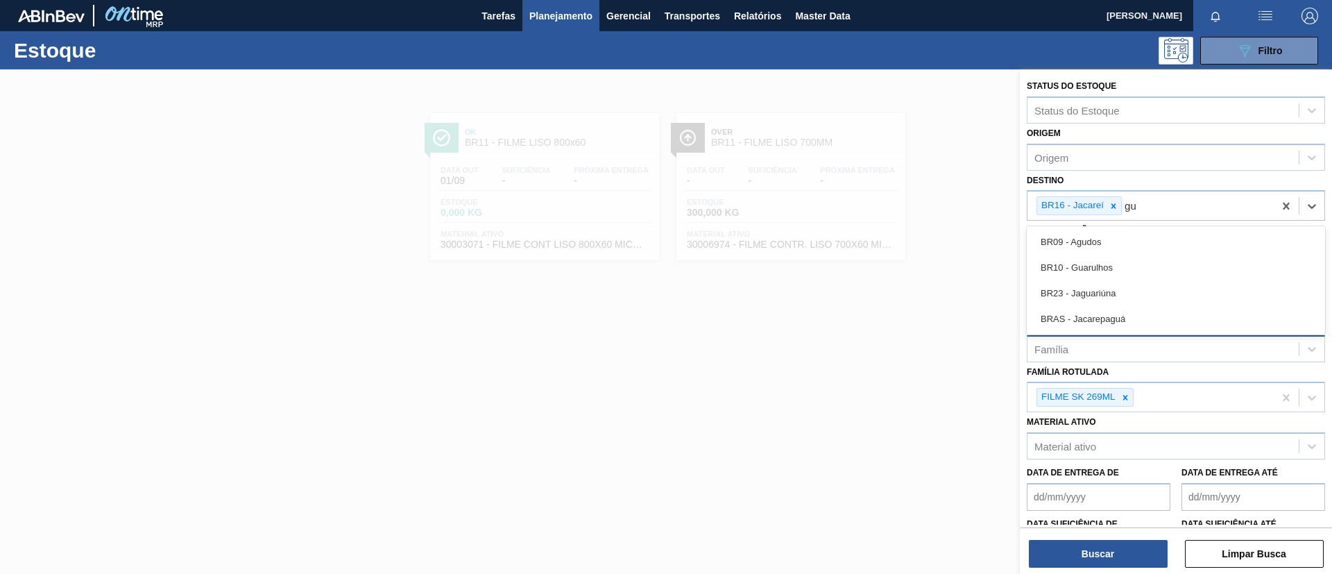
type input "gua"
click at [1140, 230] on div "BR10 - Guarulhos" at bounding box center [1176, 242] width 298 height 26
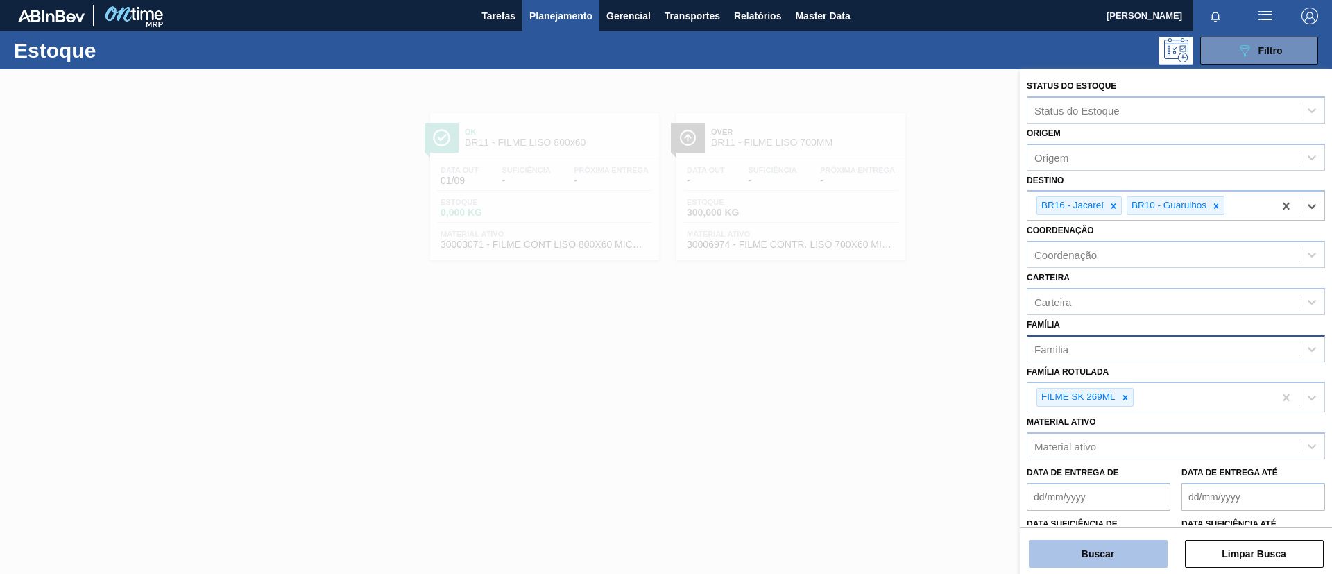
click at [1111, 553] on button "Buscar" at bounding box center [1098, 554] width 139 height 28
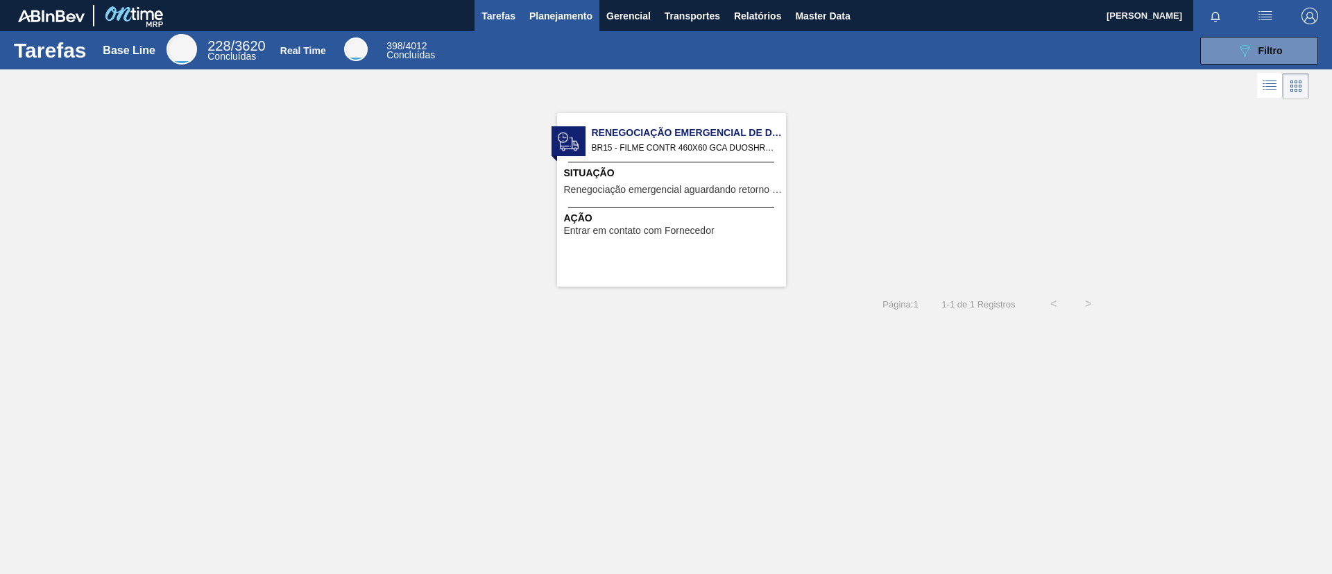
click at [572, 8] on span "Planejamento" at bounding box center [560, 16] width 63 height 17
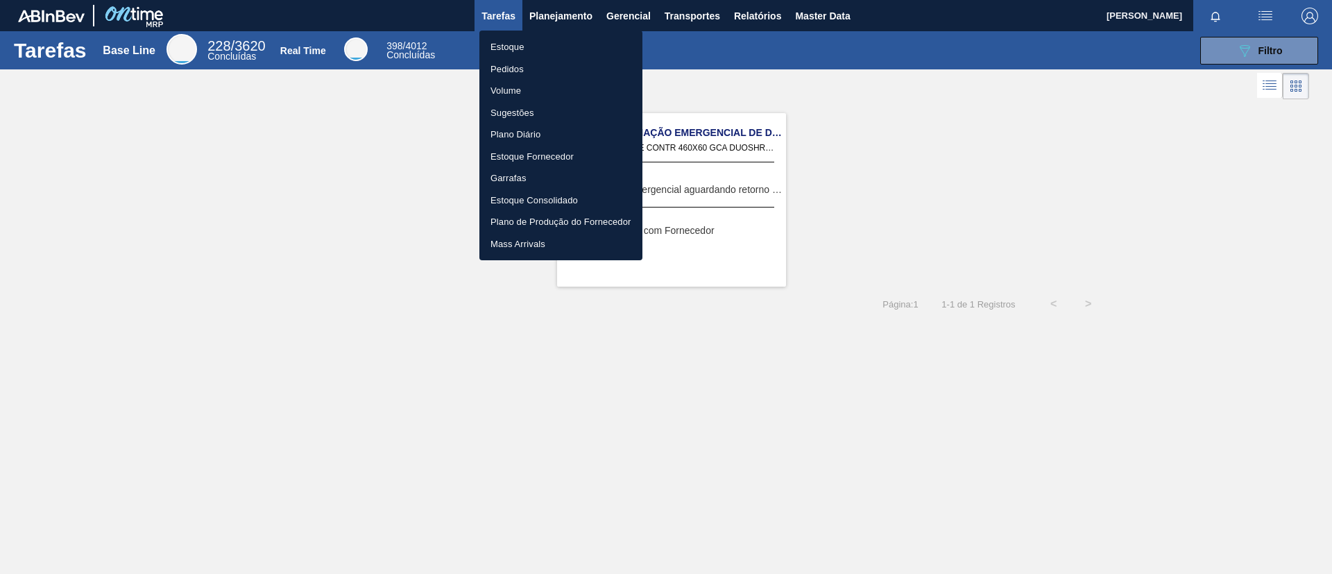
click at [557, 68] on li "Pedidos" at bounding box center [560, 69] width 163 height 22
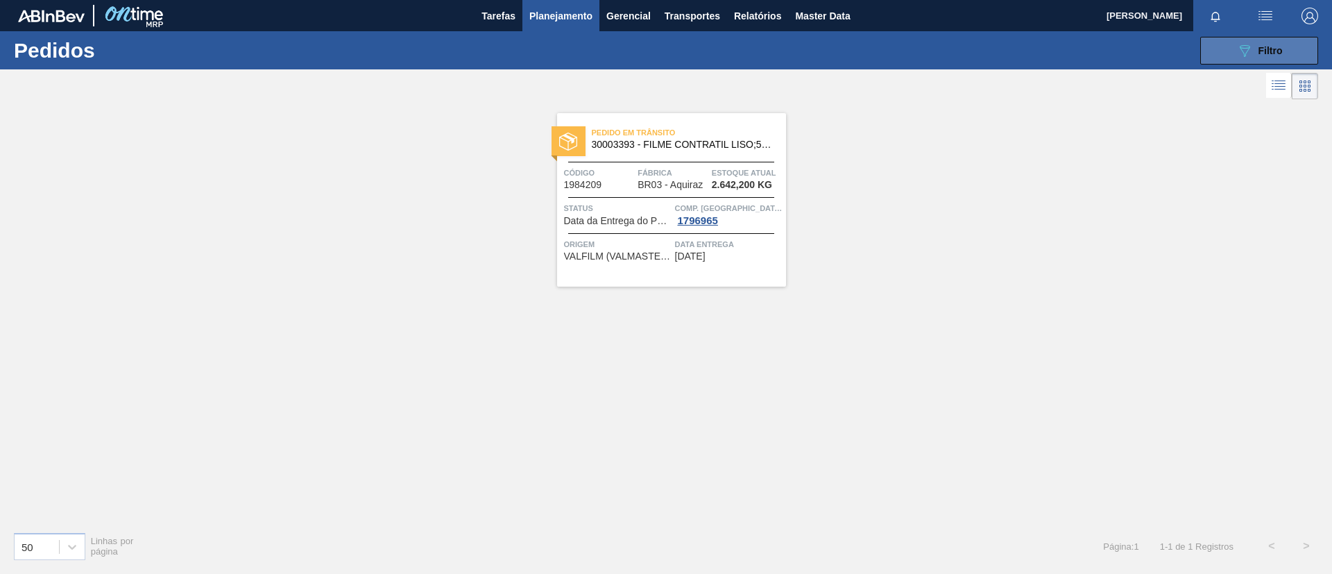
click at [1247, 53] on icon "089F7B8B-B2A5-4AFE-B5C0-19BA573D28AC" at bounding box center [1244, 50] width 17 height 17
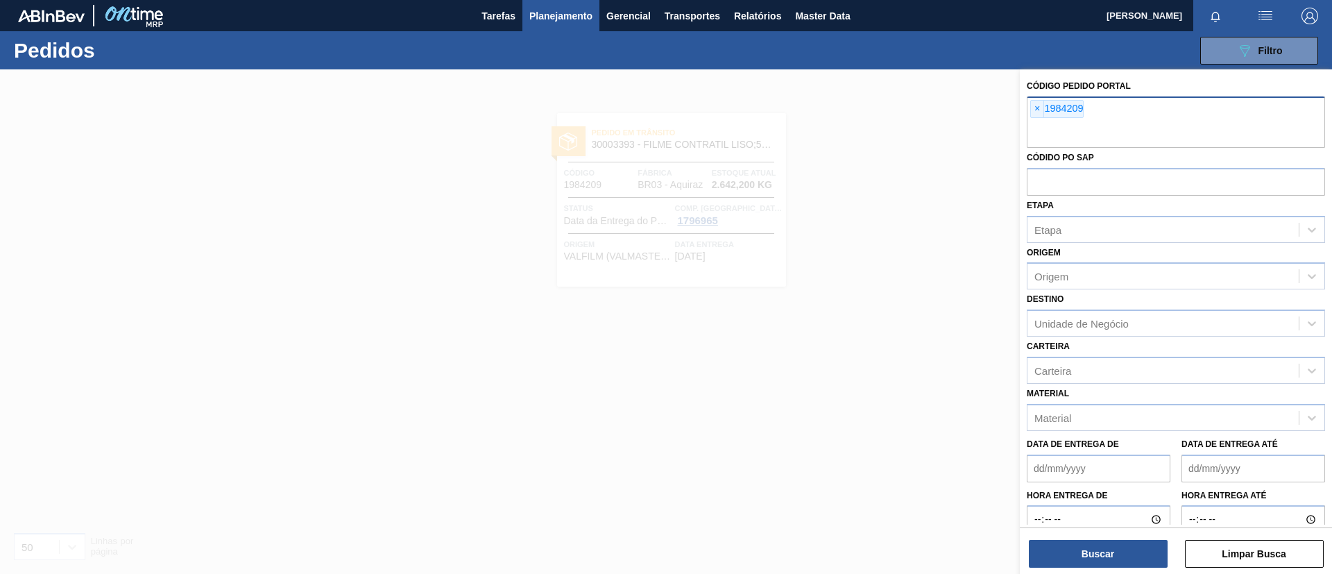
click at [1046, 108] on div "× 1984209" at bounding box center [1056, 109] width 53 height 18
click at [1041, 109] on span "×" at bounding box center [1037, 109] width 13 height 17
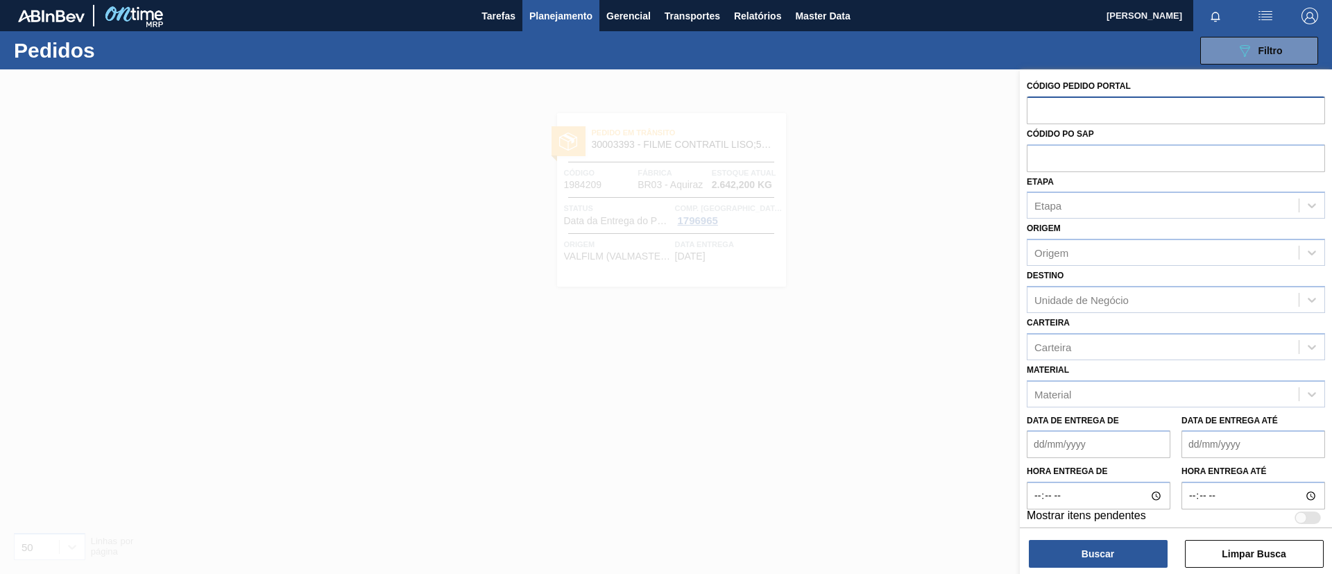
paste input "2017054"
type input "2017054"
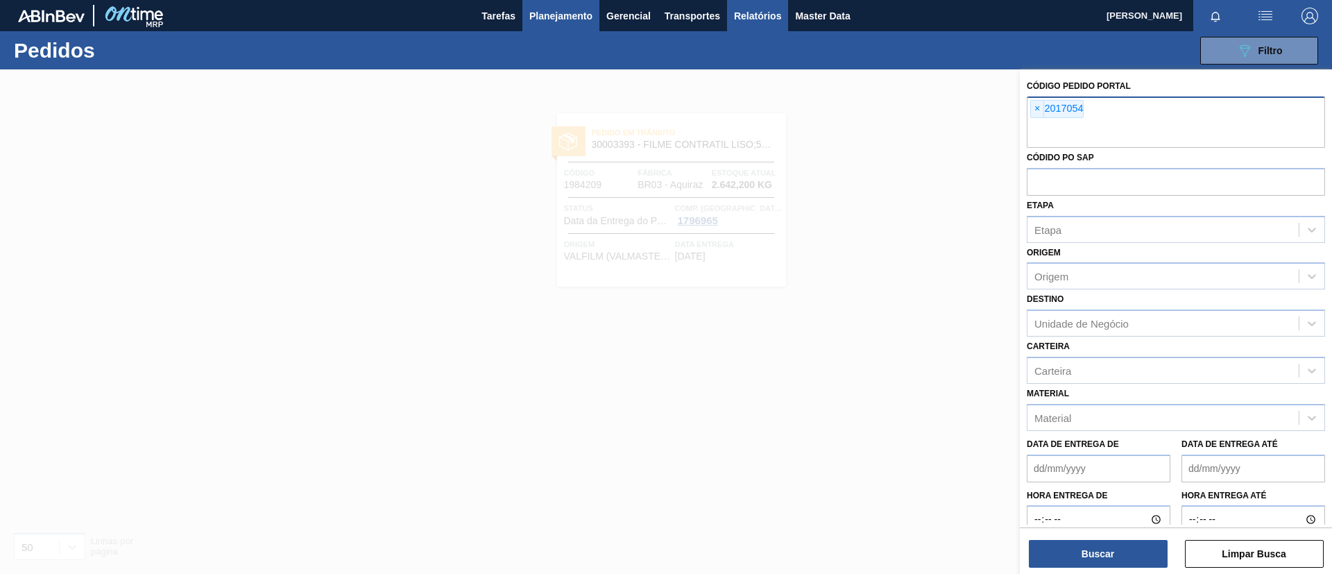
paste input "2016972"
type input "2016972"
paste input "2016973"
type input "2016973"
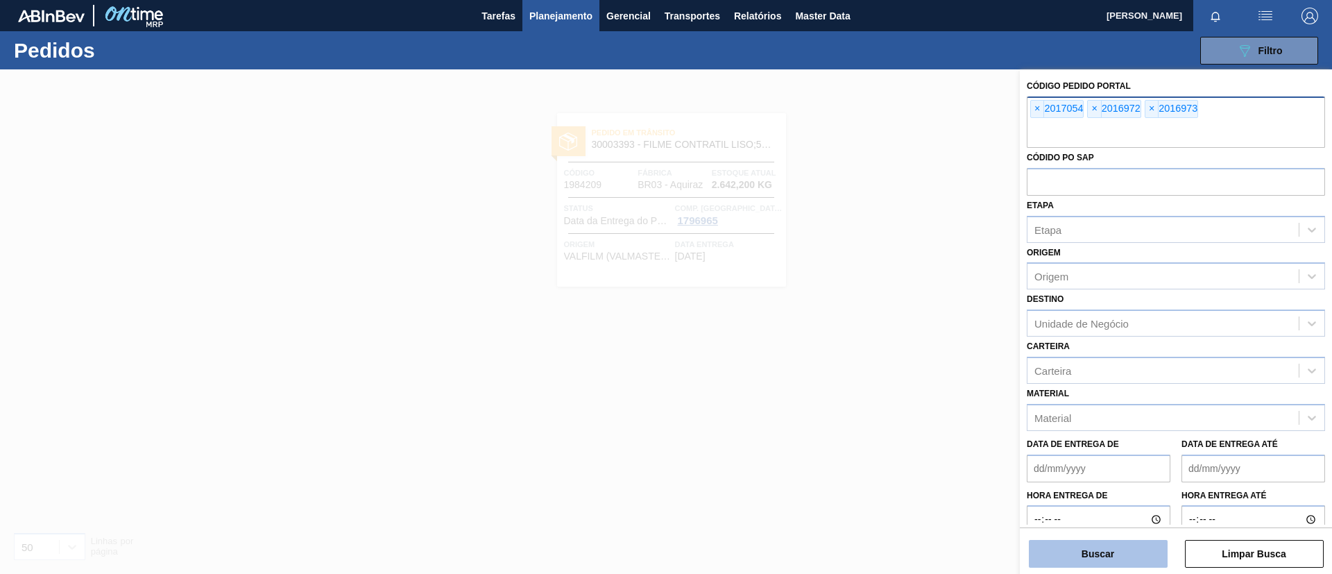
click at [1100, 542] on button "Buscar" at bounding box center [1098, 554] width 139 height 28
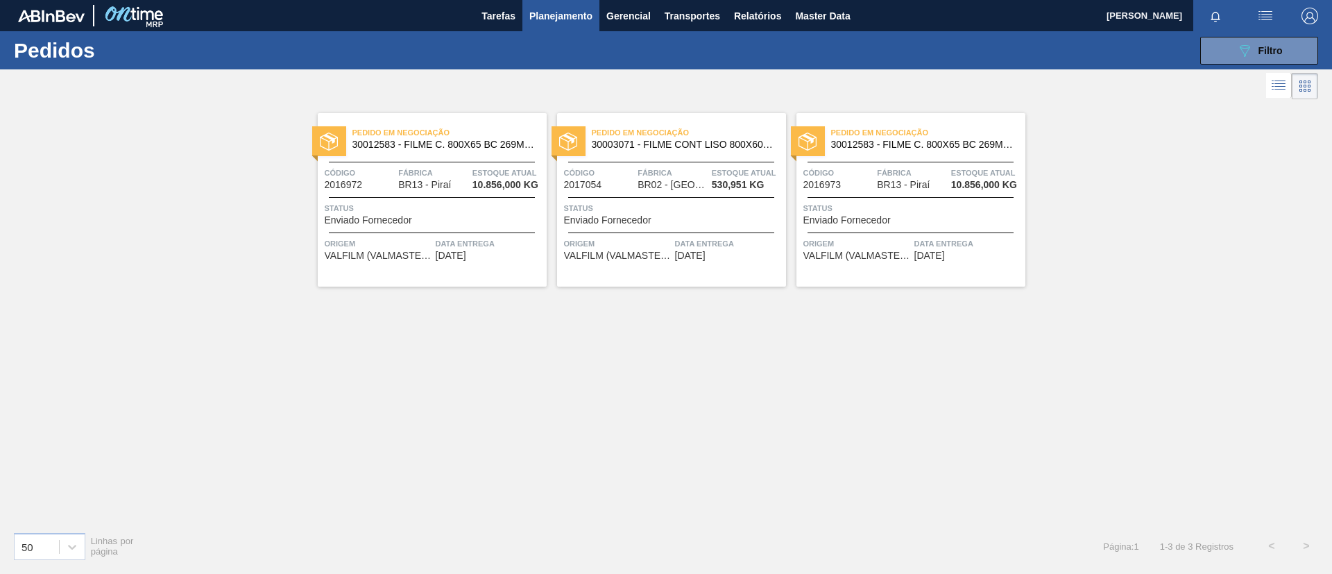
click at [432, 146] on span "30012583 - FILME C. 800X65 BC 269ML MP C15 429" at bounding box center [443, 144] width 183 height 10
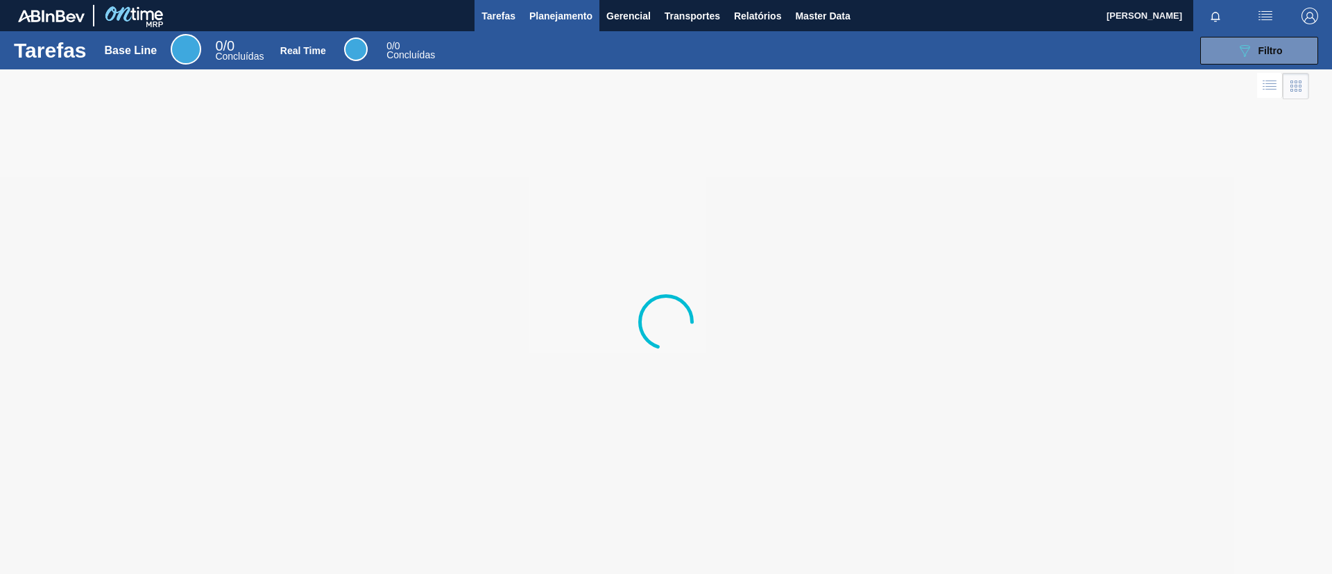
click at [565, 12] on span "Planejamento" at bounding box center [560, 16] width 63 height 17
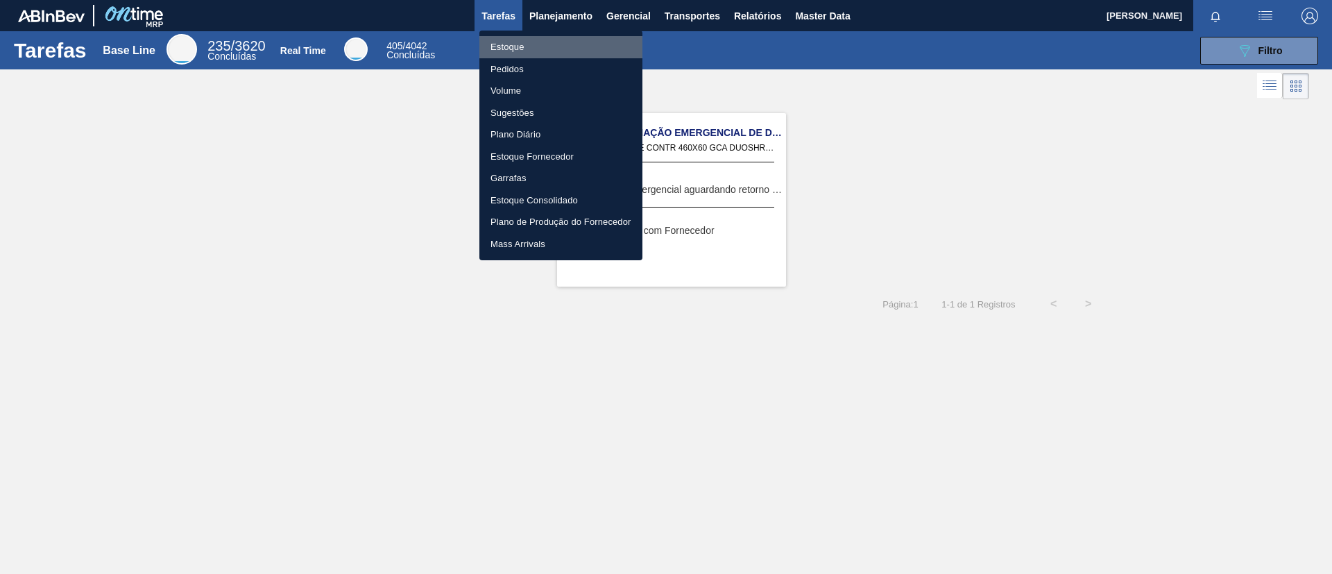
click at [569, 42] on li "Estoque" at bounding box center [560, 47] width 163 height 22
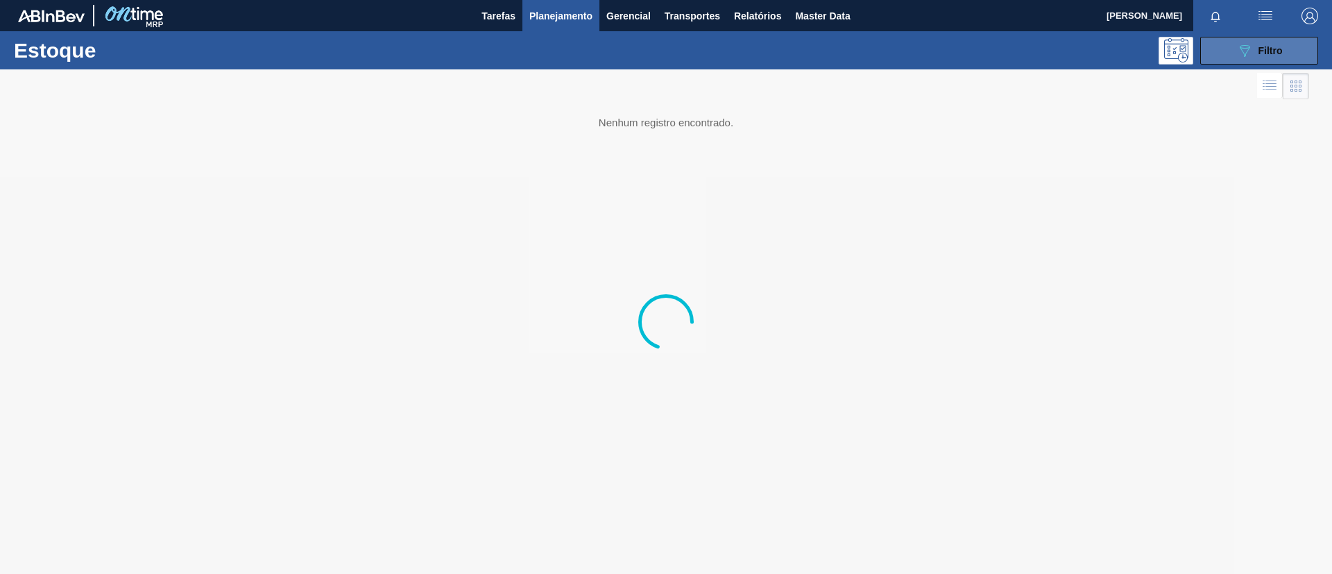
click at [1250, 46] on icon at bounding box center [1245, 51] width 10 height 12
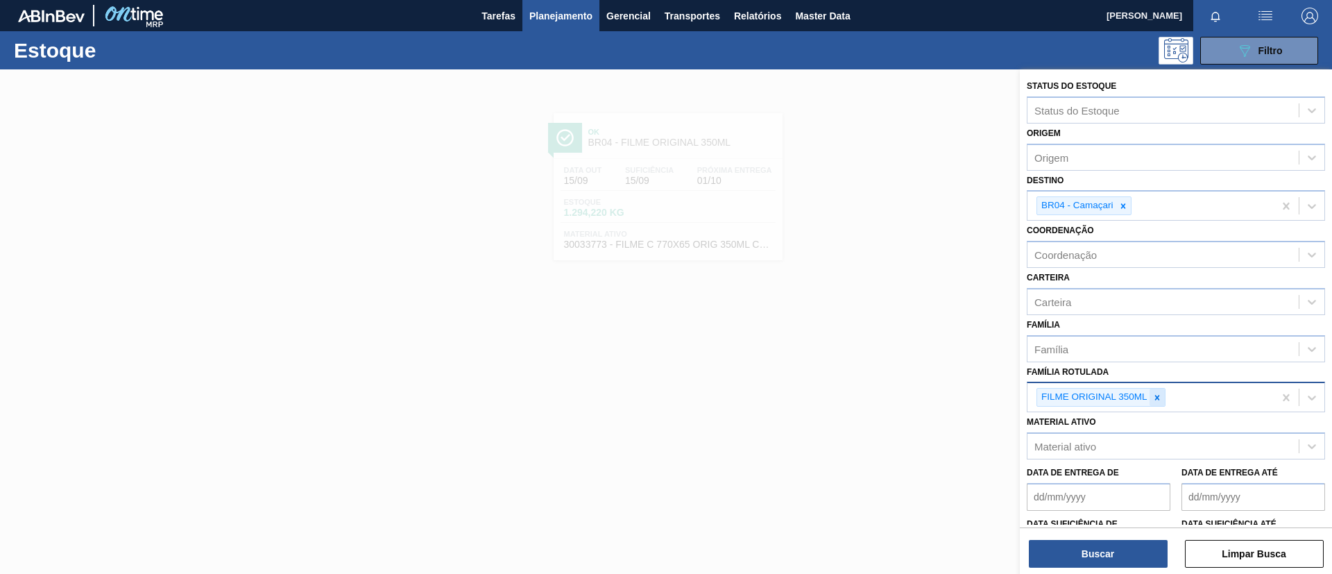
click at [1152, 393] on icon at bounding box center [1157, 398] width 10 height 10
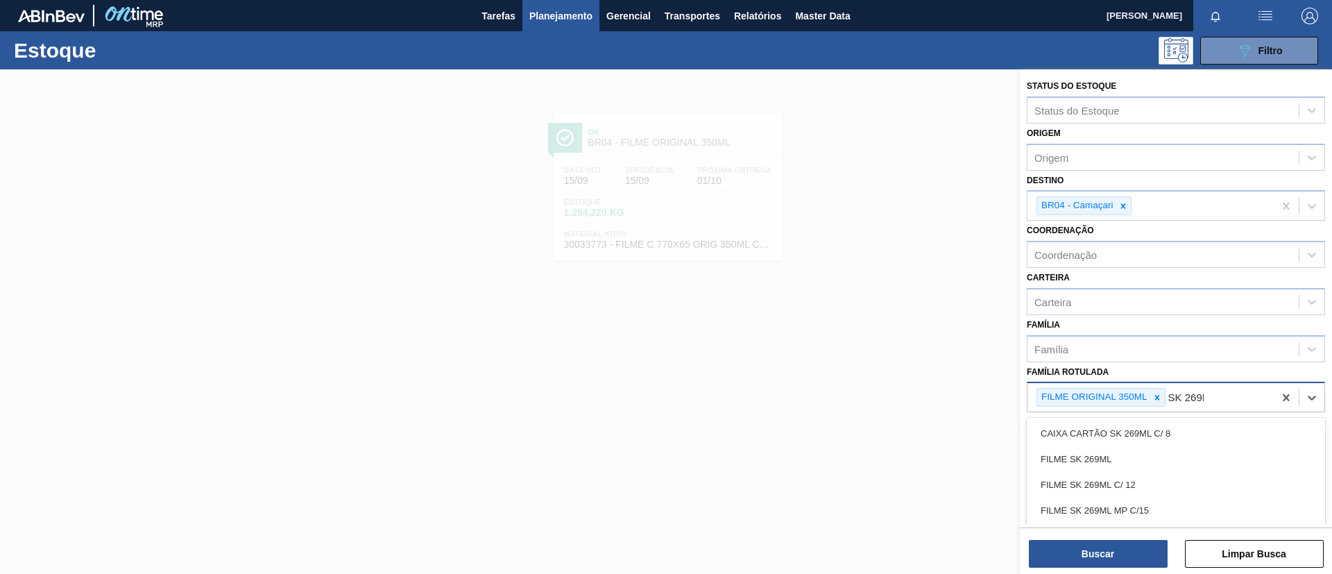
type Rotulada "SK 269ML"
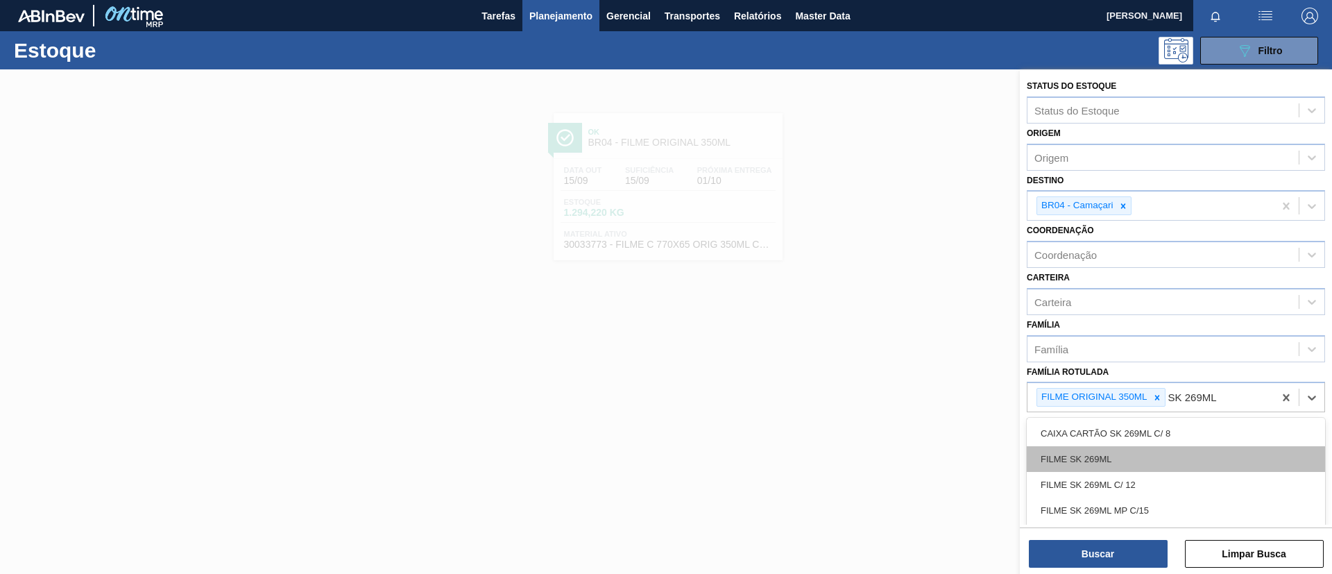
click at [1129, 461] on div "FILME SK 269ML" at bounding box center [1176, 459] width 298 height 26
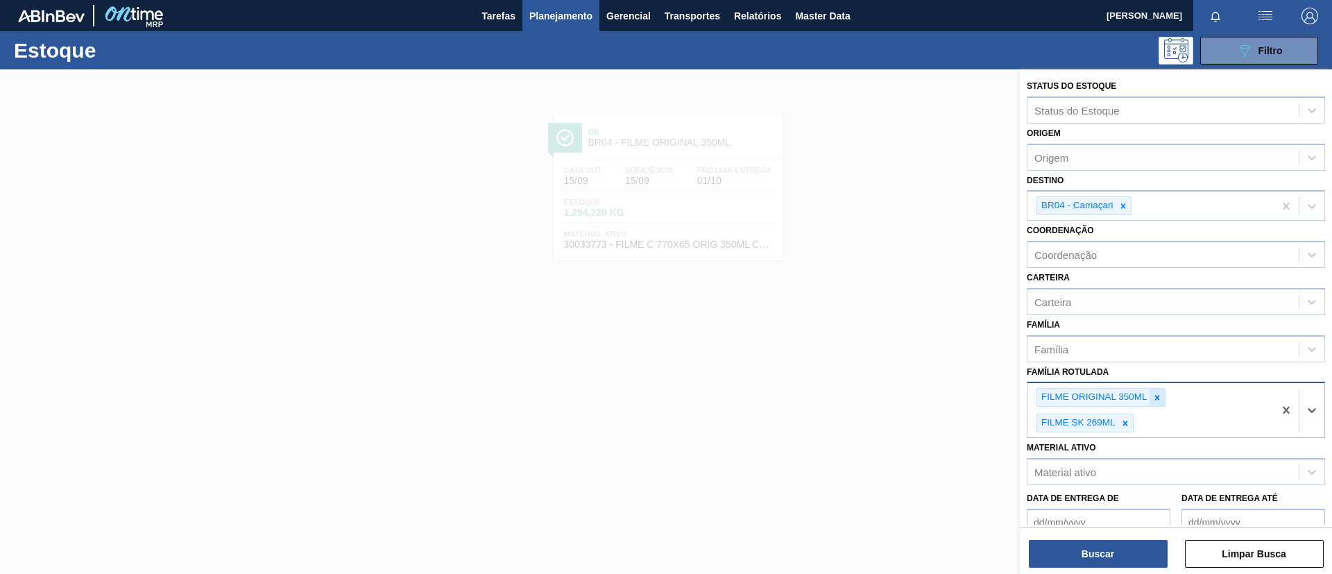
click at [1159, 395] on icon at bounding box center [1157, 398] width 10 height 10
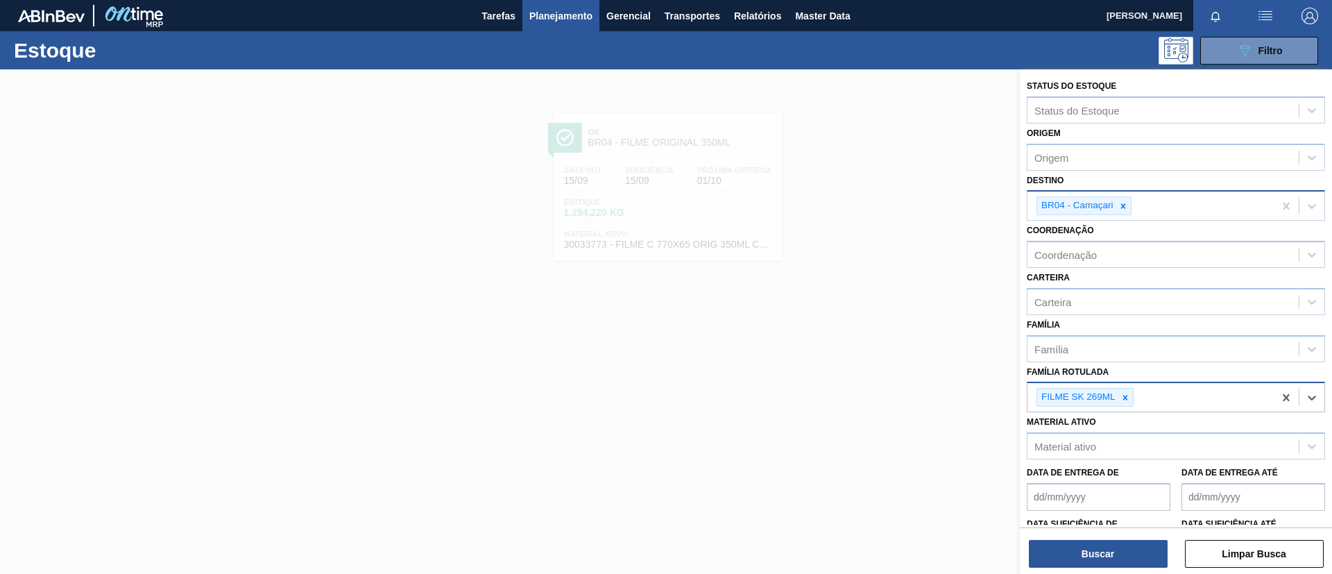
click at [1132, 207] on div "BR04 - Camaçari" at bounding box center [1150, 205] width 246 height 28
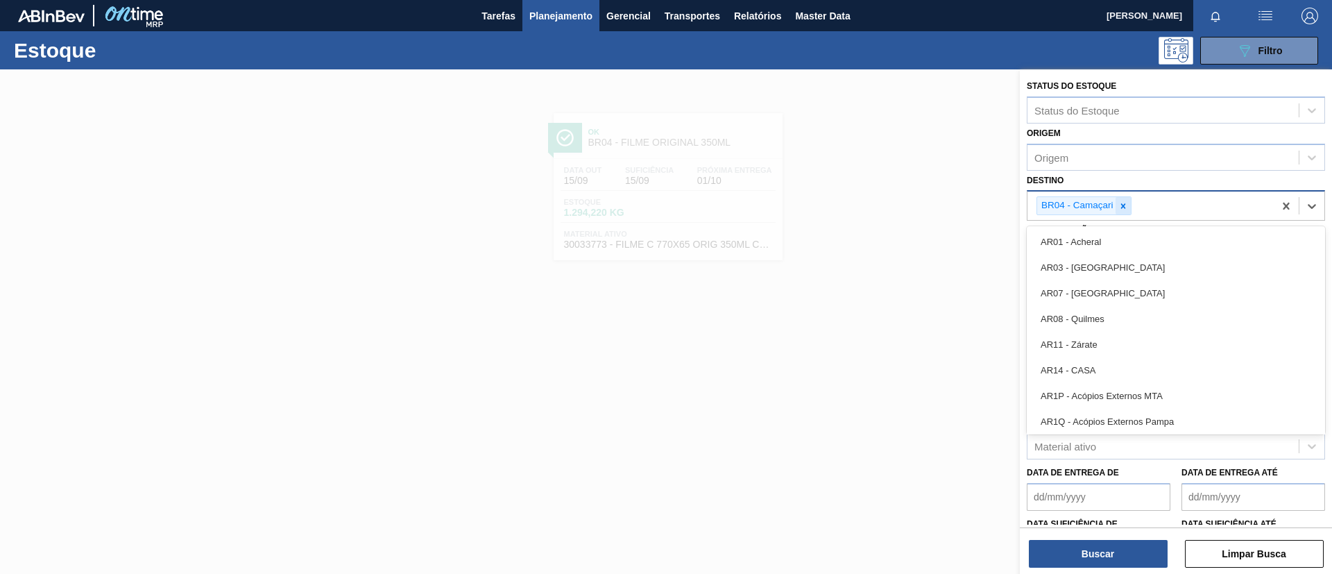
click at [1129, 206] on div at bounding box center [1123, 205] width 15 height 17
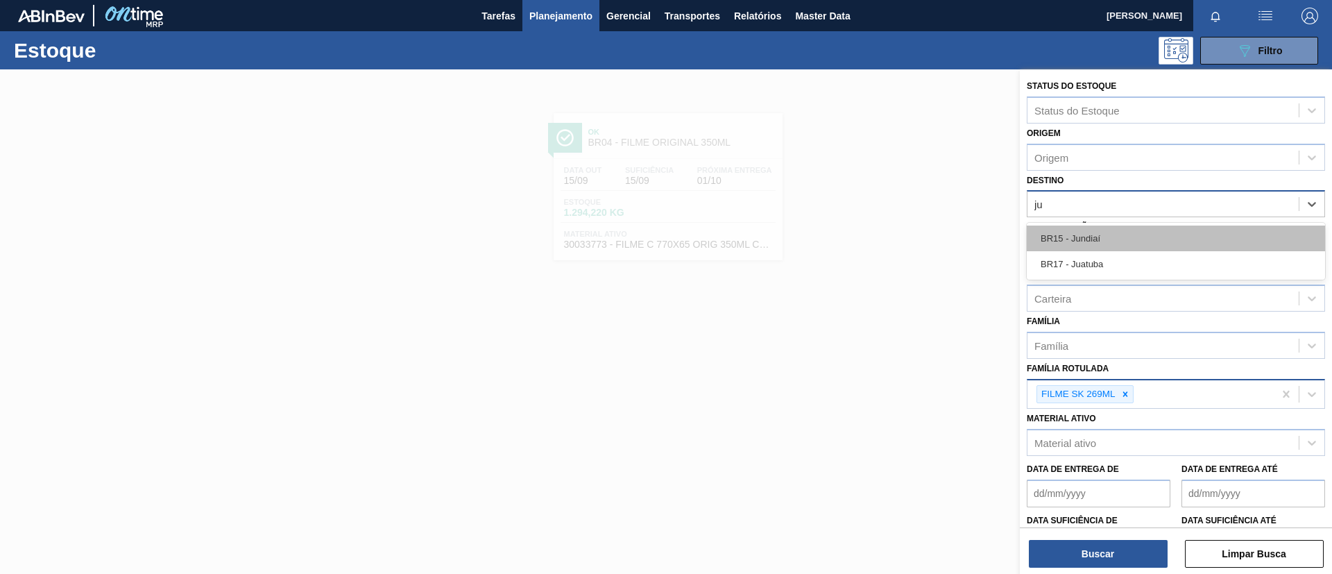
type input "jua"
click at [1129, 244] on div "BR17 - Juatuba" at bounding box center [1176, 238] width 298 height 26
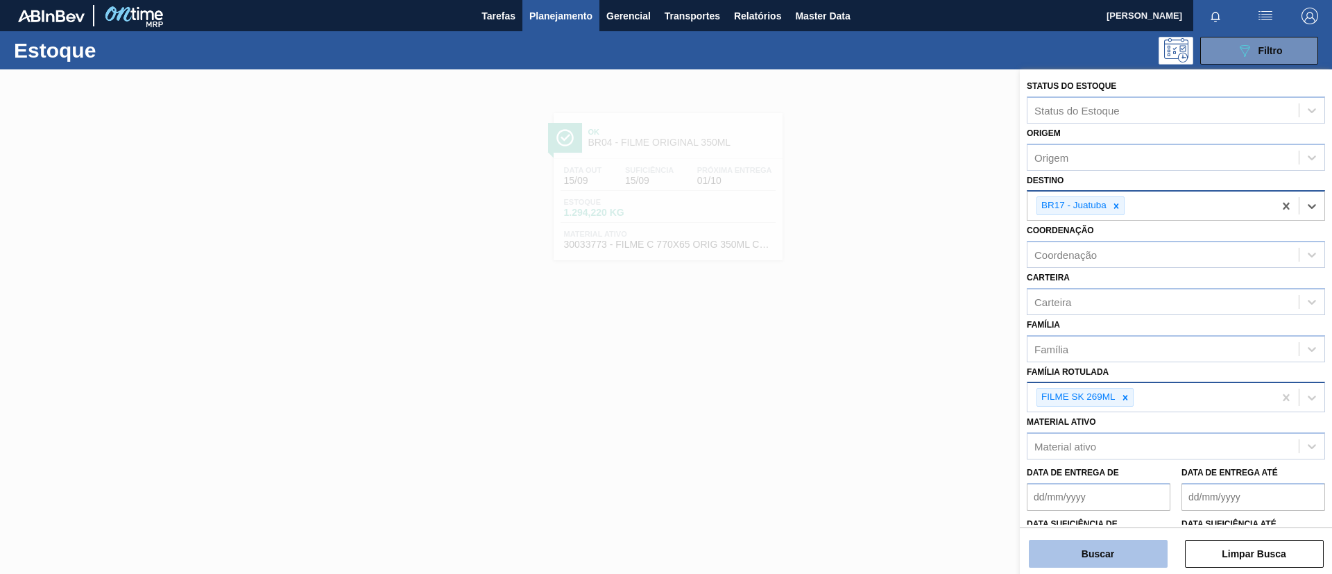
click at [1120, 547] on button "Buscar" at bounding box center [1098, 554] width 139 height 28
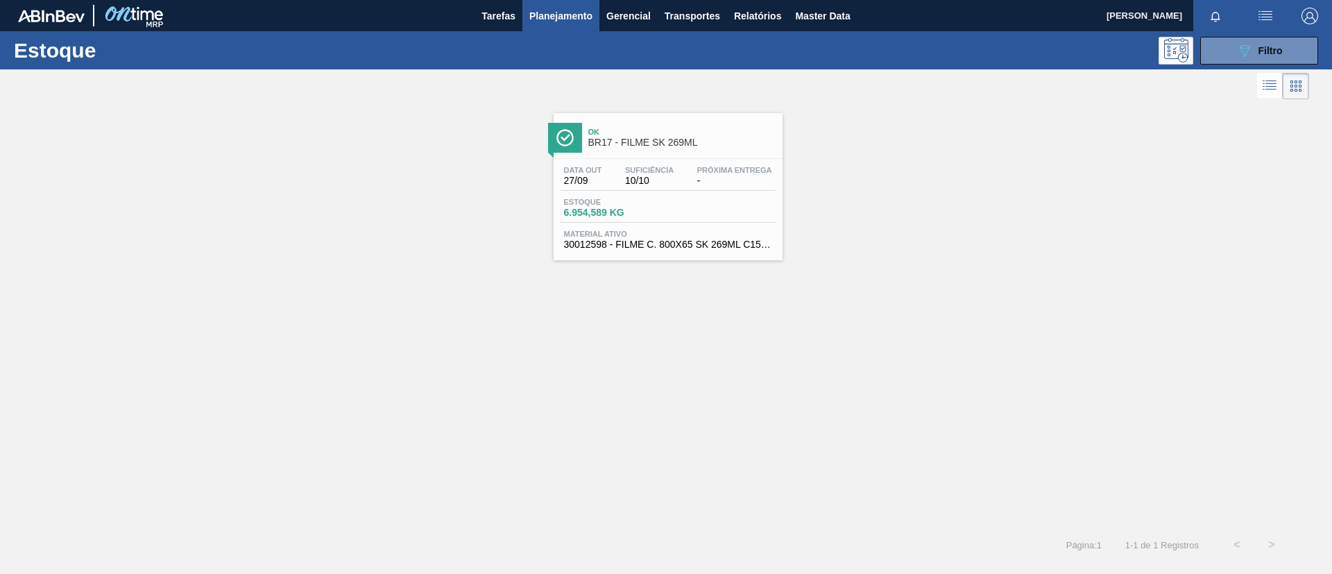
click at [663, 123] on div "Ok BR17 - FILME SK 269ML" at bounding box center [681, 137] width 187 height 31
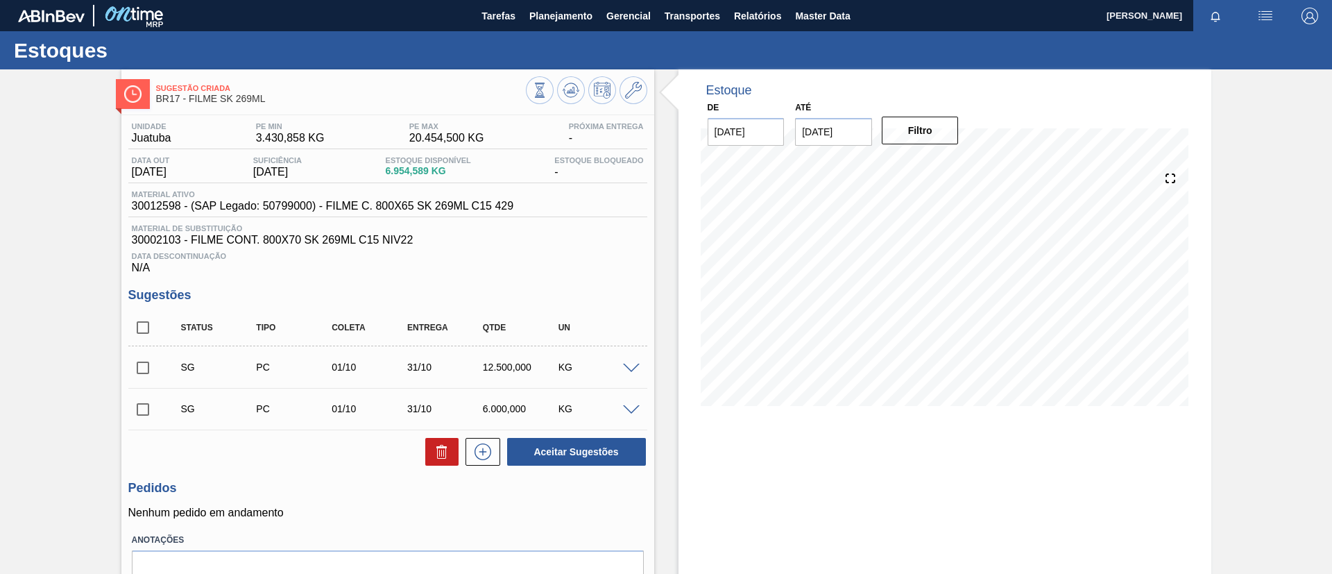
click at [9, 246] on div "Sugestão Criada BR17 - FILME SK 269ML Unidade Juatuba PE MIN 3.430,858 KG PE MA…" at bounding box center [666, 356] width 1332 height 574
click at [536, 10] on span "Planejamento" at bounding box center [560, 16] width 63 height 17
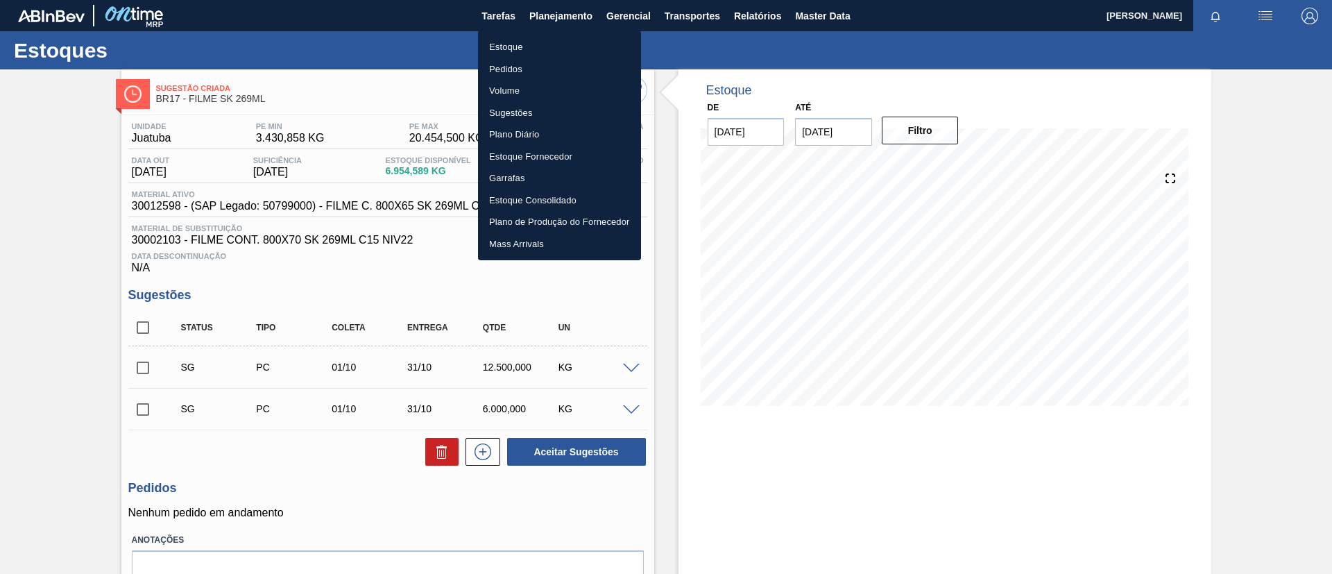
click at [540, 40] on li "Estoque" at bounding box center [559, 47] width 163 height 22
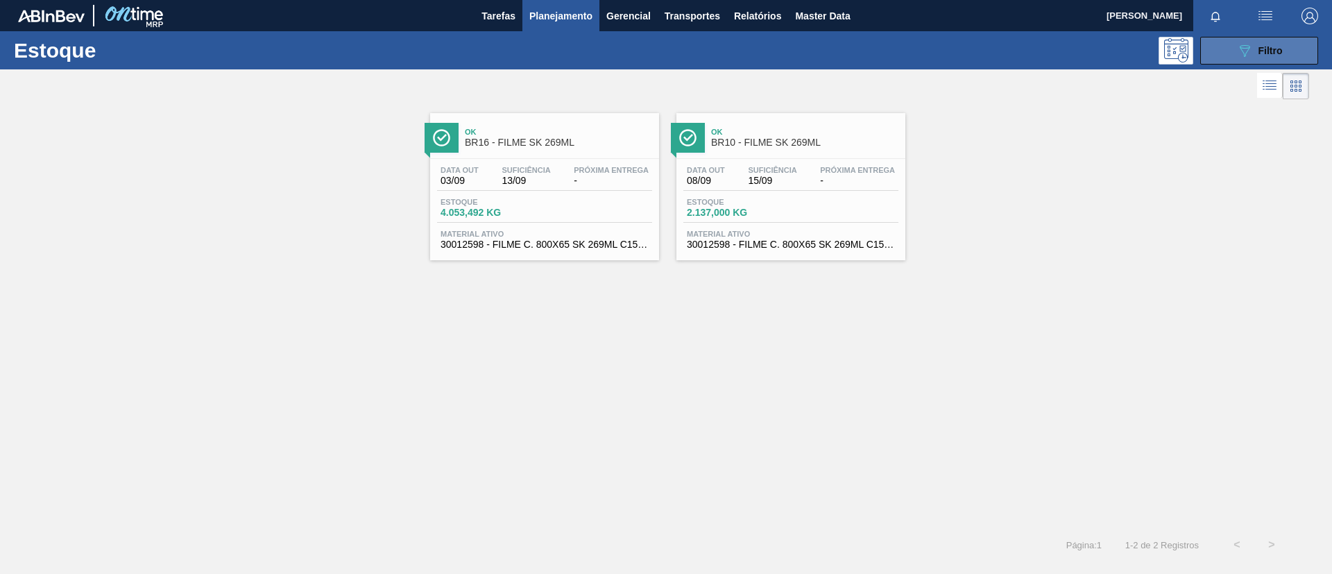
click at [1252, 49] on icon "089F7B8B-B2A5-4AFE-B5C0-19BA573D28AC" at bounding box center [1244, 50] width 17 height 17
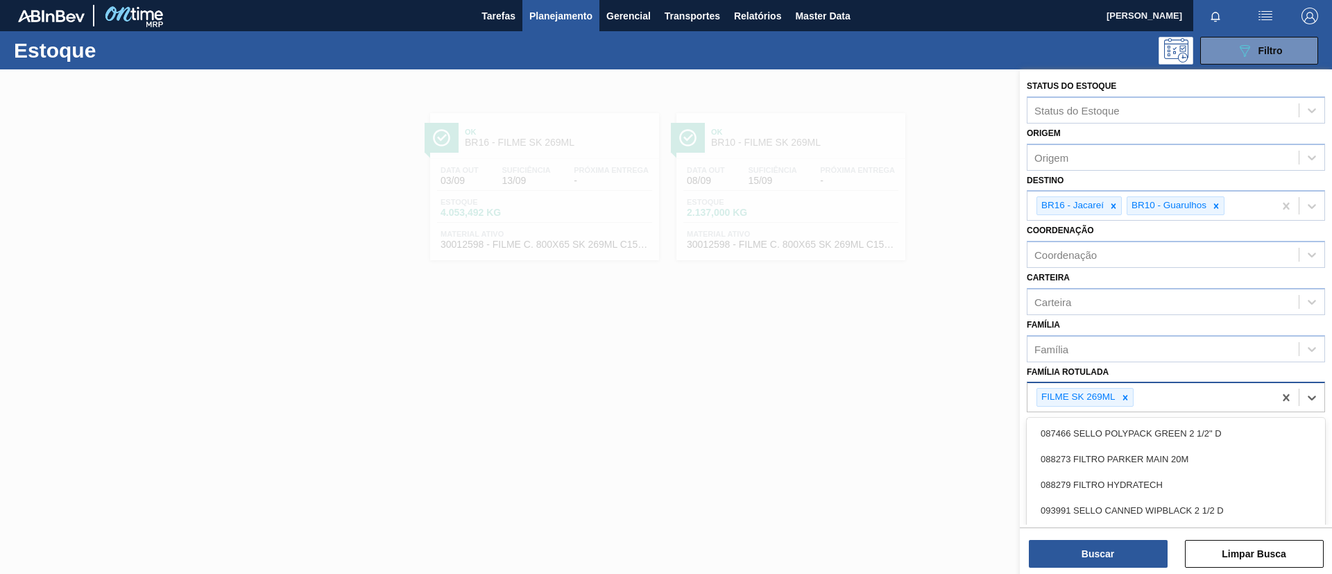
click at [1133, 398] on div "FILME SK 269ML" at bounding box center [1085, 397] width 97 height 19
click at [1129, 395] on icon at bounding box center [1125, 398] width 10 height 10
paste Rotulada "FILME ORIGINAL 350ML"
type Rotulada "FILME ORIGINAL 350ML"
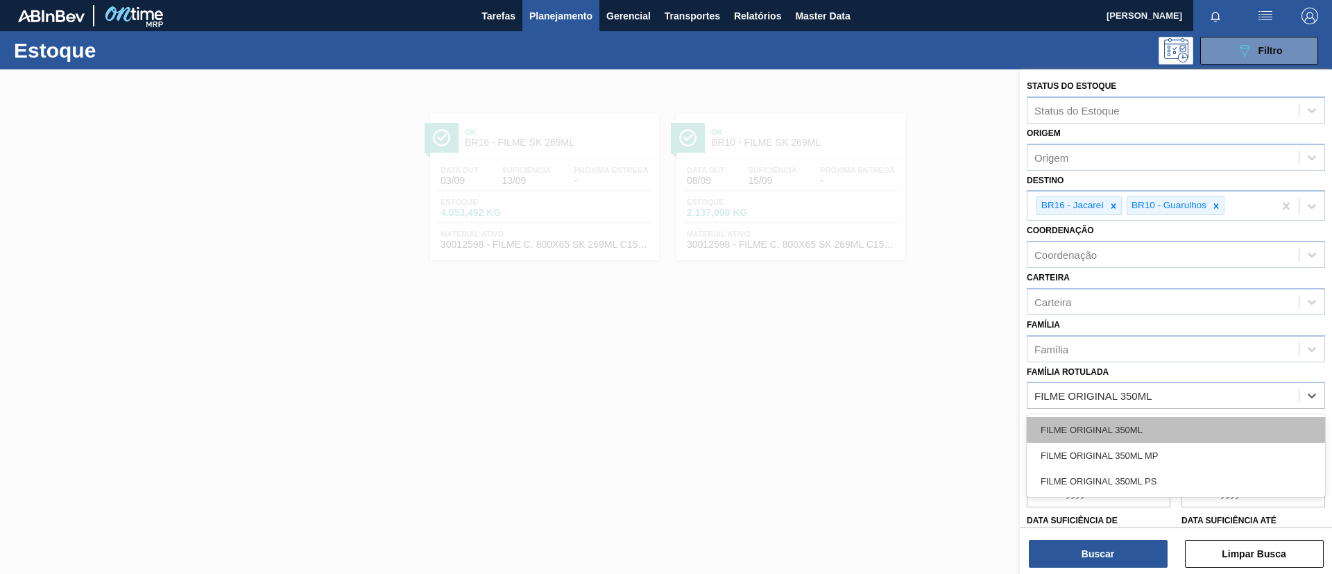
click at [1145, 424] on div "FILME ORIGINAL 350ML" at bounding box center [1176, 430] width 298 height 26
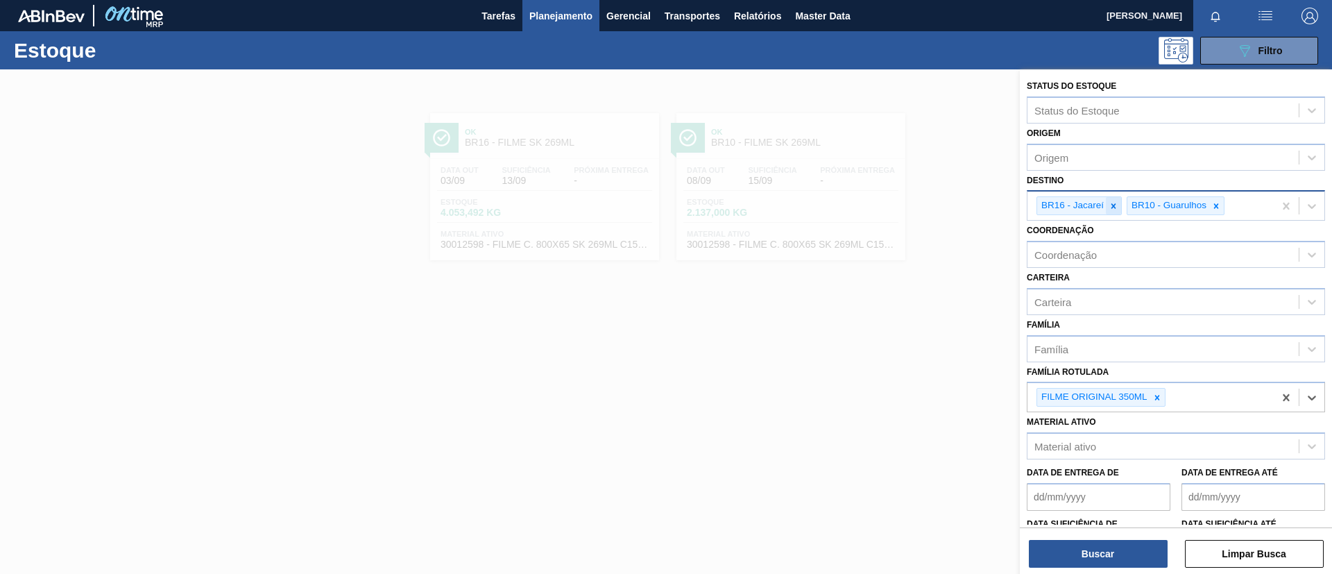
click at [1112, 210] on icon at bounding box center [1114, 206] width 10 height 10
click at [1112, 210] on div "BR10 - Guarulhos" at bounding box center [1077, 205] width 81 height 17
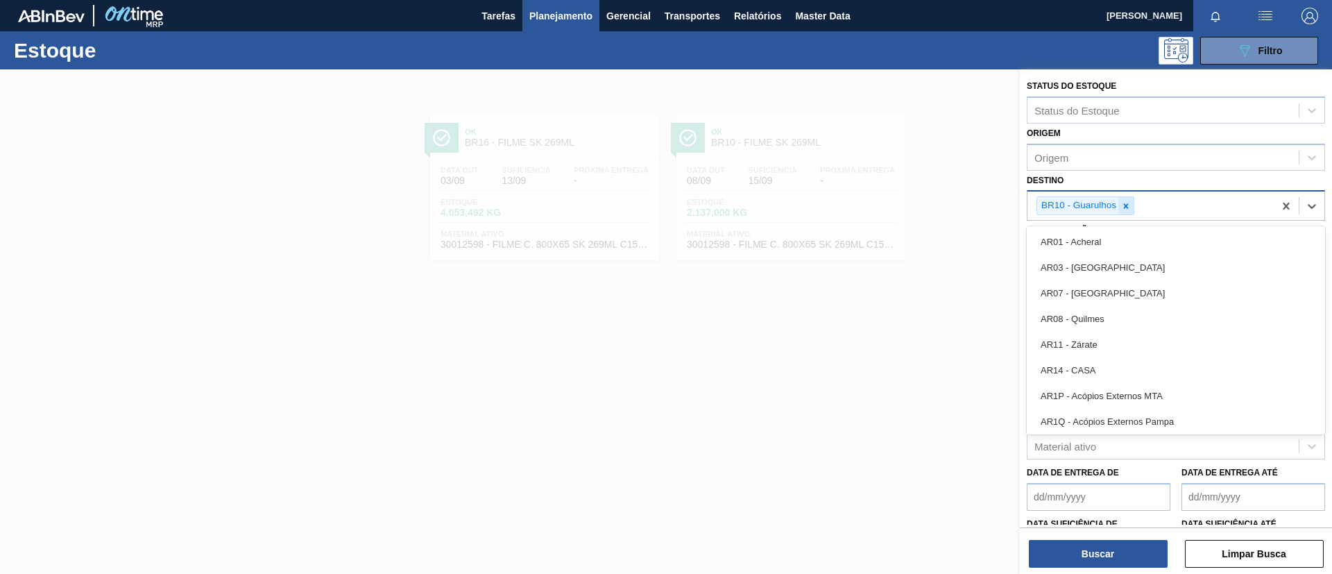
click at [1129, 205] on icon at bounding box center [1126, 206] width 10 height 10
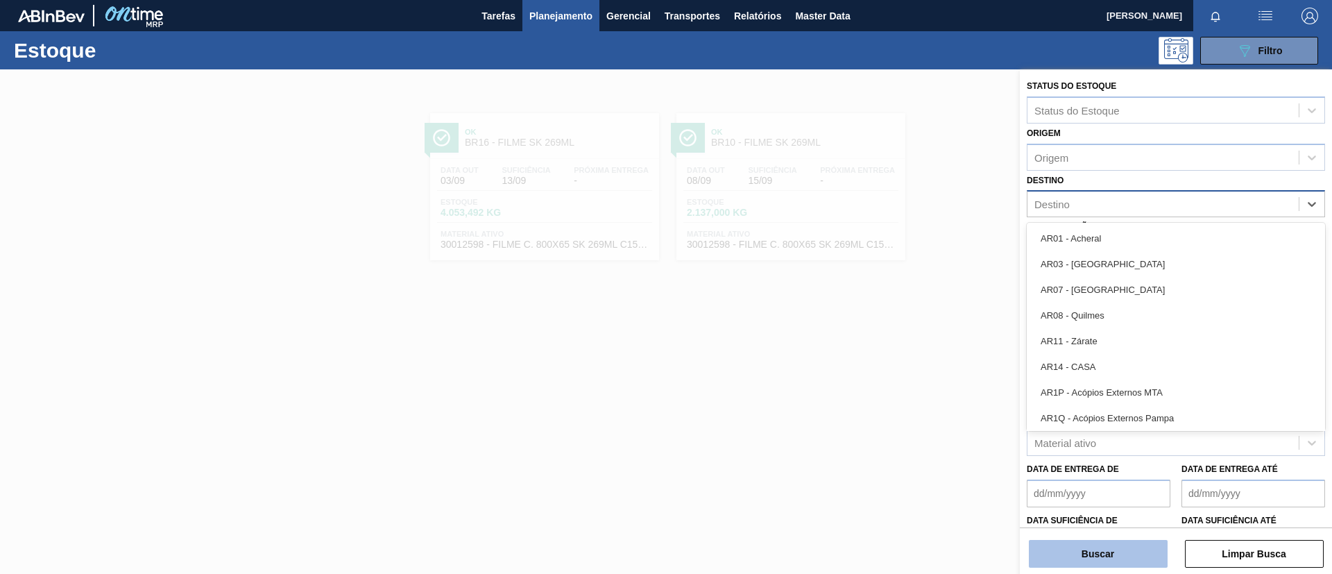
click at [1098, 549] on button "Buscar" at bounding box center [1098, 554] width 139 height 28
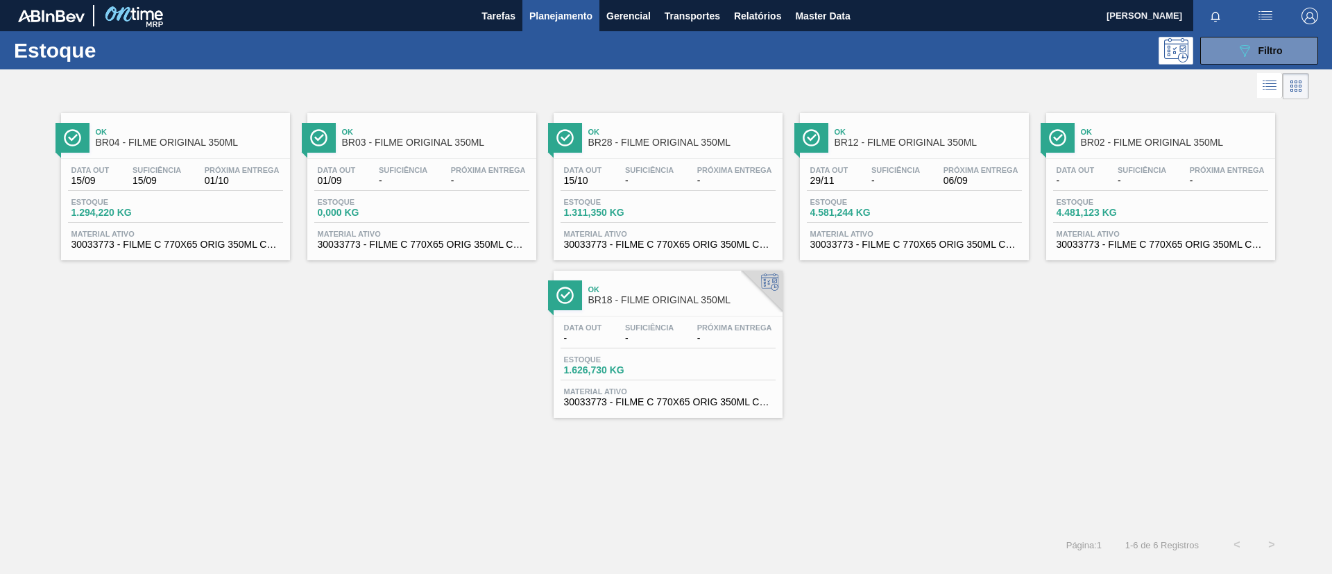
click at [199, 126] on div "Ok BR04 - FILME ORIGINAL 350ML" at bounding box center [189, 137] width 187 height 31
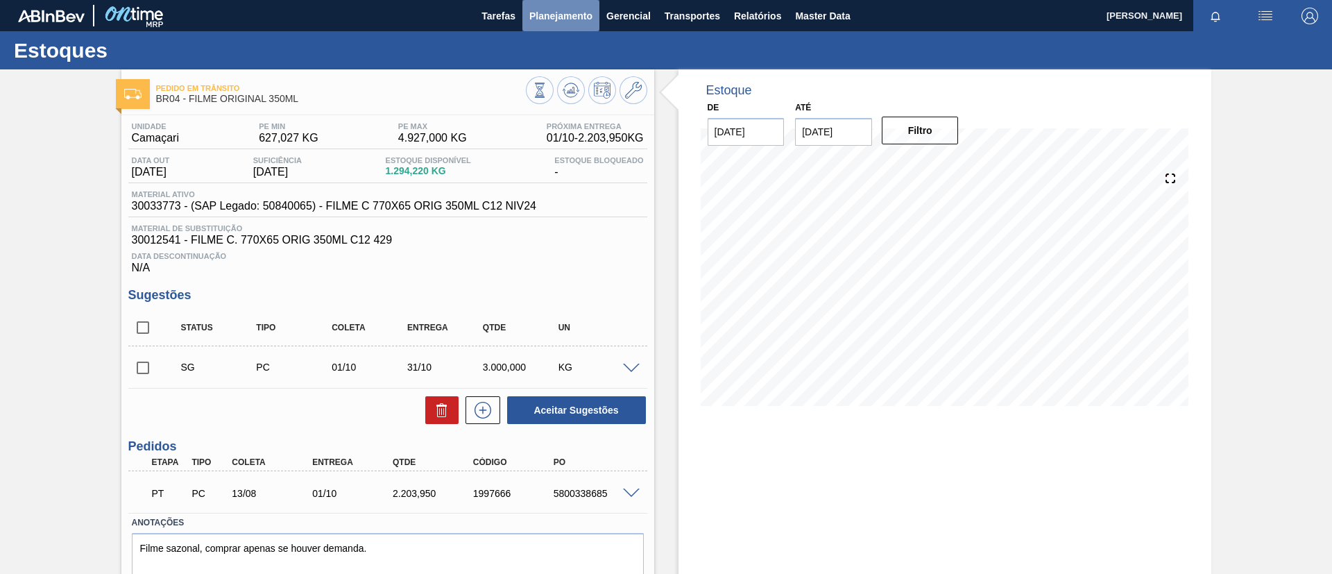
click at [591, 17] on span "Planejamento" at bounding box center [560, 16] width 63 height 17
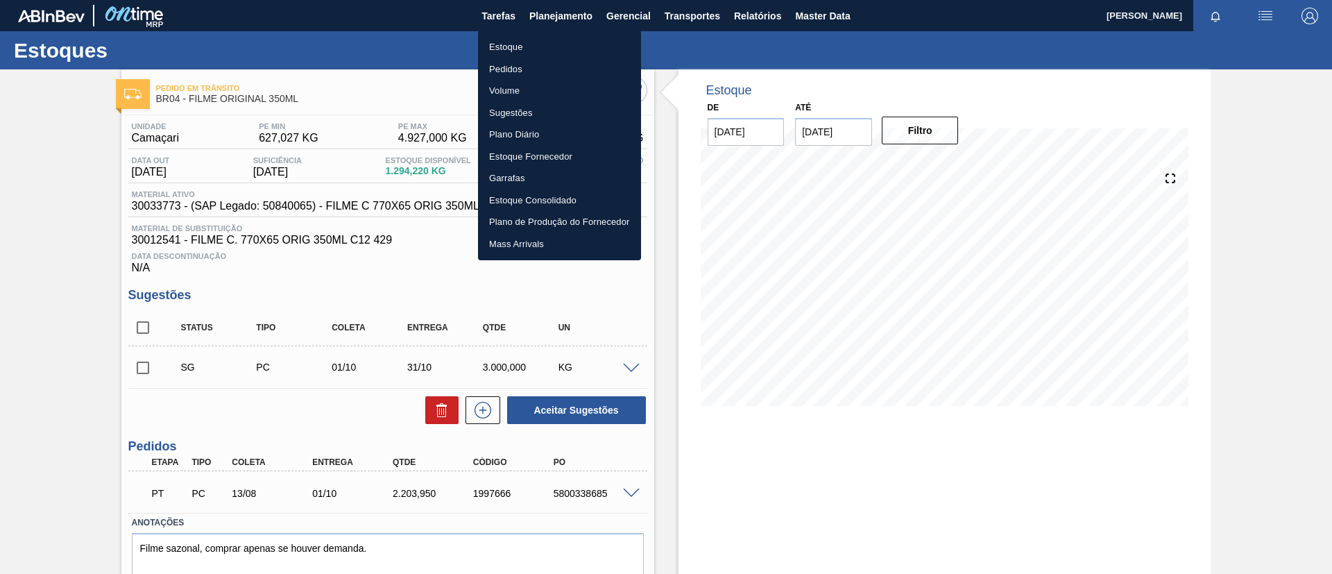
click at [586, 41] on li "Estoque" at bounding box center [559, 47] width 163 height 22
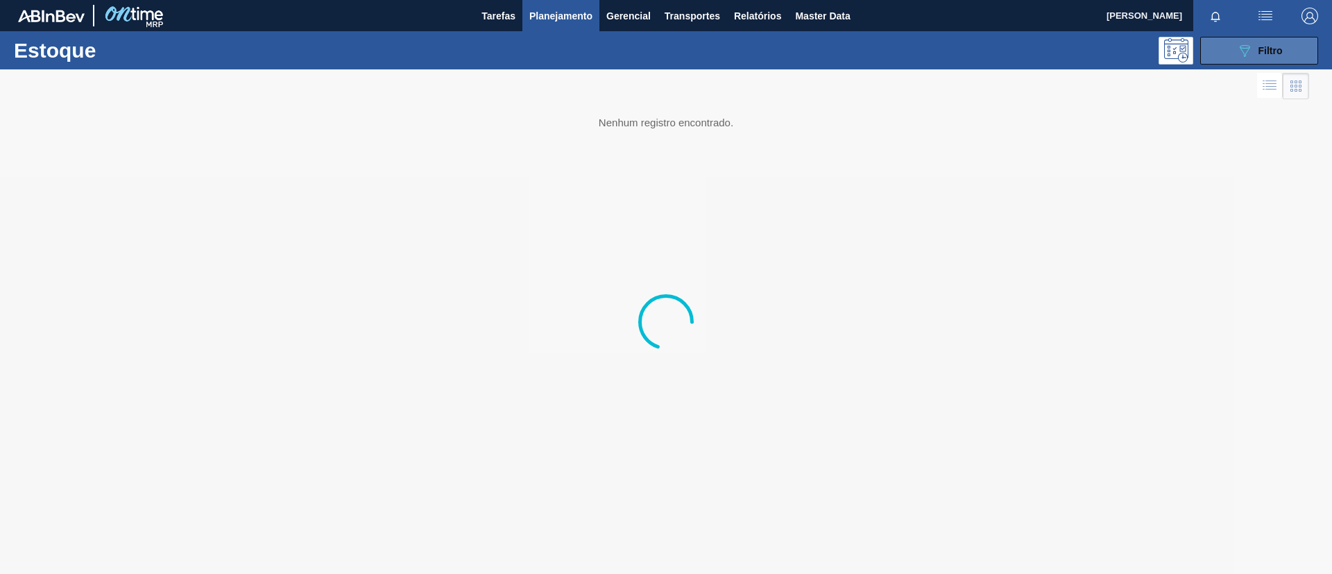
click at [1292, 44] on button "089F7B8B-B2A5-4AFE-B5C0-19BA573D28AC Filtro" at bounding box center [1259, 51] width 118 height 28
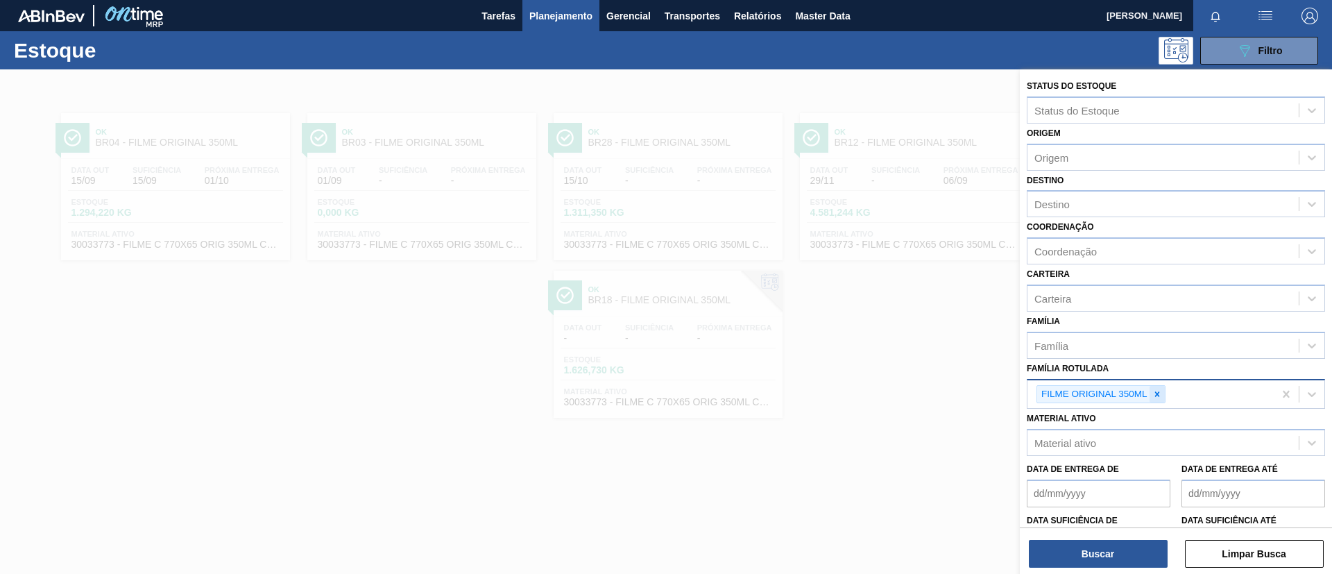
click at [1150, 395] on div at bounding box center [1157, 394] width 15 height 17
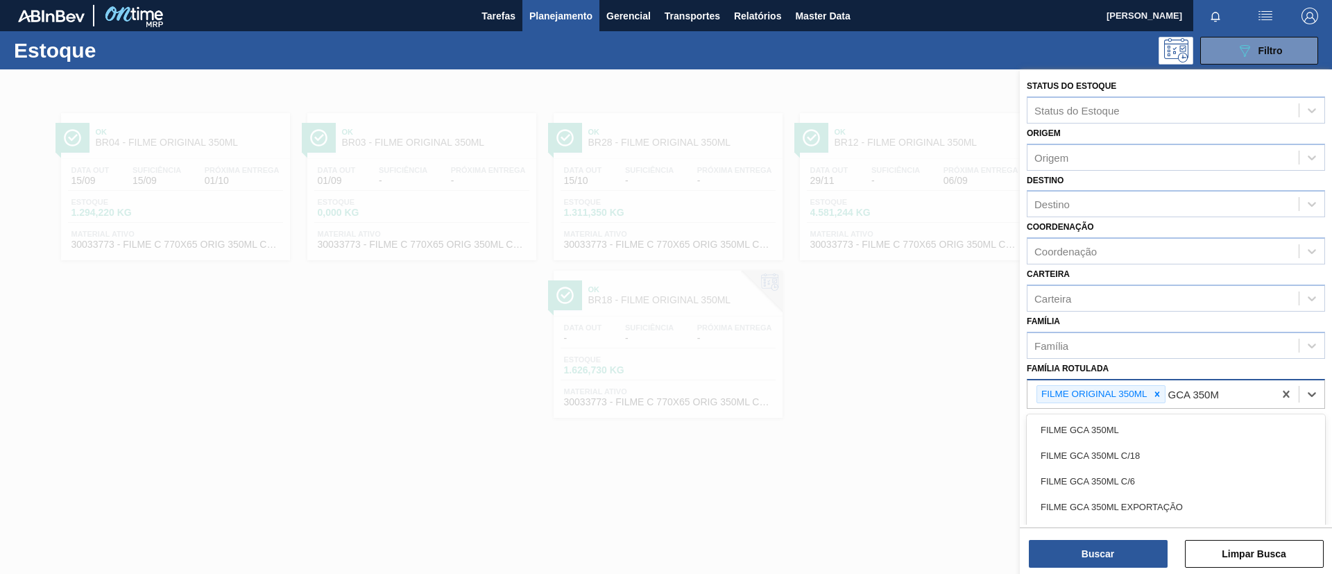
type Rotulada "GCA 350ML"
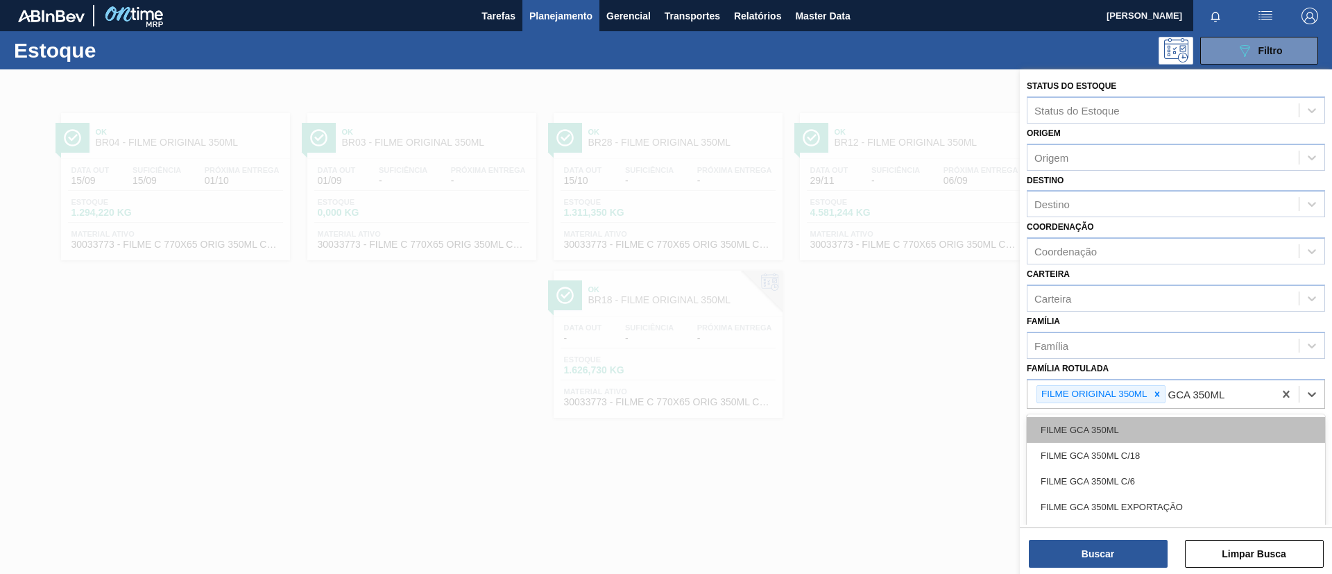
click at [1142, 429] on div "FILME GCA 350ML" at bounding box center [1176, 430] width 298 height 26
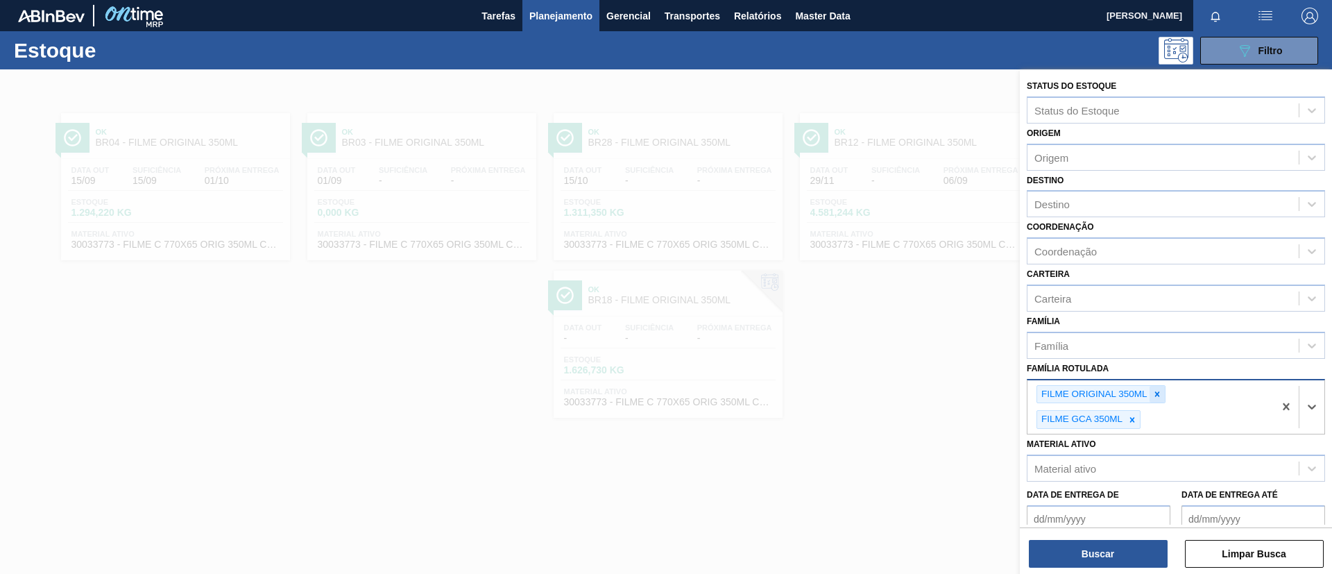
click at [1150, 398] on div at bounding box center [1157, 394] width 15 height 17
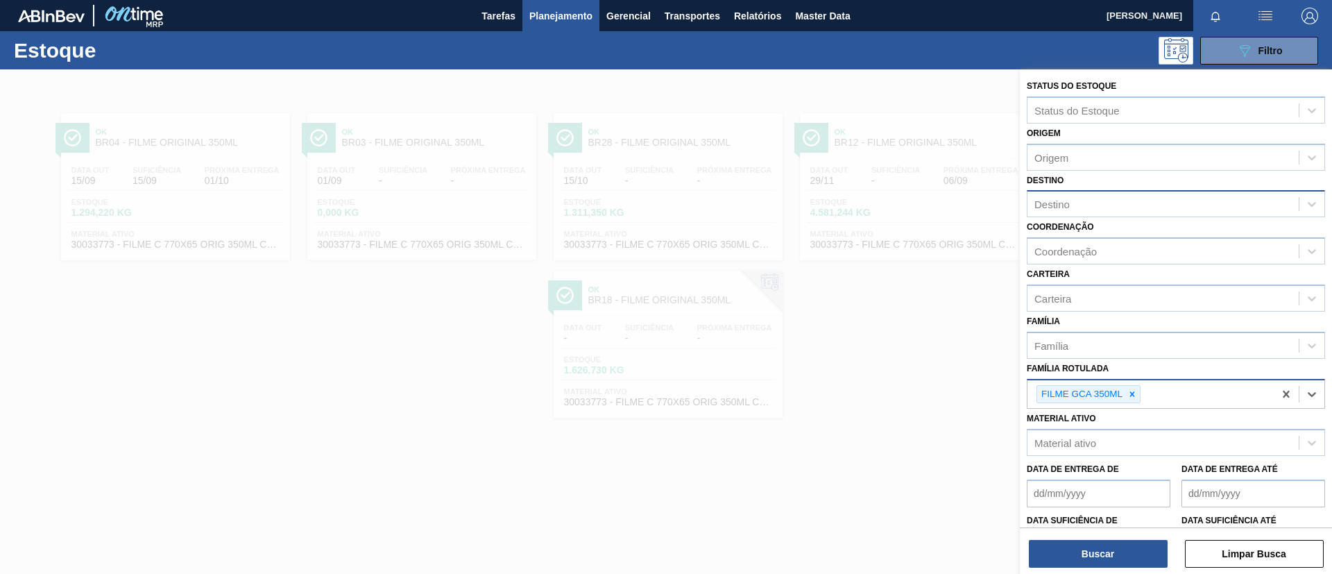
click at [1091, 205] on div "Destino" at bounding box center [1162, 204] width 271 height 20
type input "Viam"
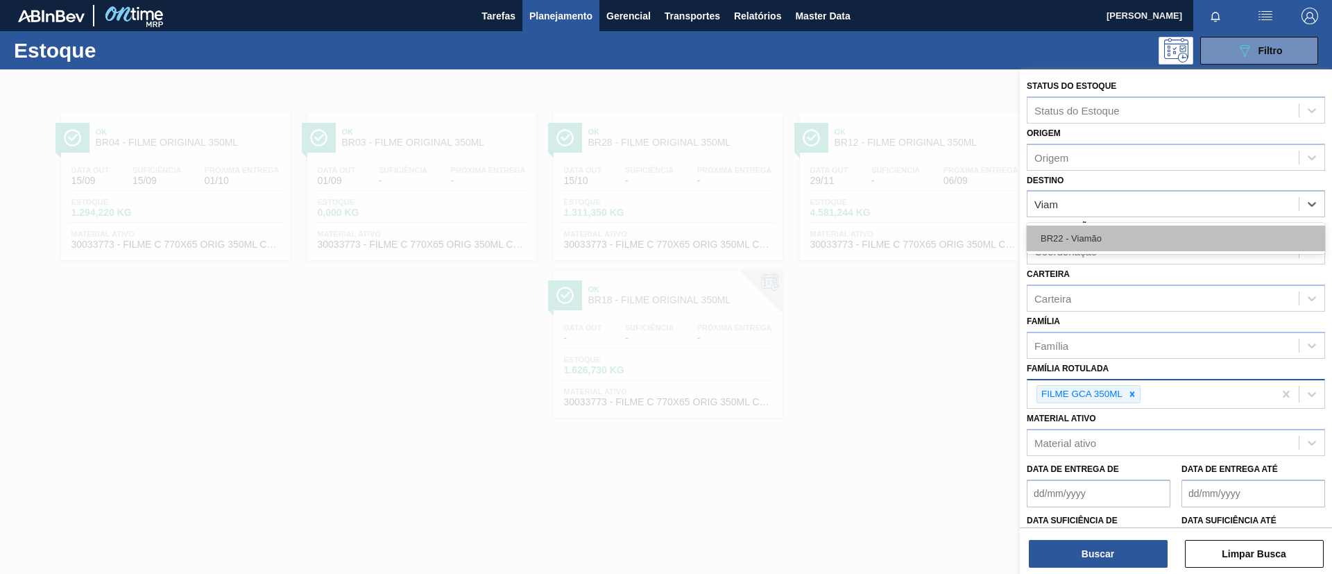
drag, startPoint x: 1102, startPoint y: 230, endPoint x: 1102, endPoint y: 422, distance: 191.5
click at [1102, 231] on div "BR22 - Viamão" at bounding box center [1176, 238] width 298 height 26
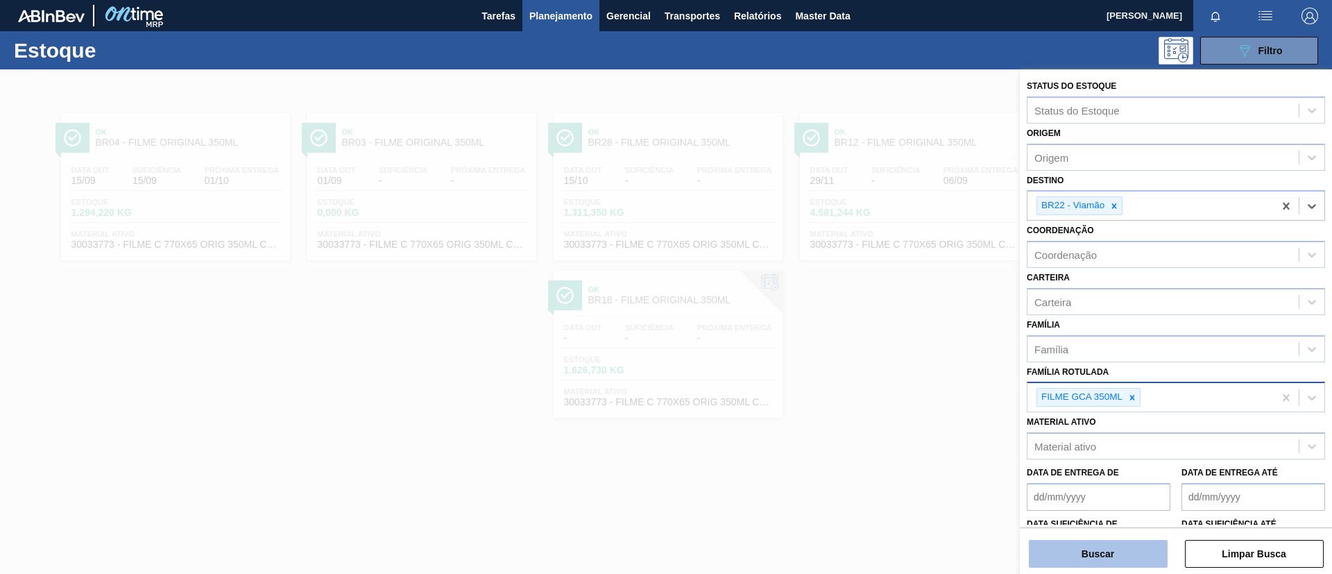
click at [1114, 549] on button "Buscar" at bounding box center [1098, 554] width 139 height 28
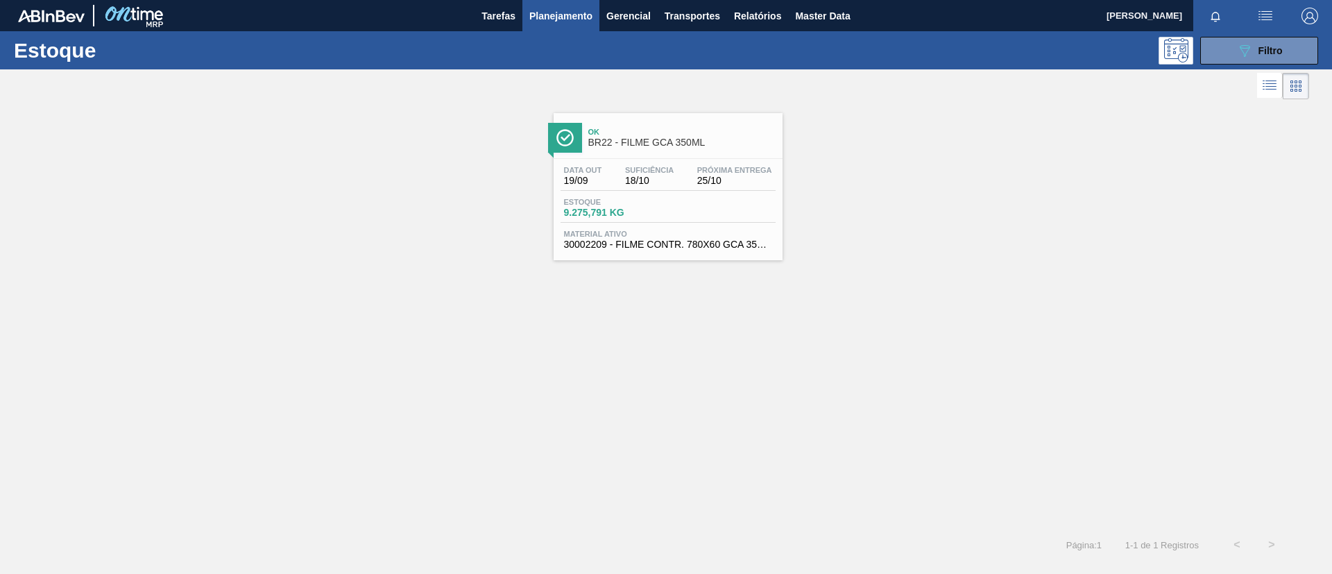
click at [681, 128] on span "Ok" at bounding box center [681, 132] width 187 height 8
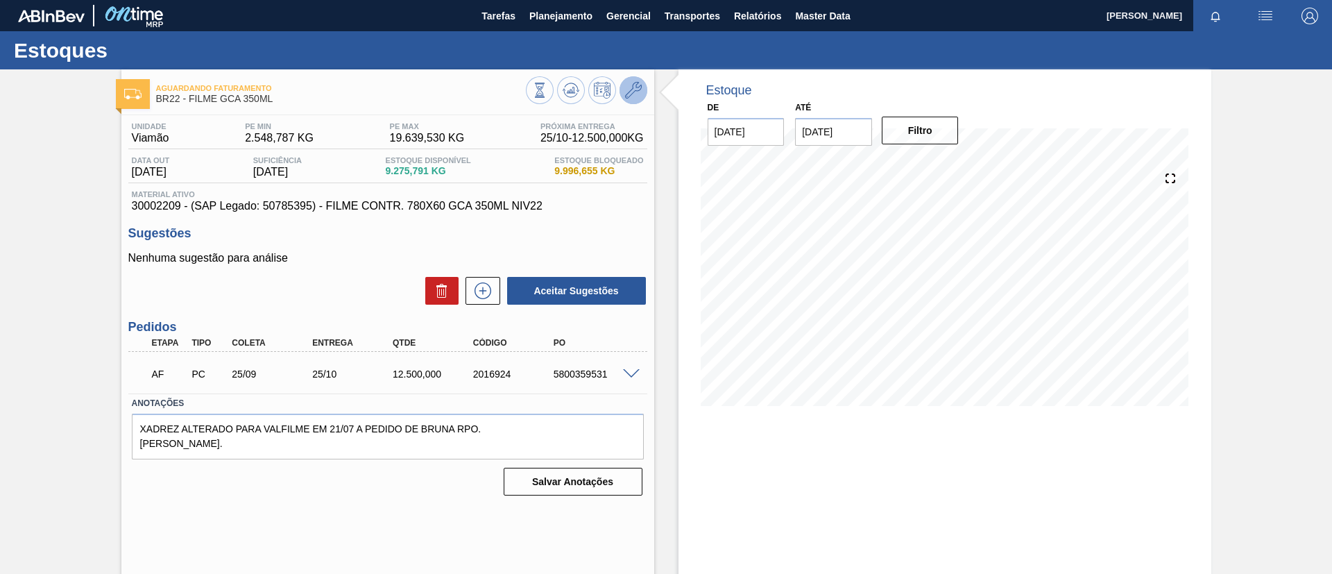
click at [633, 87] on icon at bounding box center [633, 90] width 17 height 17
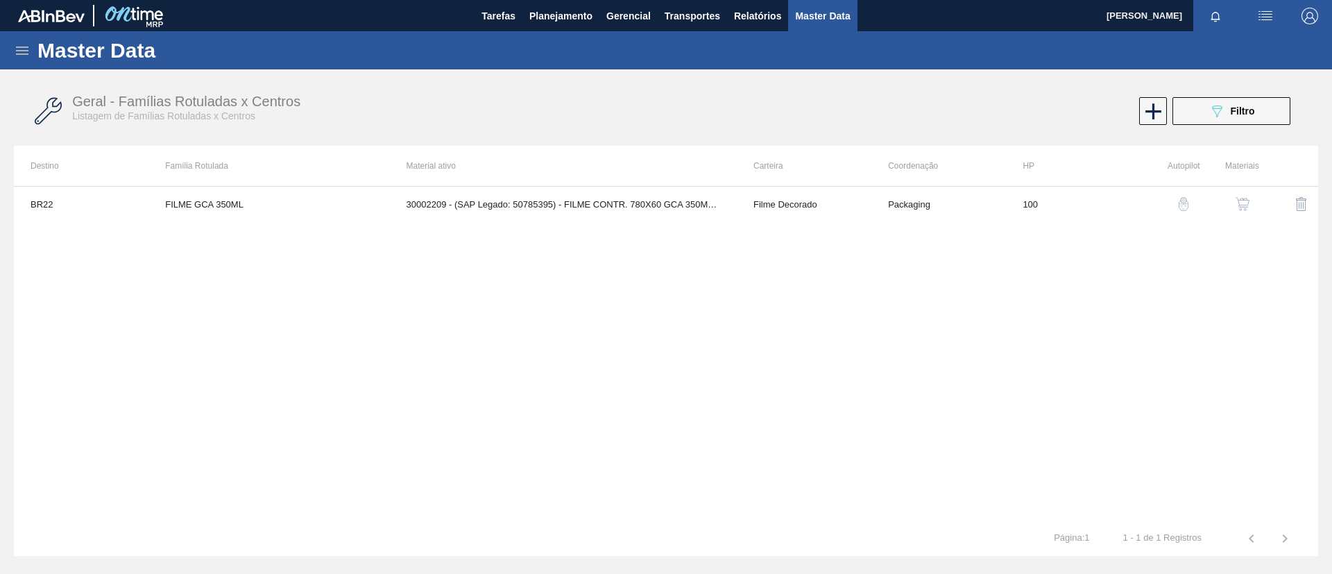
click at [1245, 208] on img "button" at bounding box center [1243, 204] width 14 height 14
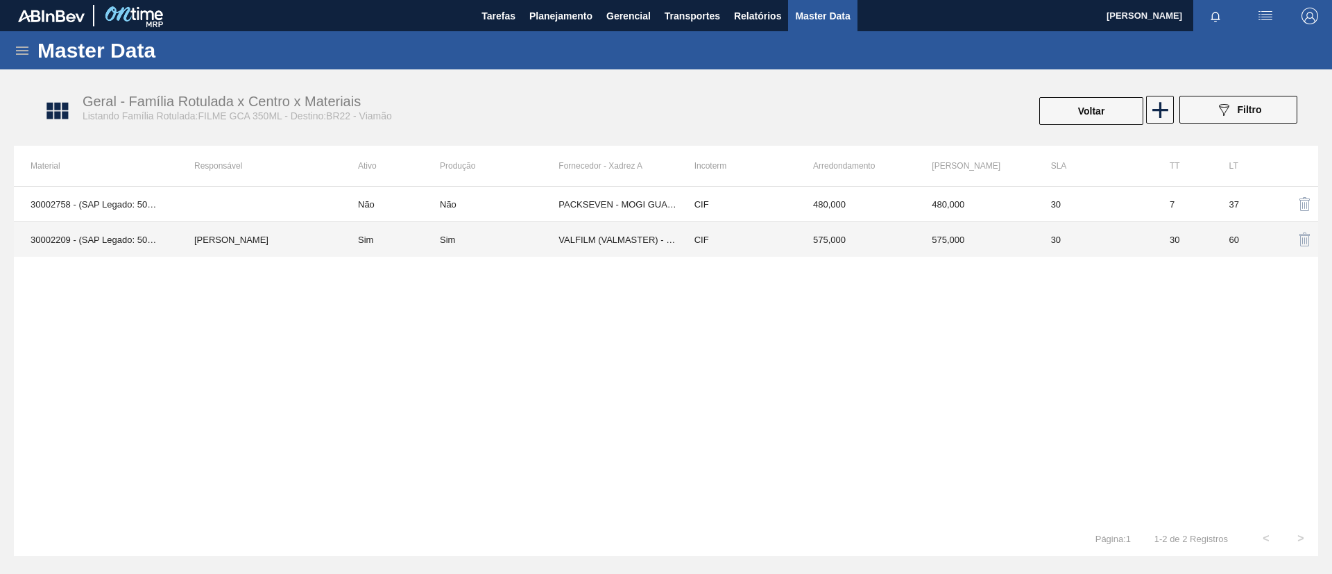
click at [460, 231] on td "Sim" at bounding box center [499, 239] width 119 height 35
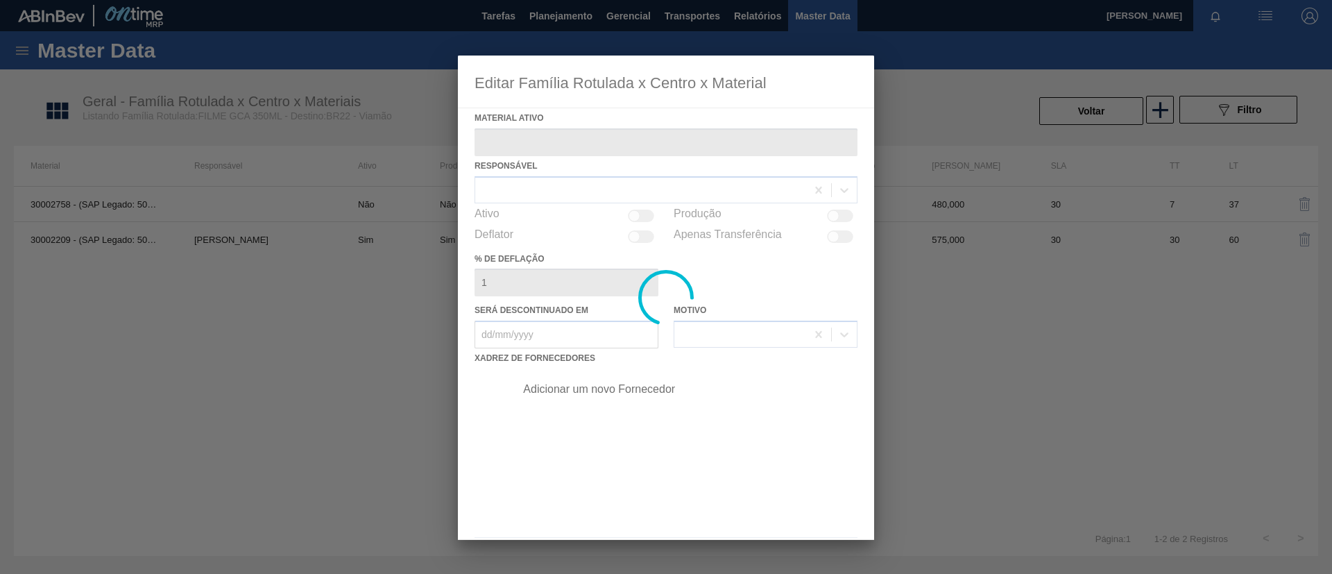
type ativo "30002209 - (SAP Legado: 50785395) - FILME CONTR. 780X60 GCA 350ML NIV22"
checkbox input "true"
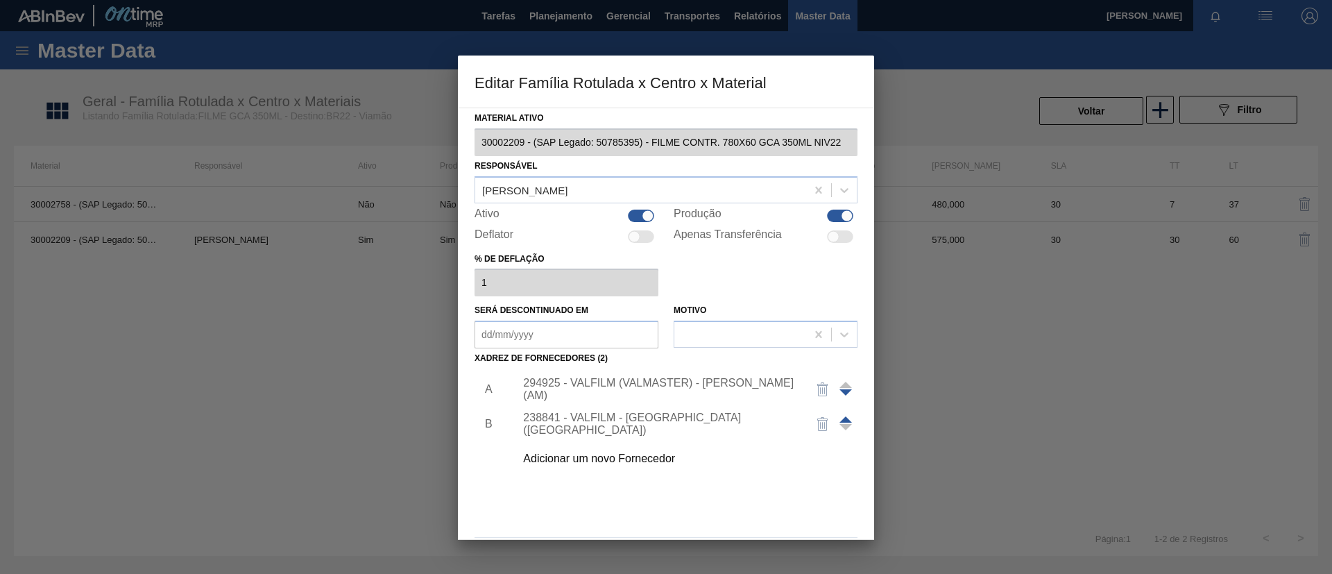
click at [648, 454] on div "Adicionar um novo Fornecedor" at bounding box center [659, 458] width 272 height 12
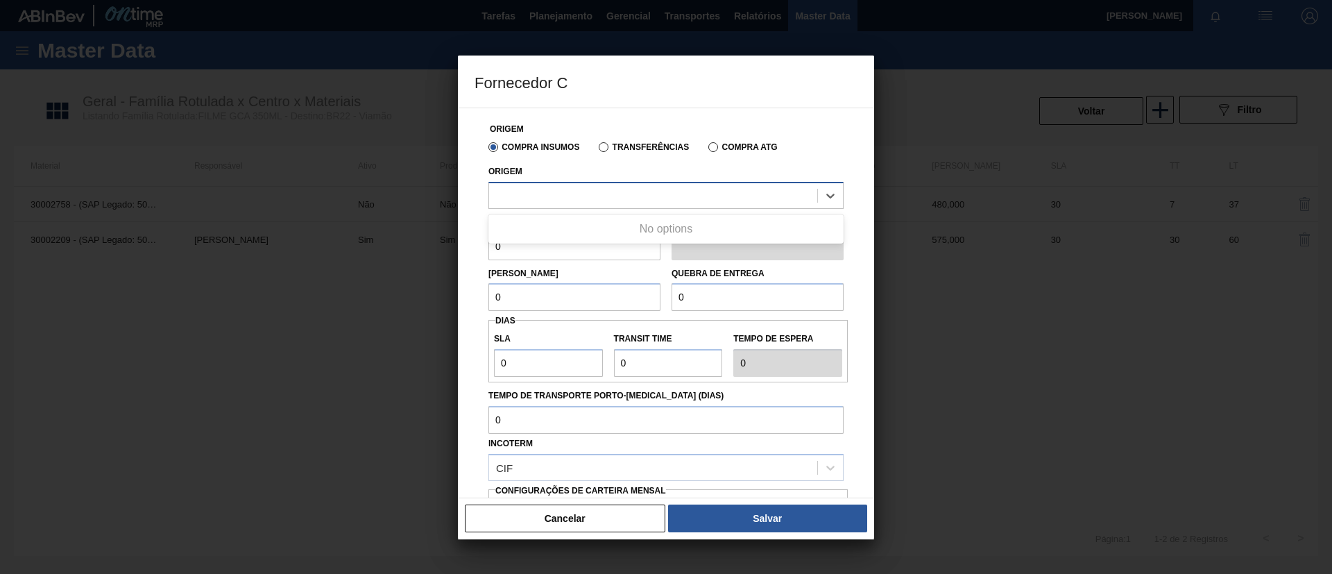
click at [626, 207] on div at bounding box center [665, 195] width 355 height 27
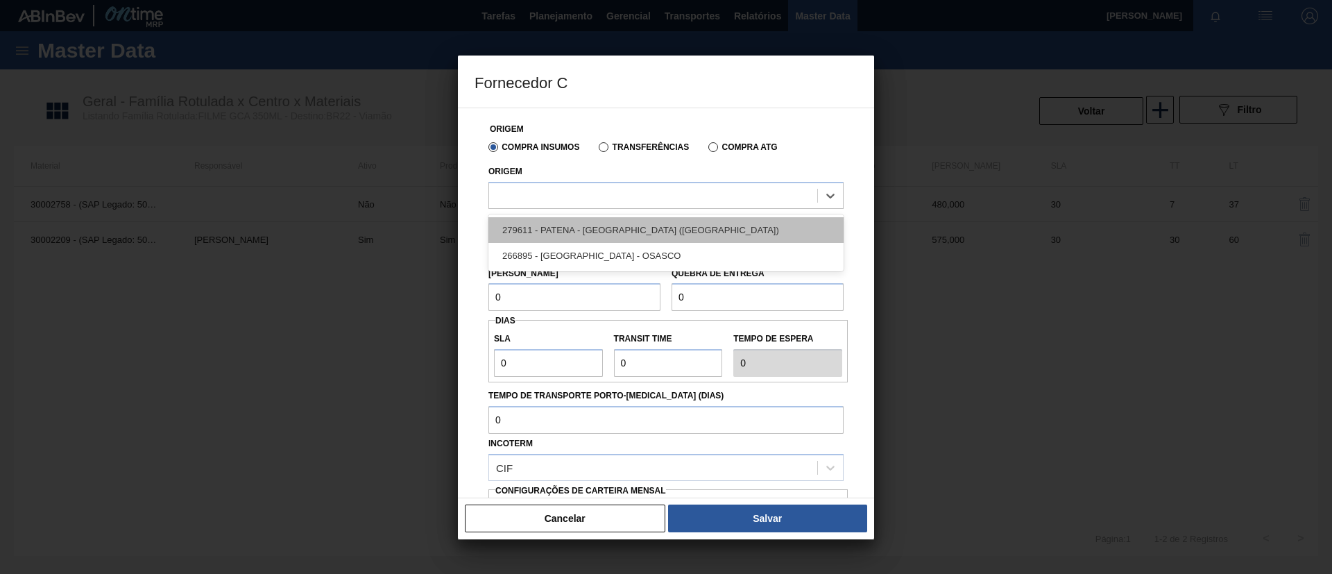
click at [658, 233] on div "279611 - PATENA - [GEOGRAPHIC_DATA] ([GEOGRAPHIC_DATA])" at bounding box center [665, 230] width 355 height 26
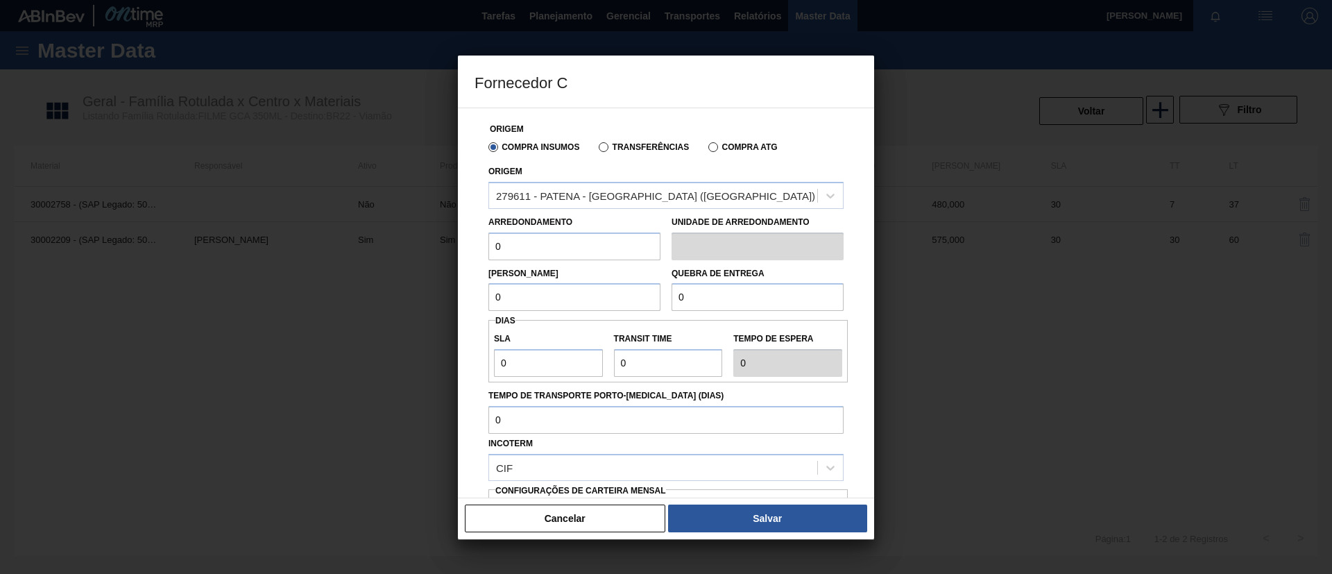
drag, startPoint x: 536, startPoint y: 250, endPoint x: 438, endPoint y: 250, distance: 97.1
click at [438, 250] on div "Fornecedor C Origem Compra Insumos Transferências Compra ATG Origem 279611 - PA…" at bounding box center [666, 287] width 1332 height 574
drag, startPoint x: 499, startPoint y: 245, endPoint x: 488, endPoint y: 244, distance: 10.4
click at [488, 244] on input "5.000" at bounding box center [574, 246] width 172 height 28
drag, startPoint x: 535, startPoint y: 247, endPoint x: 483, endPoint y: 244, distance: 52.1
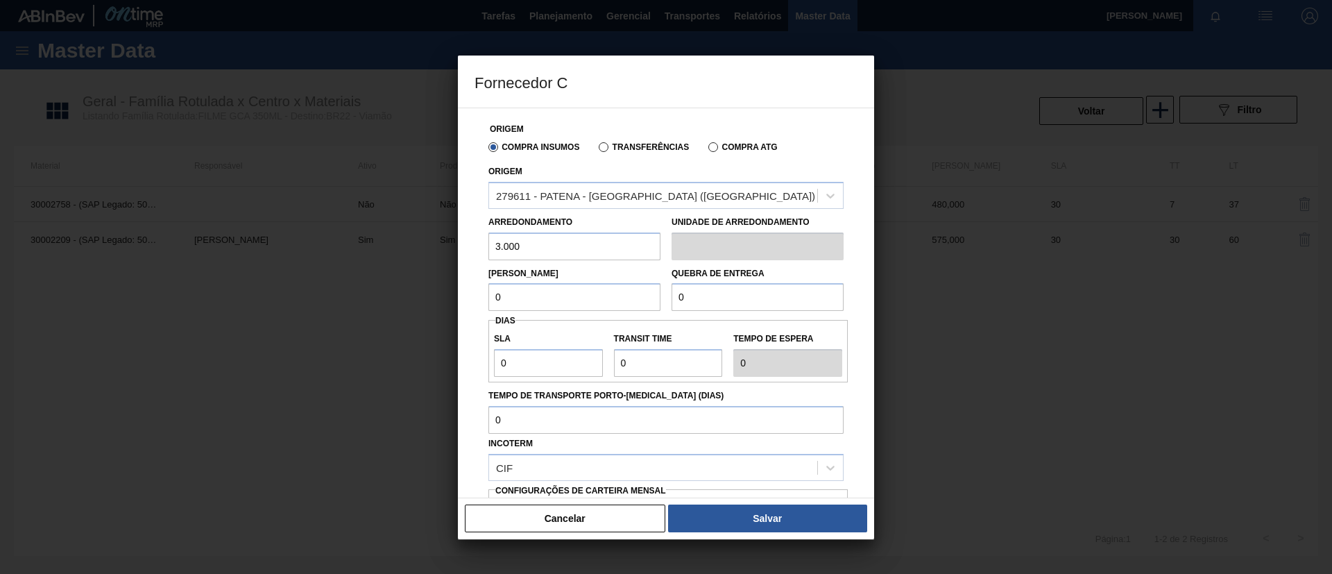
click at [483, 244] on div "Arredondamento 3.000" at bounding box center [574, 236] width 183 height 48
type input "500"
drag, startPoint x: 565, startPoint y: 288, endPoint x: 442, endPoint y: 288, distance: 123.5
click at [442, 288] on div "Fornecedor C Origem Compra Insumos Transferências Compra ATG Origem 279611 - PA…" at bounding box center [666, 287] width 1332 height 574
type input "3.000"
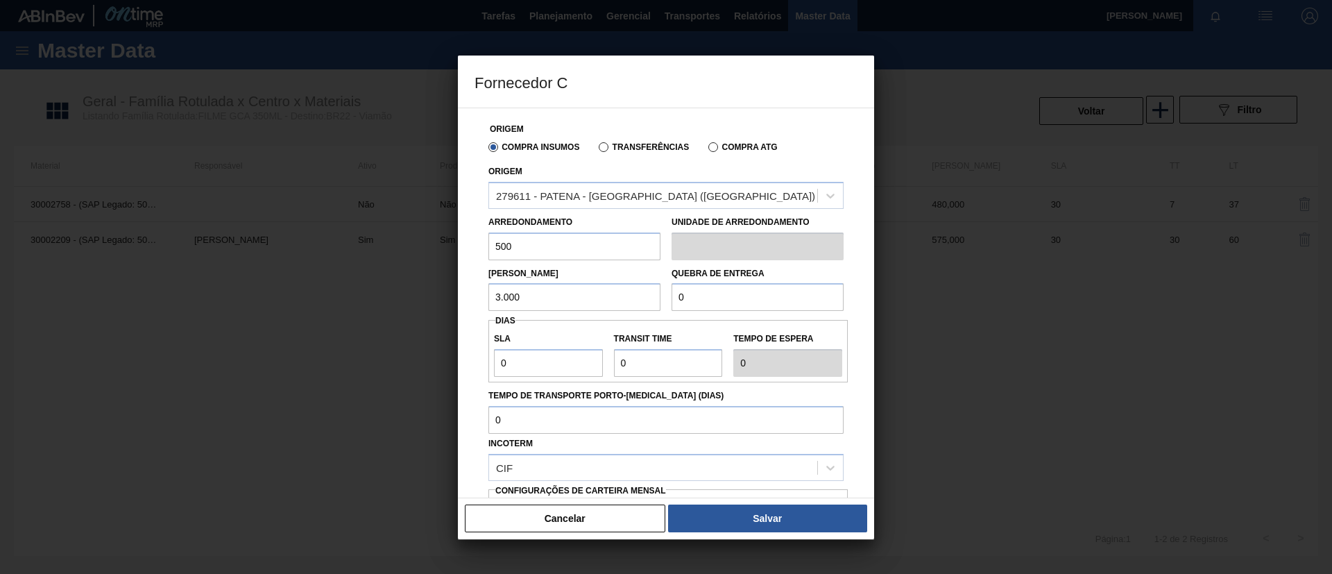
drag, startPoint x: 763, startPoint y: 295, endPoint x: 546, endPoint y: 287, distance: 217.3
click at [546, 287] on div "Lote Mínimo 3.000 Quebra de entrega 0" at bounding box center [666, 285] width 366 height 51
type input "1"
type input "5.000"
type input "3"
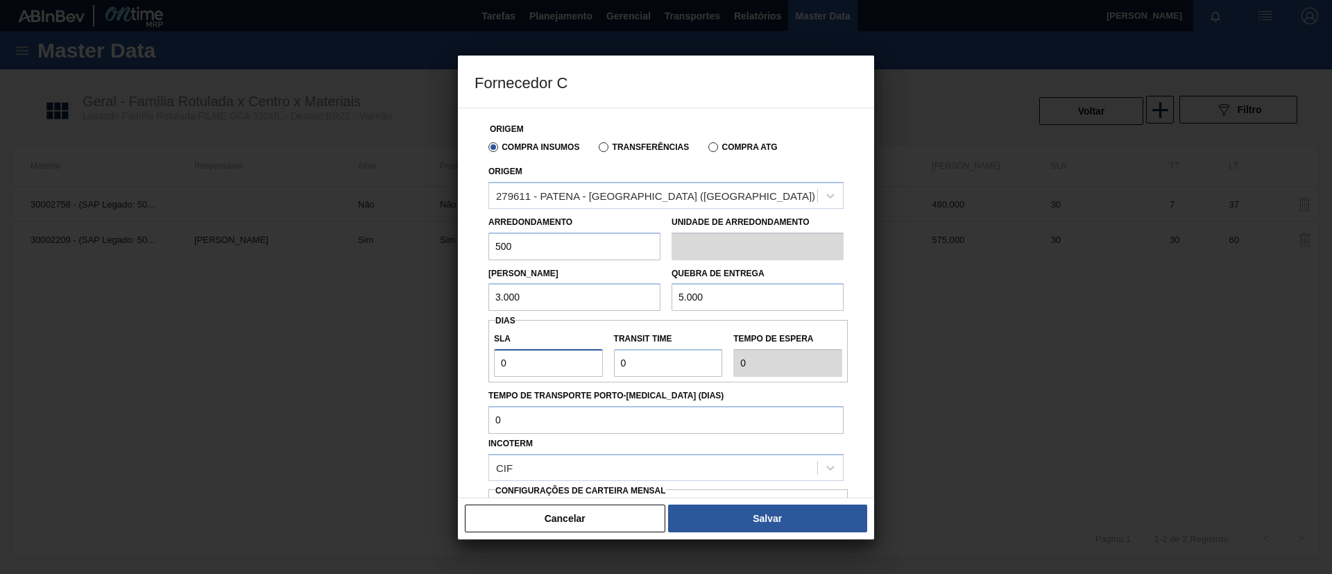
type input "3"
type input "NaN"
type input "3"
type input "6"
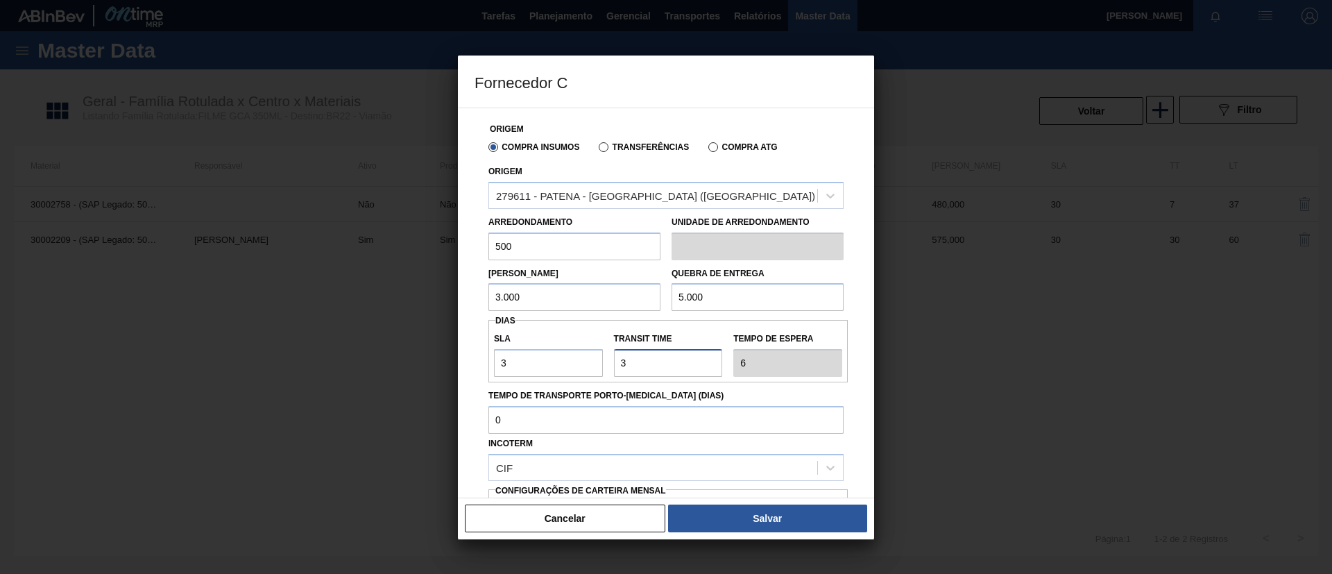
type input "30"
type input "33"
type input "3"
type input "6"
type input "NaN"
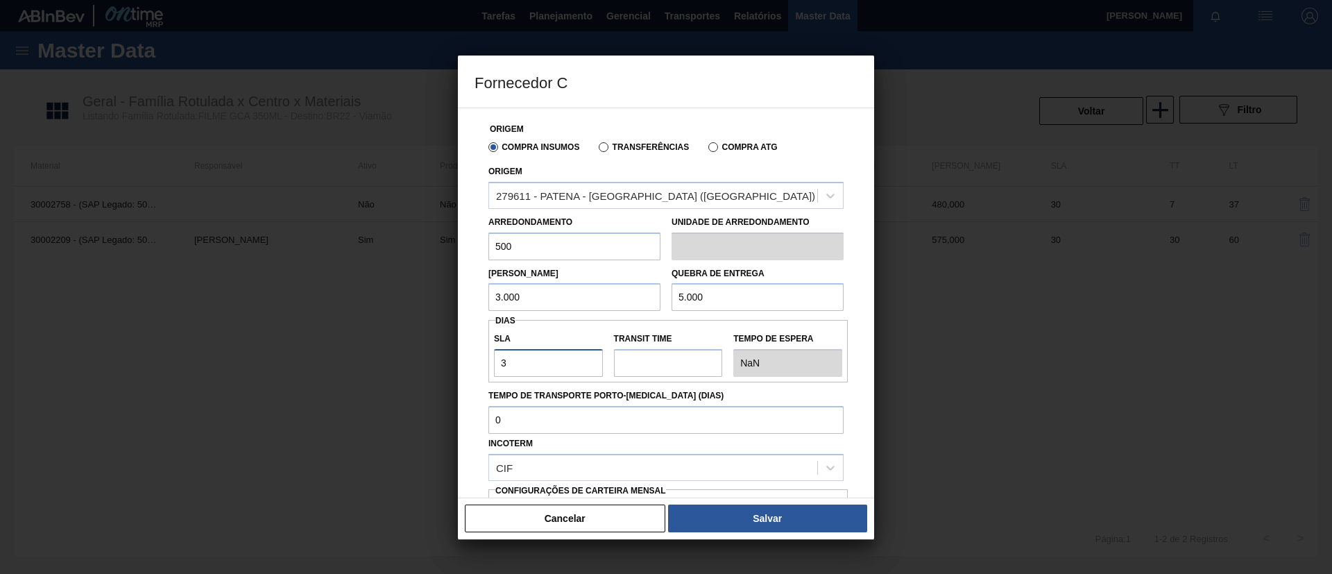
click at [569, 357] on input "3" at bounding box center [548, 363] width 109 height 28
type input "30"
click at [695, 366] on input "Transit Time" at bounding box center [668, 363] width 109 height 28
type input "2"
type input "32"
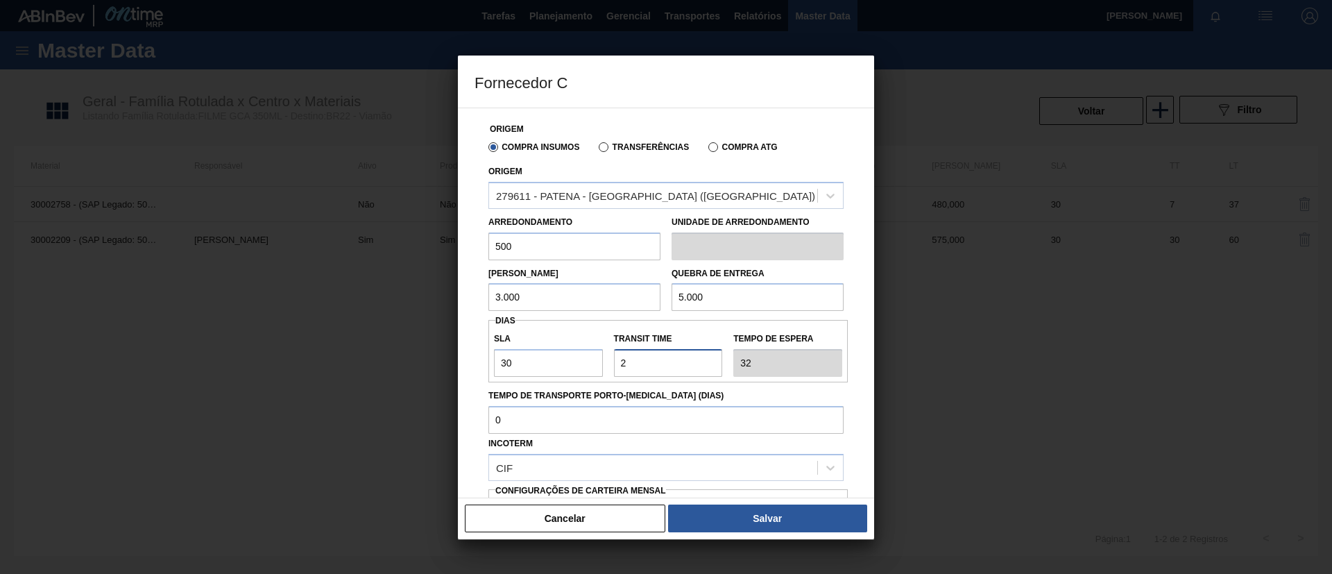
type input "2"
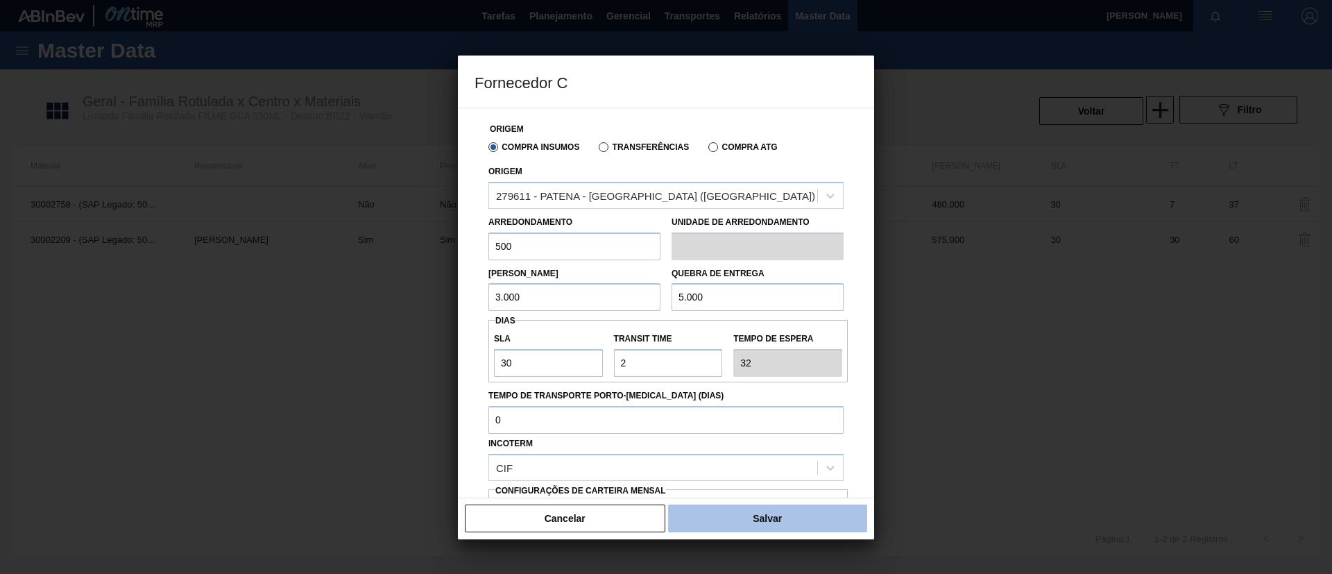
click at [819, 513] on button "Salvar" at bounding box center [767, 518] width 199 height 28
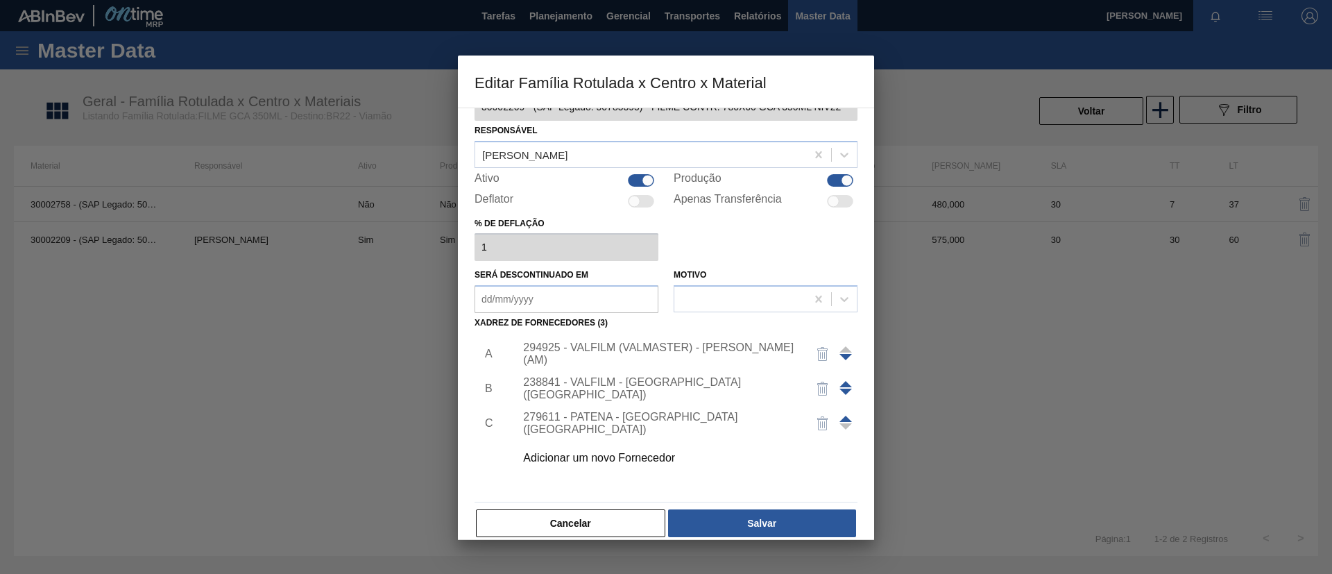
scroll to position [51, 0]
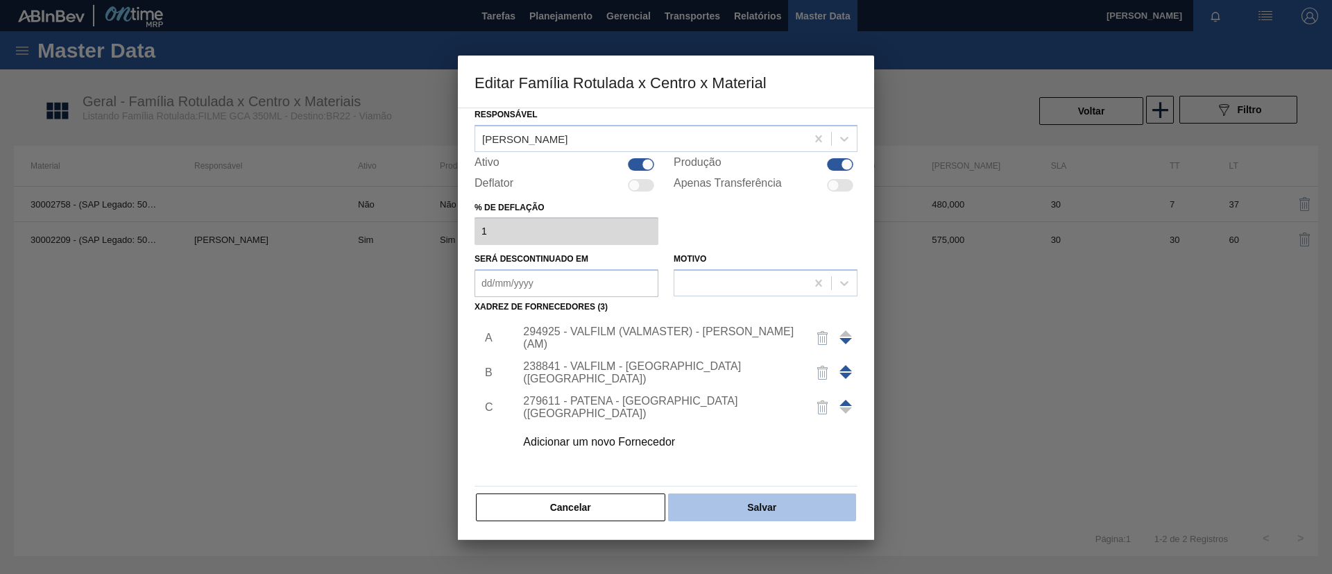
click at [805, 502] on button "Salvar" at bounding box center [762, 507] width 188 height 28
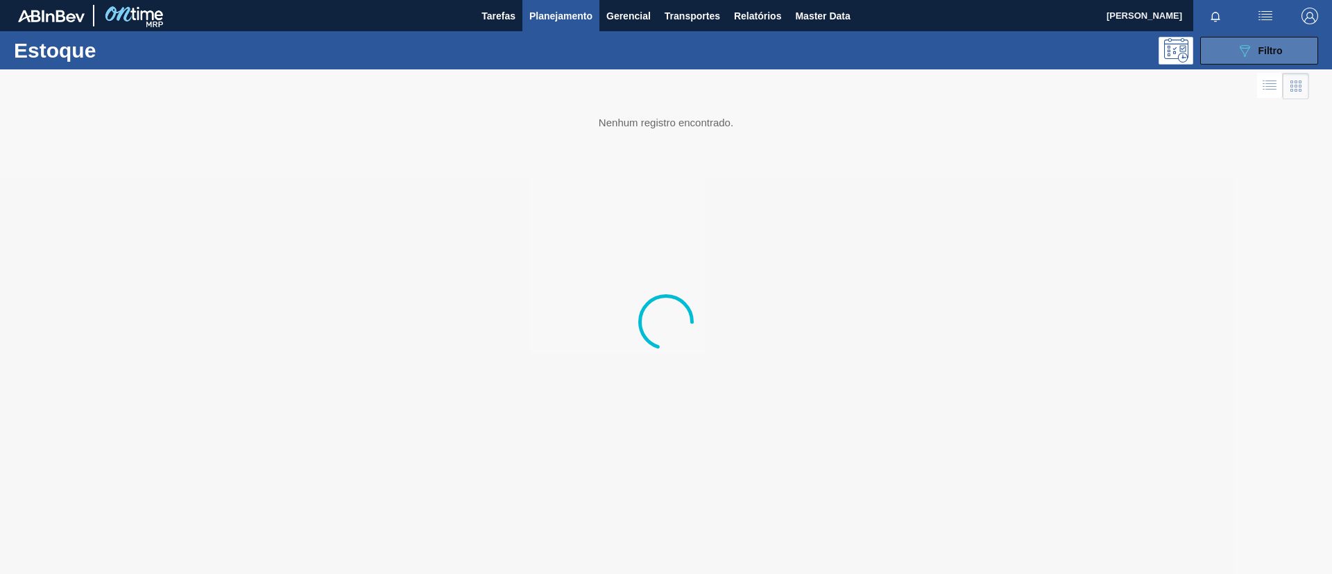
click at [1244, 52] on icon "089F7B8B-B2A5-4AFE-B5C0-19BA573D28AC" at bounding box center [1244, 50] width 17 height 17
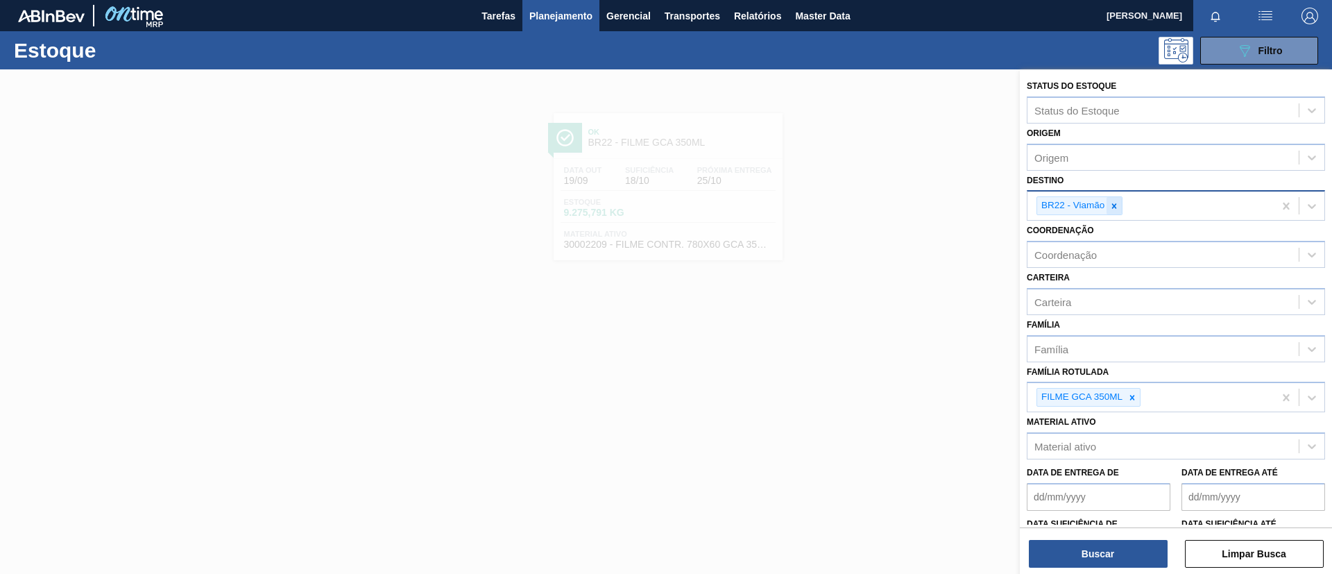
click at [1116, 205] on icon at bounding box center [1114, 206] width 10 height 10
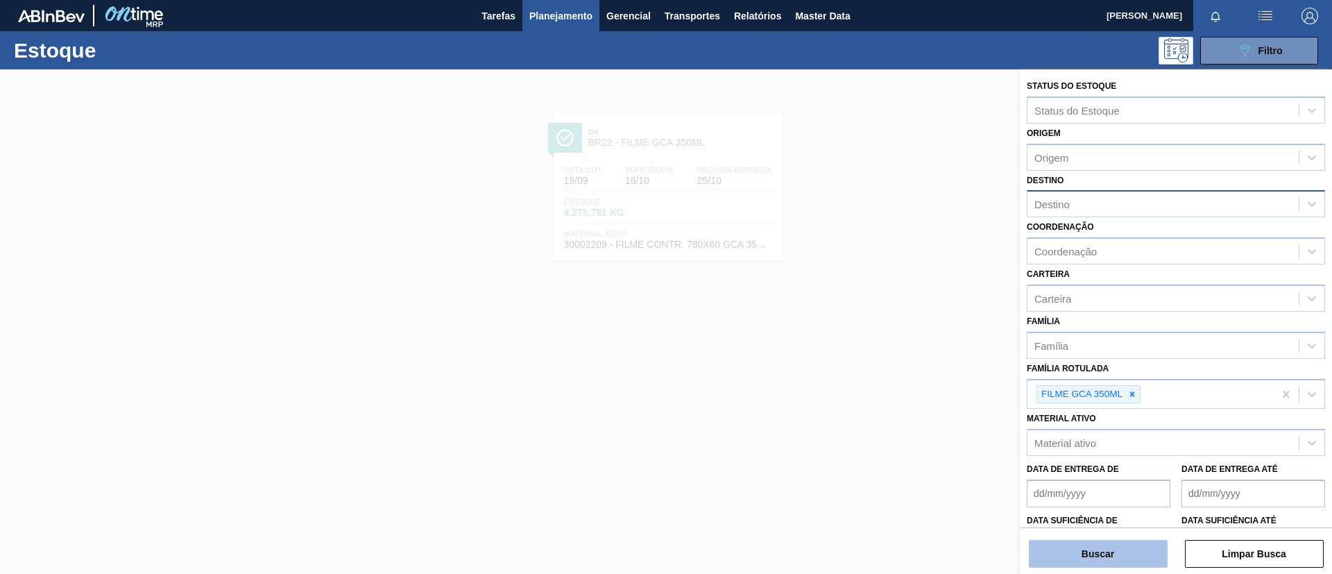
click at [1131, 552] on button "Buscar" at bounding box center [1098, 554] width 139 height 28
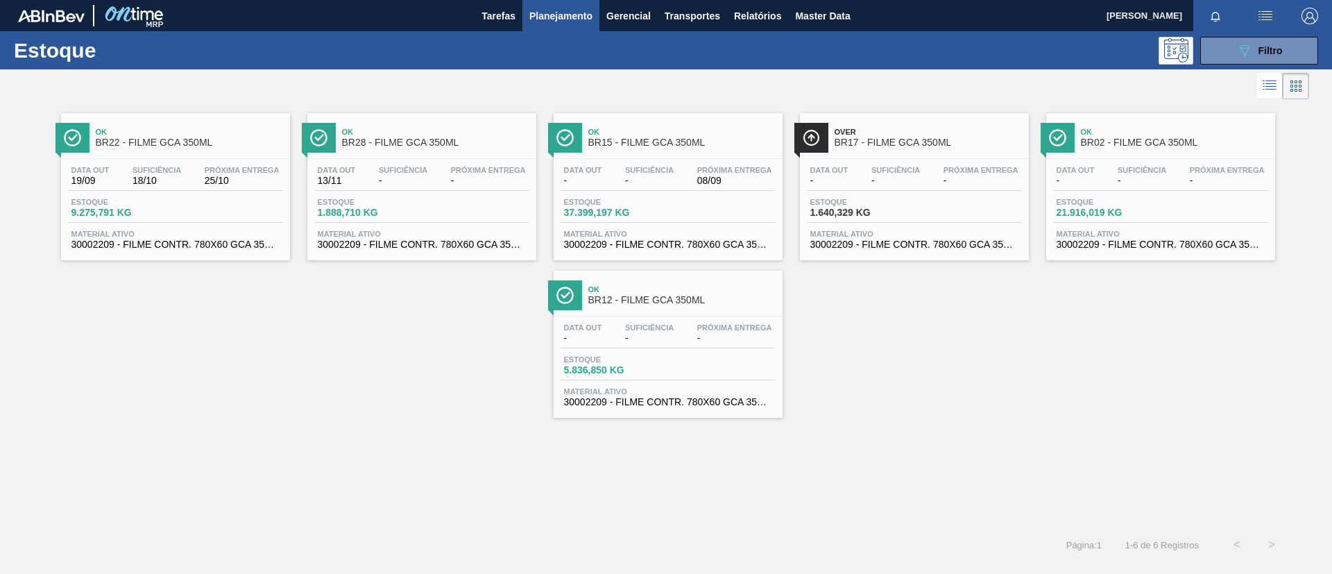
click at [744, 322] on div "Data out - Suficiência - Próxima Entrega - Estoque 5.836,850 KG Material ativo …" at bounding box center [668, 363] width 229 height 94
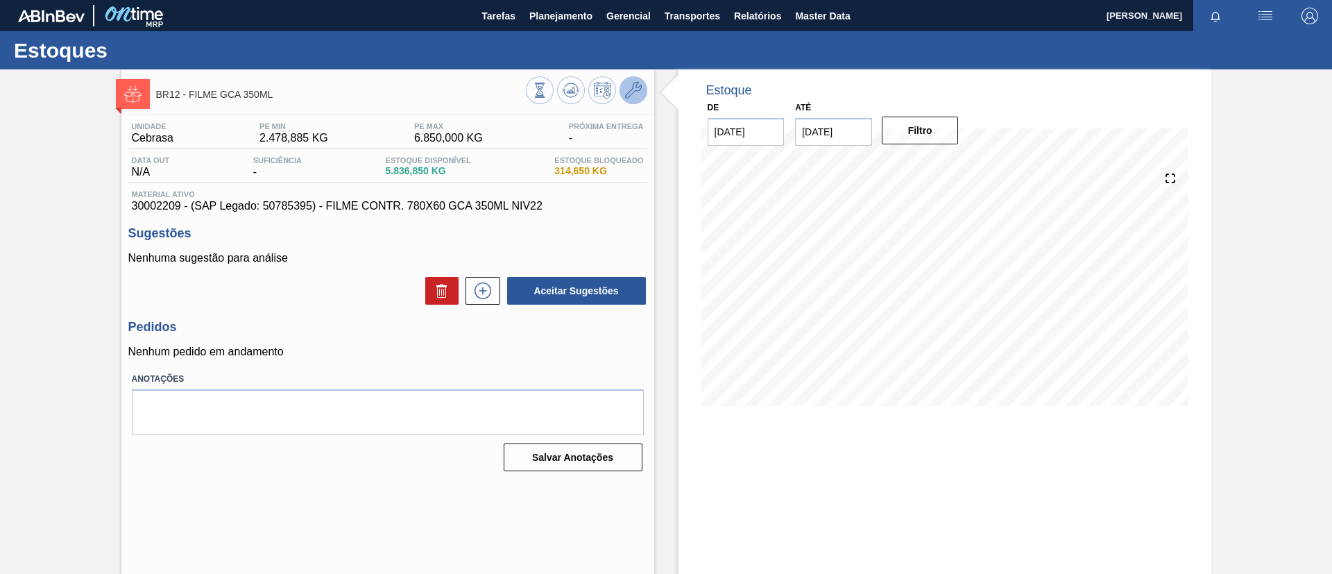
click at [633, 91] on icon at bounding box center [633, 90] width 17 height 17
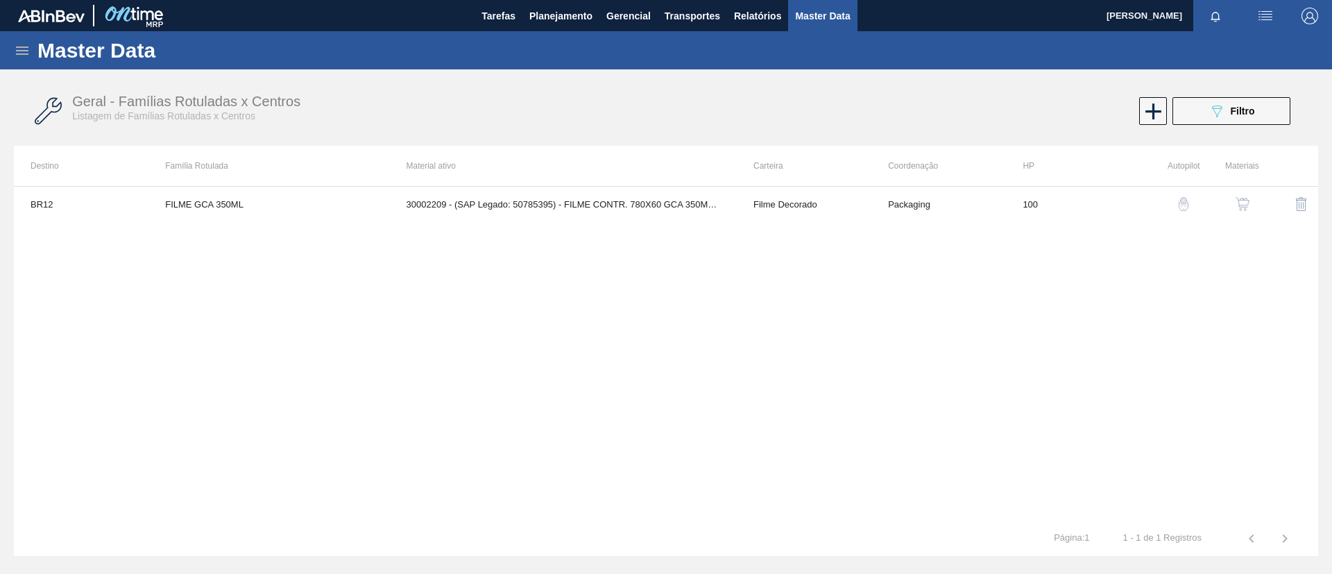
click at [1247, 199] on img "button" at bounding box center [1243, 204] width 14 height 14
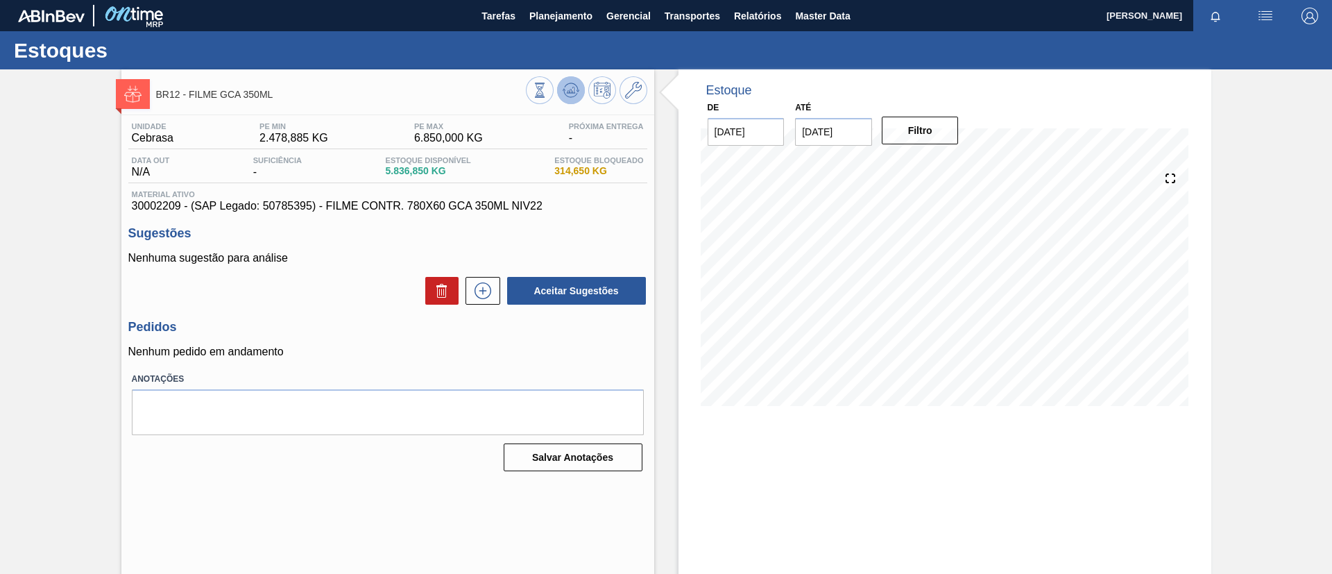
click at [568, 94] on icon at bounding box center [571, 90] width 17 height 17
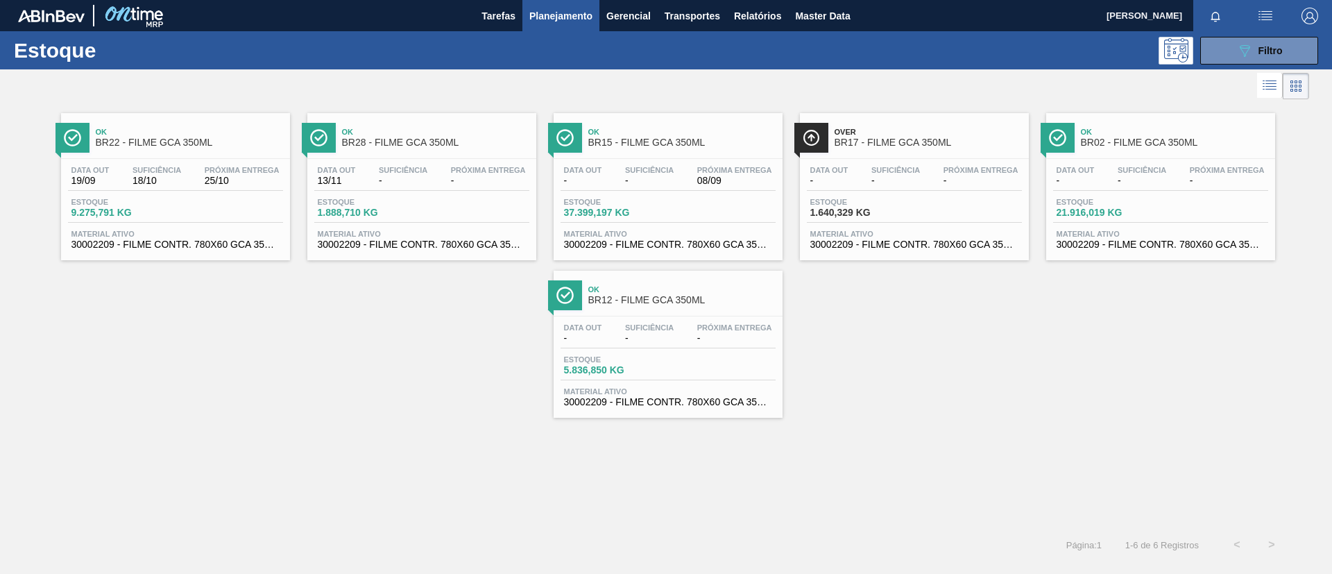
click at [1240, 169] on span "Próxima Entrega" at bounding box center [1227, 170] width 75 height 8
click at [1263, 58] on div "089F7B8B-B2A5-4AFE-B5C0-19BA573D28AC Filtro" at bounding box center [1259, 50] width 46 height 17
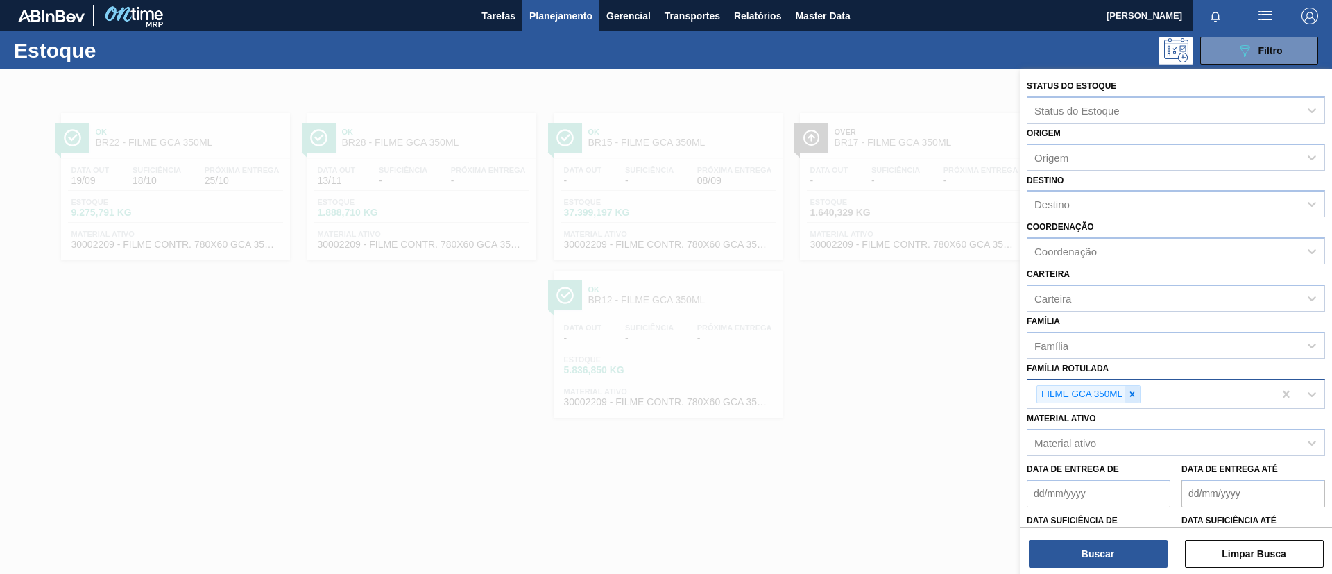
click at [1129, 396] on icon at bounding box center [1132, 394] width 10 height 10
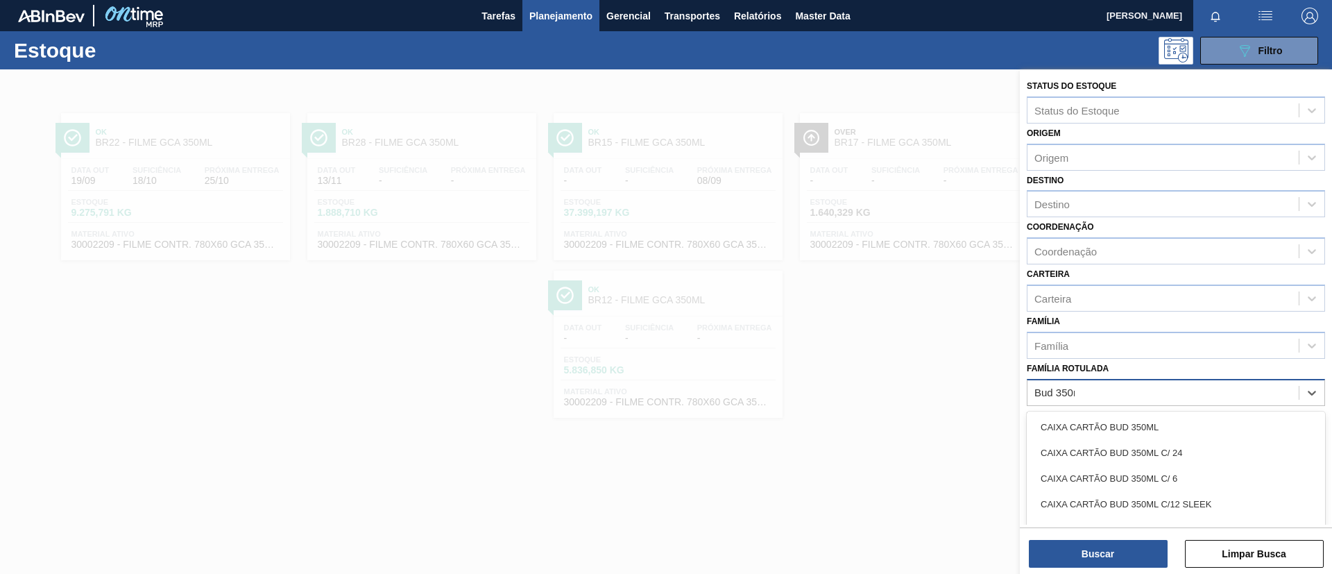
type Rotulada "Bud 350ml"
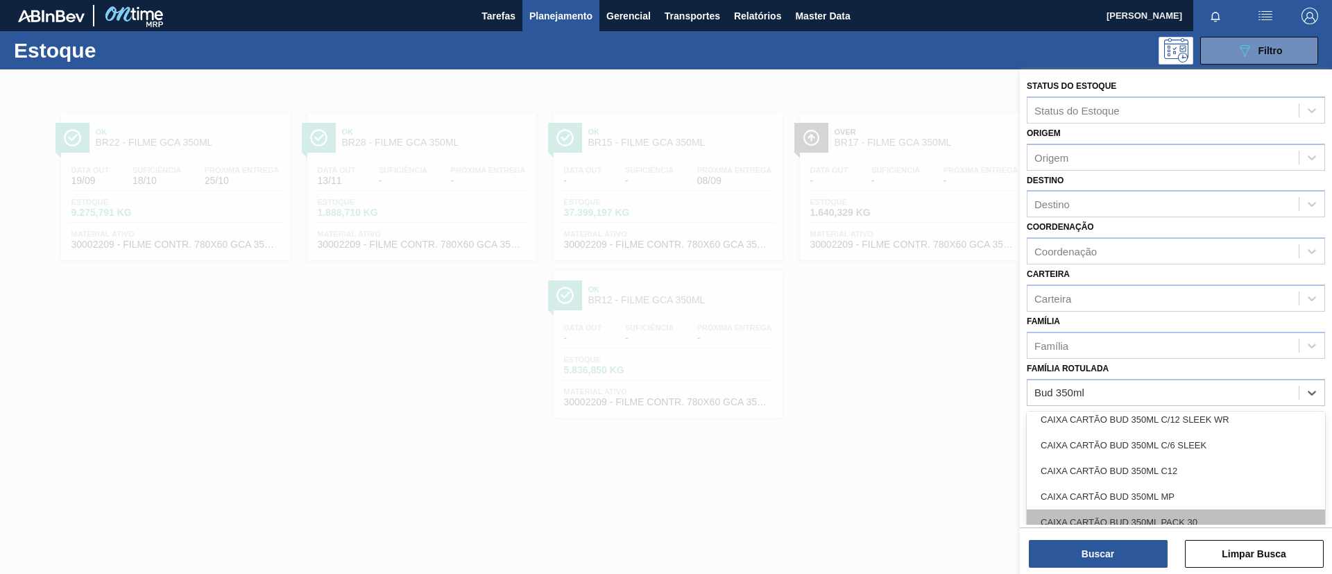
scroll to position [208, 0]
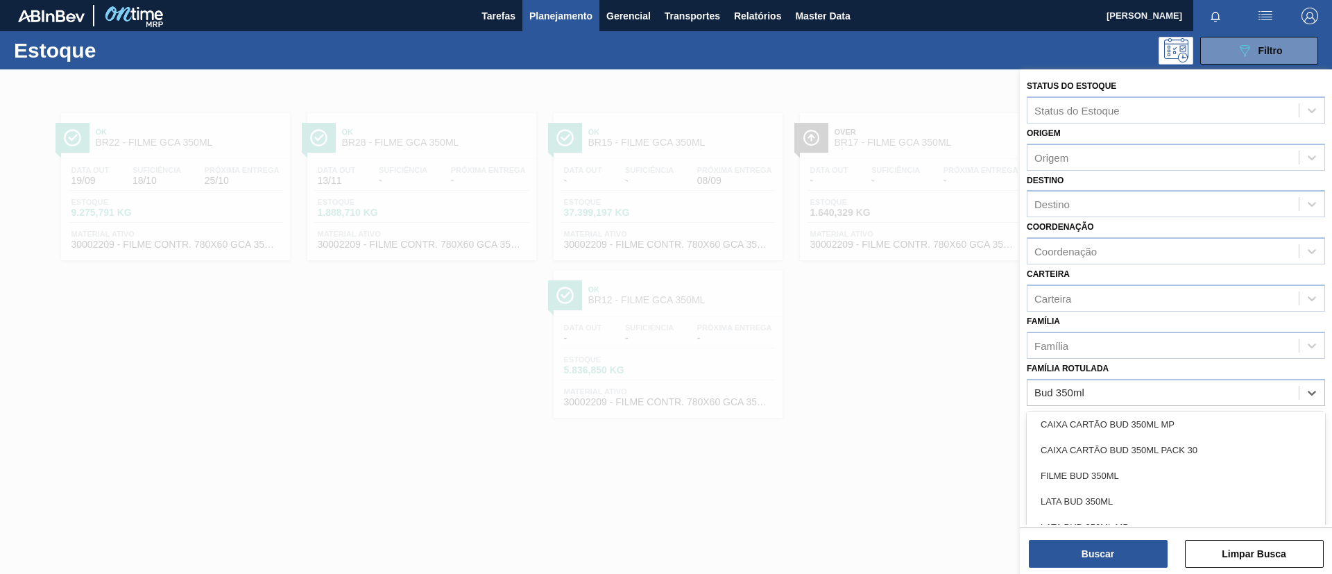
drag, startPoint x: 1170, startPoint y: 463, endPoint x: 1142, endPoint y: 496, distance: 43.3
click at [1170, 463] on div "FILME BUD 350ML" at bounding box center [1176, 476] width 298 height 26
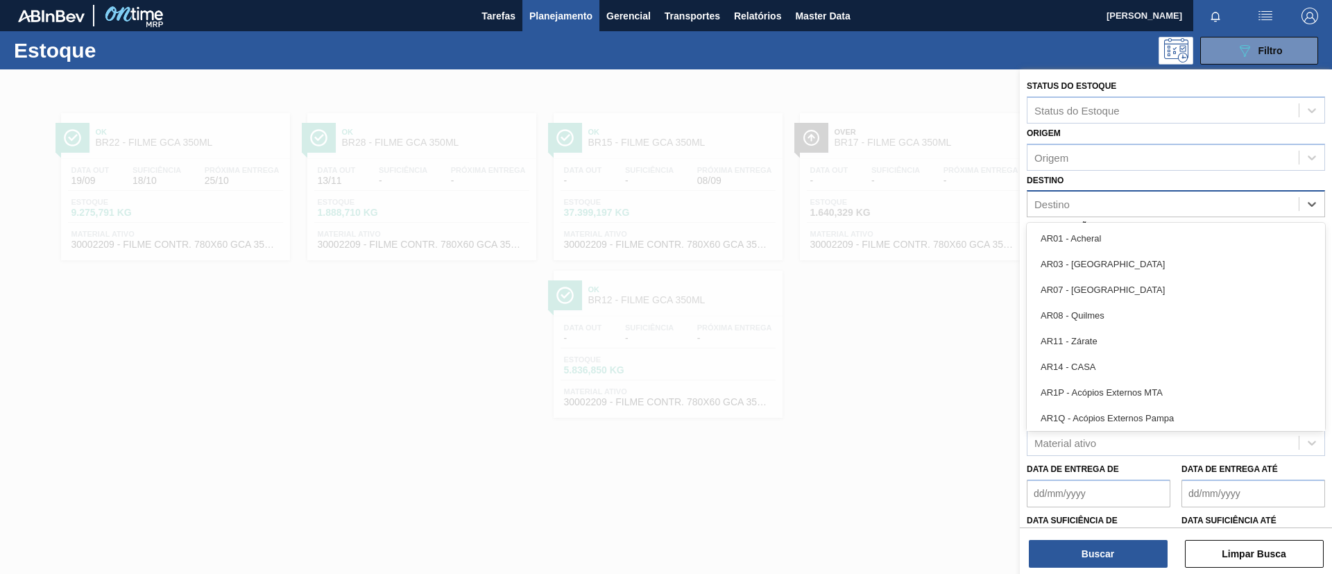
click at [1131, 209] on div "Destino" at bounding box center [1162, 204] width 271 height 20
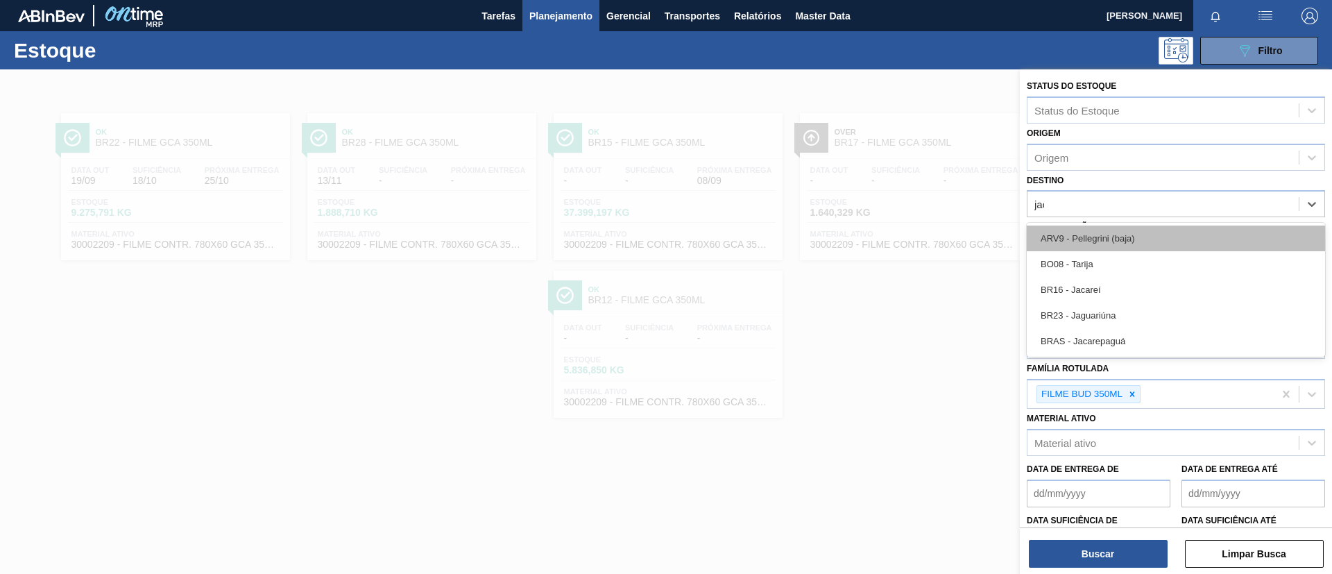
type input "jaca"
click at [1127, 241] on div "BR16 - Jacareí" at bounding box center [1176, 238] width 298 height 26
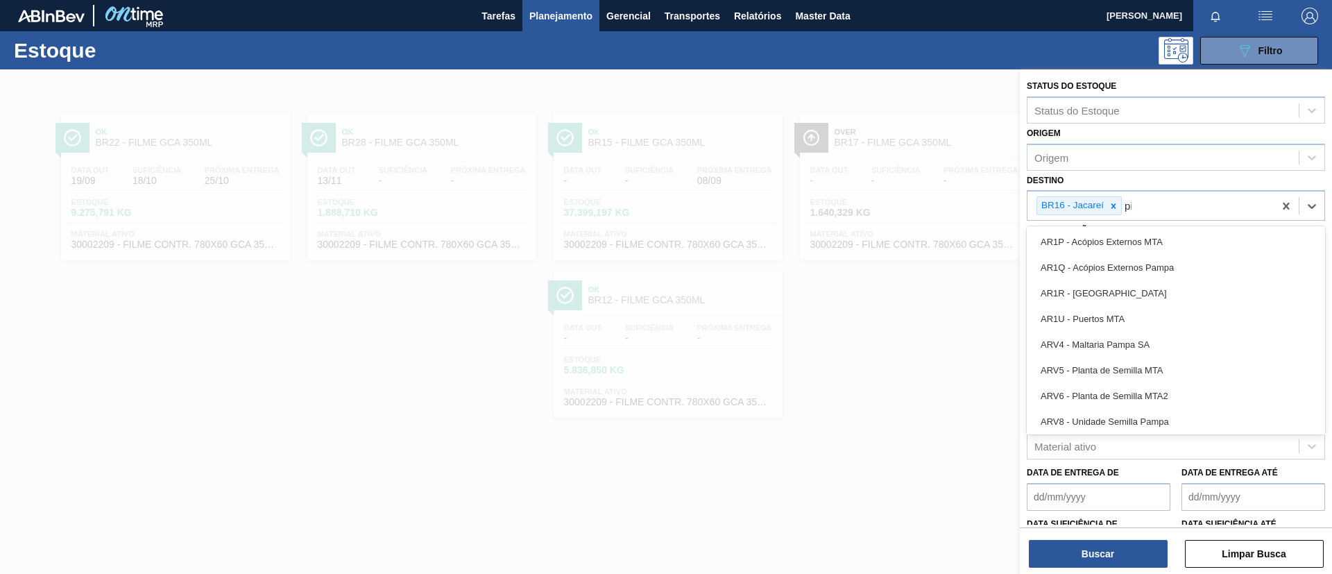
type input "pira"
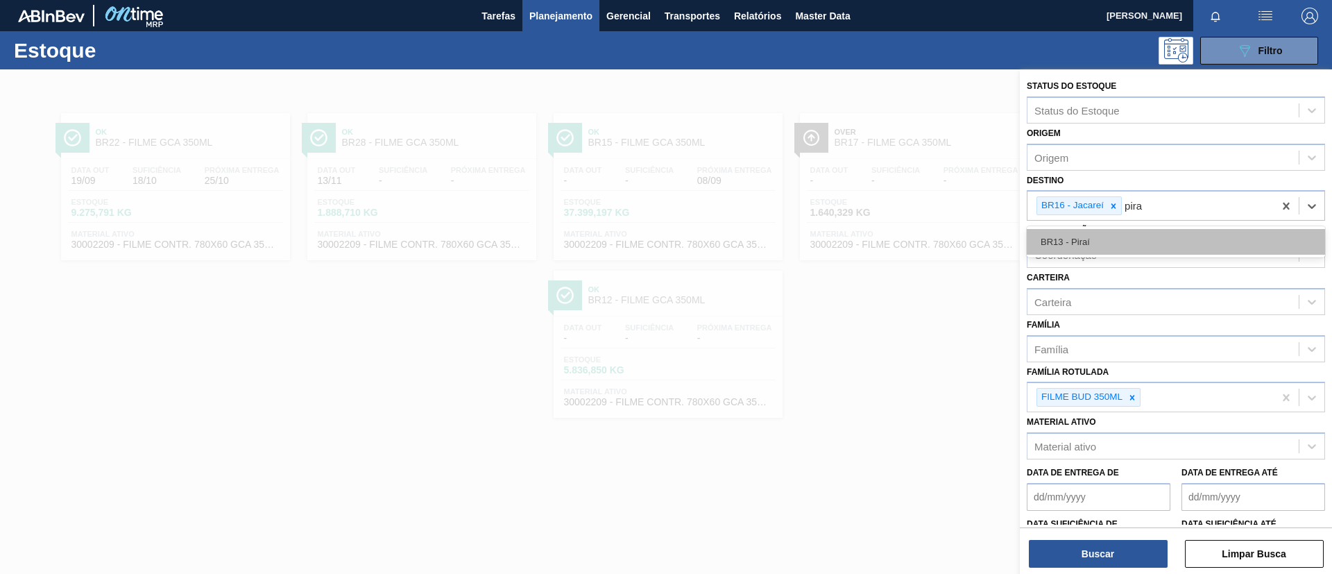
click at [1125, 250] on div "BR13 - Piraí" at bounding box center [1176, 242] width 298 height 26
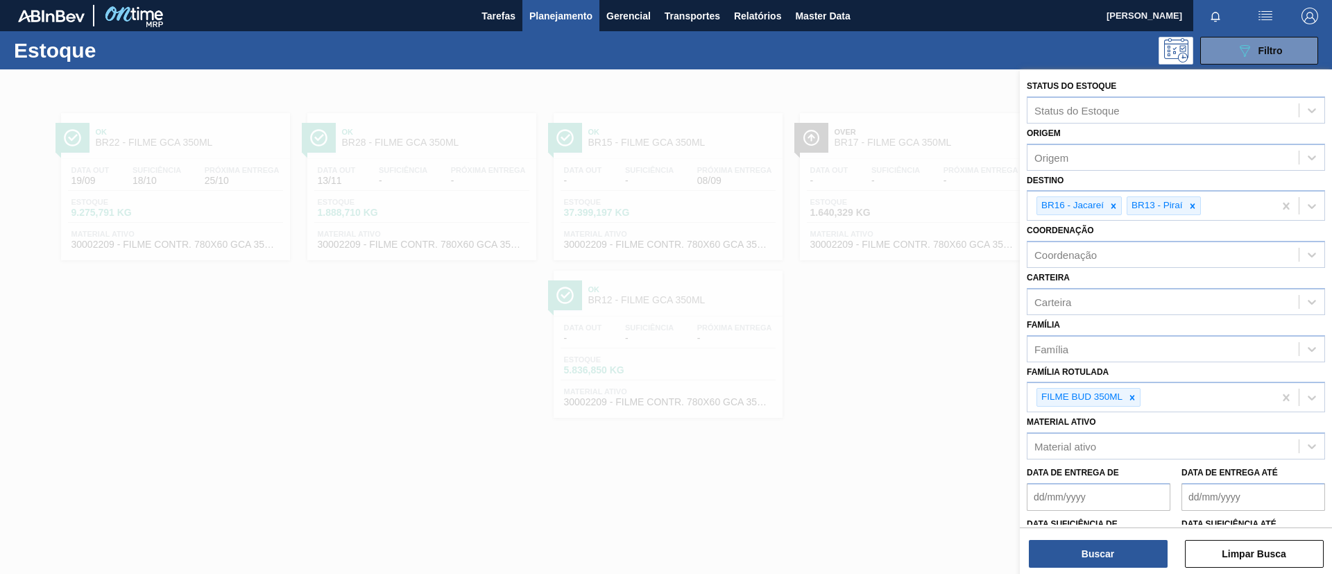
click at [1125, 534] on div "Buscar Limpar Busca" at bounding box center [1176, 546] width 312 height 39
click at [1125, 541] on button "Buscar" at bounding box center [1098, 554] width 139 height 28
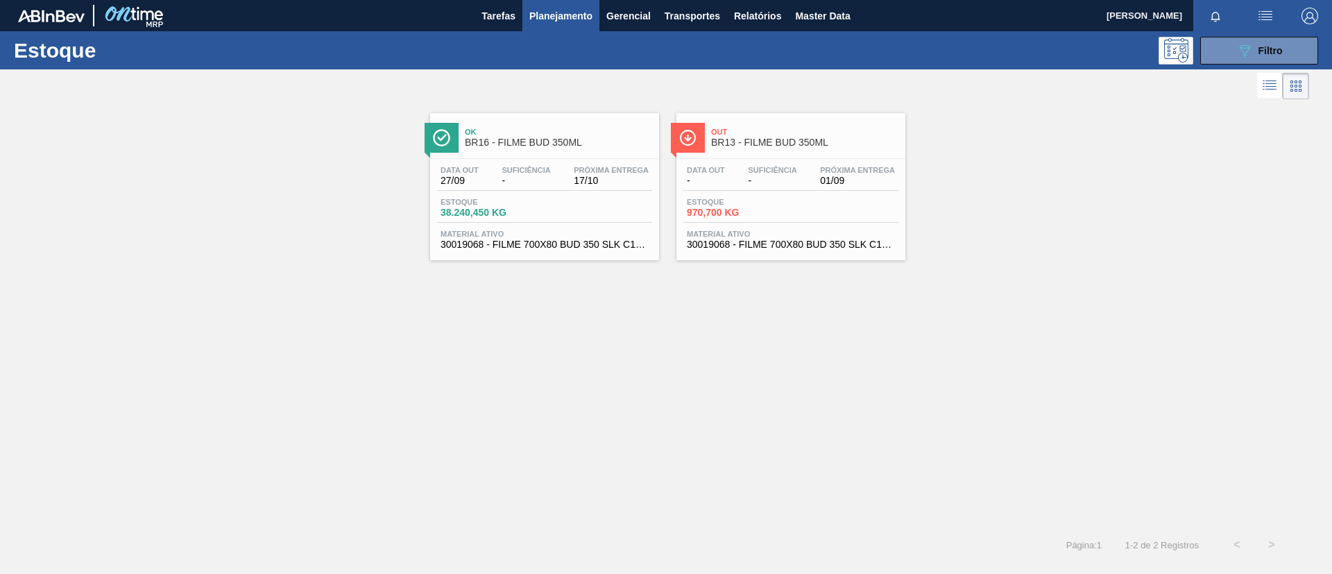
drag, startPoint x: 778, startPoint y: 110, endPoint x: 741, endPoint y: 131, distance: 43.2
click at [623, 123] on div "Ok BR16 - FILME BUD 350ML" at bounding box center [558, 137] width 187 height 31
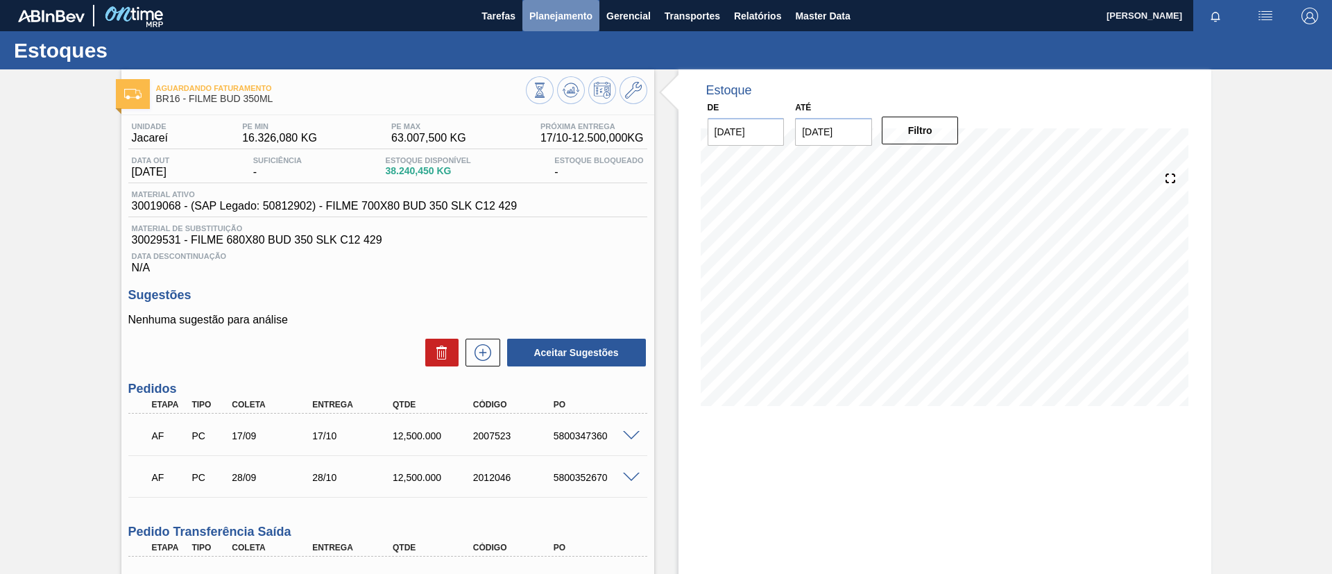
click at [579, 24] on button "Planejamento" at bounding box center [560, 15] width 77 height 31
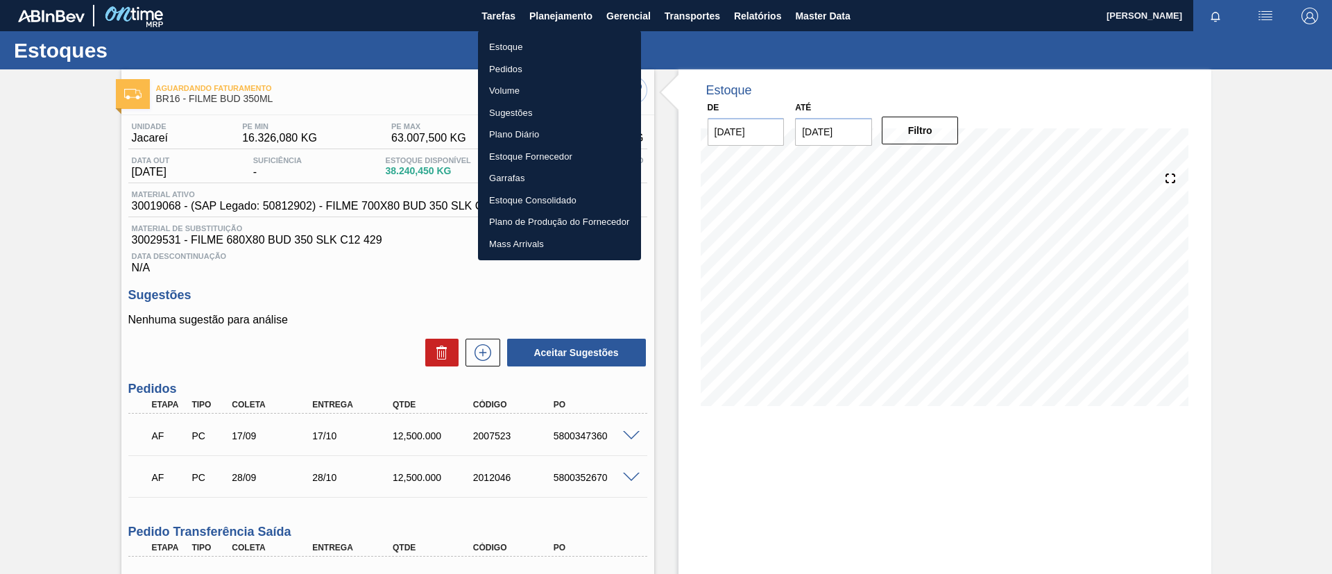
click at [572, 37] on li "Estoque" at bounding box center [559, 47] width 163 height 22
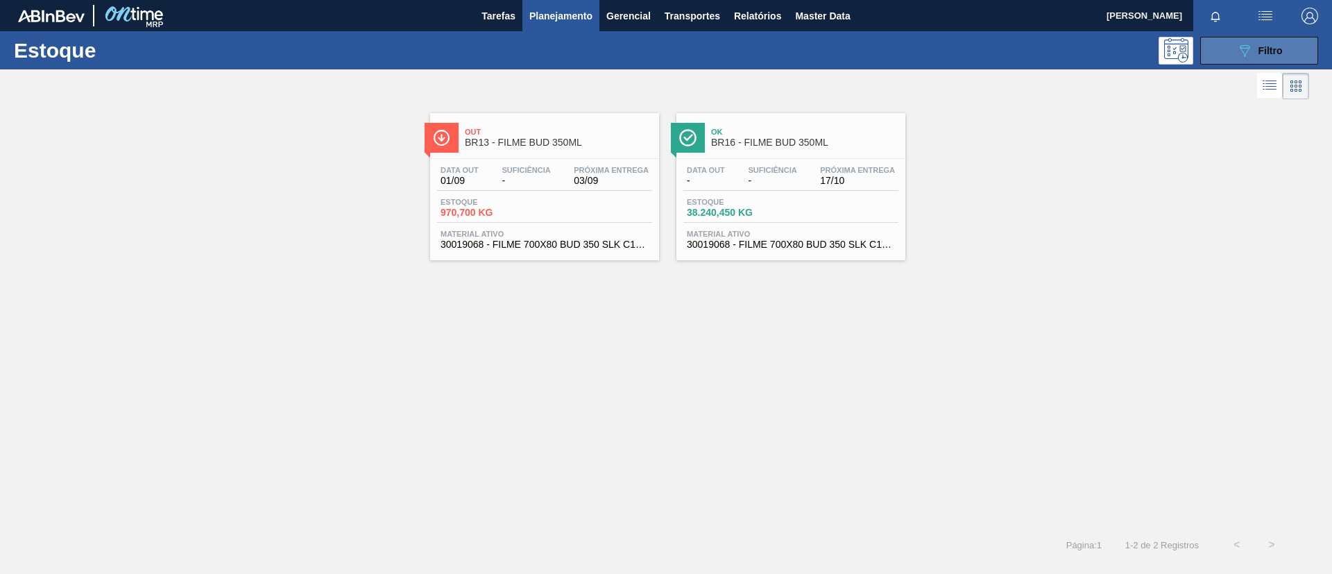
click at [1236, 58] on button "089F7B8B-B2A5-4AFE-B5C0-19BA573D28AC Filtro" at bounding box center [1259, 51] width 118 height 28
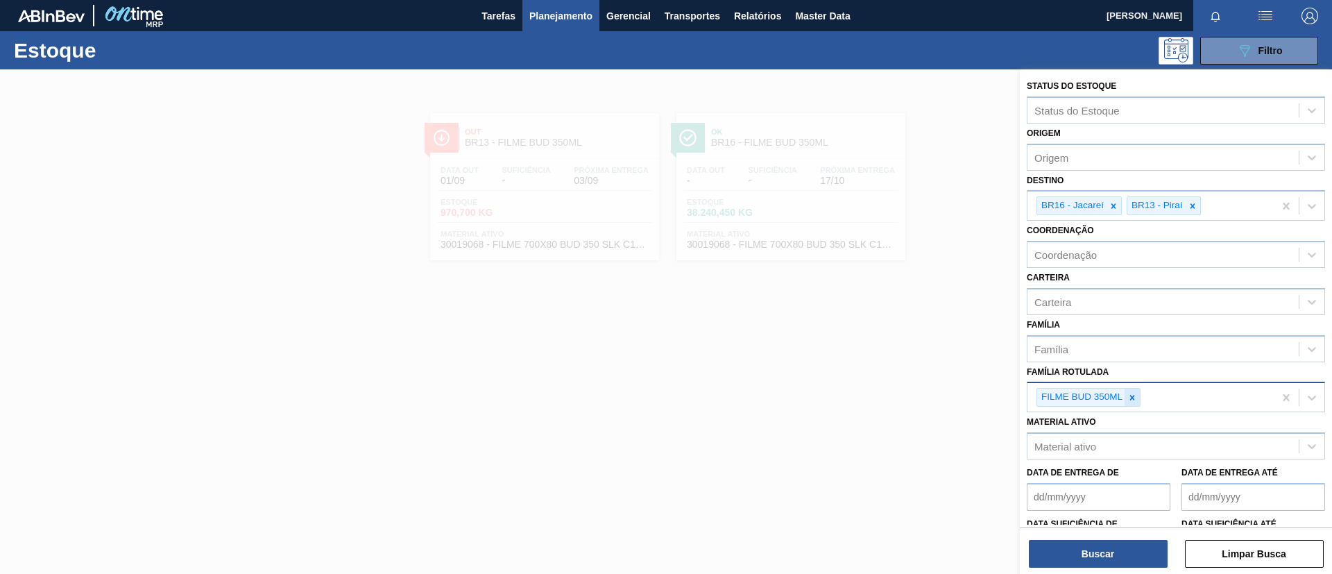
click at [1132, 395] on icon at bounding box center [1132, 398] width 10 height 10
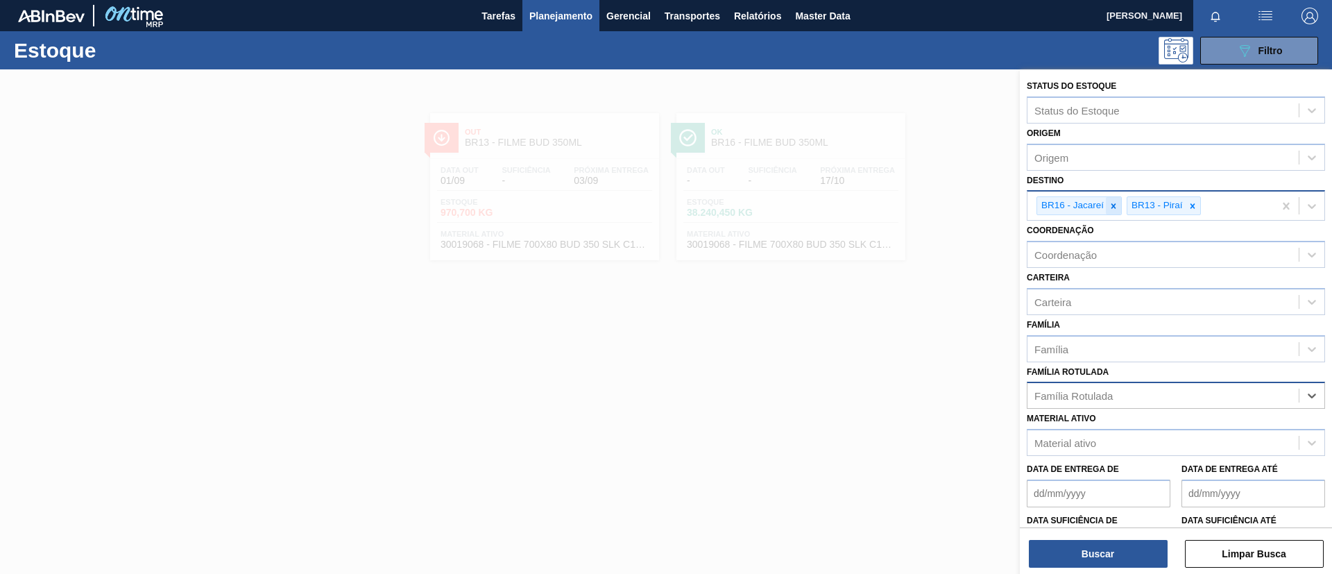
click at [1114, 201] on icon at bounding box center [1114, 206] width 10 height 10
click at [1105, 203] on icon at bounding box center [1103, 206] width 10 height 10
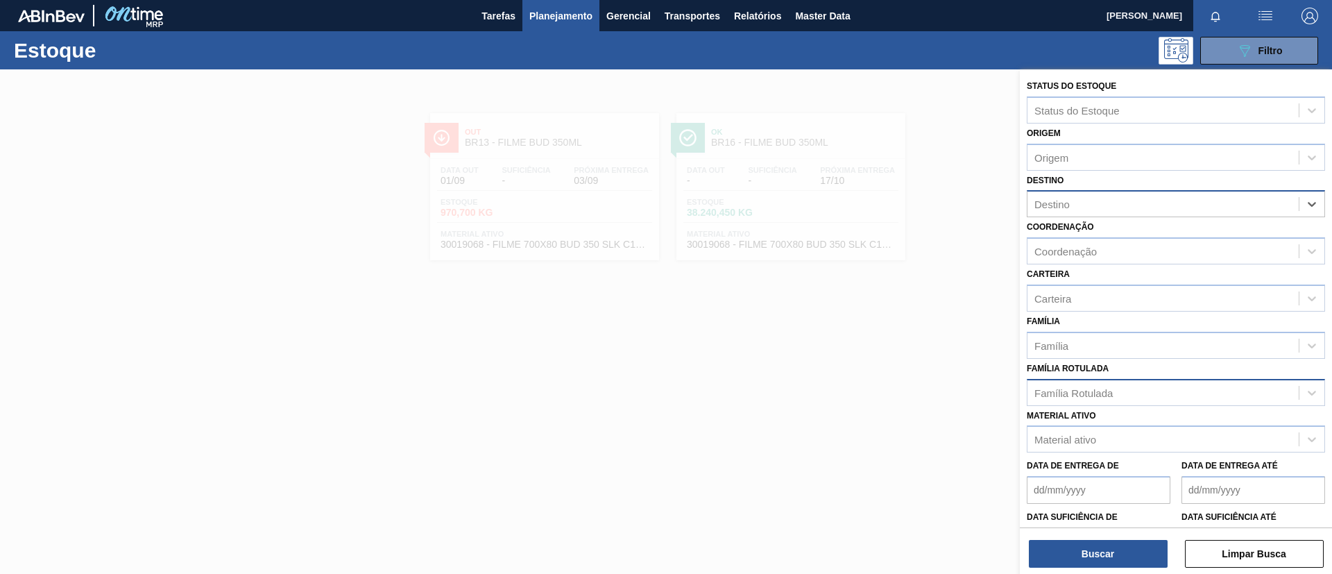
click at [1146, 387] on div "Família Rotulada" at bounding box center [1162, 392] width 271 height 20
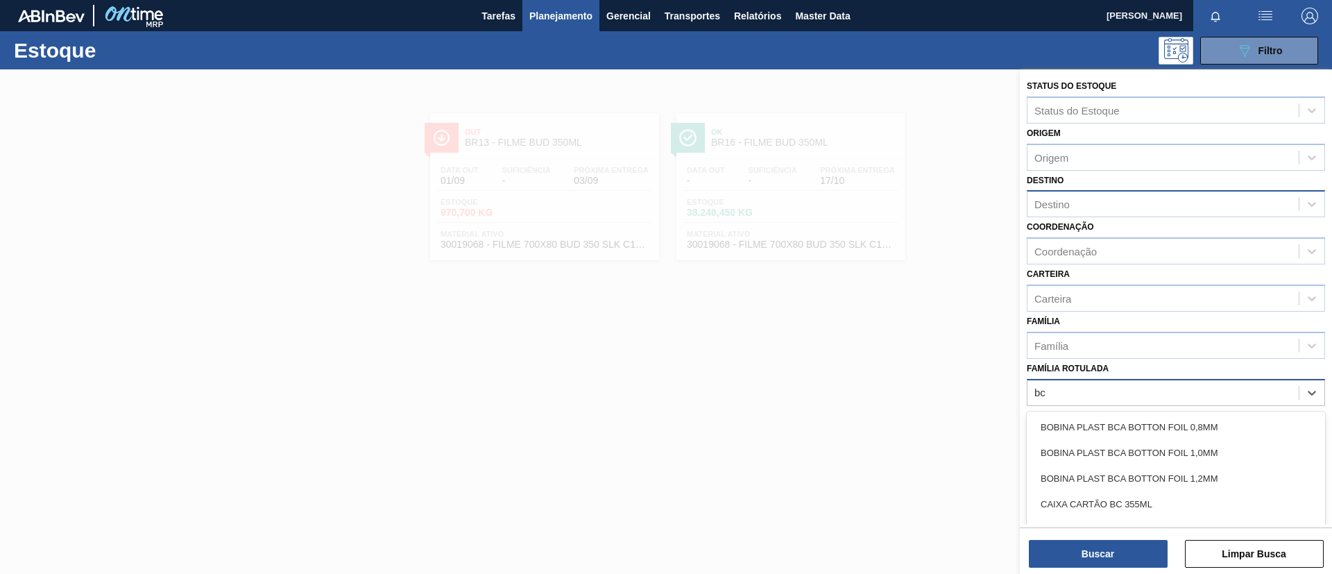
type Rotulada "b"
click at [1124, 355] on div "Família" at bounding box center [1176, 345] width 298 height 27
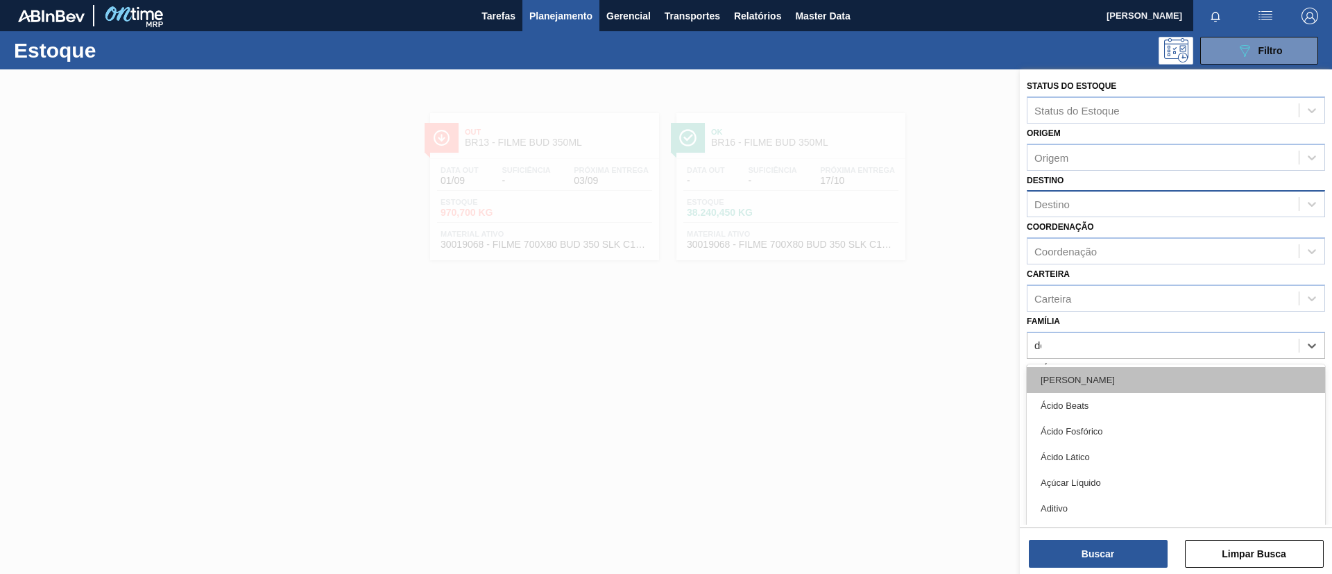
type input "dec"
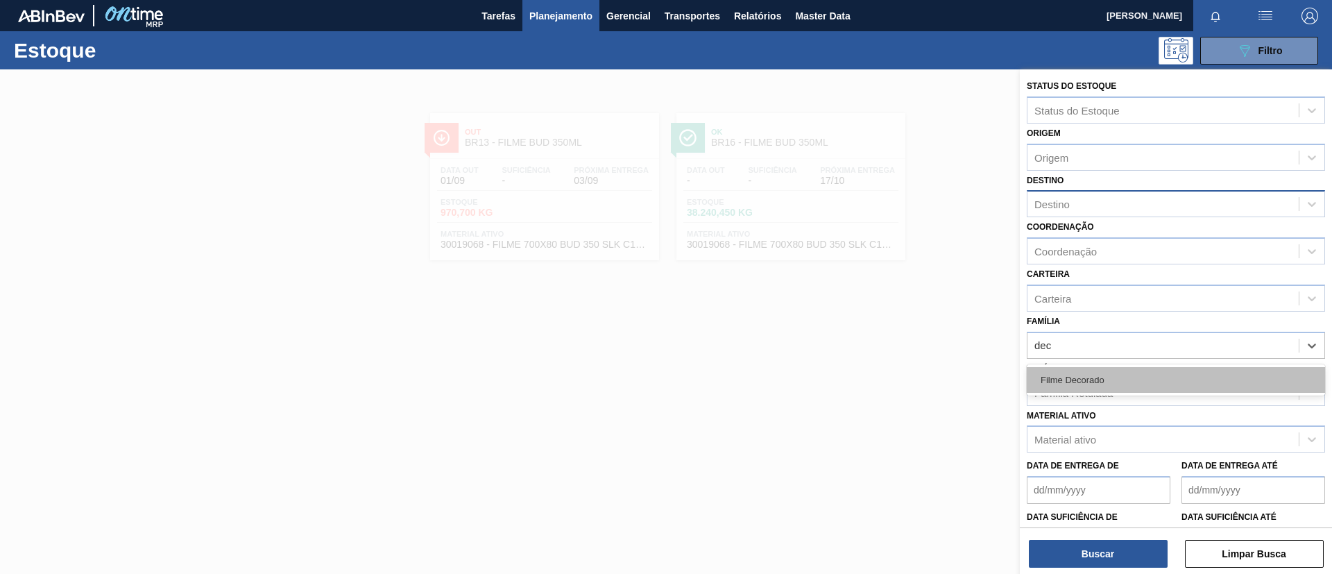
click at [1125, 383] on div "Filme Decorado" at bounding box center [1176, 380] width 298 height 26
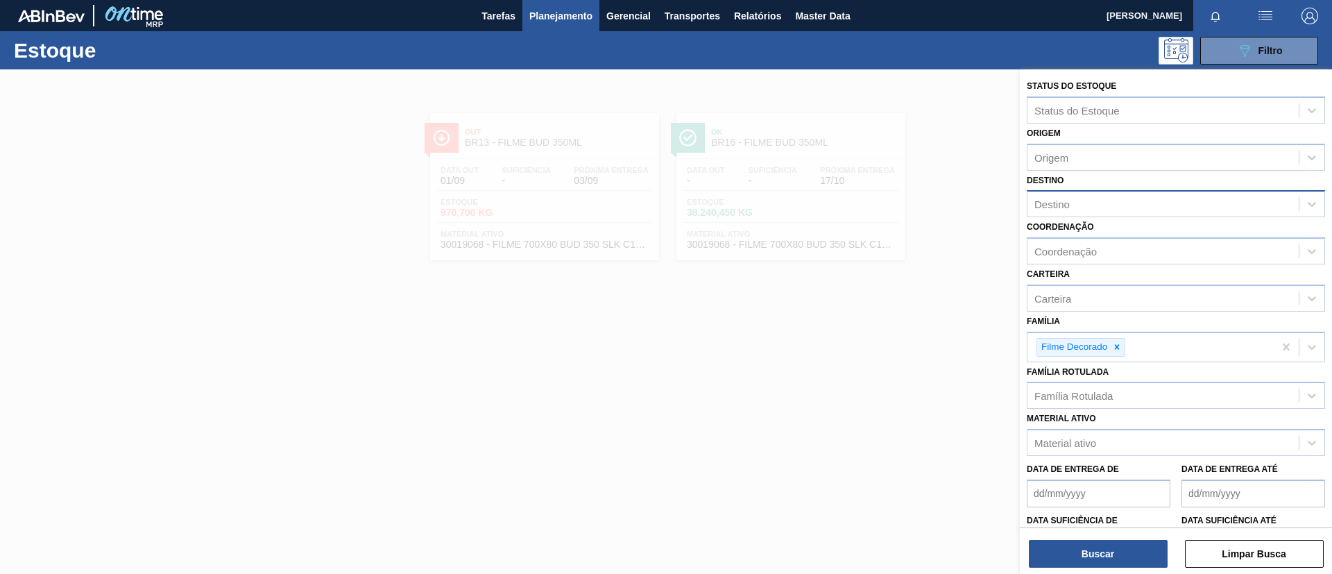
click at [1081, 220] on div "Coordenação Coordenação" at bounding box center [1176, 240] width 298 height 47
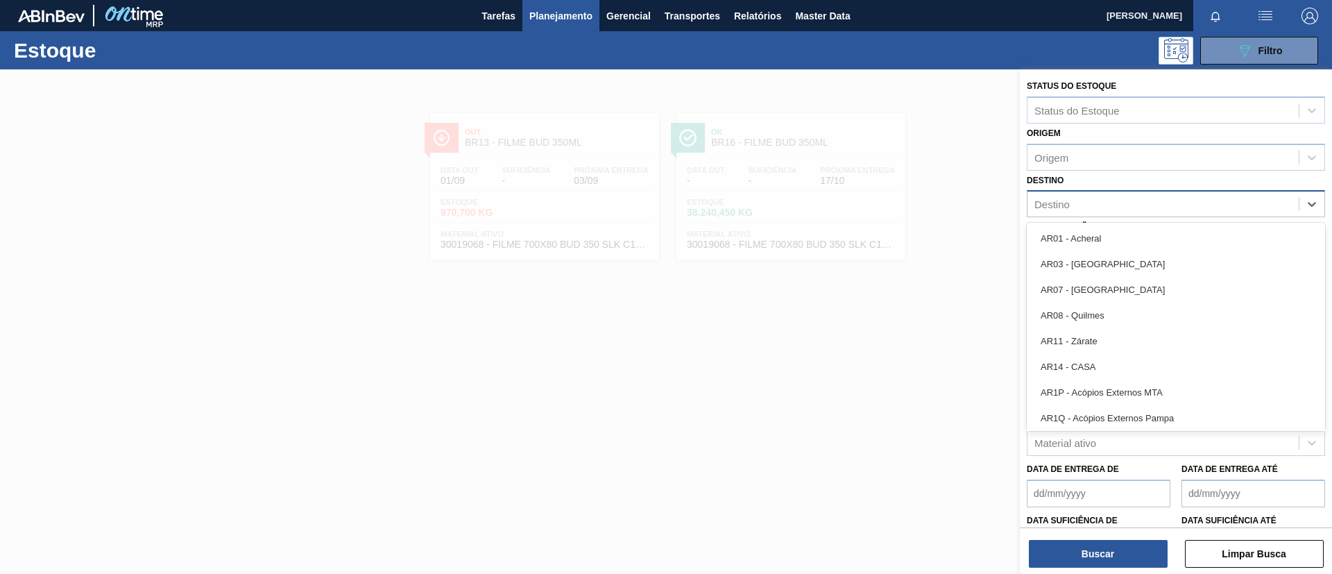
click at [1081, 213] on div "Destino" at bounding box center [1162, 204] width 271 height 20
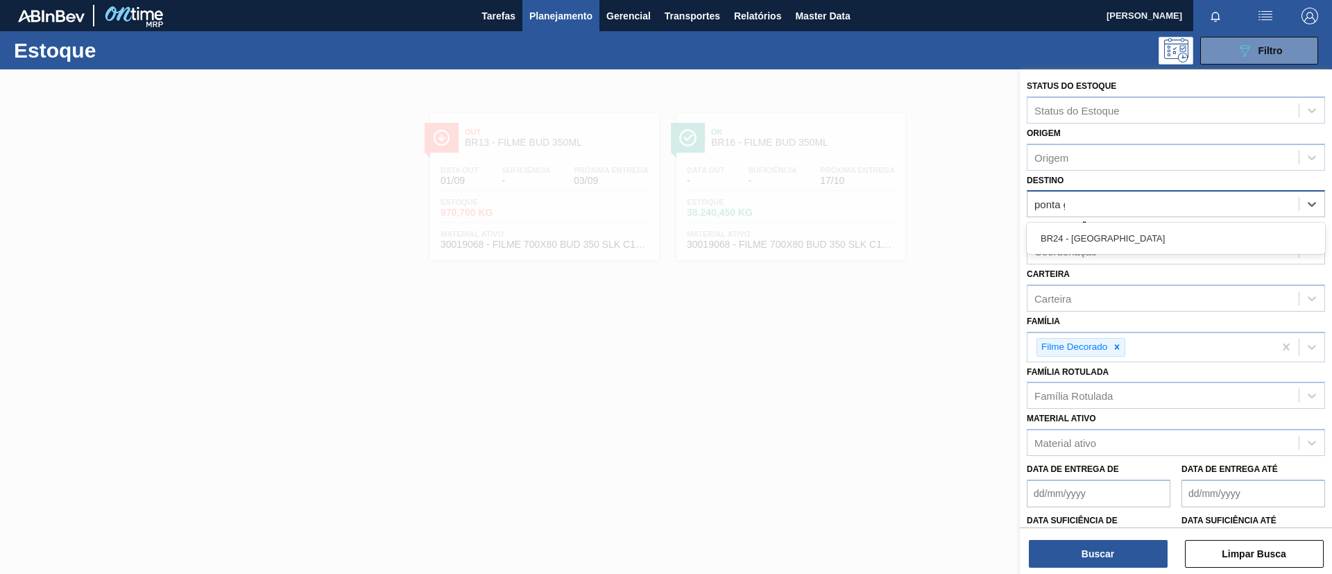
type input "ponta gr"
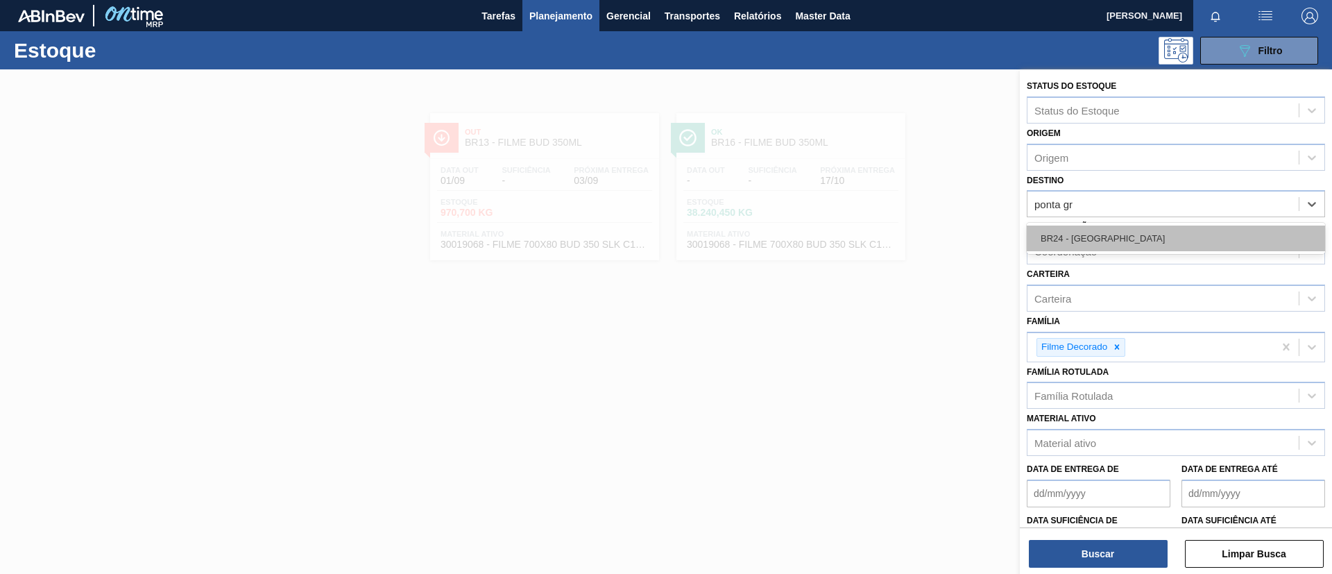
click at [1118, 237] on div "BR24 - [GEOGRAPHIC_DATA]" at bounding box center [1176, 238] width 298 height 26
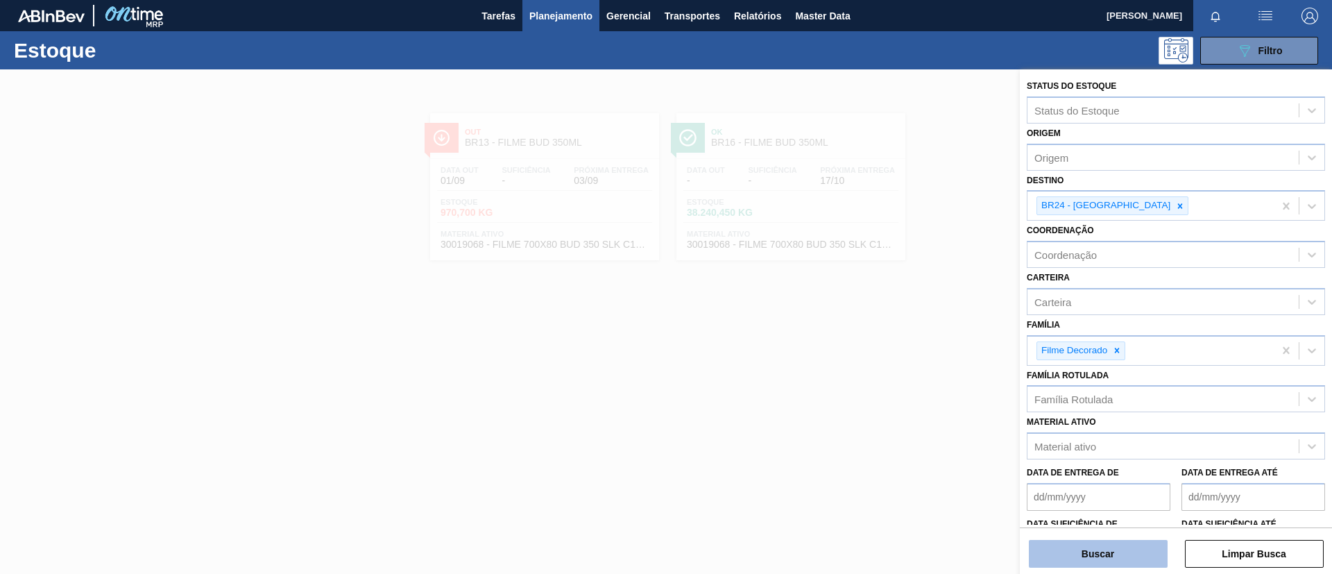
click at [1110, 547] on button "Buscar" at bounding box center [1098, 554] width 139 height 28
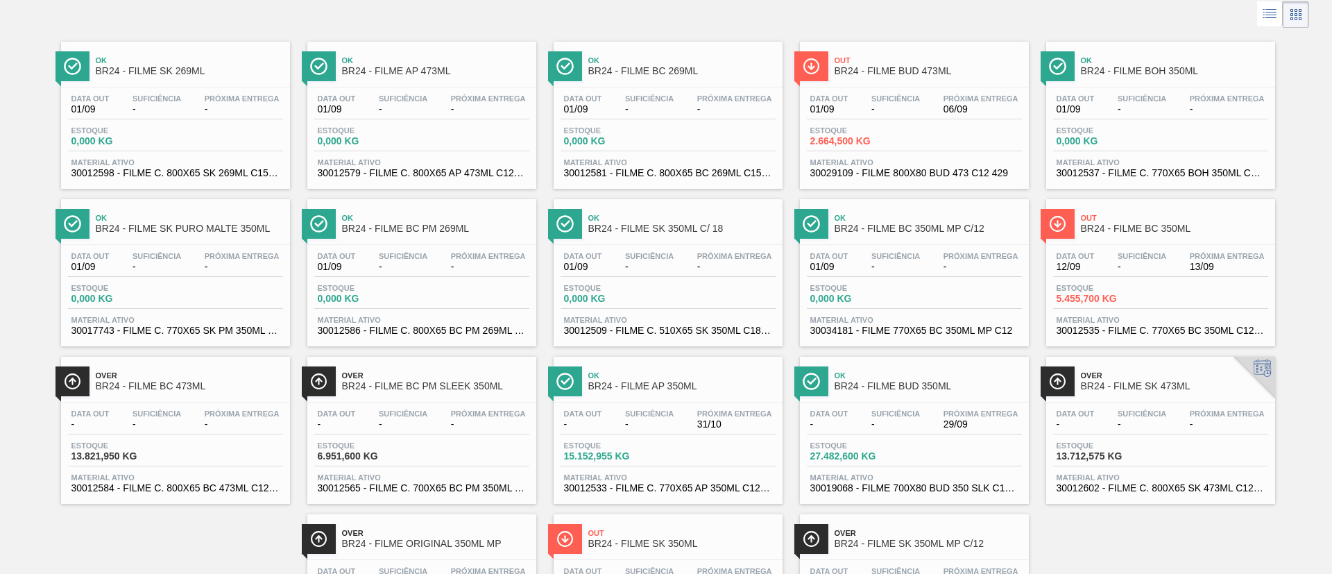
scroll to position [104, 0]
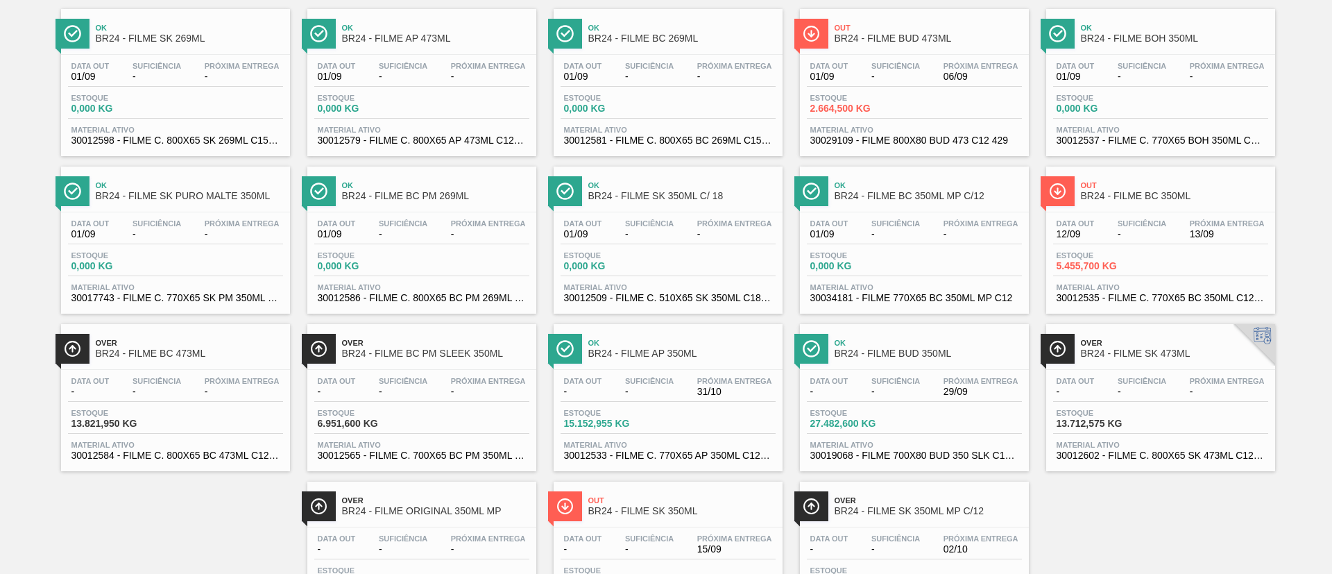
click at [416, 339] on span "Over" at bounding box center [435, 343] width 187 height 8
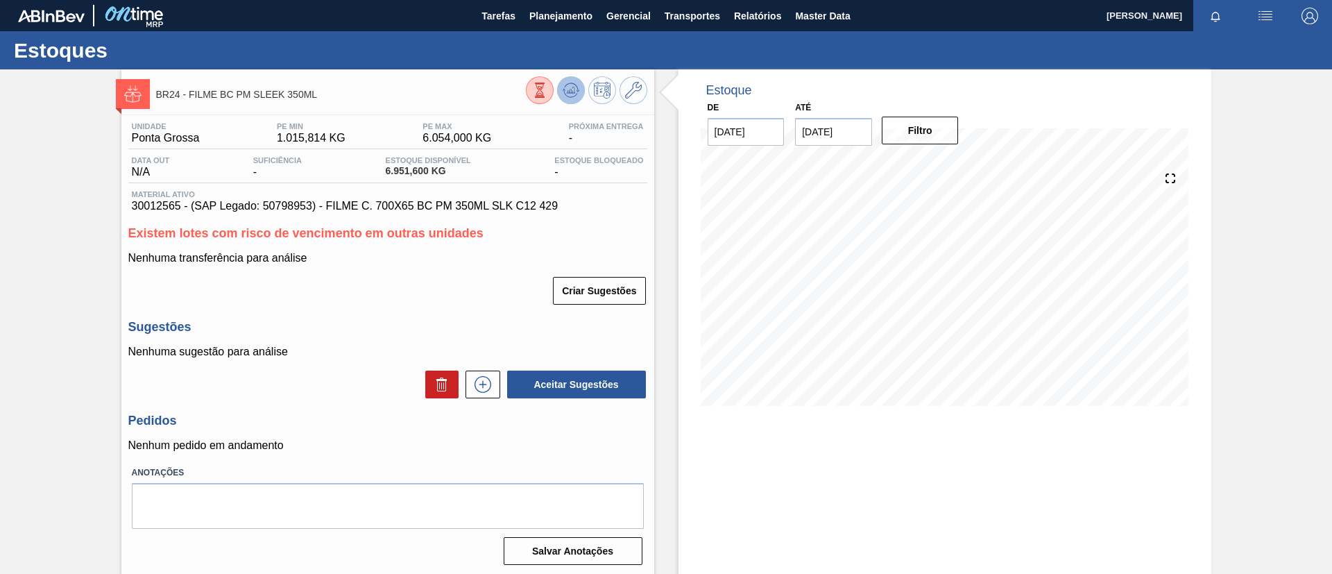
click at [572, 89] on icon at bounding box center [570, 90] width 9 height 6
click at [973, 565] on div "Estoque De [DATE] Até [DATE] Filtro 24/09 Projeção de Estoque 3,630.166 [DOMAIN…" at bounding box center [945, 332] width 533 height 527
drag, startPoint x: 323, startPoint y: 89, endPoint x: 191, endPoint y: 88, distance: 131.8
click at [191, 88] on div "BR24 - FILME BC PM SLEEK 350ML" at bounding box center [341, 93] width 370 height 31
copy span "FILME BC PM SLEEK 350ML"
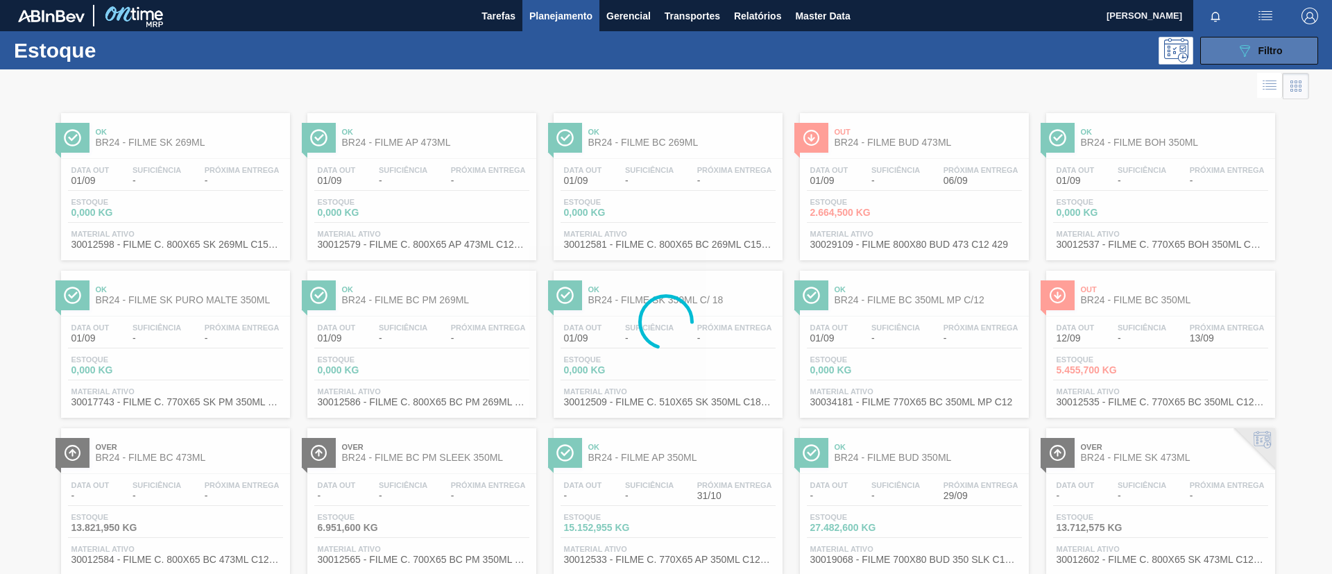
click at [1269, 37] on button "089F7B8B-B2A5-4AFE-B5C0-19BA573D28AC Filtro" at bounding box center [1259, 51] width 118 height 28
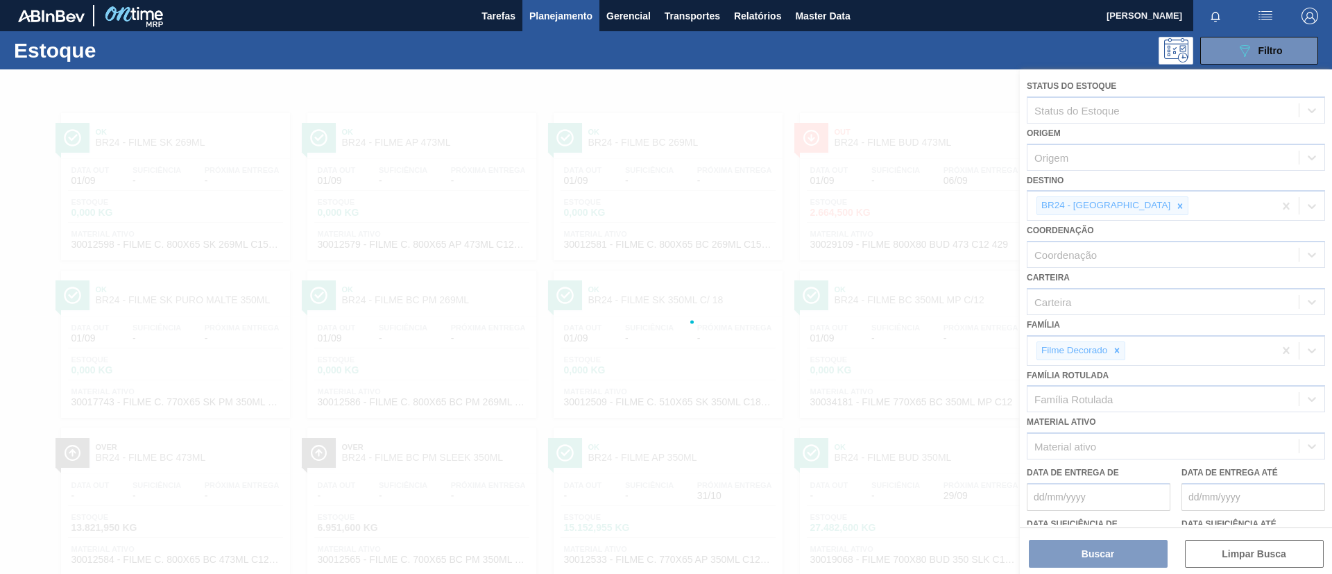
click at [1120, 347] on div at bounding box center [666, 321] width 1332 height 504
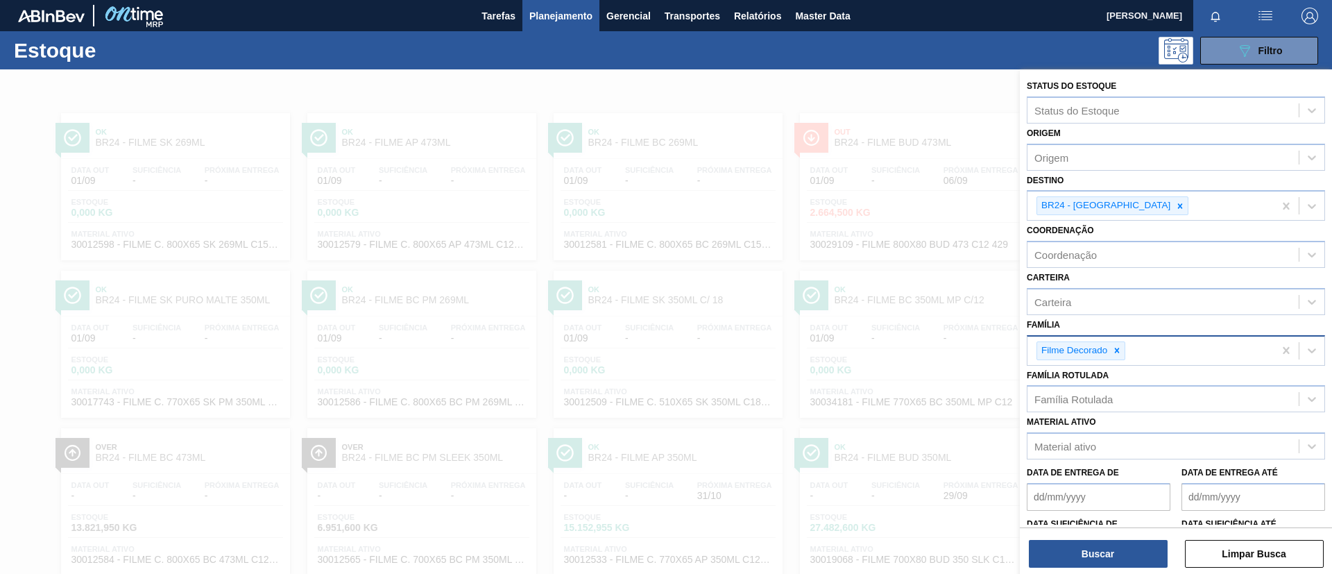
click at [1120, 349] on icon at bounding box center [1117, 351] width 10 height 10
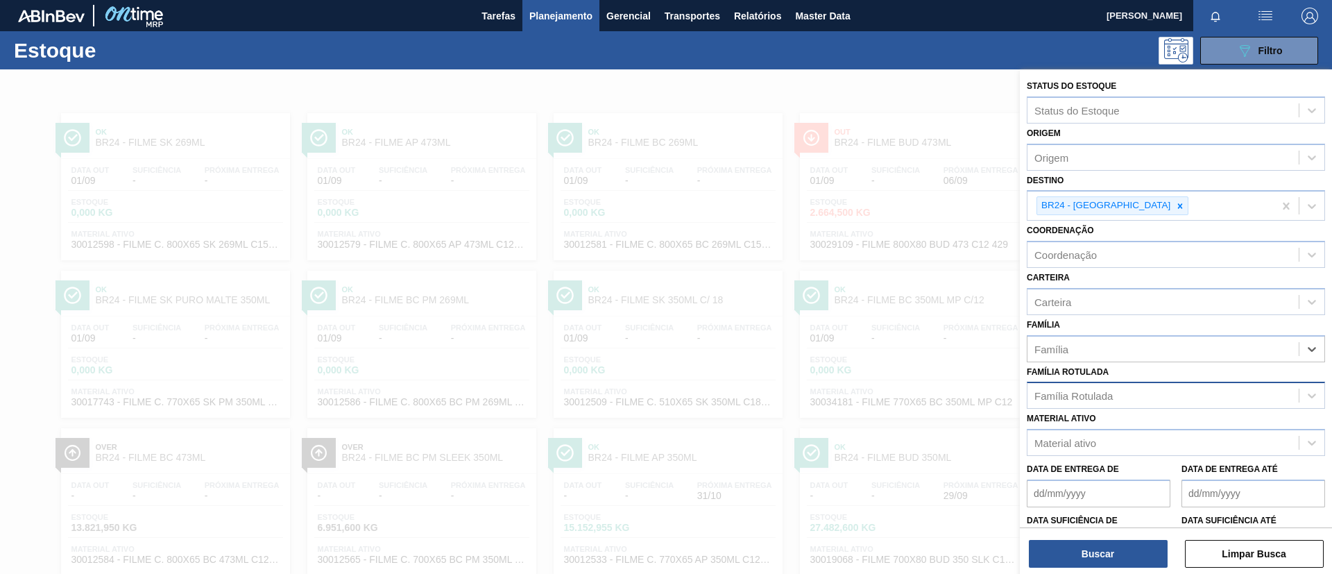
click at [1118, 389] on div "Família Rotulada" at bounding box center [1162, 396] width 271 height 20
paste Rotulada "FILME BC PM SLEEK 350ML"
type Rotulada "FILME BC PM SLEEK 350ML"
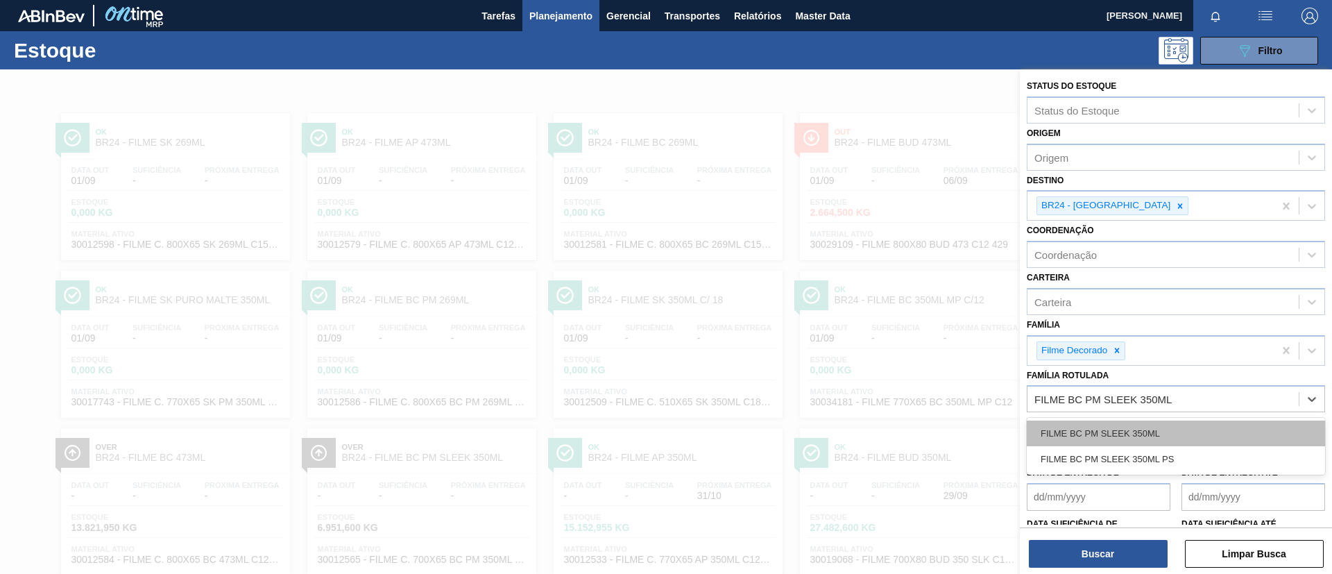
click at [1128, 424] on div "FILME BC PM SLEEK 350ML" at bounding box center [1176, 433] width 298 height 26
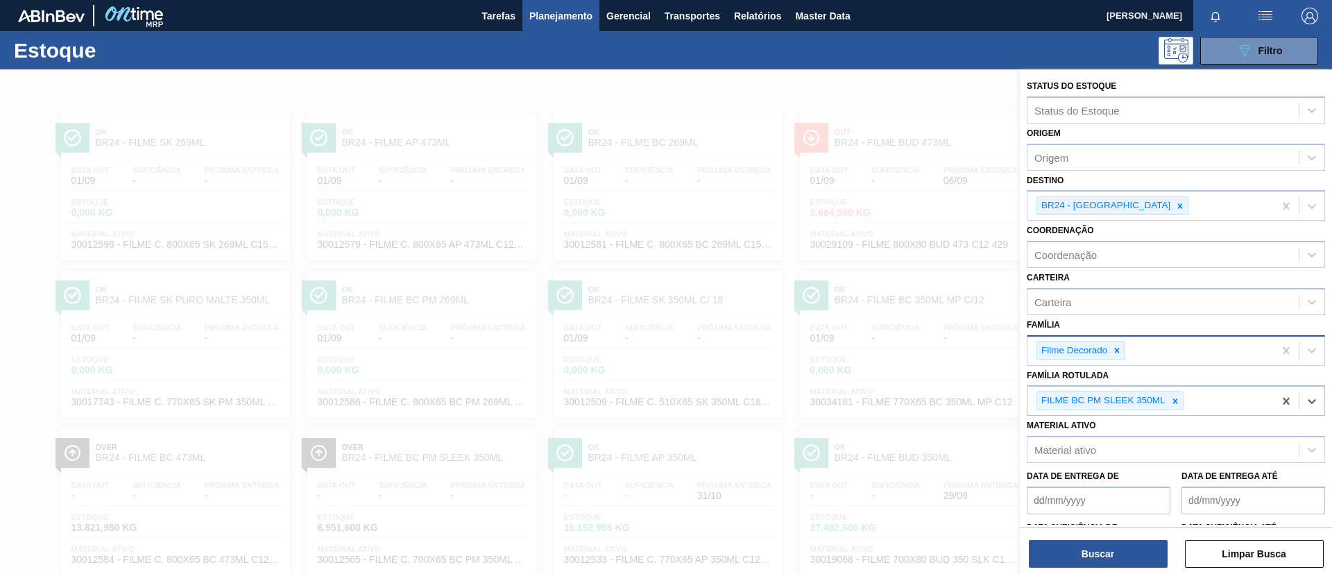
click at [1114, 348] on icon at bounding box center [1117, 351] width 10 height 10
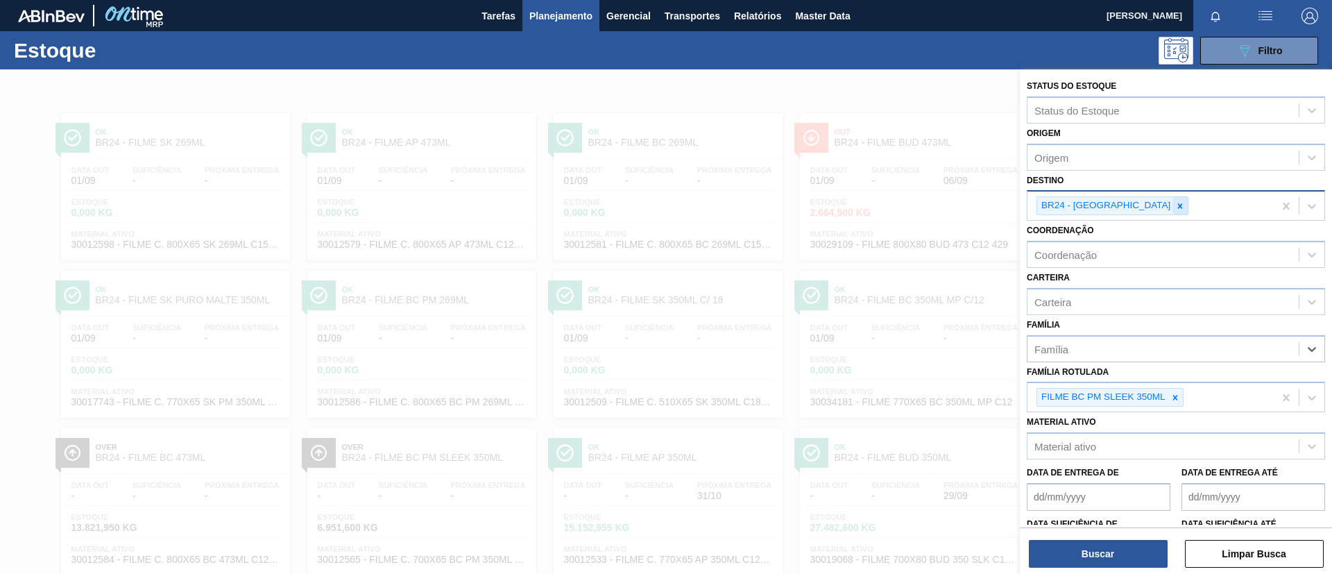
click at [1175, 205] on icon at bounding box center [1180, 206] width 10 height 10
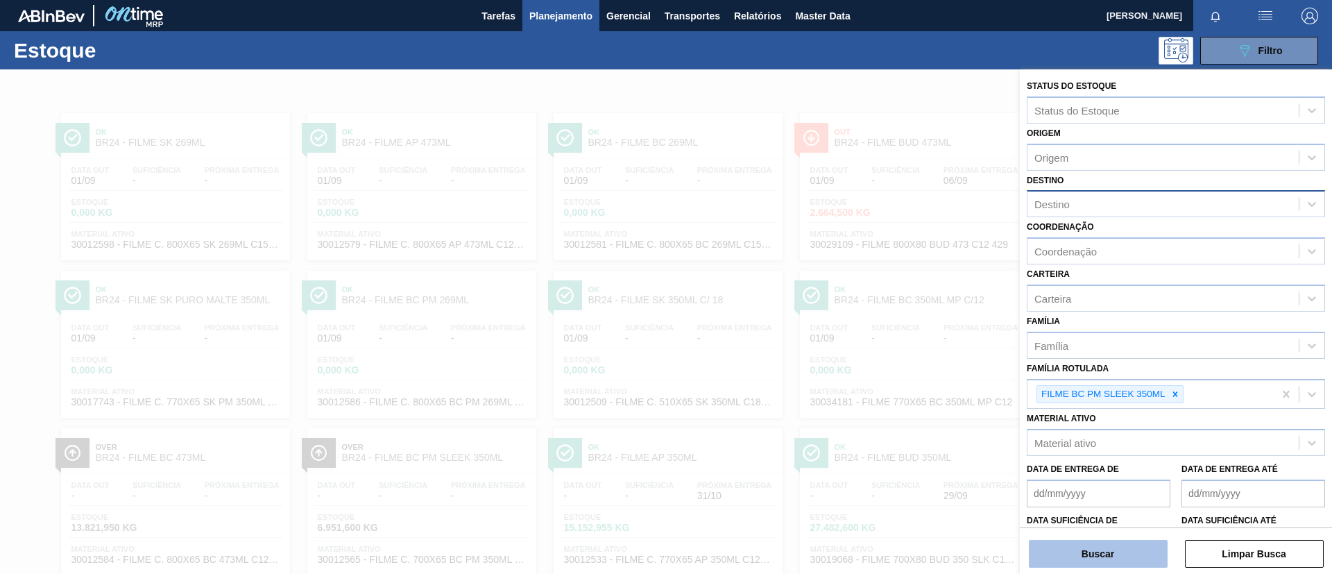
click at [1125, 563] on button "Buscar" at bounding box center [1098, 554] width 139 height 28
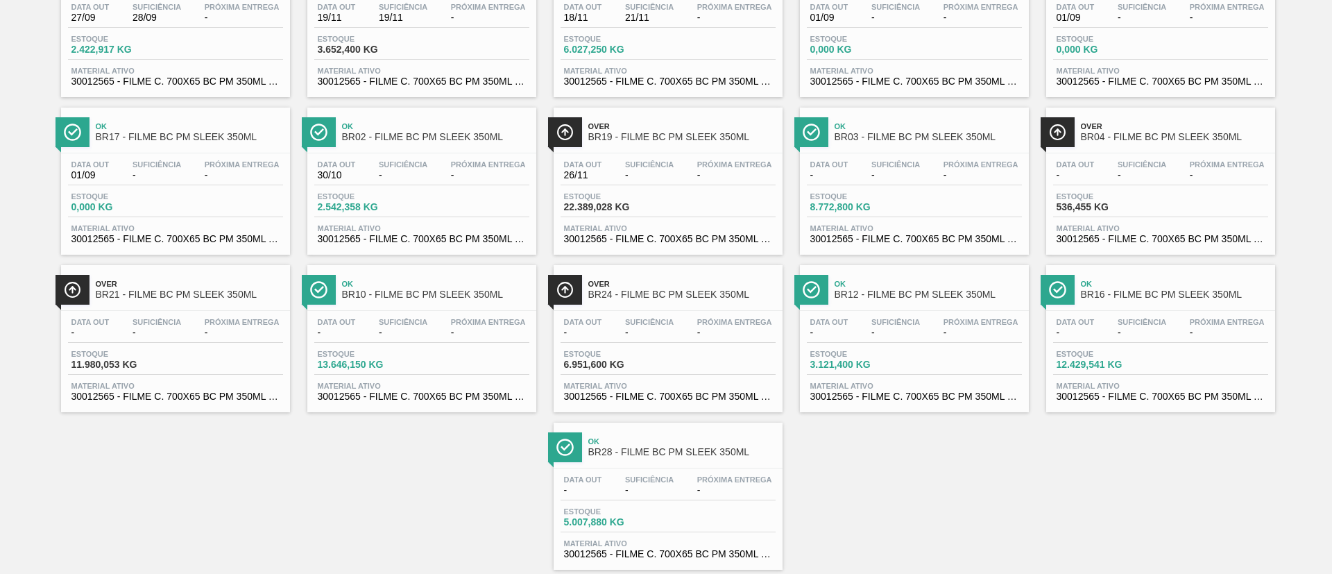
scroll to position [194, 0]
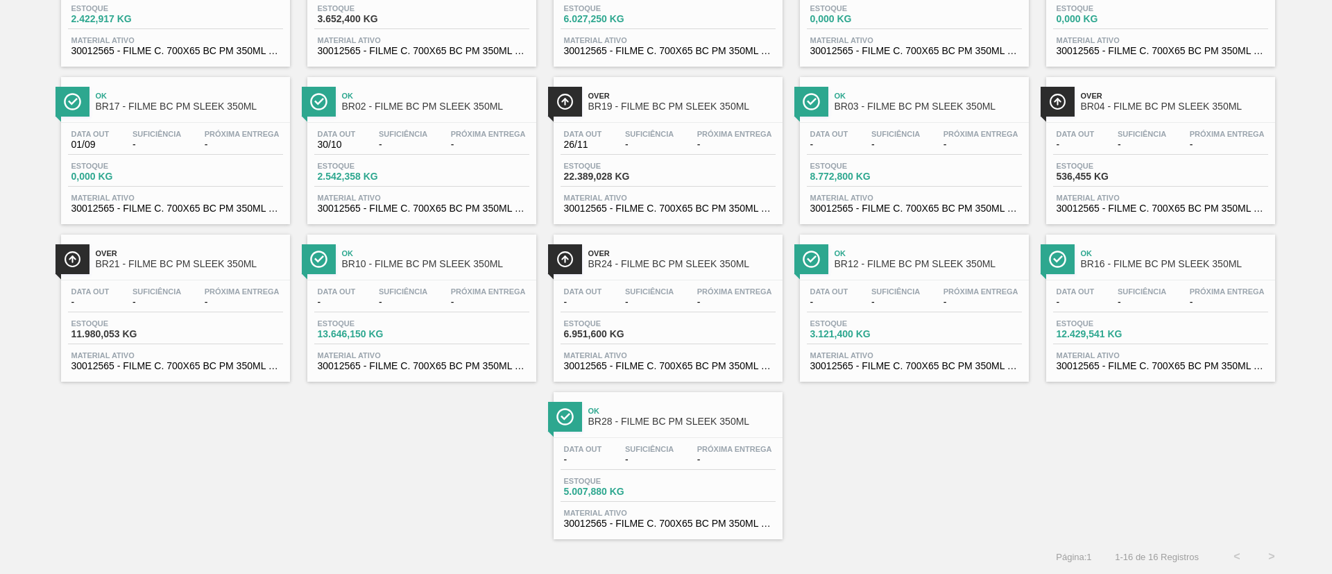
click at [636, 257] on div "Over BR24 - FILME BC PM SLEEK 350ML" at bounding box center [681, 259] width 187 height 31
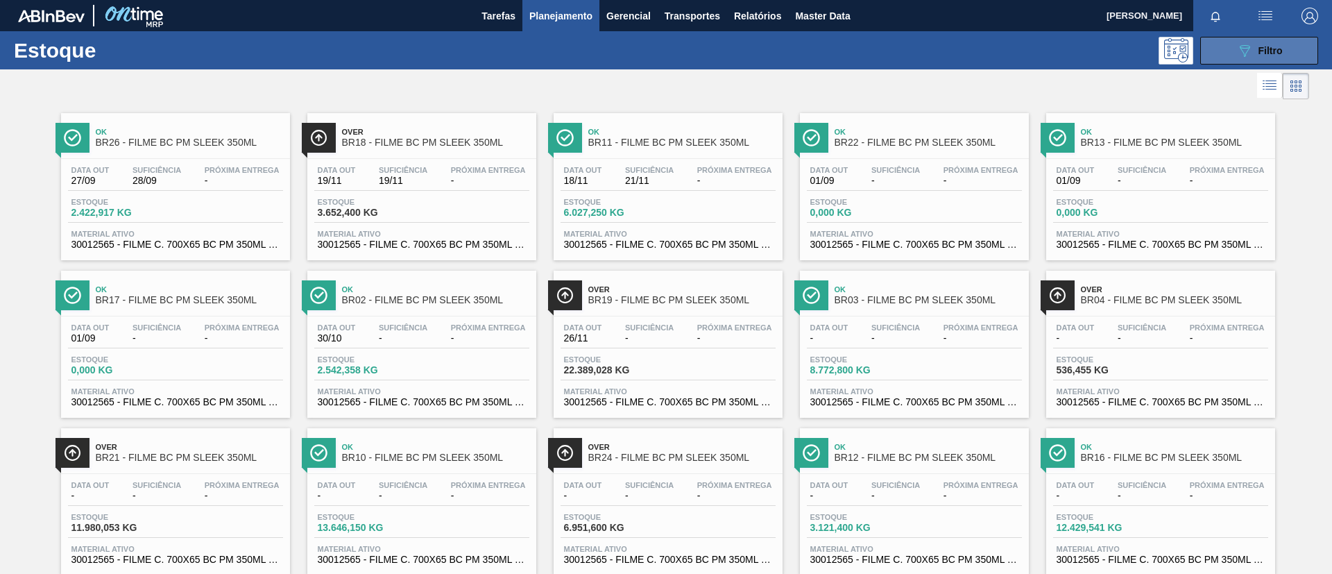
click at [1274, 50] on span "Filtro" at bounding box center [1271, 50] width 24 height 11
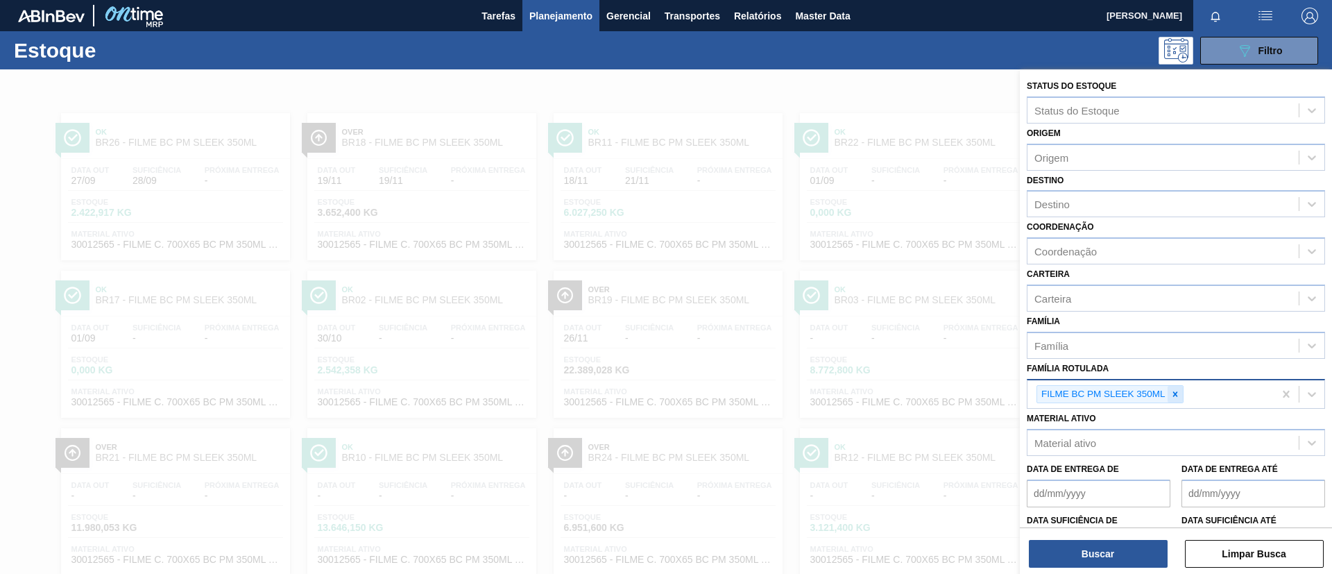
click at [1177, 390] on icon at bounding box center [1175, 394] width 10 height 10
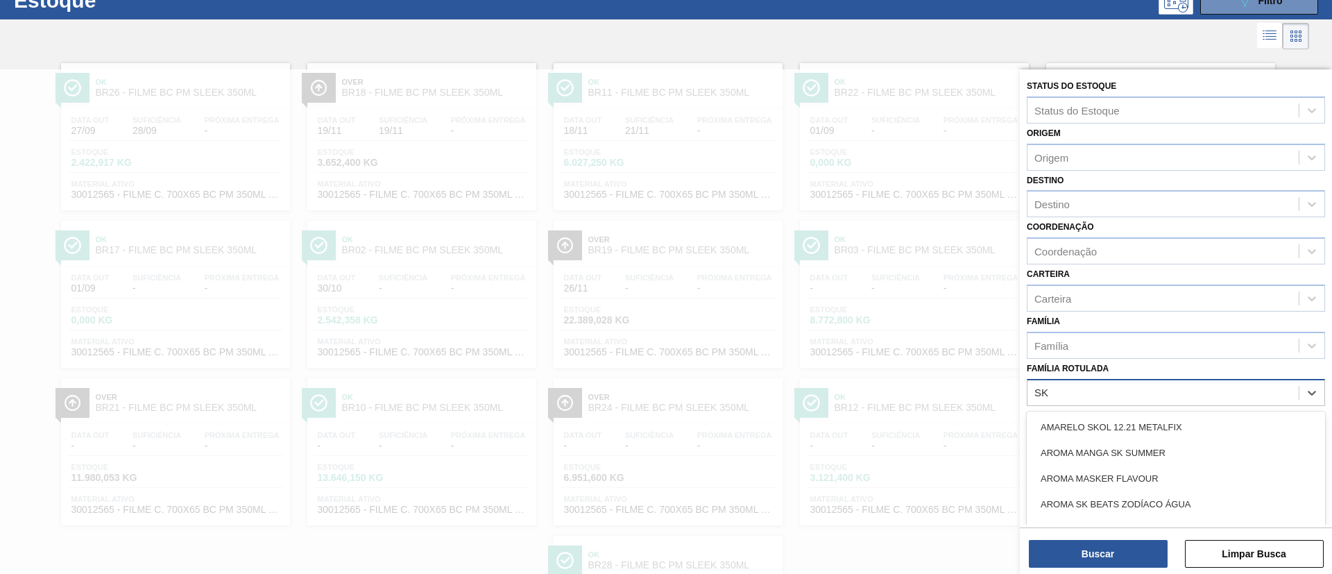
scroll to position [51, 0]
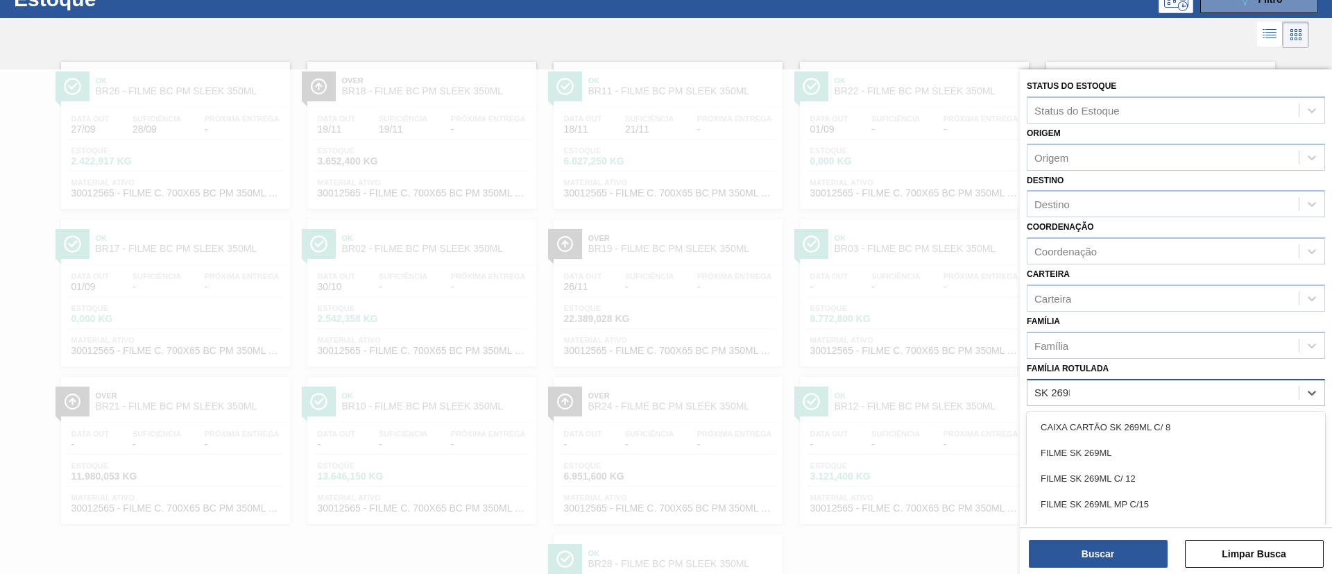
type Rotulada "SK 269ML"
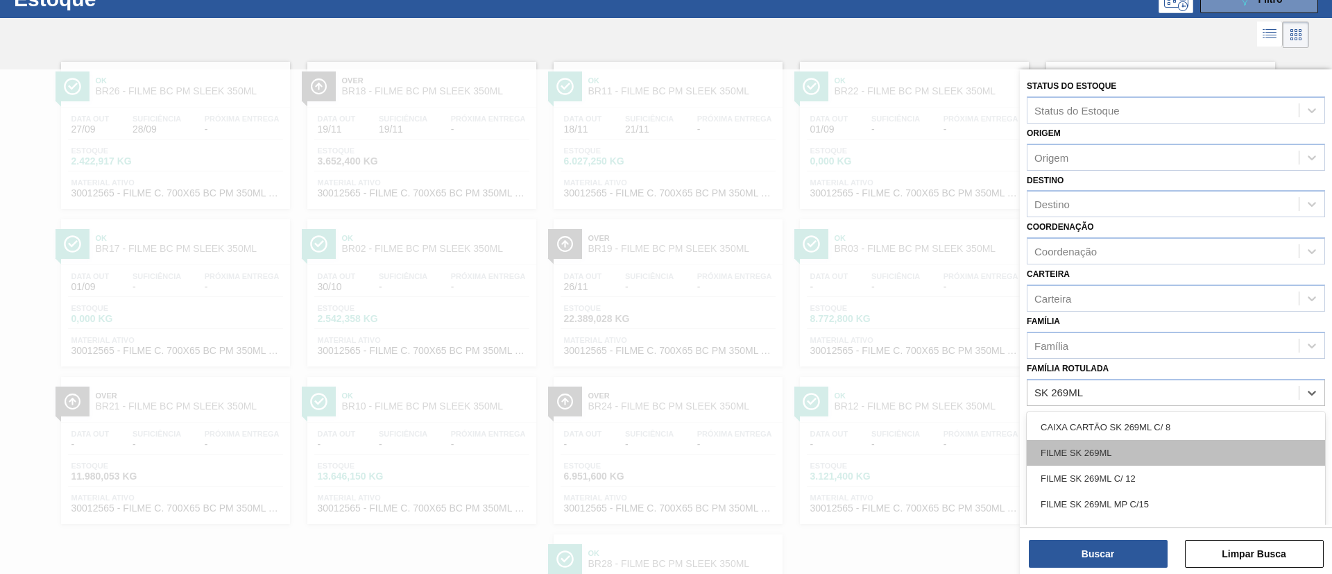
click at [1127, 447] on div "FILME SK 269ML" at bounding box center [1176, 453] width 298 height 26
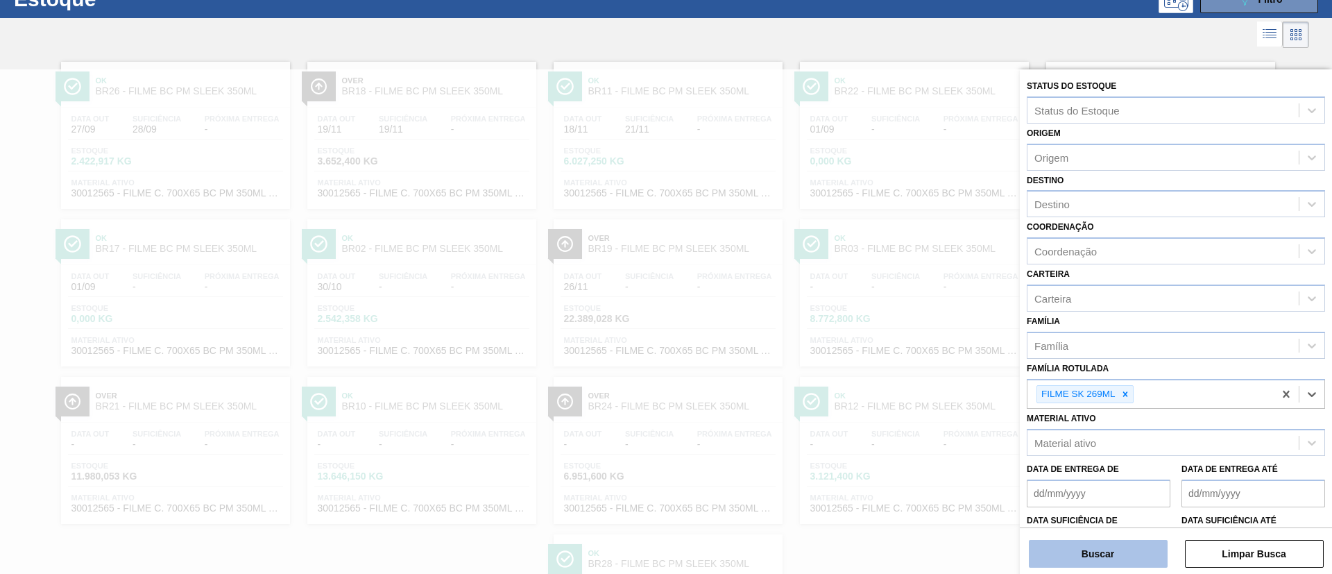
click at [1125, 556] on button "Buscar" at bounding box center [1098, 554] width 139 height 28
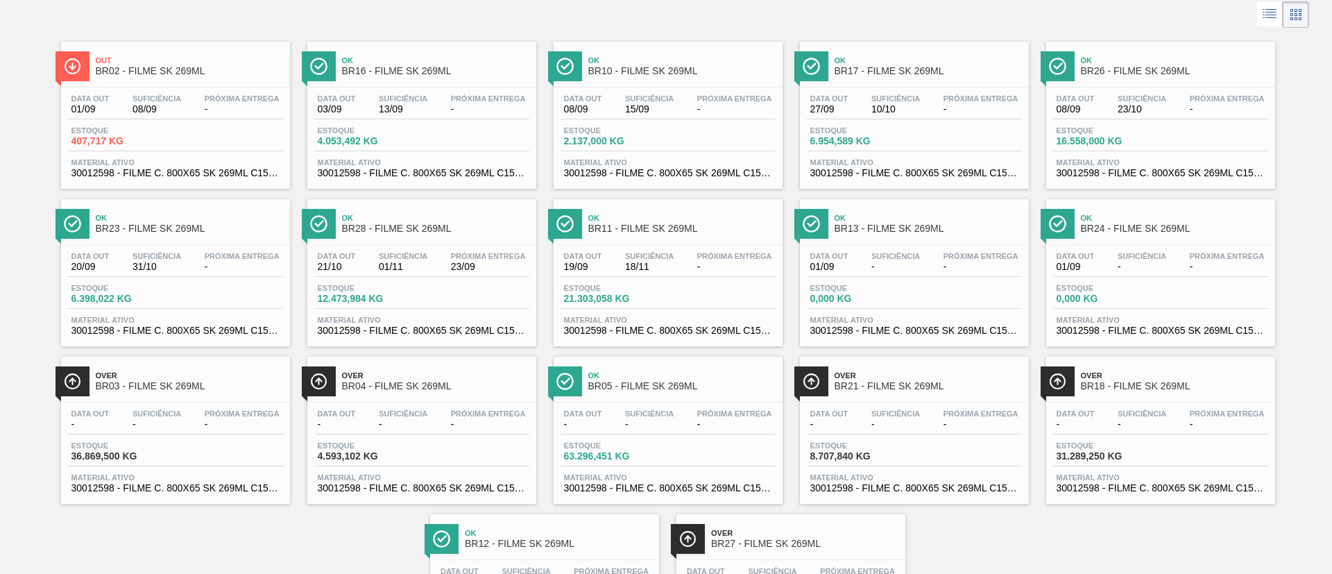
scroll to position [104, 0]
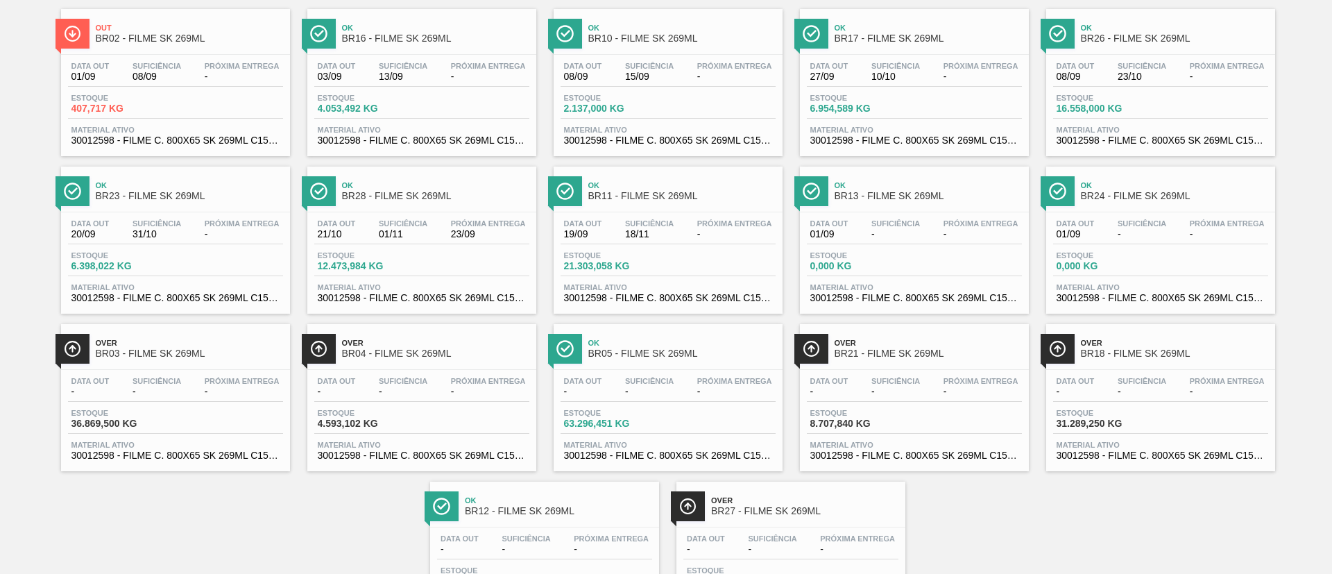
click at [1178, 204] on div "Ok BR24 - FILME SK 269ML" at bounding box center [1174, 191] width 187 height 31
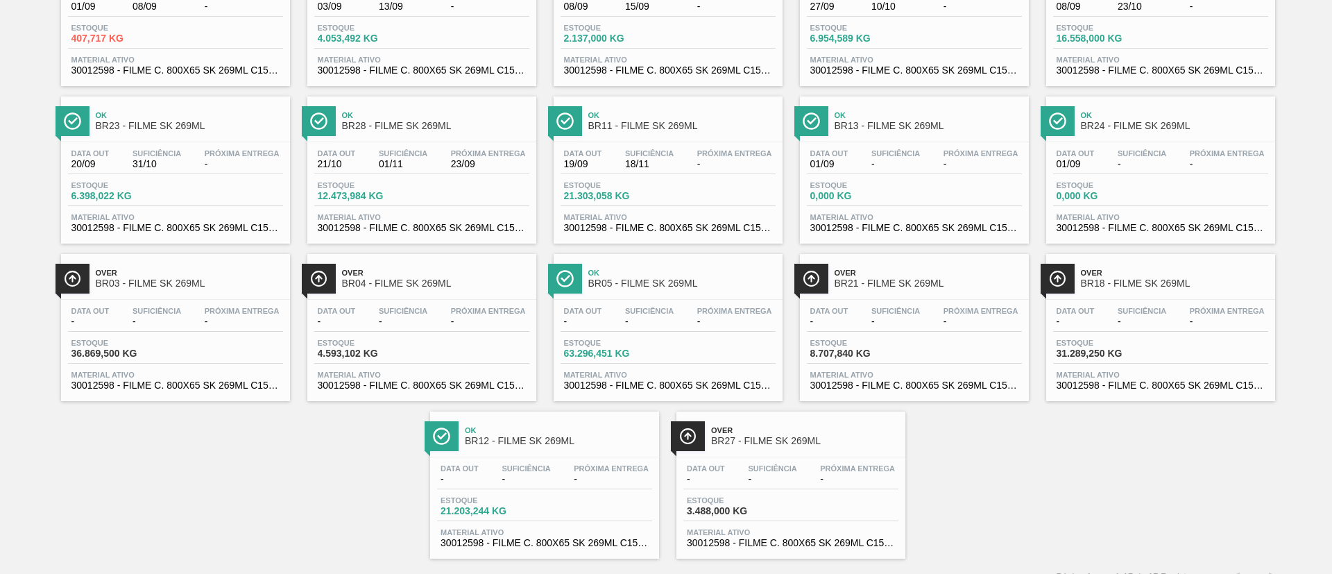
scroll to position [194, 0]
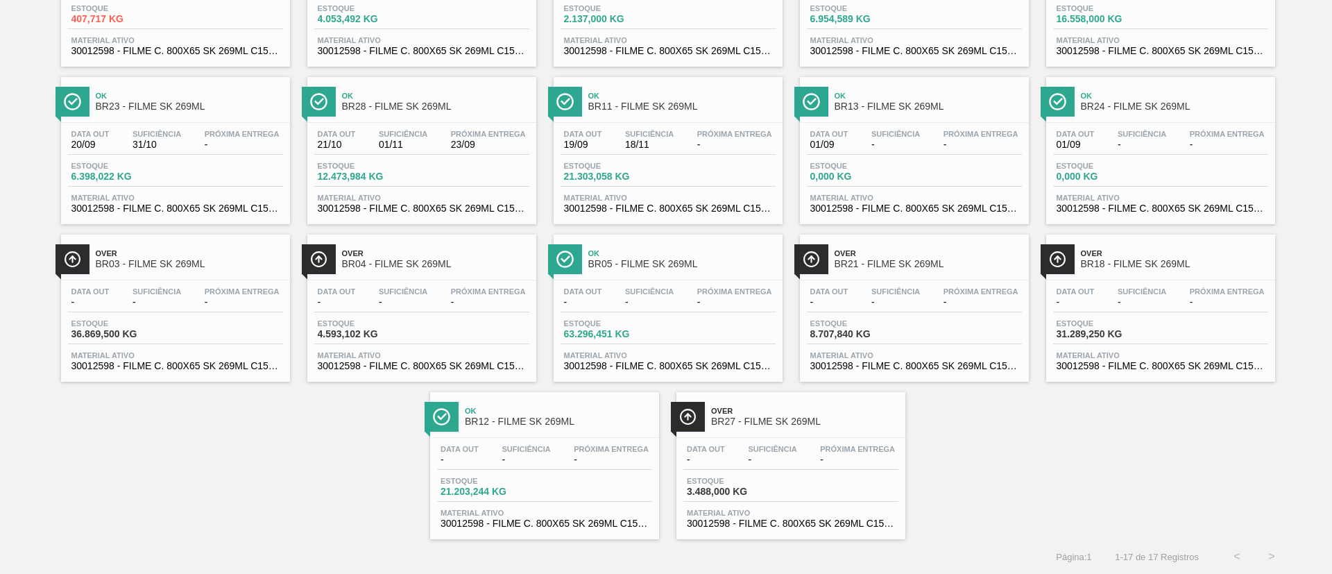
click at [903, 256] on span "Over" at bounding box center [928, 253] width 187 height 8
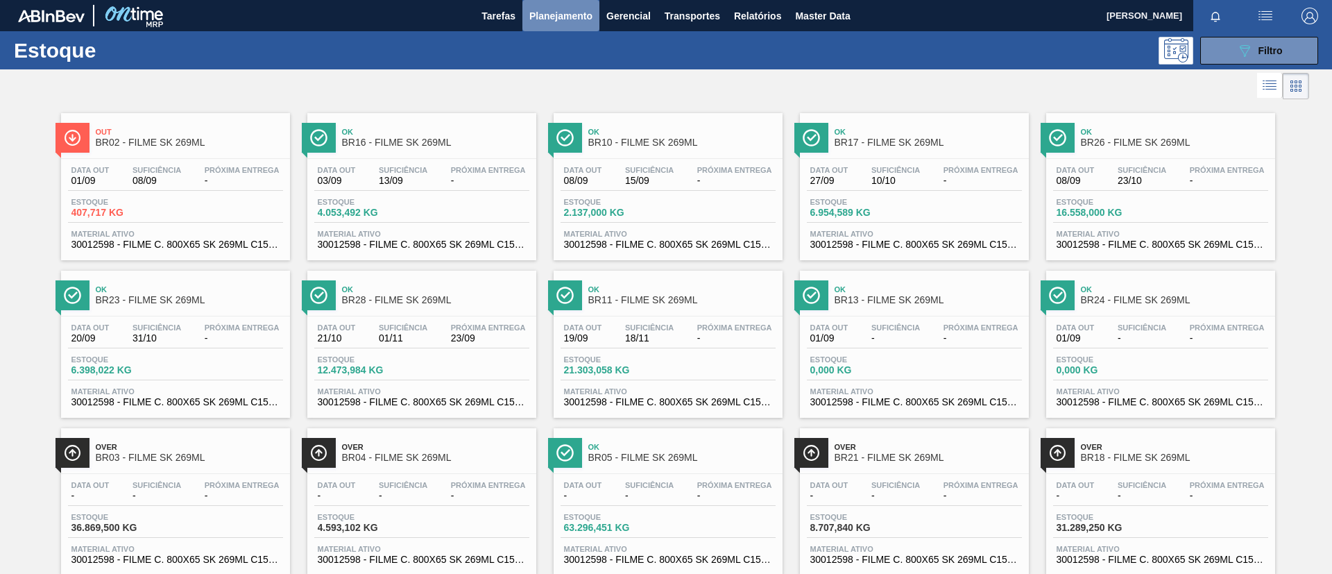
click at [568, 2] on button "Planejamento" at bounding box center [560, 15] width 77 height 31
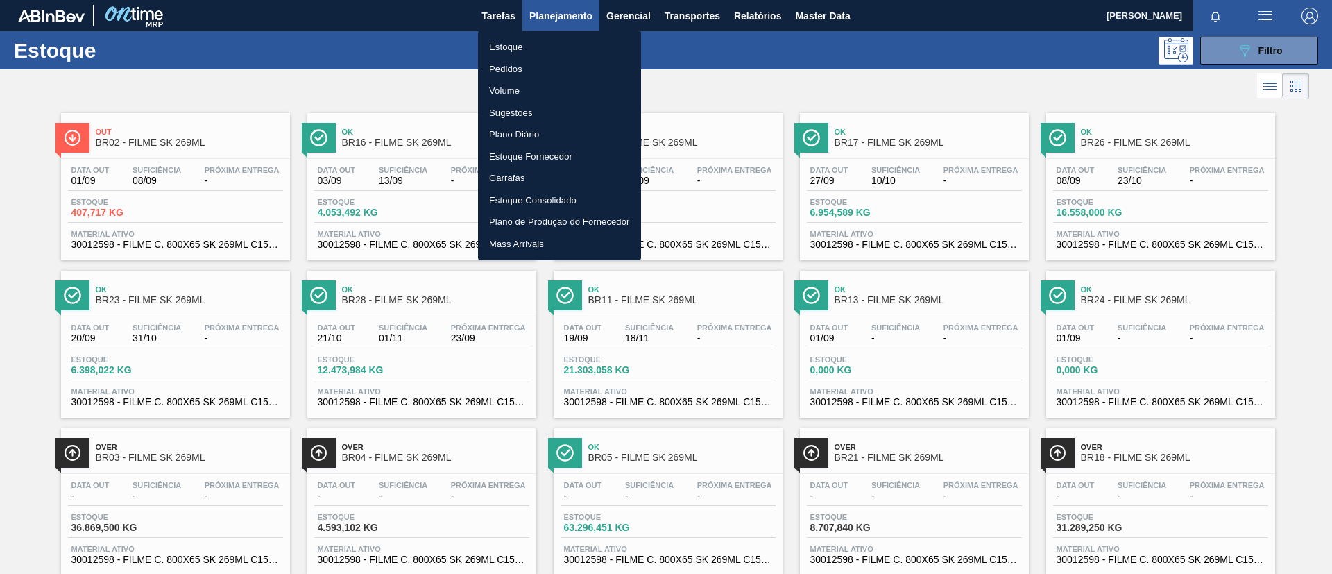
click at [969, 71] on div at bounding box center [666, 287] width 1332 height 574
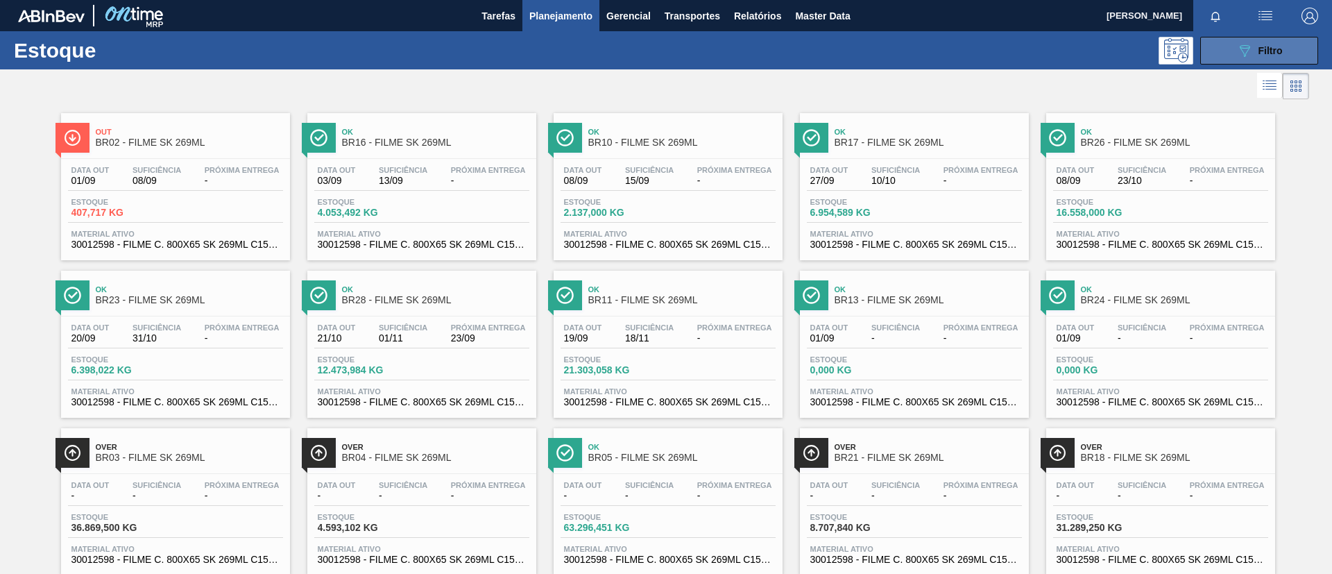
click at [1236, 56] on icon "089F7B8B-B2A5-4AFE-B5C0-19BA573D28AC" at bounding box center [1244, 50] width 17 height 17
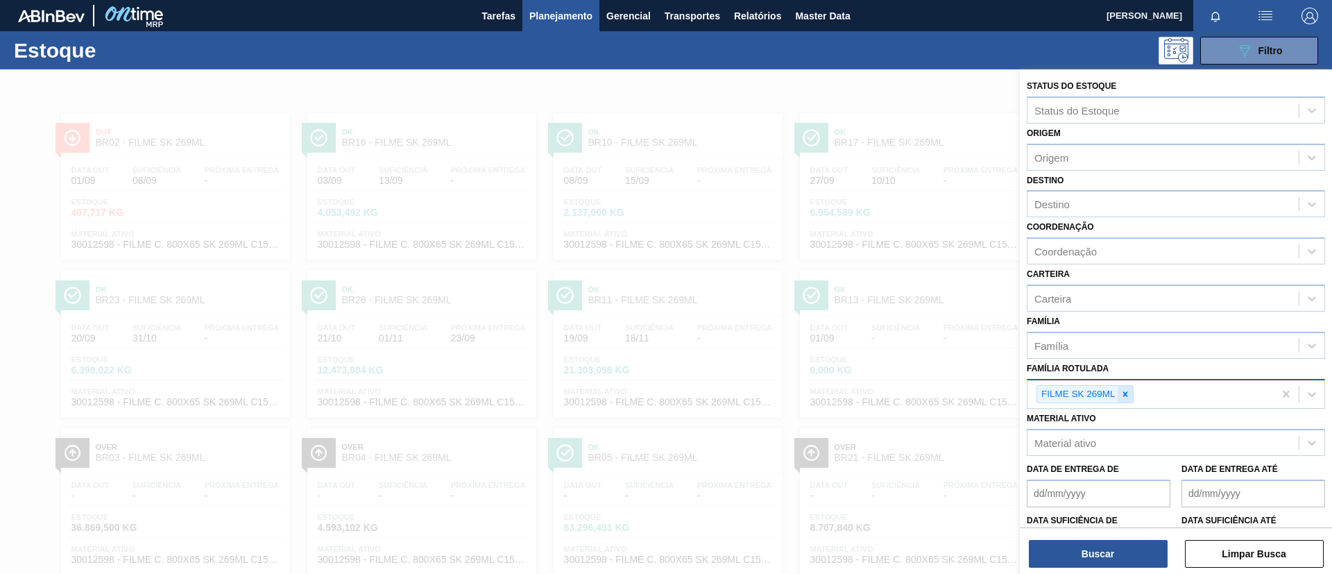
click at [1126, 389] on icon at bounding box center [1125, 394] width 10 height 10
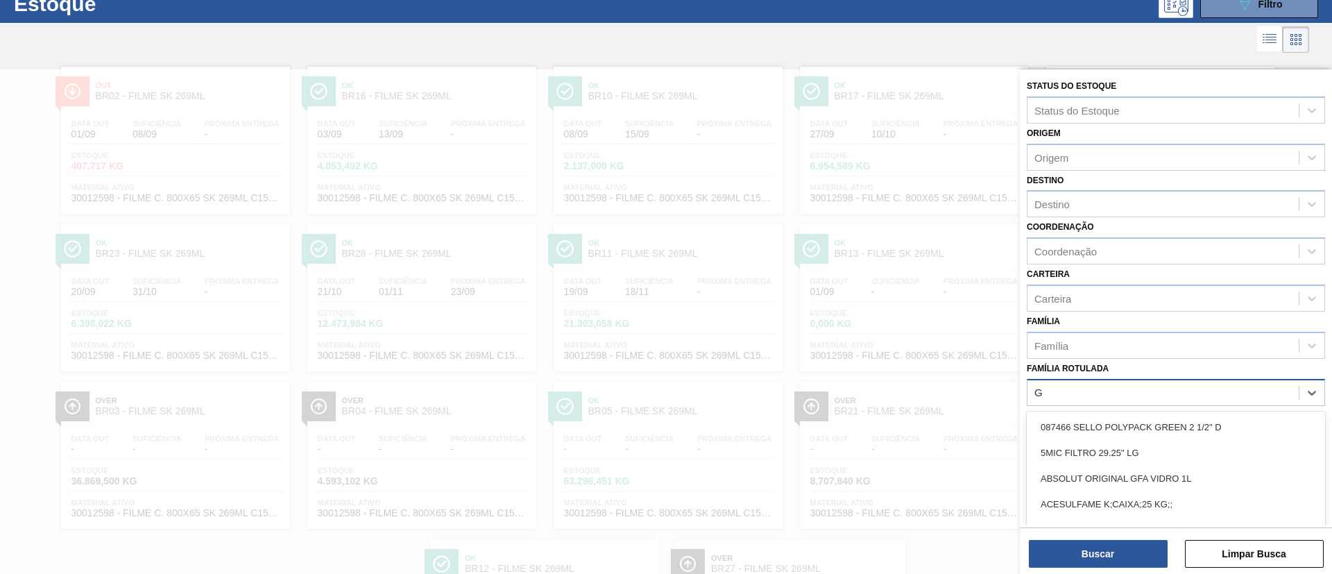
scroll to position [51, 0]
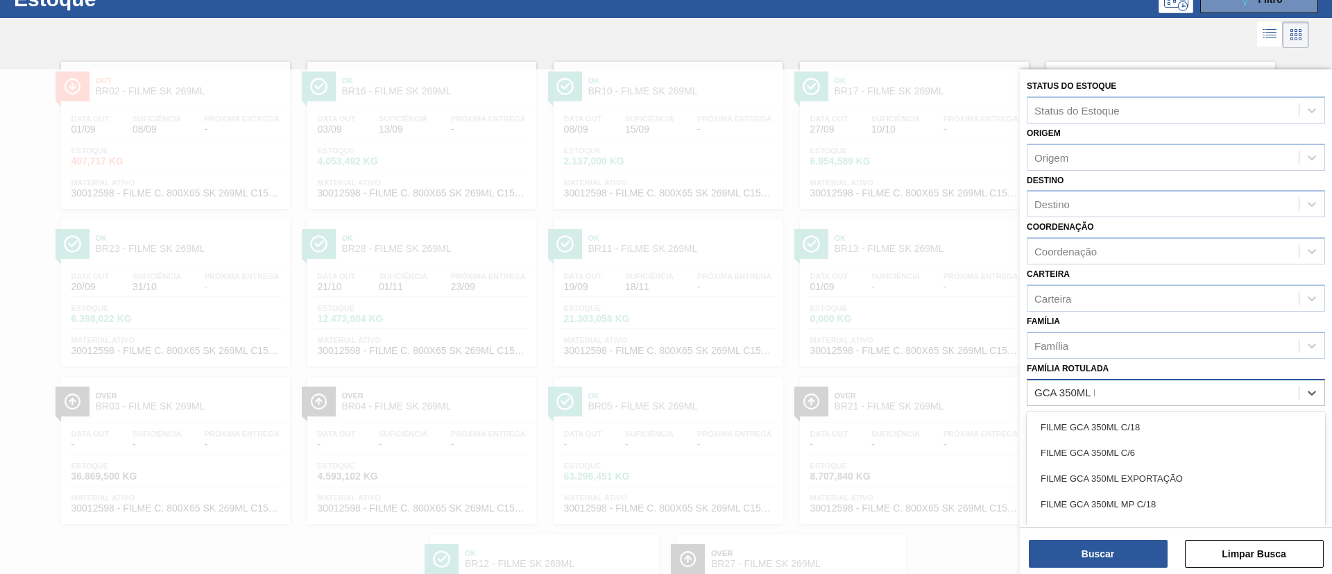
type Rotulada "GCA 350ML PS"
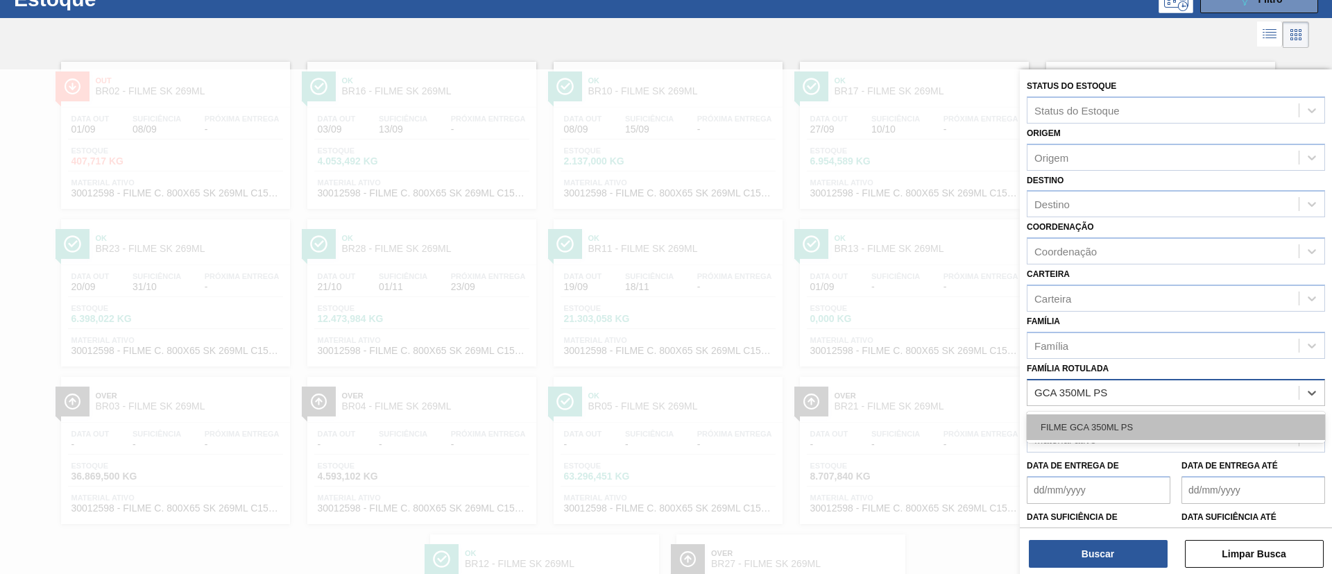
click at [1153, 418] on div "FILME GCA 350ML PS" at bounding box center [1176, 427] width 298 height 26
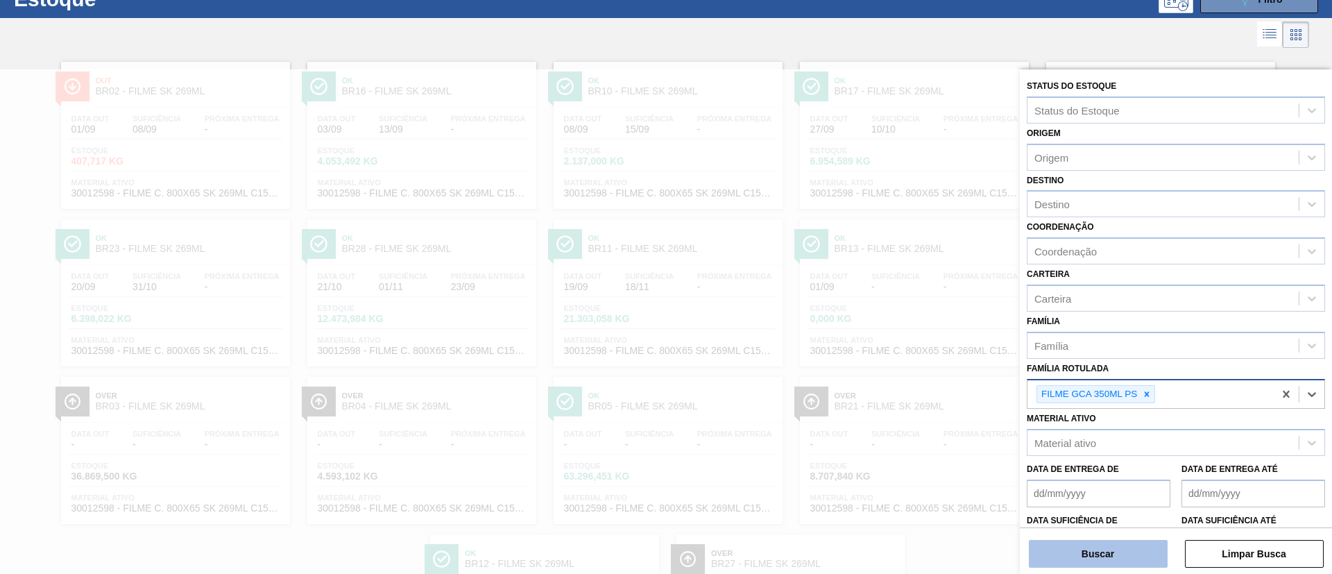
click at [1106, 545] on button "Buscar" at bounding box center [1098, 554] width 139 height 28
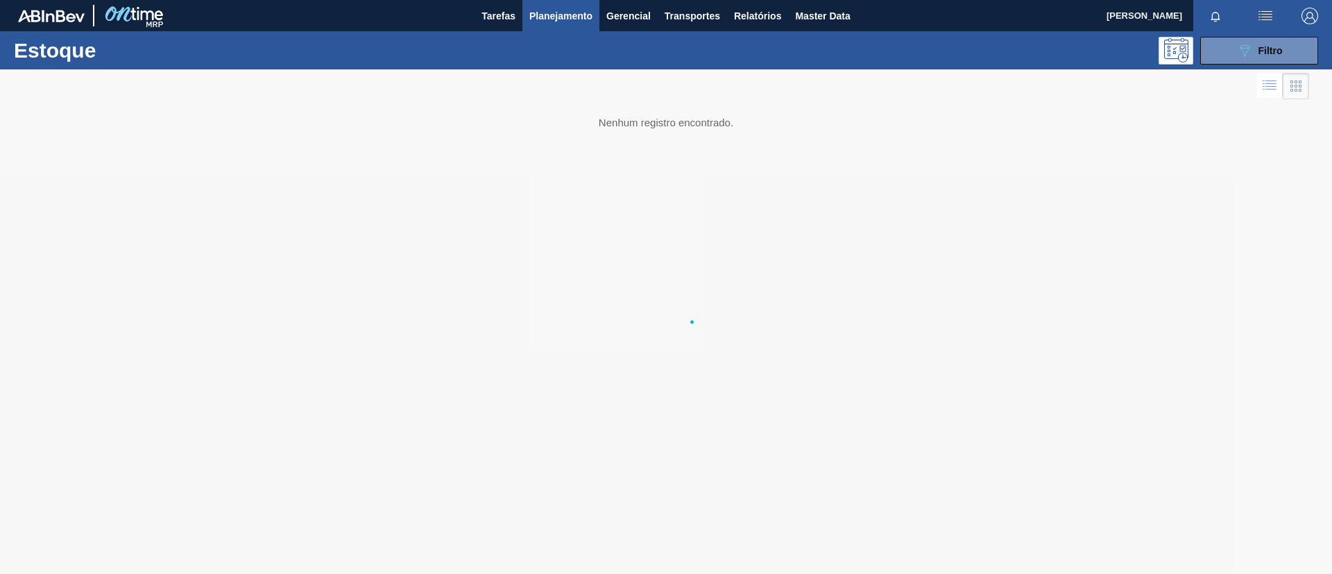
scroll to position [0, 0]
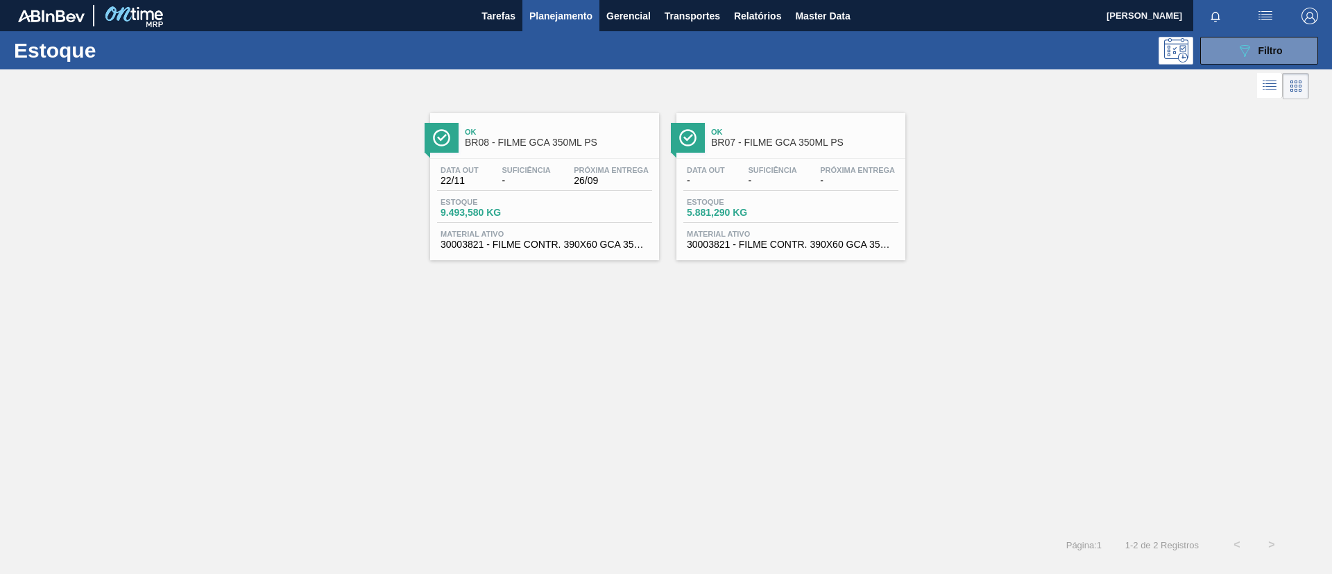
click at [780, 141] on span "BR07 - FILME GCA 350ML PS" at bounding box center [804, 142] width 187 height 10
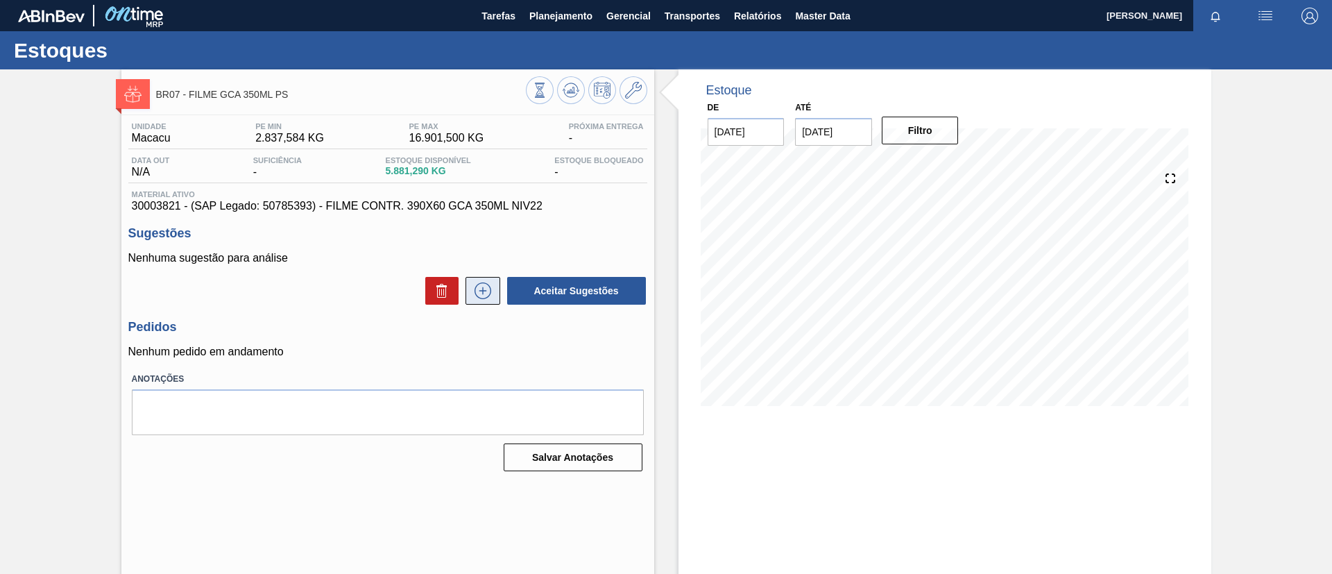
click at [475, 291] on icon at bounding box center [483, 290] width 17 height 17
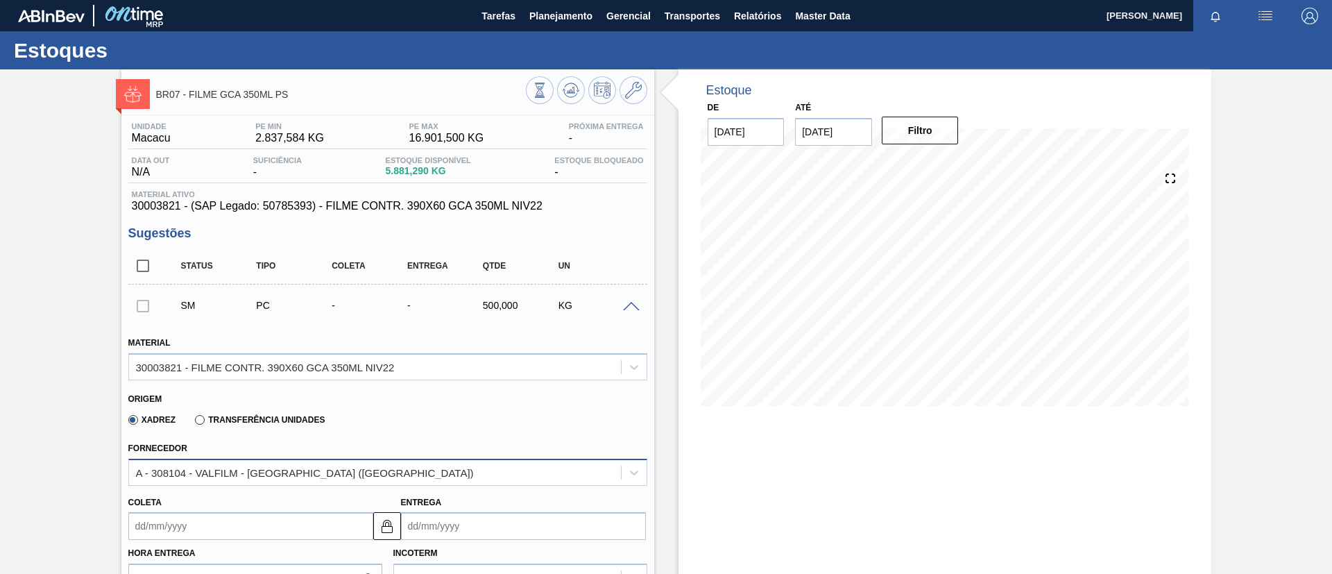
click at [262, 475] on div "A - 308104 - VALFILM - [GEOGRAPHIC_DATA] ([GEOGRAPHIC_DATA])" at bounding box center [305, 472] width 338 height 12
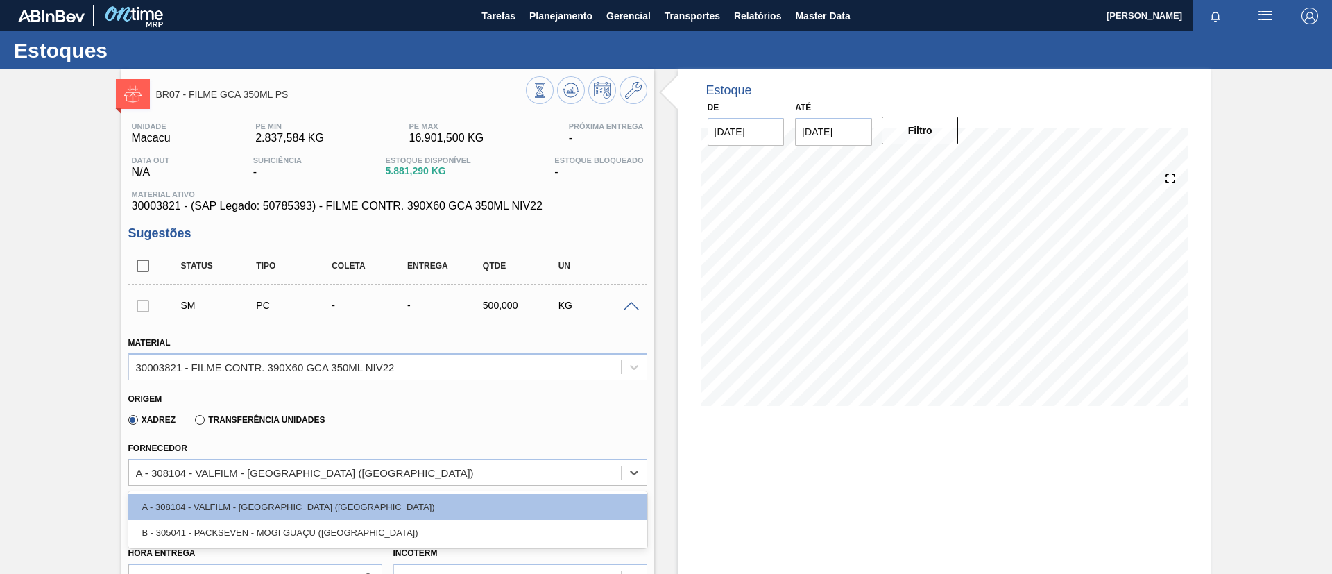
drag, startPoint x: 28, startPoint y: 409, endPoint x: 48, endPoint y: 235, distance: 175.3
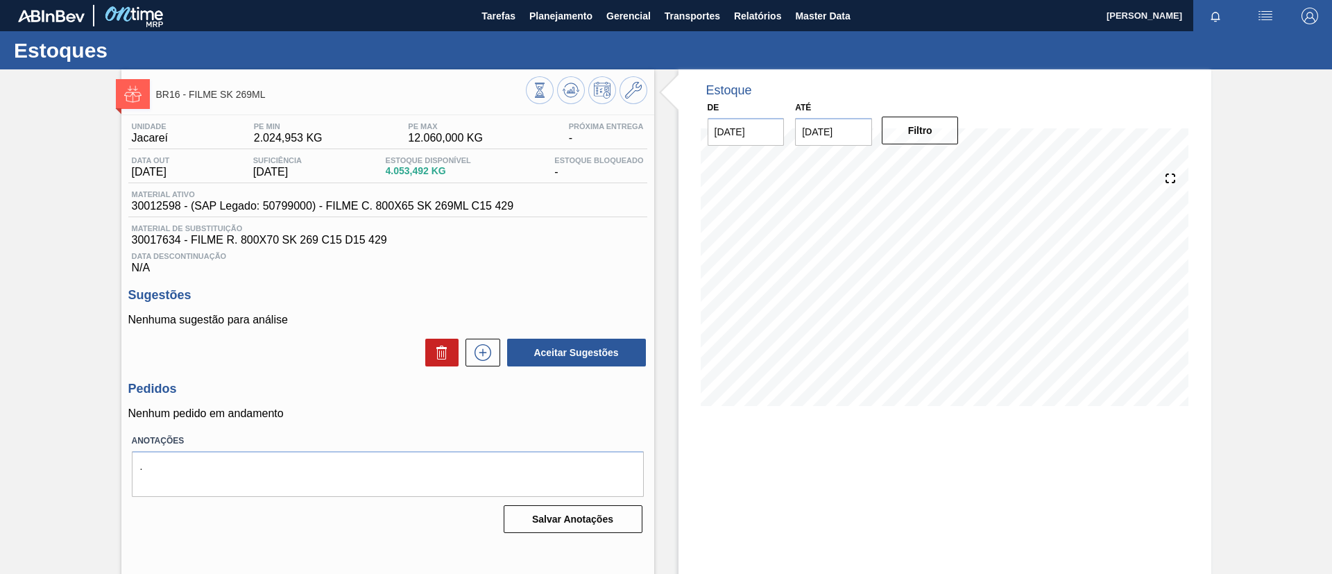
click at [4, 321] on div "BR16 - FILME SK 269ML Unidade Jacareí PE MIN 2.024,953 KG PE MAX 12.060,000 KG …" at bounding box center [666, 332] width 1332 height 527
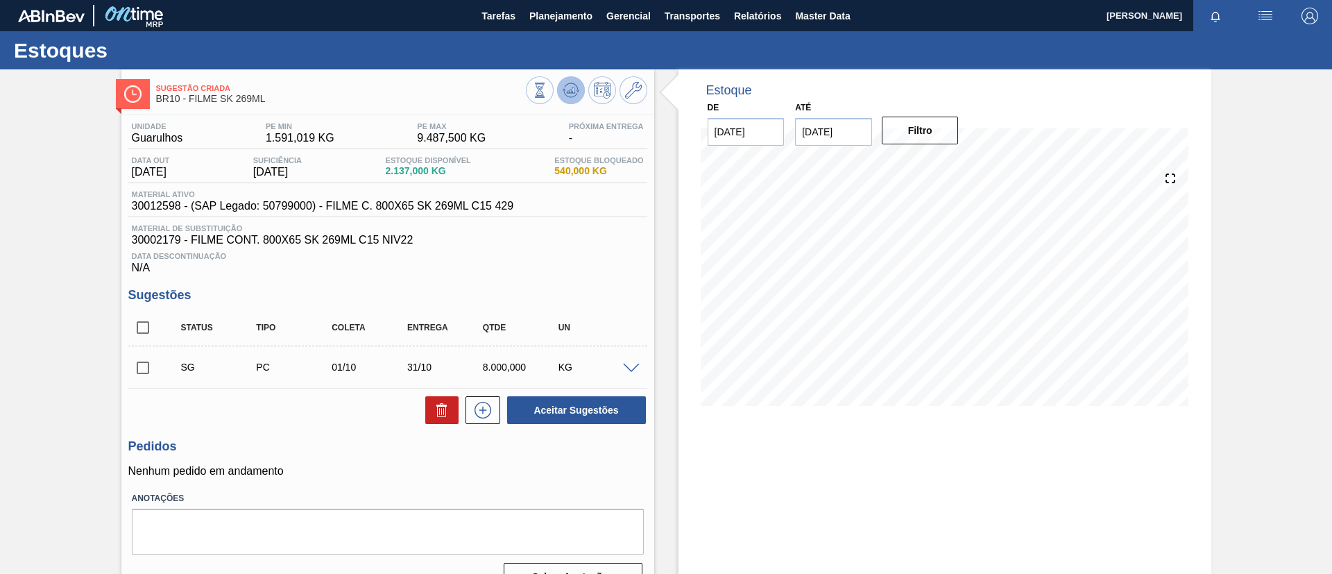
click at [574, 83] on icon at bounding box center [571, 90] width 17 height 17
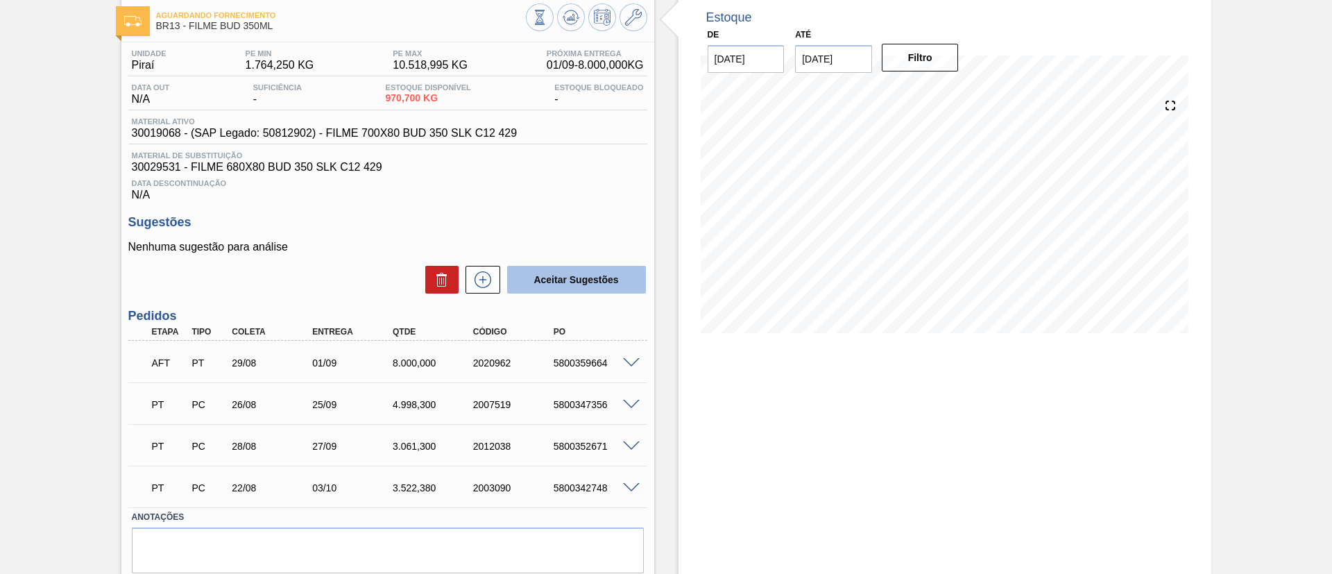
scroll to position [104, 0]
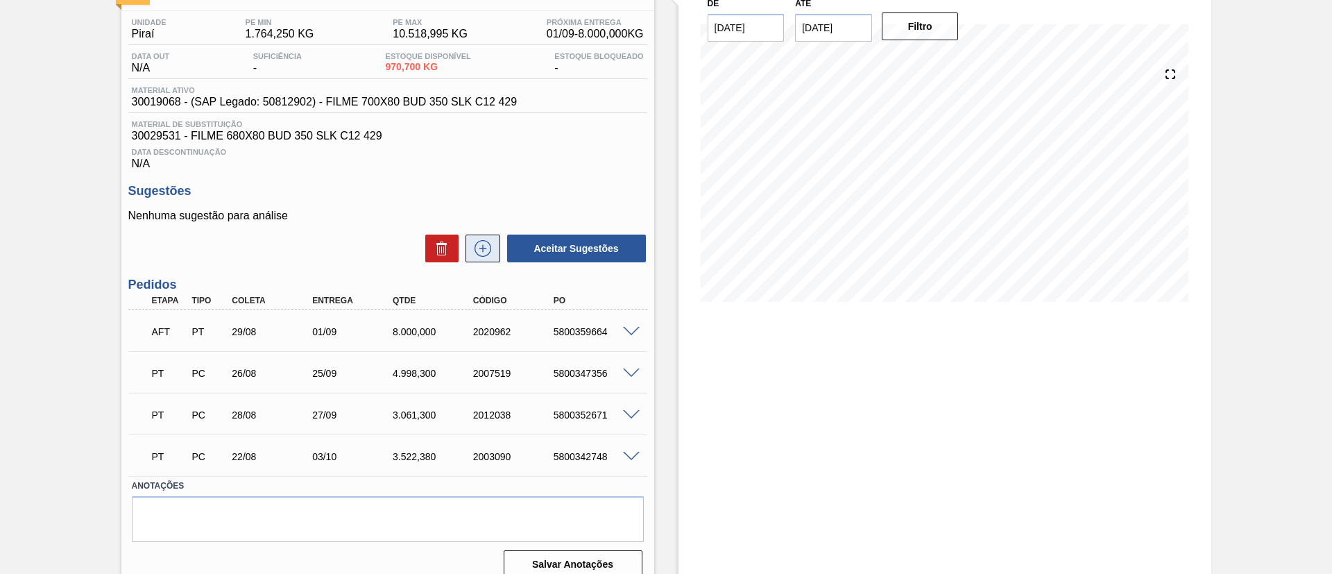
click at [487, 252] on icon at bounding box center [483, 248] width 22 height 17
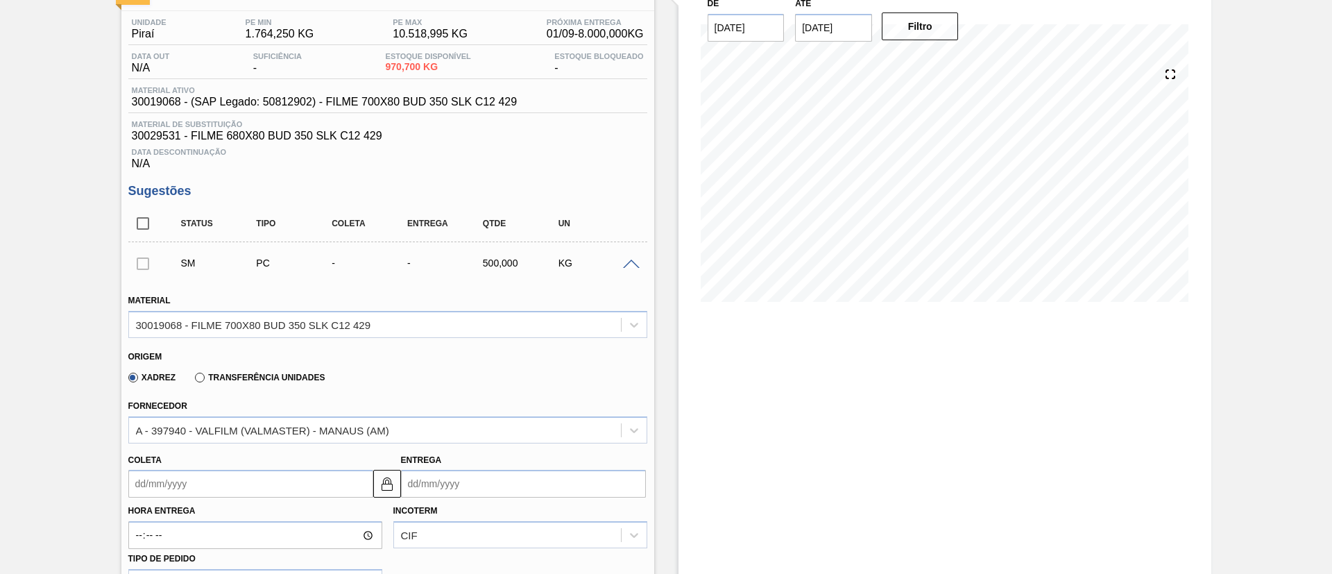
click at [633, 267] on div "SM PC - - 500,000 KG" at bounding box center [387, 263] width 519 height 35
click at [633, 267] on span at bounding box center [631, 264] width 17 height 10
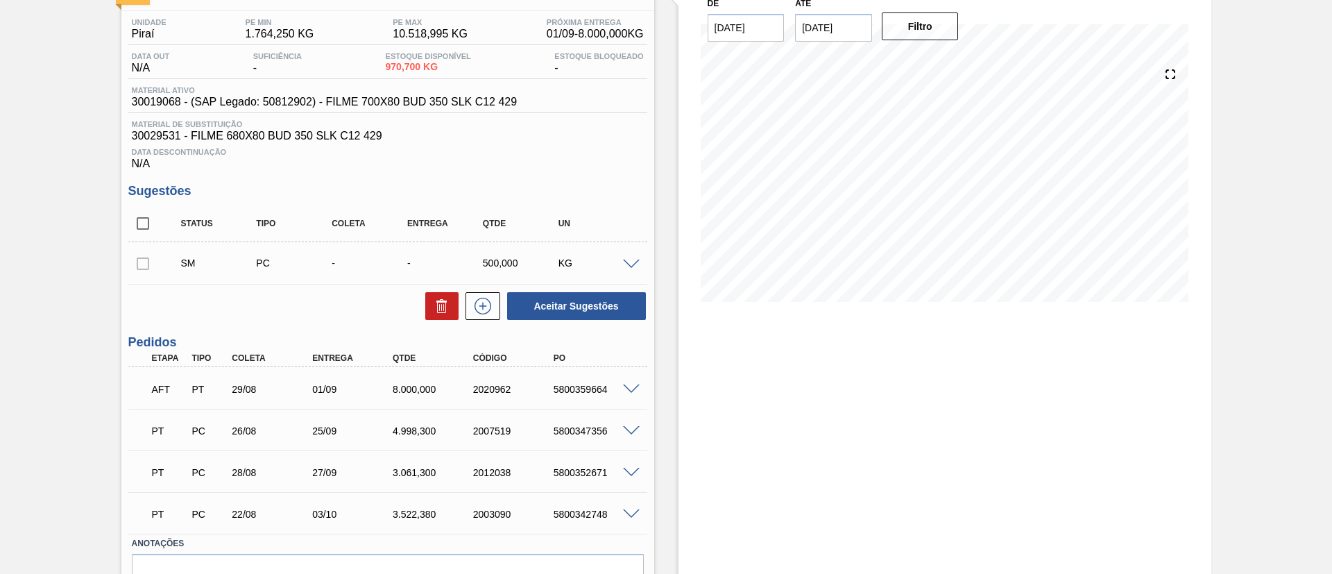
click at [626, 385] on span at bounding box center [631, 389] width 17 height 10
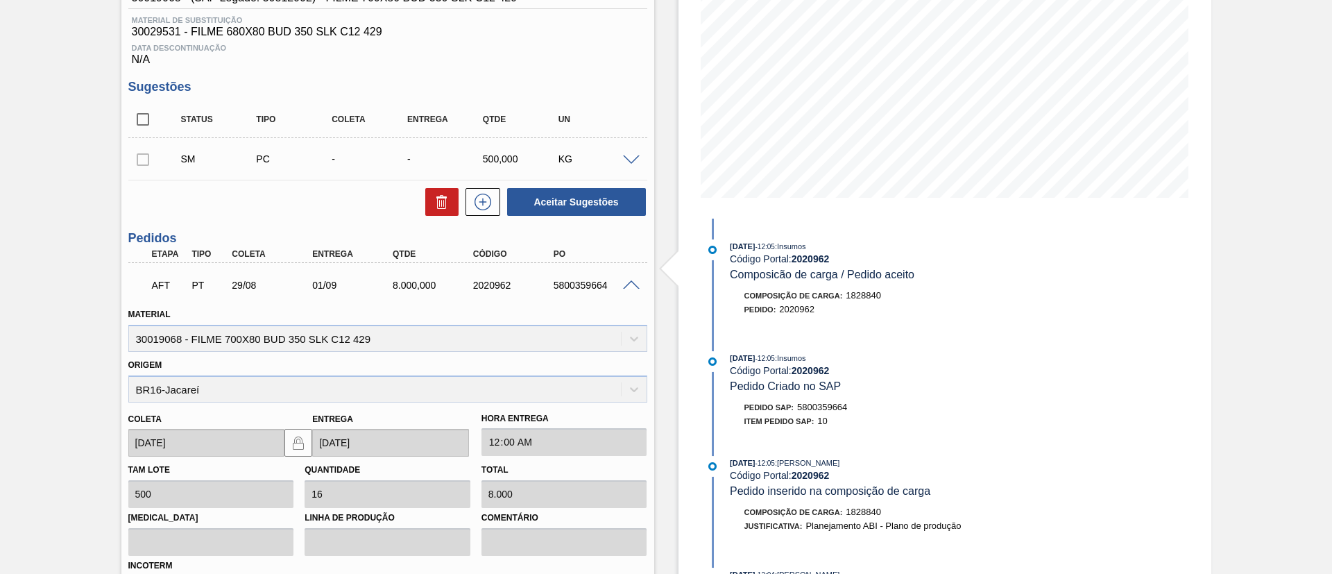
scroll to position [416, 0]
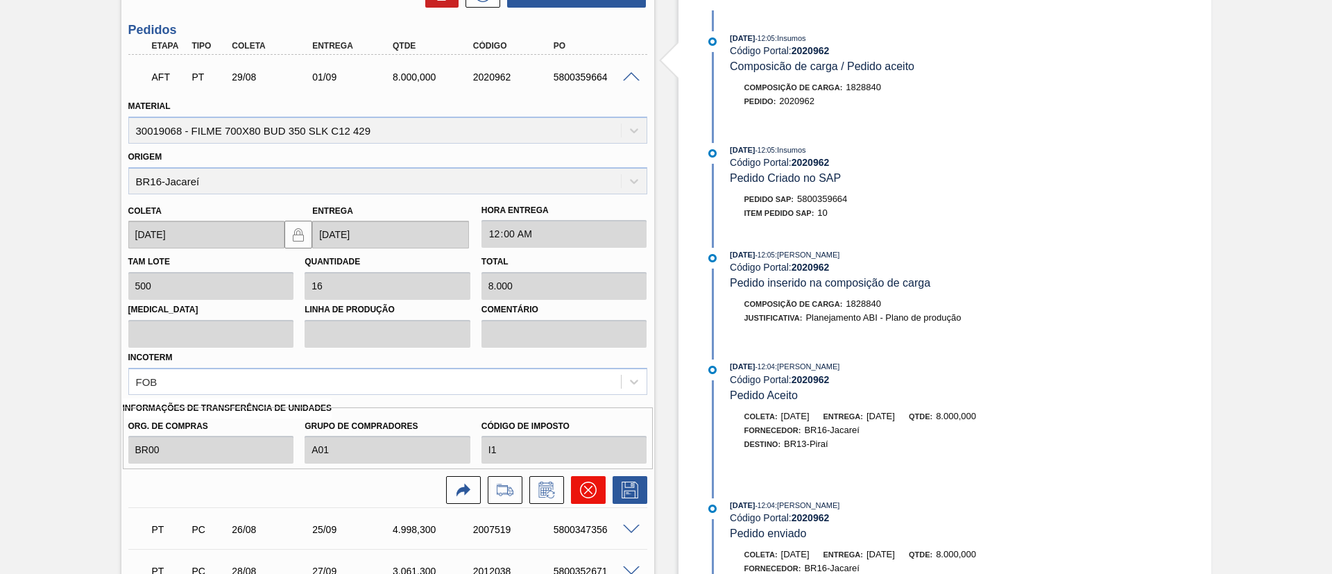
click at [586, 484] on icon at bounding box center [588, 489] width 17 height 17
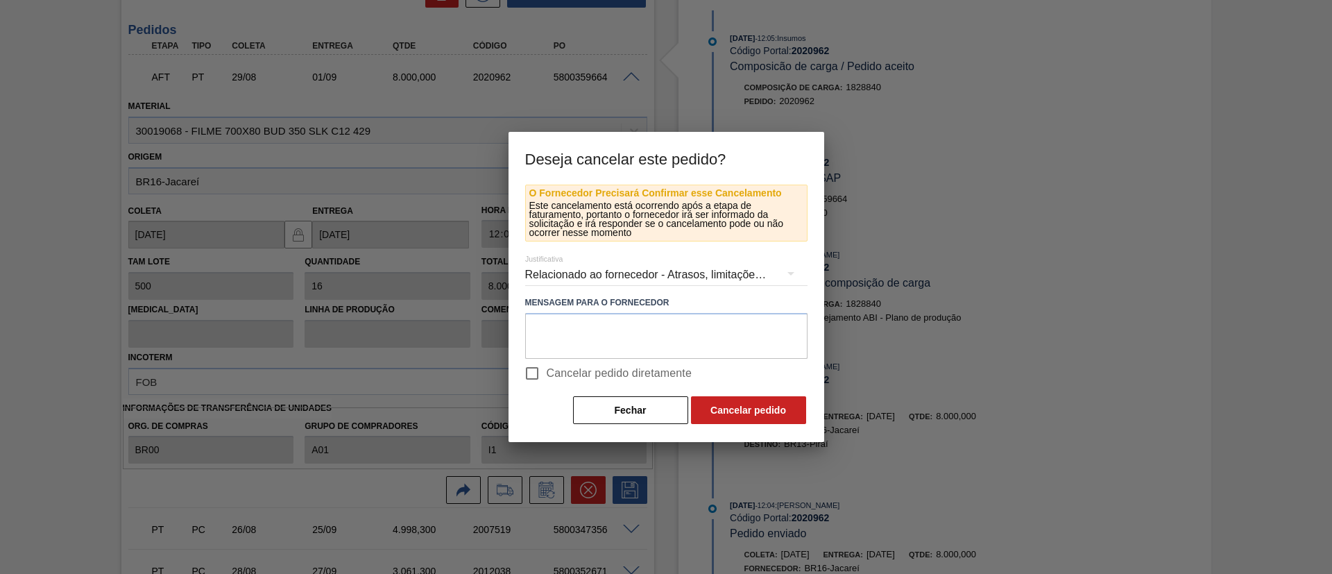
click at [611, 364] on label "Cancelar pedido diretamente" at bounding box center [605, 373] width 175 height 29
click at [547, 364] on input "Cancelar pedido diretamente" at bounding box center [532, 373] width 29 height 29
checkbox input "true"
click at [785, 410] on button "Cancelar pedido" at bounding box center [748, 410] width 115 height 28
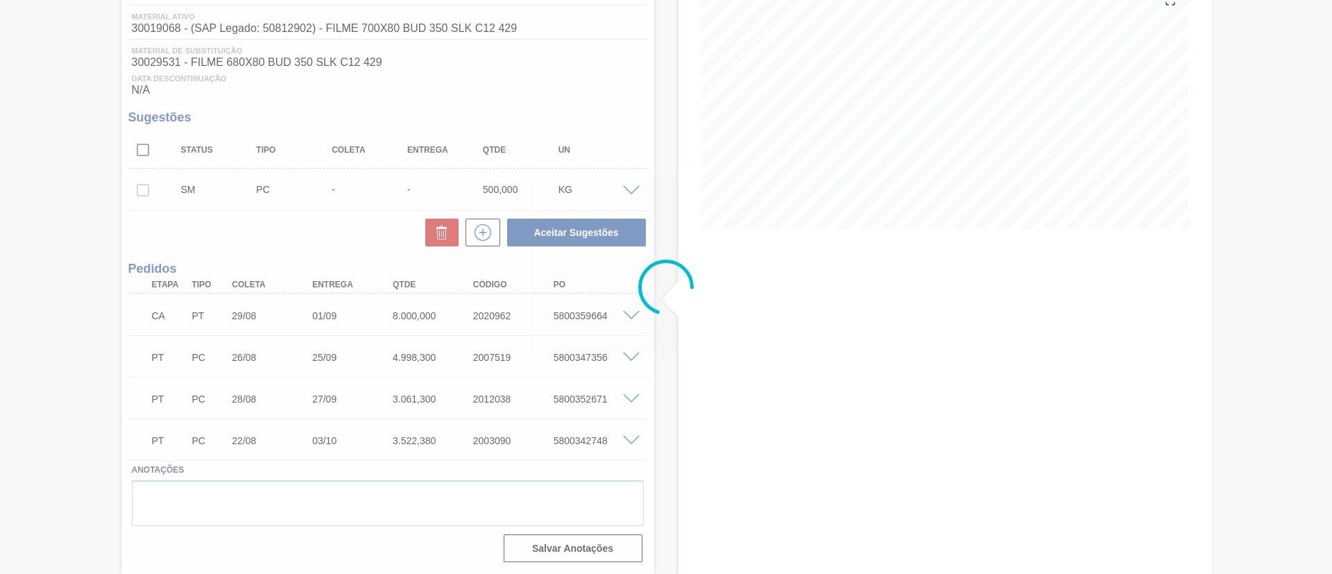
scroll to position [178, 0]
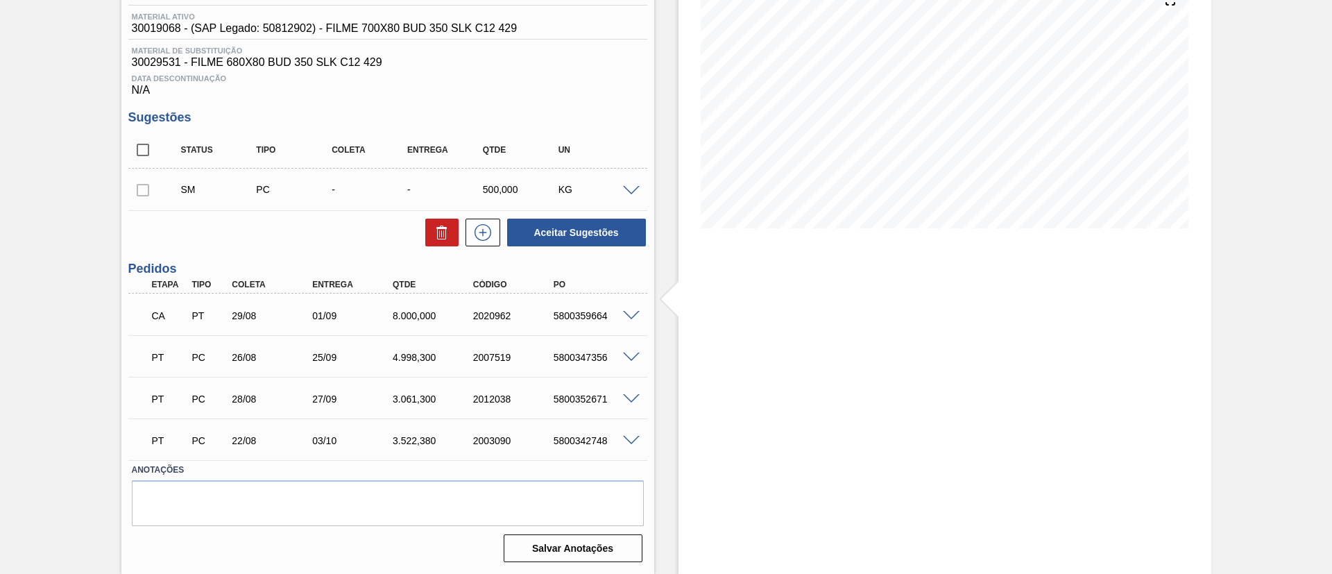
click at [624, 194] on div "KG" at bounding box center [597, 189] width 84 height 11
click at [626, 193] on span at bounding box center [631, 191] width 17 height 10
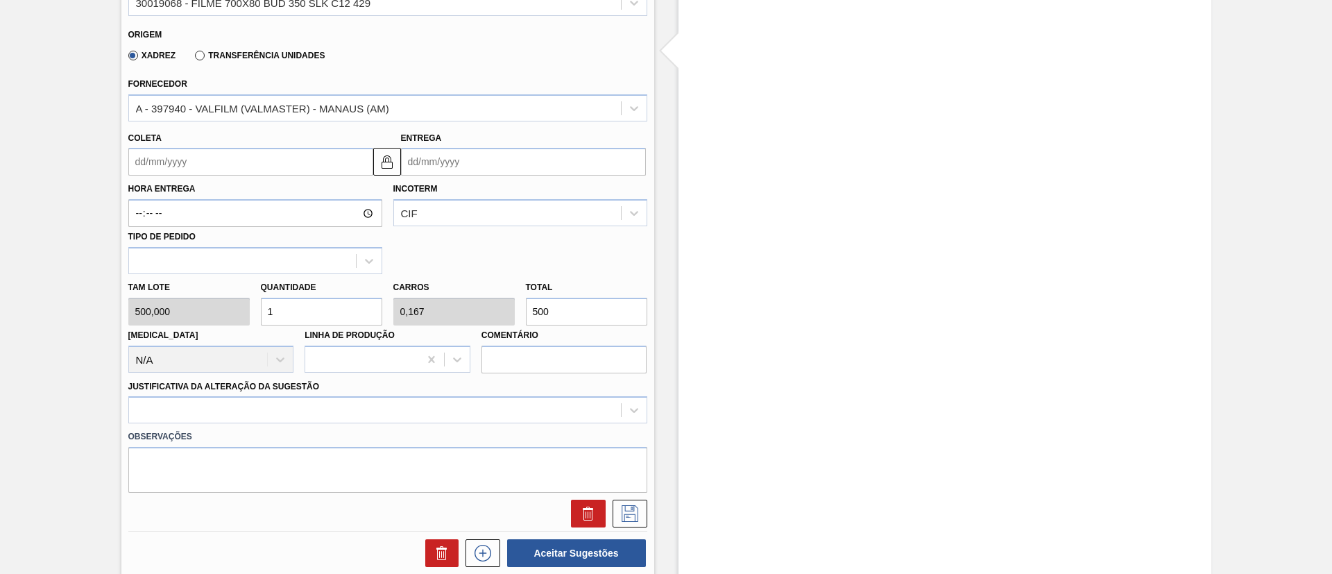
scroll to position [330, 0]
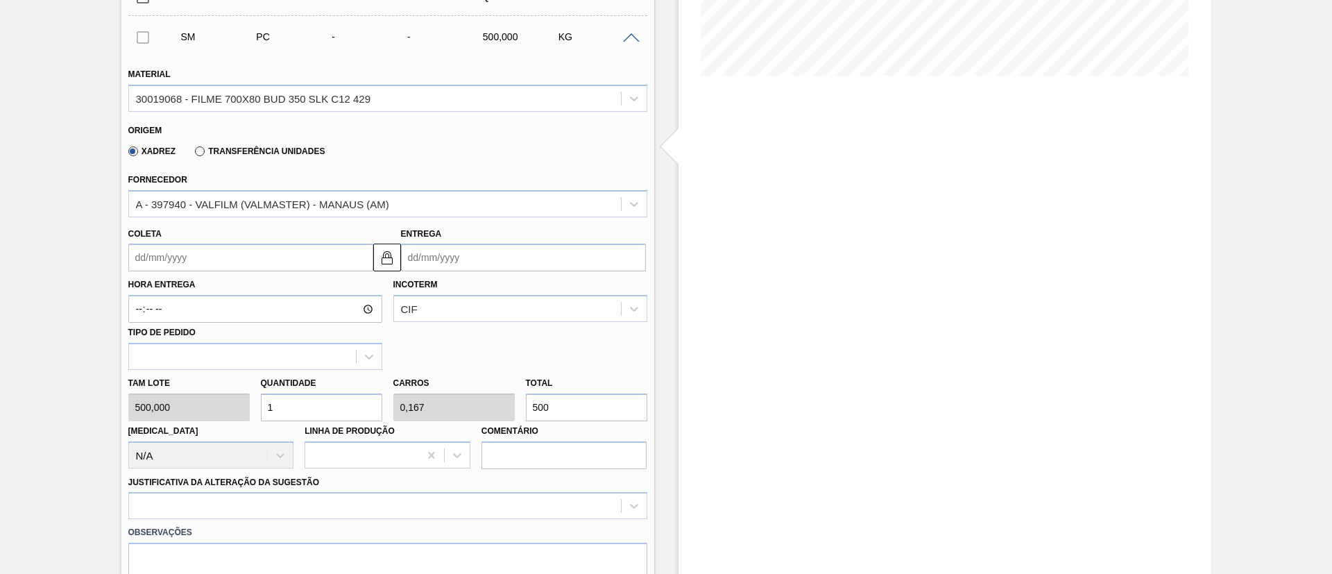
click at [288, 153] on label "Transferência Unidades" at bounding box center [260, 151] width 130 height 10
click at [193, 154] on input "Transferência Unidades" at bounding box center [193, 154] width 0 height 0
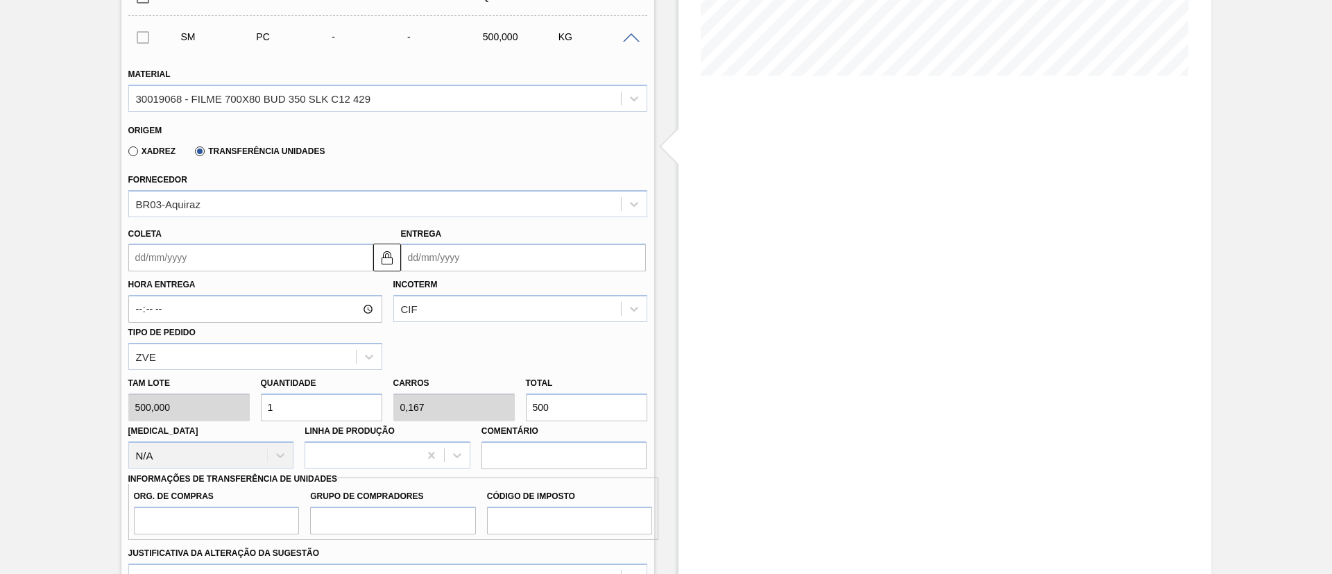
click at [296, 183] on div "Fornecedor BR03-Aquiraz" at bounding box center [387, 193] width 519 height 47
click at [302, 192] on div "BR03-Aquiraz" at bounding box center [387, 203] width 519 height 27
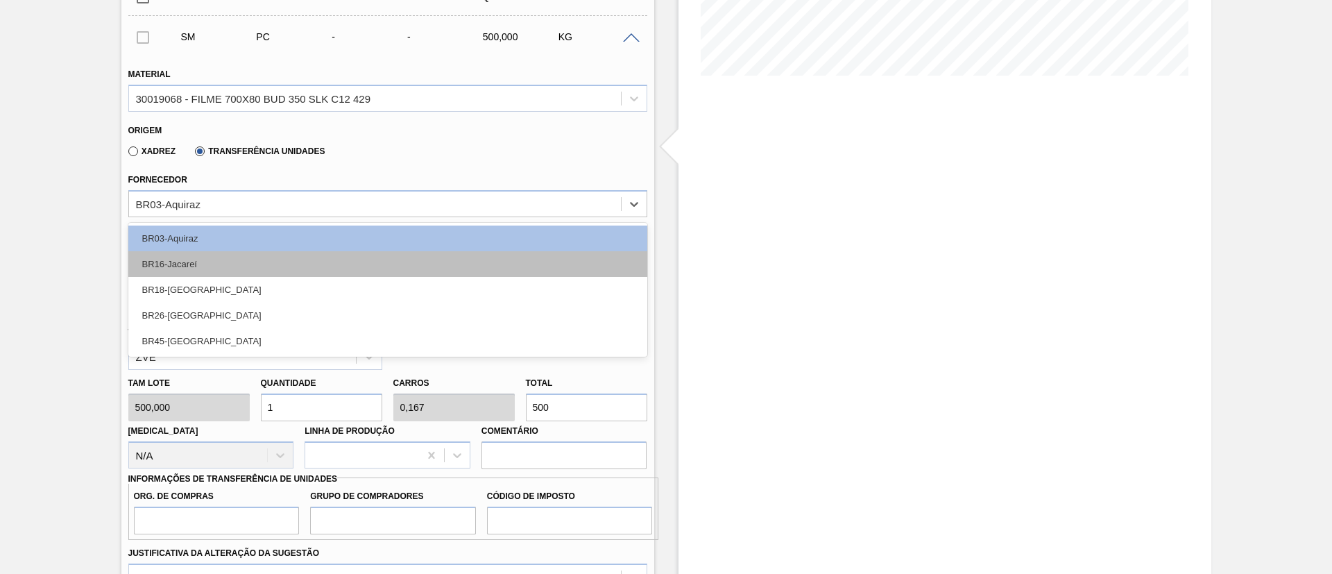
click at [268, 264] on div "BR16-Jacareí" at bounding box center [387, 264] width 519 height 26
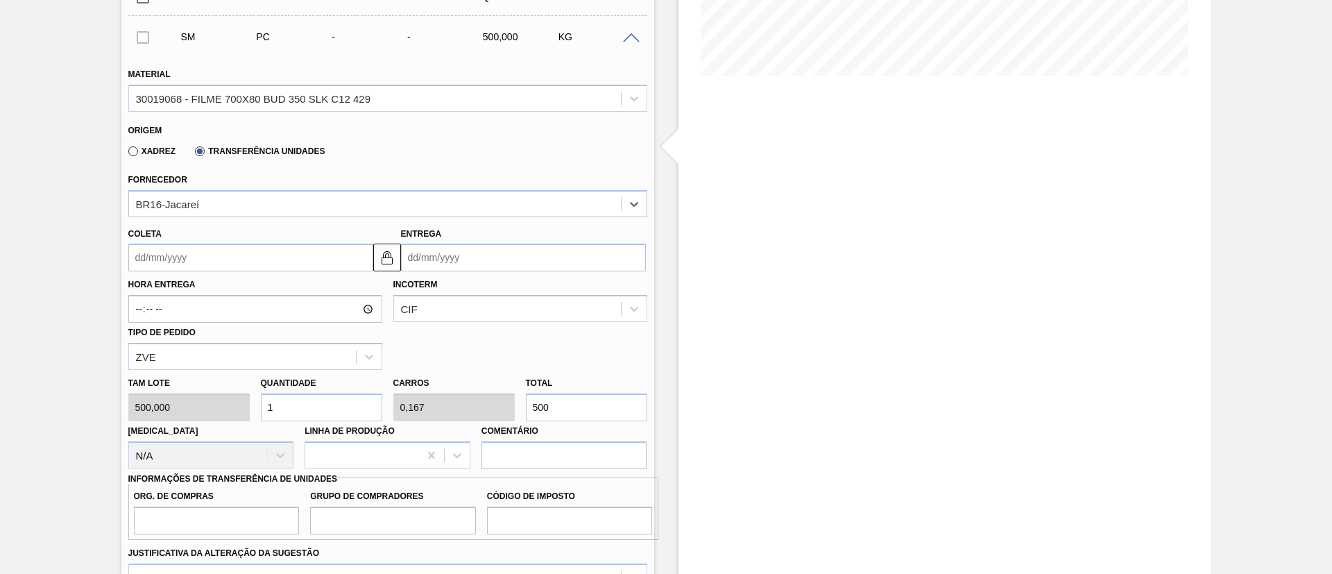
click at [216, 252] on input "Coleta" at bounding box center [250, 258] width 245 height 28
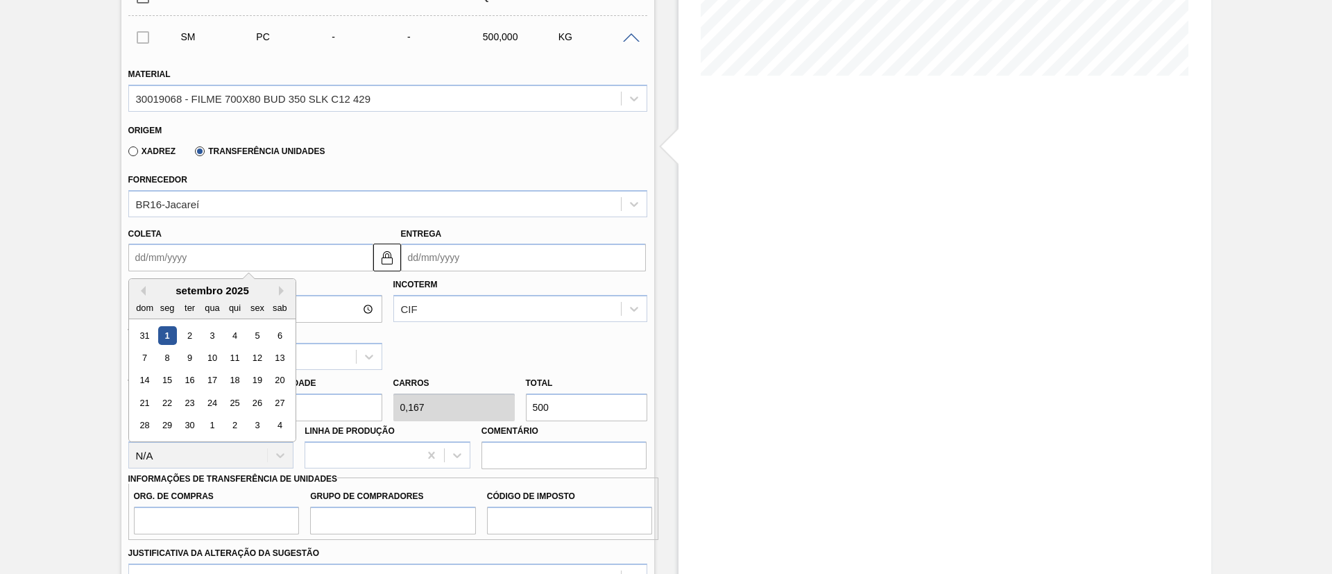
click at [171, 330] on div "1" at bounding box center [166, 335] width 19 height 19
type input "[DATE]"
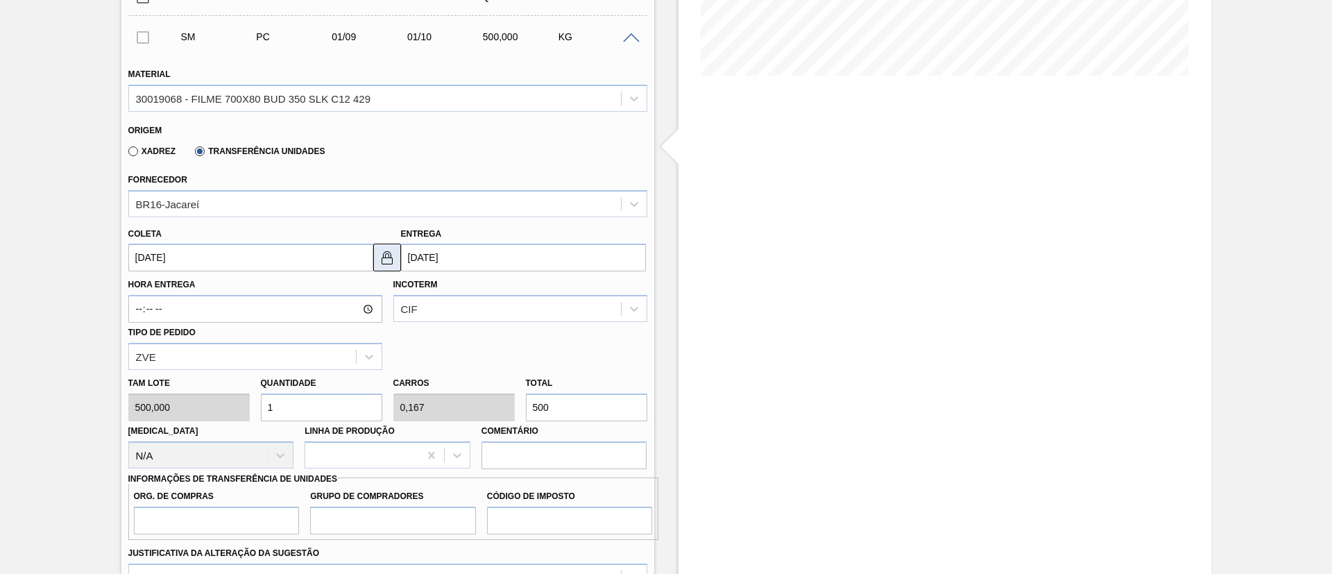
click at [394, 250] on img at bounding box center [387, 257] width 17 height 17
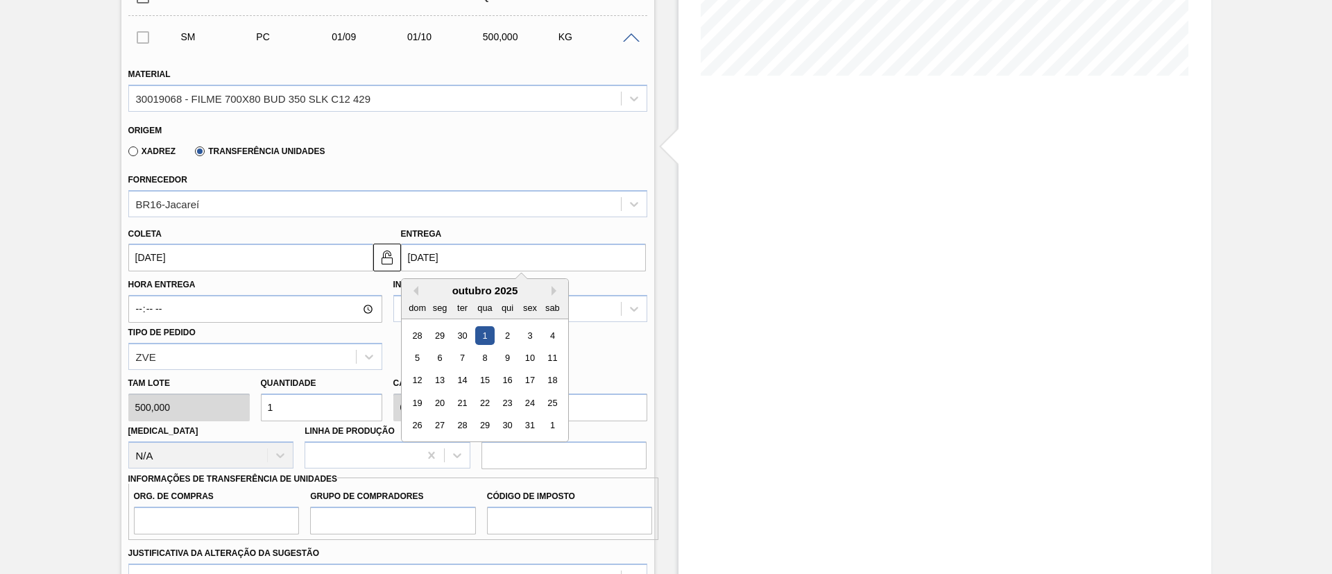
click at [428, 251] on input "[DATE]" at bounding box center [523, 258] width 245 height 28
click at [411, 293] on button "Previous Month" at bounding box center [414, 291] width 10 height 10
click at [524, 329] on div "5" at bounding box center [529, 335] width 19 height 19
click at [499, 264] on input "[DATE]" at bounding box center [523, 258] width 245 height 28
click at [480, 336] on div "3" at bounding box center [484, 335] width 19 height 19
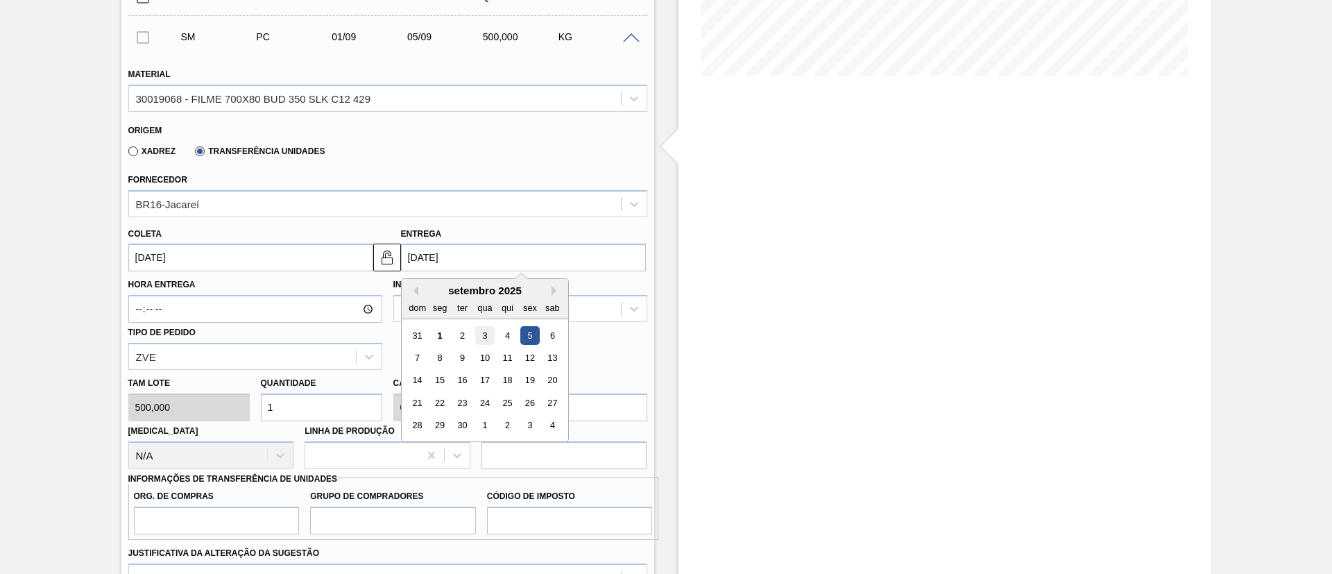
type input "[DATE]"
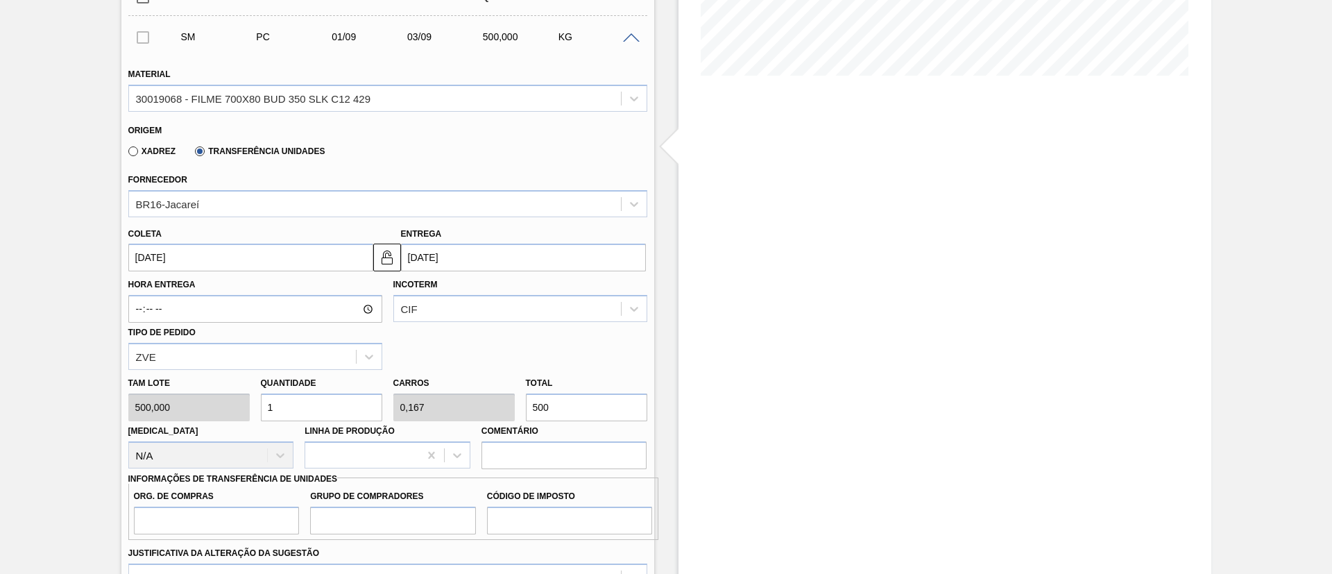
drag, startPoint x: 582, startPoint y: 394, endPoint x: 529, endPoint y: 404, distance: 53.7
click at [556, 404] on input "500" at bounding box center [586, 407] width 121 height 28
drag, startPoint x: 559, startPoint y: 406, endPoint x: 393, endPoint y: 384, distance: 168.0
click at [393, 384] on div "[PERSON_NAME] 500,000 Quantidade 1 Carros 0,167 Total 500 [MEDICAL_DATA] N/A Li…" at bounding box center [388, 419] width 530 height 99
type input "0,016"
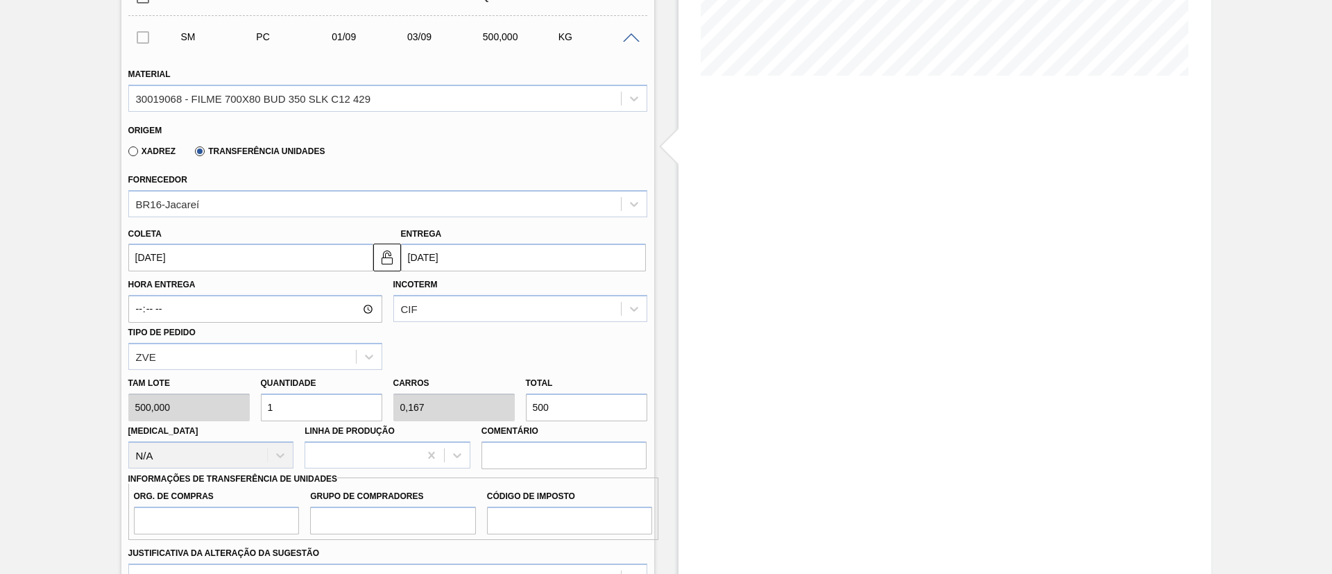
type input "0,003"
type input "8"
type input "0,168"
type input "0,028"
type input "84"
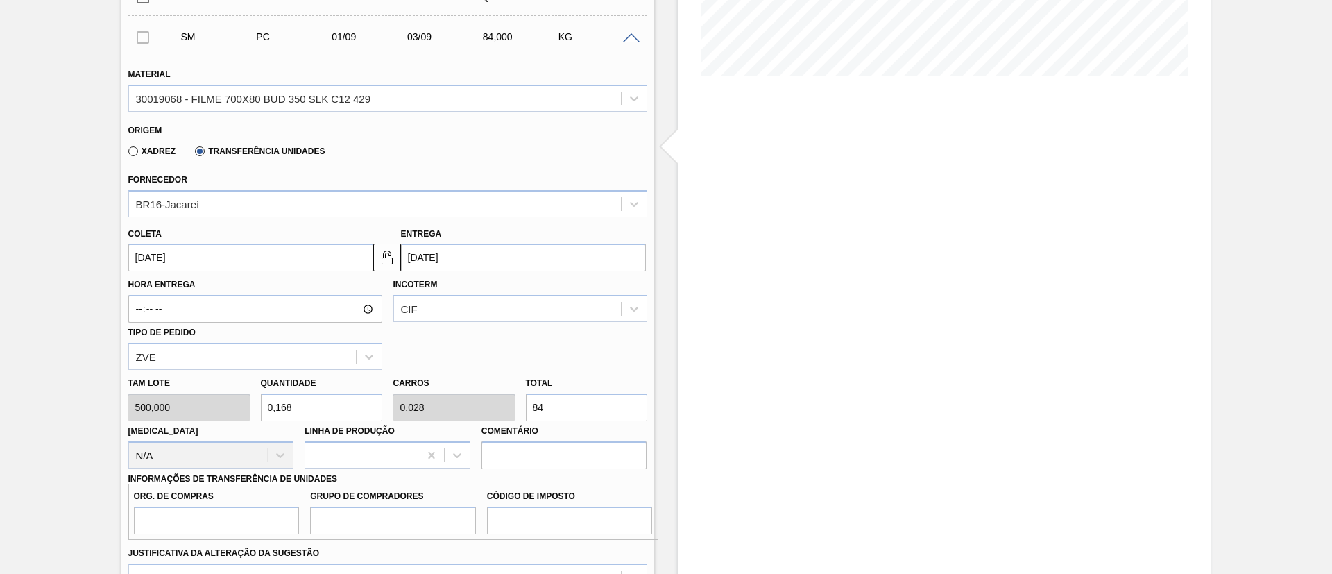
type input "1,688"
type input "0,281"
type input "844"
type input "16,898"
type input "2,816"
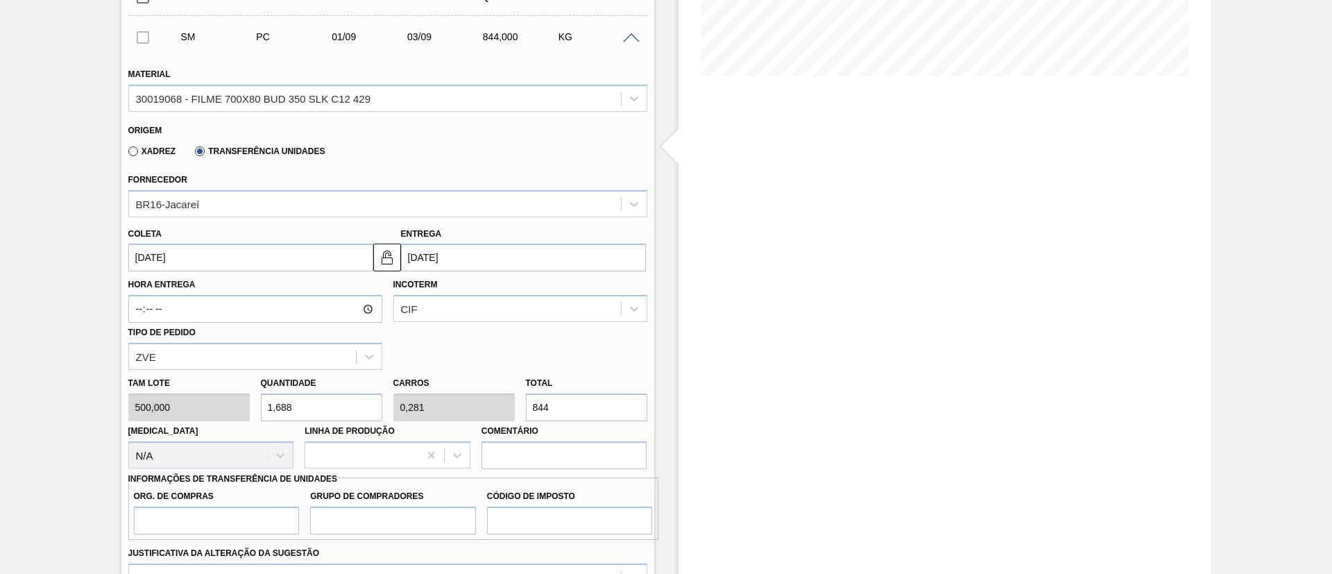
type input "8.449"
type input "168,996"
type input "28,166"
type input "84.498"
type input "1.689,96"
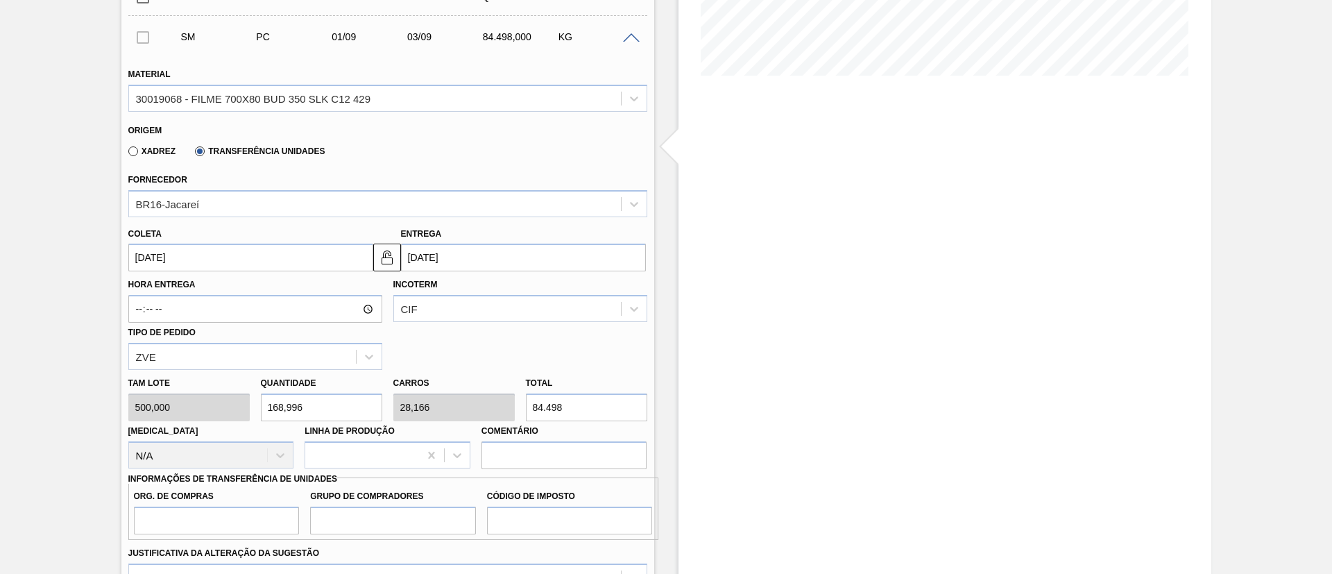
type input "281,66"
type input "844.980"
click at [460, 402] on div "[PERSON_NAME] 500,000 Quantidade 1.689,96 Carros 281,66 Total 844.980 [MEDICAL_…" at bounding box center [388, 419] width 530 height 99
type input "0,016"
type input "0,003"
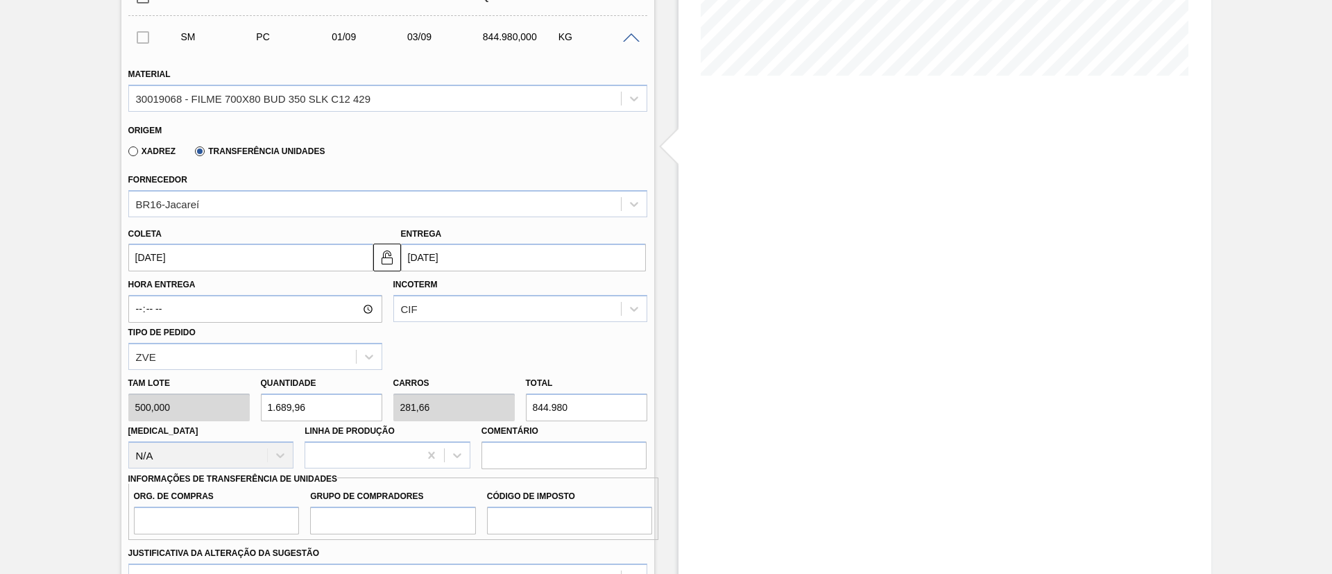
type input "8"
type input "0,168"
type input "0,028"
type input "84"
type input "1,688"
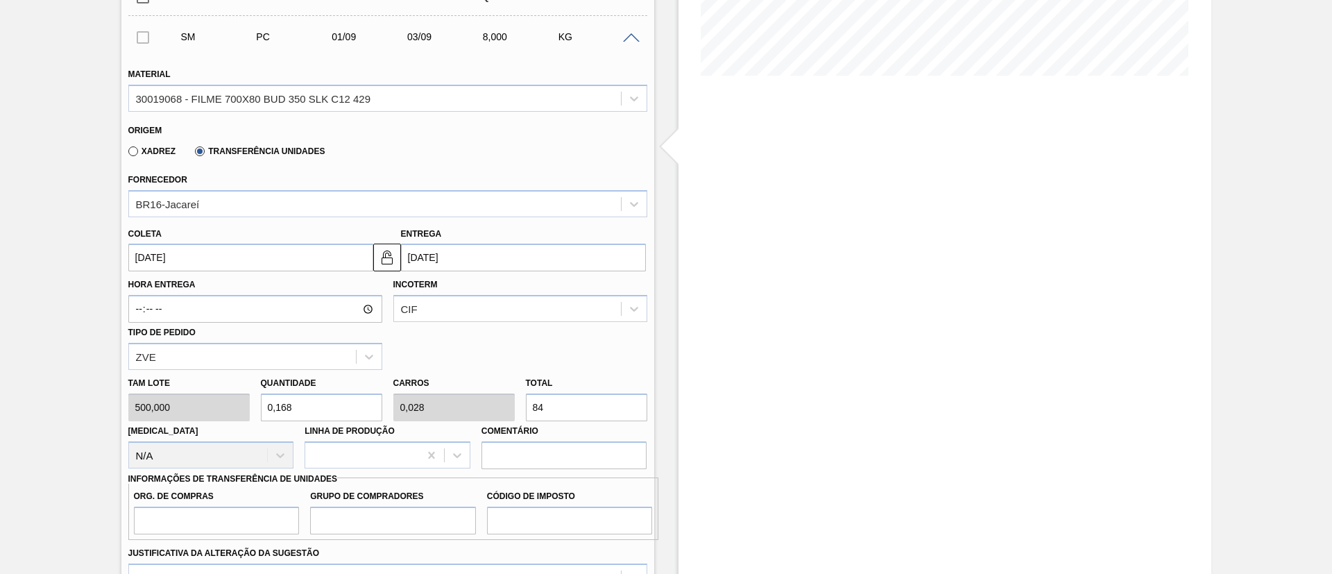
type input "0,281"
type input "8.449"
type input "16,898"
type input "2,816"
type input "8.449,"
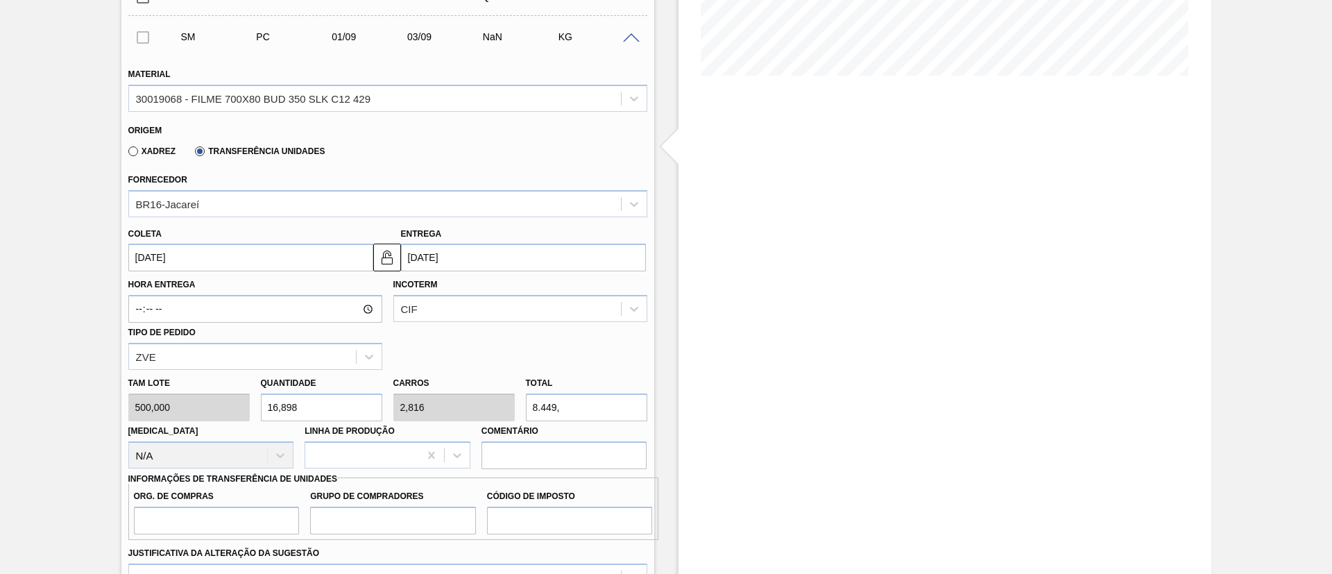
type input "16,9"
type input "2,817"
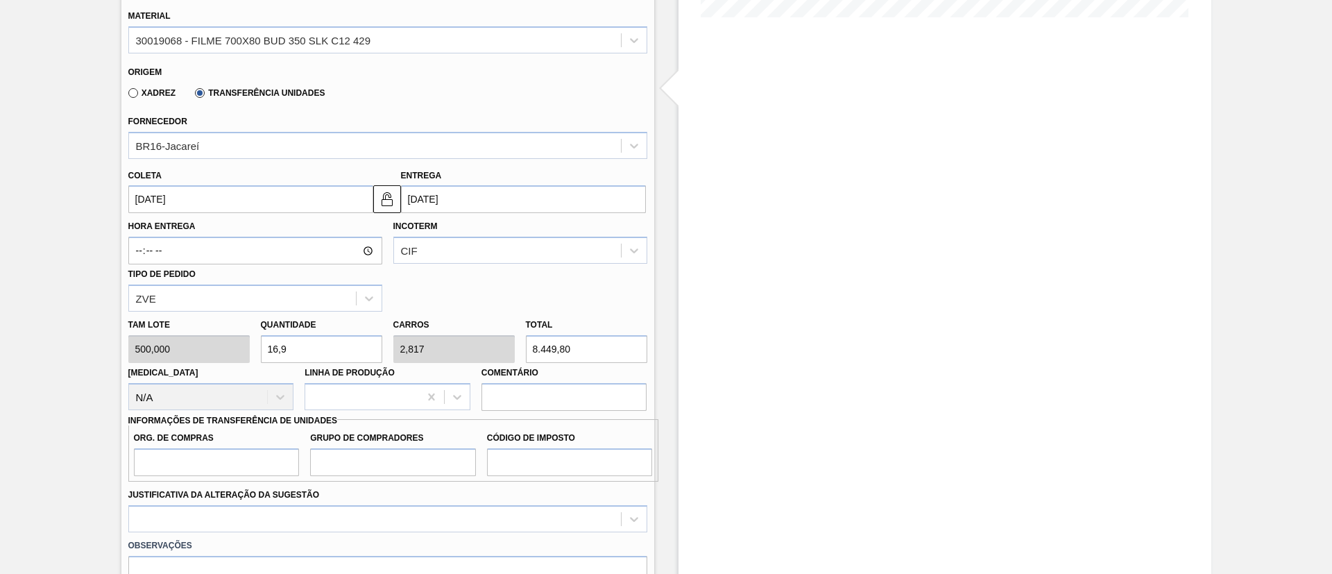
scroll to position [434, 0]
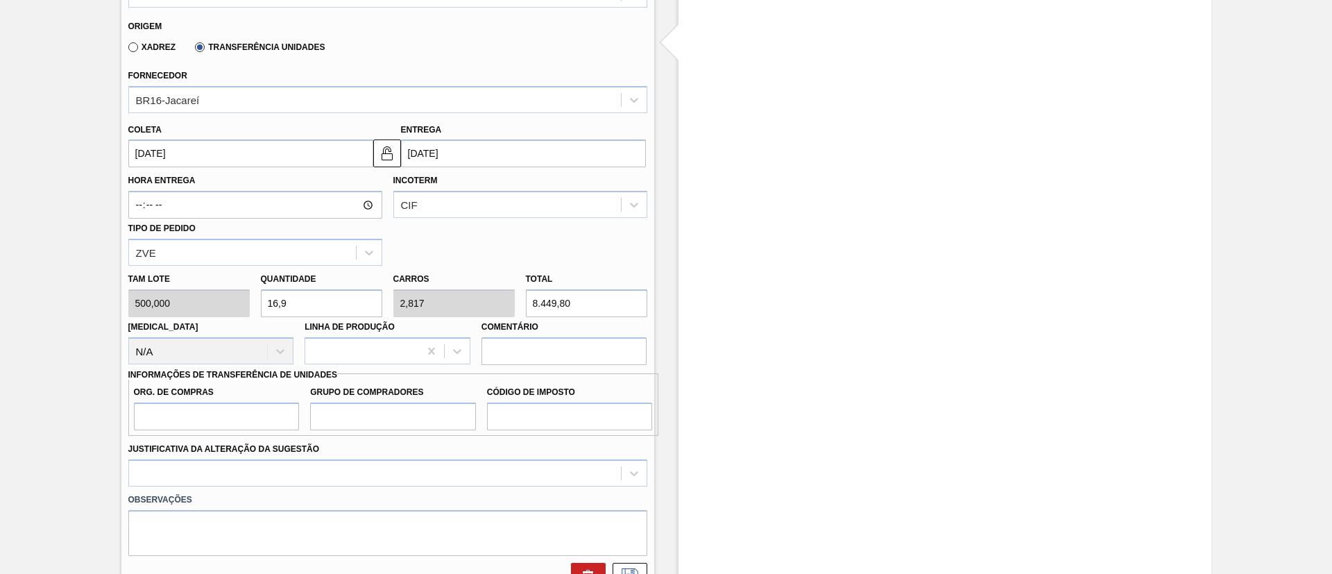
type input "8.449,80"
click at [239, 424] on input "Org. de Compras" at bounding box center [217, 416] width 166 height 28
type input "BR00"
click at [417, 406] on input "Grupo de Compradores" at bounding box center [393, 416] width 166 height 28
type input "A01"
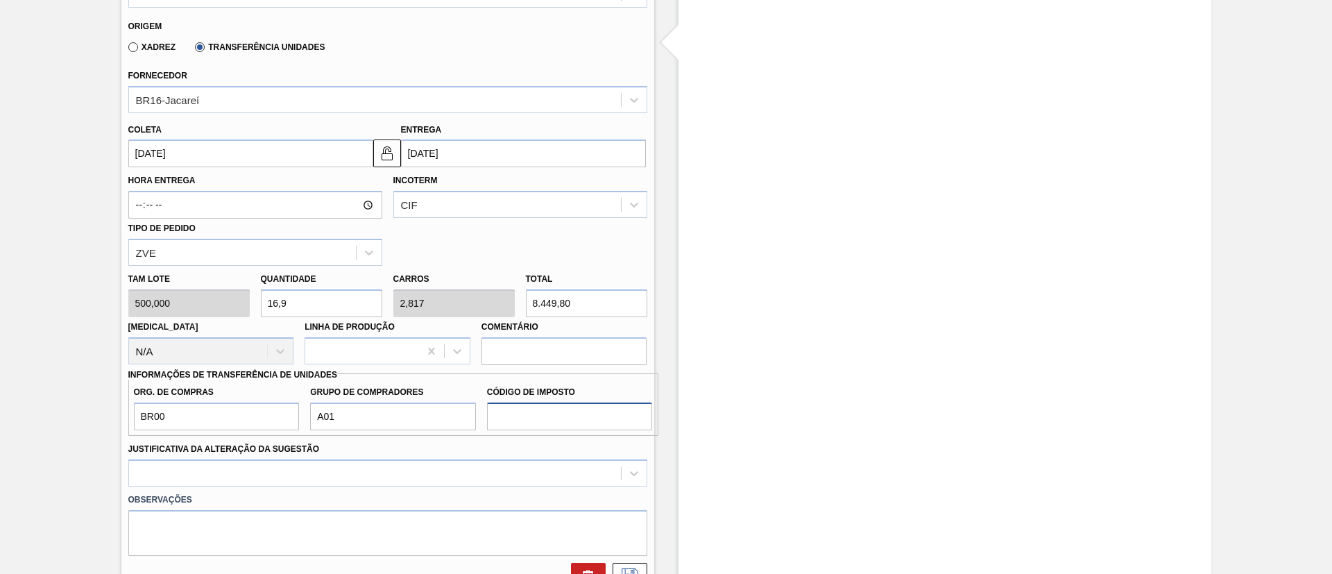
click at [521, 413] on input "Código de Imposto" at bounding box center [570, 416] width 166 height 28
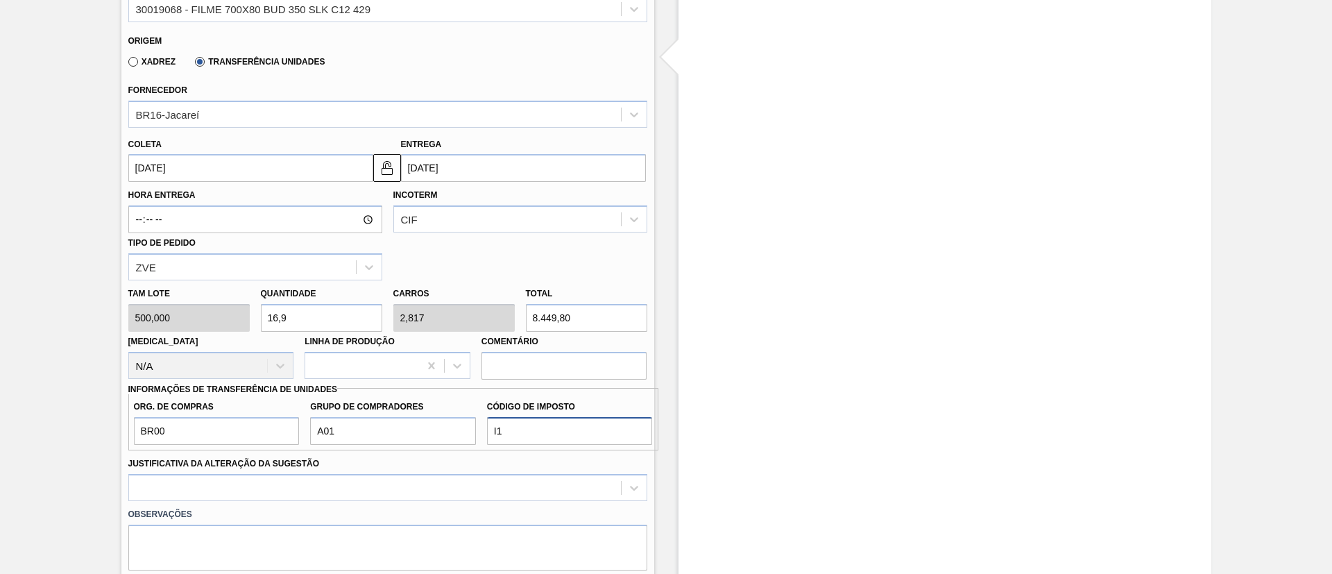
scroll to position [747, 0]
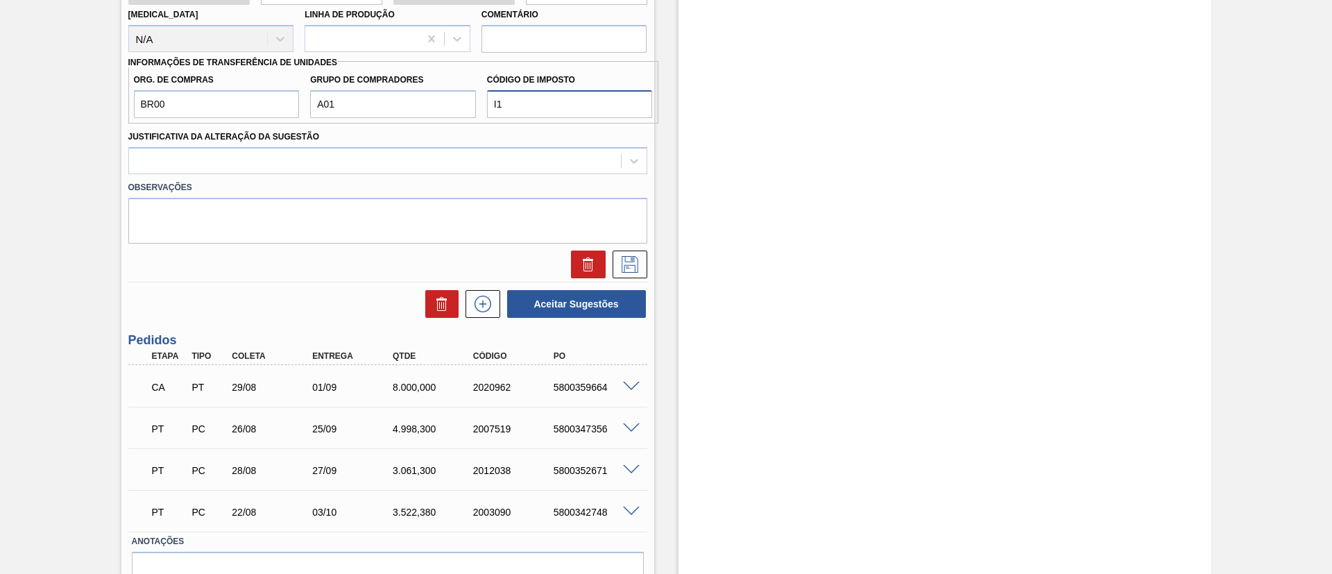
type input "I1"
click at [394, 176] on div "Observações" at bounding box center [388, 208] width 530 height 69
click at [398, 167] on div at bounding box center [375, 161] width 492 height 20
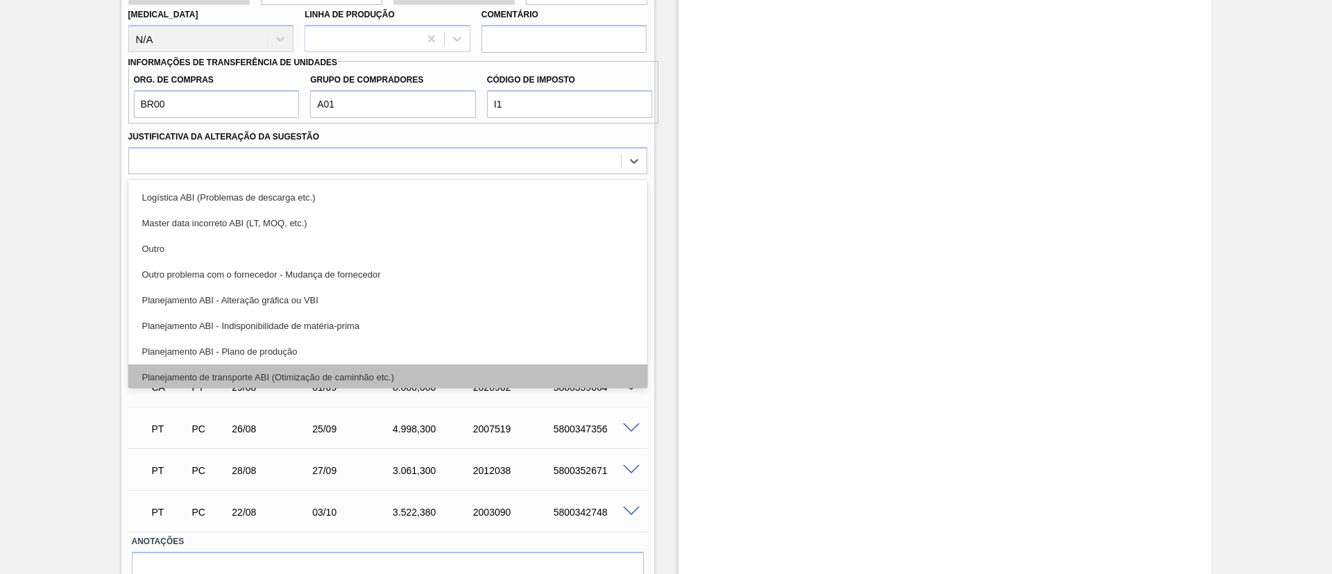
scroll to position [104, 0]
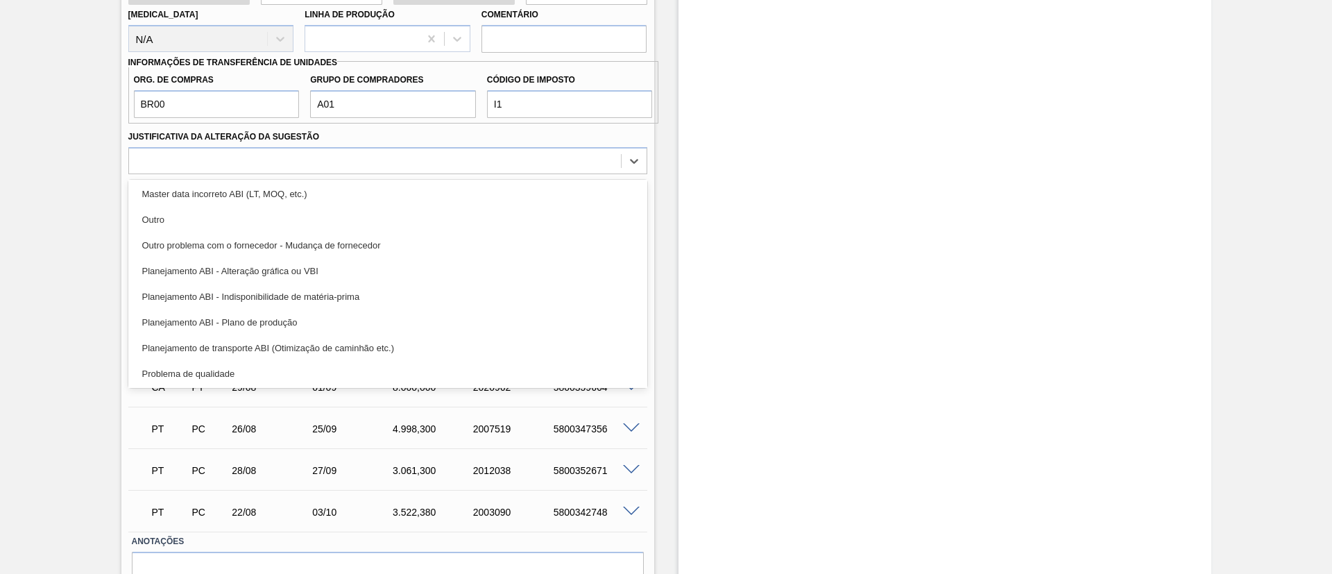
drag, startPoint x: 287, startPoint y: 327, endPoint x: 685, endPoint y: 323, distance: 398.9
click at [287, 327] on div "Planejamento ABI - Plano de produção" at bounding box center [387, 322] width 519 height 26
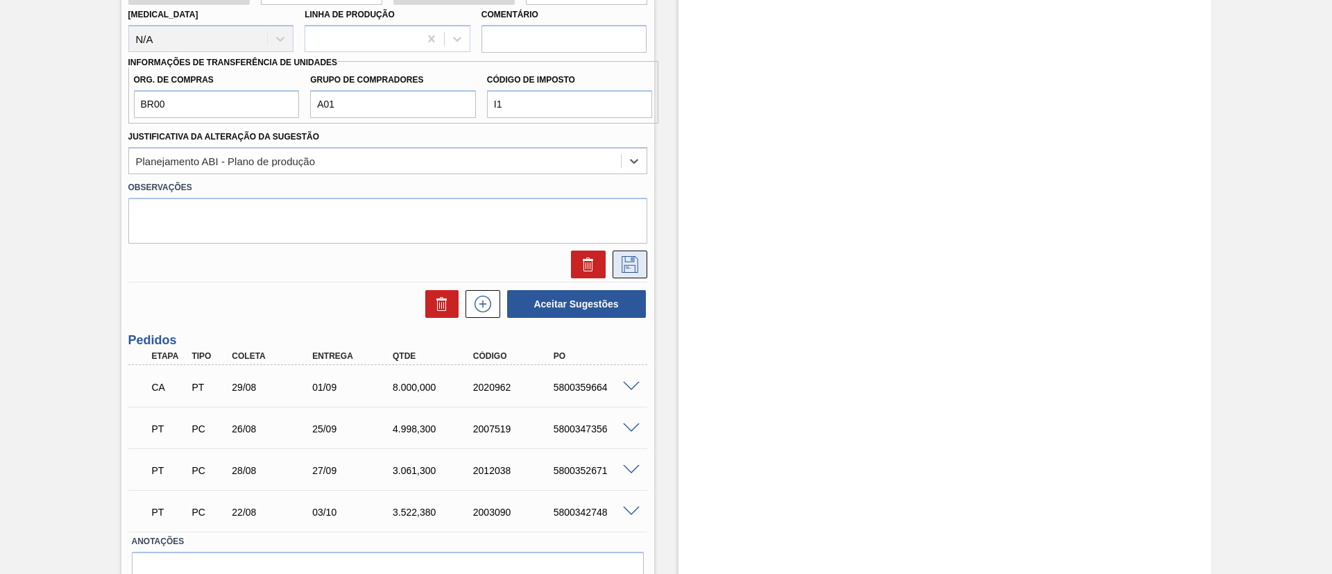
click at [639, 263] on button at bounding box center [630, 264] width 35 height 28
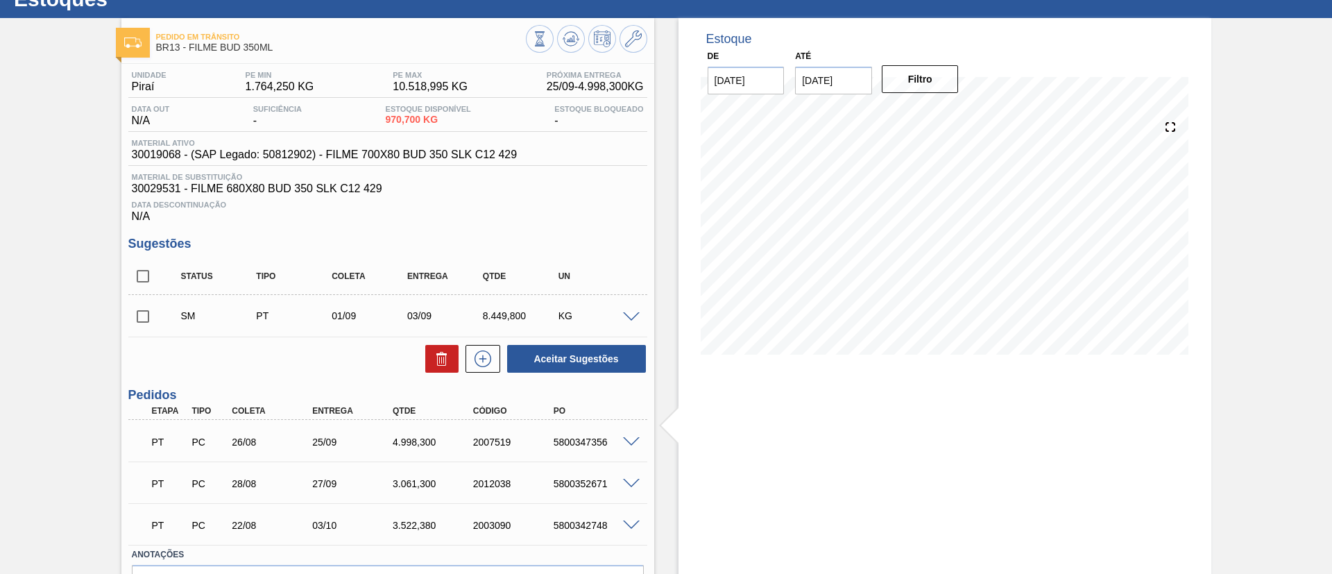
scroll to position [32, 0]
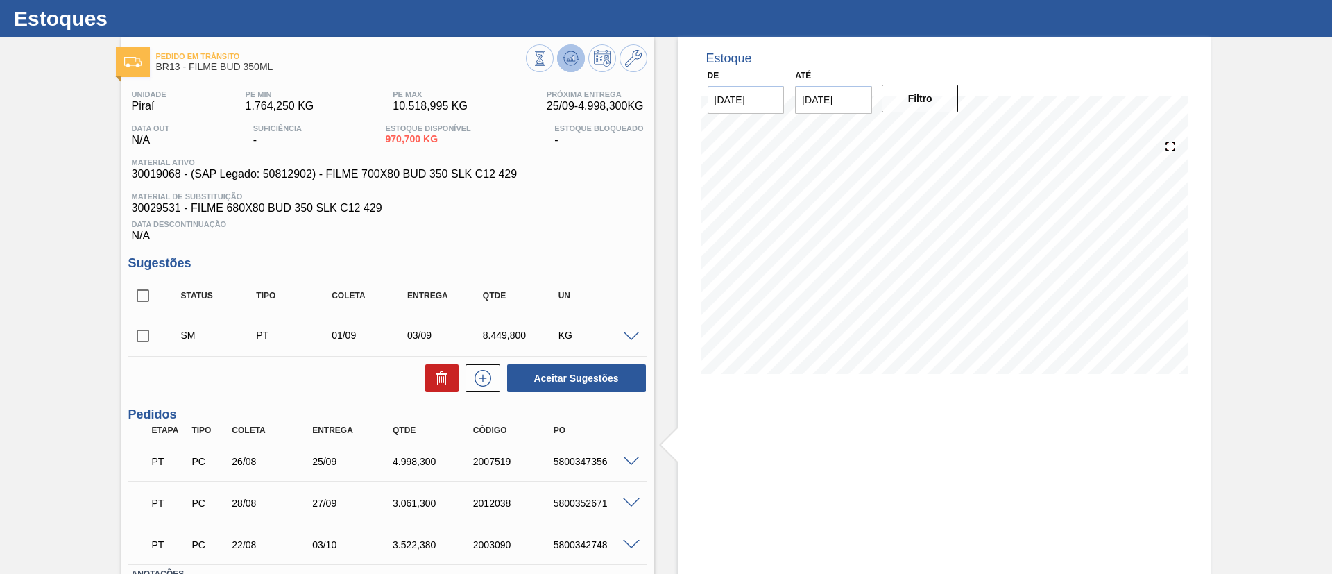
click at [571, 59] on icon at bounding box center [570, 58] width 9 height 6
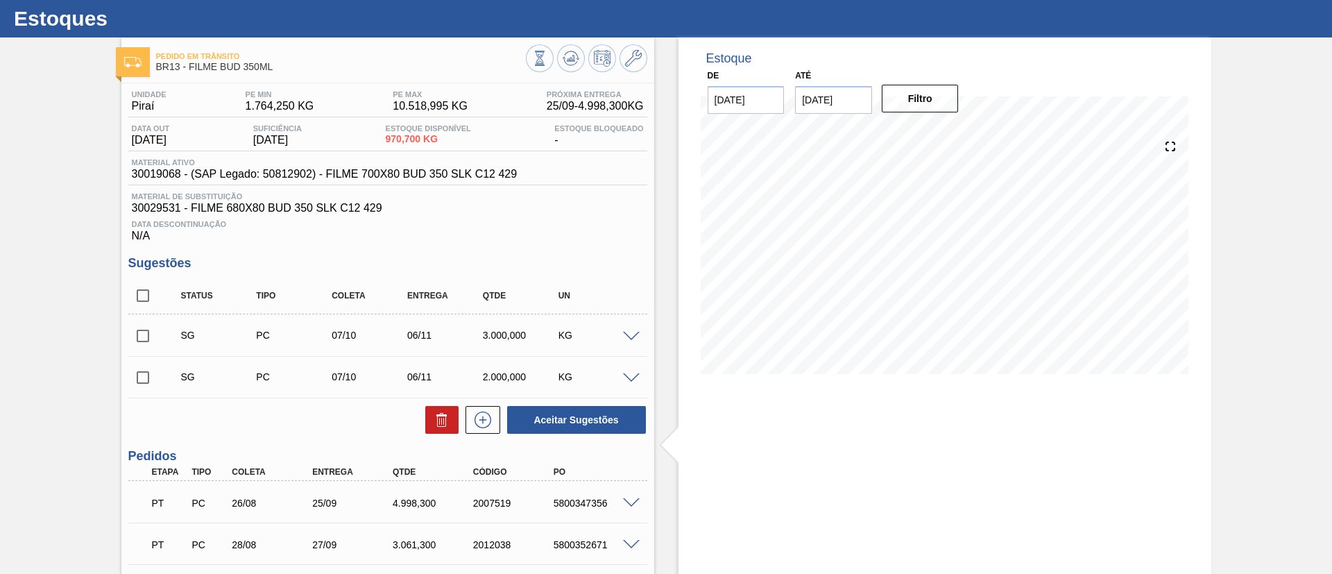
click at [139, 289] on input "checkbox" at bounding box center [142, 295] width 29 height 29
checkbox input "true"
click at [430, 427] on button at bounding box center [441, 420] width 33 height 28
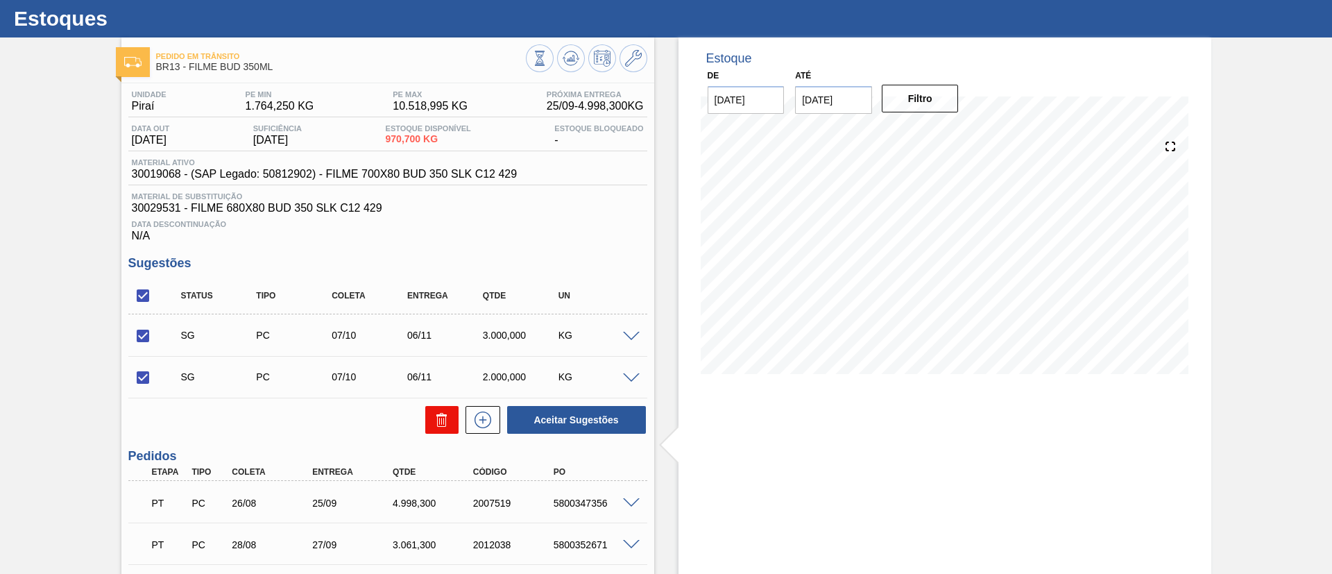
checkbox input "false"
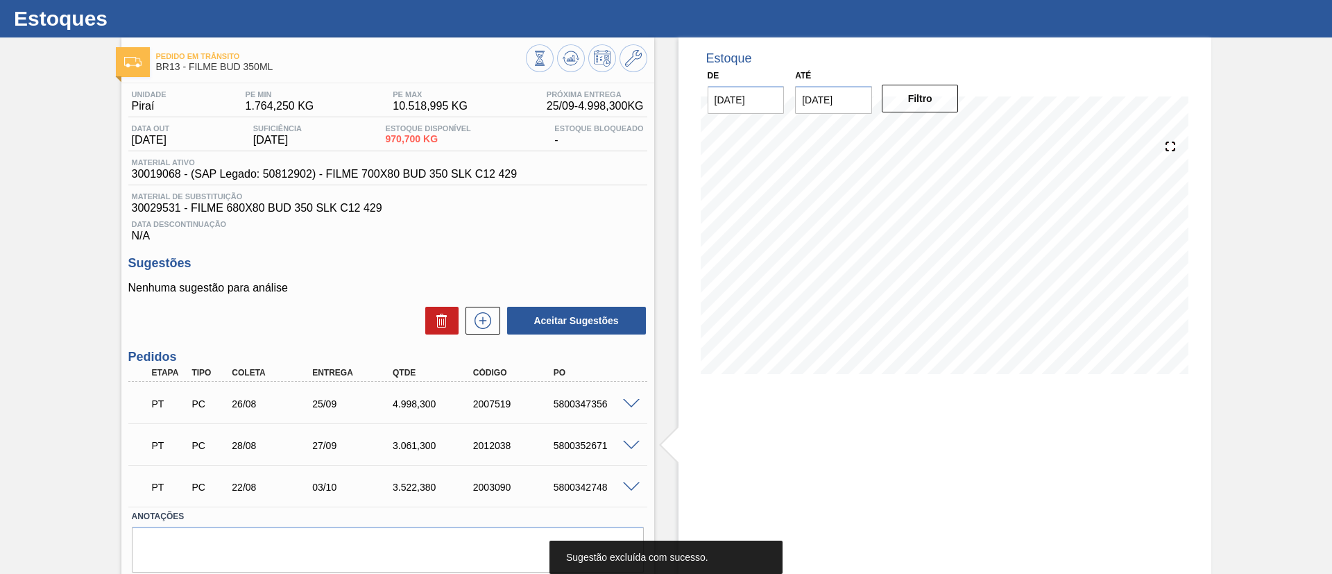
click at [484, 321] on icon at bounding box center [483, 320] width 22 height 17
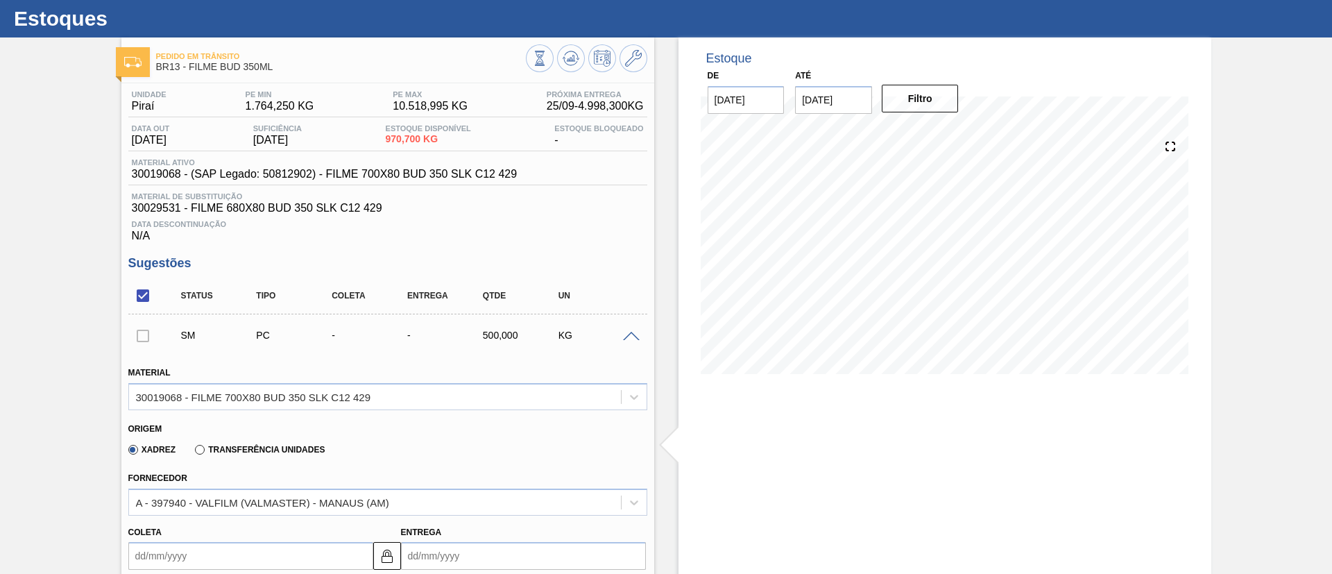
click at [296, 450] on label "Transferência Unidades" at bounding box center [260, 450] width 130 height 10
click at [193, 452] on input "Transferência Unidades" at bounding box center [193, 452] width 0 height 0
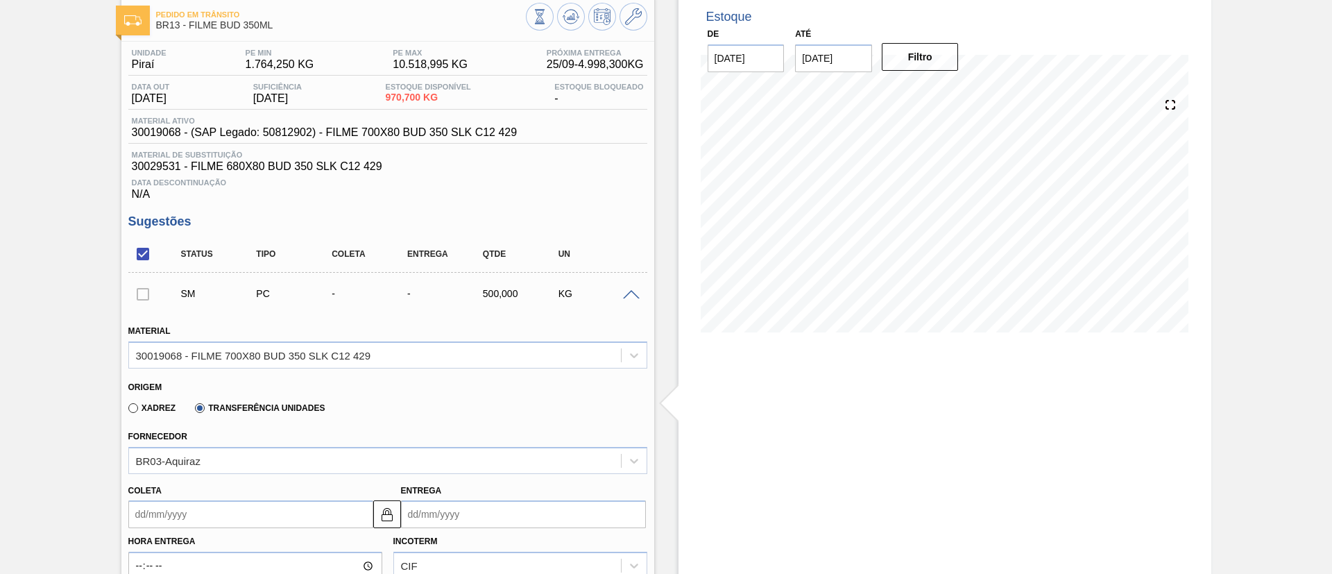
scroll to position [136, 0]
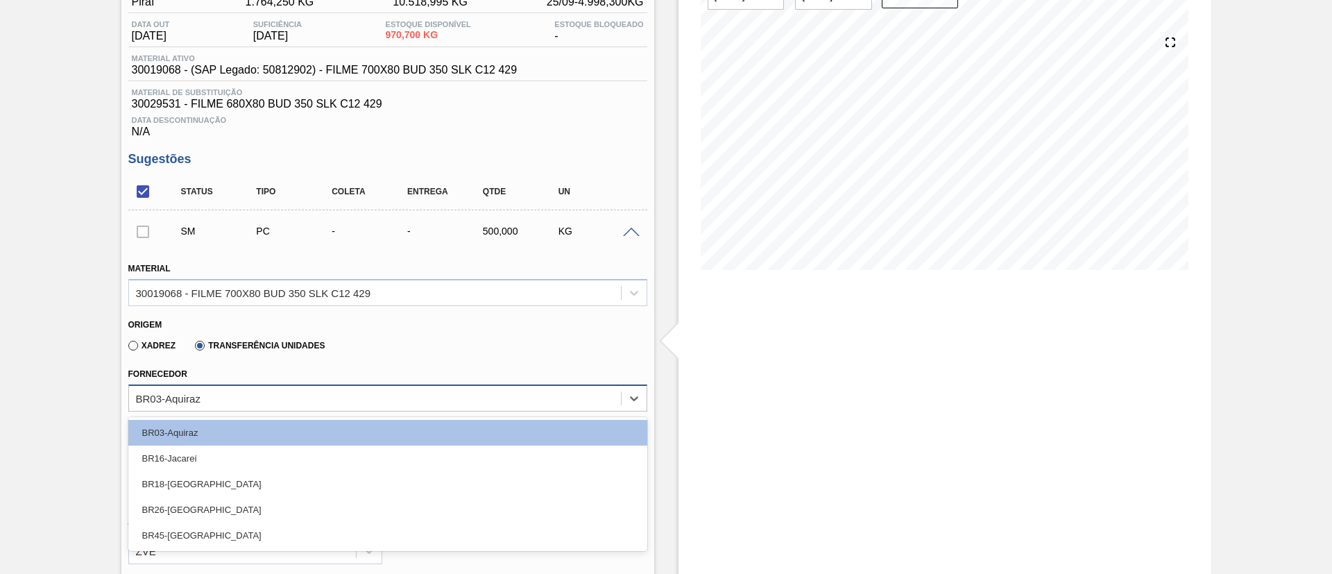
click at [272, 391] on div "BR03-Aquiraz" at bounding box center [375, 398] width 492 height 20
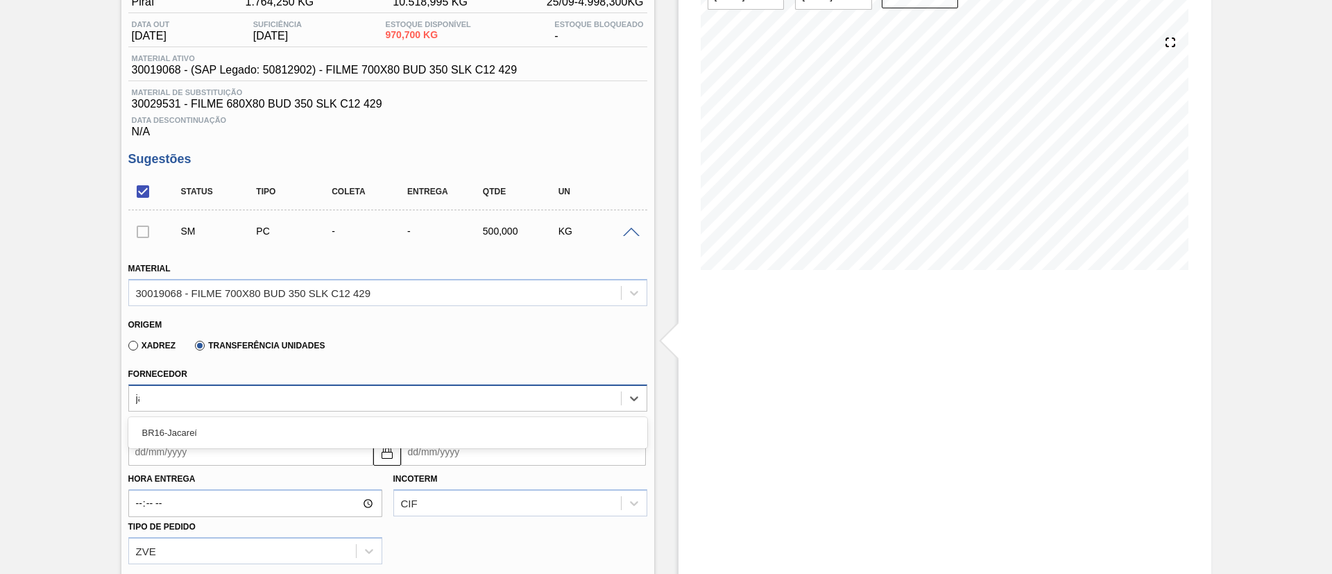
type input "jac"
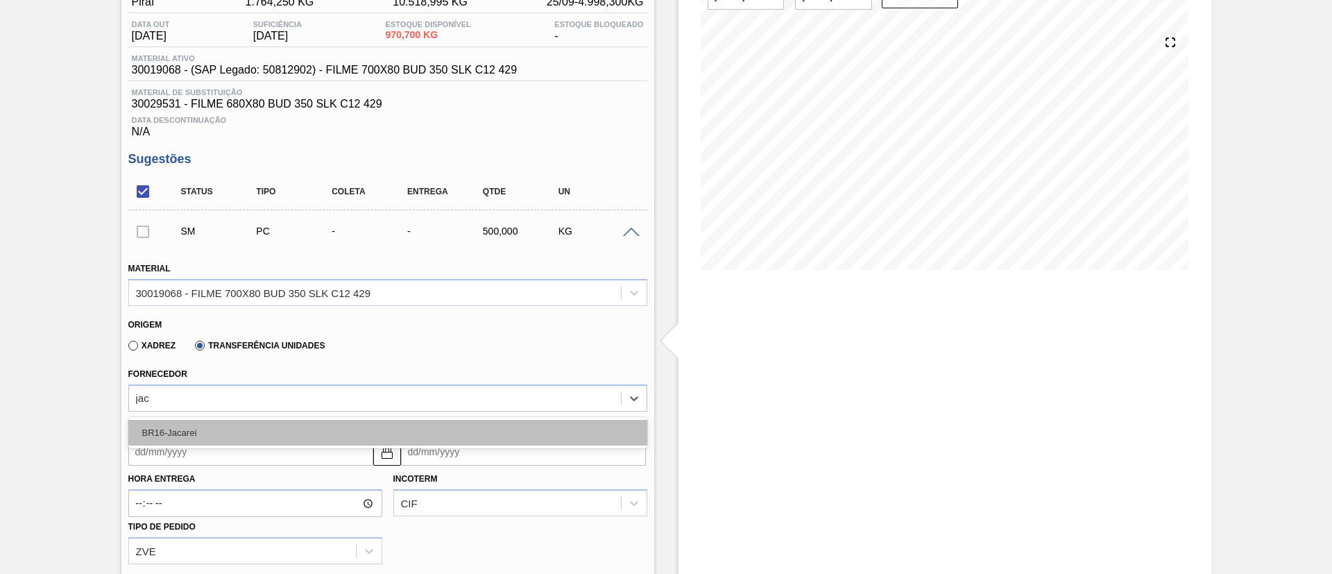
click at [266, 431] on div "BR16-Jacareí" at bounding box center [387, 433] width 519 height 26
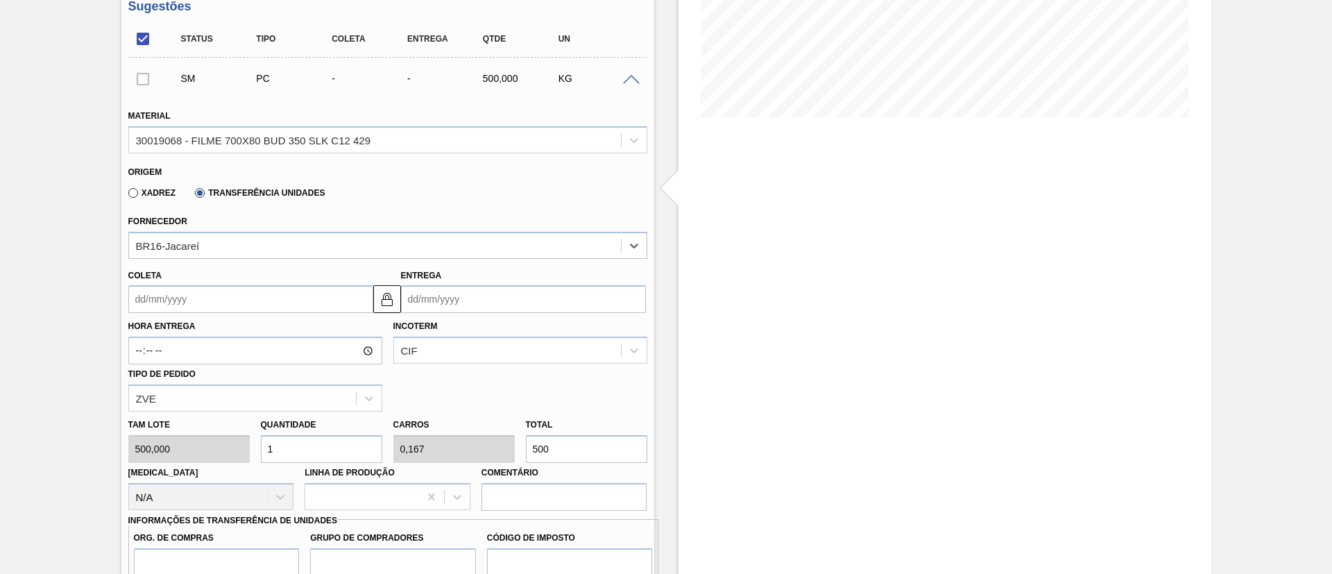
scroll to position [448, 0]
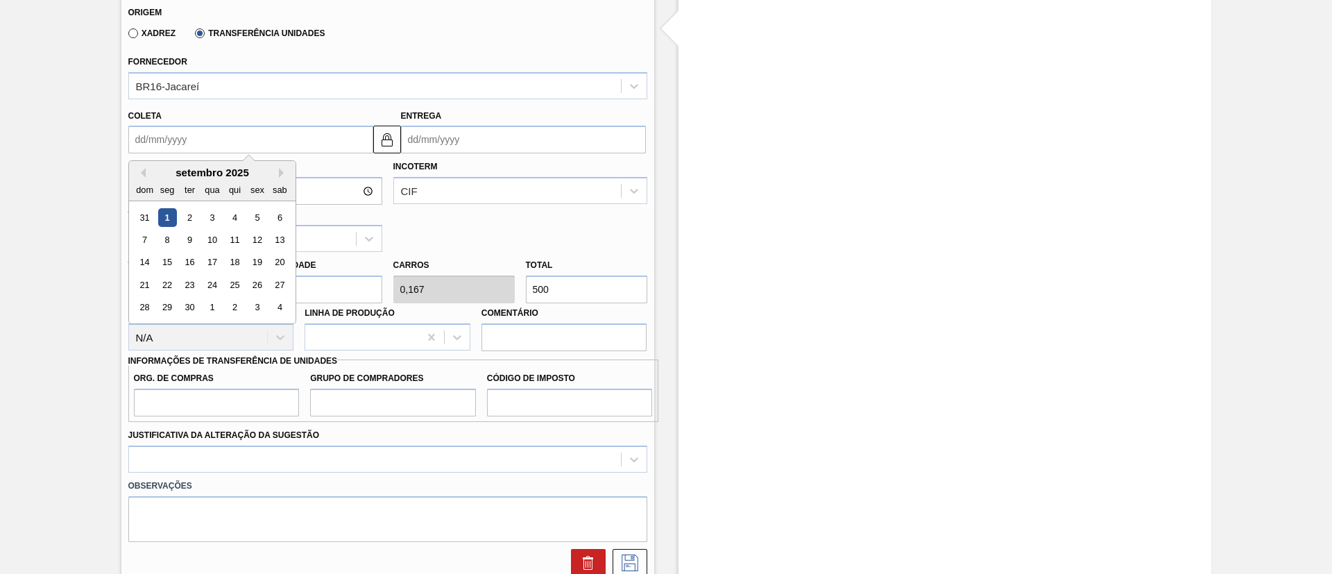
click at [201, 144] on input "Coleta" at bounding box center [250, 140] width 245 height 28
click at [171, 221] on div "1" at bounding box center [166, 217] width 19 height 19
type input "[DATE]"
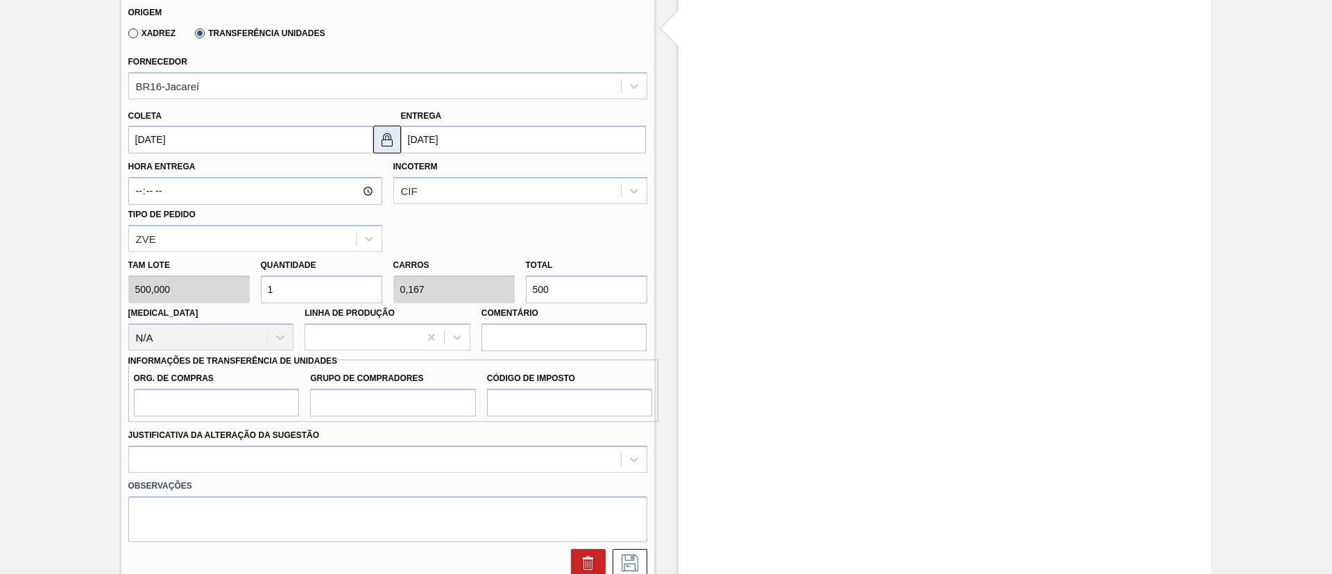
click at [384, 144] on img at bounding box center [387, 139] width 17 height 17
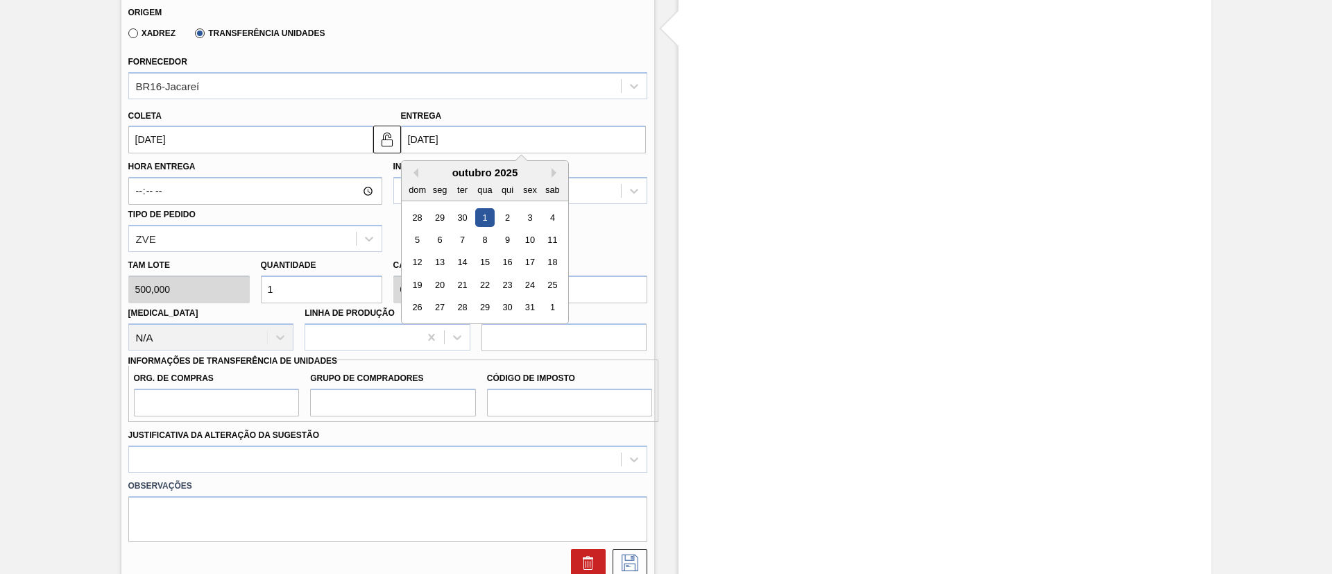
click at [420, 141] on input "[DATE]" at bounding box center [523, 140] width 245 height 28
click at [418, 169] on div "outubro 2025" at bounding box center [485, 173] width 167 height 12
click at [415, 172] on button "Previous Month" at bounding box center [414, 173] width 10 height 10
click at [510, 219] on div "4" at bounding box center [506, 217] width 19 height 19
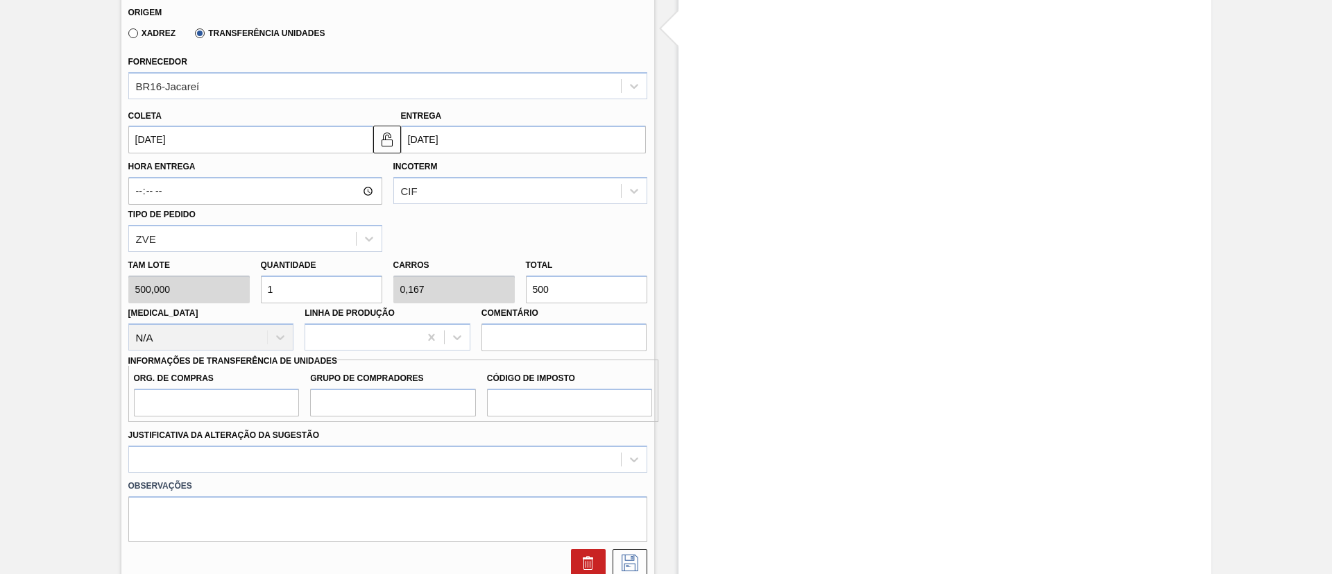
click at [463, 137] on input "[DATE]" at bounding box center [523, 140] width 245 height 28
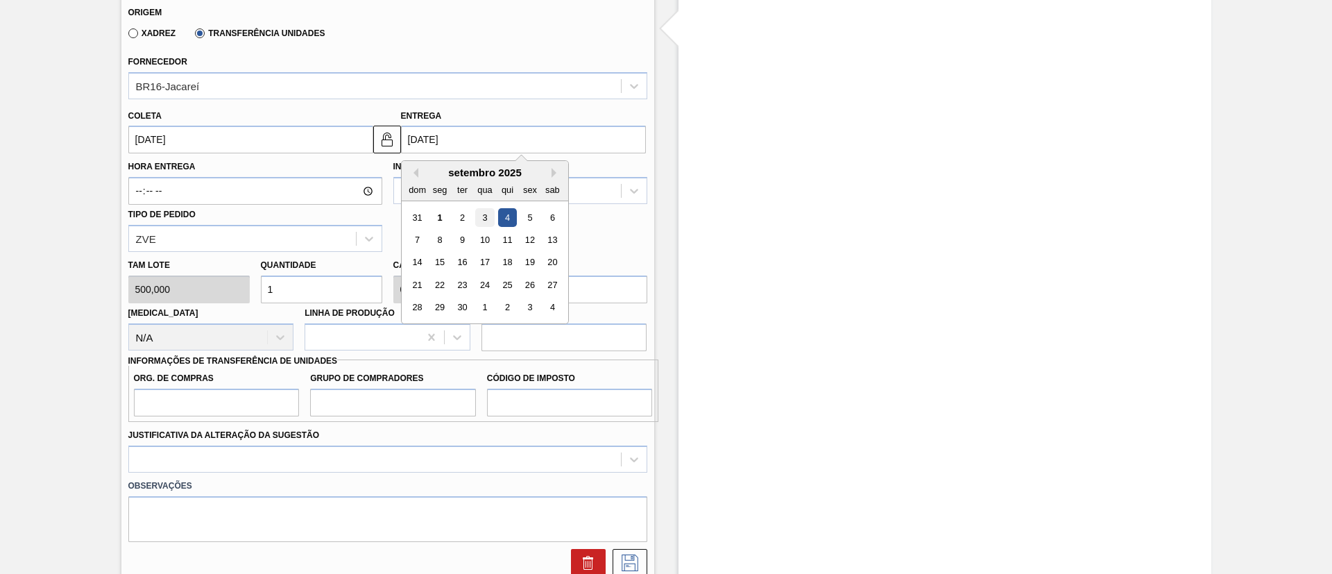
click at [481, 212] on div "3" at bounding box center [484, 217] width 19 height 19
type input "[DATE]"
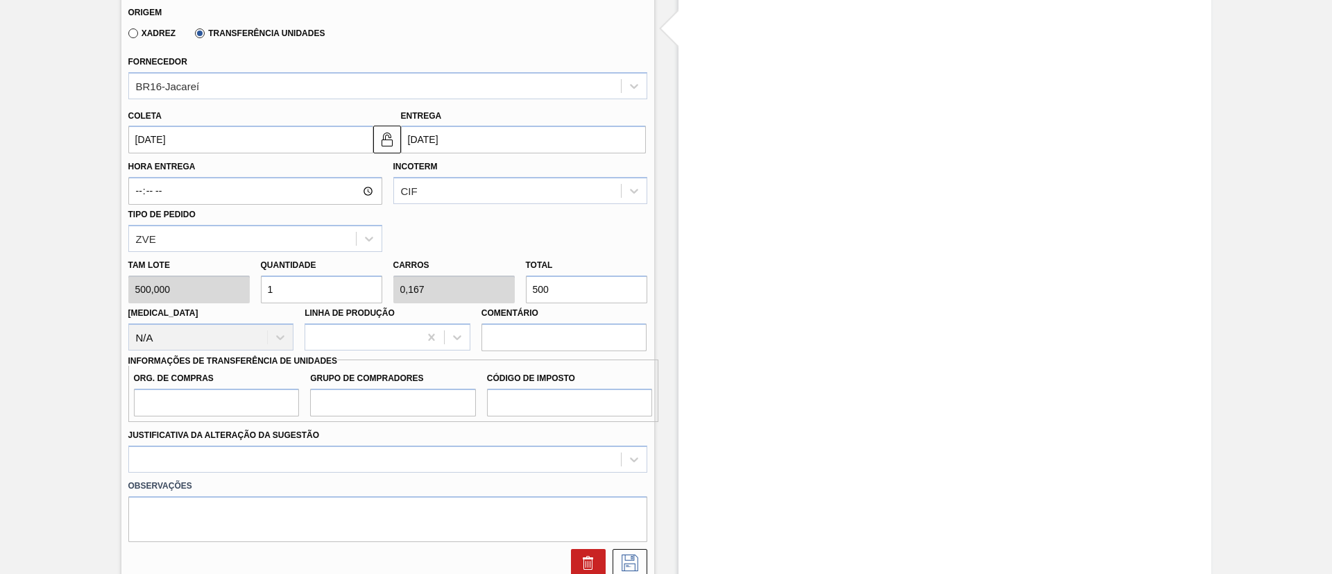
click at [452, 296] on div "[PERSON_NAME] 500,000 Quantidade 1 Carros 0,167 Total 500 [MEDICAL_DATA] N/A Li…" at bounding box center [388, 301] width 530 height 99
type input "0,016"
type input "0,003"
type input "8"
type input "0,168"
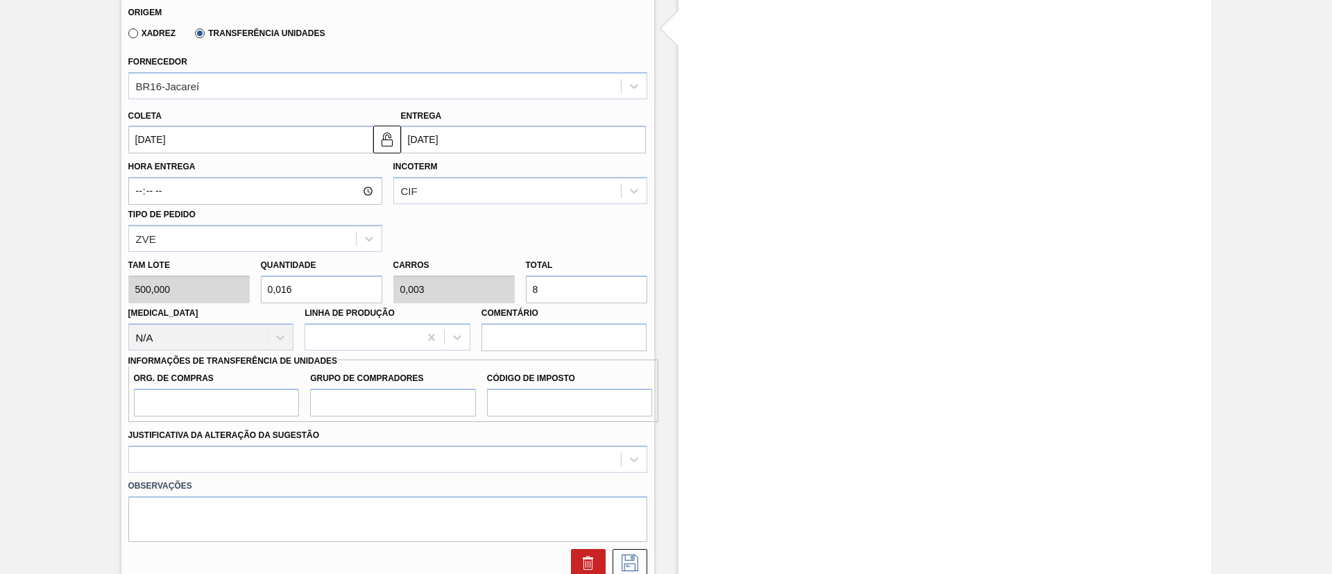
type input "0,028"
type input "84"
type input "1,688"
type input "0,281"
type input "844"
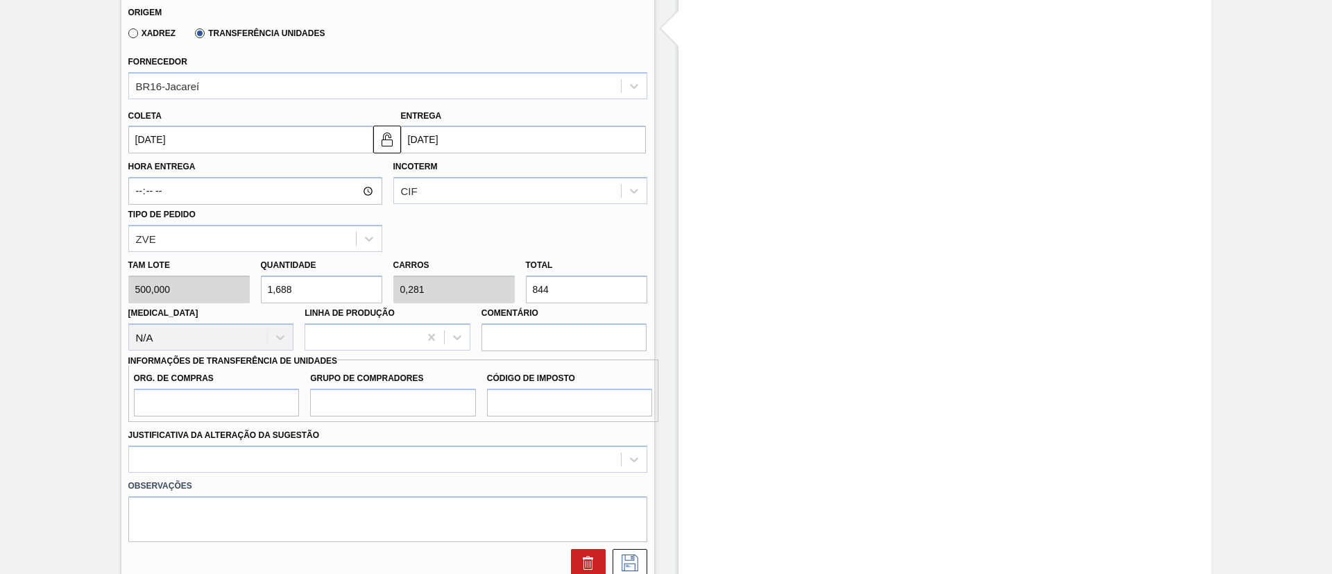
type input "16,898"
type input "2,816"
type input "8.449"
type input "168,996"
type input "28,166"
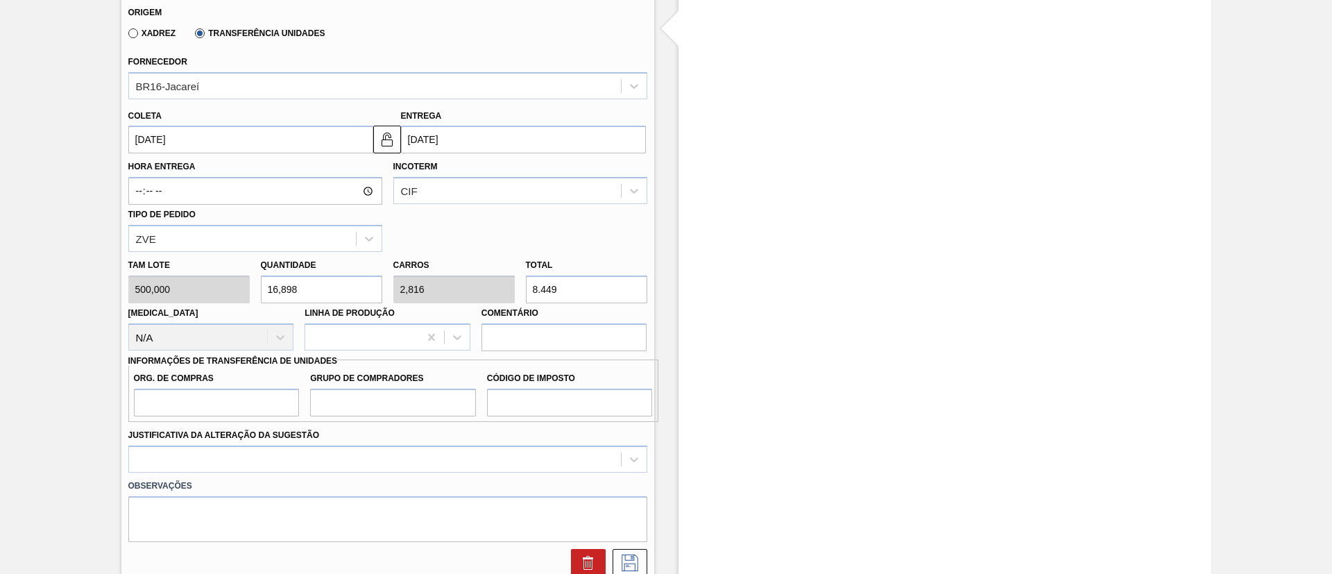
type input "84.498"
type input "1.689,96"
type input "281,66"
type input "844.980"
type input "168,996"
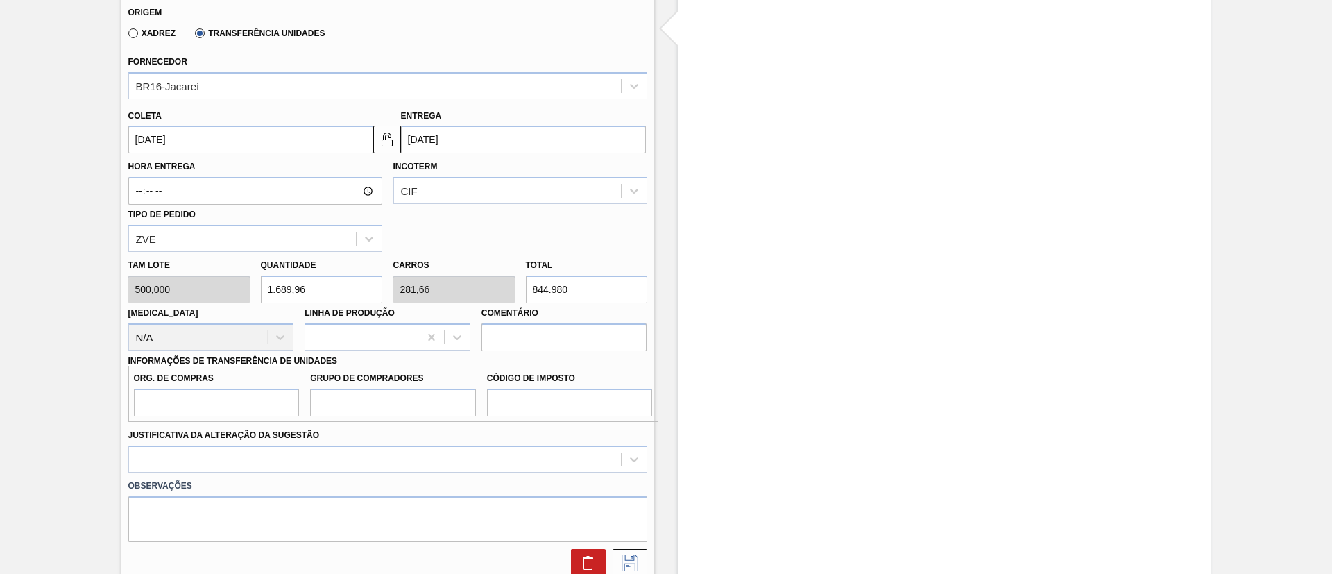
type input "28,166"
type input "84.498"
type input "16,898"
type input "2,816"
type input "8.449"
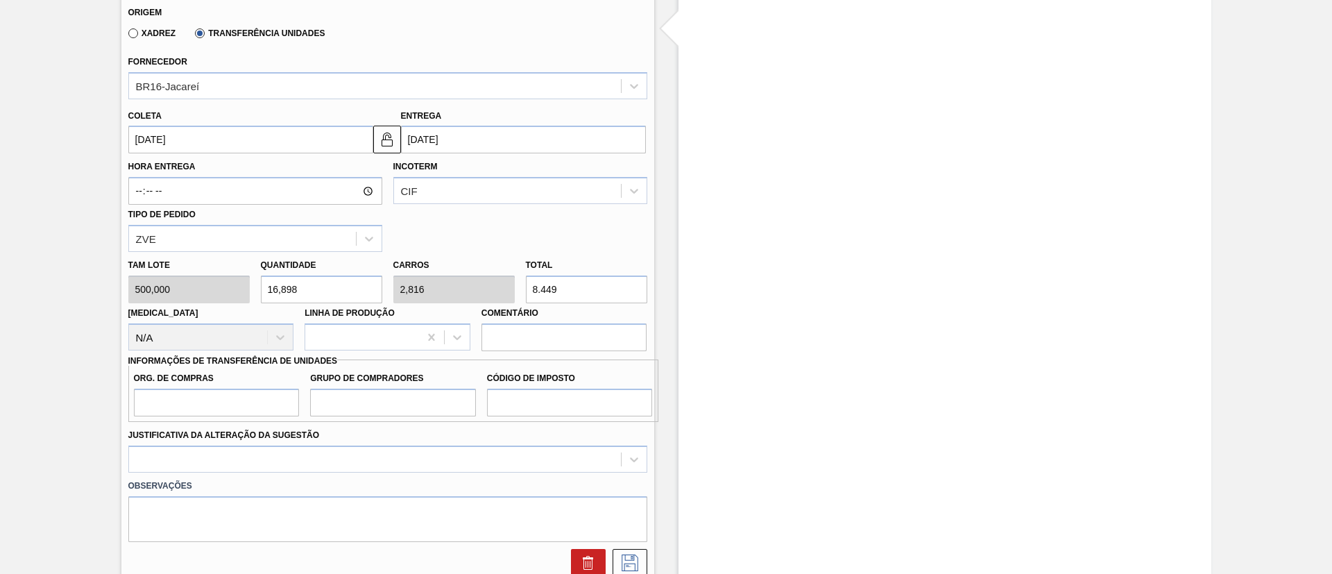
type input "168,996"
type input "28,166"
type input "84.498"
type input "1.689,96"
type input "281,66"
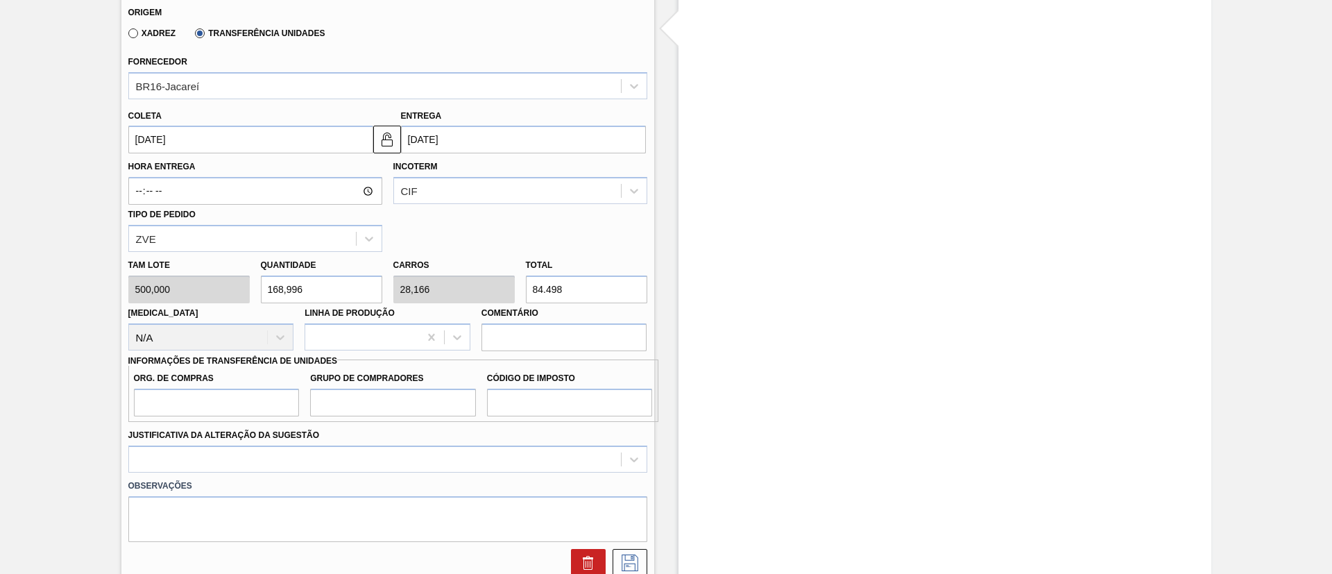
type input "844.980"
type input "168,996"
type input "28,166"
type input "84.498"
type input "16,898"
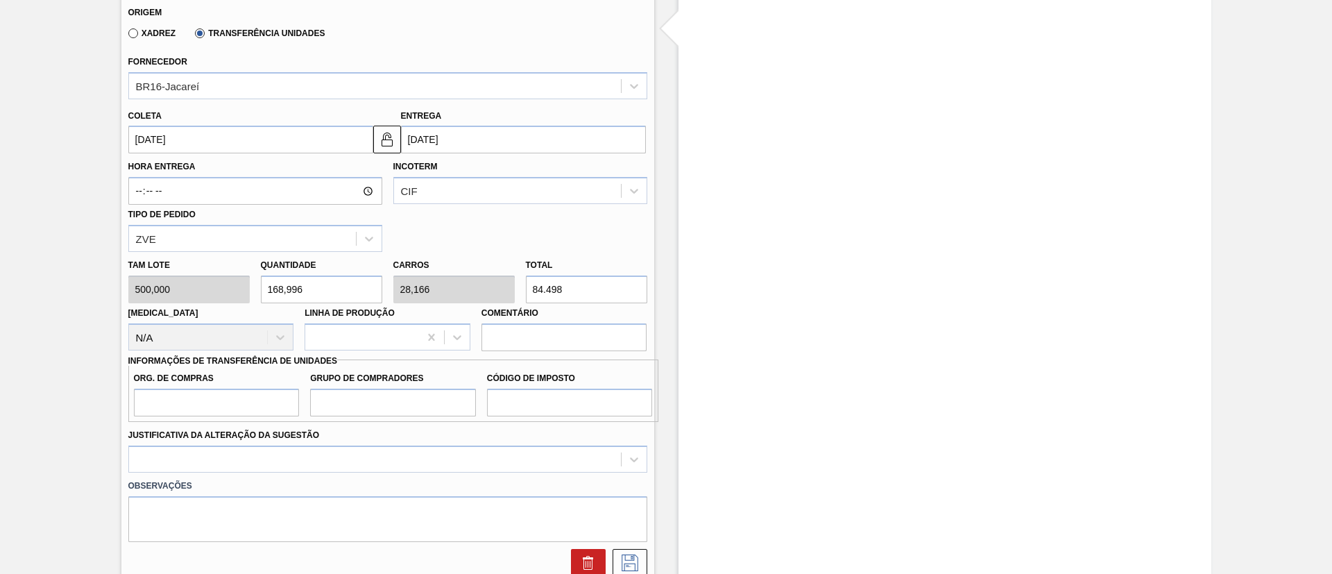
type input "2,816"
type input "8.449,"
type input "16,9"
type input "2,817"
type input "8.449,80"
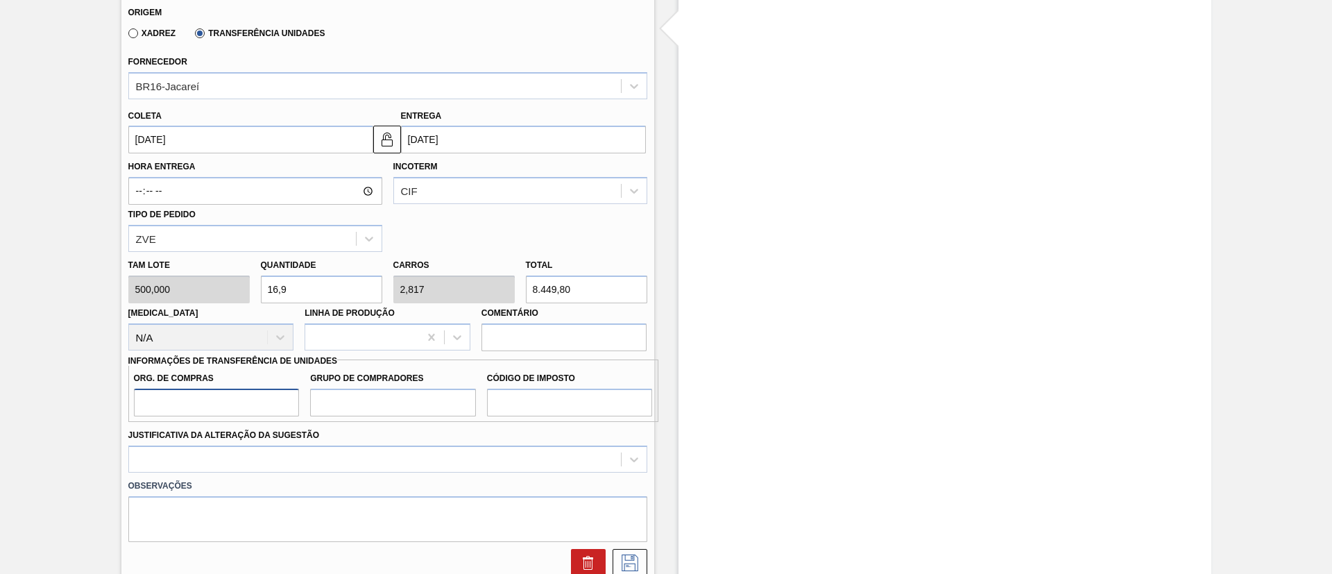
click at [239, 404] on input "Org. de Compras" at bounding box center [217, 403] width 166 height 28
type input "BR00"
click at [426, 397] on input "Grupo de Compradores" at bounding box center [393, 403] width 166 height 28
type input "A01"
click at [543, 399] on input "Código de Imposto" at bounding box center [570, 403] width 166 height 28
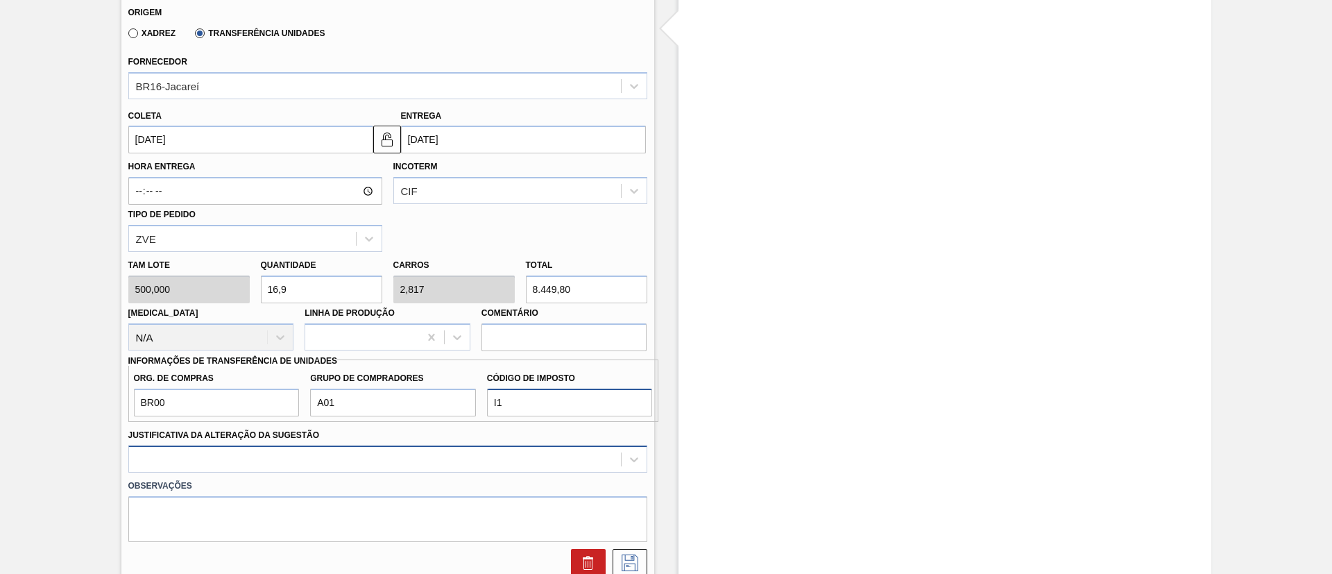
type input "I1"
click at [453, 451] on div at bounding box center [387, 458] width 519 height 27
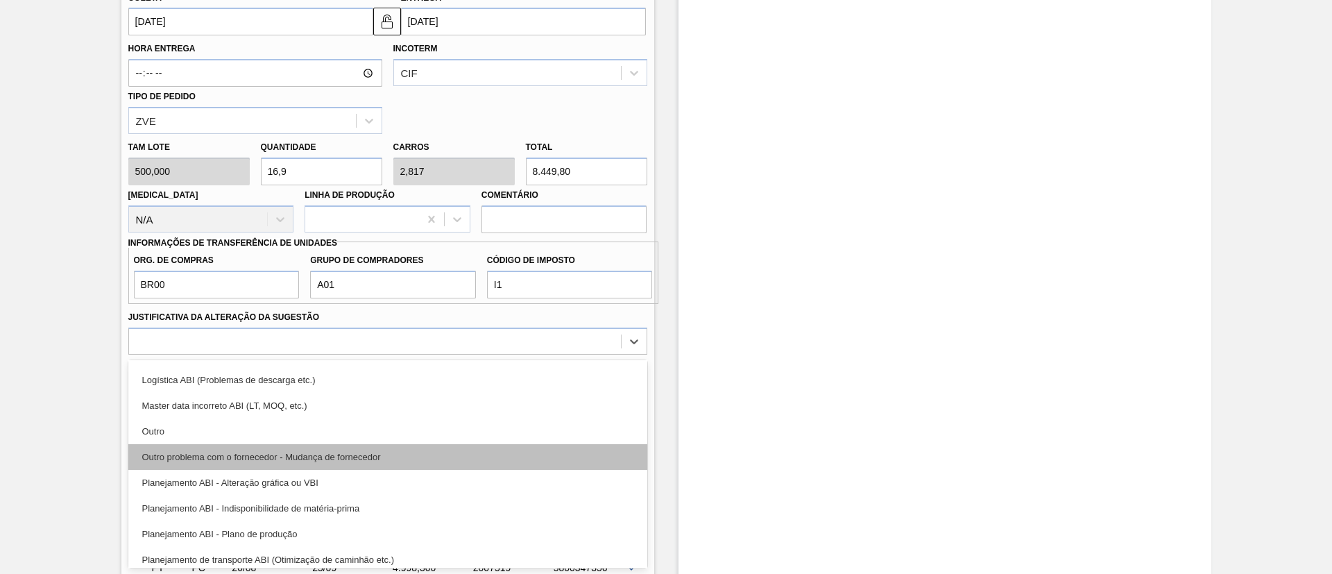
scroll to position [104, 0]
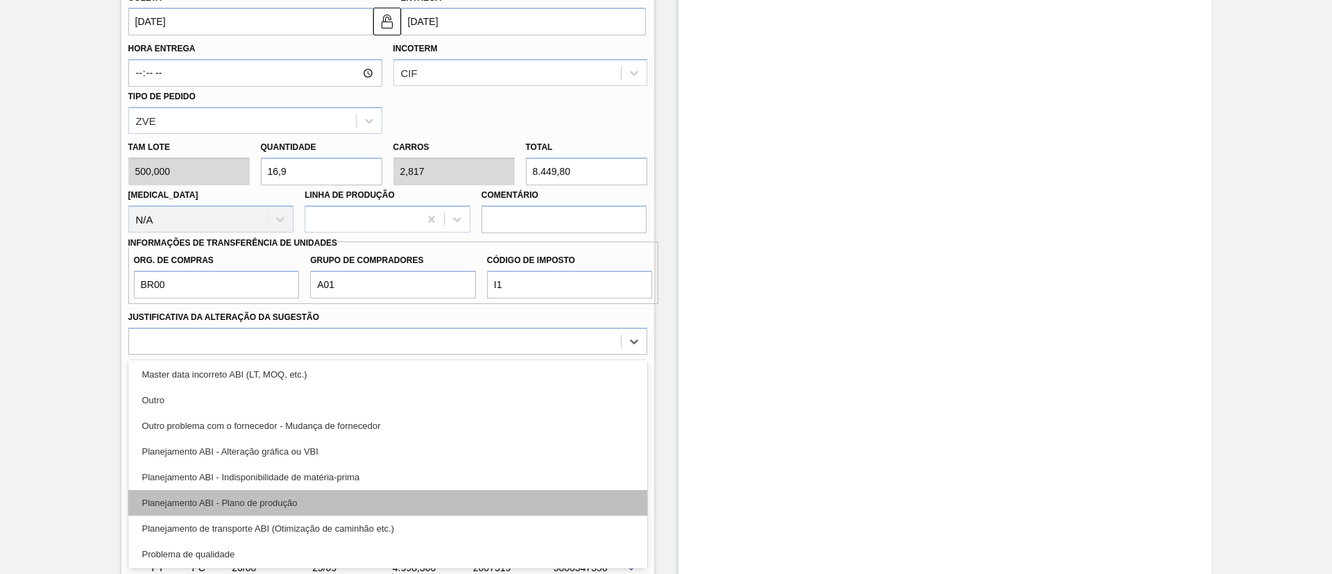
click at [291, 495] on div "Planejamento ABI - Plano de produção" at bounding box center [387, 503] width 519 height 26
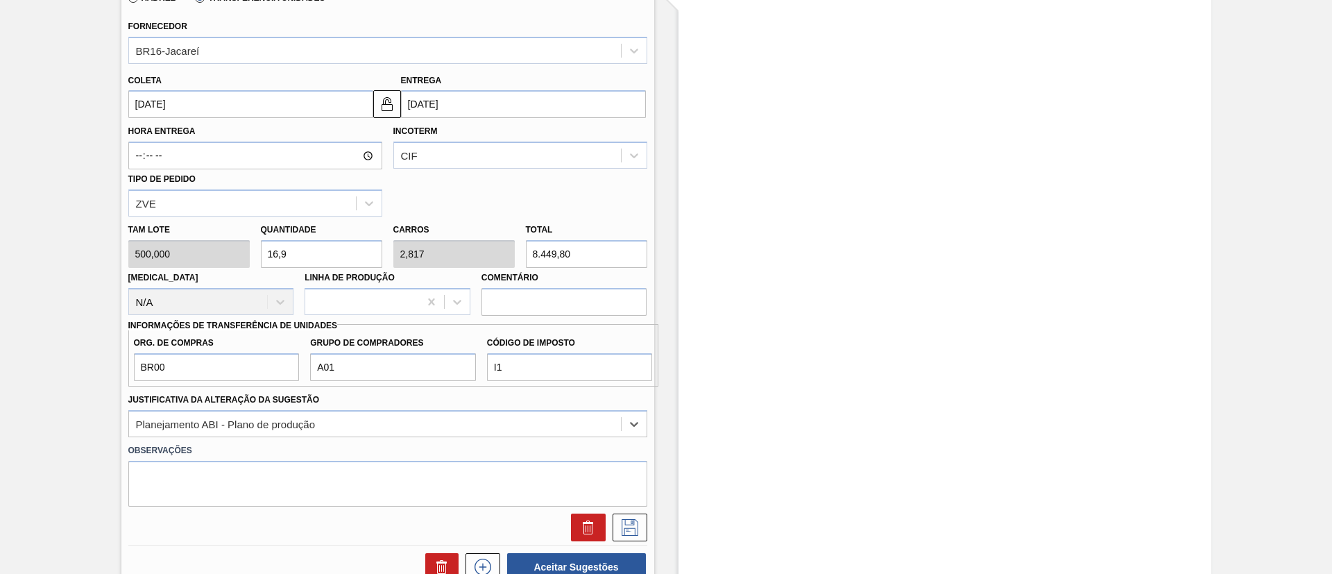
scroll to position [670, 0]
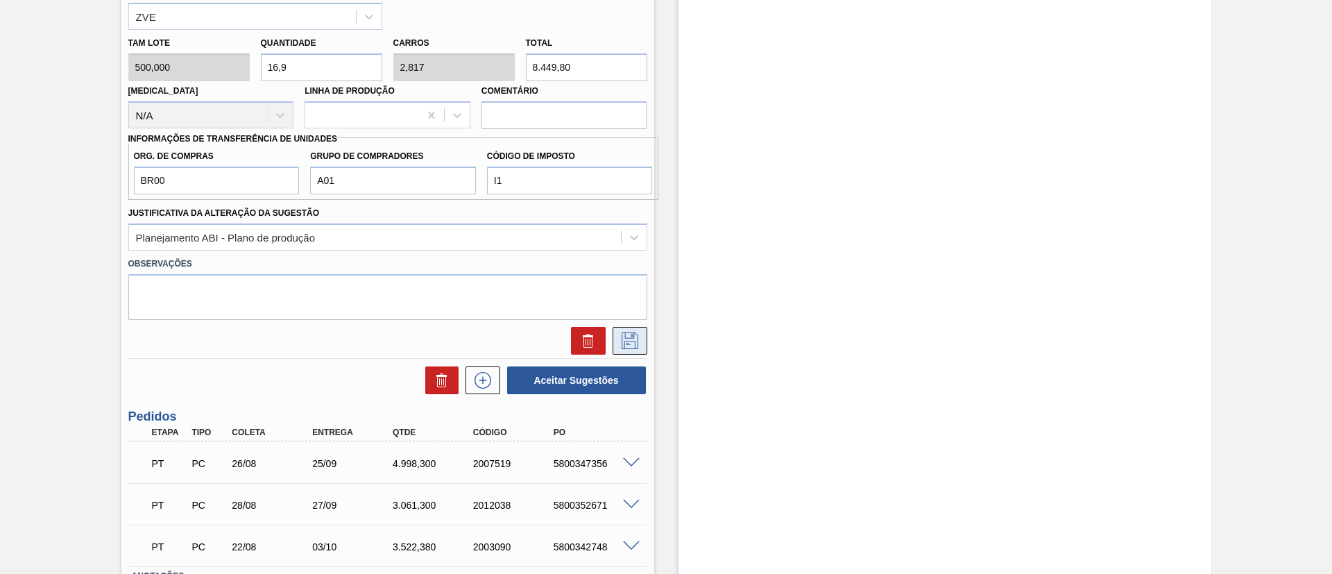
click at [627, 340] on icon at bounding box center [630, 340] width 22 height 17
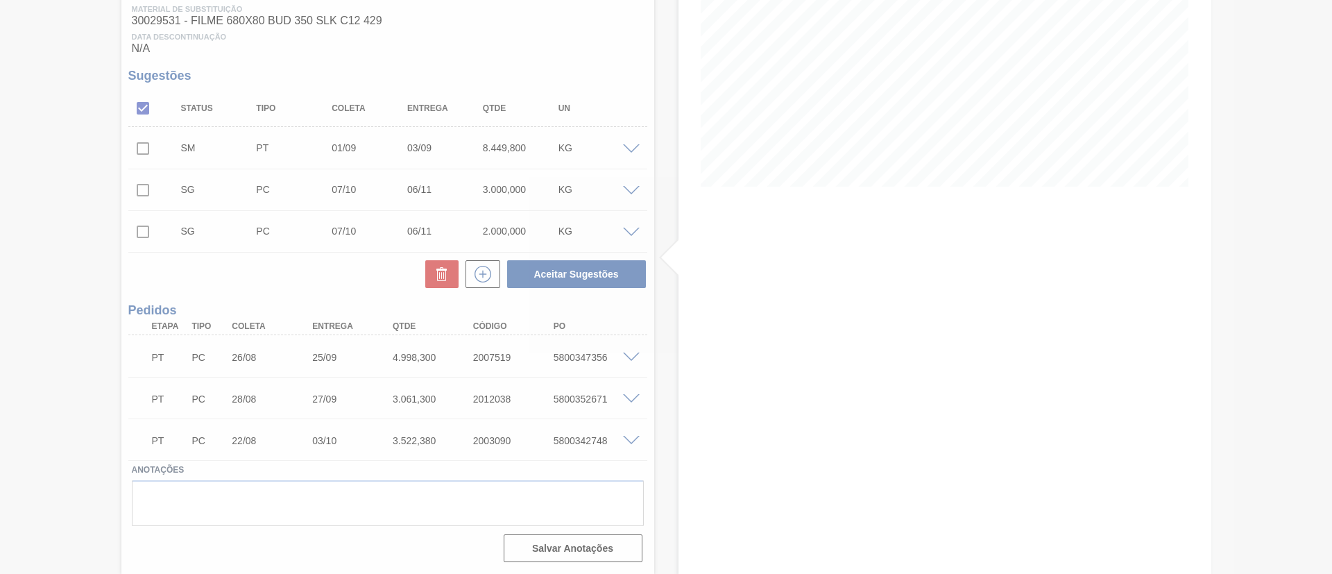
scroll to position [219, 0]
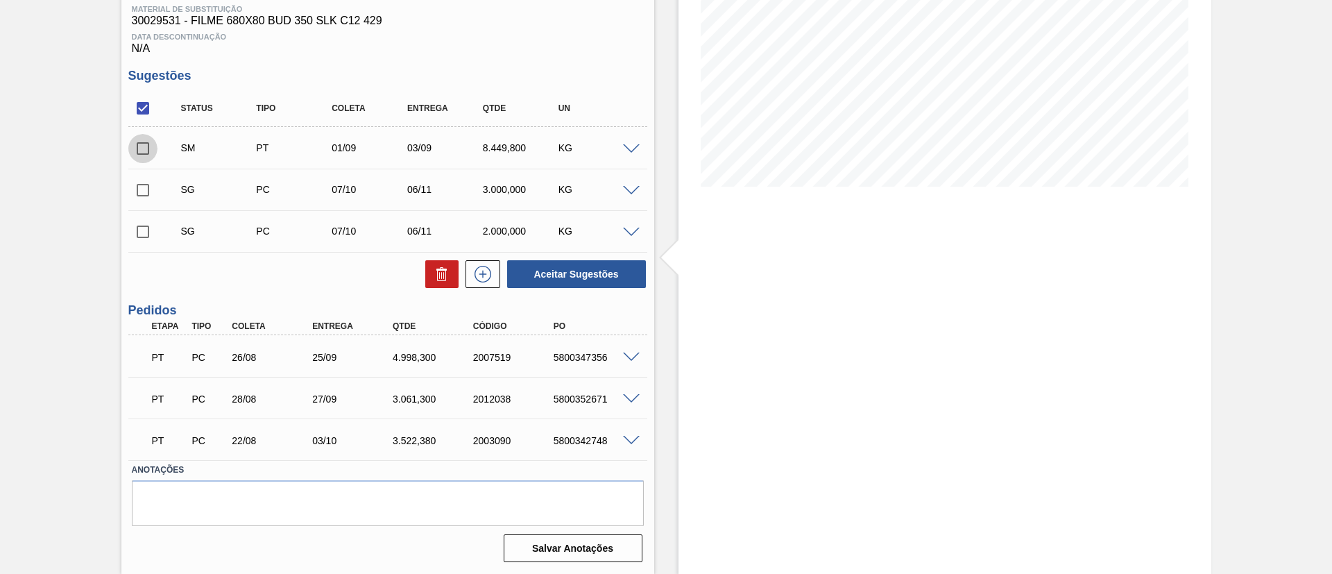
click at [130, 143] on input "checkbox" at bounding box center [142, 148] width 29 height 29
checkbox input "true"
click at [549, 262] on button "Aceitar Sugestões" at bounding box center [576, 274] width 139 height 28
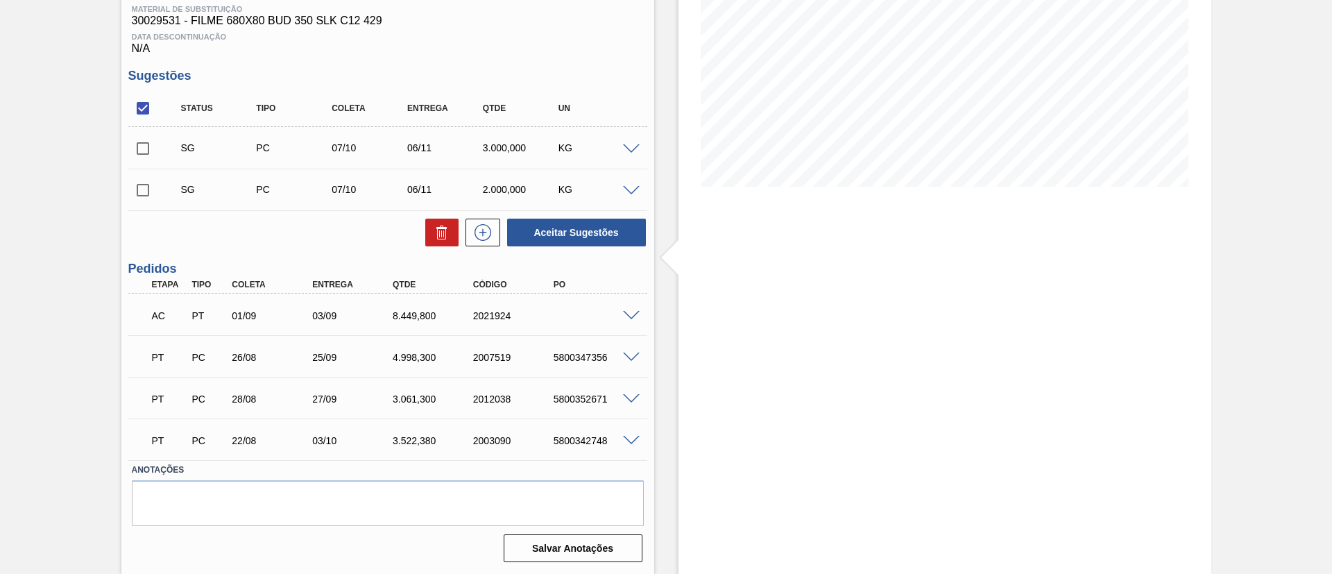
click at [628, 315] on span at bounding box center [631, 316] width 17 height 10
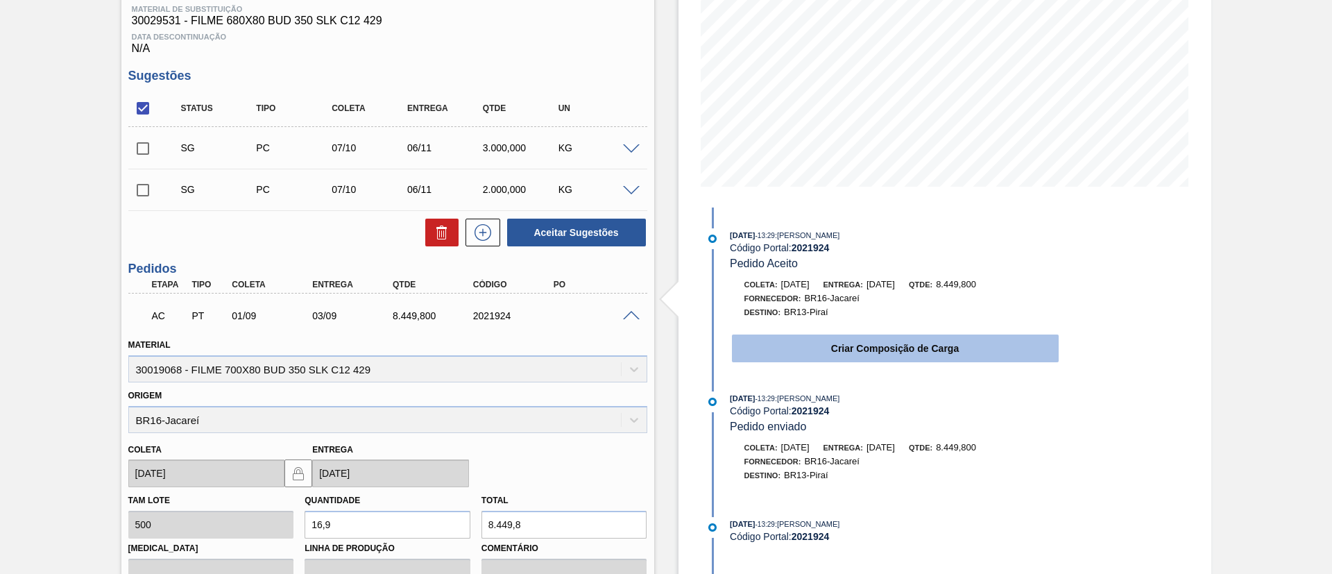
click at [842, 350] on button "Criar Composição de Carga" at bounding box center [895, 348] width 327 height 28
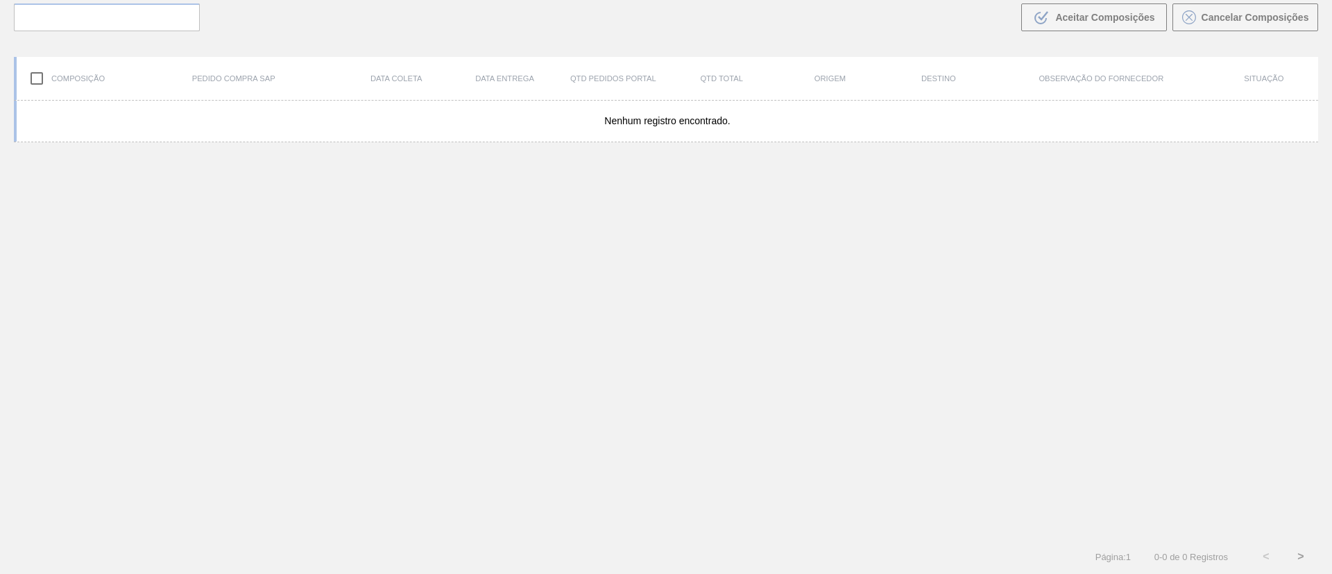
scroll to position [100, 0]
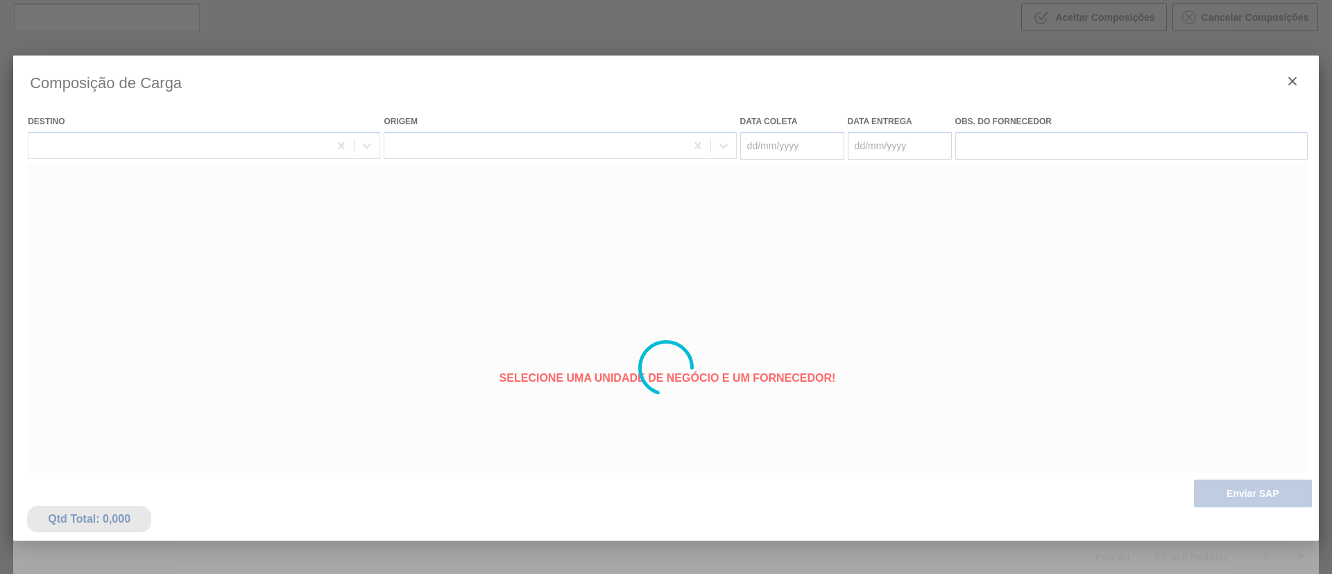
type coleta "[DATE]"
type entrega "[DATE]"
click at [1263, 476] on div at bounding box center [666, 368] width 1306 height 624
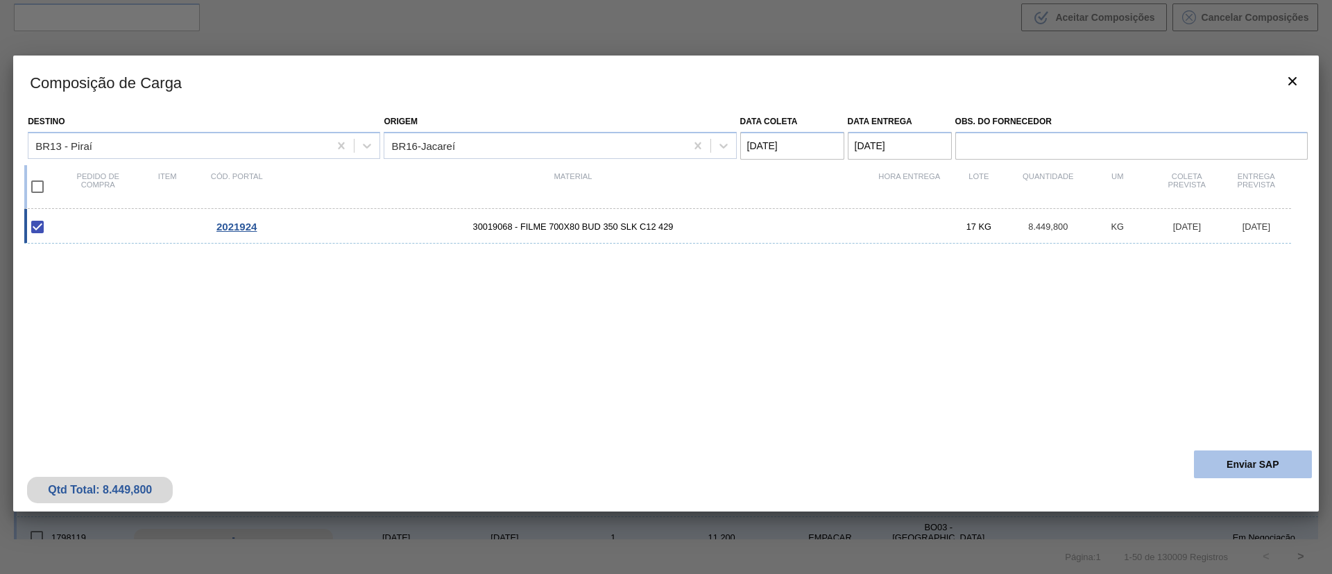
click at [1257, 466] on button "Enviar SAP" at bounding box center [1253, 464] width 118 height 28
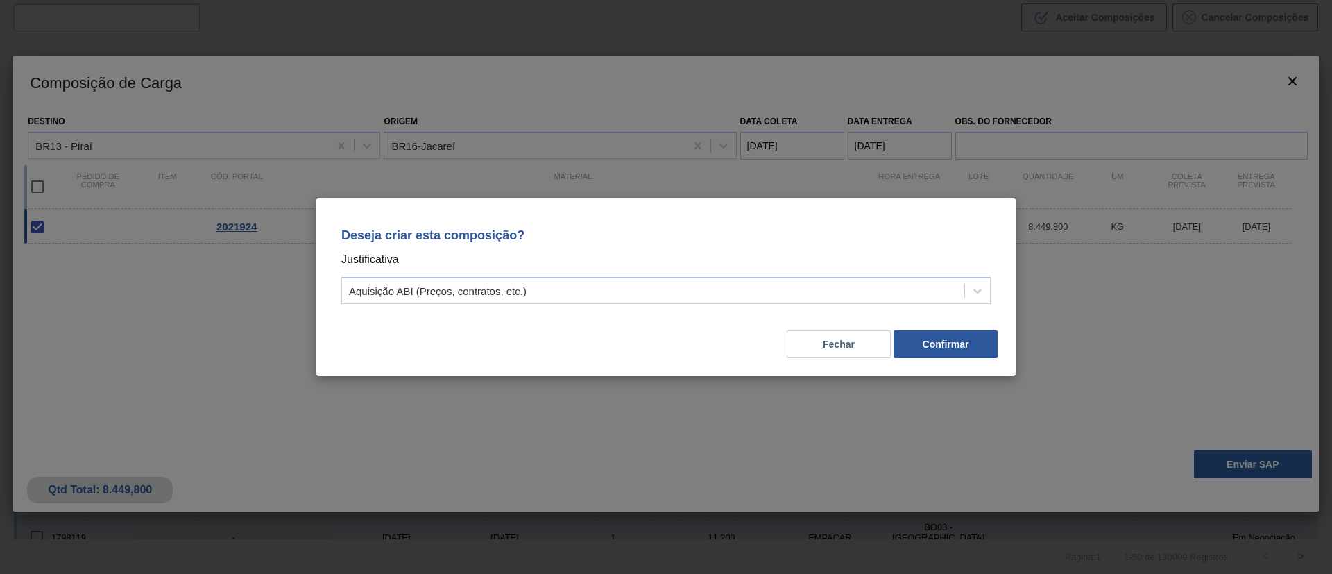
click at [776, 327] on div "Fechar Confirmar" at bounding box center [666, 335] width 666 height 47
click at [750, 288] on div "Aquisição ABI (Preços, contratos, etc.)" at bounding box center [653, 291] width 622 height 20
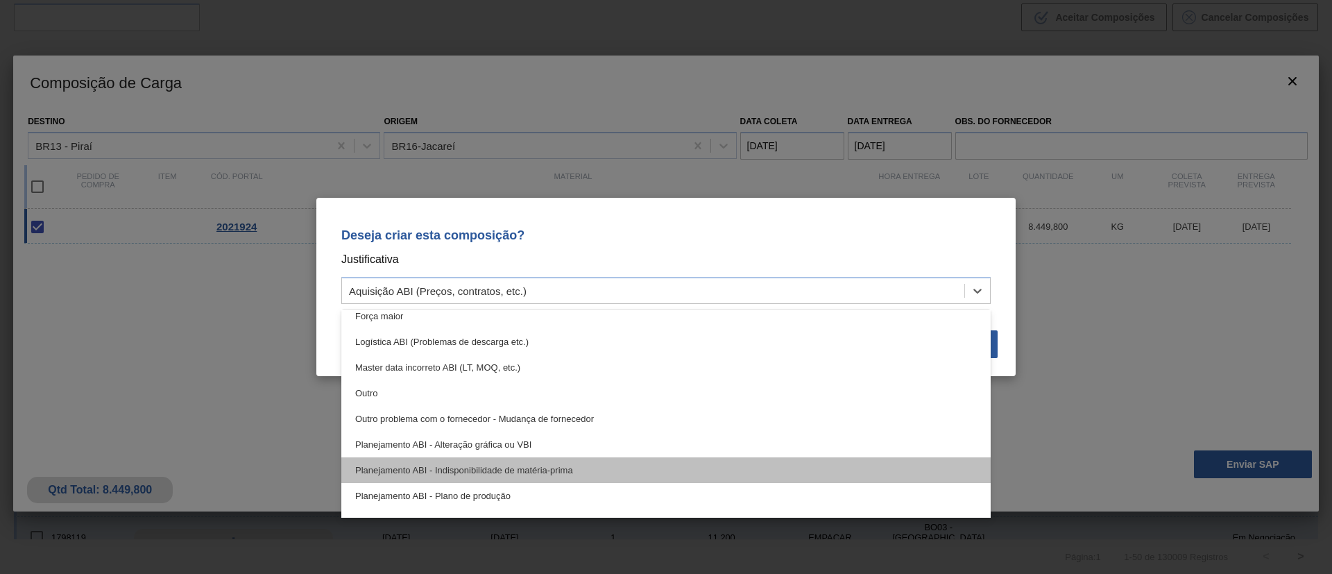
scroll to position [104, 0]
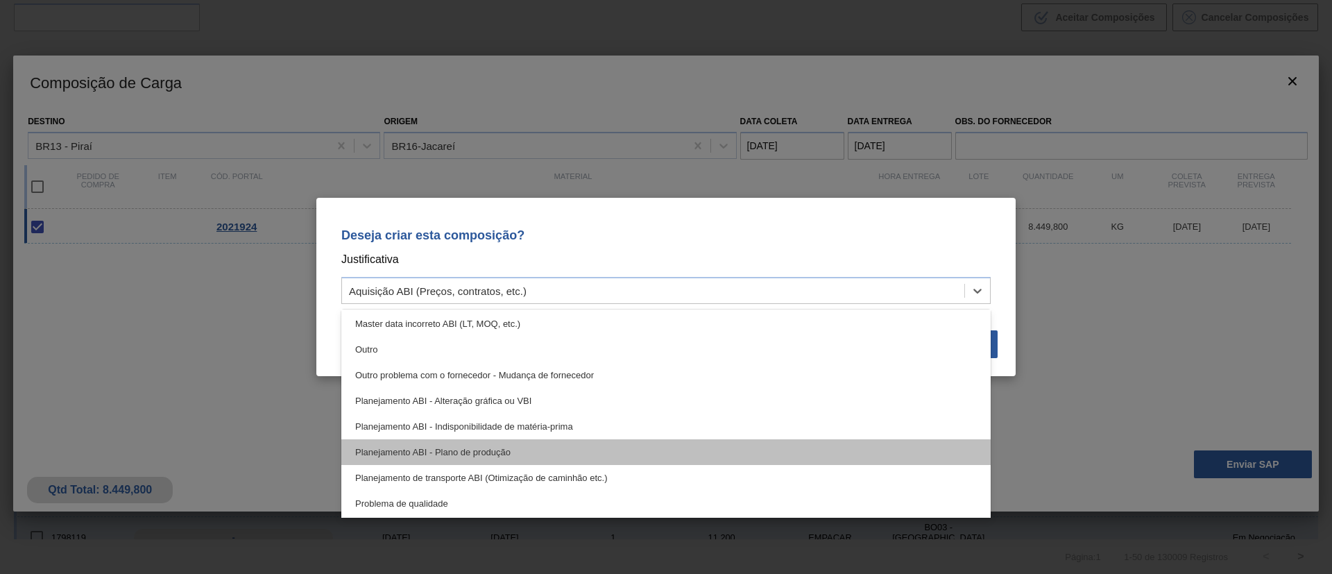
click at [657, 456] on div "Planejamento ABI - Plano de produção" at bounding box center [665, 452] width 649 height 26
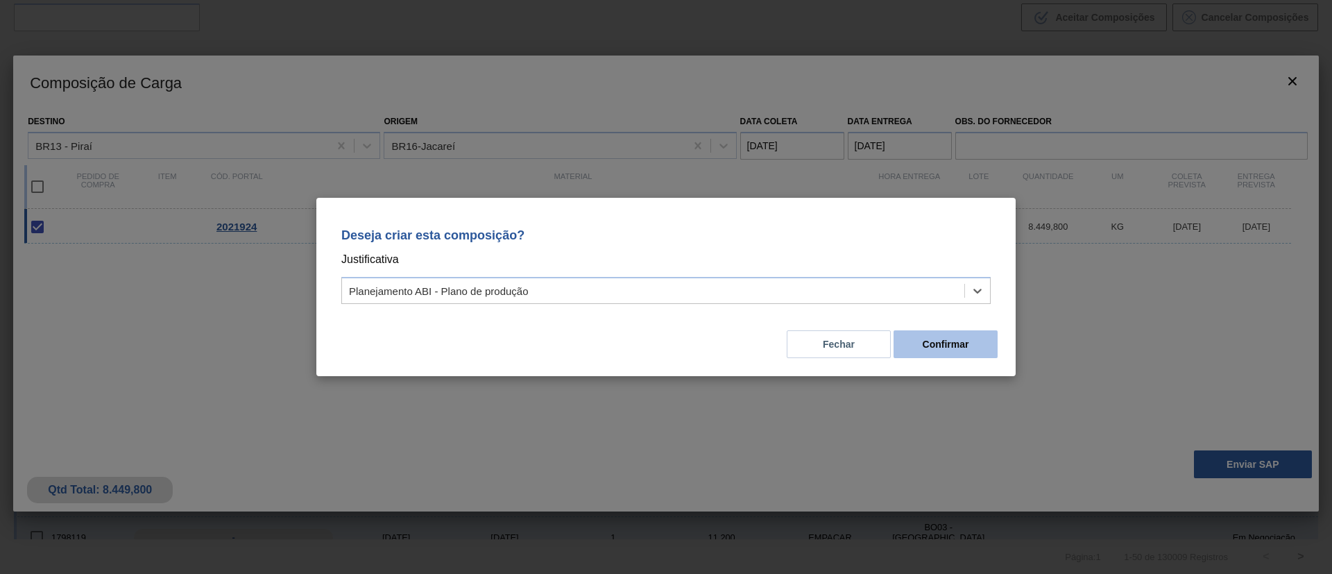
click at [961, 343] on button "Confirmar" at bounding box center [946, 344] width 104 height 28
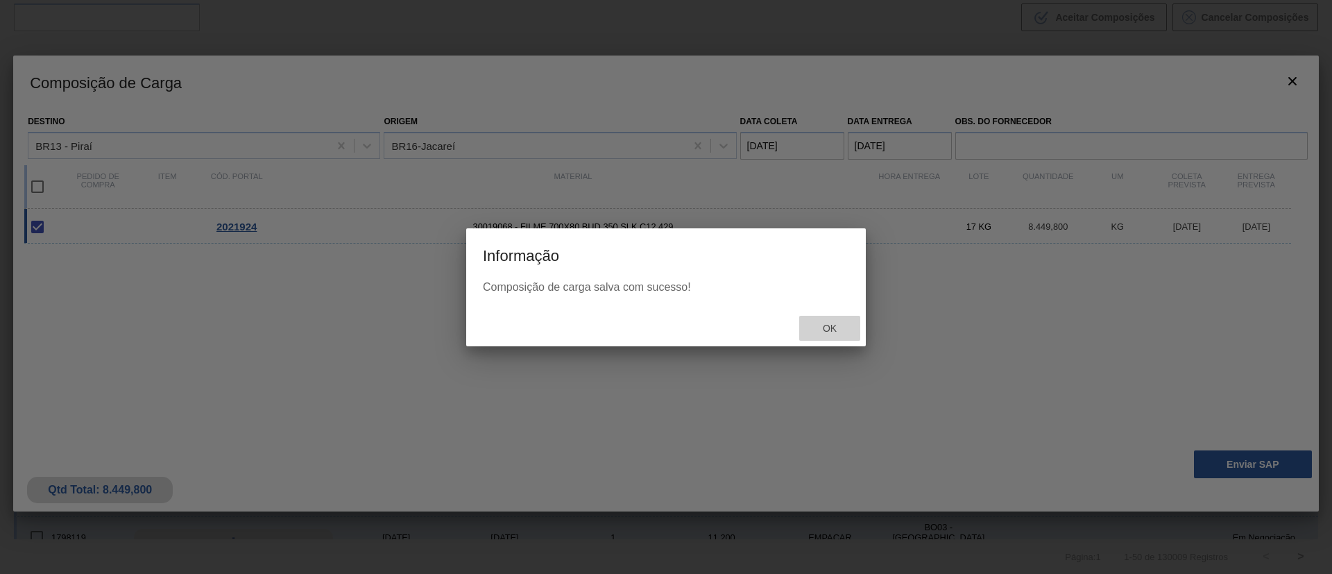
click at [839, 327] on span "Ok" at bounding box center [830, 328] width 36 height 11
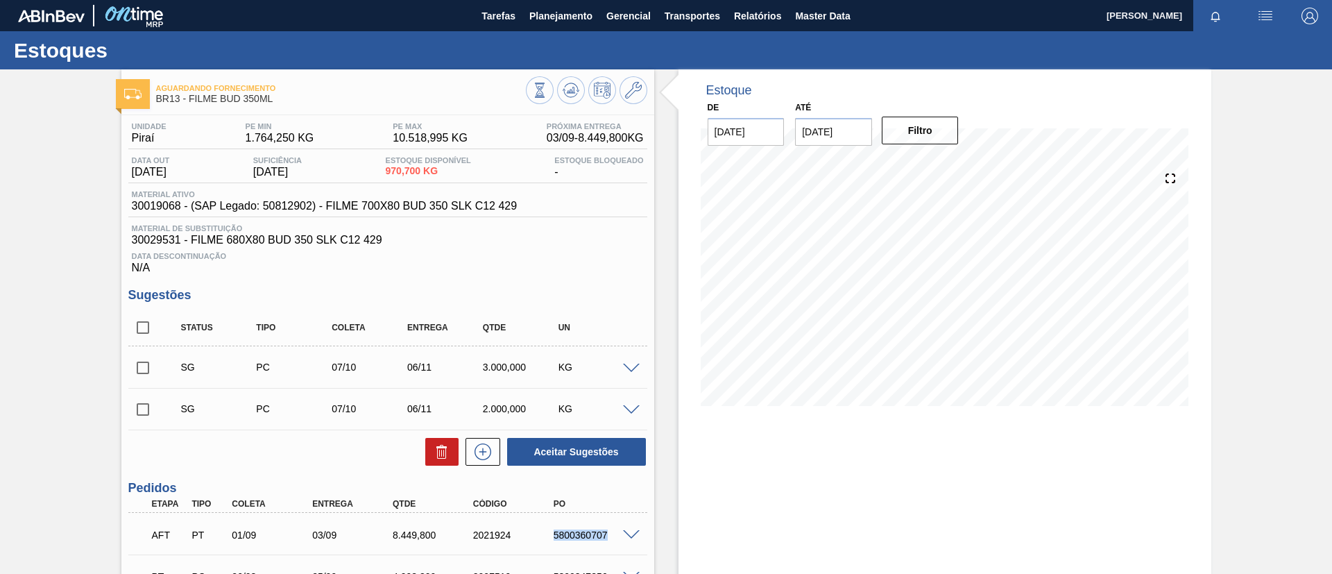
drag, startPoint x: 550, startPoint y: 541, endPoint x: 620, endPoint y: 541, distance: 70.1
click at [620, 541] on div "AFT PT 01/09 03/09 8.449,[PHONE_NUMBER] 5800360707" at bounding box center [384, 534] width 482 height 28
copy div "5800360707"
click at [559, 81] on button at bounding box center [571, 90] width 28 height 28
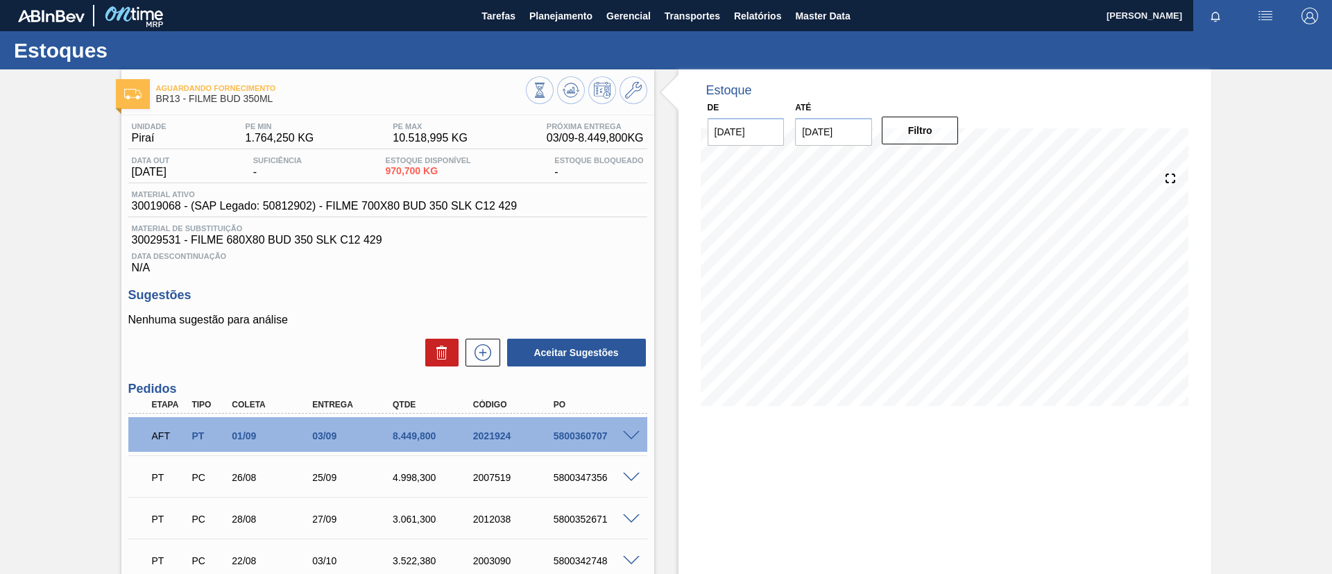
click at [121, 323] on div "Unidade Piraí PE MIN 1.764,250 KG PE MAX 10.518,995 KG Próxima Entrega 03/09 - …" at bounding box center [387, 401] width 533 height 572
